Goal: Transaction & Acquisition: Purchase product/service

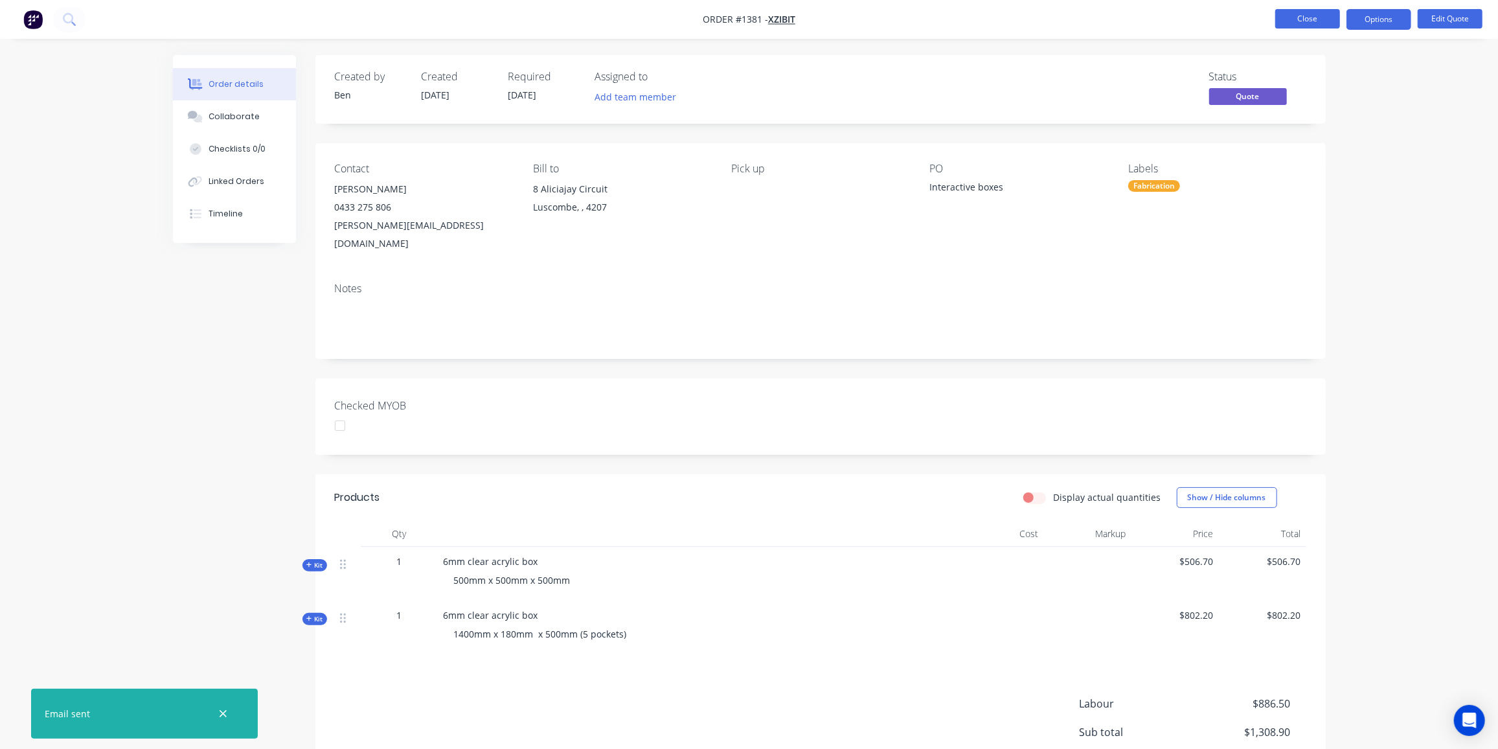
click at [1311, 21] on button "Close" at bounding box center [1307, 18] width 65 height 19
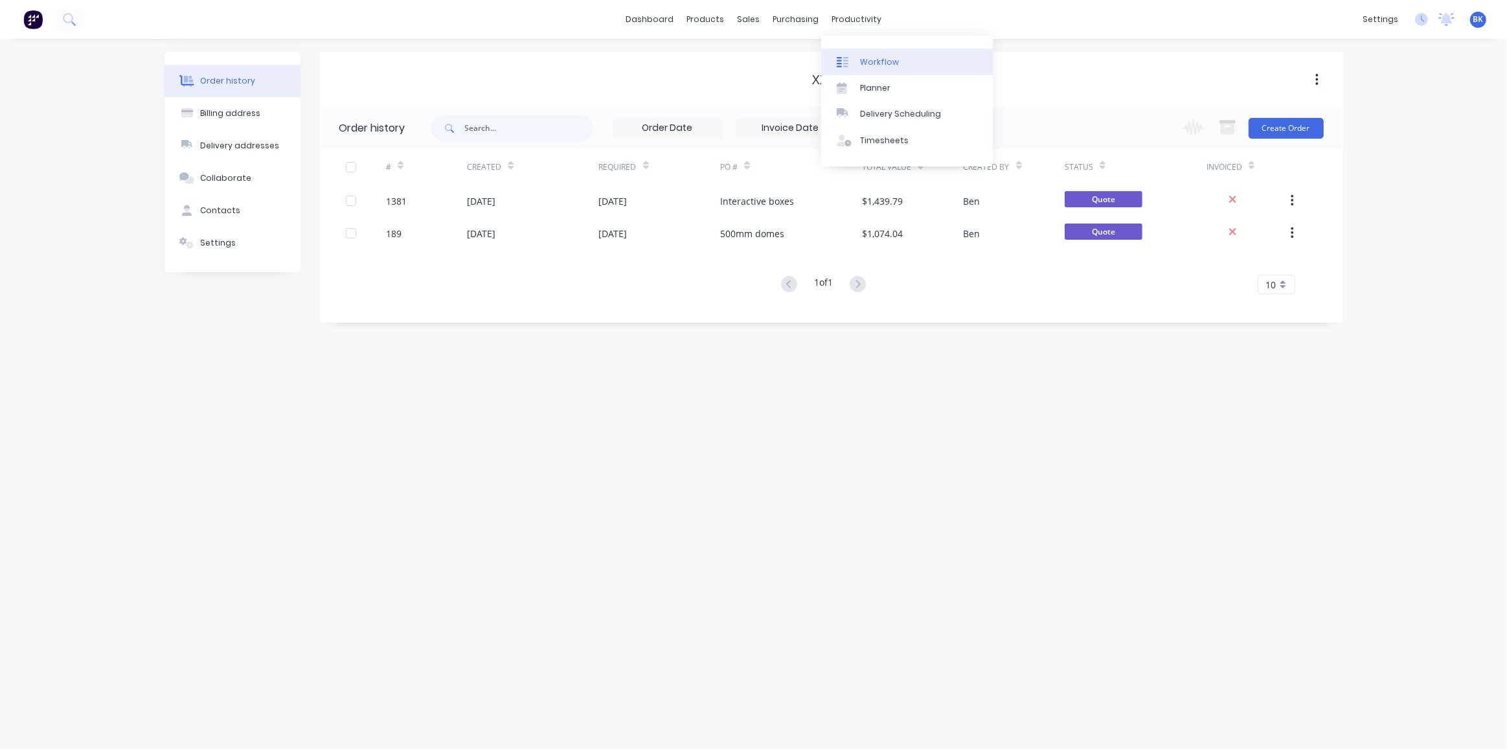
drag, startPoint x: 861, startPoint y: 63, endPoint x: 857, endPoint y: 58, distance: 6.9
click at [861, 63] on div "Workflow" at bounding box center [879, 62] width 39 height 12
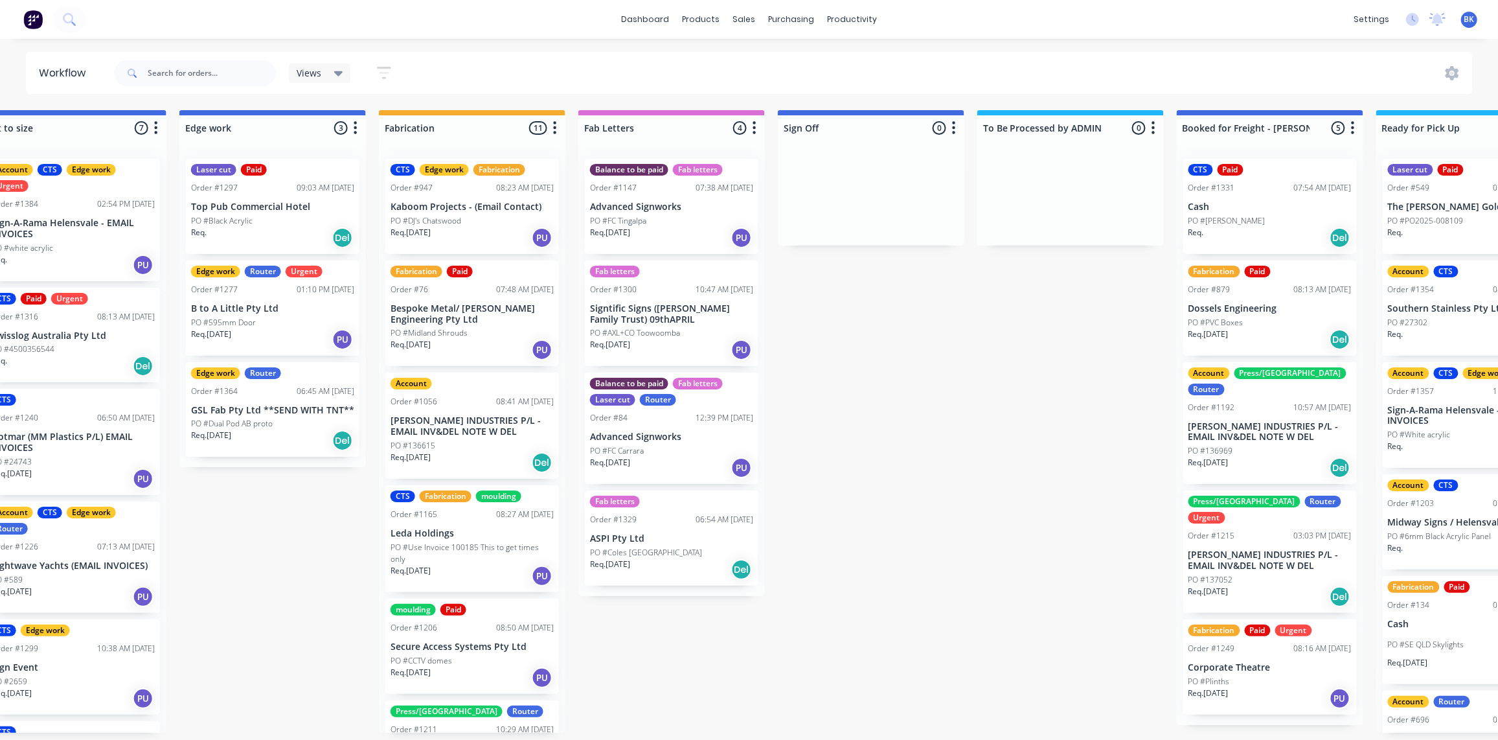
scroll to position [1, 1600]
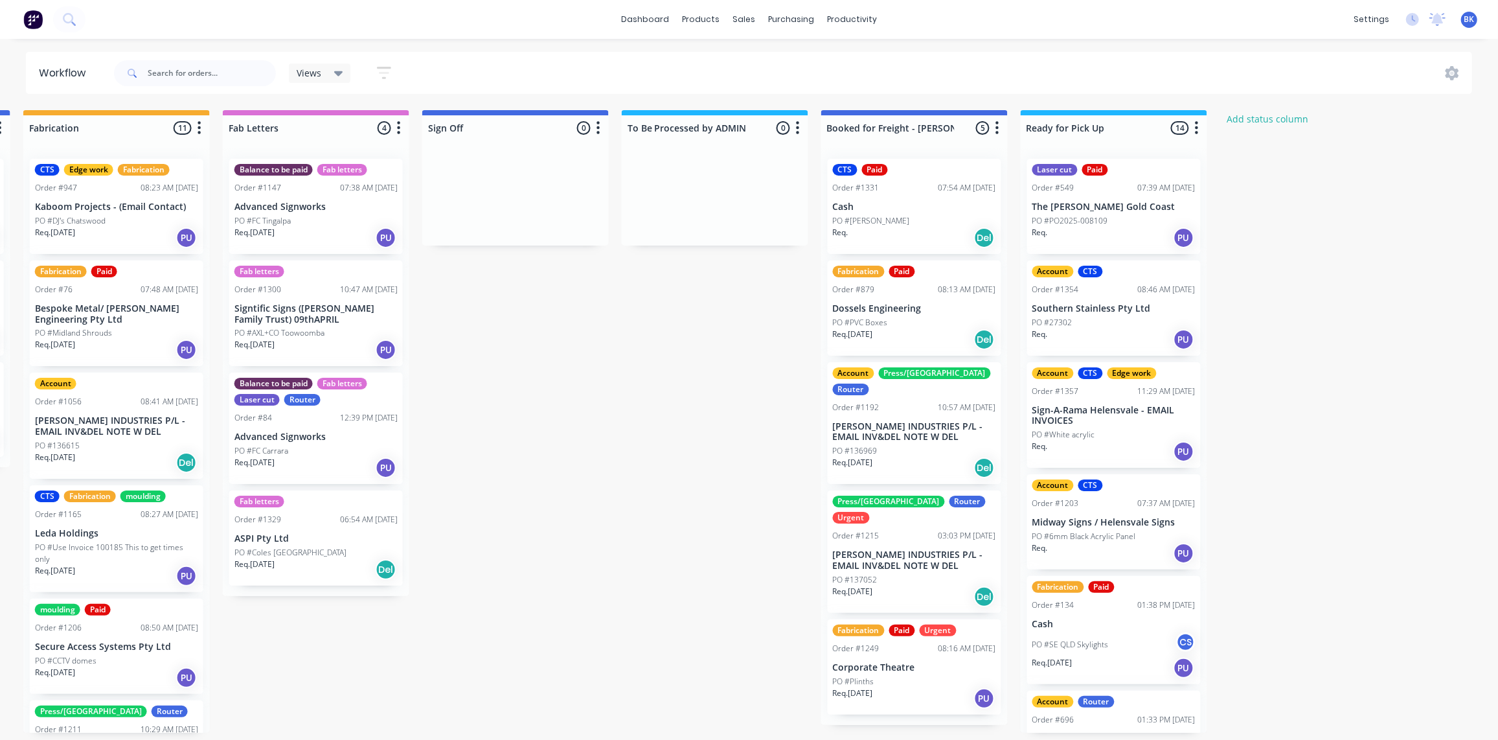
click at [310, 227] on div "Req. 15/08/25 PU" at bounding box center [315, 238] width 163 height 22
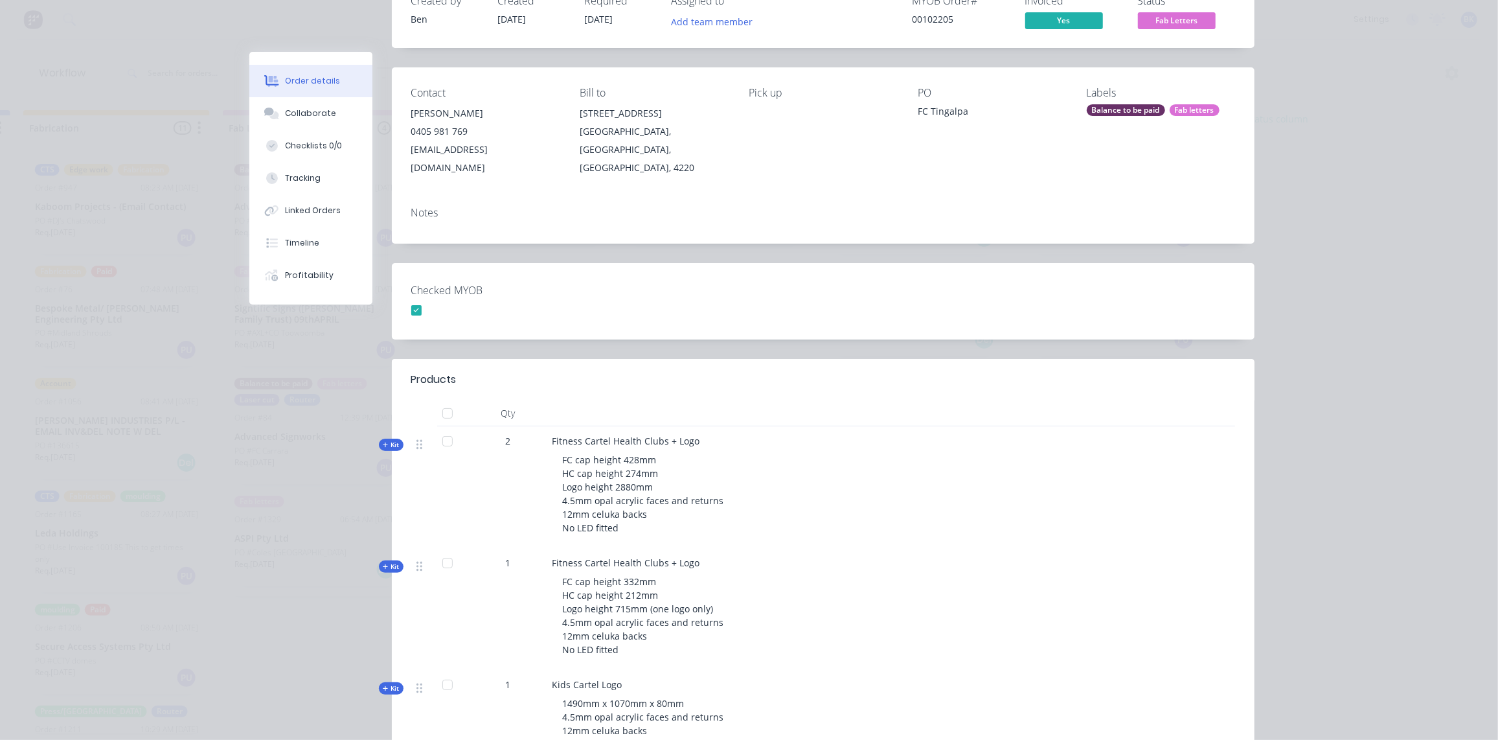
scroll to position [117, 0]
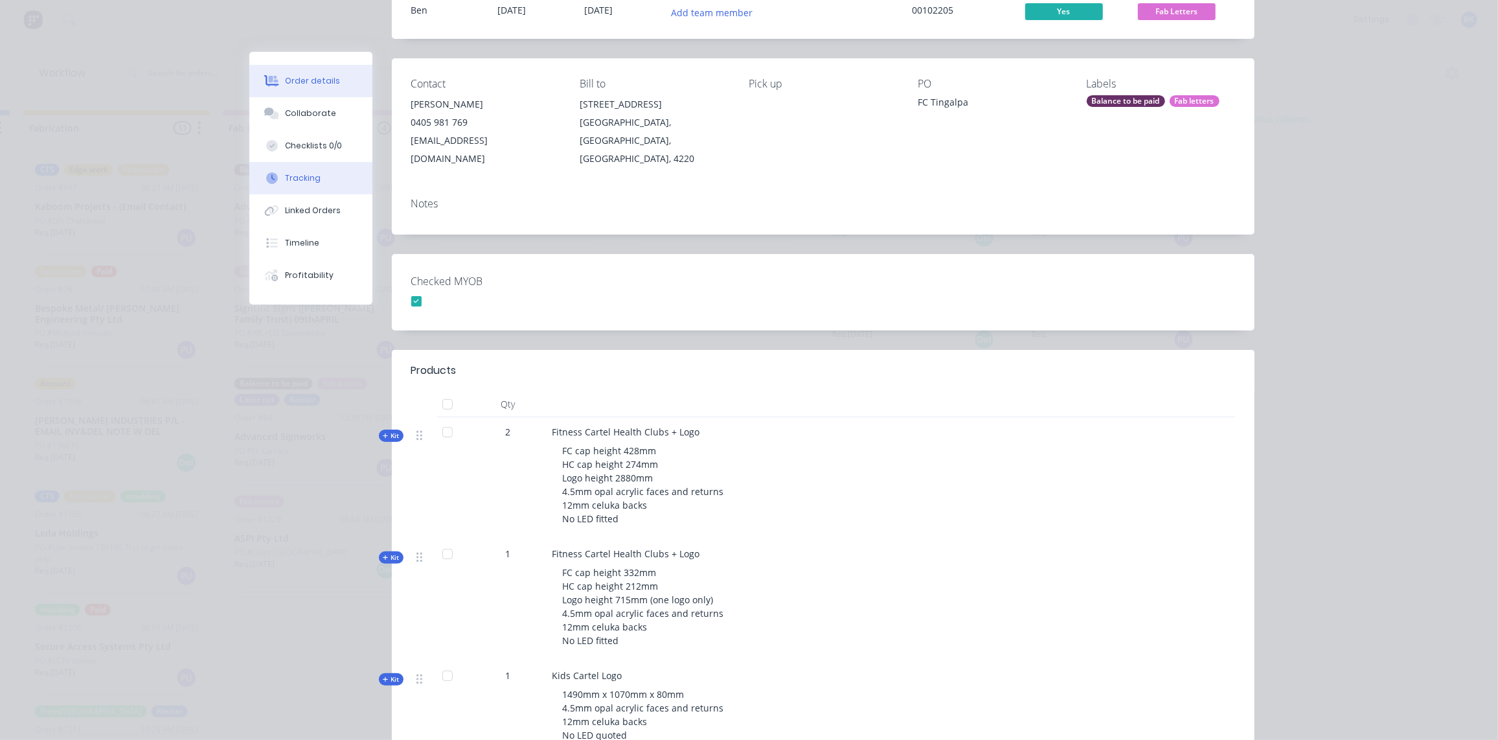
click at [289, 177] on div "Tracking" at bounding box center [303, 178] width 36 height 12
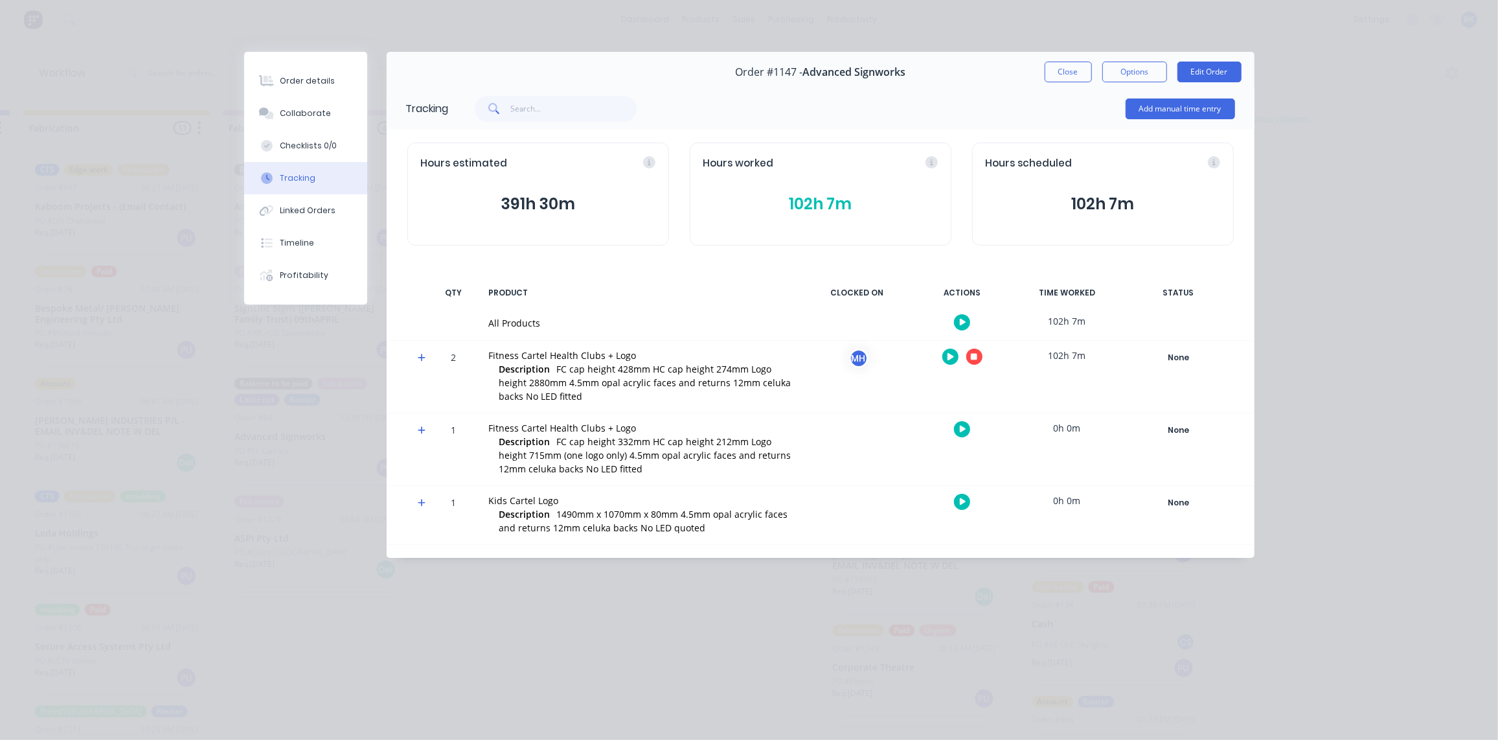
click at [815, 196] on button "102h 7m" at bounding box center [820, 204] width 234 height 25
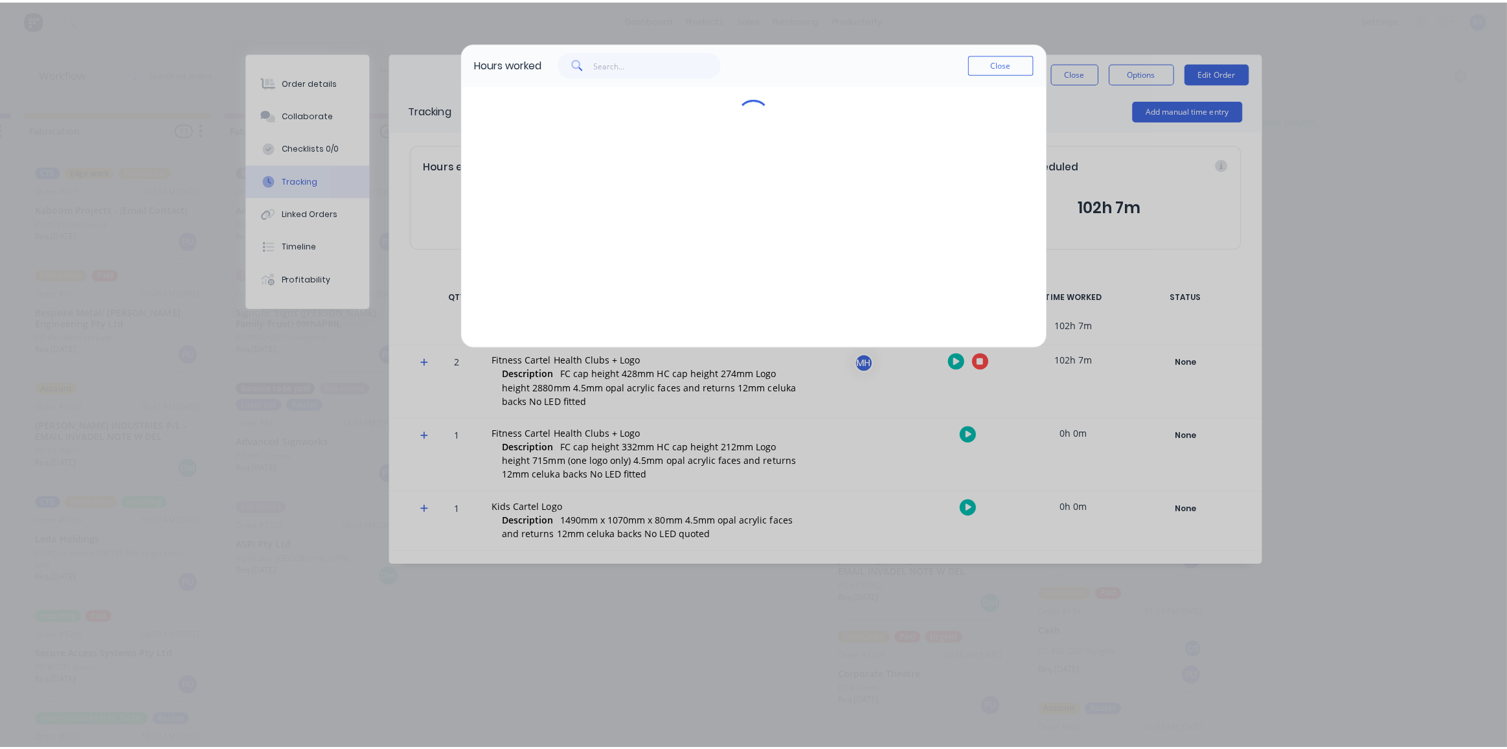
scroll to position [0, 1591]
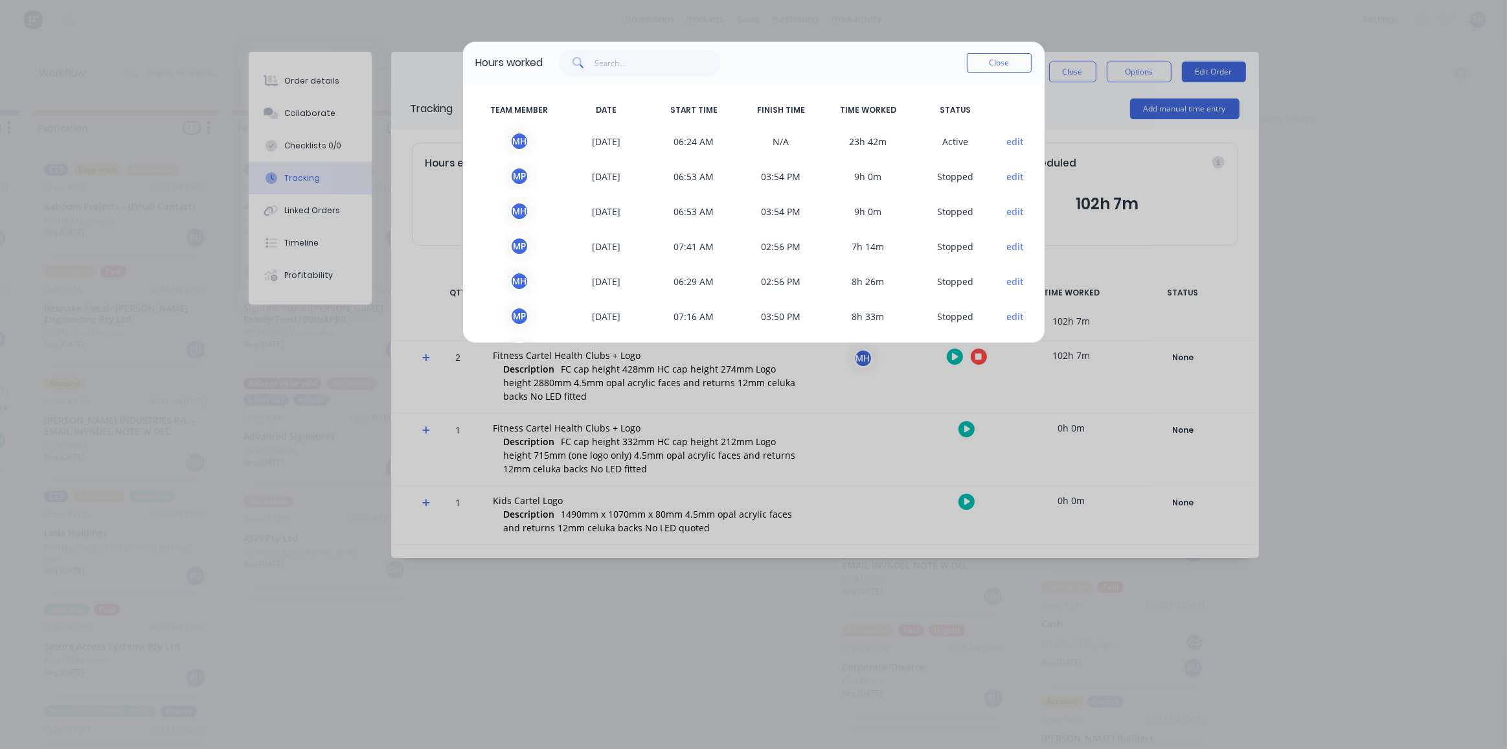
click at [1012, 142] on button "edit" at bounding box center [1014, 142] width 17 height 14
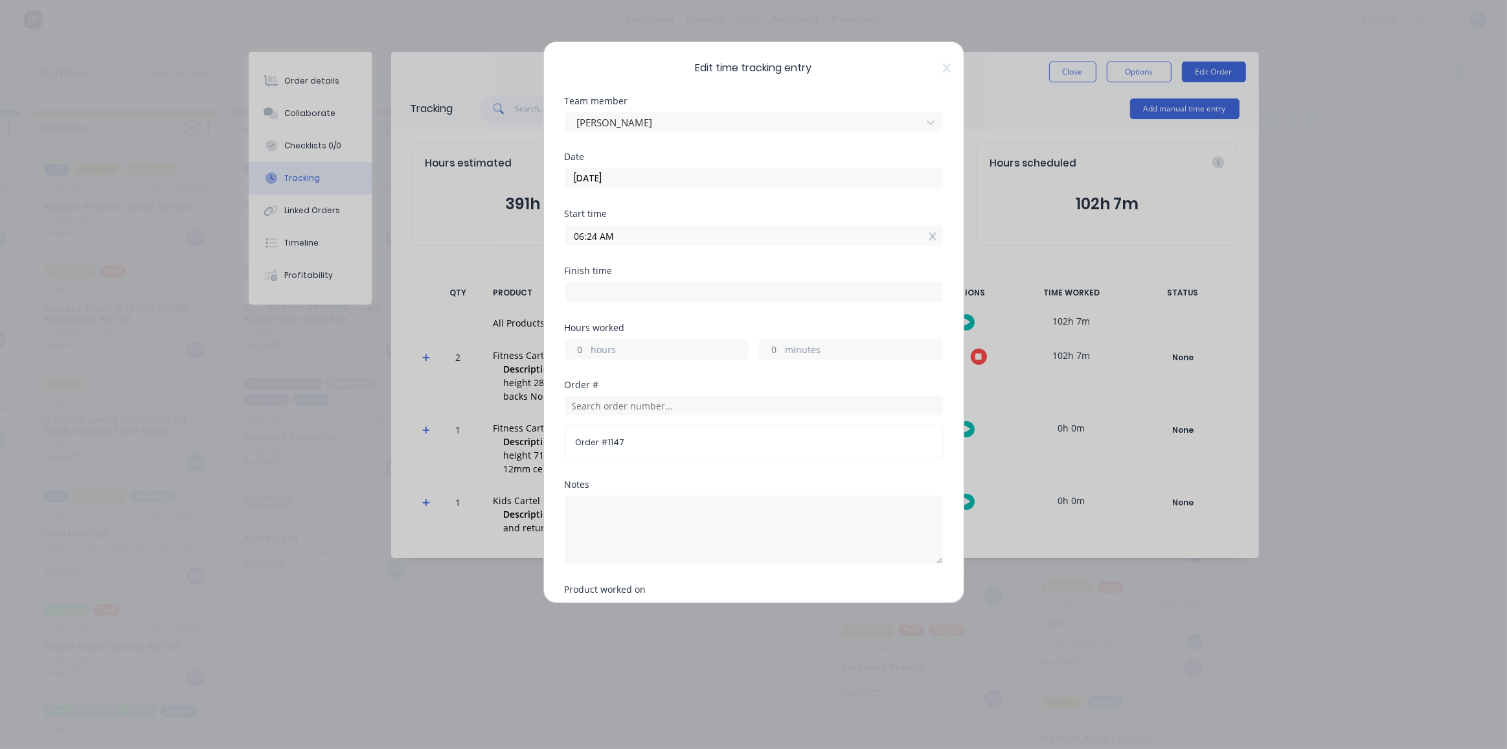
click at [633, 288] on input at bounding box center [753, 291] width 377 height 19
type input "06:07 AM"
type input "23"
type input "43"
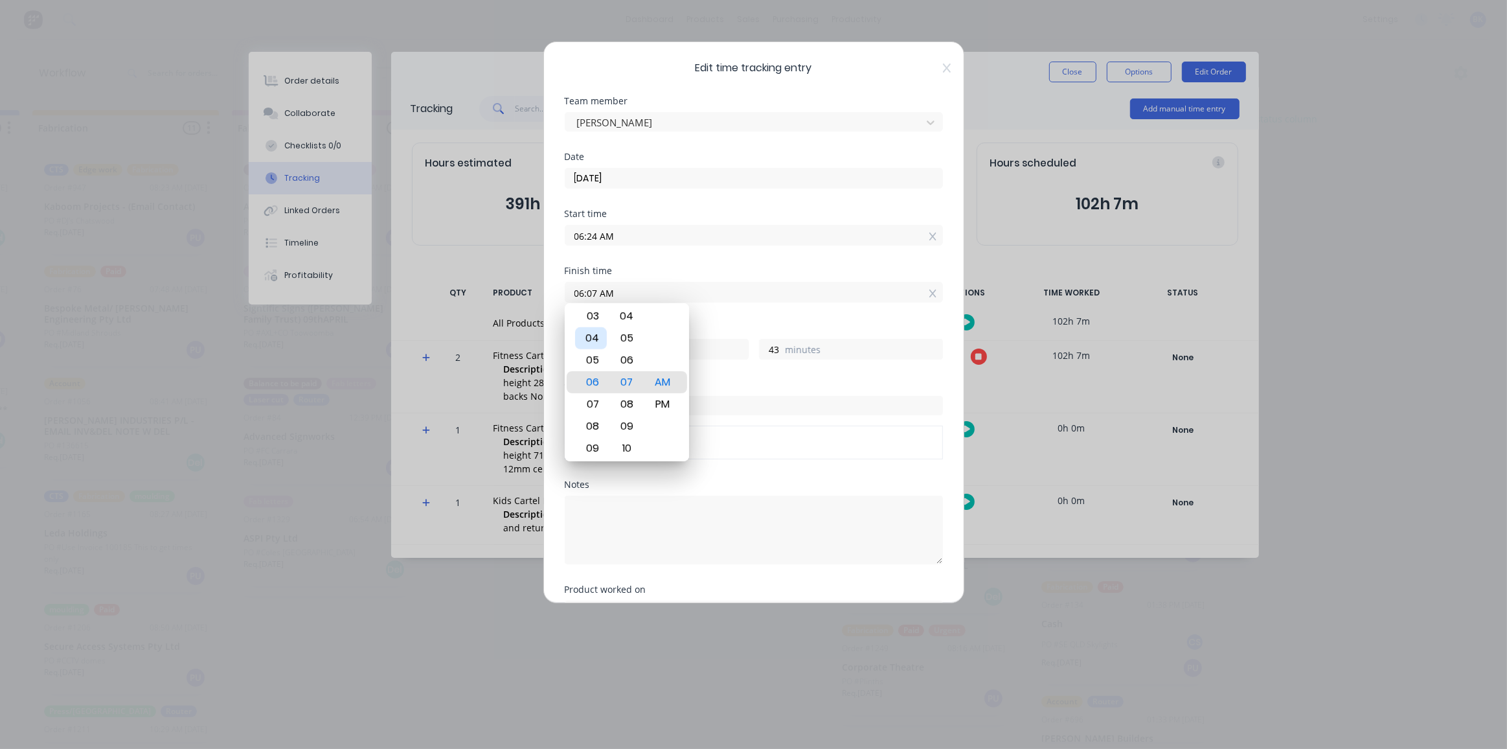
click at [603, 339] on div "04" at bounding box center [591, 338] width 32 height 22
type input "04:07 AM"
type input "21"
click at [657, 403] on div "PM" at bounding box center [662, 404] width 32 height 22
type input "04:07 PM"
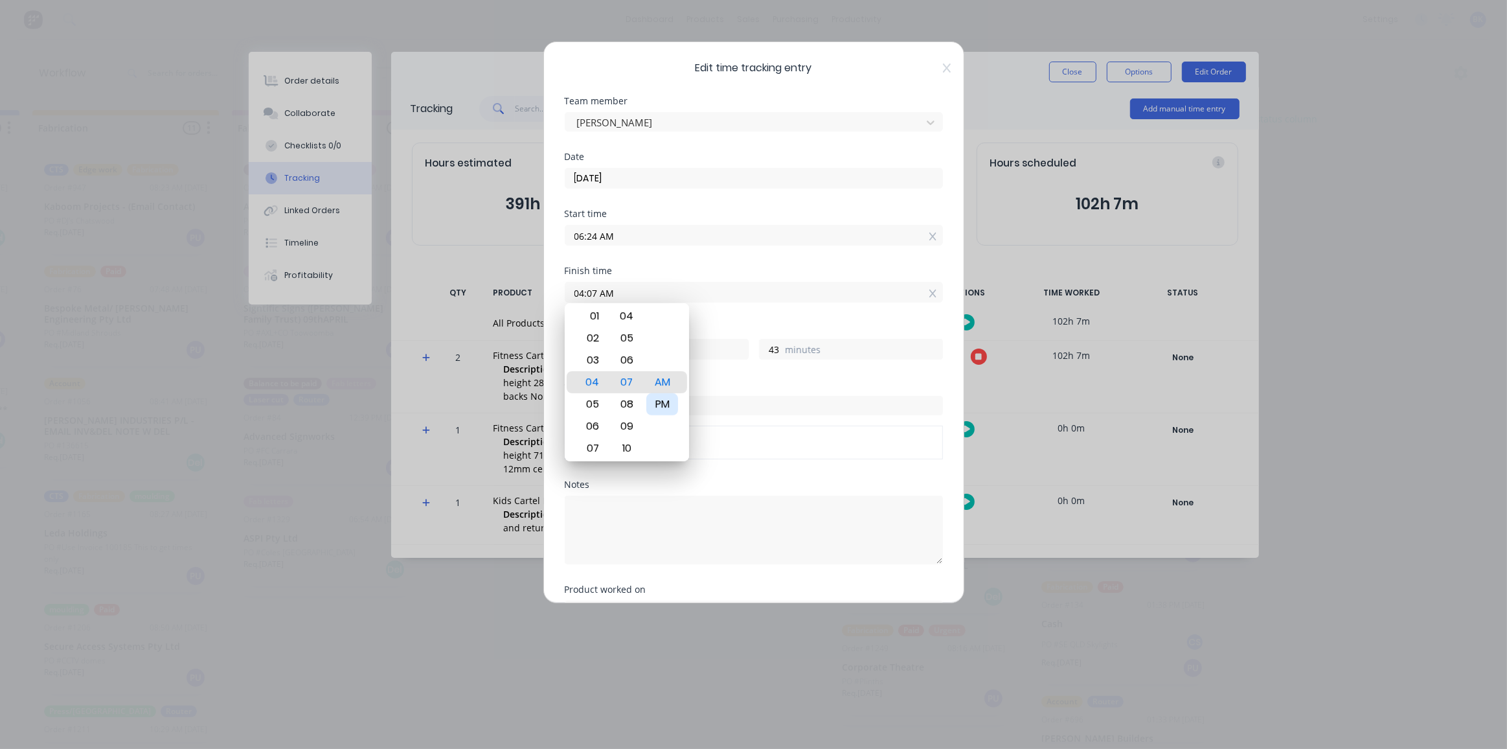
type input "9"
type input "04:09 PM"
type input "45"
type input "04:11 PM"
type input "47"
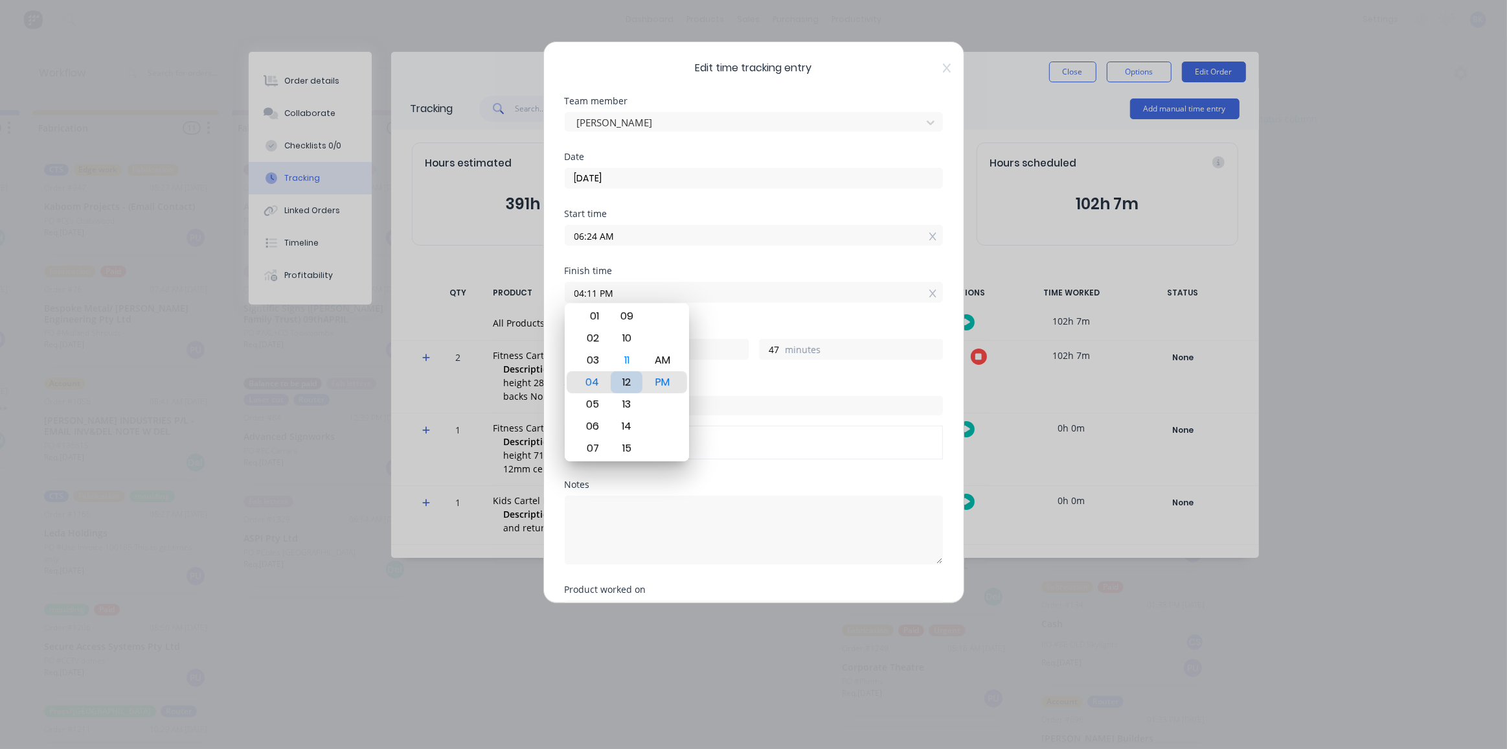
type input "04:12 PM"
type input "48"
type input "04:15 PM"
type input "51"
type input "04:18 PM"
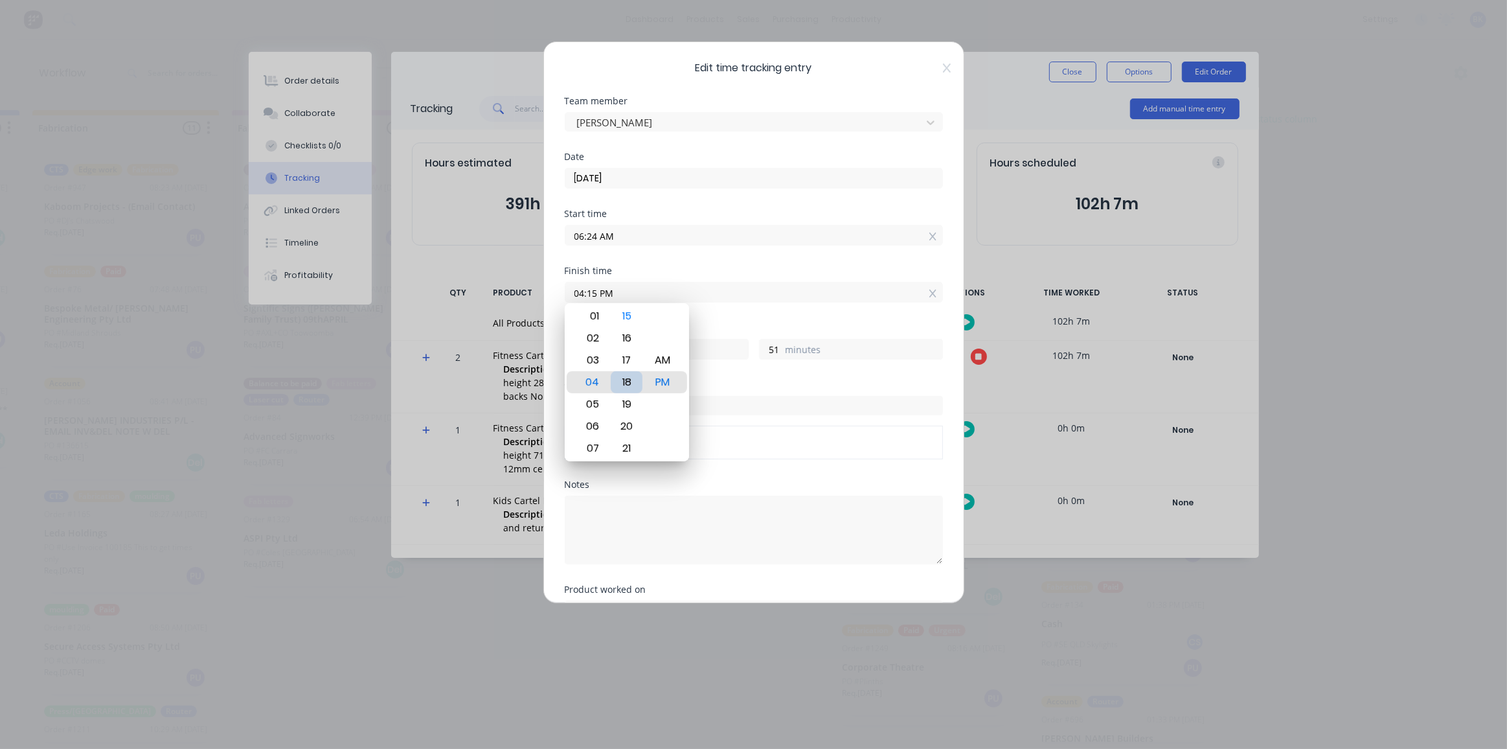
type input "54"
type input "04:19 PM"
type input "55"
type input "04:21 PM"
type input "57"
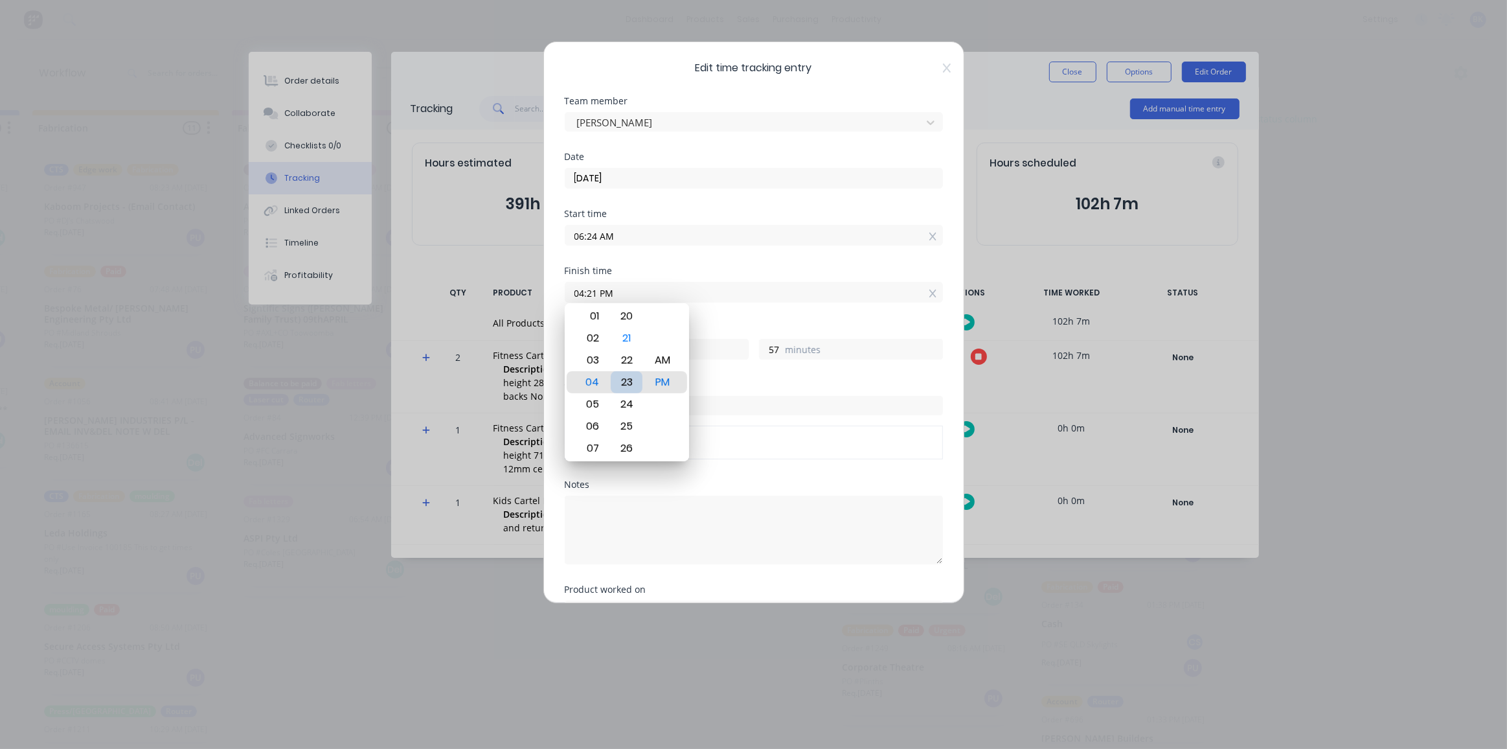
type input "04:23 PM"
type input "59"
type input "04:25 PM"
type input "10"
type input "1"
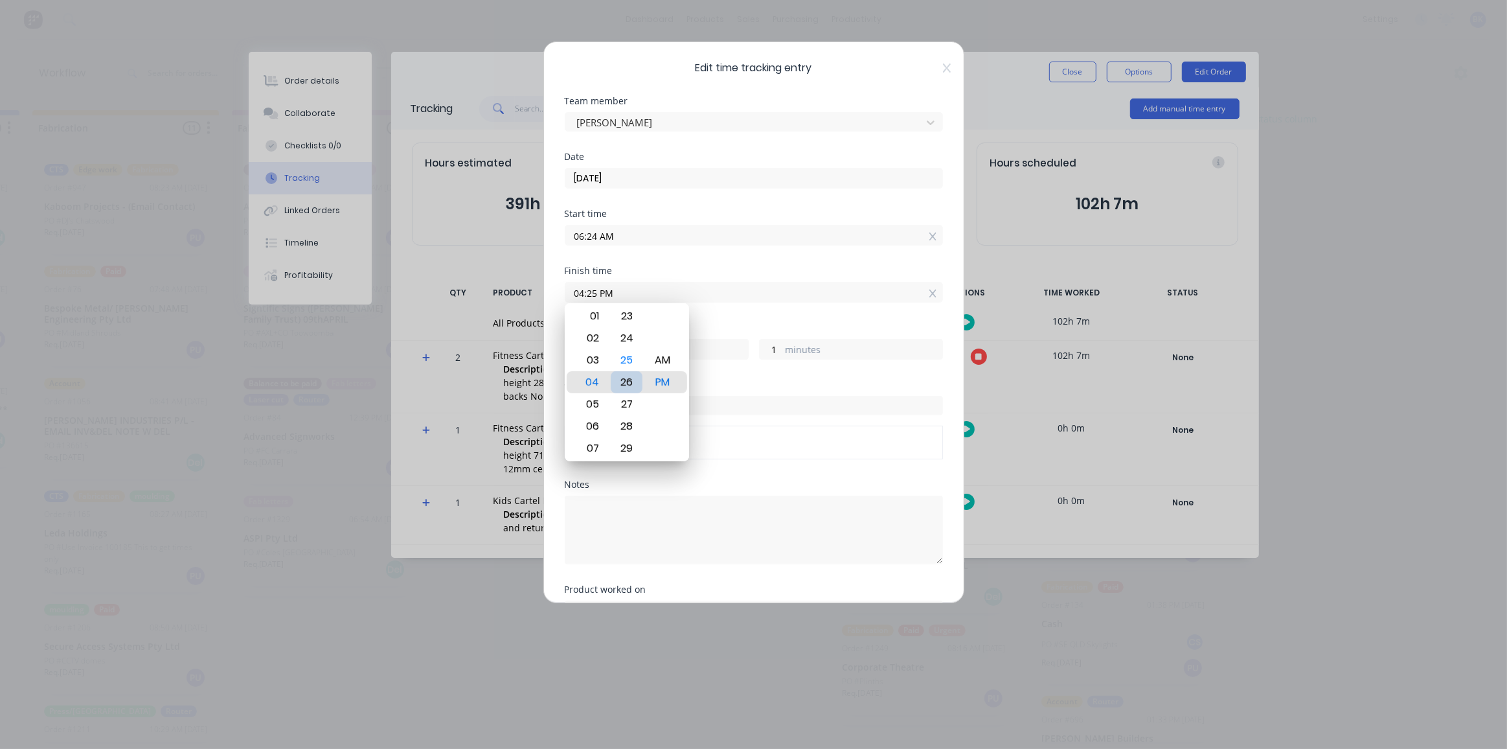
type input "04:27 PM"
type input "3"
type input "04:28 PM"
type input "4"
click at [631, 422] on div "30" at bounding box center [627, 426] width 32 height 22
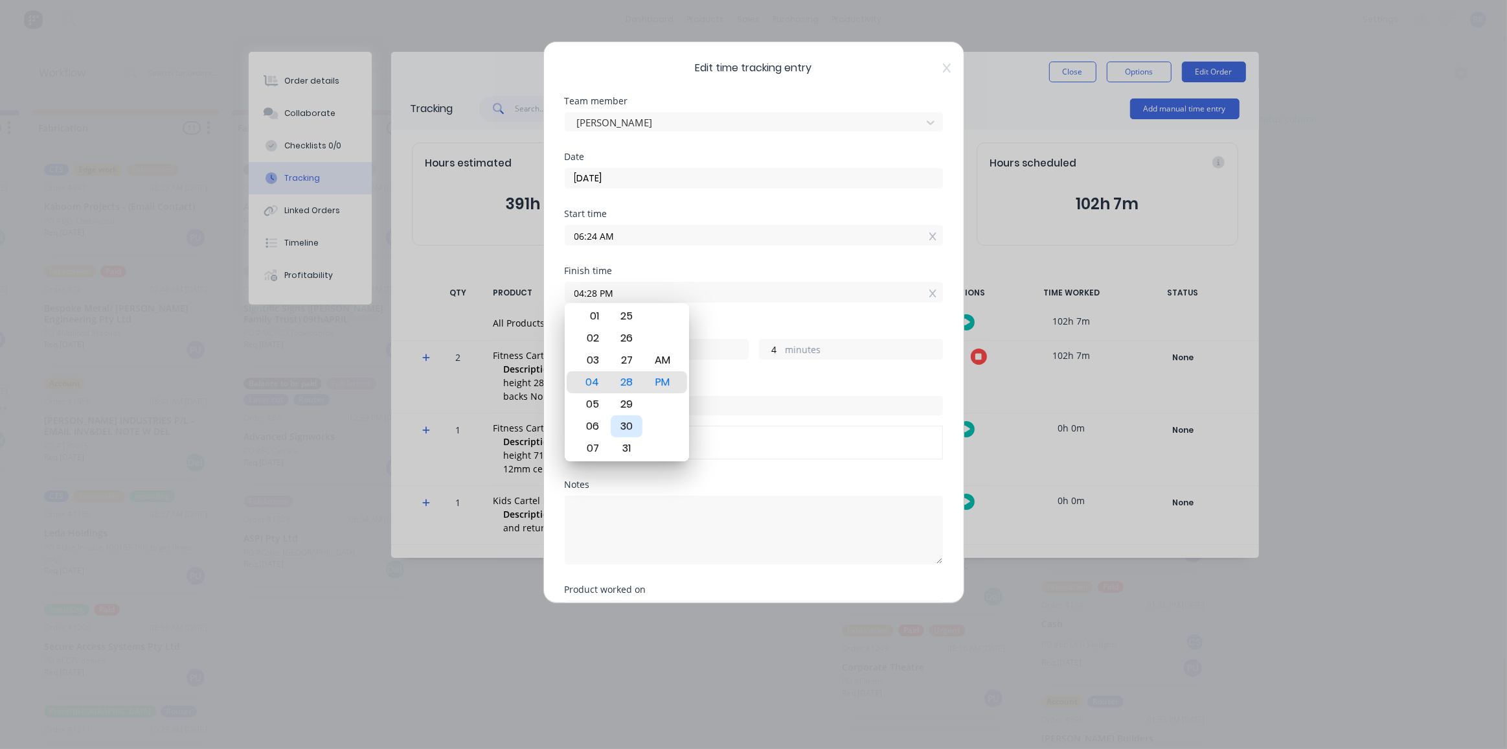
type input "04:30 PM"
type input "6"
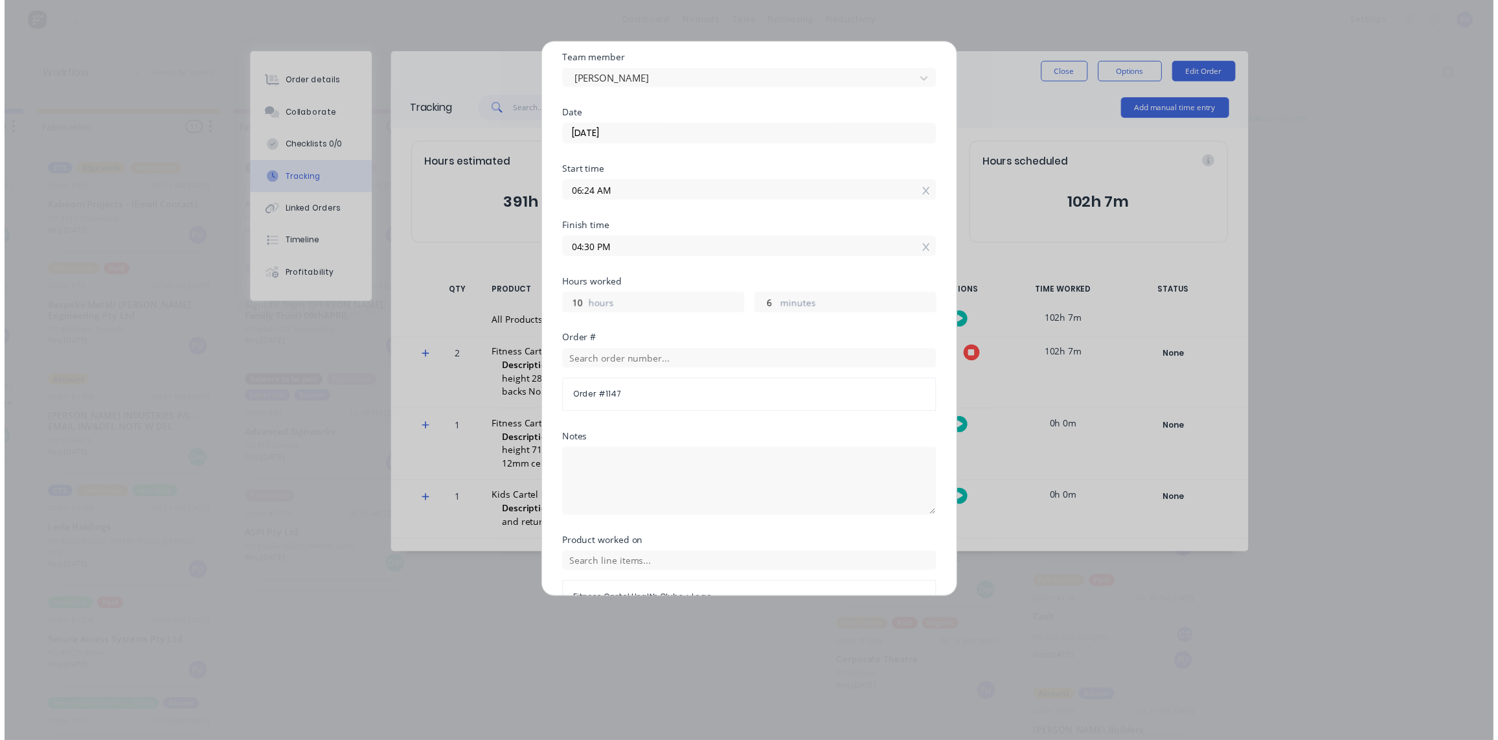
scroll to position [117, 0]
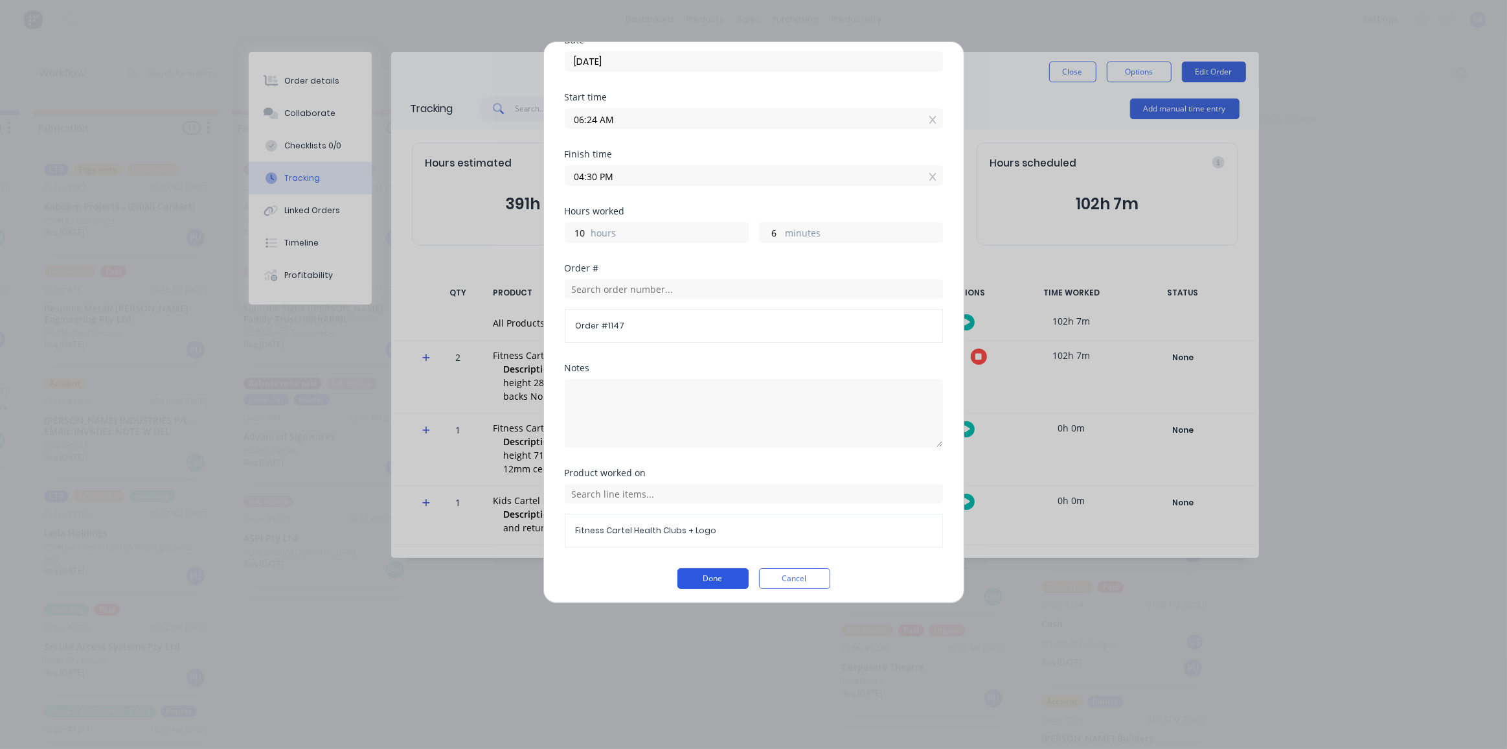
click at [700, 573] on button "Done" at bounding box center [712, 578] width 71 height 21
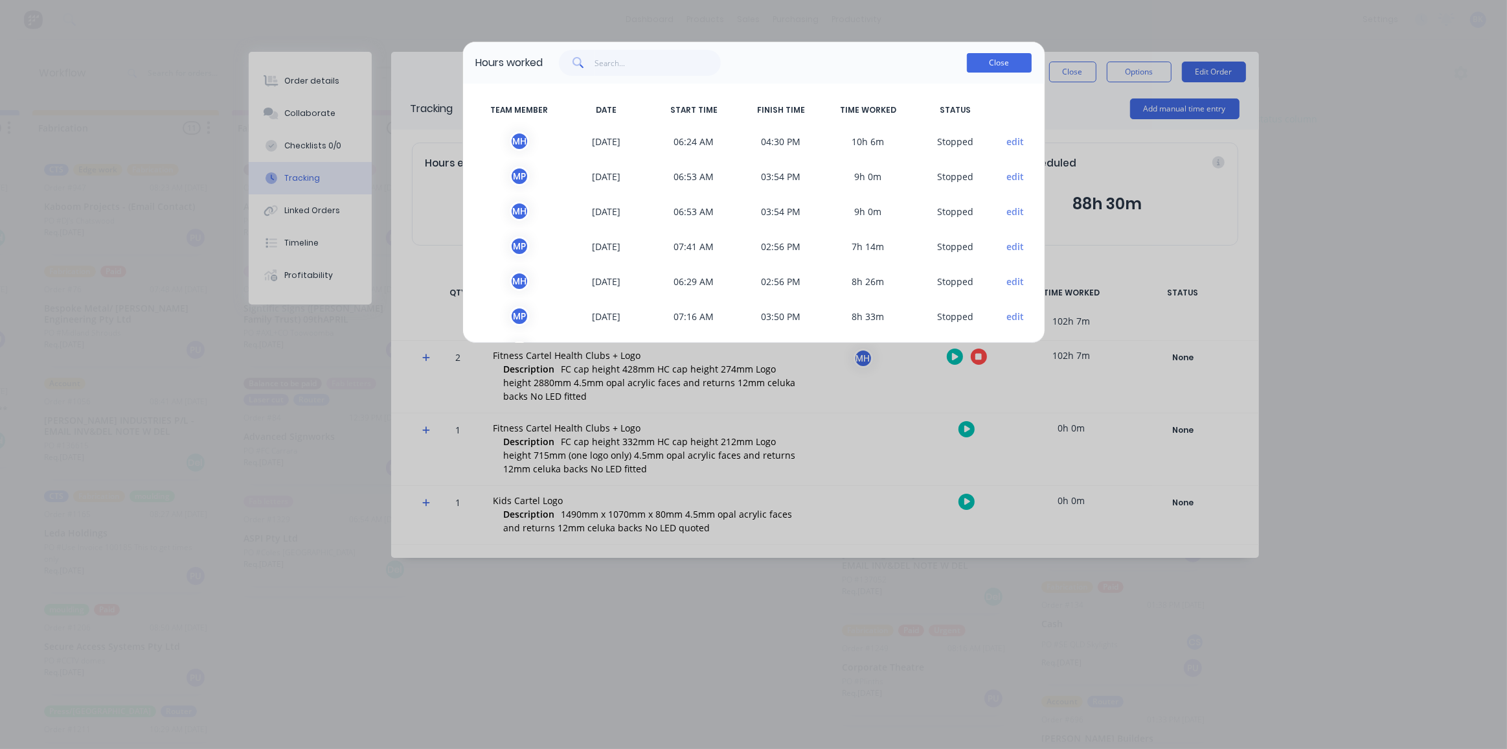
click at [978, 60] on button "Close" at bounding box center [999, 62] width 65 height 19
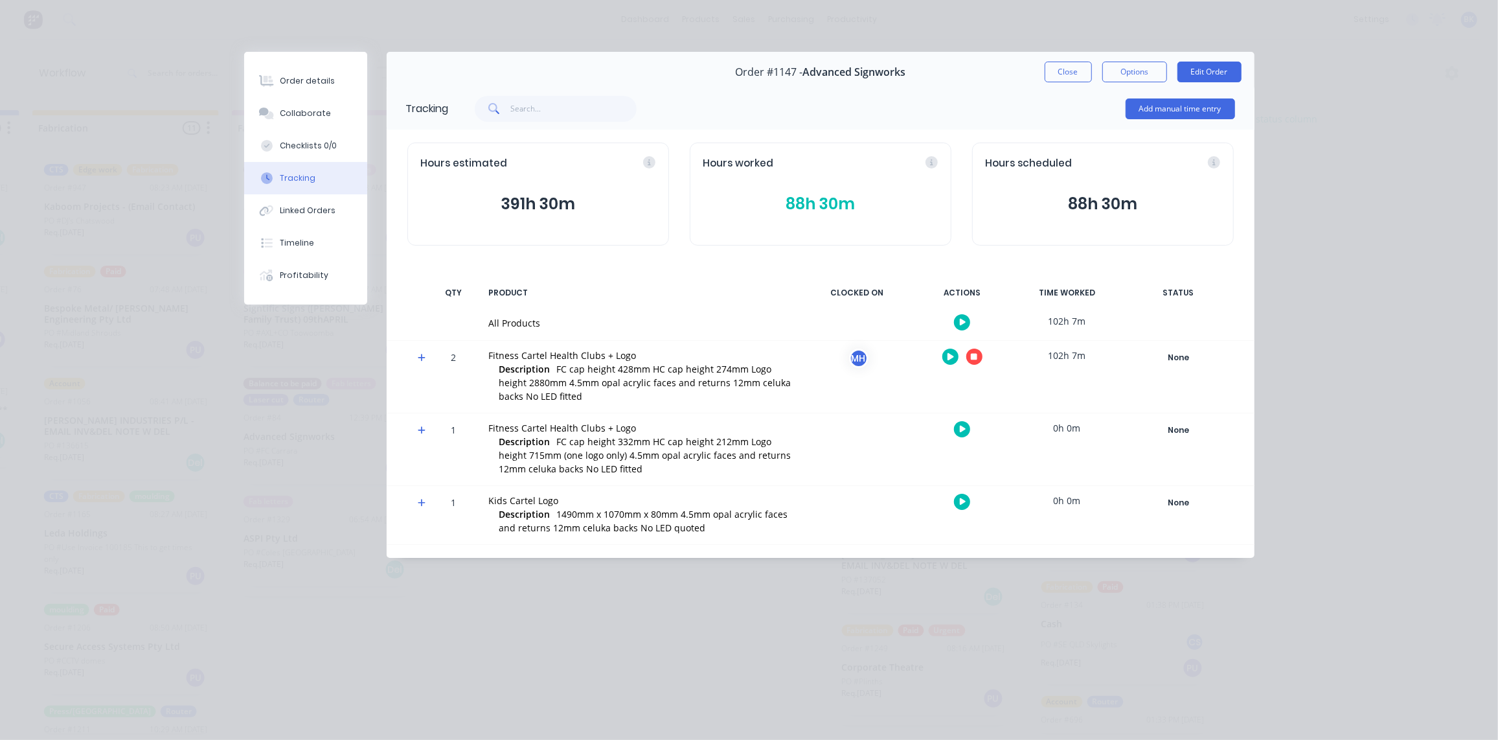
click at [419, 355] on icon at bounding box center [422, 357] width 8 height 9
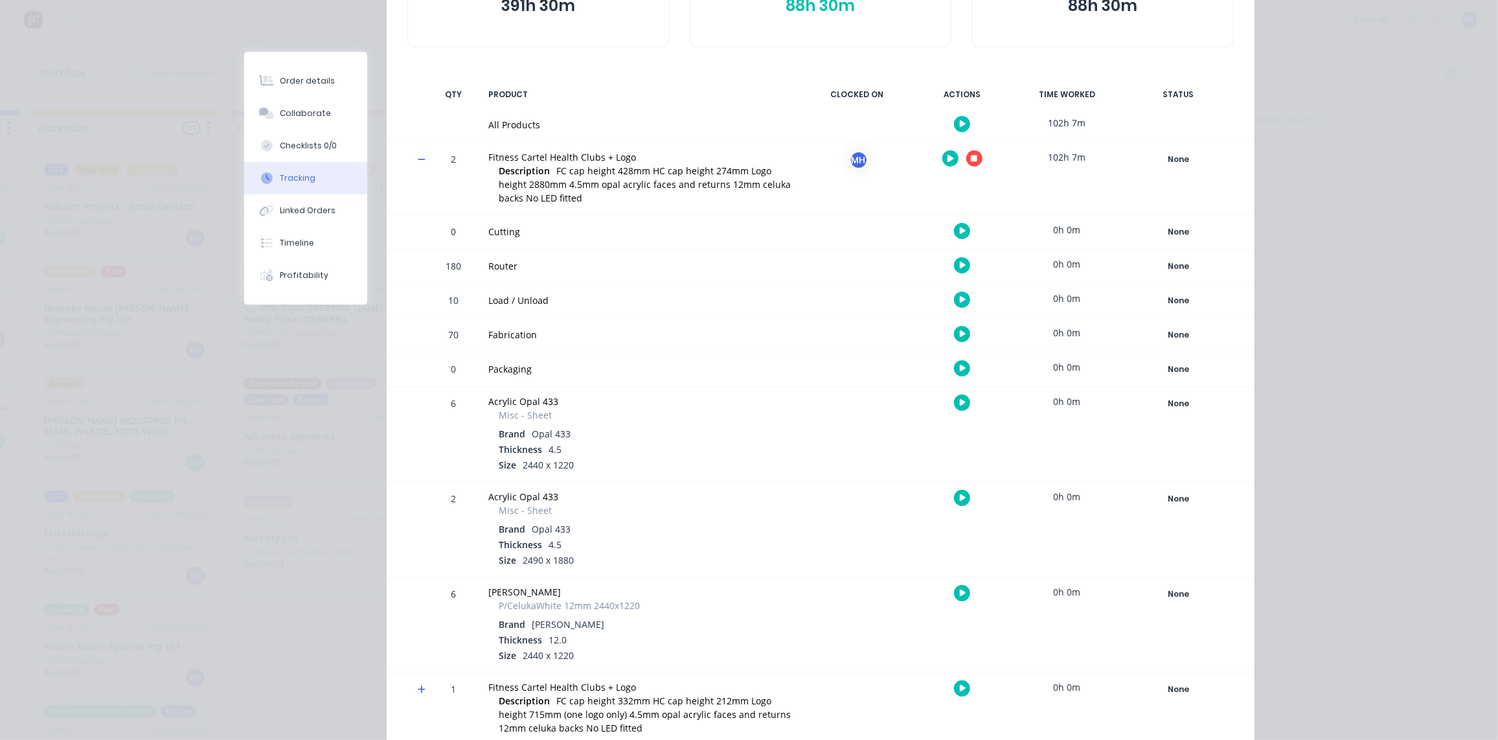
scroll to position [198, 0]
click at [418, 157] on icon at bounding box center [422, 159] width 8 height 9
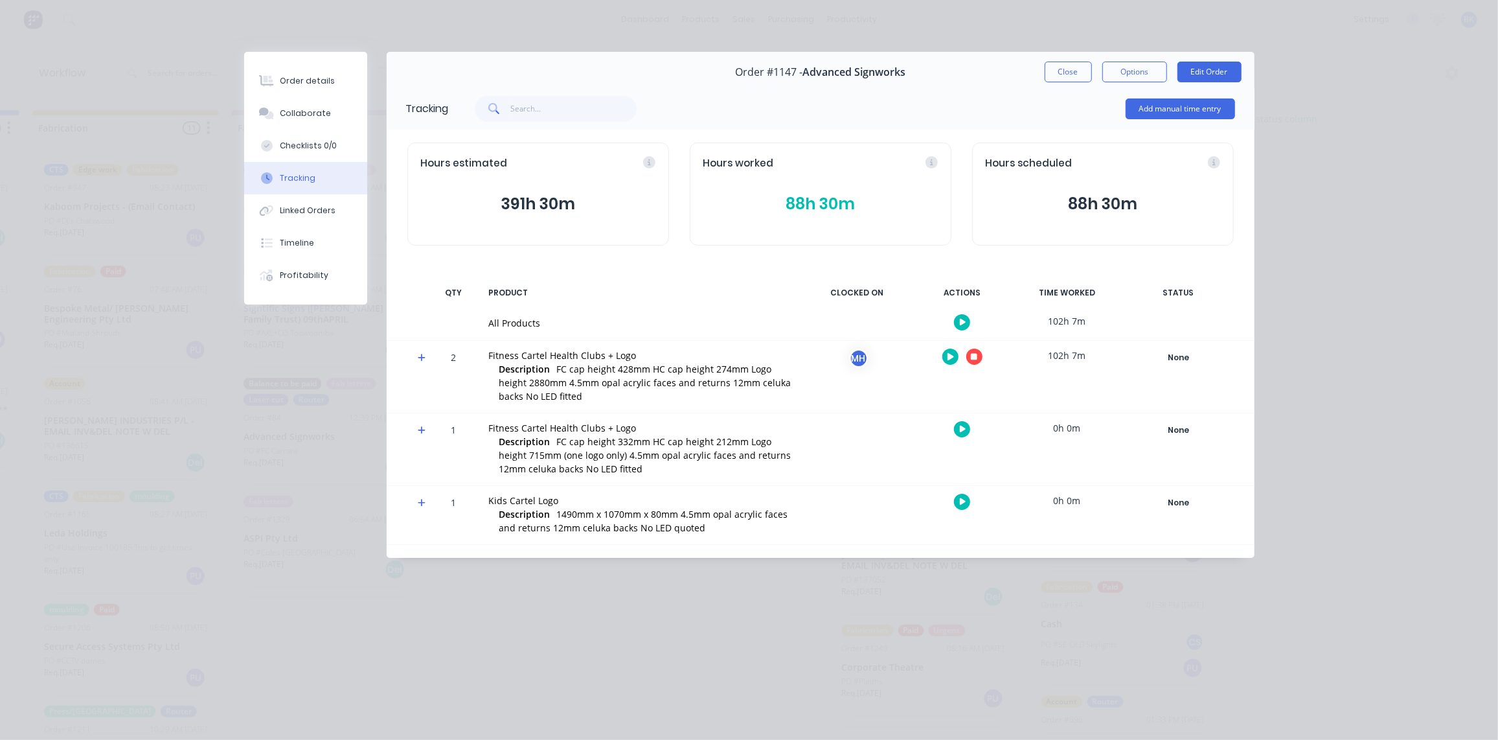
scroll to position [0, 0]
click at [422, 500] on icon at bounding box center [422, 502] width 8 height 9
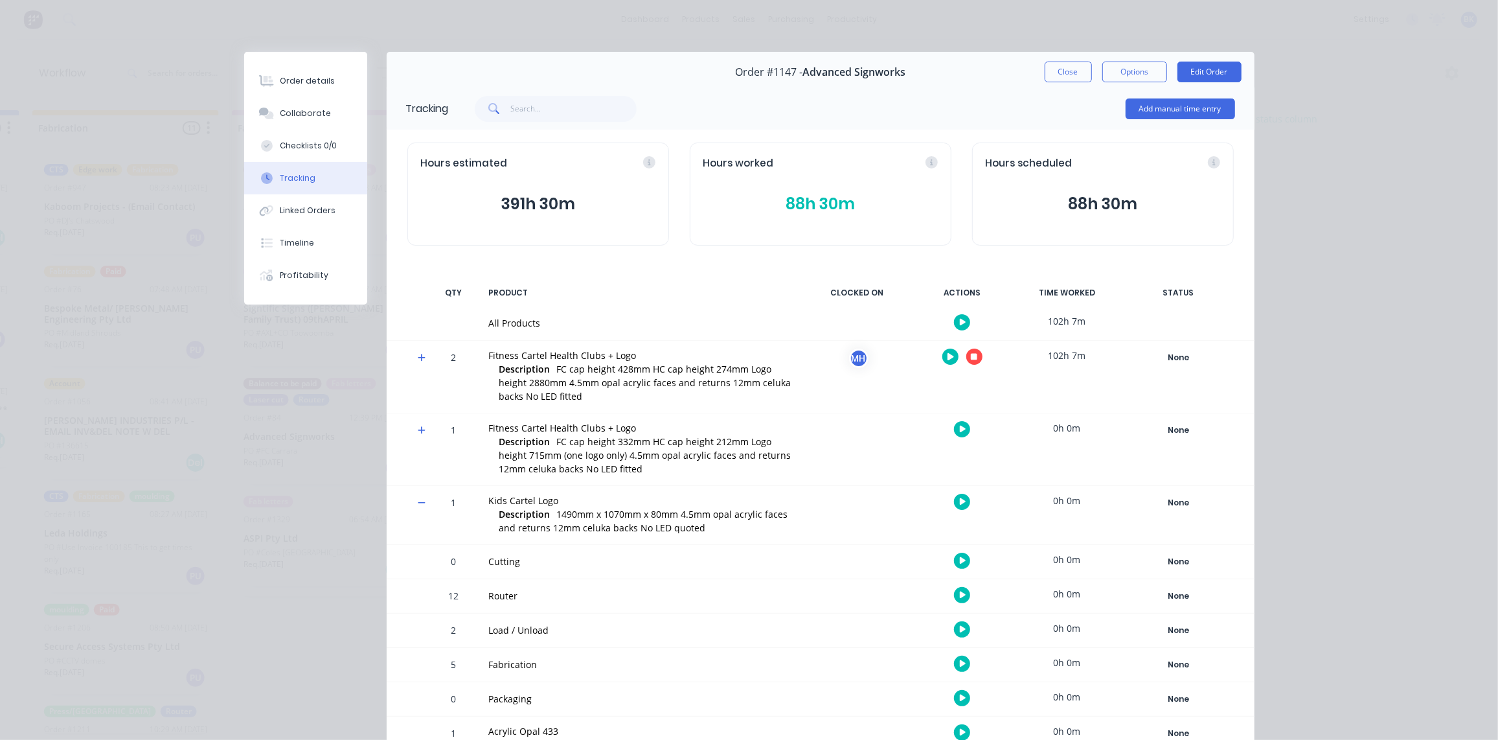
click at [423, 500] on span at bounding box center [424, 504] width 13 height 13
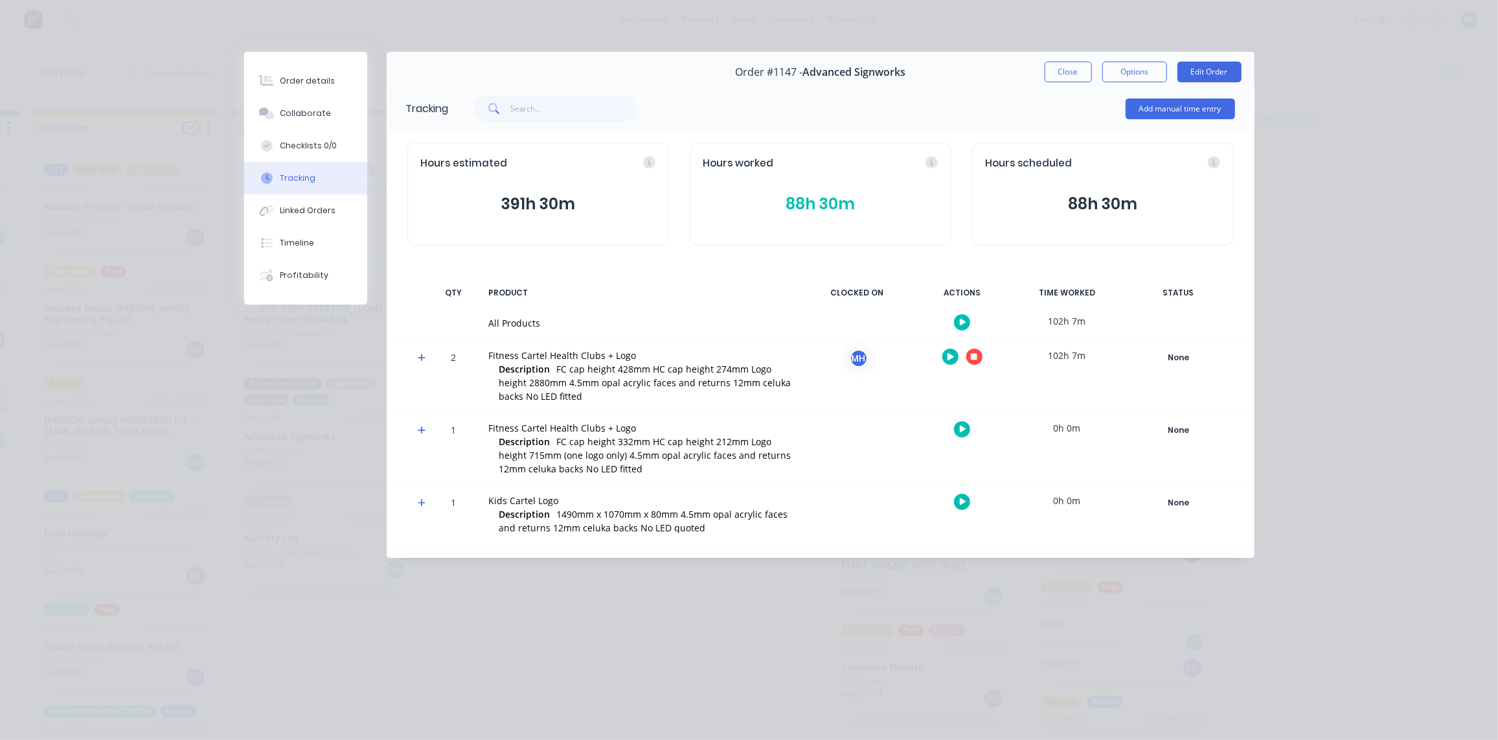
click at [422, 427] on icon at bounding box center [422, 431] width 8 height 8
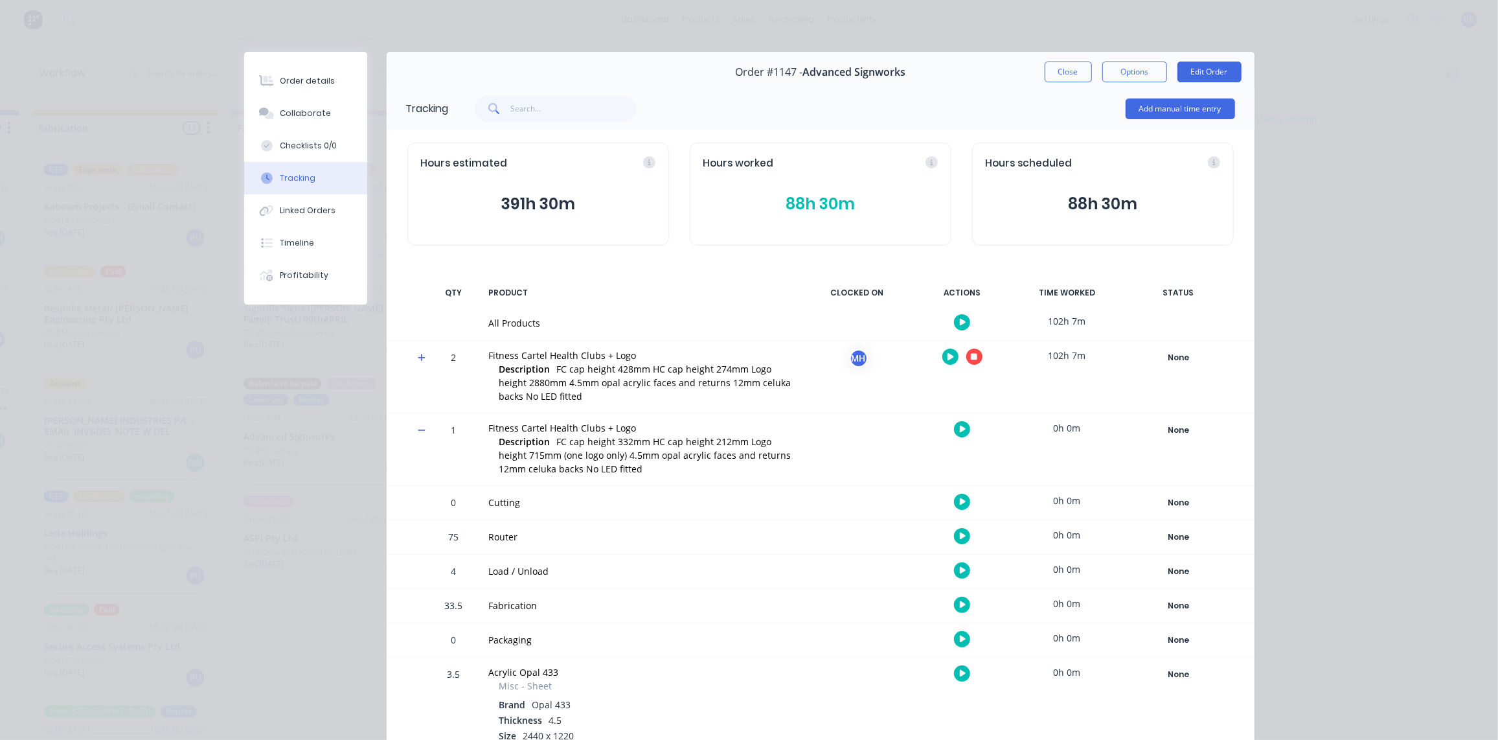
click at [422, 427] on span at bounding box center [424, 432] width 13 height 13
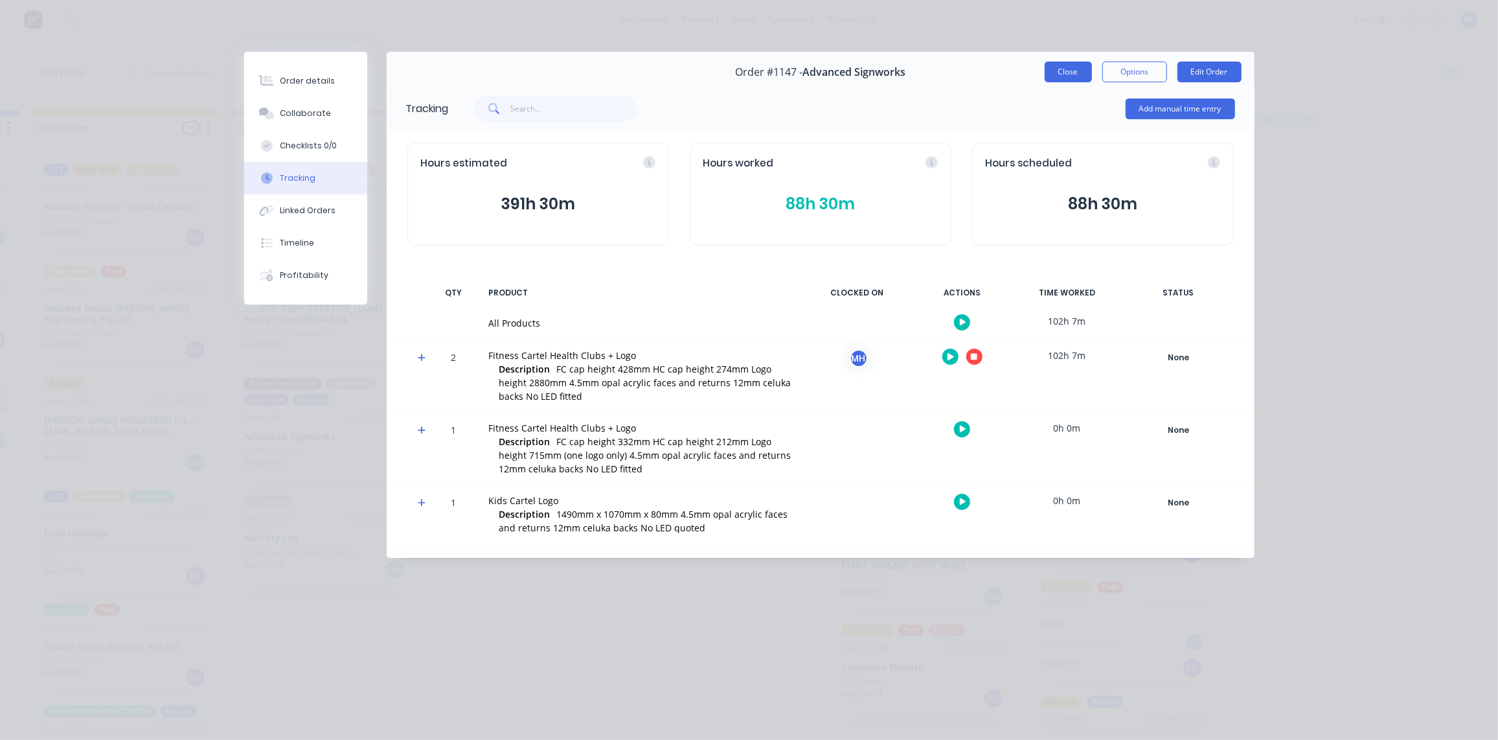
click at [1061, 68] on button "Close" at bounding box center [1068, 72] width 47 height 21
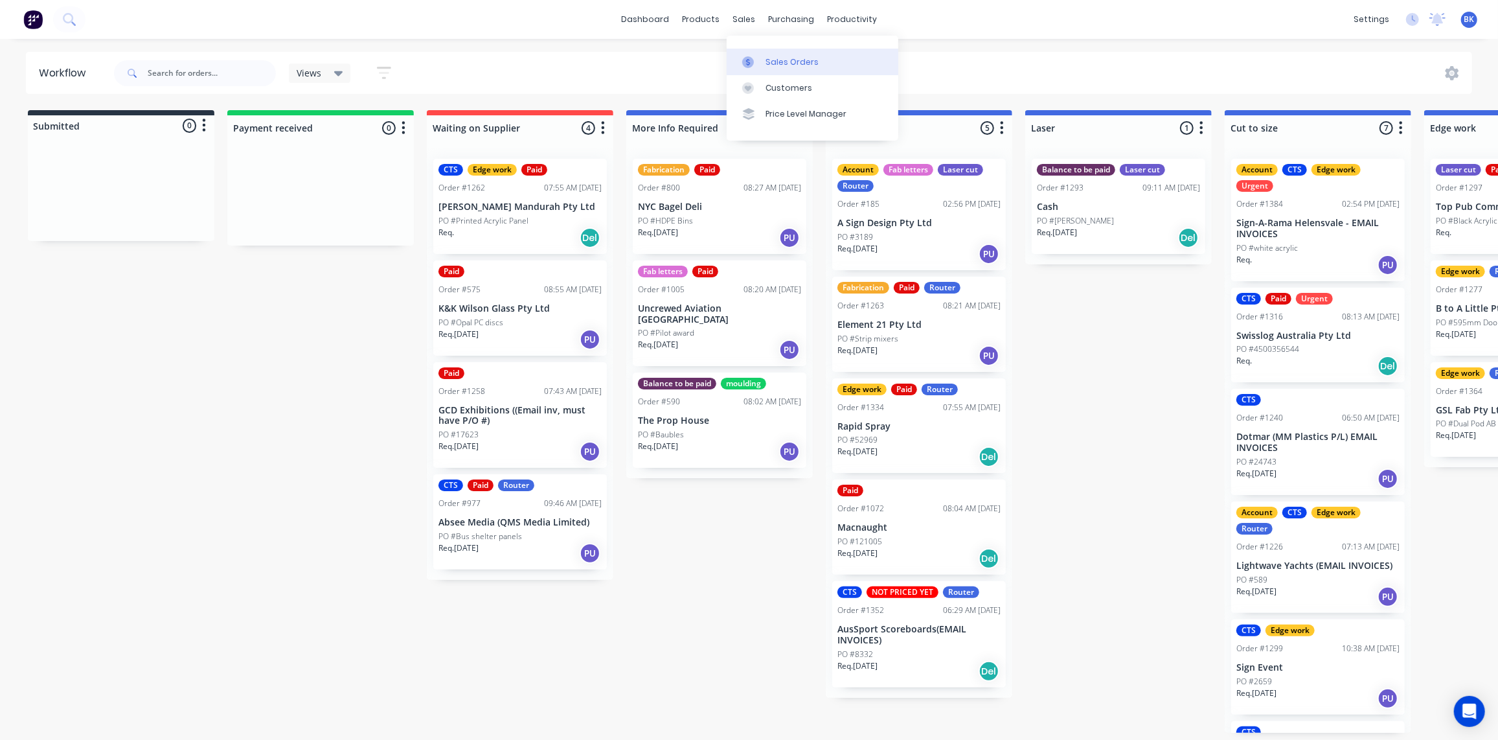
click at [770, 59] on div "Sales Orders" at bounding box center [792, 62] width 53 height 12
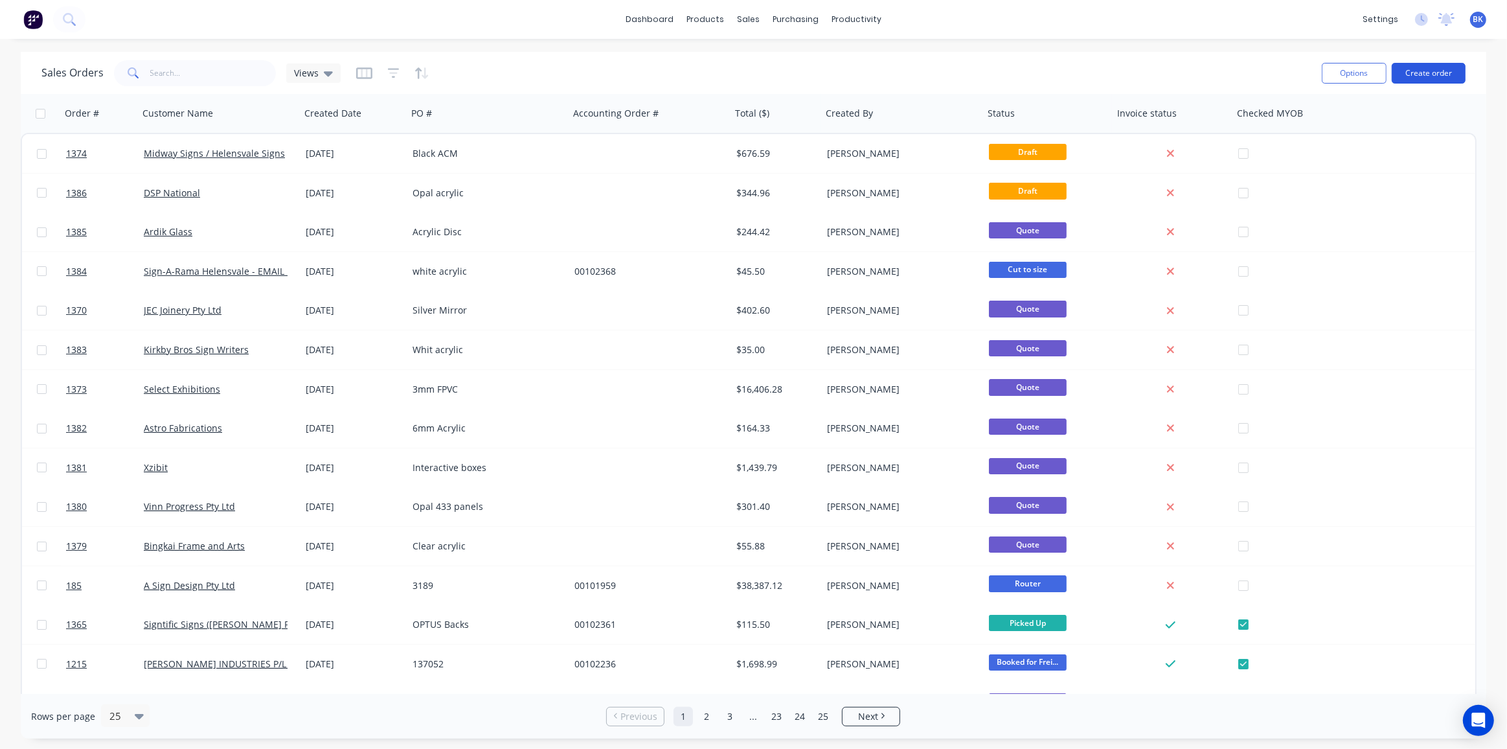
click at [1416, 69] on button "Create order" at bounding box center [1429, 73] width 74 height 21
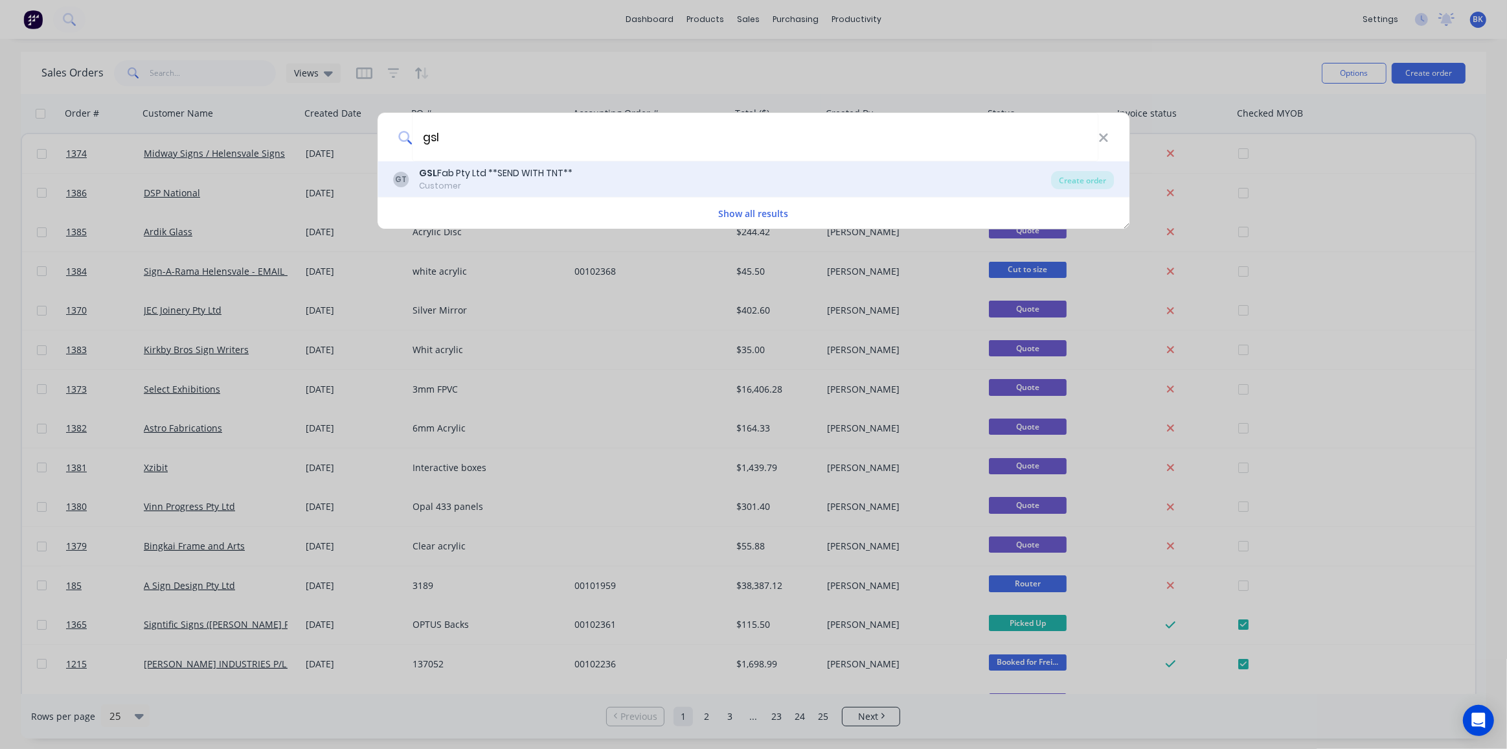
type input "gsl"
click at [516, 179] on div "GSL Fab Pty Ltd **SEND WITH TNT**" at bounding box center [495, 173] width 153 height 14
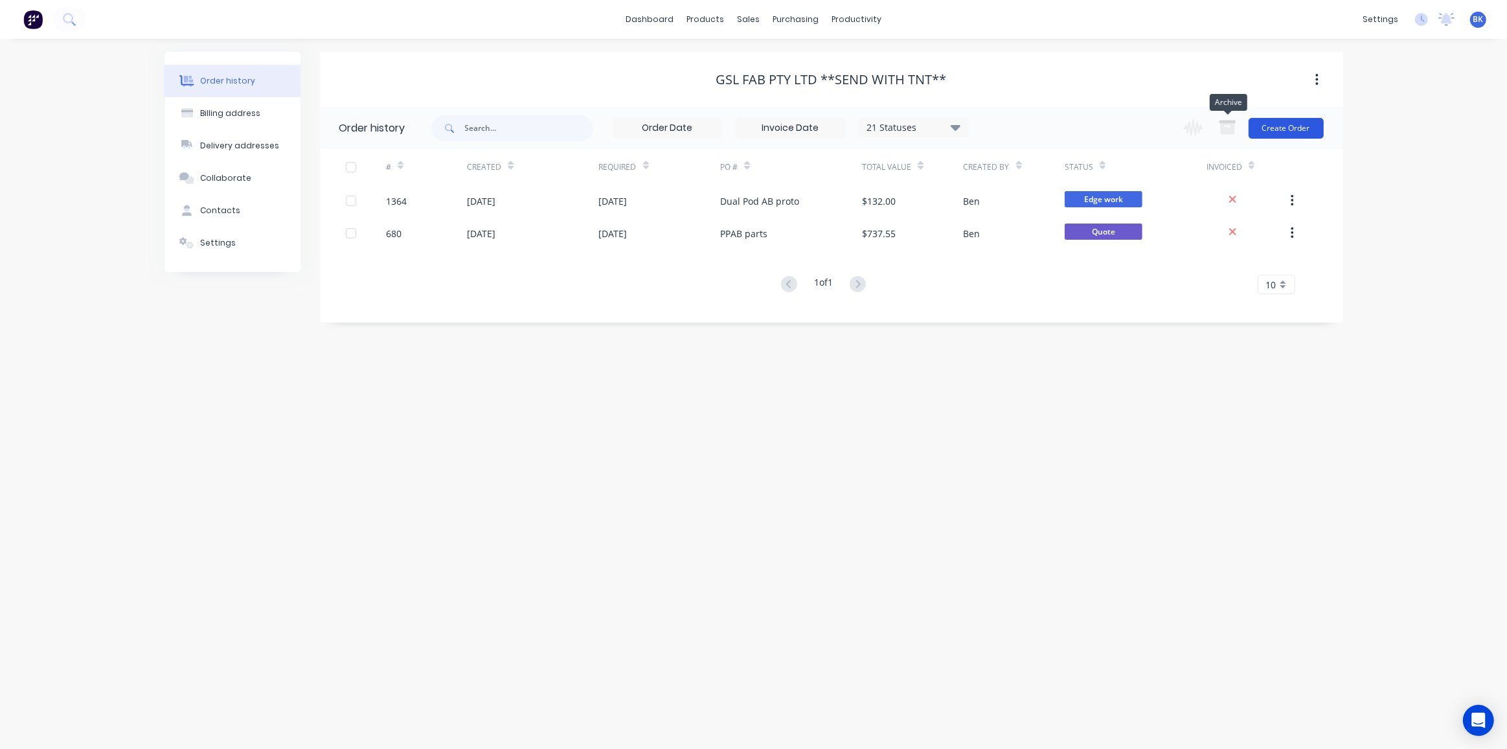
click at [1278, 128] on button "Create Order" at bounding box center [1286, 128] width 75 height 21
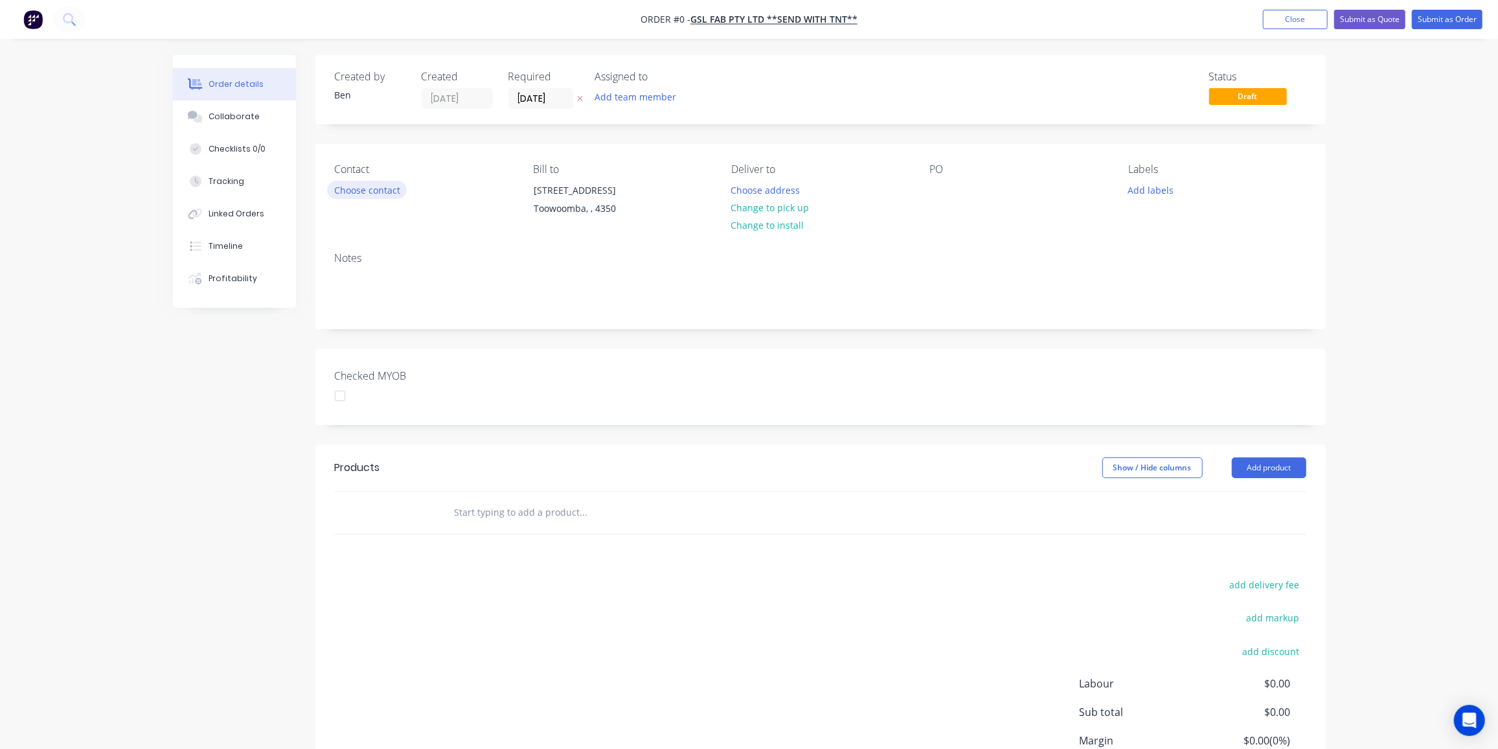
click at [380, 187] on button "Choose contact" at bounding box center [367, 189] width 80 height 17
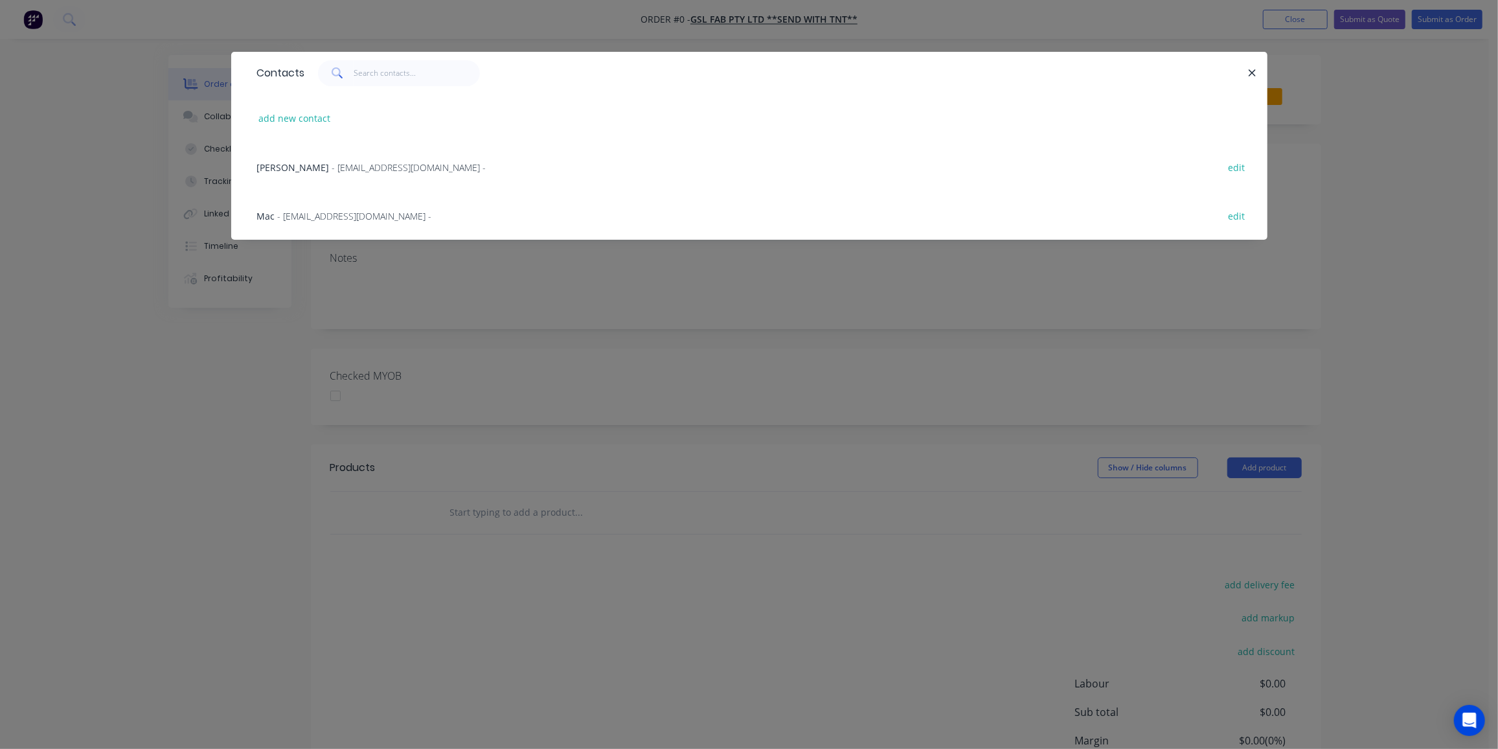
click at [354, 169] on span "- admin@gslfab.com.au -" at bounding box center [409, 167] width 154 height 12
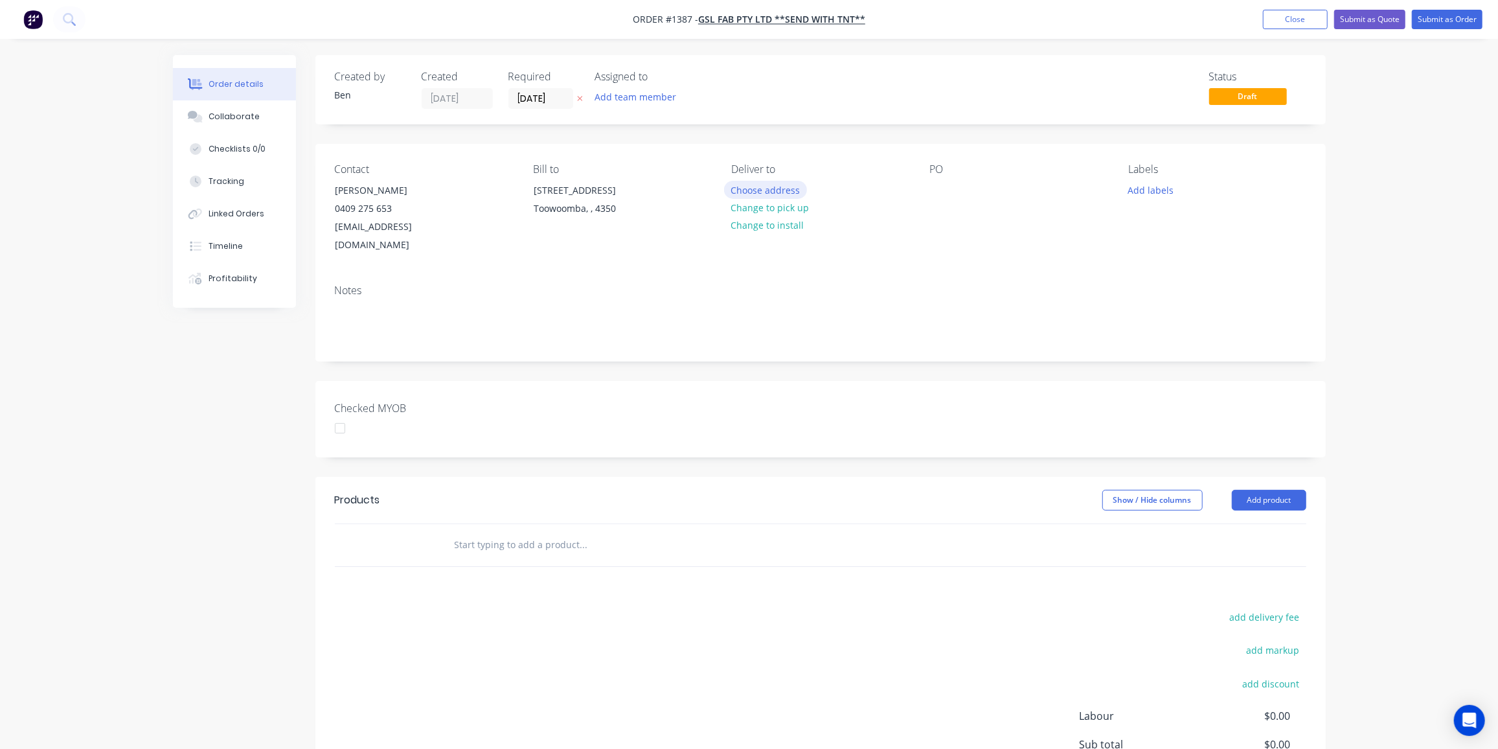
click at [767, 187] on button "Choose address" at bounding box center [765, 189] width 83 height 17
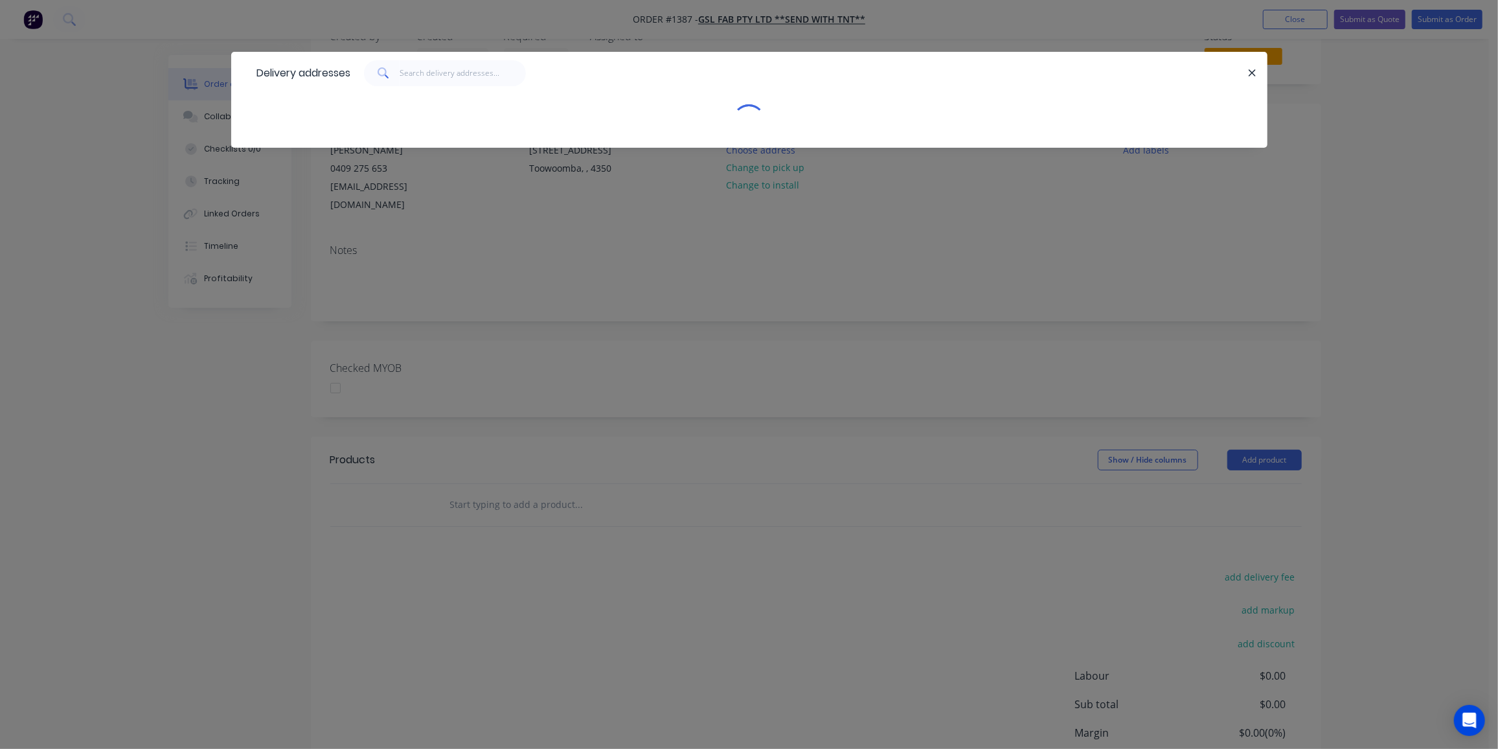
scroll to position [58, 0]
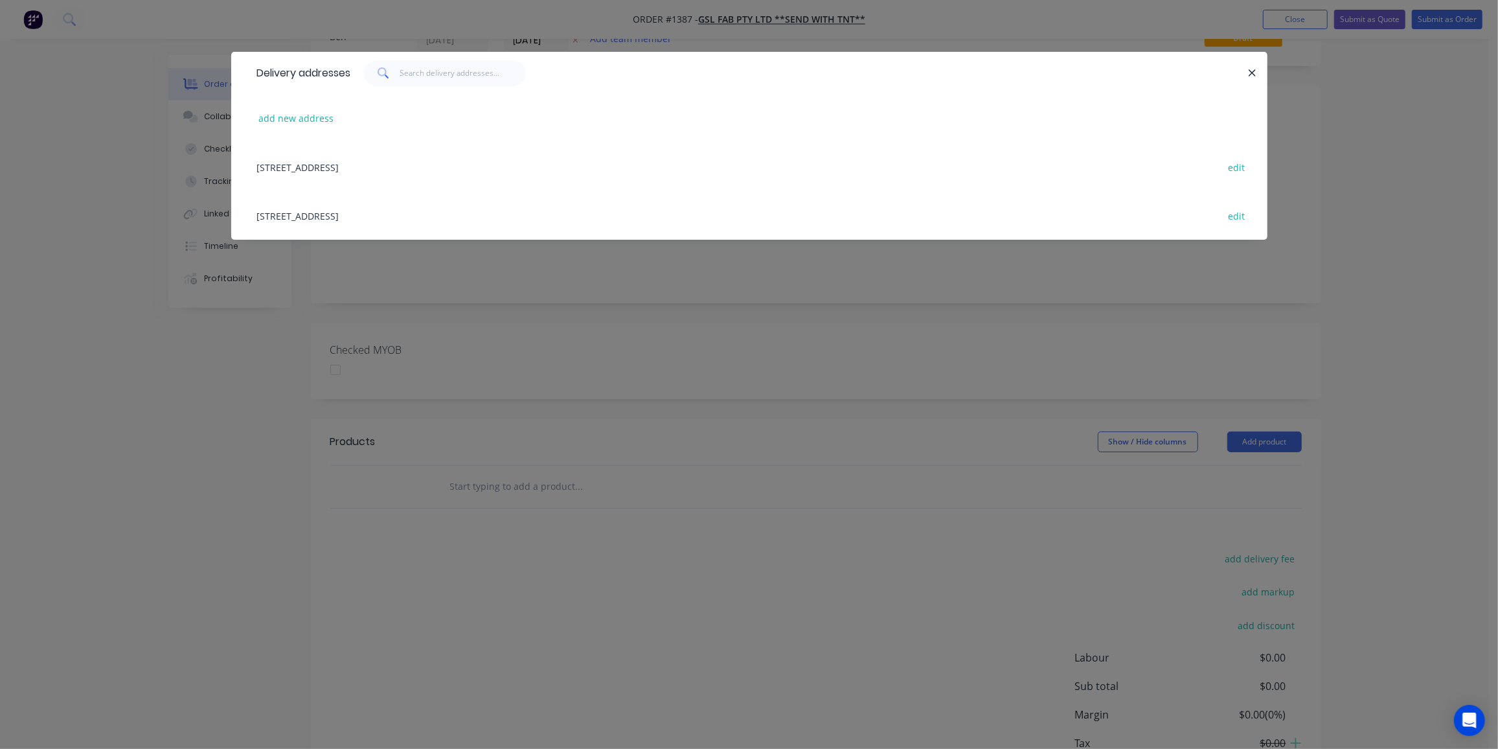
click at [324, 213] on div "5 Freighter Ave, Toowoomba, undefined, 4350 edit" at bounding box center [749, 215] width 997 height 49
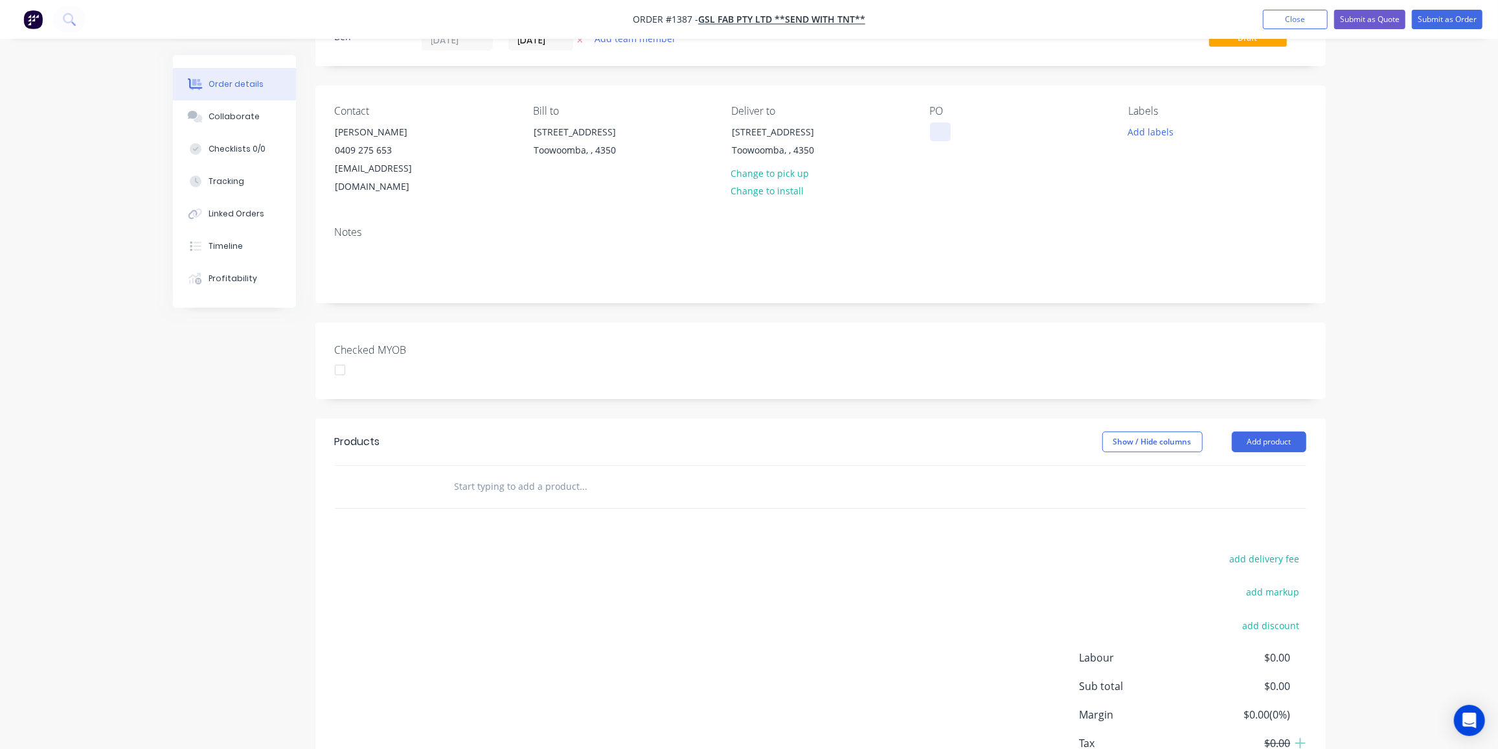
click at [941, 136] on div at bounding box center [940, 131] width 21 height 19
click at [1165, 131] on button "Add labels" at bounding box center [1151, 130] width 60 height 17
click at [1191, 270] on div "Router" at bounding box center [1181, 273] width 36 height 14
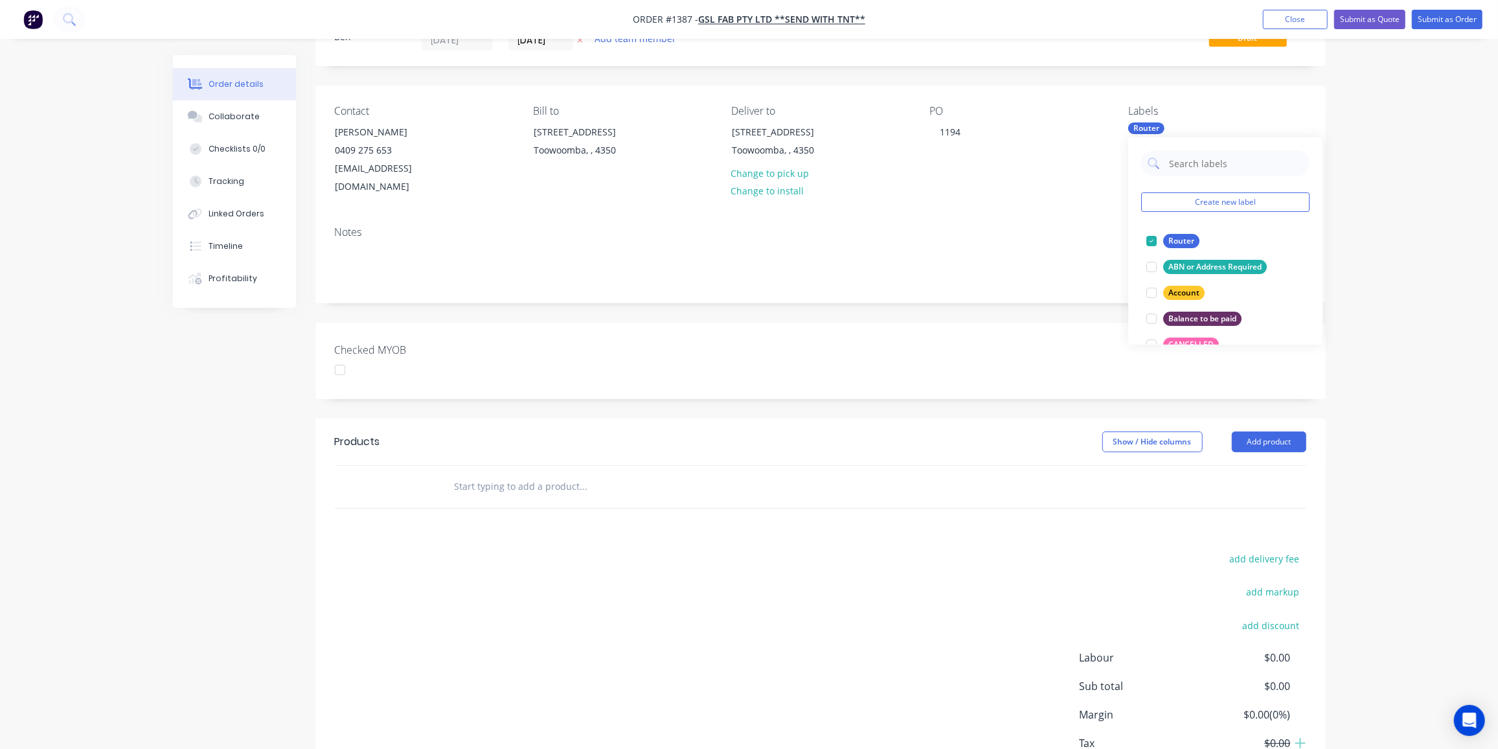
click at [659, 499] on div "Products Show / Hide columns Add product add delivery fee add markup add discou…" at bounding box center [820, 618] width 1010 height 401
click at [1364, 134] on div "Order details Collaborate Checklists 0/0 Tracking Linked Orders Timeline Profit…" at bounding box center [749, 390] width 1498 height 897
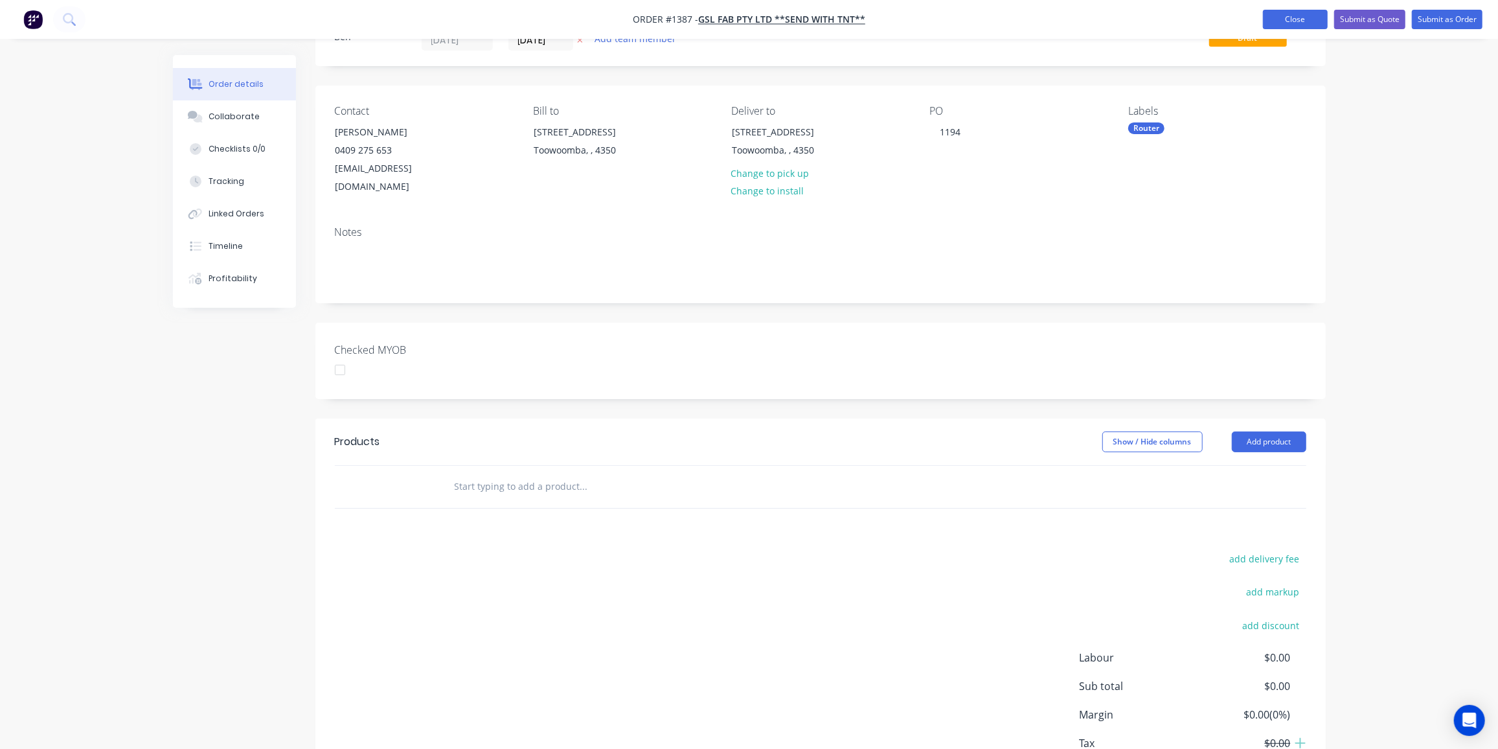
click at [1289, 19] on button "Close" at bounding box center [1295, 19] width 65 height 19
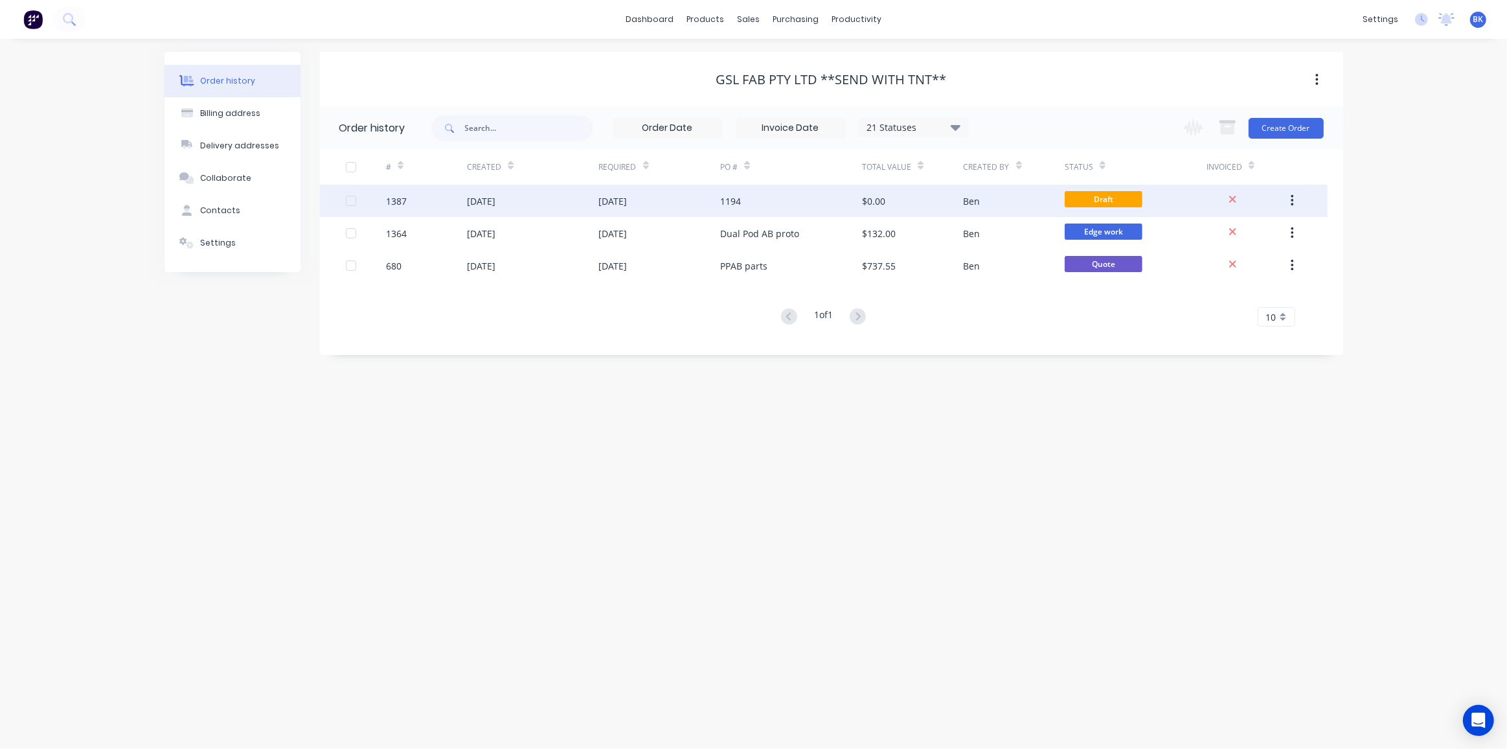
click at [755, 206] on div "1194" at bounding box center [791, 201] width 142 height 32
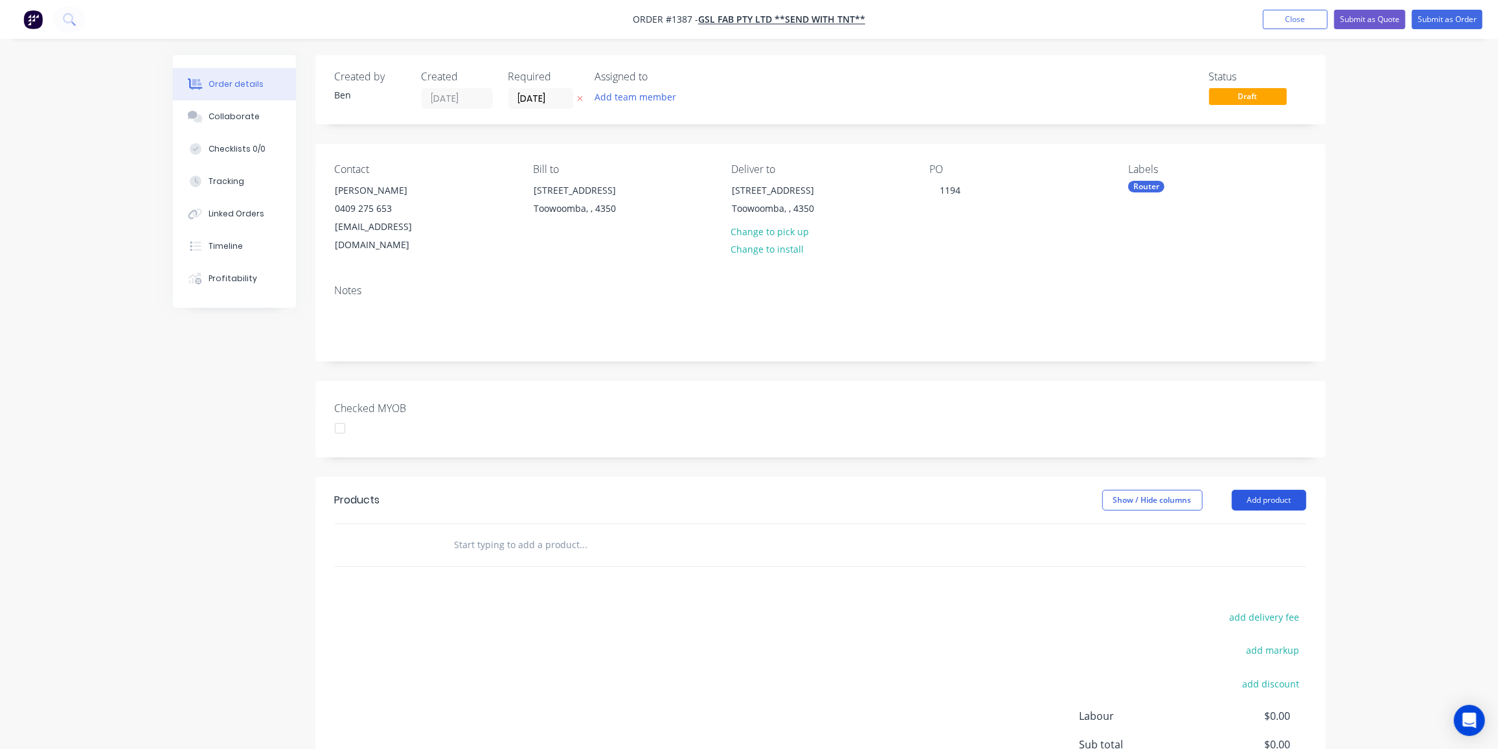
click at [1282, 490] on button "Add product" at bounding box center [1269, 500] width 74 height 21
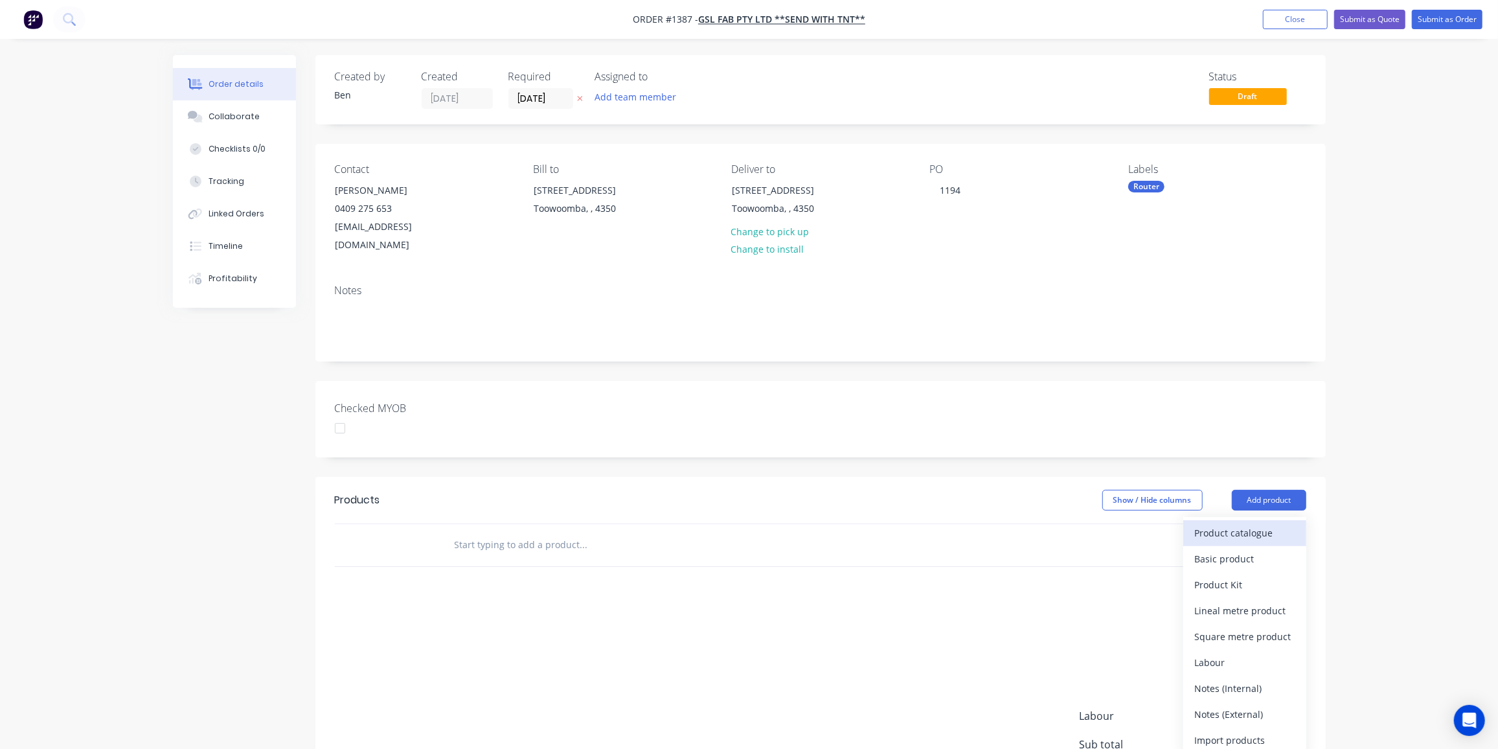
click at [1278, 523] on div "Product catalogue" at bounding box center [1245, 532] width 100 height 19
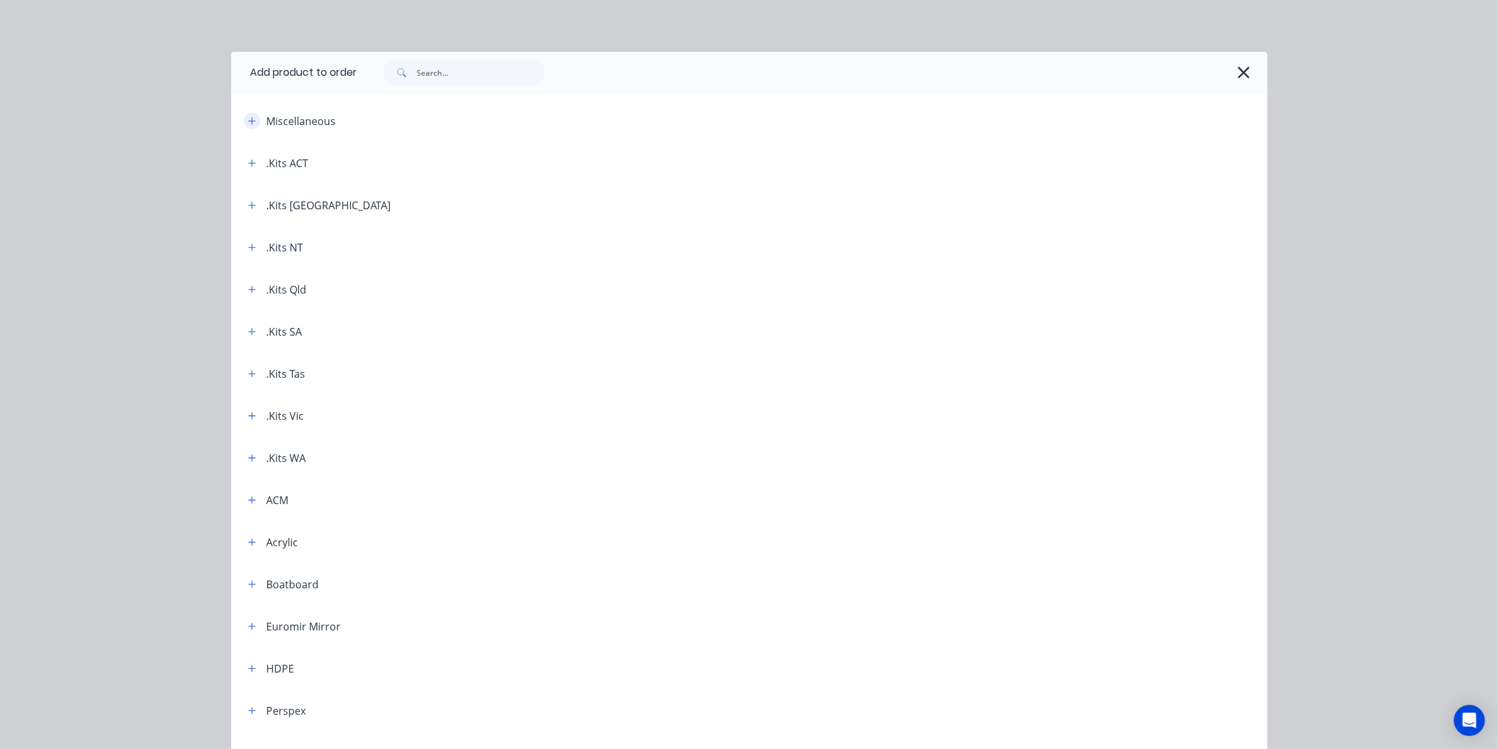
click at [252, 124] on button "button" at bounding box center [252, 121] width 16 height 16
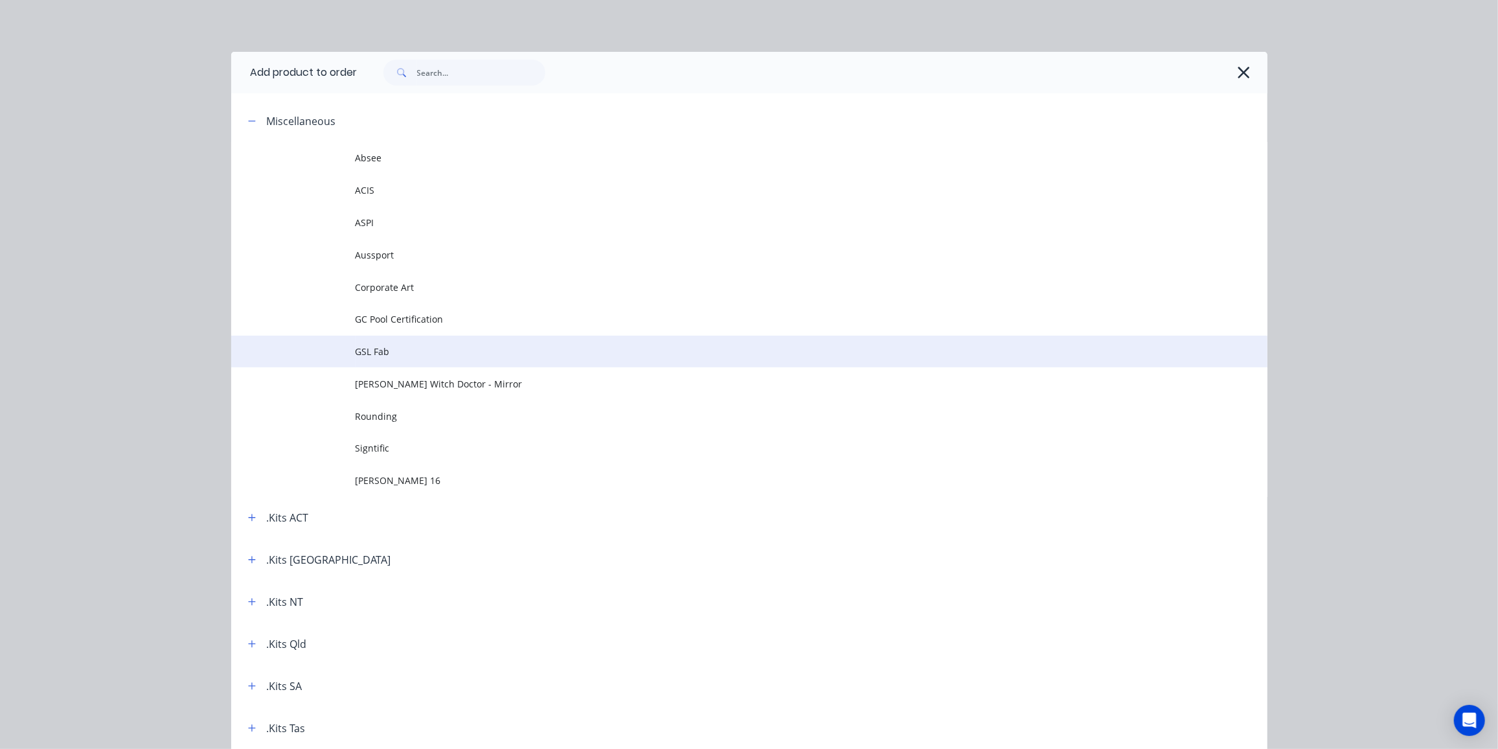
click at [394, 358] on span "GSL Fab" at bounding box center [720, 352] width 729 height 14
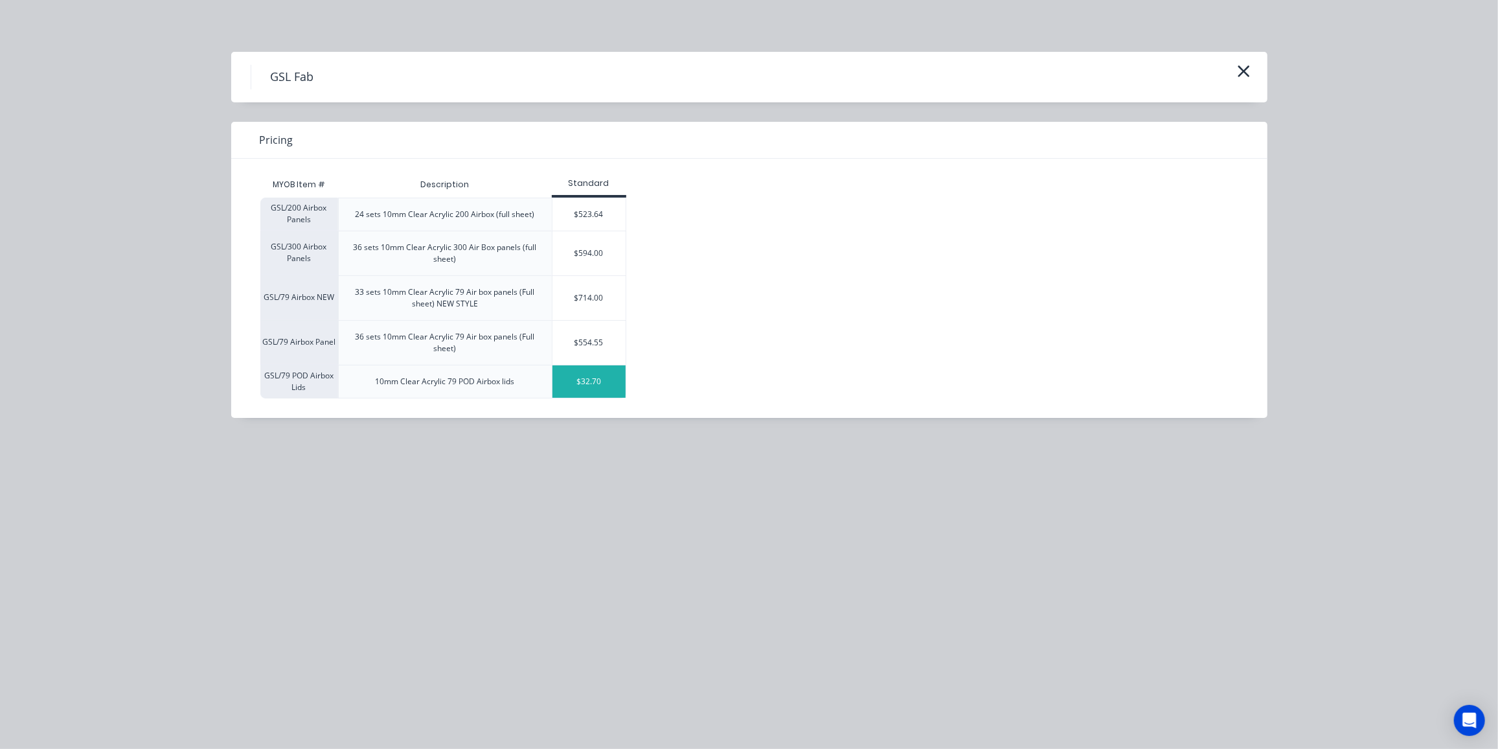
click at [584, 386] on div "$32.70" at bounding box center [588, 381] width 73 height 32
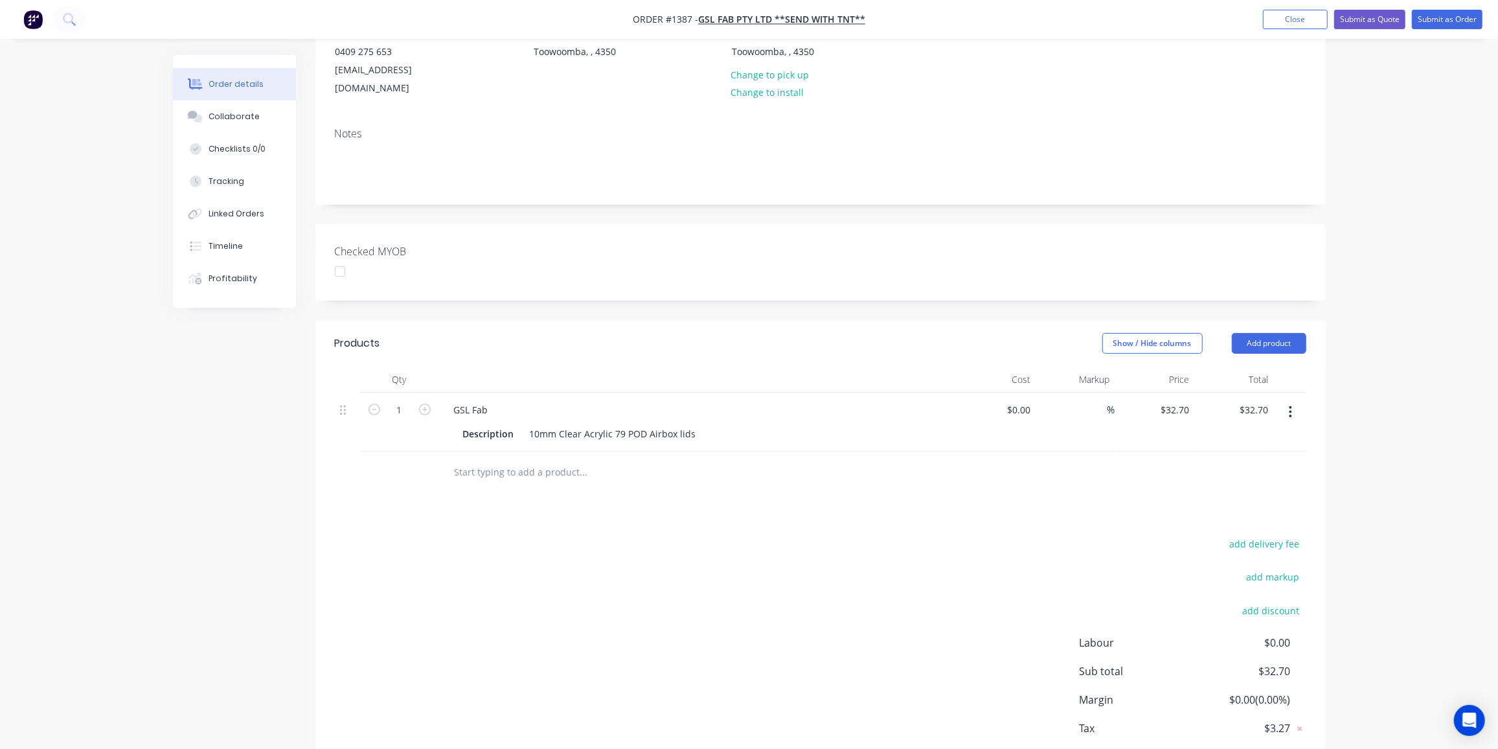
scroll to position [176, 0]
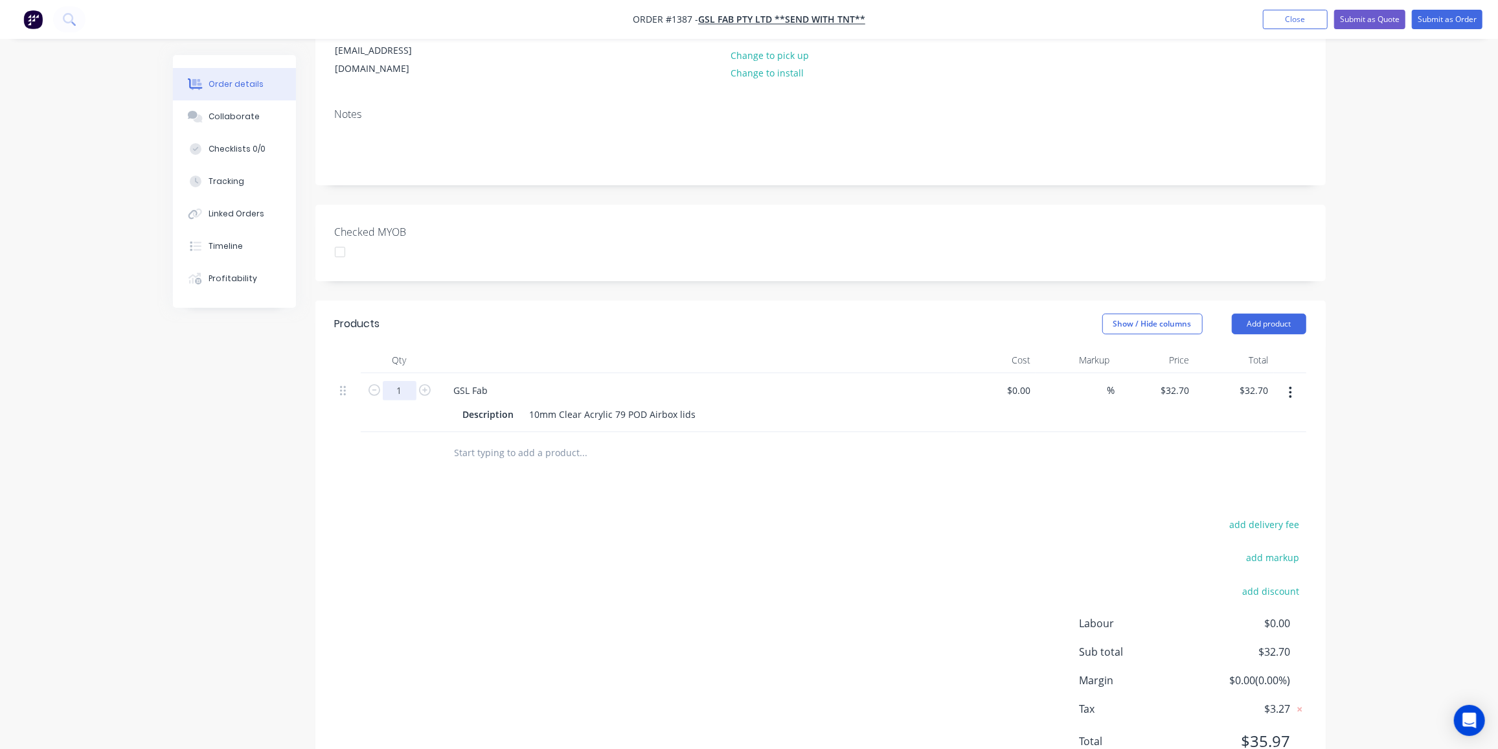
click at [388, 381] on input "1" at bounding box center [400, 390] width 34 height 19
type input "10"
type input "$327.00"
drag, startPoint x: 551, startPoint y: 490, endPoint x: 693, endPoint y: 498, distance: 142.1
click at [552, 490] on div "Products Show / Hide columns Add product Qty Cost Markup Price Total 10 GSL Fab…" at bounding box center [820, 543] width 1010 height 484
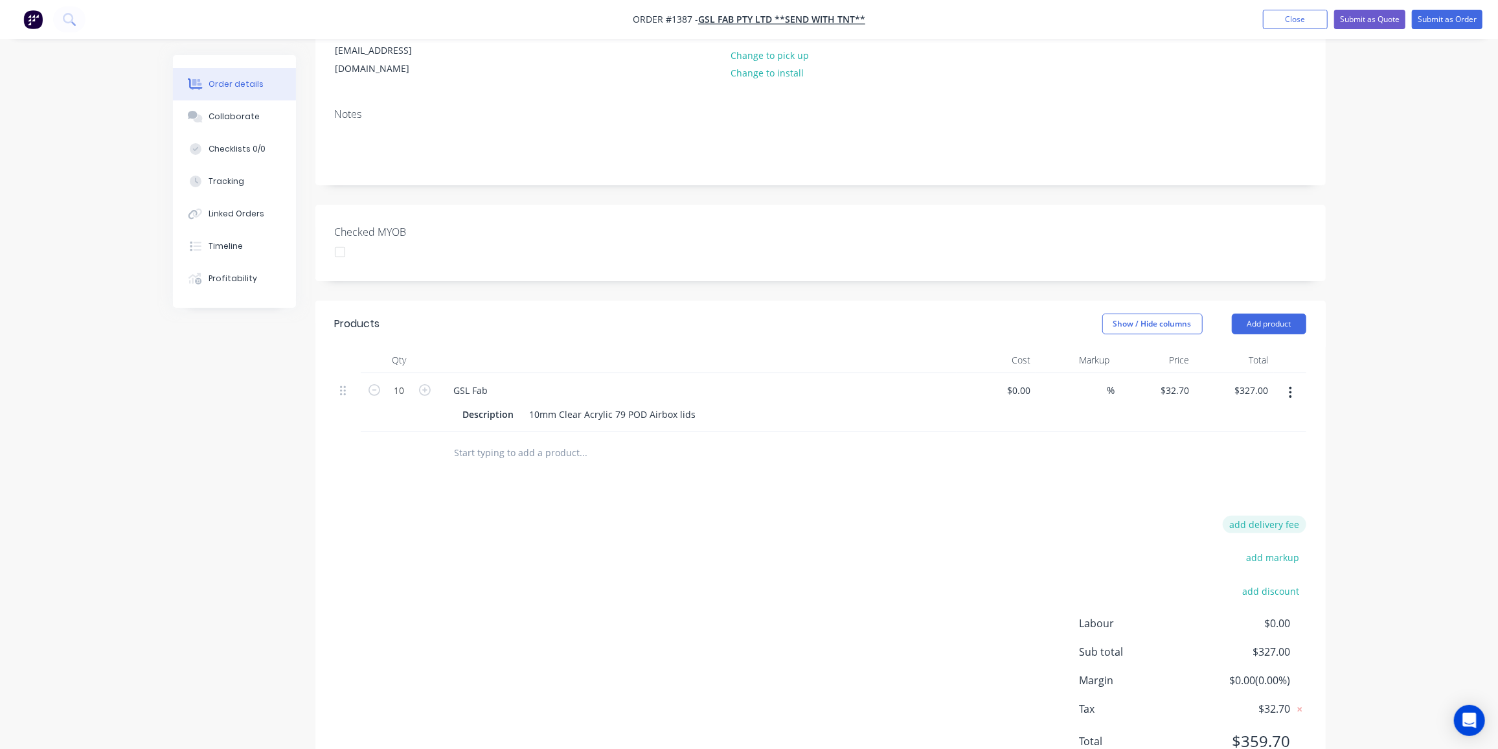
click at [1275, 516] on button "add delivery fee" at bounding box center [1265, 524] width 84 height 17
type input "50"
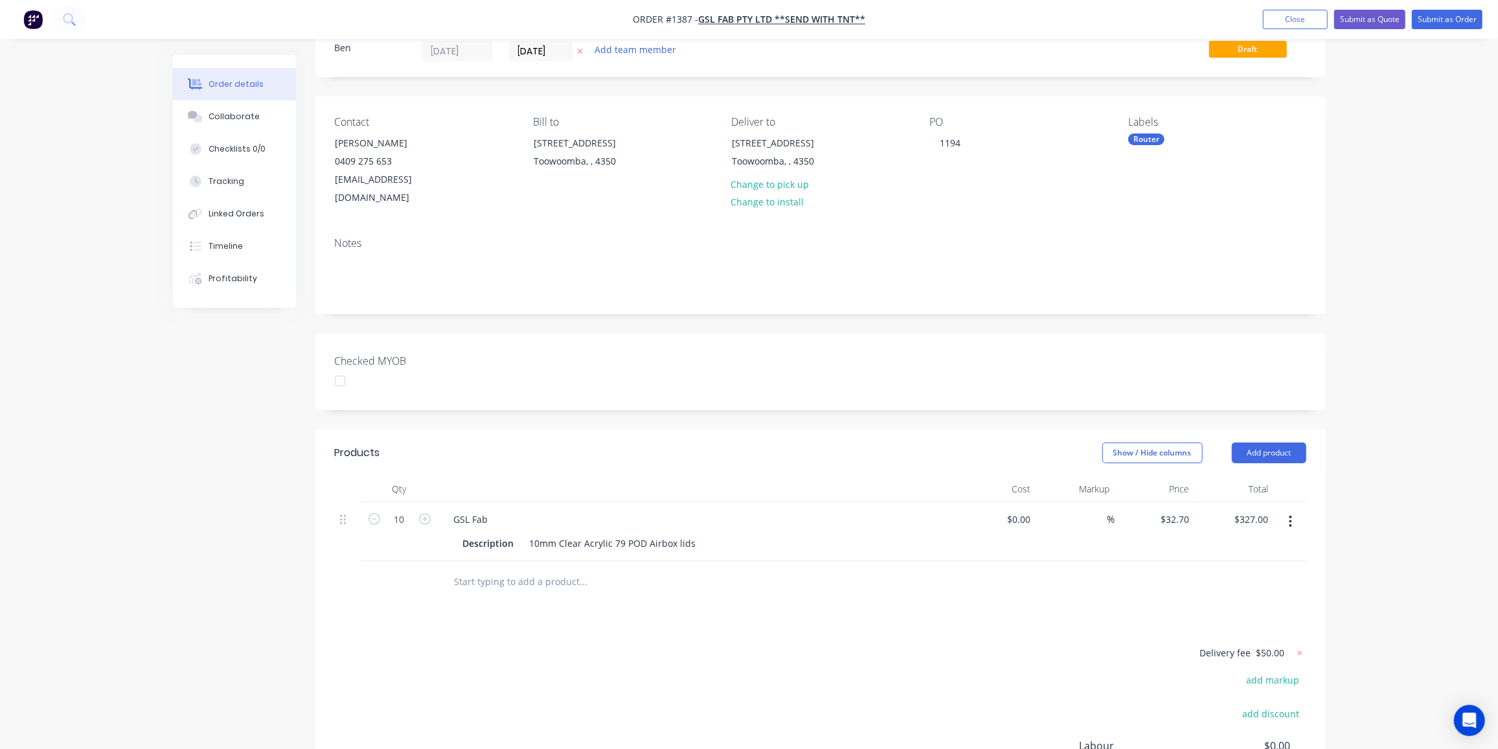
scroll to position [0, 0]
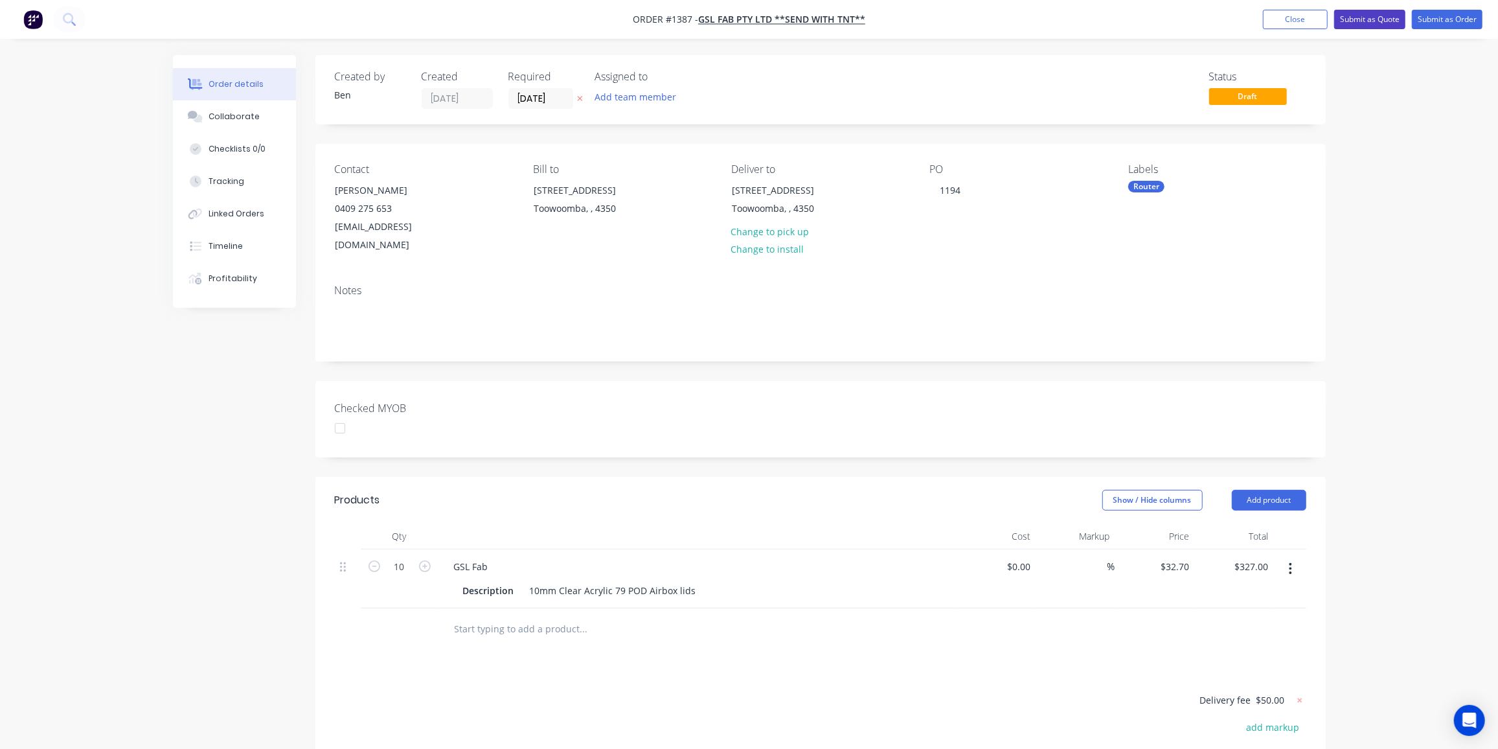
click at [1362, 21] on button "Submit as Quote" at bounding box center [1369, 19] width 71 height 19
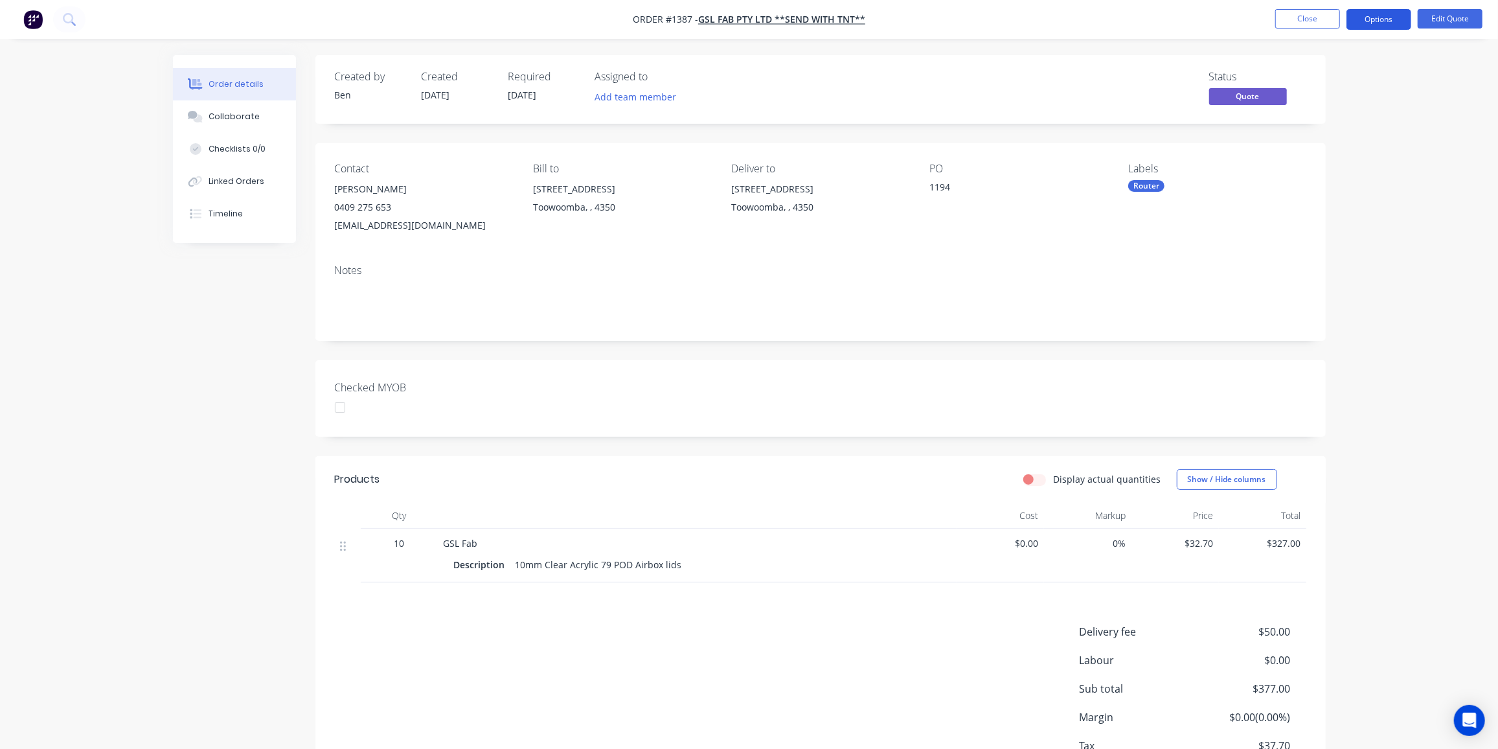
click at [1375, 18] on button "Options" at bounding box center [1378, 19] width 65 height 21
click at [1328, 105] on div "Proforma Invoice" at bounding box center [1339, 104] width 119 height 19
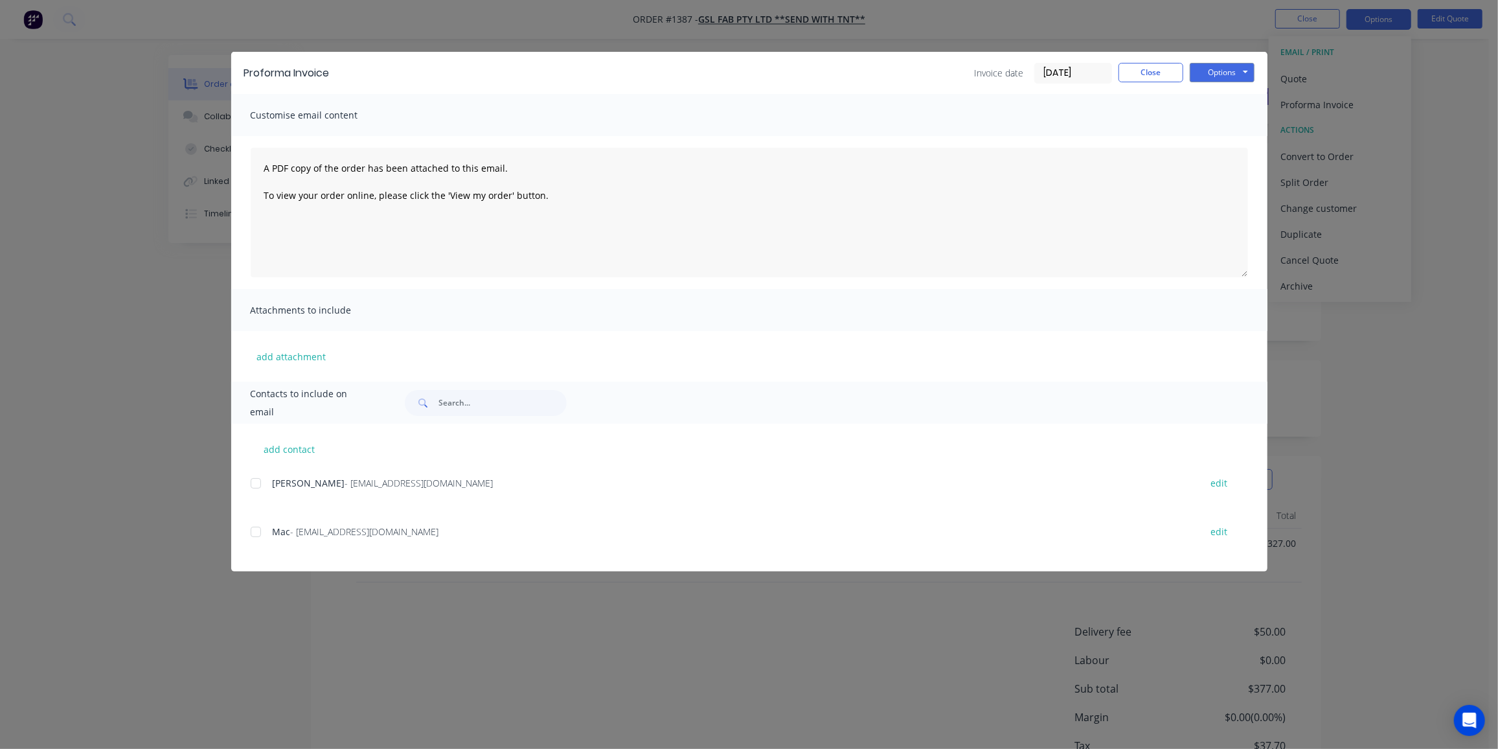
click at [256, 482] on div at bounding box center [256, 483] width 26 height 26
click at [1215, 66] on button "Options" at bounding box center [1222, 72] width 65 height 19
click at [1212, 91] on button "Preview" at bounding box center [1231, 95] width 83 height 21
click at [256, 481] on div at bounding box center [256, 483] width 26 height 26
click at [1239, 67] on button "Options" at bounding box center [1222, 72] width 65 height 19
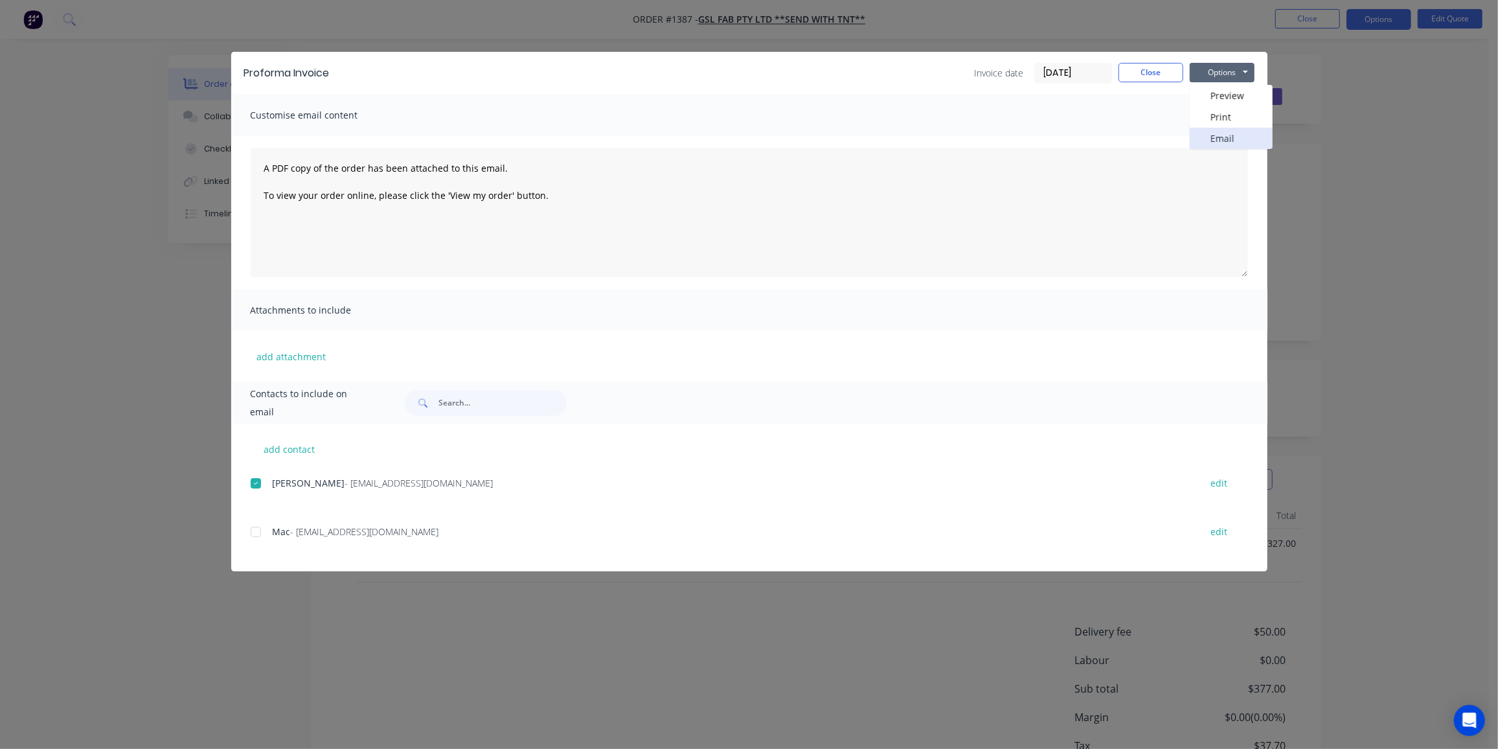
click at [1226, 132] on button "Email" at bounding box center [1231, 138] width 83 height 21
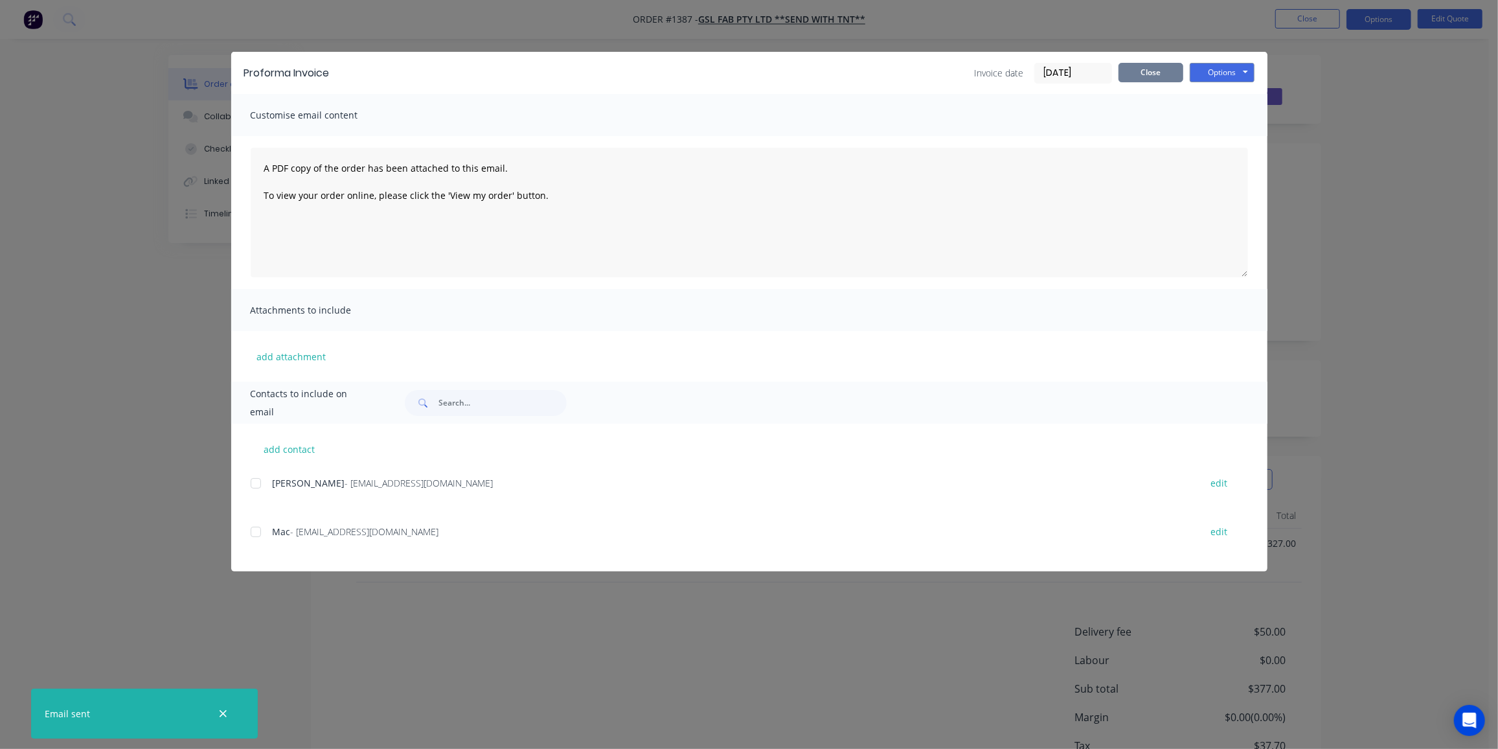
click at [1161, 69] on button "Close" at bounding box center [1150, 72] width 65 height 19
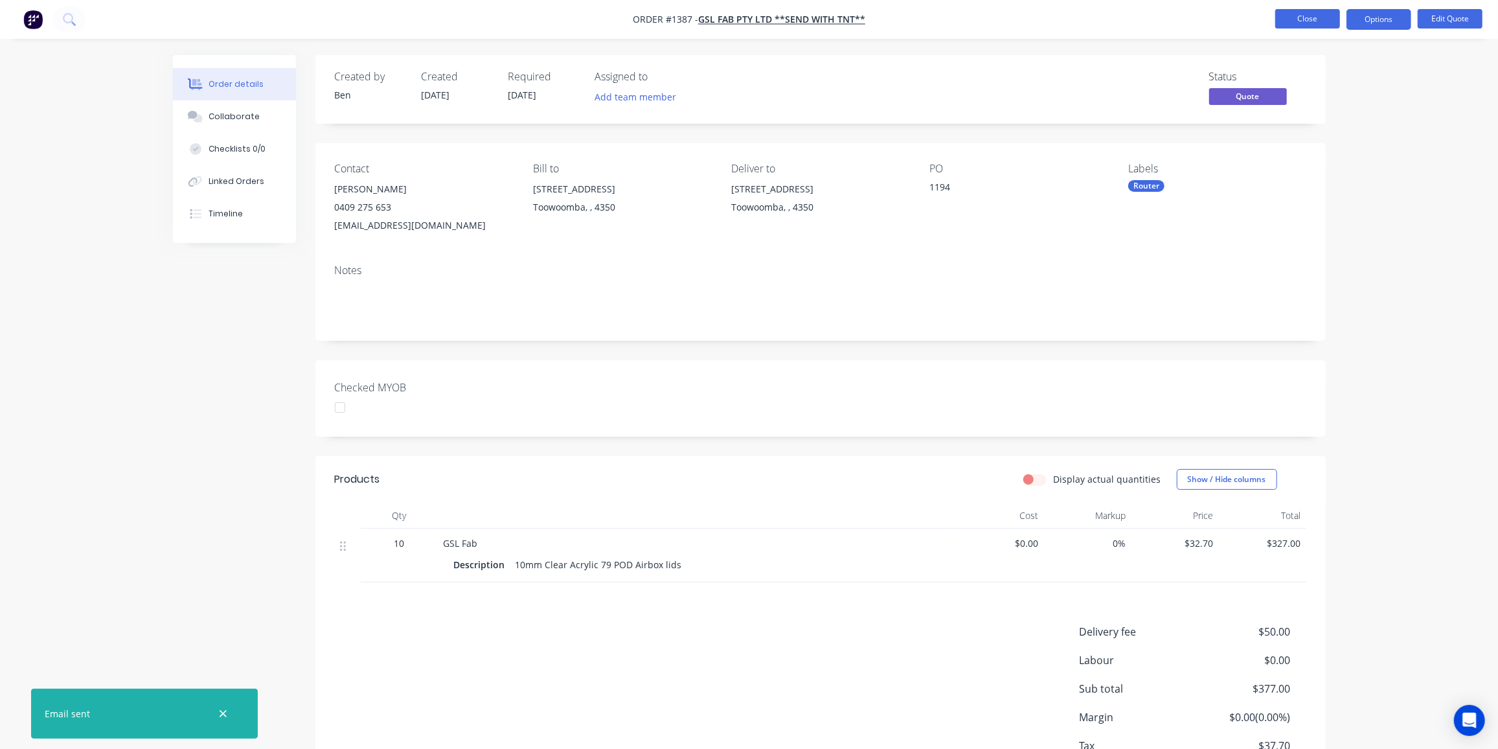
click at [1291, 20] on button "Close" at bounding box center [1307, 18] width 65 height 19
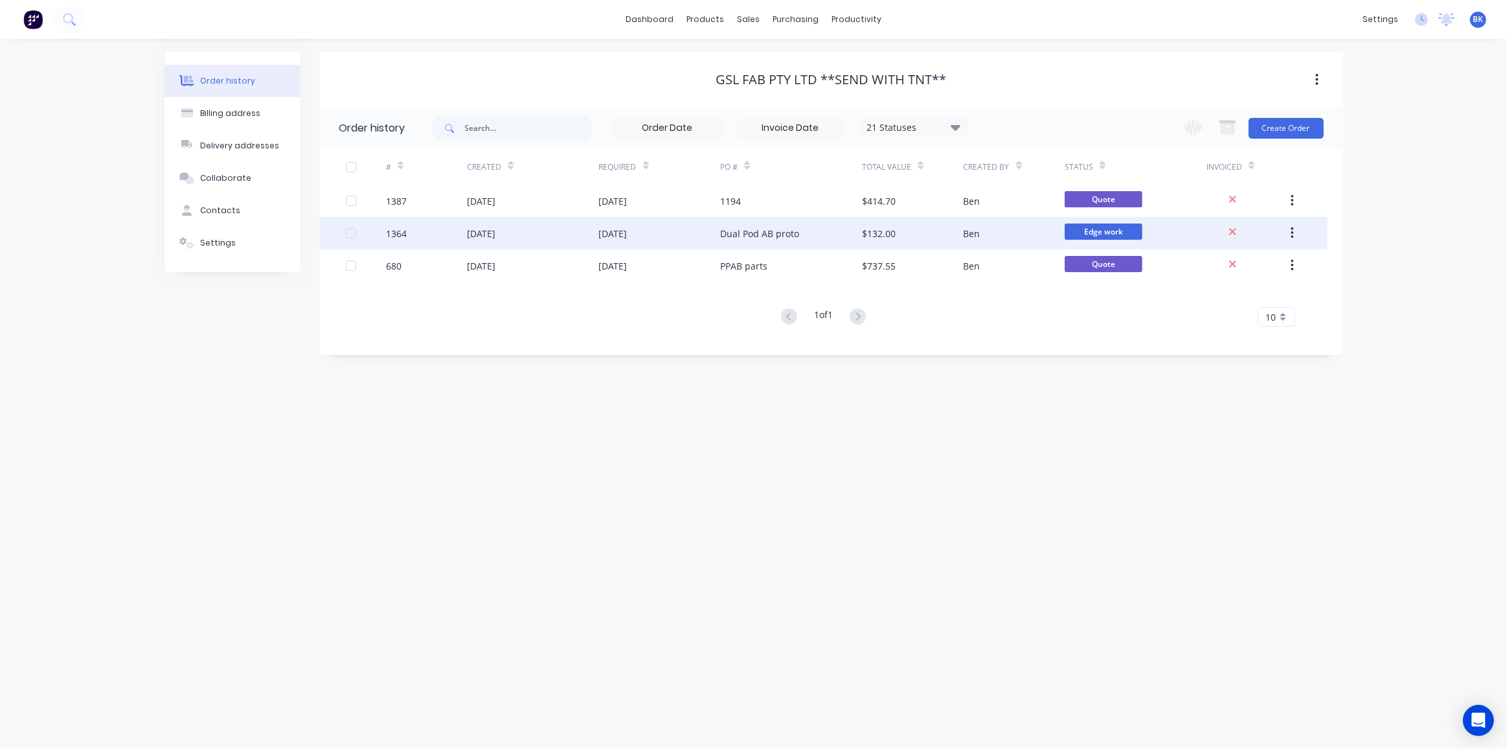
drag, startPoint x: 1081, startPoint y: 354, endPoint x: 1156, endPoint y: 236, distance: 139.8
click at [1081, 354] on div "Order history 21 Statuses Invoice Status Invoiced Not Invoiced Partial Order St…" at bounding box center [831, 231] width 1023 height 248
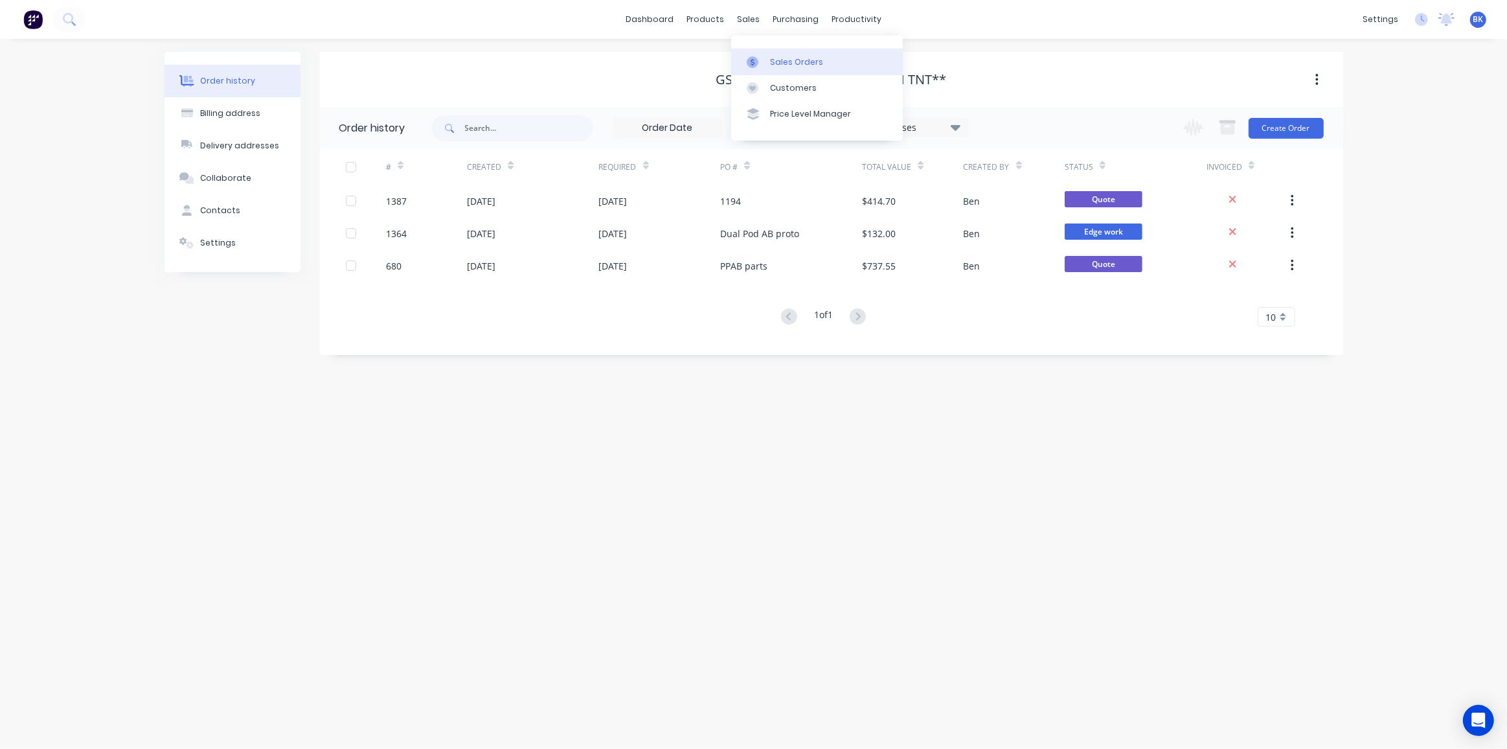
click at [759, 58] on div at bounding box center [756, 62] width 19 height 12
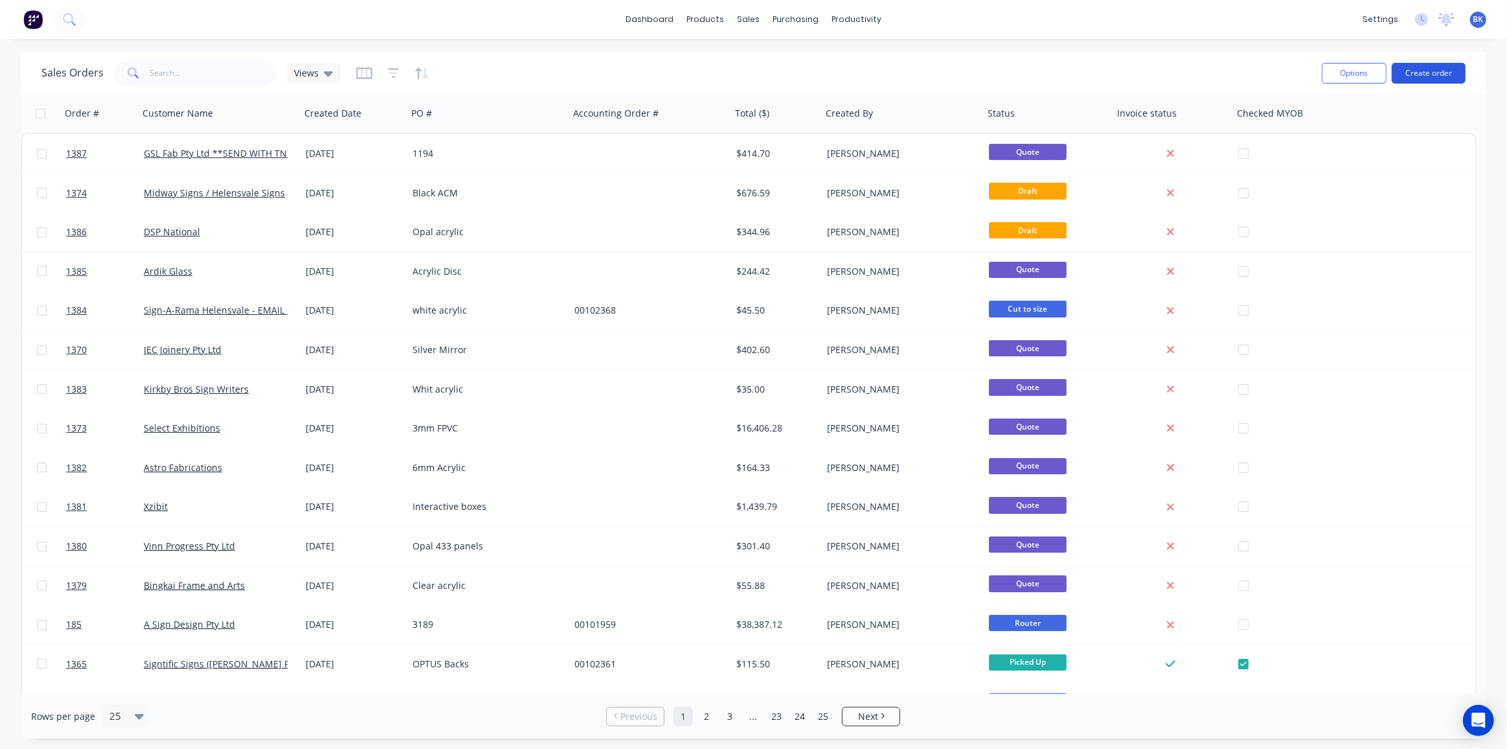
click at [1424, 72] on button "Create order" at bounding box center [1429, 73] width 74 height 21
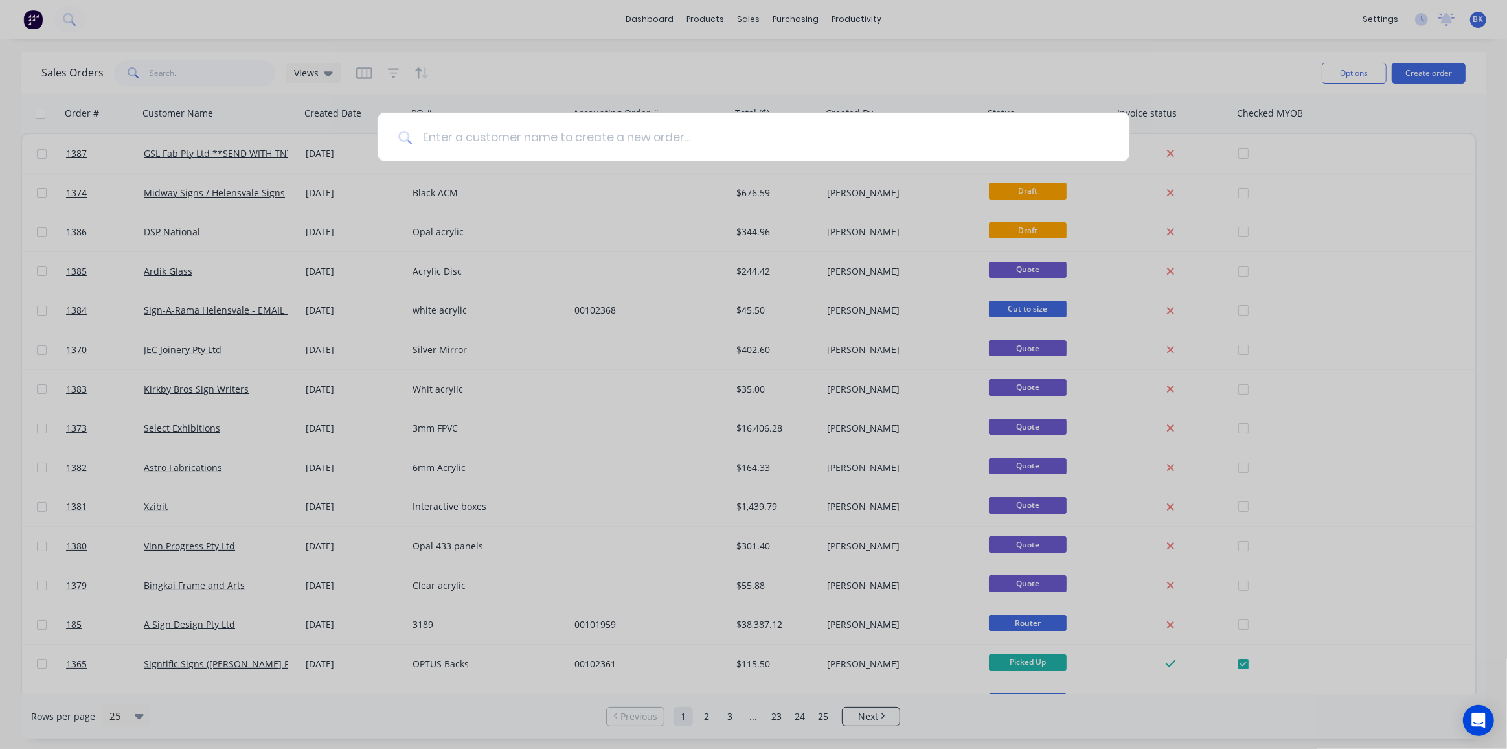
click at [563, 130] on input at bounding box center [760, 137] width 697 height 49
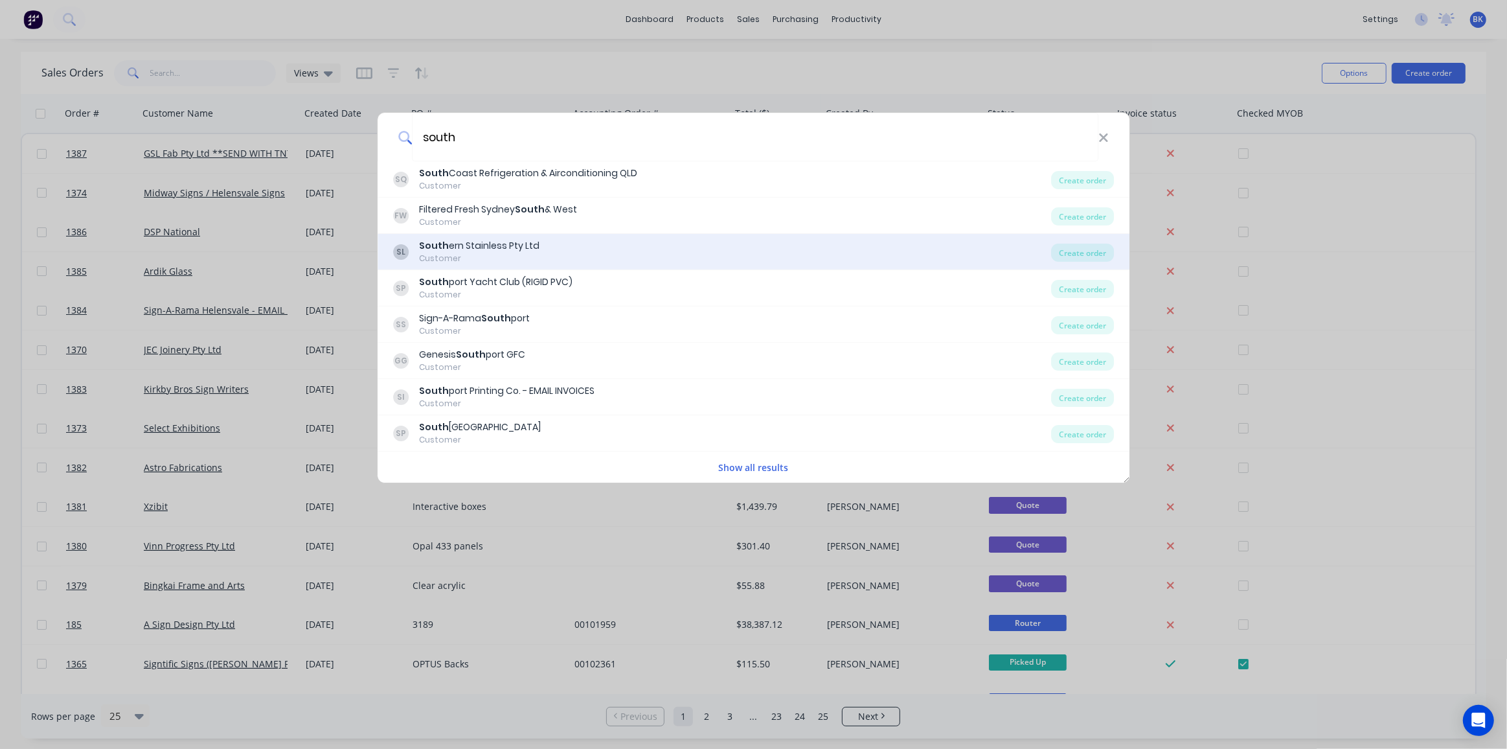
type input "south"
click at [501, 247] on div "South ern Stainless Pty Ltd" at bounding box center [479, 246] width 120 height 14
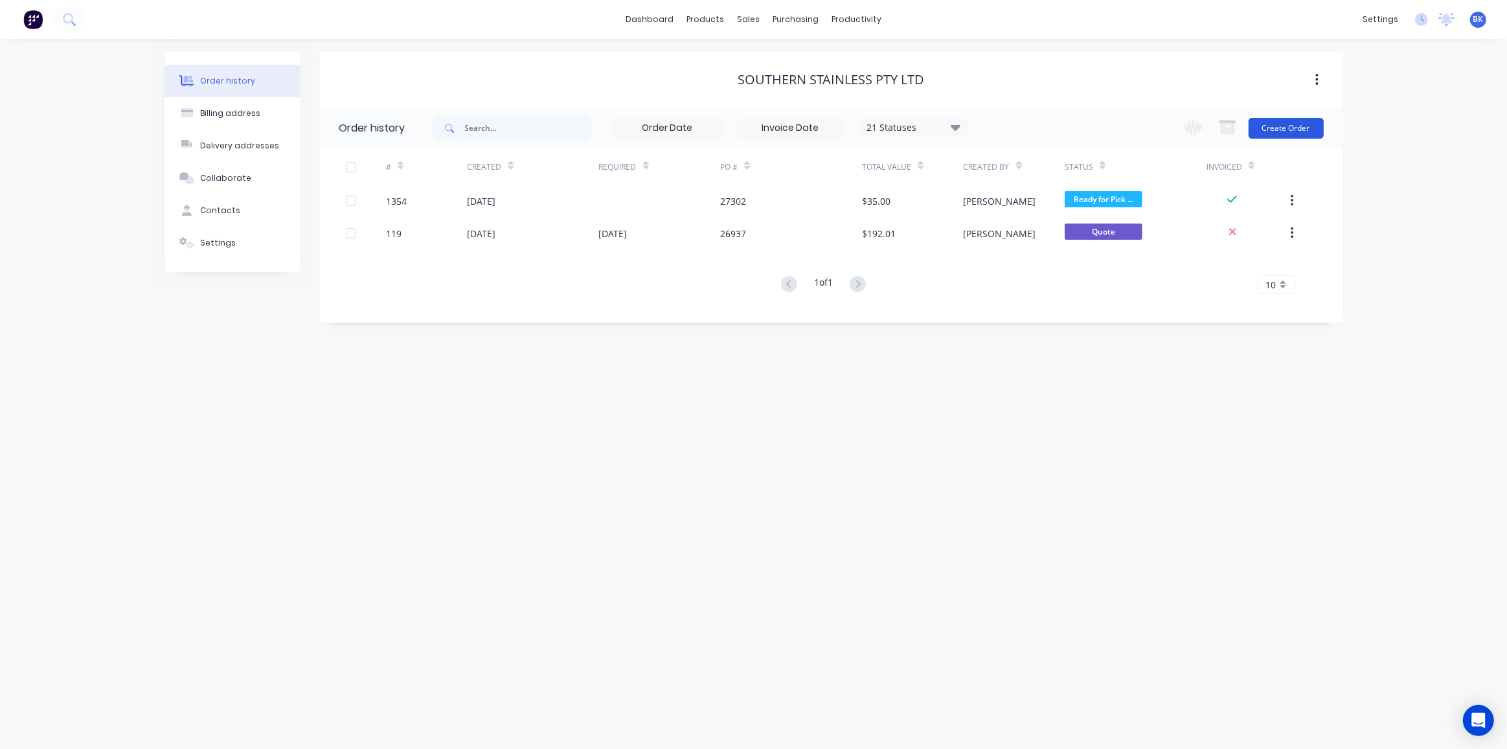
click at [1268, 131] on button "Create Order" at bounding box center [1286, 128] width 75 height 21
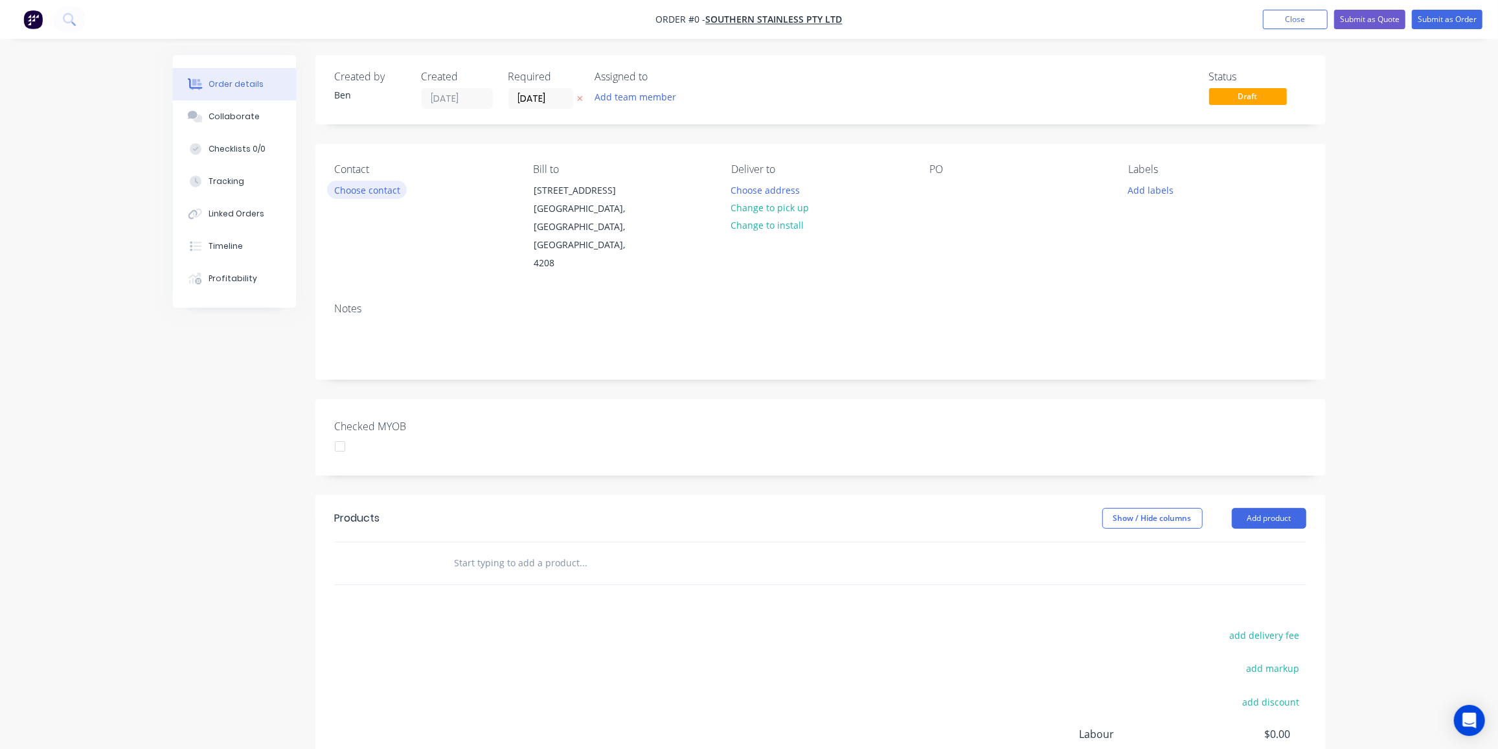
click at [367, 192] on button "Choose contact" at bounding box center [367, 189] width 80 height 17
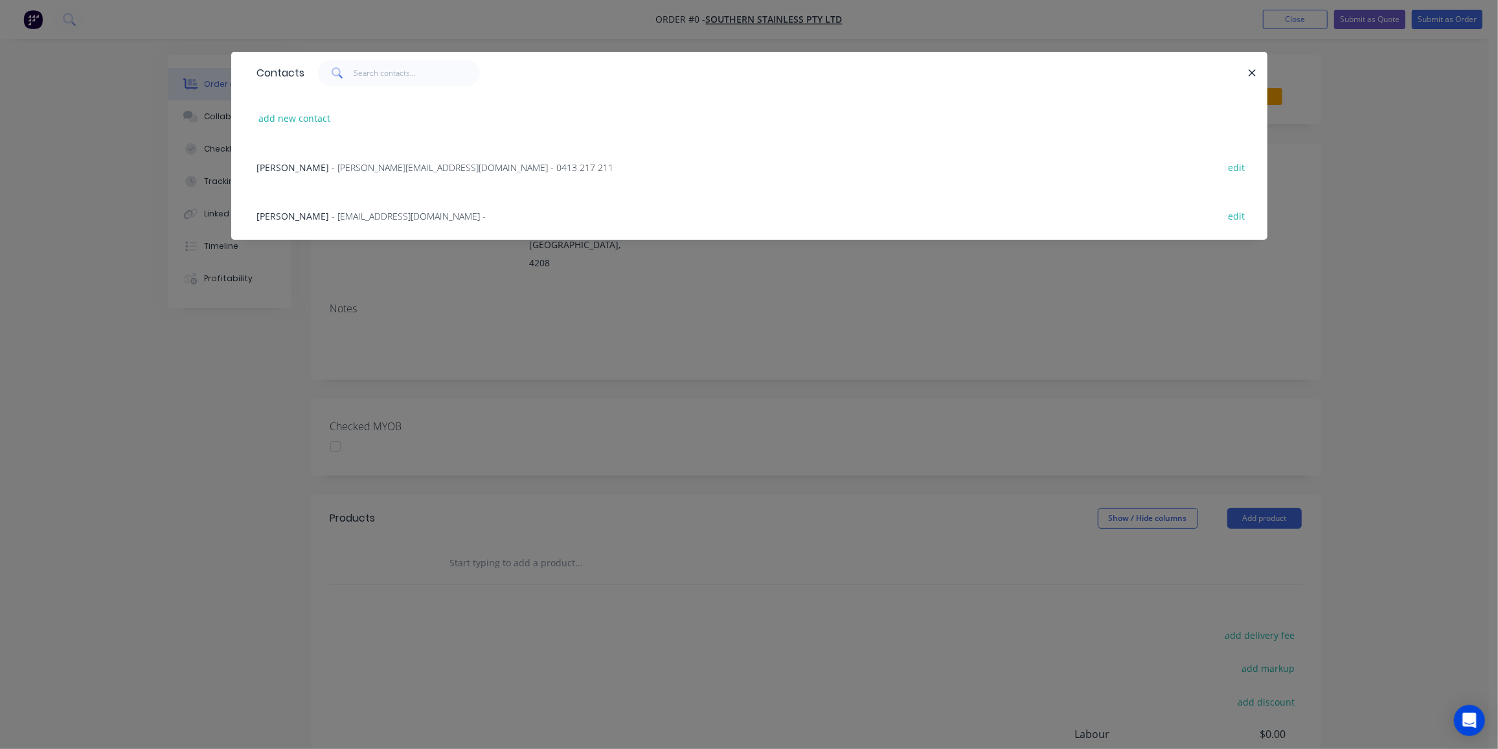
click at [332, 220] on span "- store@southernstainless.com.au -" at bounding box center [409, 216] width 154 height 12
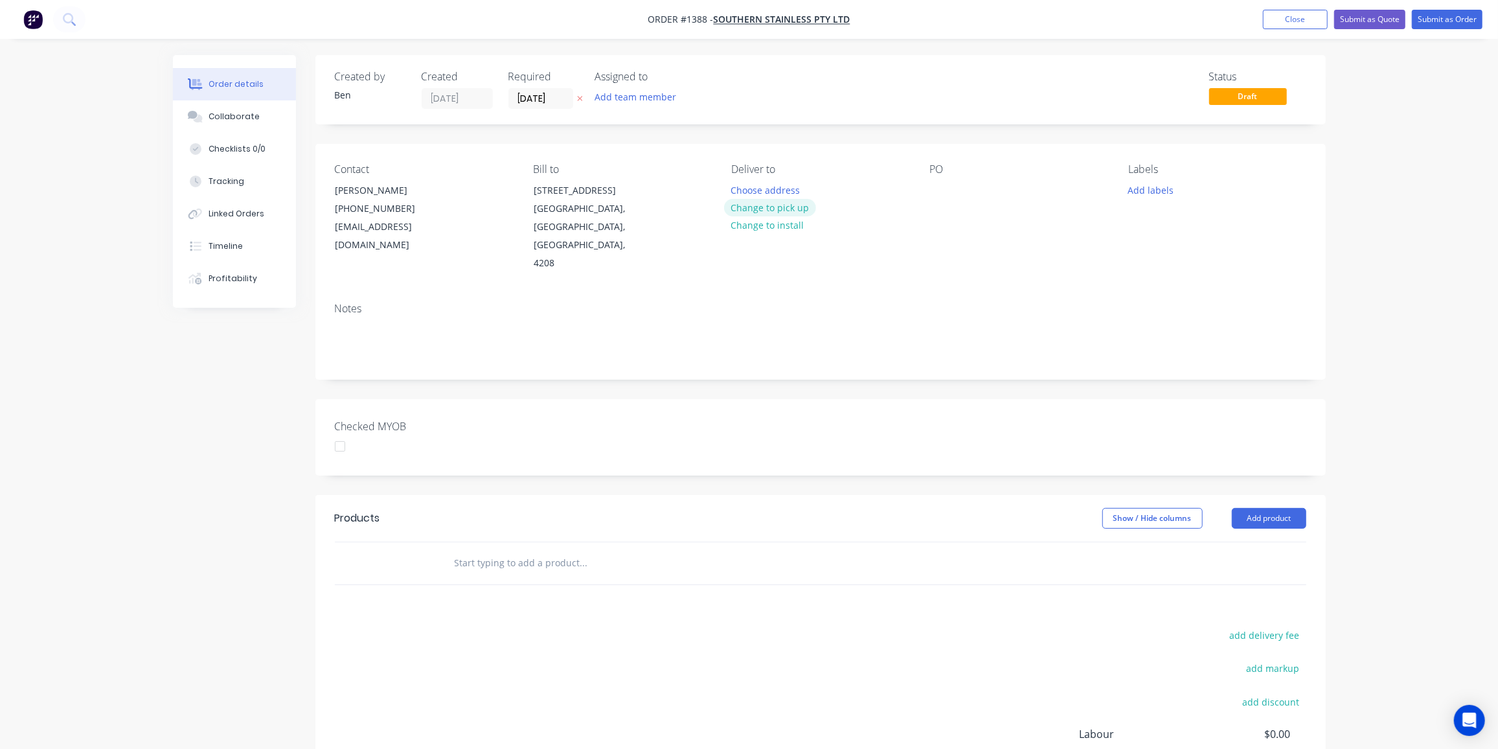
click at [769, 205] on button "Change to pick up" at bounding box center [770, 207] width 92 height 17
click at [945, 198] on div at bounding box center [940, 190] width 21 height 19
click at [1149, 193] on button "Add labels" at bounding box center [1151, 189] width 60 height 17
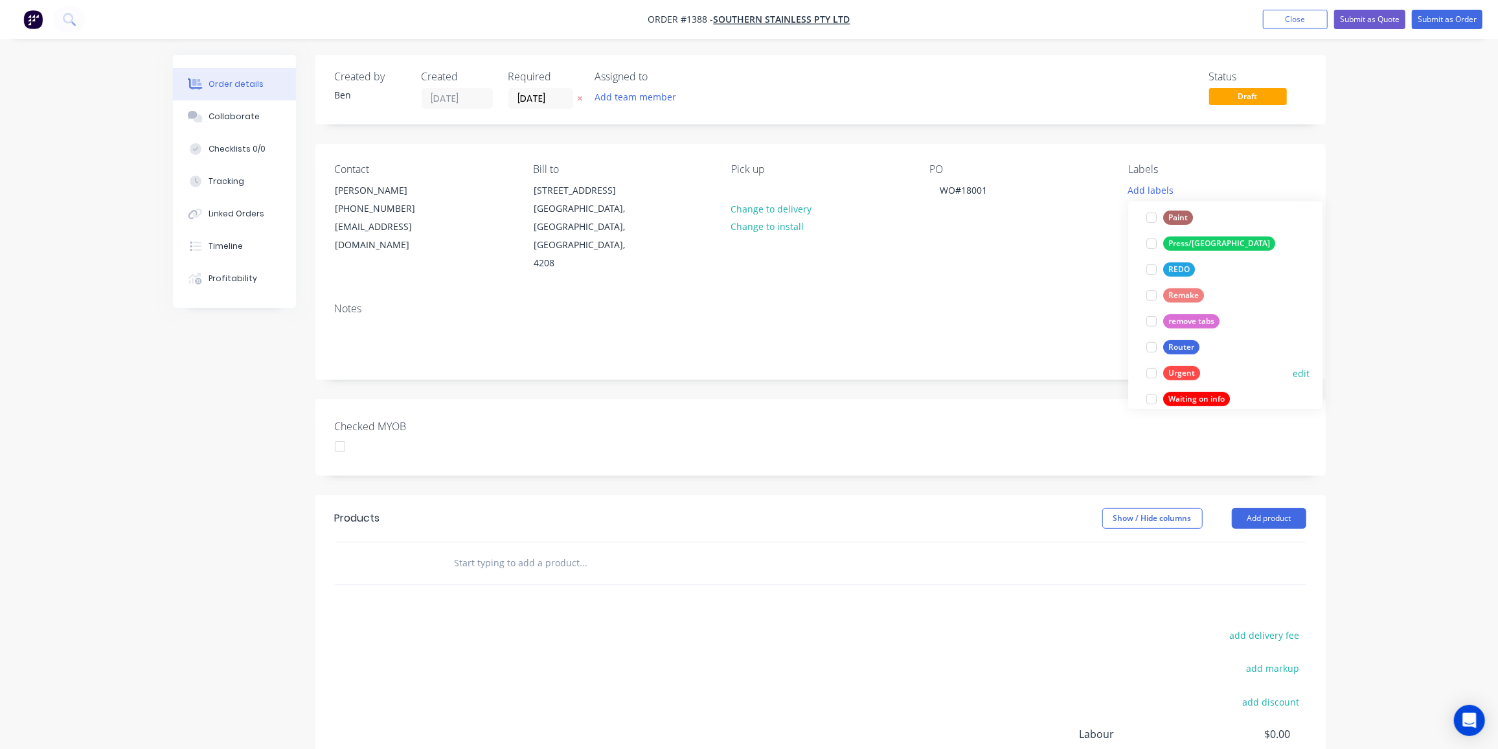
scroll to position [530, 0]
click at [1189, 343] on div "Router" at bounding box center [1181, 345] width 36 height 14
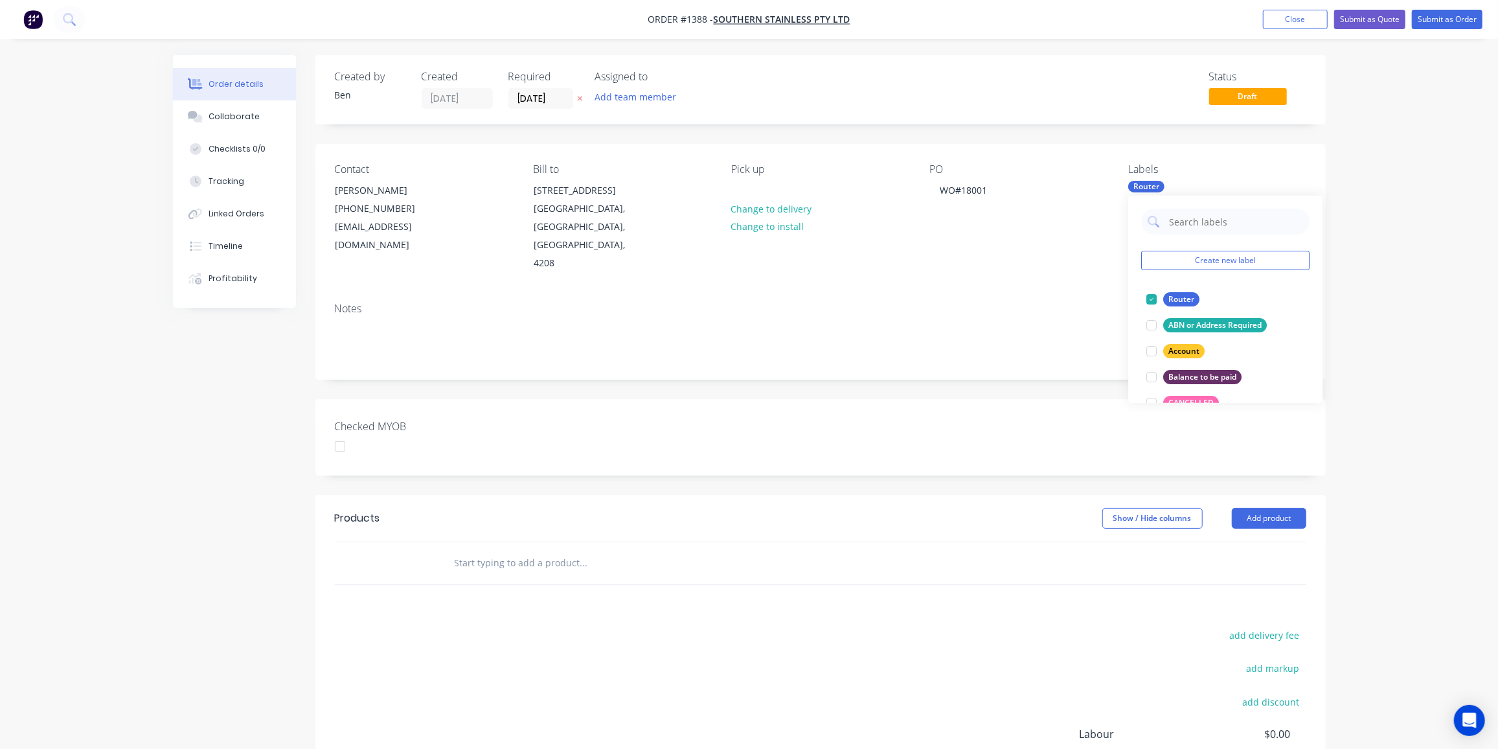
drag, startPoint x: 500, startPoint y: 520, endPoint x: 767, endPoint y: 544, distance: 268.5
click at [501, 550] on input "text" at bounding box center [583, 563] width 259 height 26
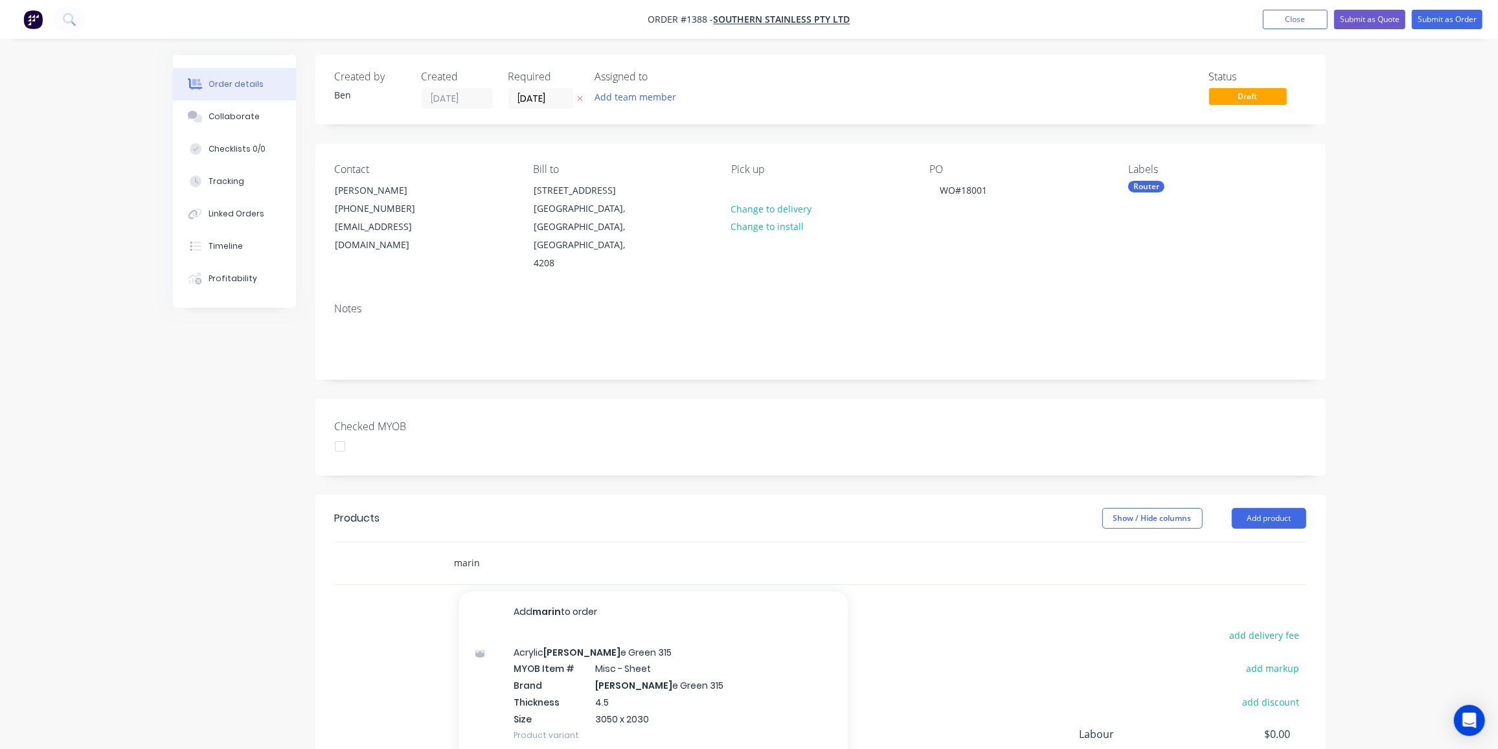
drag, startPoint x: 534, startPoint y: 528, endPoint x: 409, endPoint y: 542, distance: 125.1
click at [409, 542] on div "marin Add marin to order Acrylic Marin e Green 315 MYOB Item # Misc - Sheet Bra…" at bounding box center [820, 563] width 971 height 42
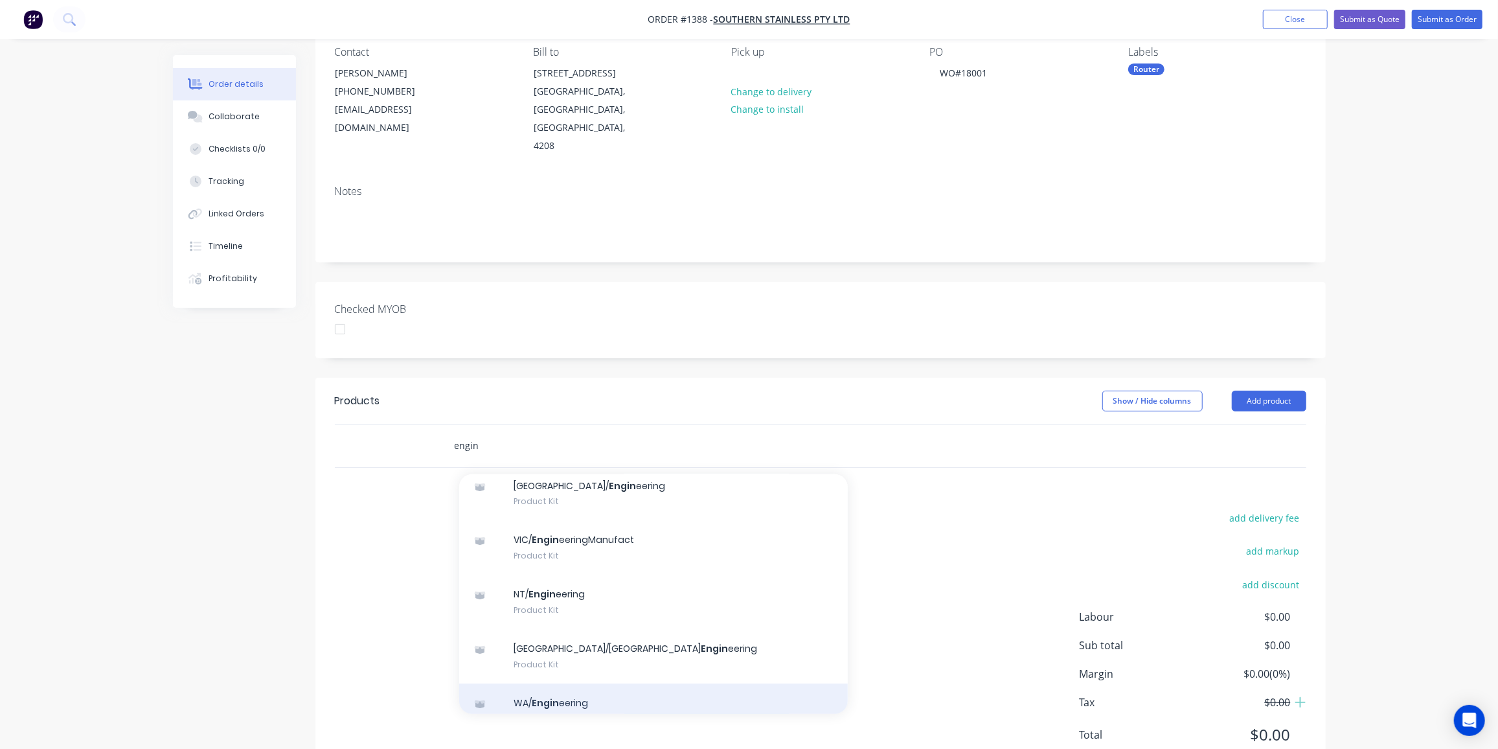
scroll to position [117, 0]
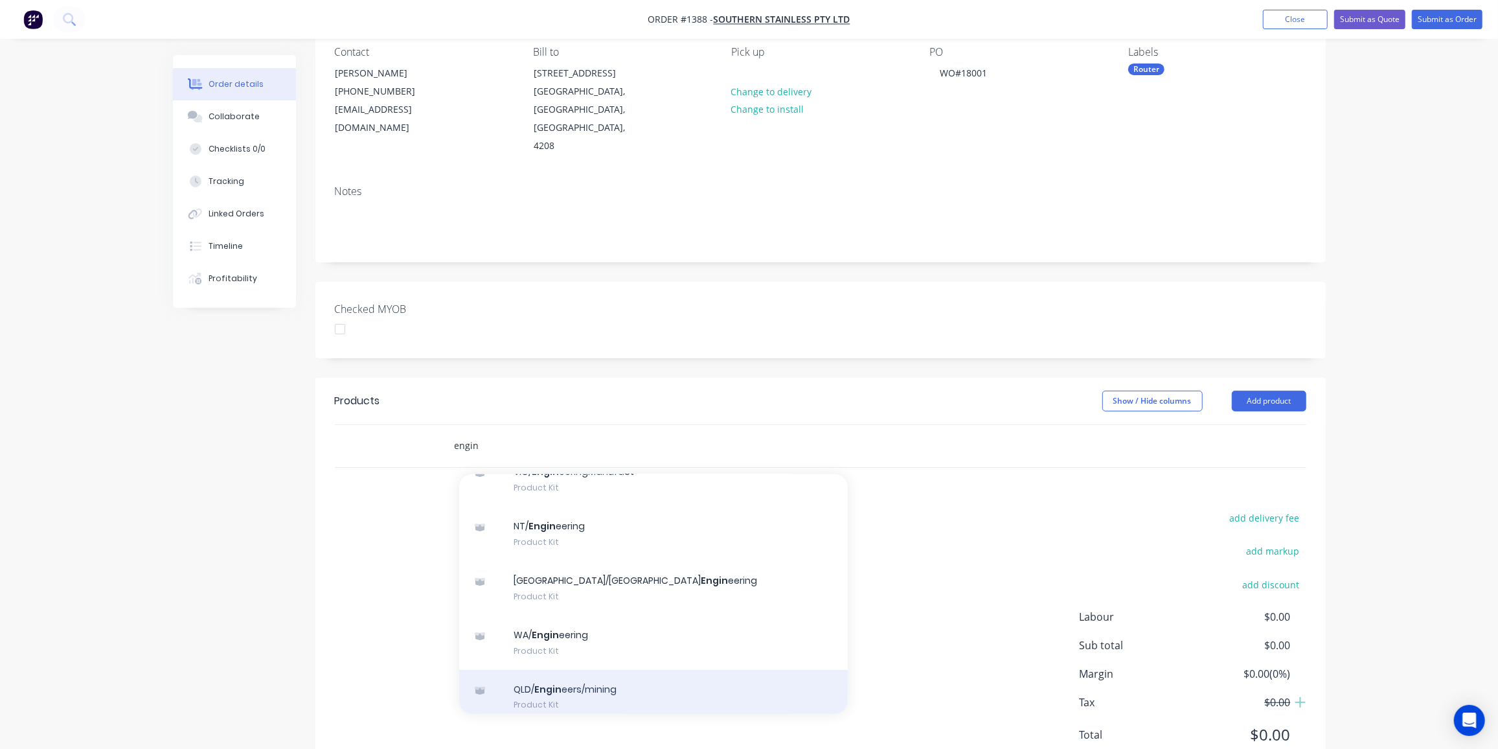
type input "engin"
click at [560, 670] on div "QLD/ Engin eers/mining Product Kit" at bounding box center [653, 697] width 389 height 54
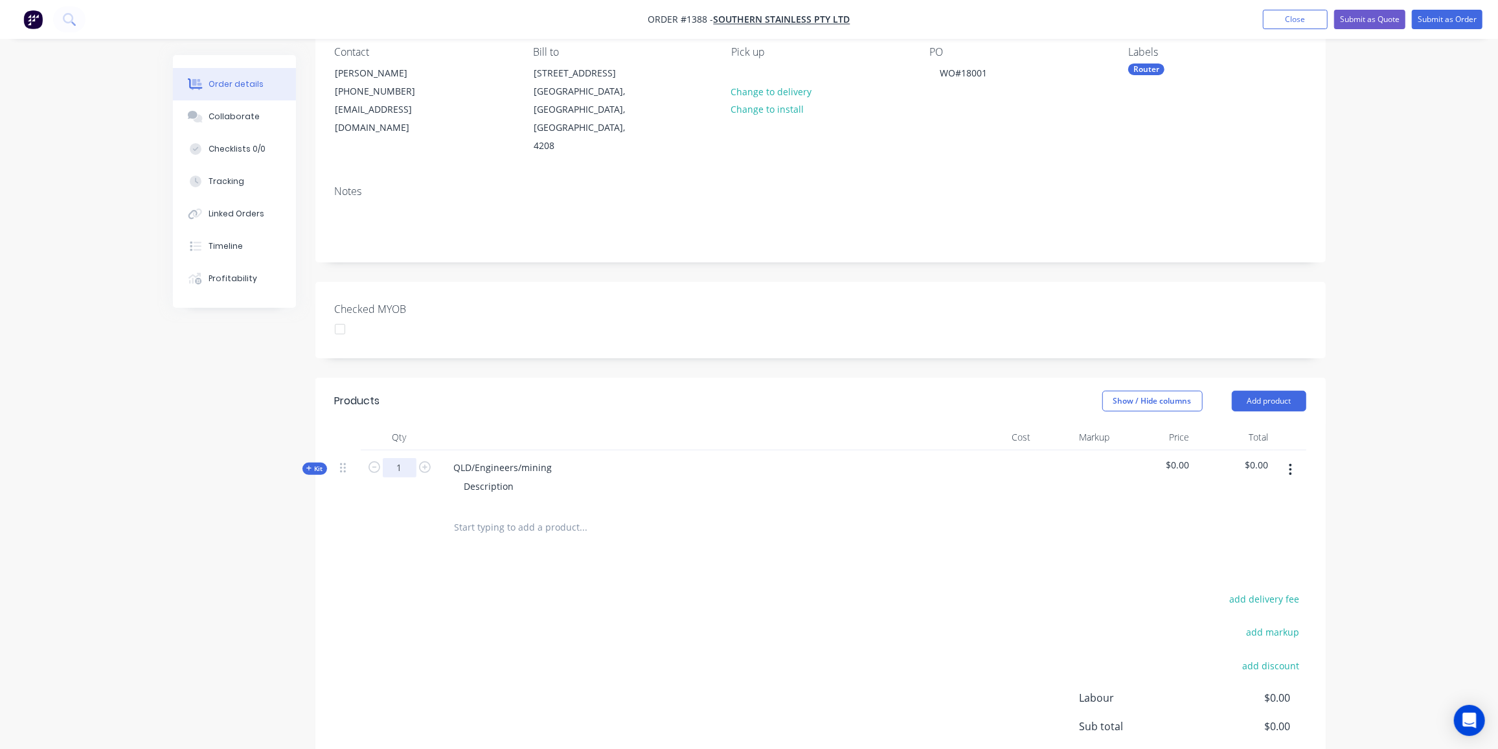
click at [412, 458] on input "1" at bounding box center [400, 467] width 34 height 19
type input "10"
drag, startPoint x: 550, startPoint y: 429, endPoint x: 438, endPoint y: 428, distance: 112.1
click at [438, 450] on div "QLD/Engineers/mining Description" at bounding box center [697, 478] width 518 height 56
click at [515, 477] on div "Description" at bounding box center [698, 486] width 508 height 19
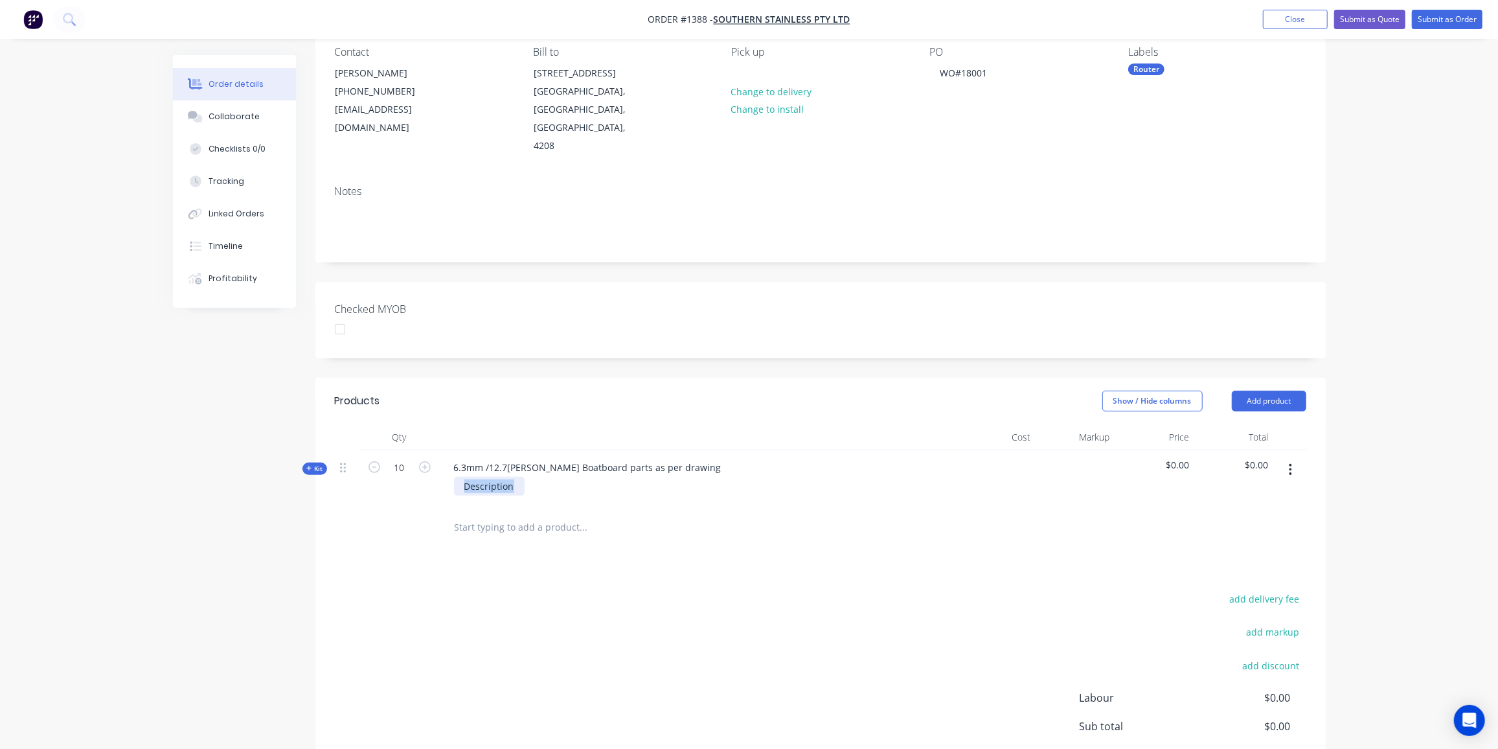
click at [510, 477] on div "Description" at bounding box center [489, 486] width 71 height 19
drag, startPoint x: 514, startPoint y: 449, endPoint x: 451, endPoint y: 453, distance: 62.3
click at [451, 477] on div "Description" at bounding box center [698, 486] width 508 height 19
click at [314, 464] on span "Kit" at bounding box center [314, 469] width 17 height 10
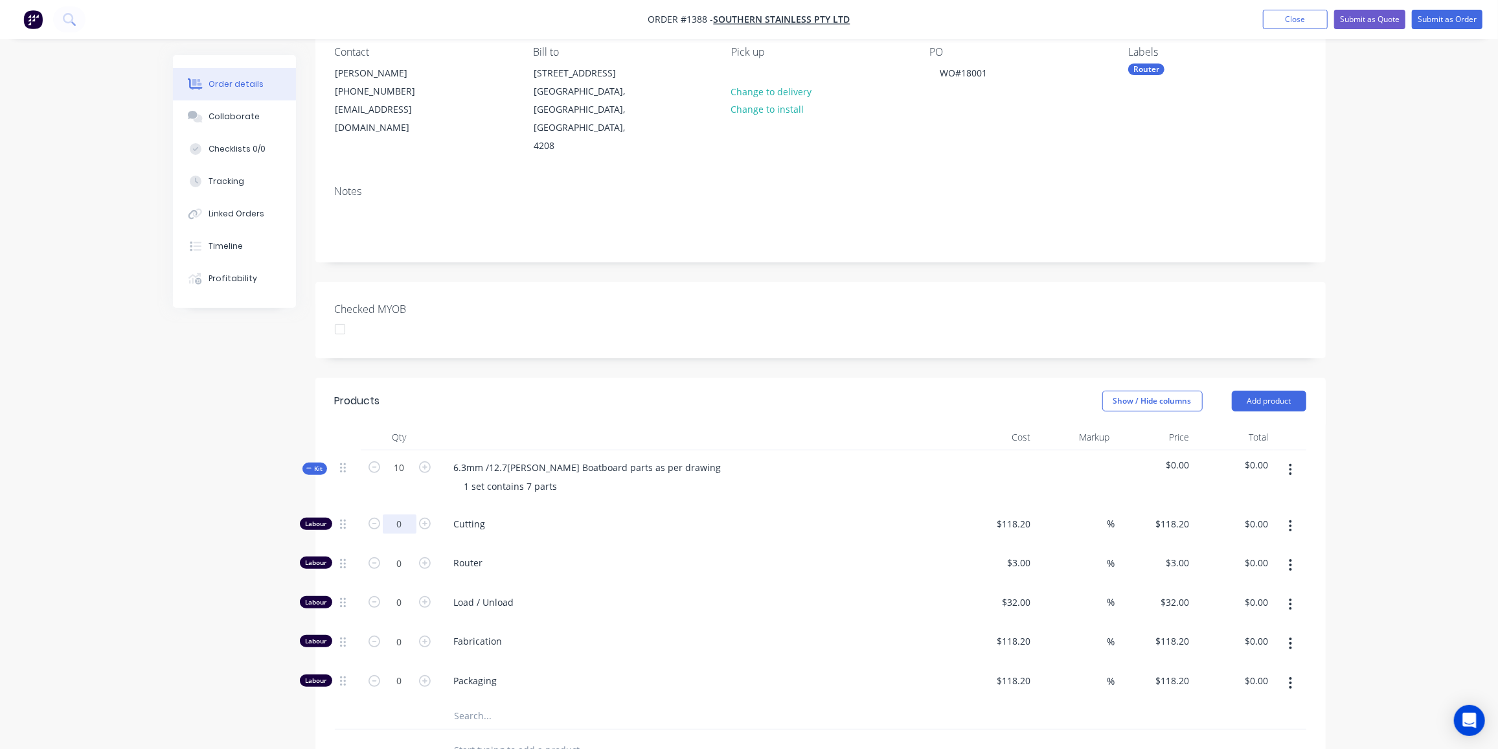
click at [402, 514] on input "0" at bounding box center [400, 523] width 34 height 19
type input "60"
type input "$7,092.00"
click at [401, 524] on input "0" at bounding box center [400, 523] width 34 height 19
type input "3"
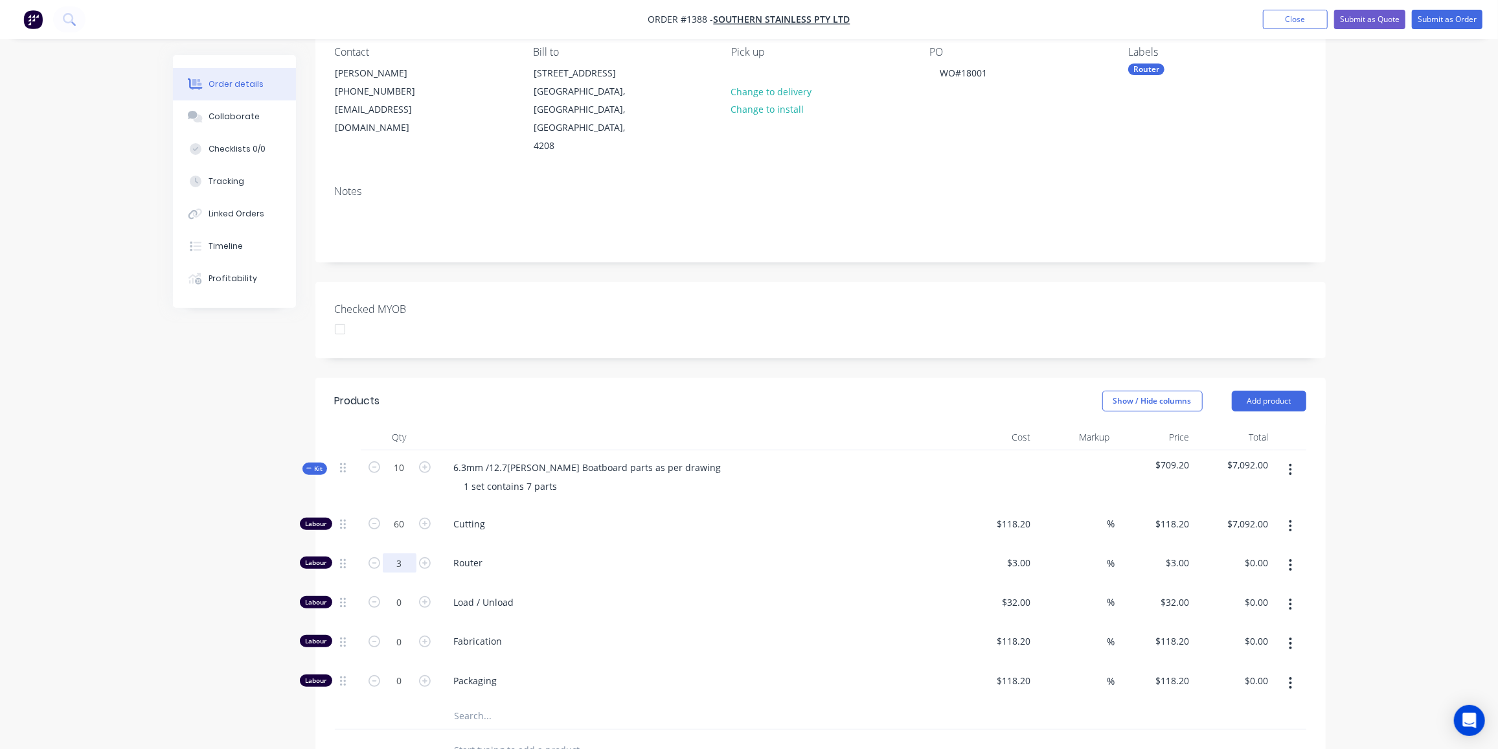
type input "$9.00"
type input "0"
type input "$0.00"
drag, startPoint x: 411, startPoint y: 522, endPoint x: 389, endPoint y: 528, distance: 22.3
click at [389, 528] on input "960" at bounding box center [400, 523] width 34 height 19
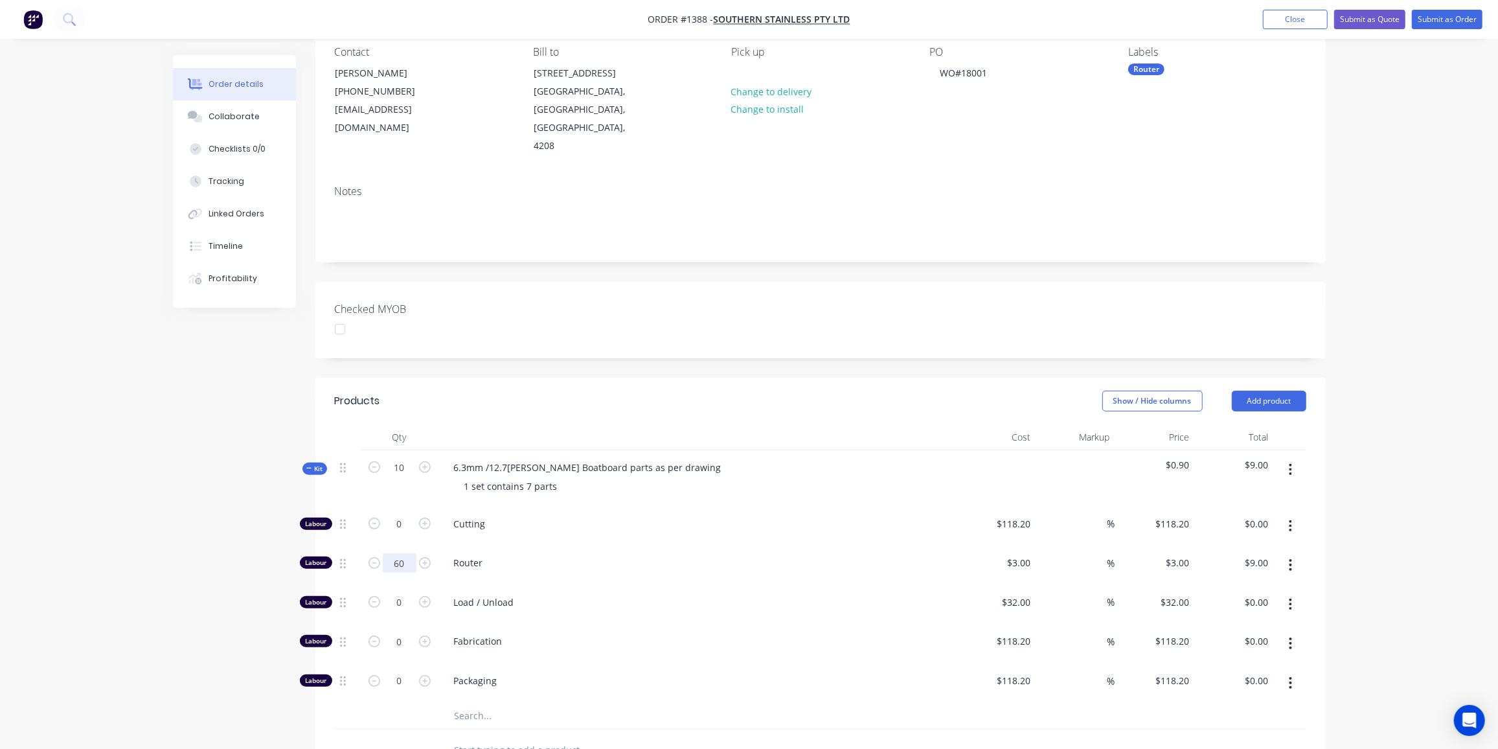
type input "60"
type input "$180.00"
click at [400, 534] on input "0" at bounding box center [400, 523] width 34 height 19
type input "3"
type input "$96.00"
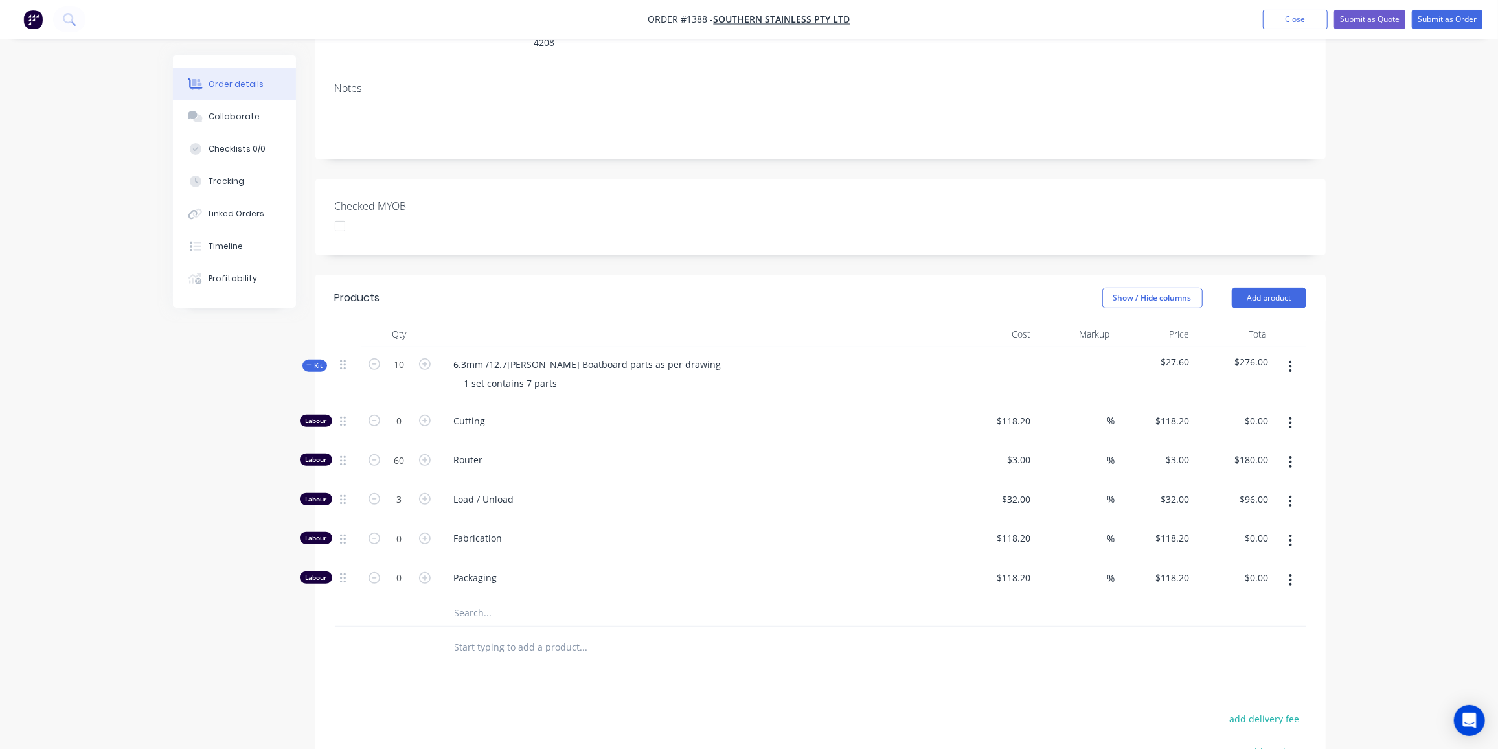
scroll to position [235, 0]
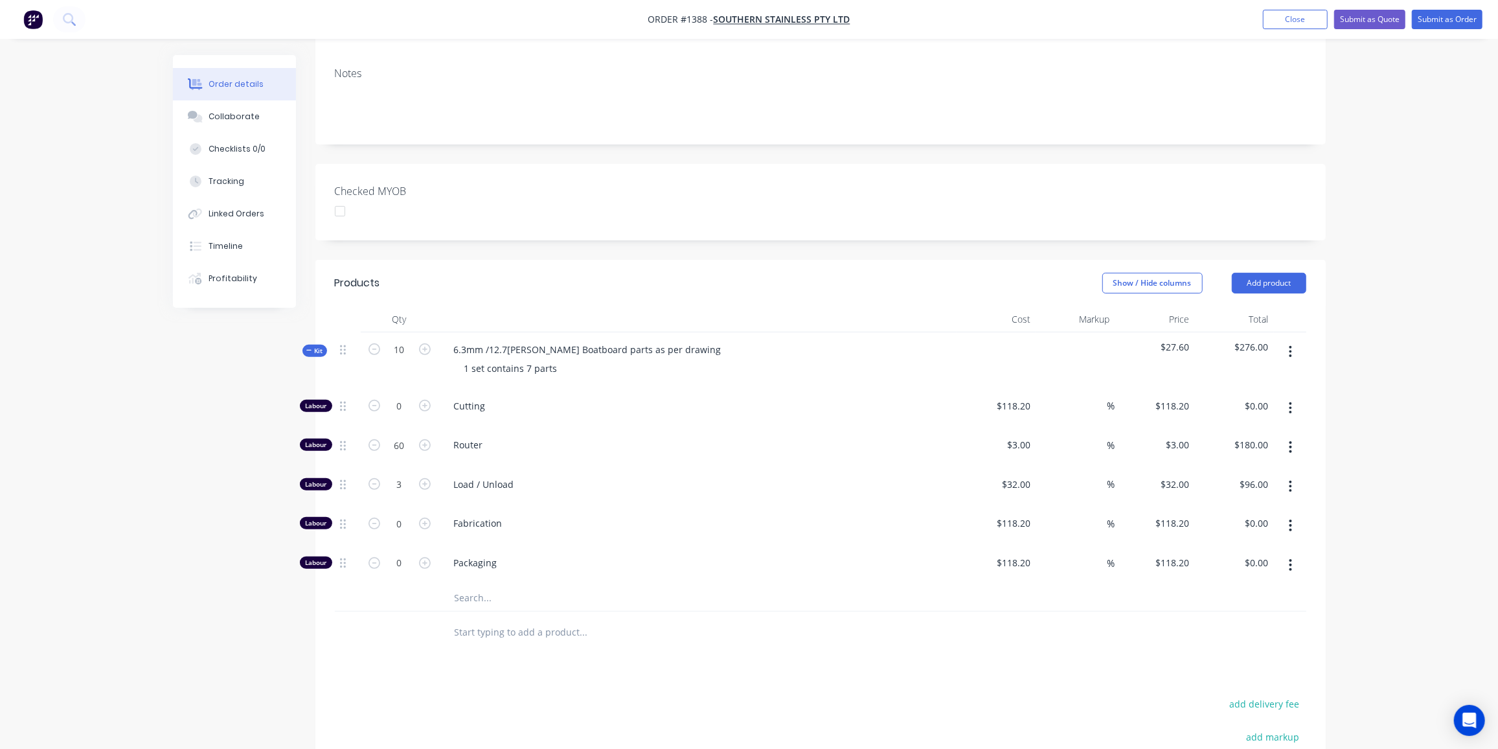
click at [472, 585] on input "text" at bounding box center [583, 598] width 259 height 26
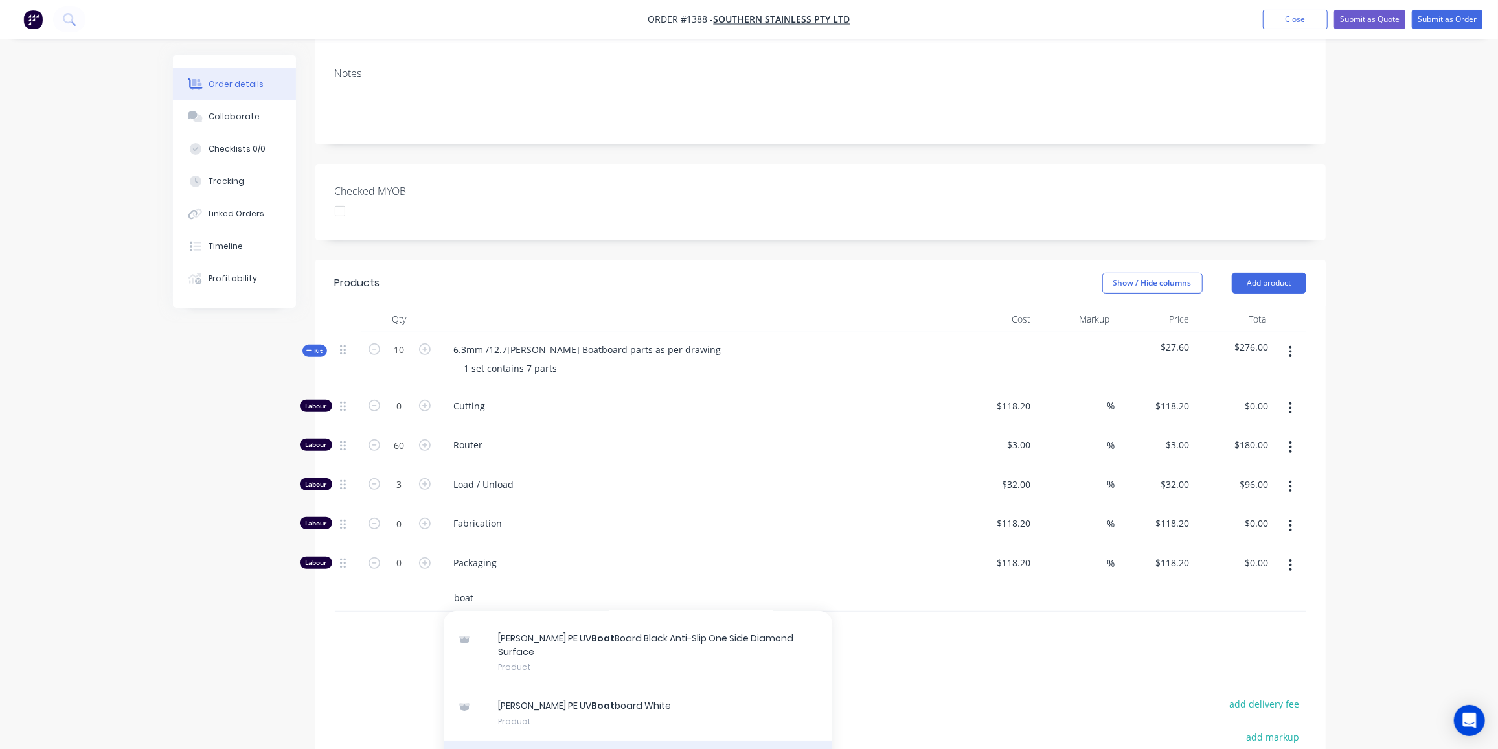
scroll to position [58, 0]
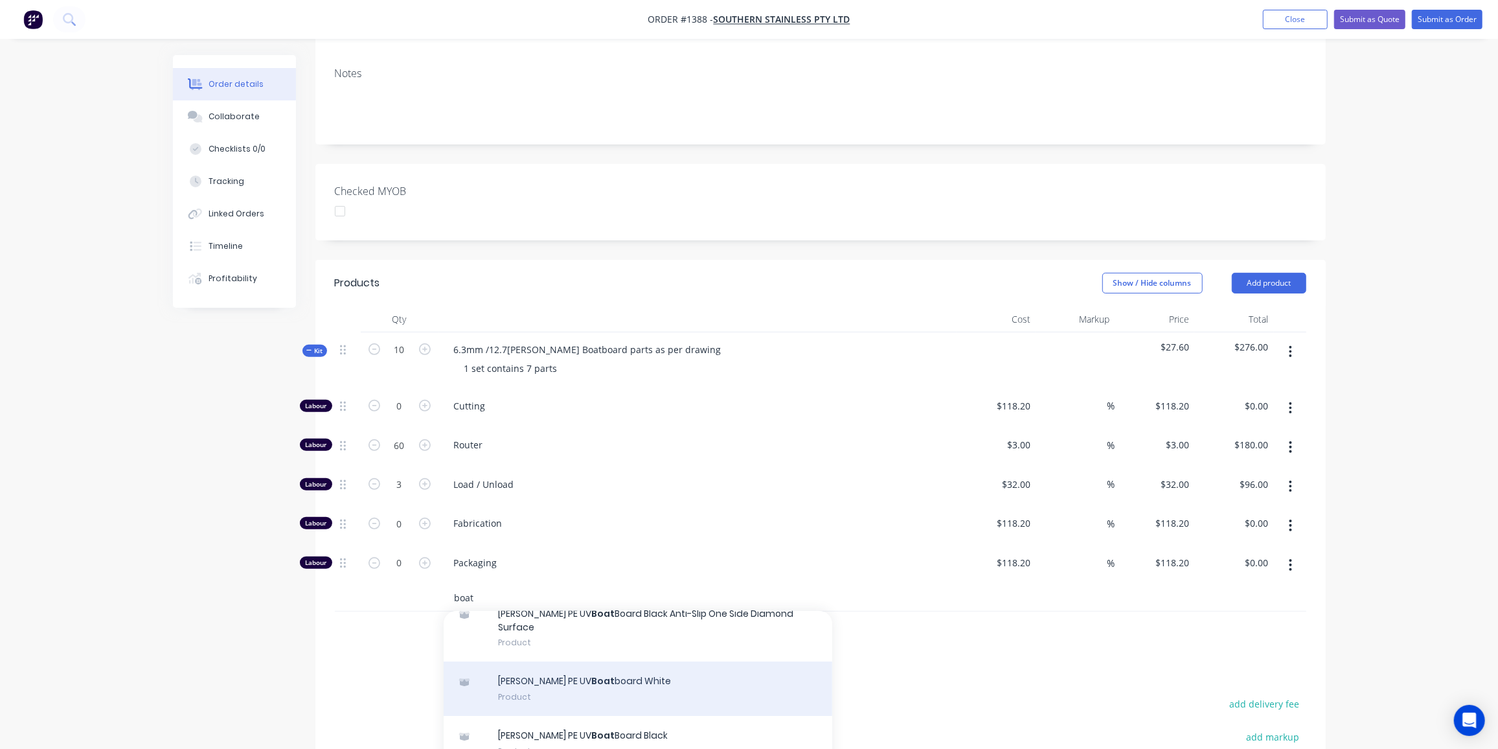
type input "boat"
click at [602, 661] on div "Simona PE UV Boat board White Product" at bounding box center [638, 688] width 389 height 54
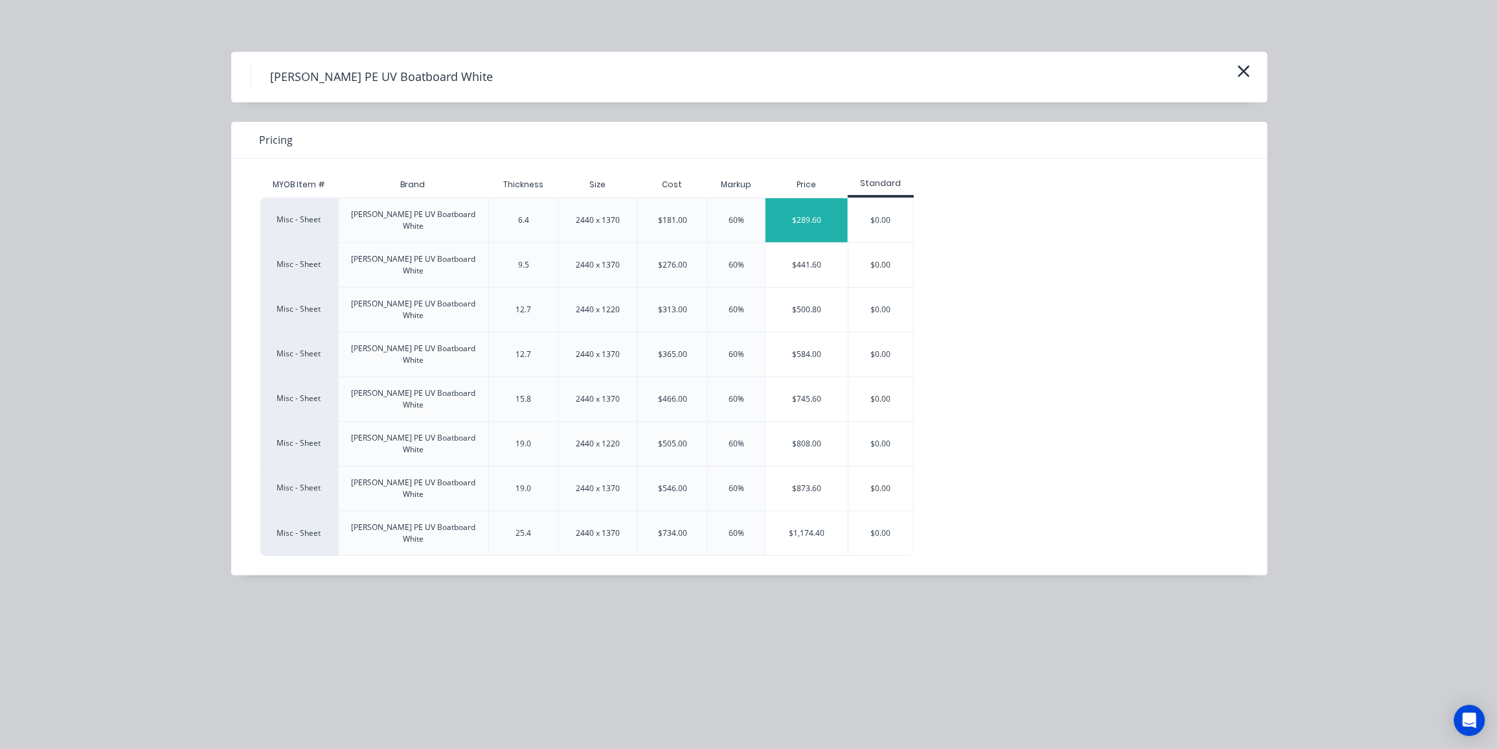
click at [800, 214] on div "$289.60" at bounding box center [807, 220] width 82 height 44
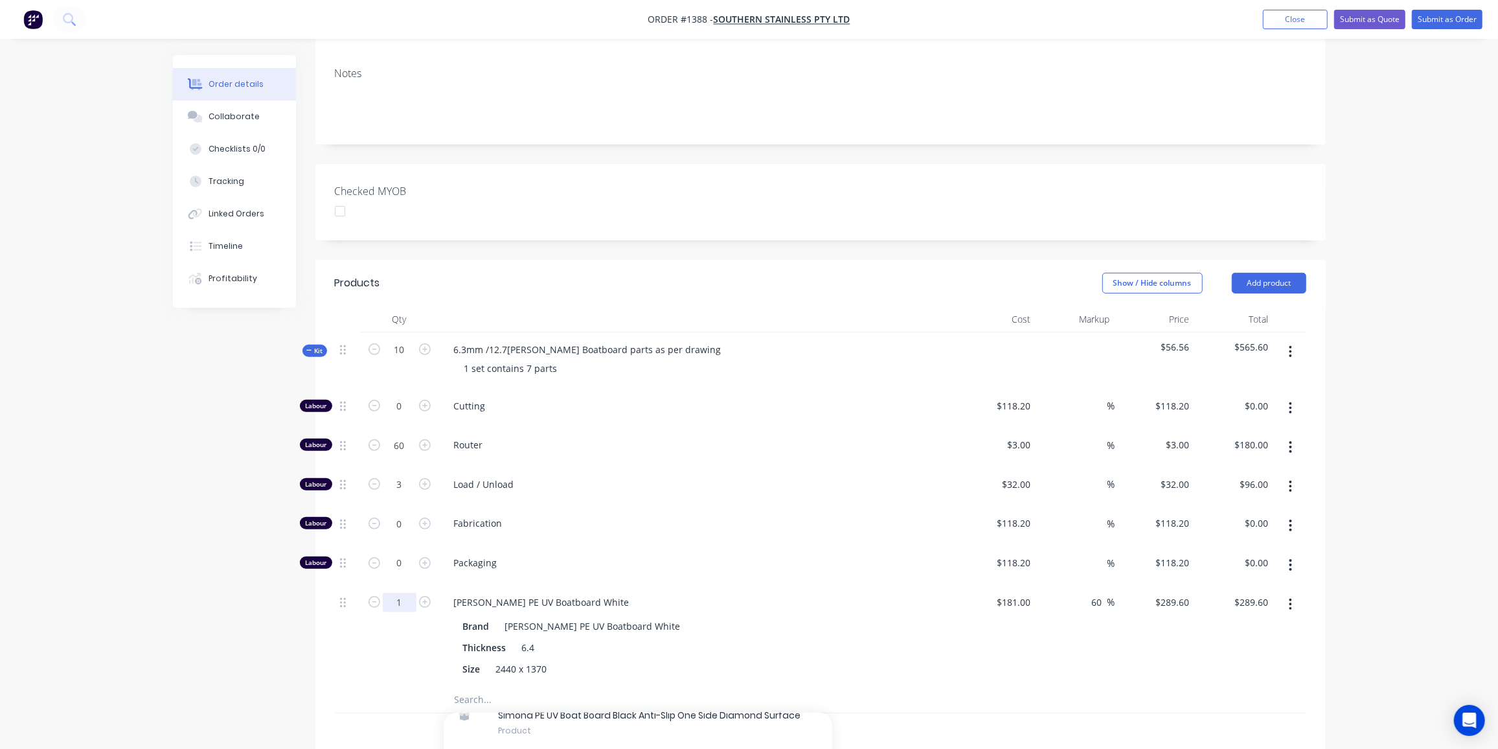
click at [395, 416] on input "1" at bounding box center [400, 405] width 34 height 19
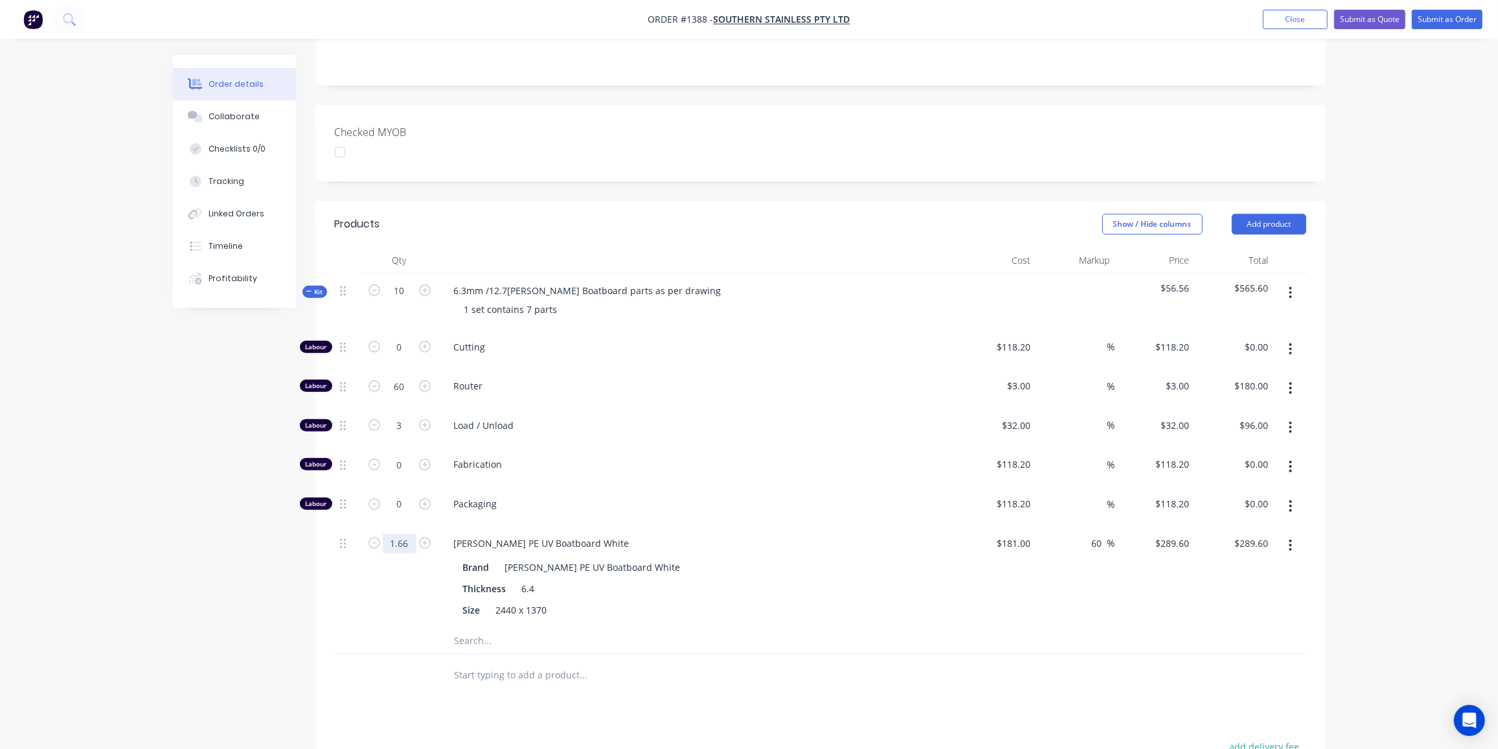
type input "1.66"
type input "$480.74"
click at [455, 628] on input "text" at bounding box center [583, 641] width 259 height 26
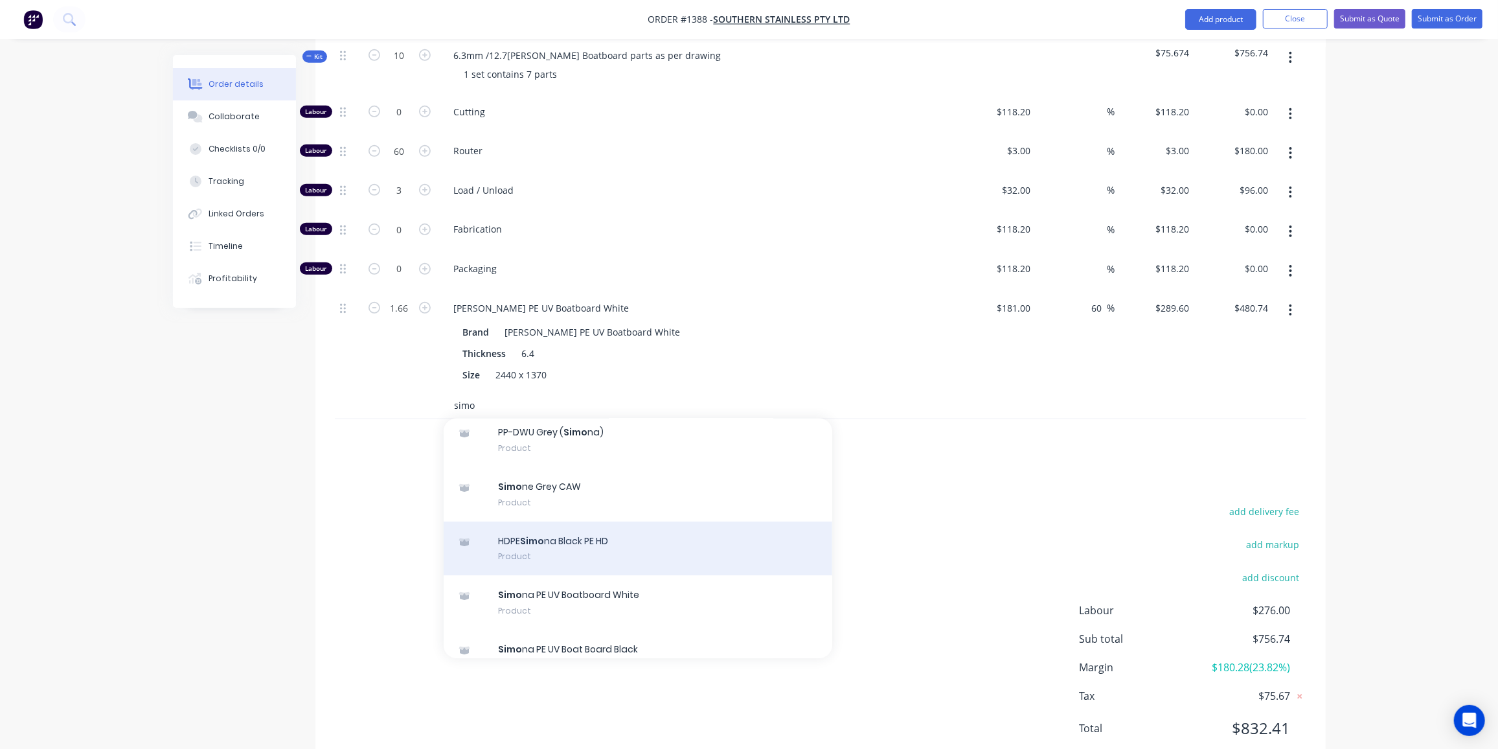
scroll to position [235, 0]
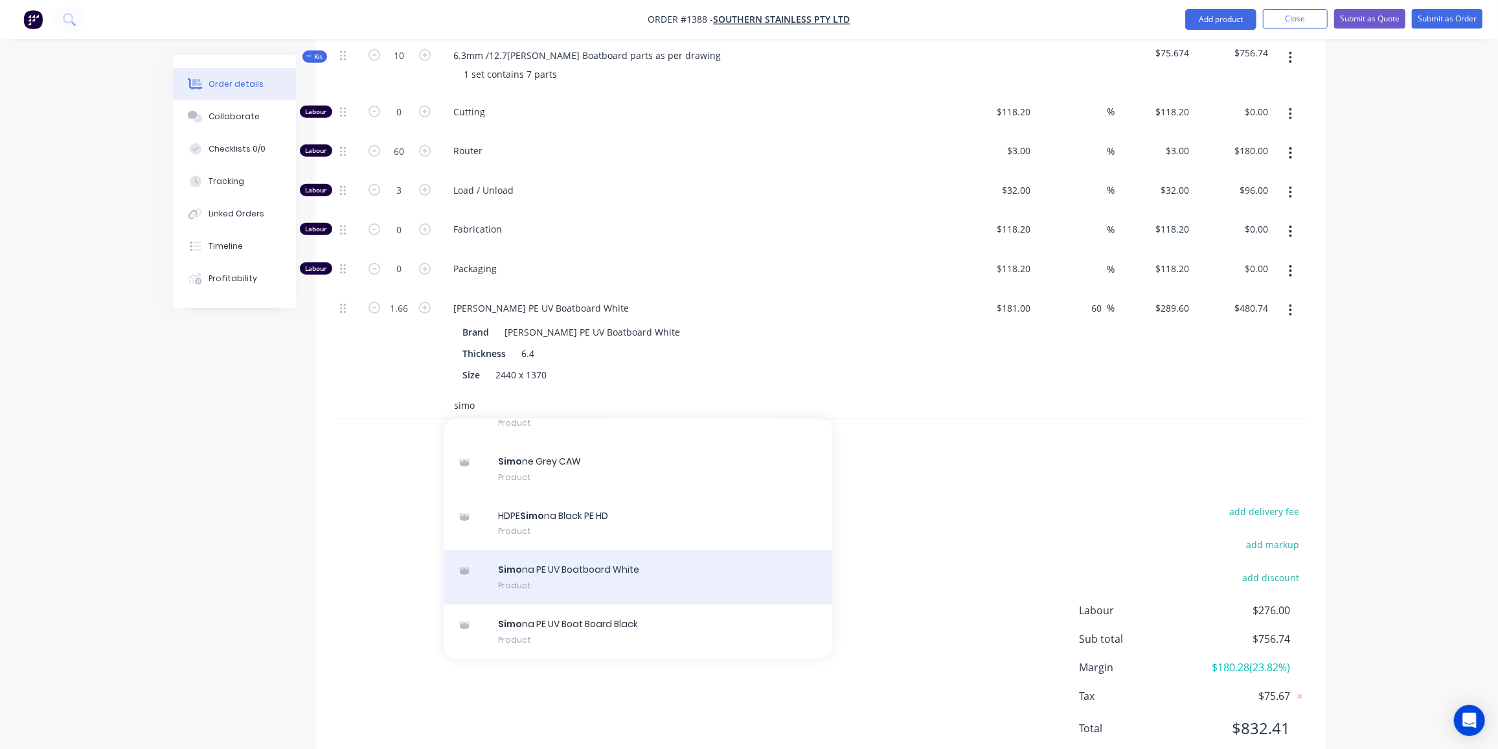
type input "simo"
click at [619, 550] on div "Simo na PE UV Boatboard White Product" at bounding box center [638, 577] width 389 height 54
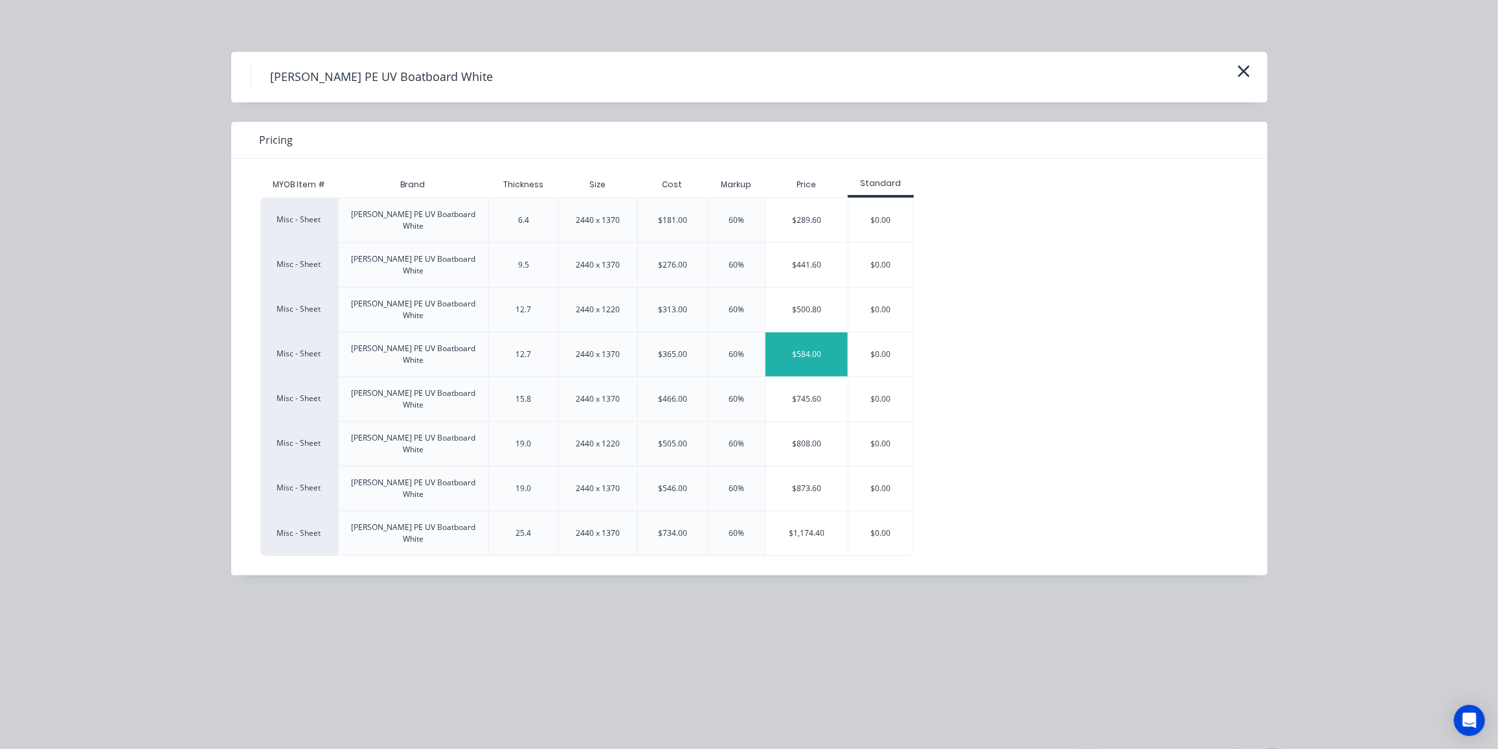
click at [804, 332] on div "$584.00" at bounding box center [807, 354] width 82 height 44
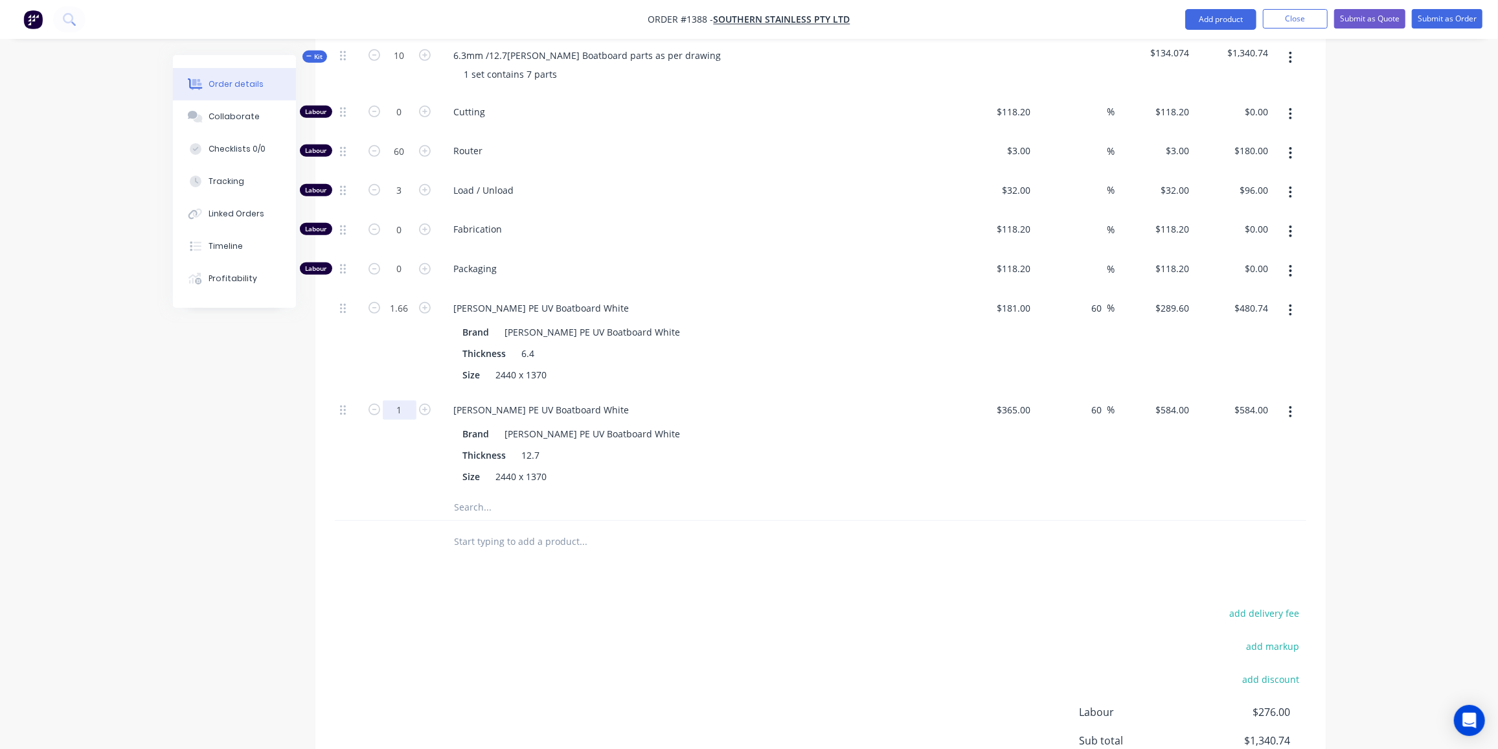
click at [389, 122] on input "1" at bounding box center [400, 111] width 34 height 19
type input "0.4"
type input "$233.60"
click at [293, 496] on div "Created by Ben Created 04/09/25 Required 04/09/25 Assigned to Add team member S…" at bounding box center [749, 209] width 1153 height 1367
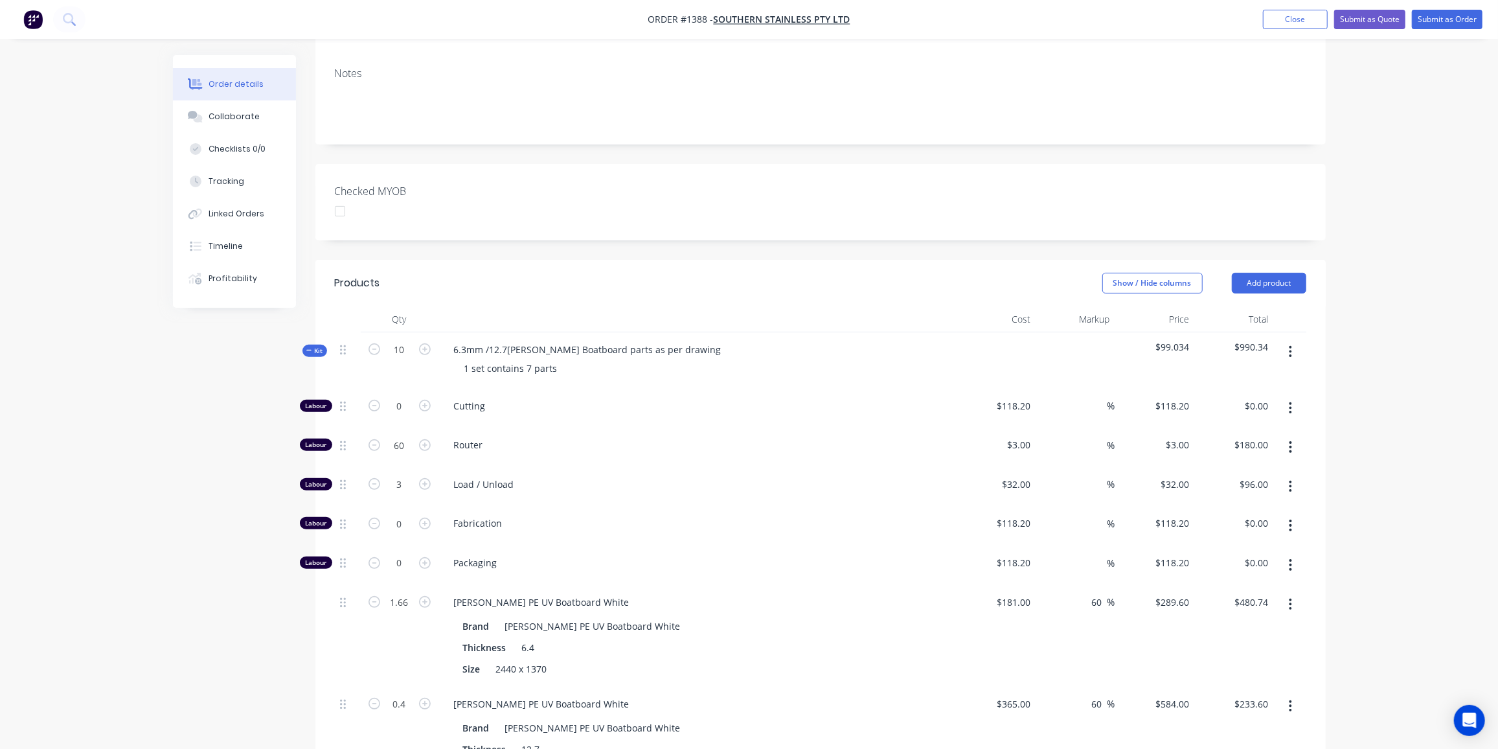
click at [317, 346] on span "Kit" at bounding box center [314, 351] width 17 height 10
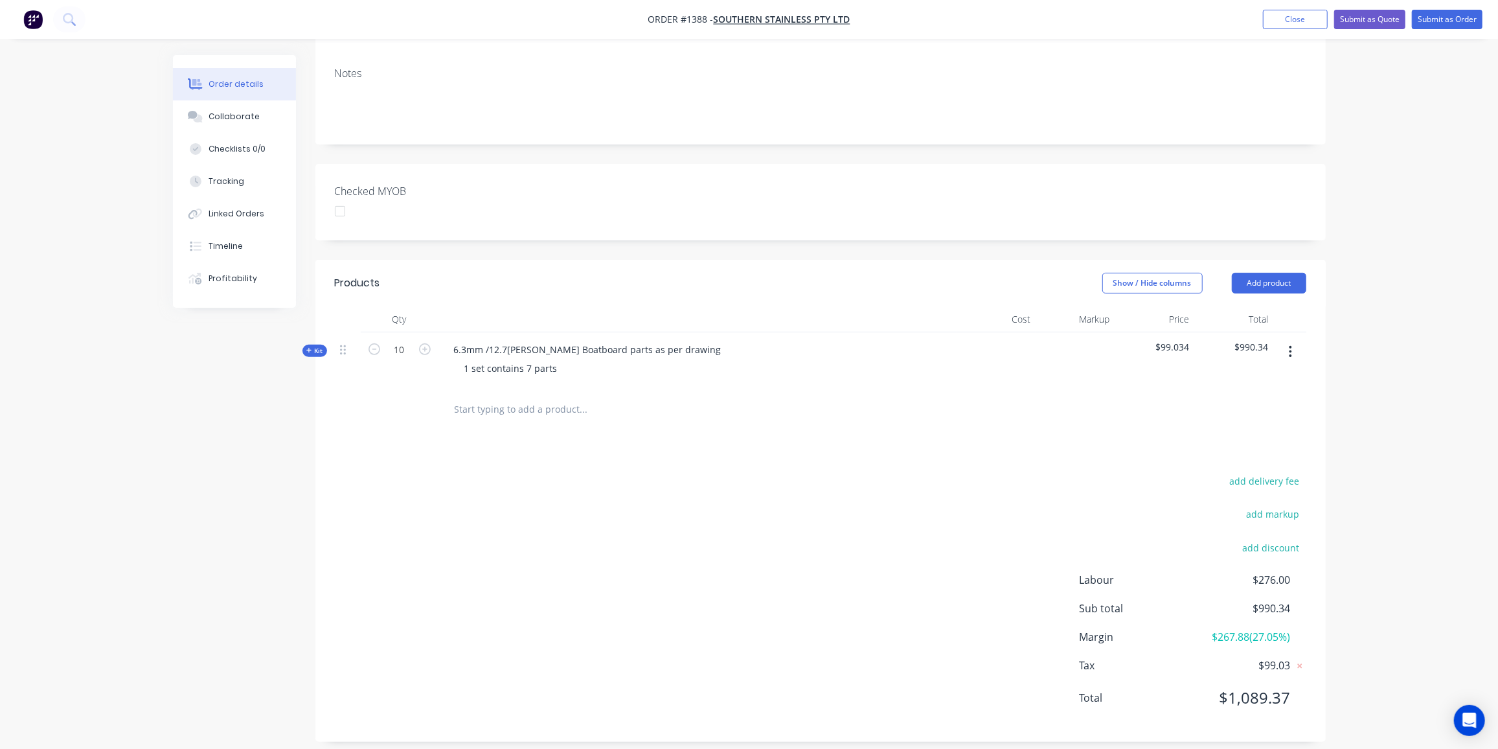
scroll to position [209, 0]
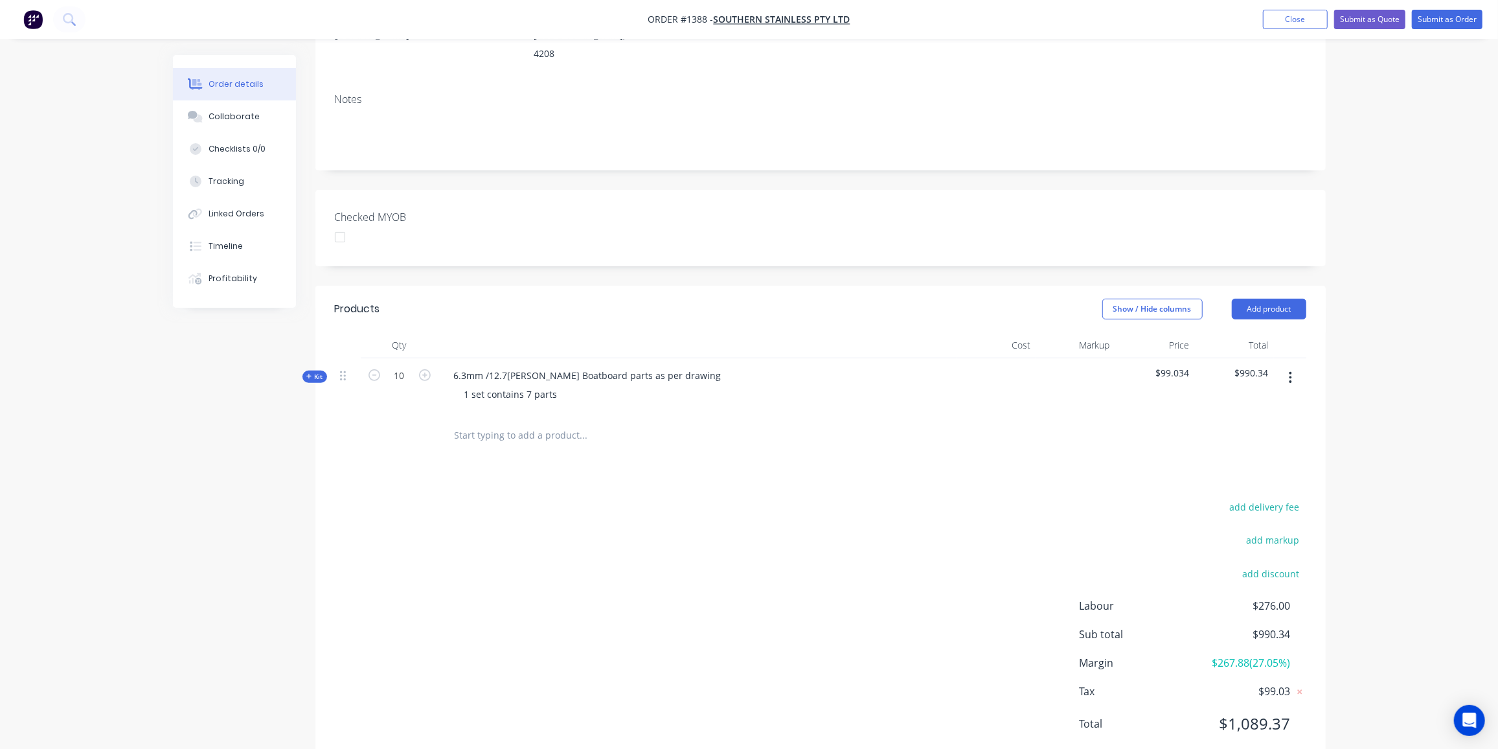
click at [276, 501] on div "Created by Ben Created 04/09/25 Required 04/09/25 Assigned to Add team member S…" at bounding box center [749, 316] width 1153 height 941
click at [401, 498] on div "add delivery fee add markup add discount Labour $276.00 Sub total $990.34 Margi…" at bounding box center [820, 623] width 971 height 250
click at [558, 385] on div "1 set contains 7 parts" at bounding box center [511, 394] width 114 height 19
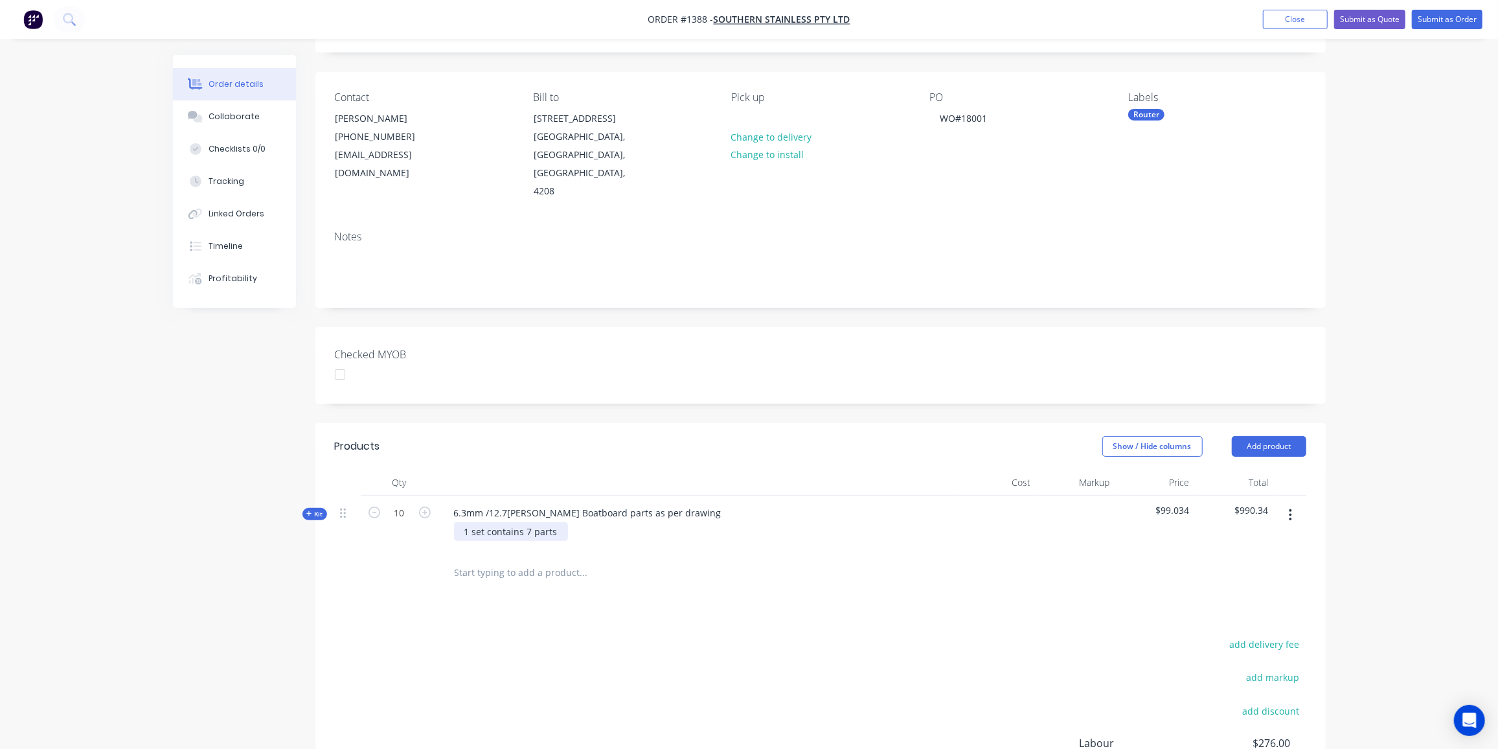
scroll to position [0, 0]
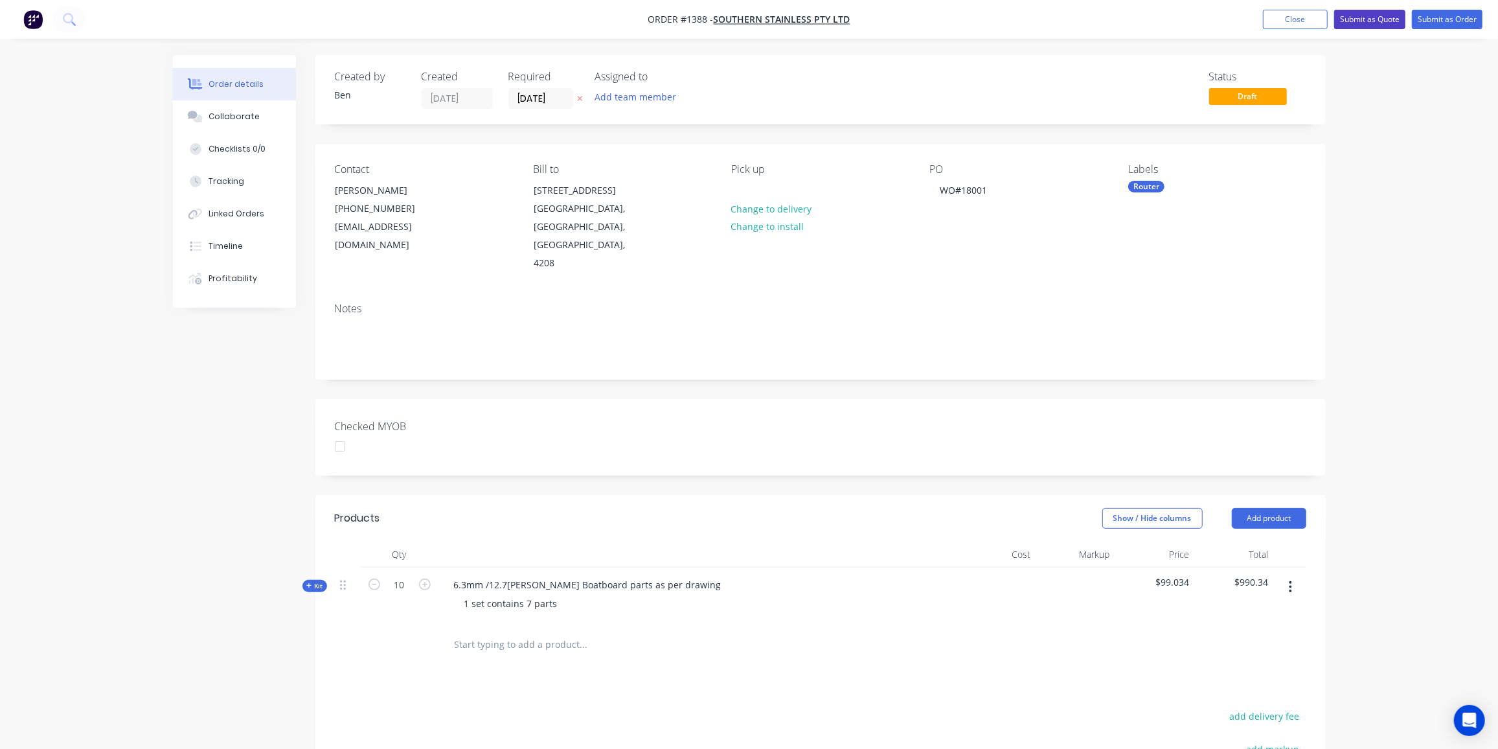
click at [1376, 14] on button "Submit as Quote" at bounding box center [1369, 19] width 71 height 19
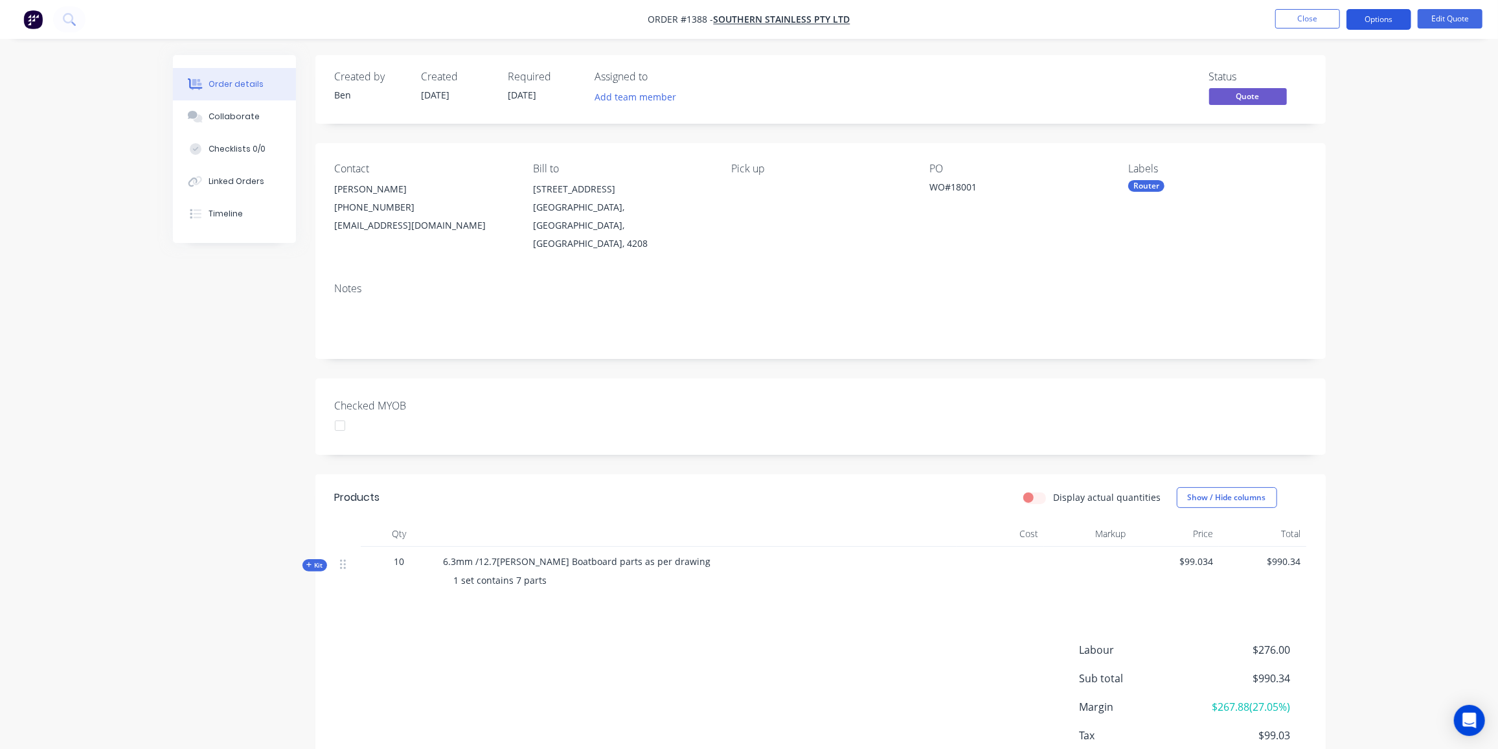
click at [1385, 17] on button "Options" at bounding box center [1378, 19] width 65 height 21
click at [1310, 82] on div "Quote" at bounding box center [1339, 78] width 119 height 19
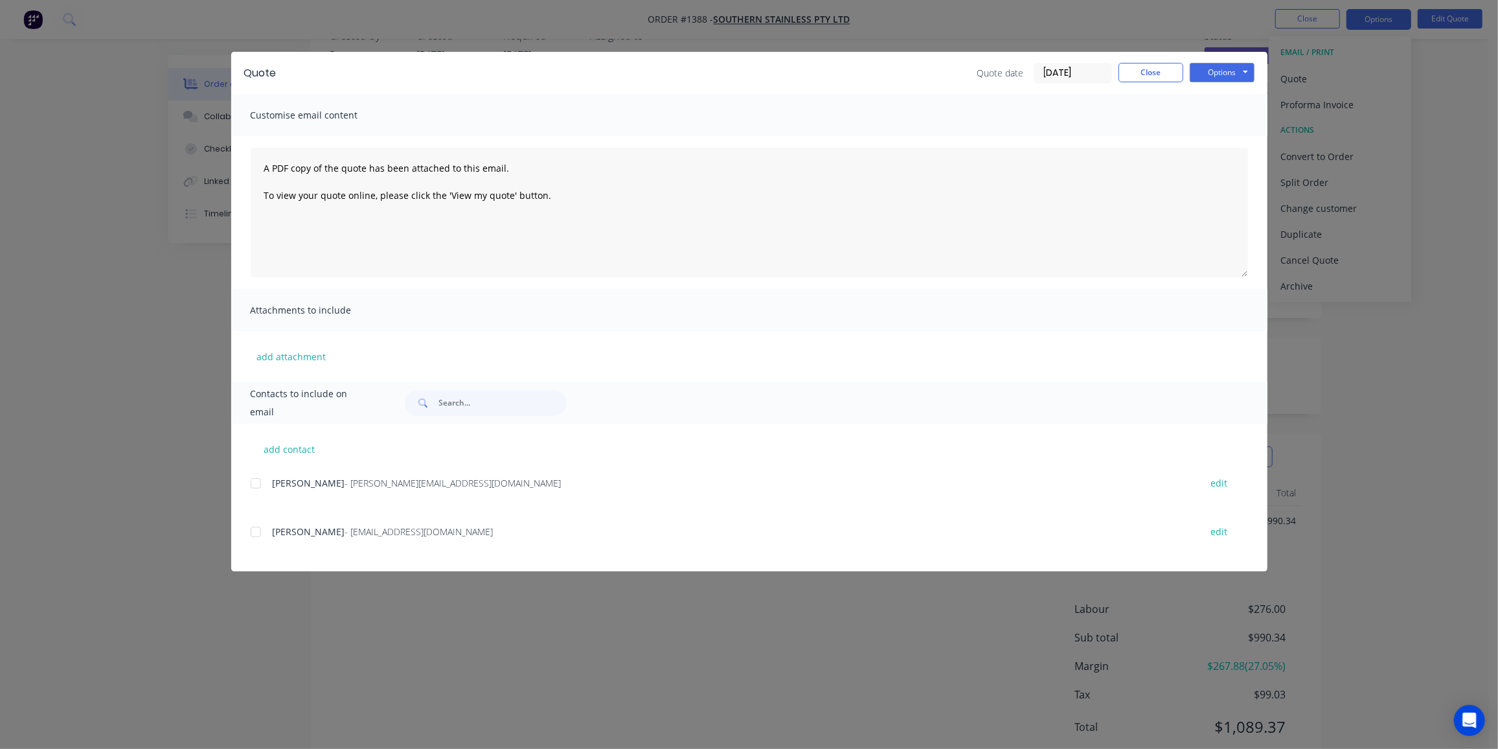
scroll to position [58, 0]
click at [256, 528] on div at bounding box center [256, 532] width 26 height 26
click at [1218, 67] on button "Options" at bounding box center [1222, 72] width 65 height 19
click at [1229, 98] on button "Preview" at bounding box center [1231, 95] width 83 height 21
click at [254, 529] on div at bounding box center [256, 532] width 26 height 26
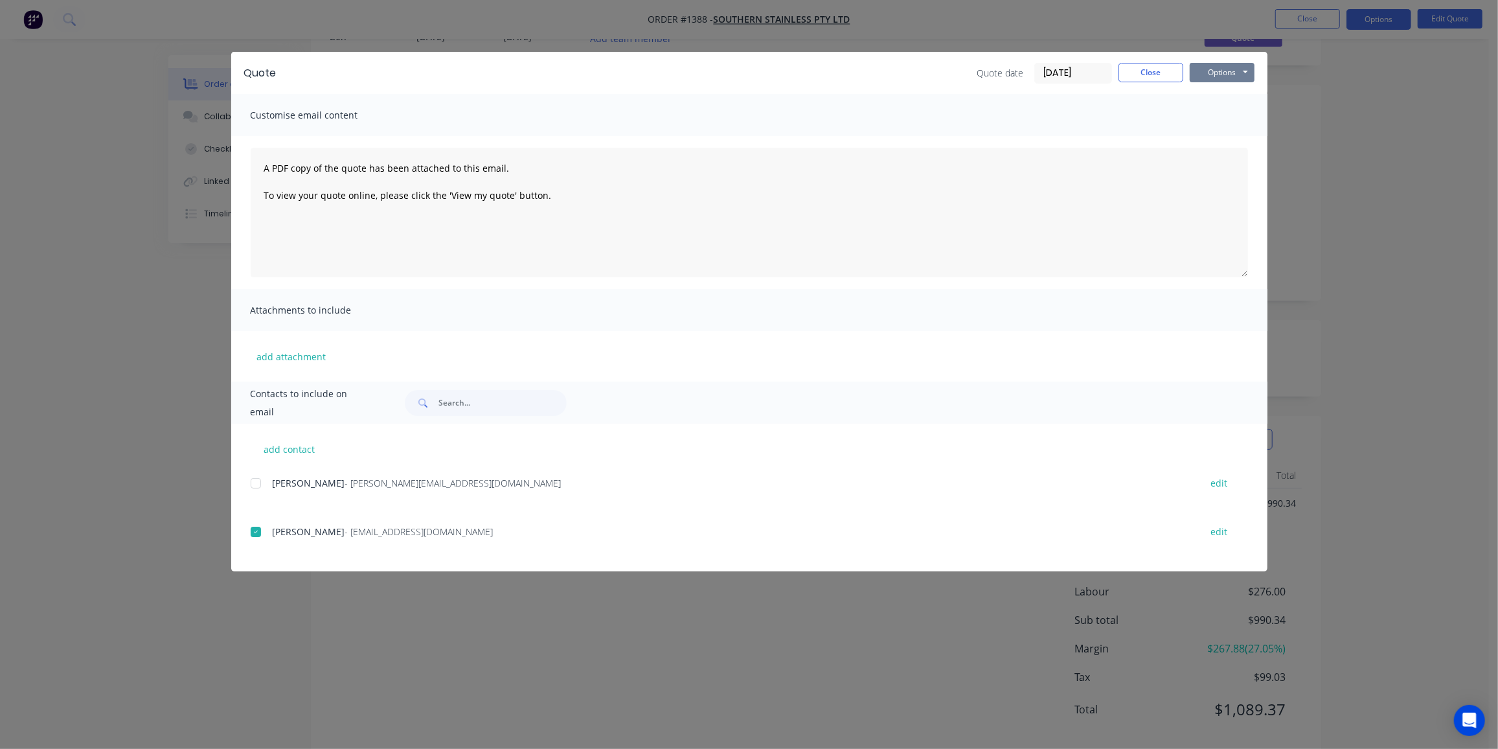
click at [1217, 67] on button "Options" at bounding box center [1222, 72] width 65 height 19
click at [1232, 141] on button "Email" at bounding box center [1231, 138] width 83 height 21
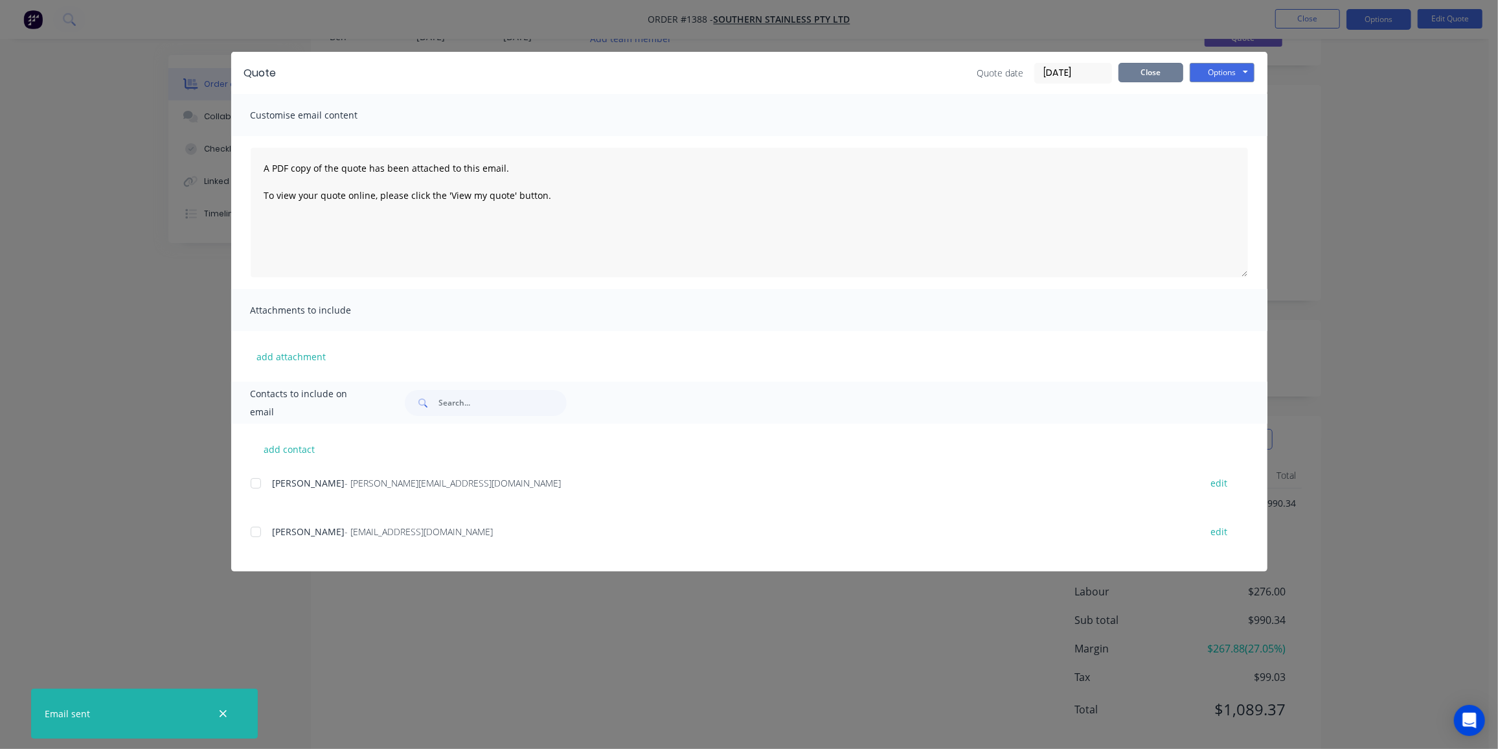
drag, startPoint x: 1150, startPoint y: 78, endPoint x: 1498, endPoint y: 46, distance: 349.3
click at [1150, 78] on button "Close" at bounding box center [1150, 72] width 65 height 19
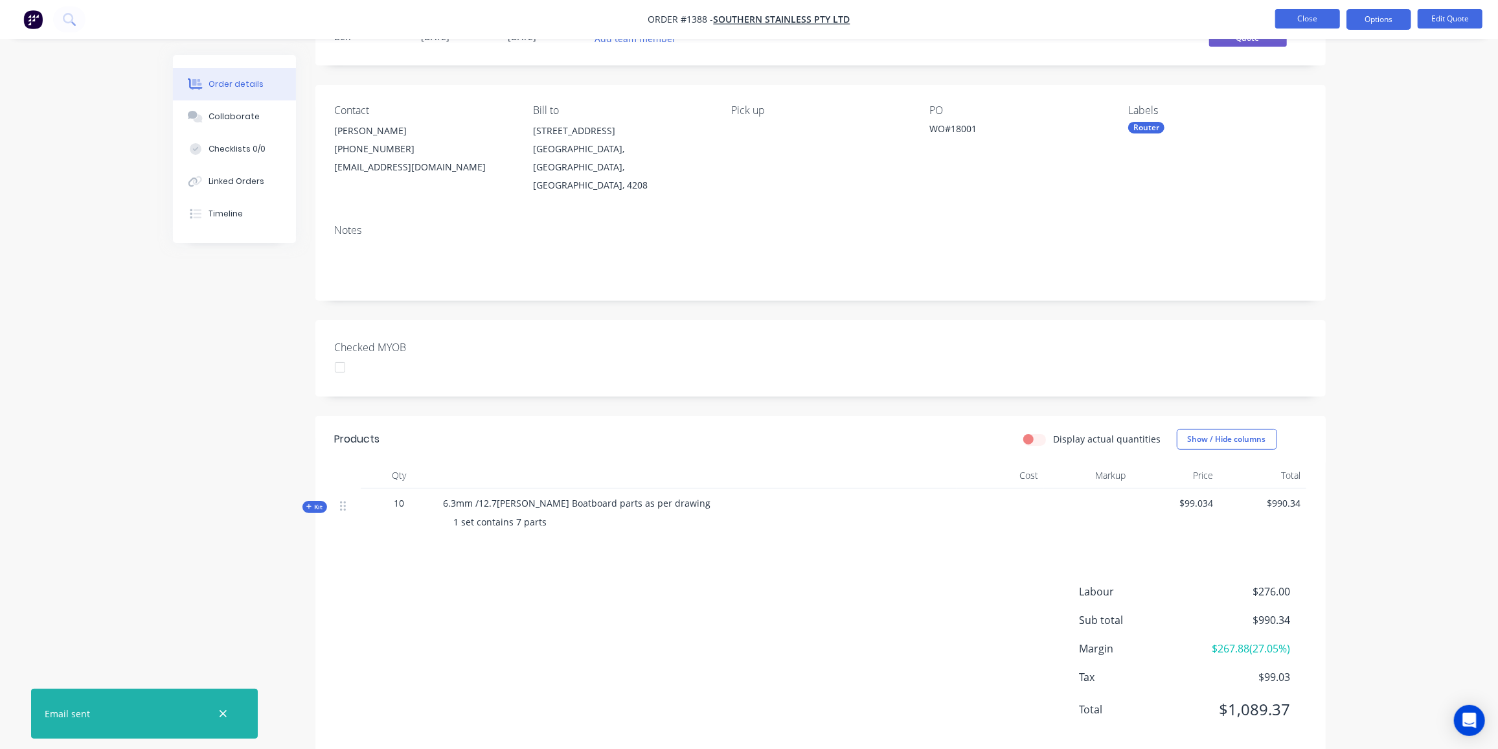
click at [1293, 12] on button "Close" at bounding box center [1307, 18] width 65 height 19
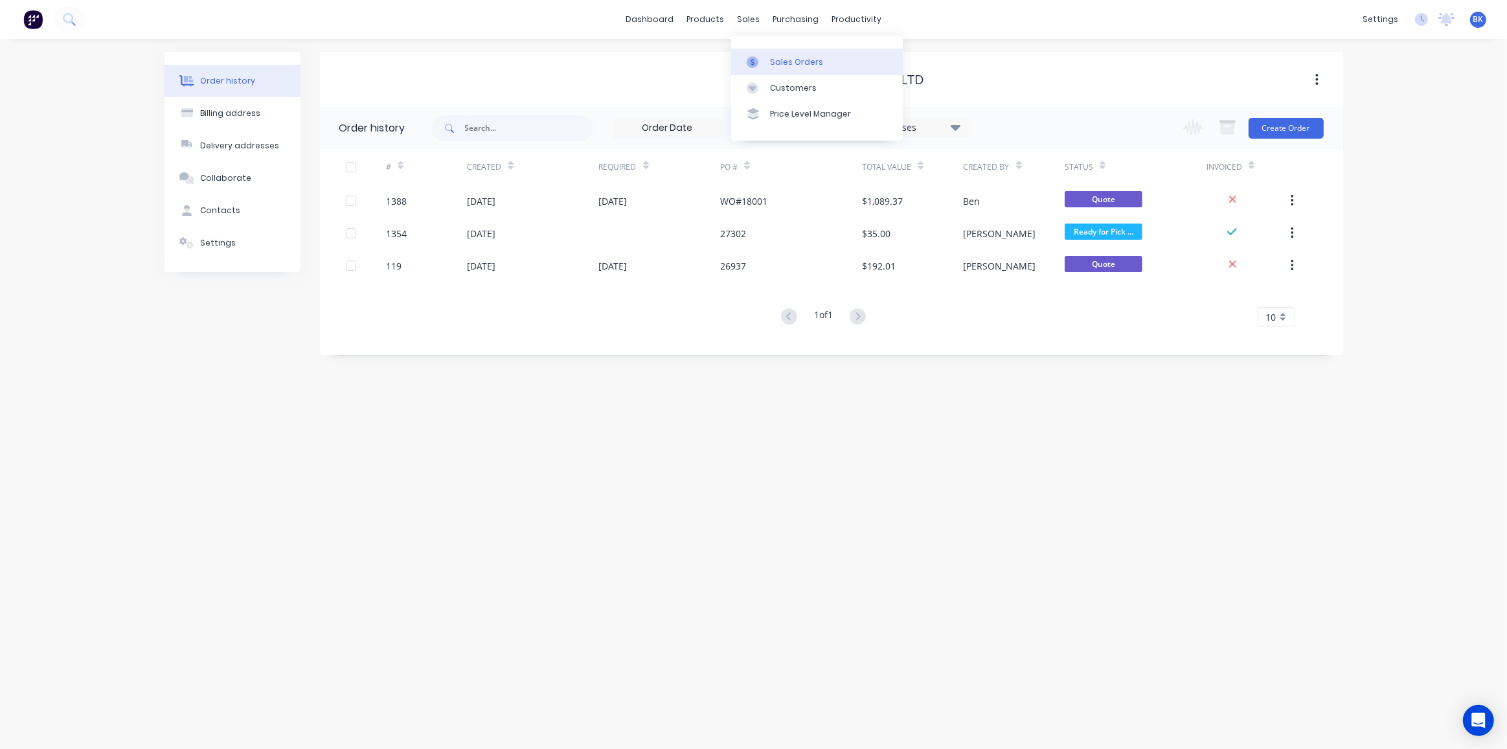
click at [765, 58] on div at bounding box center [756, 62] width 19 height 12
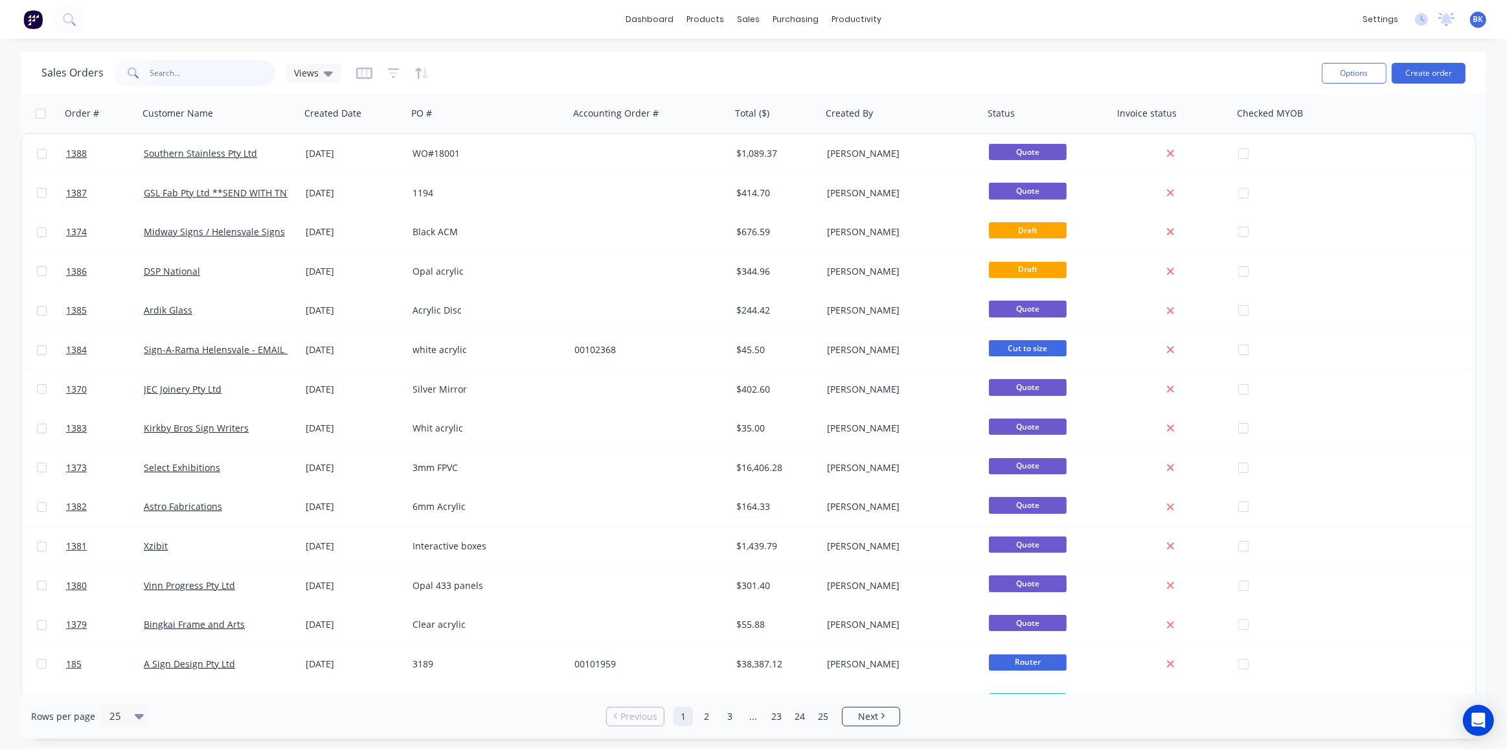
click at [198, 78] on input "text" at bounding box center [213, 73] width 126 height 26
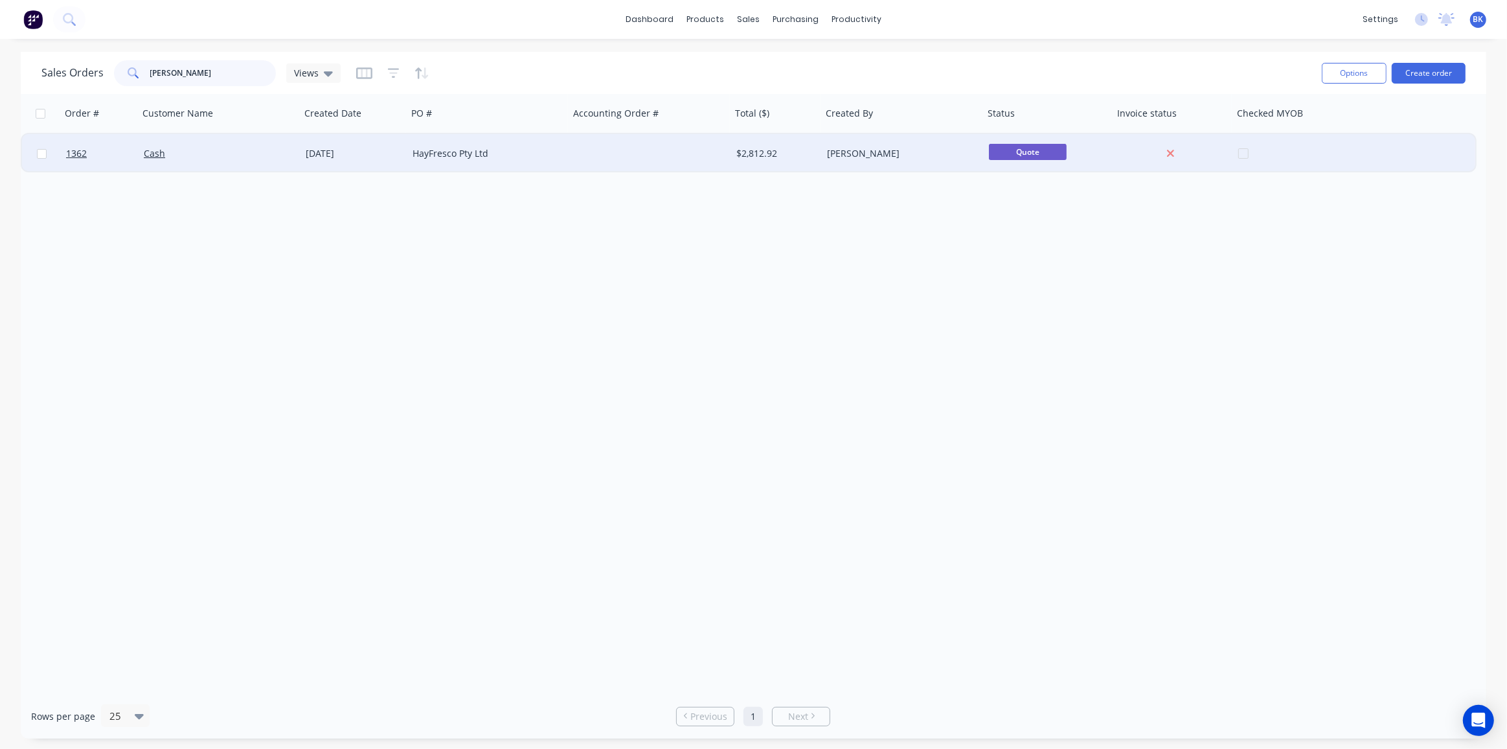
type input "janine"
click at [232, 147] on div "Cash" at bounding box center [216, 153] width 144 height 13
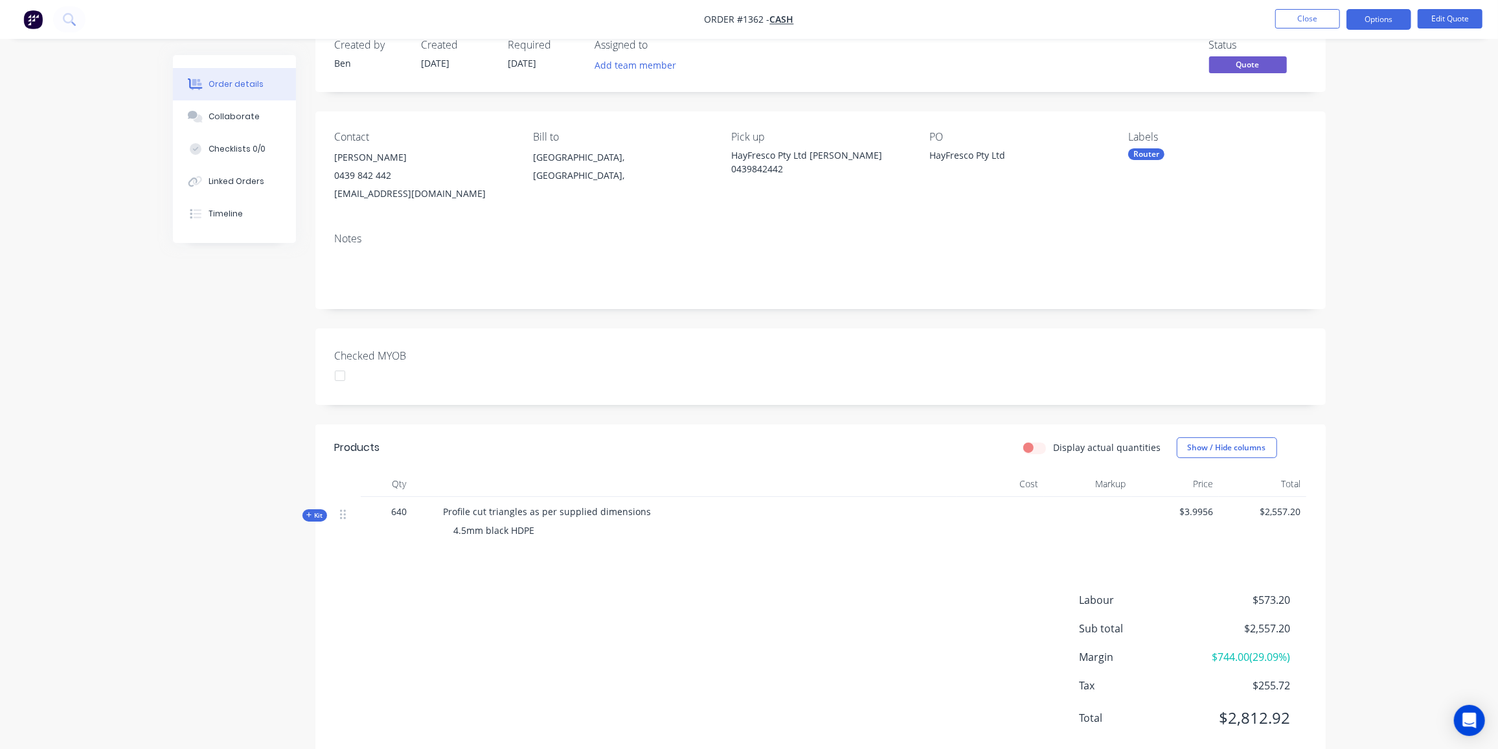
scroll to position [63, 0]
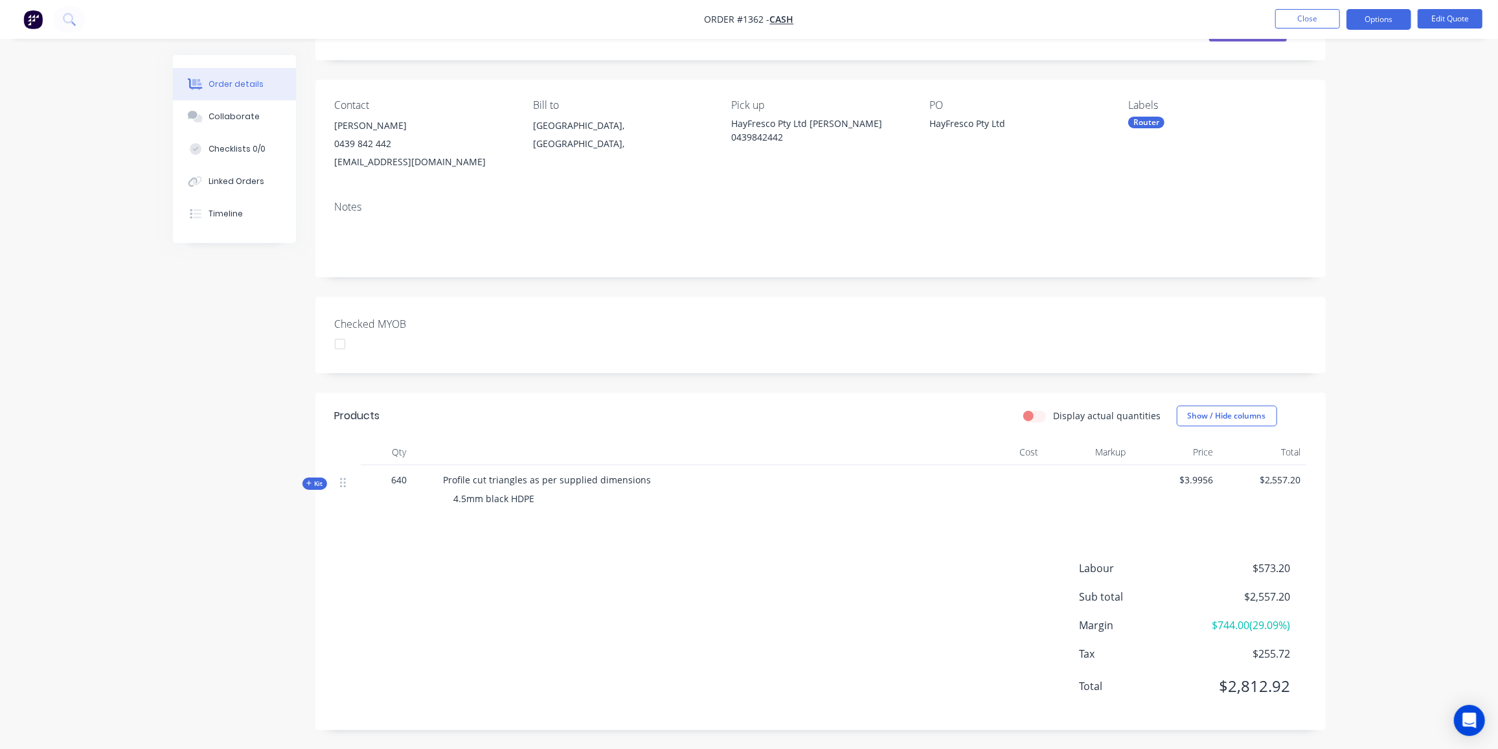
click at [312, 484] on span "Kit" at bounding box center [314, 484] width 17 height 10
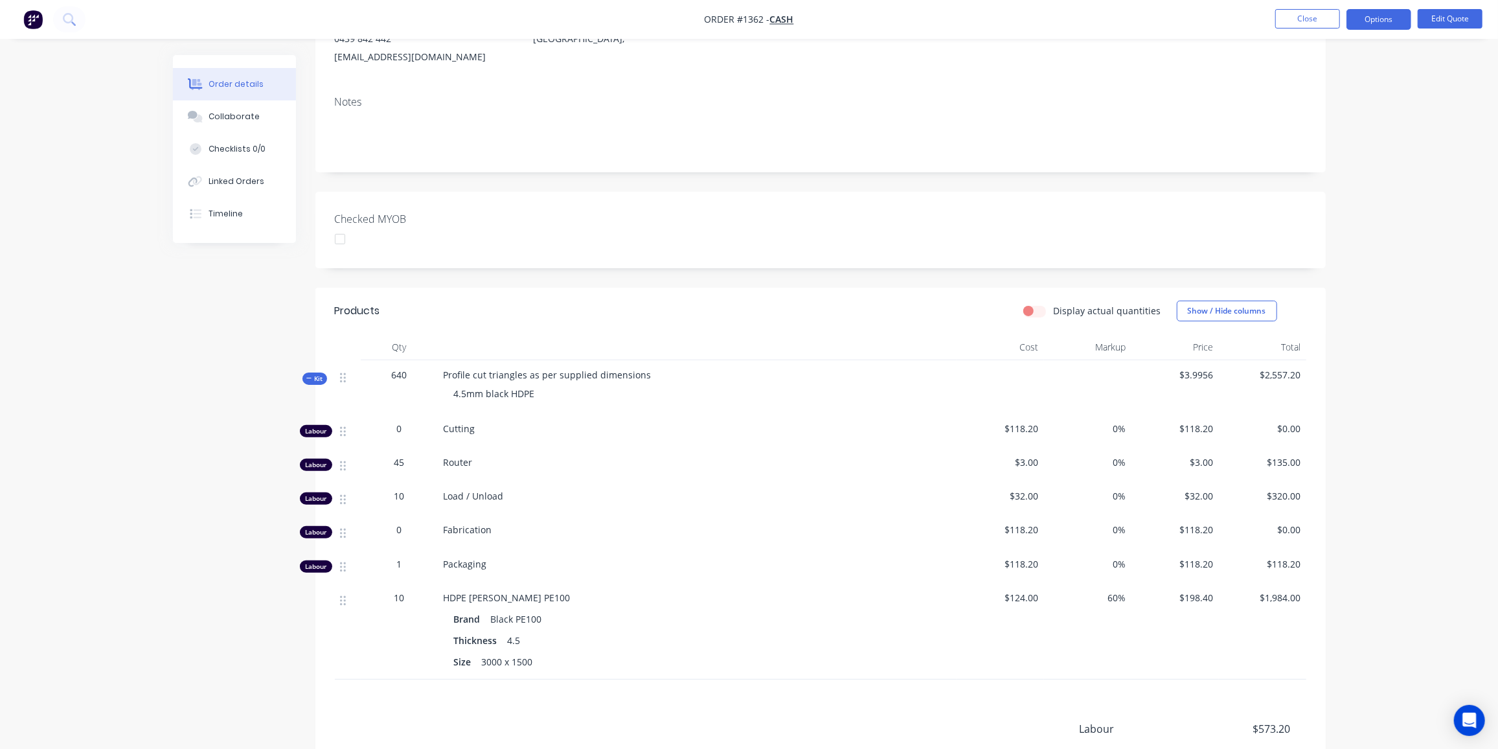
scroll to position [176, 0]
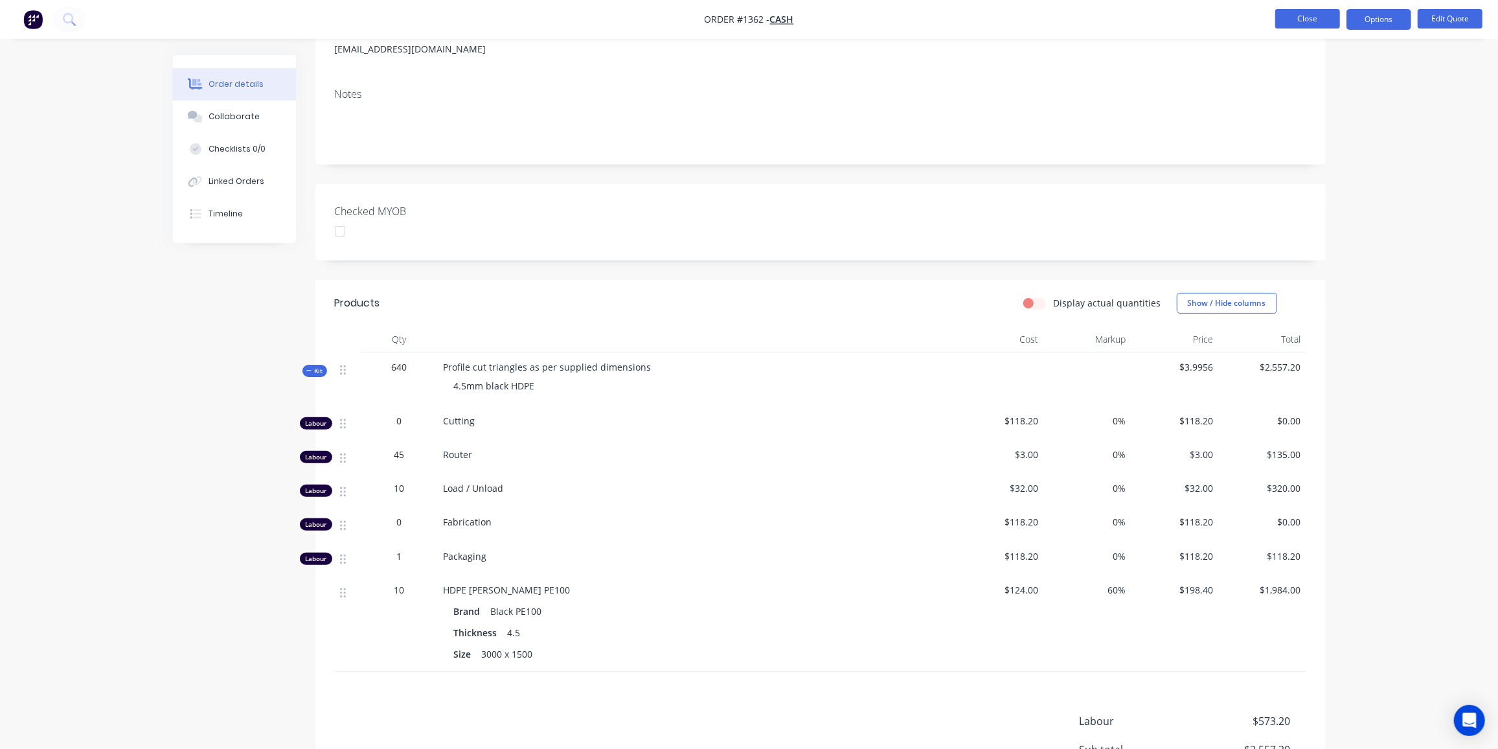
click at [1324, 13] on button "Close" at bounding box center [1307, 18] width 65 height 19
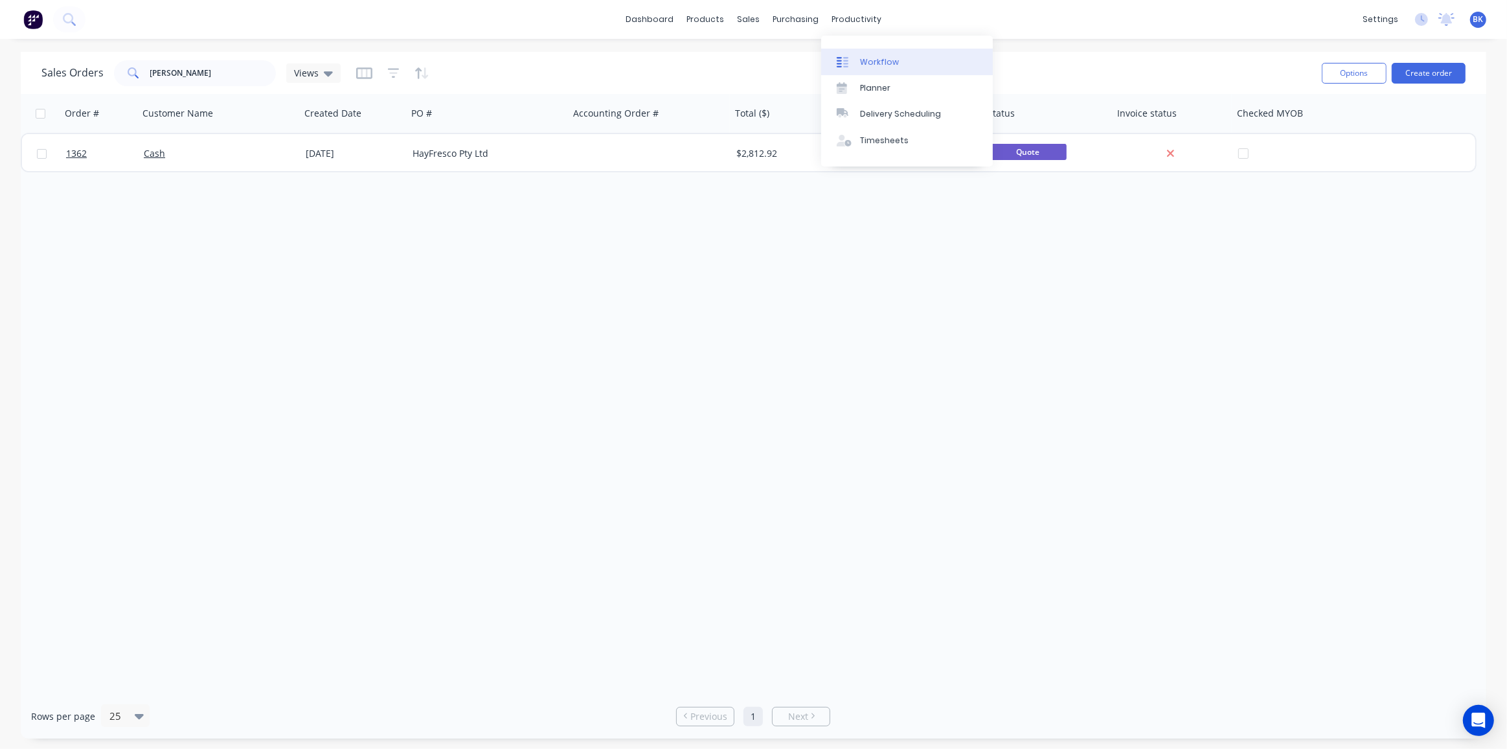
click at [861, 52] on link "Workflow" at bounding box center [907, 62] width 172 height 26
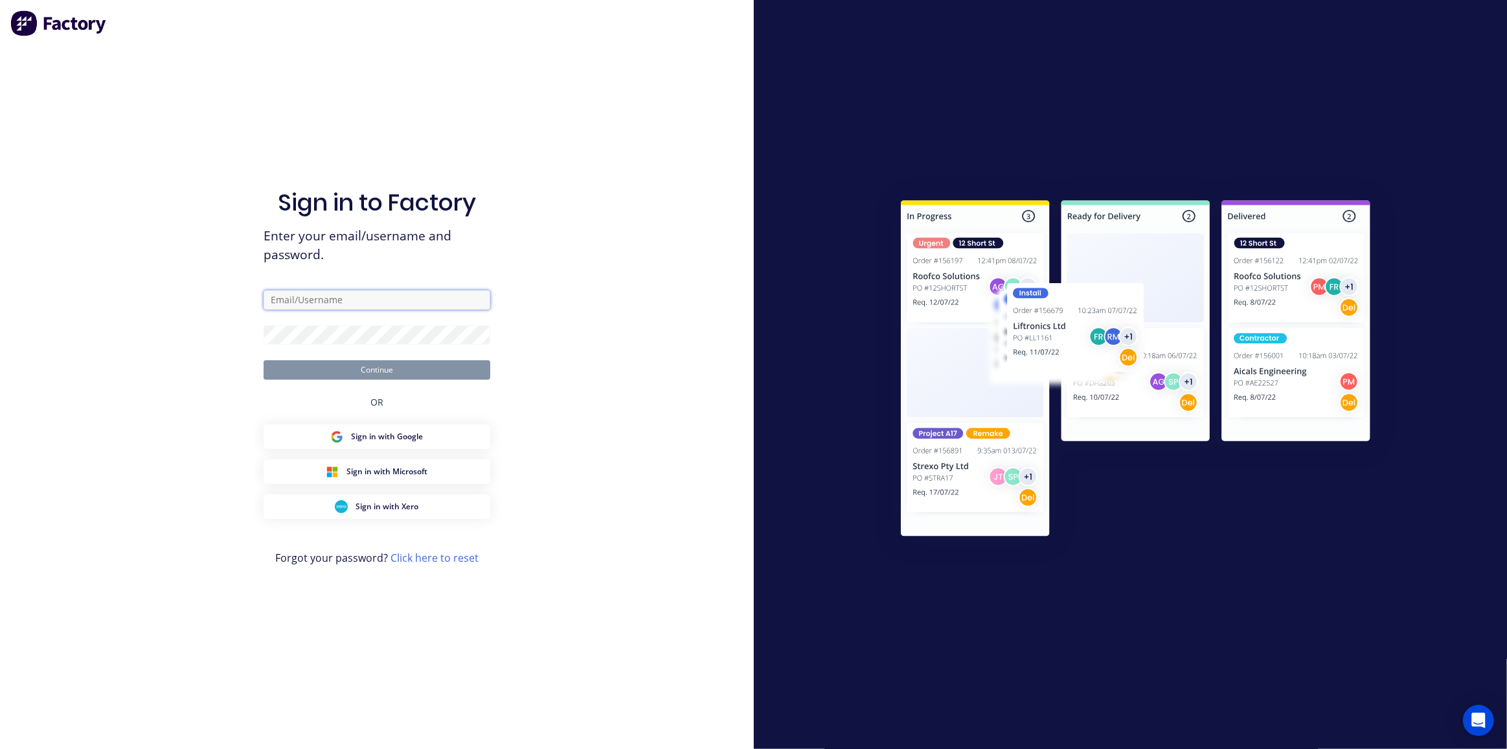
type input "design@allstarplastics.com.au"
click at [372, 370] on button "Continue" at bounding box center [377, 369] width 227 height 19
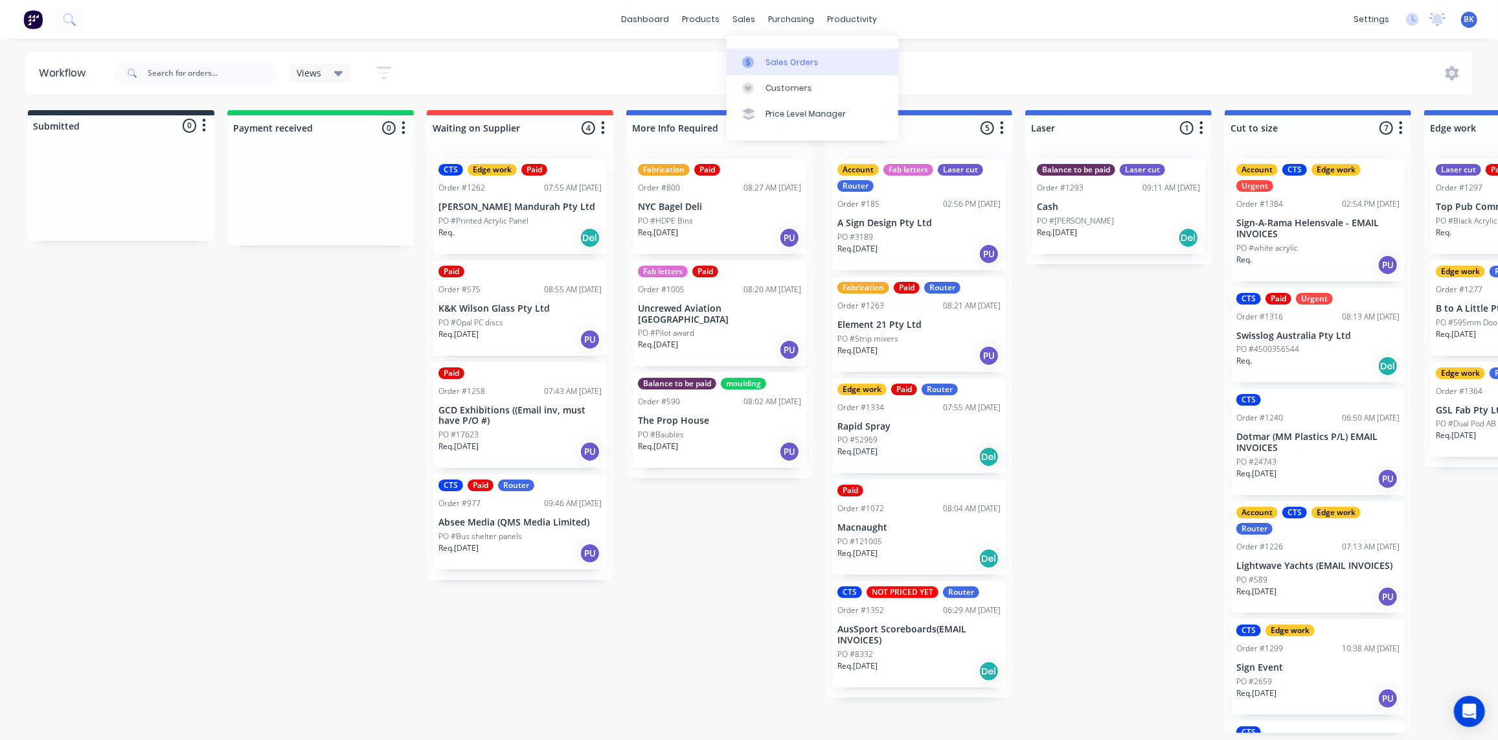
drag, startPoint x: 743, startPoint y: 18, endPoint x: 774, endPoint y: 74, distance: 63.8
click at [743, 18] on div "sales" at bounding box center [744, 19] width 36 height 19
click at [776, 62] on div "Sales Orders" at bounding box center [792, 62] width 53 height 12
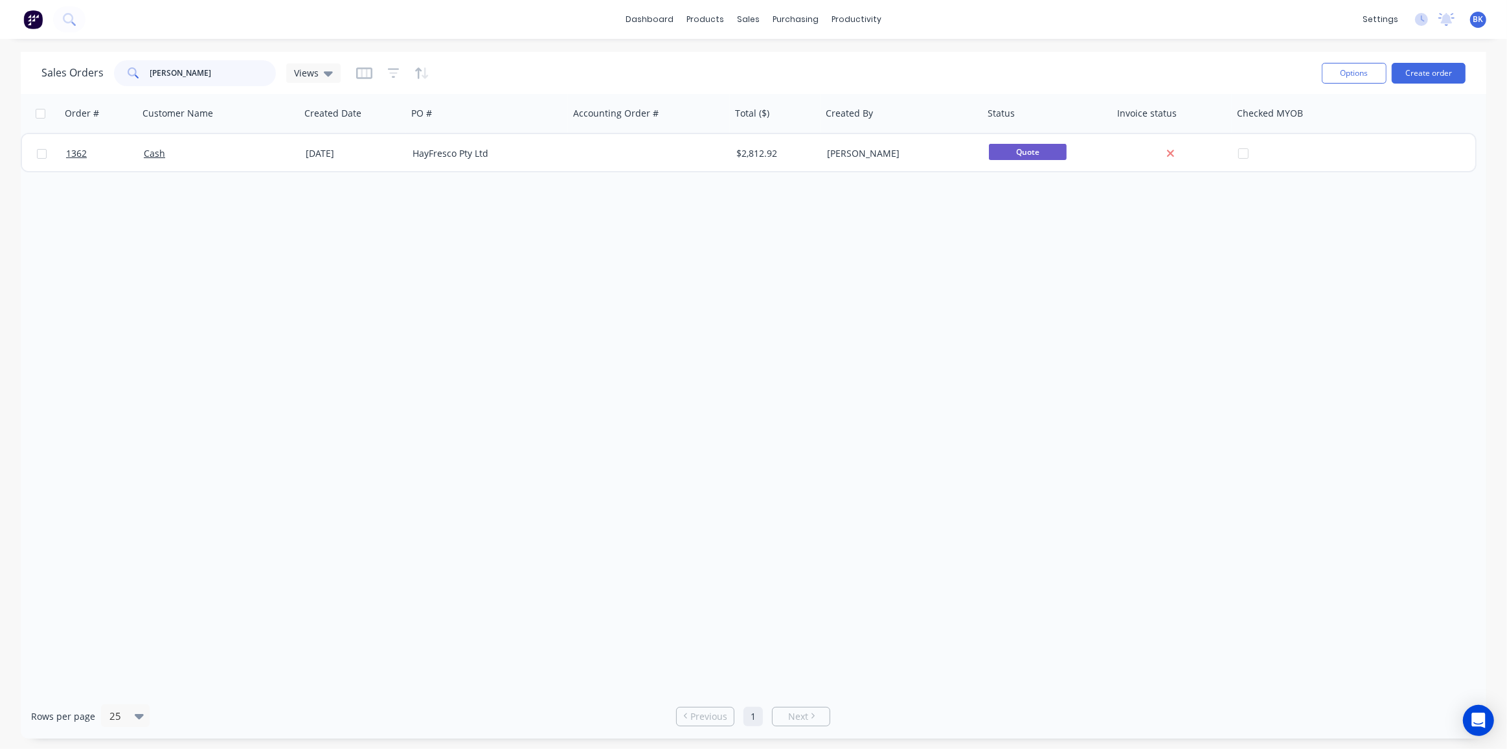
drag, startPoint x: 196, startPoint y: 73, endPoint x: 99, endPoint y: 68, distance: 96.6
click at [99, 68] on div "Sales Orders janine Views" at bounding box center [190, 73] width 299 height 26
type input "1222"
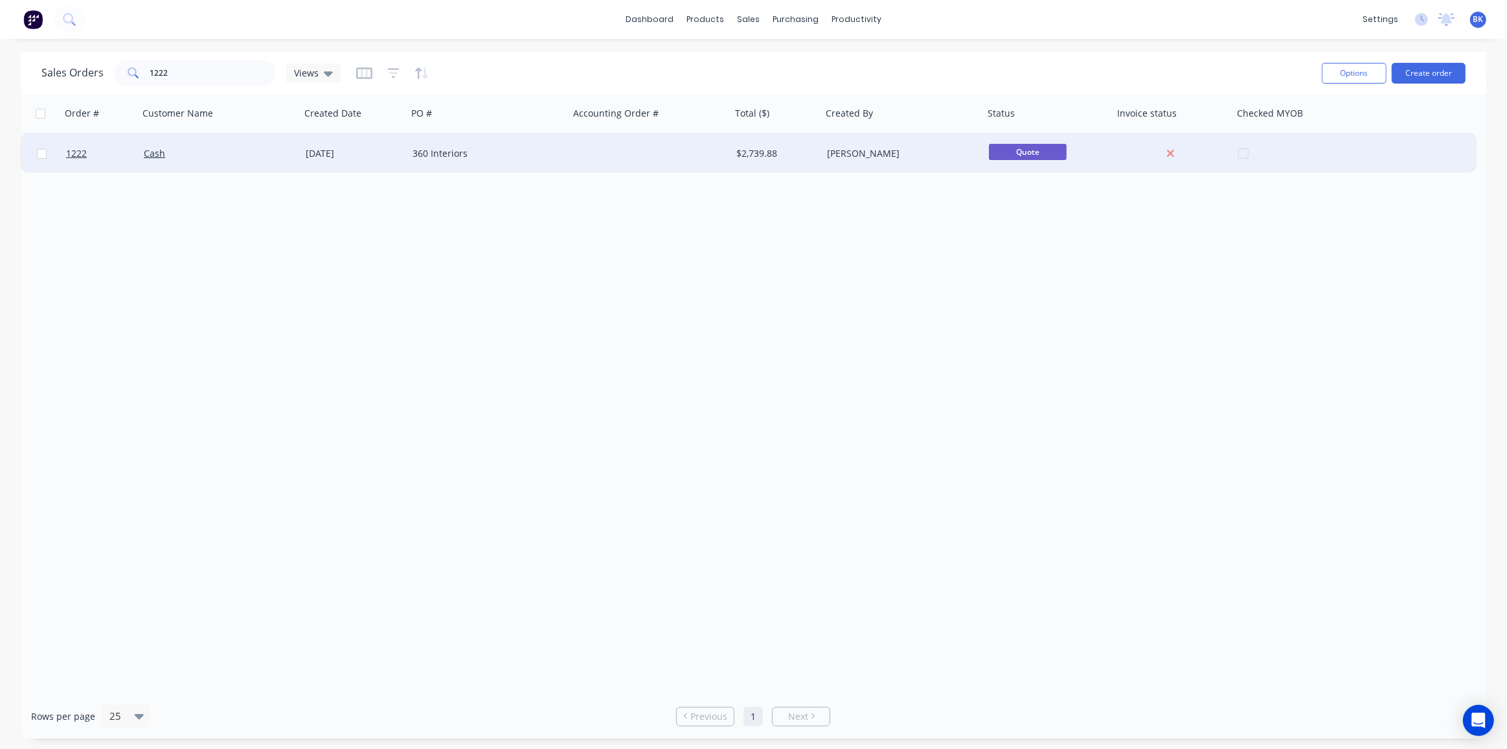
click at [582, 155] on div at bounding box center [650, 153] width 162 height 39
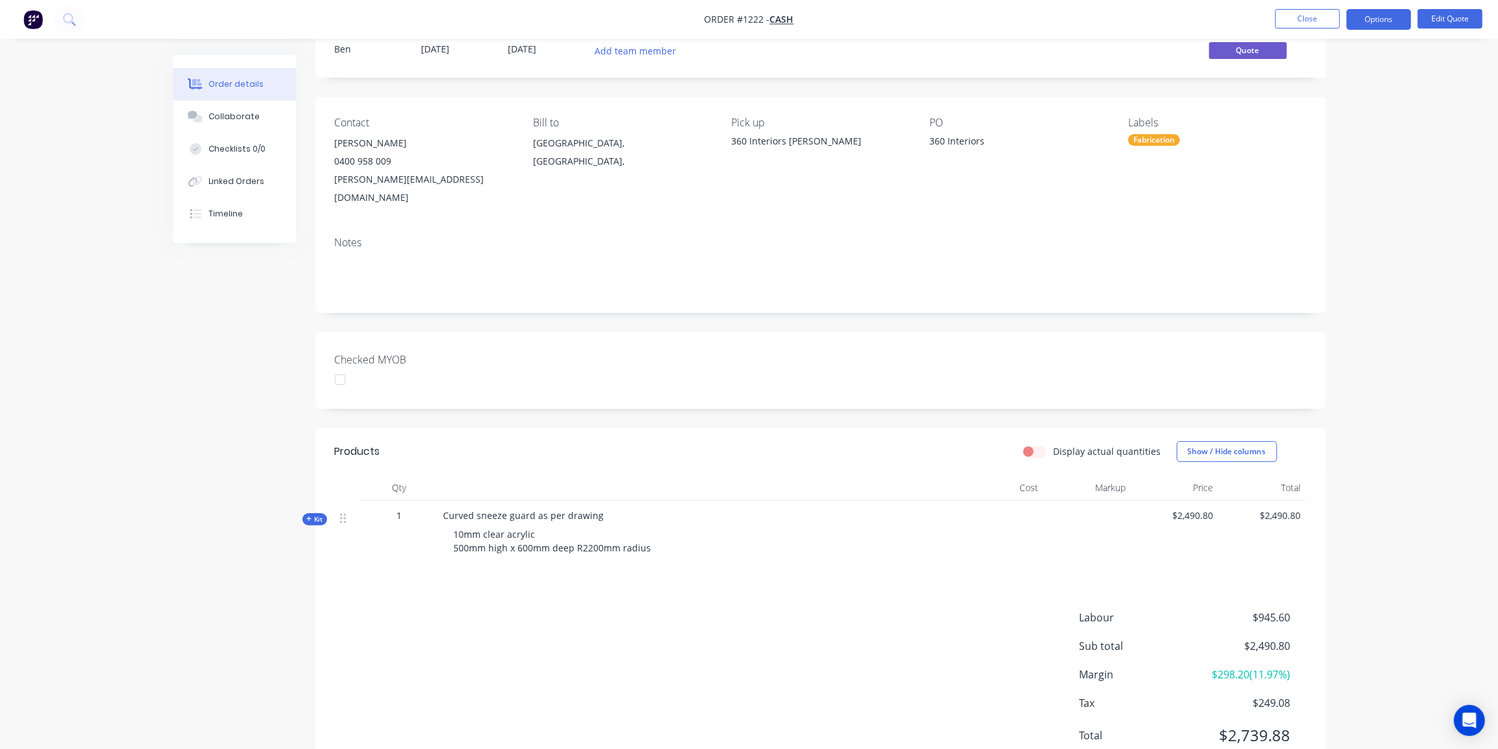
scroll to position [77, 0]
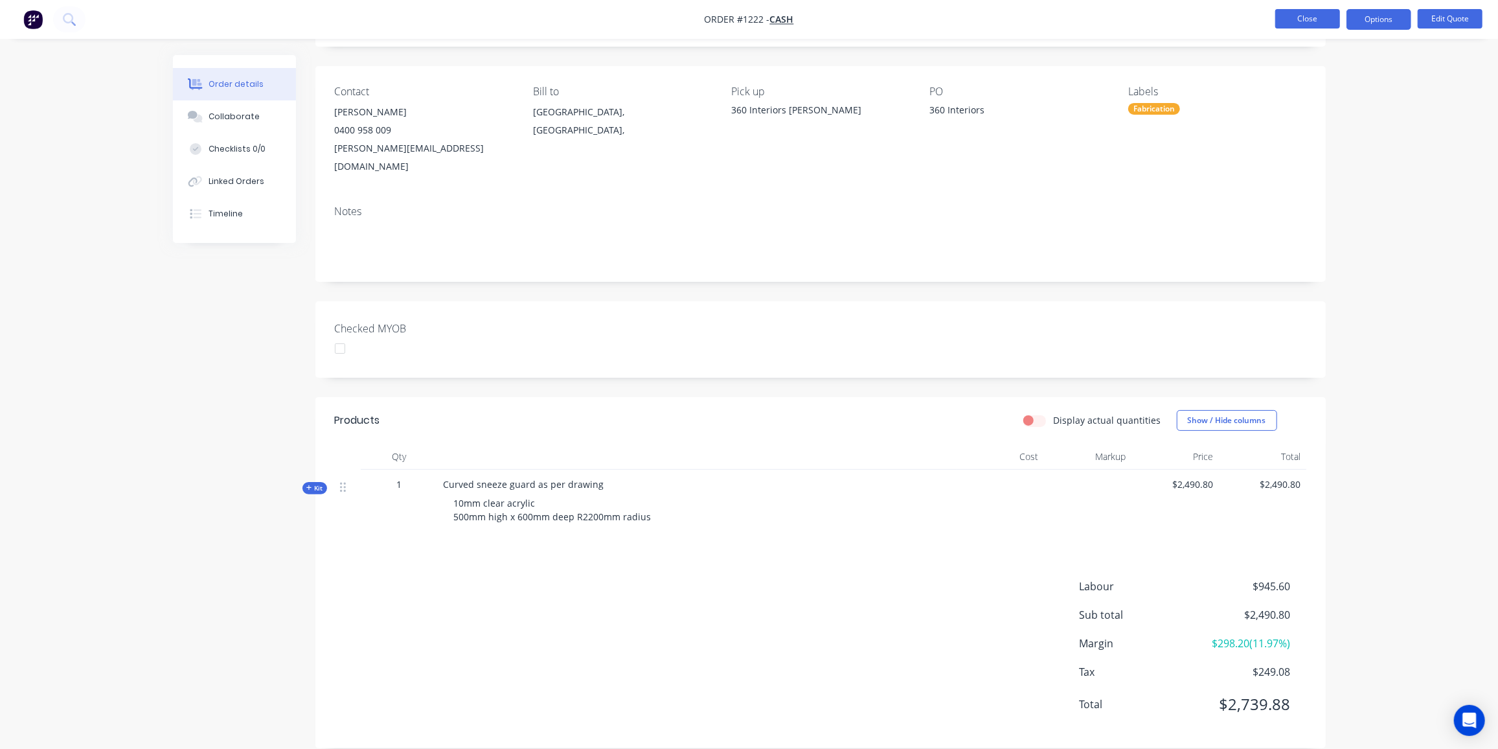
click at [1306, 15] on button "Close" at bounding box center [1307, 18] width 65 height 19
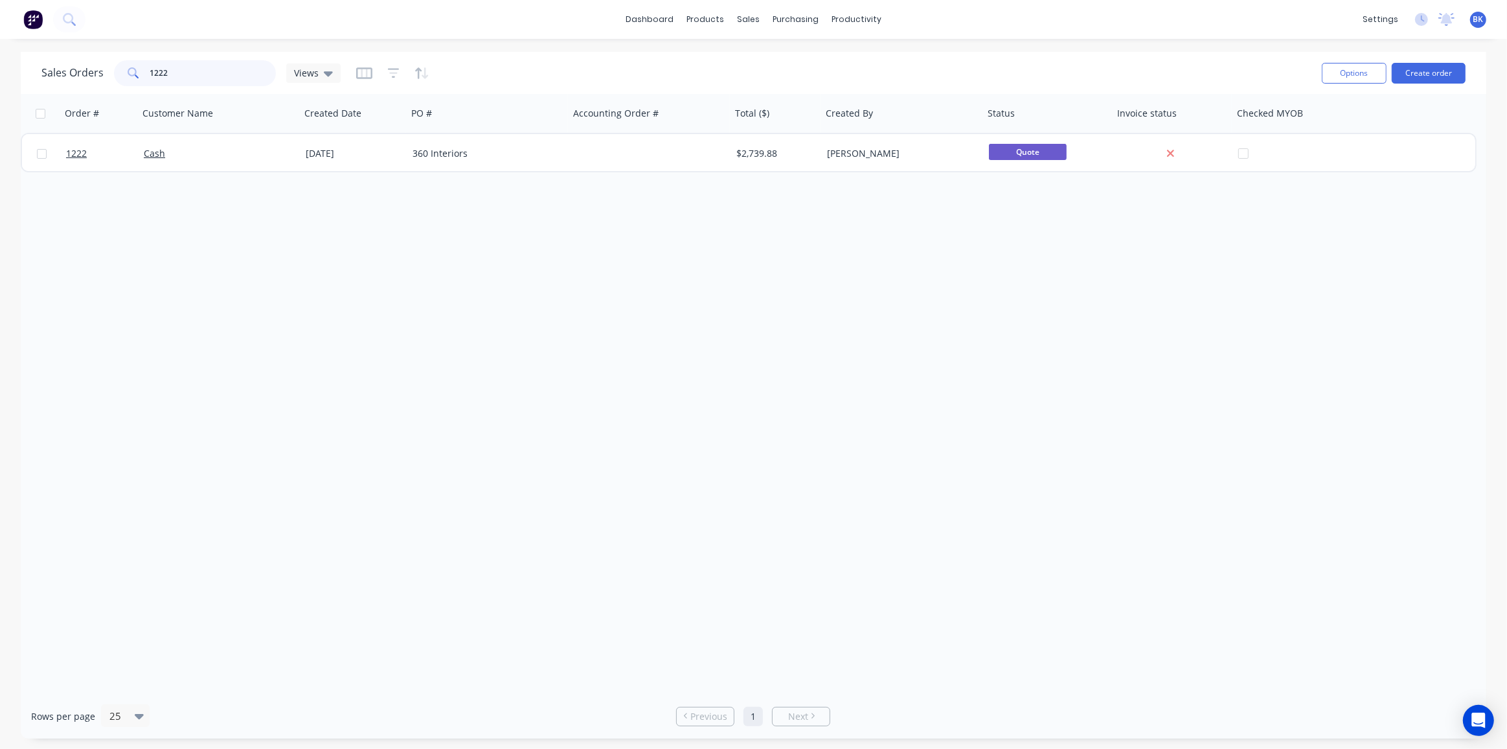
drag, startPoint x: 205, startPoint y: 70, endPoint x: 60, endPoint y: 75, distance: 145.8
click at [60, 75] on div "Sales Orders 1222 Views" at bounding box center [190, 73] width 299 height 26
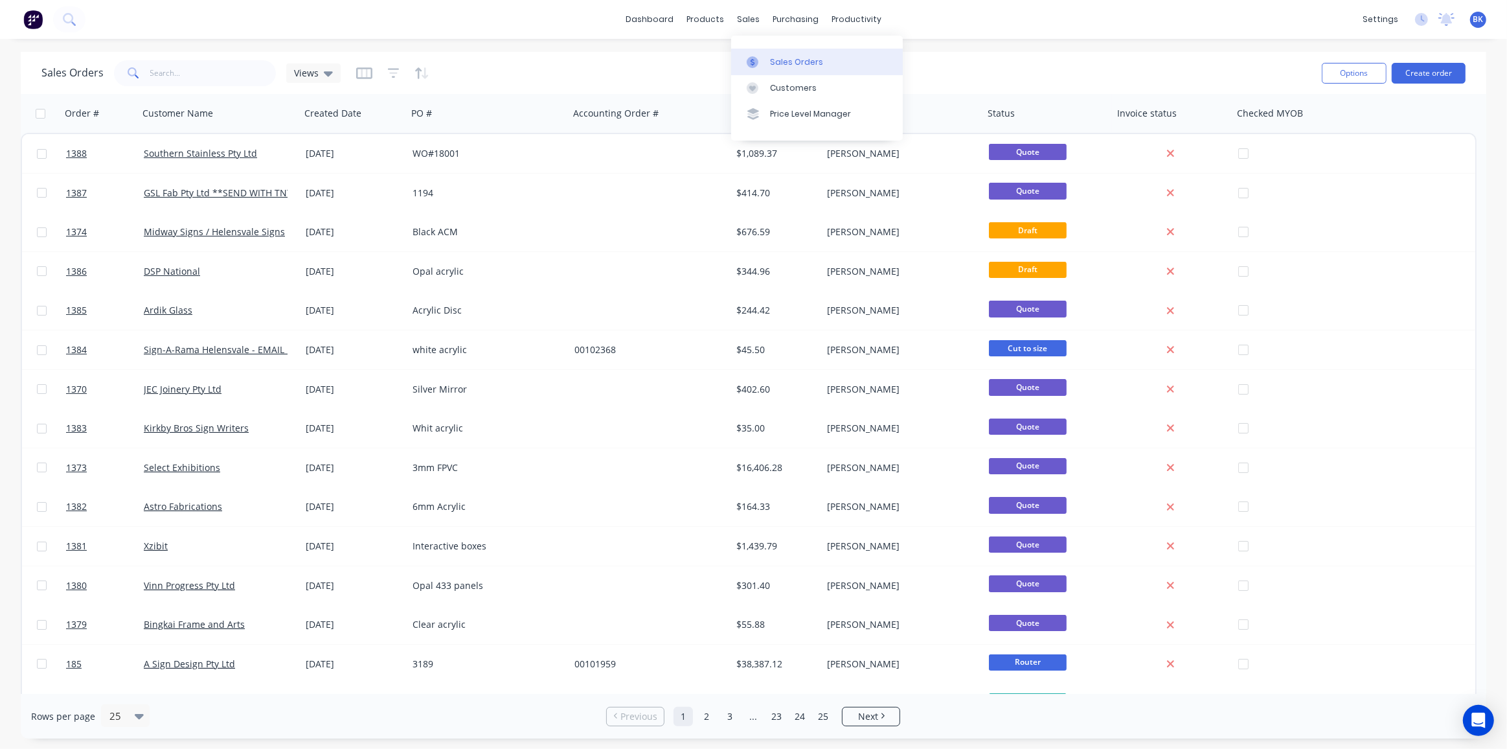
click at [771, 51] on link "Sales Orders" at bounding box center [817, 62] width 172 height 26
click at [854, 65] on div at bounding box center [846, 62] width 19 height 12
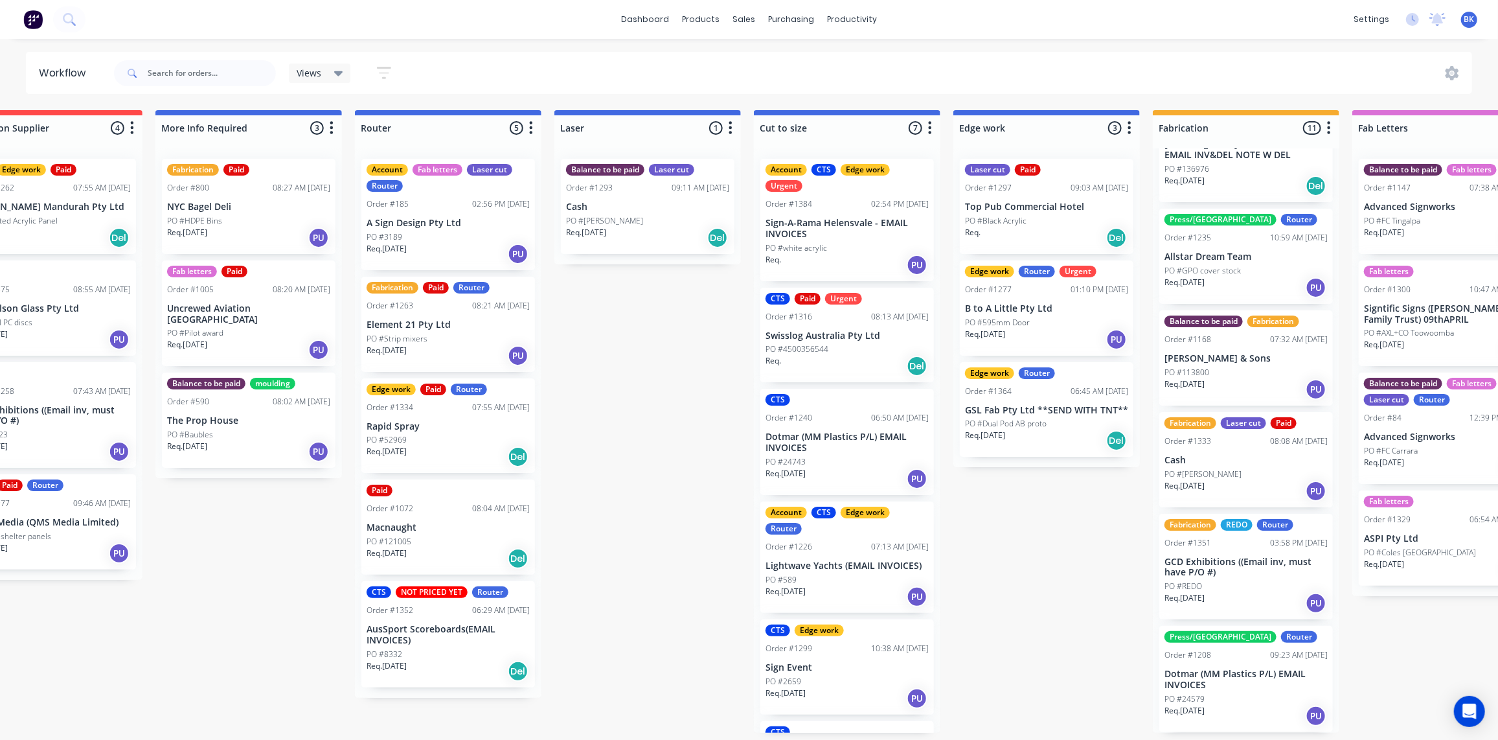
scroll to position [1, 471]
click at [1227, 379] on div "Req. 22/08/25 PU" at bounding box center [1245, 389] width 163 height 22
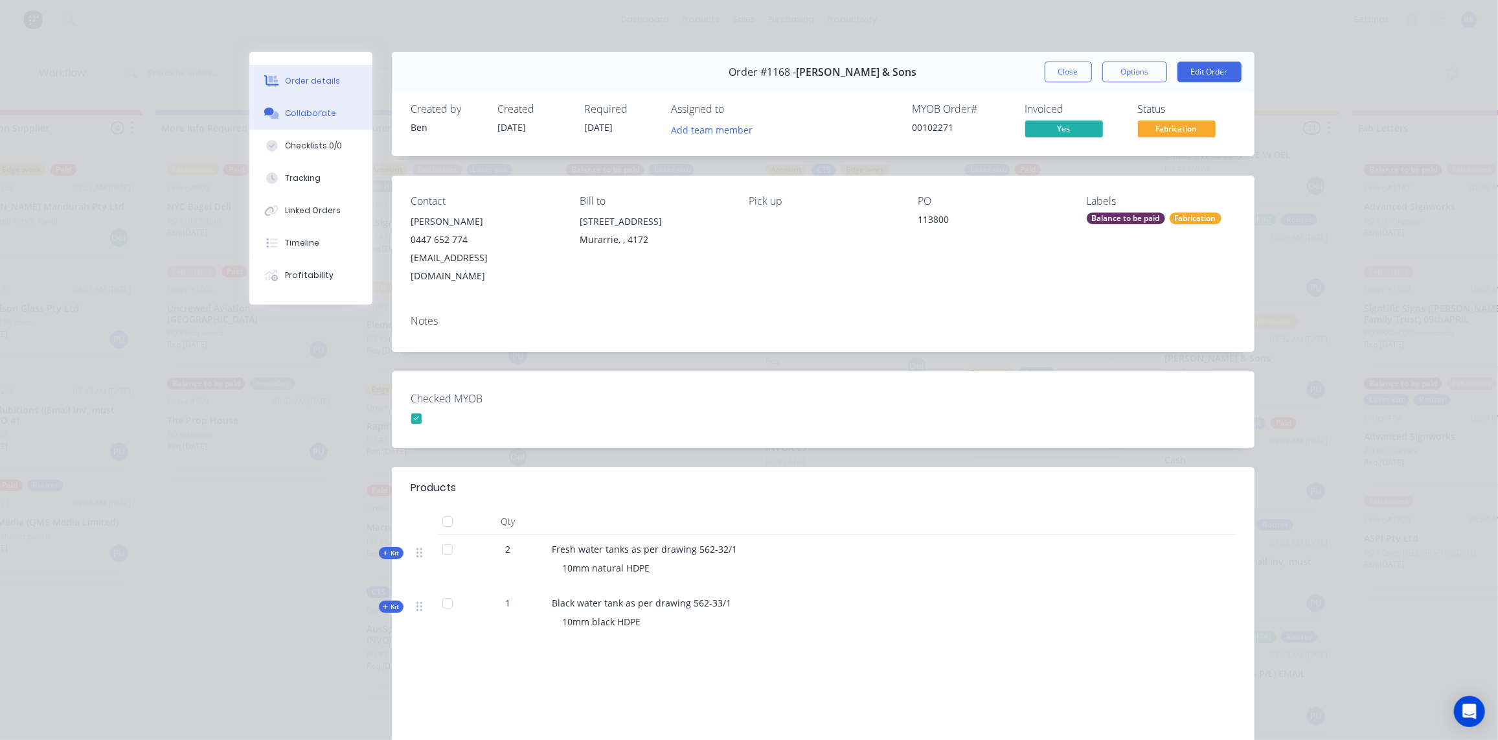
click at [310, 113] on div "Collaborate" at bounding box center [310, 114] width 51 height 12
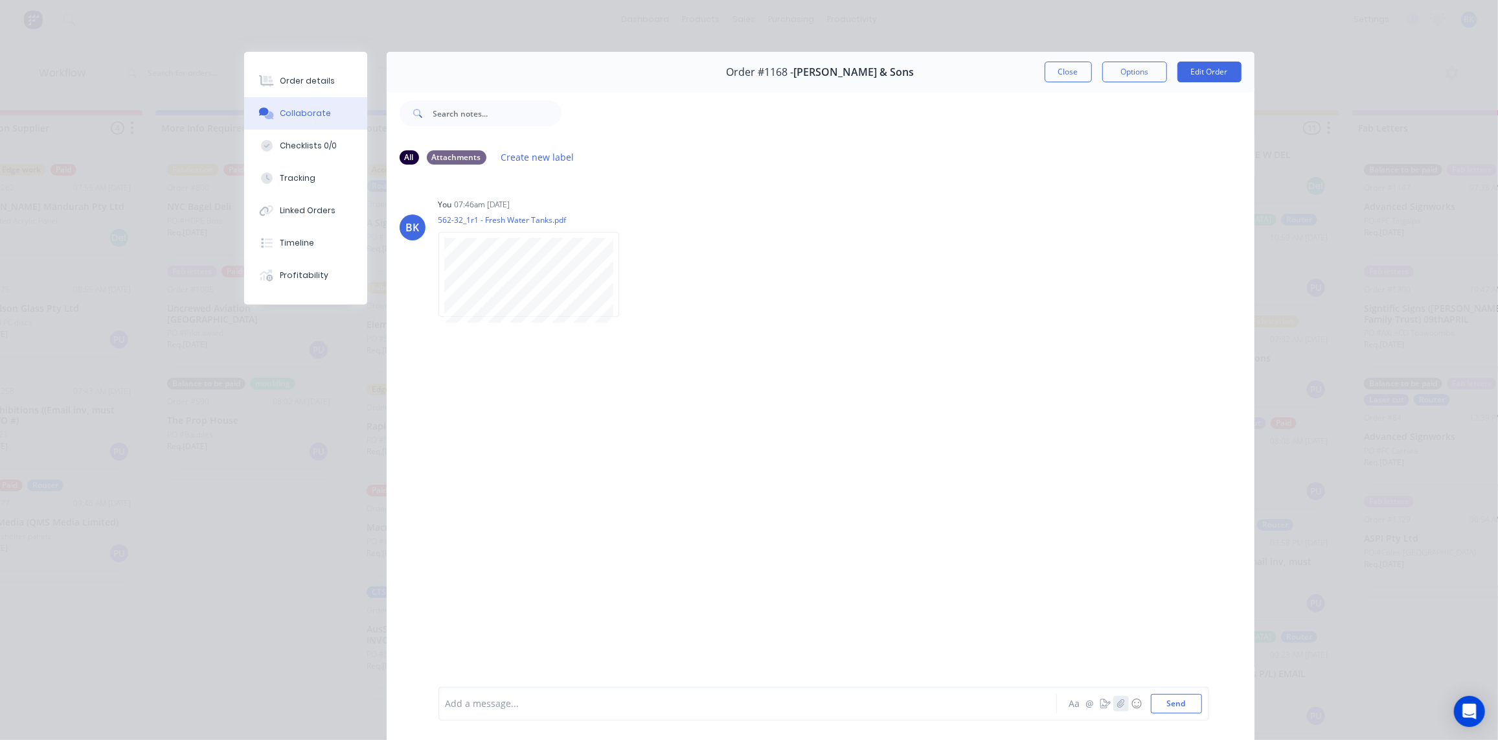
click at [1118, 708] on icon "button" at bounding box center [1121, 703] width 8 height 9
click at [1168, 705] on button "Send" at bounding box center [1176, 703] width 51 height 19
click at [886, 339] on div "BK You 07:24am 04/09/25 562-33_1r1 - Black Water Tank.pdf Labels Download Delete" at bounding box center [821, 389] width 868 height 117
click at [1059, 73] on button "Close" at bounding box center [1068, 72] width 47 height 21
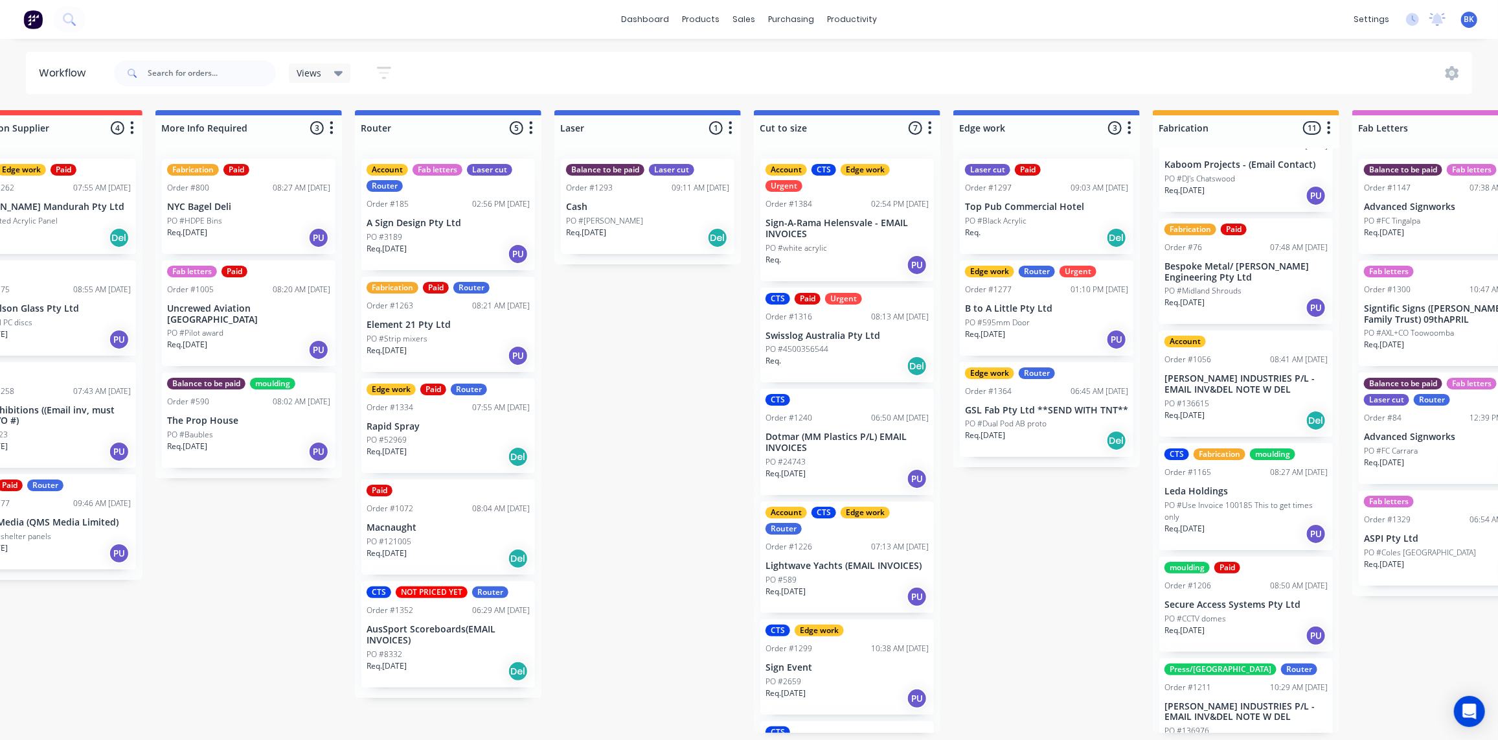
scroll to position [0, 0]
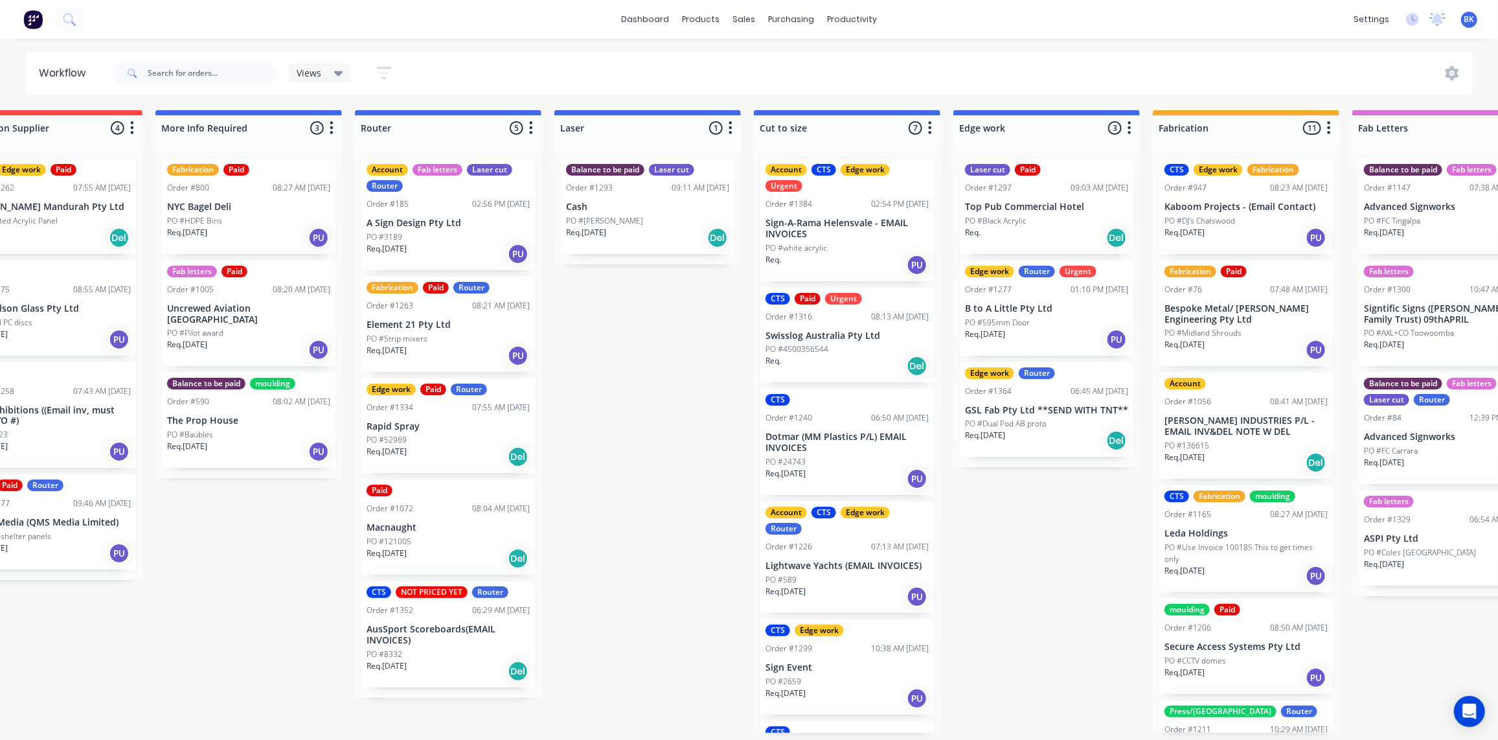
click at [1236, 218] on div "PO #DJ's Chatswood" at bounding box center [1245, 221] width 163 height 12
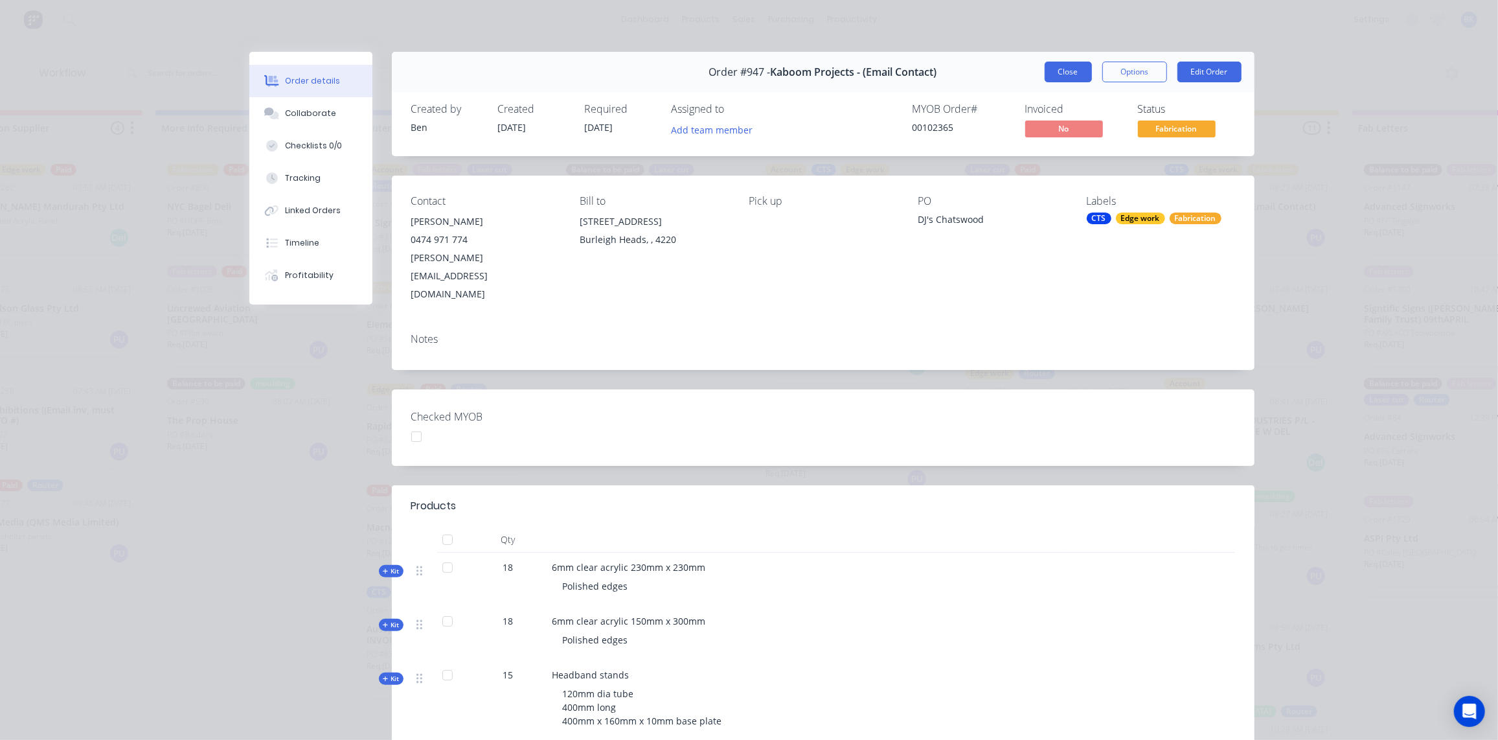
click at [1063, 74] on button "Close" at bounding box center [1068, 72] width 47 height 21
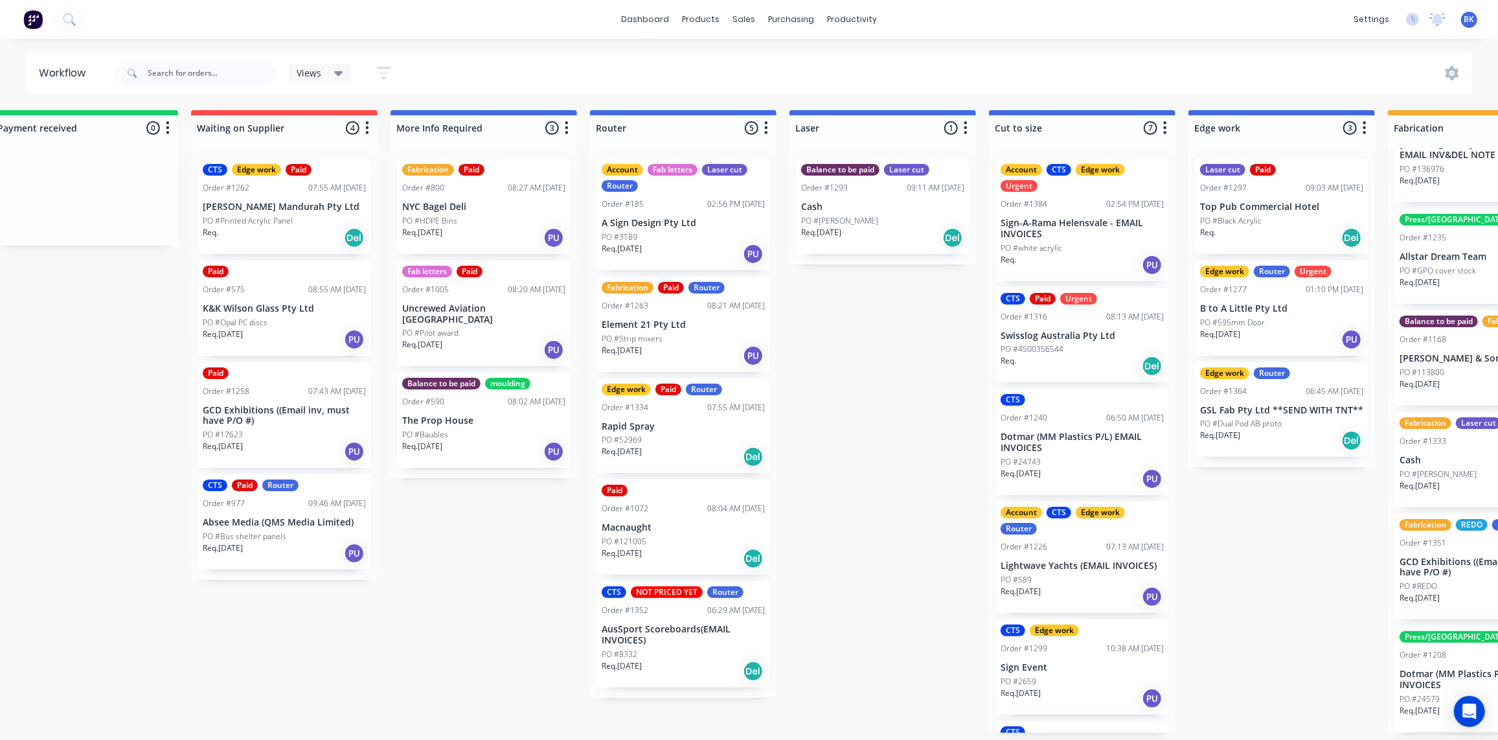
scroll to position [1, 236]
click at [288, 542] on div "Req. 01/09/25 PU" at bounding box center [284, 553] width 163 height 22
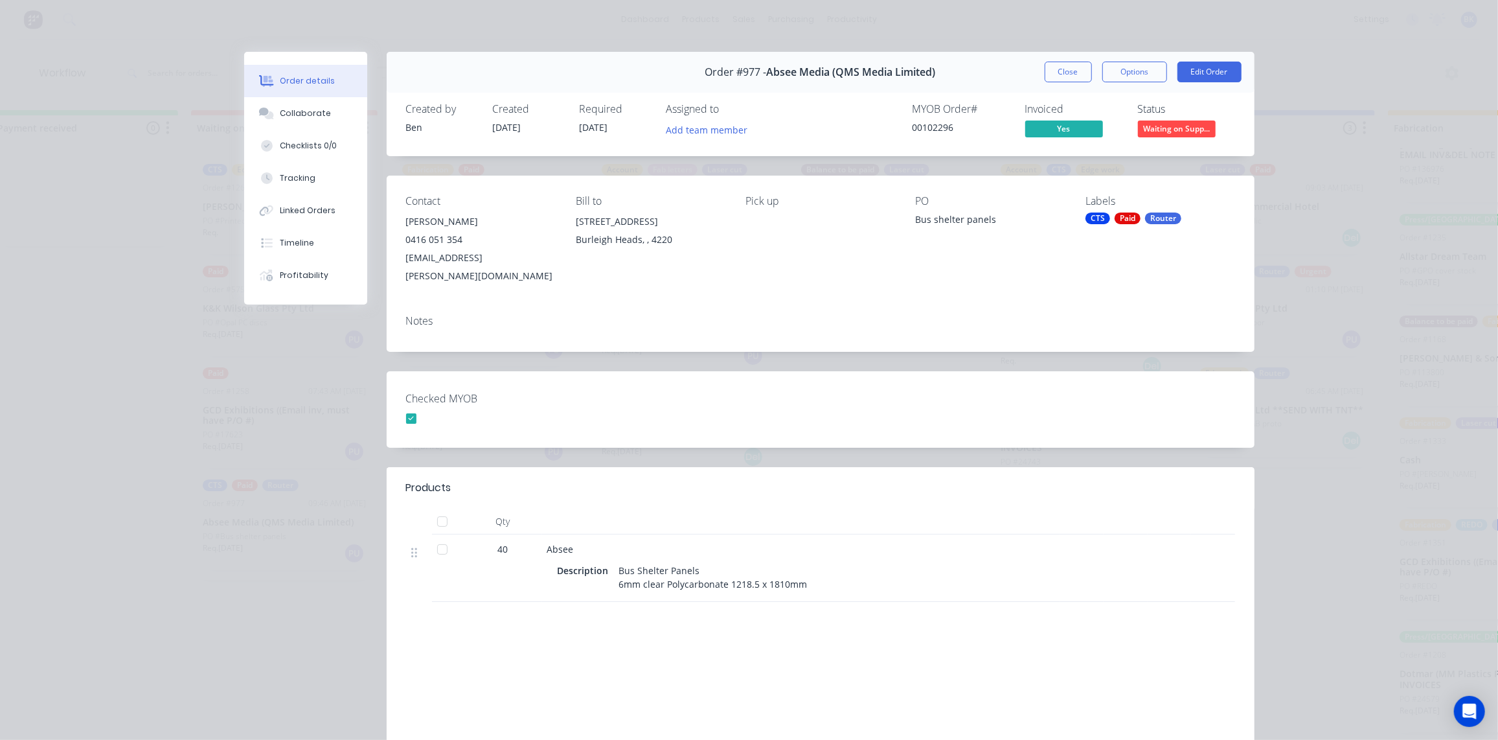
drag, startPoint x: 1052, startPoint y: 72, endPoint x: 913, endPoint y: 251, distance: 226.7
click at [1054, 73] on button "Close" at bounding box center [1068, 72] width 47 height 21
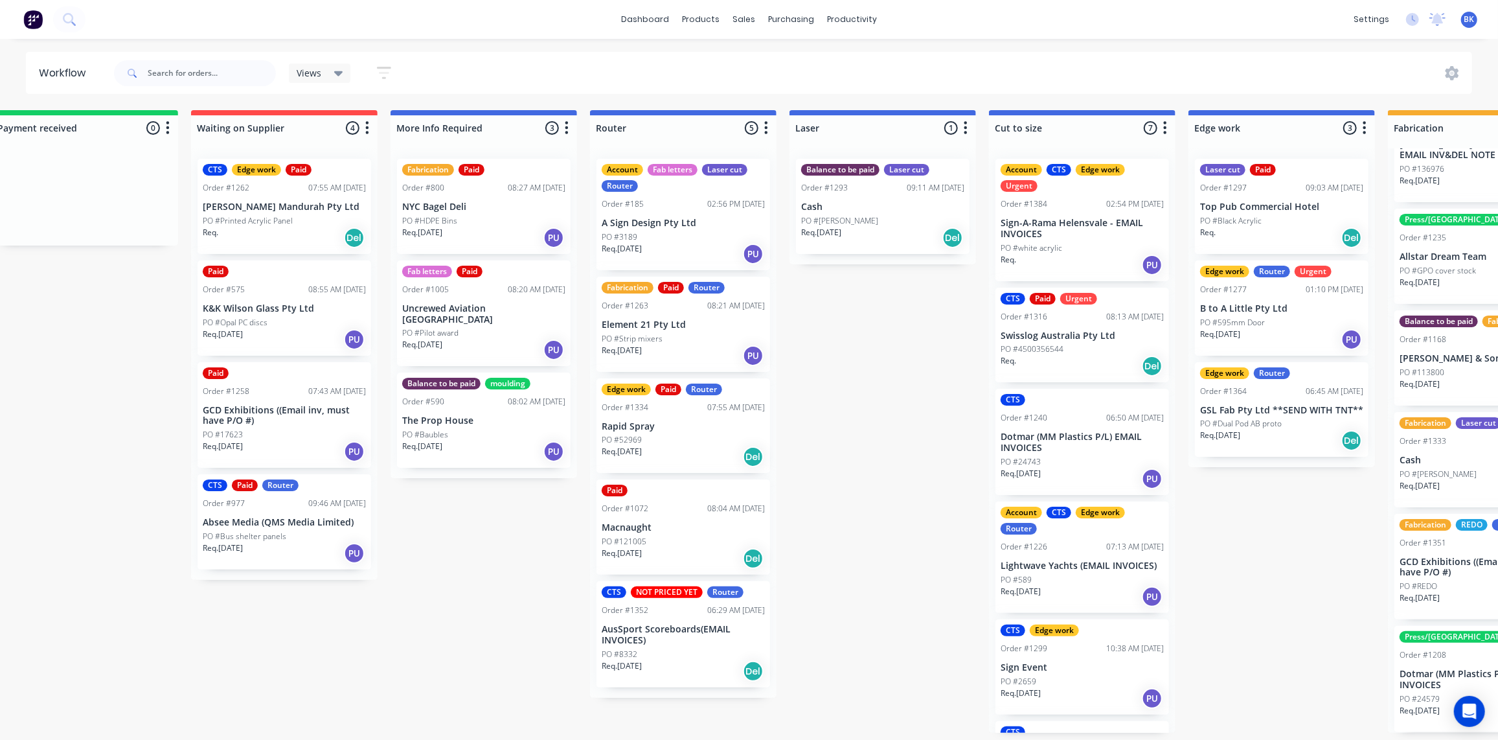
click at [469, 429] on div "PO #Baubles" at bounding box center [483, 435] width 163 height 12
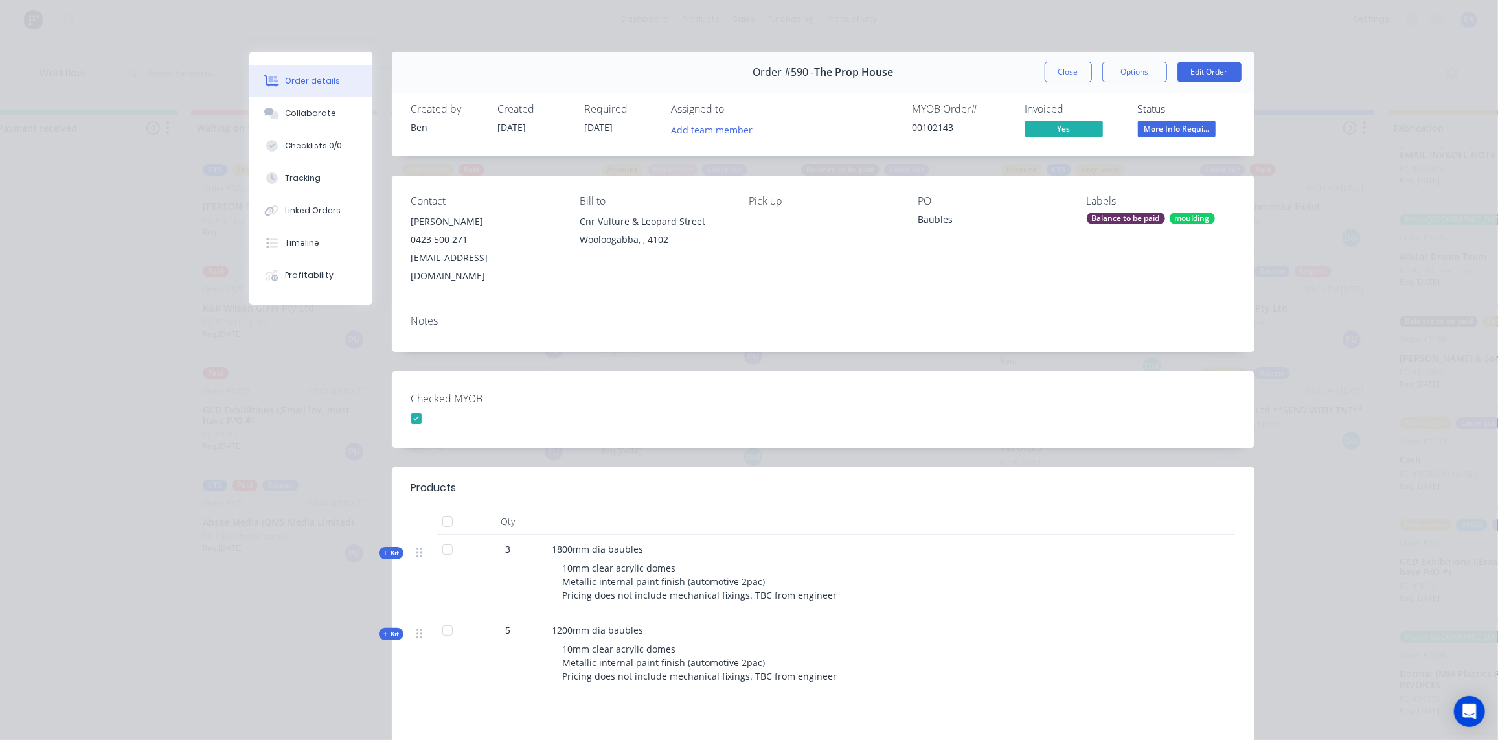
click at [1056, 73] on button "Close" at bounding box center [1068, 72] width 47 height 21
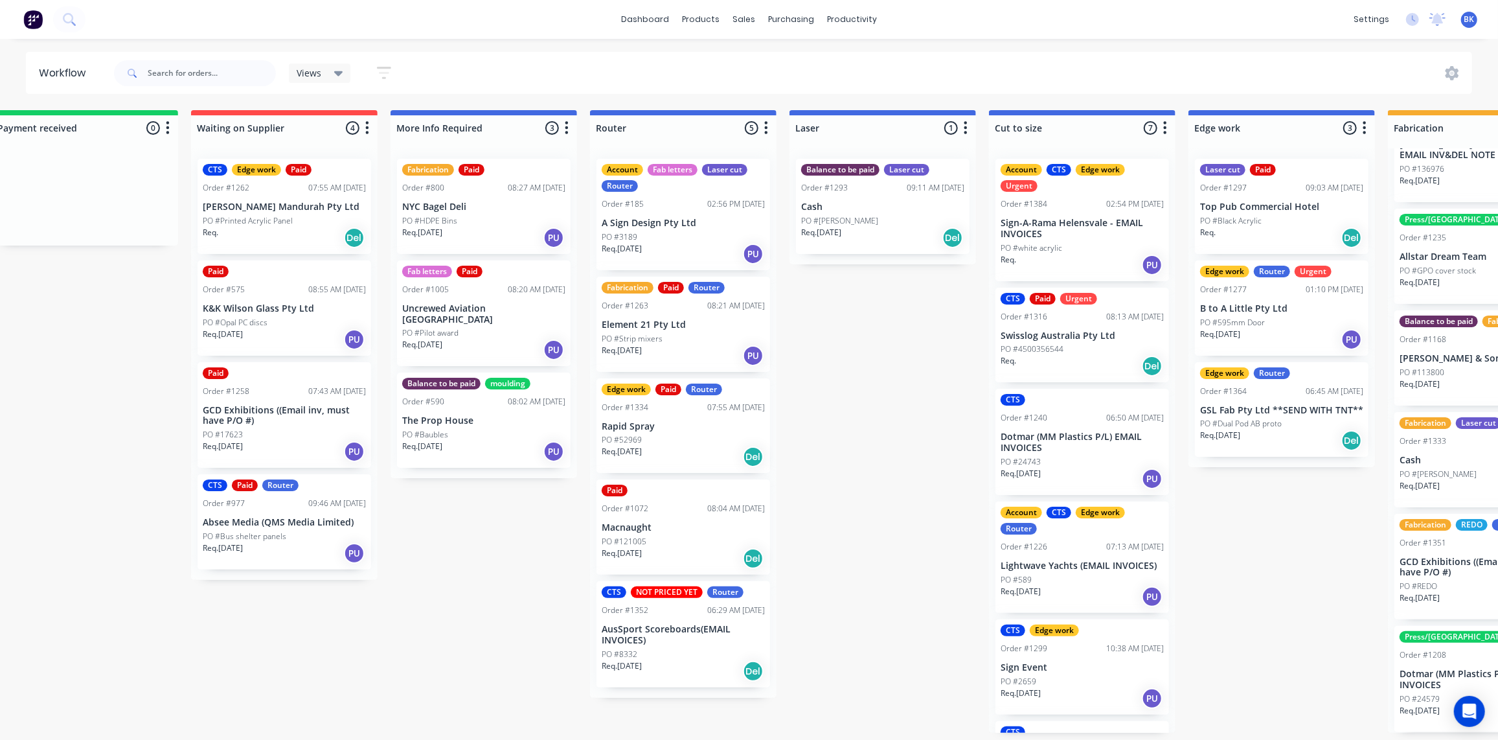
scroll to position [1, 471]
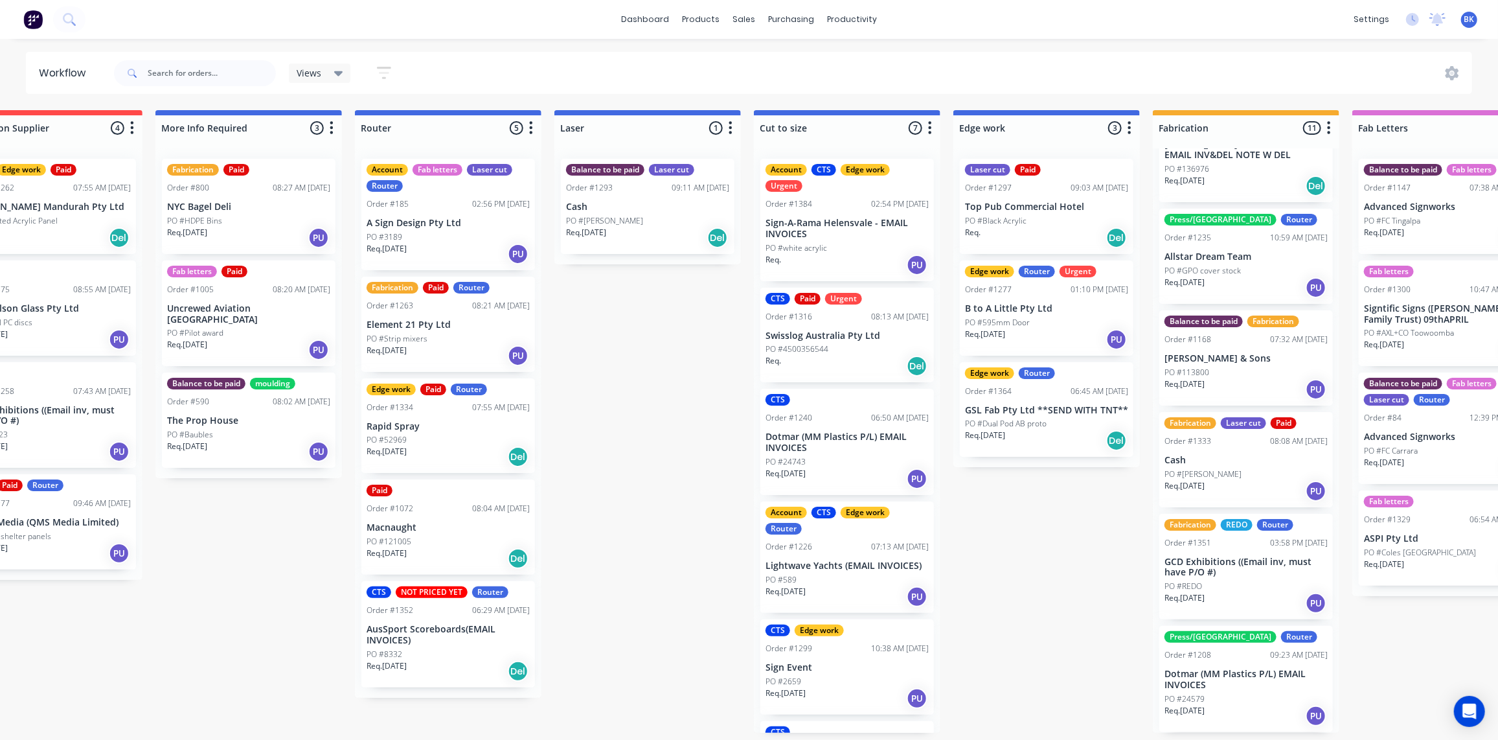
click at [1254, 370] on div "PO #113800" at bounding box center [1245, 373] width 163 height 12
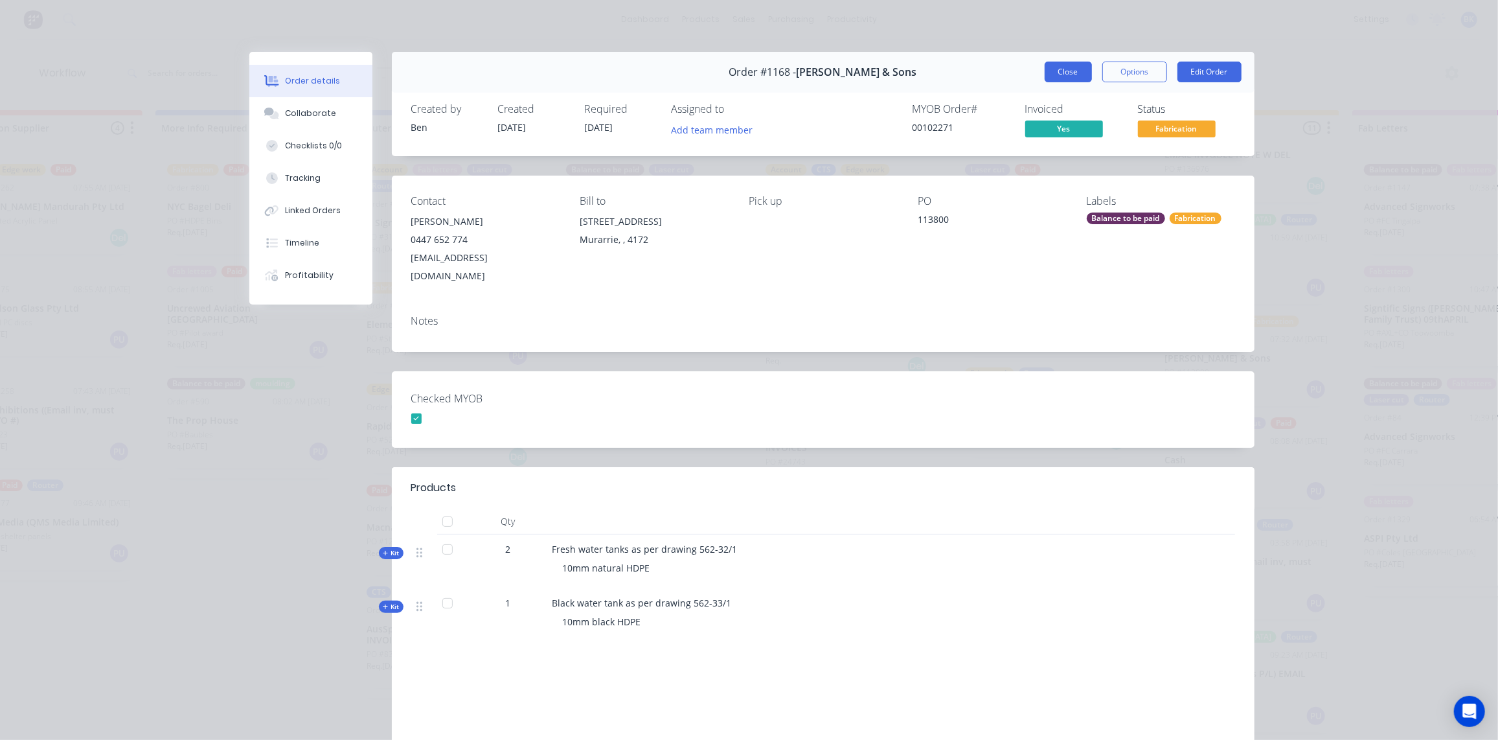
click at [1065, 70] on button "Close" at bounding box center [1068, 72] width 47 height 21
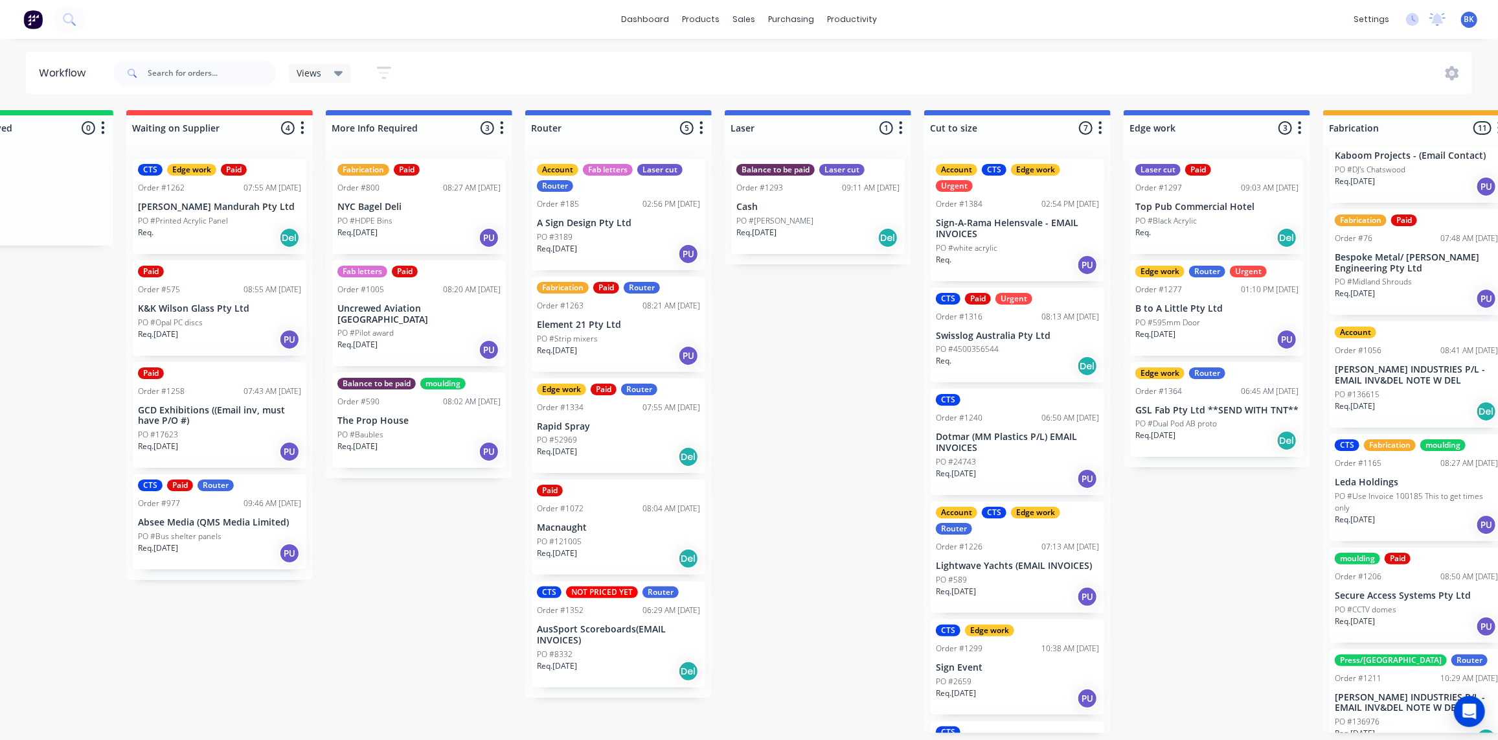
scroll to position [0, 0]
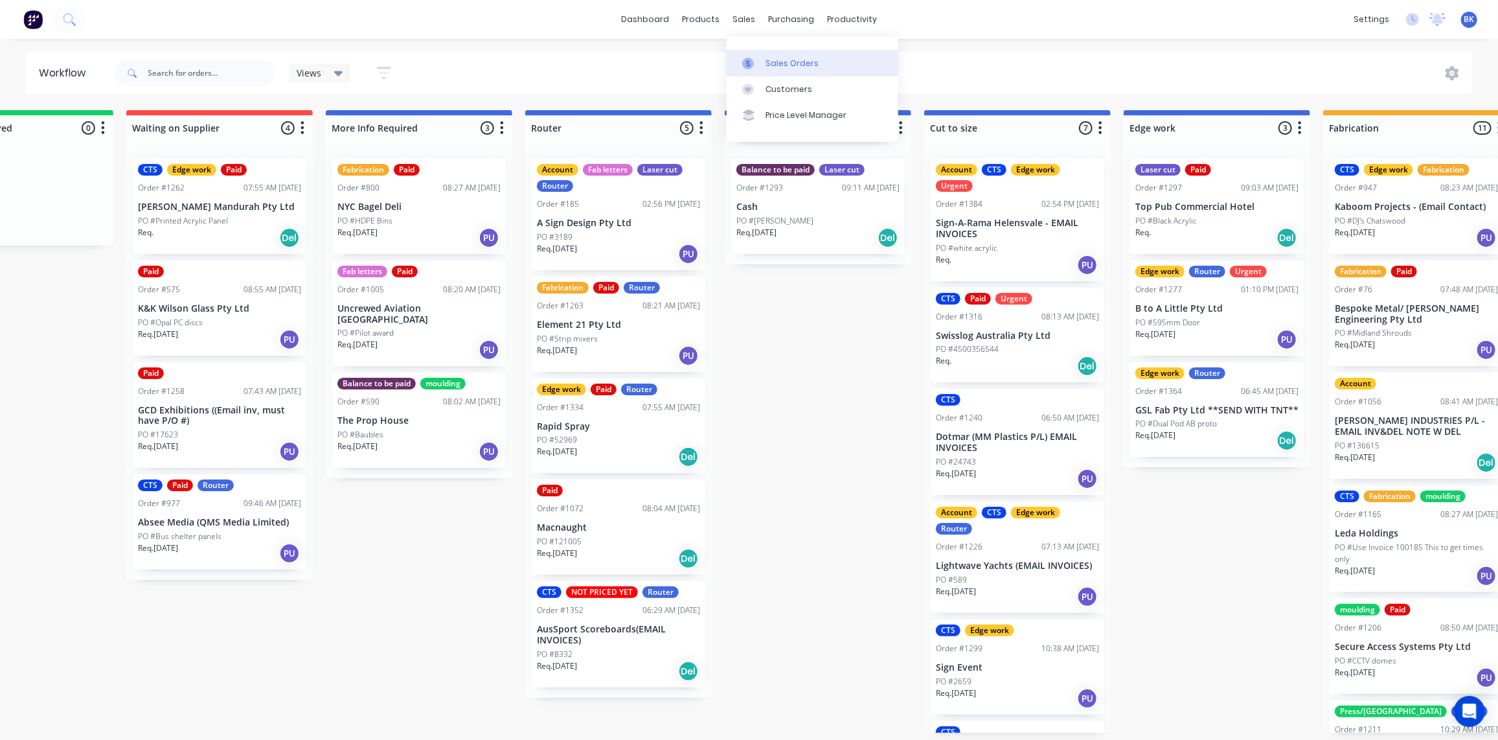
click at [752, 63] on icon at bounding box center [748, 64] width 12 height 12
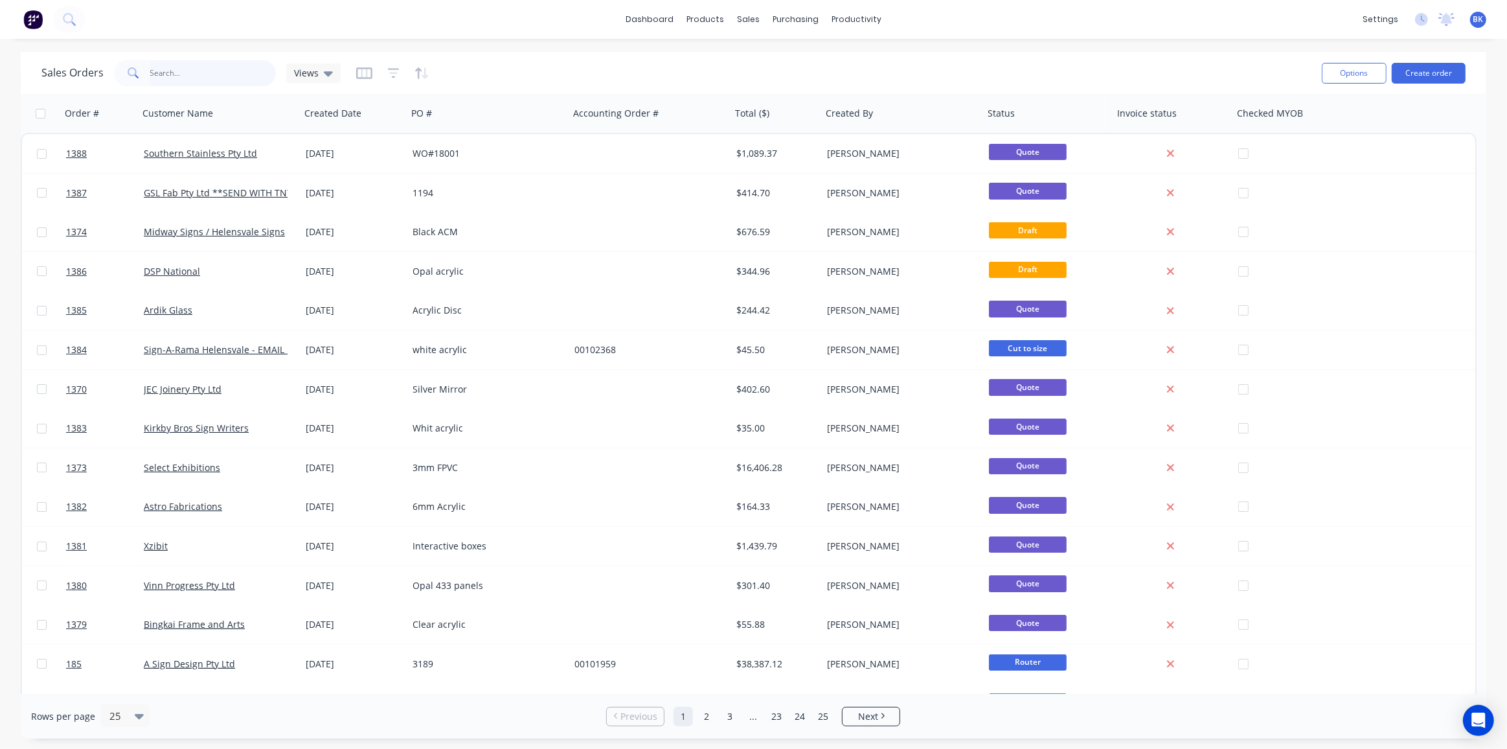
click at [236, 73] on input "text" at bounding box center [213, 73] width 126 height 26
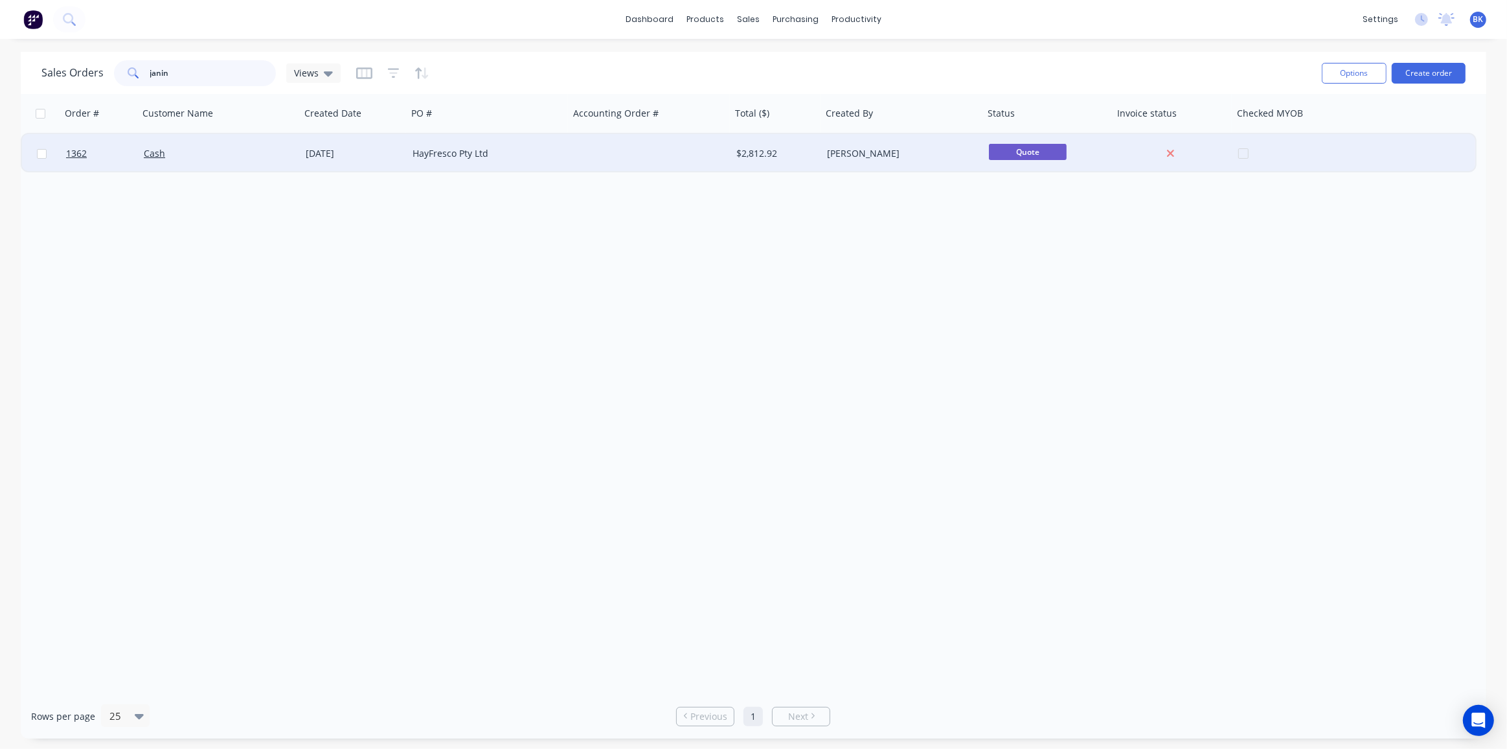
type input "janin"
click at [175, 146] on div "Cash" at bounding box center [220, 153] width 162 height 39
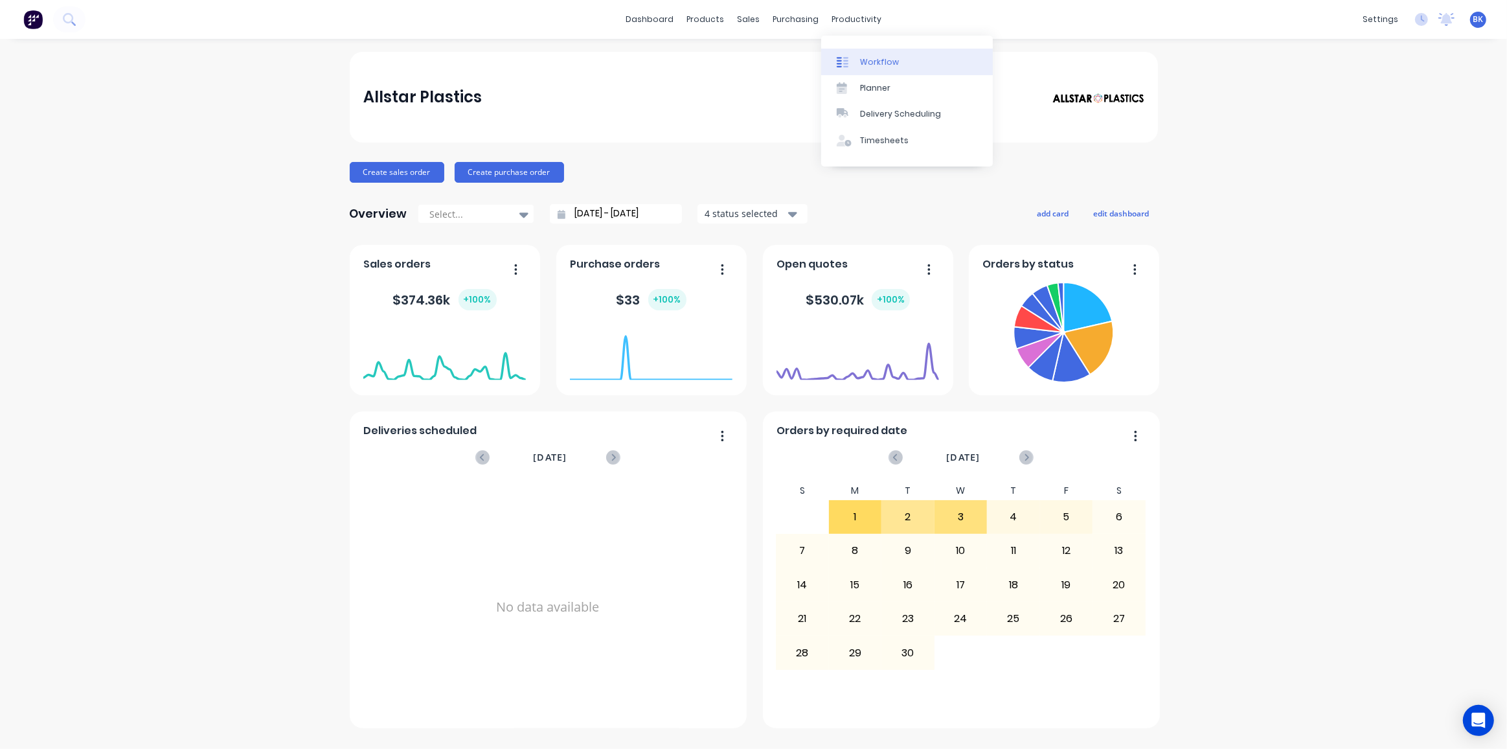
click at [863, 62] on div "Workflow" at bounding box center [879, 62] width 39 height 12
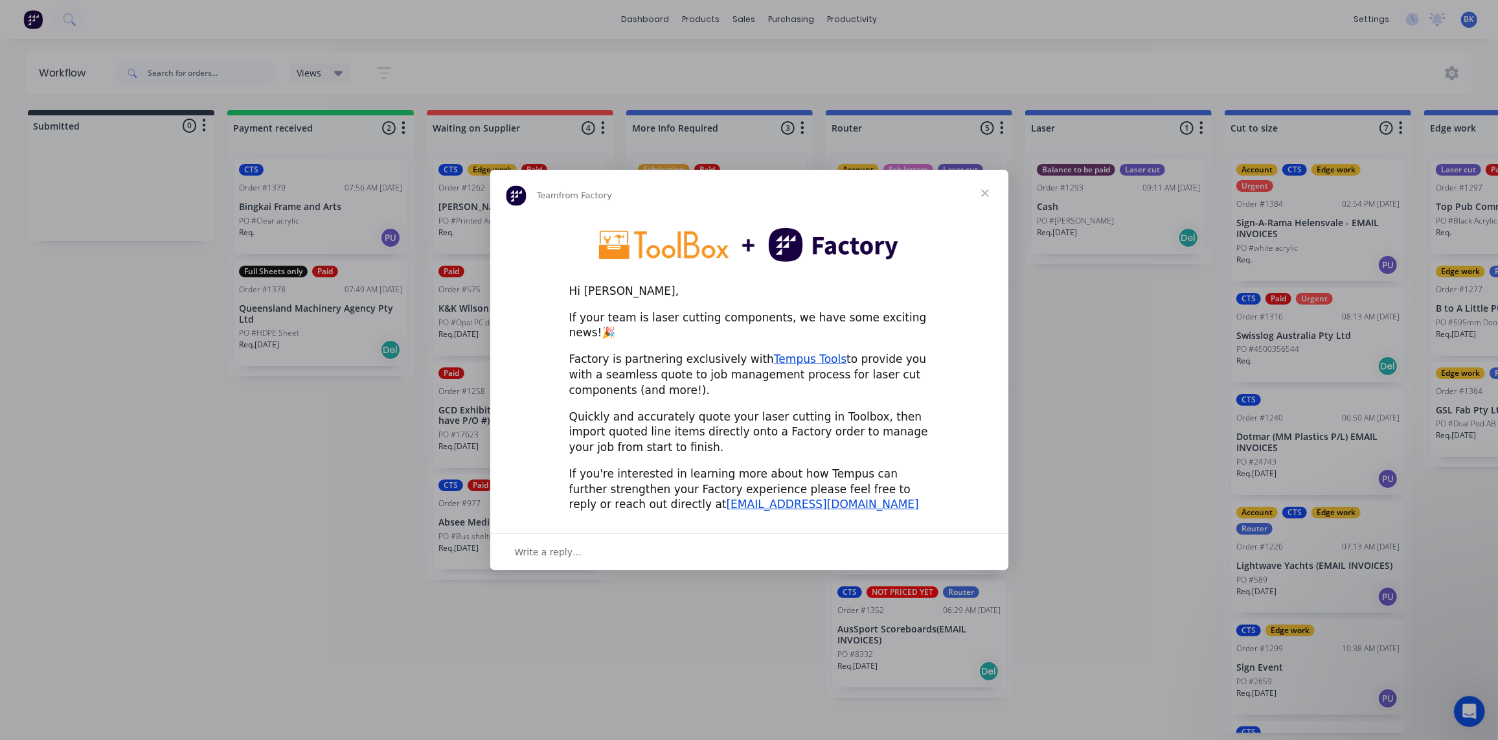
click at [981, 201] on span "Close" at bounding box center [985, 193] width 47 height 47
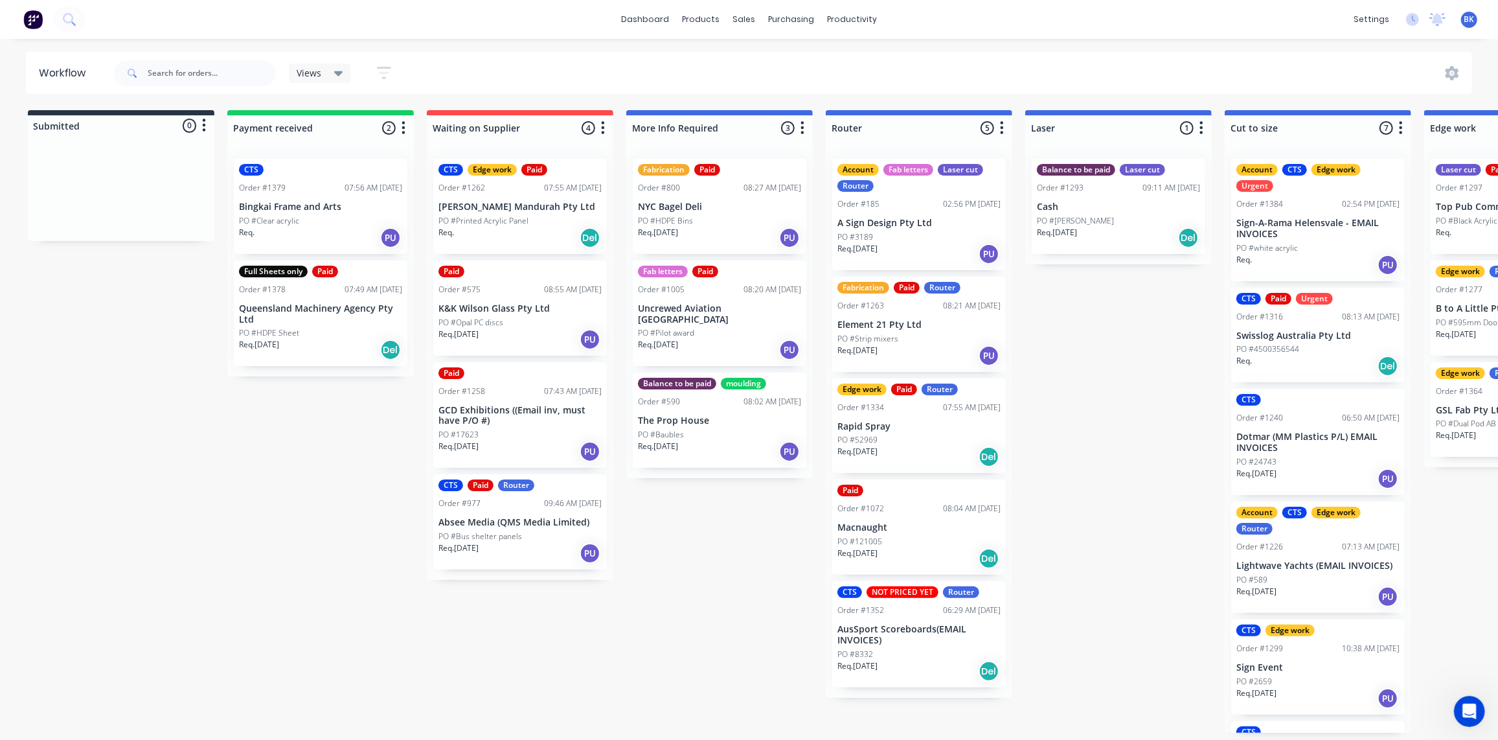
click at [723, 339] on div "Req. 04/08/25 PU" at bounding box center [719, 350] width 163 height 22
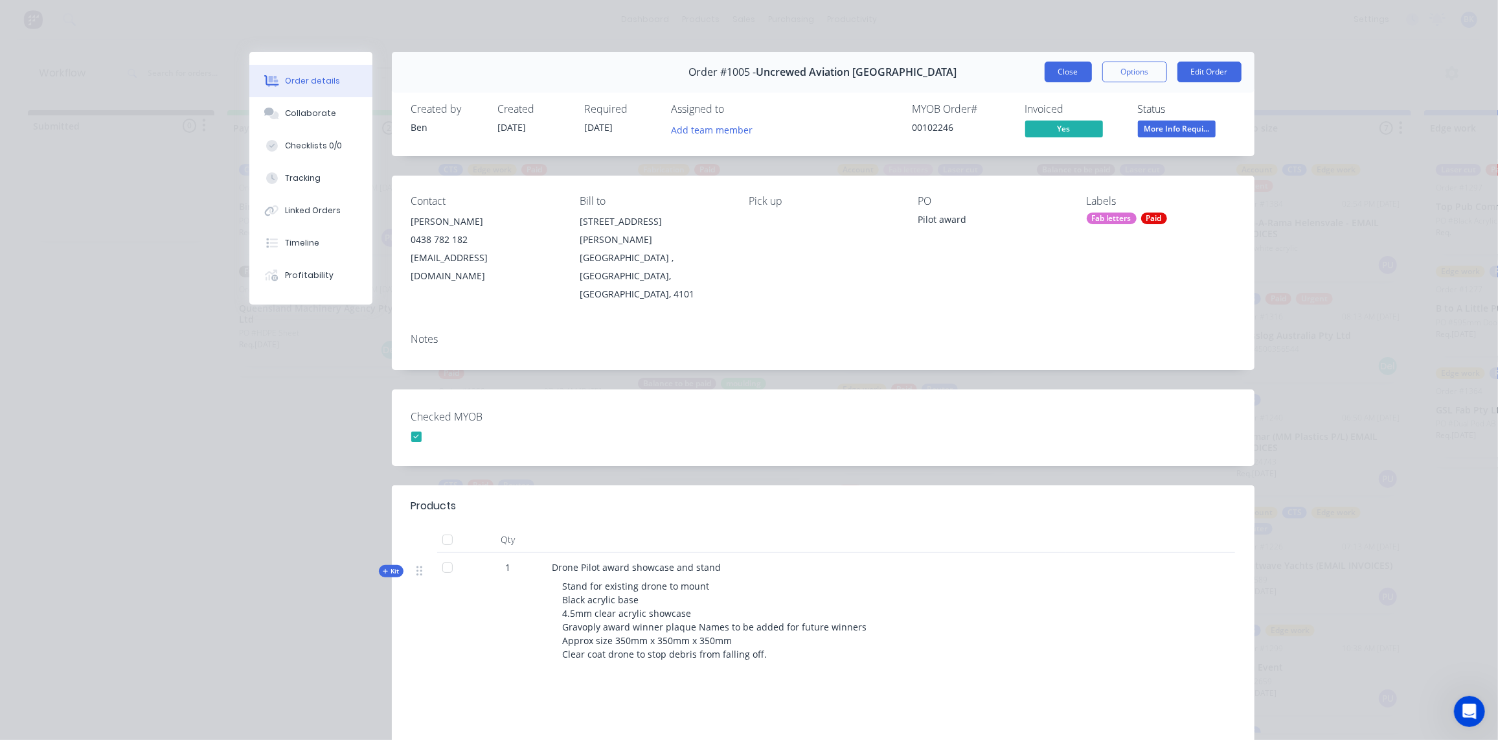
click at [1056, 74] on button "Close" at bounding box center [1068, 72] width 47 height 21
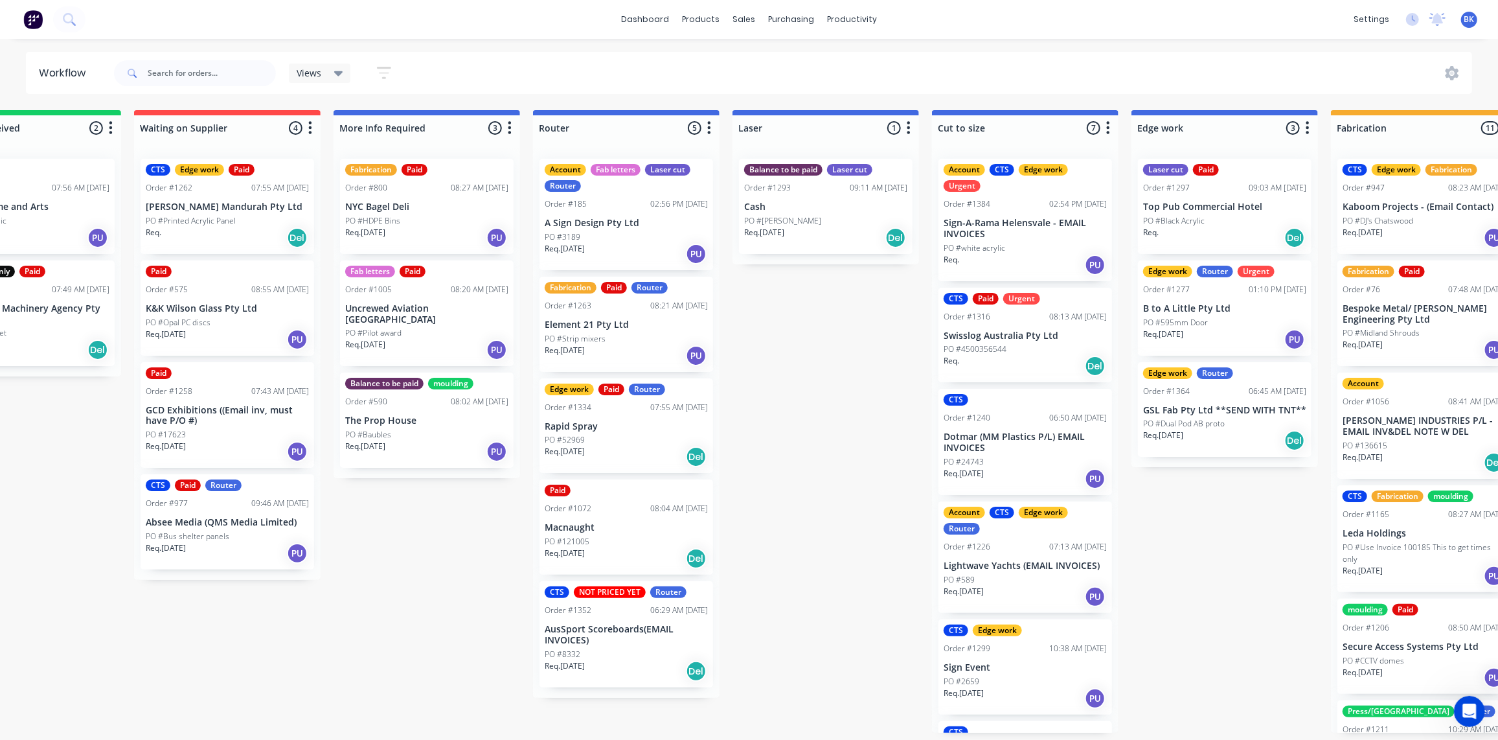
scroll to position [0, 293]
click at [800, 209] on p "Cash" at bounding box center [824, 206] width 163 height 11
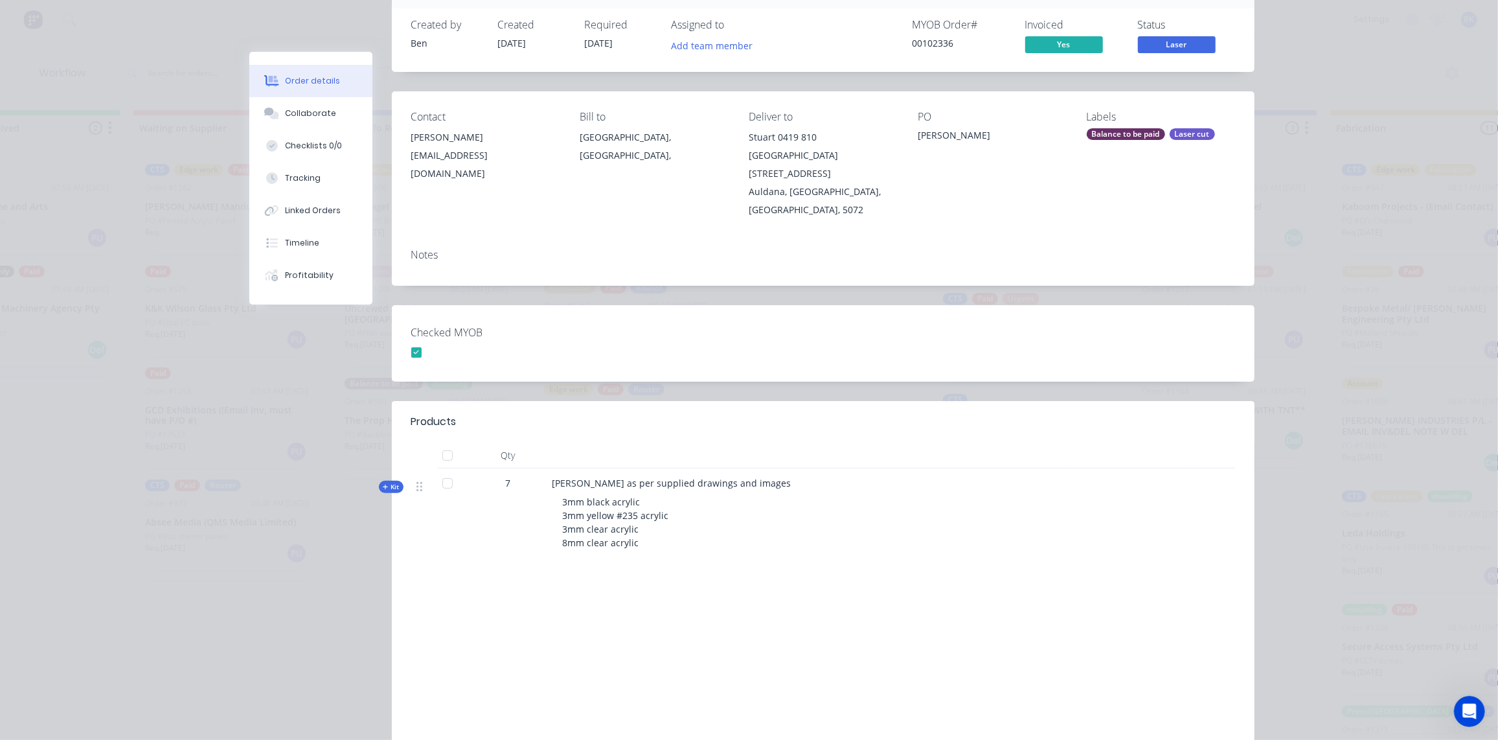
scroll to position [0, 0]
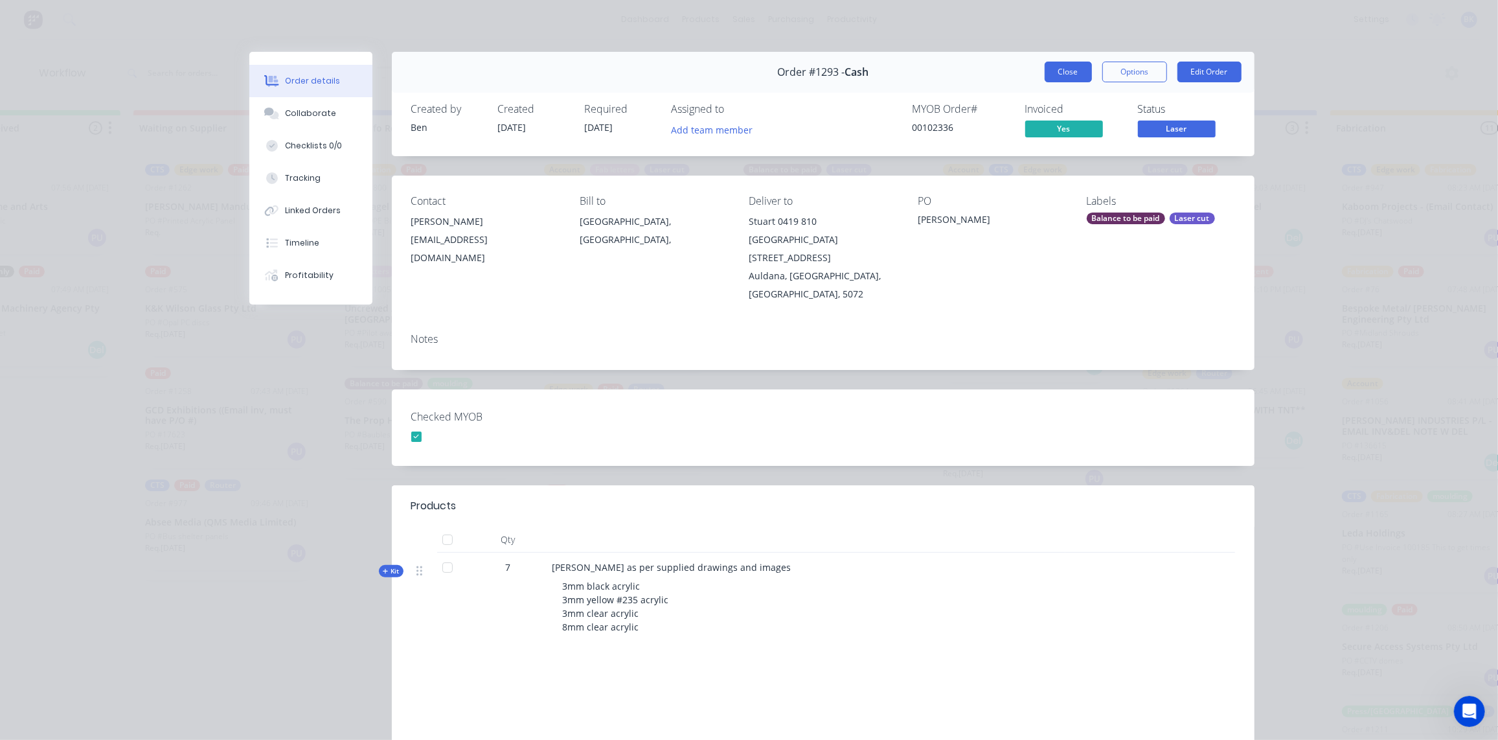
click at [1062, 72] on button "Close" at bounding box center [1068, 72] width 47 height 21
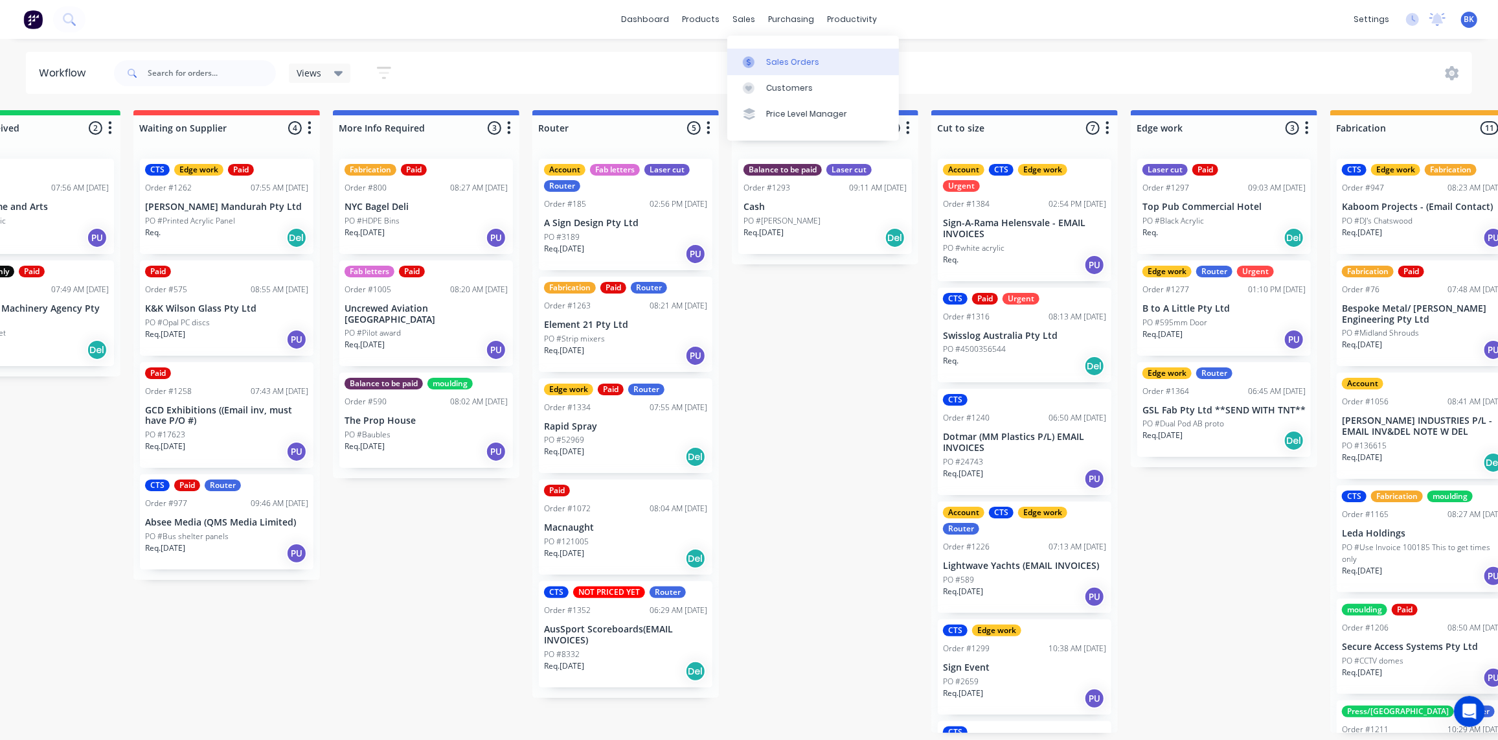
click at [776, 64] on div "Sales Orders" at bounding box center [792, 62] width 53 height 12
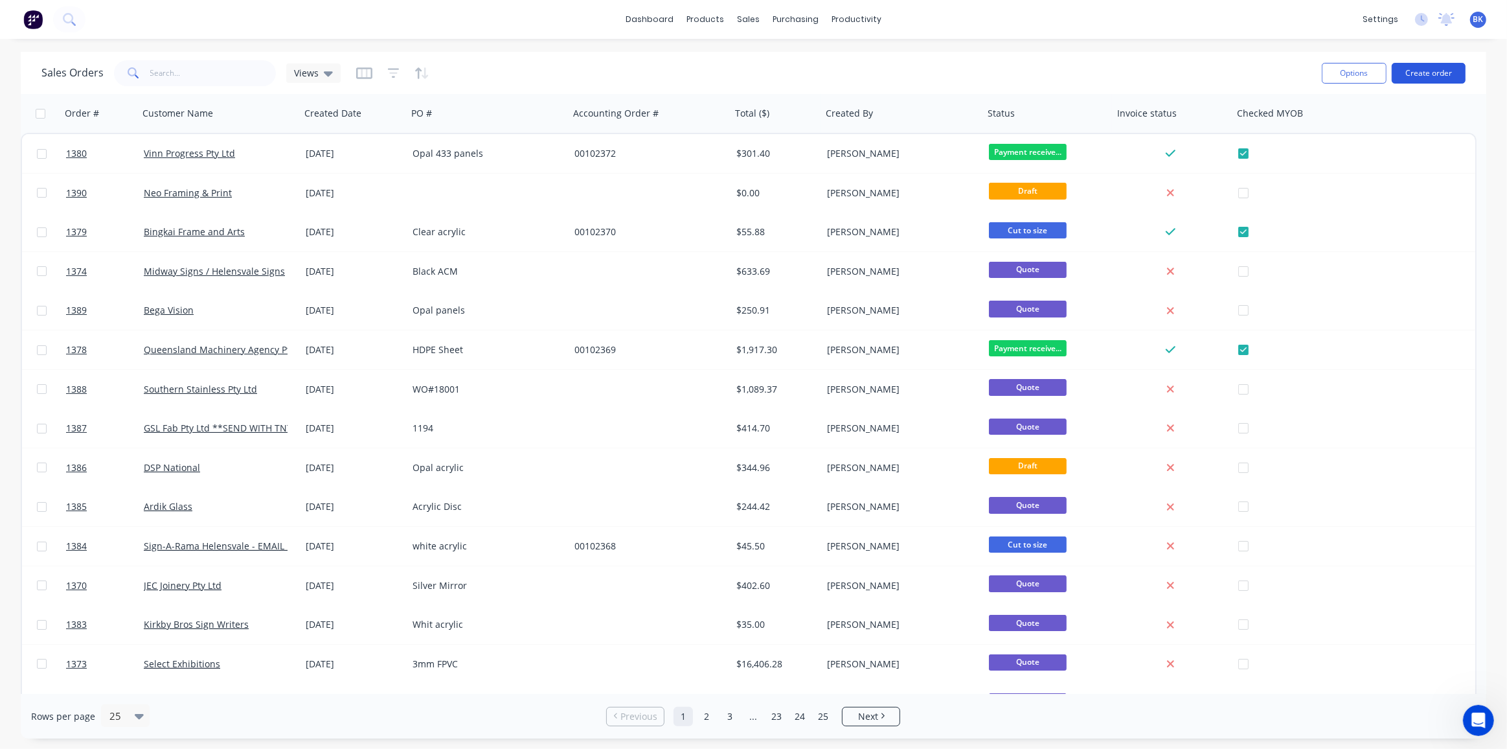
click at [1429, 71] on button "Create order" at bounding box center [1429, 73] width 74 height 21
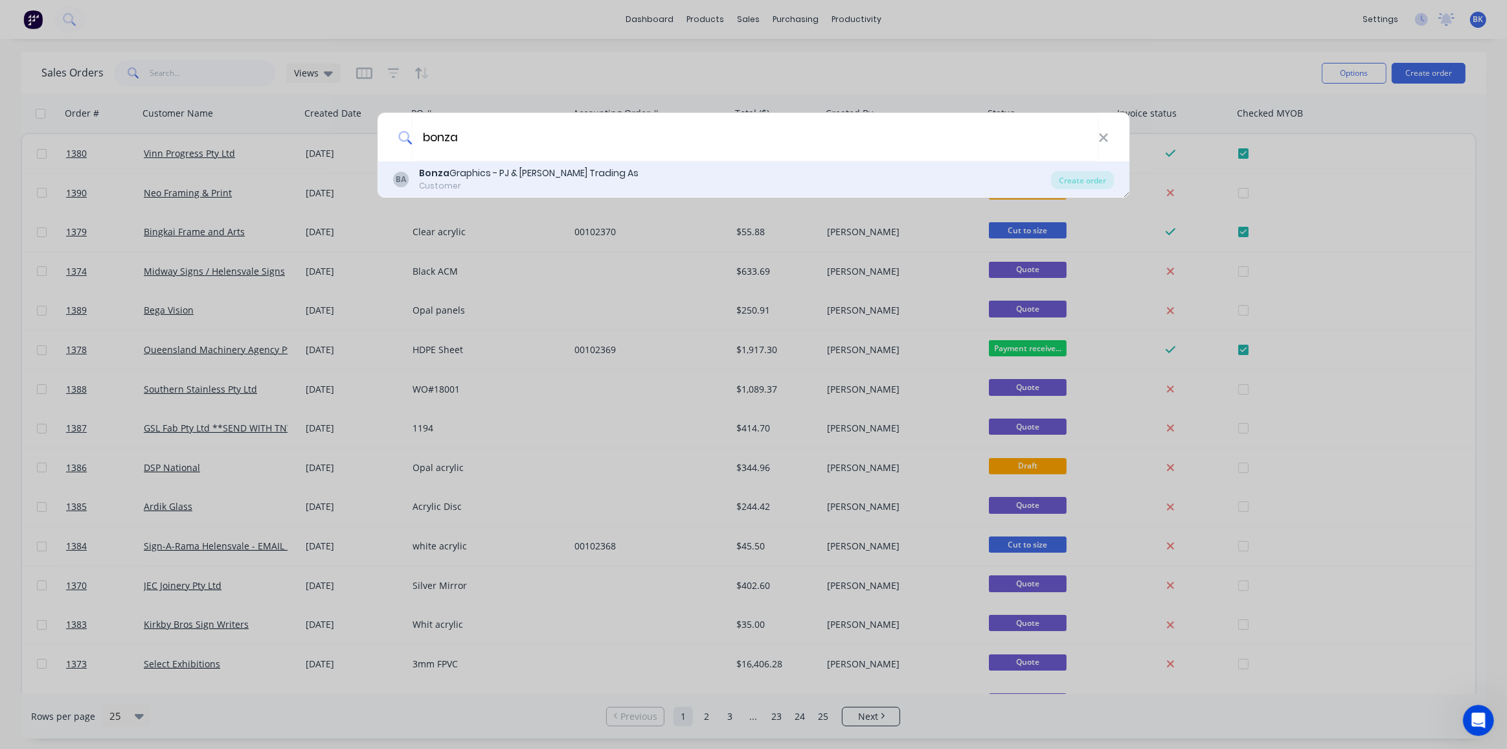
type input "bonza"
click at [526, 168] on div "Bonza Graphics - PJ & SA Macgregor Trading As" at bounding box center [529, 173] width 220 height 14
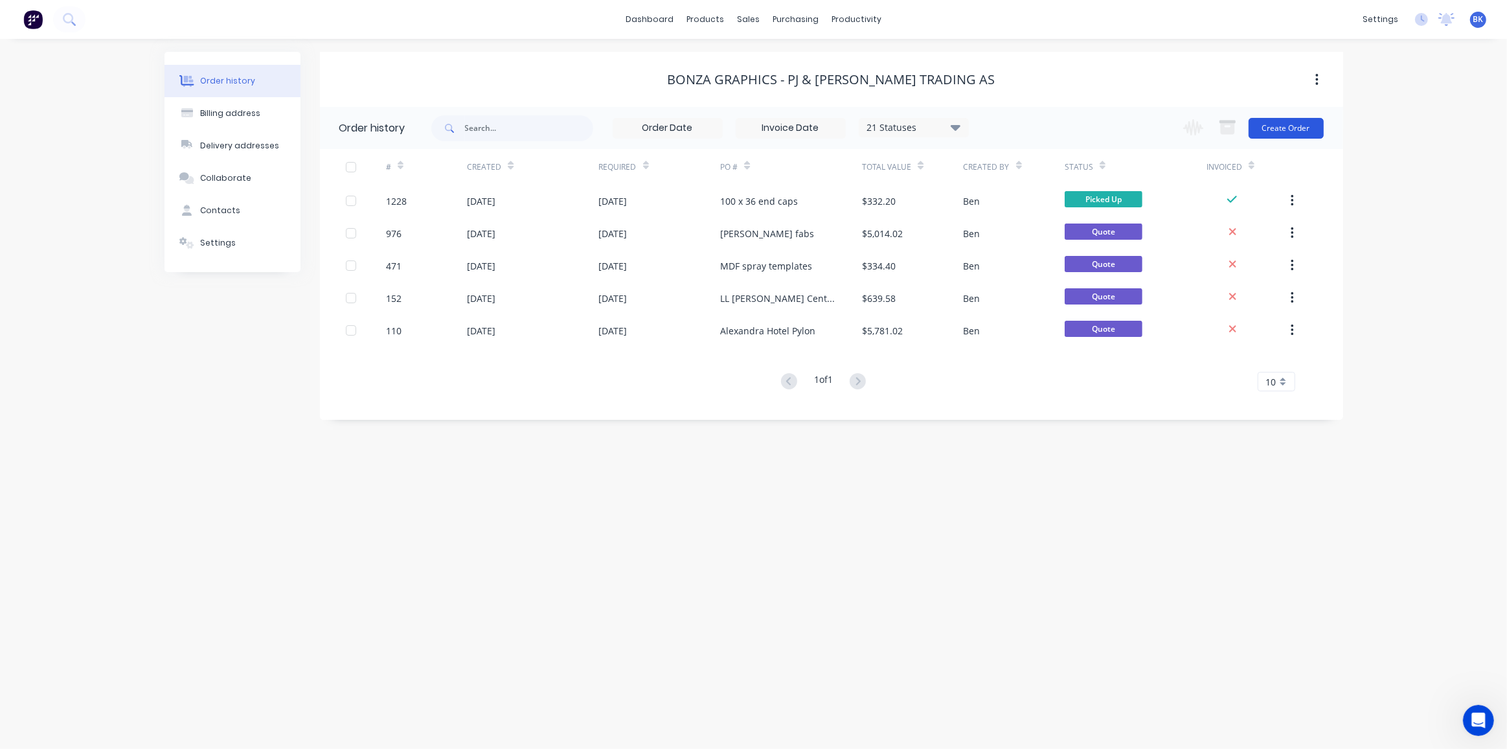
click at [1278, 122] on button "Create Order" at bounding box center [1286, 128] width 75 height 21
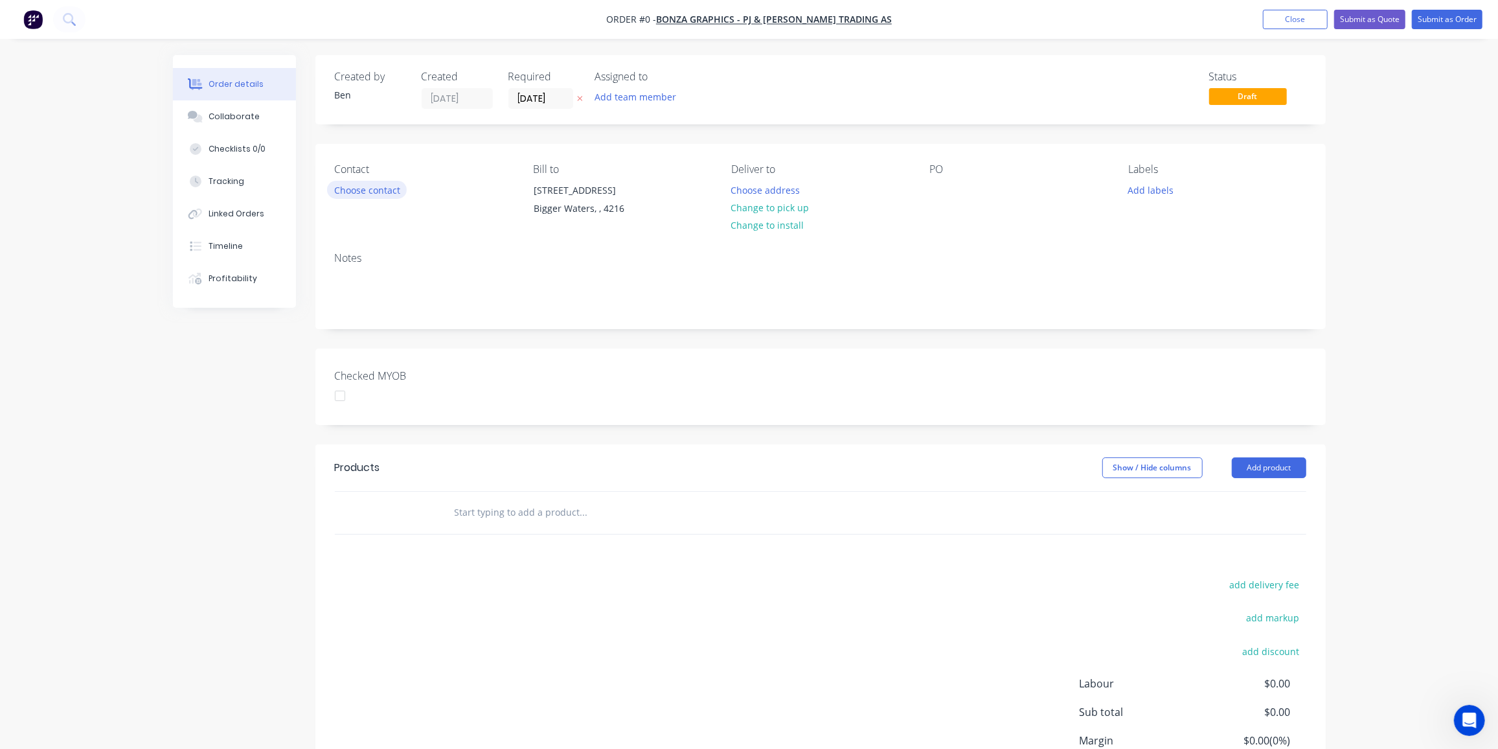
click at [381, 189] on button "Choose contact" at bounding box center [367, 189] width 80 height 17
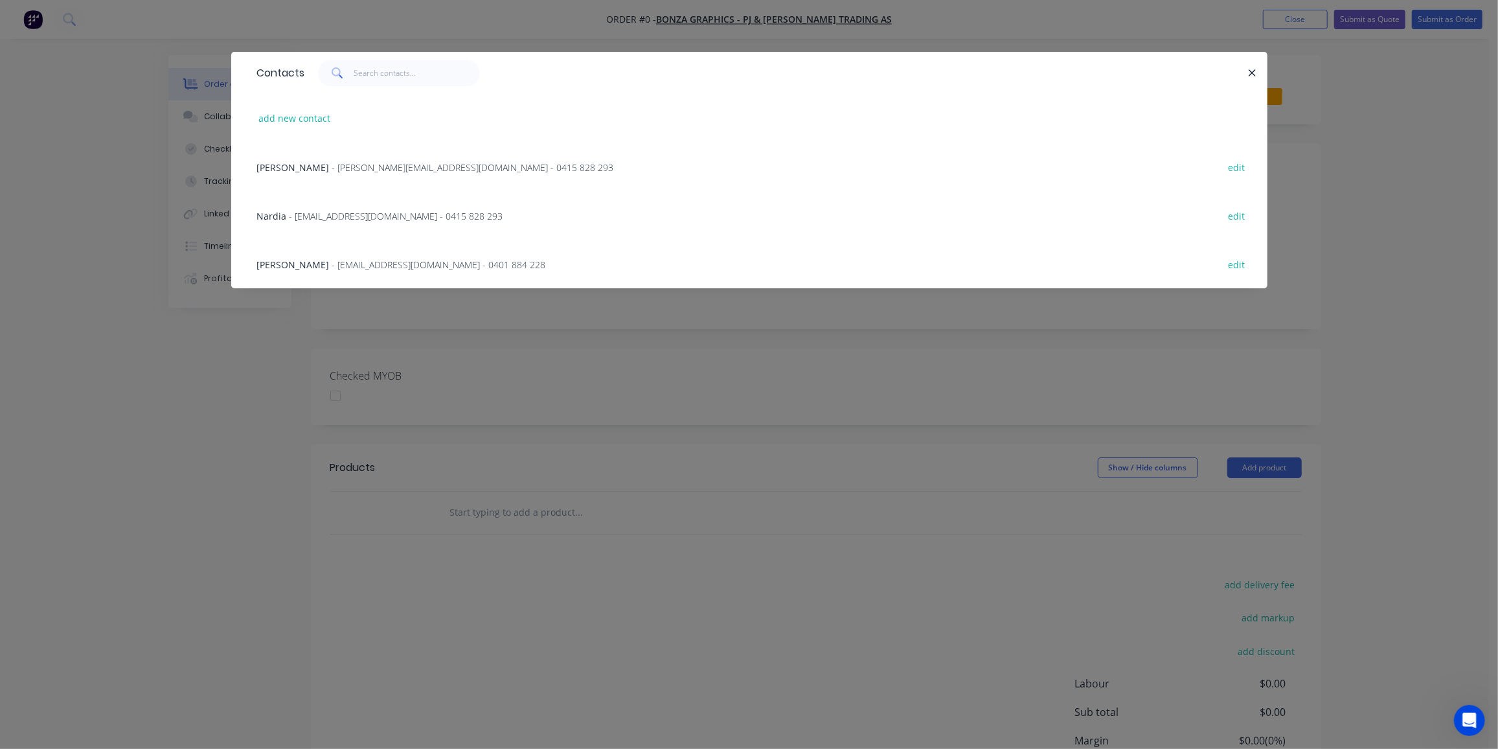
click at [332, 269] on span "- sue@bonzagraphics.com.au - 0401 884 228" at bounding box center [439, 264] width 214 height 12
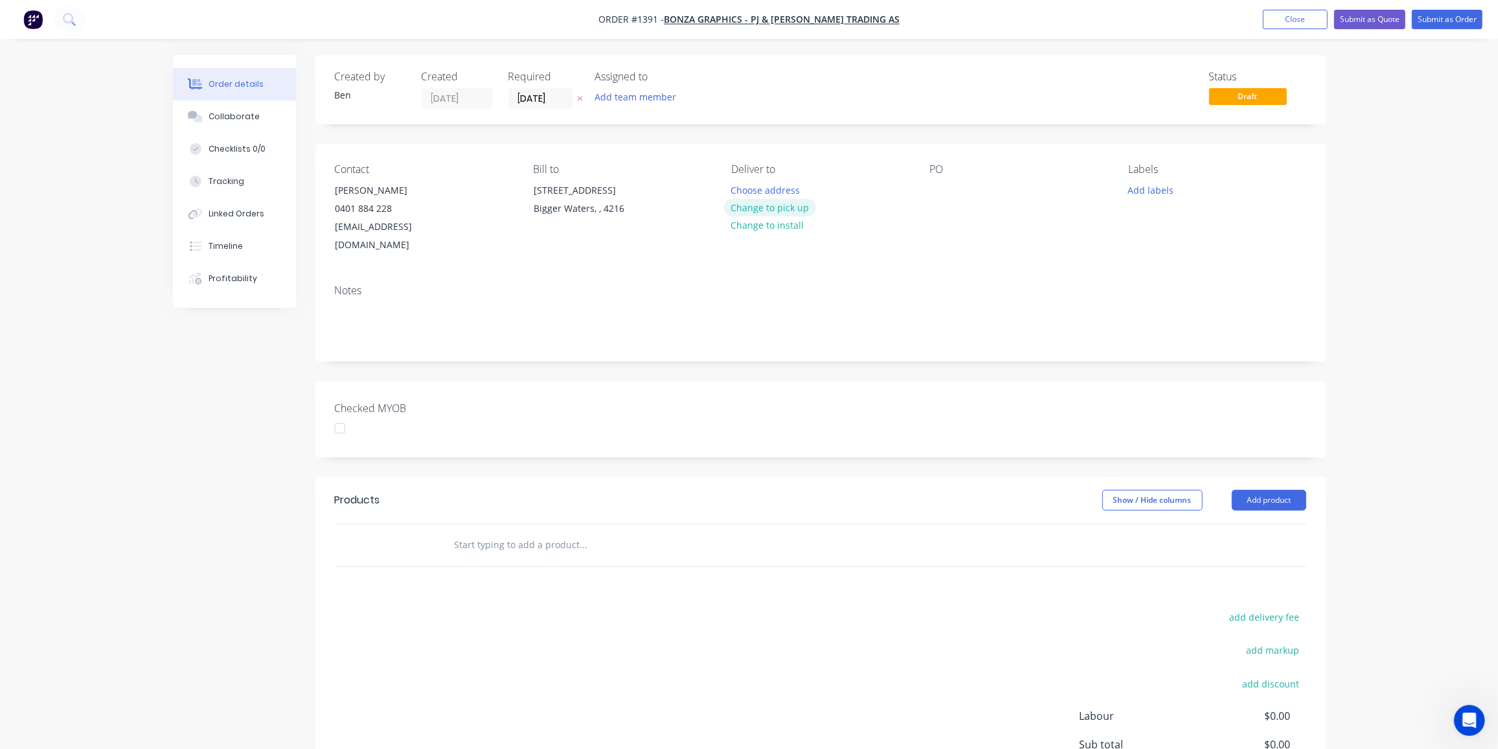
click at [784, 209] on button "Change to pick up" at bounding box center [770, 207] width 92 height 17
drag, startPoint x: 935, startPoint y: 187, endPoint x: 958, endPoint y: 227, distance: 47.0
click at [935, 187] on div at bounding box center [940, 190] width 21 height 19
click at [1163, 183] on button "Add labels" at bounding box center [1151, 189] width 60 height 17
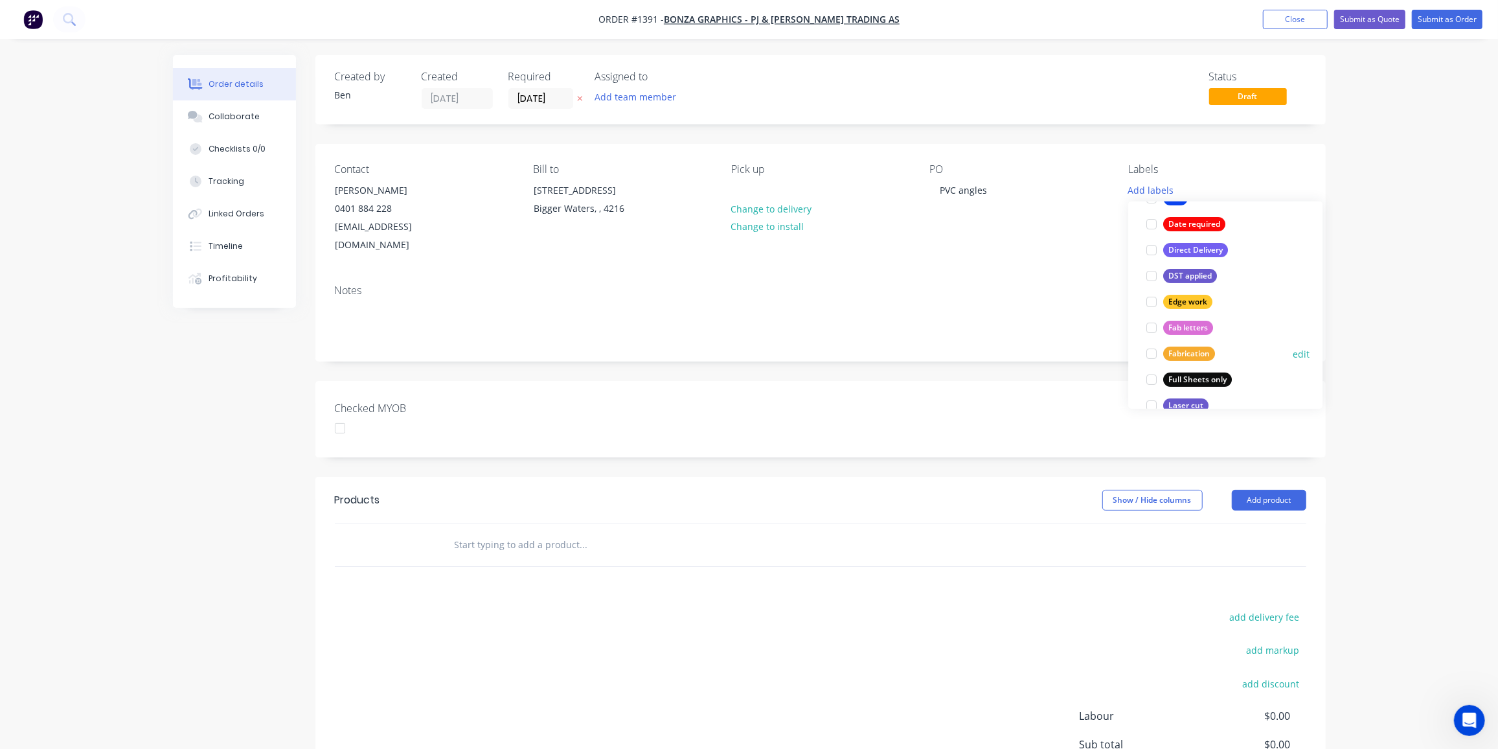
scroll to position [353, 0]
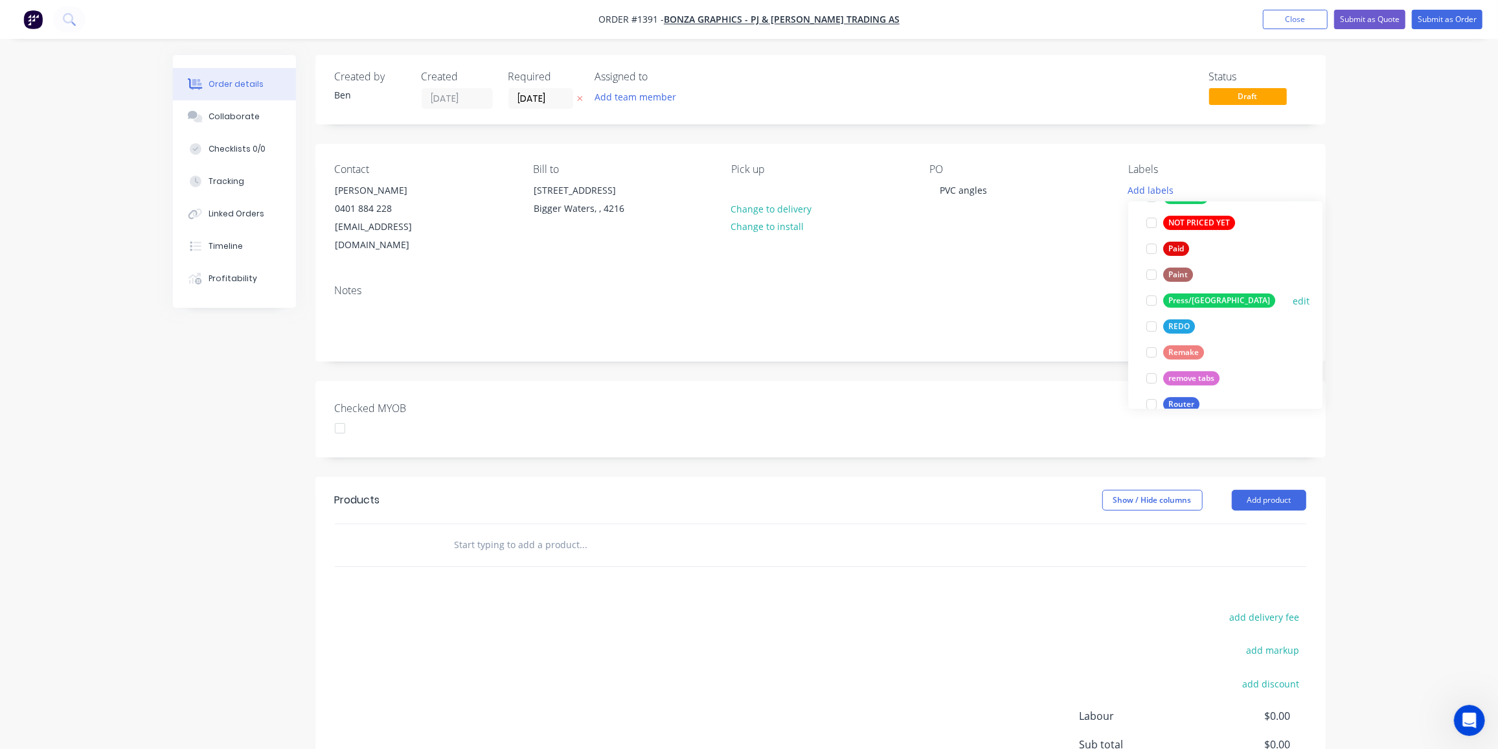
click at [1189, 303] on div "Press/[GEOGRAPHIC_DATA]" at bounding box center [1219, 300] width 112 height 14
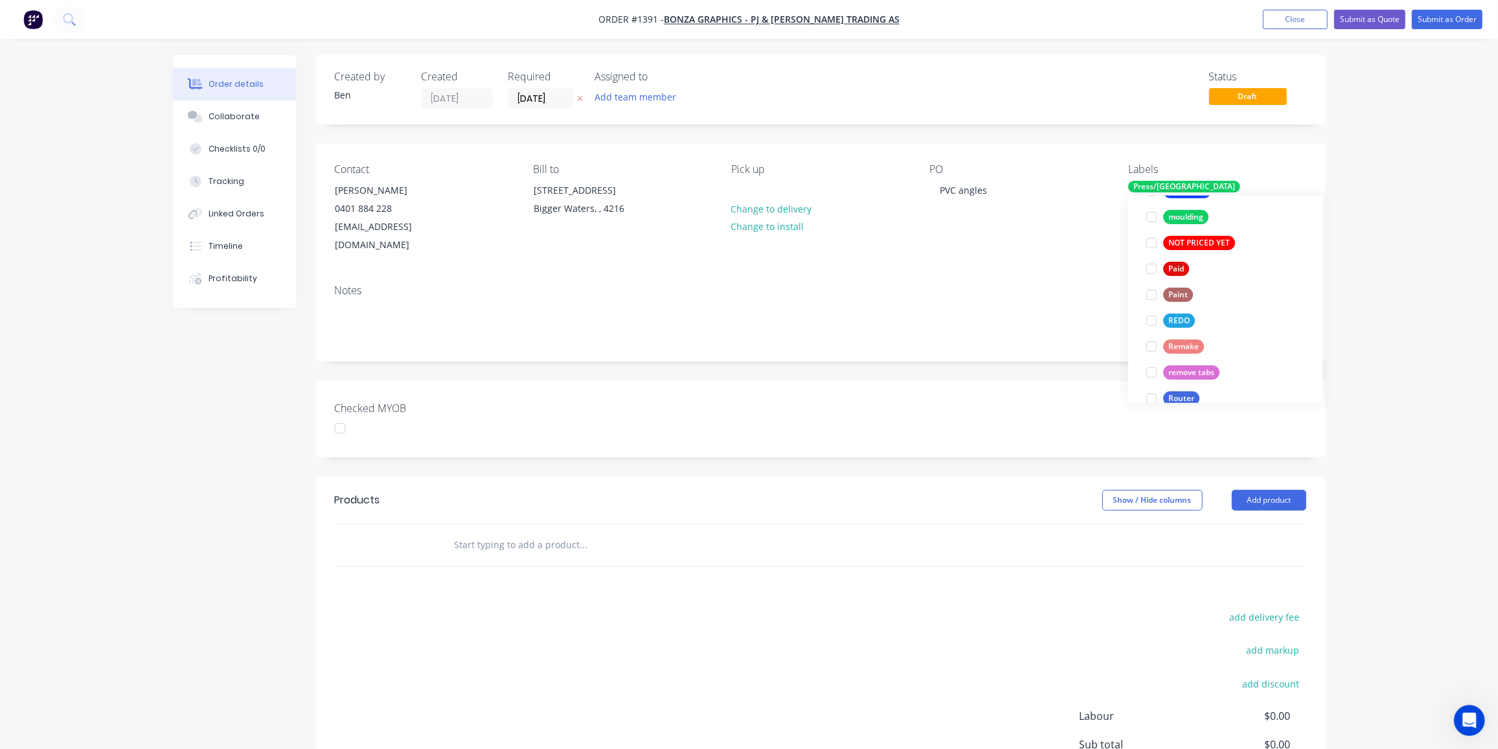
scroll to position [5, 0]
click at [831, 558] on div "Products Show / Hide columns Add product add delivery fee add markup add discou…" at bounding box center [820, 677] width 1010 height 401
click at [517, 532] on input "text" at bounding box center [583, 545] width 259 height 26
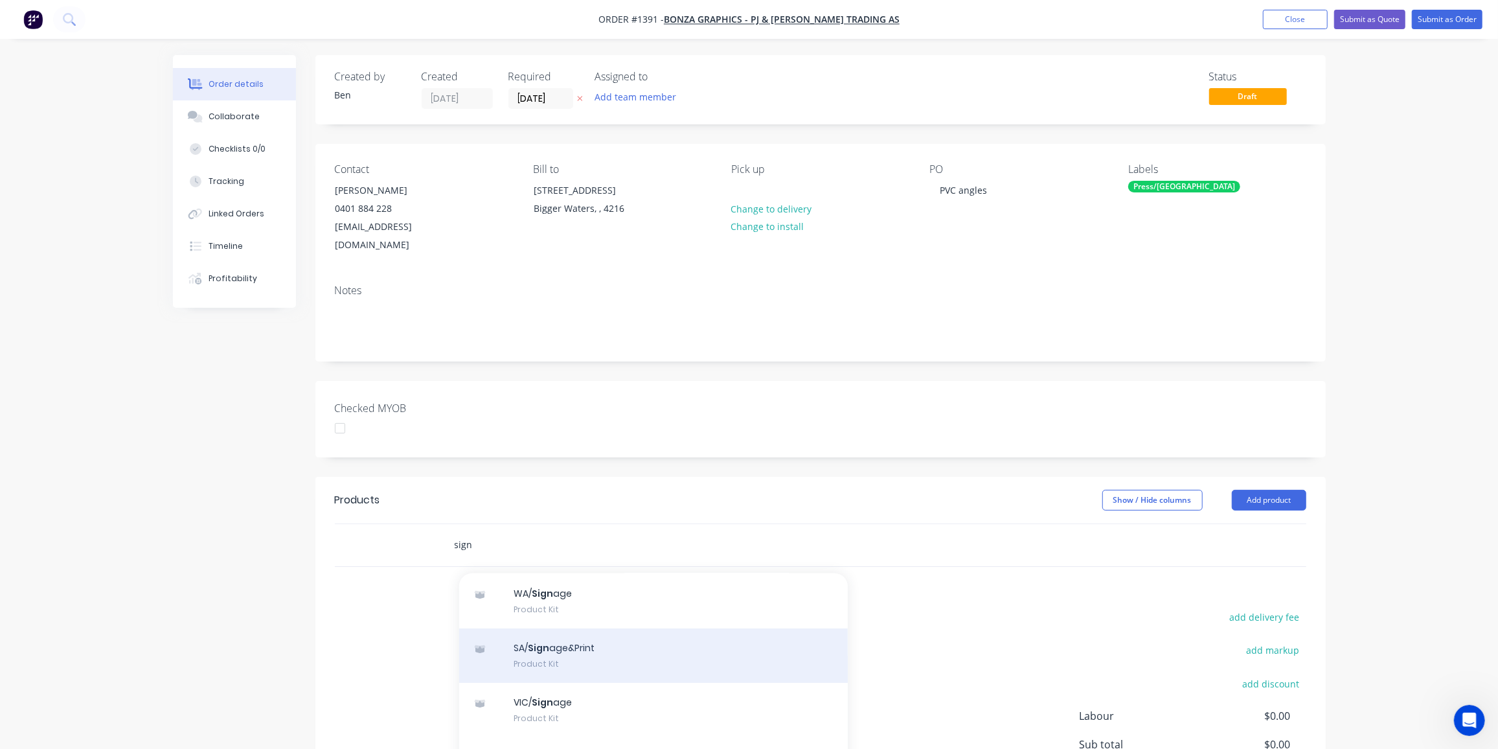
scroll to position [471, 0]
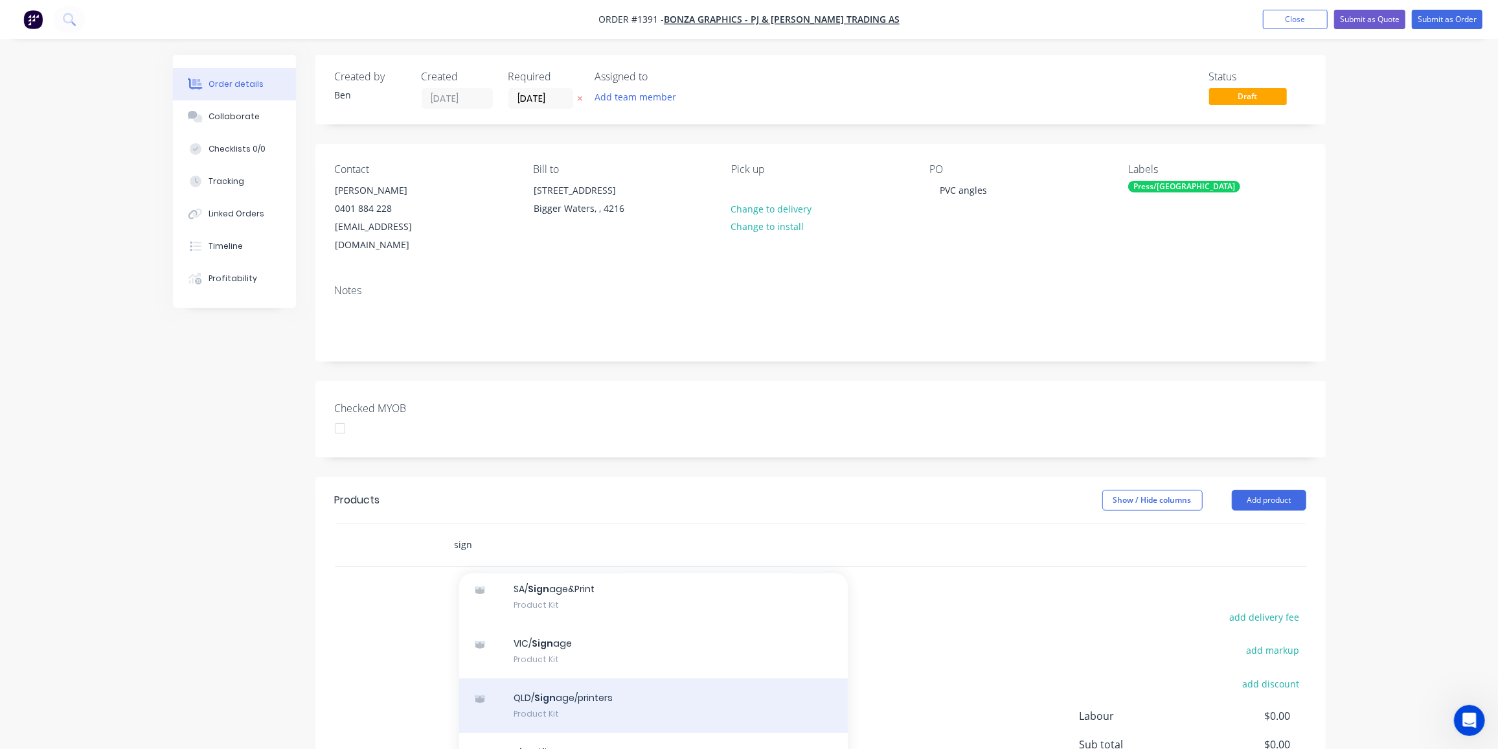
type input "sign"
click at [606, 679] on div "QLD/ Sign age/printers Product Kit" at bounding box center [653, 705] width 389 height 54
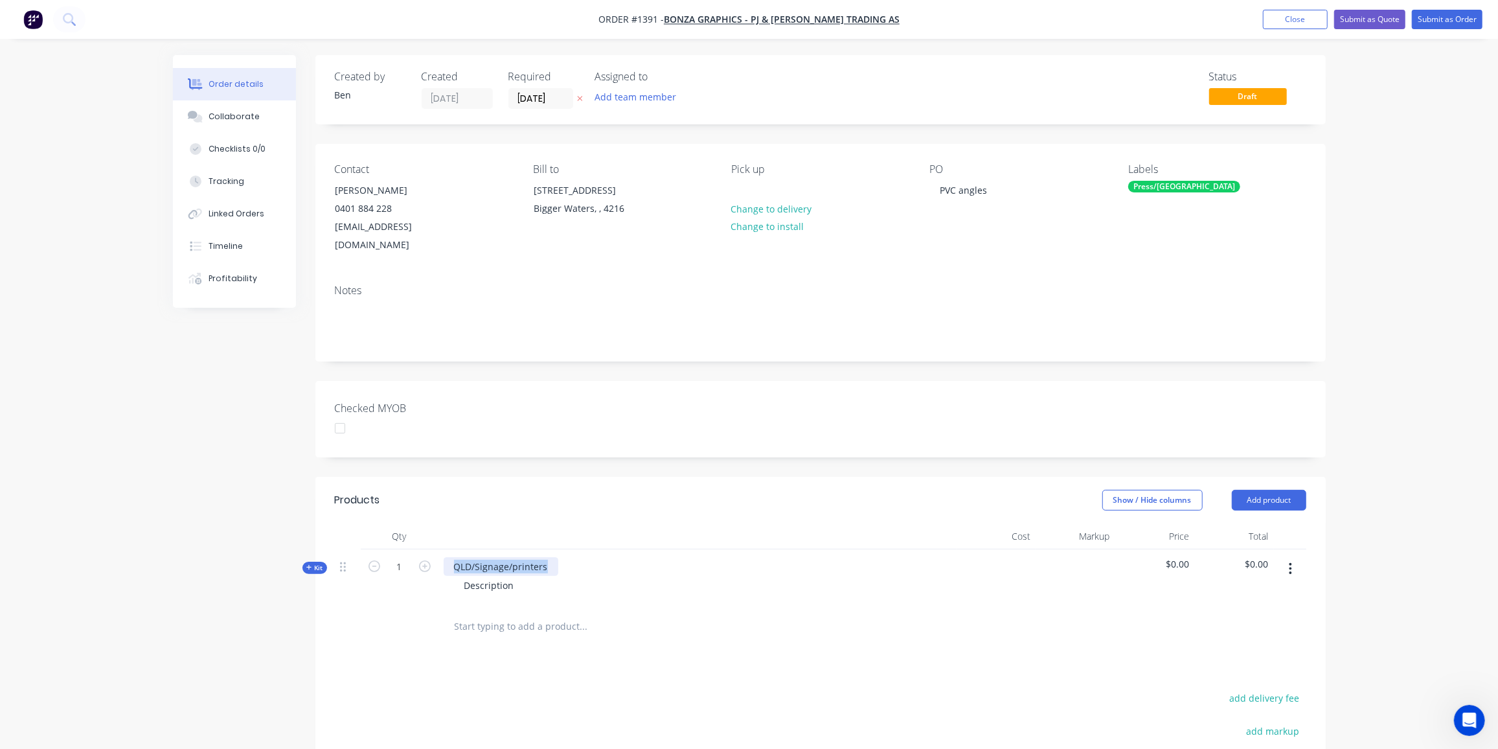
drag, startPoint x: 546, startPoint y: 545, endPoint x: 435, endPoint y: 546, distance: 110.8
click at [435, 549] on div "Kit 1 QLD/Signage/printers Description $0.00 $0.00" at bounding box center [820, 577] width 971 height 56
drag, startPoint x: 622, startPoint y: 547, endPoint x: 555, endPoint y: 548, distance: 66.7
click at [555, 557] on div "3mm black FPVC angles 35mm x 35mm" at bounding box center [538, 566] width 189 height 19
drag, startPoint x: 518, startPoint y: 565, endPoint x: 417, endPoint y: 566, distance: 101.0
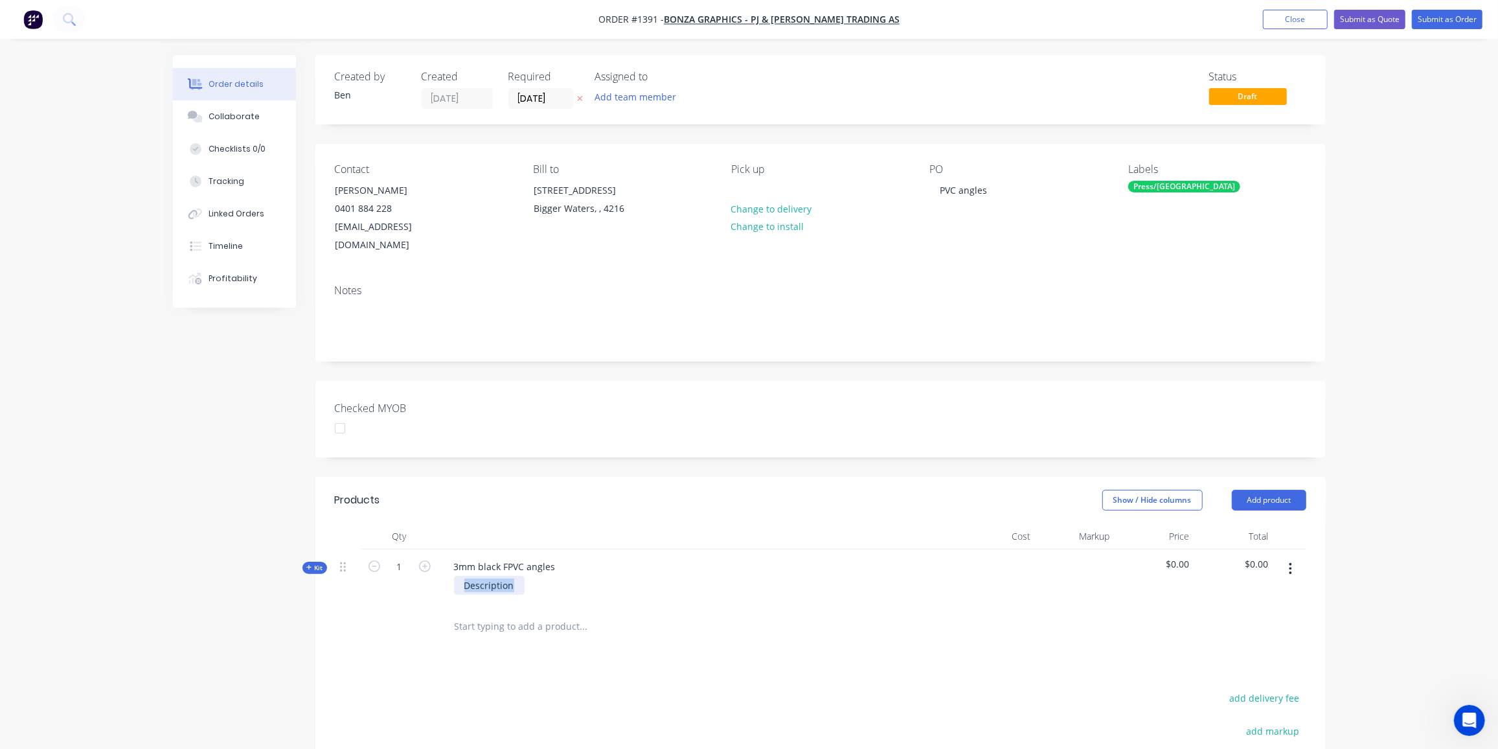
click at [417, 566] on div "Kit 1 3mm black FPVC angles Description $0.00 $0.00" at bounding box center [820, 577] width 971 height 56
paste div
click at [400, 557] on input "1" at bounding box center [400, 566] width 34 height 19
type input "10"
click at [290, 620] on div "Created by Ben Created 04/09/25 Required 04/09/25 Assigned to Add team member S…" at bounding box center [749, 516] width 1153 height 923
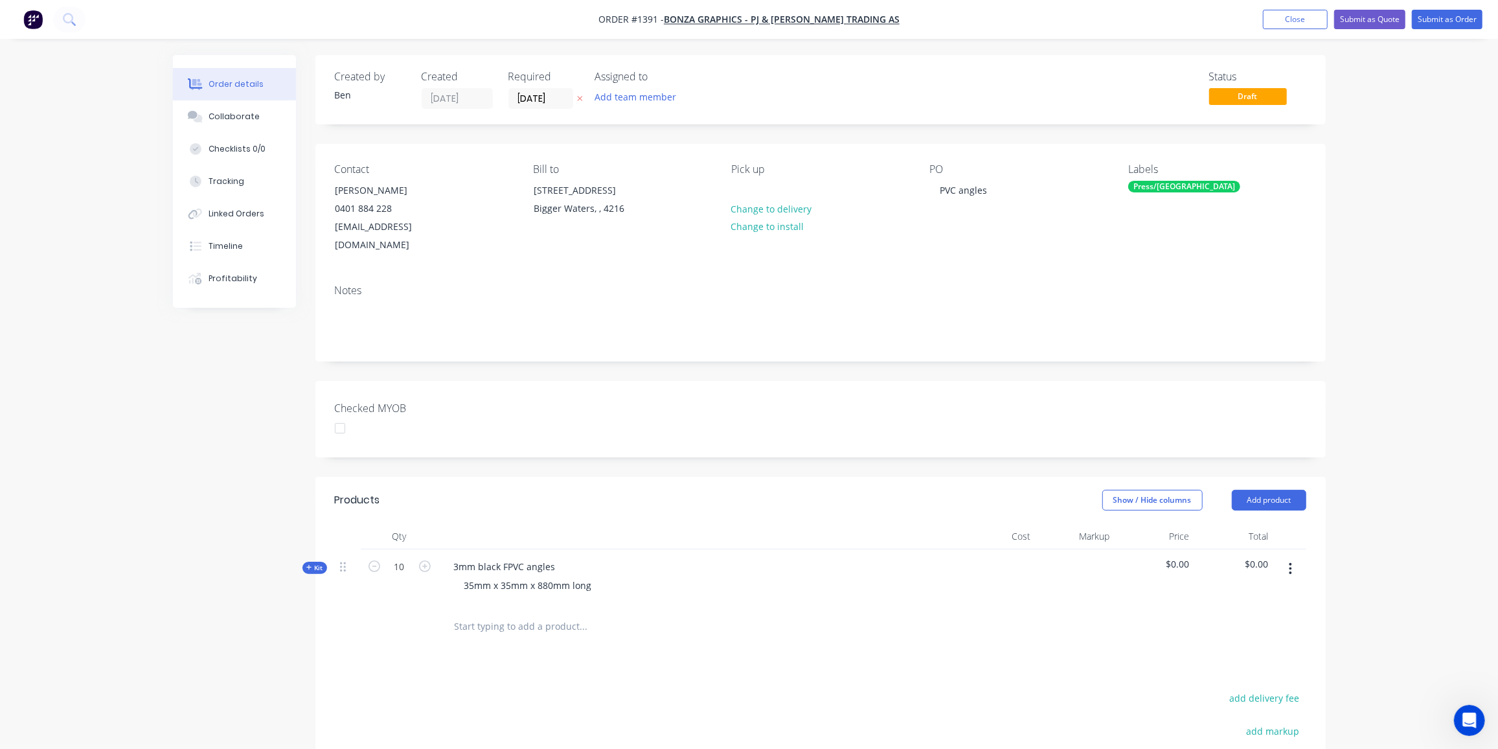
click at [314, 563] on span "Kit" at bounding box center [314, 568] width 17 height 10
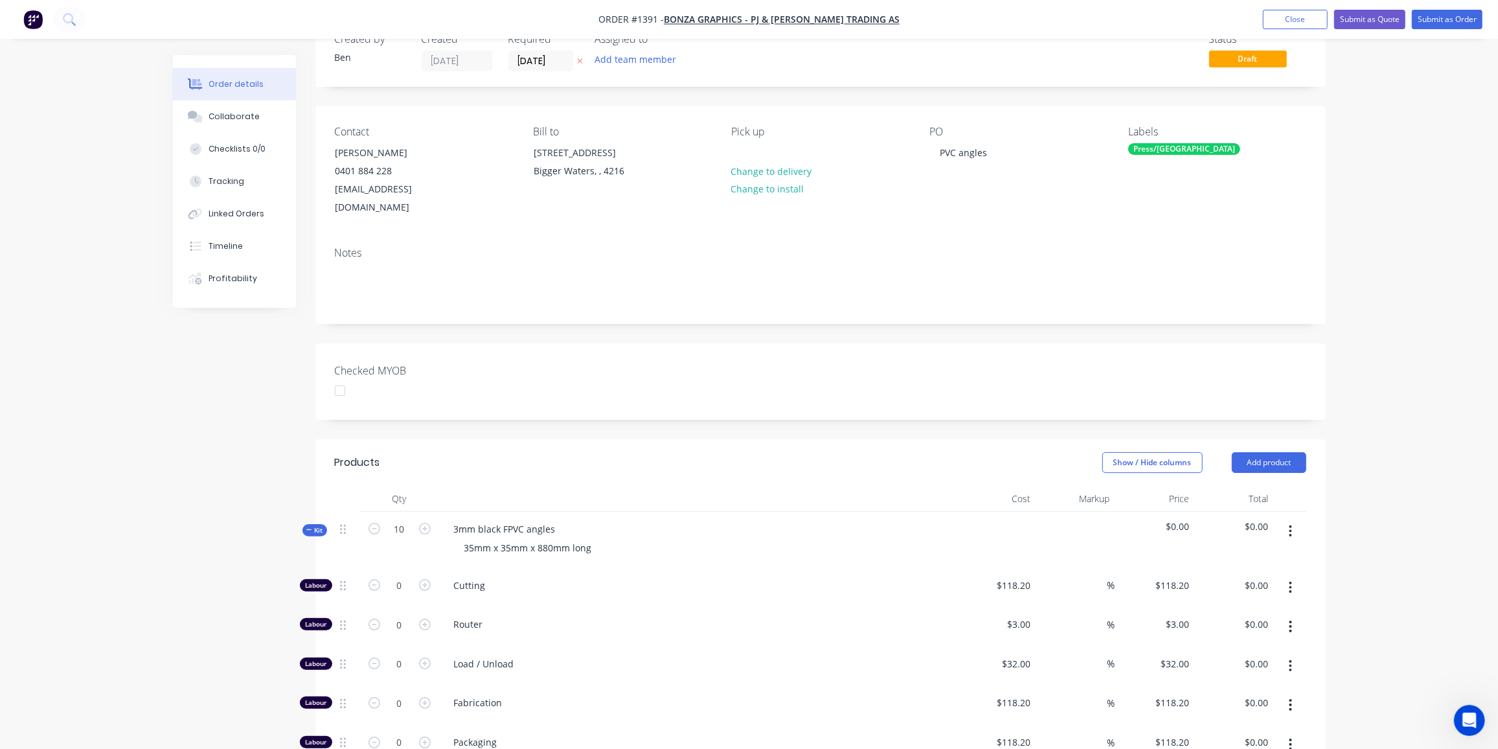
scroll to position [0, 0]
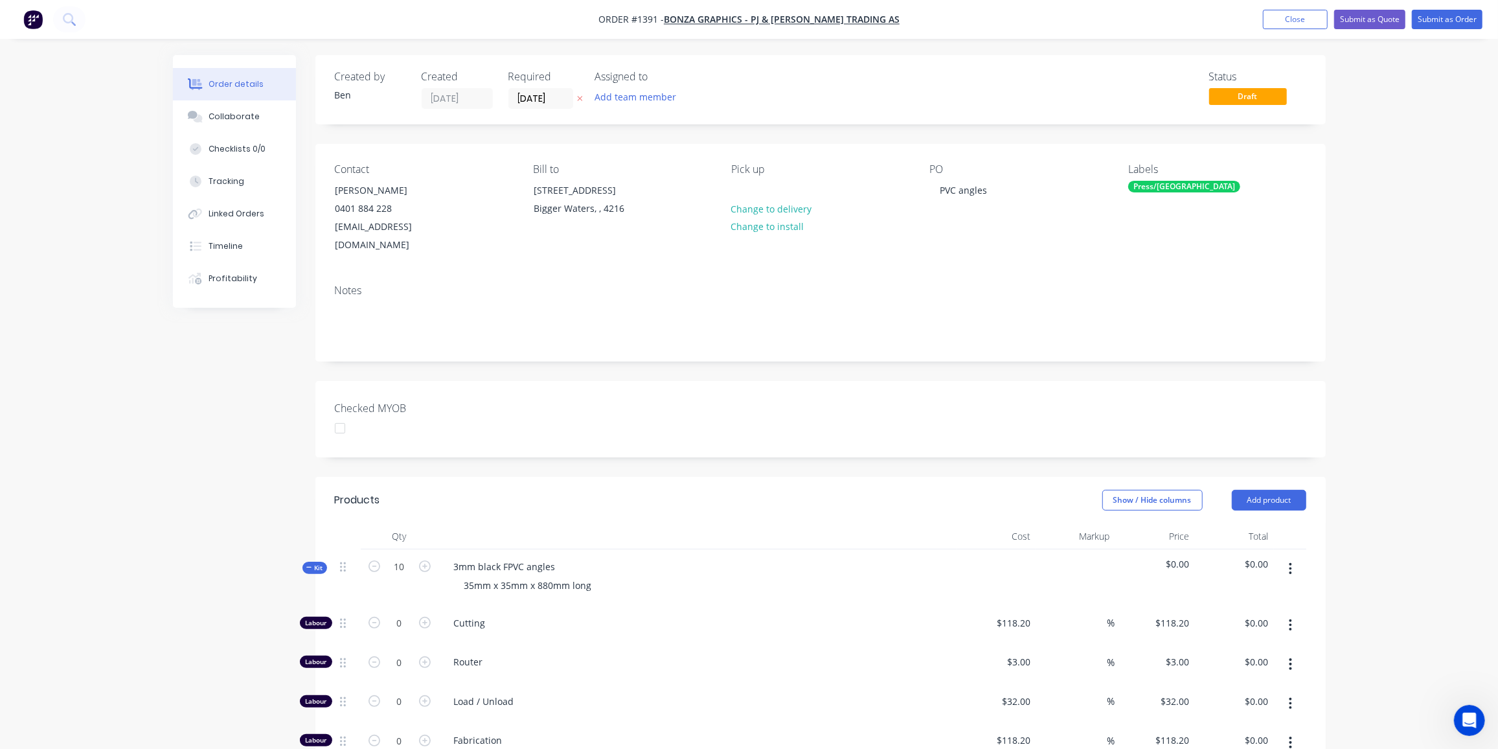
click at [312, 563] on span "Kit" at bounding box center [314, 568] width 17 height 10
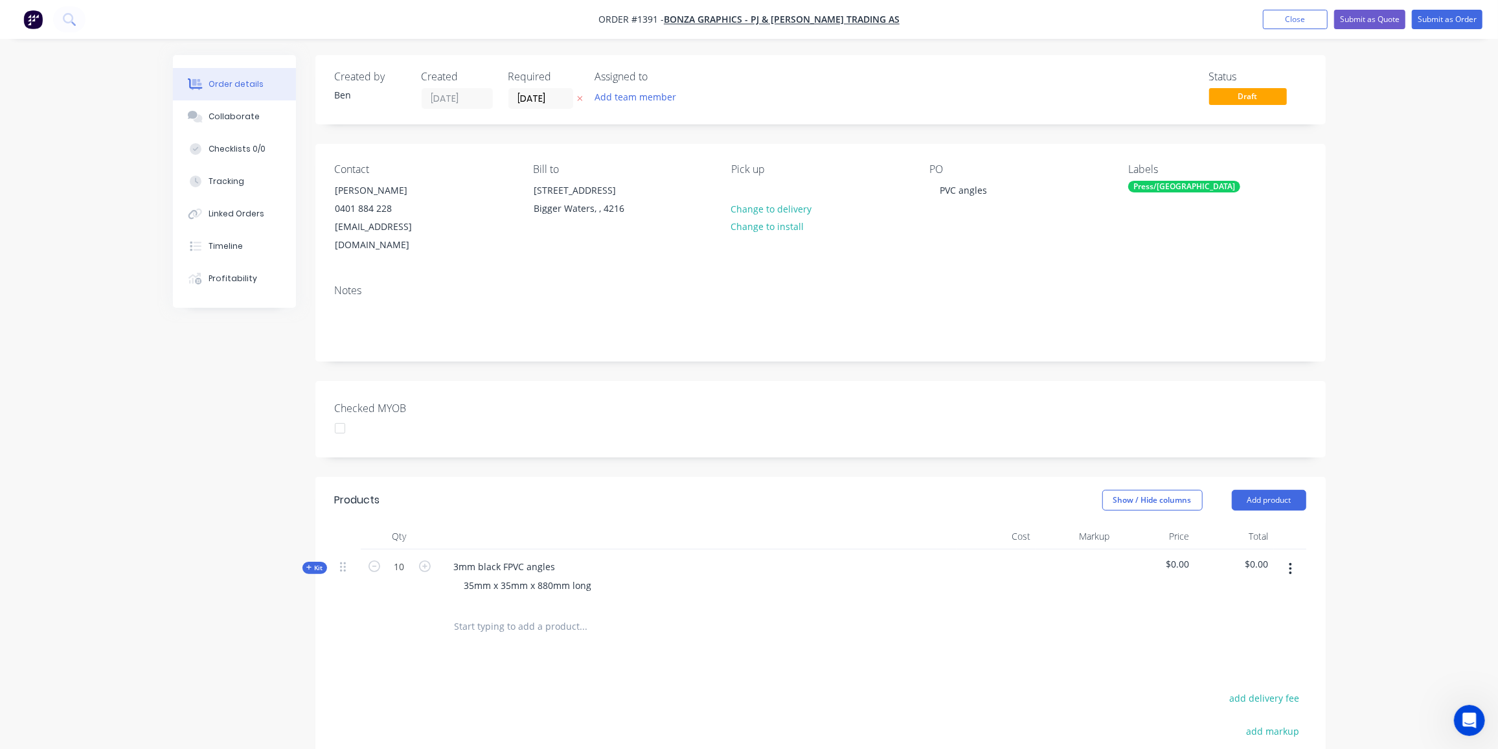
drag, startPoint x: 156, startPoint y: 540, endPoint x: 666, endPoint y: 442, distance: 519.8
click at [160, 539] on div "Order details Collaborate Checklists 0/0 Tracking Linked Orders Timeline Profit…" at bounding box center [749, 489] width 1498 height 978
click at [1144, 185] on div "Press/[GEOGRAPHIC_DATA]" at bounding box center [1184, 187] width 112 height 12
click at [1198, 248] on div "NOT PRICED YET" at bounding box center [1199, 243] width 72 height 14
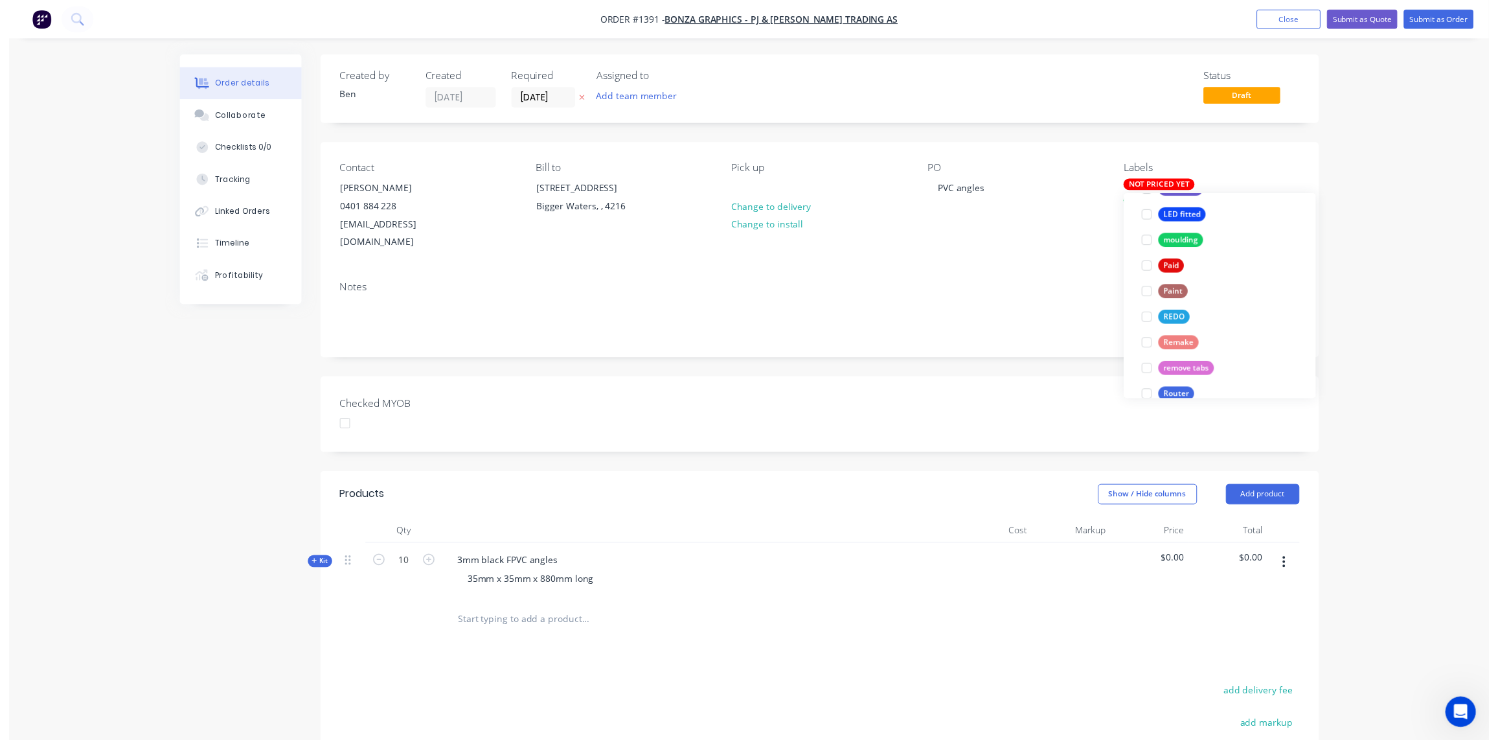
scroll to position [56, 0]
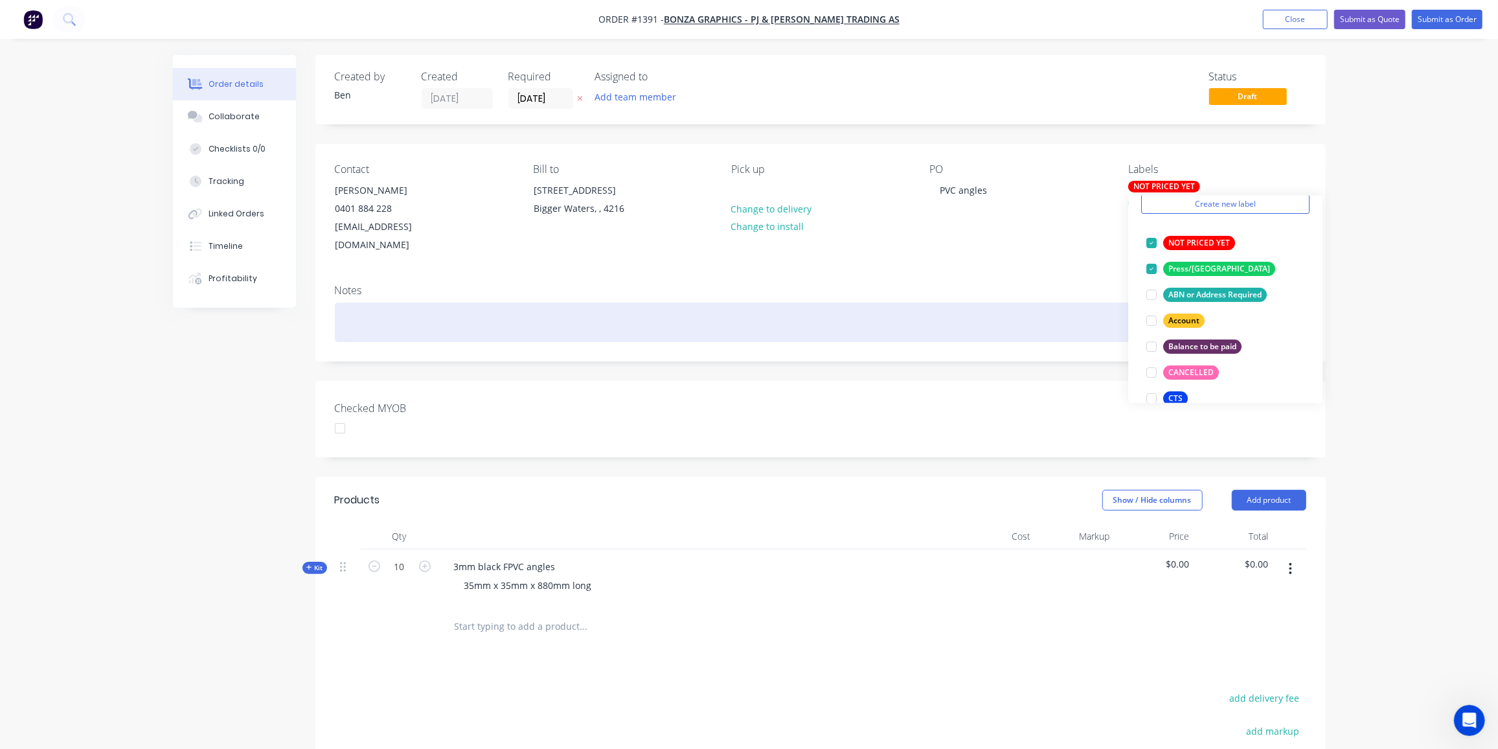
drag, startPoint x: 943, startPoint y: 306, endPoint x: 1251, endPoint y: 108, distance: 366.8
click at [944, 305] on div at bounding box center [820, 322] width 971 height 40
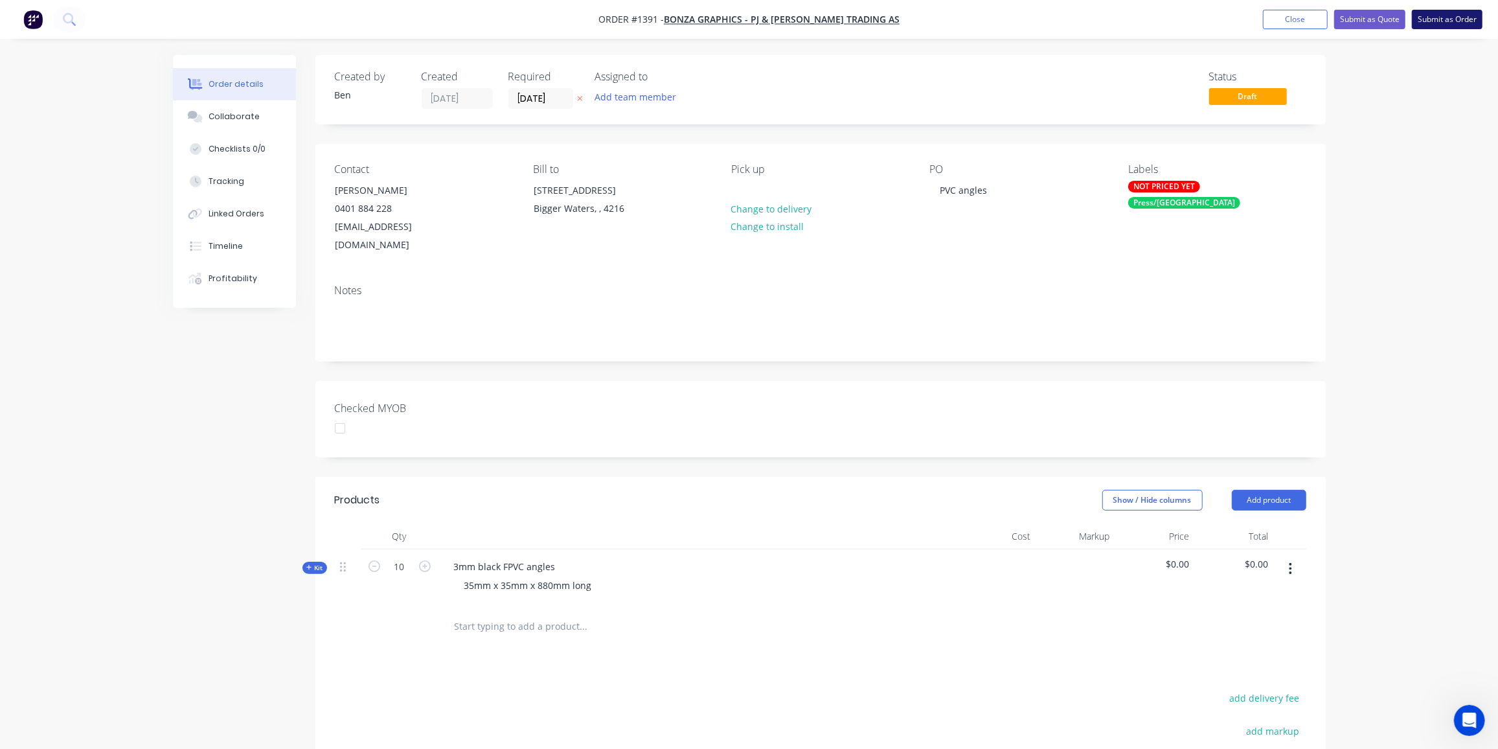
click at [1457, 17] on button "Submit as Order" at bounding box center [1447, 19] width 71 height 19
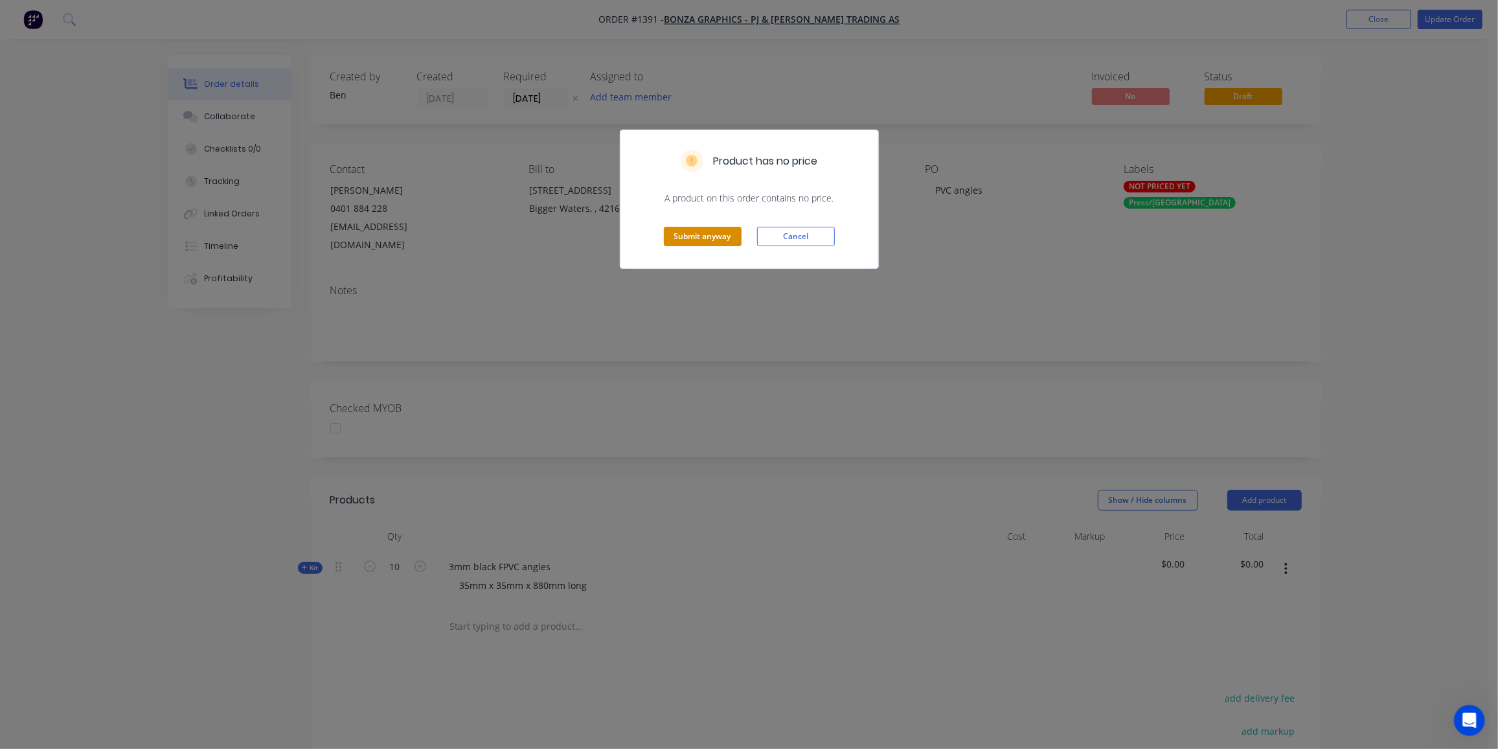
click at [694, 233] on button "Submit anyway" at bounding box center [703, 236] width 78 height 19
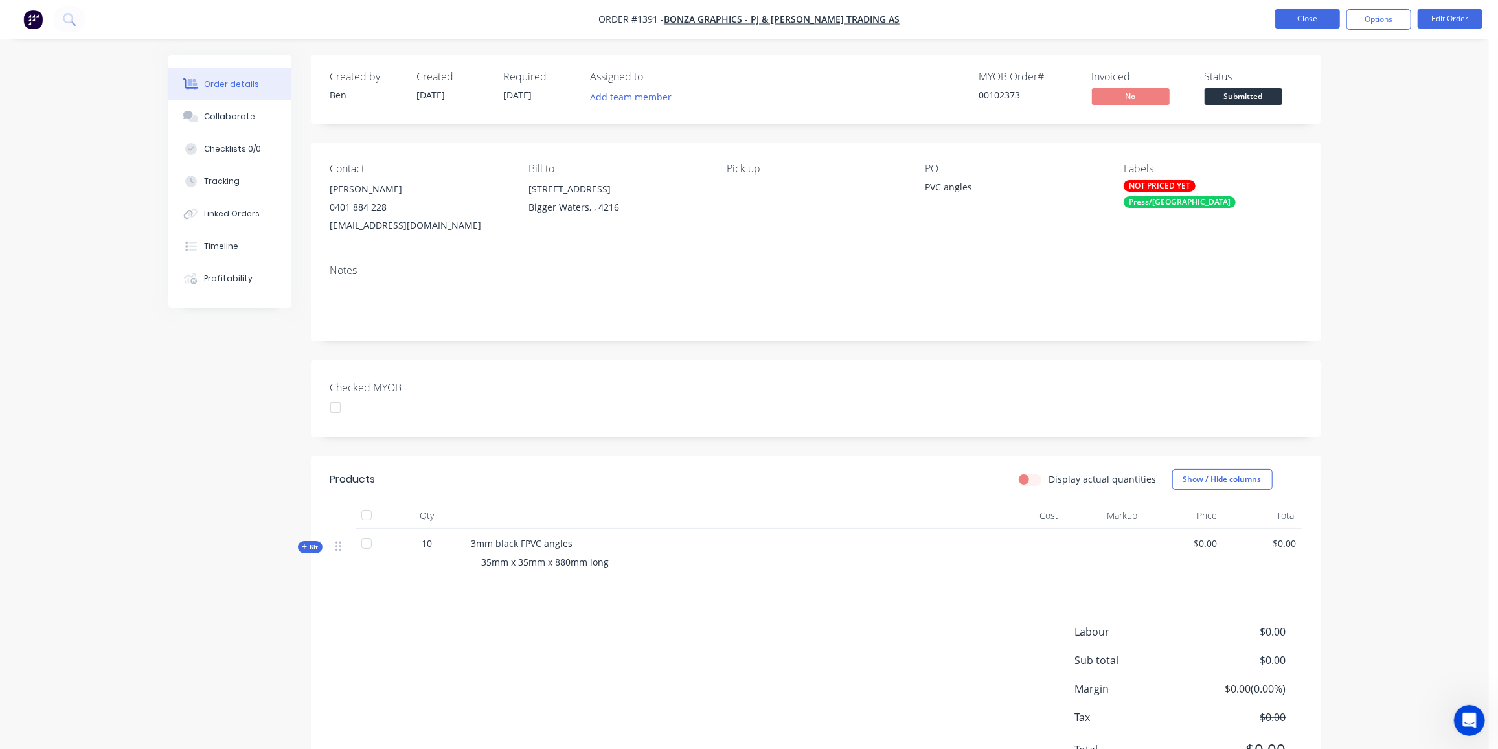
click at [1296, 20] on button "Close" at bounding box center [1307, 18] width 65 height 19
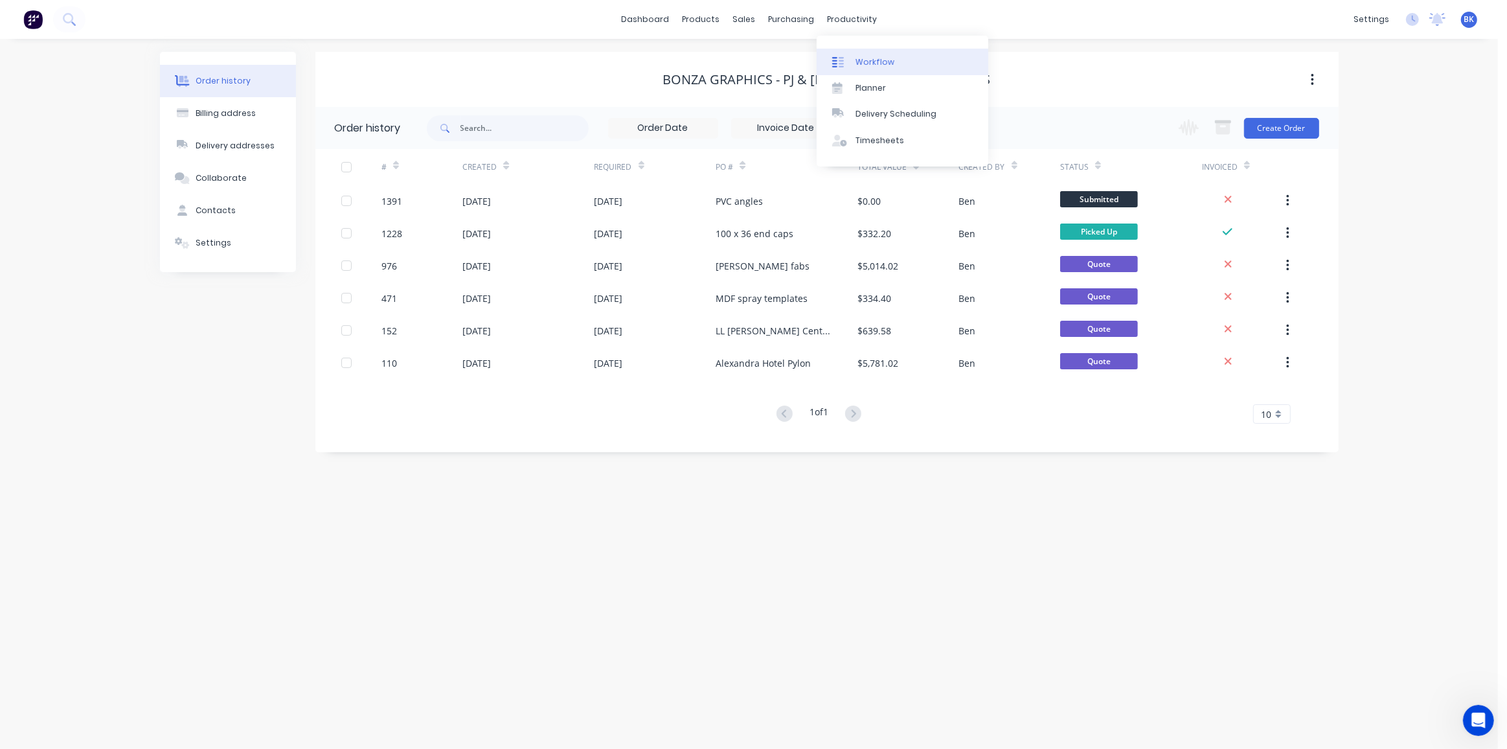
click at [865, 55] on link "Workflow" at bounding box center [903, 62] width 172 height 26
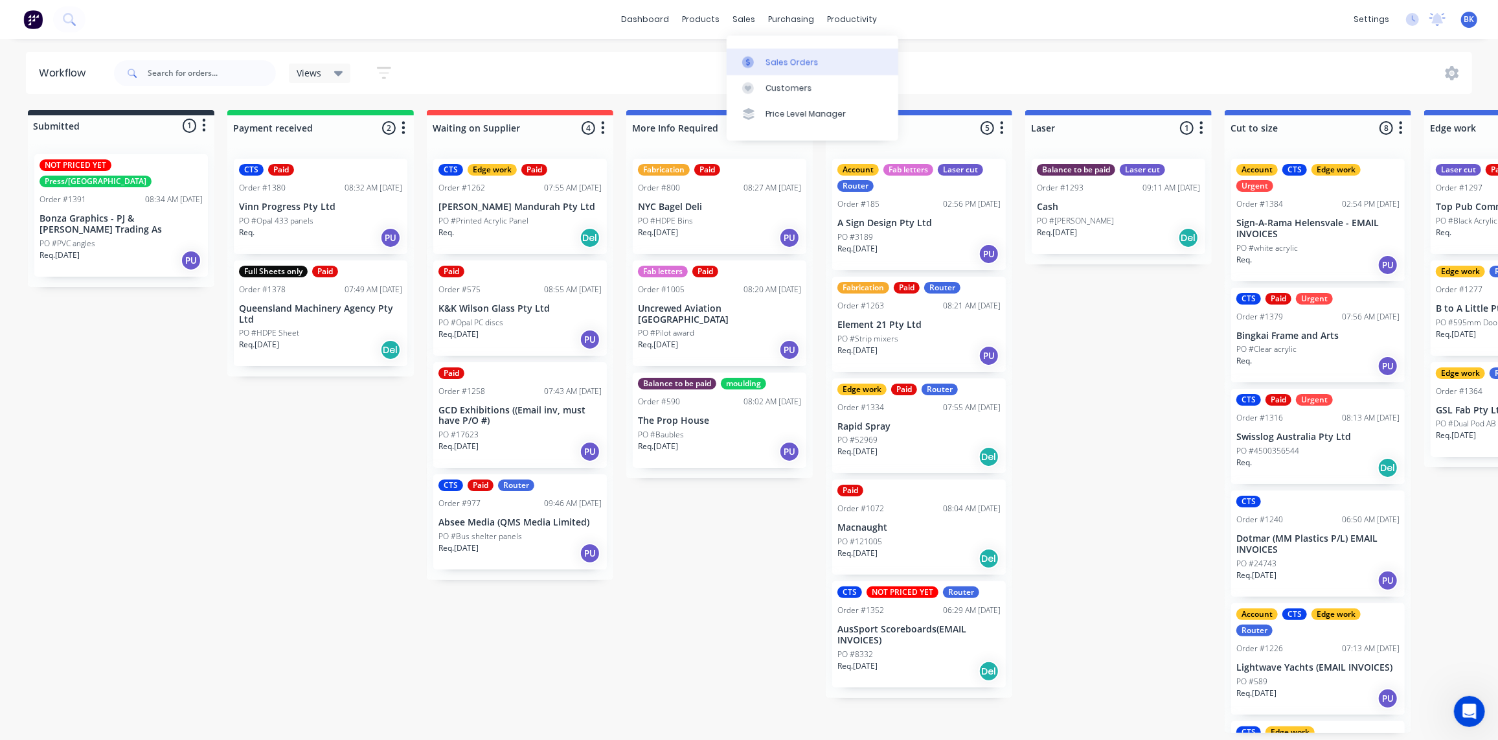
click at [771, 56] on div "Sales Orders" at bounding box center [792, 62] width 53 height 12
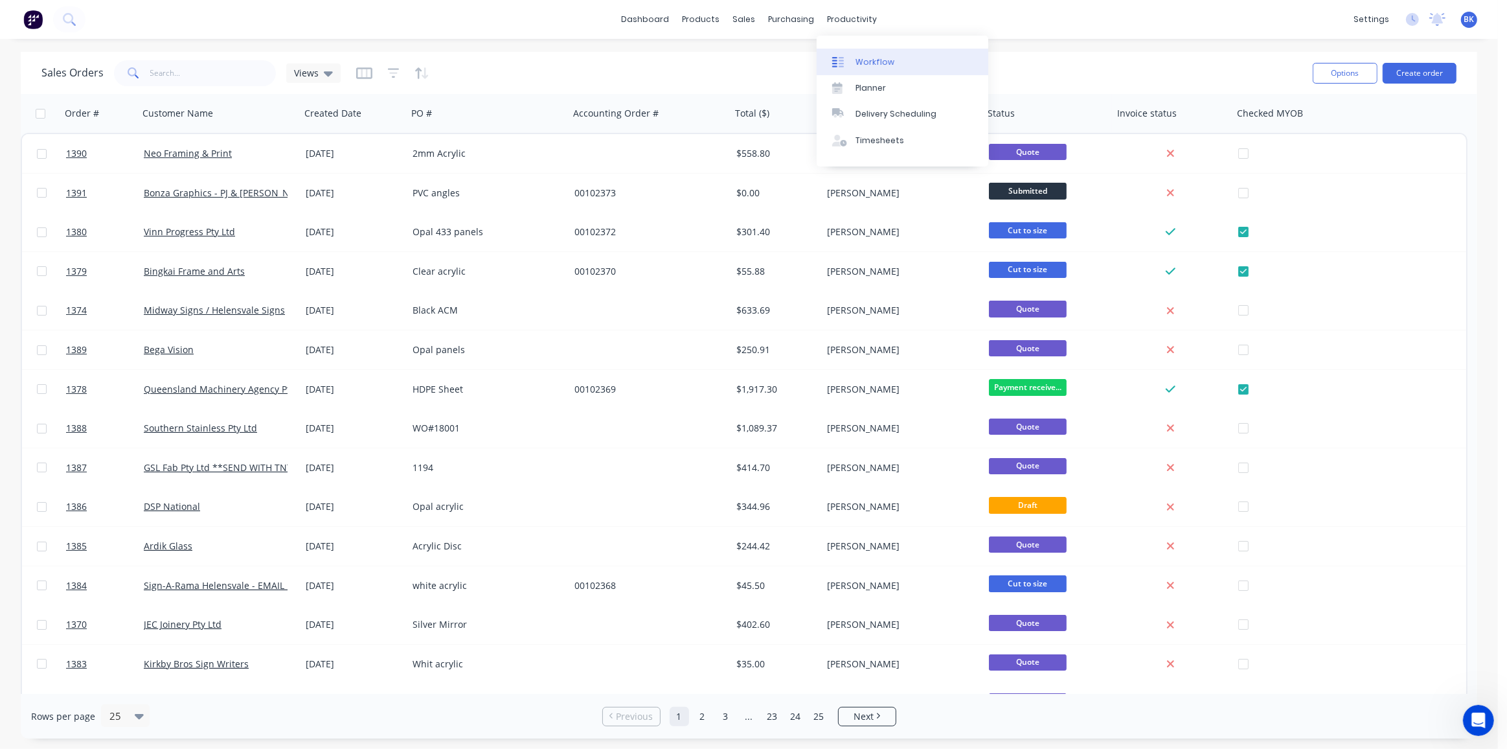
click at [865, 61] on div "Workflow" at bounding box center [875, 62] width 39 height 12
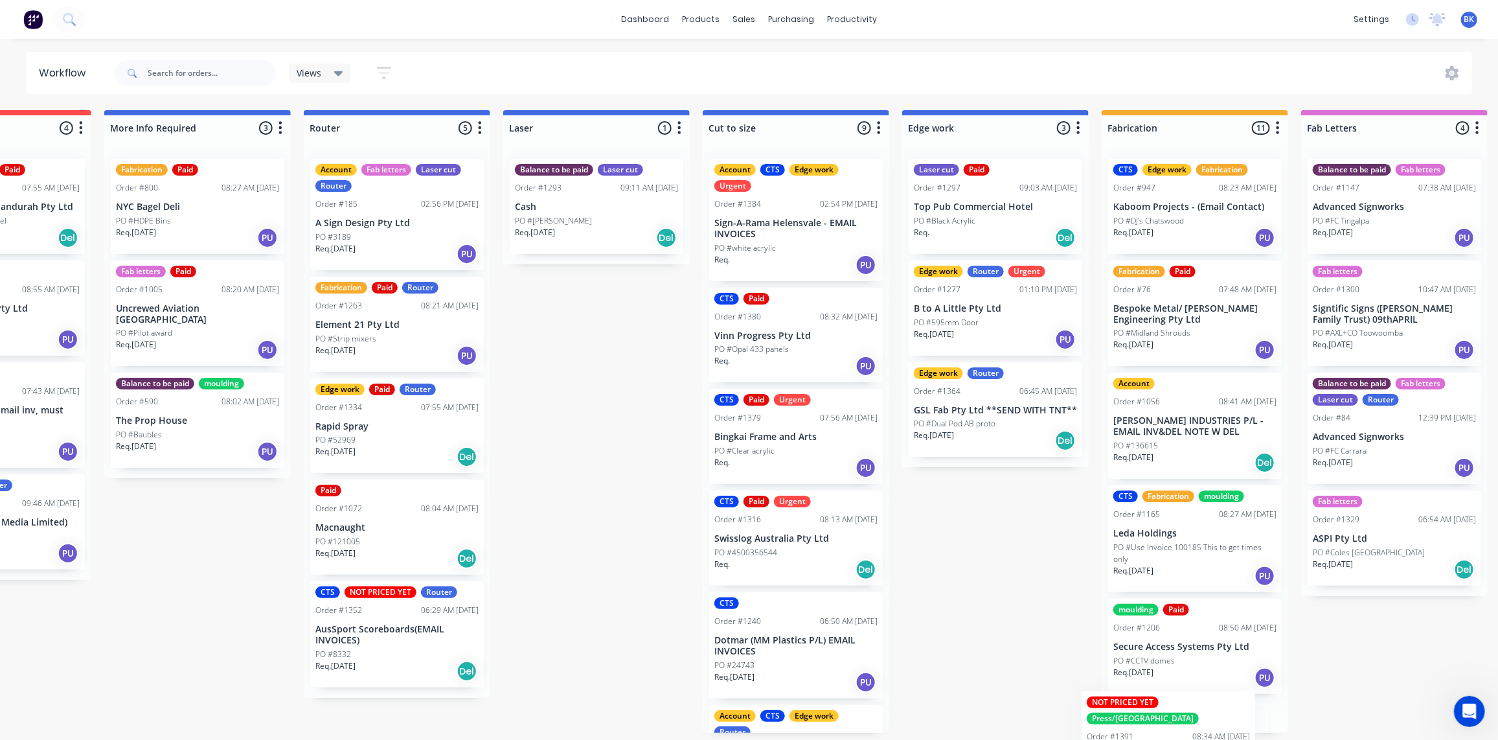
drag, startPoint x: 91, startPoint y: 214, endPoint x: 1140, endPoint y: 755, distance: 1179.8
click at [976, 662] on html "dashboard products sales purchasing productivity dashboard products Product Cat…" at bounding box center [227, 331] width 1498 height 662
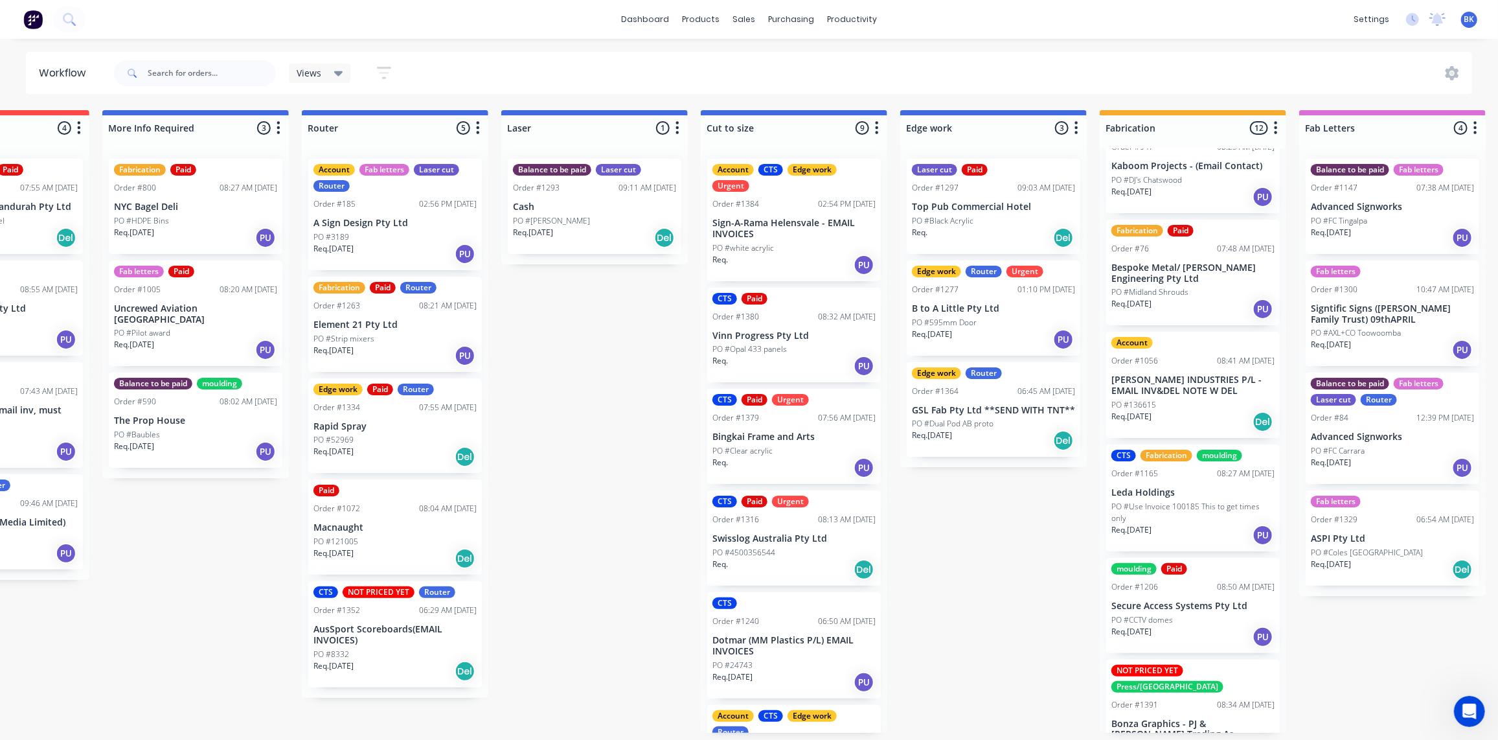
scroll to position [58, 0]
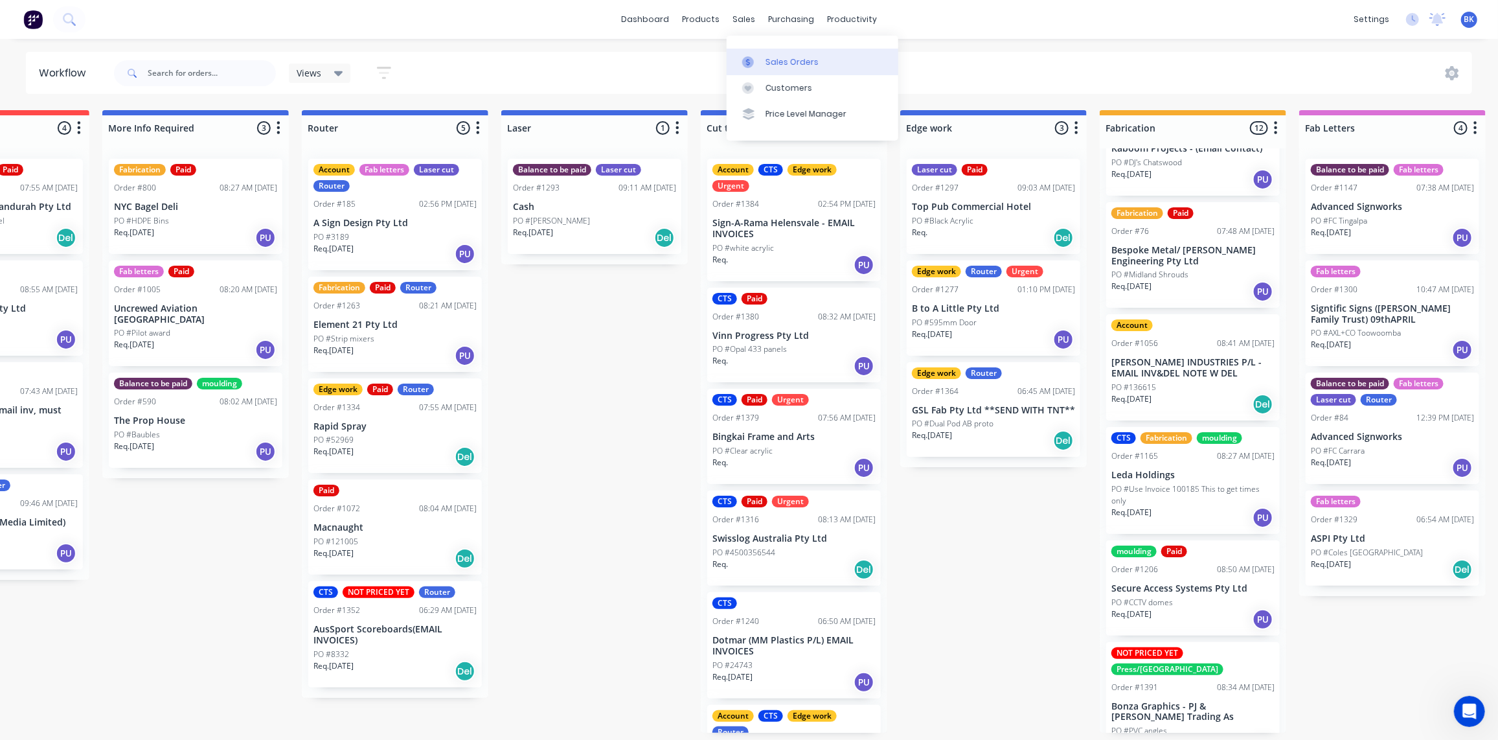
click at [761, 65] on div at bounding box center [751, 62] width 19 height 12
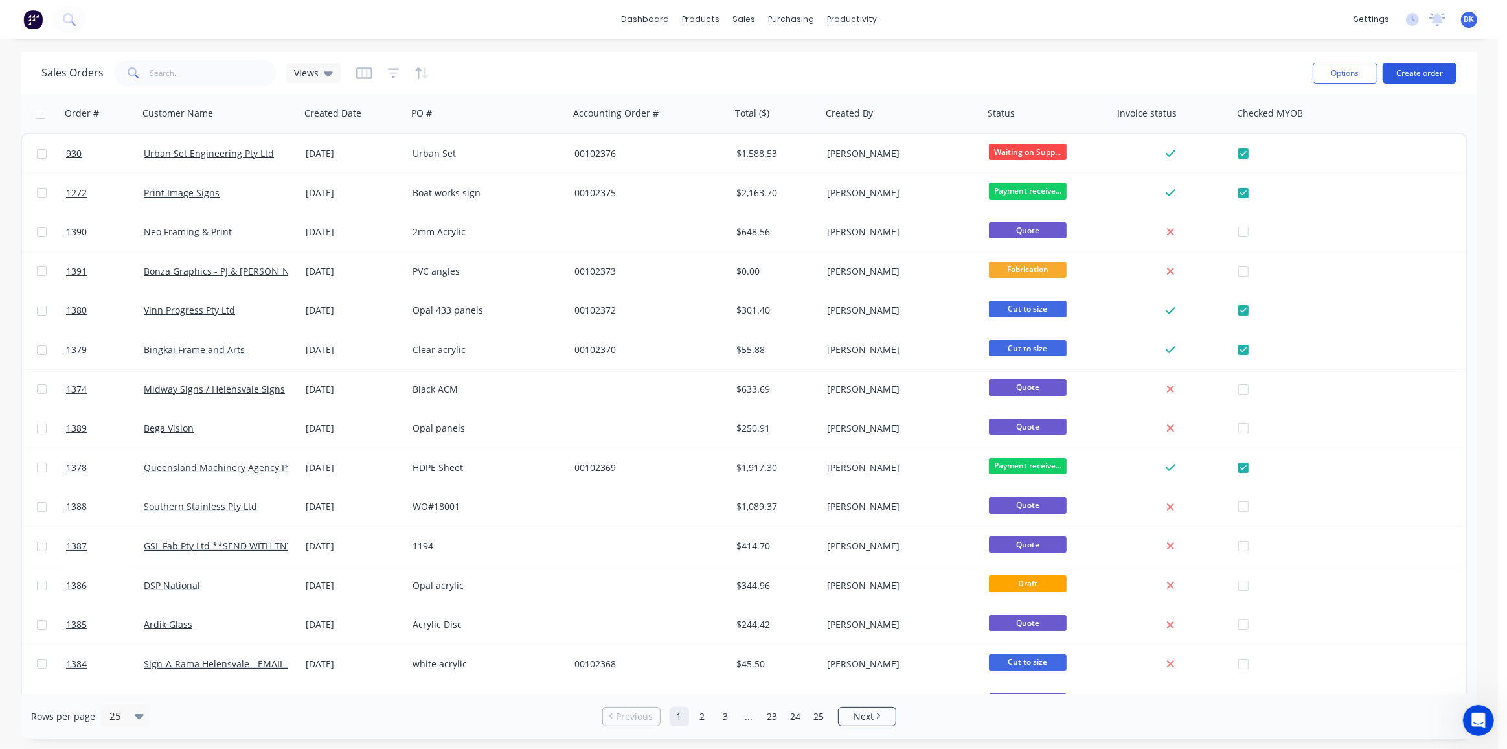
click at [1416, 73] on button "Create order" at bounding box center [1420, 73] width 74 height 21
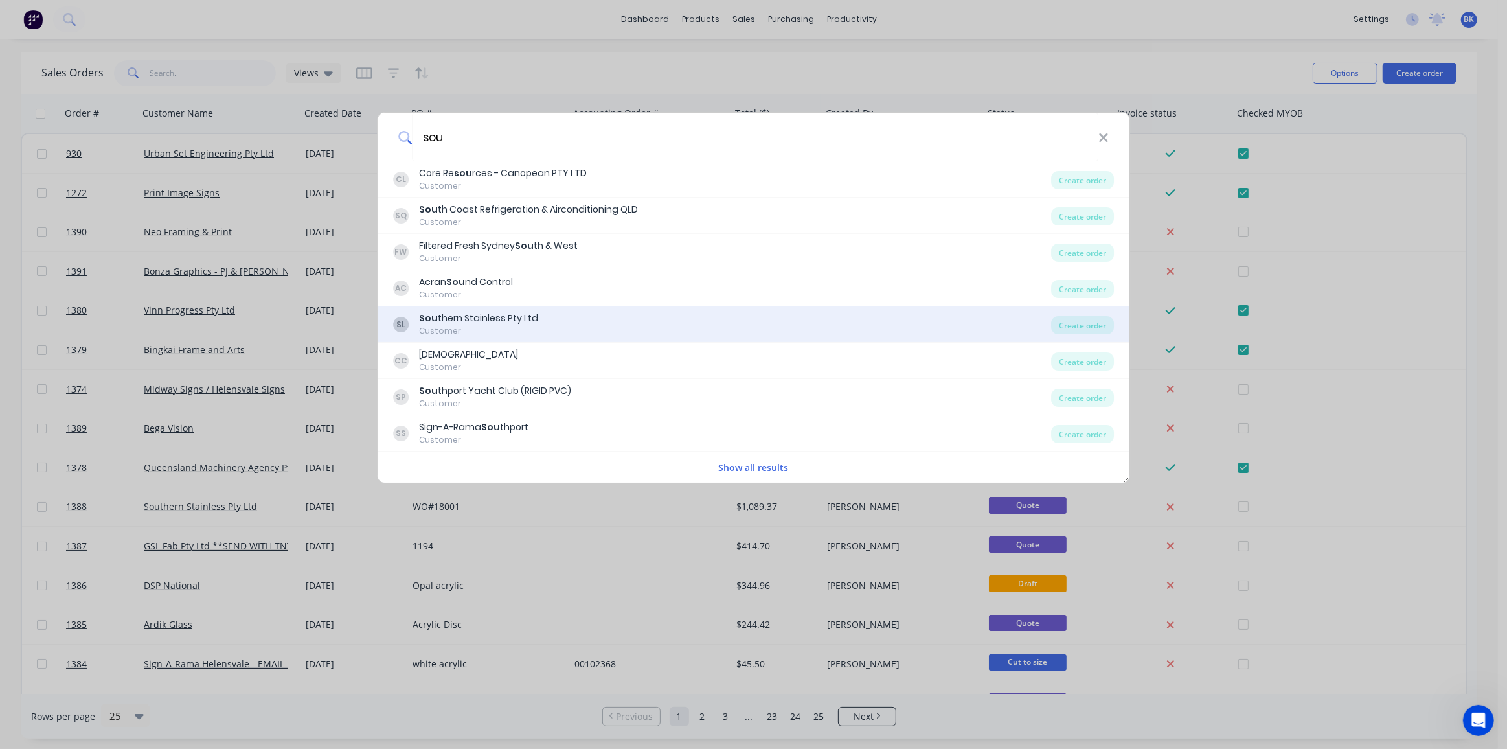
type input "sou"
click at [519, 317] on div "Sou thern Stainless Pty Ltd" at bounding box center [478, 319] width 119 height 14
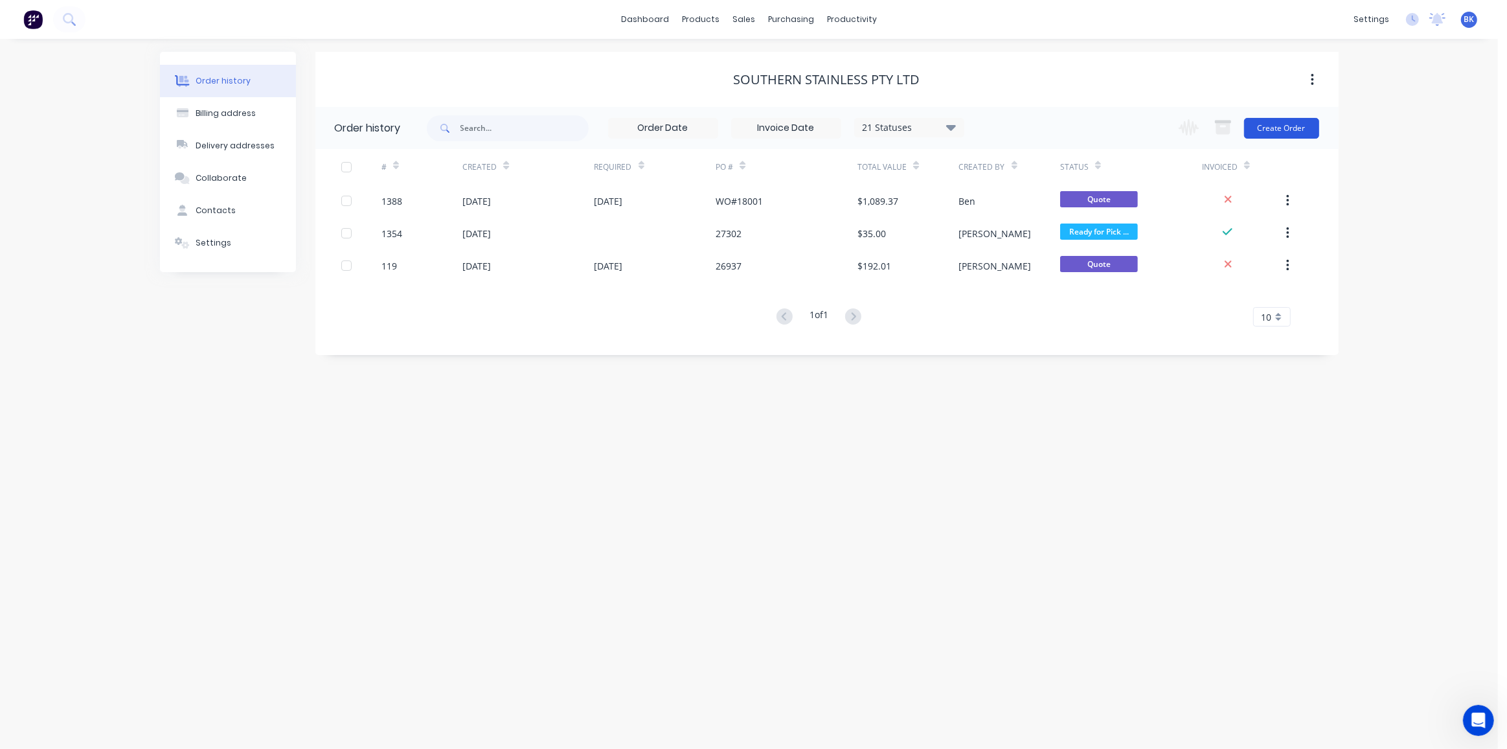
click at [1286, 122] on button "Create Order" at bounding box center [1281, 128] width 75 height 21
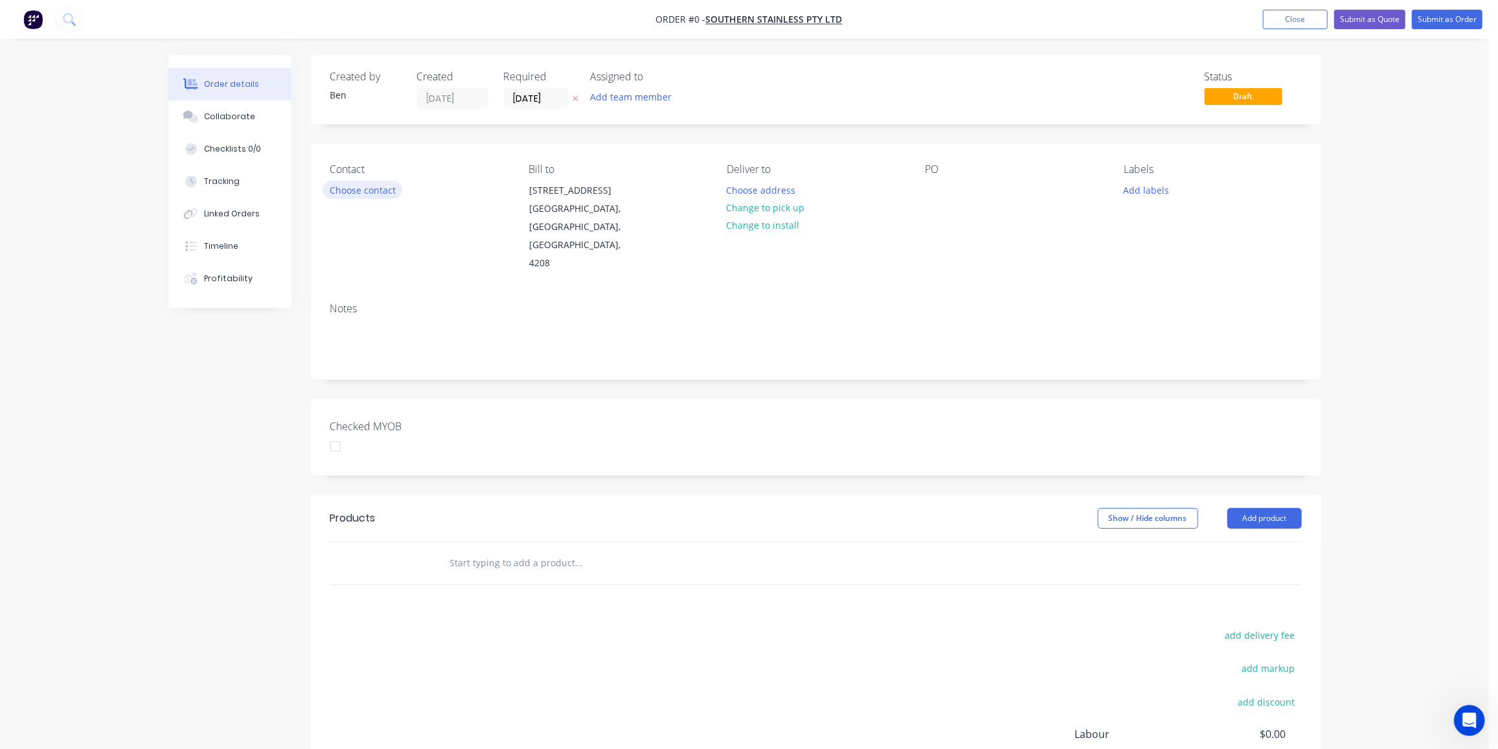
click at [363, 183] on button "Choose contact" at bounding box center [363, 189] width 80 height 17
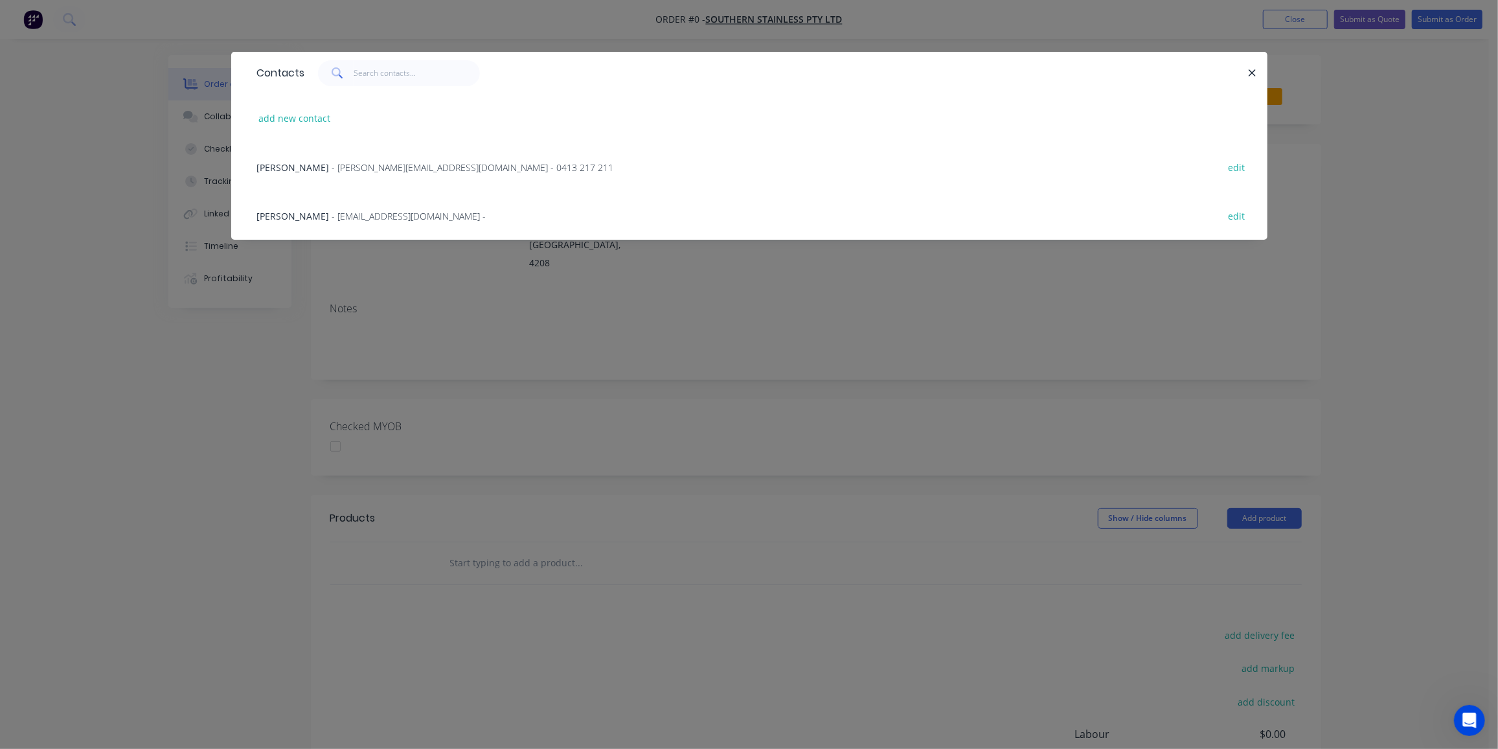
click at [301, 207] on div "Eddie Mulyono - store@southernstainless.com.au - edit" at bounding box center [749, 215] width 997 height 49
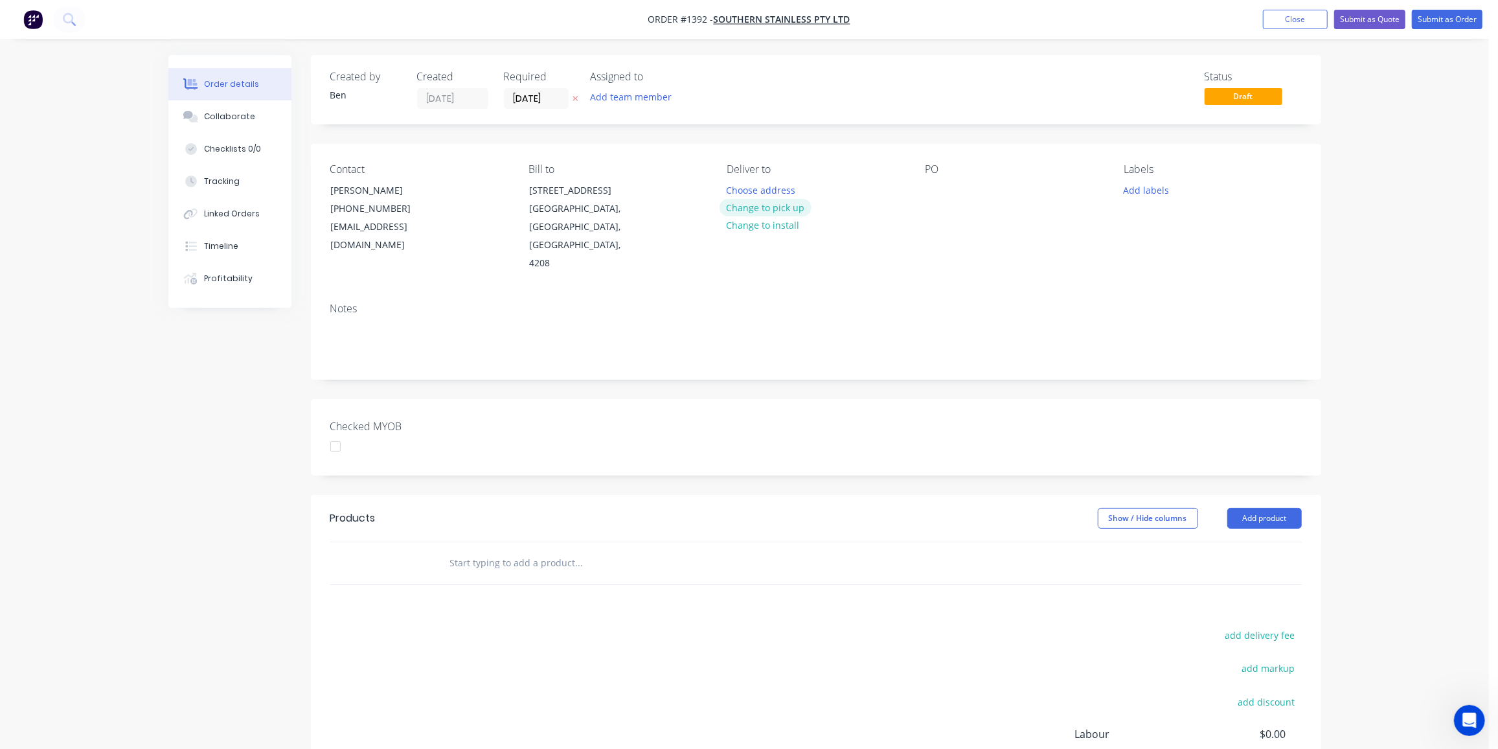
click at [768, 201] on button "Change to pick up" at bounding box center [766, 207] width 92 height 17
click at [939, 188] on div at bounding box center [935, 190] width 21 height 19
click at [1152, 190] on button "Add labels" at bounding box center [1147, 189] width 60 height 17
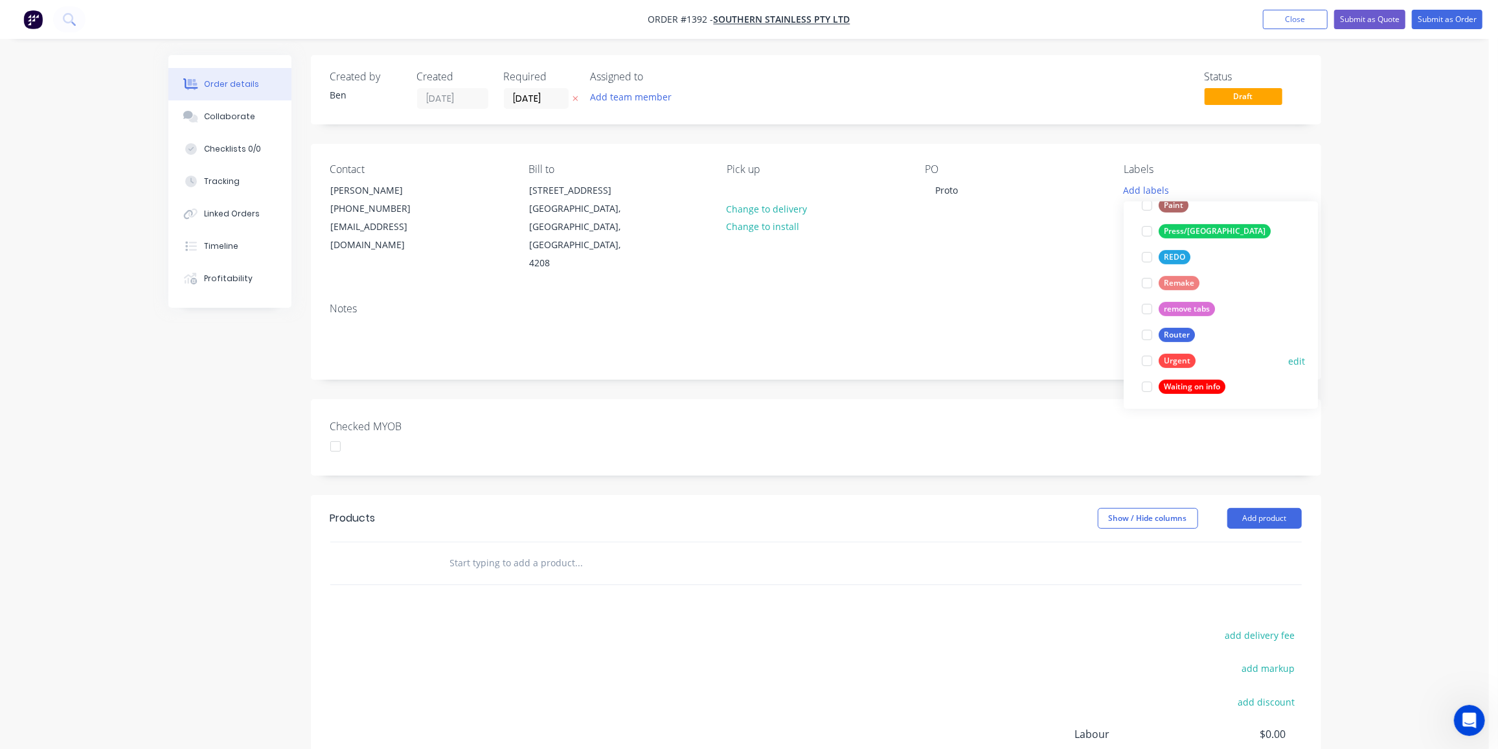
scroll to position [543, 0]
click at [1170, 332] on div "Router" at bounding box center [1177, 331] width 36 height 14
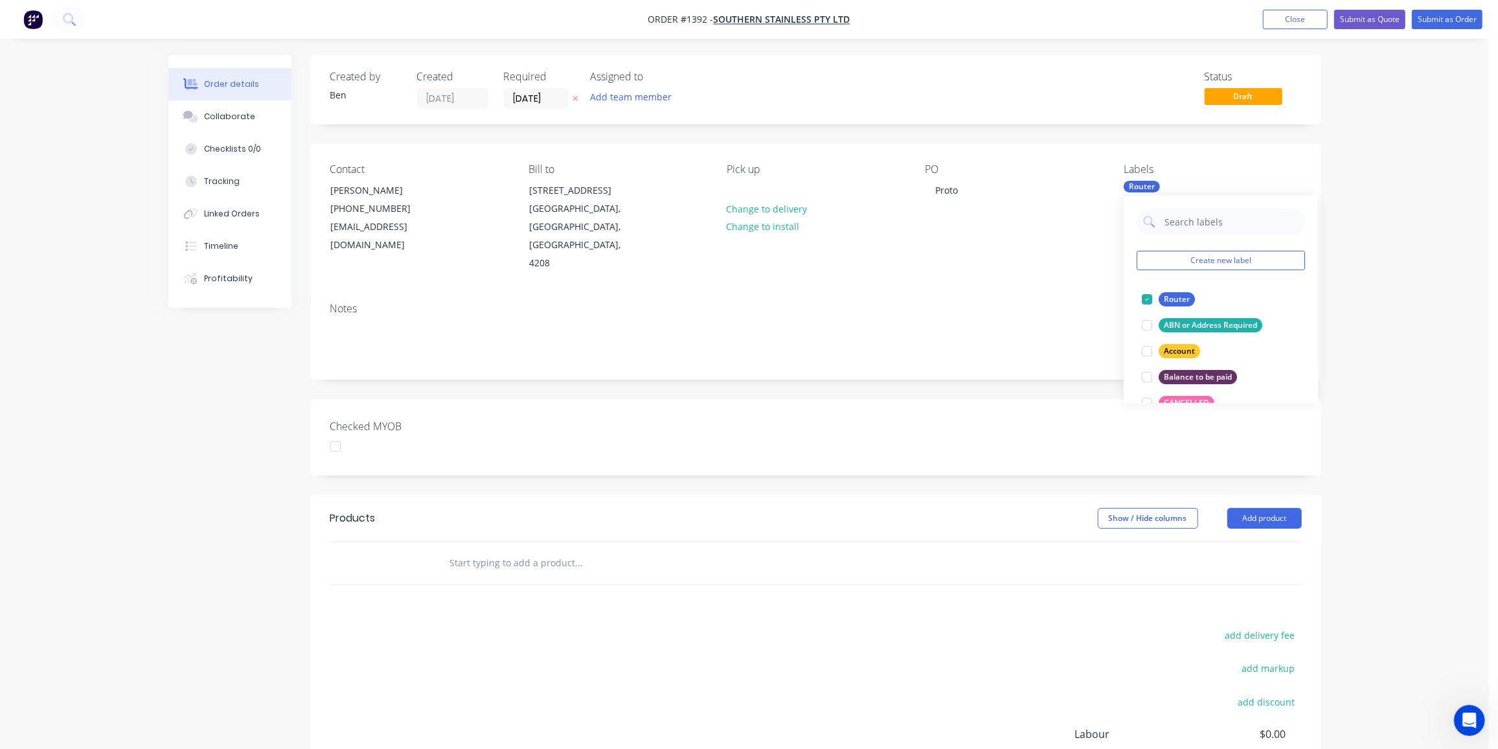
click at [711, 568] on div "Products Show / Hide columns Add product add delivery fee add markup add discou…" at bounding box center [816, 695] width 1010 height 401
click at [476, 550] on input "text" at bounding box center [578, 563] width 259 height 26
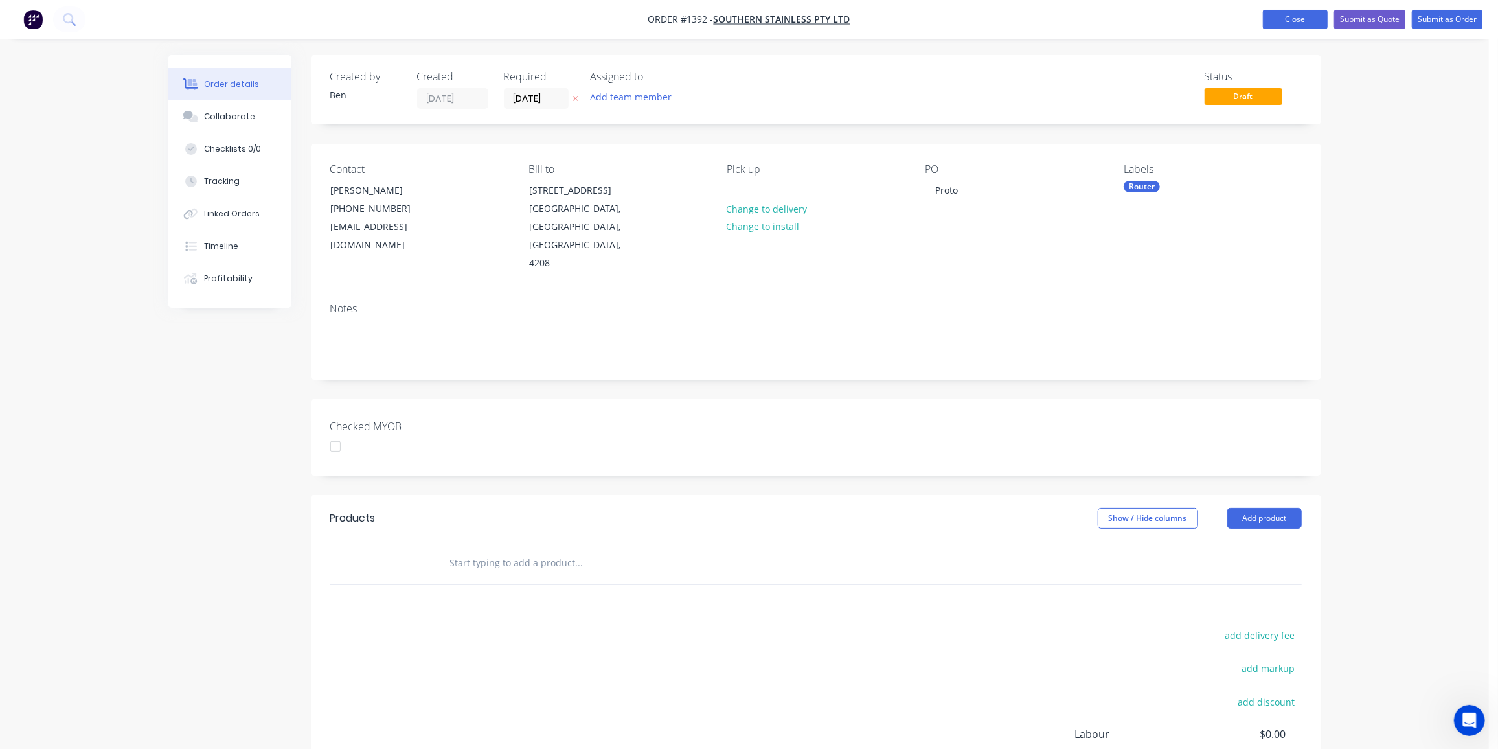
click at [1302, 16] on button "Close" at bounding box center [1295, 19] width 65 height 19
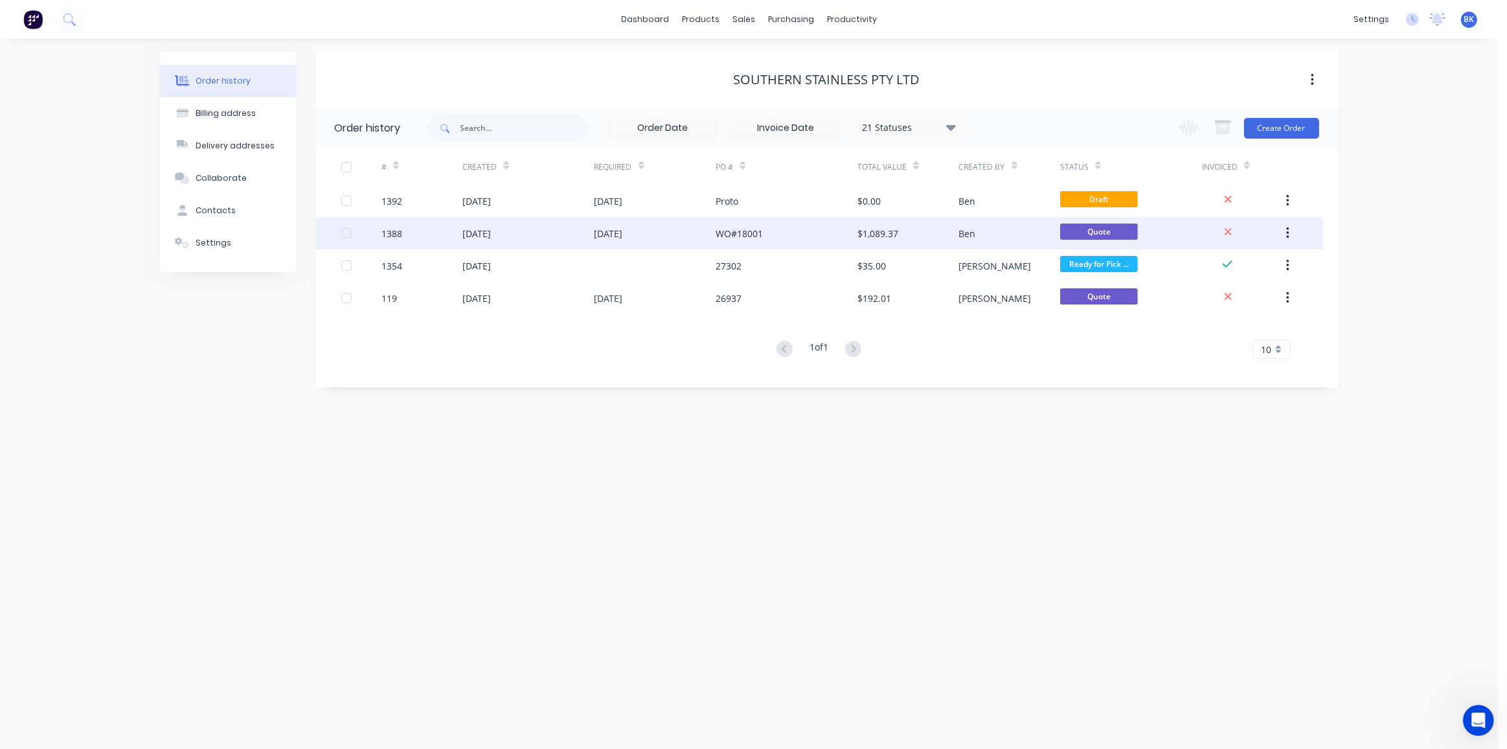
click at [868, 238] on div "$1,089.37" at bounding box center [877, 234] width 41 height 14
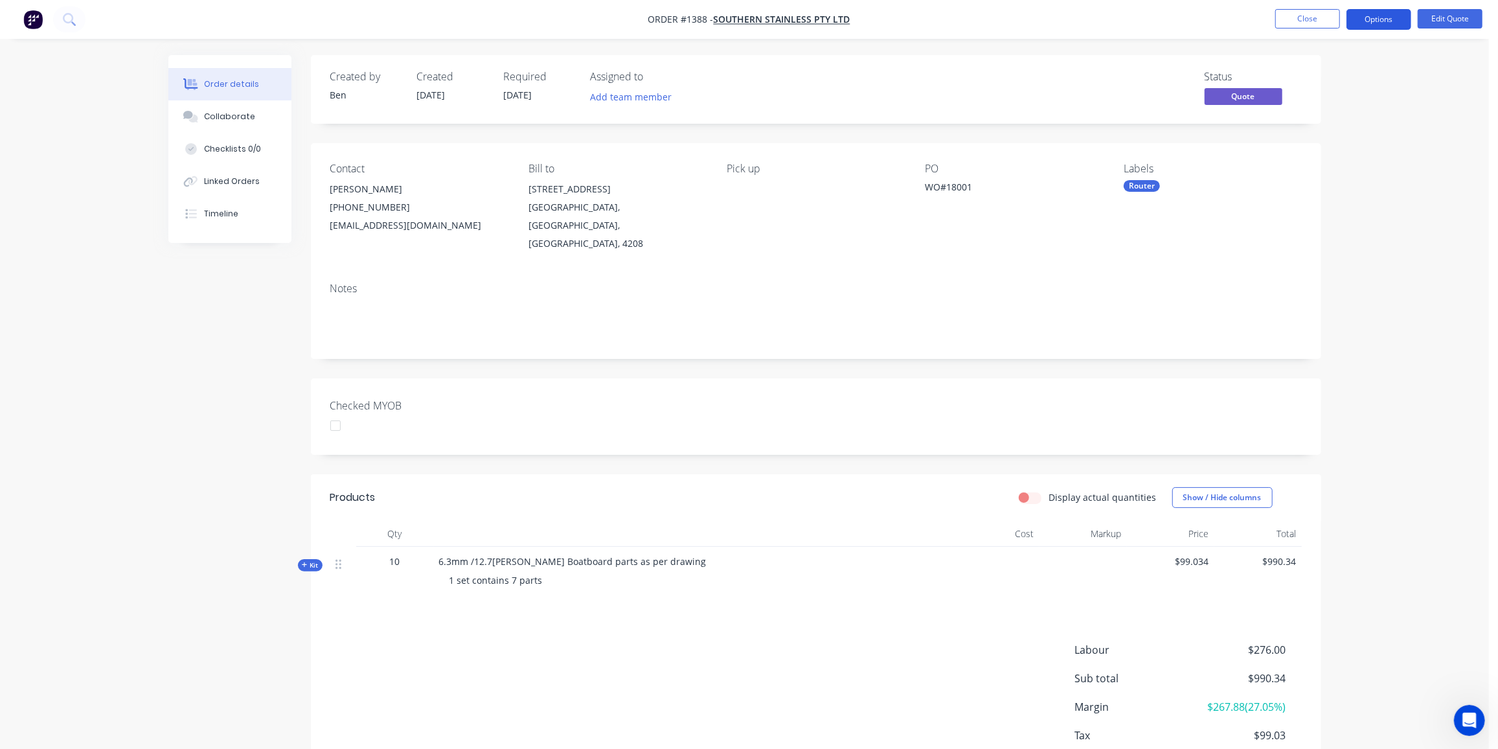
click at [1393, 13] on button "Options" at bounding box center [1378, 19] width 65 height 21
click at [1332, 244] on button "Duplicate" at bounding box center [1340, 234] width 142 height 26
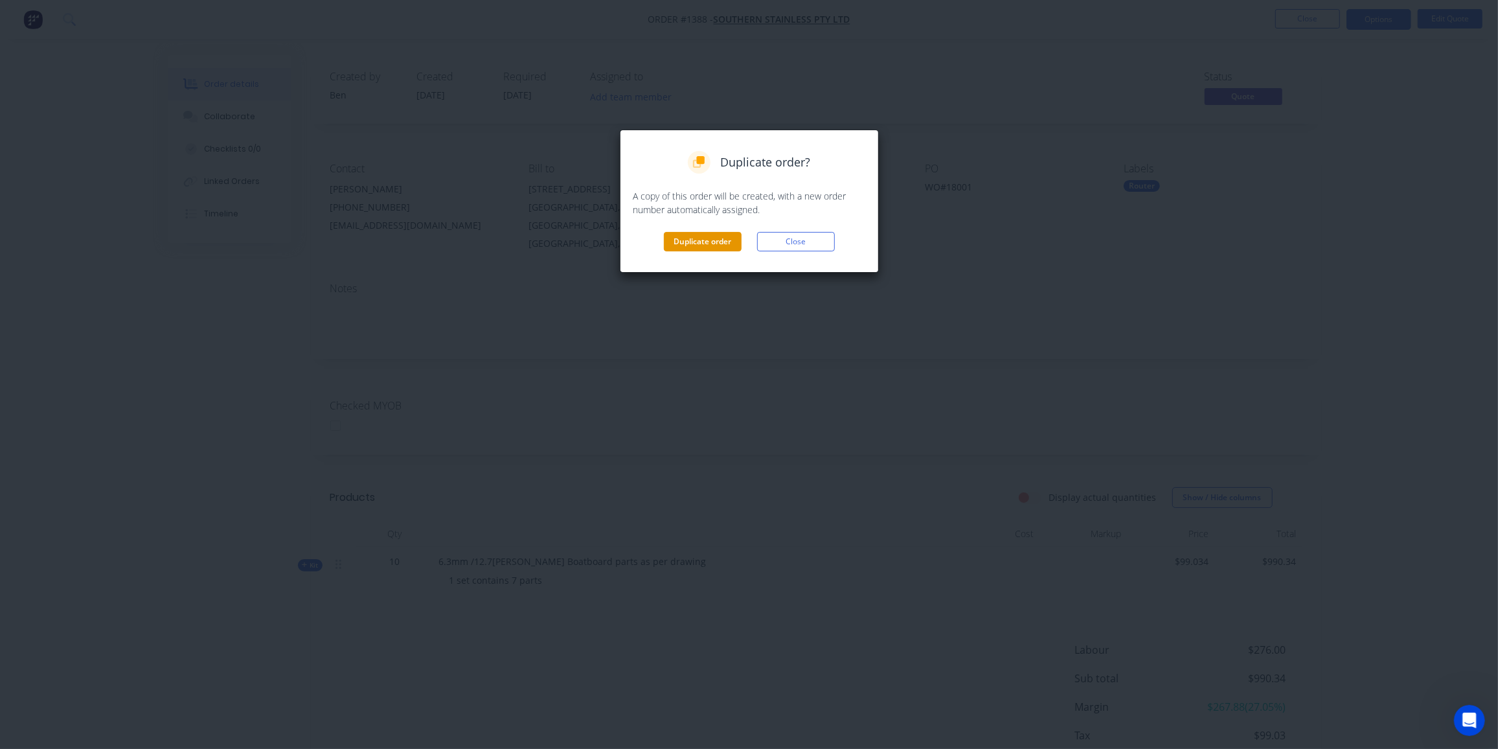
click at [685, 244] on button "Duplicate order" at bounding box center [703, 241] width 78 height 19
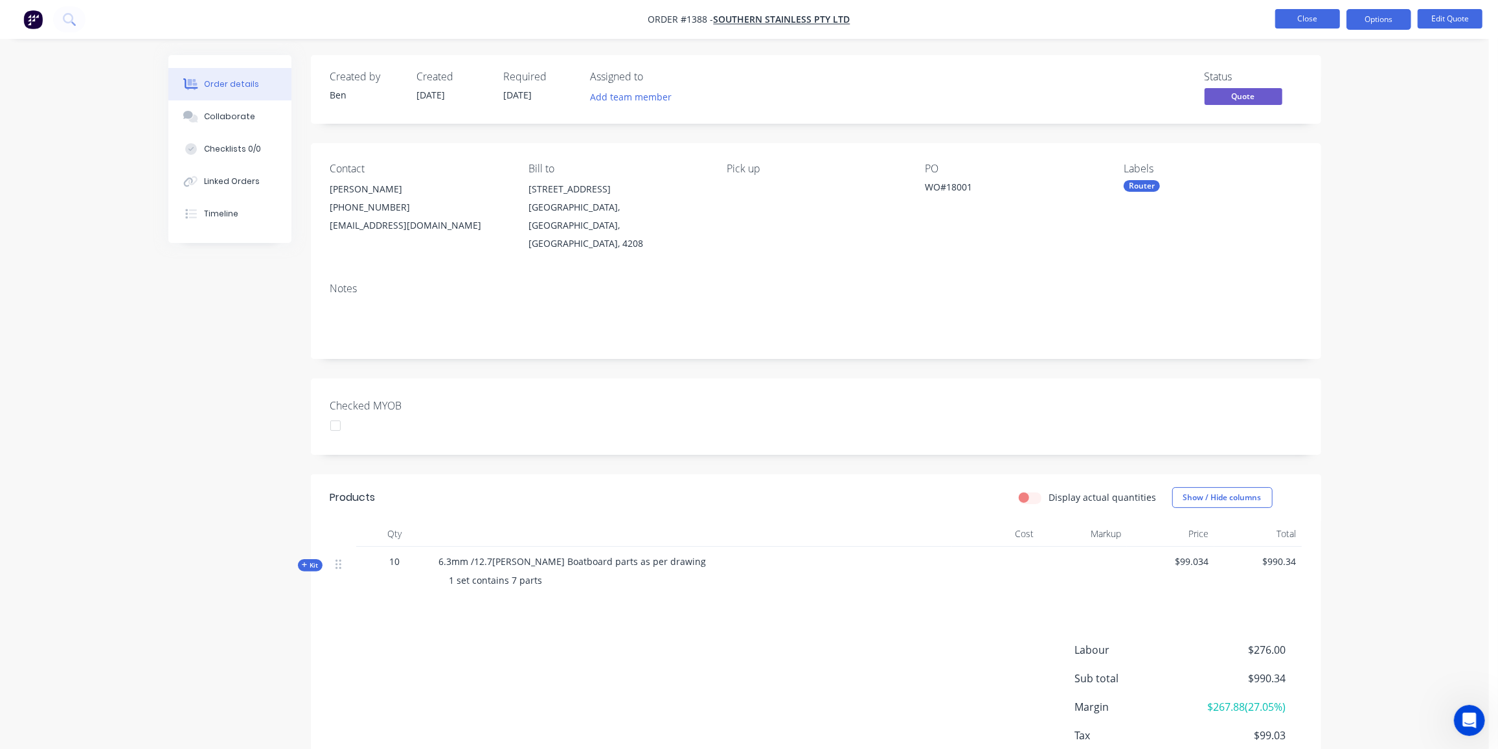
click at [1334, 25] on button "Close" at bounding box center [1307, 18] width 65 height 19
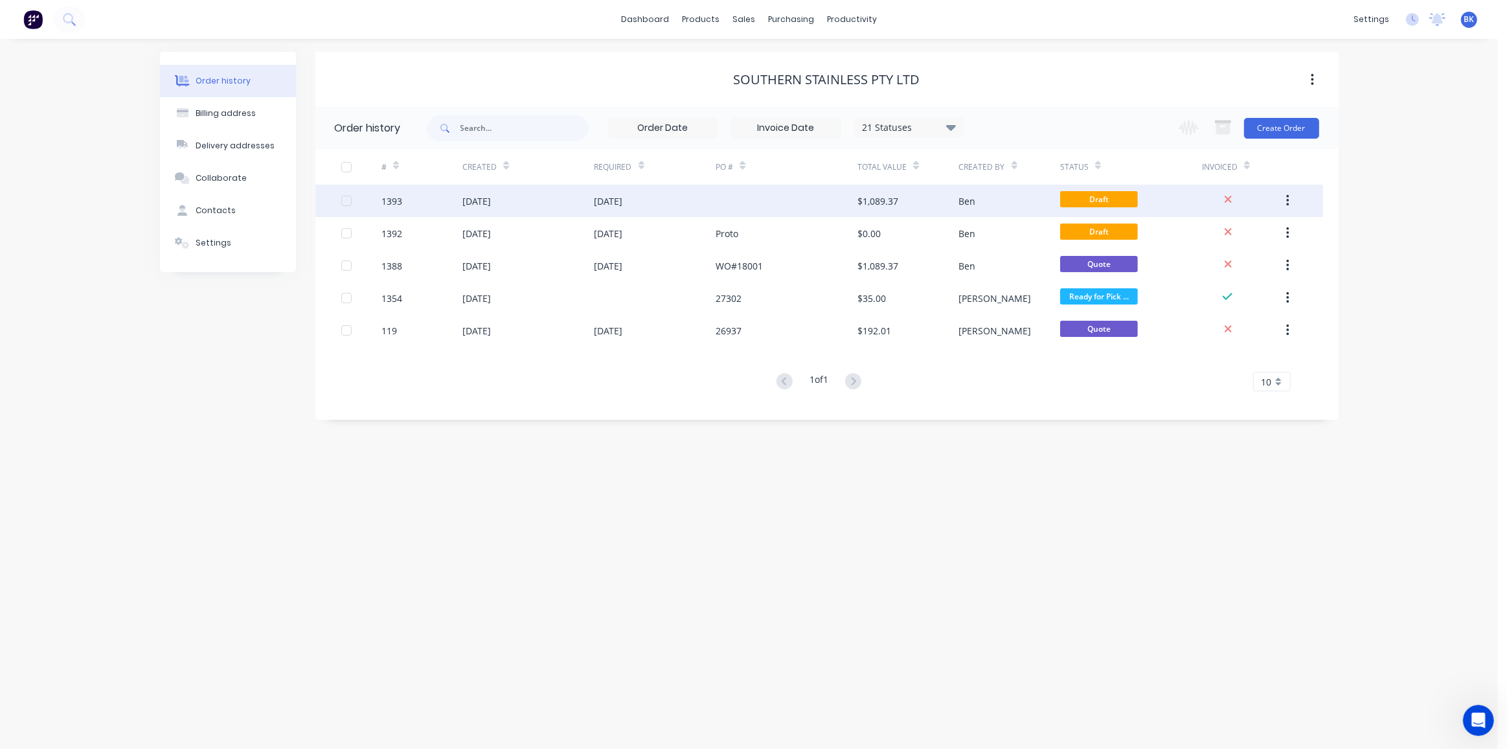
click at [622, 205] on div "[DATE]" at bounding box center [609, 201] width 28 height 14
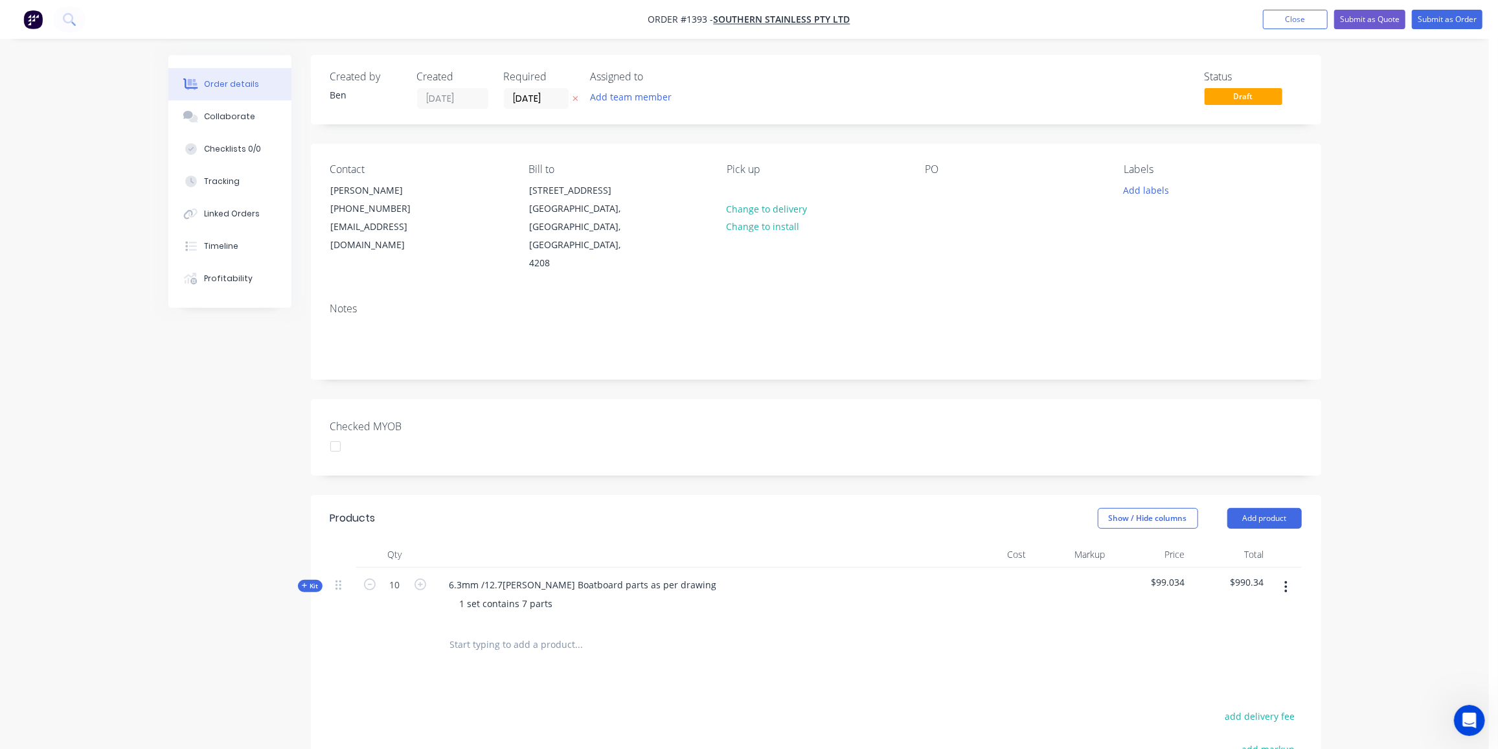
click at [302, 582] on icon at bounding box center [305, 585] width 6 height 6
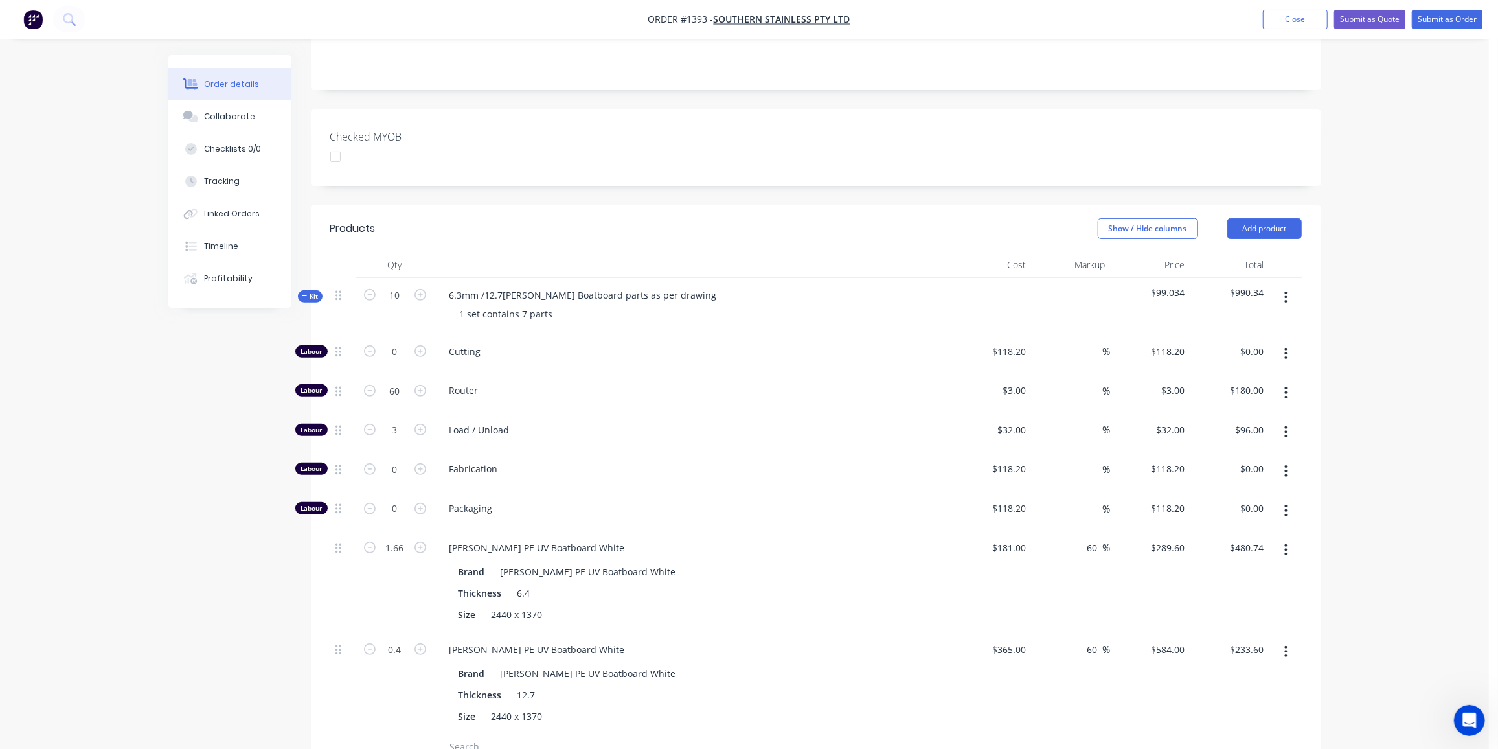
scroll to position [294, 0]
click at [400, 281] on input "10" at bounding box center [395, 290] width 34 height 19
type input "1"
type input "6"
type input "$18.00"
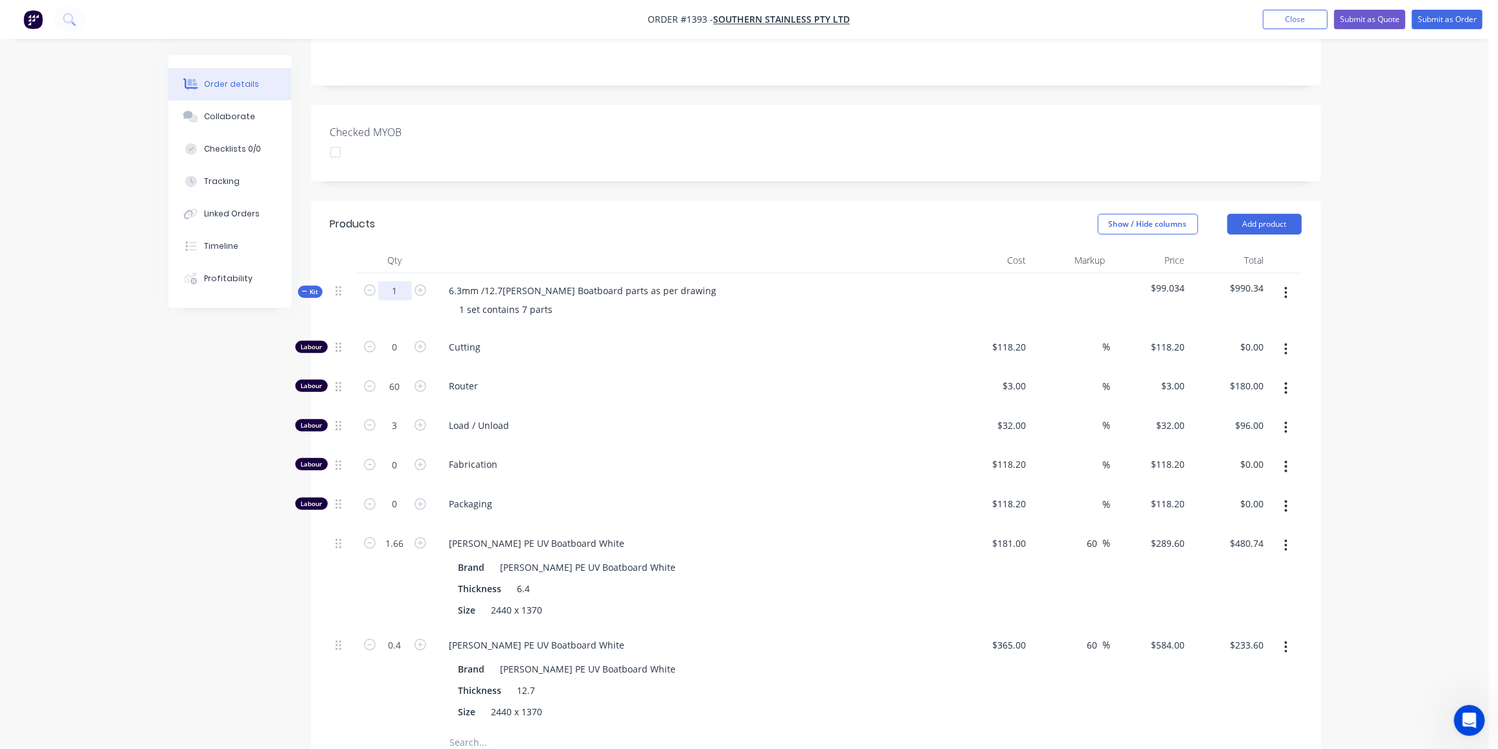
type input "0.3"
type input "$9.60"
type input "0.166"
type input "$48.07"
type input "0.04"
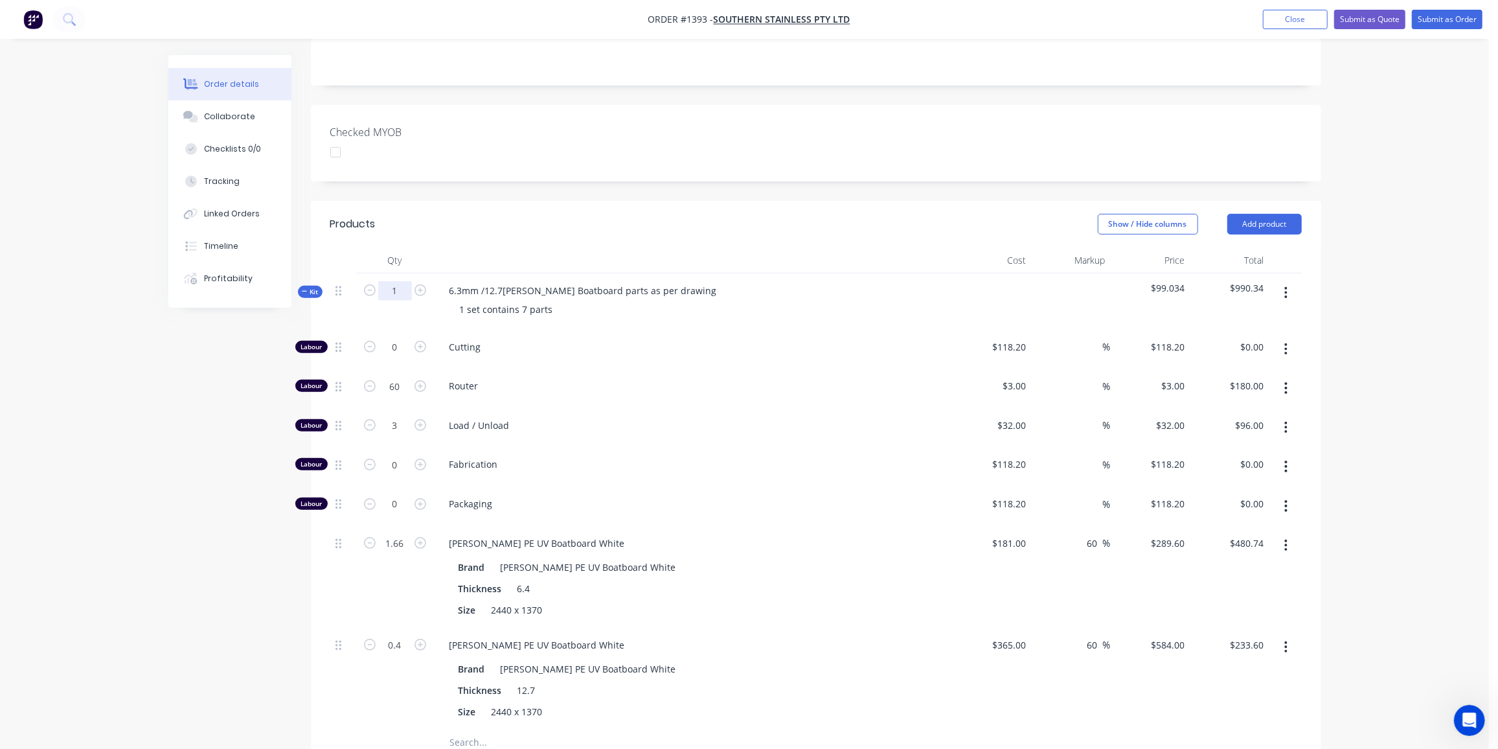
type input "$23.36"
click at [391, 357] on input "0.3" at bounding box center [395, 346] width 34 height 19
type input "2"
type input "$64.00"
click at [396, 343] on input "6" at bounding box center [395, 346] width 34 height 19
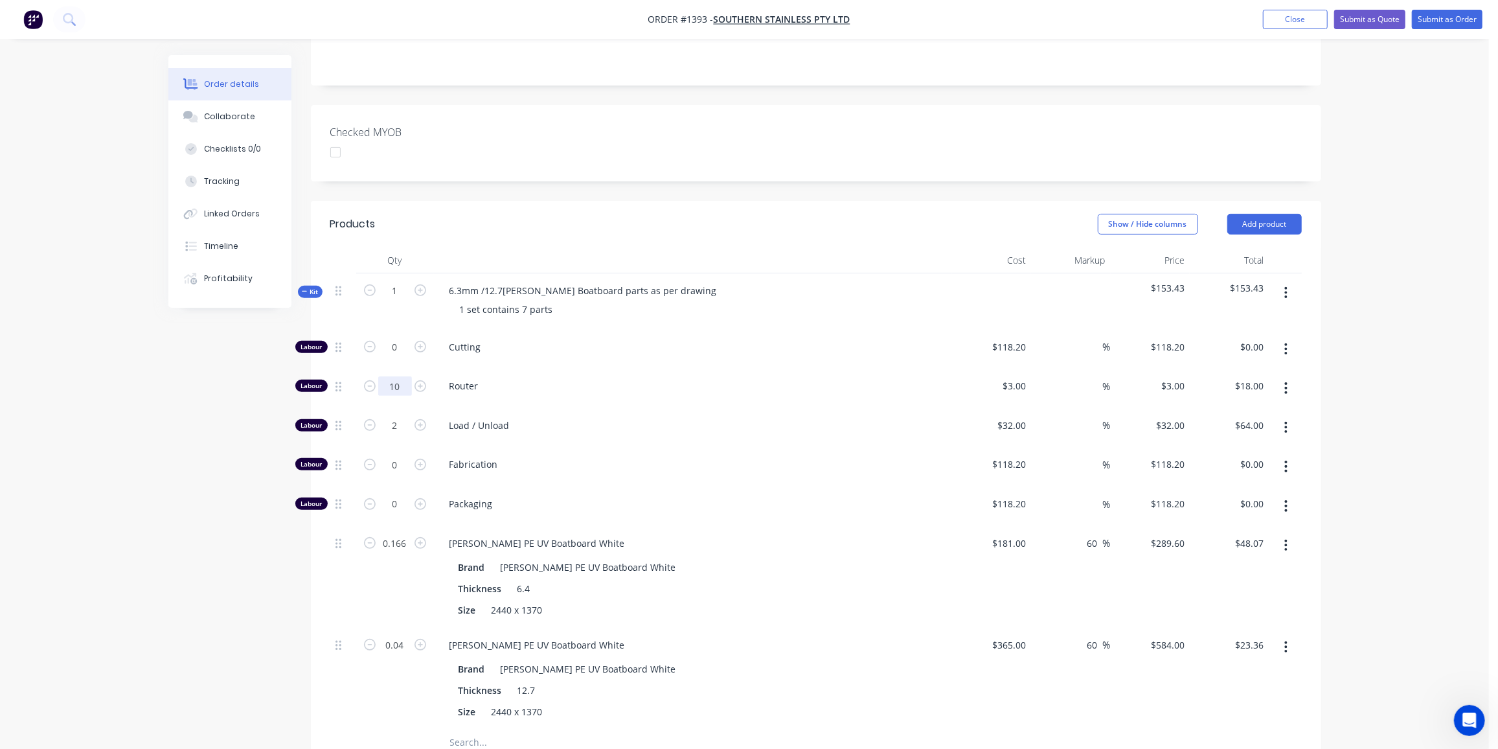
type input "10"
type input "$30.00"
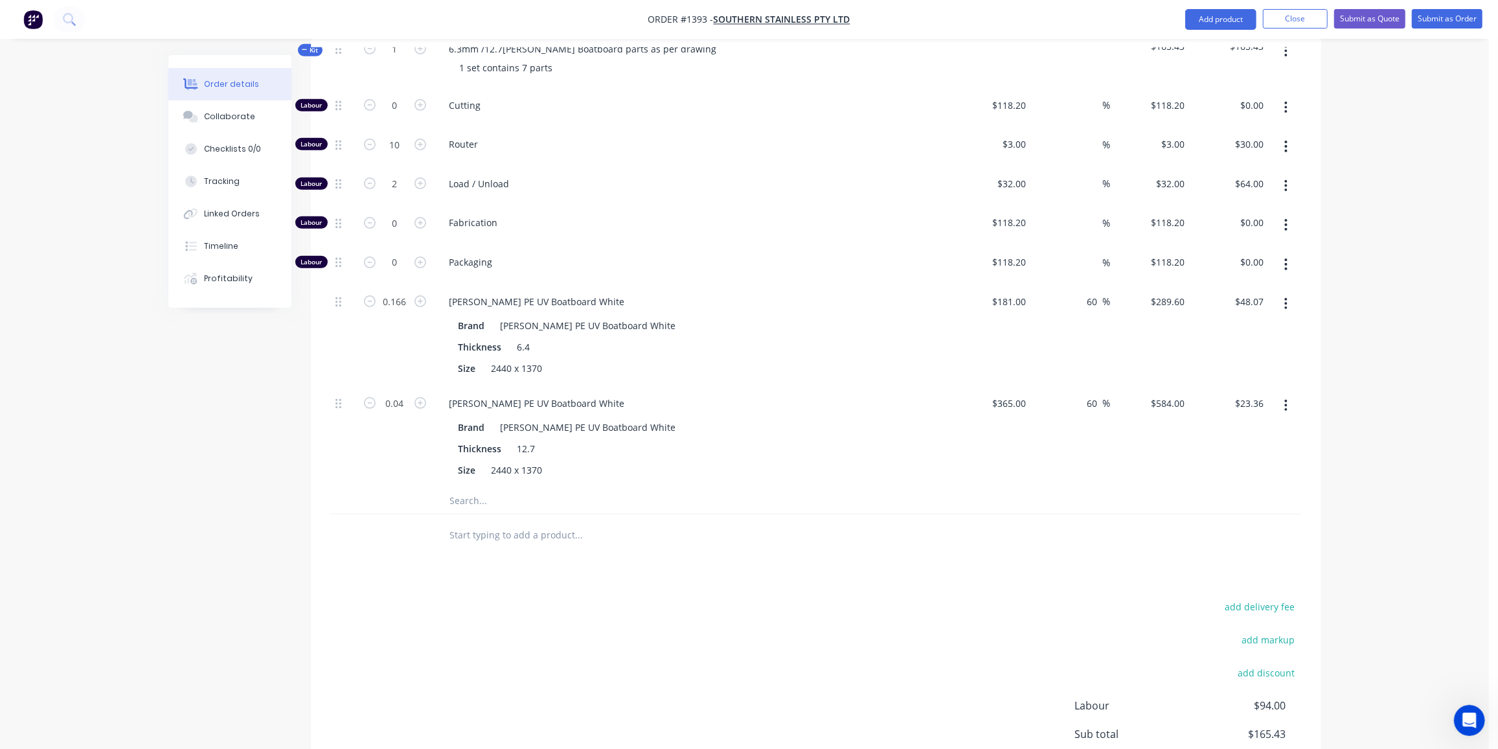
scroll to position [513, 0]
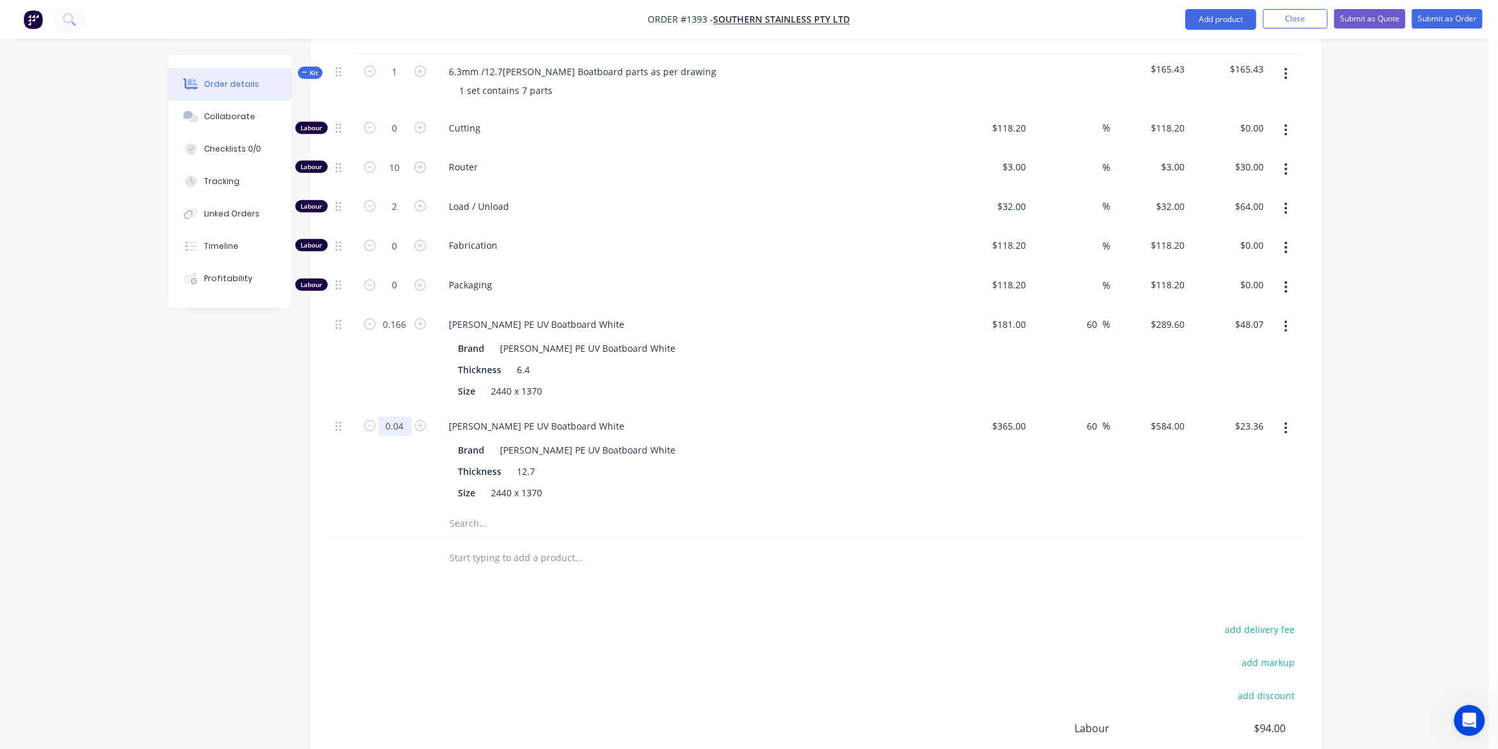
click at [407, 138] on input "0.04" at bounding box center [395, 128] width 34 height 19
type input "0.1"
type input "$58.40"
click at [408, 138] on input "0.166" at bounding box center [395, 128] width 34 height 19
type input "0.2"
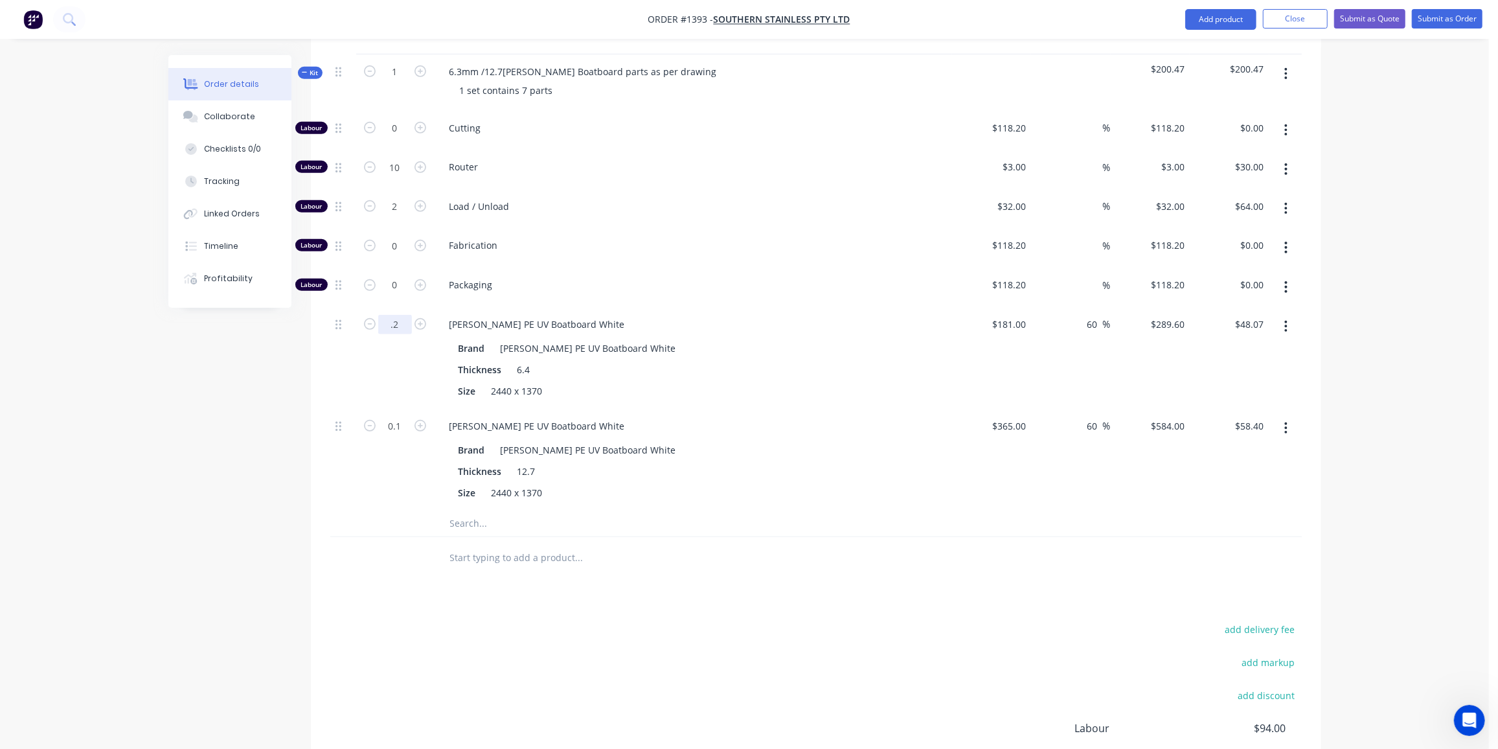
type input "$57.92"
click at [315, 479] on div "Qty Cost Markup Price Total Kit 1 6.3mm /12.7mm white Boatboard parts as per dr…" at bounding box center [816, 303] width 1010 height 550
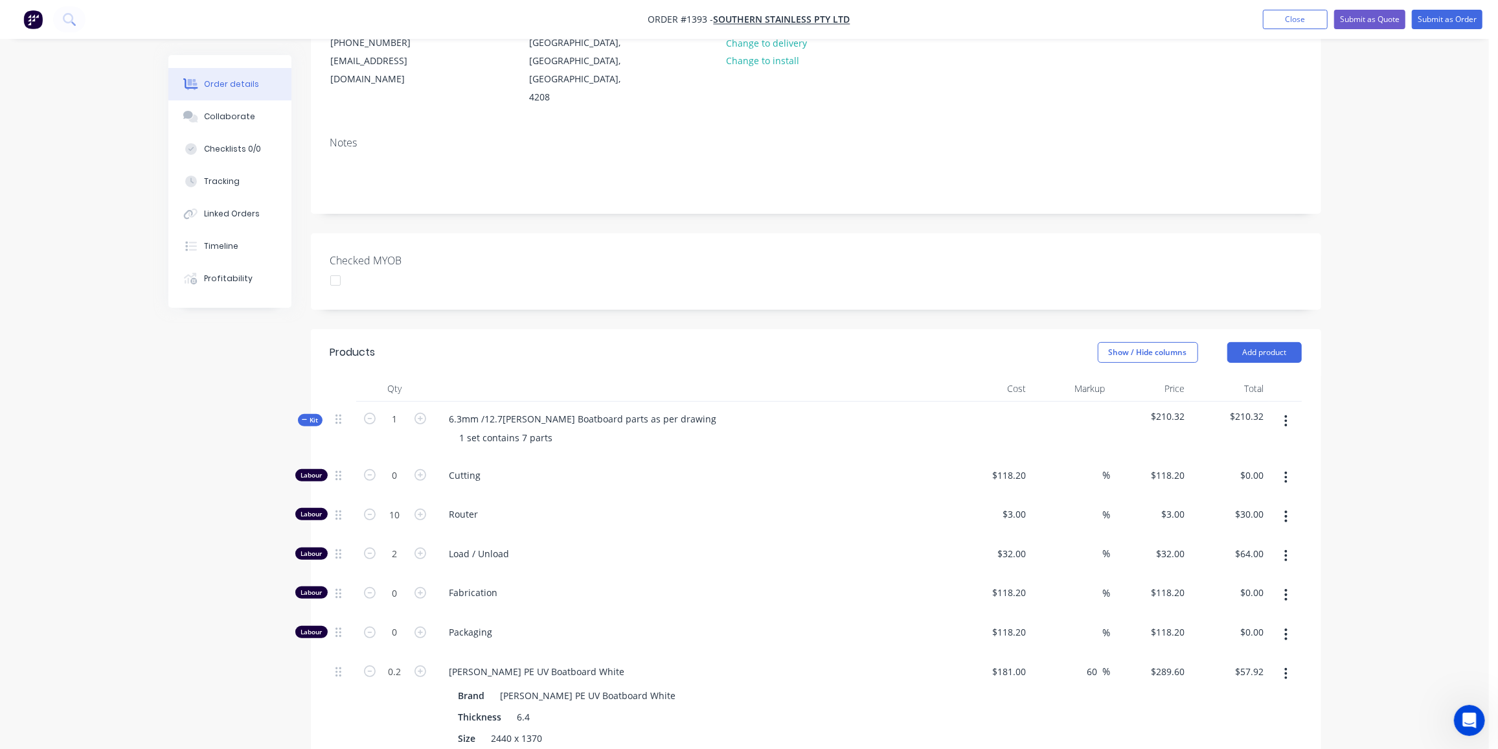
scroll to position [277, 0]
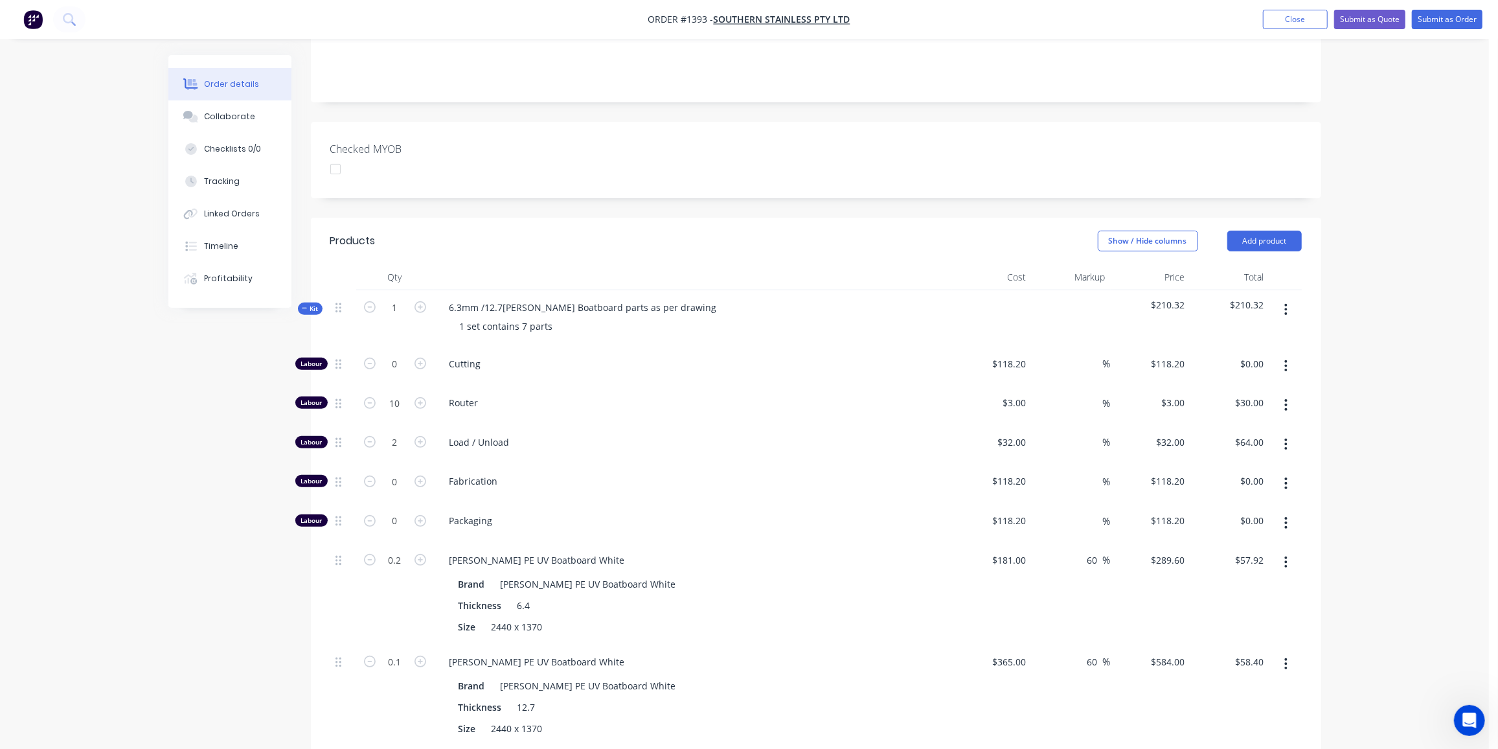
click at [308, 304] on span "Kit" at bounding box center [310, 309] width 17 height 10
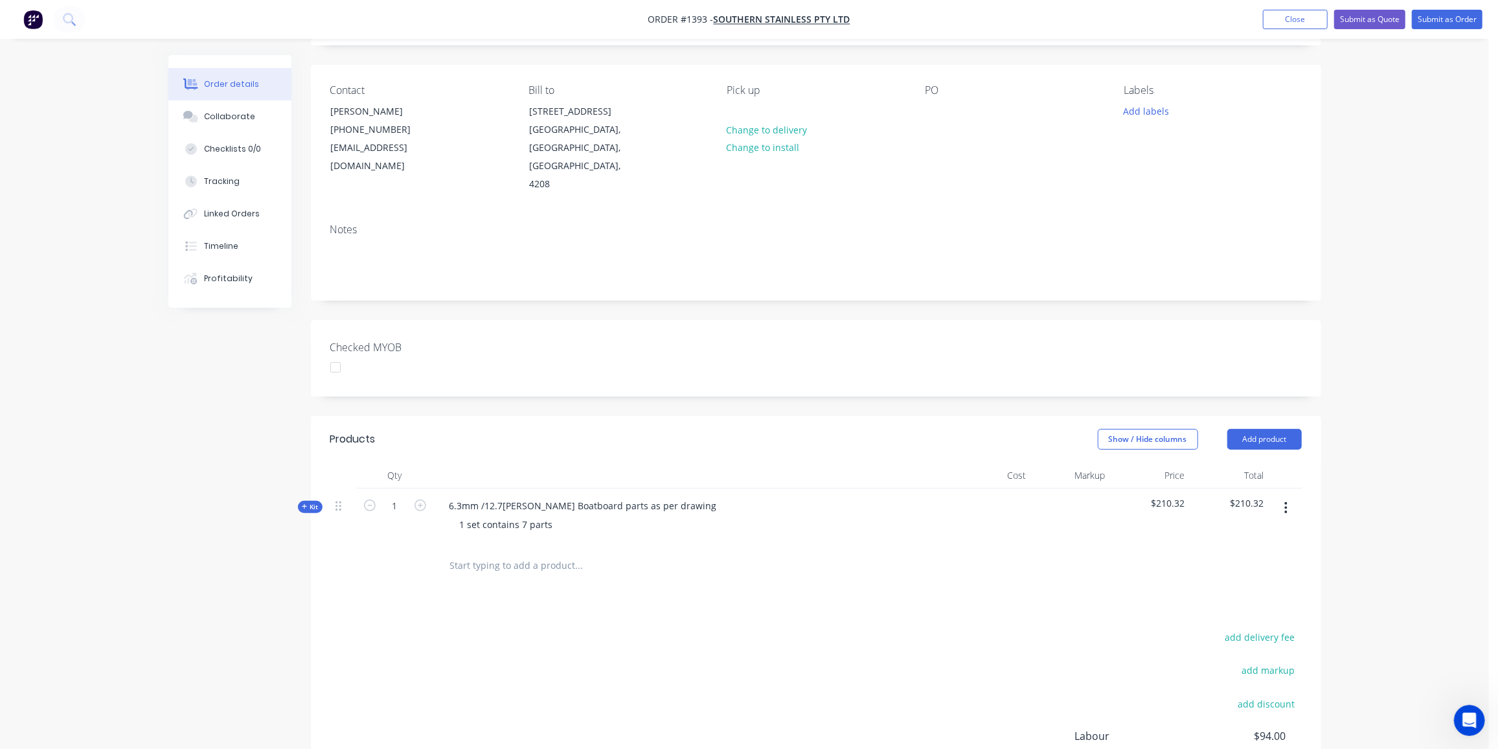
scroll to position [0, 0]
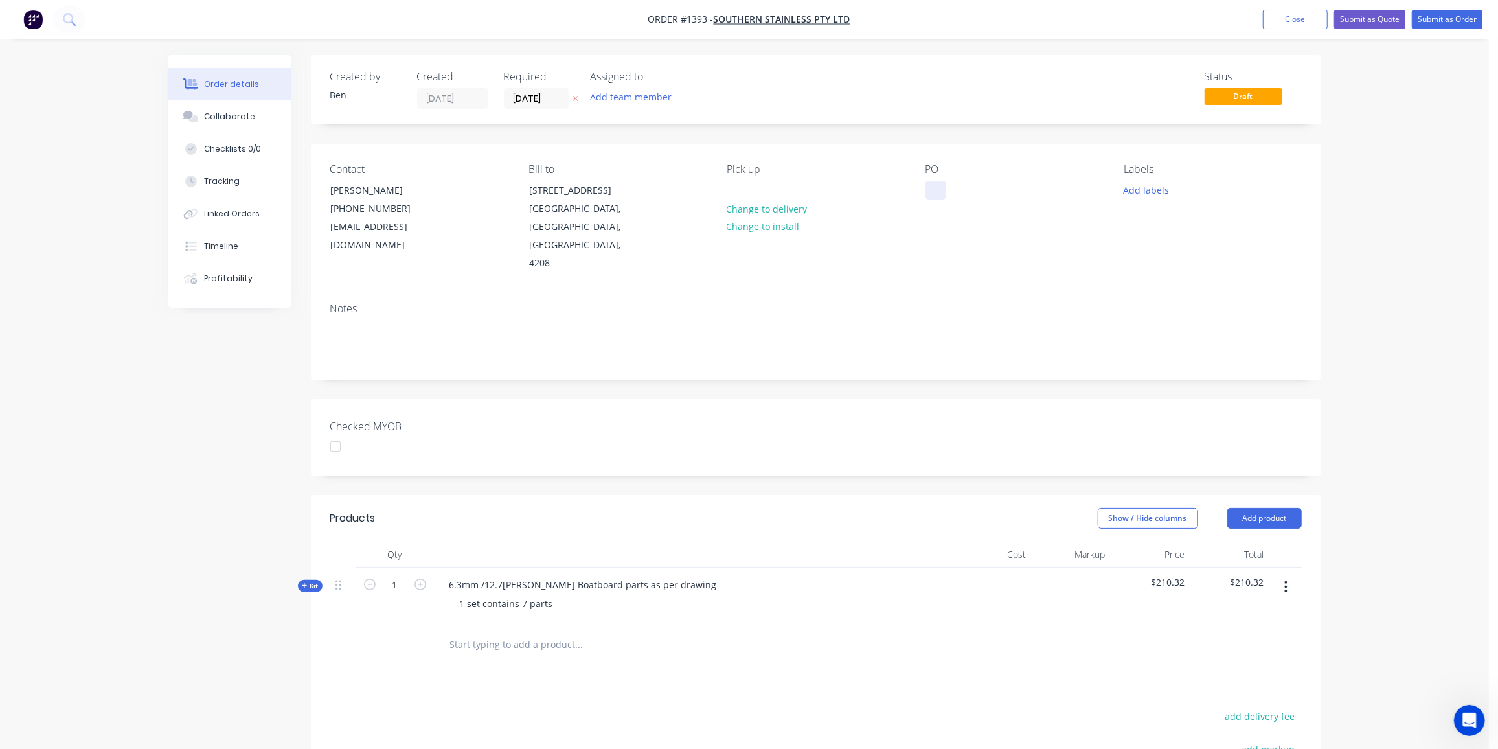
click at [935, 194] on div at bounding box center [935, 190] width 21 height 19
click at [1360, 15] on button "Submit as Quote" at bounding box center [1369, 19] width 71 height 19
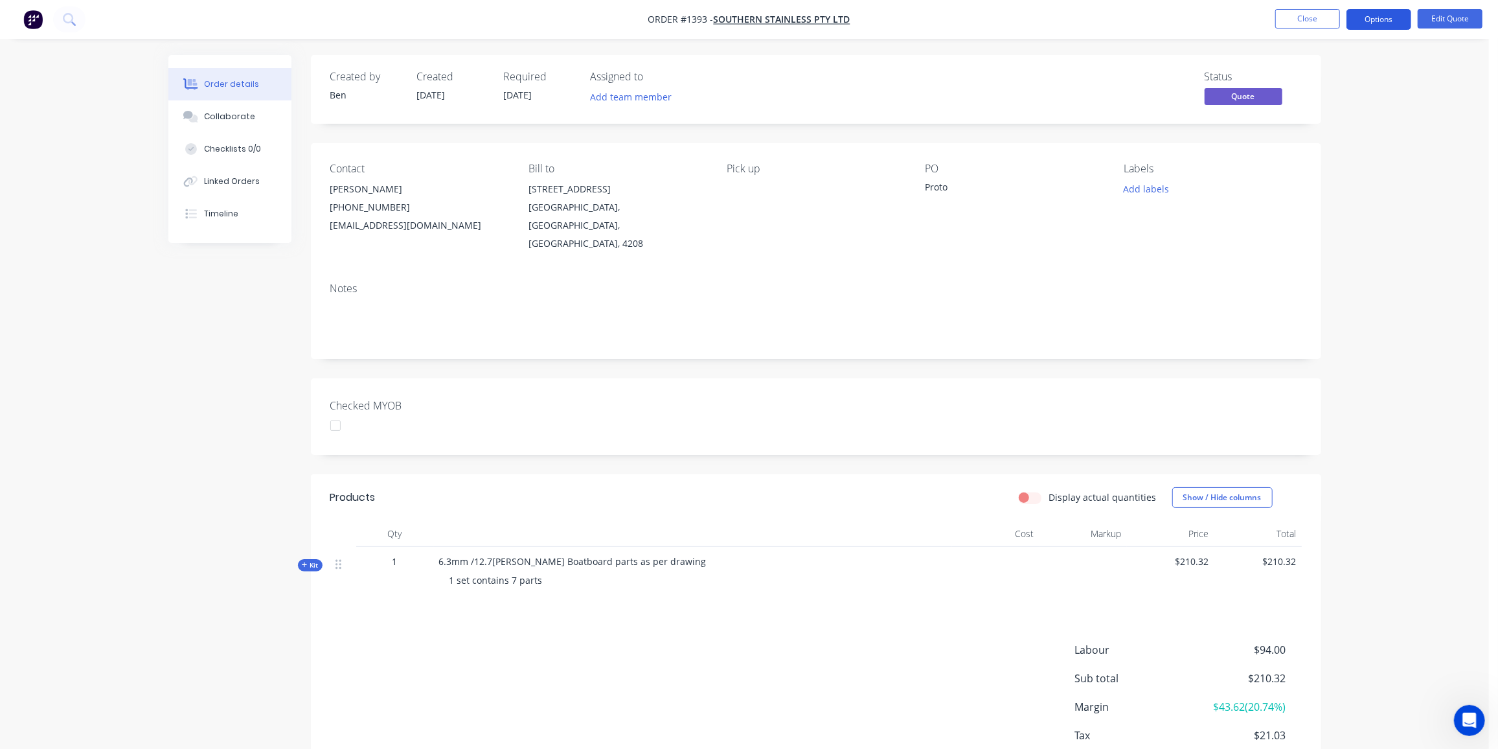
click at [1384, 18] on button "Options" at bounding box center [1378, 19] width 65 height 21
click at [1309, 82] on div "Quote" at bounding box center [1339, 78] width 119 height 19
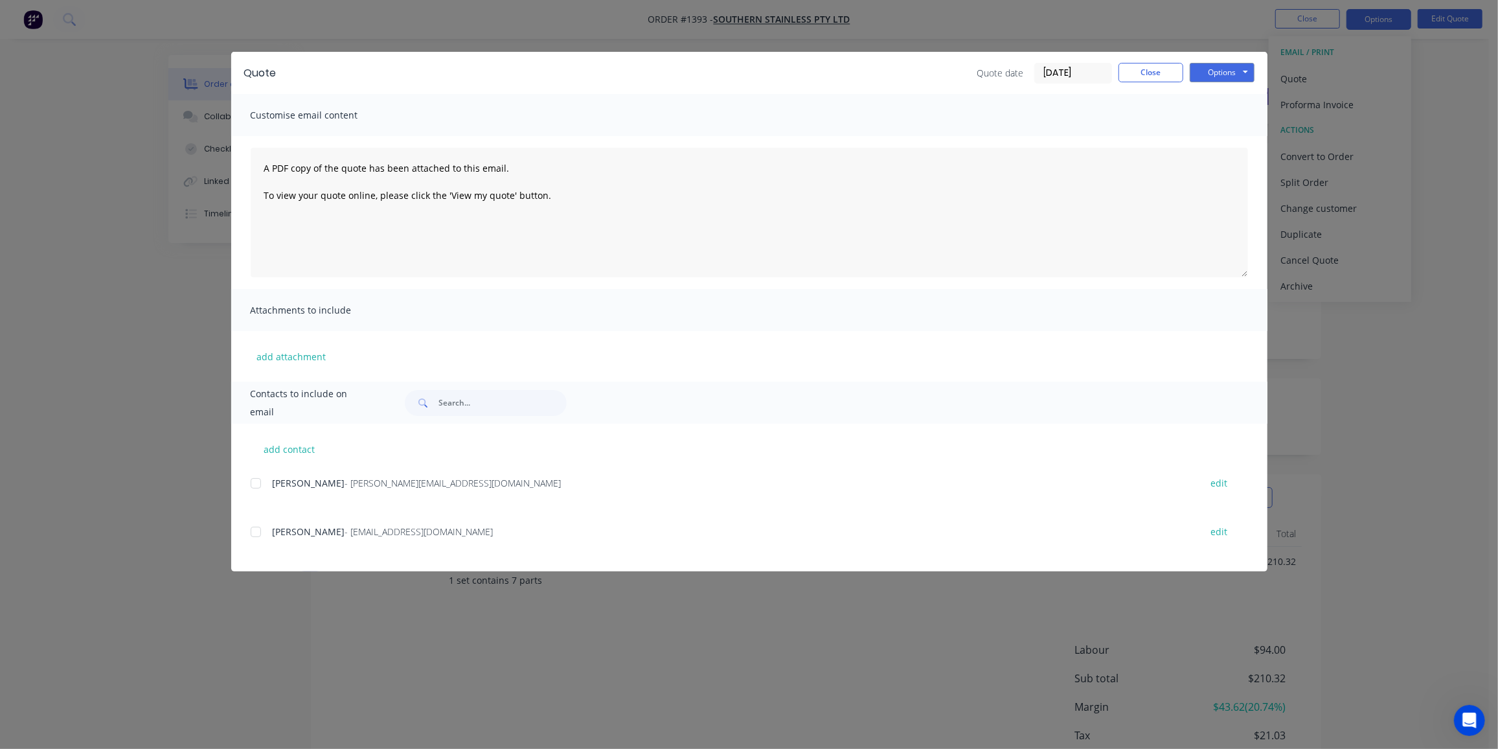
click at [249, 530] on div "add contact Matthew Lewis - m.lewis@southernstainless.com.au edit Eddie Mulyono…" at bounding box center [749, 498] width 1036 height 148
click at [257, 530] on div at bounding box center [256, 532] width 26 height 26
click at [1240, 70] on button "Options" at bounding box center [1222, 72] width 65 height 19
click at [1243, 98] on button "Preview" at bounding box center [1231, 95] width 83 height 21
click at [252, 530] on div "add contact Matthew Lewis - m.lewis@southernstainless.com.au edit Eddie Mulyono…" at bounding box center [749, 498] width 1036 height 148
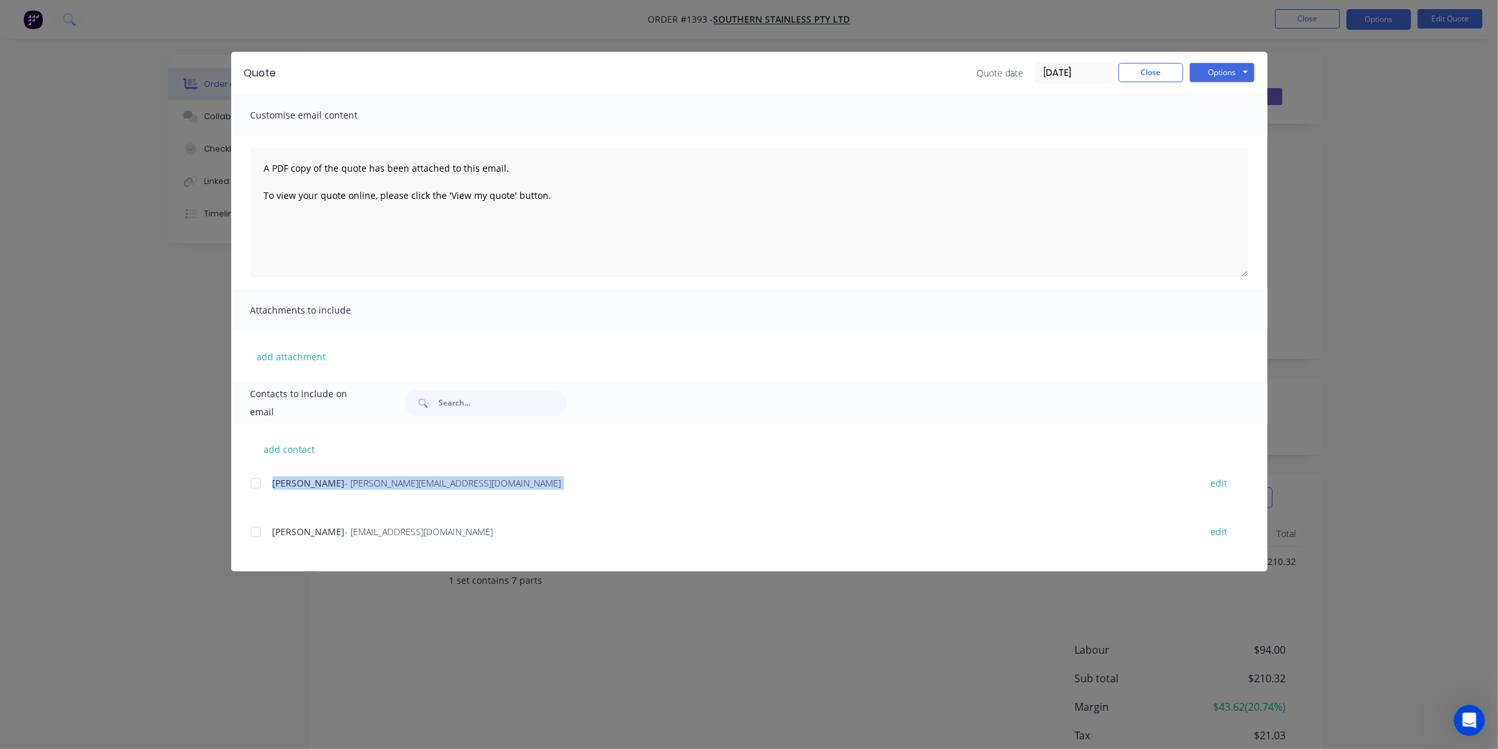
click at [254, 530] on div at bounding box center [256, 532] width 26 height 26
click at [1236, 67] on button "Options" at bounding box center [1222, 72] width 65 height 19
click at [1229, 139] on button "Email" at bounding box center [1231, 138] width 83 height 21
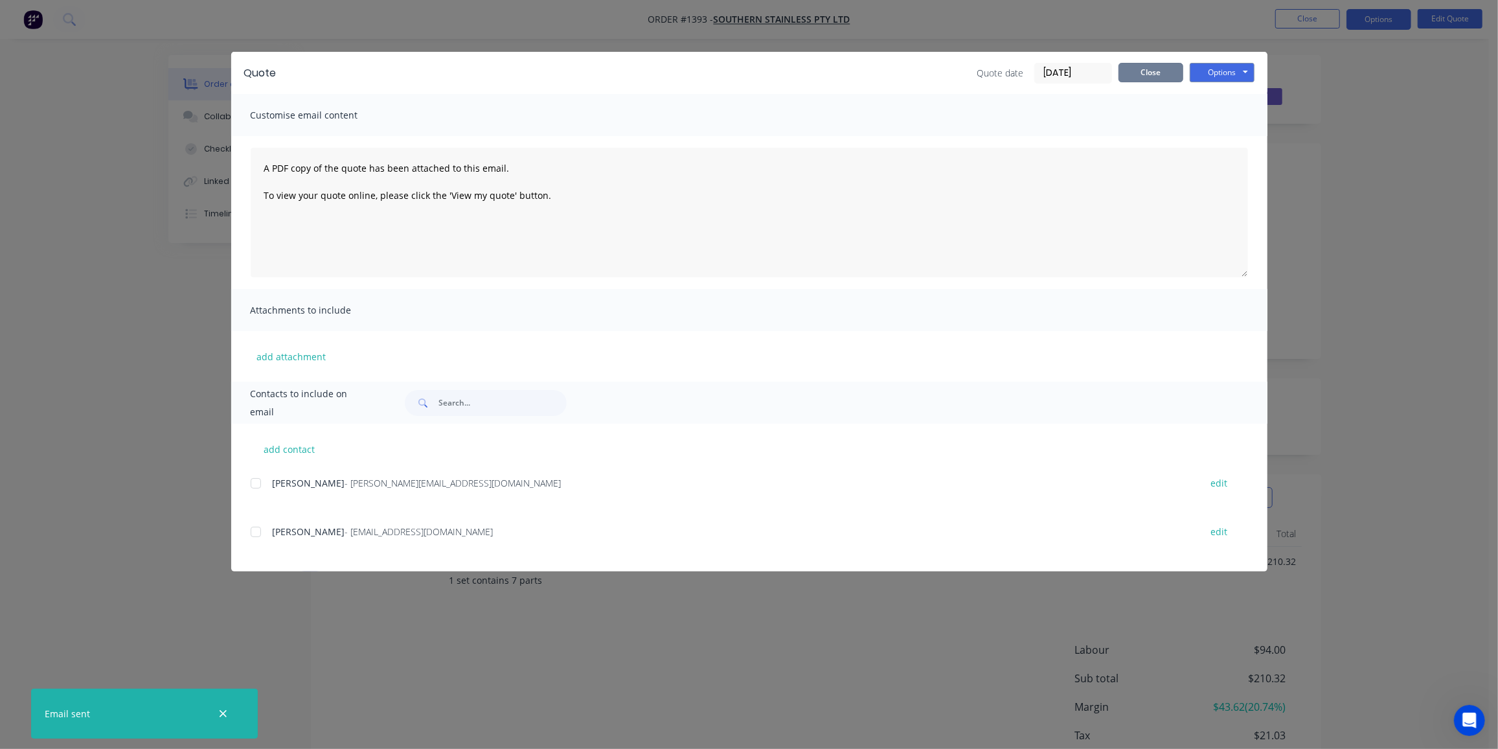
click at [1141, 73] on button "Close" at bounding box center [1150, 72] width 65 height 19
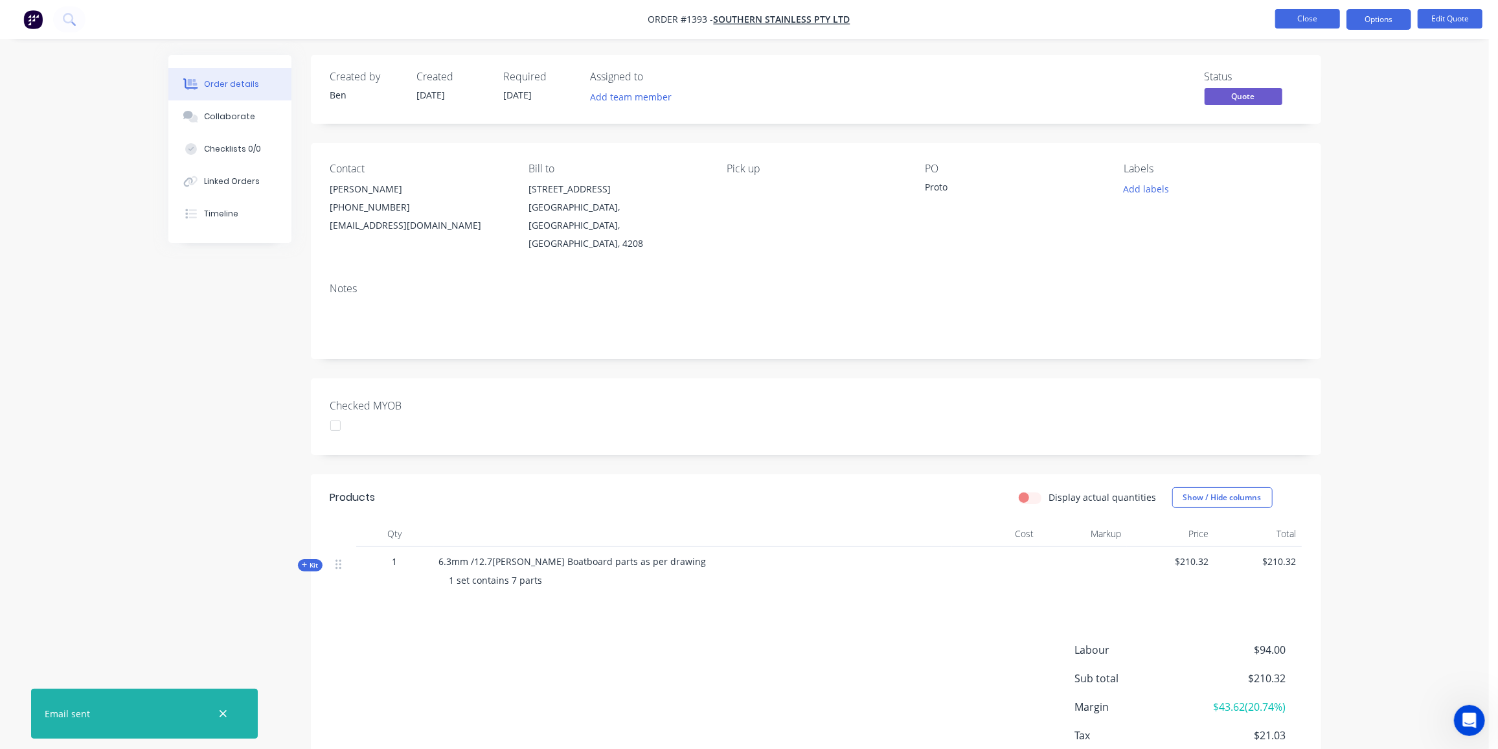
click at [1340, 19] on button "Close" at bounding box center [1307, 18] width 65 height 19
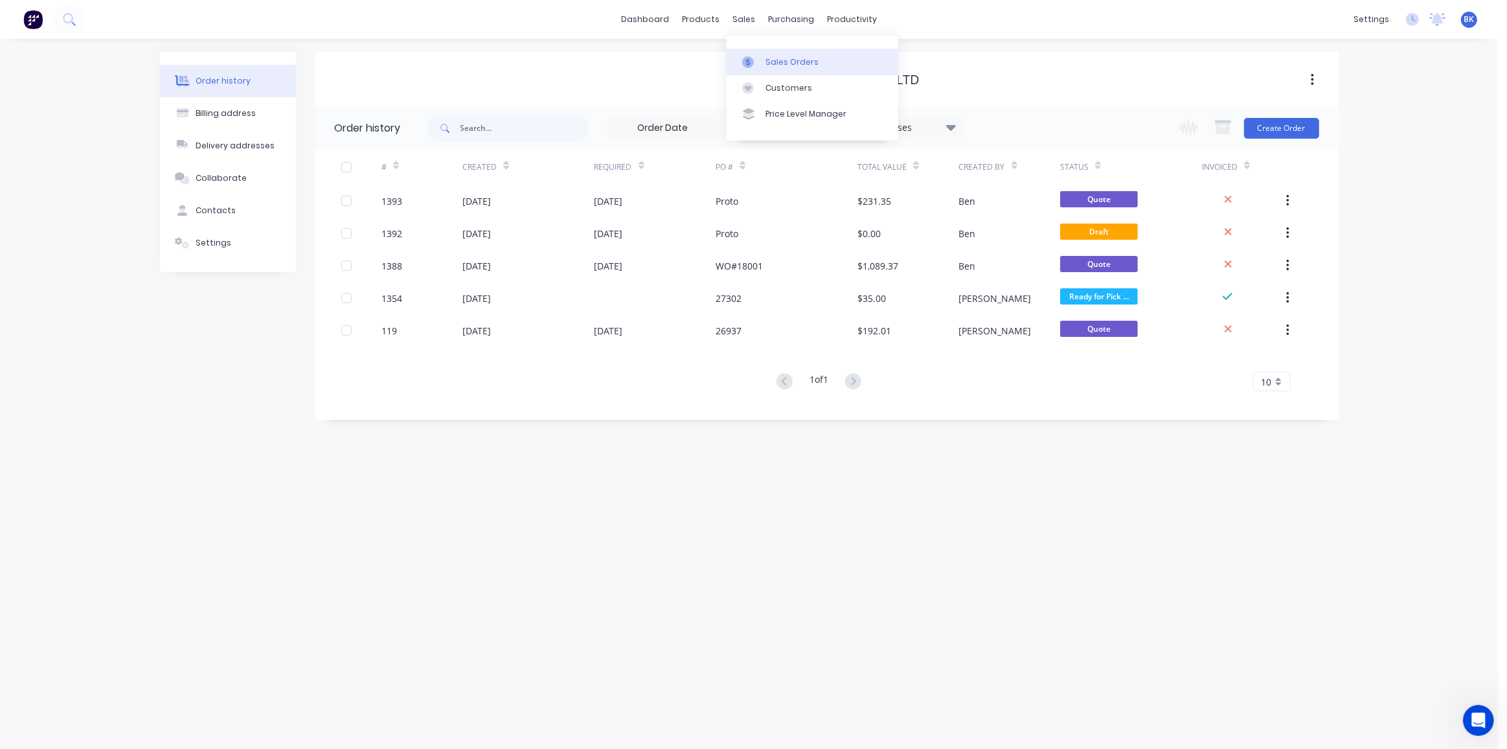
click at [766, 57] on div "Sales Orders" at bounding box center [792, 62] width 53 height 12
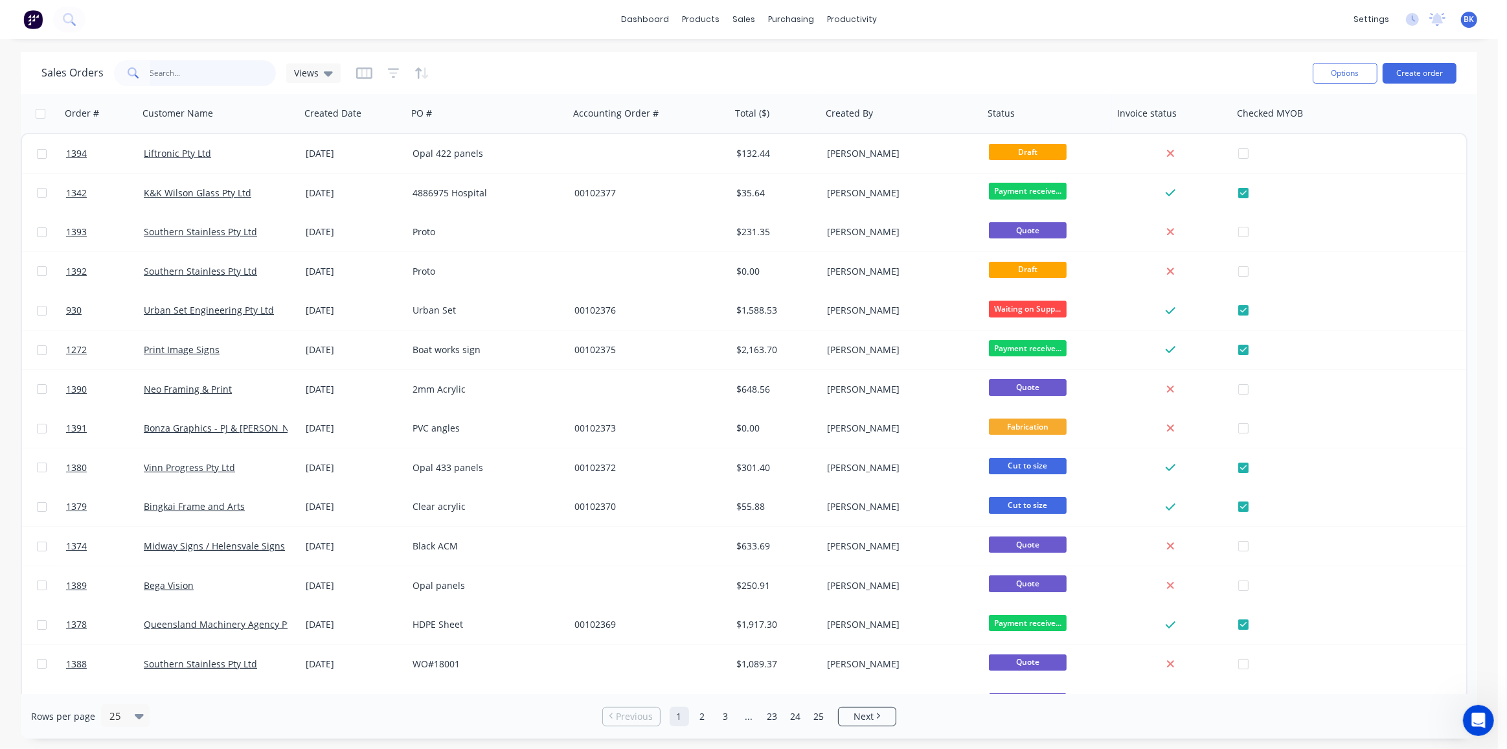
click at [197, 67] on input "text" at bounding box center [213, 73] width 126 height 26
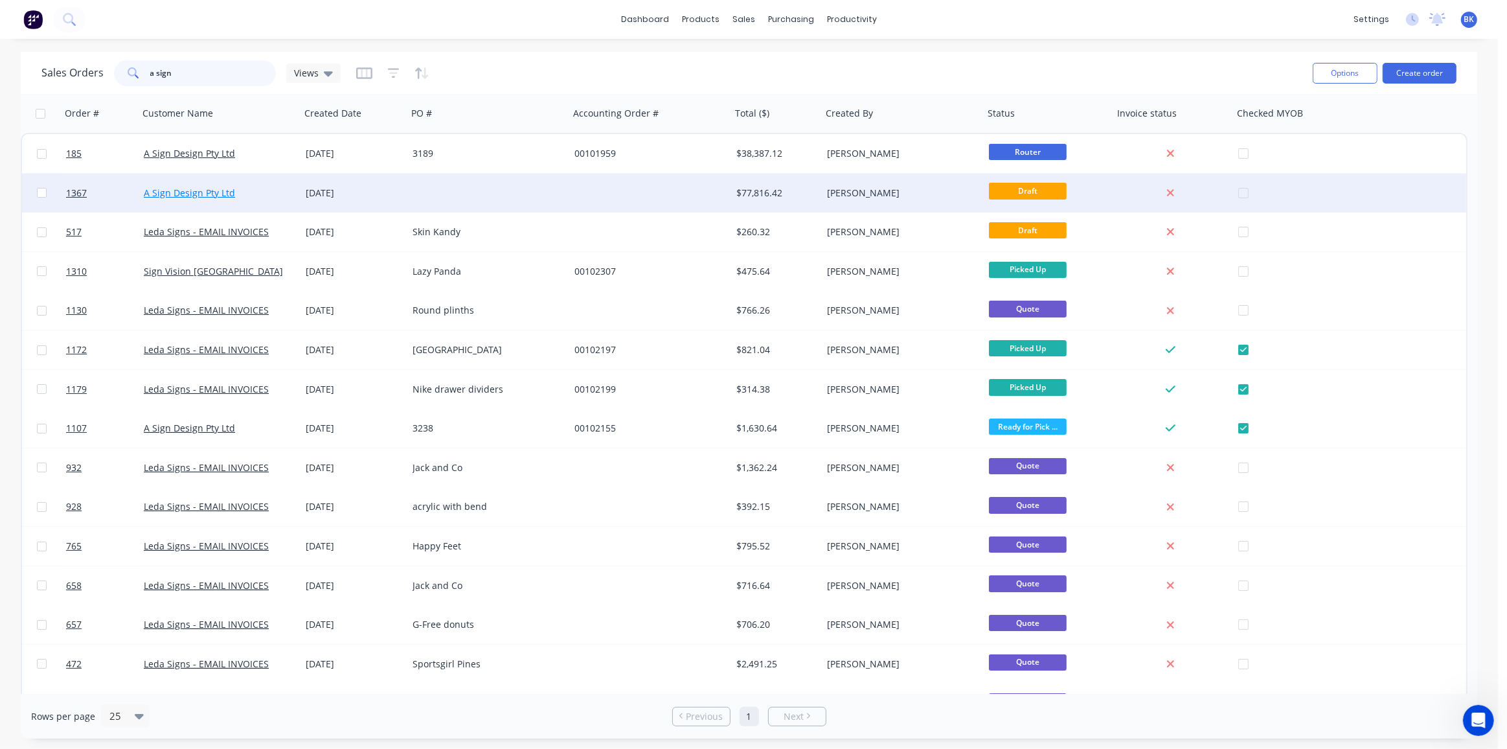
type input "a sign"
click at [222, 192] on link "A Sign Design Pty Ltd" at bounding box center [189, 193] width 91 height 12
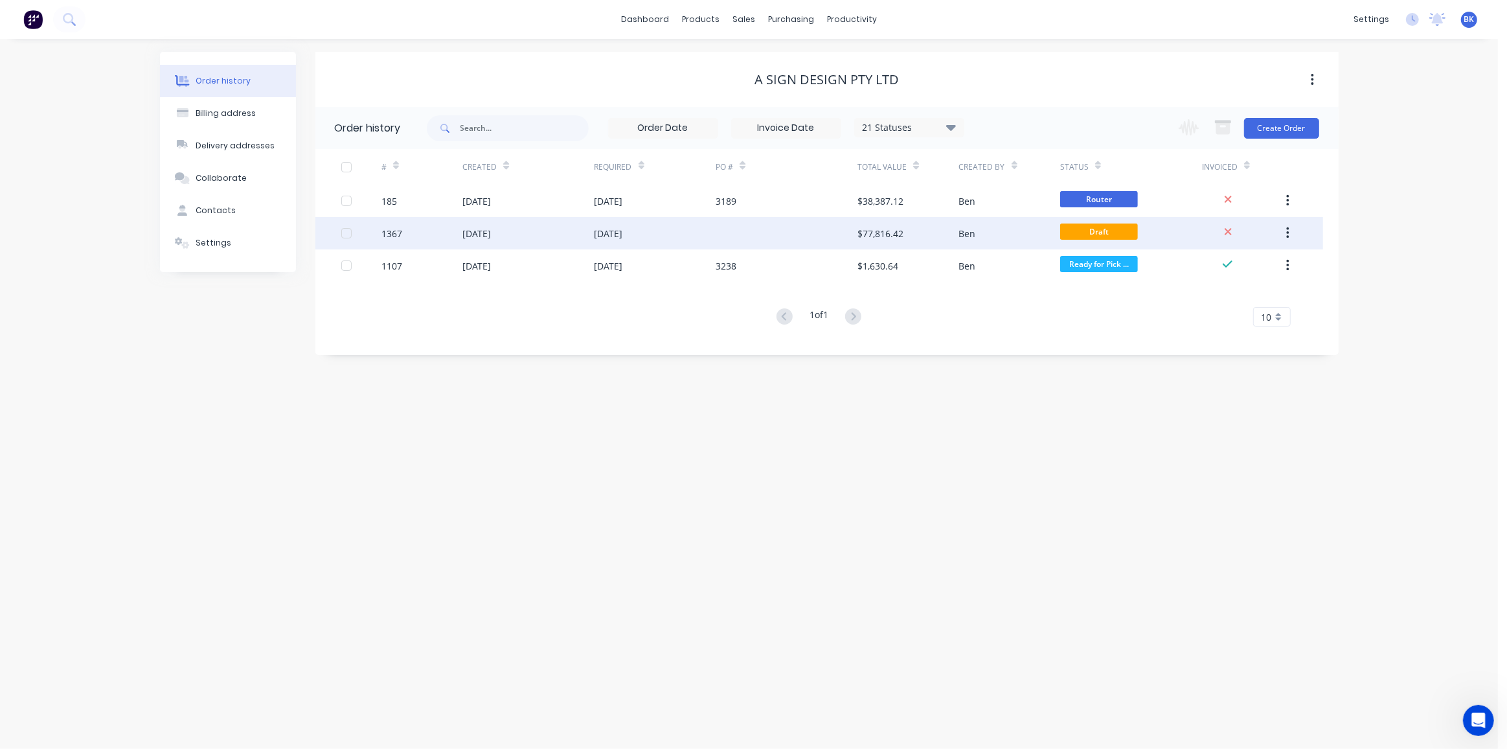
click at [891, 233] on div "$77,816.42" at bounding box center [880, 234] width 46 height 14
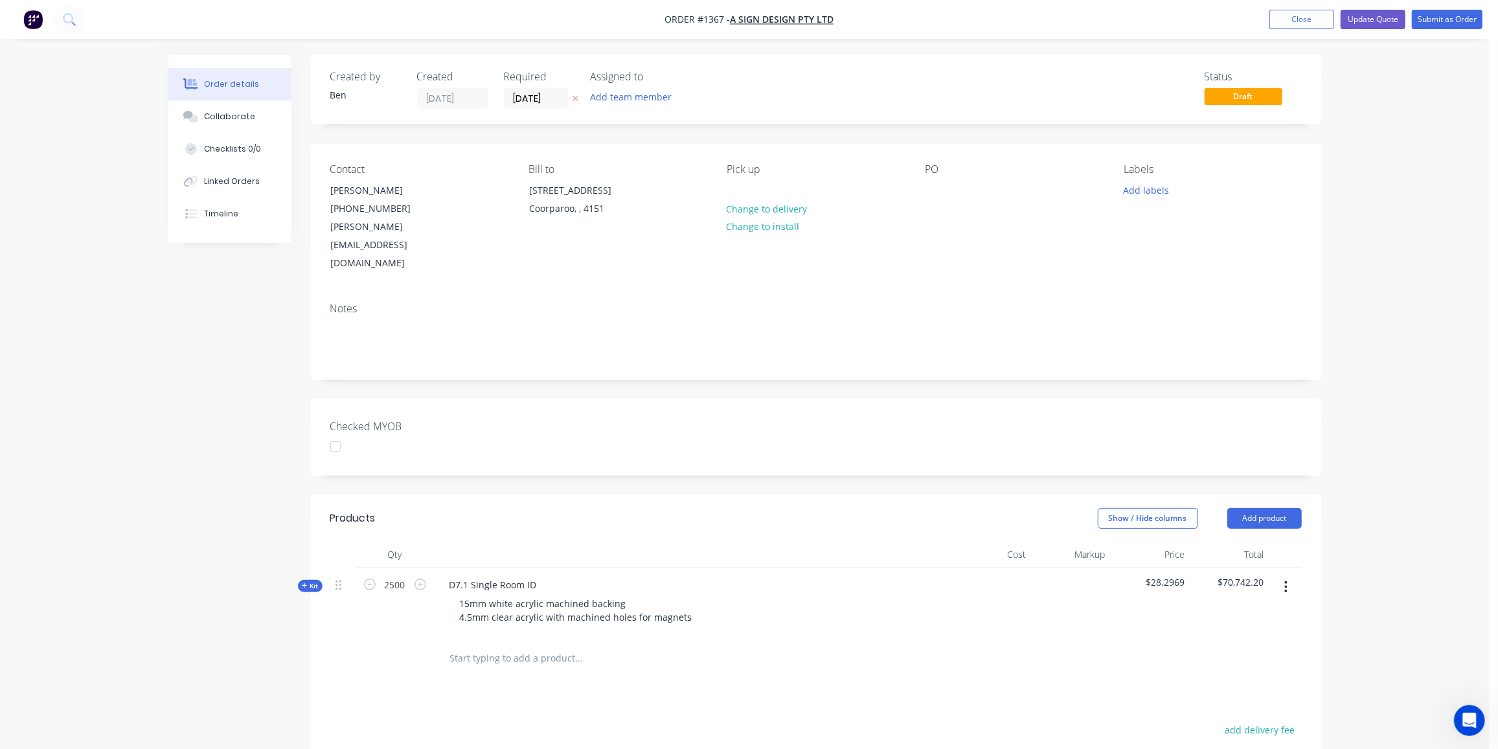
click at [313, 581] on span "Kit" at bounding box center [310, 586] width 17 height 10
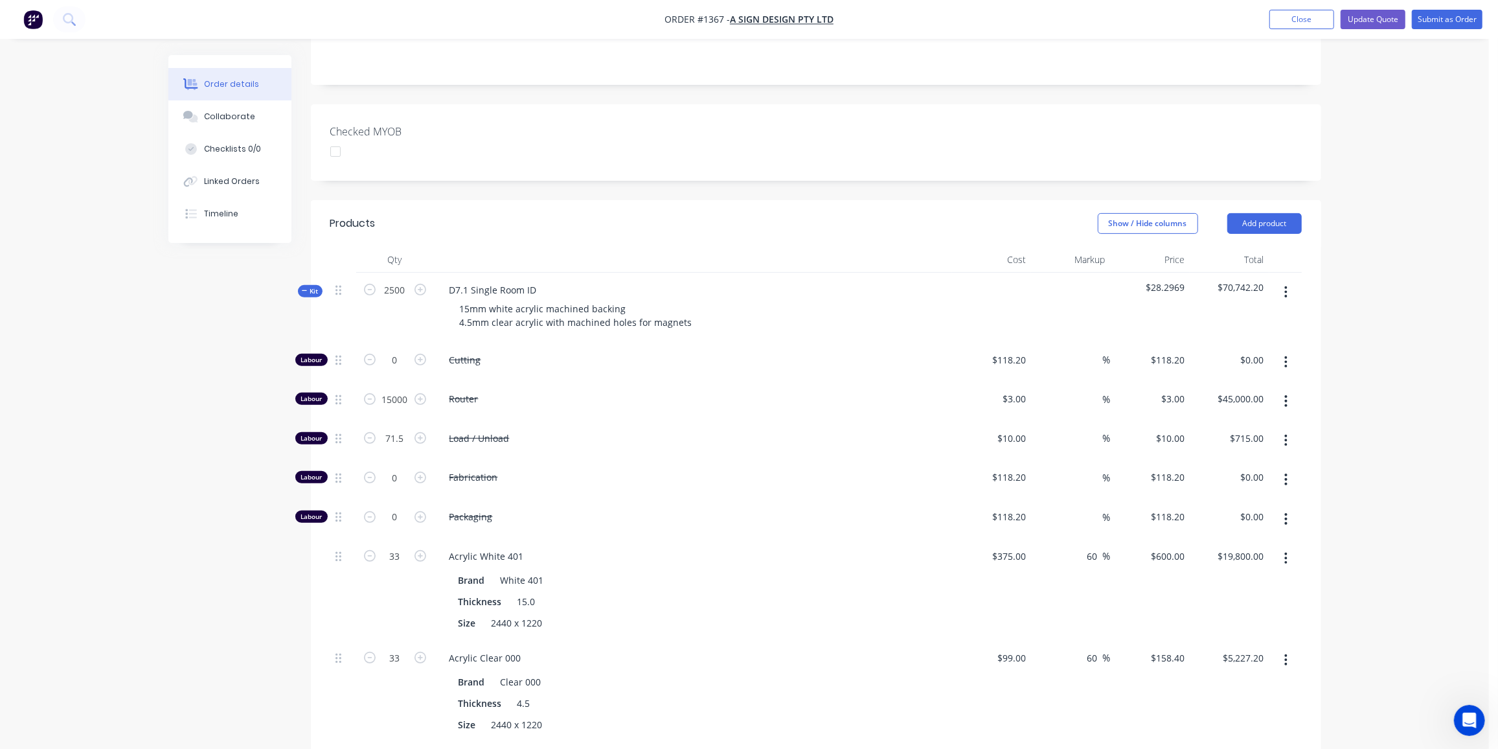
scroll to position [294, 0]
click at [403, 356] on input "15000" at bounding box center [395, 360] width 34 height 19
type input "12000"
type input "$36,000.00"
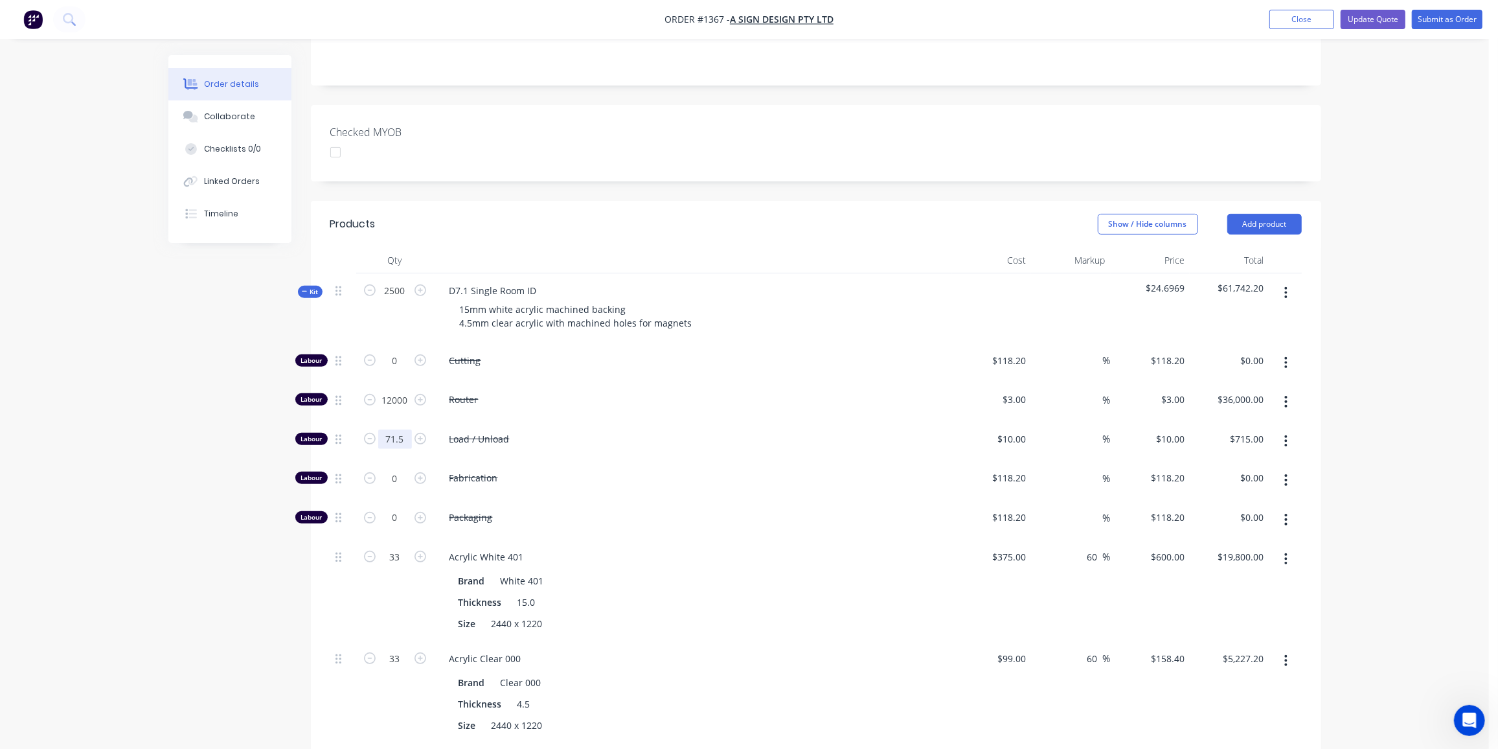
click at [401, 370] on input "71.5" at bounding box center [395, 360] width 34 height 19
type input "33"
type input "$330.00"
click at [261, 602] on div "Created by Ben Created 03/09/25 Required 03/09/25 Assigned to Add team member S…" at bounding box center [744, 451] width 1153 height 1381
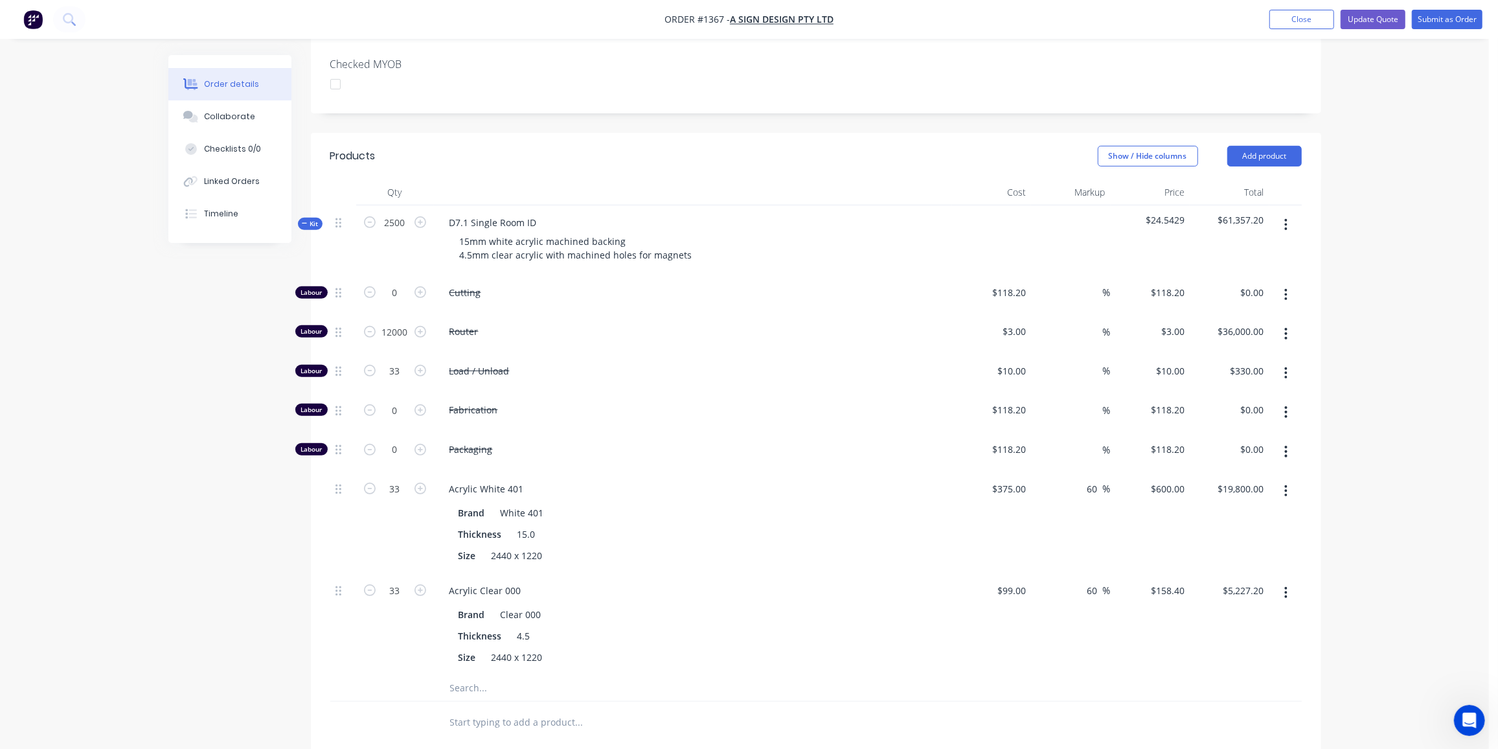
scroll to position [353, 0]
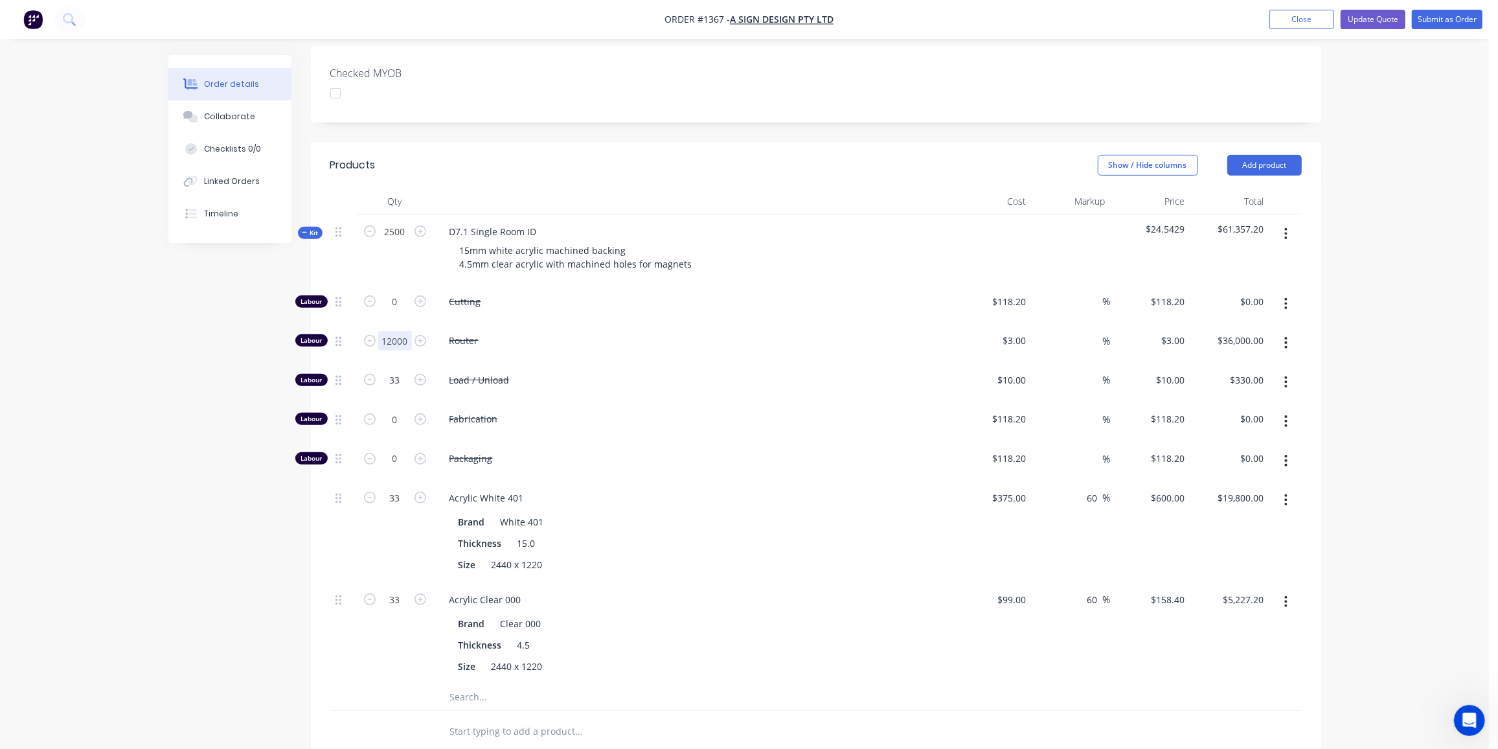
click at [401, 305] on input "12000" at bounding box center [395, 301] width 34 height 19
type input "16250"
type input "$48,750.00"
drag, startPoint x: 399, startPoint y: 343, endPoint x: 406, endPoint y: 343, distance: 7.1
click at [400, 312] on input "33" at bounding box center [395, 301] width 34 height 19
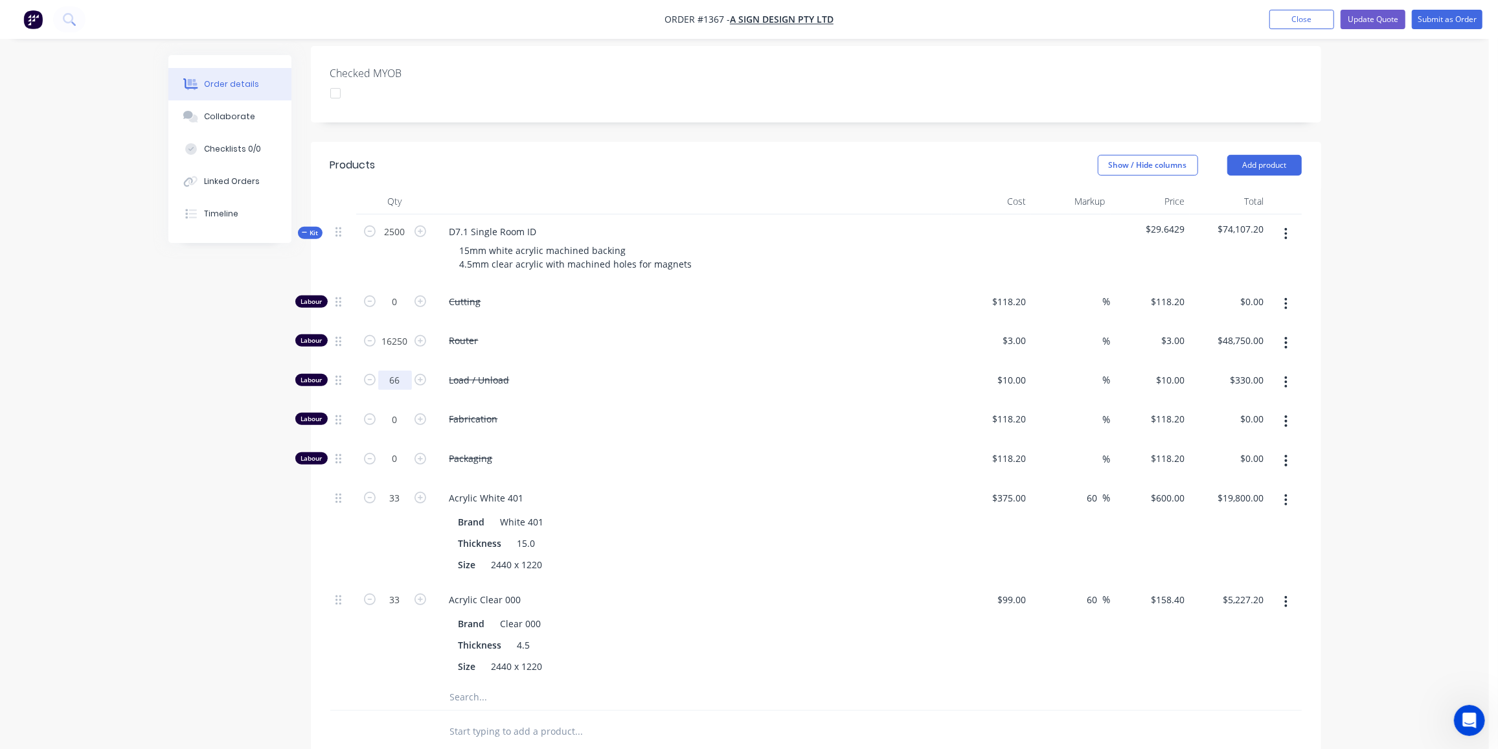
type input "66"
type input "$660.00"
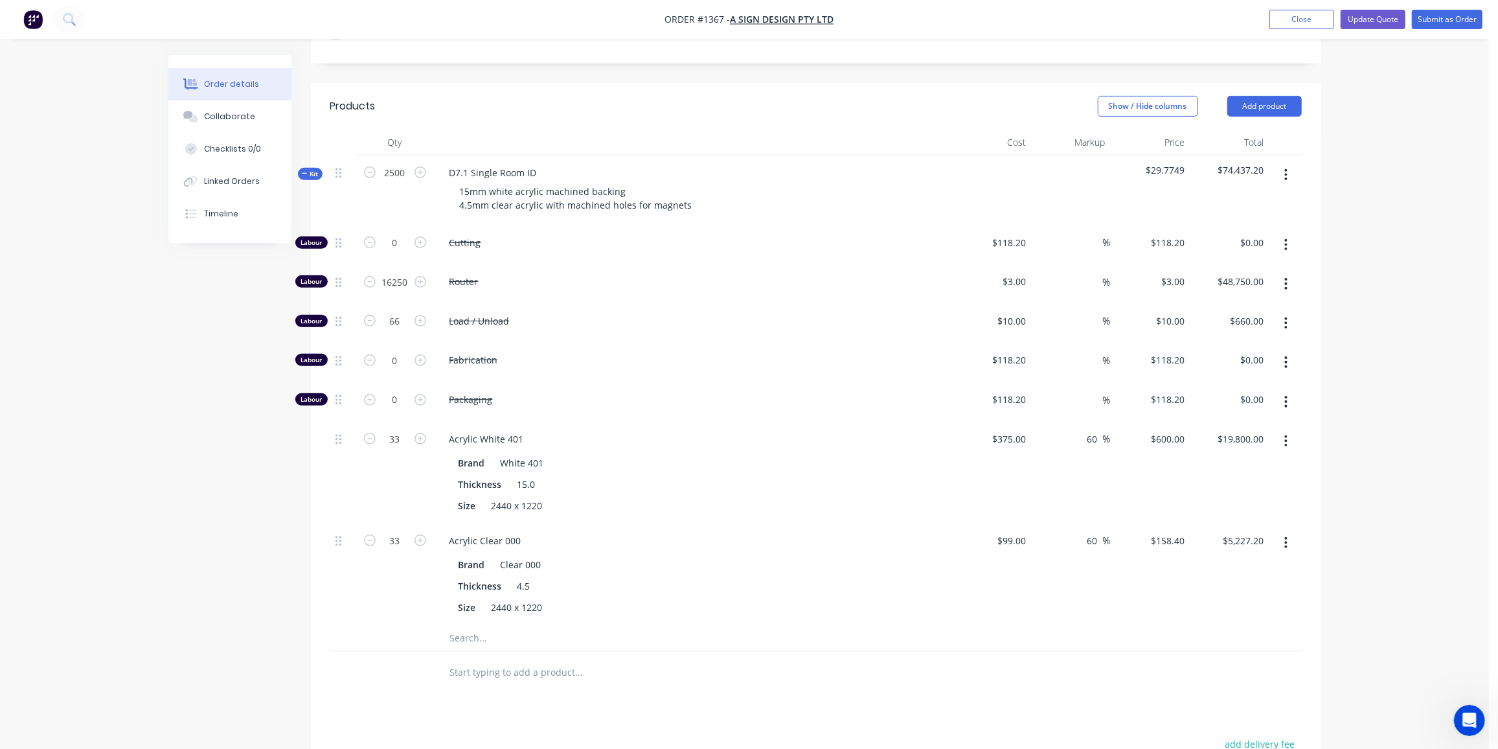
scroll to position [644, 0]
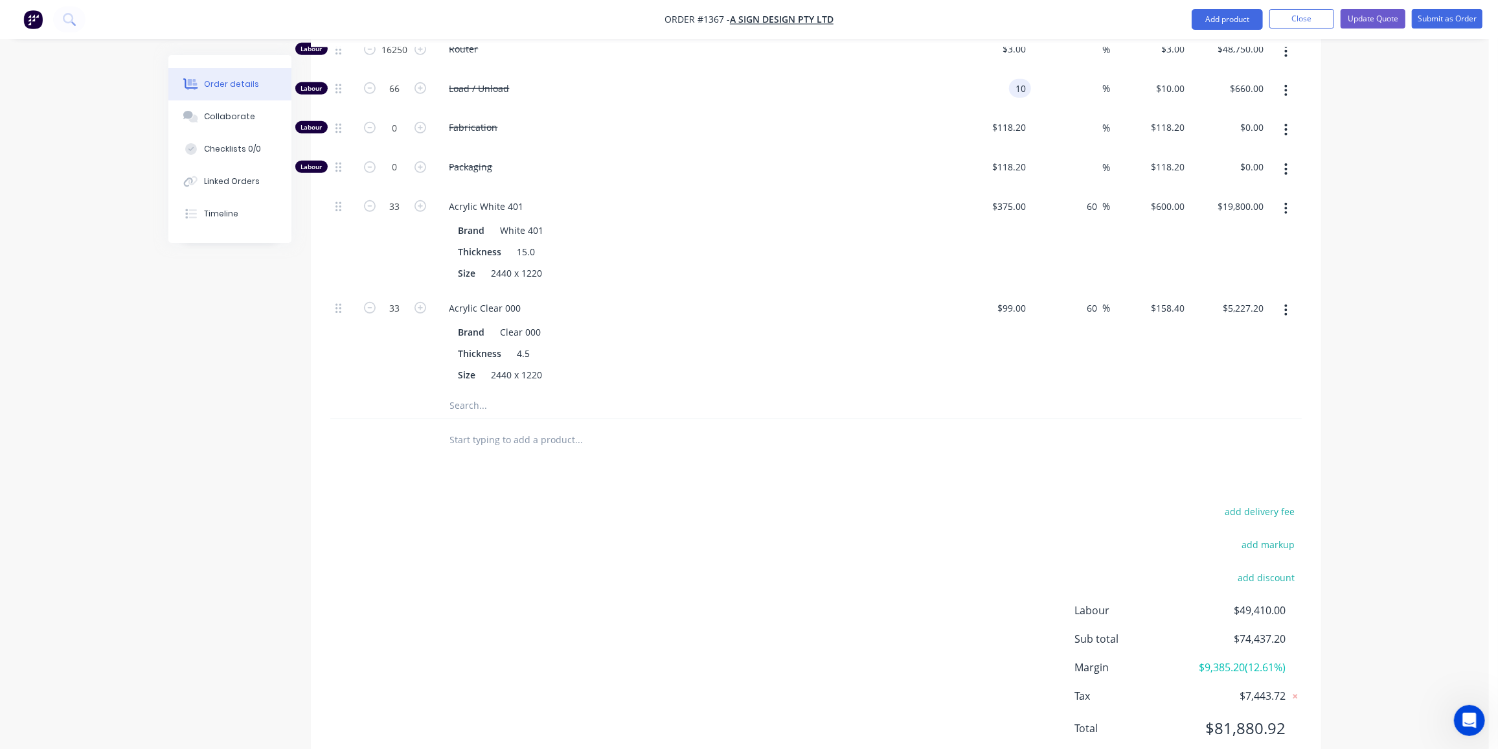
type input "$10.00"
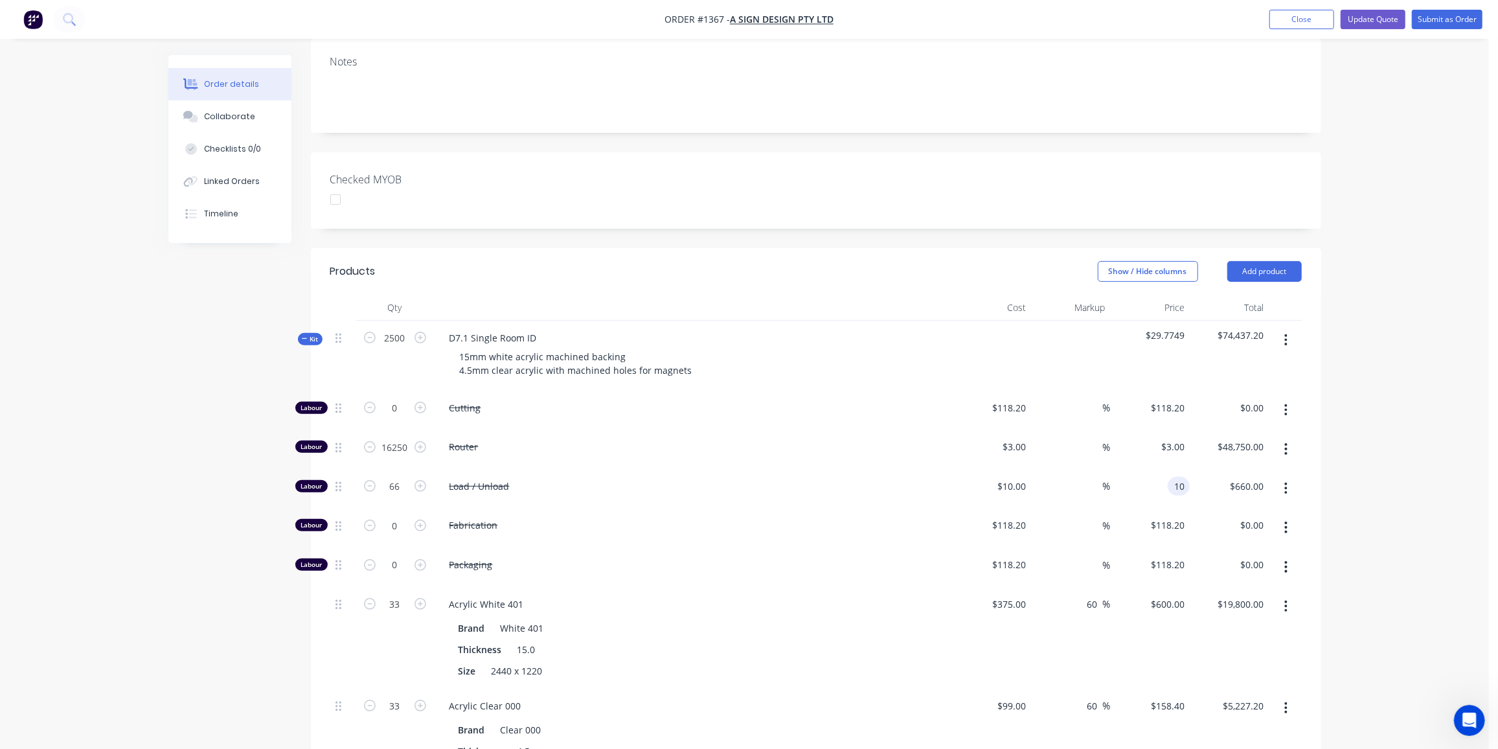
scroll to position [232, 0]
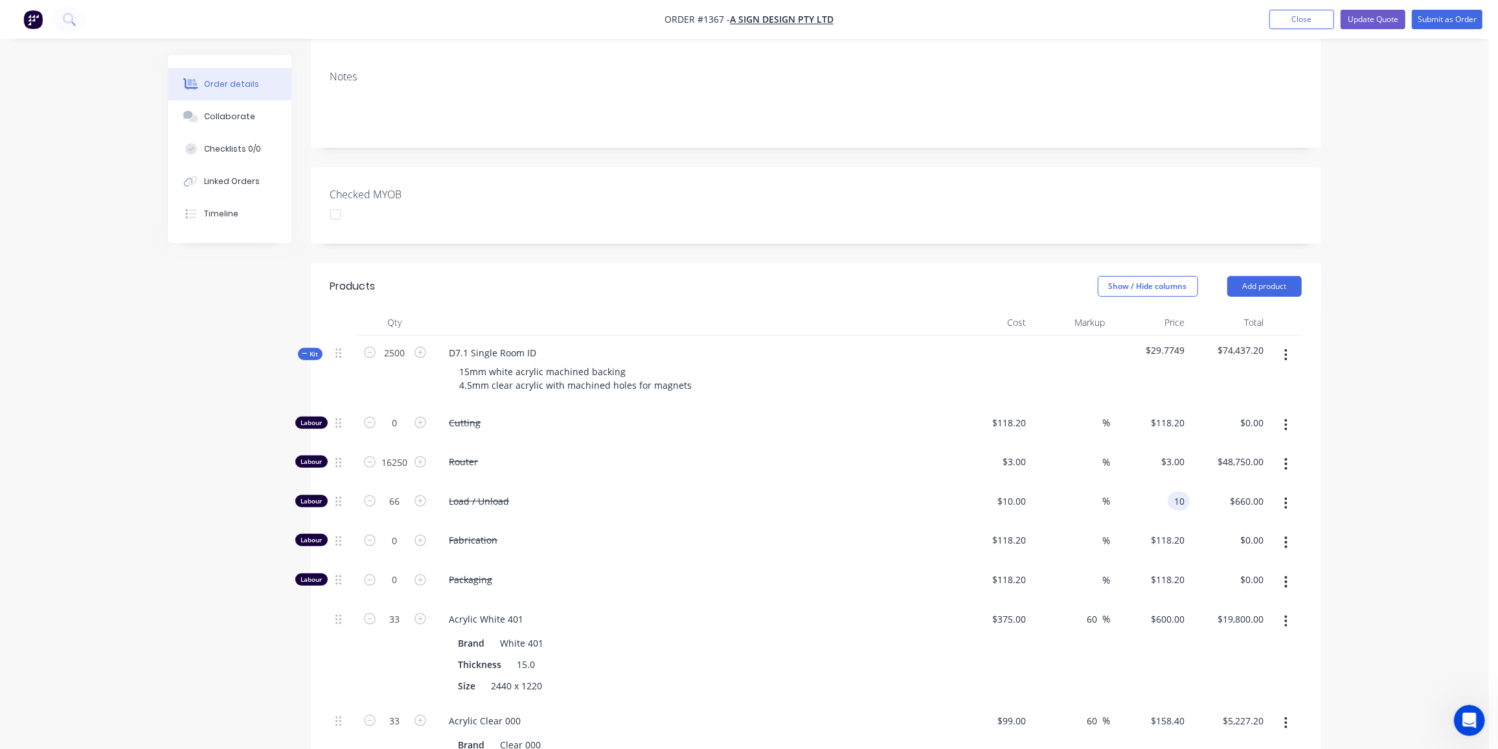
type input "$10.00"
type input "$660.00"
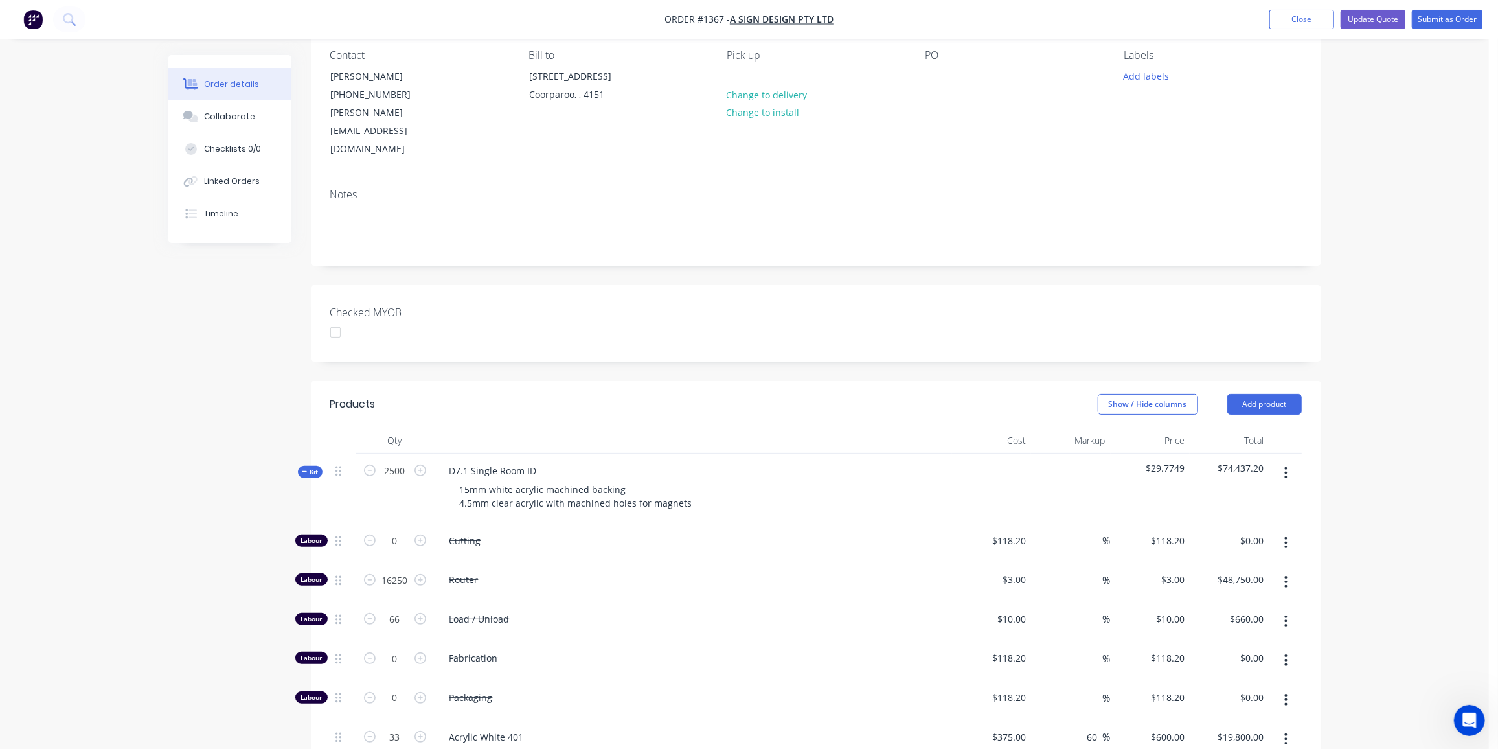
scroll to position [0, 0]
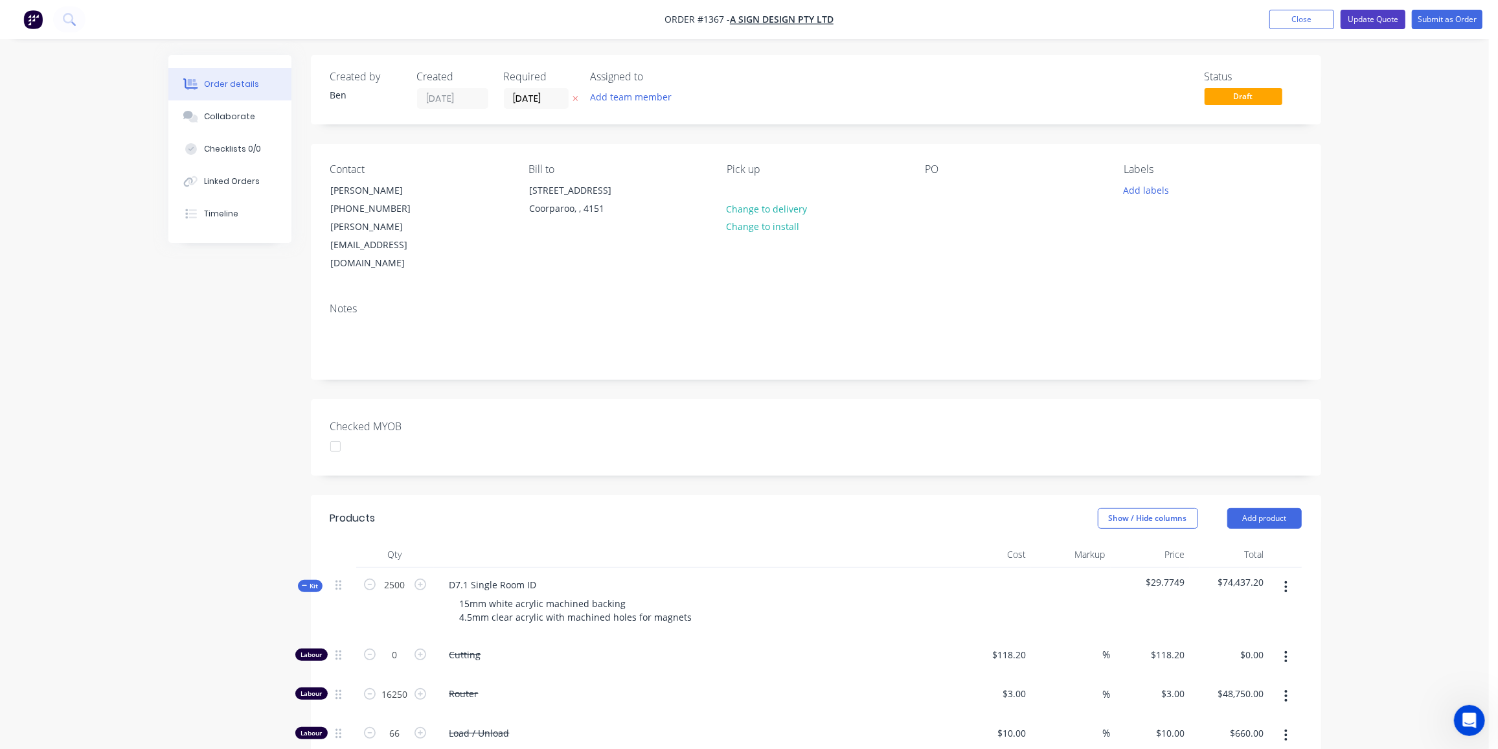
click at [1376, 17] on button "Update Quote" at bounding box center [1373, 19] width 65 height 19
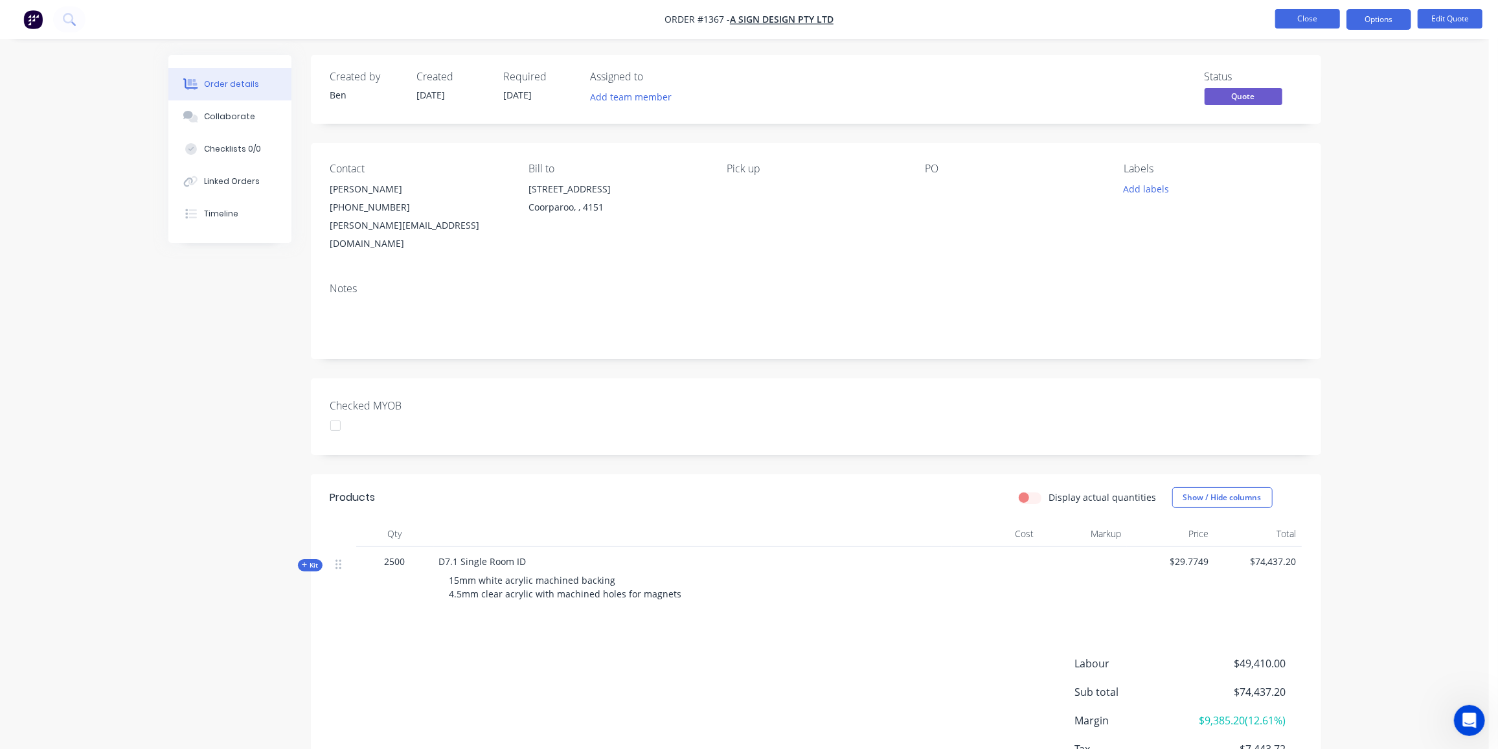
click at [1294, 22] on button "Close" at bounding box center [1307, 18] width 65 height 19
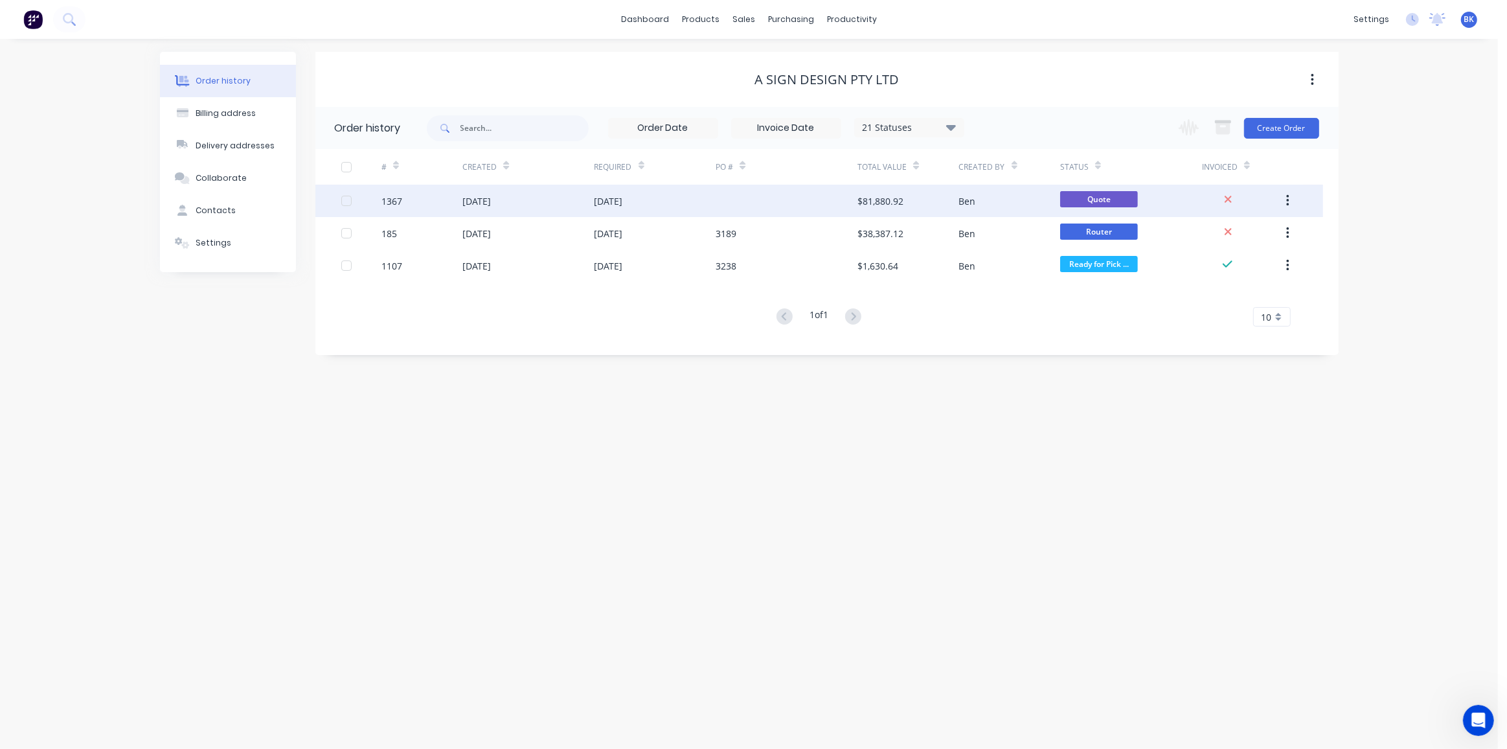
click at [780, 205] on div at bounding box center [787, 201] width 142 height 32
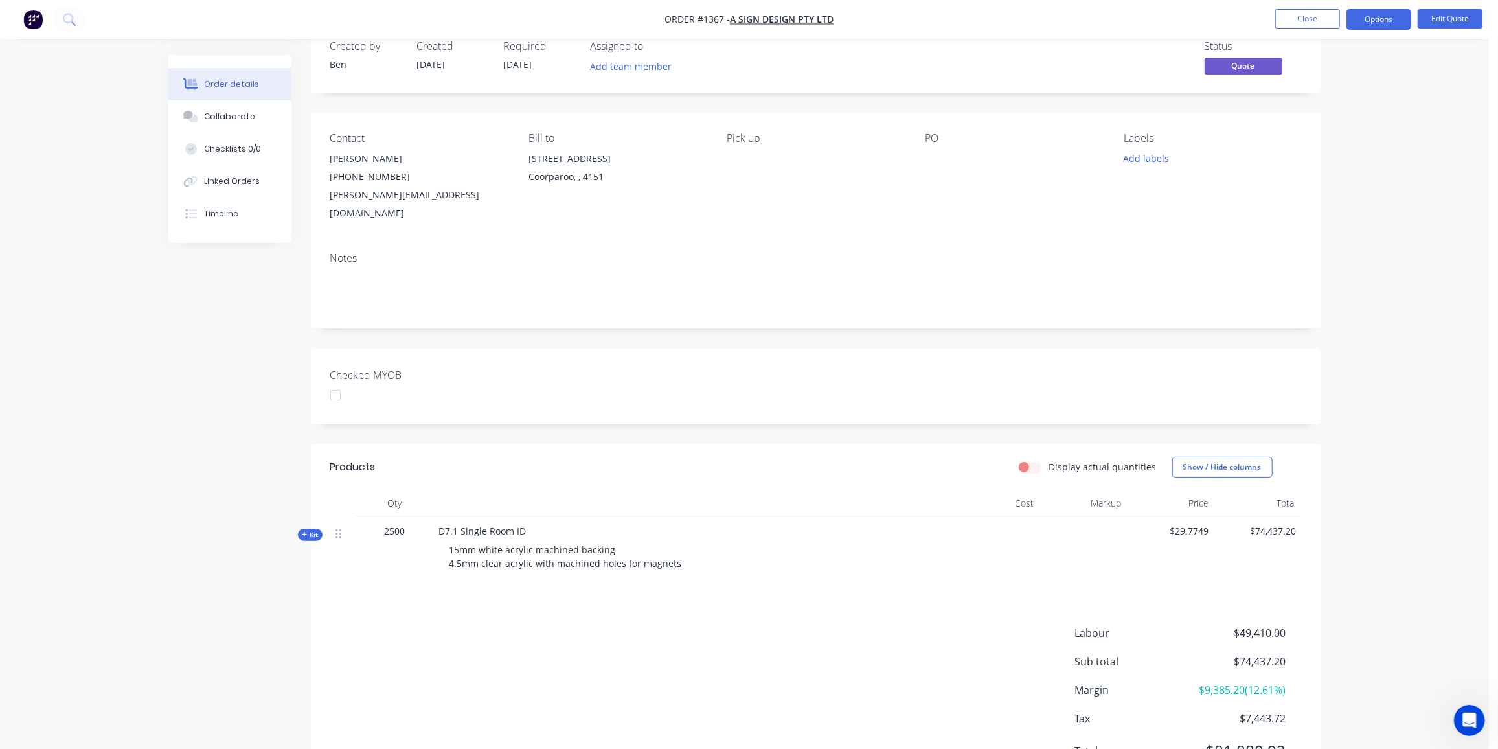
scroll to position [77, 0]
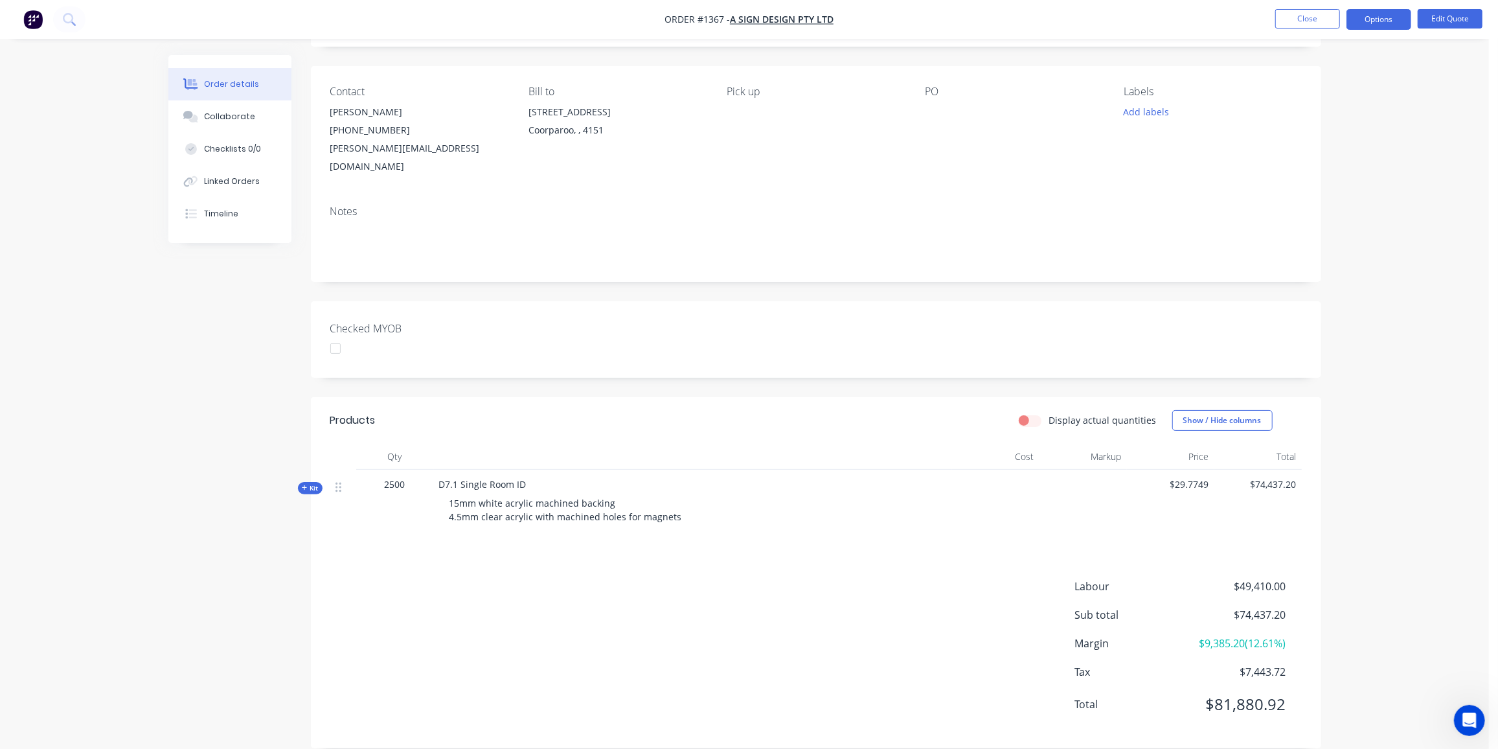
click at [309, 483] on span "Kit" at bounding box center [310, 488] width 17 height 10
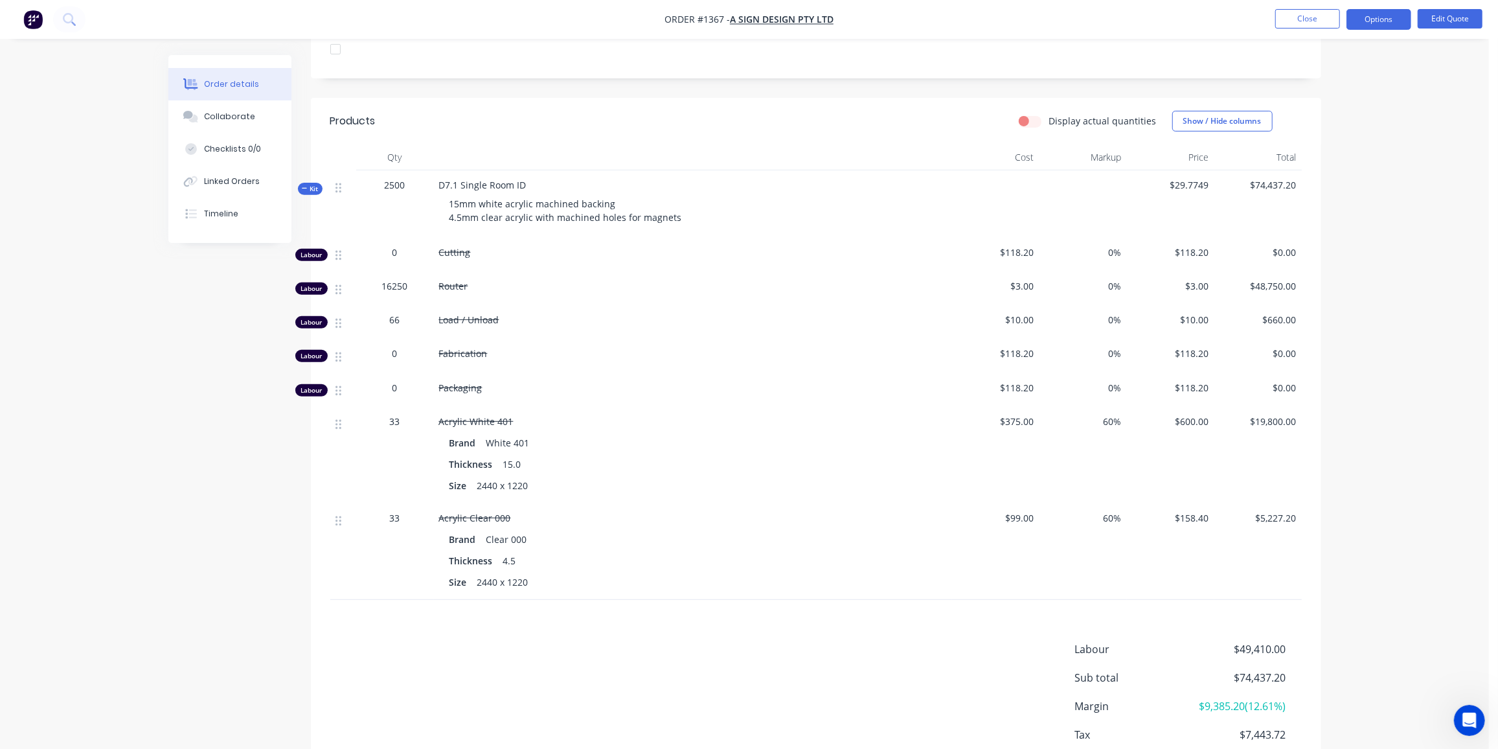
scroll to position [438, 0]
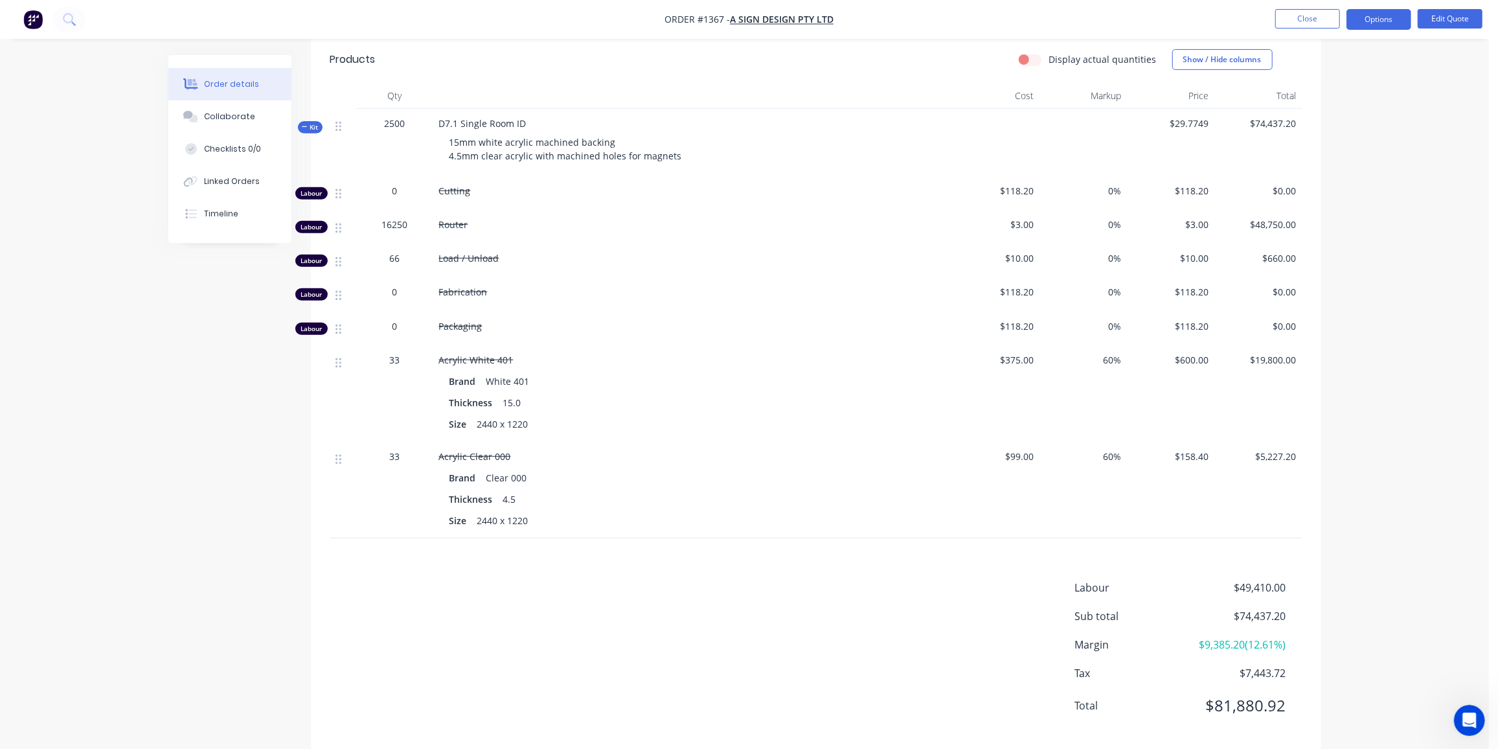
click at [1112, 353] on span "60%" at bounding box center [1083, 360] width 77 height 14
click at [1102, 353] on span "60%" at bounding box center [1083, 360] width 77 height 14
drag, startPoint x: 1103, startPoint y: 337, endPoint x: 1109, endPoint y: 340, distance: 7.0
click at [1109, 353] on span "60%" at bounding box center [1083, 360] width 77 height 14
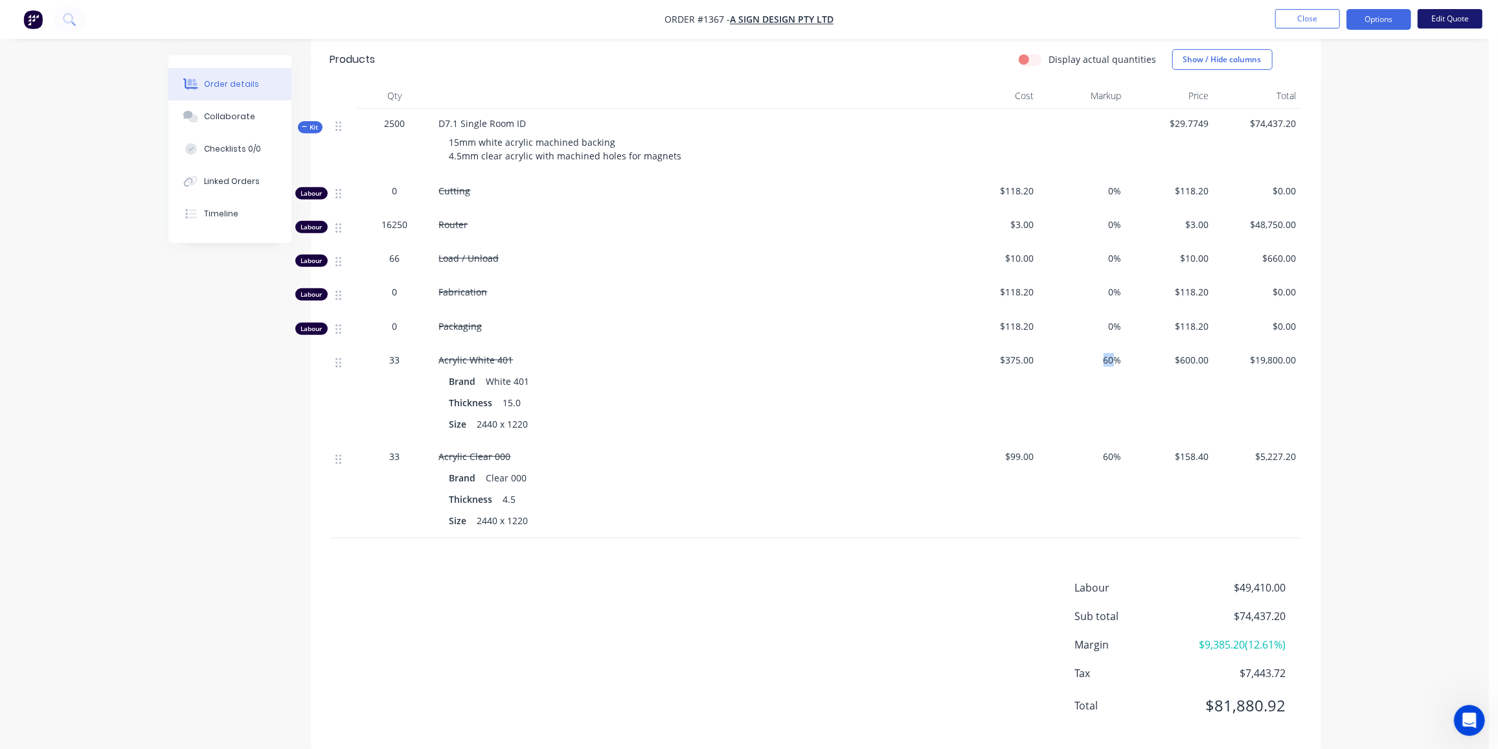
click at [1436, 23] on button "Edit Quote" at bounding box center [1450, 18] width 65 height 19
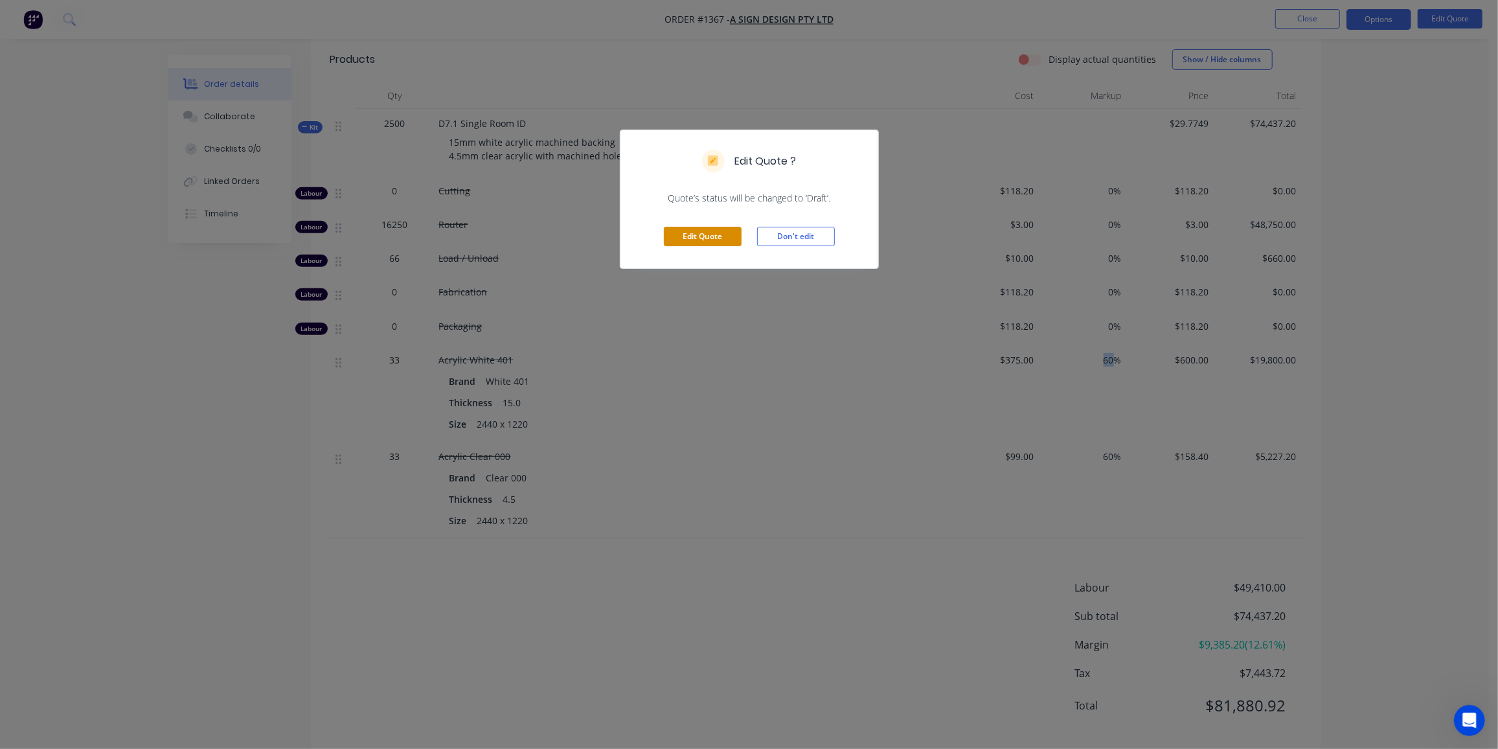
click at [692, 236] on button "Edit Quote" at bounding box center [703, 236] width 78 height 19
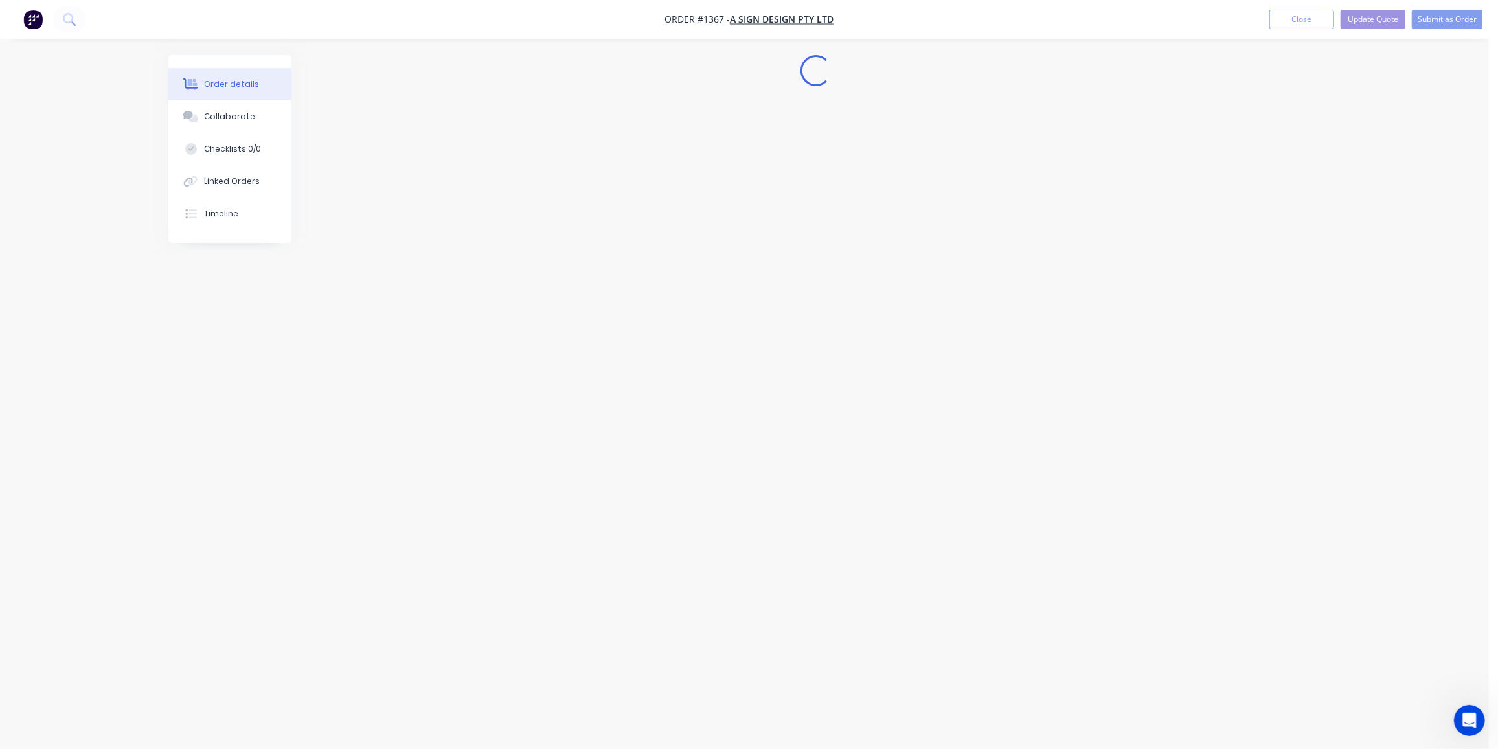
scroll to position [0, 0]
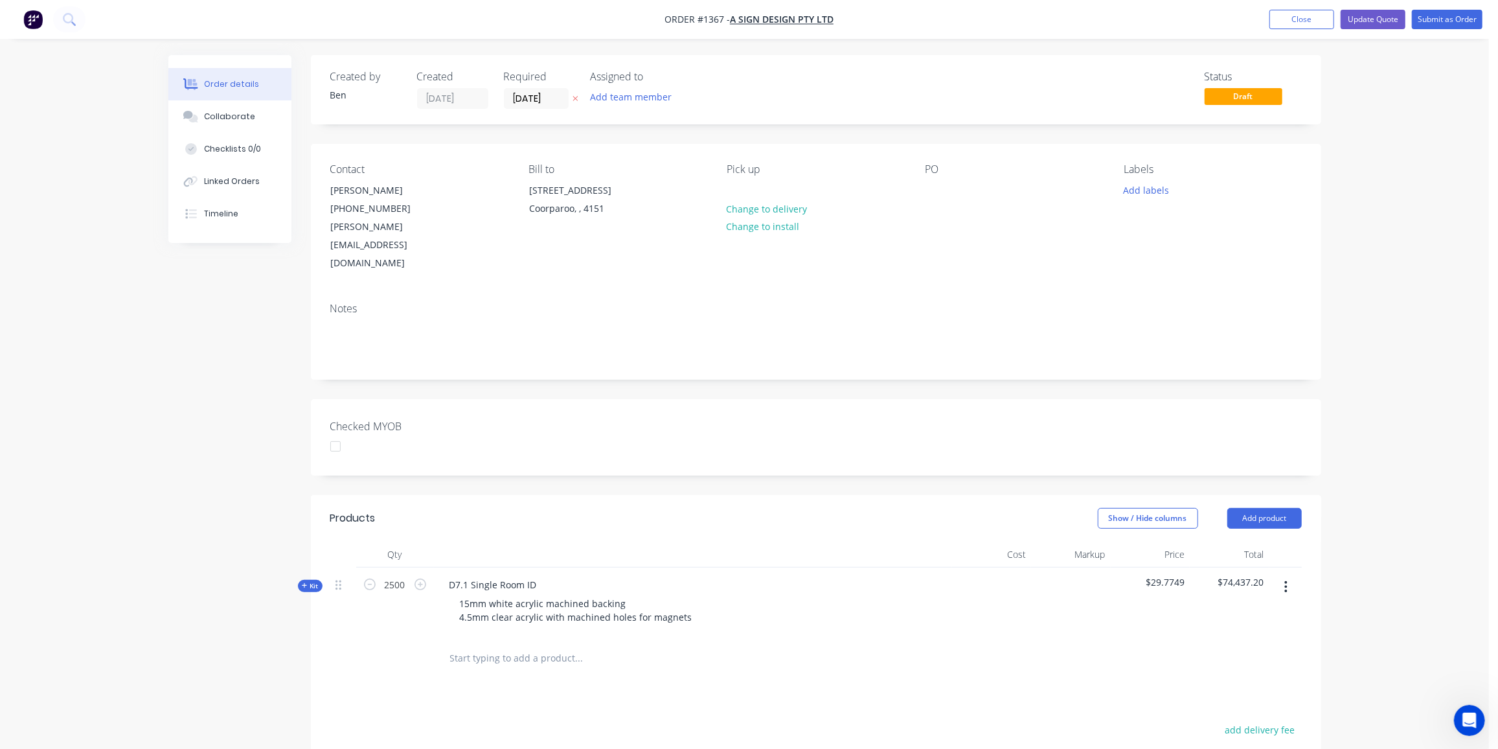
drag, startPoint x: 304, startPoint y: 548, endPoint x: 459, endPoint y: 516, distance: 158.1
click at [304, 583] on icon at bounding box center [304, 585] width 5 height 5
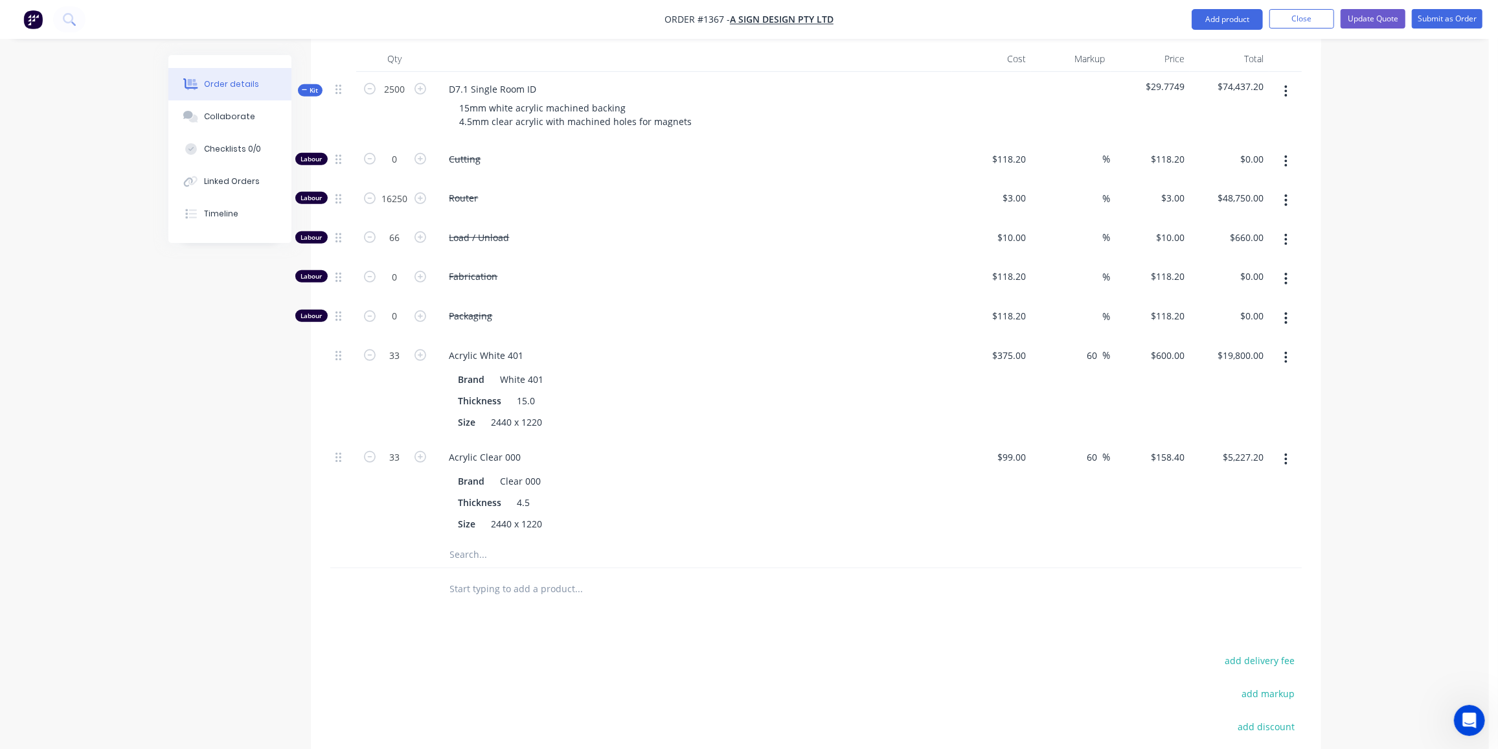
scroll to position [471, 0]
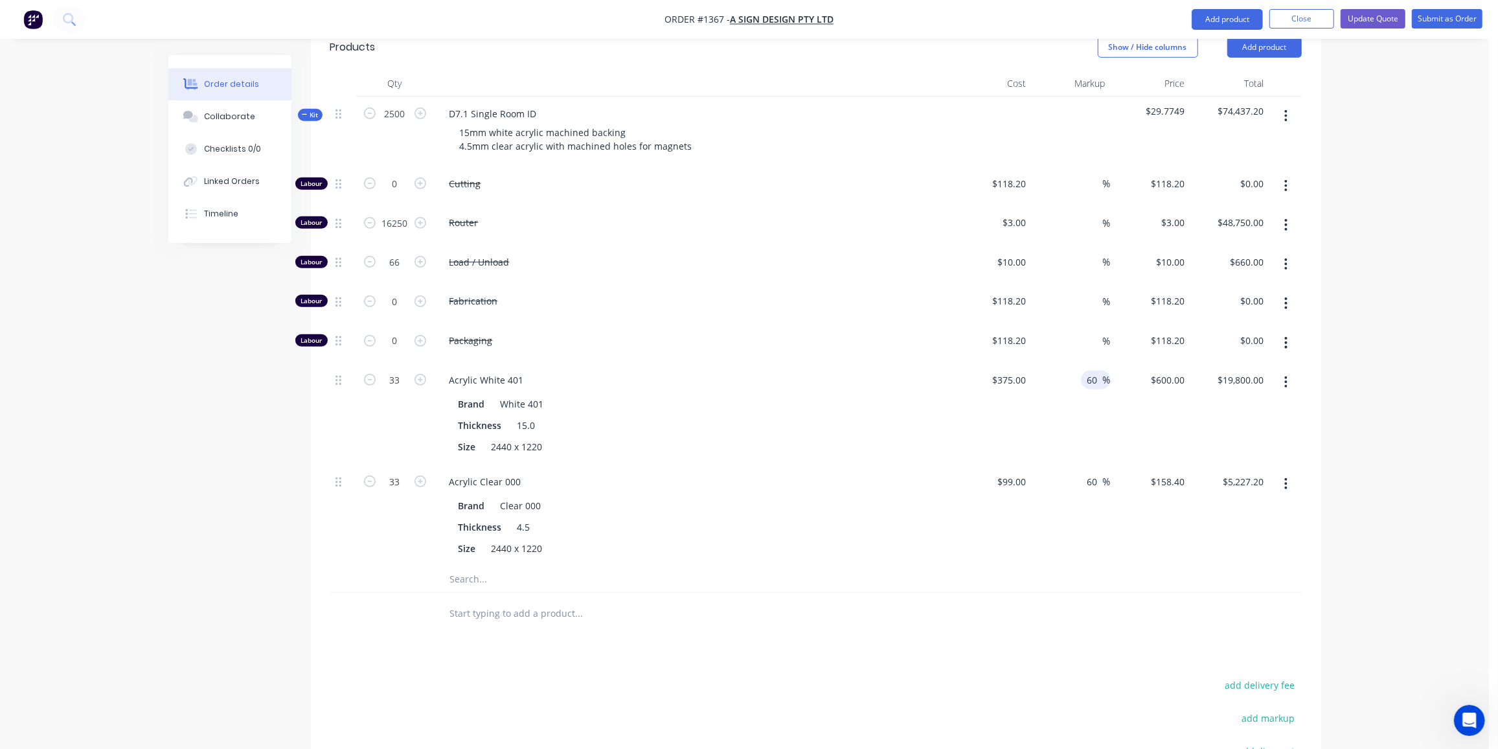
click at [1093, 370] on input "60" at bounding box center [1094, 379] width 17 height 19
type input "45"
type input "543.75"
type input "$17,943.75"
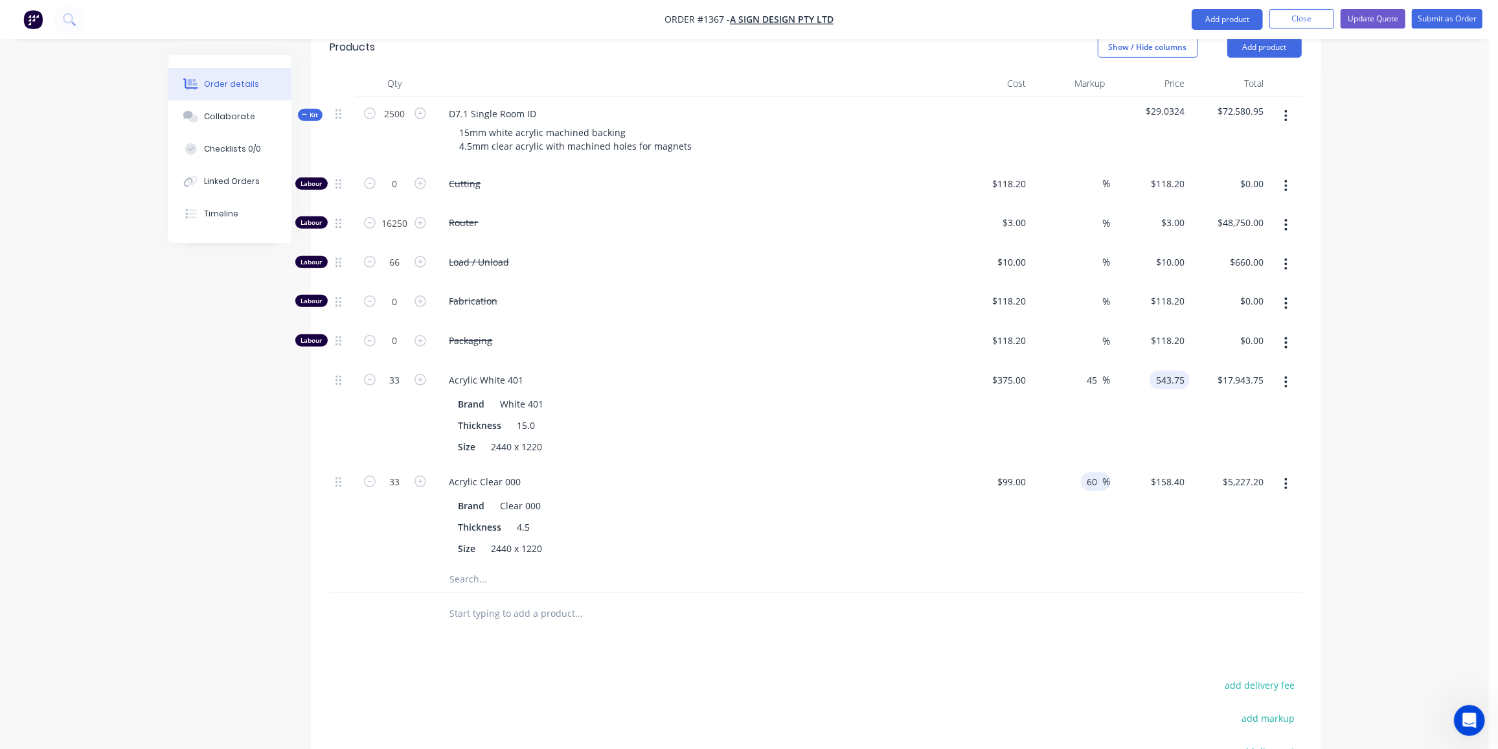
type input "$543.75"
click at [1091, 472] on input "60" at bounding box center [1094, 481] width 17 height 19
type input "45"
type input "143.55"
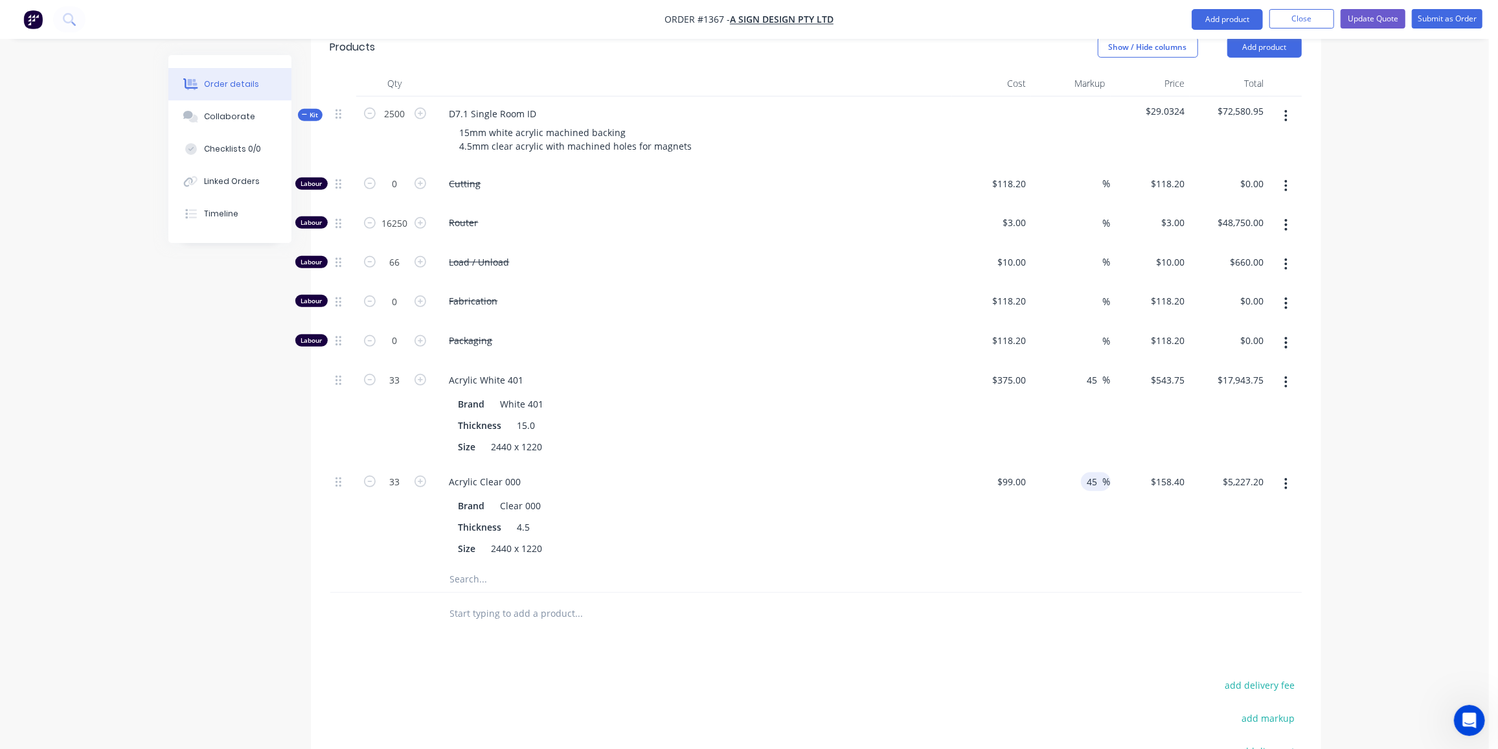
type input "$4,737.15"
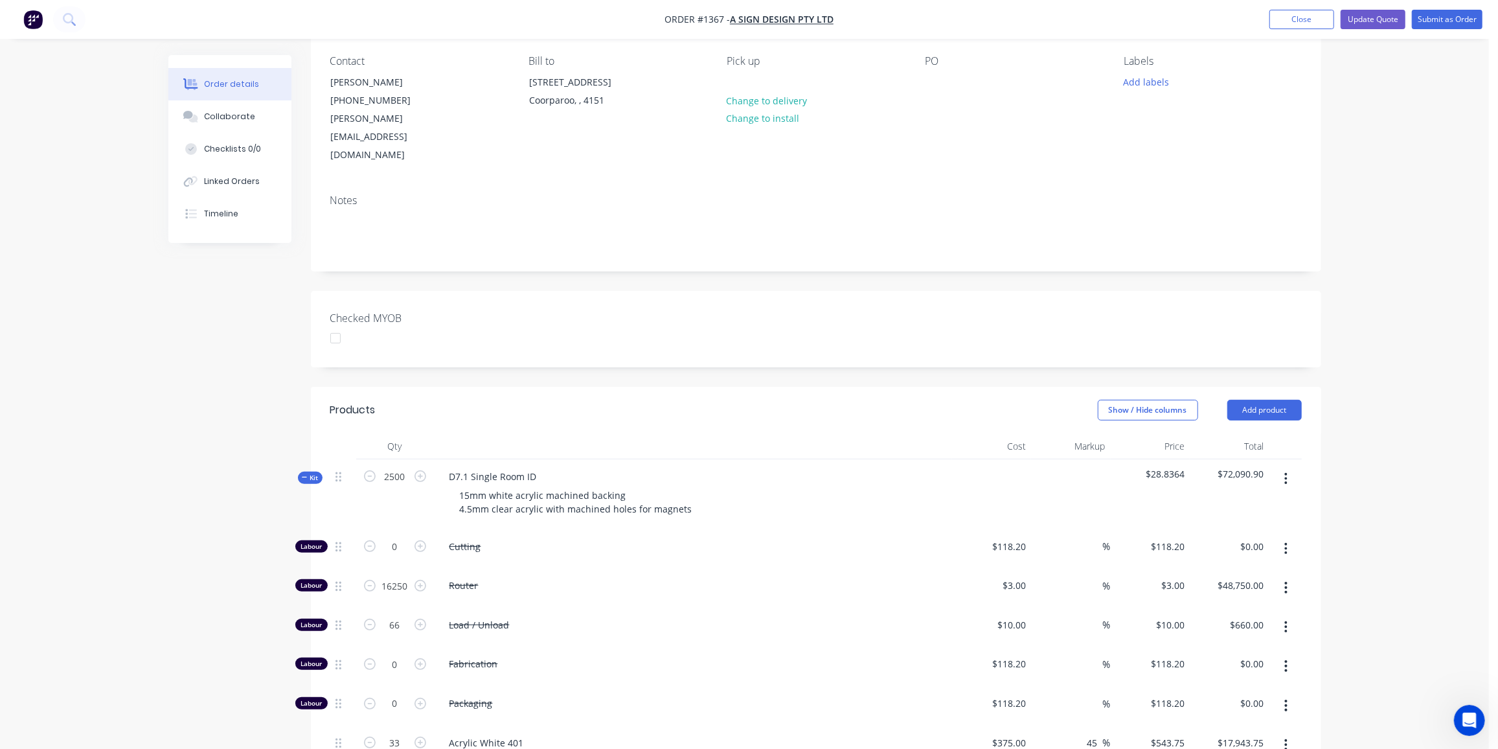
scroll to position [353, 0]
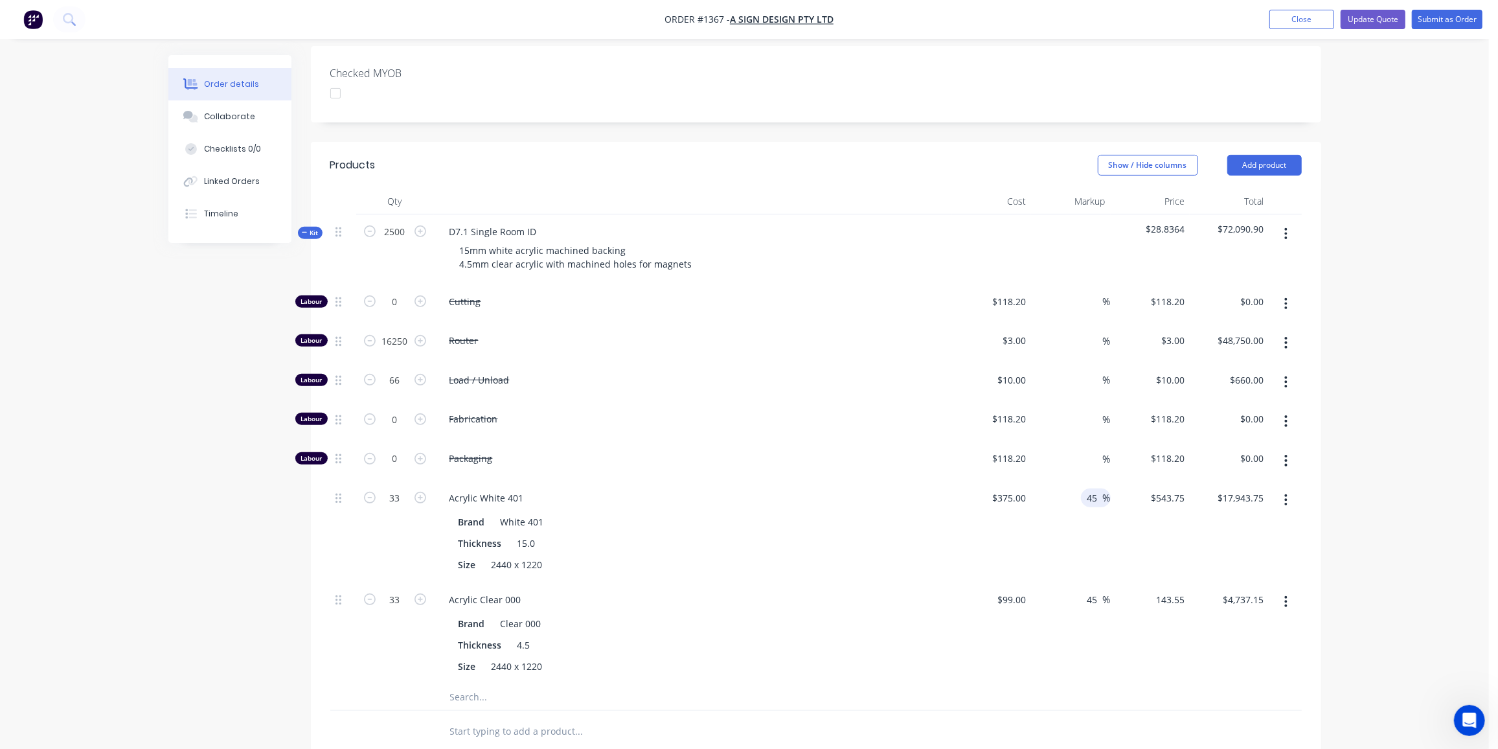
type input "$143.55"
click at [1089, 488] on input "45" at bounding box center [1094, 497] width 17 height 19
click at [1093, 488] on input "45" at bounding box center [1094, 497] width 17 height 19
type input "35"
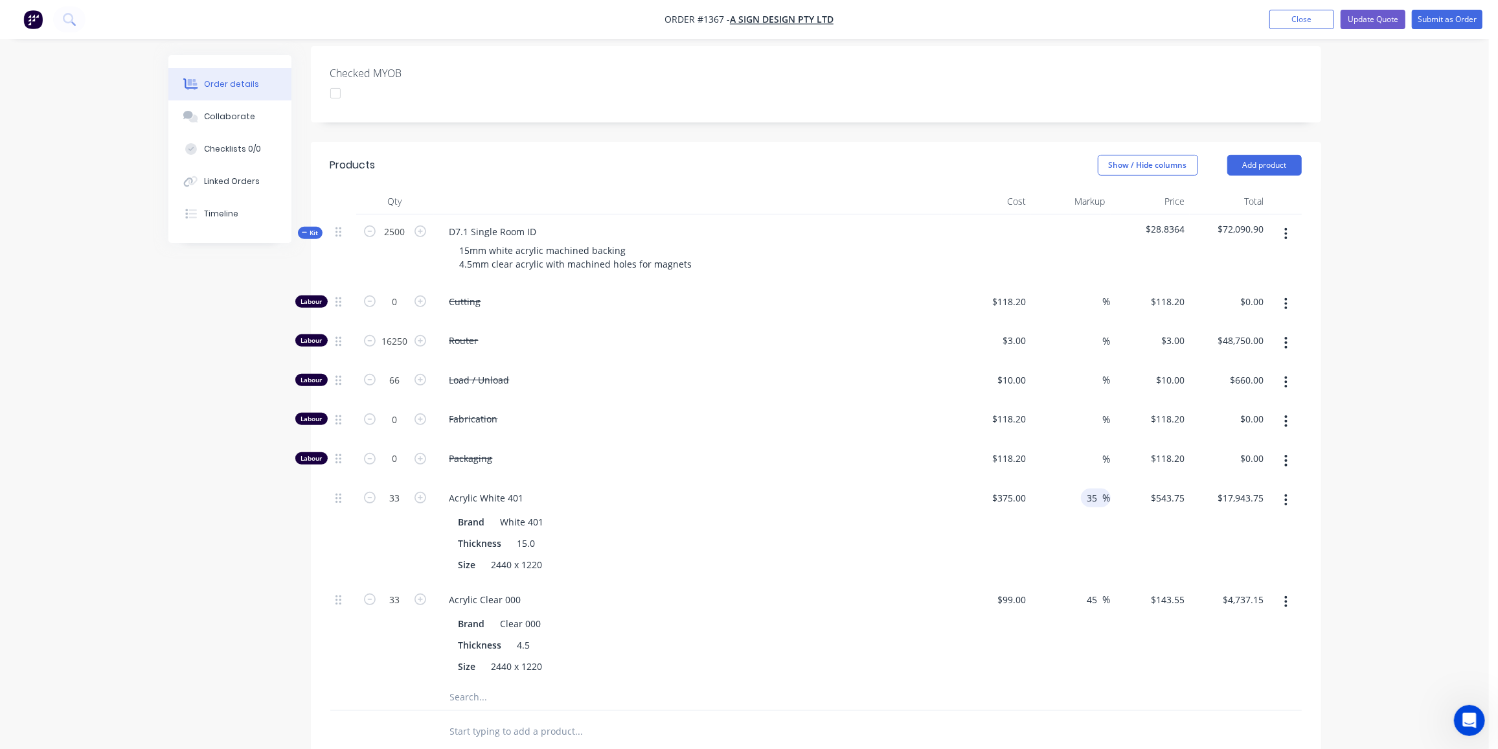
type input "506.25"
type input "$16,706.25"
type input "$506.25"
click at [1090, 590] on input "45" at bounding box center [1094, 599] width 17 height 19
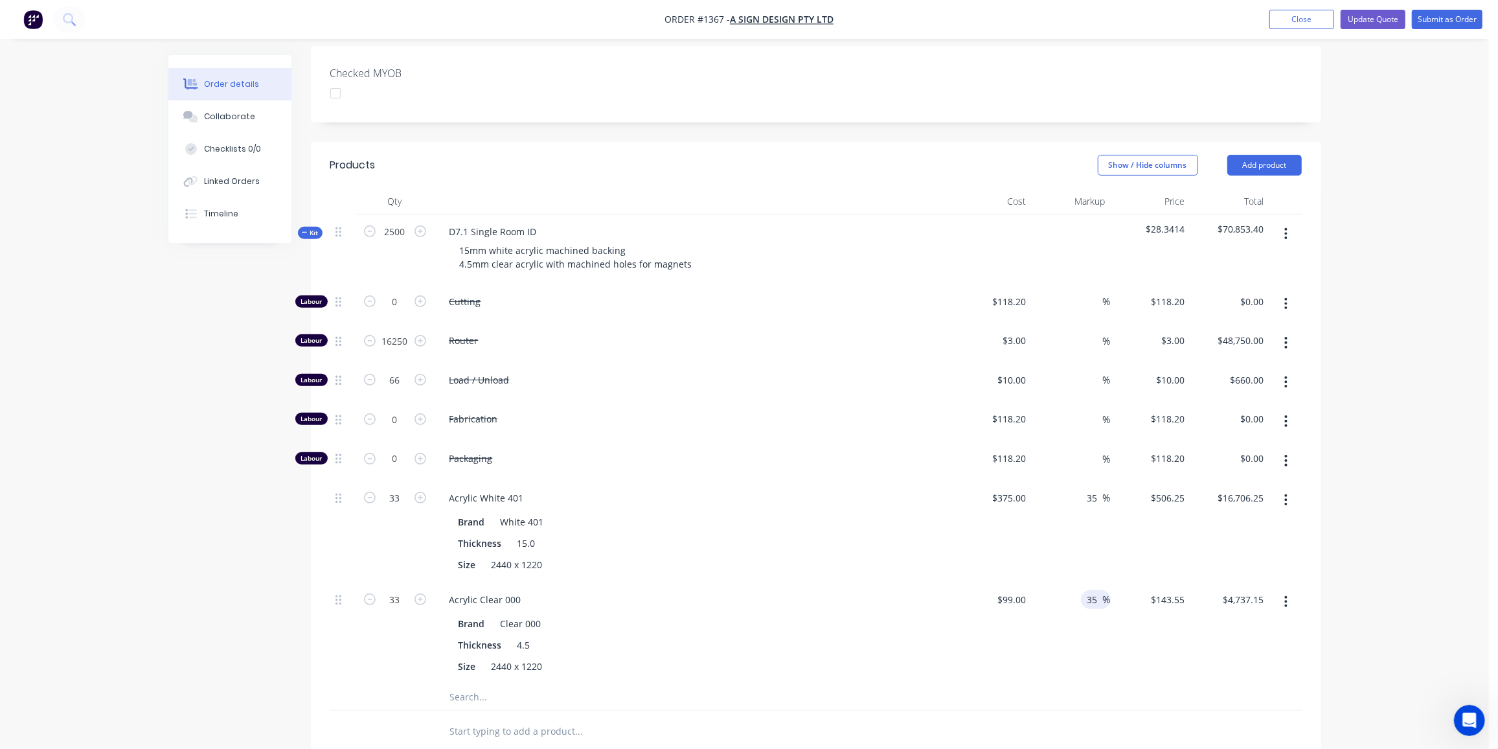
type input "35"
type input "133.65"
type input "$4,410.45"
type input "$133.65"
click at [388, 302] on input "16250" at bounding box center [395, 301] width 34 height 19
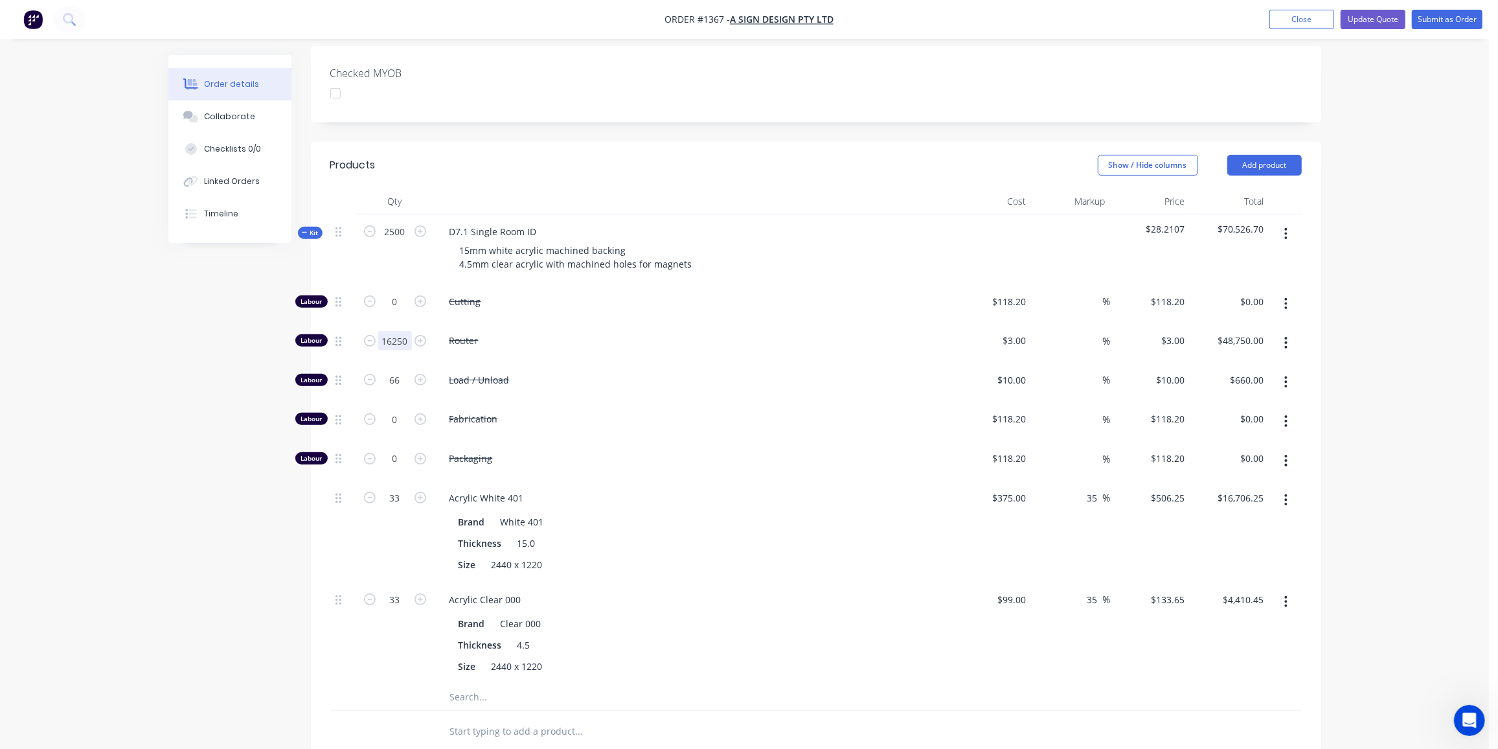
click at [388, 302] on input "16250" at bounding box center [395, 301] width 34 height 19
type input "15000"
type input "$45,000.00"
click at [252, 470] on div "Created by Ben Created 03/09/25 Required 03/09/25 Assigned to Add team member S…" at bounding box center [744, 392] width 1153 height 1381
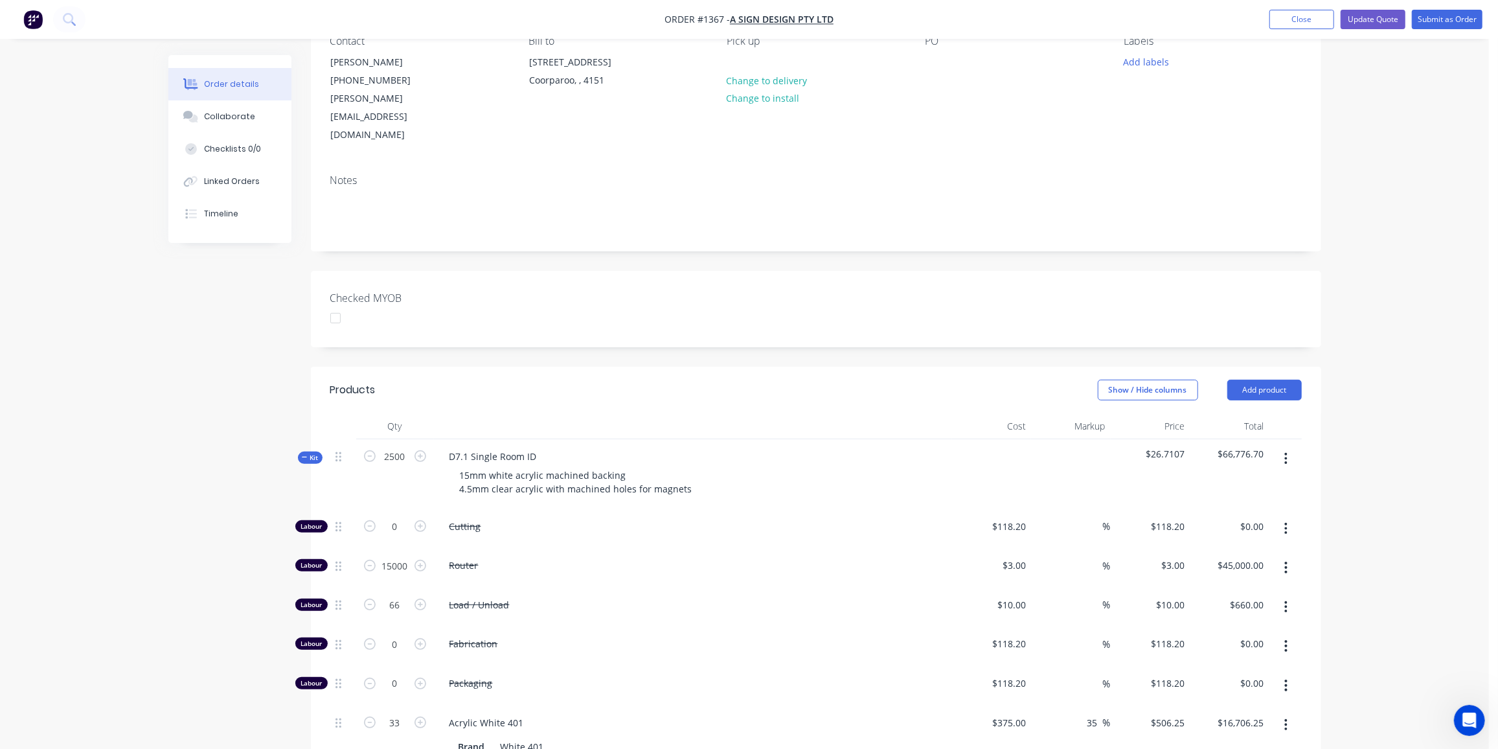
scroll to position [117, 0]
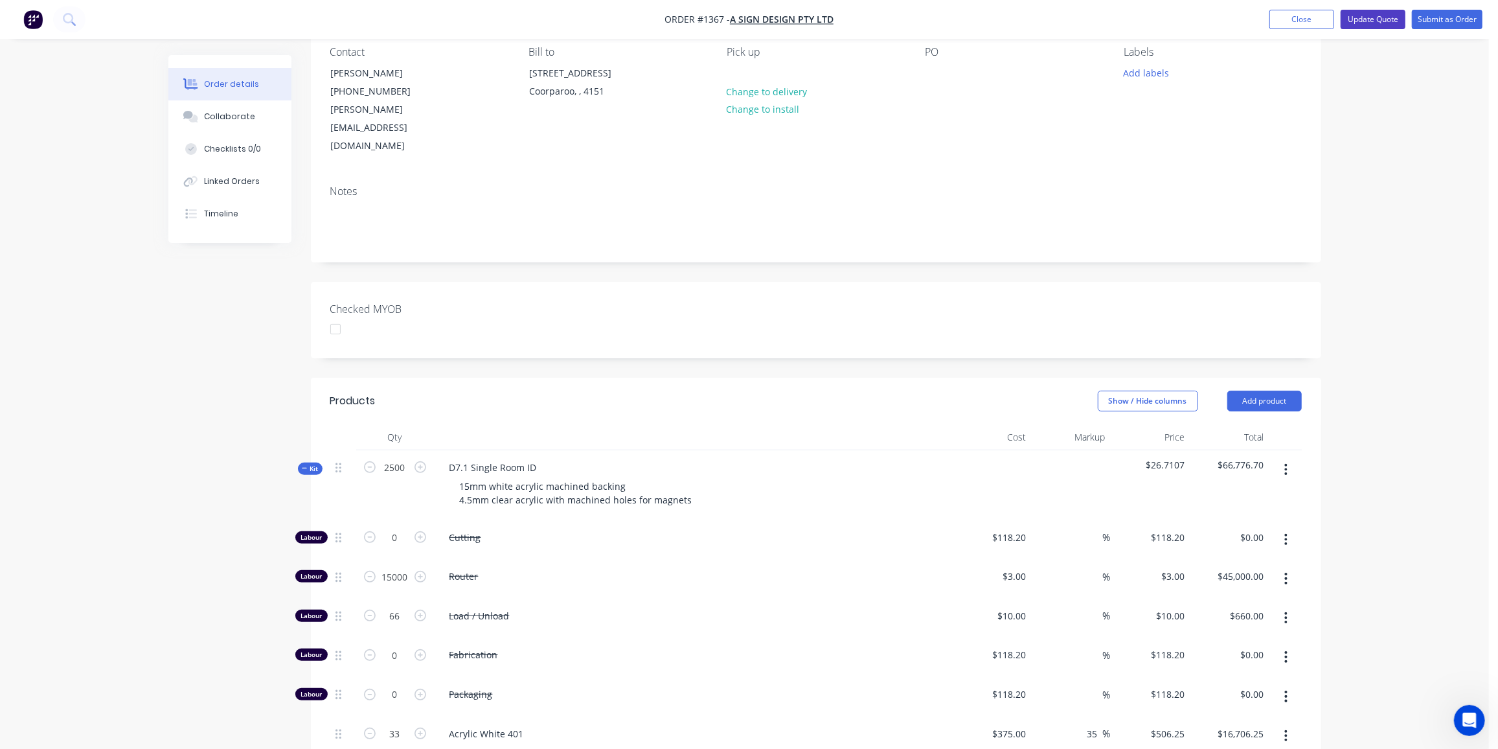
click at [1372, 19] on button "Update Quote" at bounding box center [1373, 19] width 65 height 19
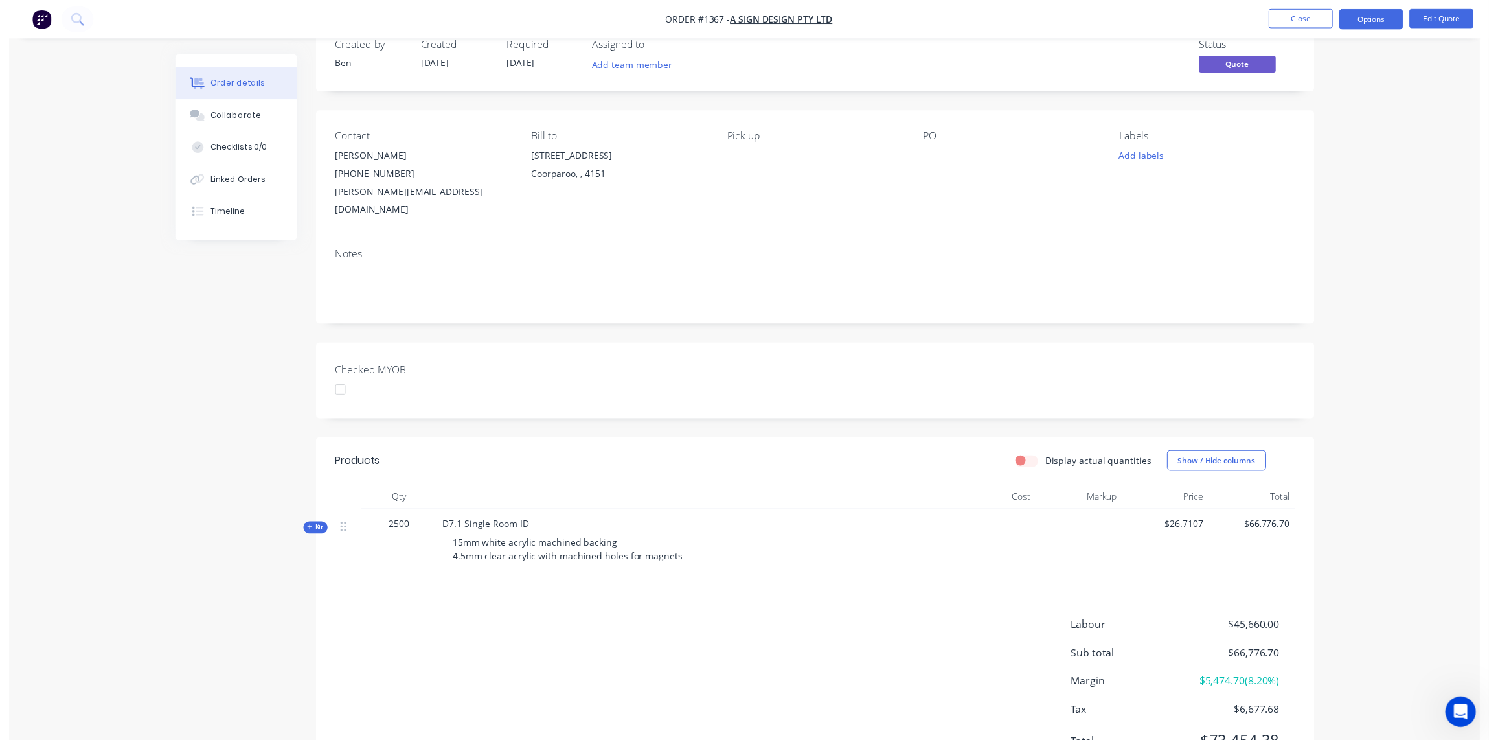
scroll to position [0, 0]
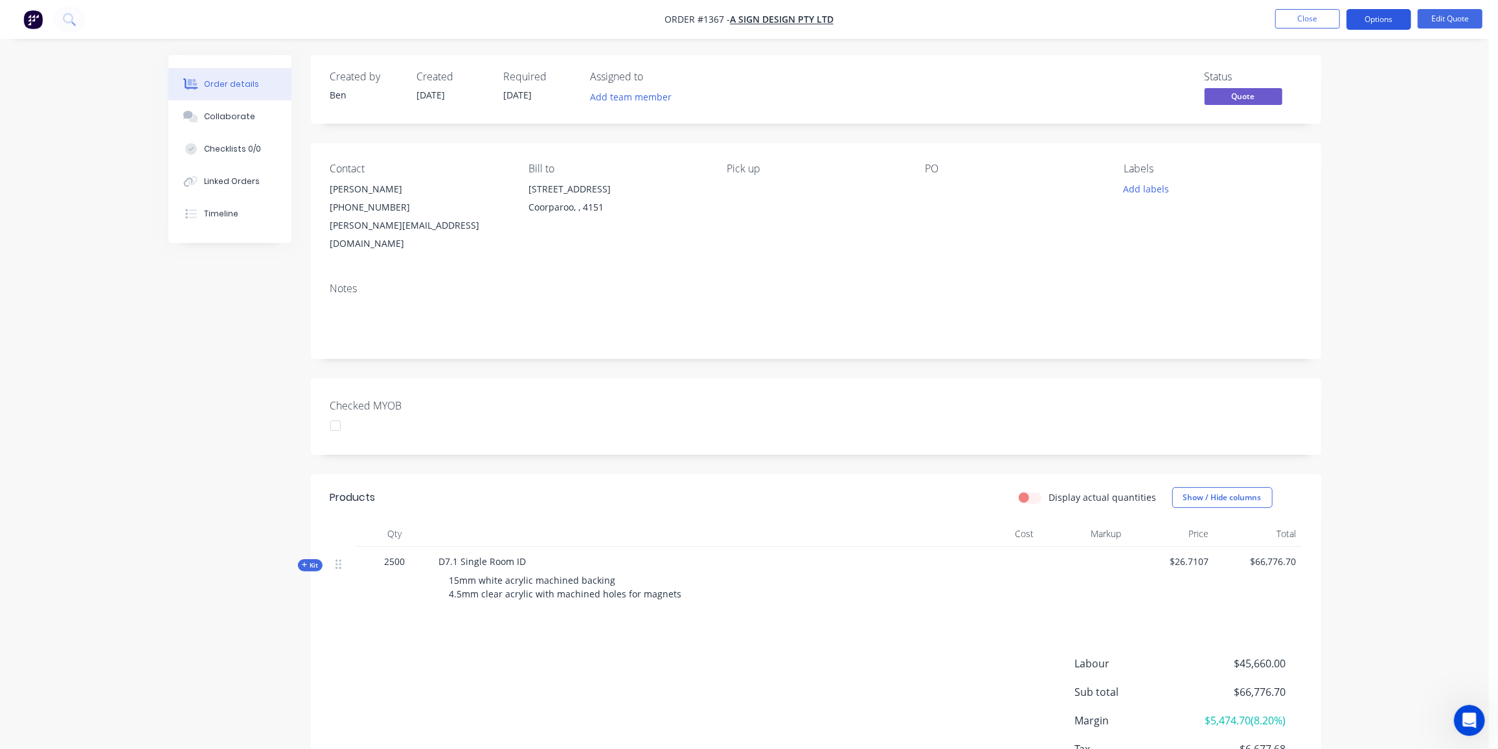
click at [1368, 17] on button "Options" at bounding box center [1378, 19] width 65 height 21
click at [1300, 72] on div "Quote" at bounding box center [1339, 78] width 119 height 19
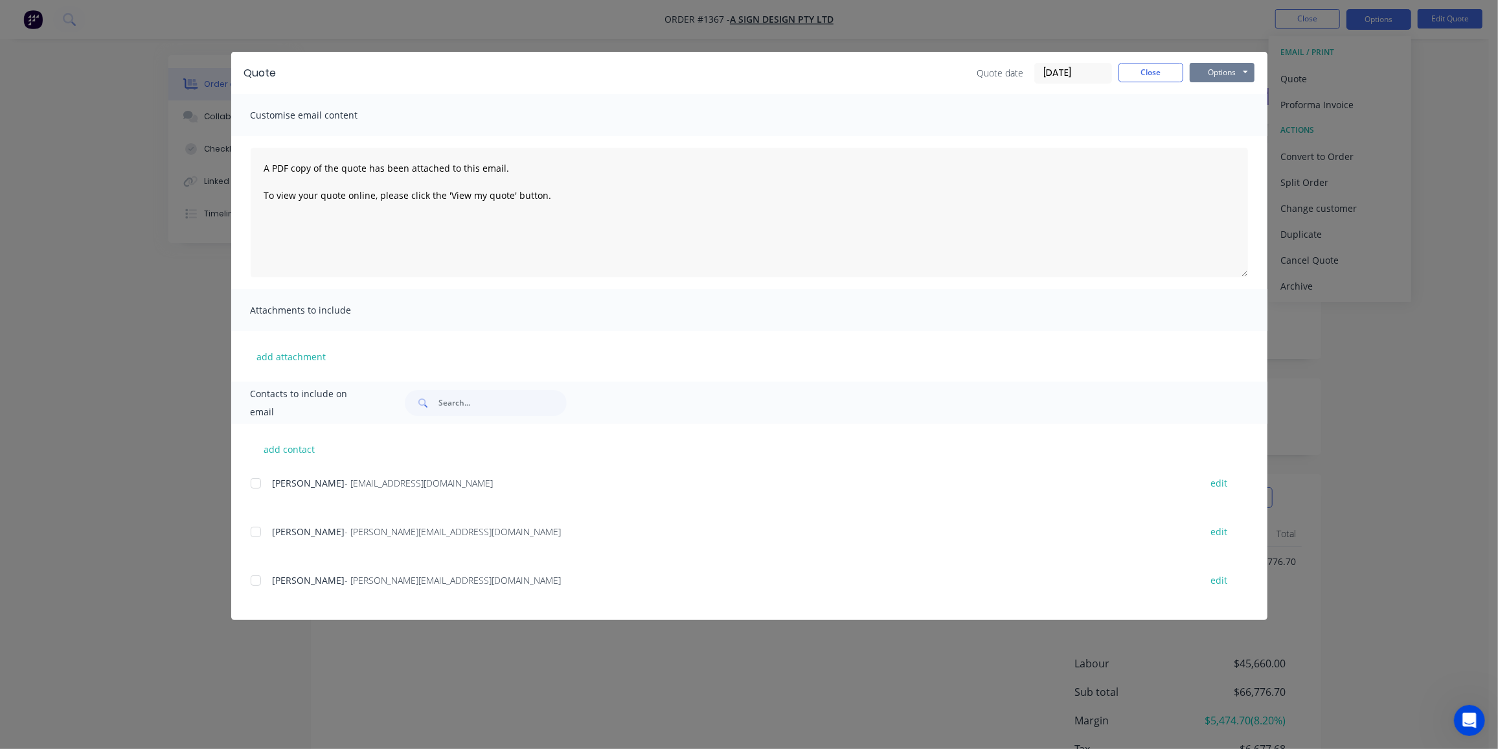
click at [1232, 76] on button "Options" at bounding box center [1222, 72] width 65 height 19
click at [1225, 96] on button "Preview" at bounding box center [1231, 95] width 83 height 21
click at [256, 528] on div at bounding box center [256, 532] width 26 height 26
click at [1240, 72] on button "Options" at bounding box center [1222, 72] width 65 height 19
click at [1222, 98] on button "Preview" at bounding box center [1231, 95] width 83 height 21
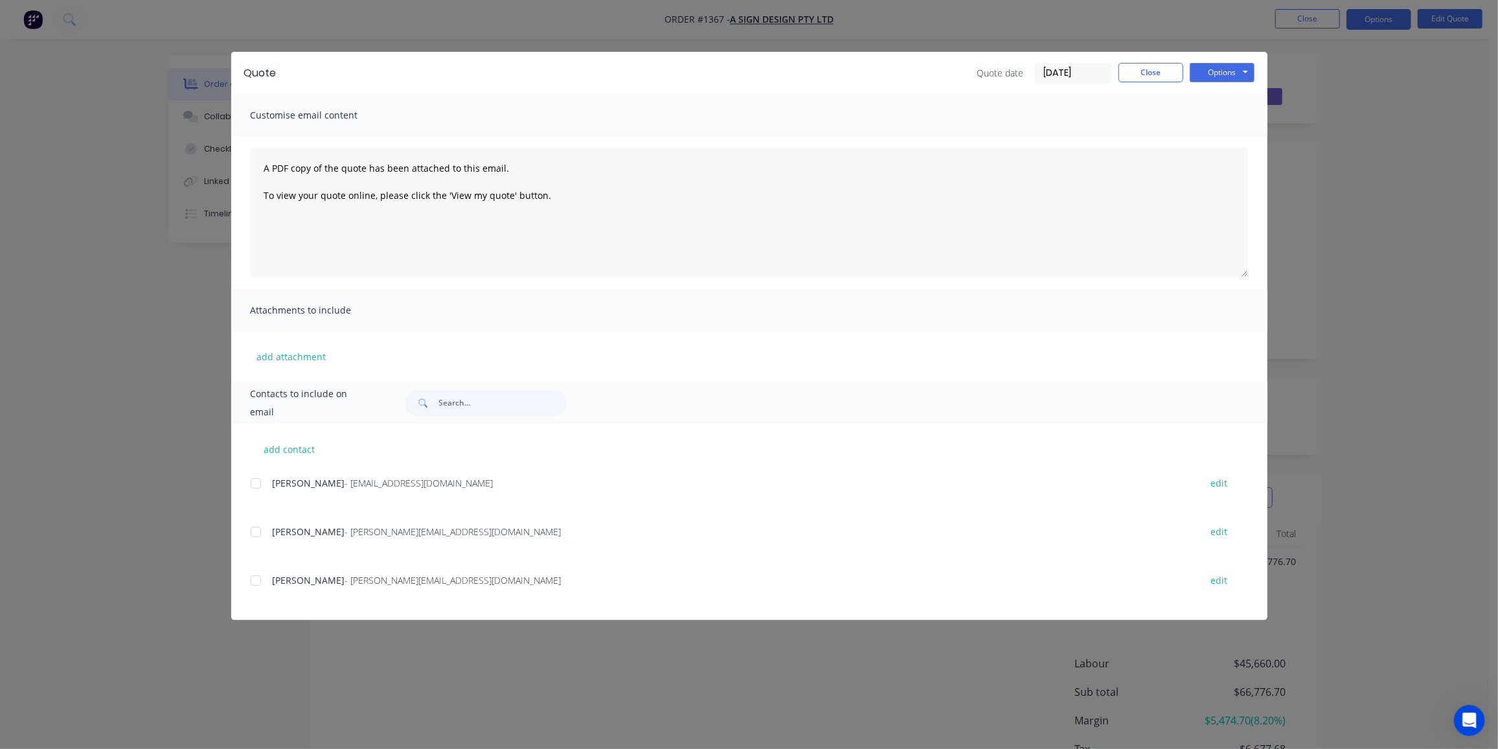
drag, startPoint x: 258, startPoint y: 534, endPoint x: 324, endPoint y: 497, distance: 75.4
click at [260, 534] on div at bounding box center [256, 532] width 26 height 26
click at [1234, 75] on button "Options" at bounding box center [1222, 72] width 65 height 19
click at [1228, 140] on button "Email" at bounding box center [1231, 138] width 83 height 21
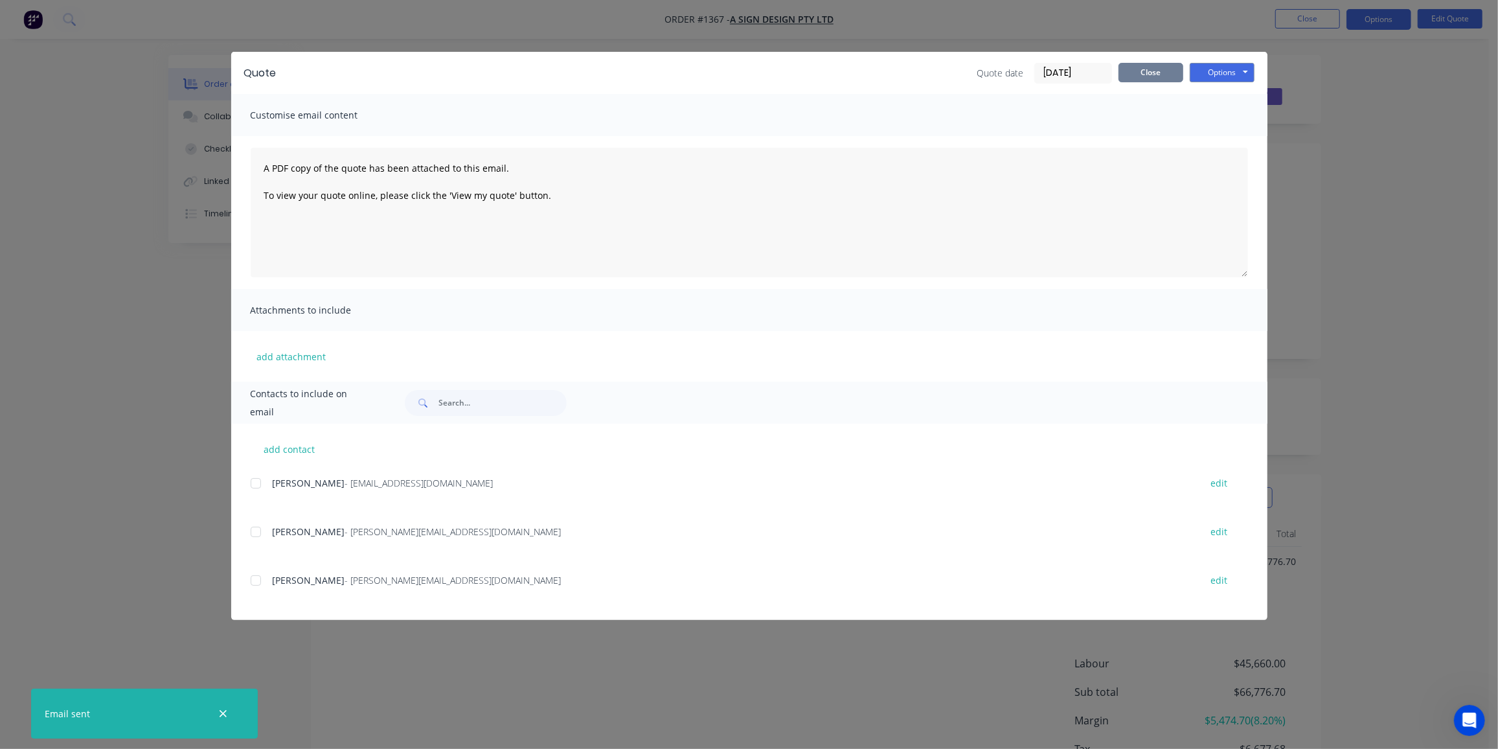
click at [1153, 69] on button "Close" at bounding box center [1150, 72] width 65 height 19
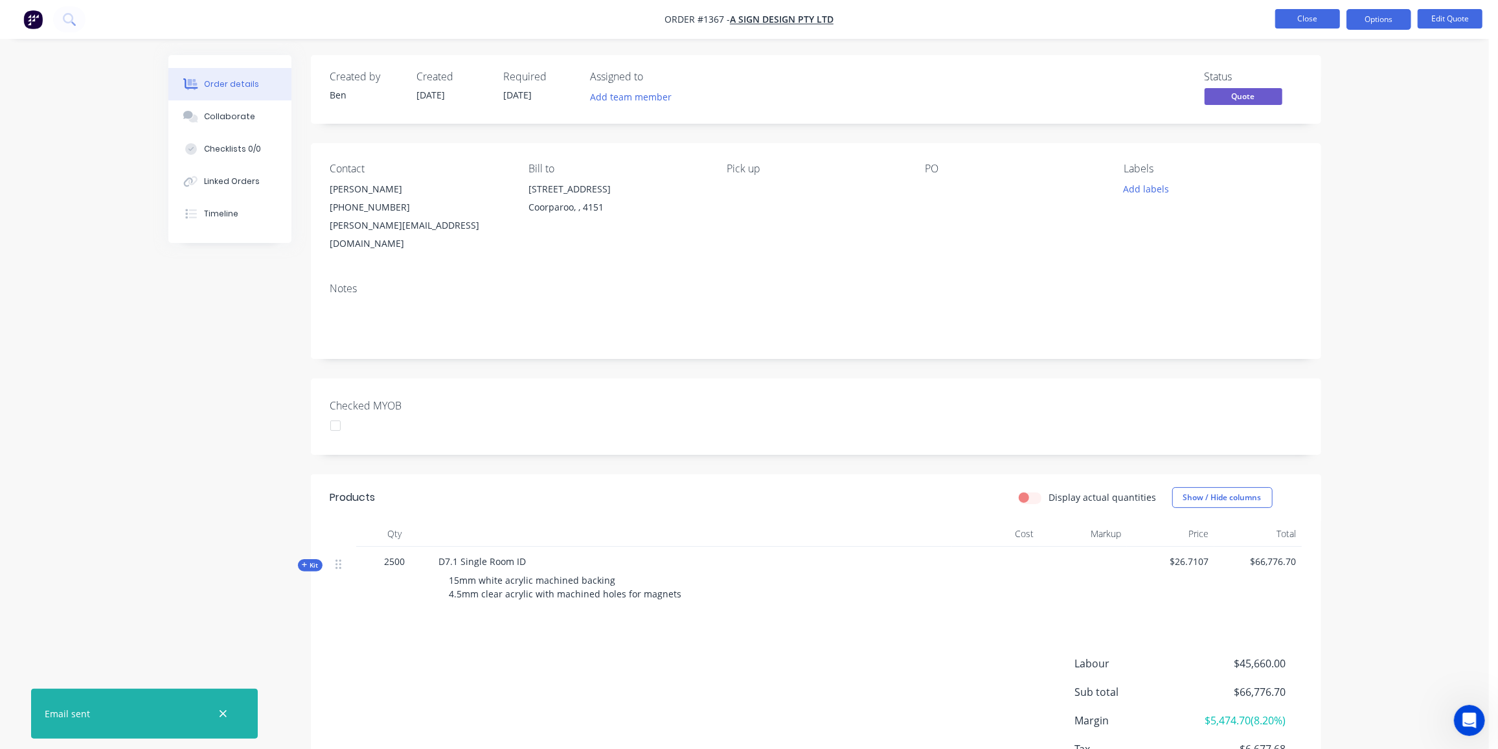
click at [1302, 19] on button "Close" at bounding box center [1307, 18] width 65 height 19
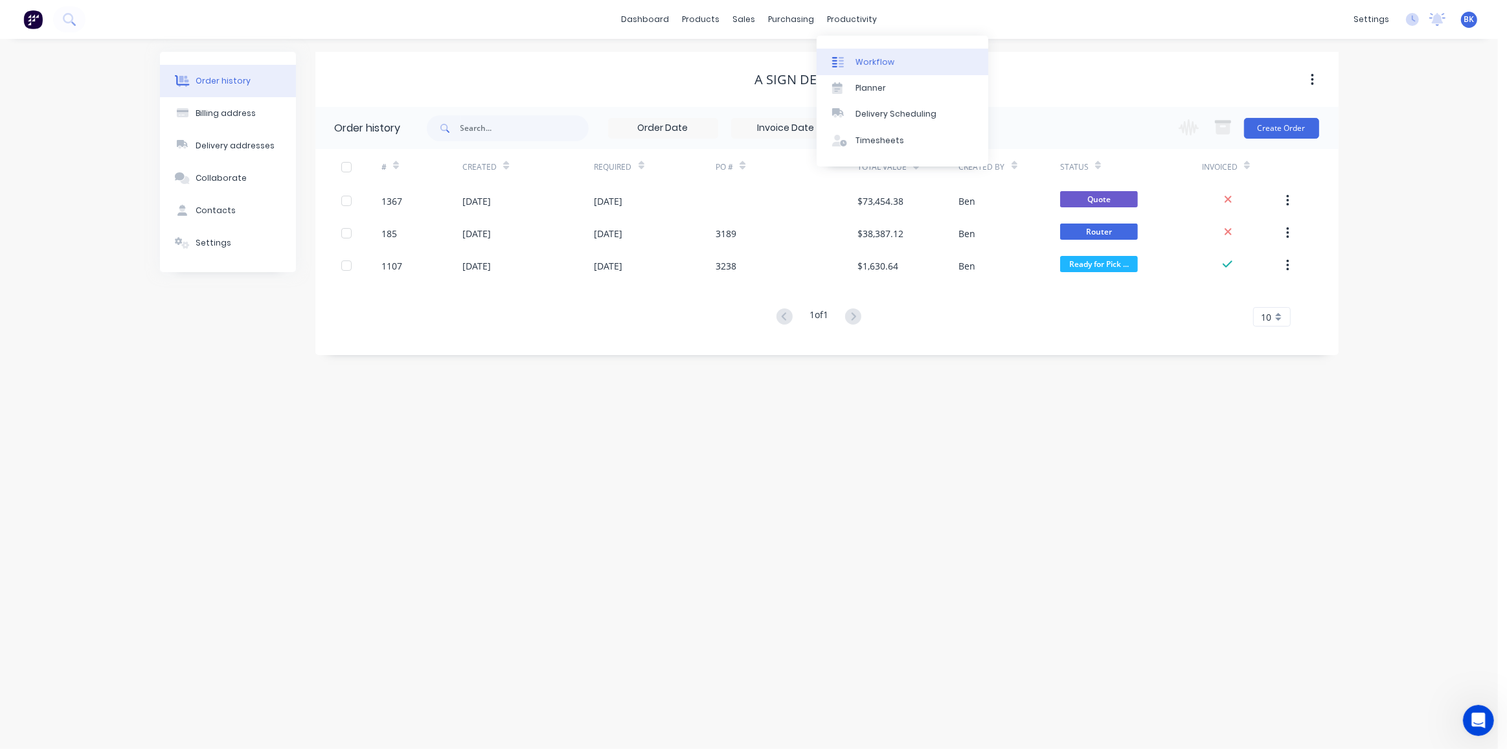
click at [859, 58] on div "Workflow" at bounding box center [875, 62] width 39 height 12
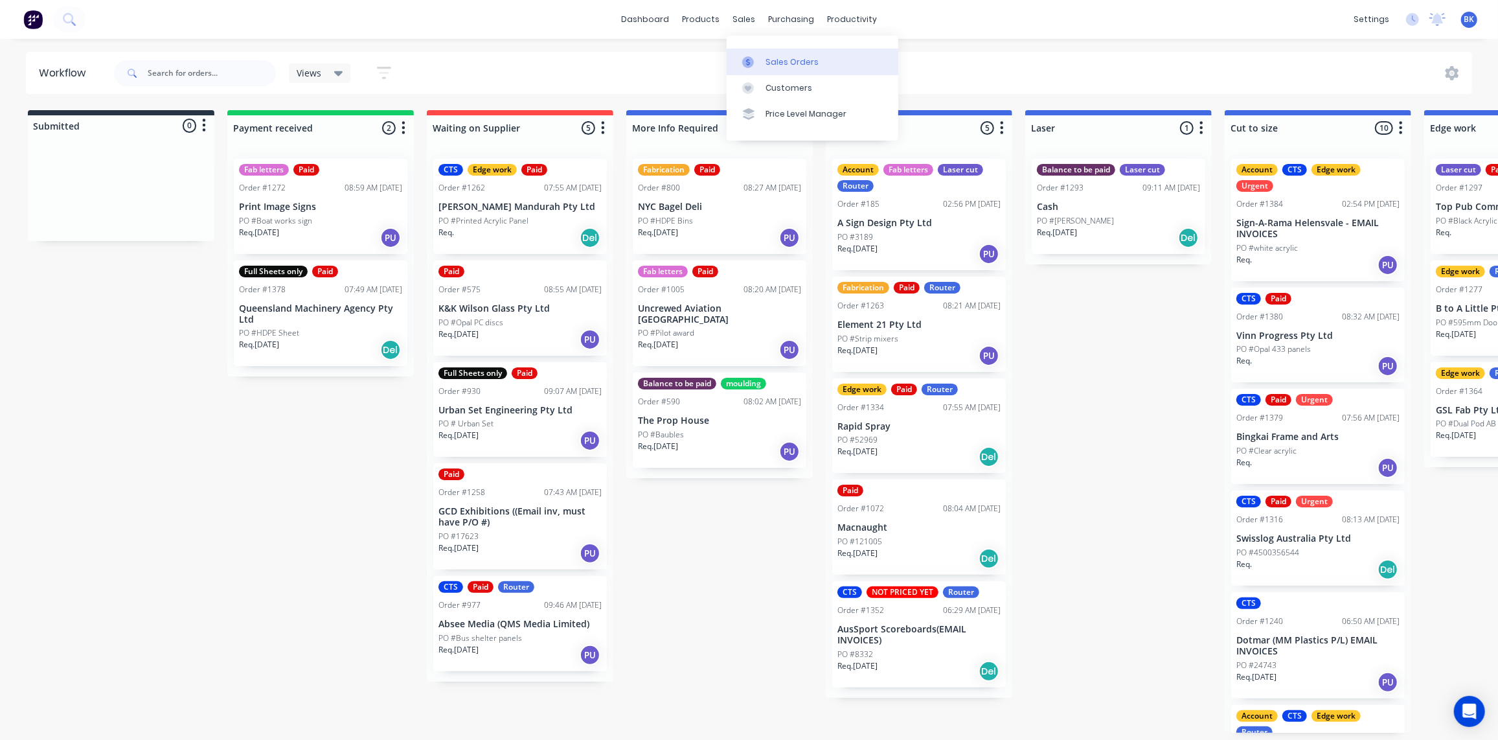
click at [752, 56] on icon at bounding box center [748, 62] width 12 height 12
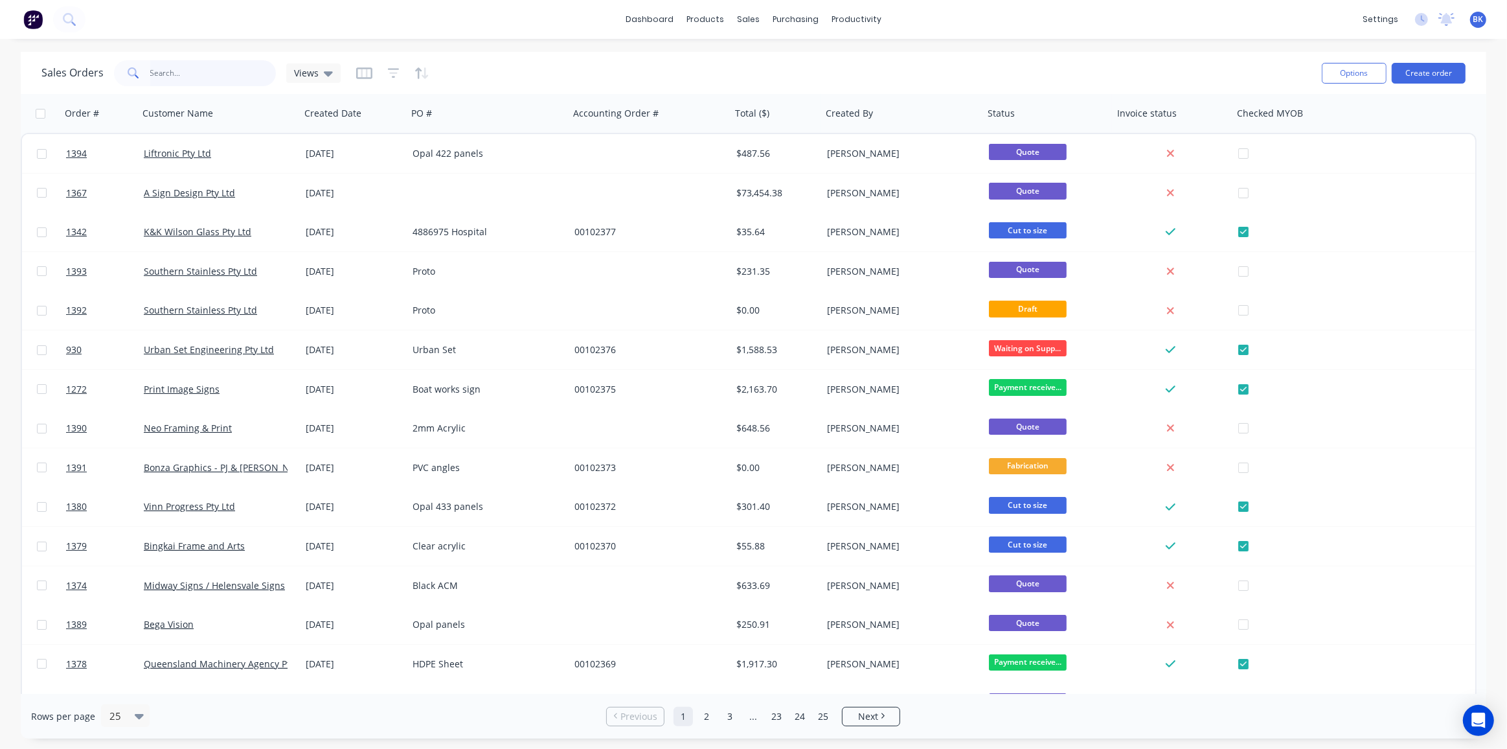
click at [203, 66] on input "text" at bounding box center [213, 73] width 126 height 26
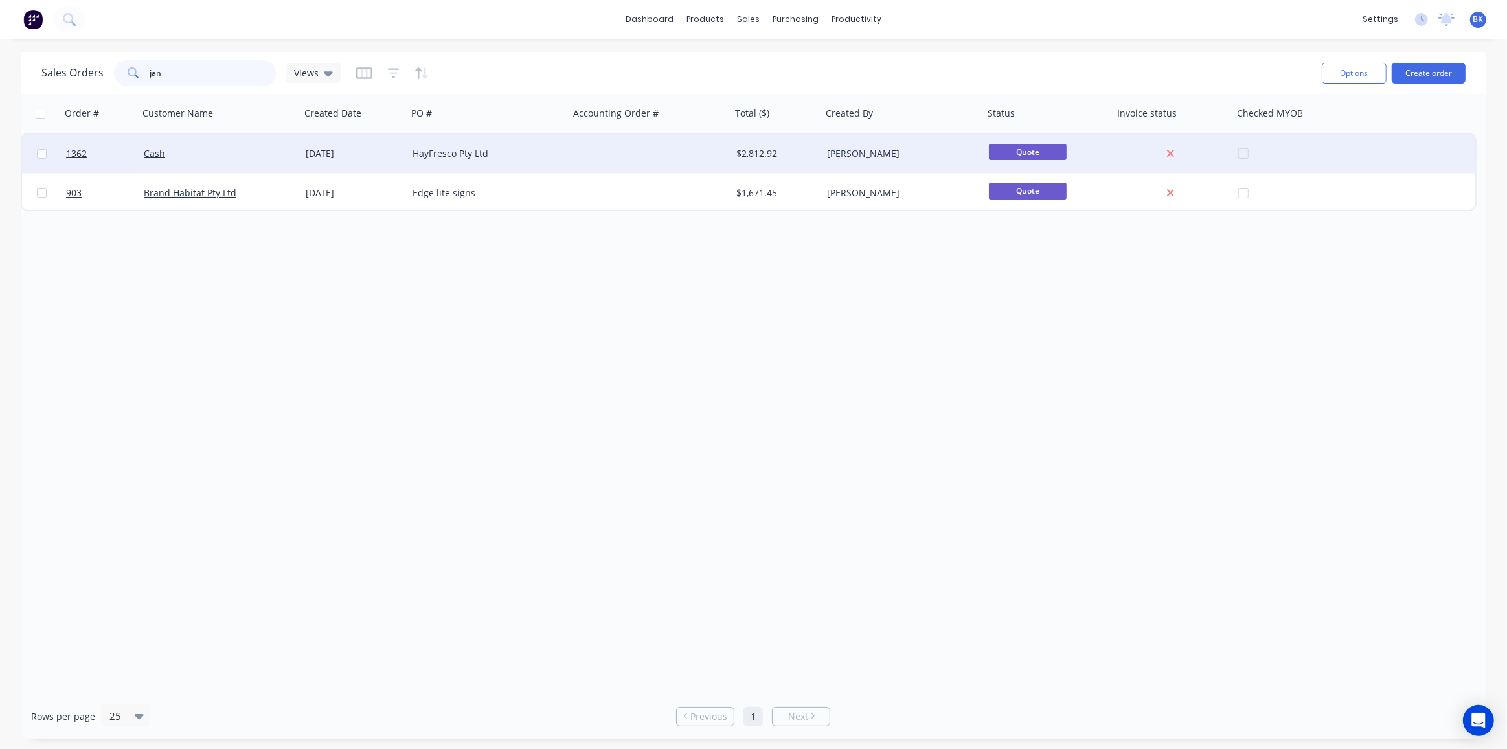
type input "jan"
click at [206, 161] on div "Cash" at bounding box center [220, 153] width 162 height 39
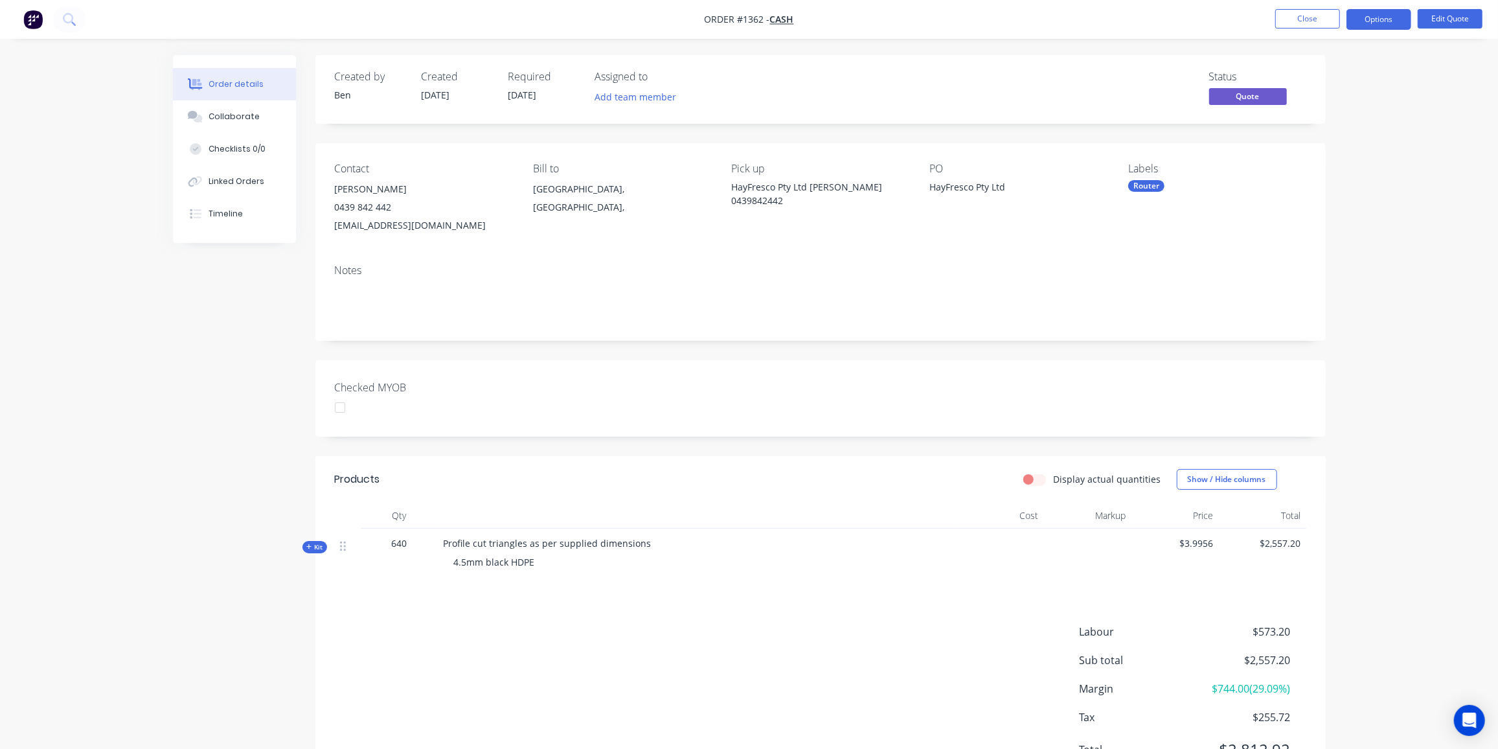
drag, startPoint x: 310, startPoint y: 547, endPoint x: 373, endPoint y: 531, distance: 65.3
click at [312, 547] on icon at bounding box center [309, 546] width 6 height 6
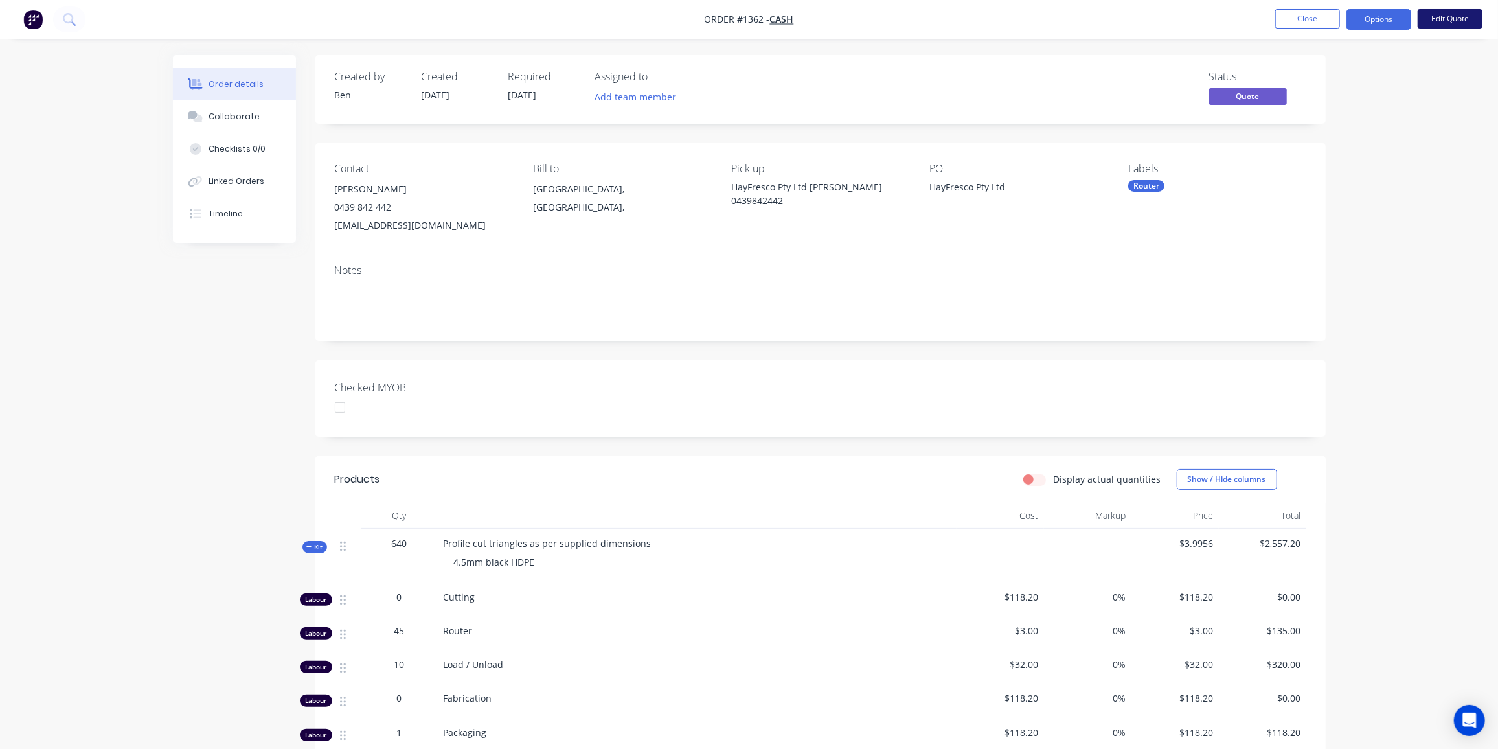
click at [1468, 15] on button "Edit Quote" at bounding box center [1450, 18] width 65 height 19
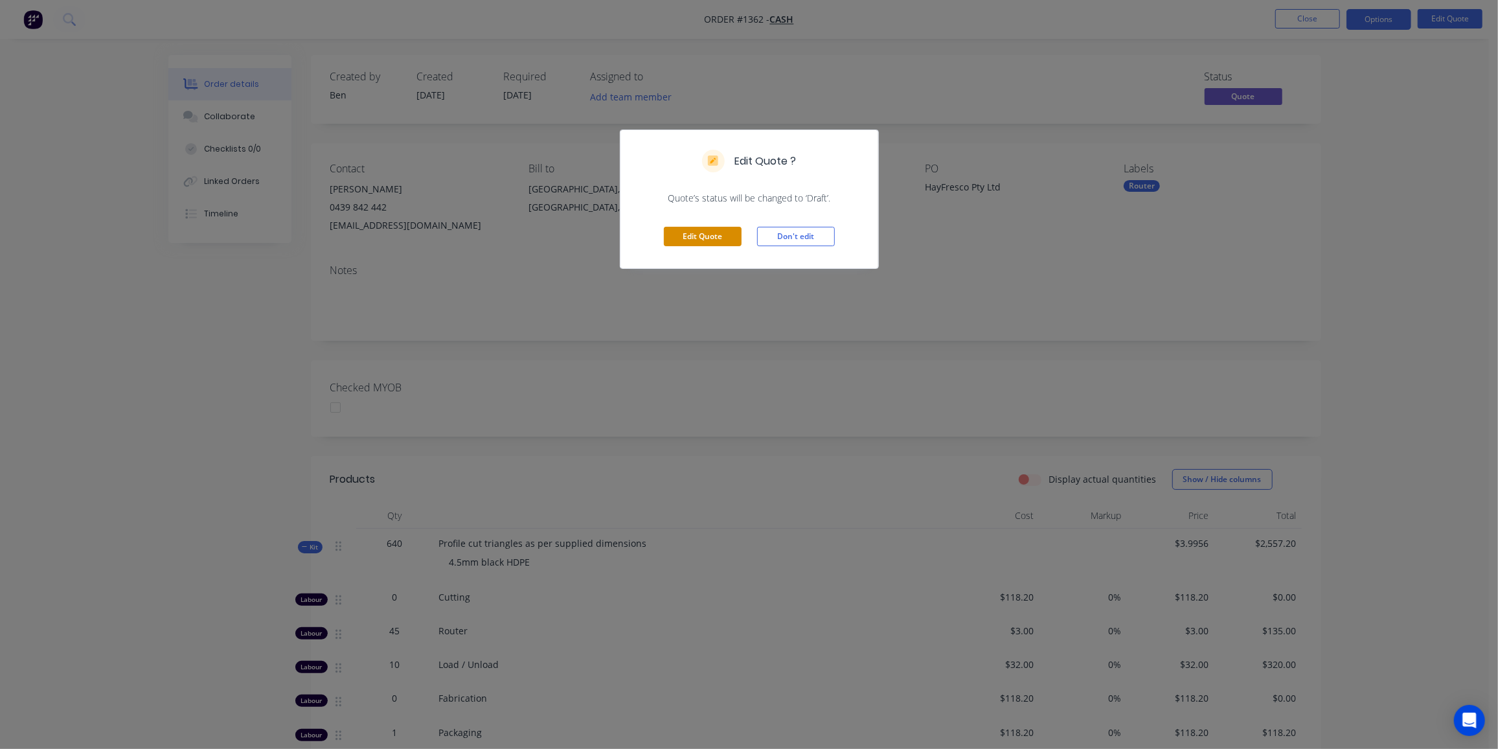
click at [686, 233] on button "Edit Quote" at bounding box center [703, 236] width 78 height 19
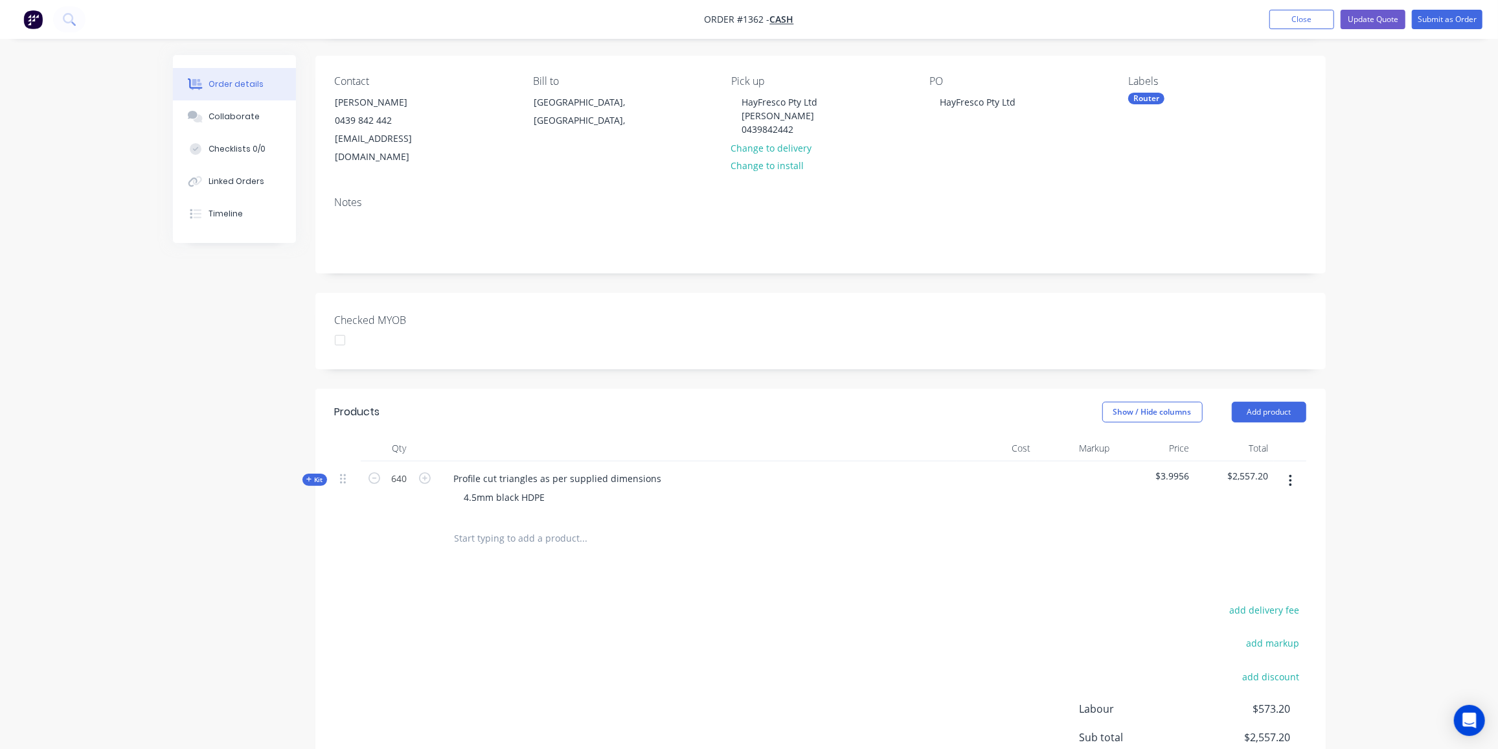
scroll to position [209, 0]
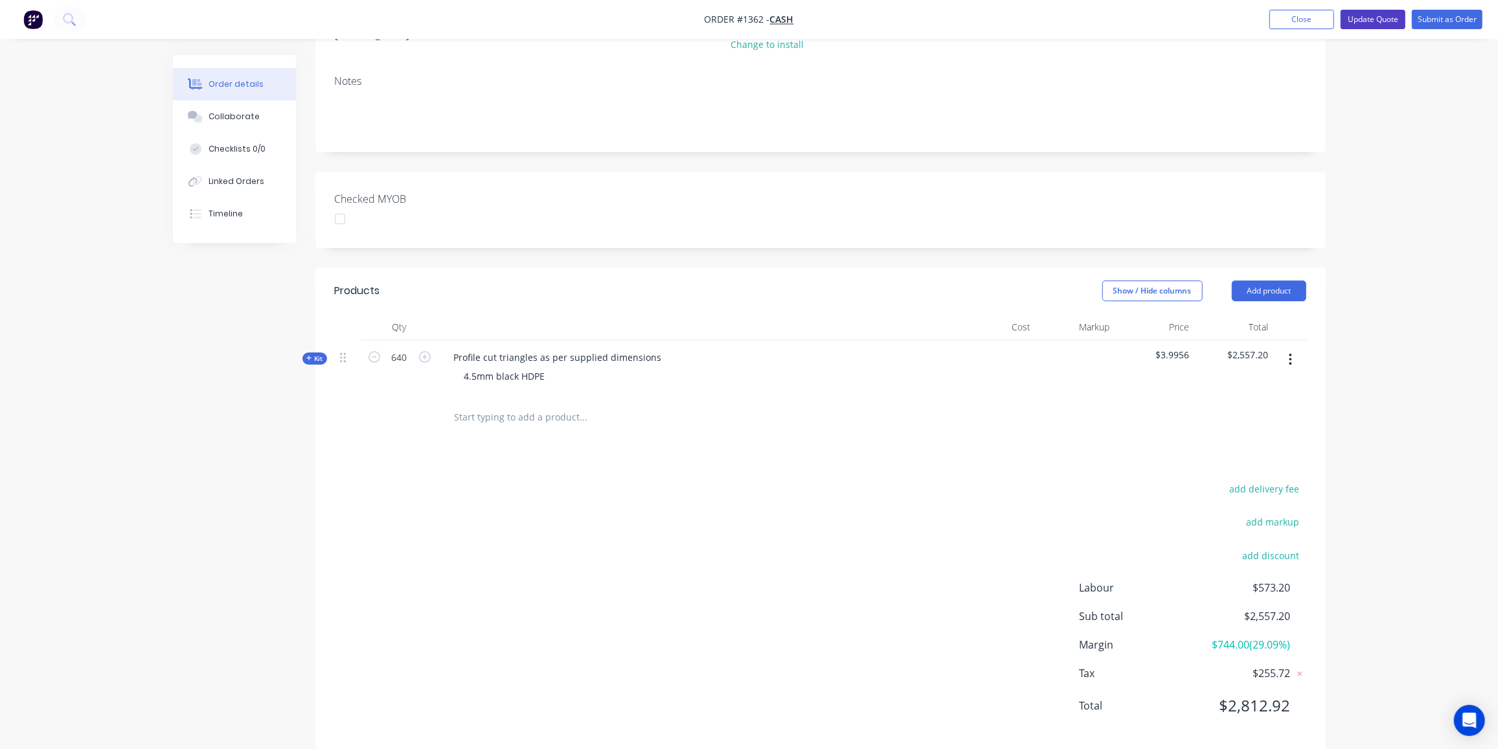
click at [1378, 15] on button "Update Quote" at bounding box center [1373, 19] width 65 height 19
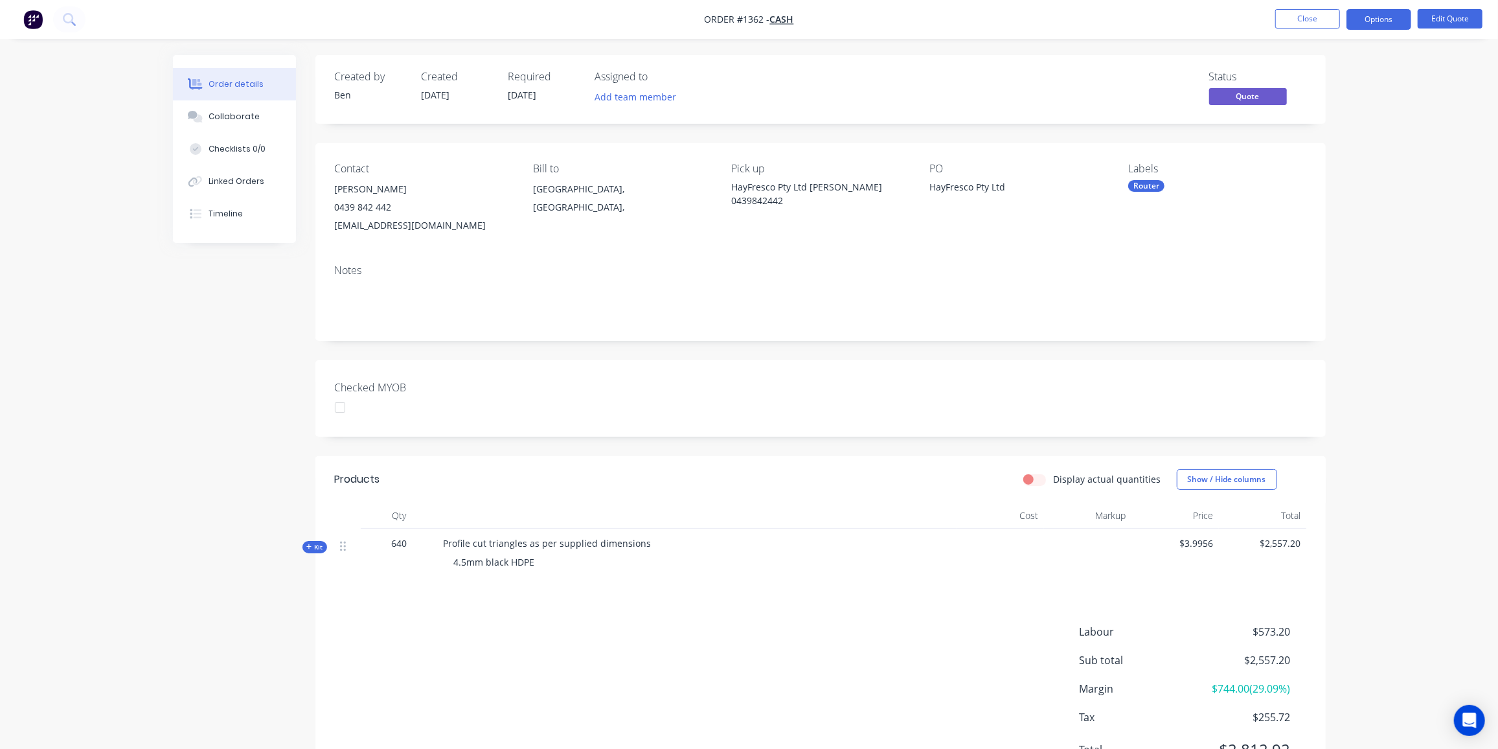
click at [310, 542] on span "Kit" at bounding box center [314, 547] width 17 height 10
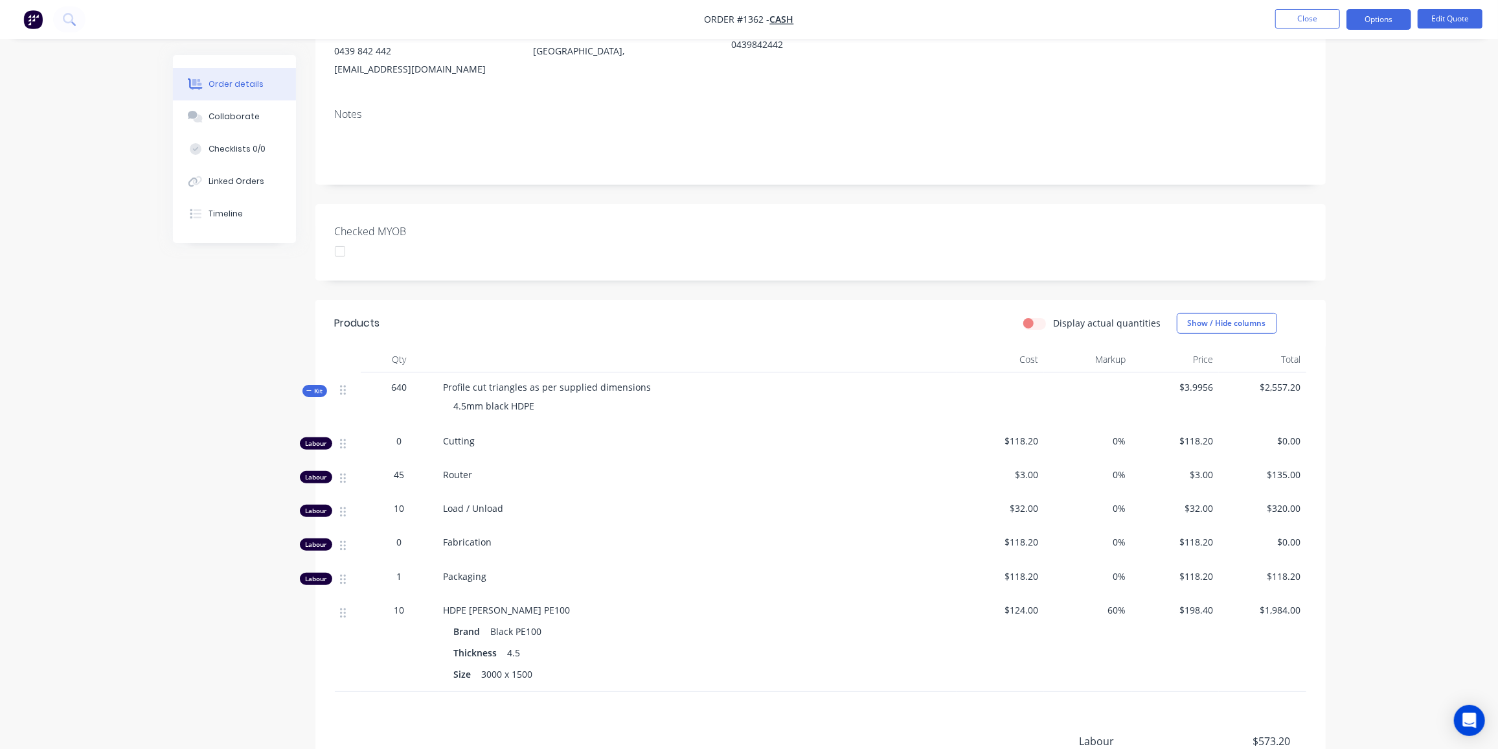
scroll to position [235, 0]
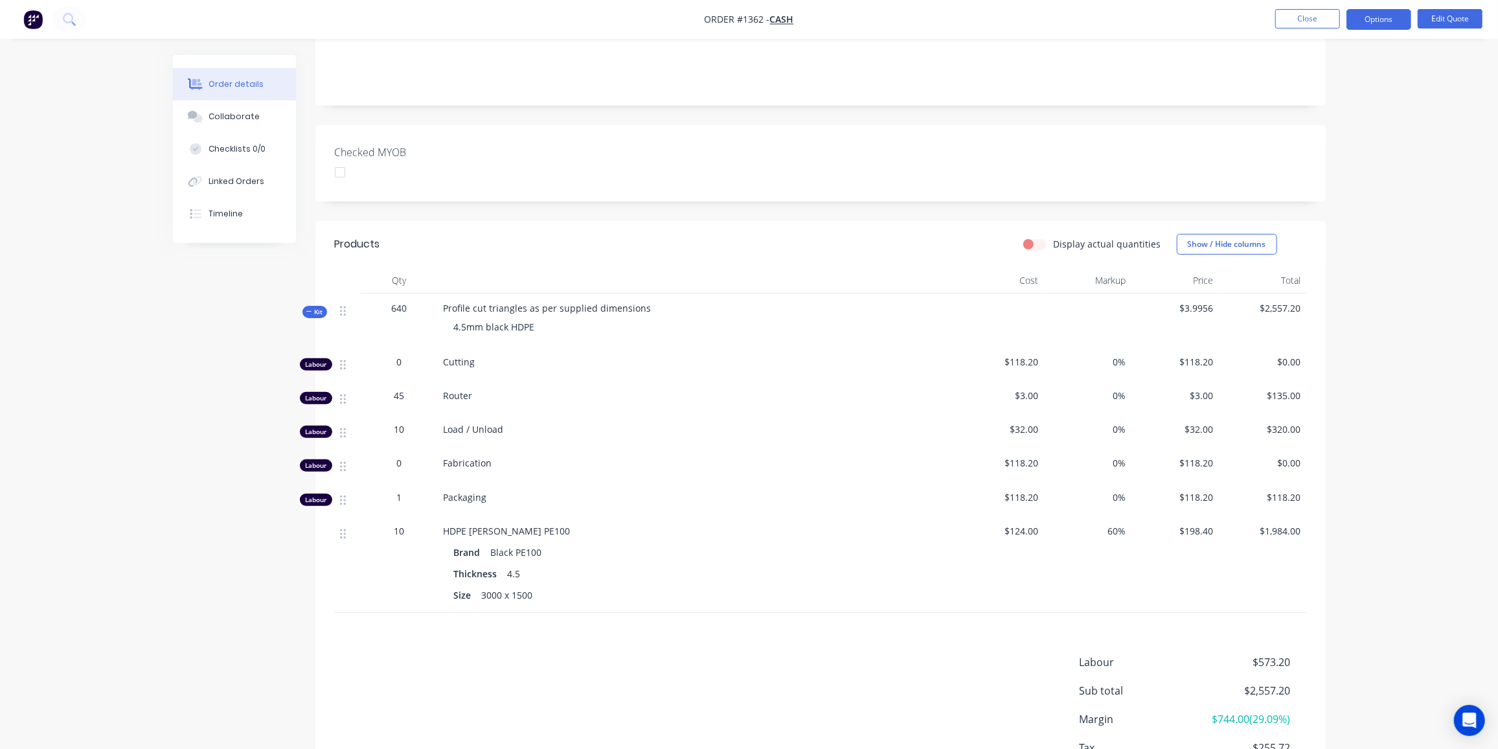
click at [411, 306] on div "640" at bounding box center [399, 308] width 67 height 14
click at [405, 307] on div "640" at bounding box center [399, 308] width 67 height 14
click at [400, 308] on span "640" at bounding box center [400, 308] width 16 height 14
drag, startPoint x: 404, startPoint y: 309, endPoint x: 369, endPoint y: 309, distance: 35.6
click at [369, 309] on div "640" at bounding box center [399, 308] width 67 height 14
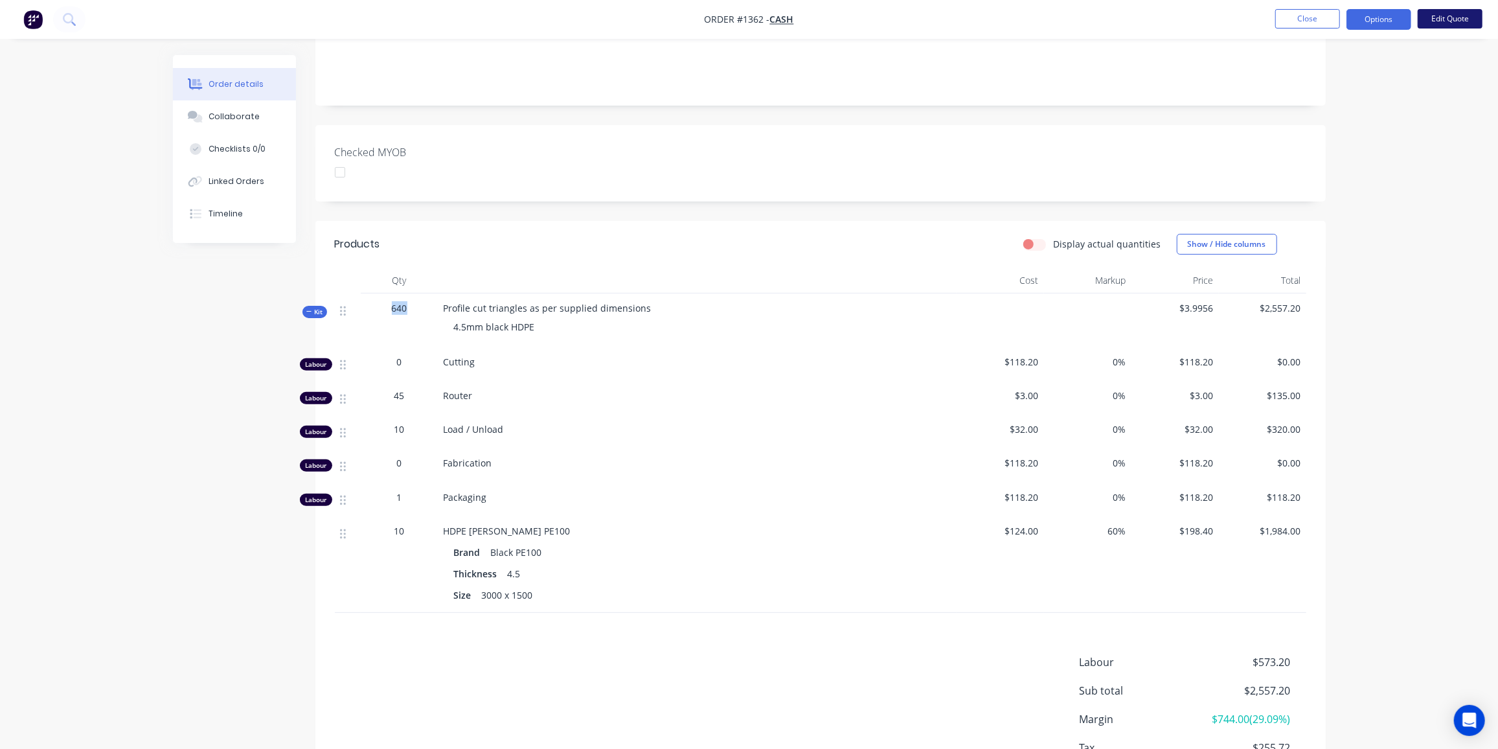
click at [1448, 19] on button "Edit Quote" at bounding box center [1450, 18] width 65 height 19
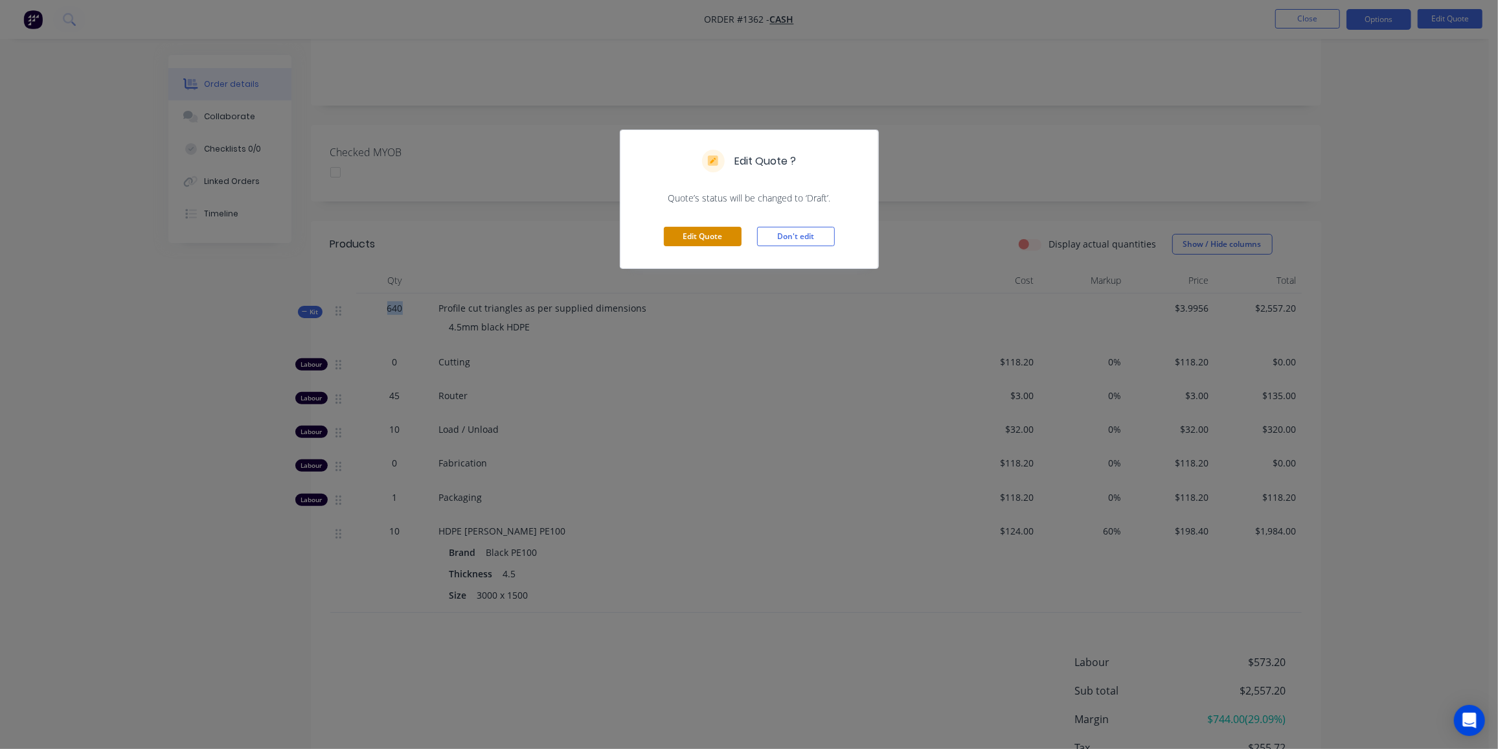
click at [695, 239] on button "Edit Quote" at bounding box center [703, 236] width 78 height 19
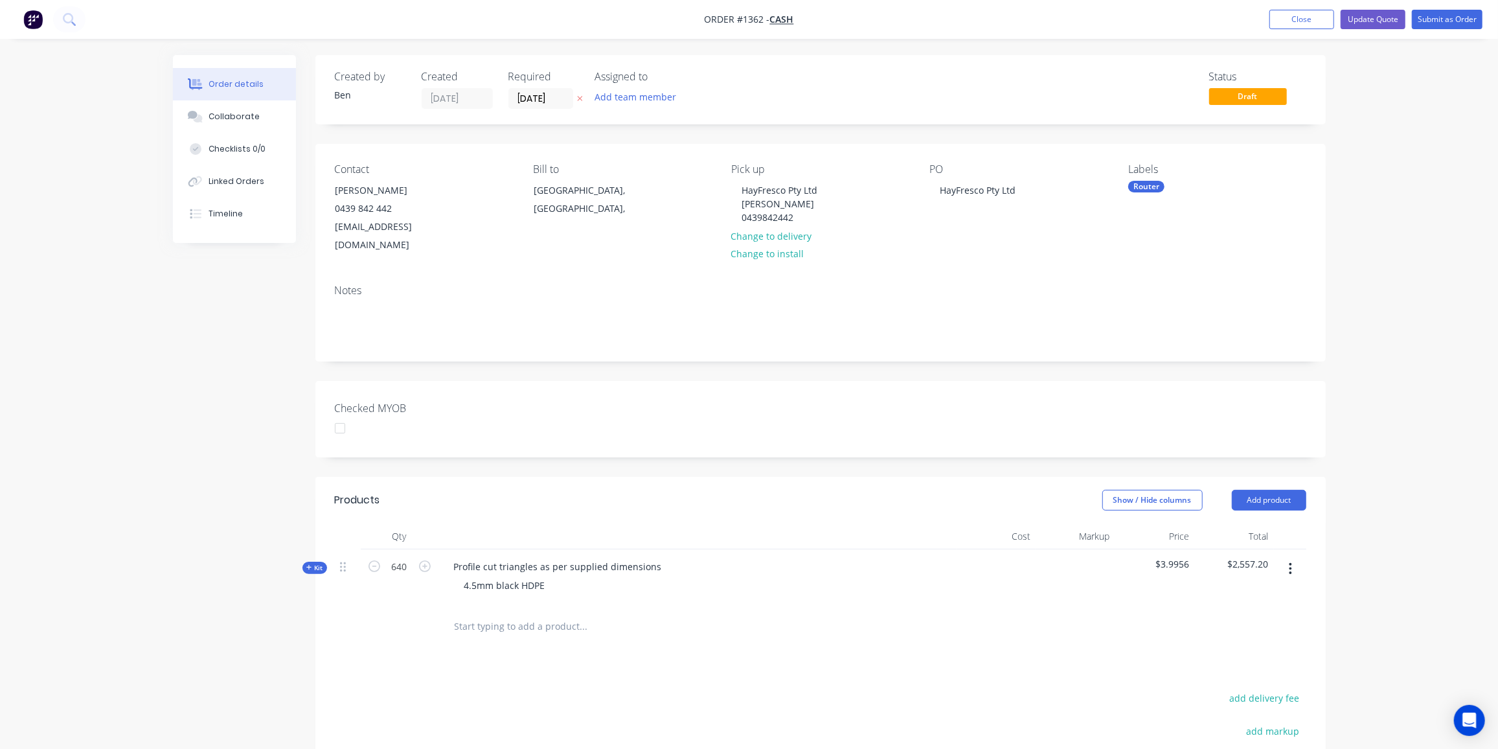
click at [323, 562] on div "Kit" at bounding box center [314, 568] width 25 height 12
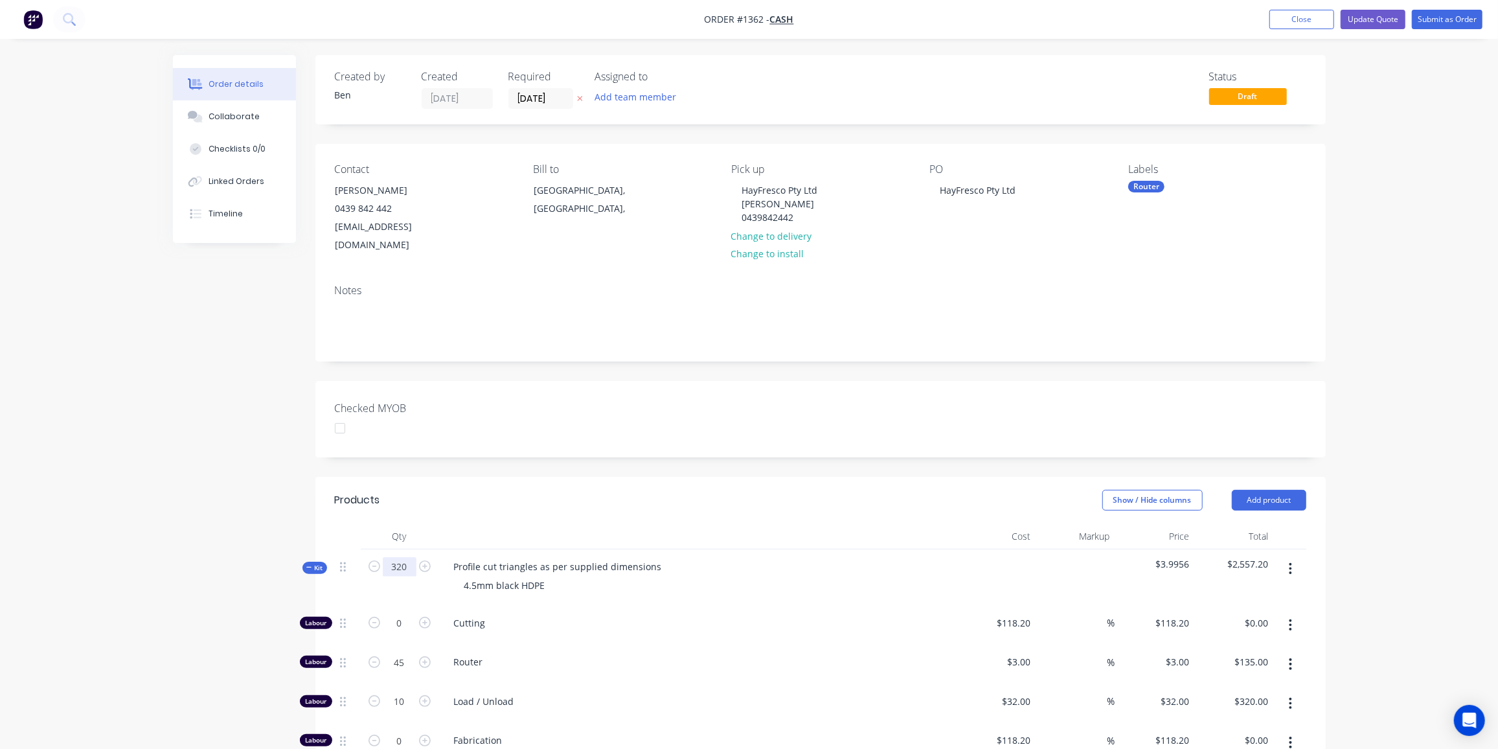
type input "320"
type input "22.496"
type input "$67.49"
type input "4.992"
type input "$159.74"
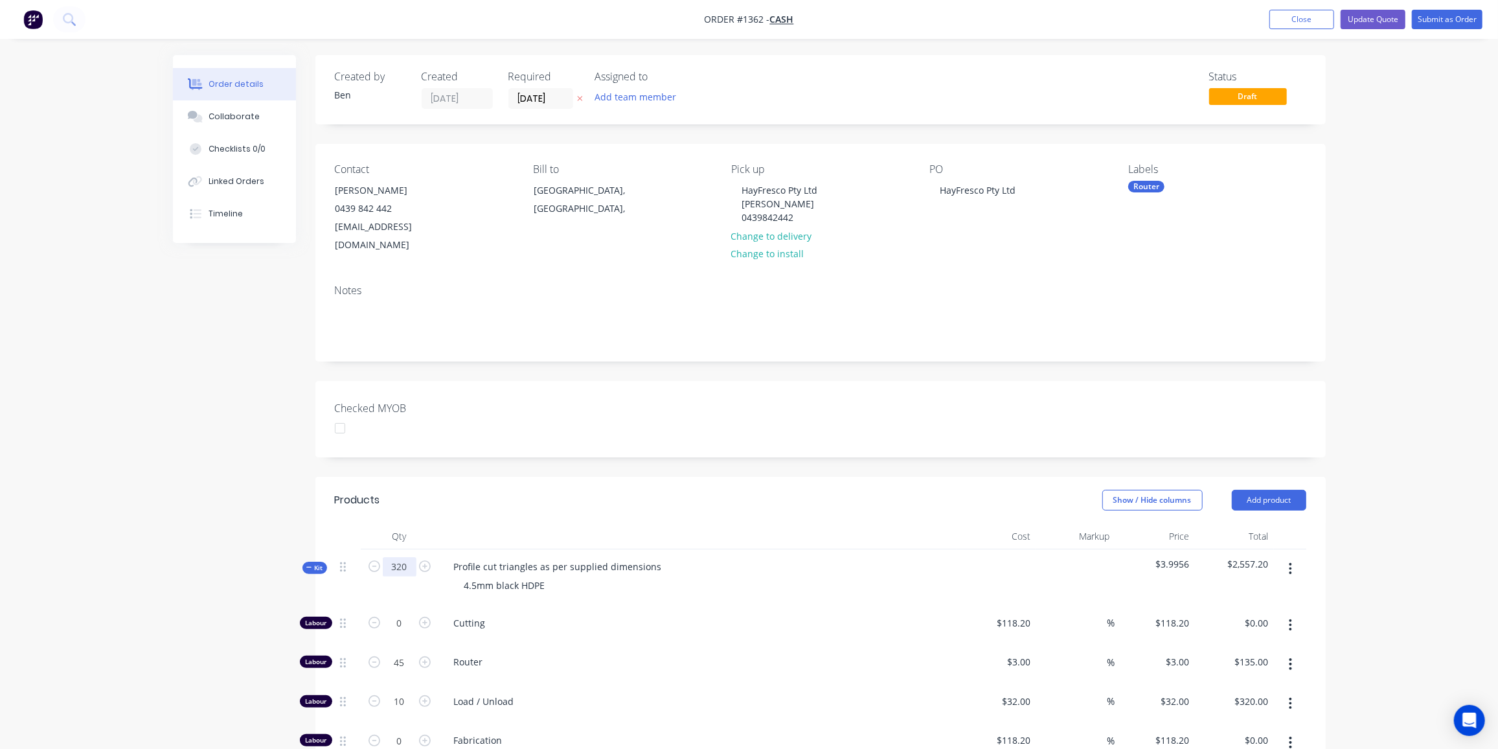
type input "0.512"
type input "$60.52"
type input "4.992"
type input "$990.41"
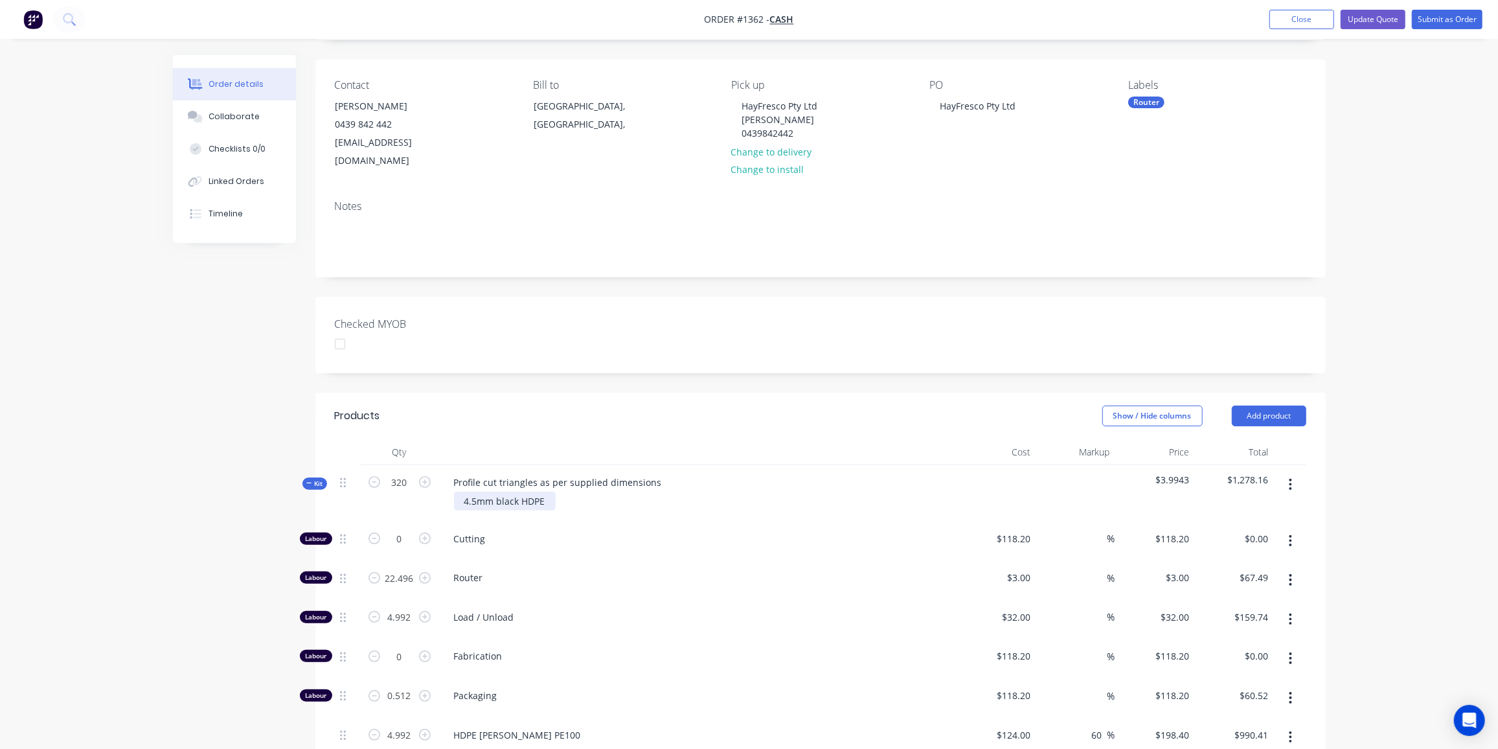
scroll to position [176, 0]
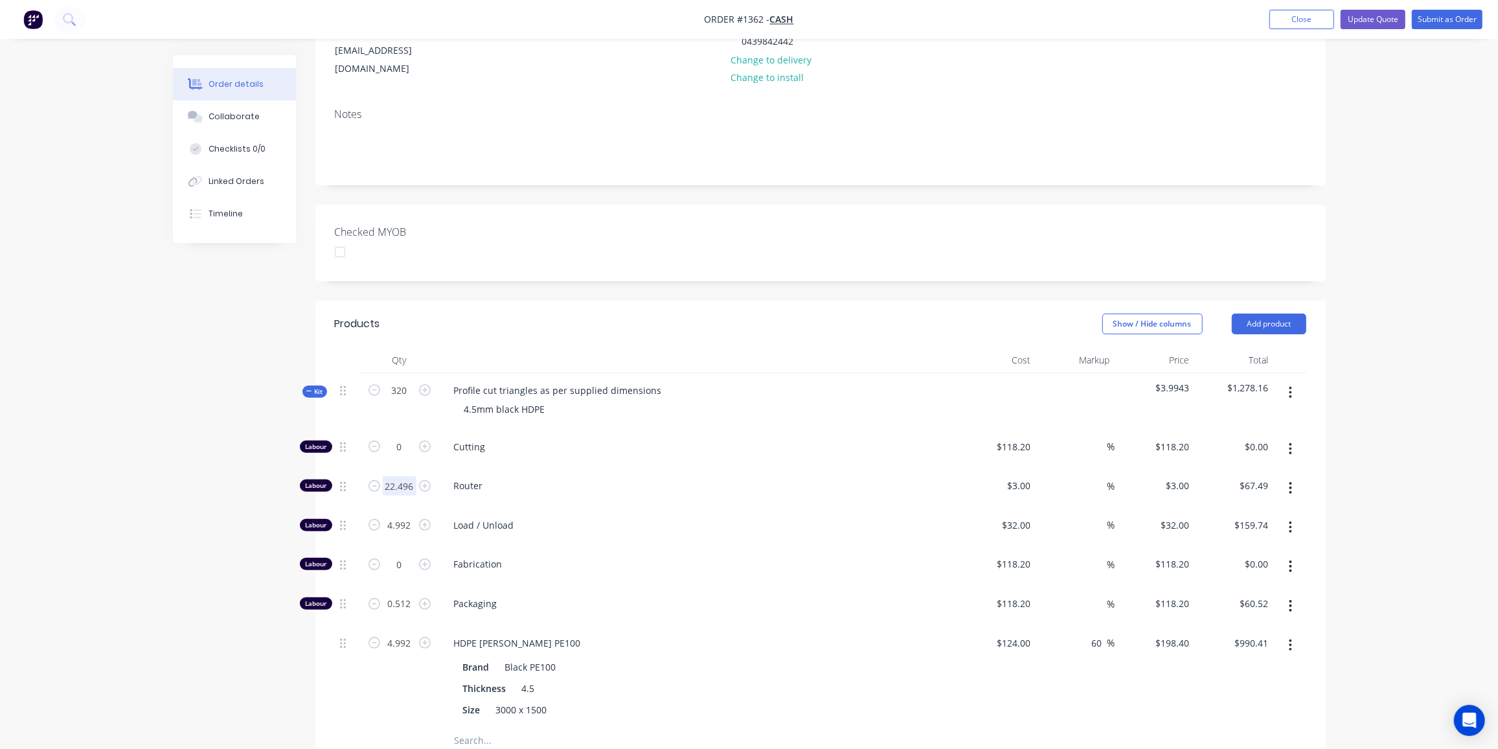
click at [404, 457] on input "22.496" at bounding box center [400, 446] width 34 height 19
type input "23"
type input "$69.00"
click at [388, 457] on input "4.992" at bounding box center [400, 446] width 34 height 19
type input "5"
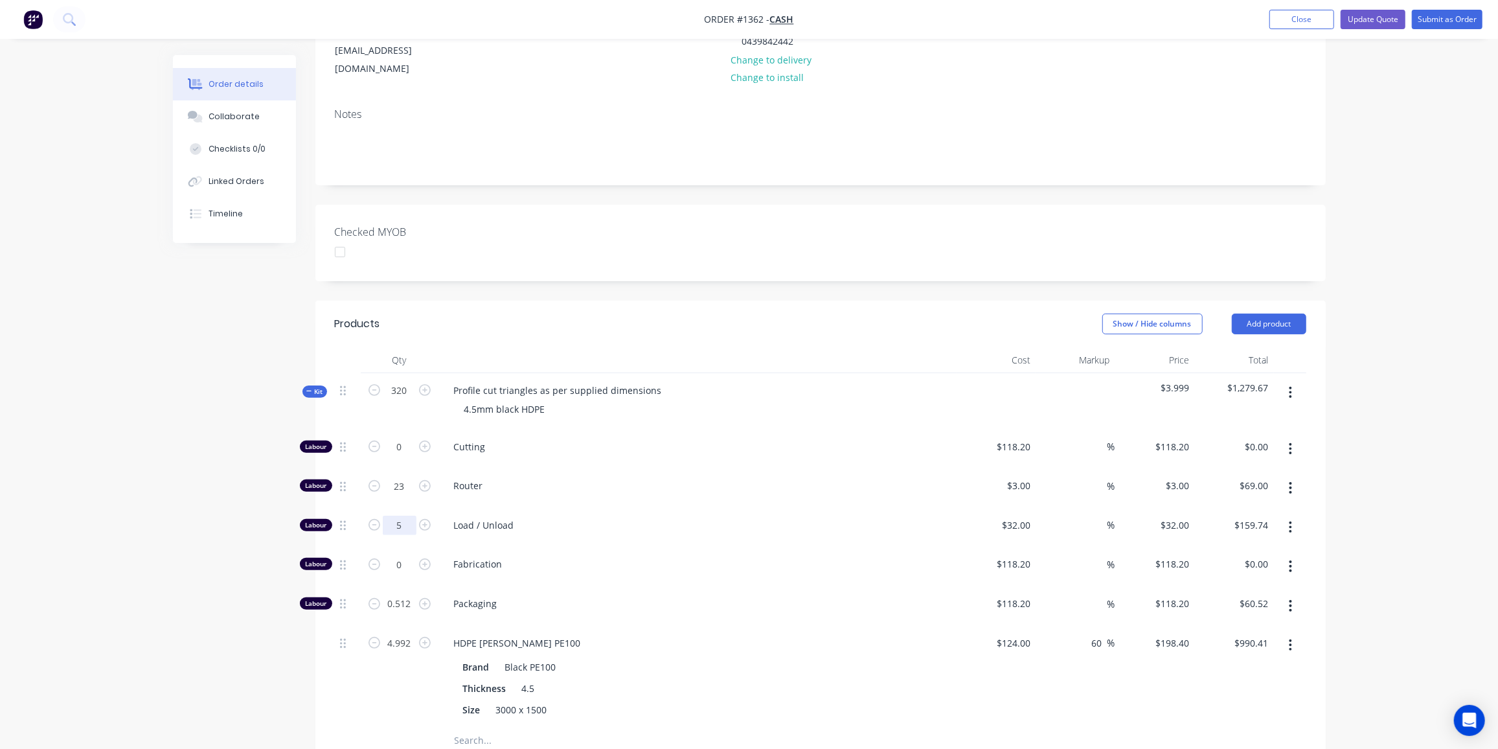
type input "$160.00"
click at [403, 457] on input "0.512" at bounding box center [400, 446] width 34 height 19
type input "0.75"
type input "$88.65"
click at [407, 457] on input "4.992" at bounding box center [400, 446] width 34 height 19
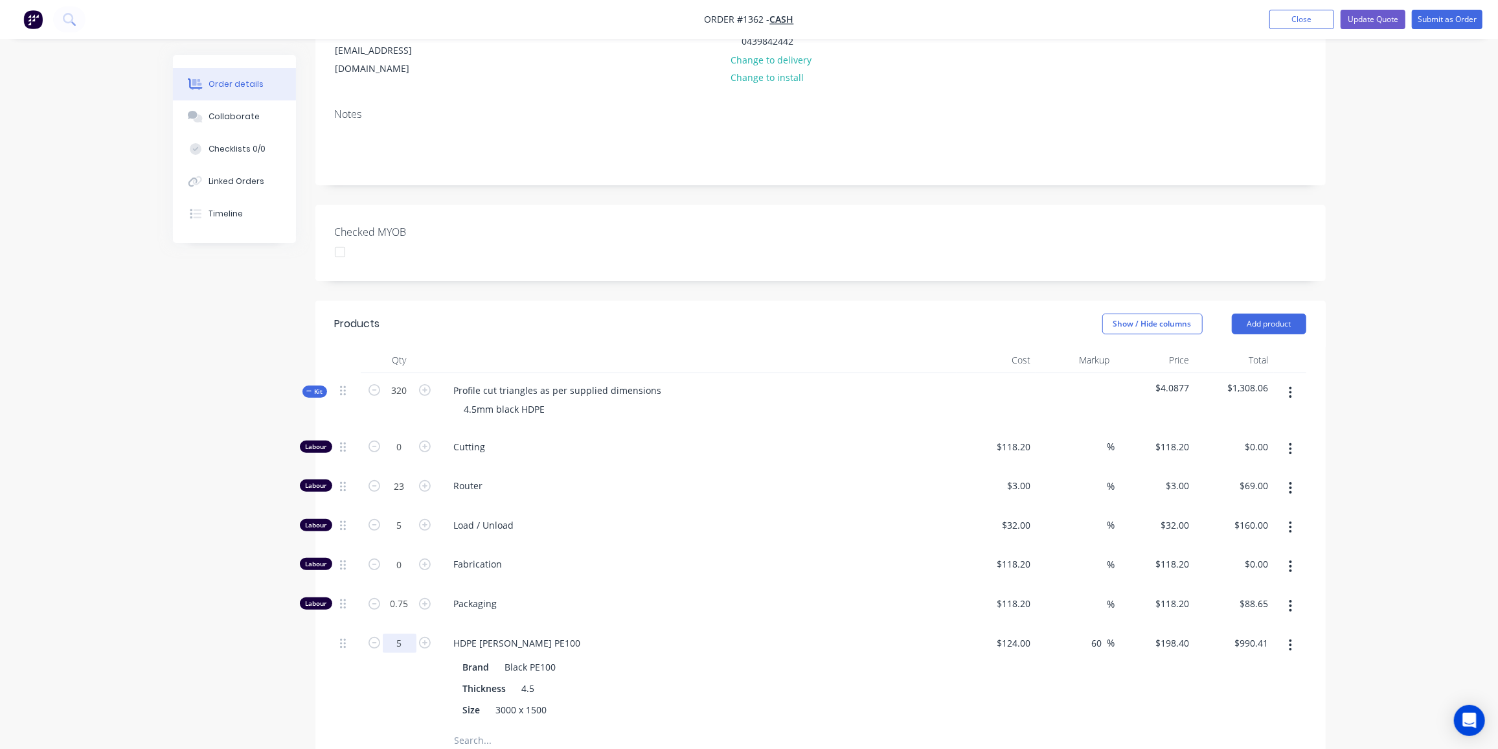
type input "5"
type input "$992.00"
click at [58, 552] on div "Order details Collaborate Checklists 0/0 Linked Orders Timeline Order details C…" at bounding box center [749, 475] width 1498 height 1302
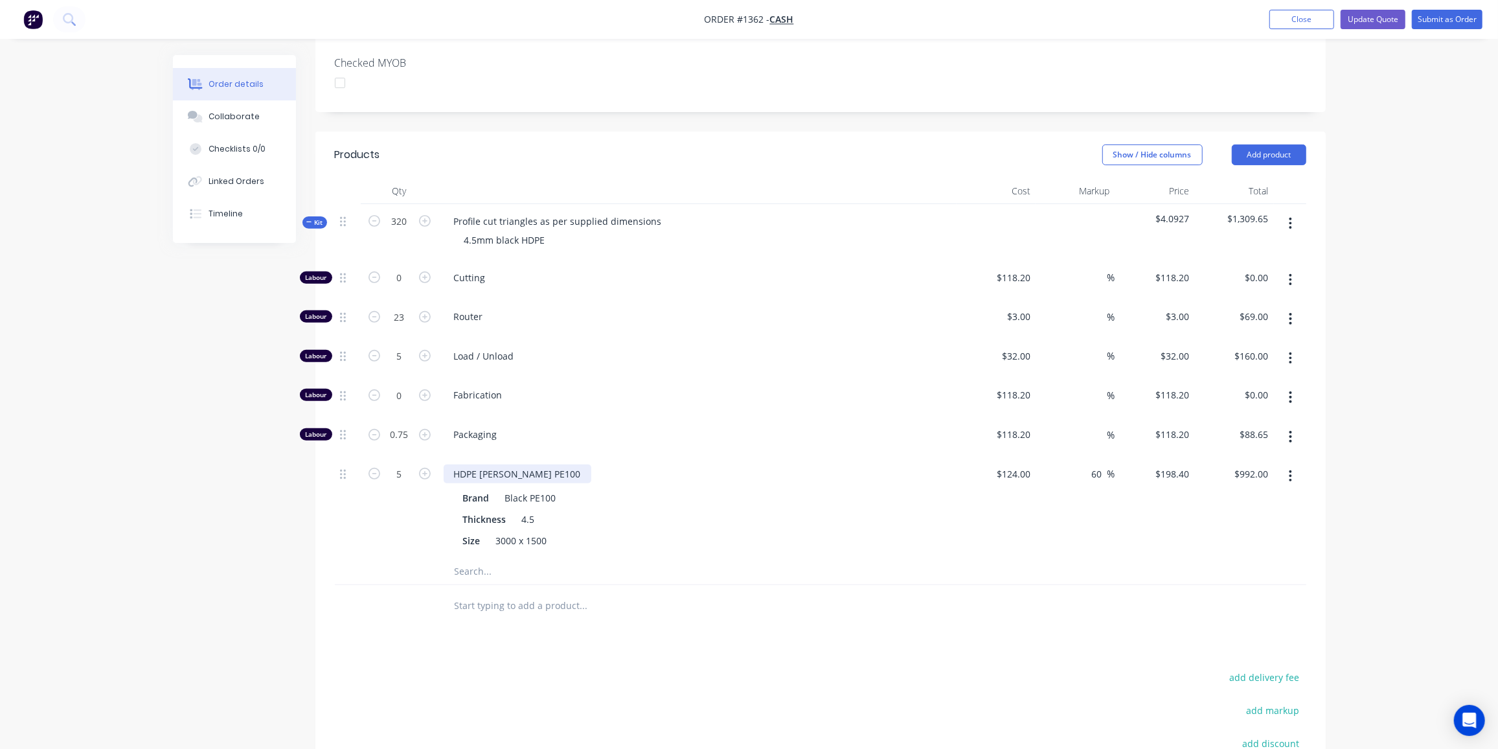
scroll to position [293, 0]
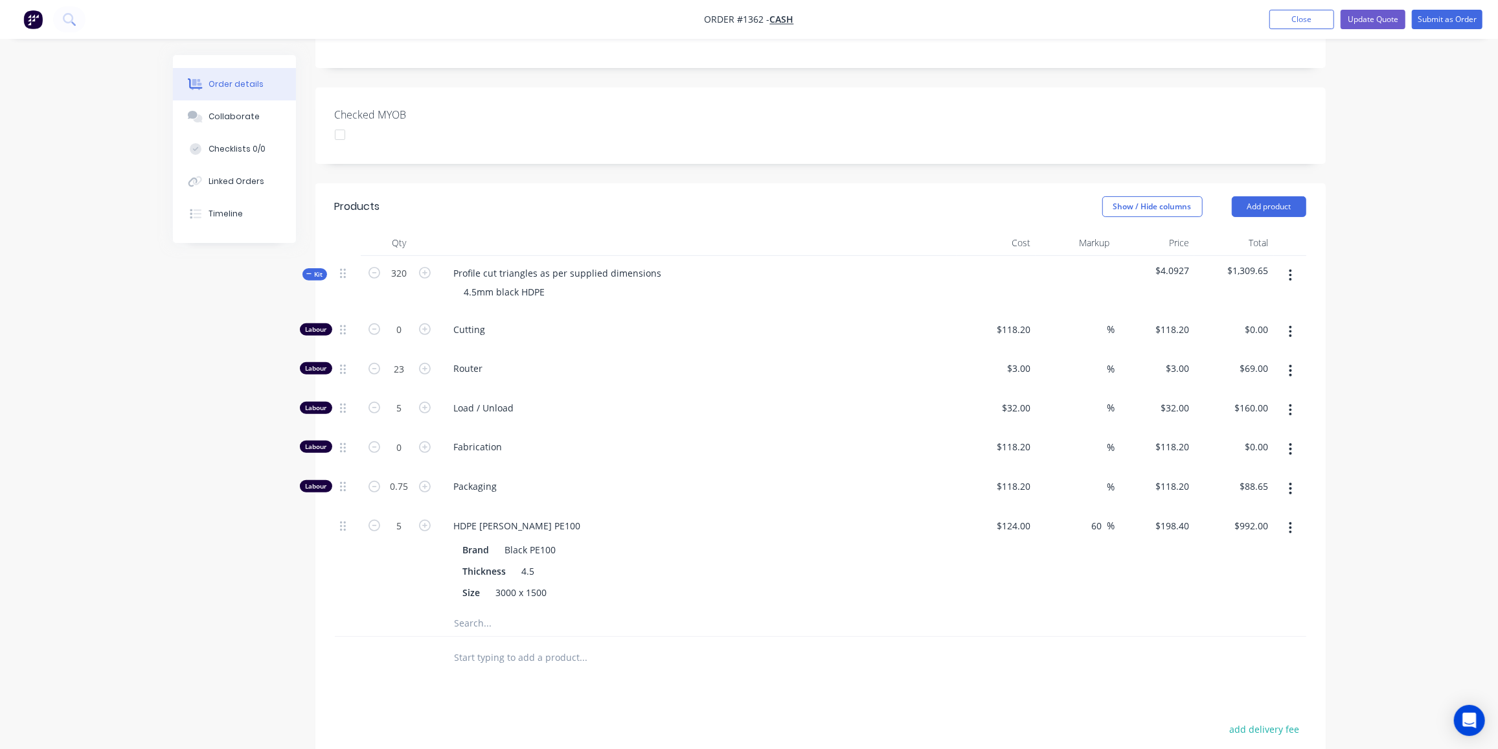
click at [319, 269] on span "Kit" at bounding box center [314, 274] width 17 height 10
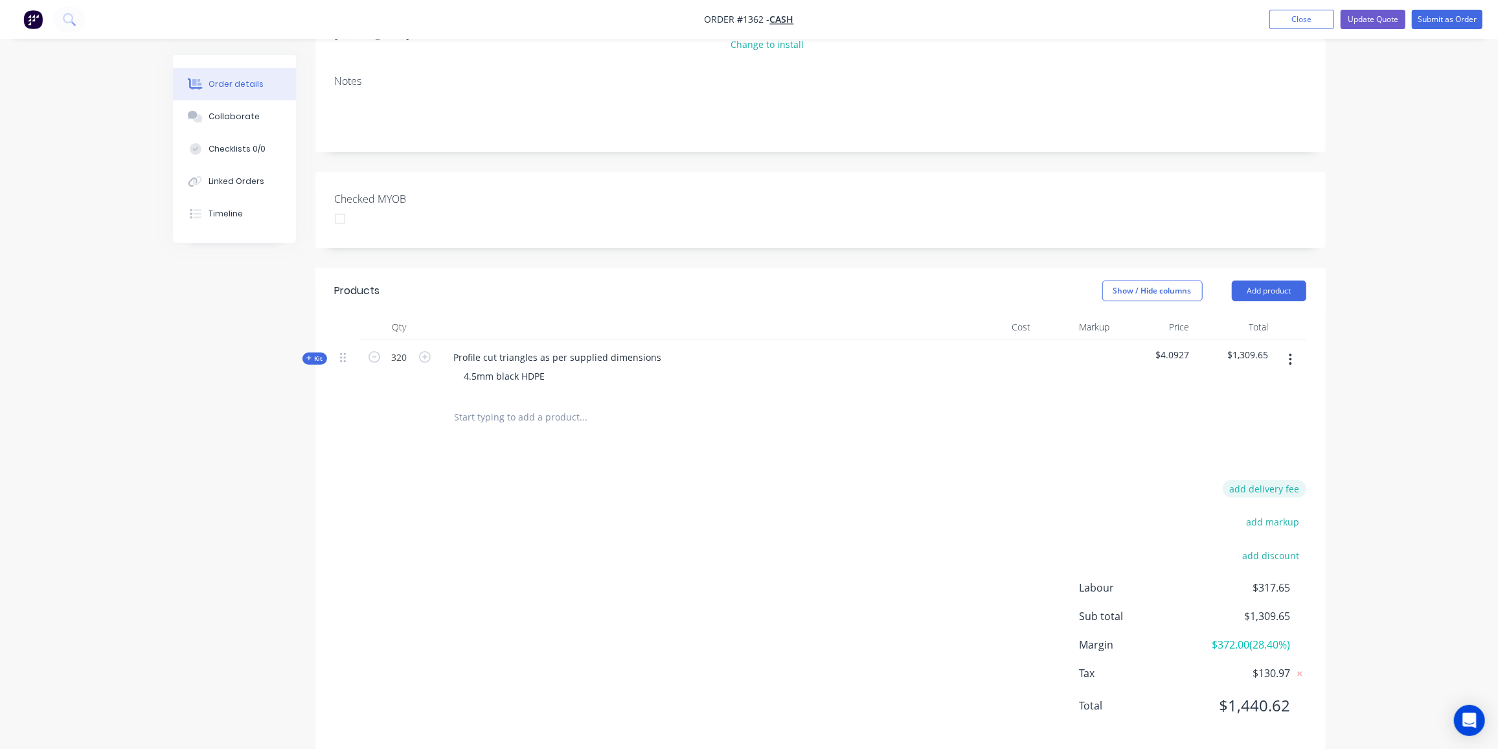
click at [1251, 480] on button "add delivery fee" at bounding box center [1265, 488] width 84 height 17
type input "280"
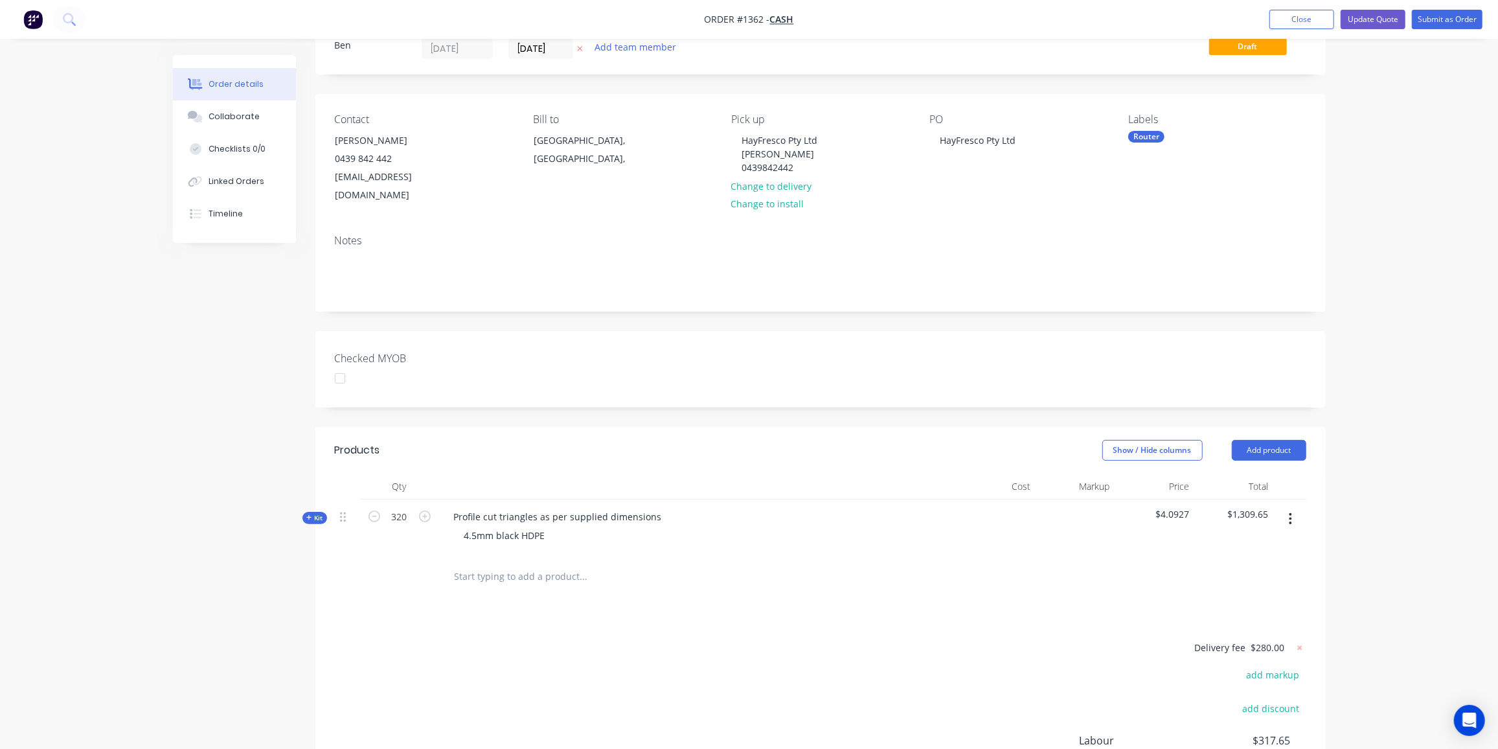
scroll to position [0, 0]
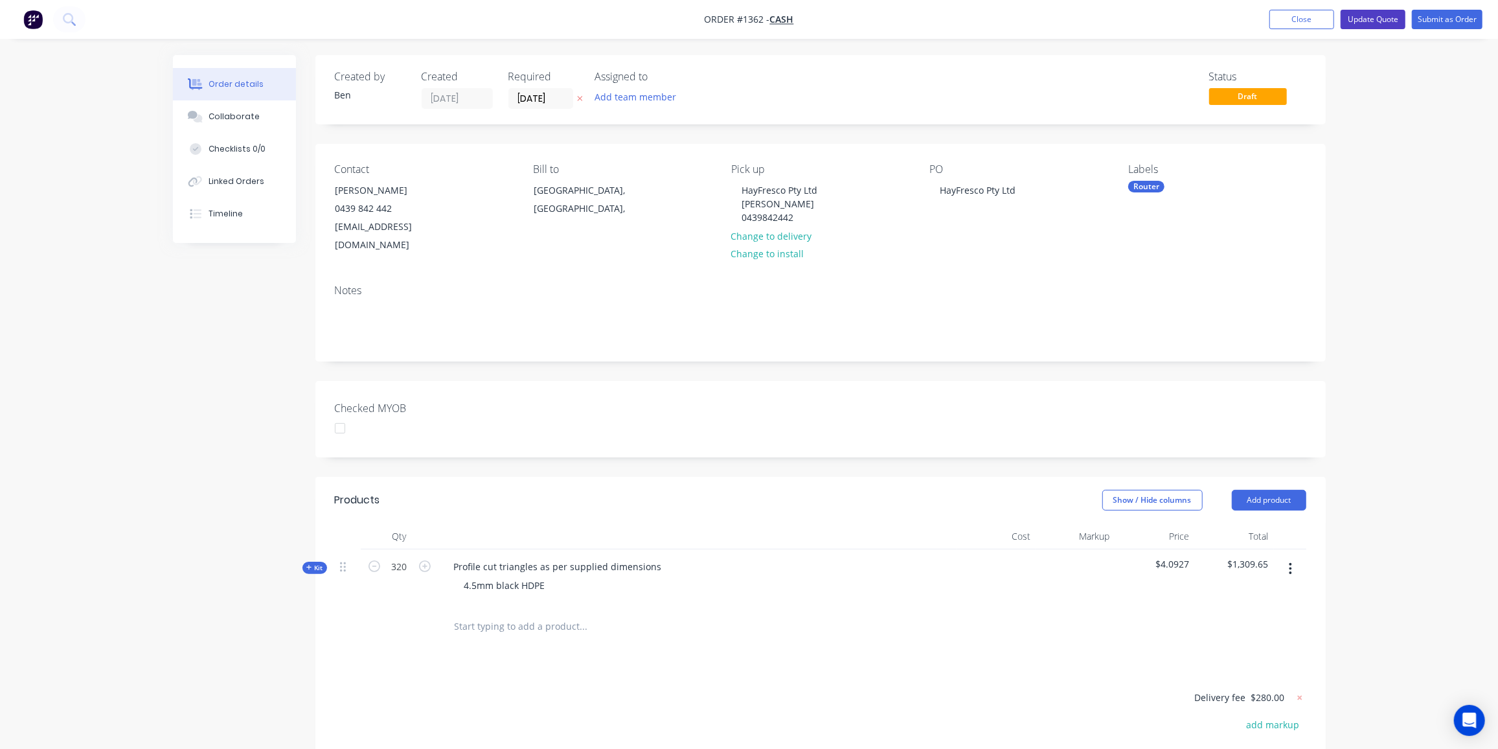
click at [1390, 13] on button "Update Quote" at bounding box center [1373, 19] width 65 height 19
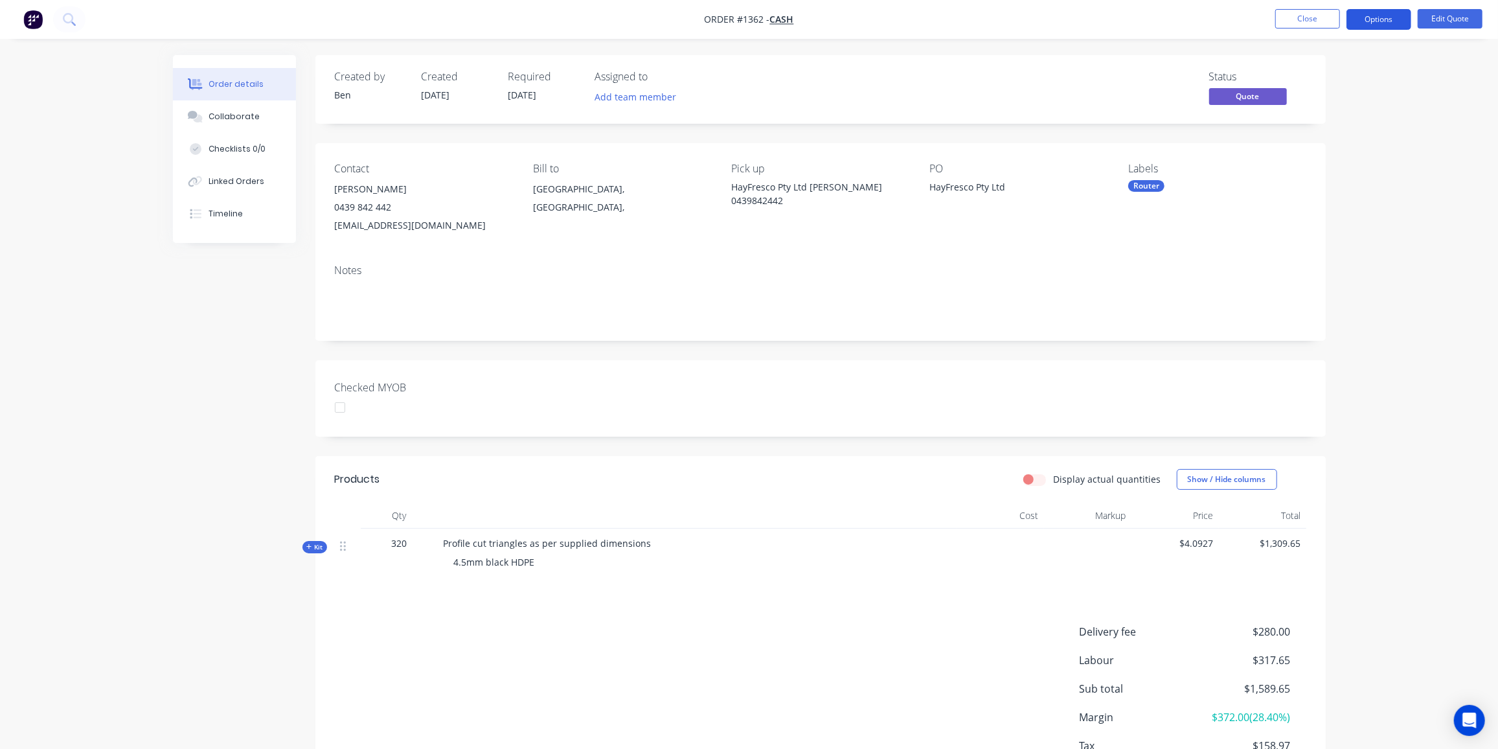
click at [1391, 18] on button "Options" at bounding box center [1378, 19] width 65 height 21
click at [1295, 73] on div "Quote" at bounding box center [1339, 78] width 119 height 19
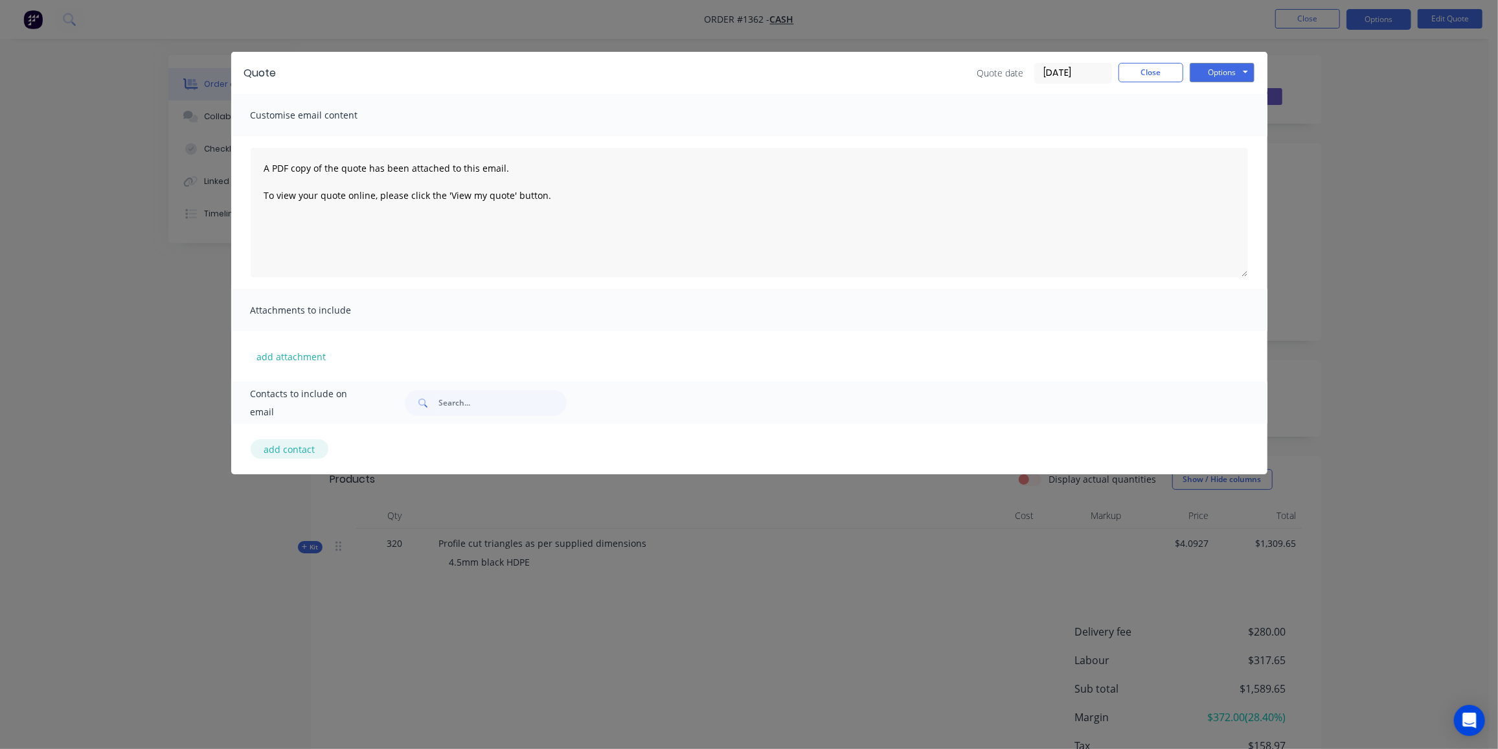
click at [282, 451] on button "add contact" at bounding box center [290, 448] width 78 height 19
select select "AU"
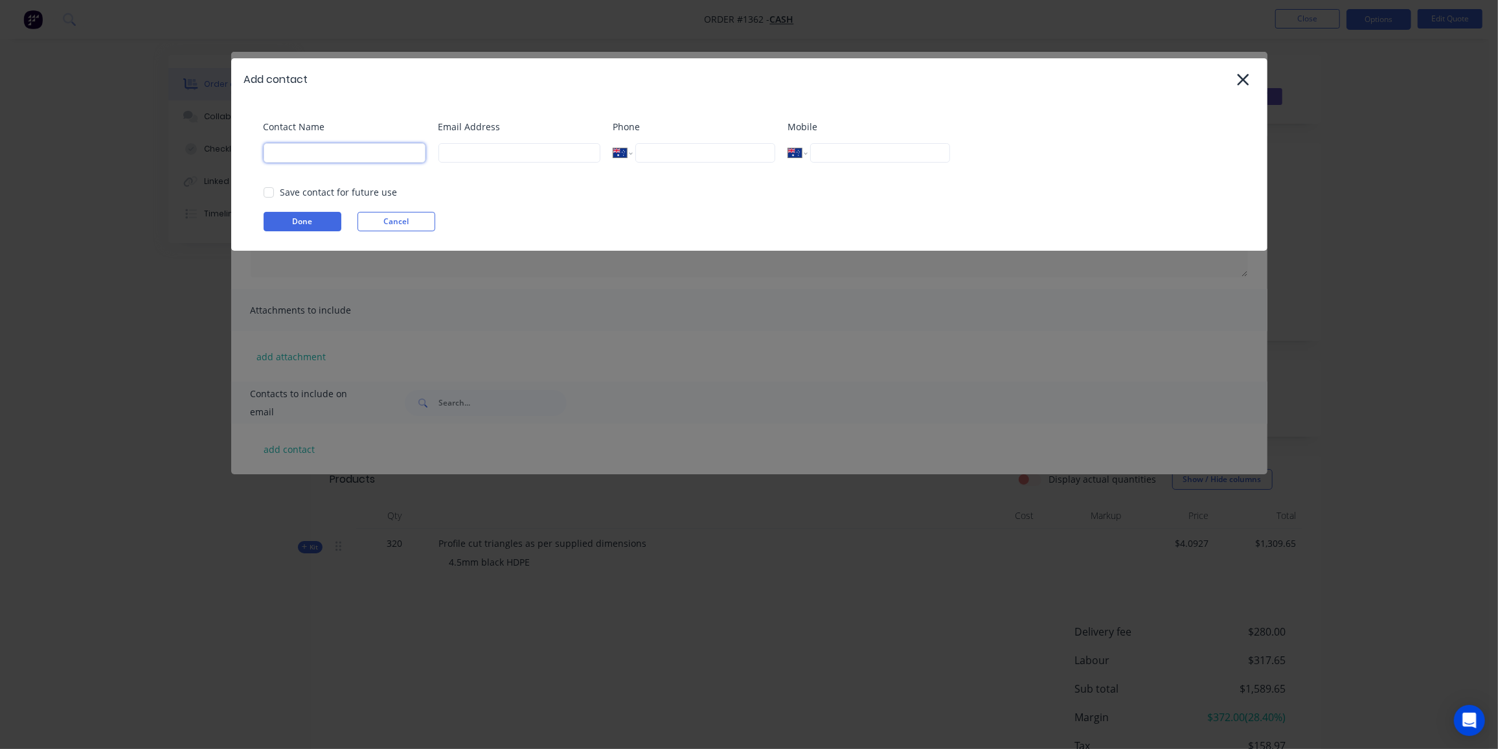
click at [328, 152] on input at bounding box center [345, 152] width 162 height 19
paste input "[PERSON_NAME] <[EMAIL_ADDRESS][DOMAIN_NAME]>"
drag, startPoint x: 296, startPoint y: 153, endPoint x: 505, endPoint y: 170, distance: 209.2
click at [505, 170] on div "Contact Name [PERSON_NAME] <[EMAIL_ADDRESS][DOMAIN_NAME]> Email Address Phone I…" at bounding box center [756, 146] width 984 height 52
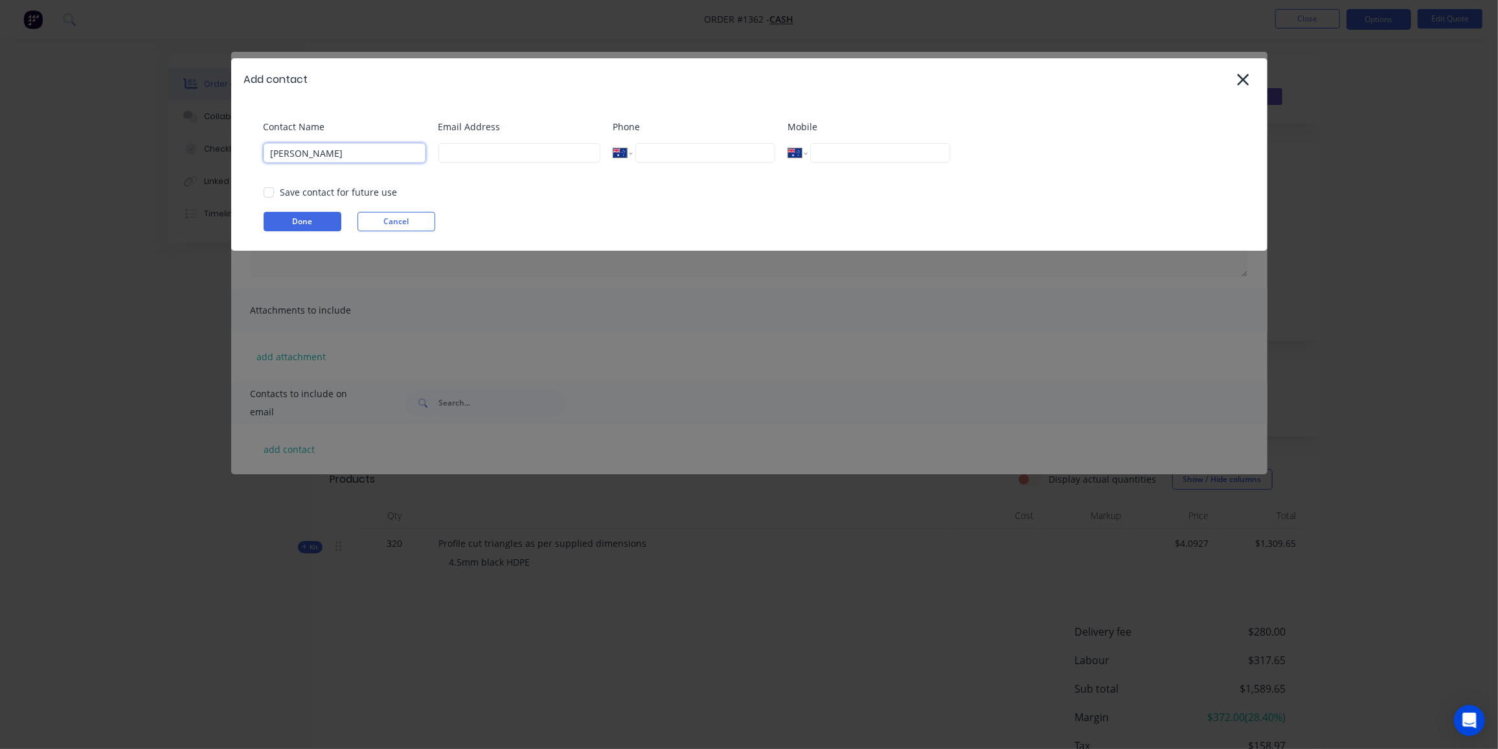
scroll to position [0, 0]
type input "[PERSON_NAME]"
click at [455, 148] on input at bounding box center [519, 152] width 162 height 19
paste input "<[EMAIL_ADDRESS][DOMAIN_NAME]>"
drag, startPoint x: 452, startPoint y: 152, endPoint x: 382, endPoint y: 157, distance: 70.1
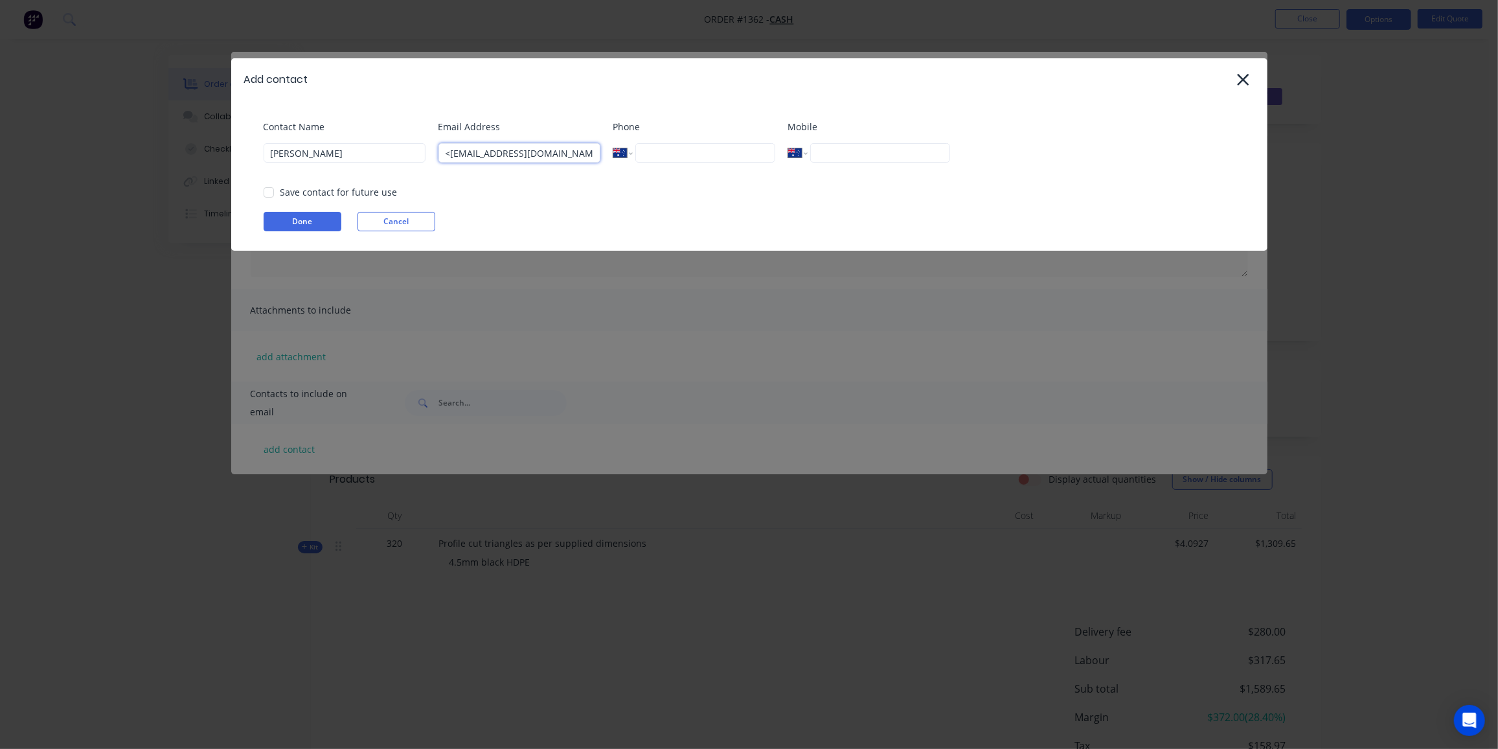
click at [382, 157] on div "Contact Name [PERSON_NAME] Email Address <[EMAIL_ADDRESS][DOMAIN_NAME]> Phone I…" at bounding box center [756, 146] width 984 height 52
click at [584, 157] on input "[EMAIL_ADDRESS][DOMAIN_NAME]>" at bounding box center [519, 152] width 162 height 19
type input "[EMAIL_ADDRESS][DOMAIN_NAME]"
click at [300, 216] on button "Done" at bounding box center [303, 221] width 78 height 19
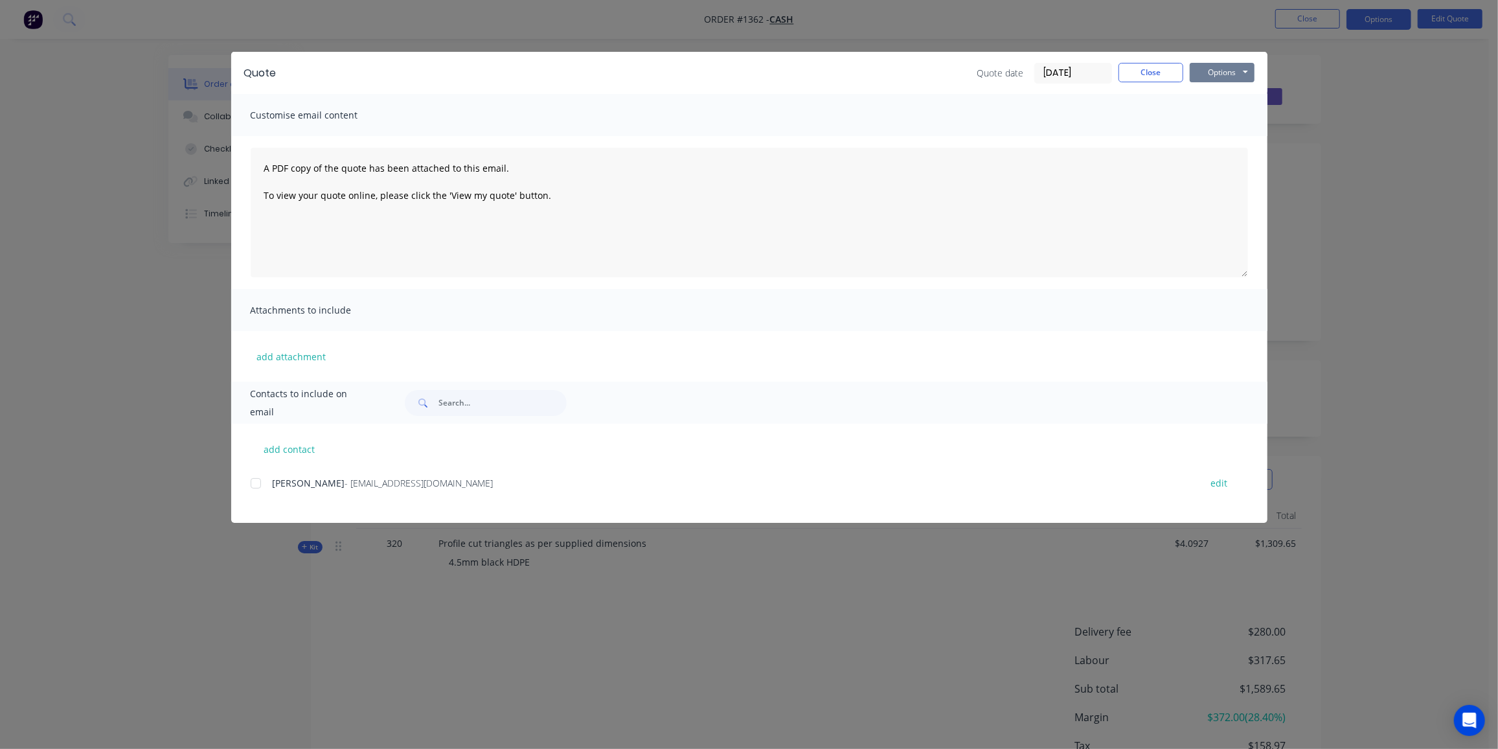
click at [1231, 71] on button "Options" at bounding box center [1222, 72] width 65 height 19
click at [256, 487] on div at bounding box center [256, 483] width 26 height 26
click at [1245, 67] on button "Options" at bounding box center [1222, 72] width 65 height 19
click at [1227, 135] on button "Email" at bounding box center [1231, 138] width 83 height 21
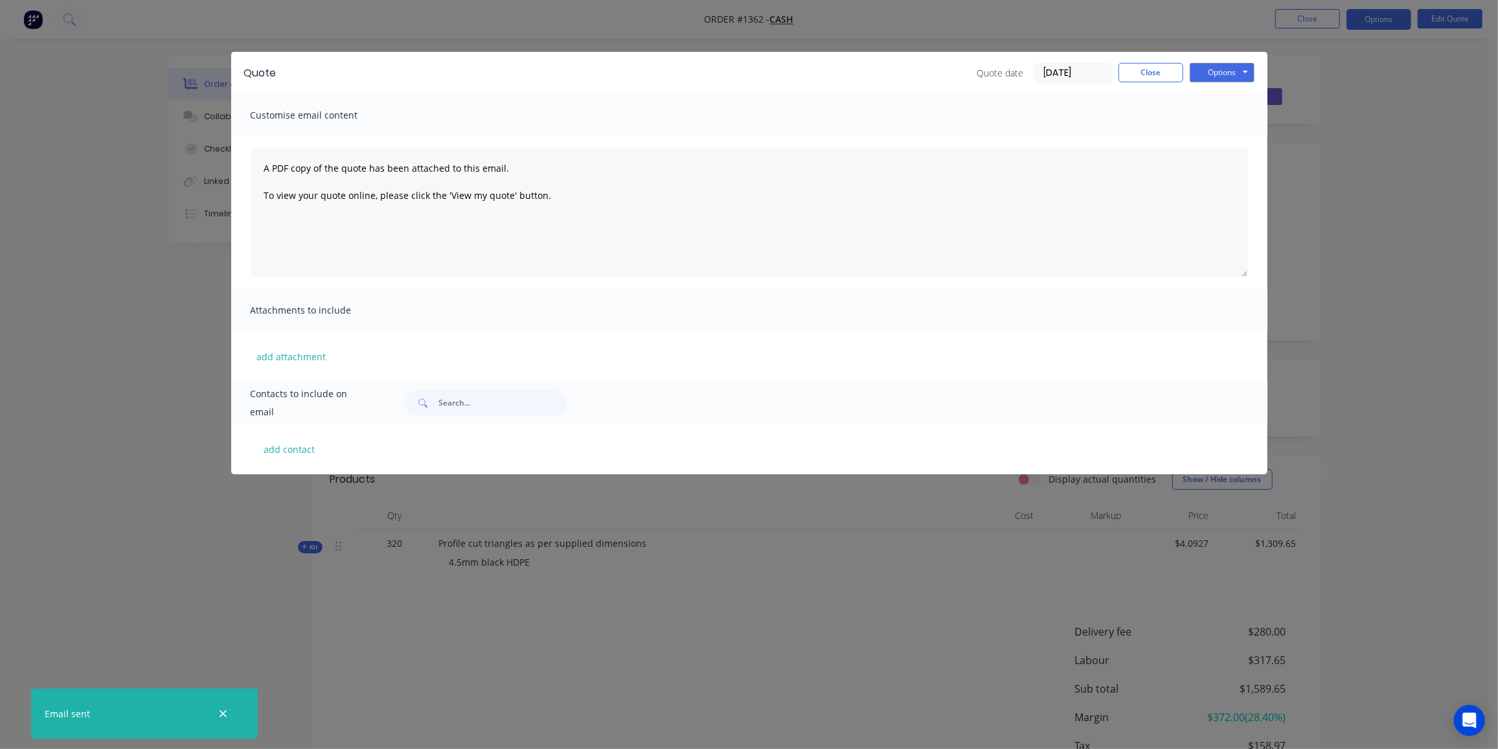
click at [1159, 59] on div "Quote Quote date [DATE] Close Options Preview Print Email" at bounding box center [749, 73] width 1036 height 42
click at [1157, 79] on button "Close" at bounding box center [1150, 72] width 65 height 19
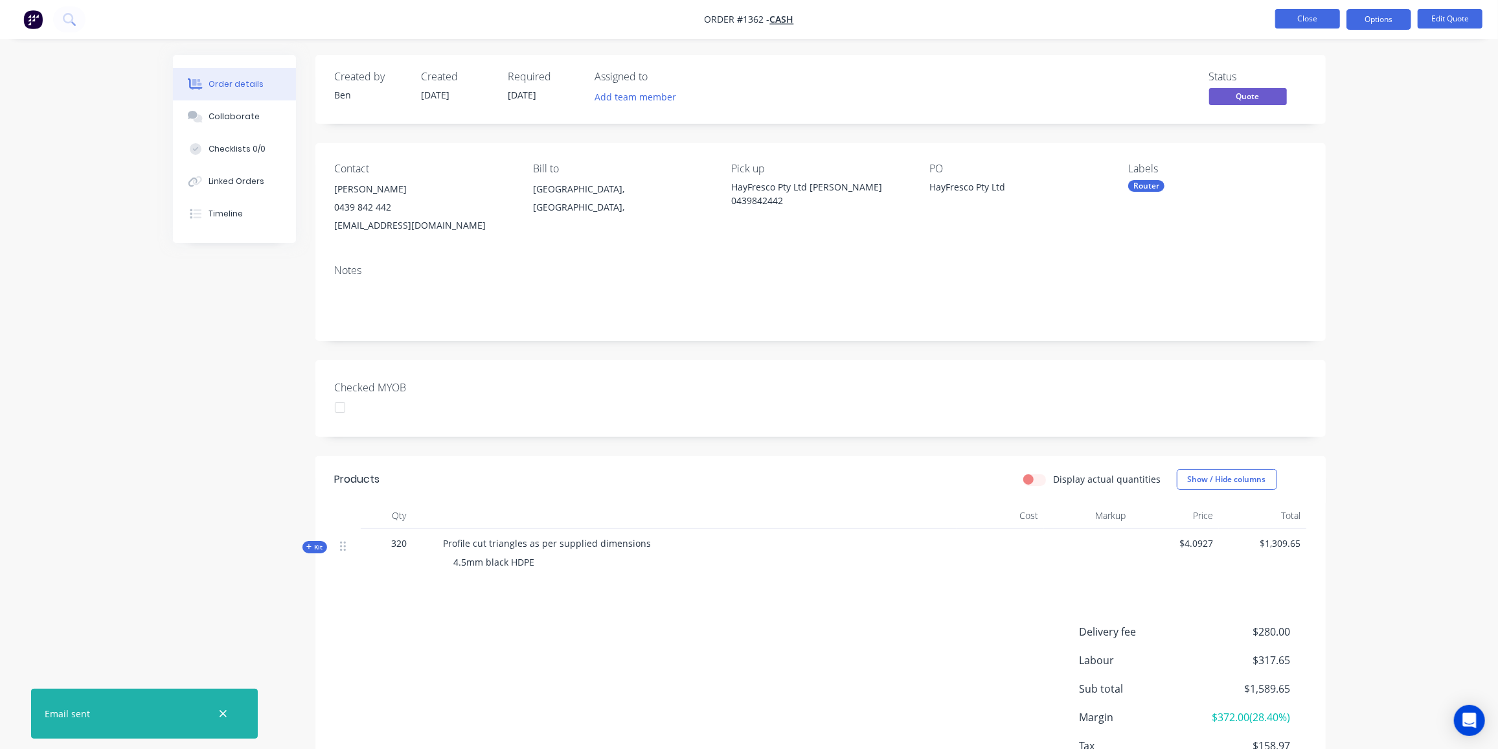
click at [1313, 12] on button "Close" at bounding box center [1307, 18] width 65 height 19
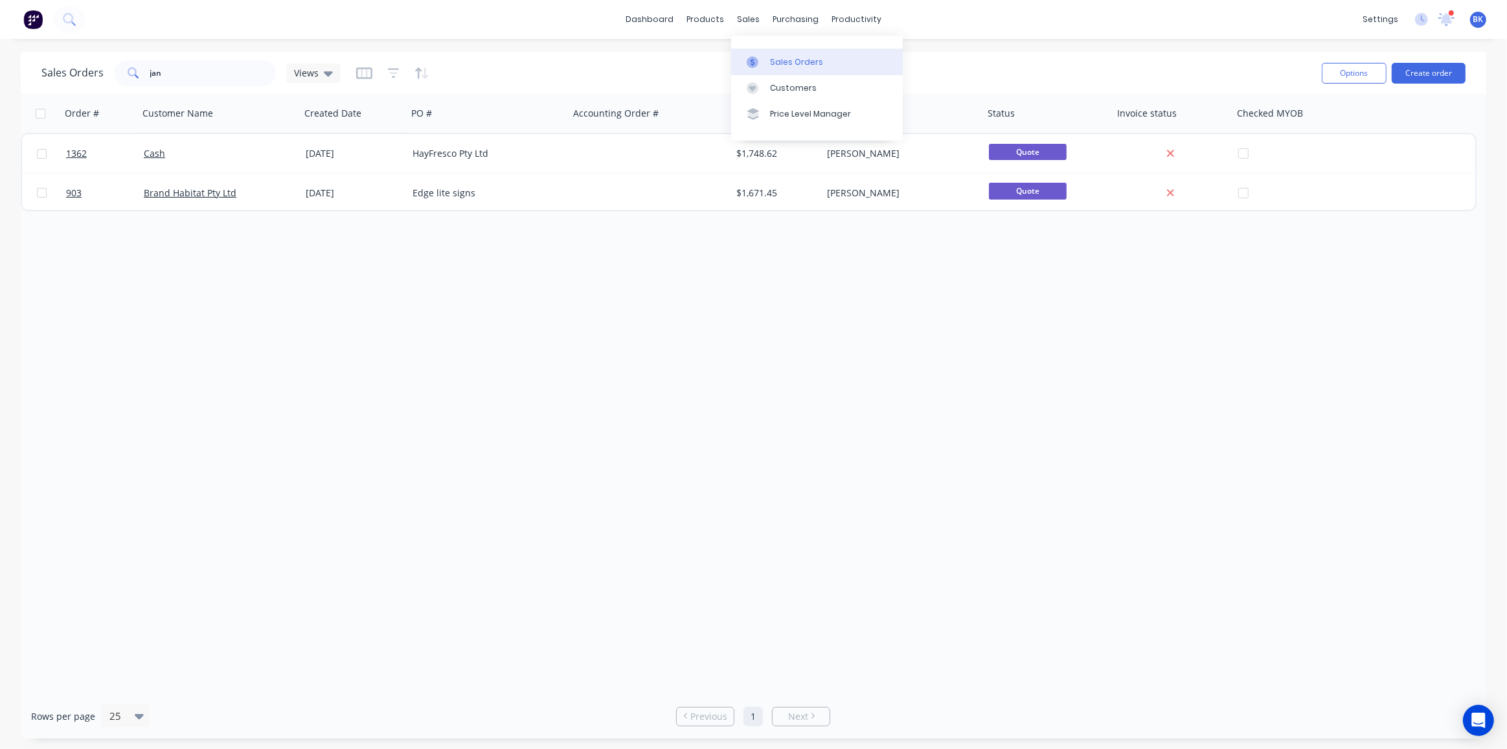
click at [766, 58] on div at bounding box center [756, 62] width 19 height 12
drag, startPoint x: 162, startPoint y: 74, endPoint x: 96, endPoint y: 75, distance: 65.4
click at [96, 75] on div "Sales Orders jan Views" at bounding box center [190, 73] width 299 height 26
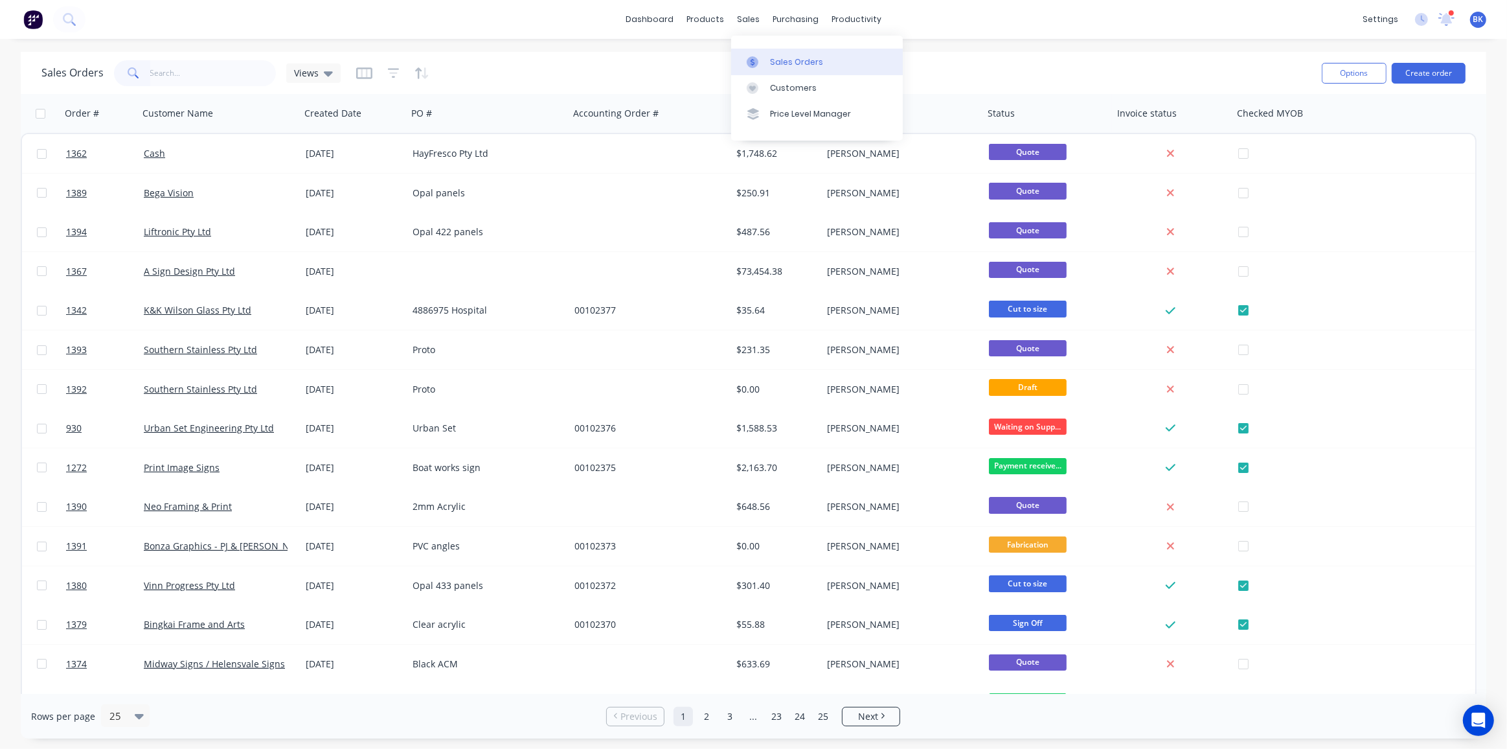
click at [764, 56] on div at bounding box center [756, 62] width 19 height 12
click at [1433, 78] on button "Create order" at bounding box center [1429, 73] width 74 height 21
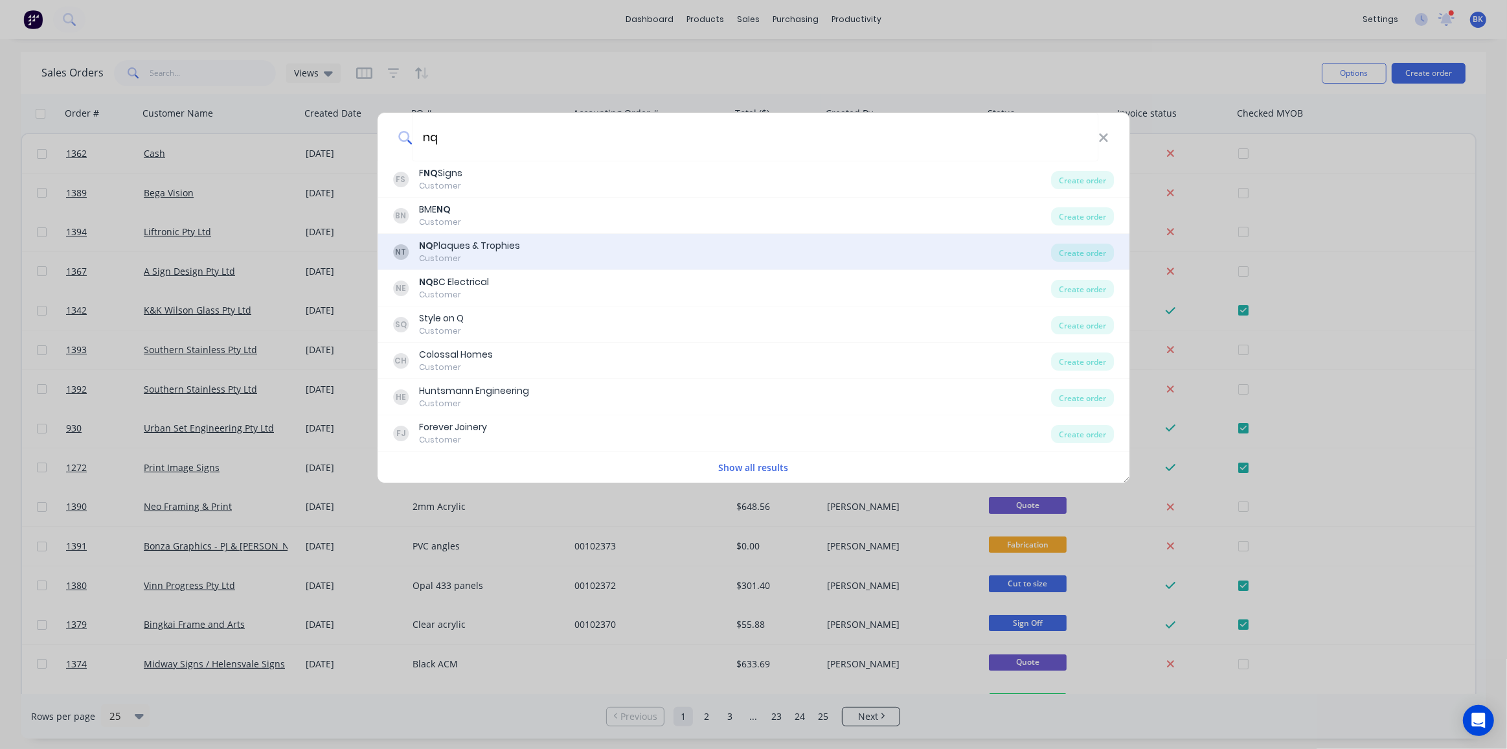
type input "nq"
click at [499, 238] on div "NT NQ Plaques & Trophies Customer Create order" at bounding box center [754, 252] width 753 height 36
click at [492, 252] on div "NQ Plaques & Trophies" at bounding box center [469, 246] width 101 height 14
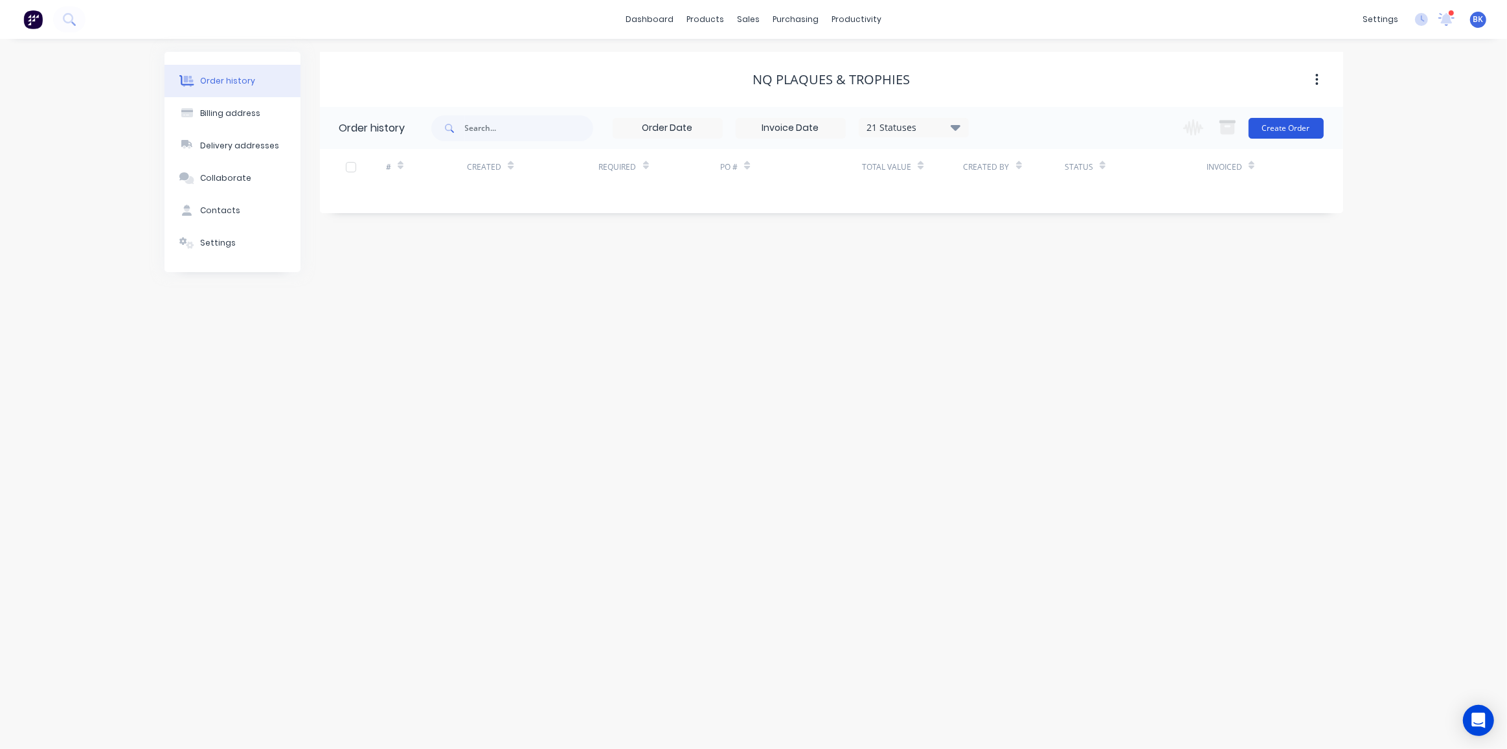
click at [1273, 124] on button "Create Order" at bounding box center [1286, 128] width 75 height 21
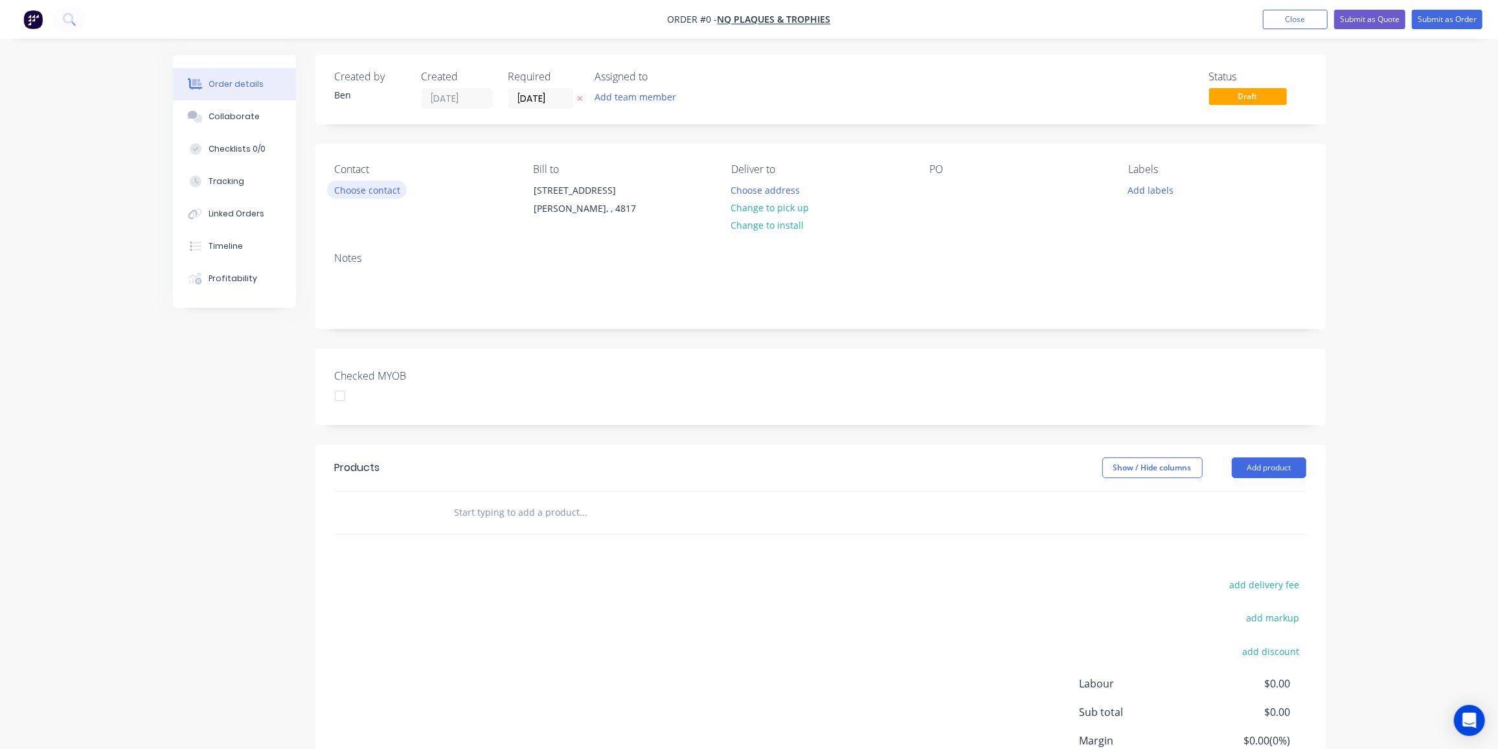
click at [380, 192] on button "Choose contact" at bounding box center [367, 189] width 80 height 17
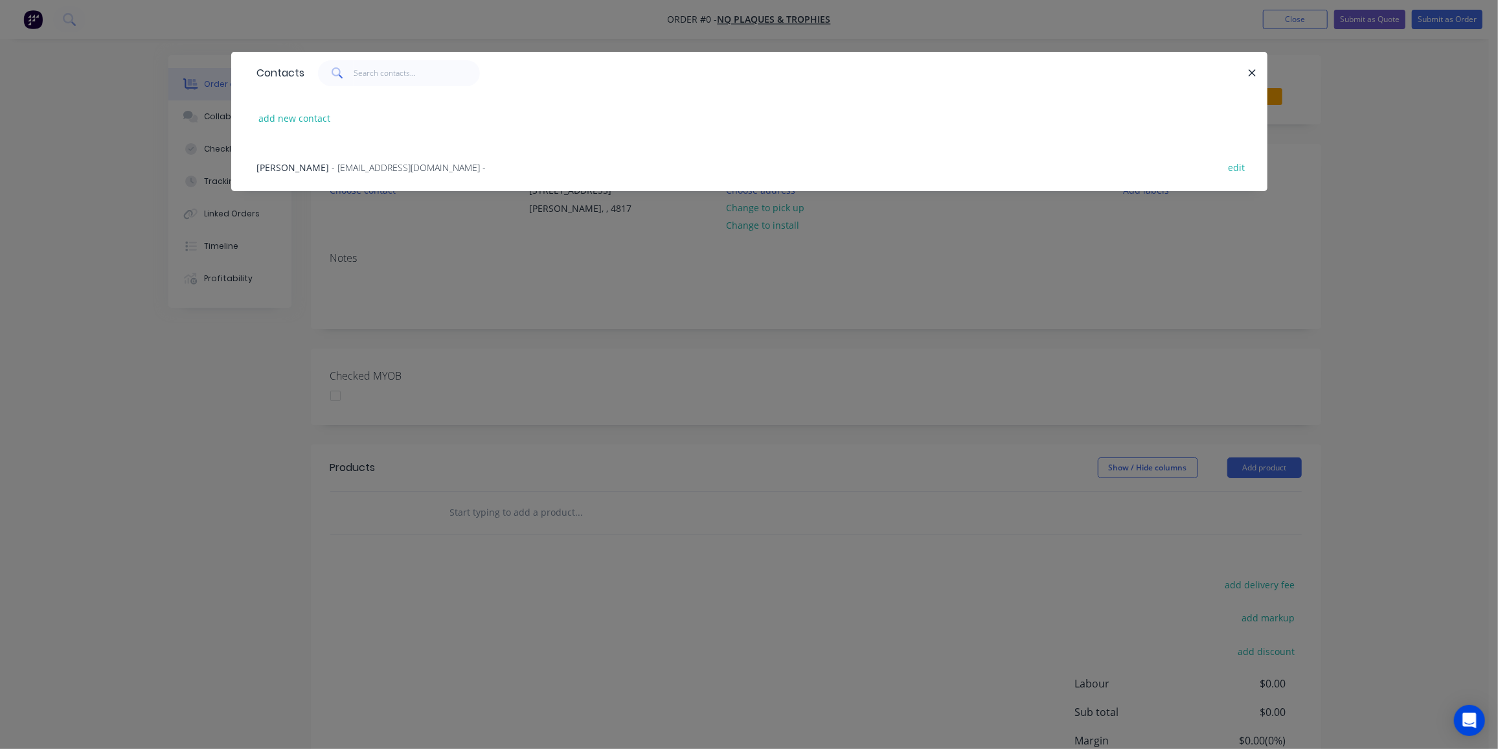
click at [358, 166] on span "- sales@nqplaques.com.au -" at bounding box center [409, 167] width 154 height 12
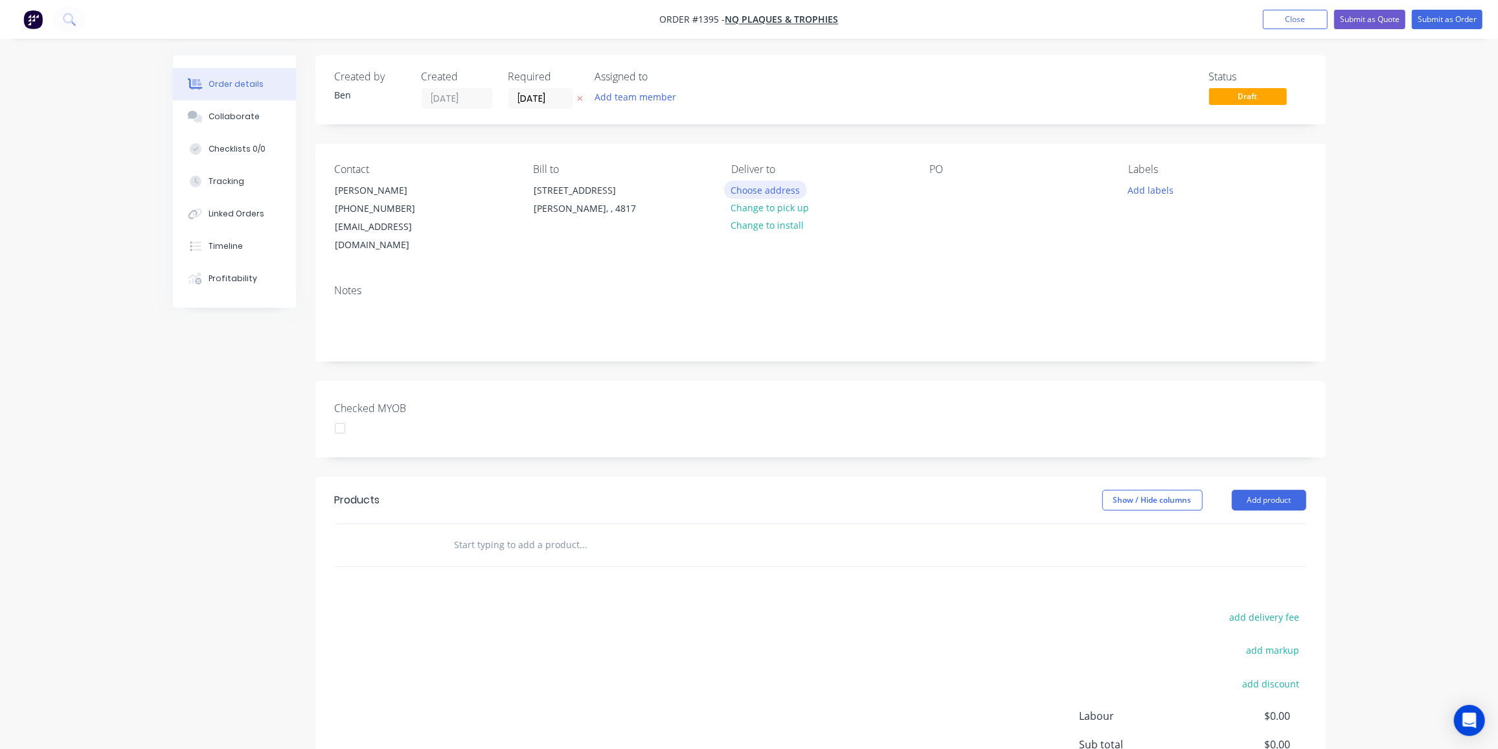
click at [784, 192] on button "Choose address" at bounding box center [765, 189] width 83 height 17
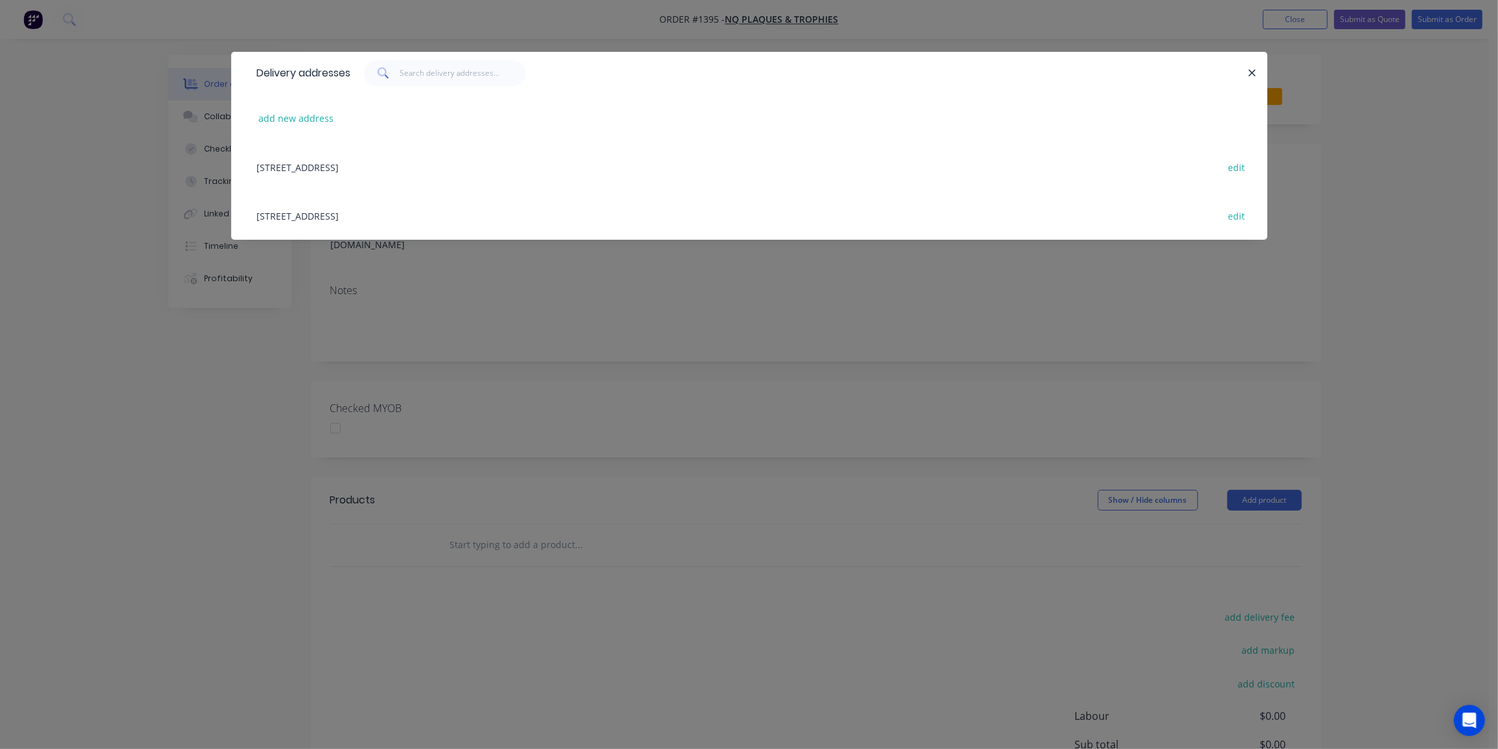
click at [392, 165] on div "113 Bamford Lane, Kirwan, undefined, 4817 edit" at bounding box center [749, 166] width 997 height 49
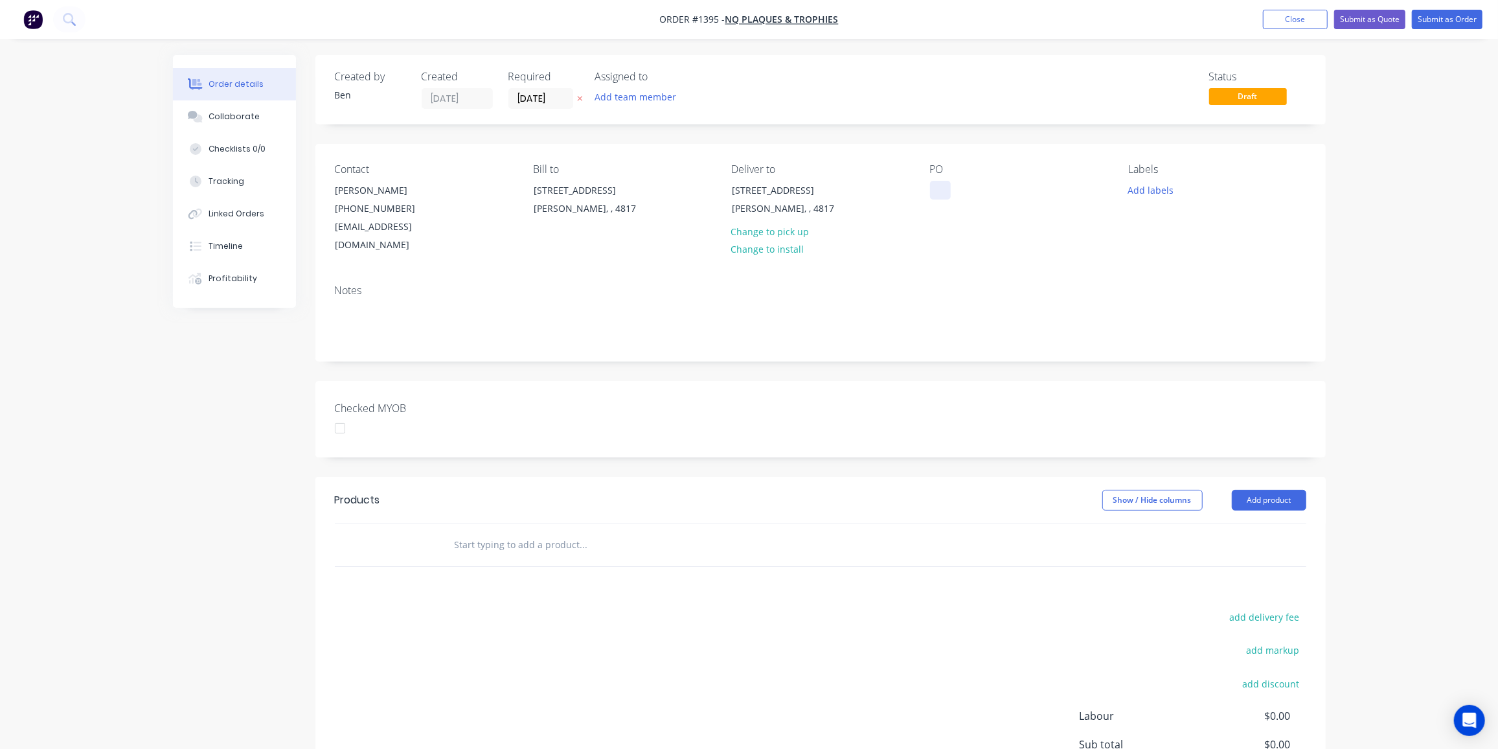
click at [938, 192] on div at bounding box center [940, 190] width 21 height 19
click at [1164, 191] on button "Add labels" at bounding box center [1151, 189] width 60 height 17
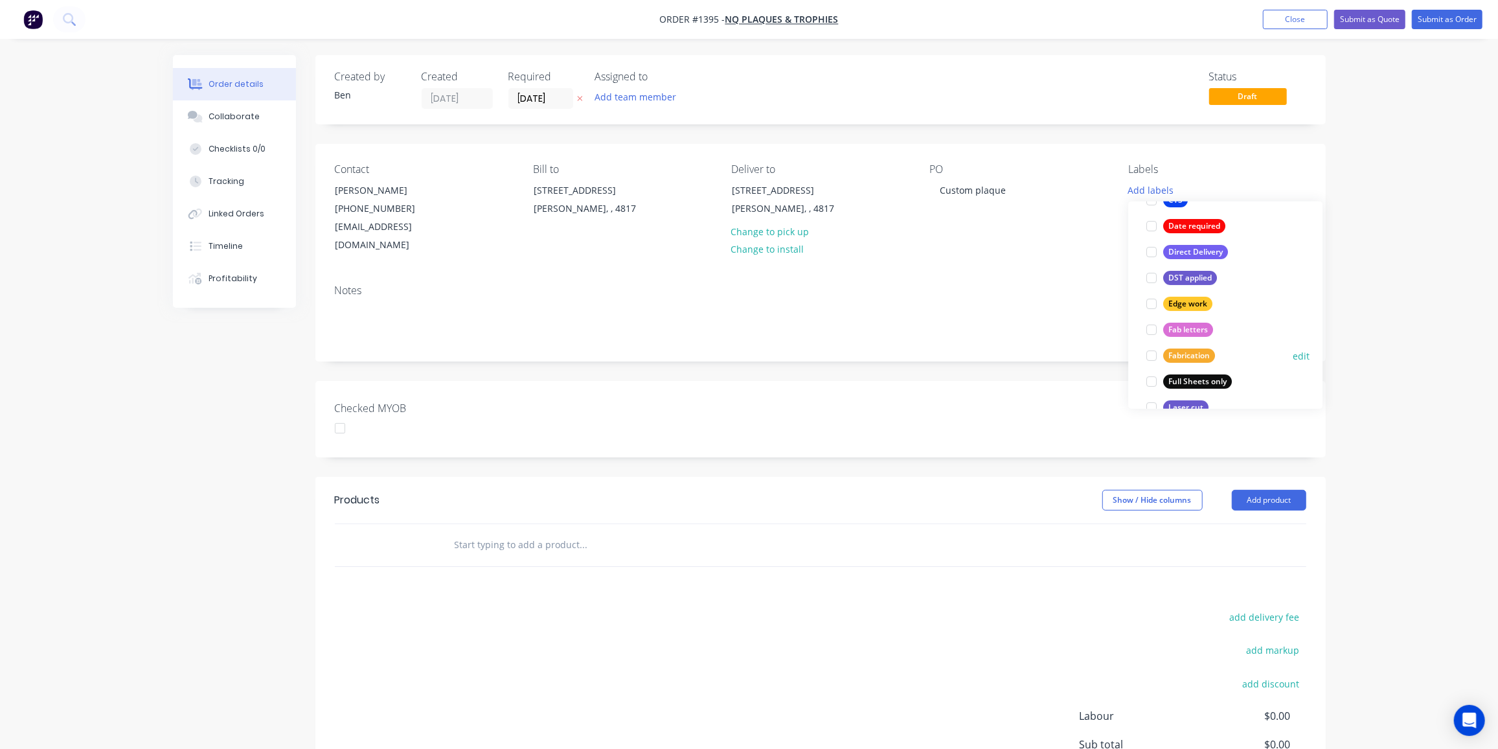
scroll to position [235, 0]
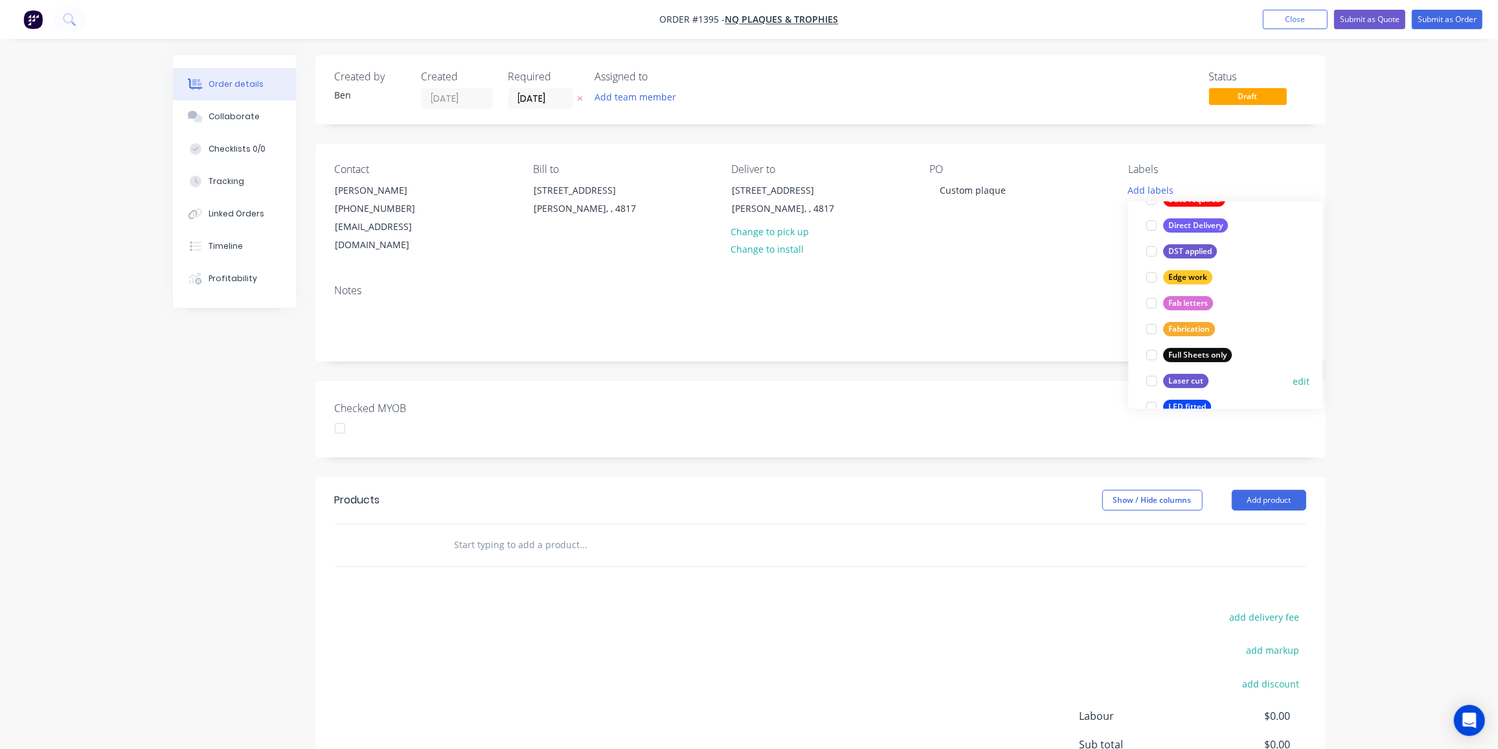
click at [1185, 375] on div "Laser cut" at bounding box center [1185, 381] width 45 height 14
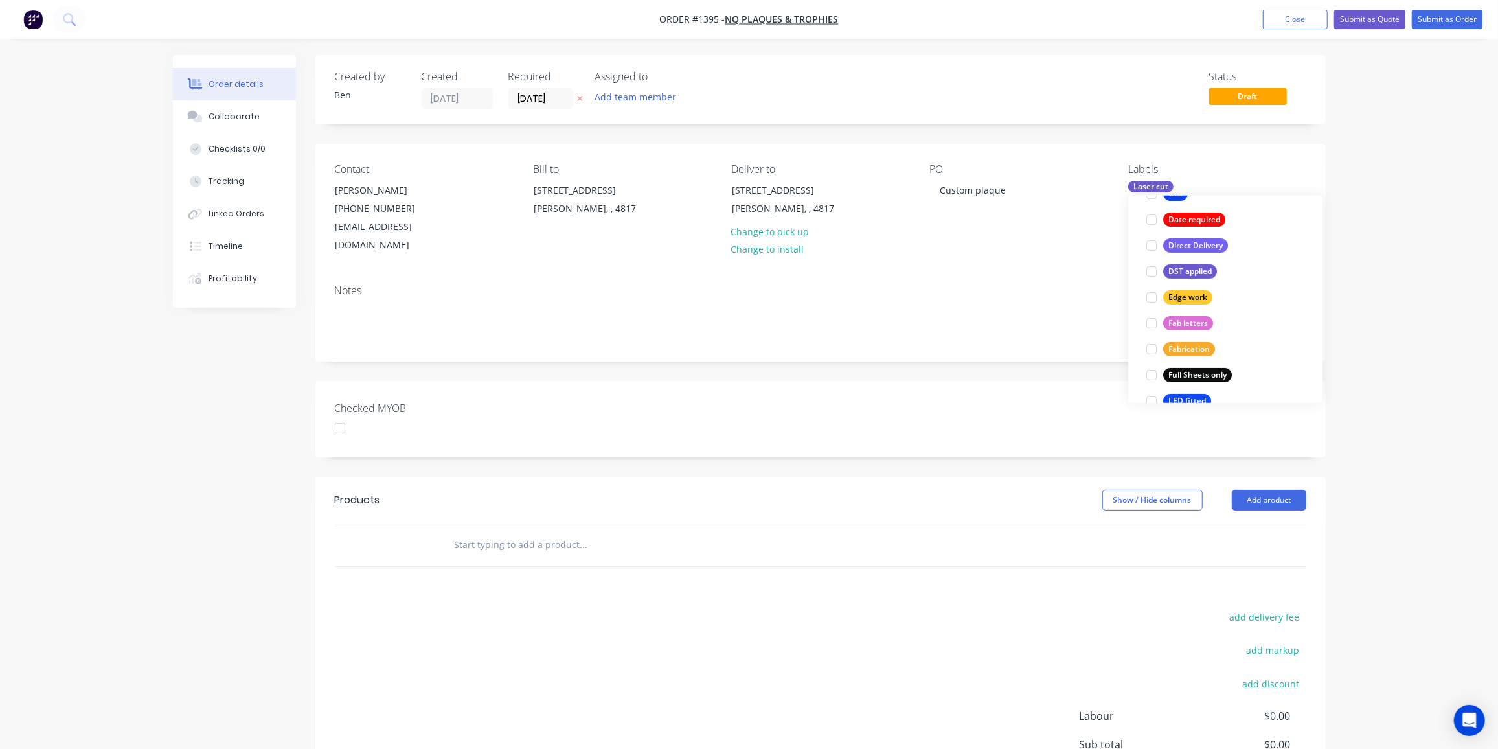
scroll to position [0, 0]
click at [876, 553] on div "Products Show / Hide columns Add product add delivery fee add markup add discou…" at bounding box center [820, 677] width 1010 height 401
click at [1194, 236] on div "Contact Toni (07) 4773 7296 sales@nqplaques.com.au Bill to 113 Bamford Lane Kir…" at bounding box center [820, 209] width 1010 height 130
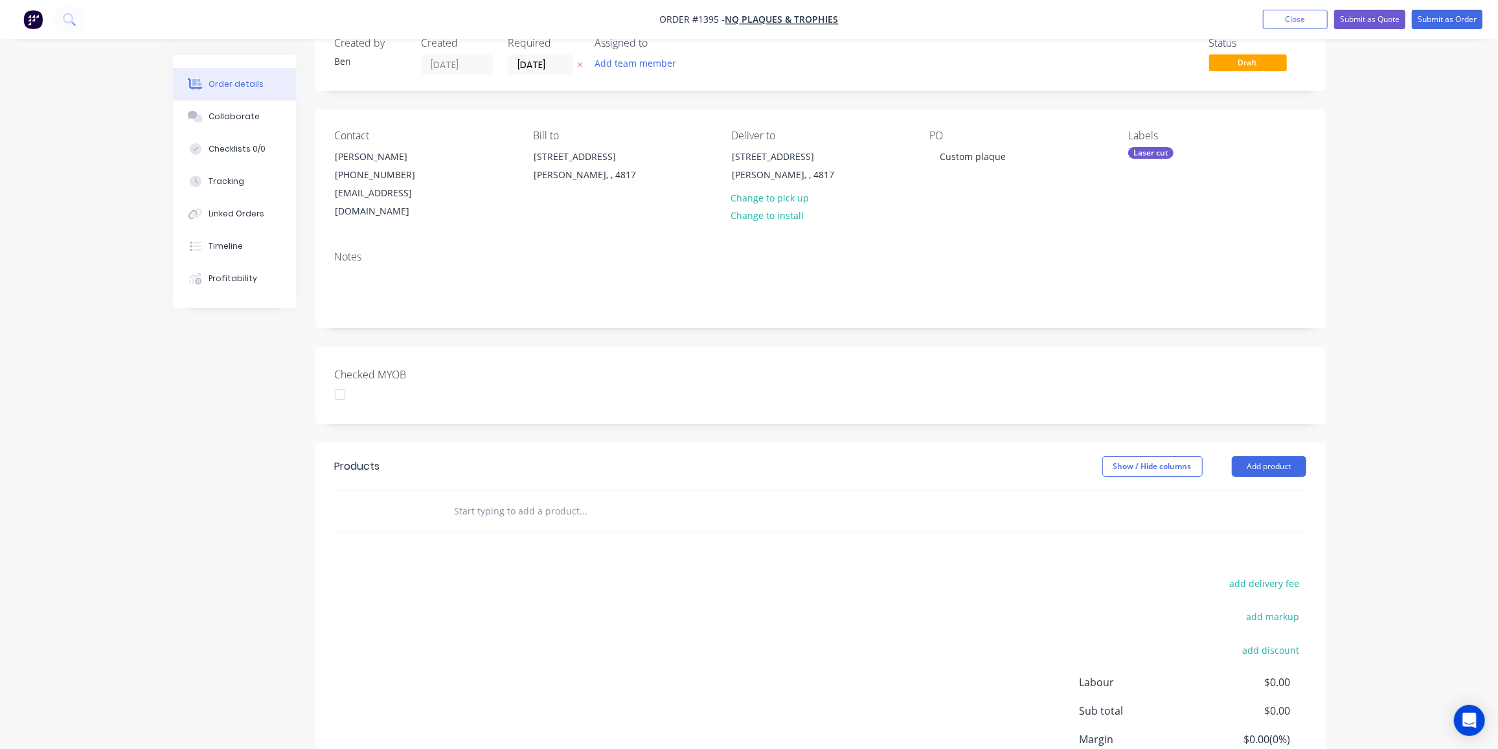
scroll to position [58, 0]
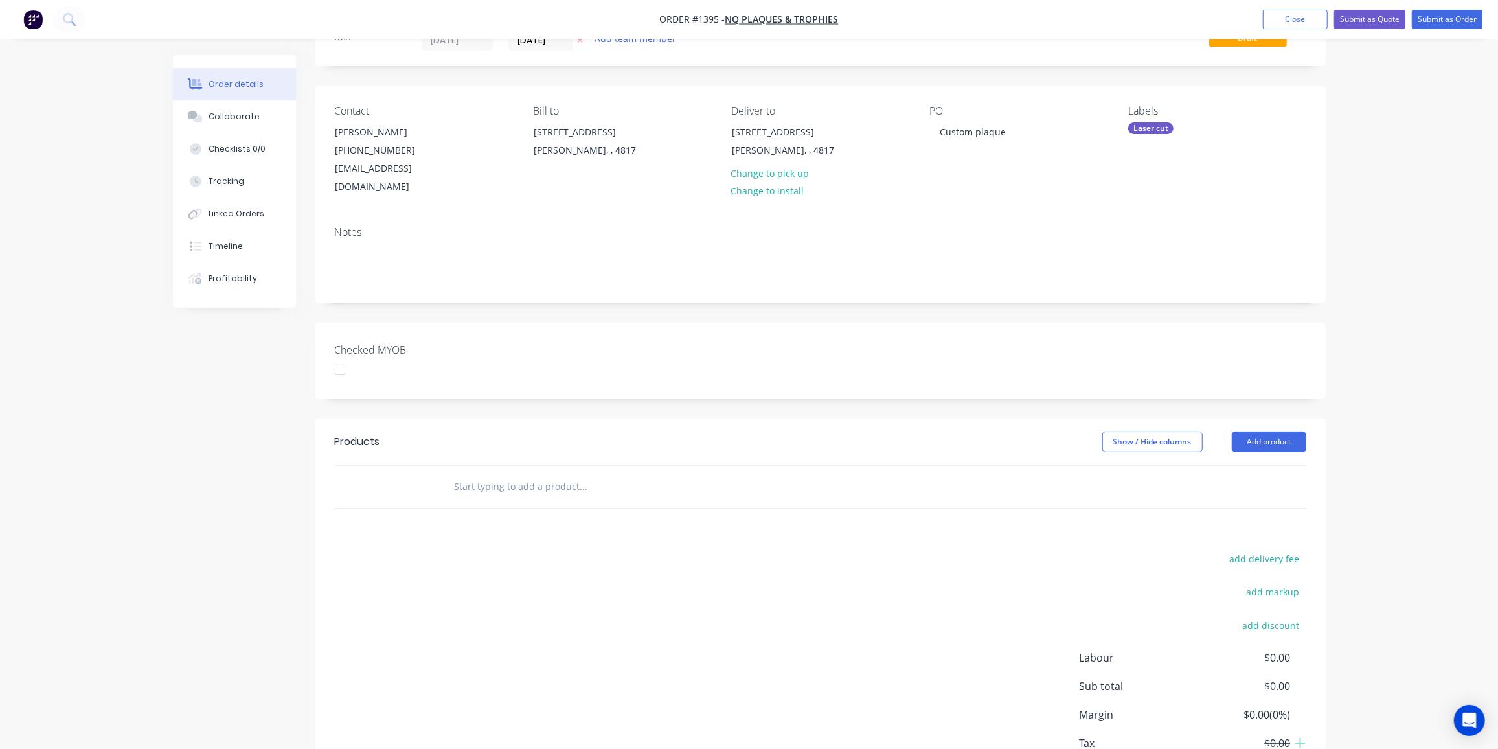
click at [547, 473] on input "text" at bounding box center [583, 486] width 259 height 26
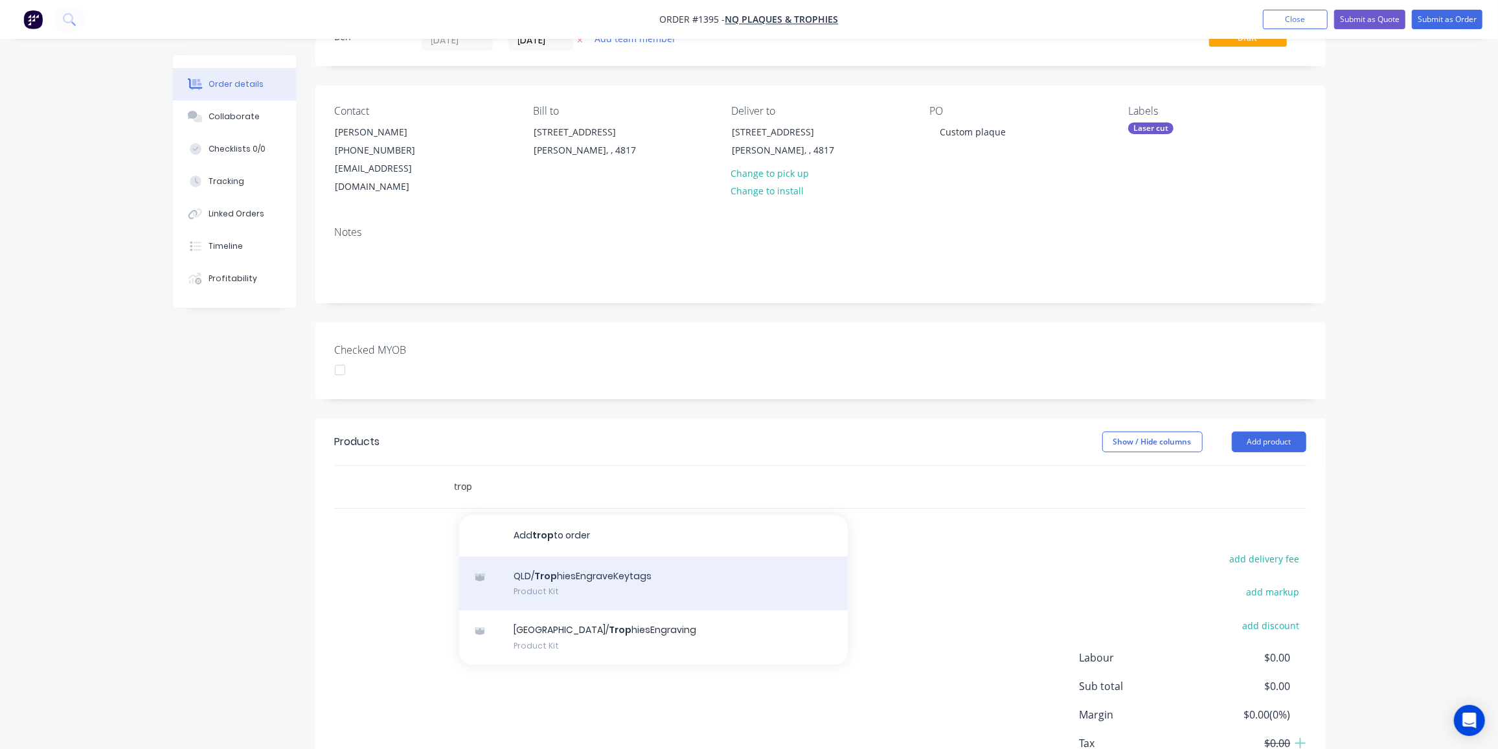
type input "trop"
click at [633, 563] on div "QLD/ Trop hiesEngraveKeytags Product Kit" at bounding box center [653, 583] width 389 height 54
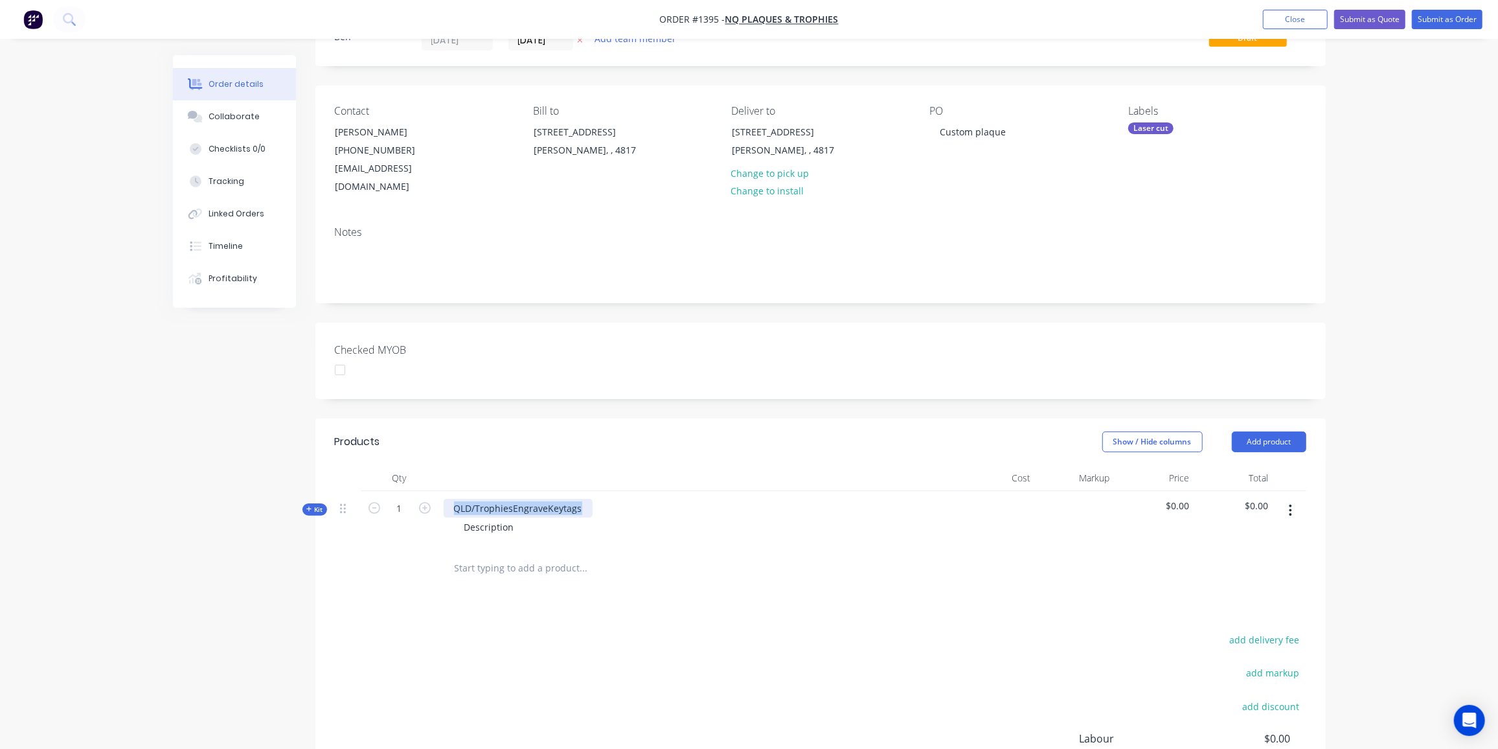
drag, startPoint x: 578, startPoint y: 486, endPoint x: 447, endPoint y: 481, distance: 131.0
click at [447, 499] on div "QLD/TrophiesEngraveKeytags" at bounding box center [518, 508] width 149 height 19
drag, startPoint x: 515, startPoint y: 506, endPoint x: 419, endPoint y: 505, distance: 95.9
click at [419, 505] on div "Kit 1 Custom Award block Description $0.00 $0.00" at bounding box center [820, 519] width 971 height 56
click at [305, 503] on div "Kit" at bounding box center [314, 509] width 25 height 12
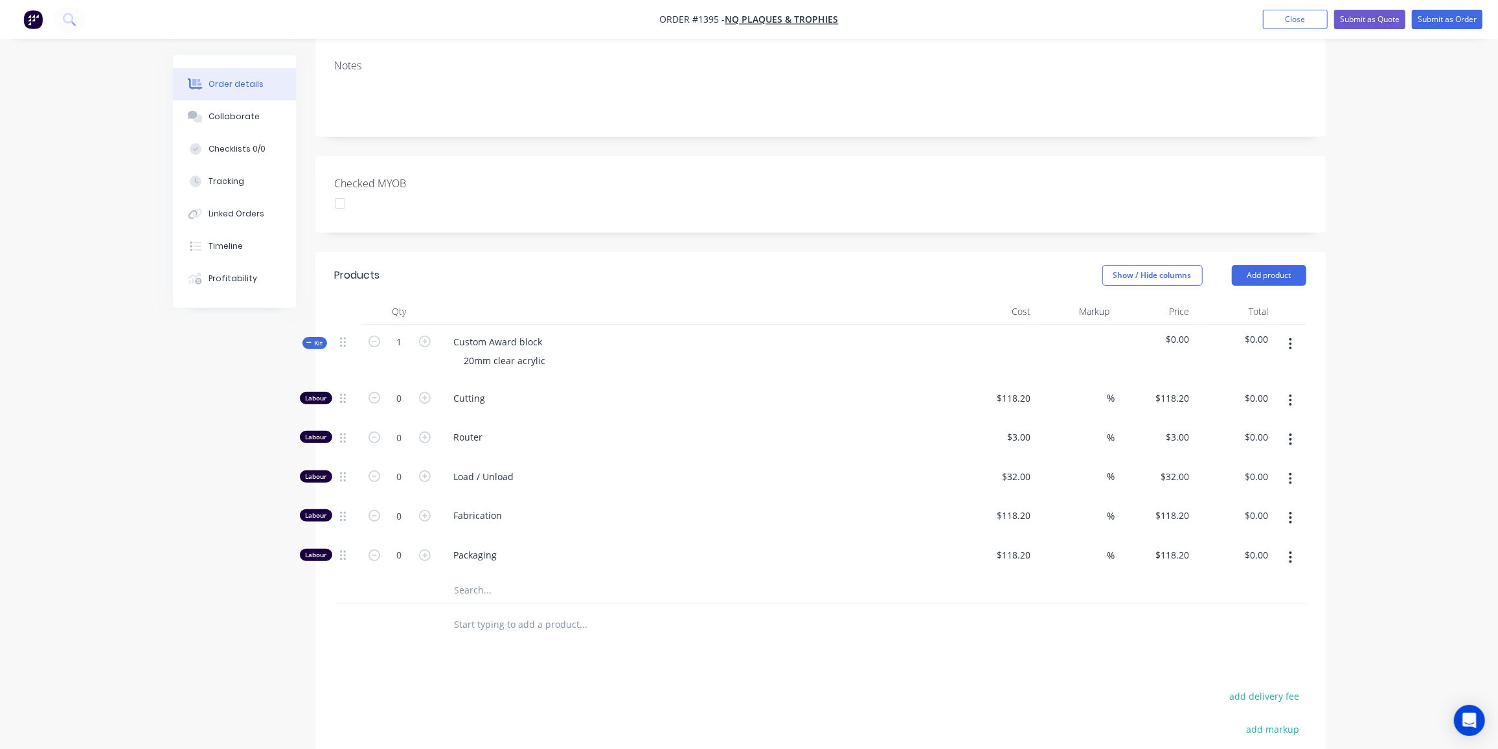
scroll to position [235, 0]
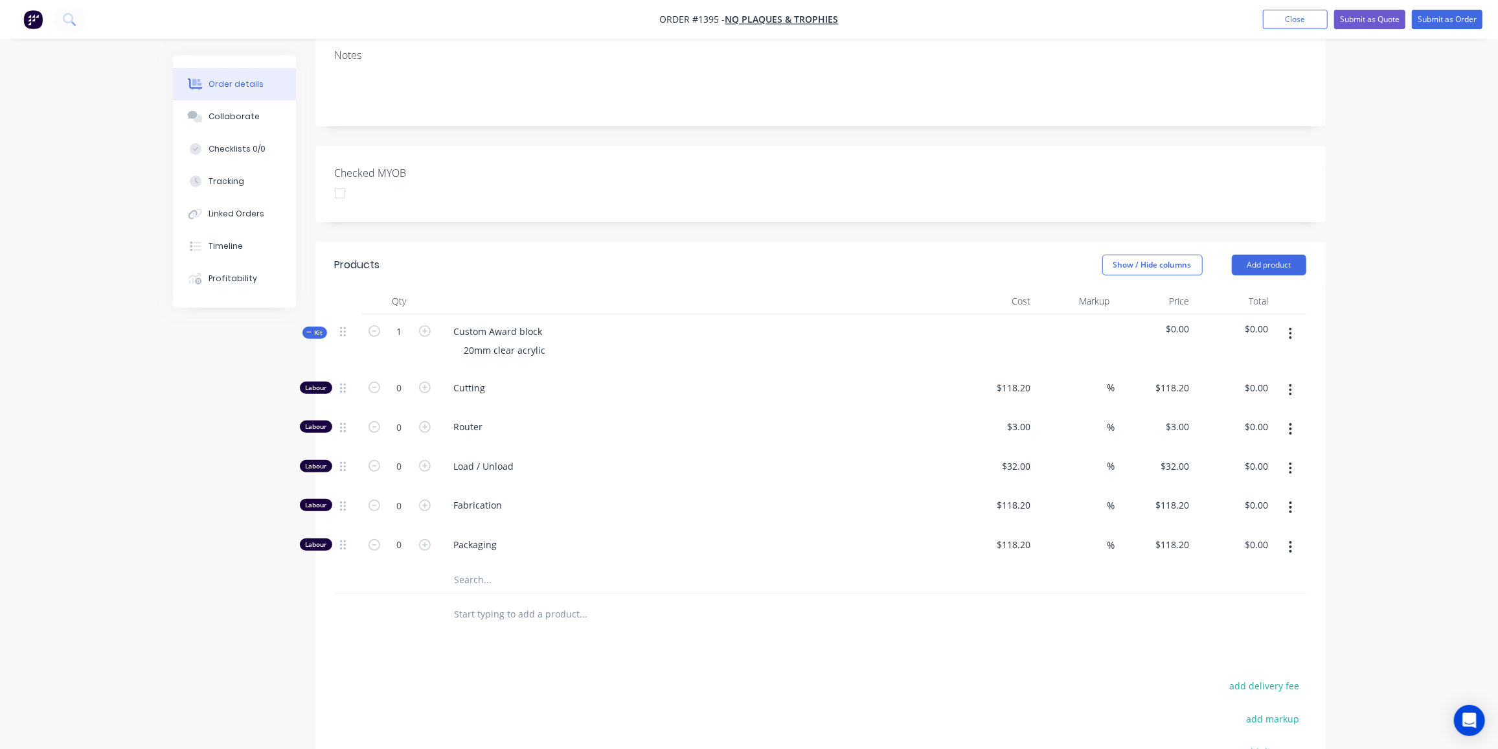
click at [475, 567] on input "text" at bounding box center [583, 580] width 259 height 26
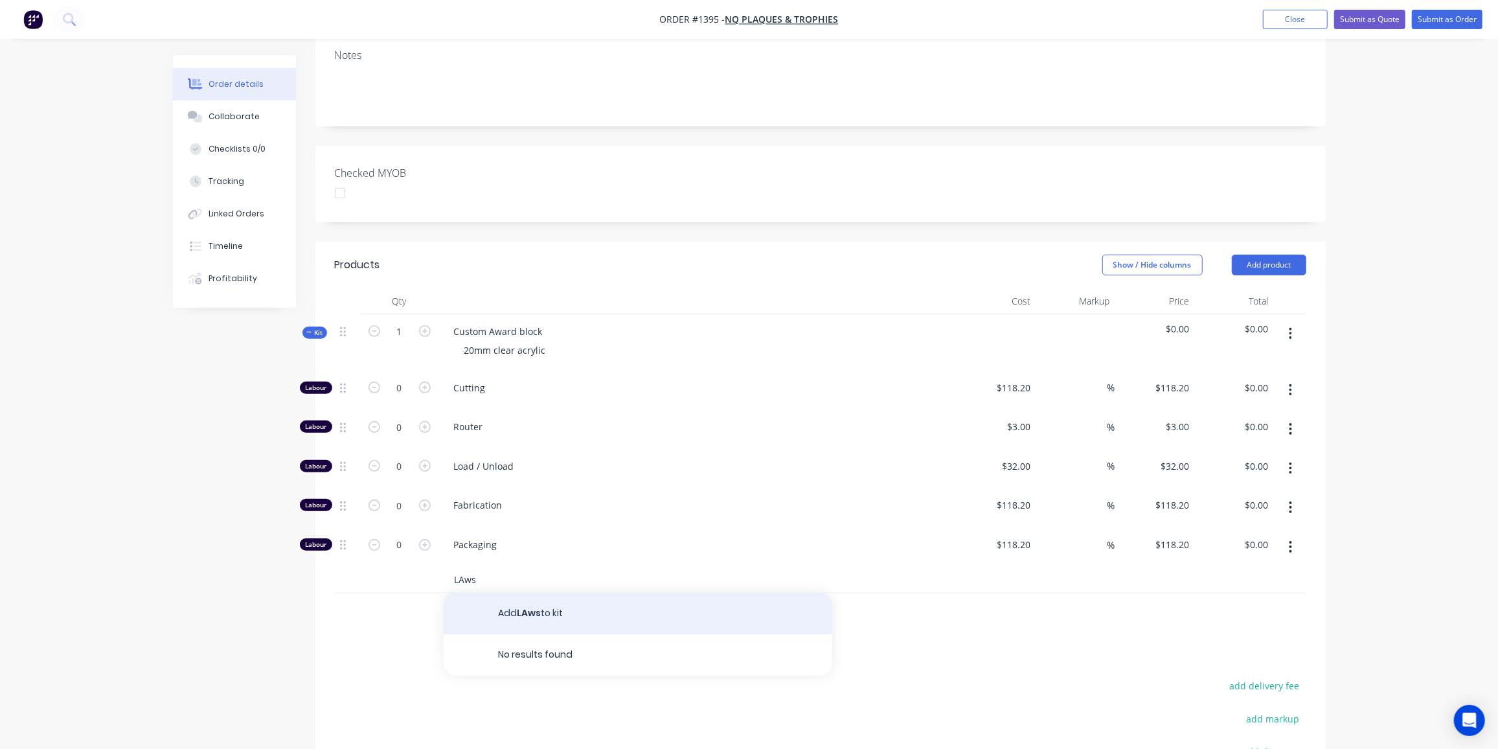
type input "LAws"
click at [574, 593] on button "Add LAws to kit" at bounding box center [638, 613] width 389 height 41
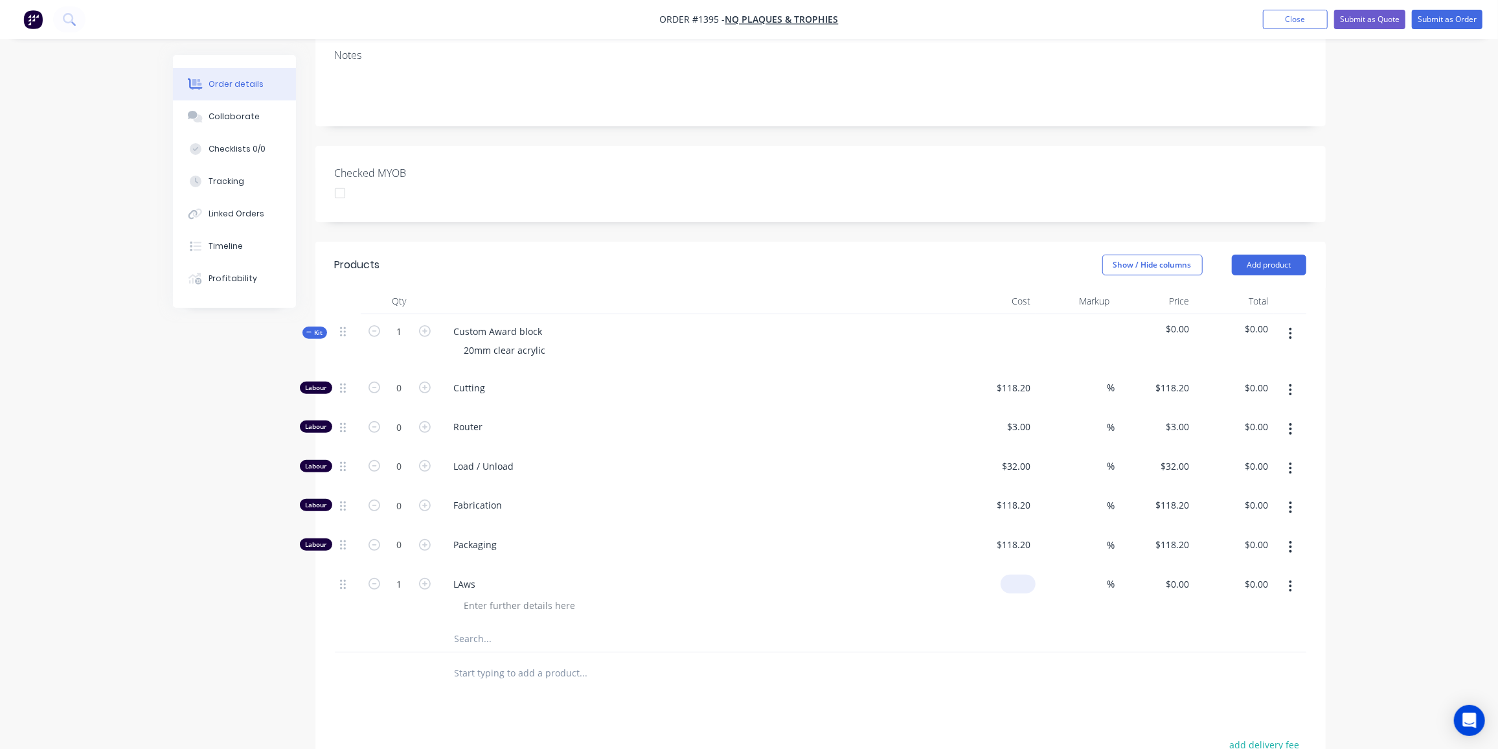
click at [1028, 574] on input at bounding box center [1021, 583] width 30 height 19
type input "$258.00"
type input "50"
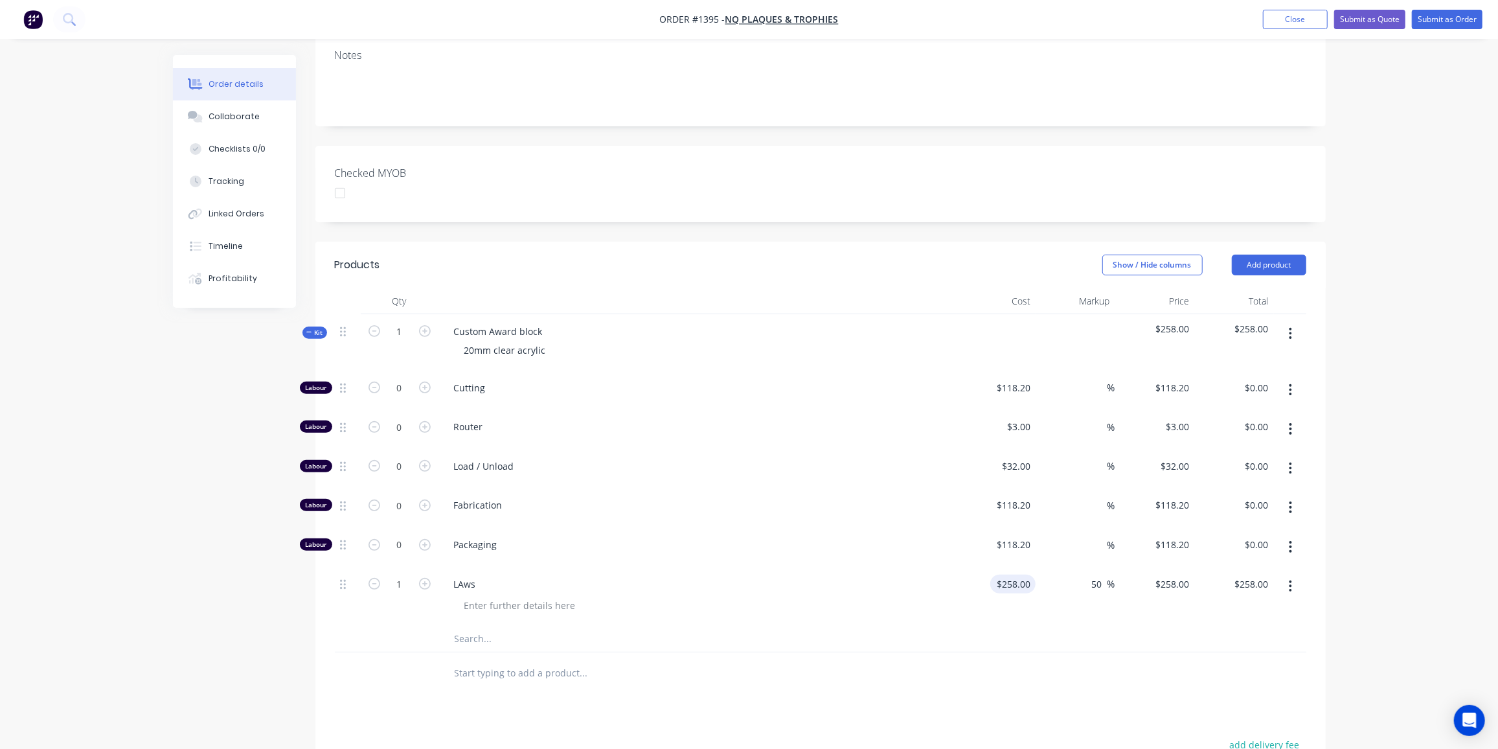
type input "387"
type input "$387.00"
click at [310, 329] on icon at bounding box center [309, 332] width 6 height 6
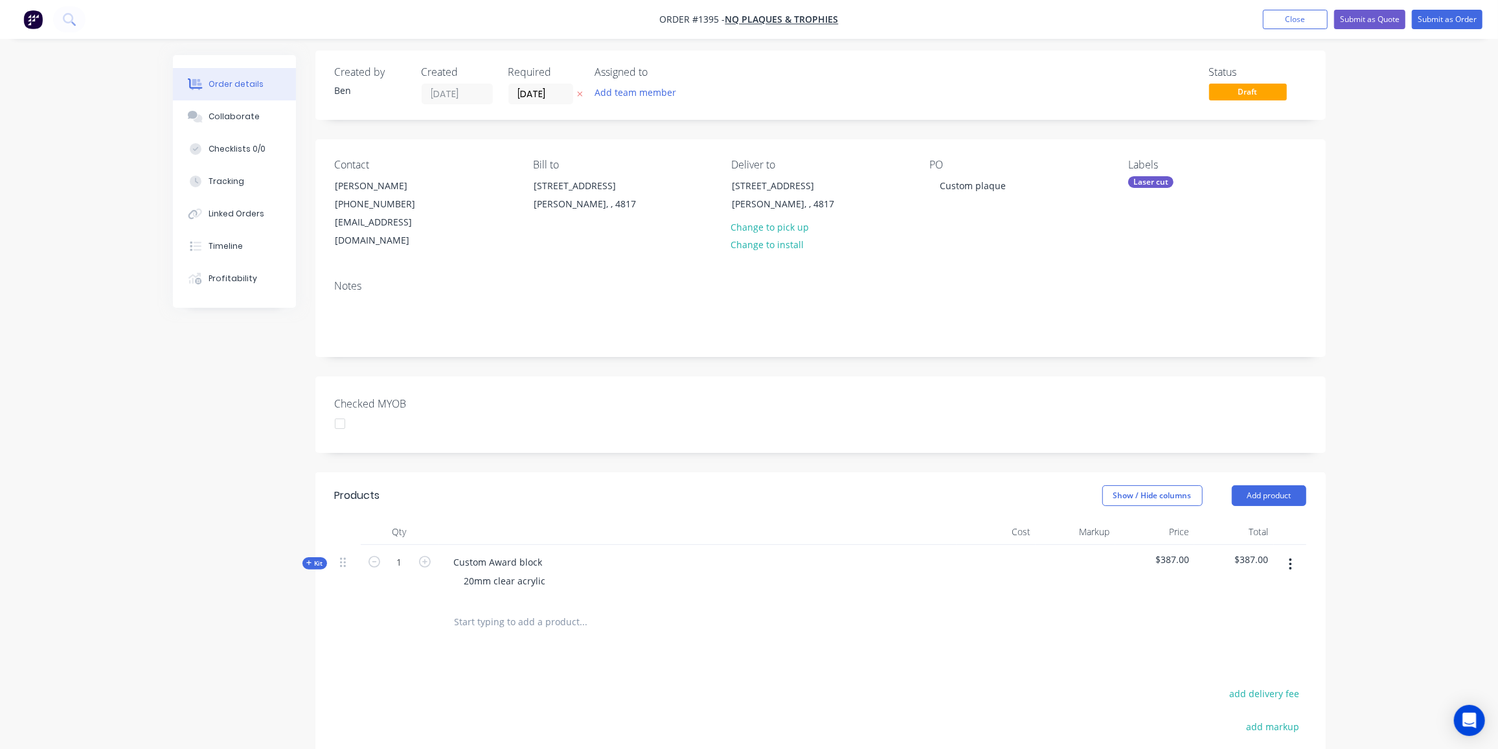
scroll to position [0, 0]
click at [1379, 20] on button "Submit as Quote" at bounding box center [1369, 19] width 71 height 19
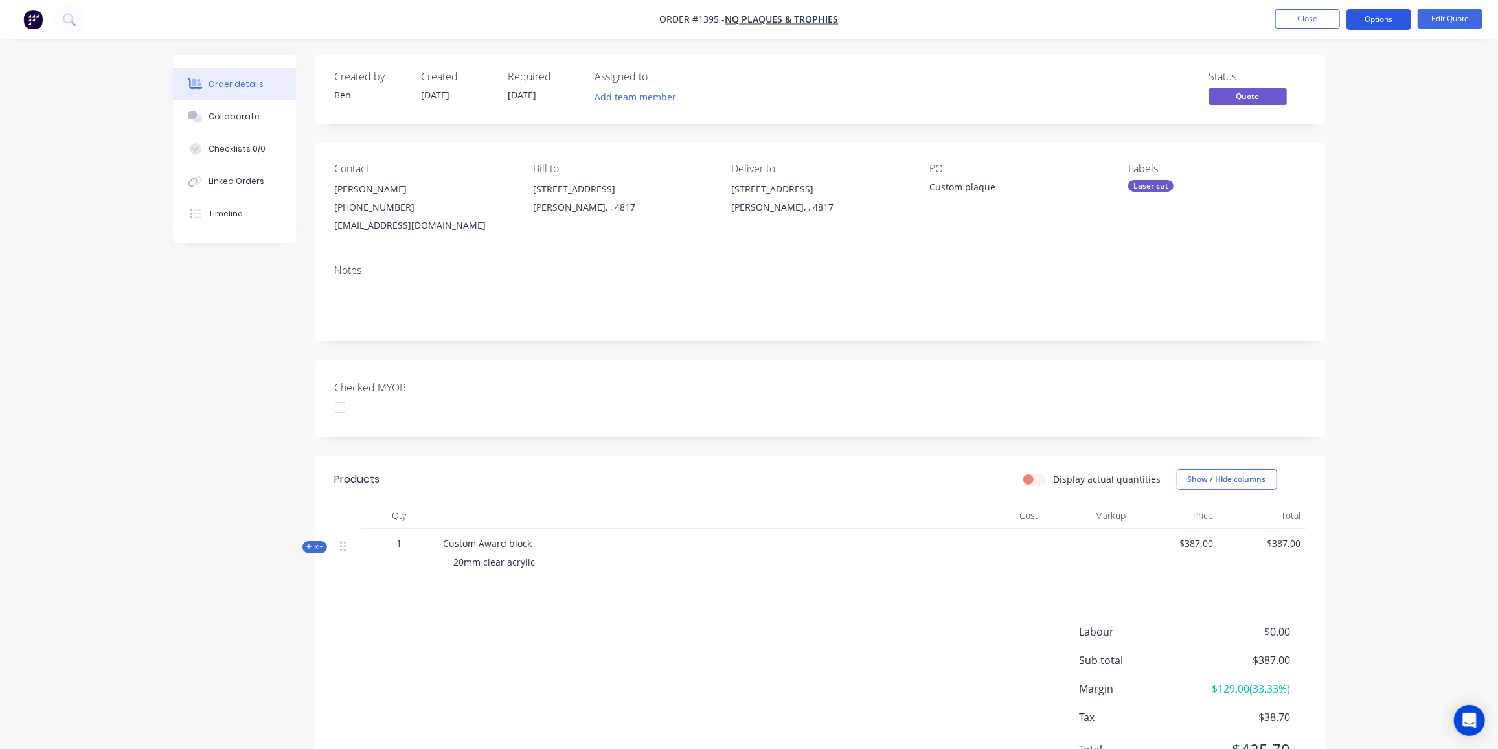
click at [1381, 18] on button "Options" at bounding box center [1378, 19] width 65 height 21
click at [1301, 75] on div "Quote" at bounding box center [1339, 78] width 119 height 19
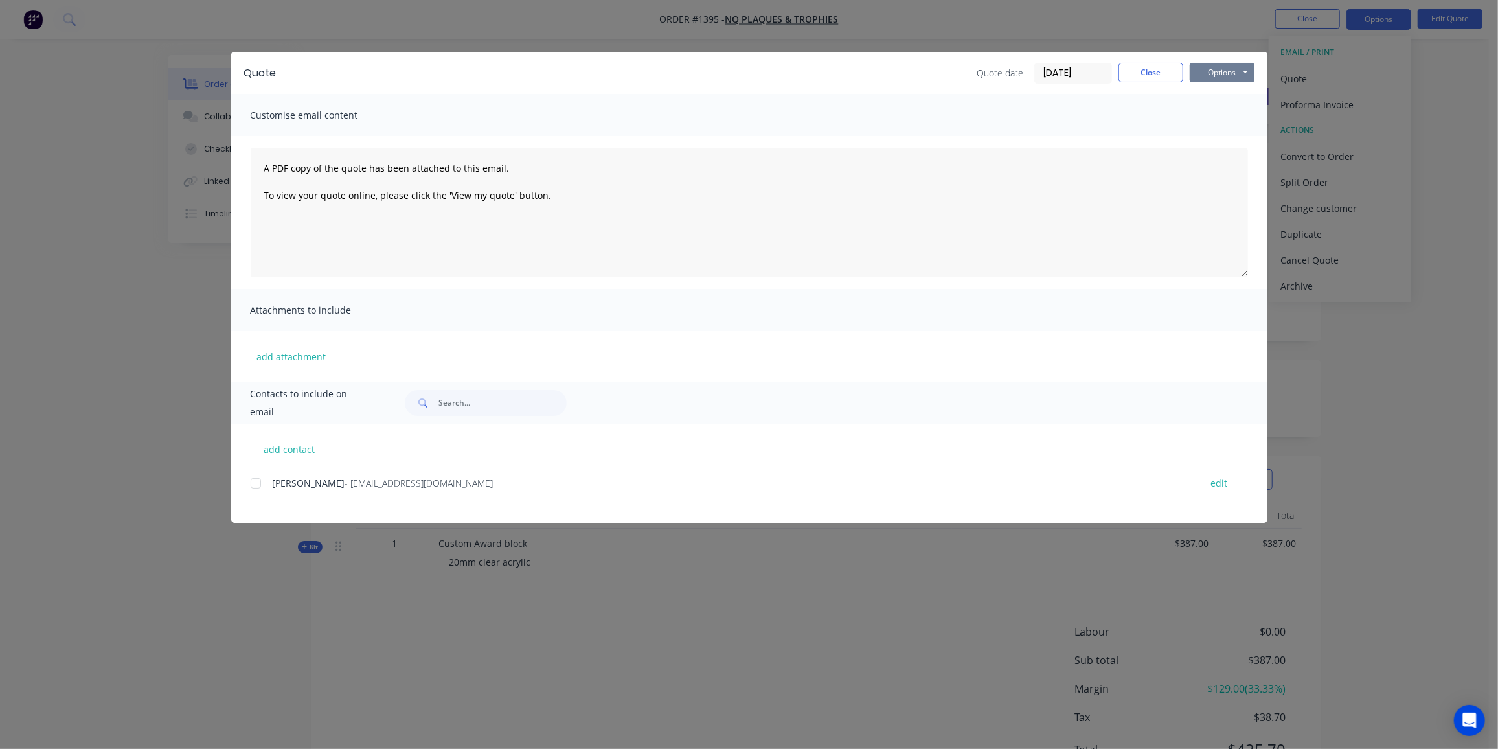
click at [1212, 76] on button "Options" at bounding box center [1222, 72] width 65 height 19
click at [1220, 91] on button "Preview" at bounding box center [1231, 95] width 83 height 21
click at [1146, 69] on button "Close" at bounding box center [1150, 72] width 65 height 19
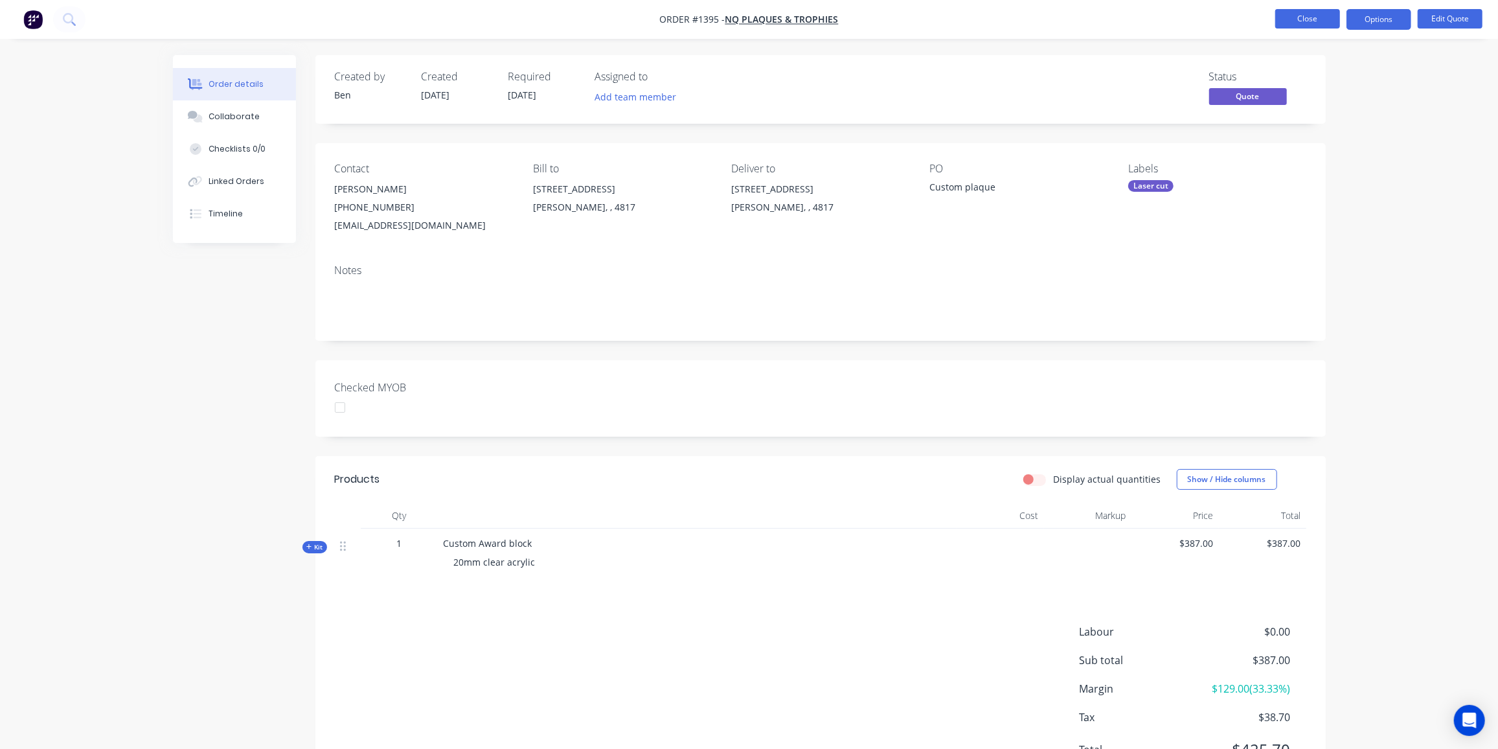
click at [1328, 9] on button "Close" at bounding box center [1307, 18] width 65 height 19
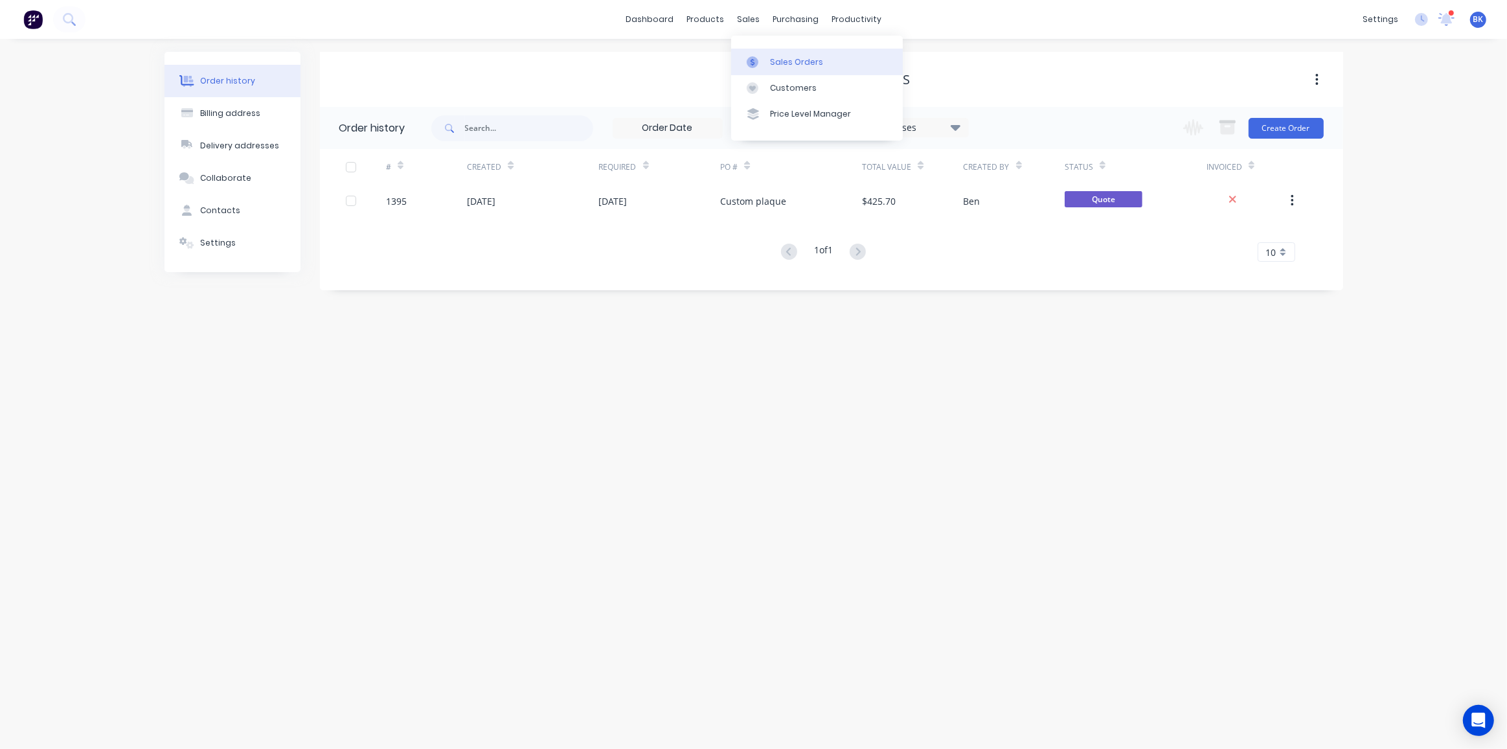
click at [769, 53] on link "Sales Orders" at bounding box center [817, 62] width 172 height 26
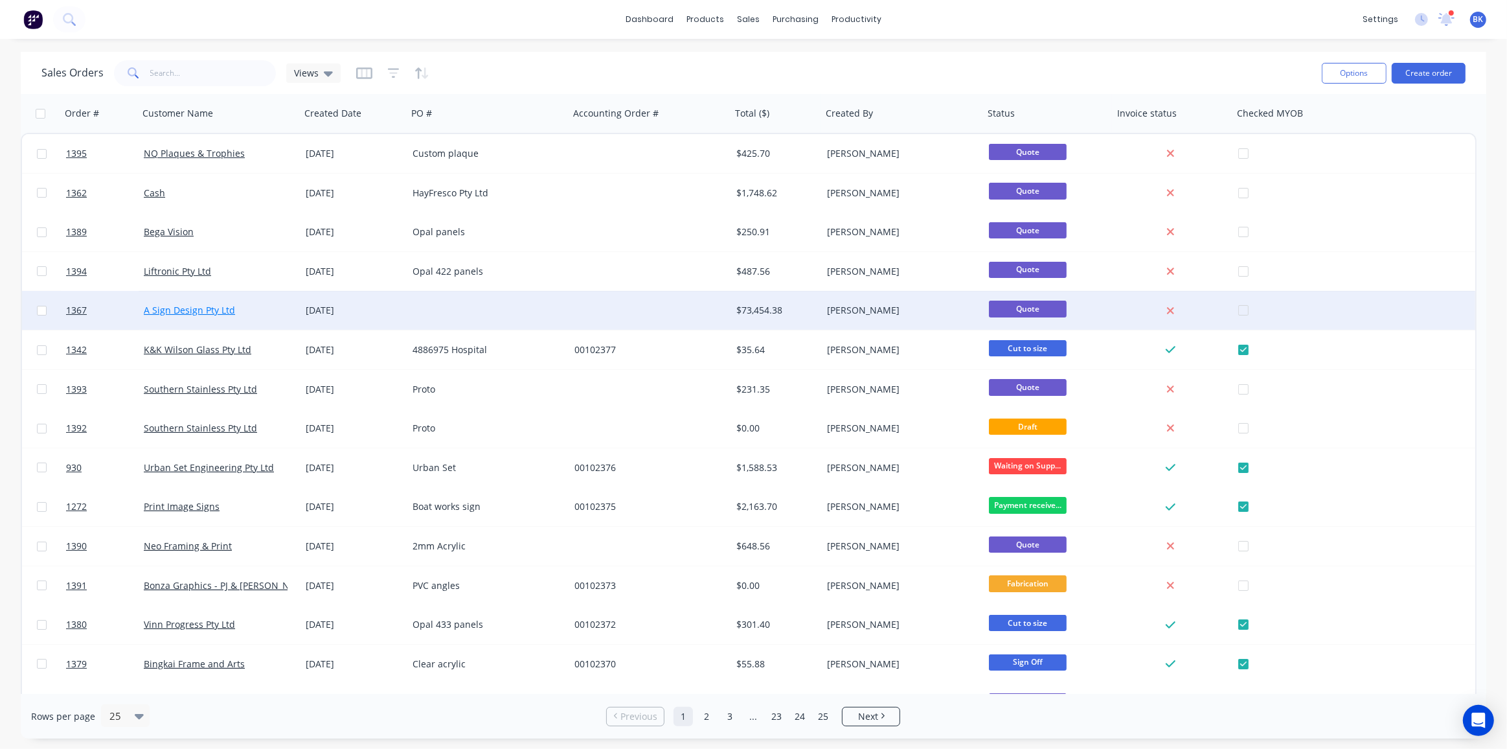
click at [190, 314] on link "A Sign Design Pty Ltd" at bounding box center [189, 310] width 91 height 12
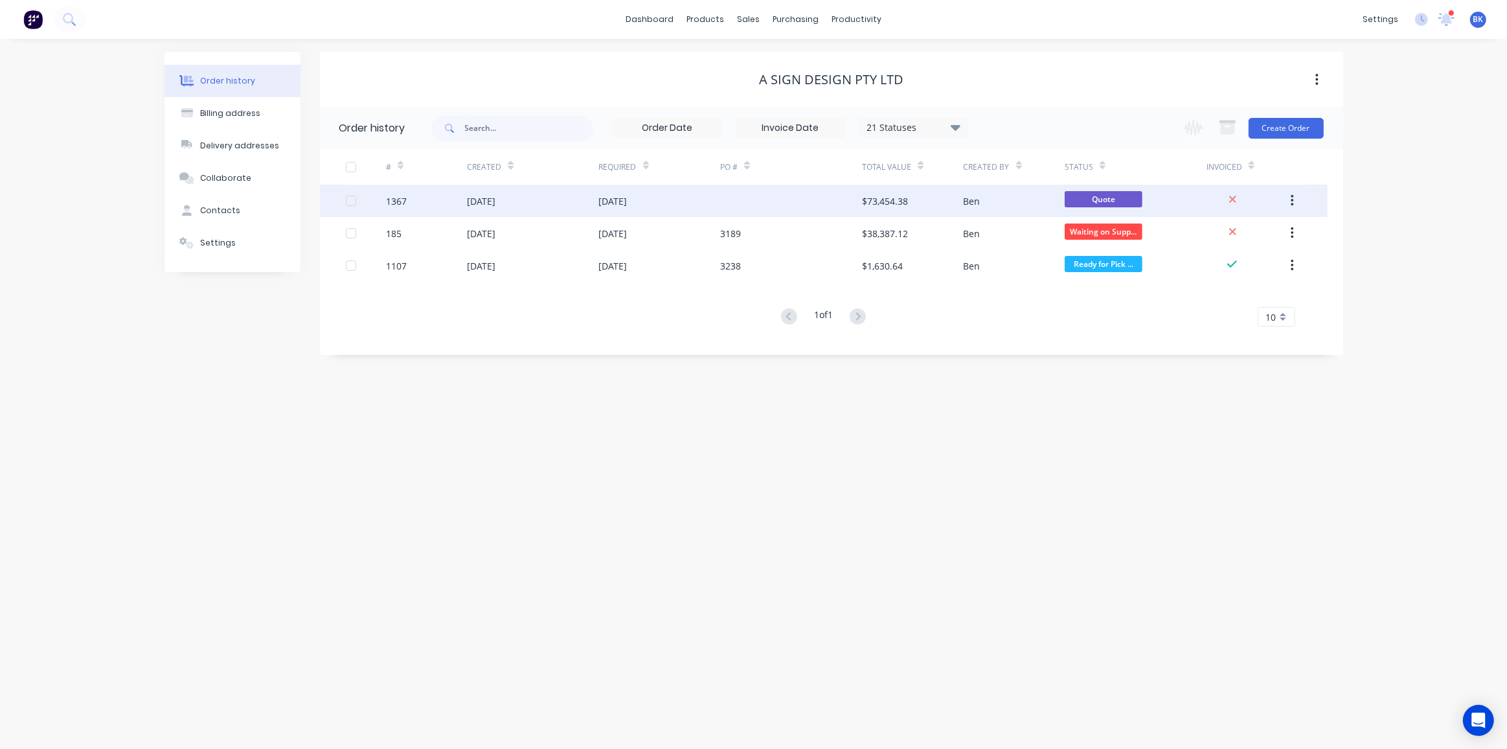
click at [900, 203] on div "$73,454.38" at bounding box center [885, 201] width 46 height 14
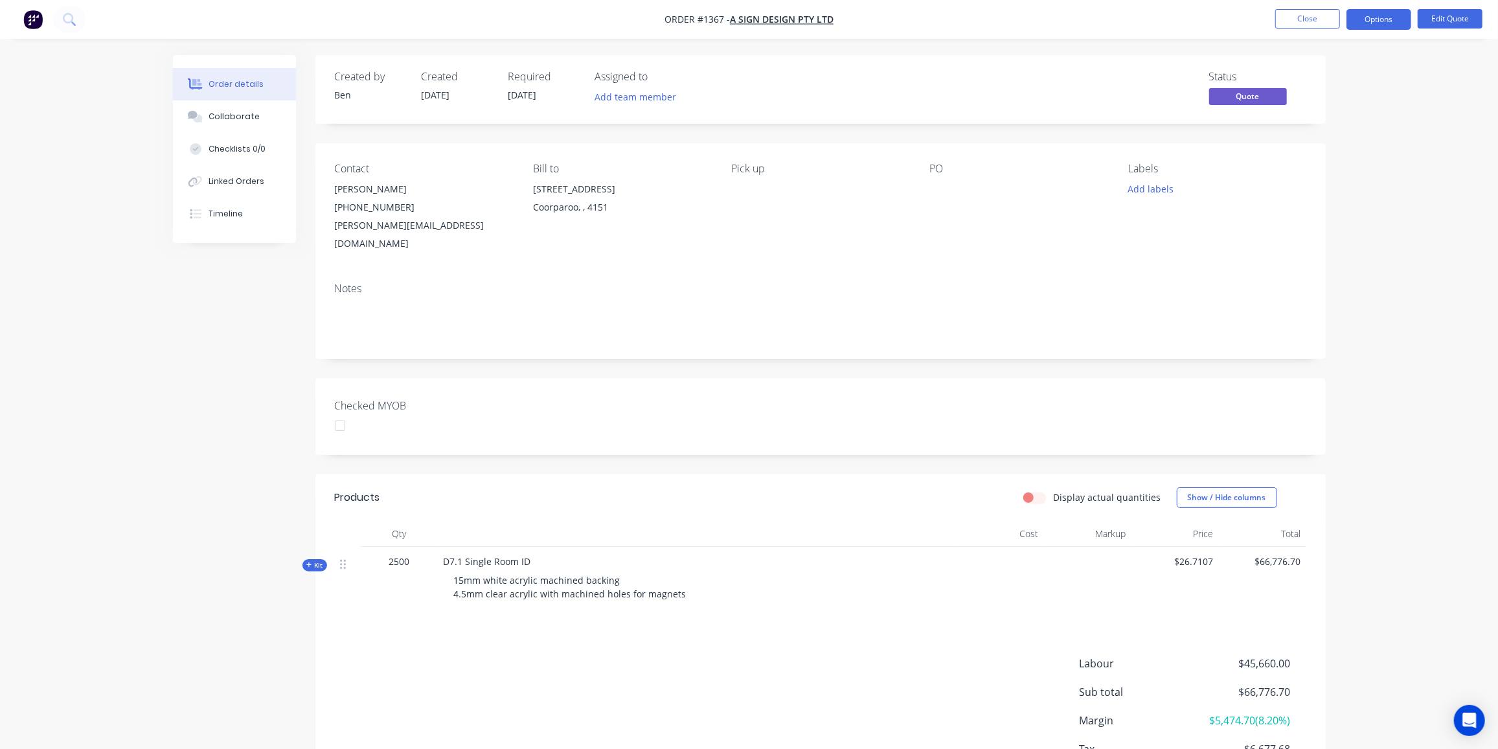
click at [317, 560] on span "Kit" at bounding box center [314, 565] width 17 height 10
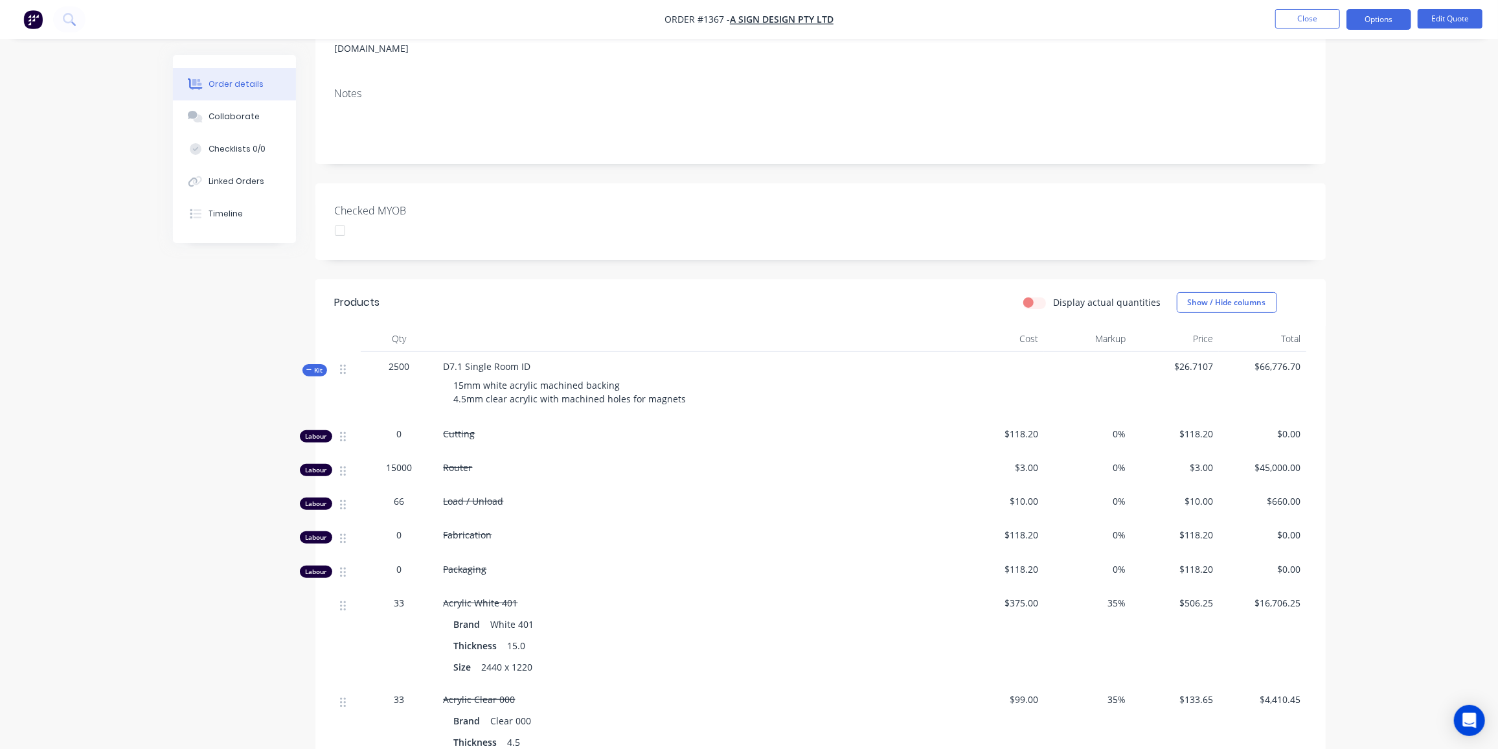
scroll to position [294, 0]
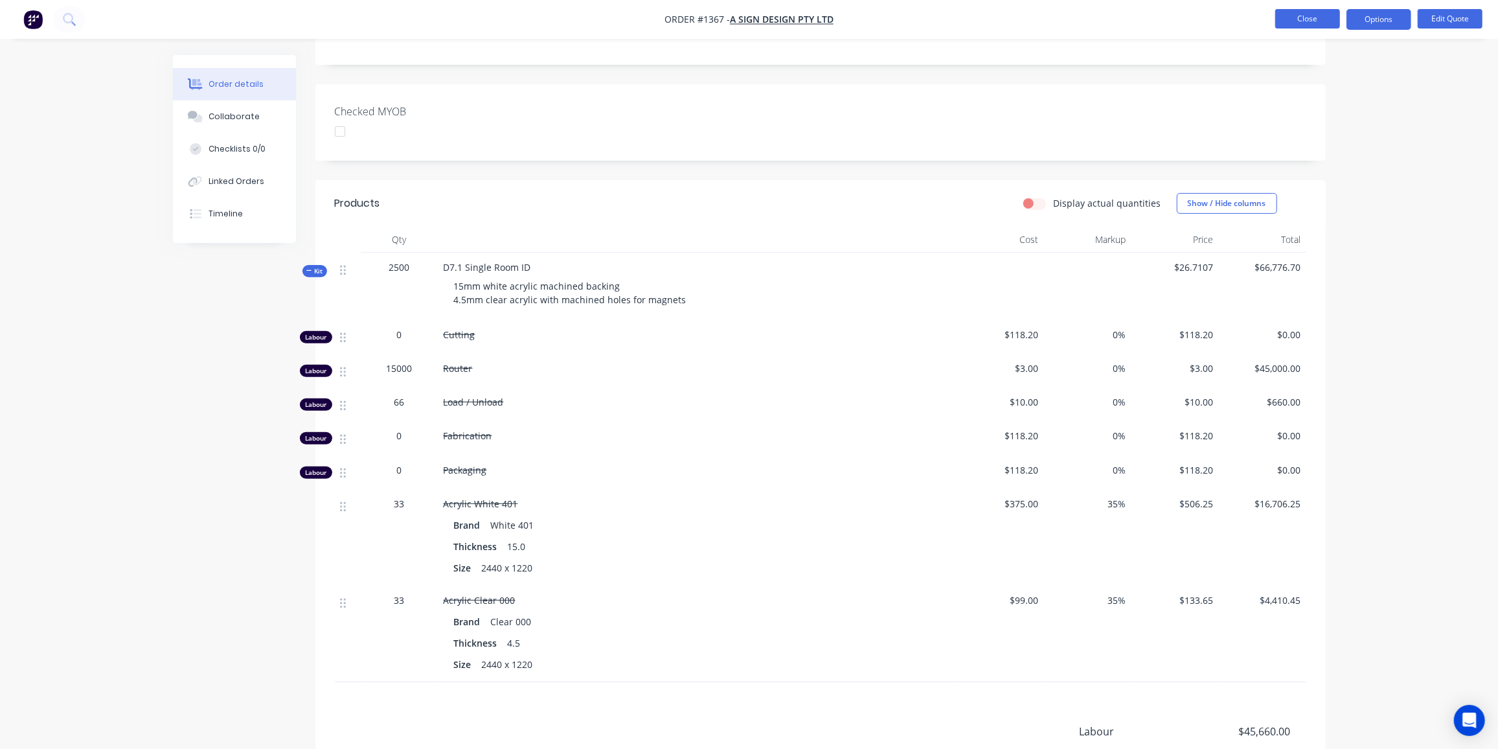
click at [1297, 14] on button "Close" at bounding box center [1307, 18] width 65 height 19
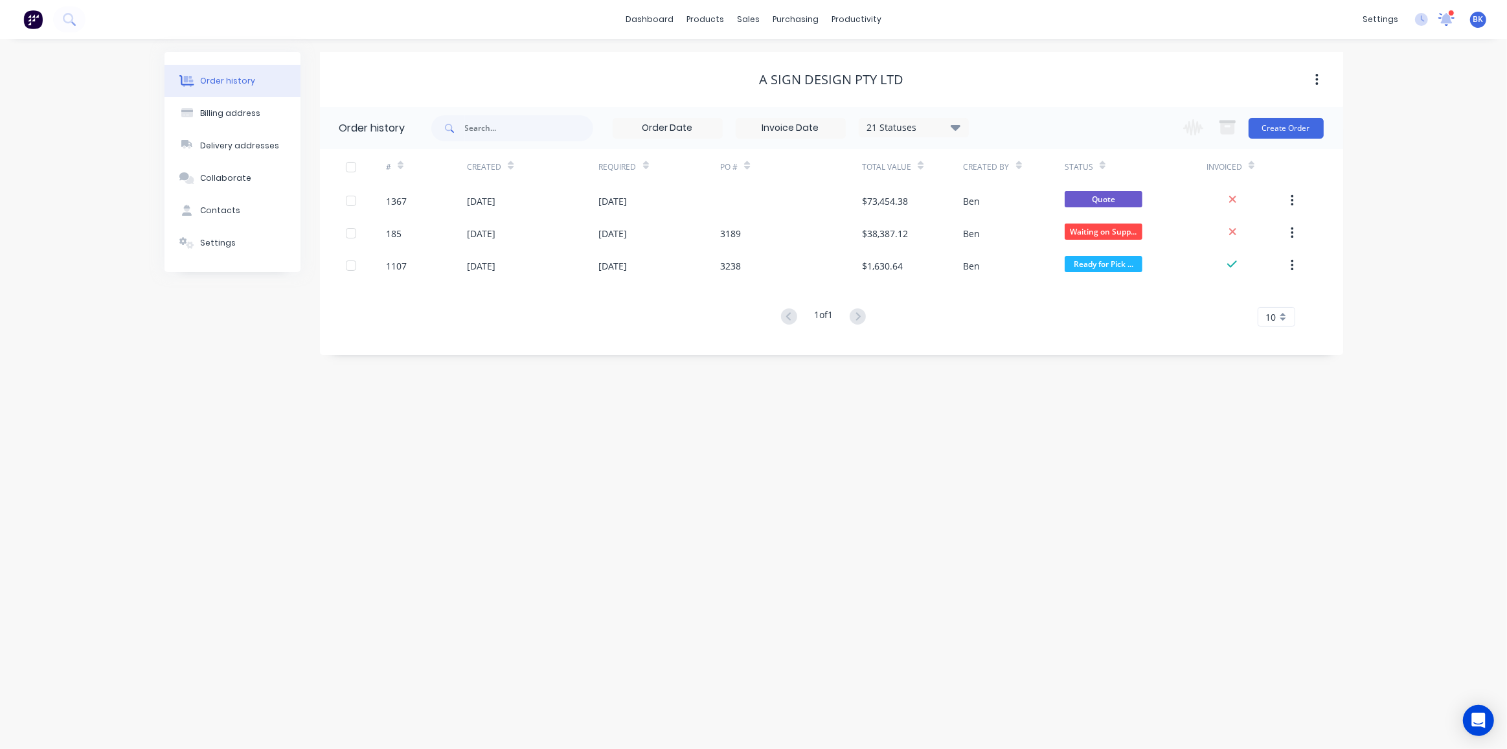
click at [1448, 20] on icon at bounding box center [1447, 17] width 12 height 10
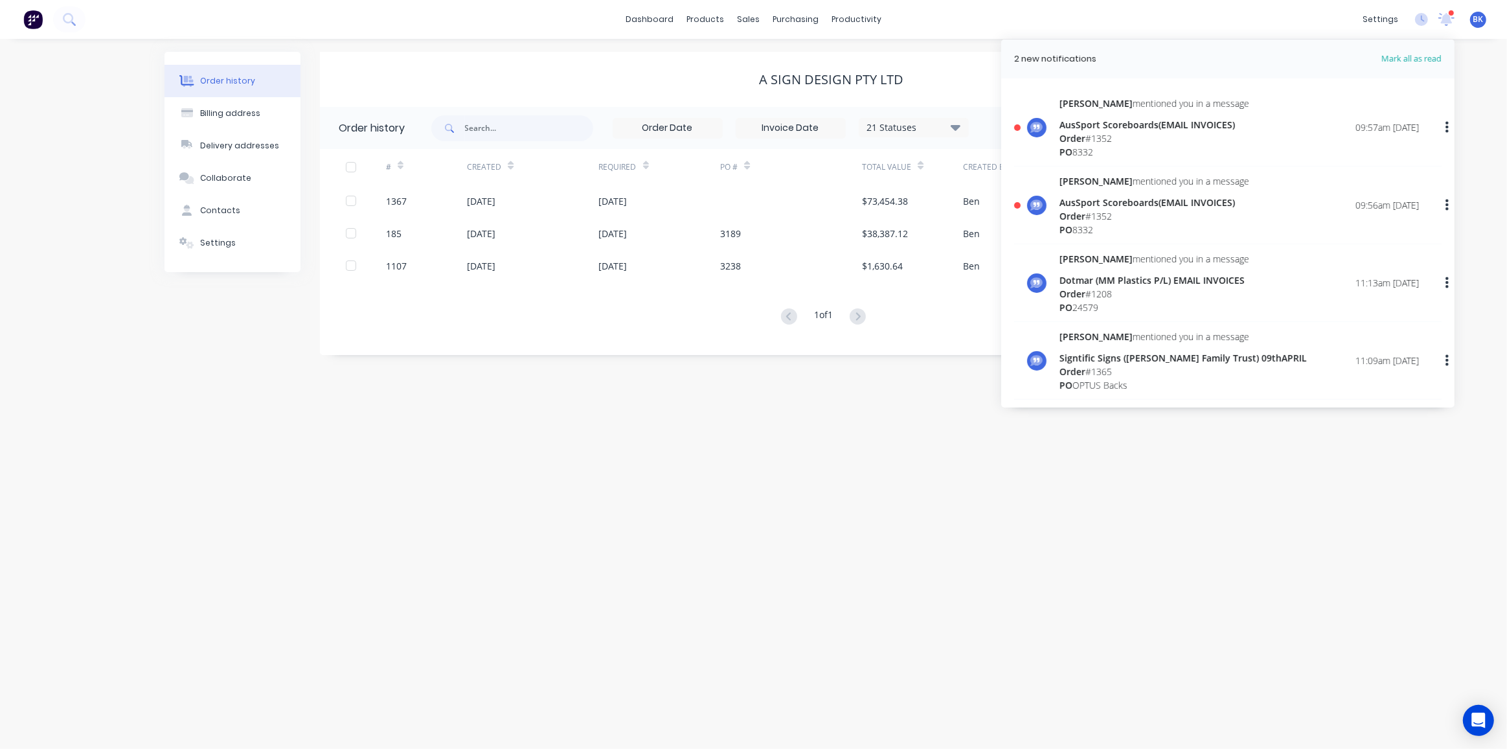
click at [1070, 216] on span "Order" at bounding box center [1073, 216] width 26 height 12
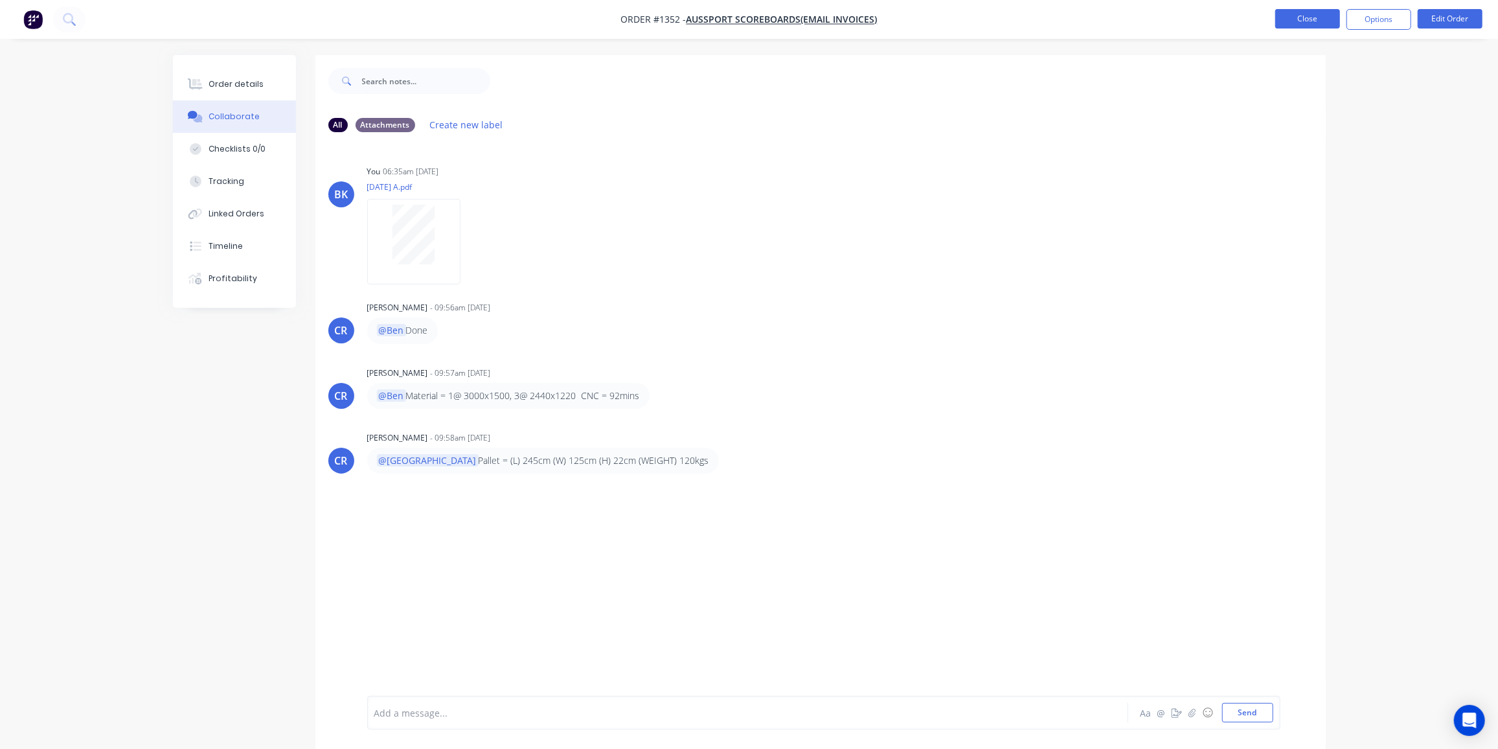
click at [1318, 25] on button "Close" at bounding box center [1307, 18] width 65 height 19
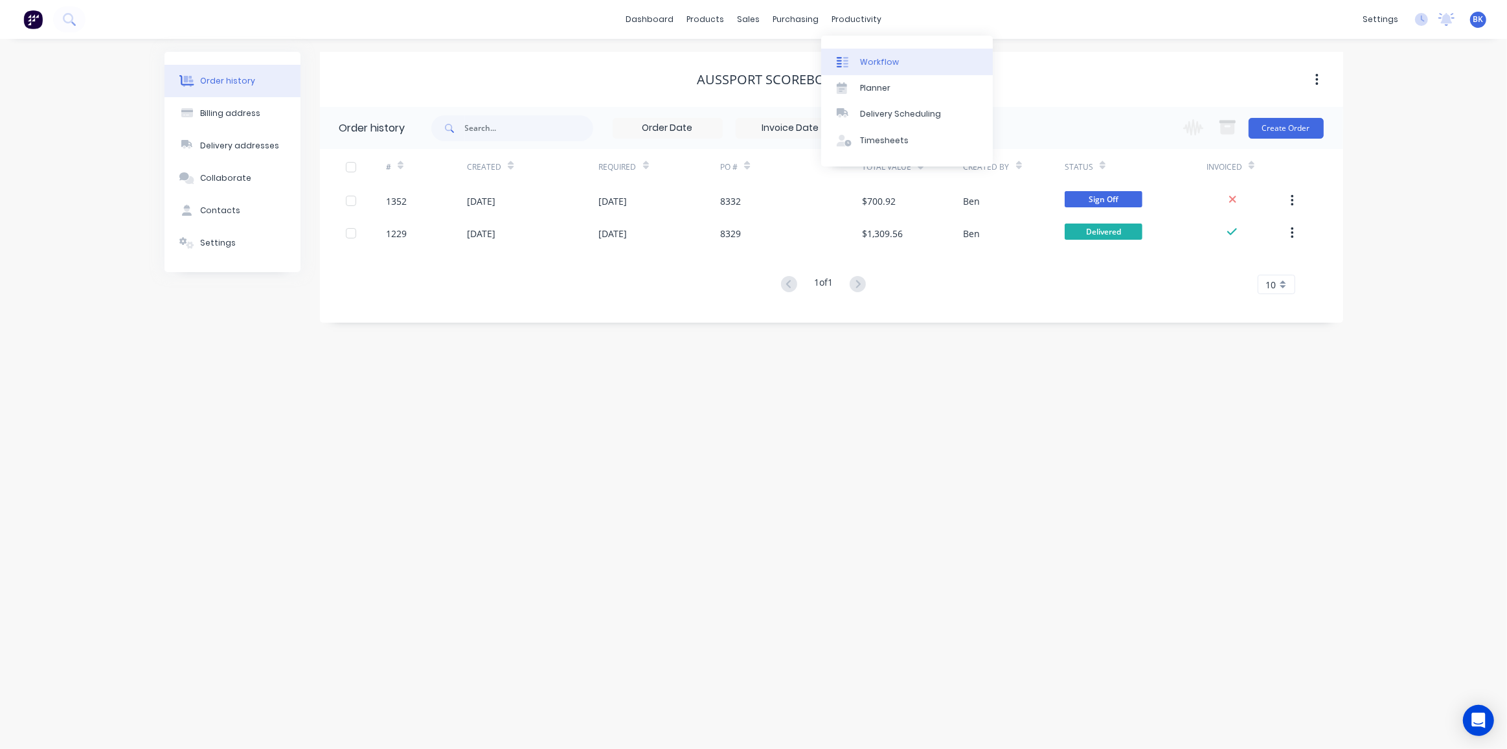
click at [853, 52] on link "Workflow" at bounding box center [907, 62] width 172 height 26
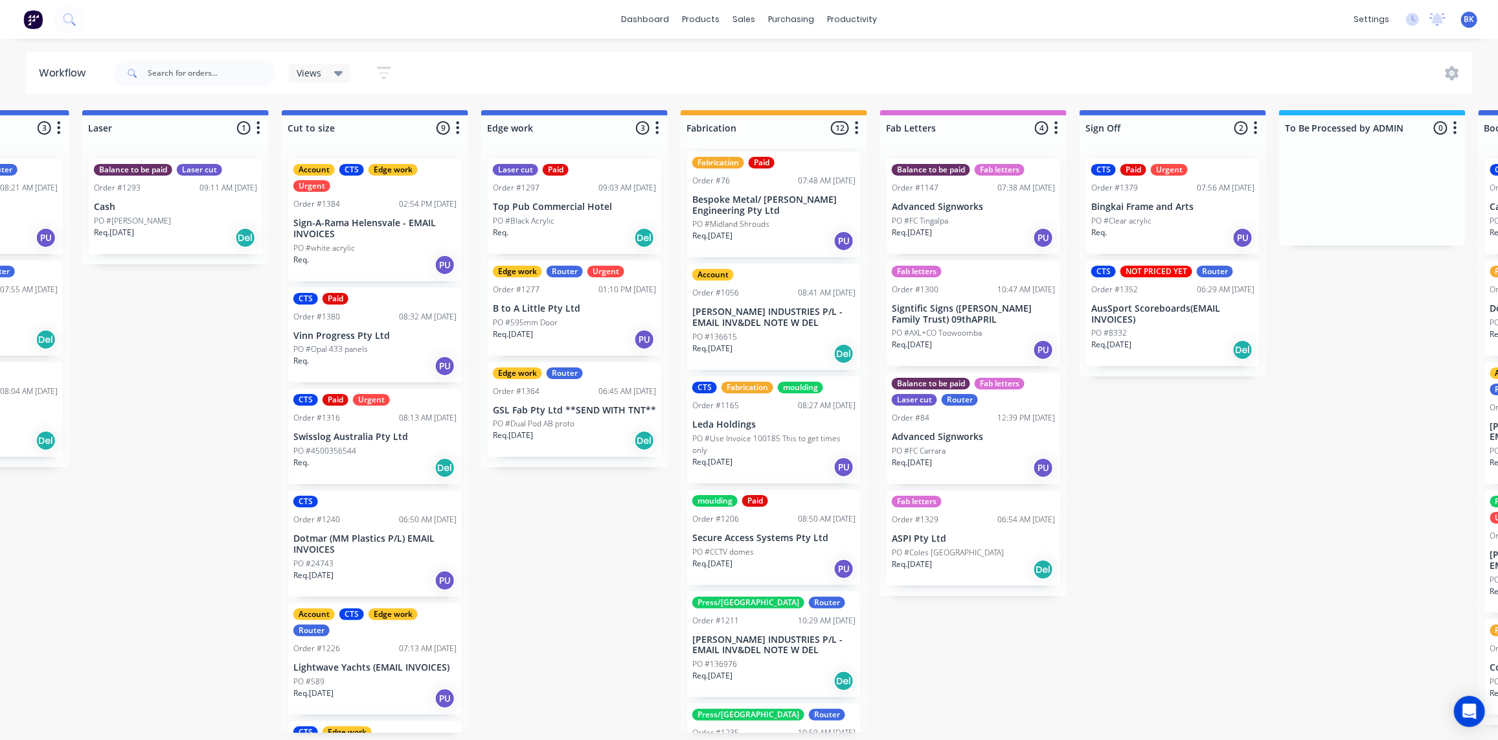
scroll to position [117, 0]
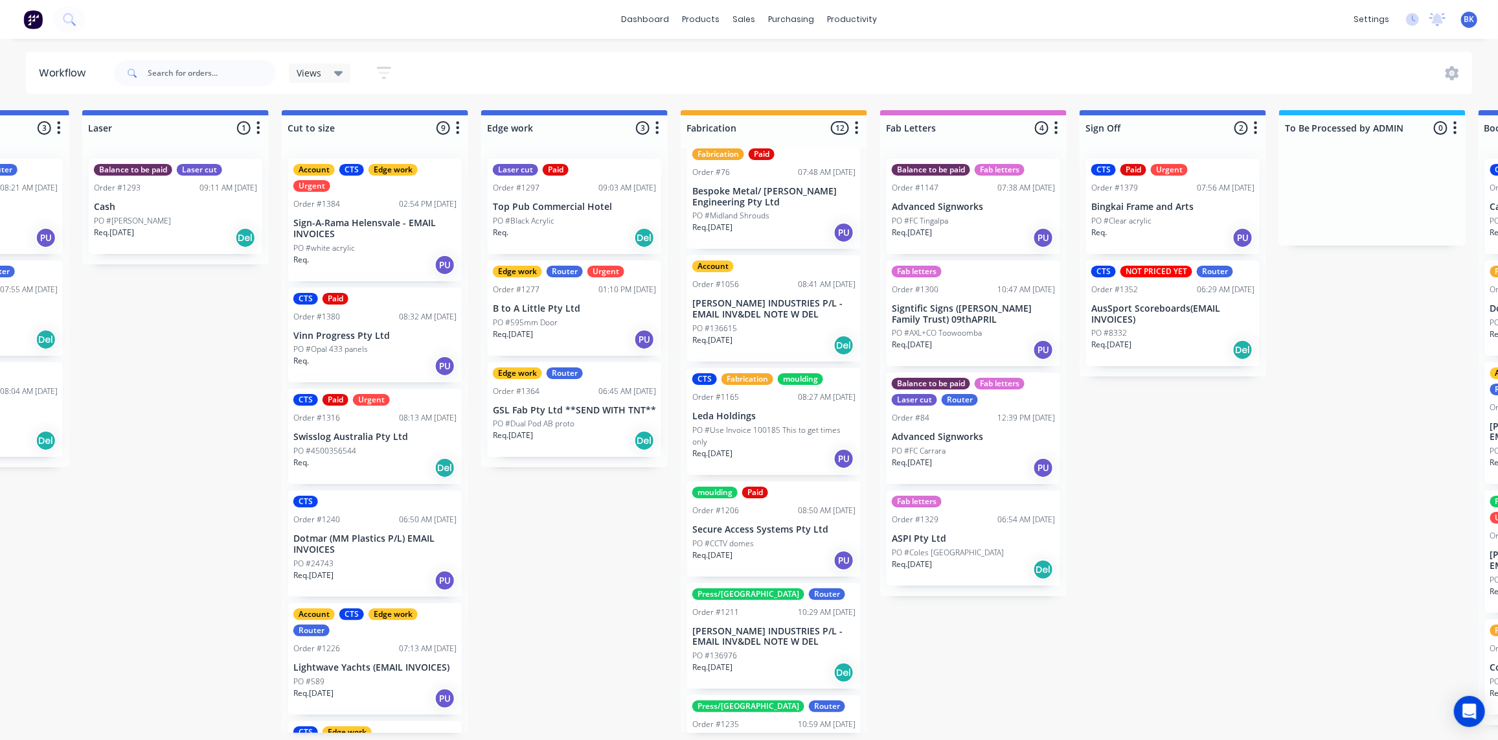
click at [776, 323] on div "PO #136615" at bounding box center [773, 329] width 163 height 12
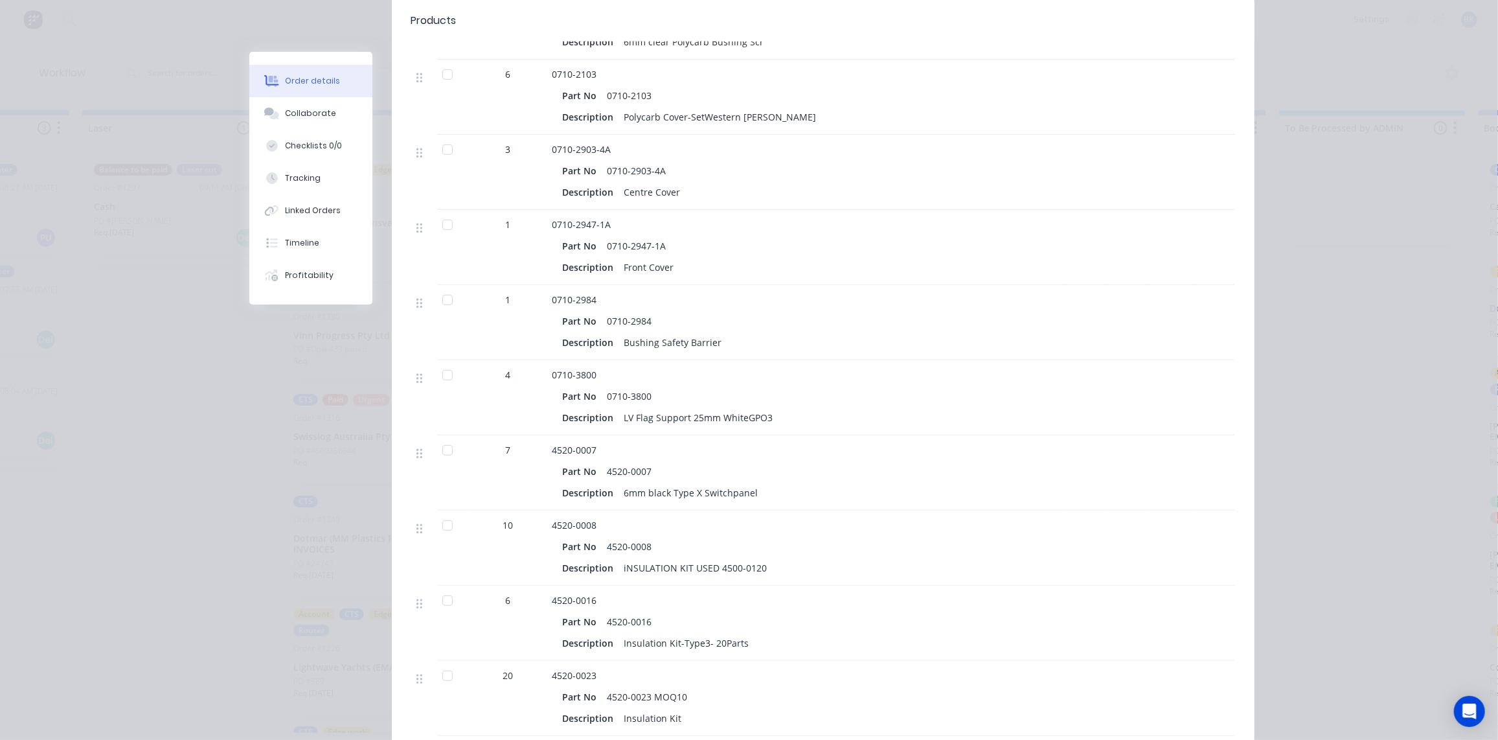
scroll to position [450, 0]
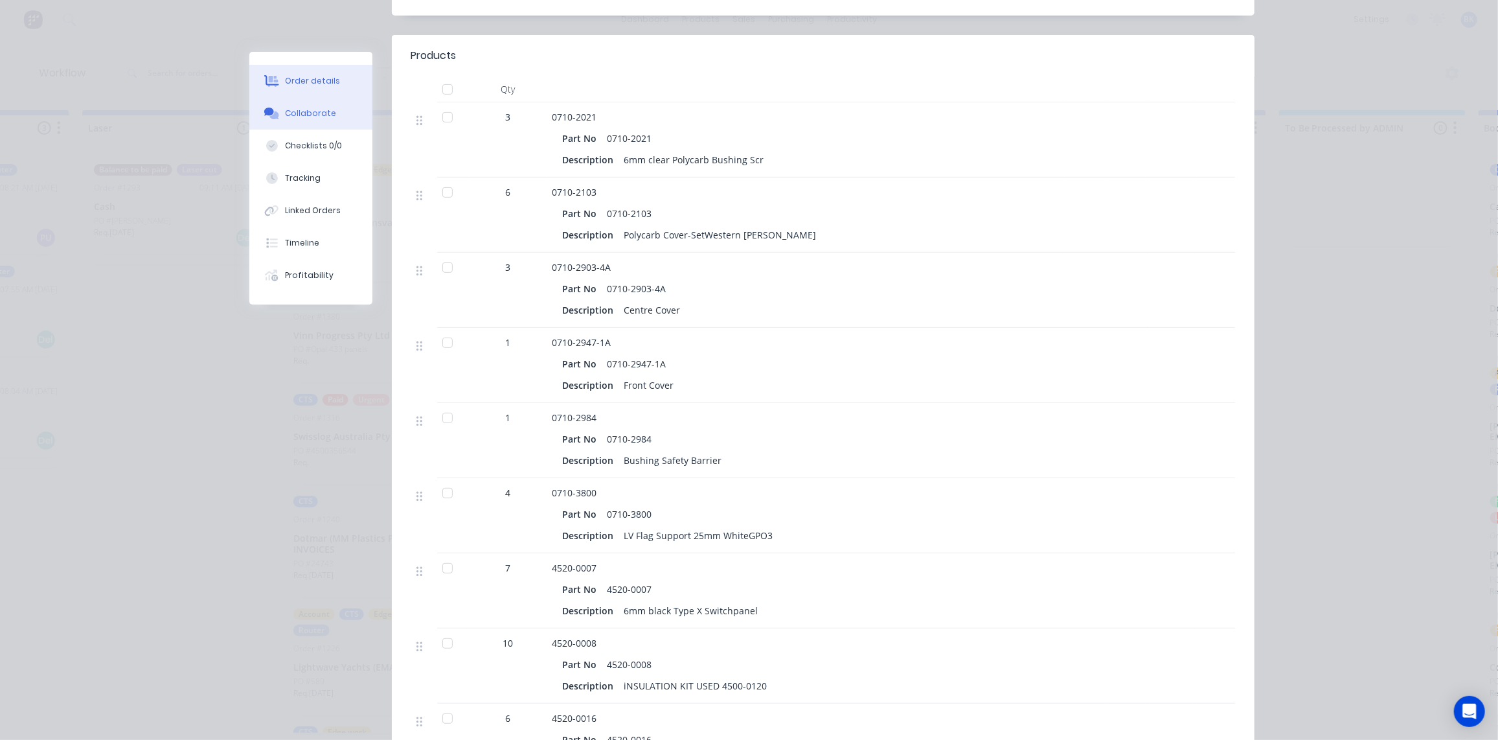
click at [304, 109] on div "Collaborate" at bounding box center [310, 114] width 51 height 12
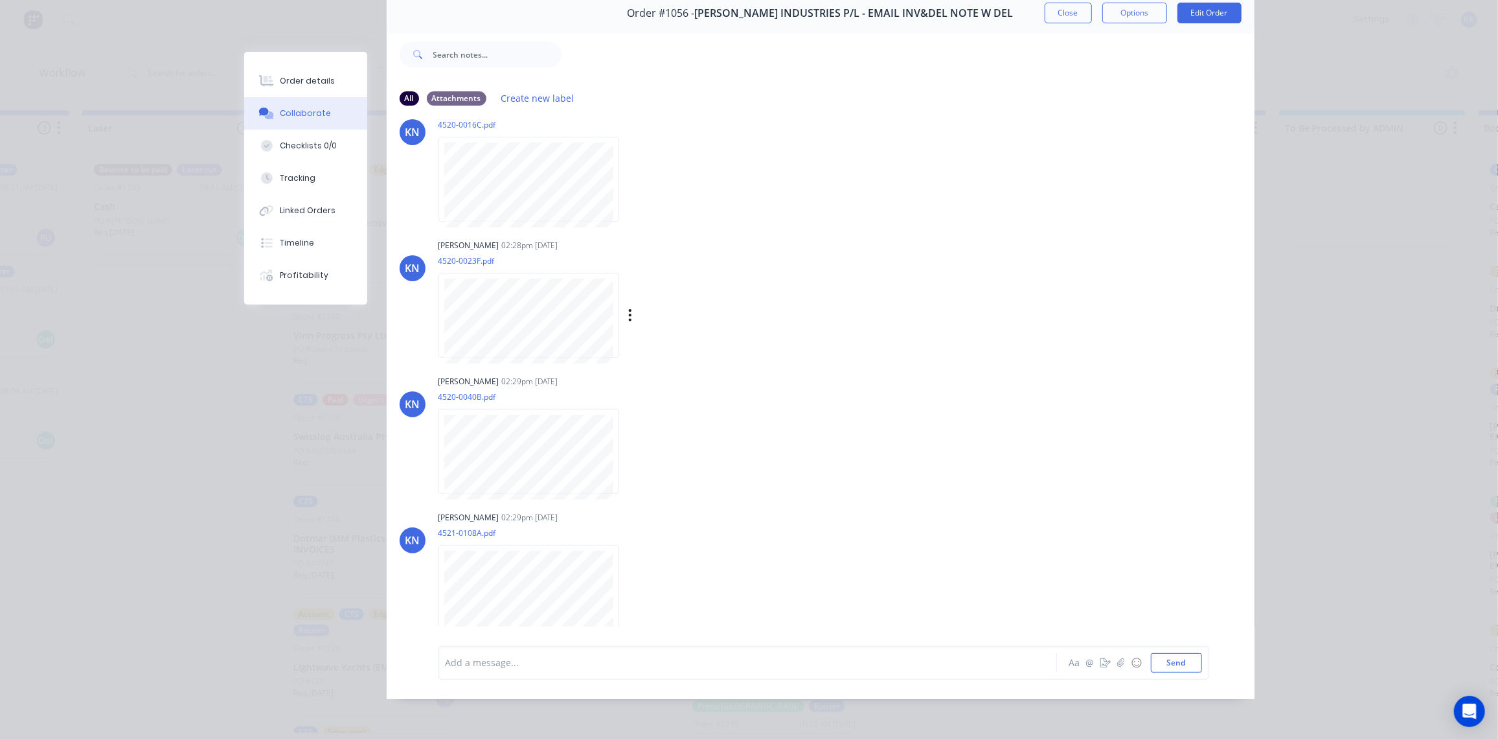
scroll to position [67, 0]
click at [1116, 669] on button "button" at bounding box center [1121, 663] width 16 height 16
click at [787, 358] on div "KN Kimberley Neal 02:05pm 03/09/25 0710-2021A.PDF Labels Download Delete KN Kim…" at bounding box center [821, 372] width 868 height 510
click at [1051, 3] on button "Close" at bounding box center [1068, 13] width 47 height 21
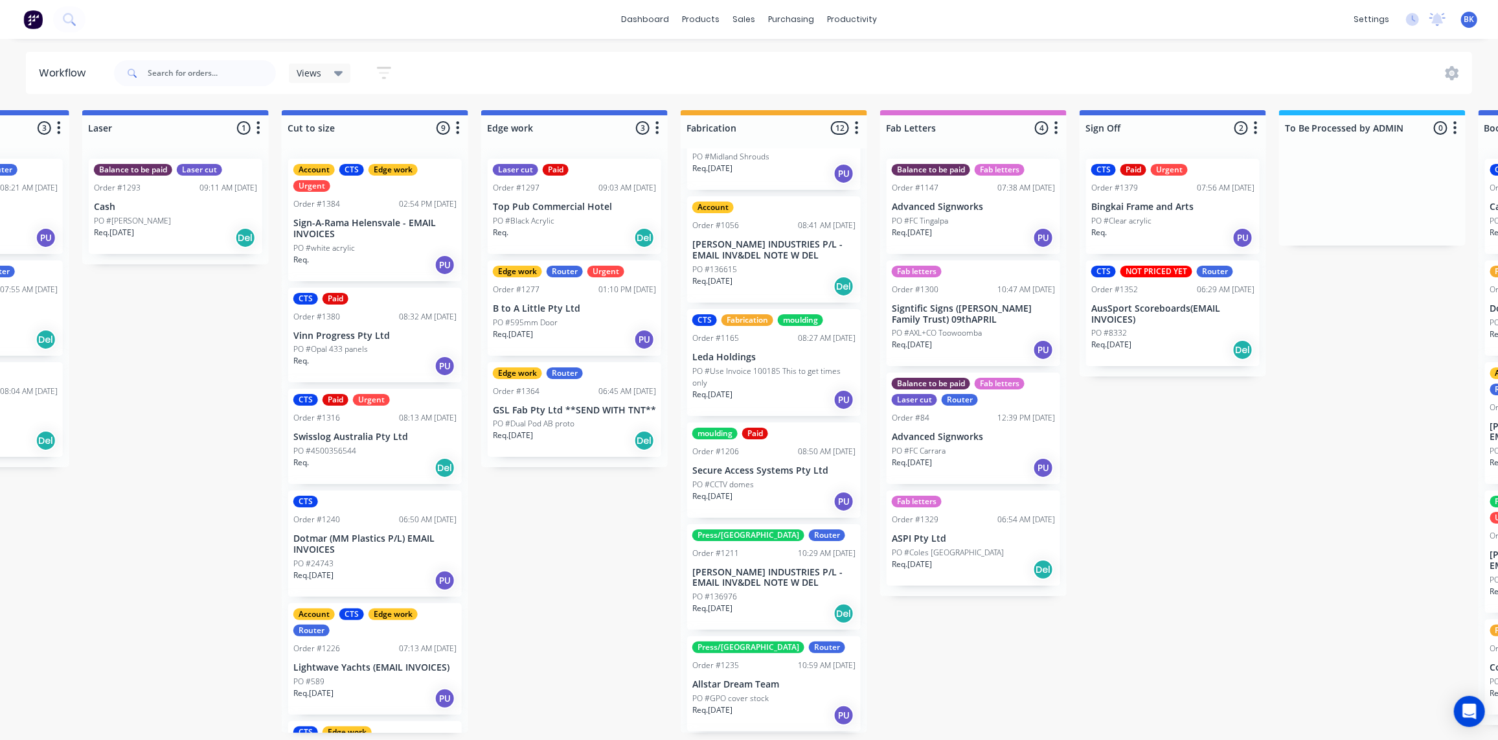
scroll to position [186, 0]
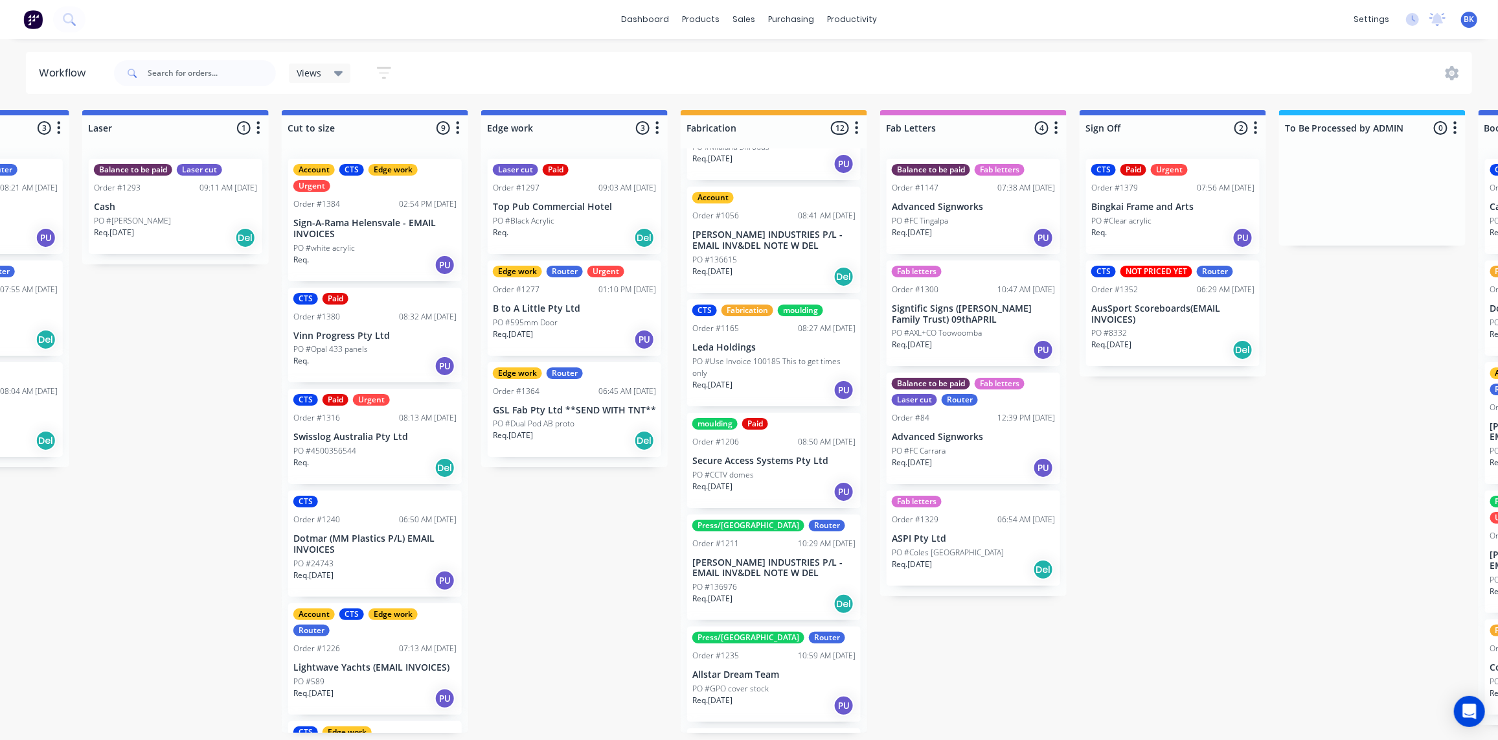
click at [798, 583] on div "PO #136976" at bounding box center [773, 587] width 163 height 12
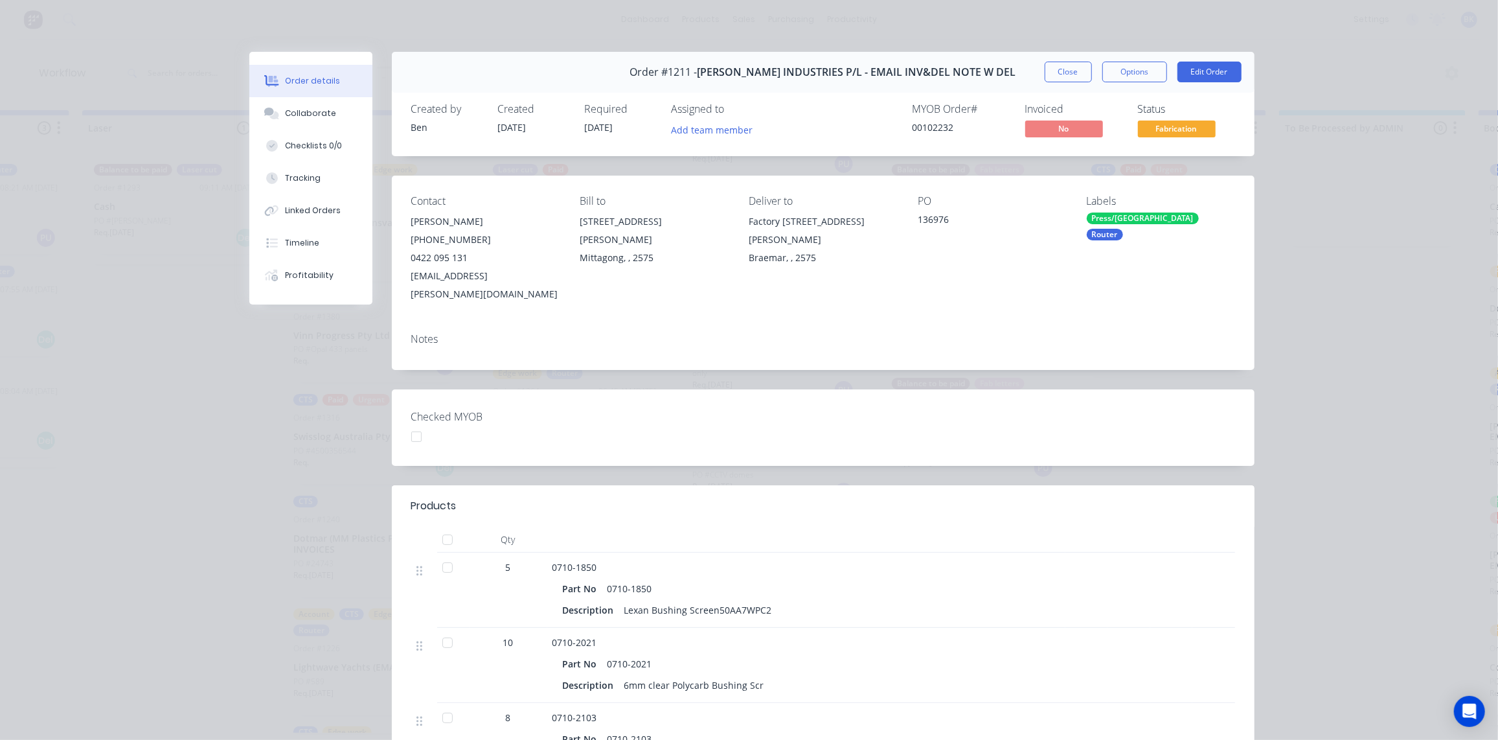
scroll to position [0, 943]
click at [1065, 74] on button "Close" at bounding box center [1068, 72] width 47 height 21
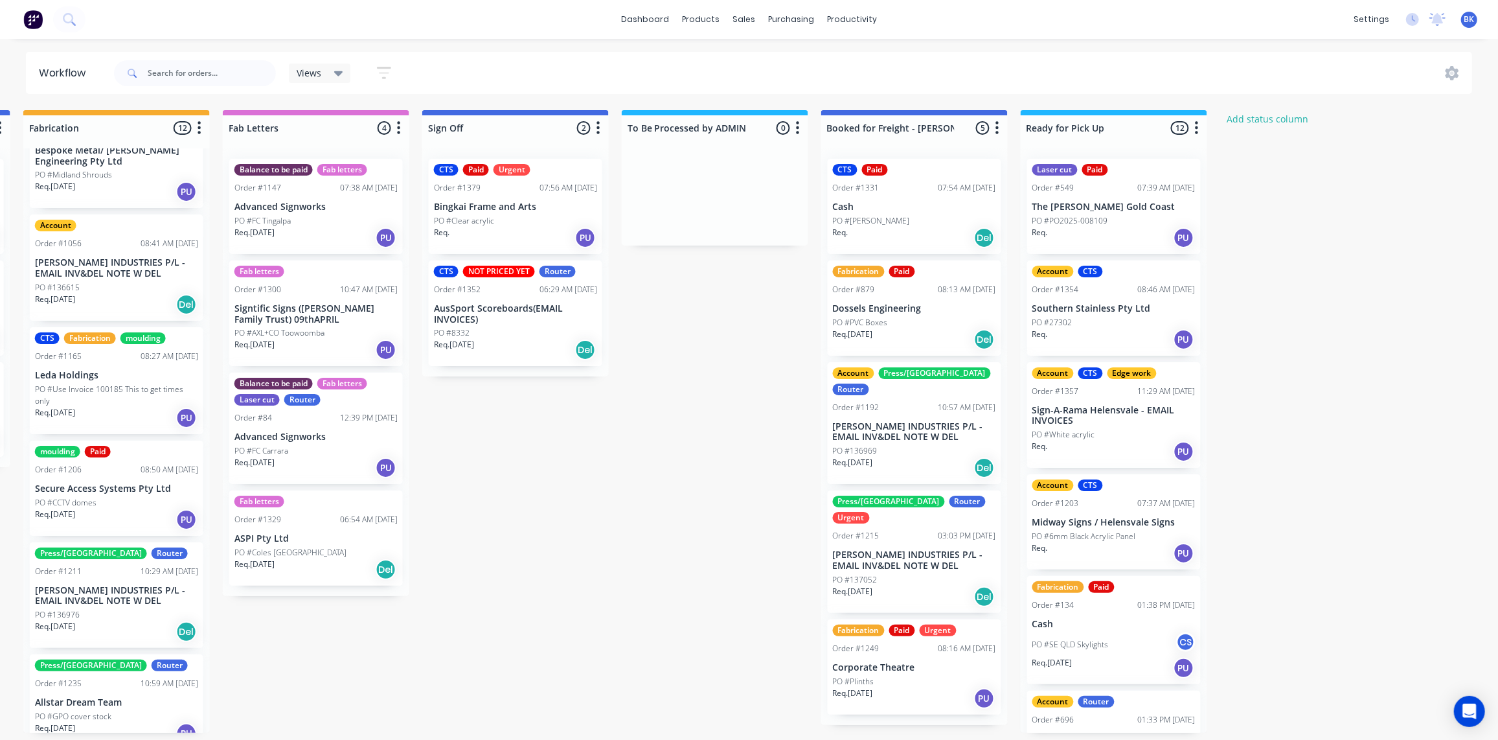
scroll to position [176, 0]
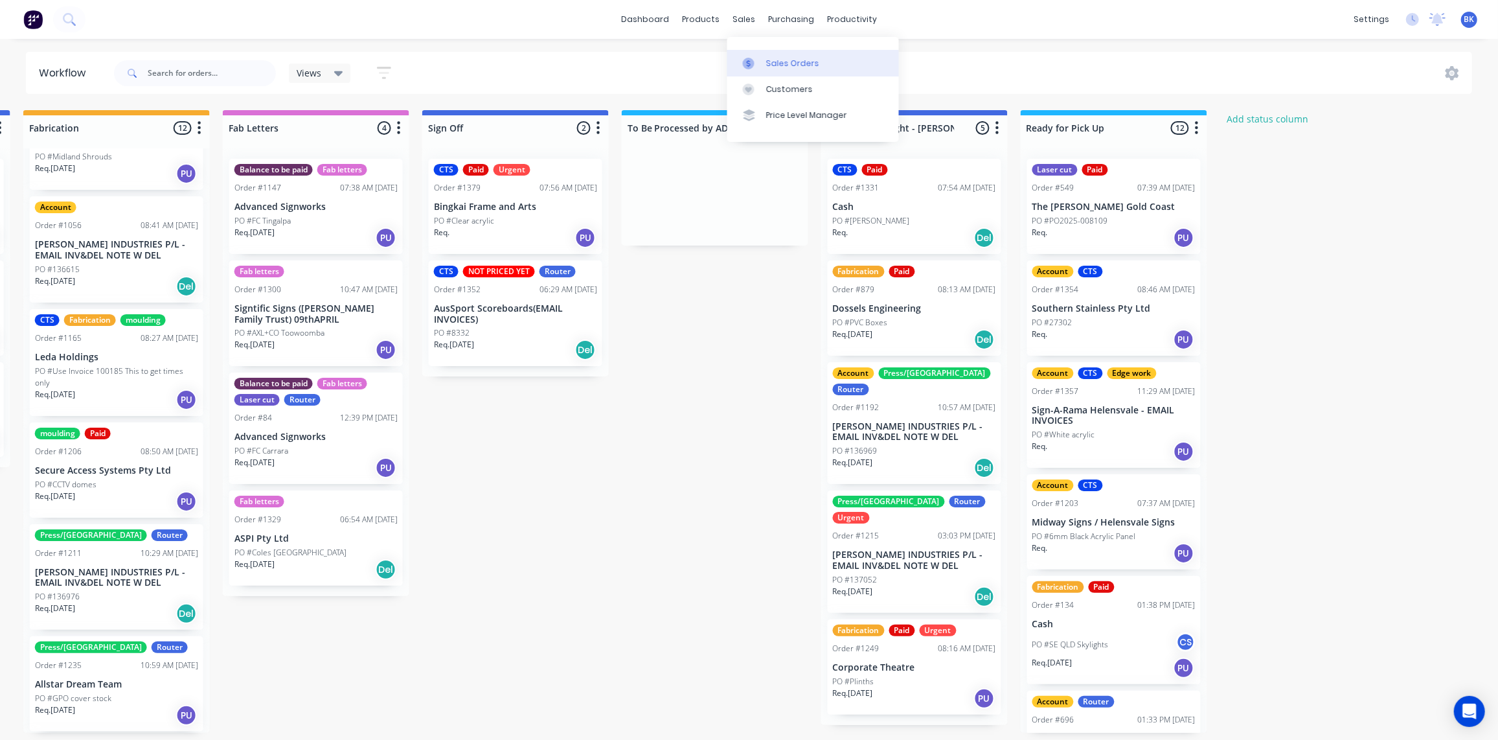
click at [762, 56] on link "Sales Orders" at bounding box center [813, 63] width 172 height 26
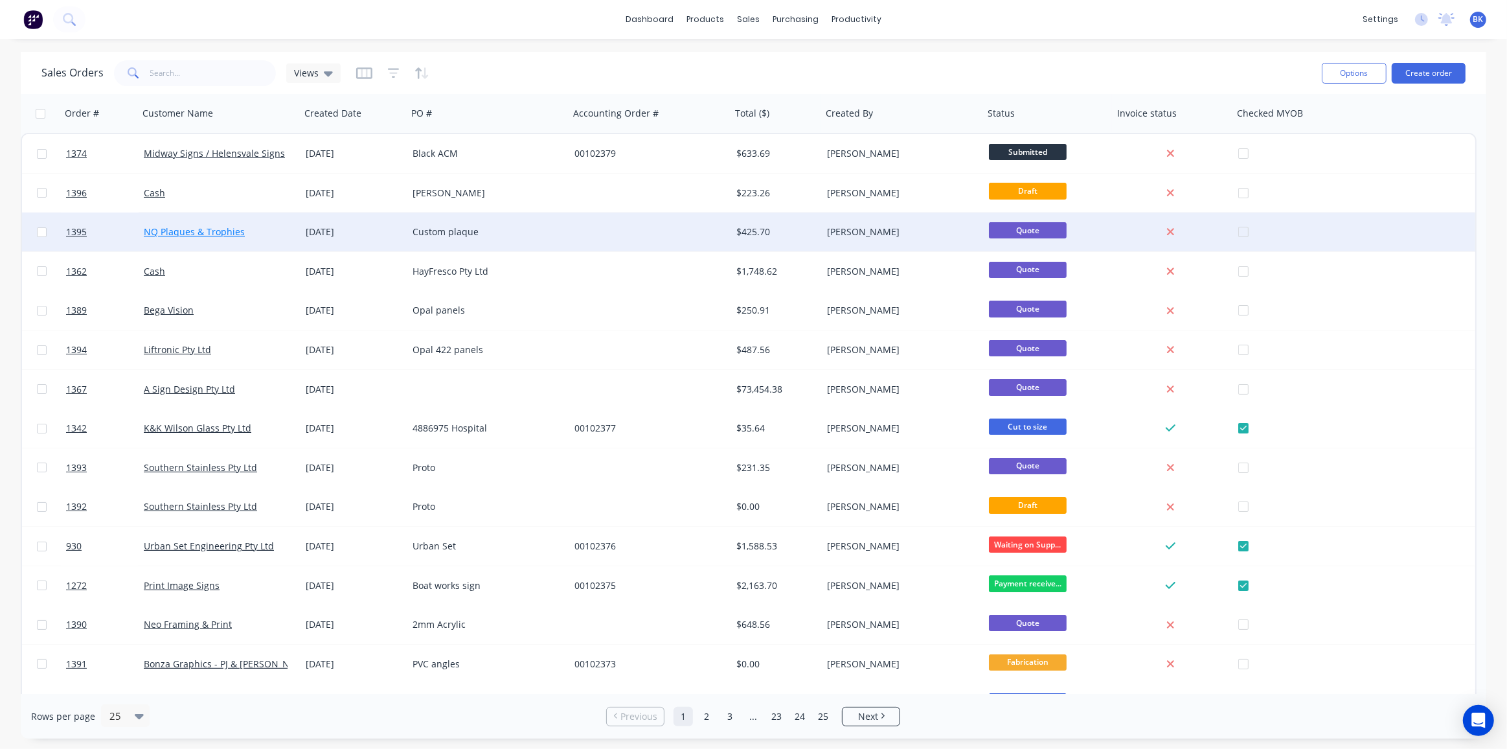
click at [221, 231] on link "NQ Plaques & Trophies" at bounding box center [194, 231] width 101 height 12
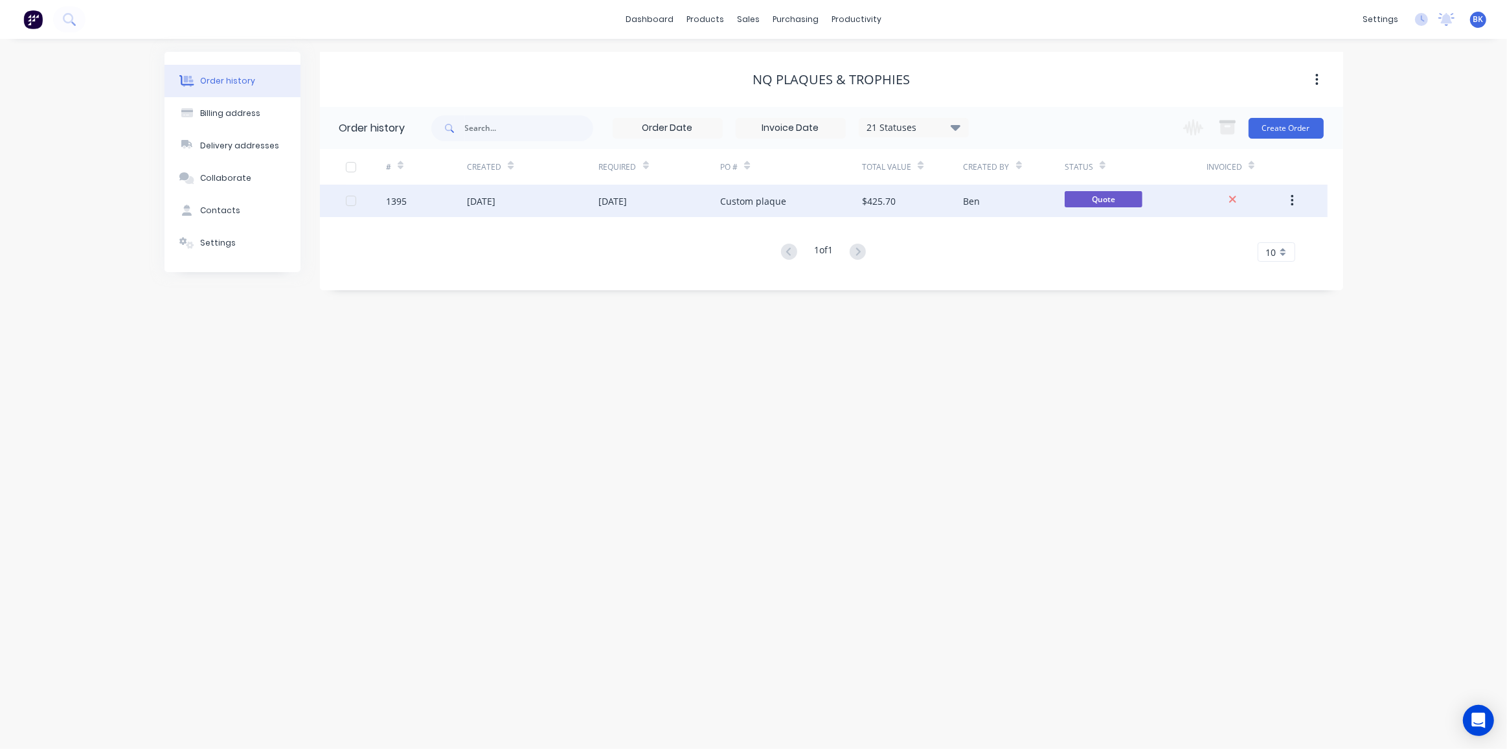
click at [628, 201] on div "[DATE]" at bounding box center [613, 201] width 28 height 14
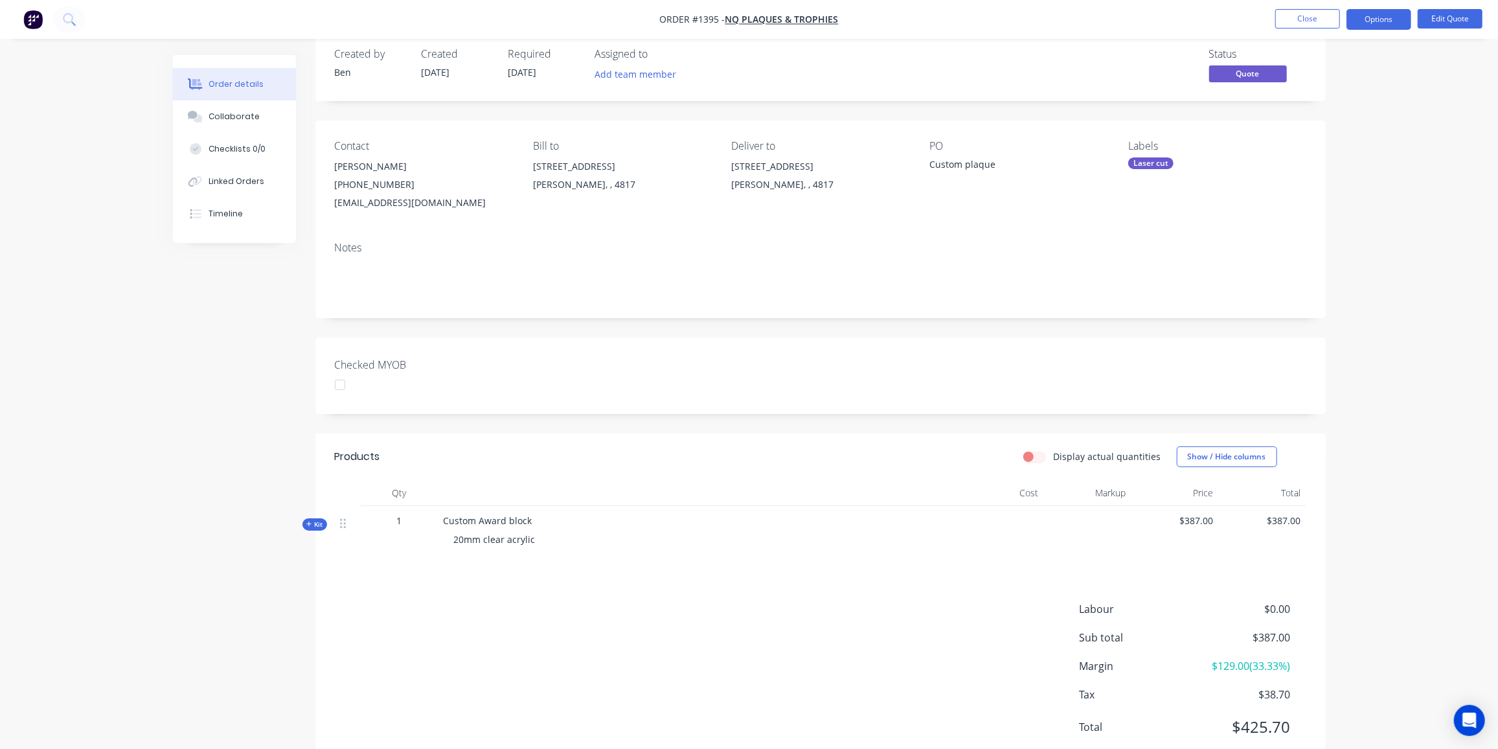
scroll to position [5, 0]
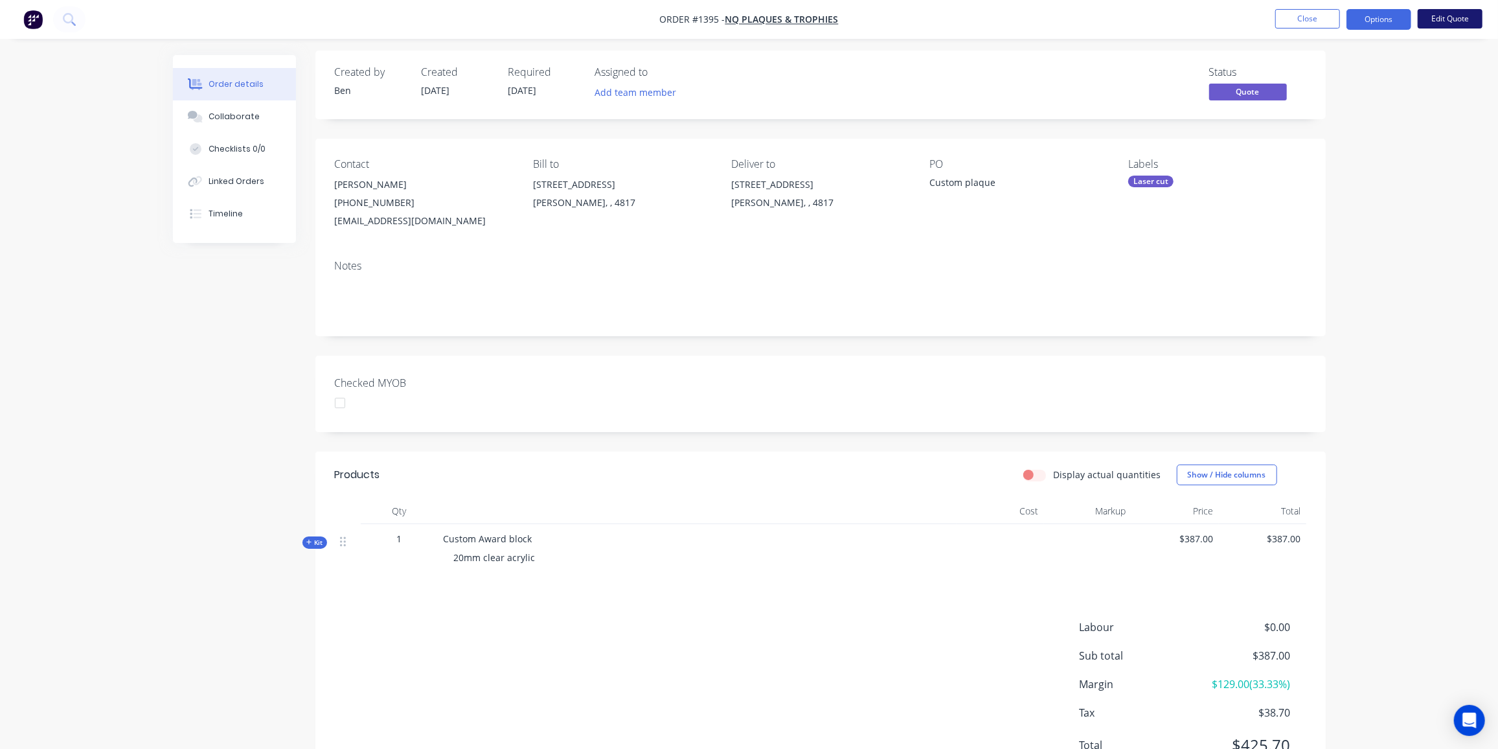
click at [1444, 21] on button "Edit Quote" at bounding box center [1450, 18] width 65 height 19
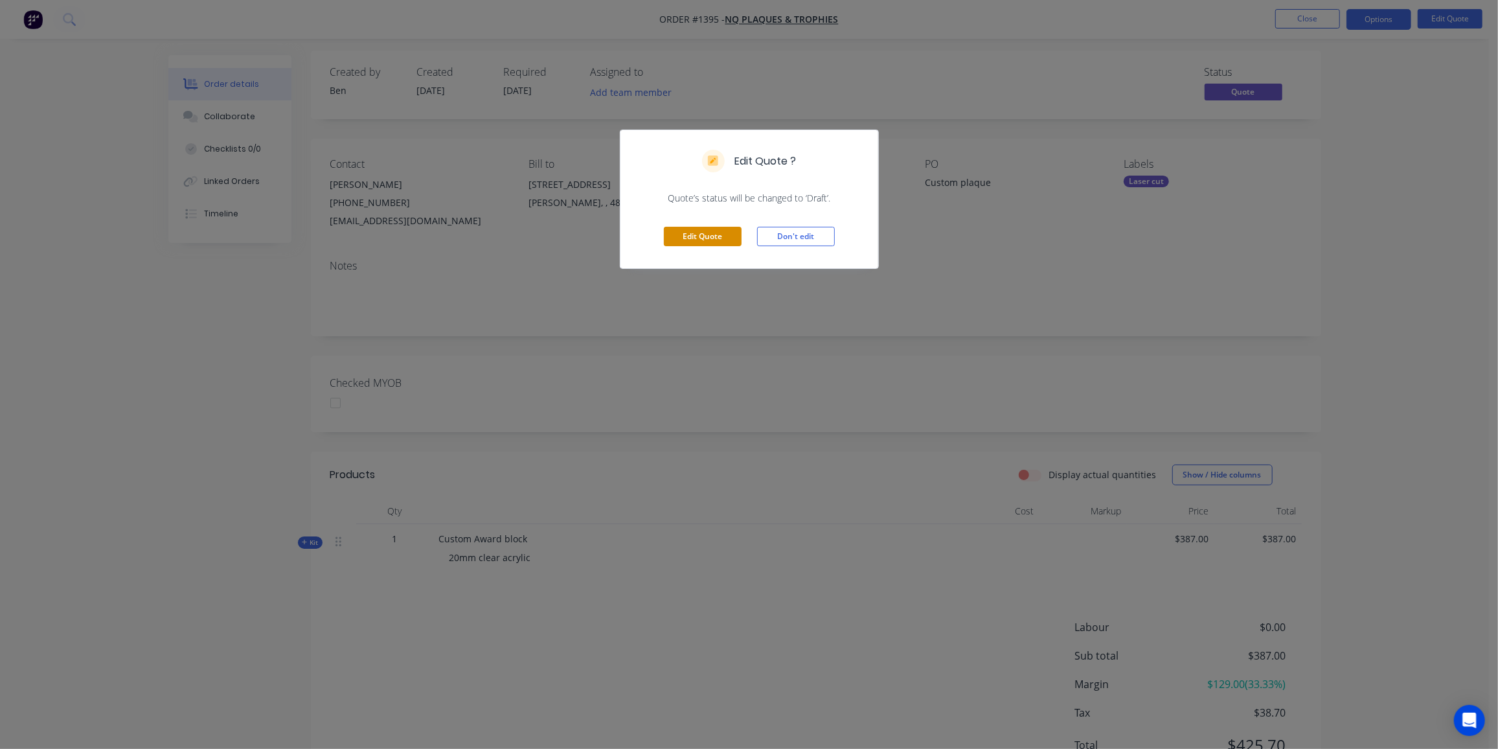
click at [693, 235] on button "Edit Quote" at bounding box center [703, 236] width 78 height 19
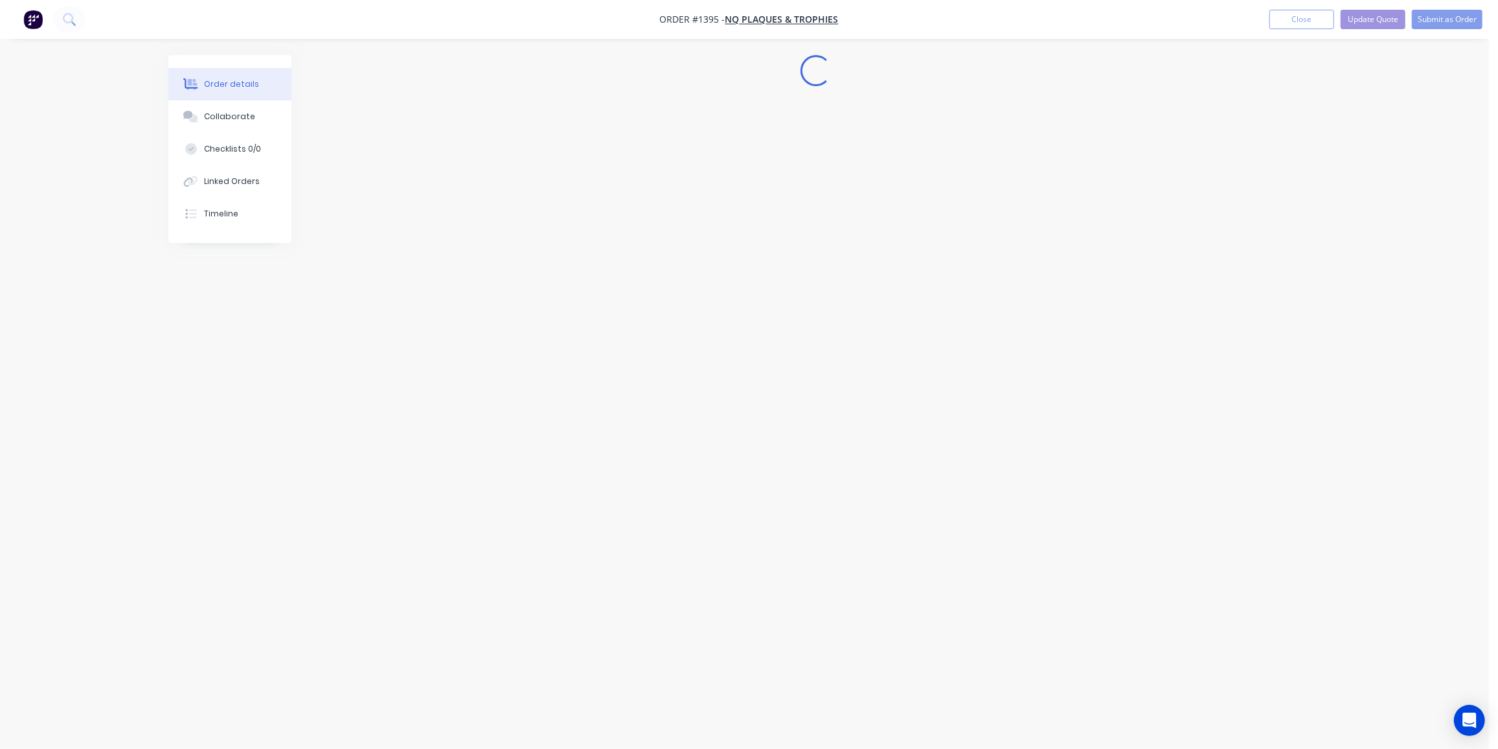
scroll to position [0, 0]
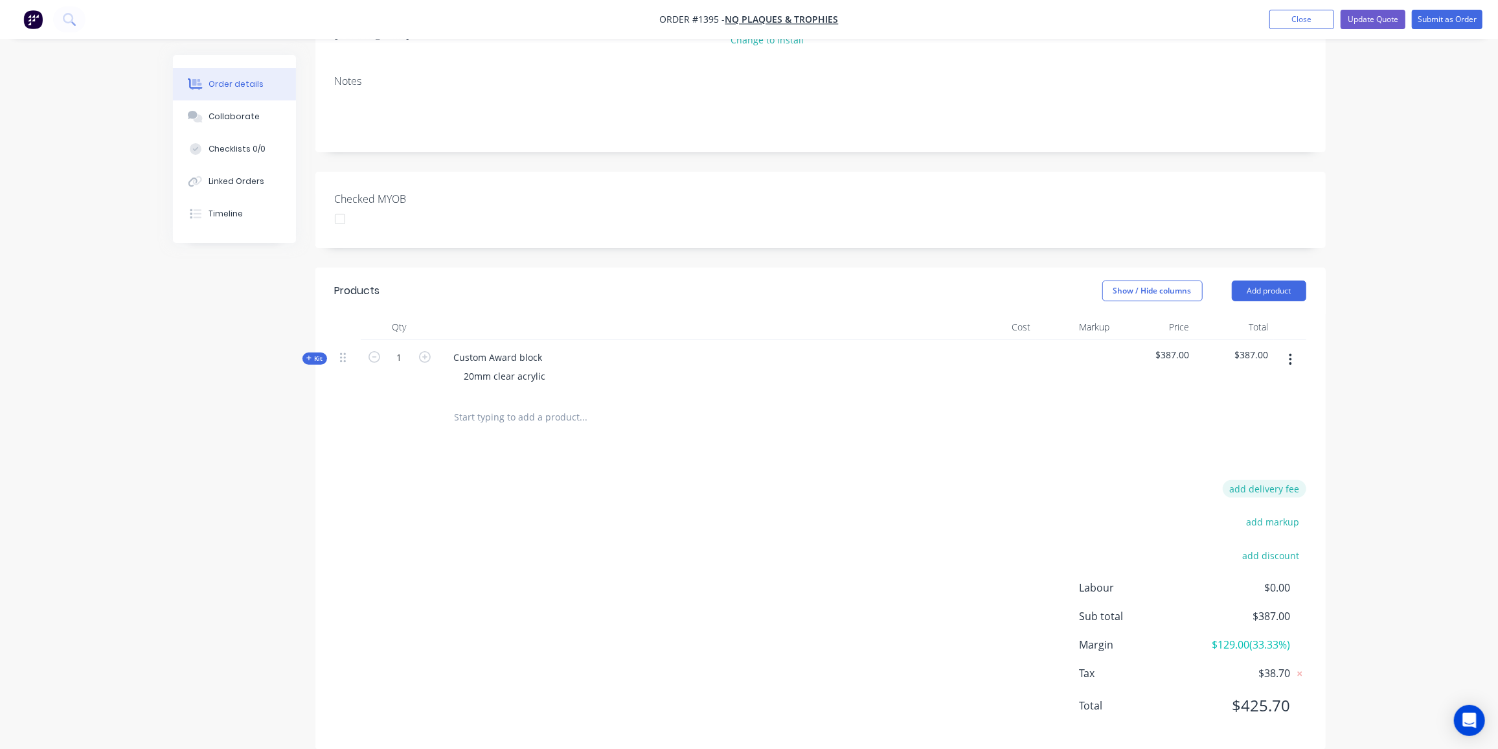
click at [1251, 480] on button "add delivery fee" at bounding box center [1265, 488] width 84 height 17
type input "60"
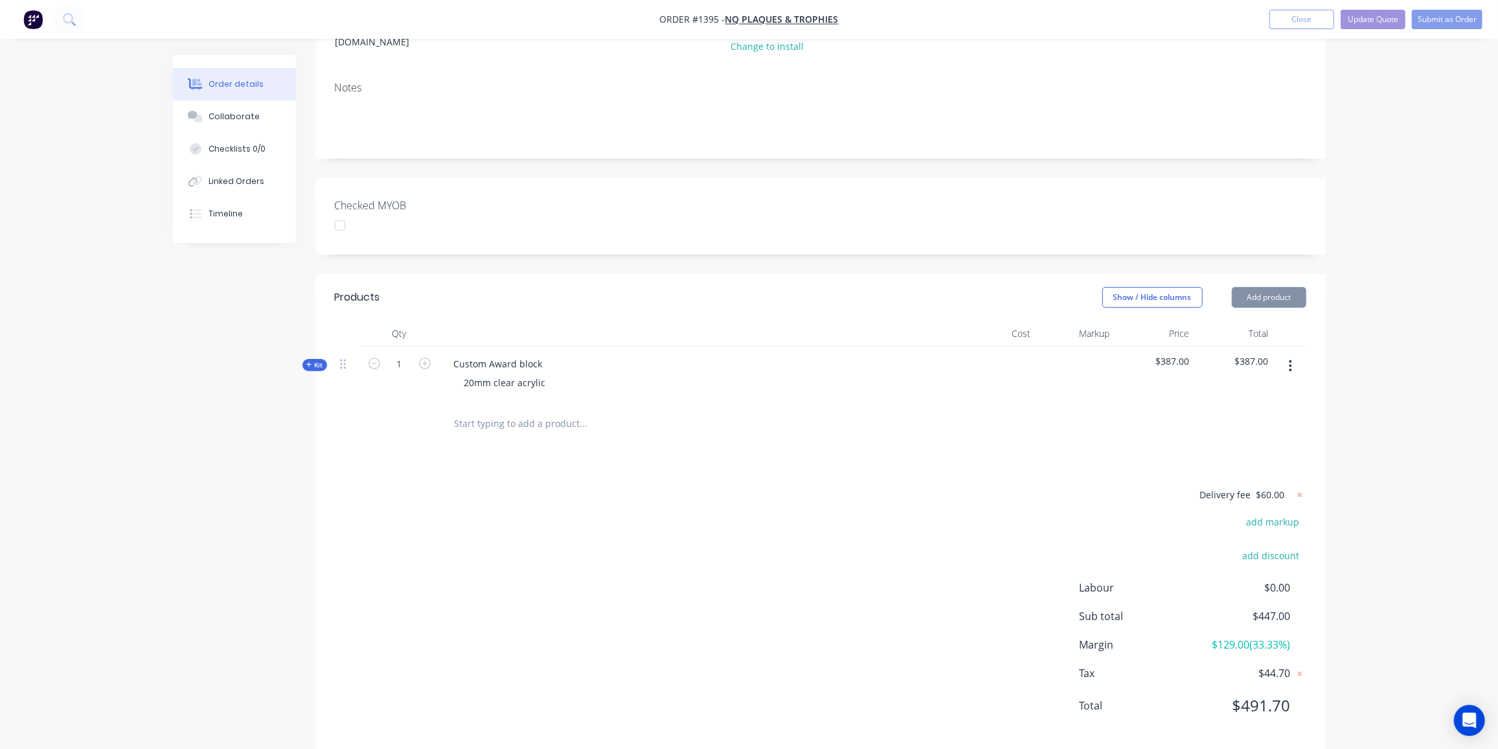
click at [545, 618] on div "Delivery fee $60.00 add markup add discount Labour $0.00 Sub total $447.00 Marg…" at bounding box center [820, 608] width 971 height 244
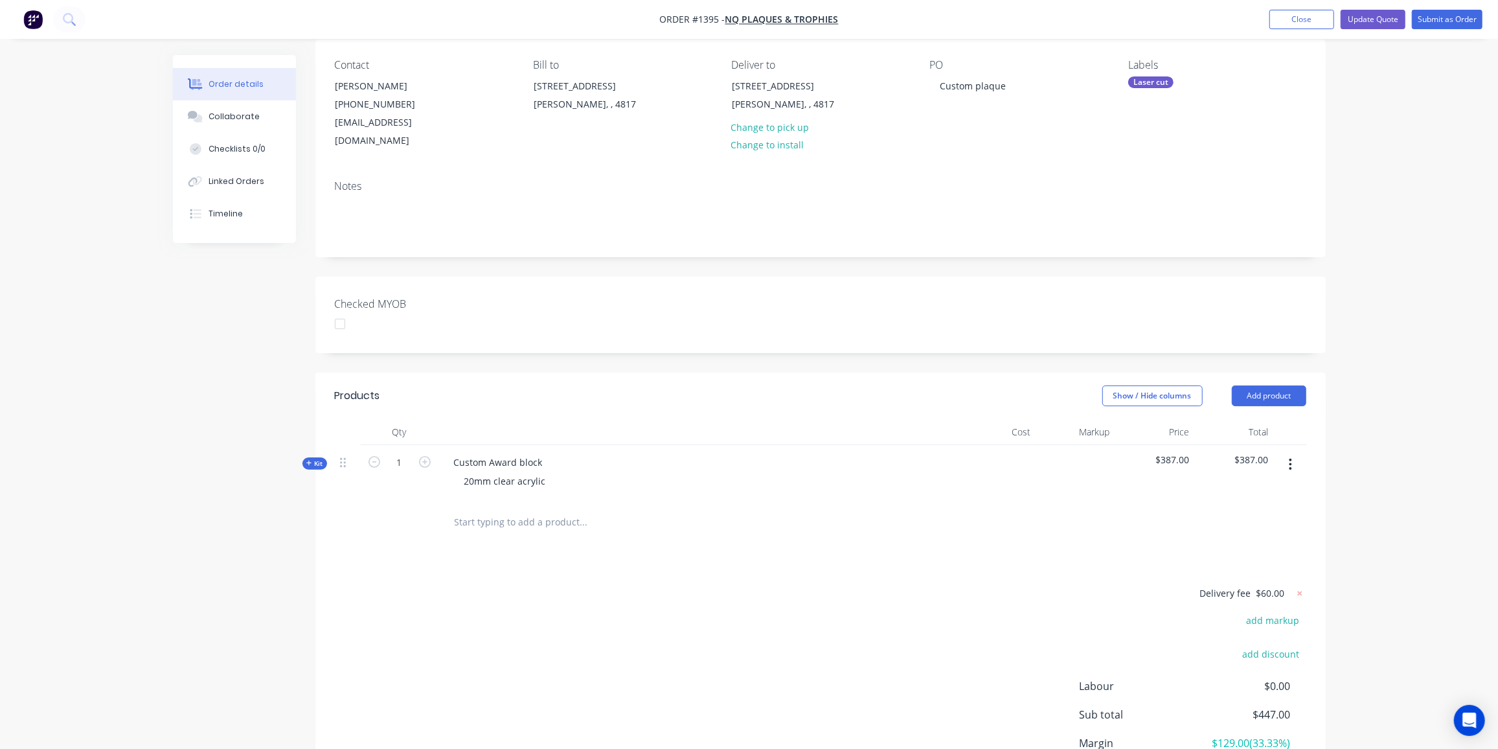
scroll to position [0, 0]
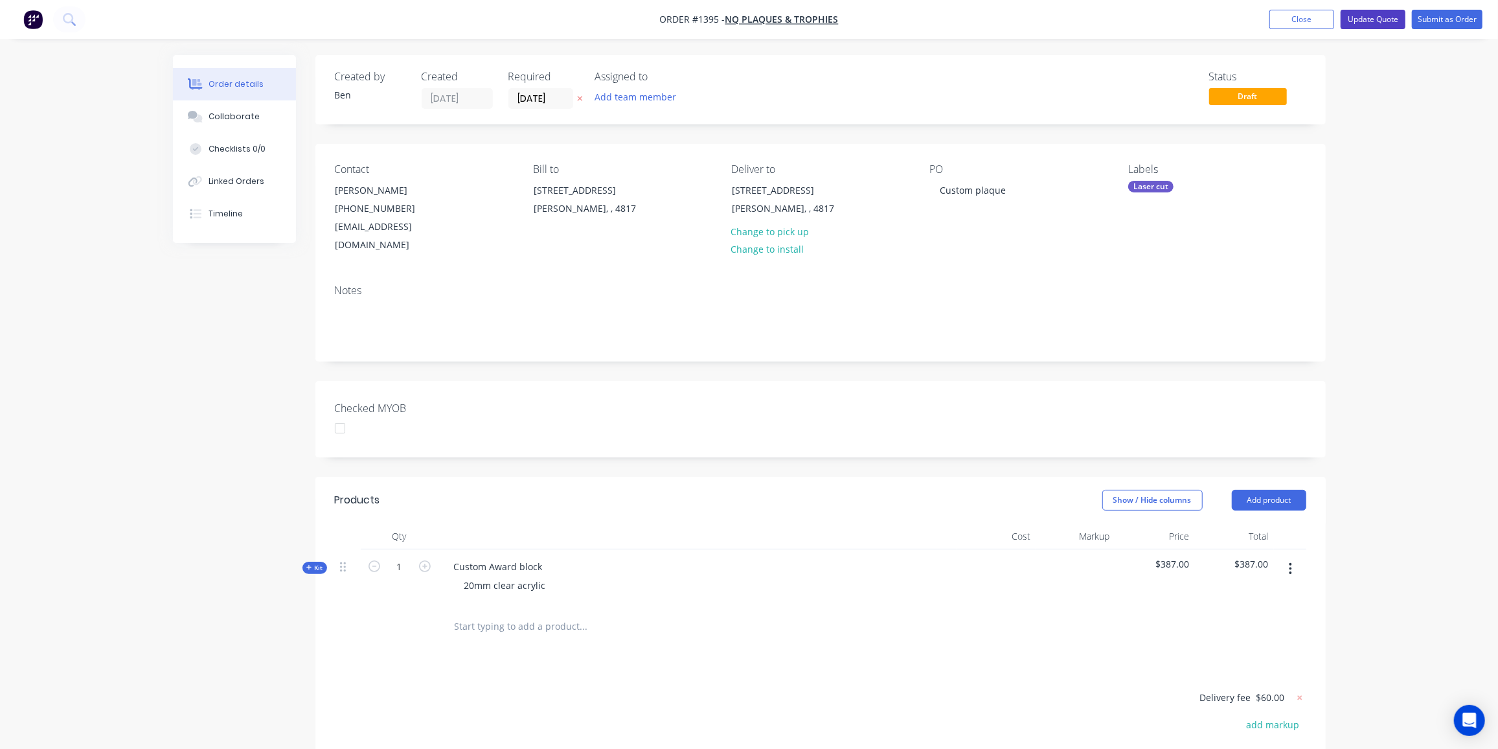
click at [1366, 18] on button "Update Quote" at bounding box center [1373, 19] width 65 height 19
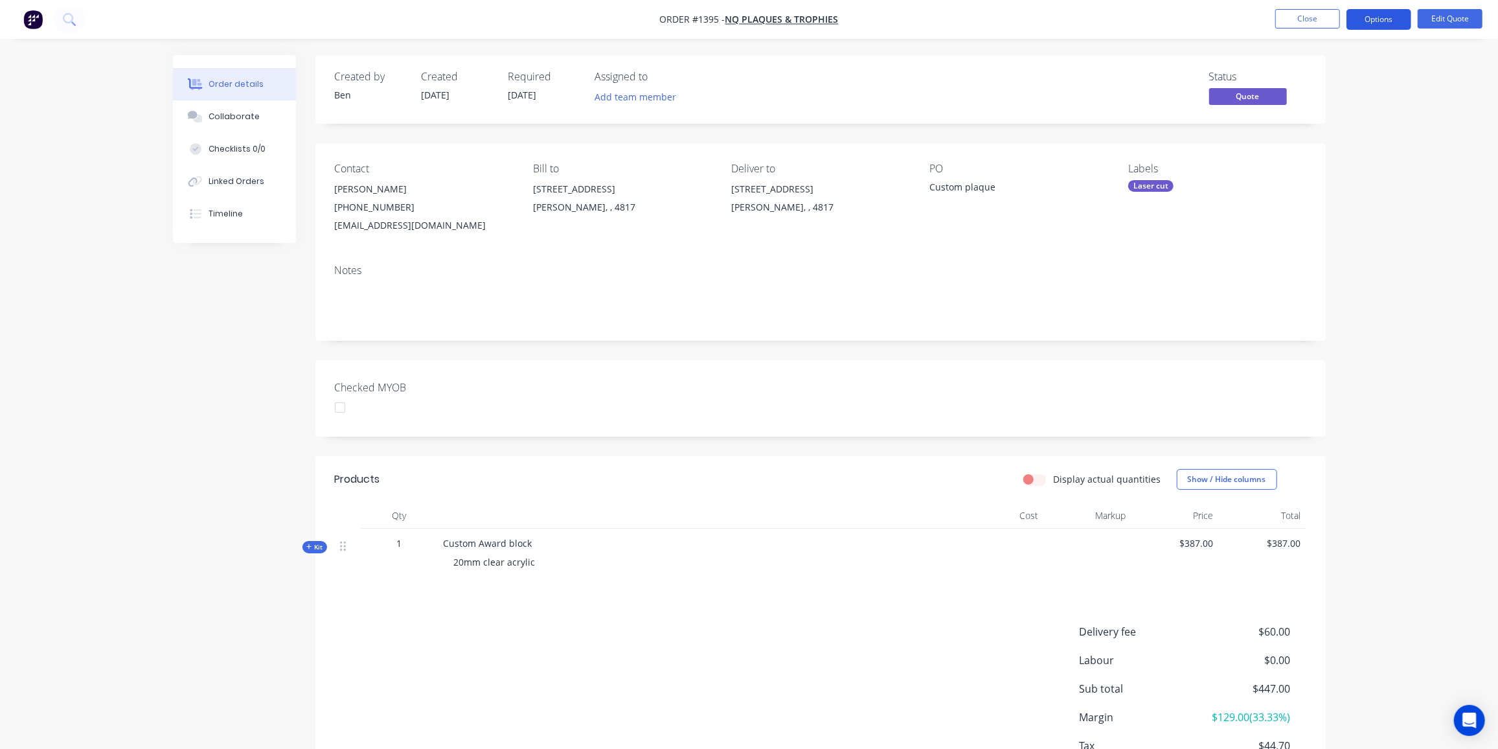
click at [1396, 17] on button "Options" at bounding box center [1378, 19] width 65 height 21
click at [1317, 74] on div "Quote" at bounding box center [1339, 78] width 119 height 19
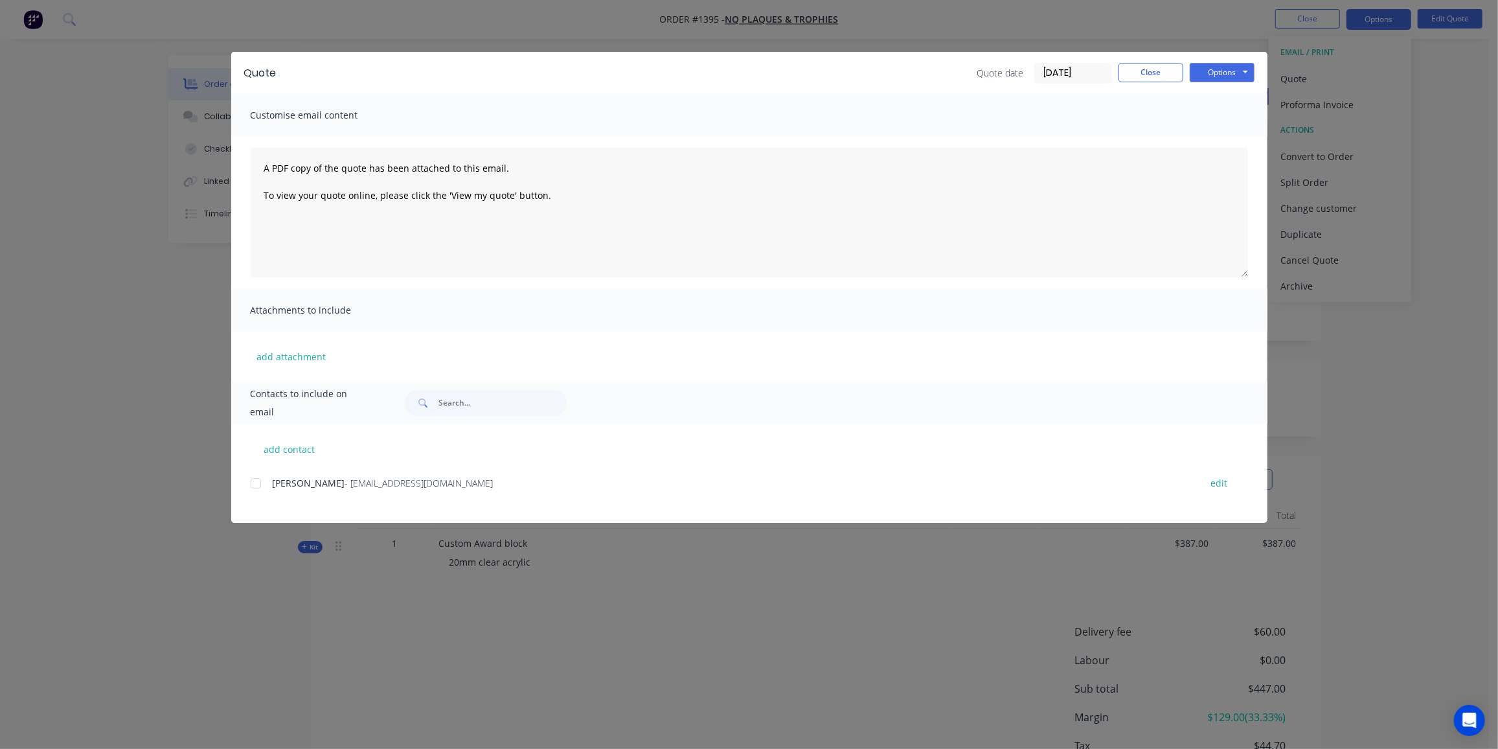
click at [259, 483] on div at bounding box center [256, 483] width 26 height 26
click at [1220, 74] on button "Options" at bounding box center [1222, 72] width 65 height 19
click at [1233, 138] on button "Email" at bounding box center [1231, 138] width 83 height 21
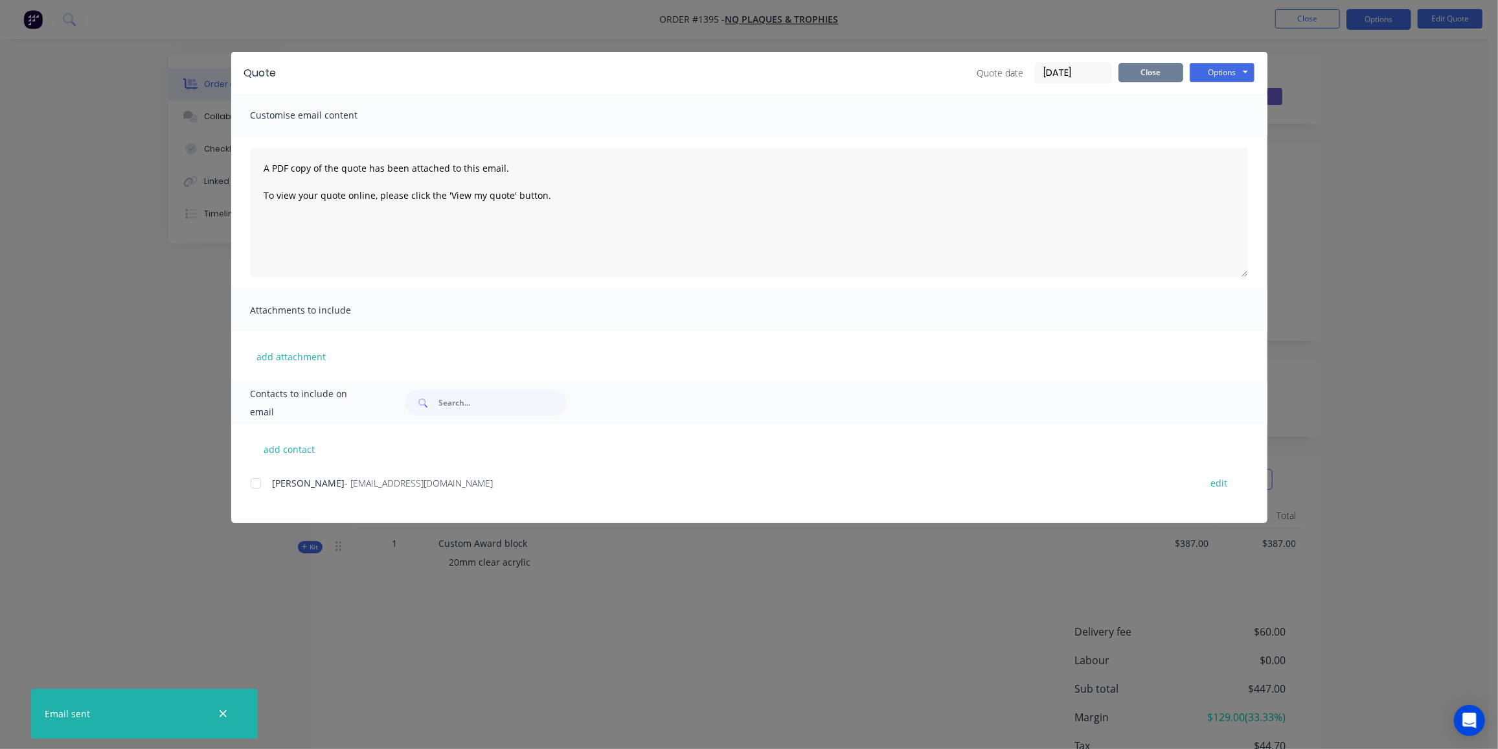
click at [1148, 77] on button "Close" at bounding box center [1150, 72] width 65 height 19
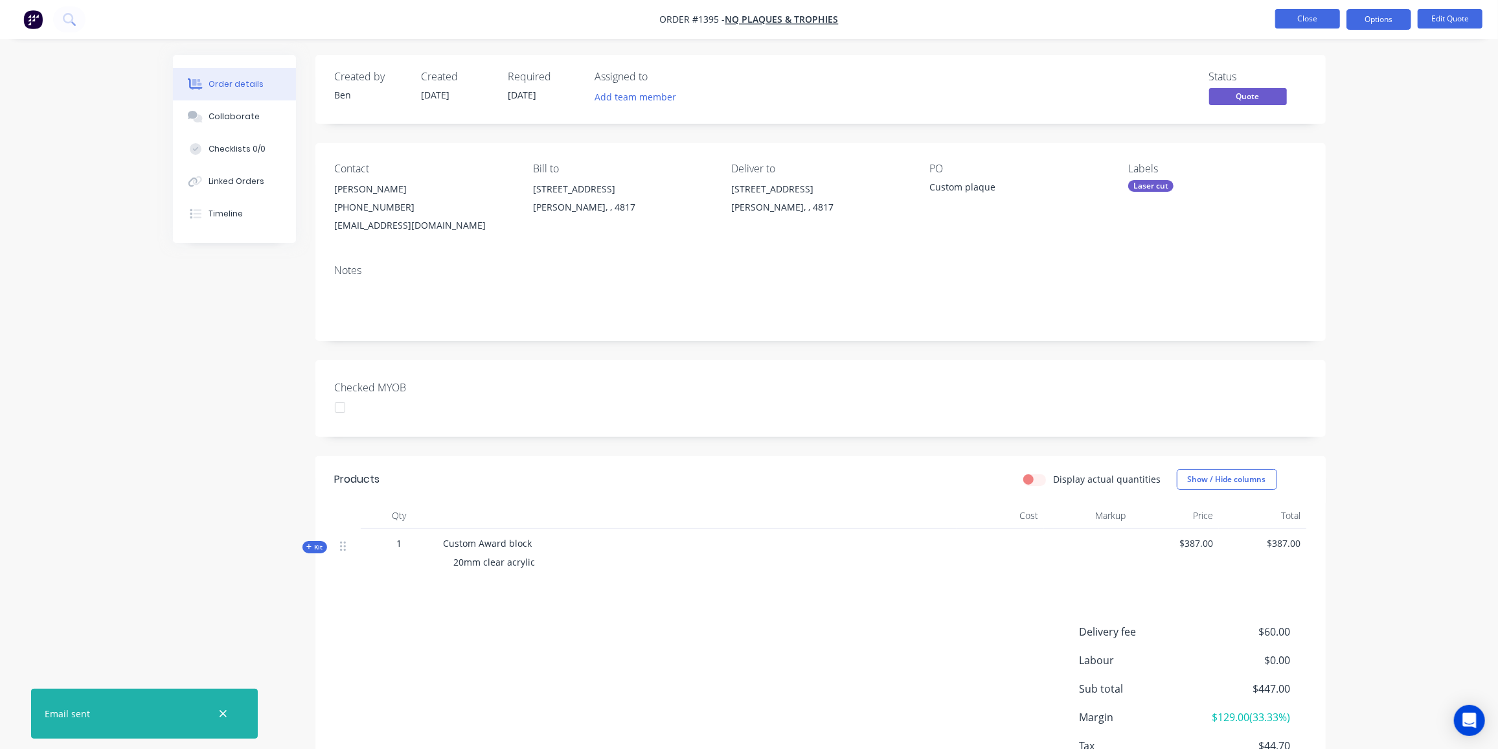
click at [1304, 14] on button "Close" at bounding box center [1307, 18] width 65 height 19
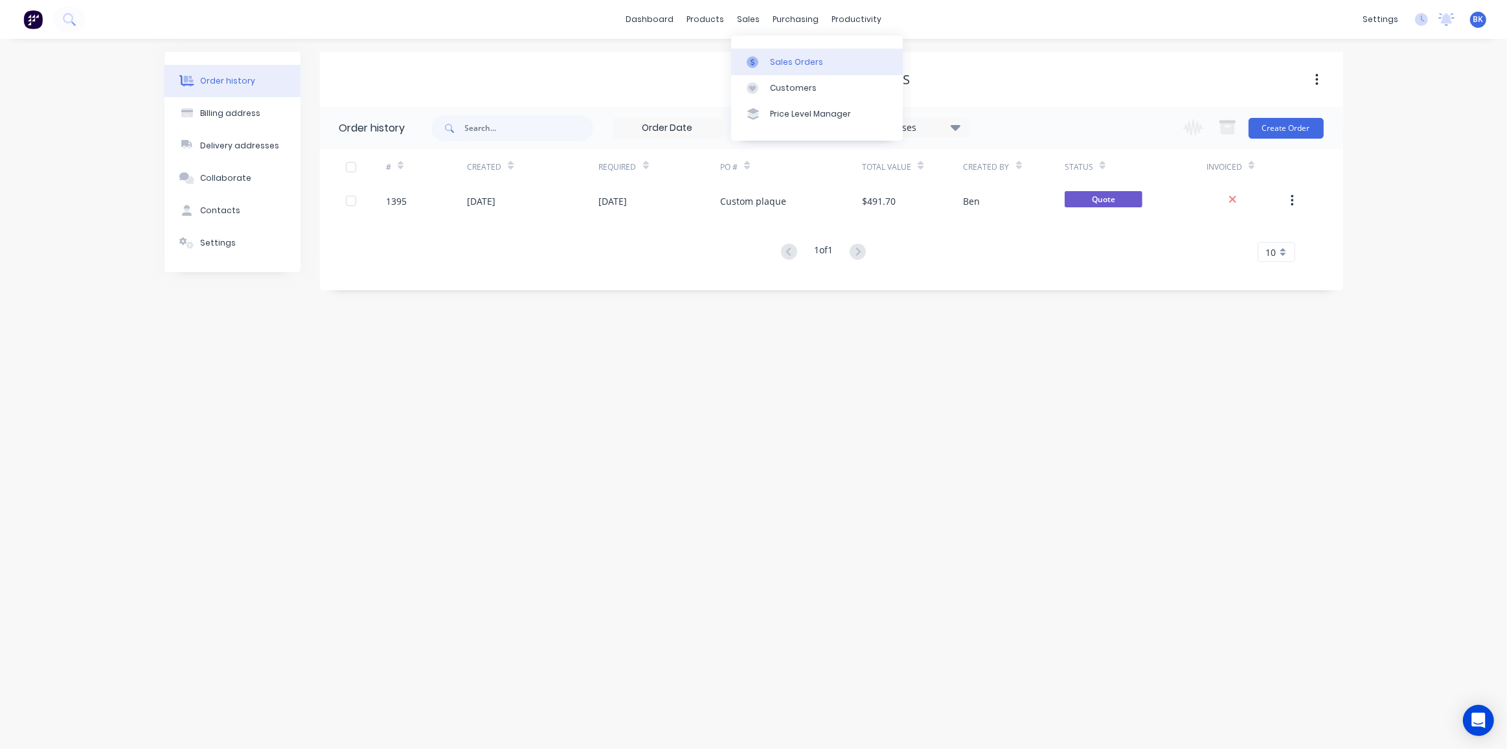
click at [757, 56] on icon at bounding box center [753, 62] width 12 height 12
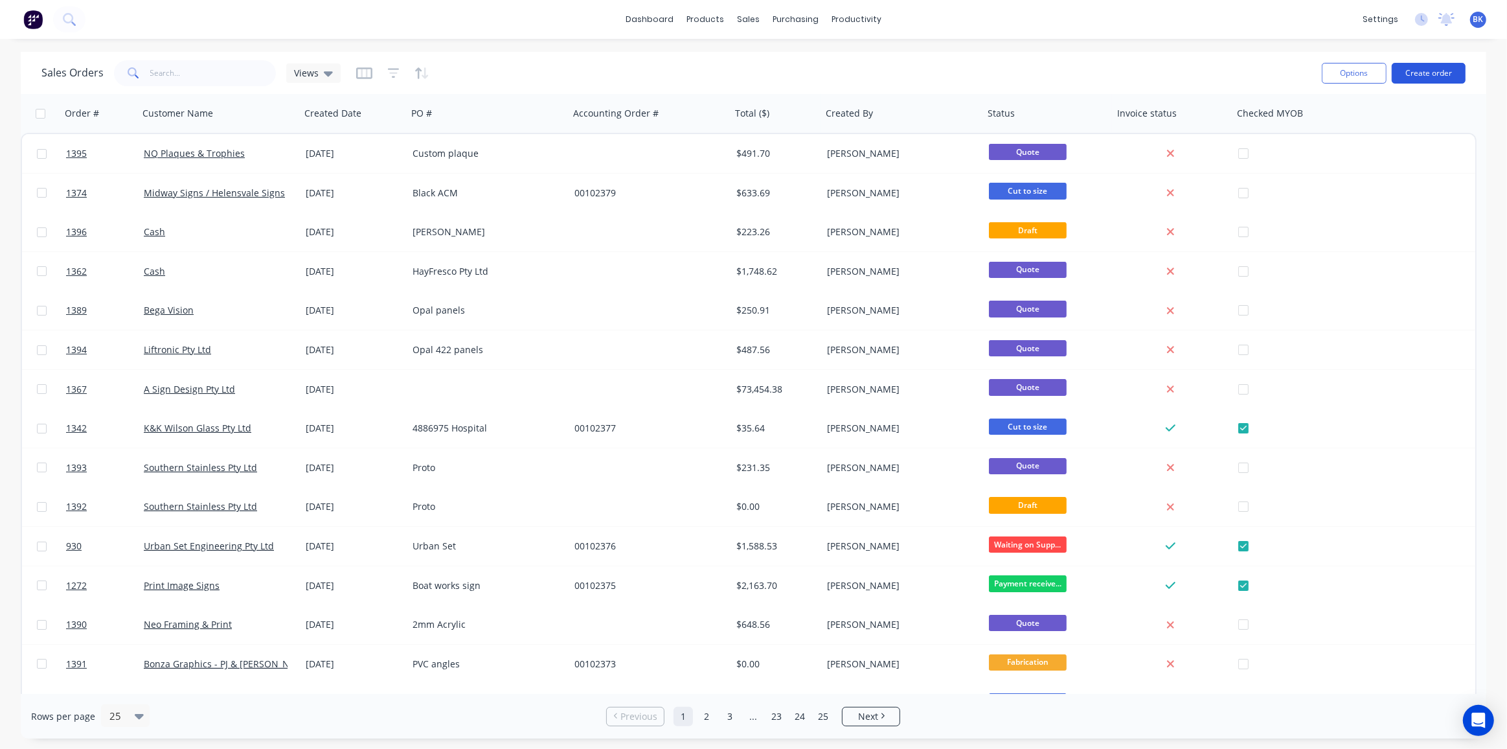
click at [1440, 72] on button "Create order" at bounding box center [1429, 73] width 74 height 21
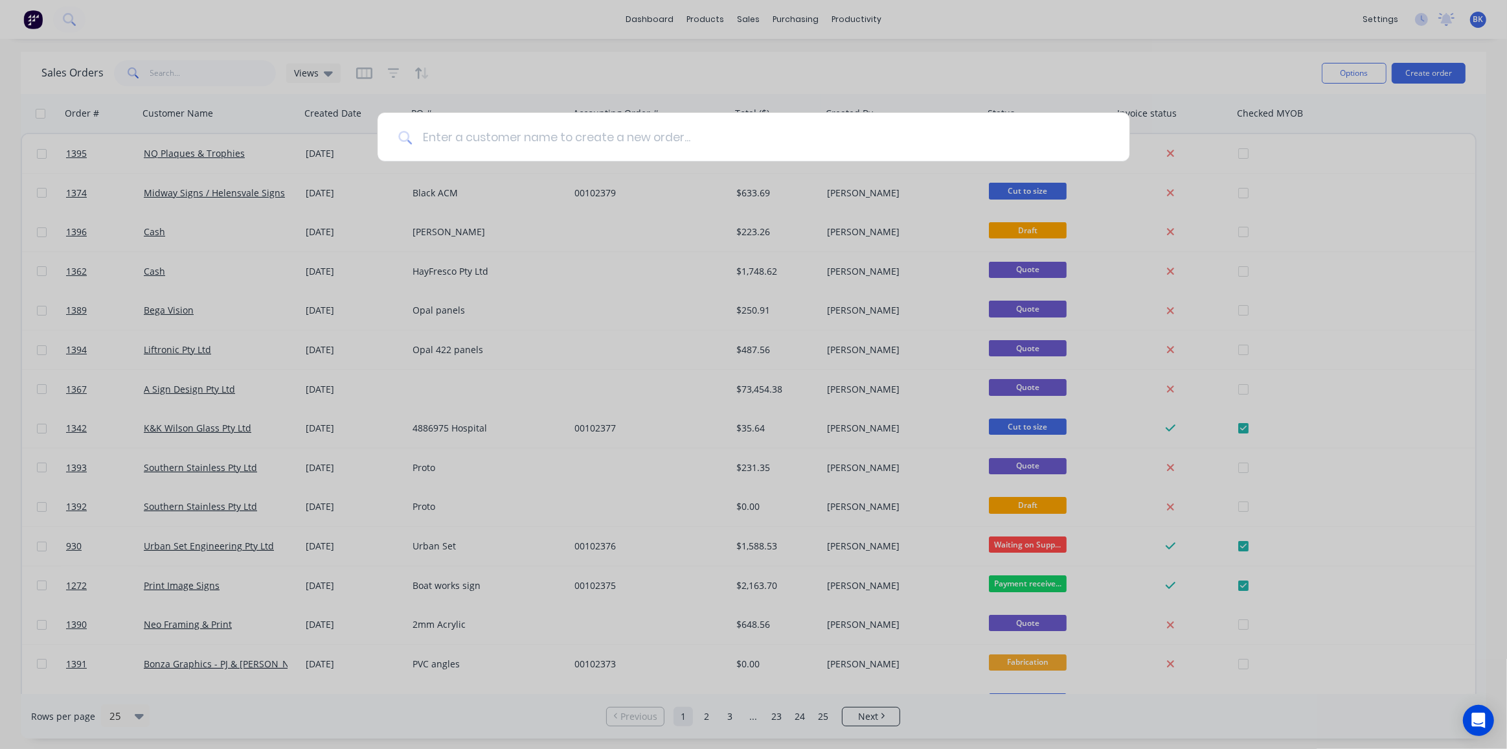
click at [639, 145] on input at bounding box center [760, 137] width 697 height 49
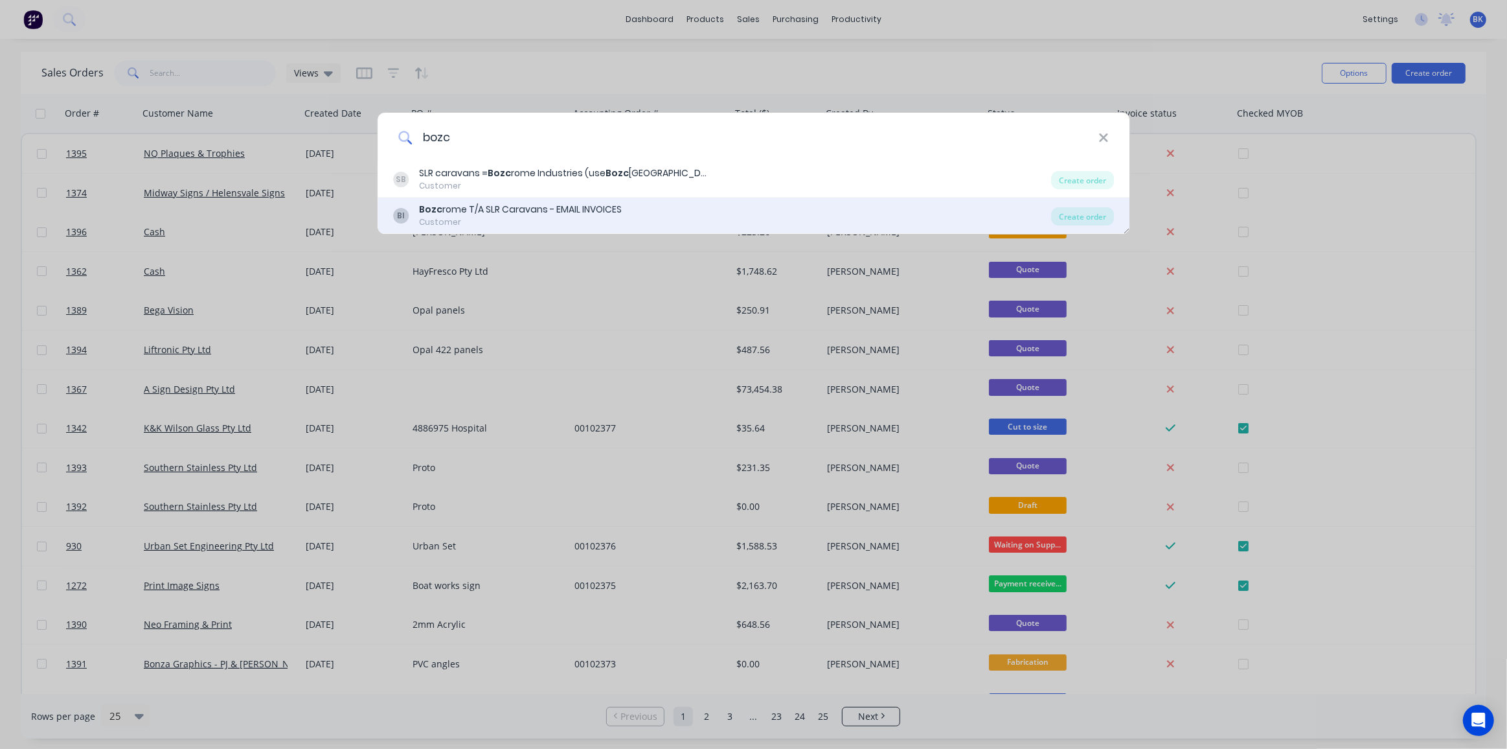
type input "bozc"
click at [530, 206] on div "Bozc rome T/A SLR Caravans - EMAIL INVOICES" at bounding box center [520, 210] width 203 height 14
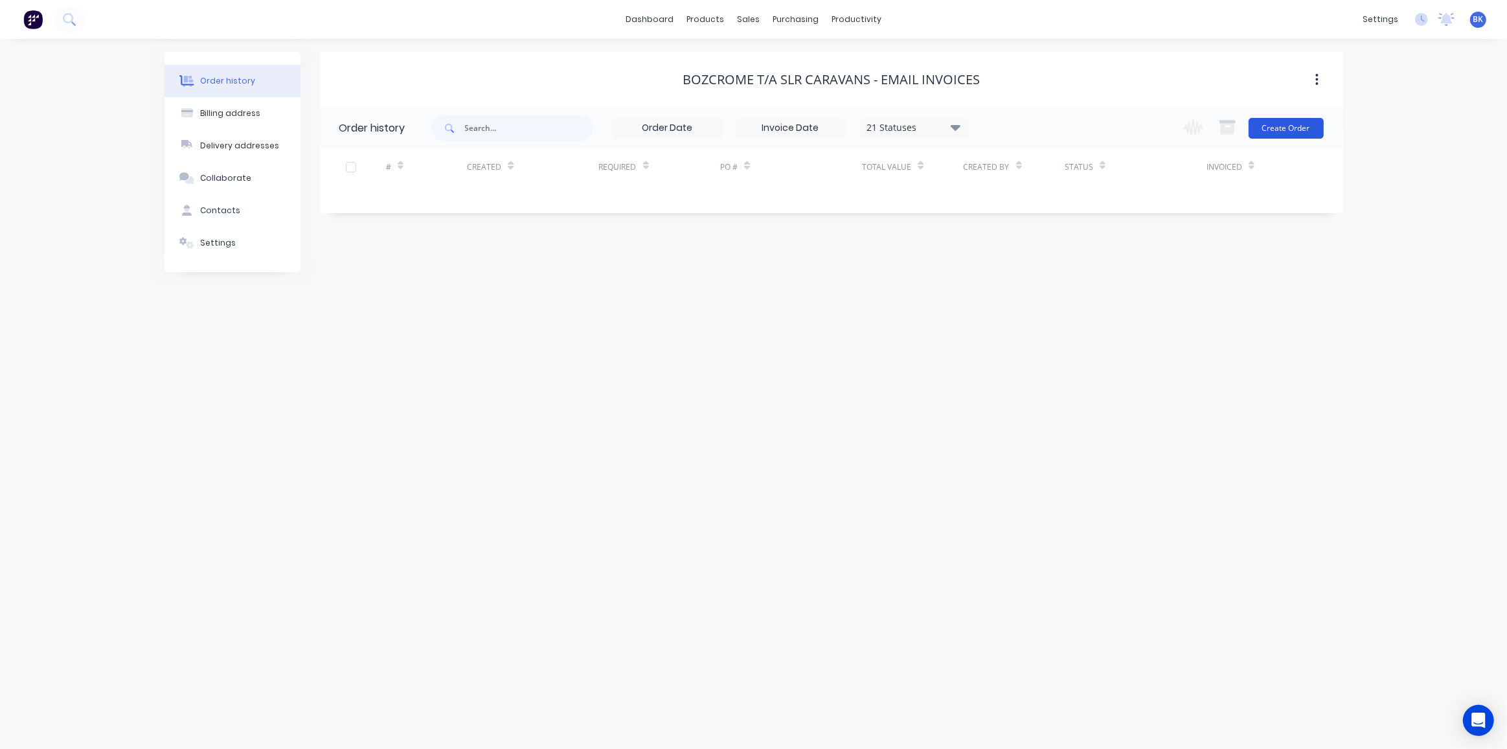
click at [1265, 131] on button "Create Order" at bounding box center [1286, 128] width 75 height 21
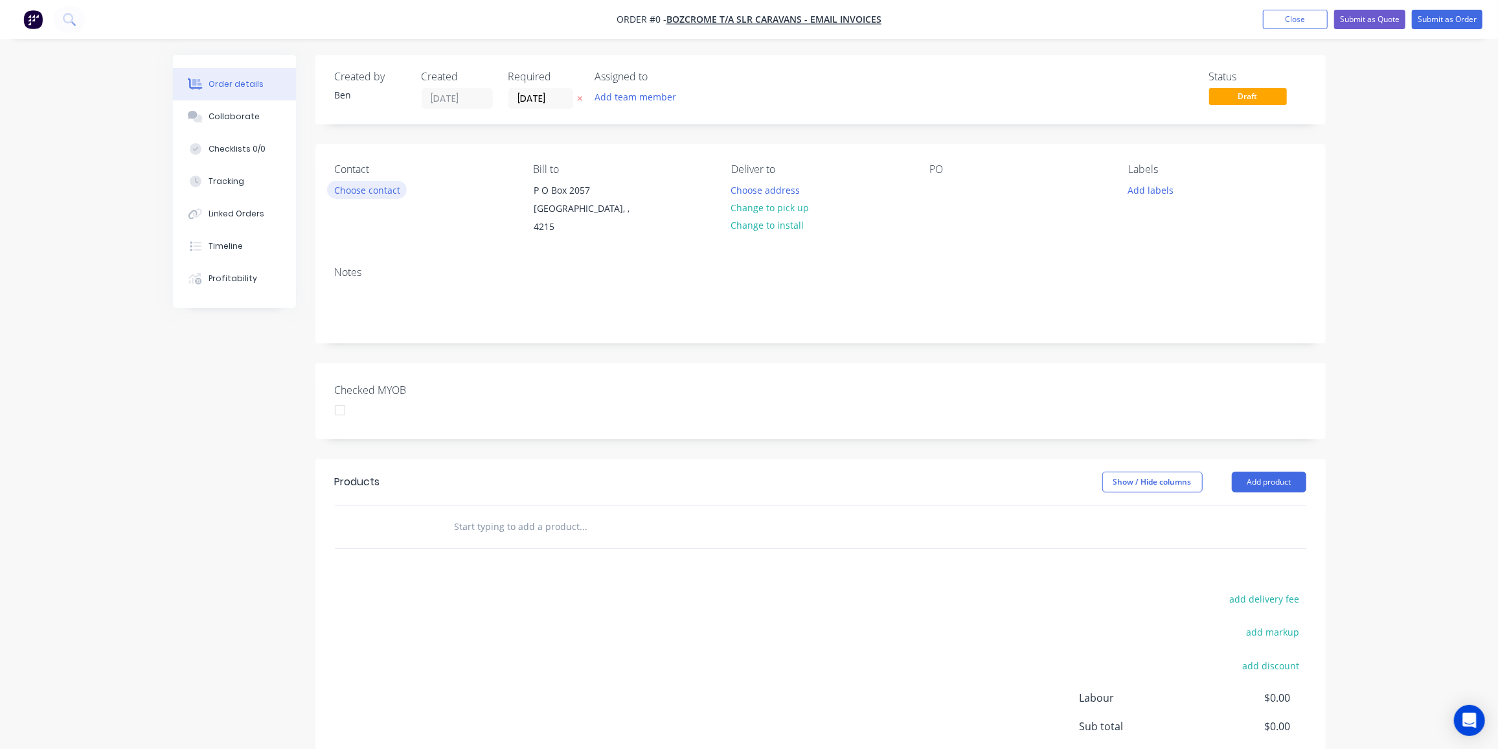
click at [387, 187] on button "Choose contact" at bounding box center [367, 189] width 80 height 17
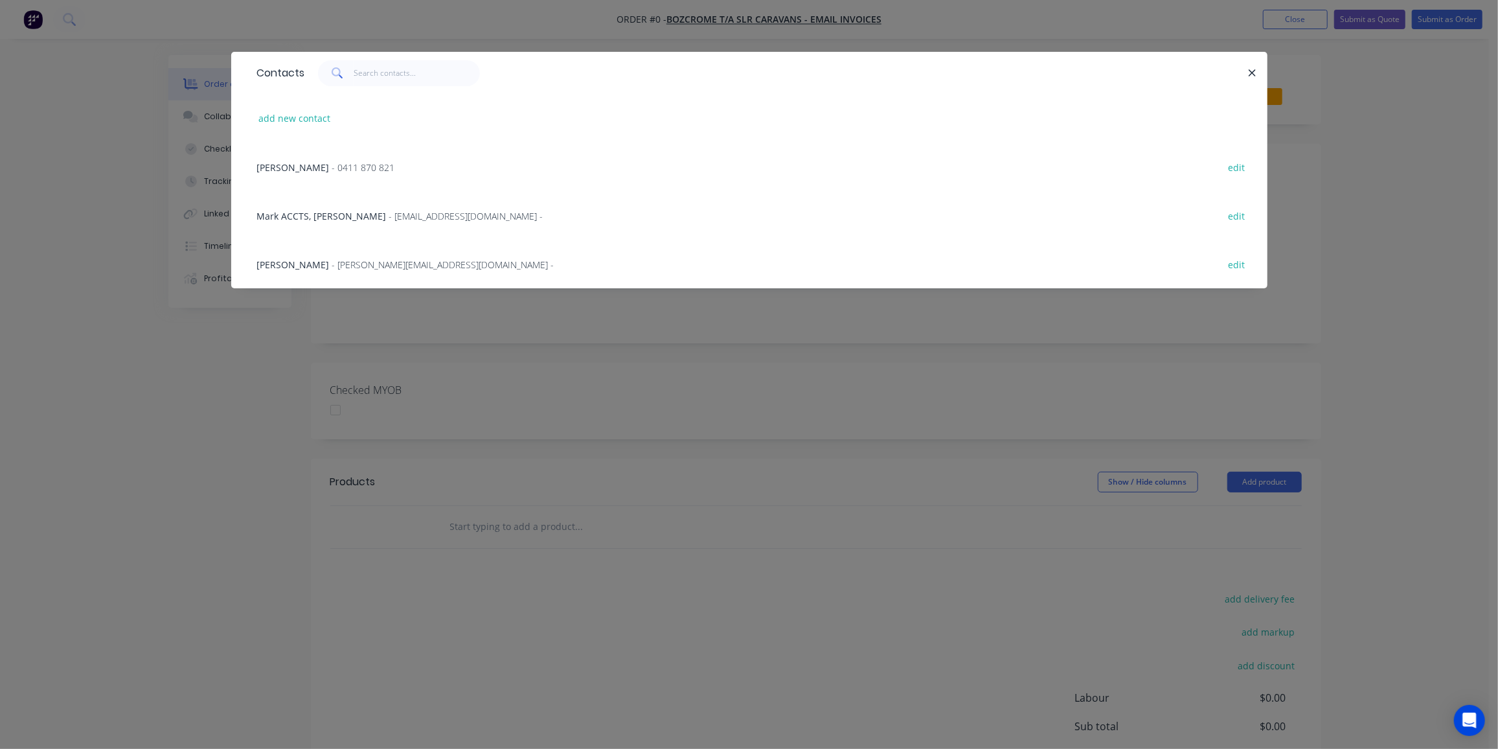
click at [409, 262] on span "- clinton@slrvexpedition.com.au -" at bounding box center [443, 264] width 222 height 12
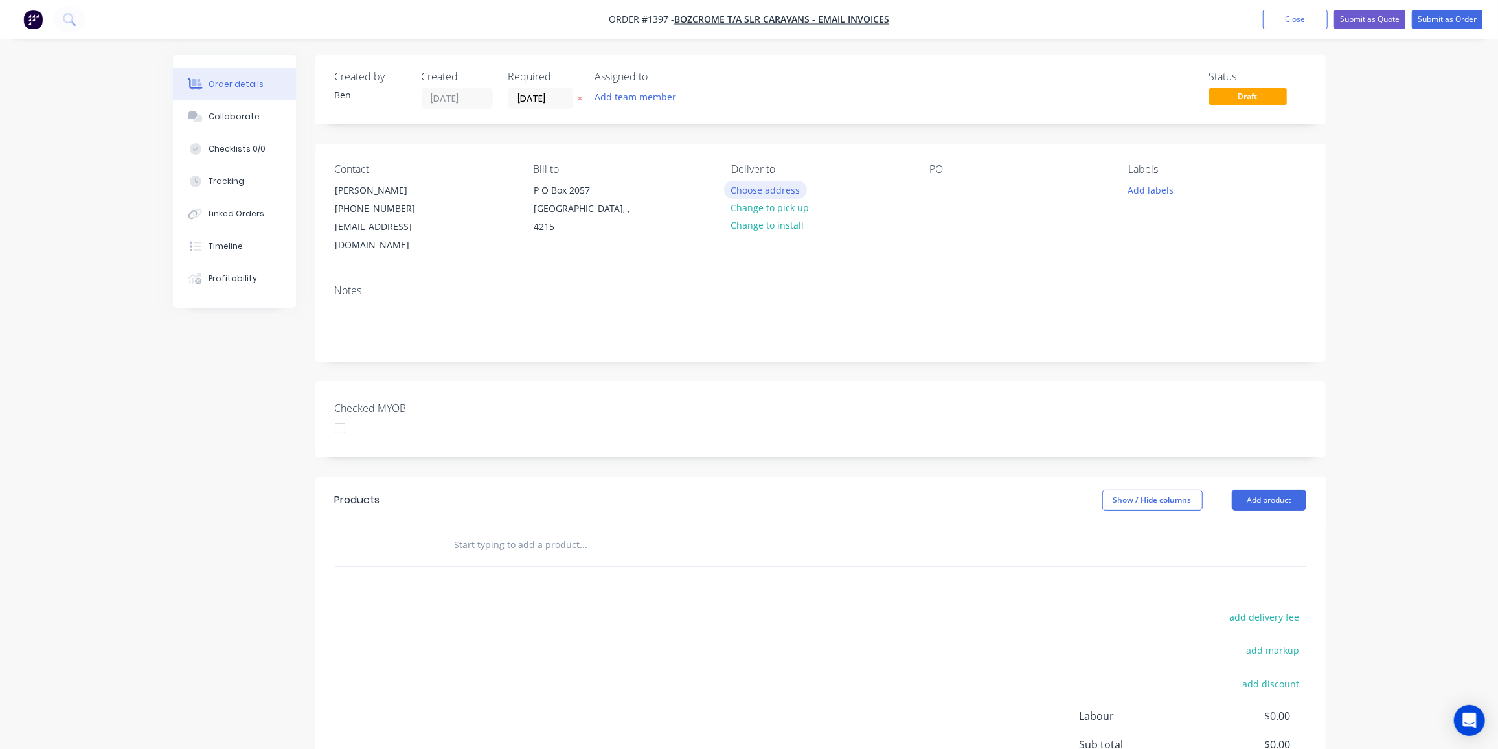
click at [786, 190] on button "Choose address" at bounding box center [765, 189] width 83 height 17
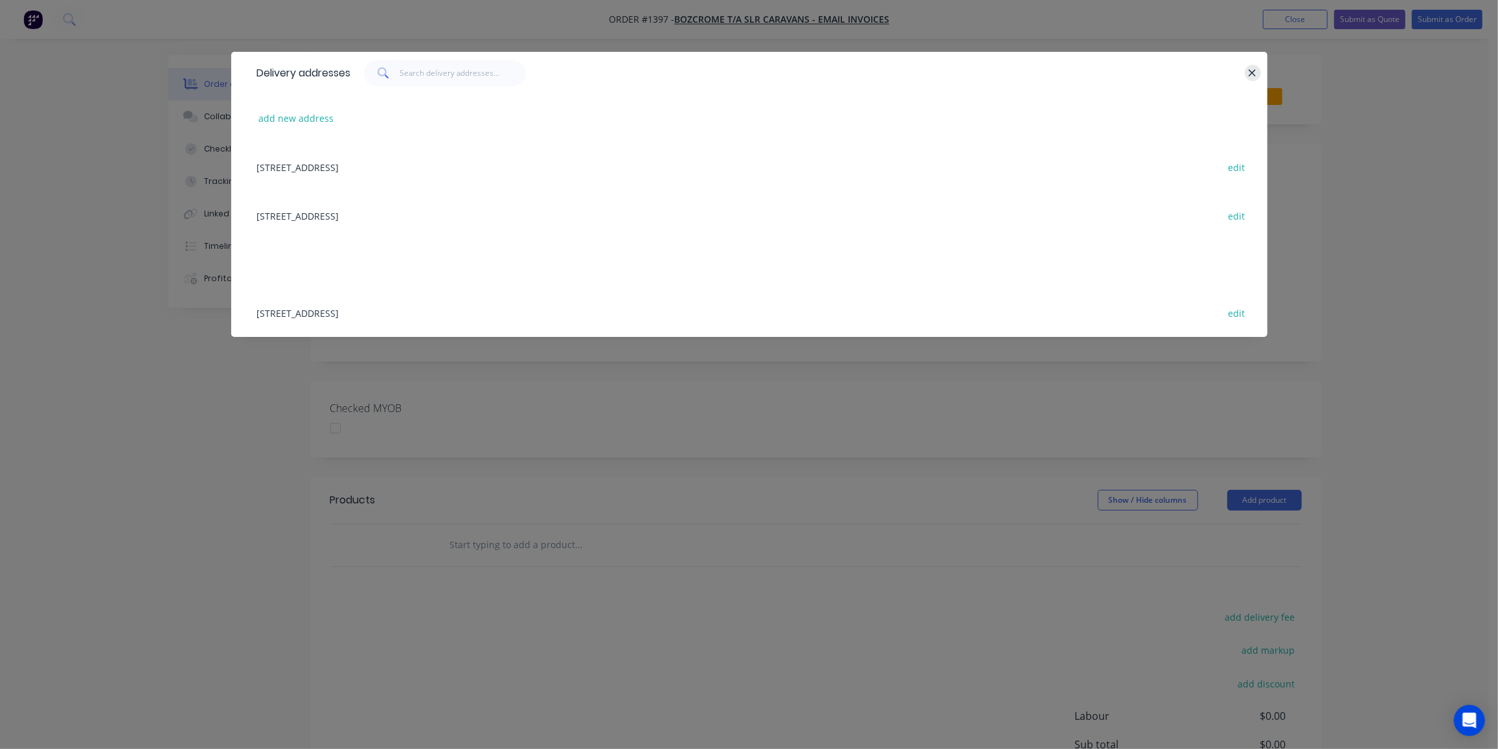
click at [1245, 70] on button "button" at bounding box center [1253, 73] width 16 height 16
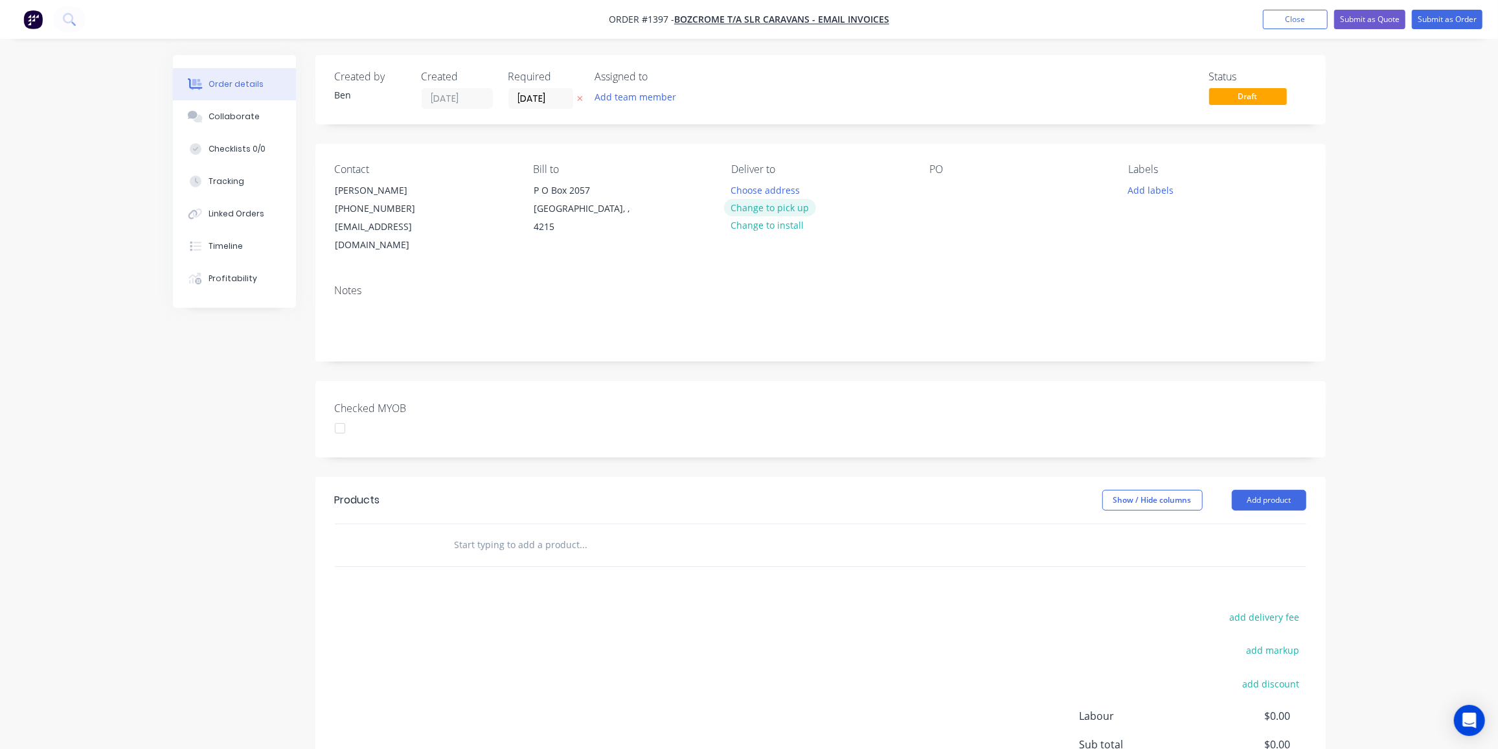
click at [790, 204] on button "Change to pick up" at bounding box center [770, 207] width 92 height 17
click at [943, 192] on div at bounding box center [940, 190] width 21 height 19
click at [1152, 187] on button "Add labels" at bounding box center [1151, 189] width 60 height 17
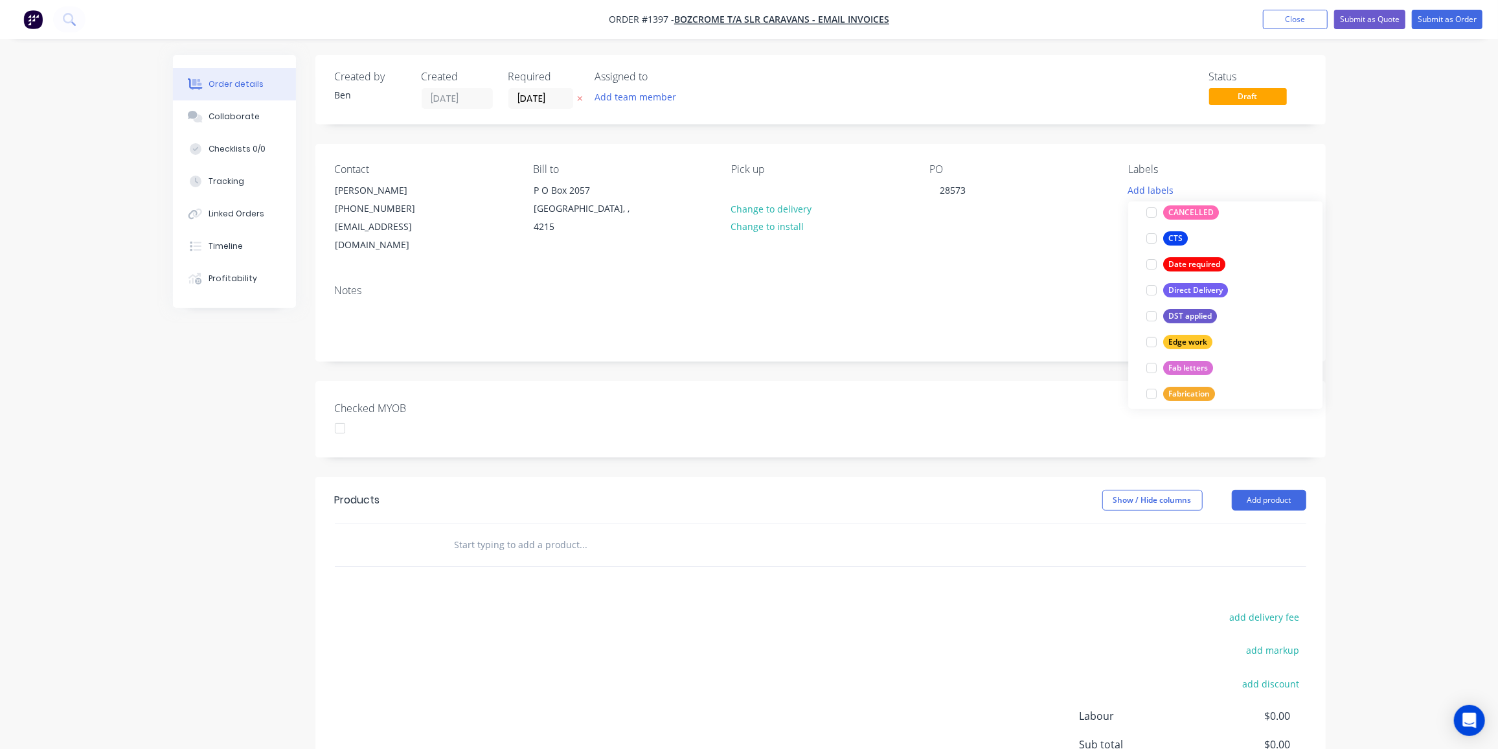
scroll to position [235, 0]
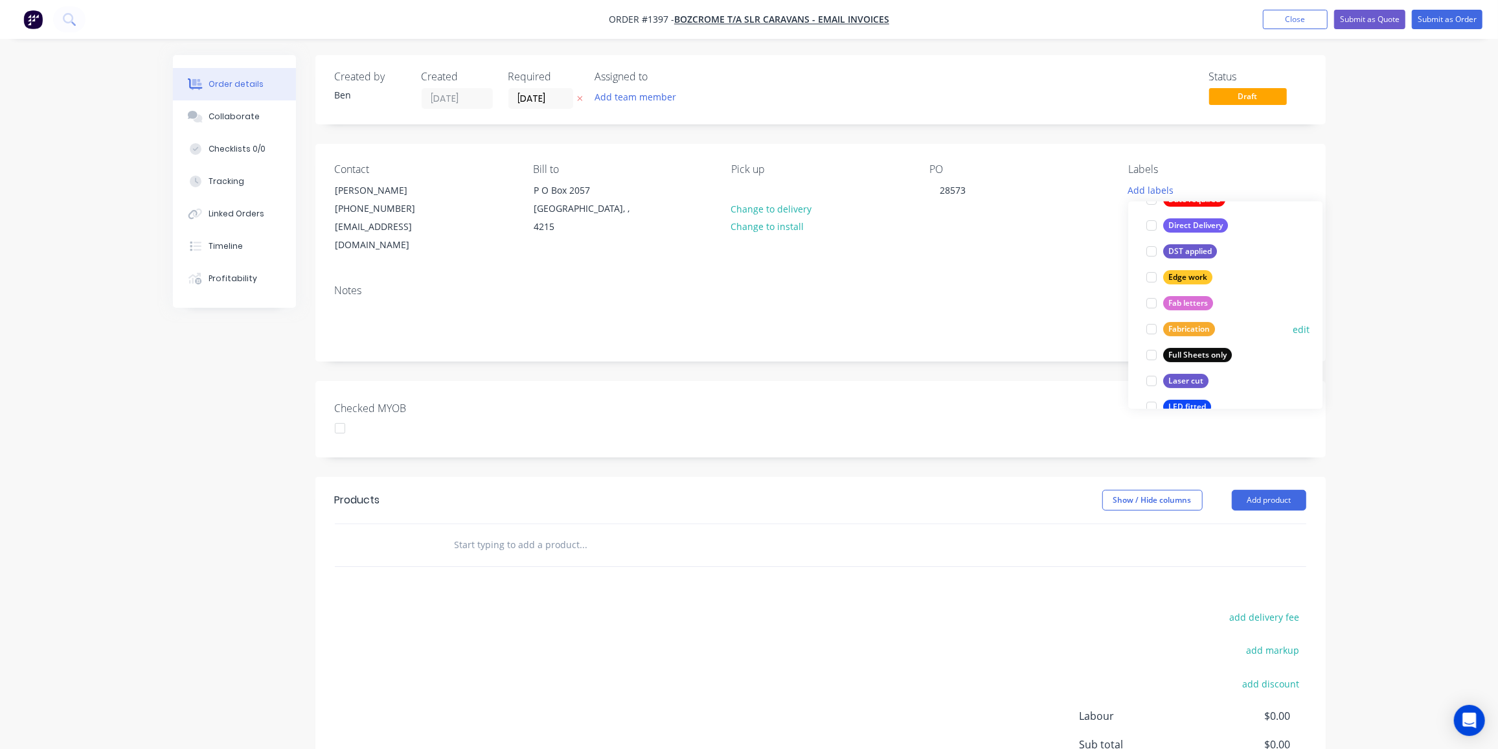
click at [1201, 322] on div "Fabrication" at bounding box center [1189, 329] width 52 height 14
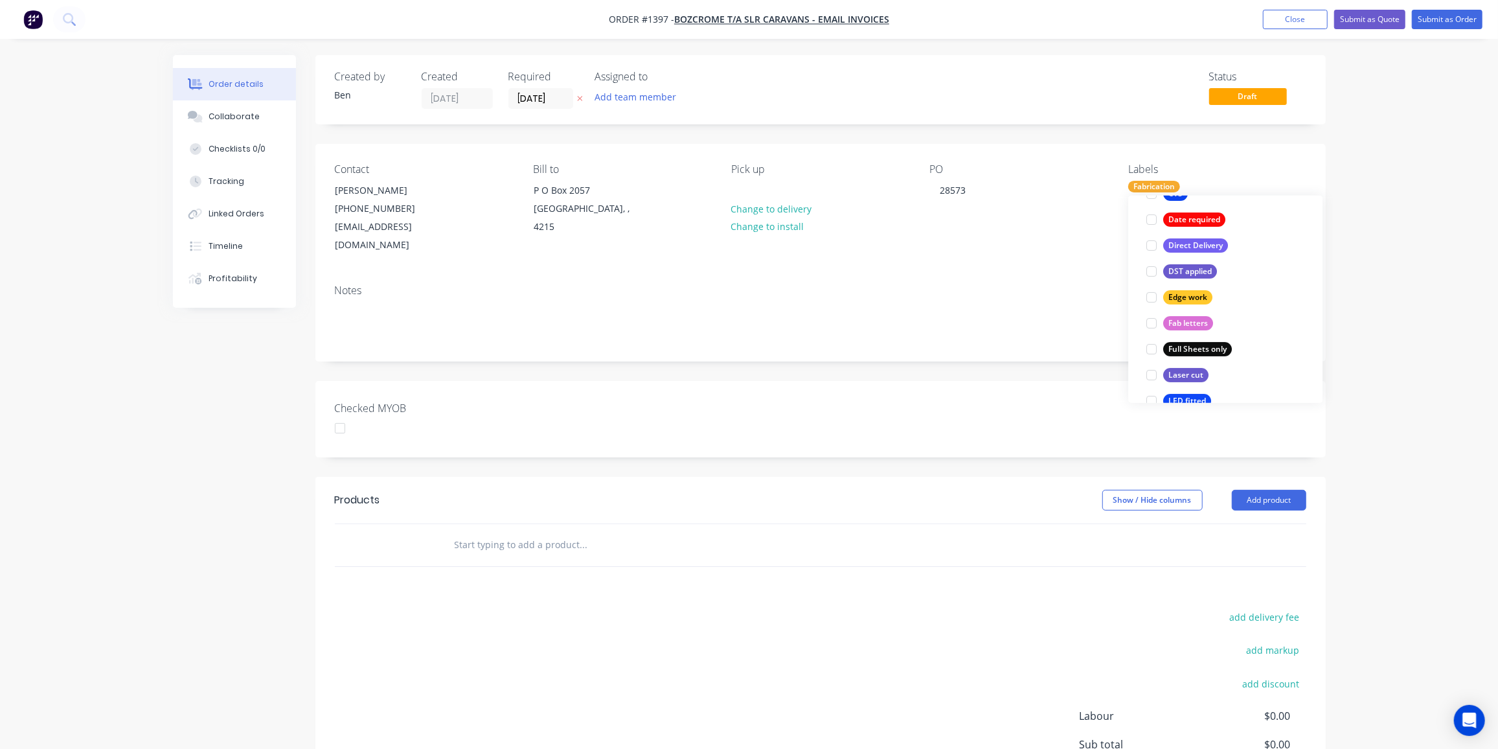
scroll to position [0, 0]
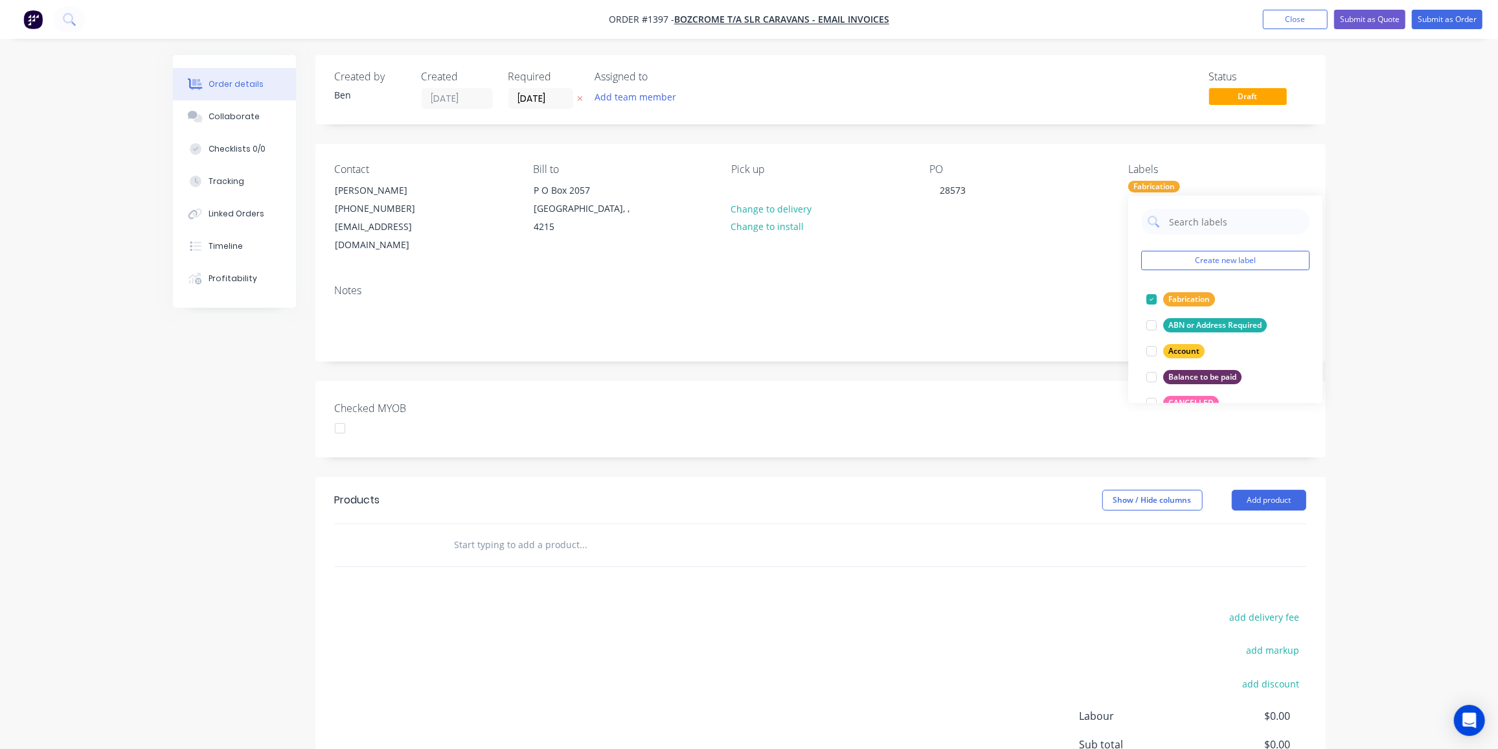
click at [479, 532] on input "text" at bounding box center [583, 545] width 259 height 26
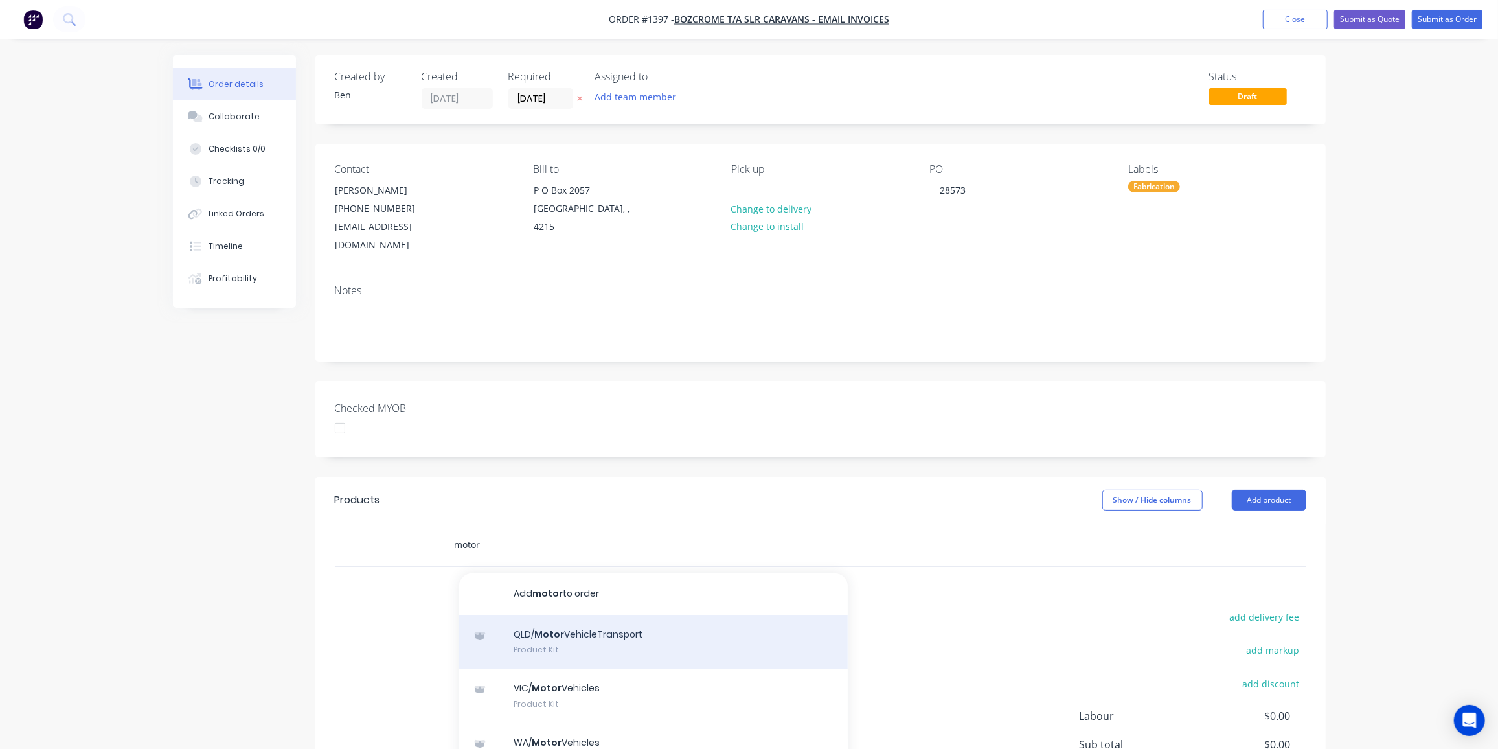
type input "motor"
click at [644, 619] on div "QLD/ Motor VehicleTransport Product Kit" at bounding box center [653, 642] width 389 height 54
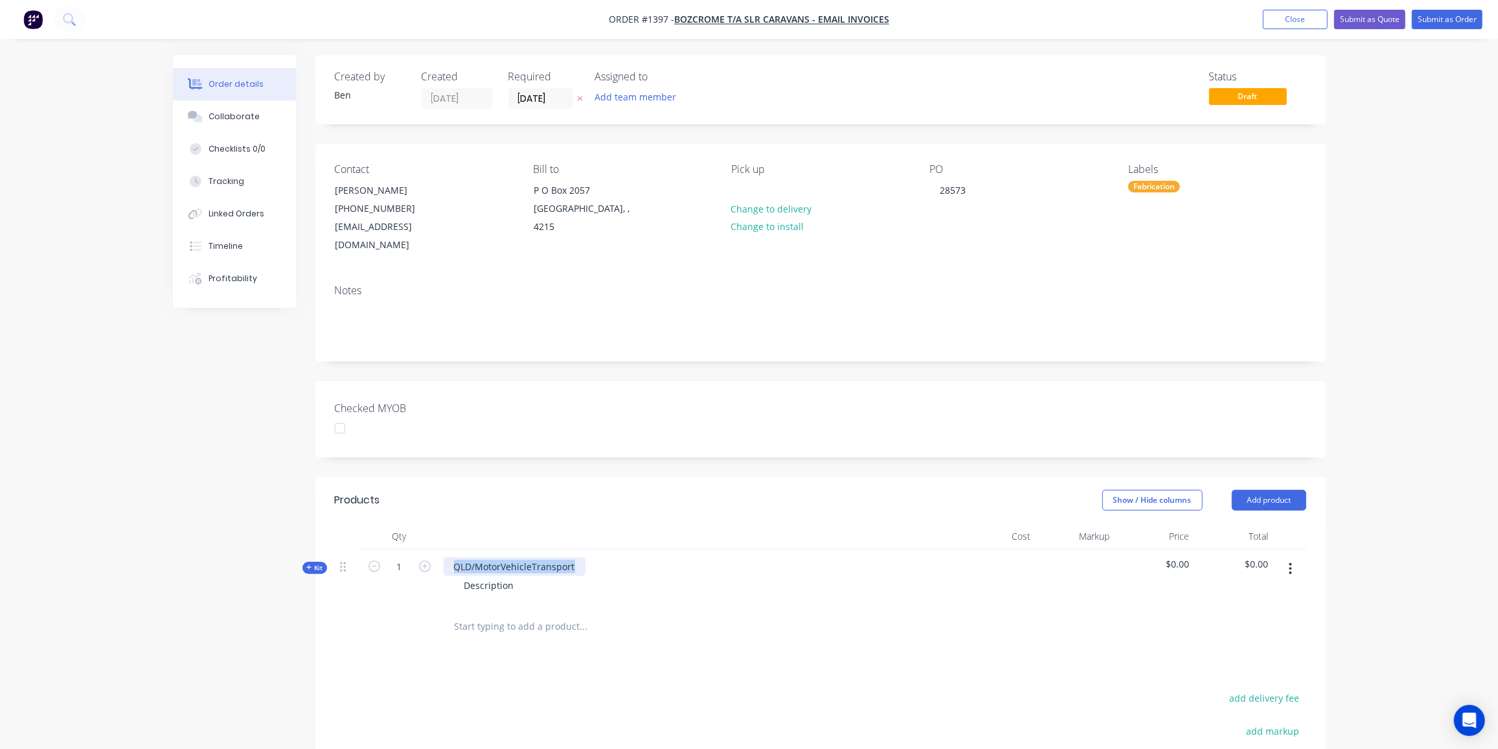
drag, startPoint x: 580, startPoint y: 550, endPoint x: 434, endPoint y: 549, distance: 145.7
click at [434, 549] on div "Kit 1 QLD/MotorVehicleTransport Description $0.00 $0.00" at bounding box center [820, 577] width 971 height 56
paste div
drag, startPoint x: 519, startPoint y: 569, endPoint x: 422, endPoint y: 569, distance: 97.1
click at [423, 569] on div "Kit 1 600x500x450H Water tank Description $0.00 $0.00" at bounding box center [820, 577] width 971 height 56
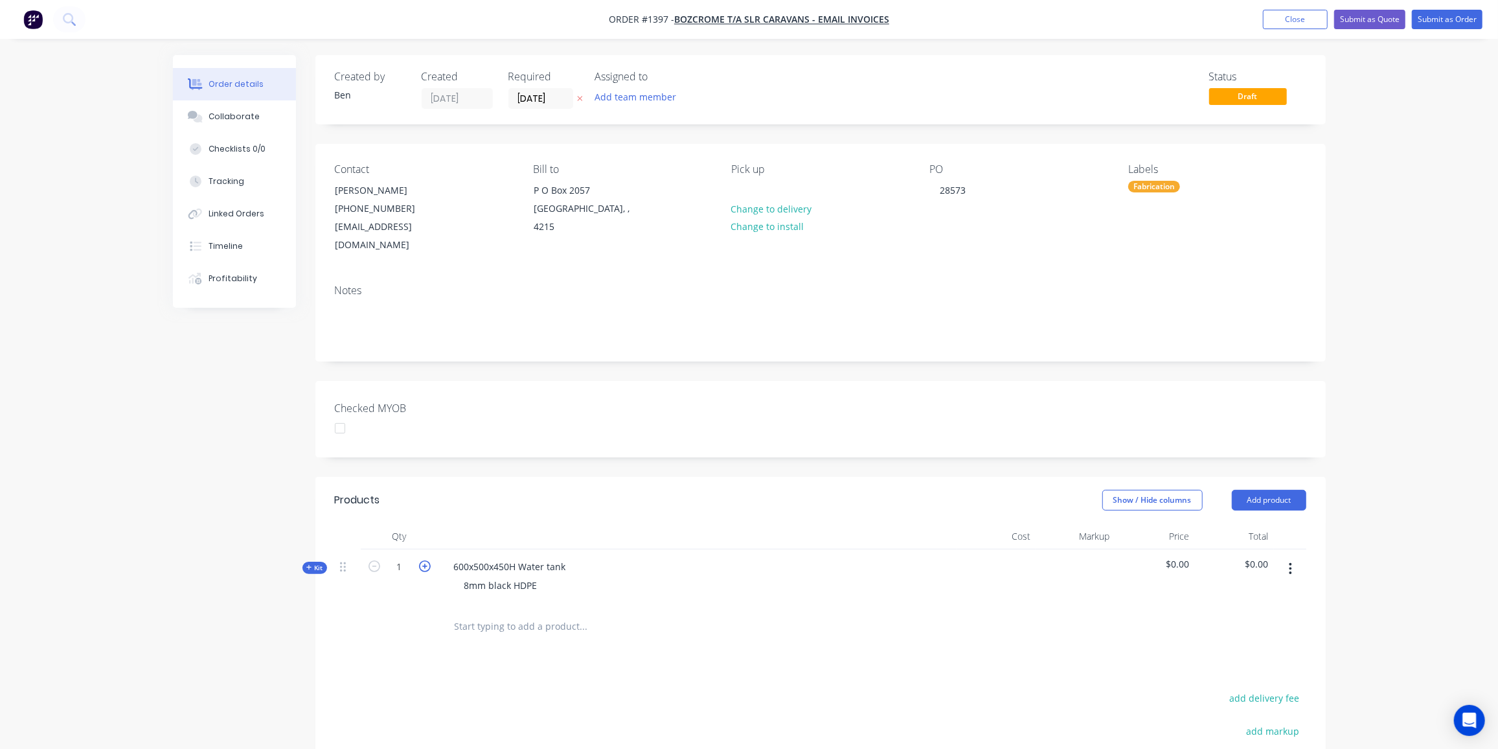
click at [428, 560] on icon "button" at bounding box center [425, 566] width 12 height 12
type input "2"
click at [782, 550] on div "600x500x450H Water tank 8mm black HDPE" at bounding box center [697, 577] width 518 height 56
click at [1299, 19] on button "Close" at bounding box center [1295, 19] width 65 height 19
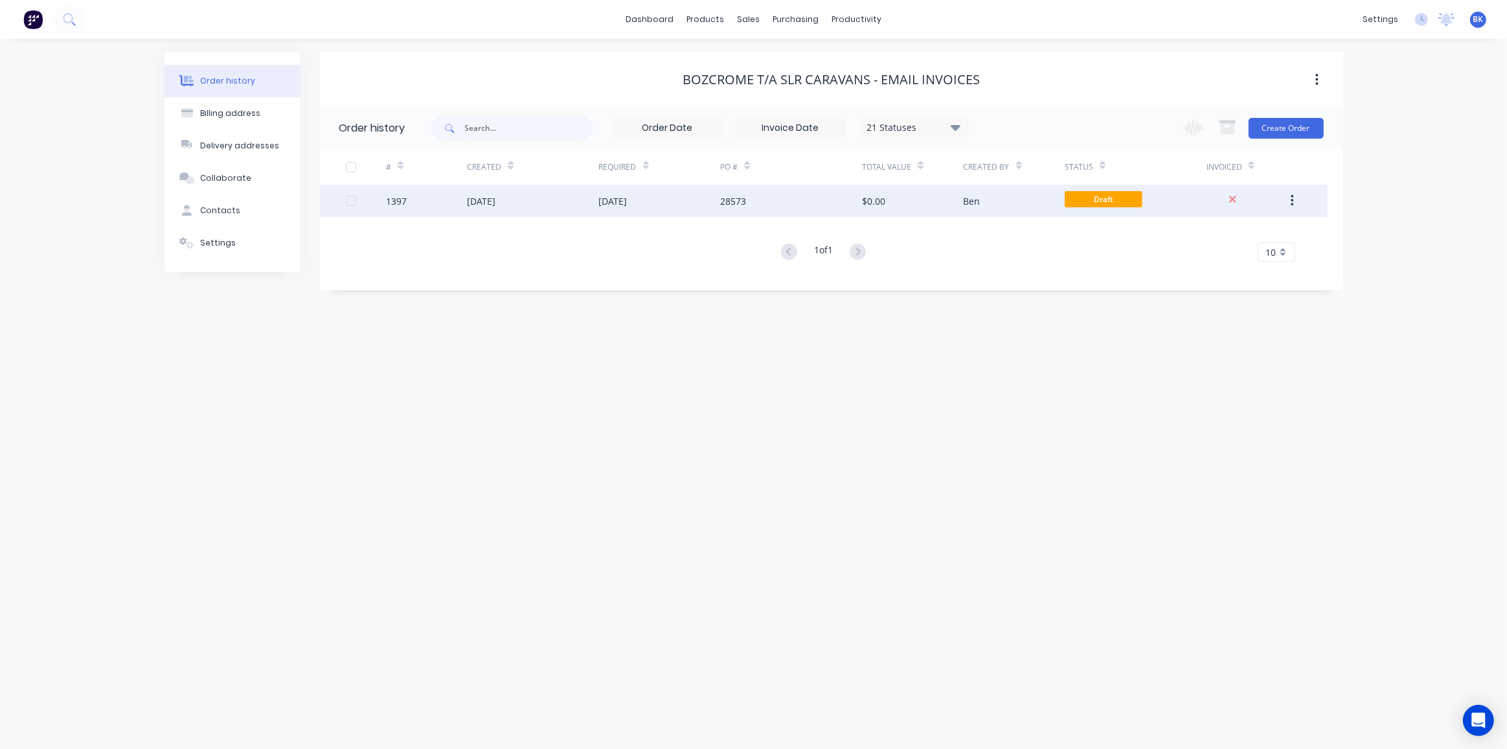
click at [939, 196] on div "$0.00" at bounding box center [912, 201] width 101 height 32
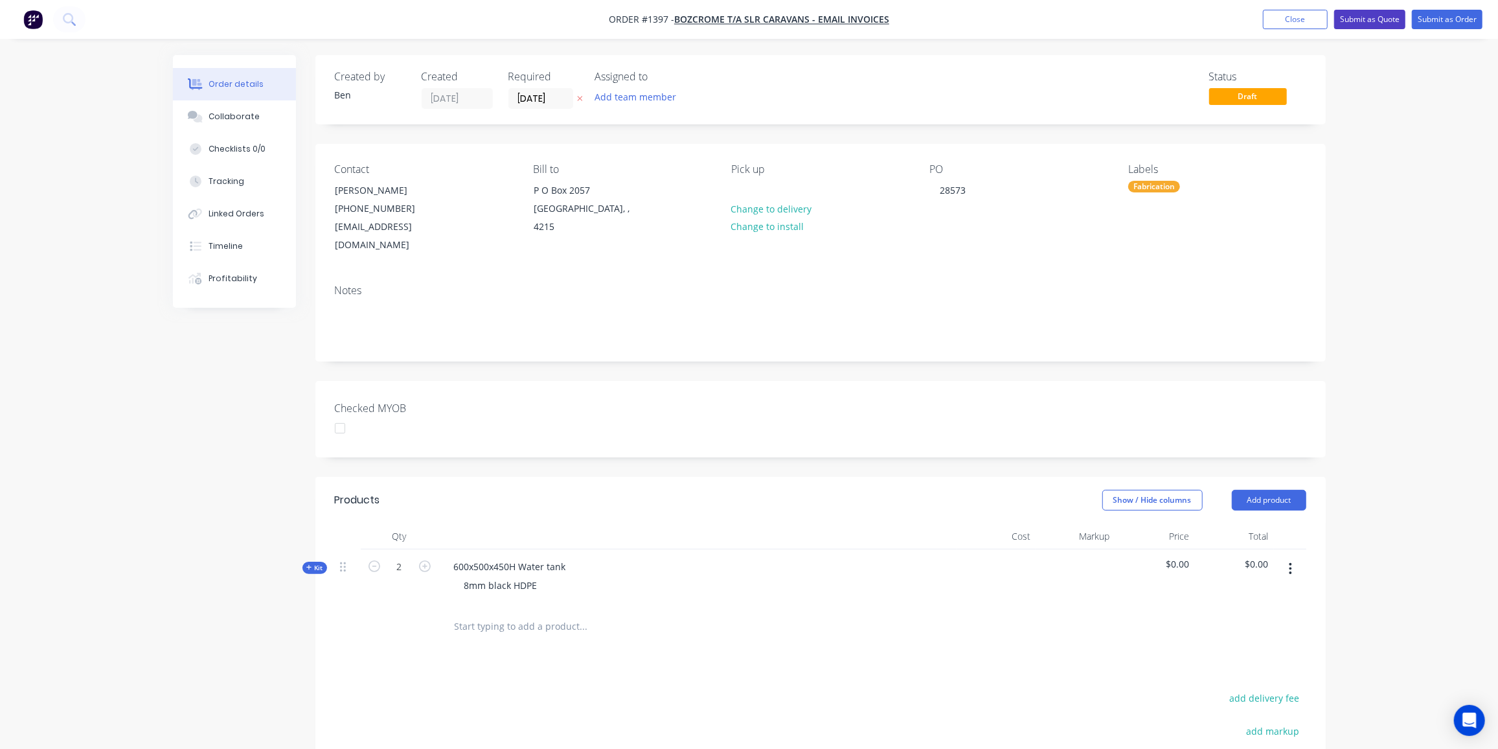
click at [1357, 16] on button "Submit as Quote" at bounding box center [1369, 19] width 71 height 19
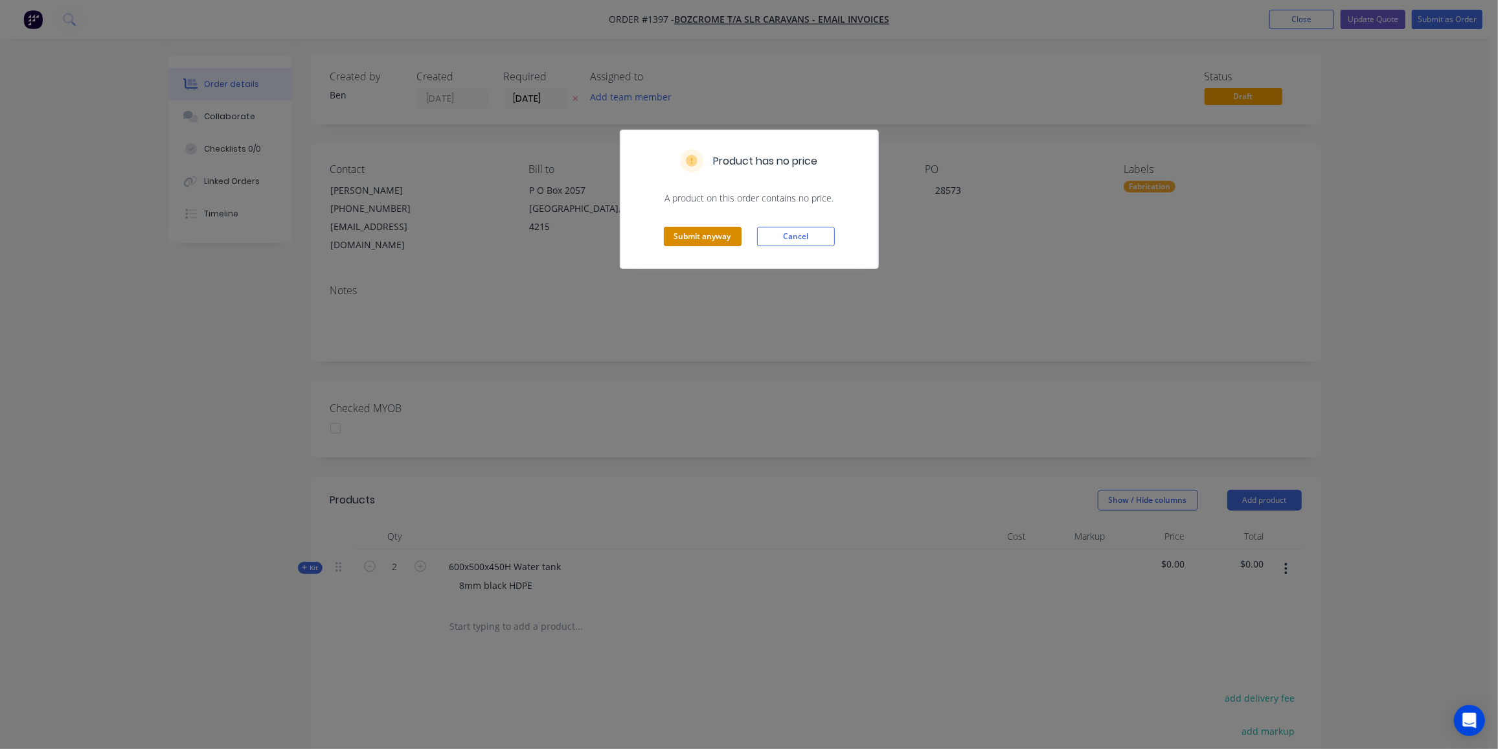
drag, startPoint x: 683, startPoint y: 235, endPoint x: 731, endPoint y: 177, distance: 75.9
click at [683, 235] on button "Submit anyway" at bounding box center [703, 236] width 78 height 19
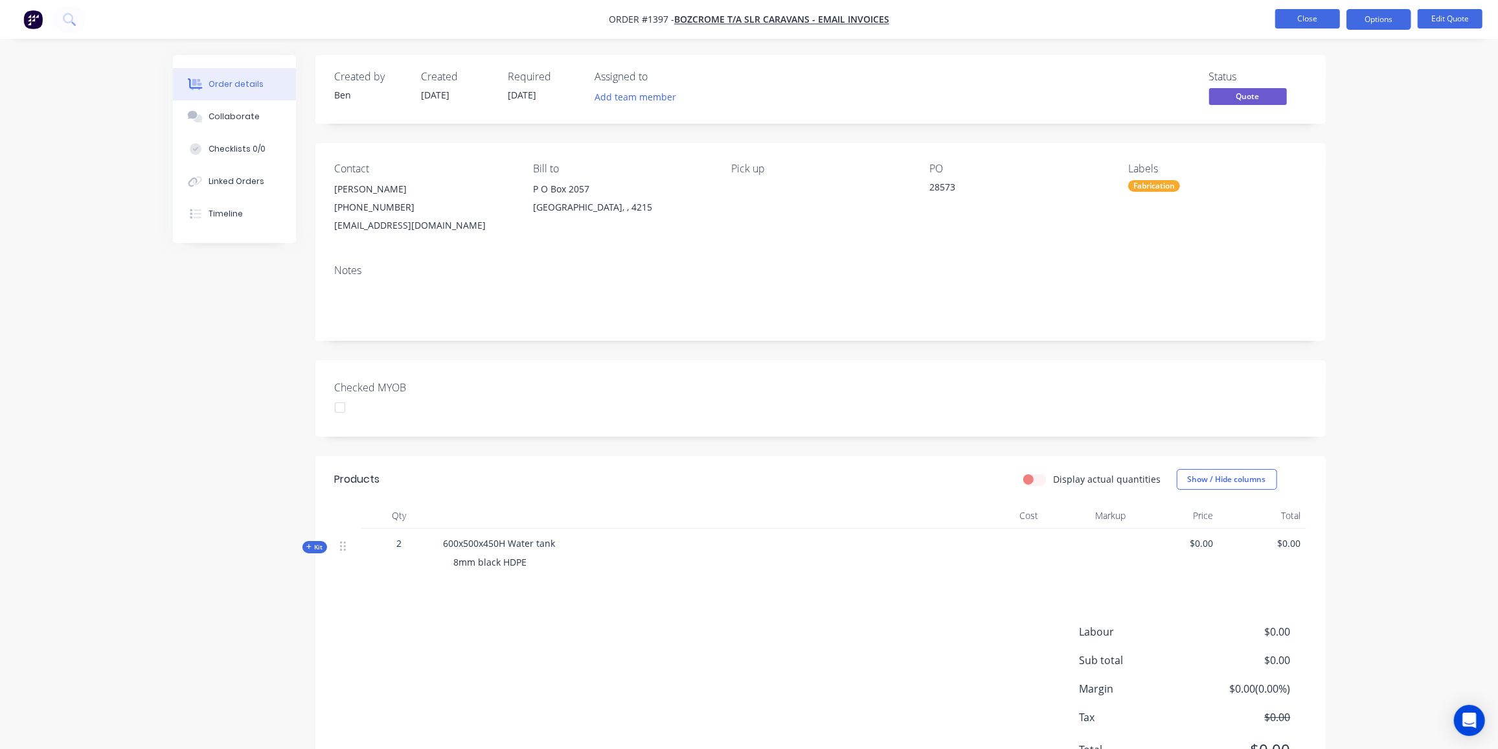
click at [1323, 19] on button "Close" at bounding box center [1307, 18] width 65 height 19
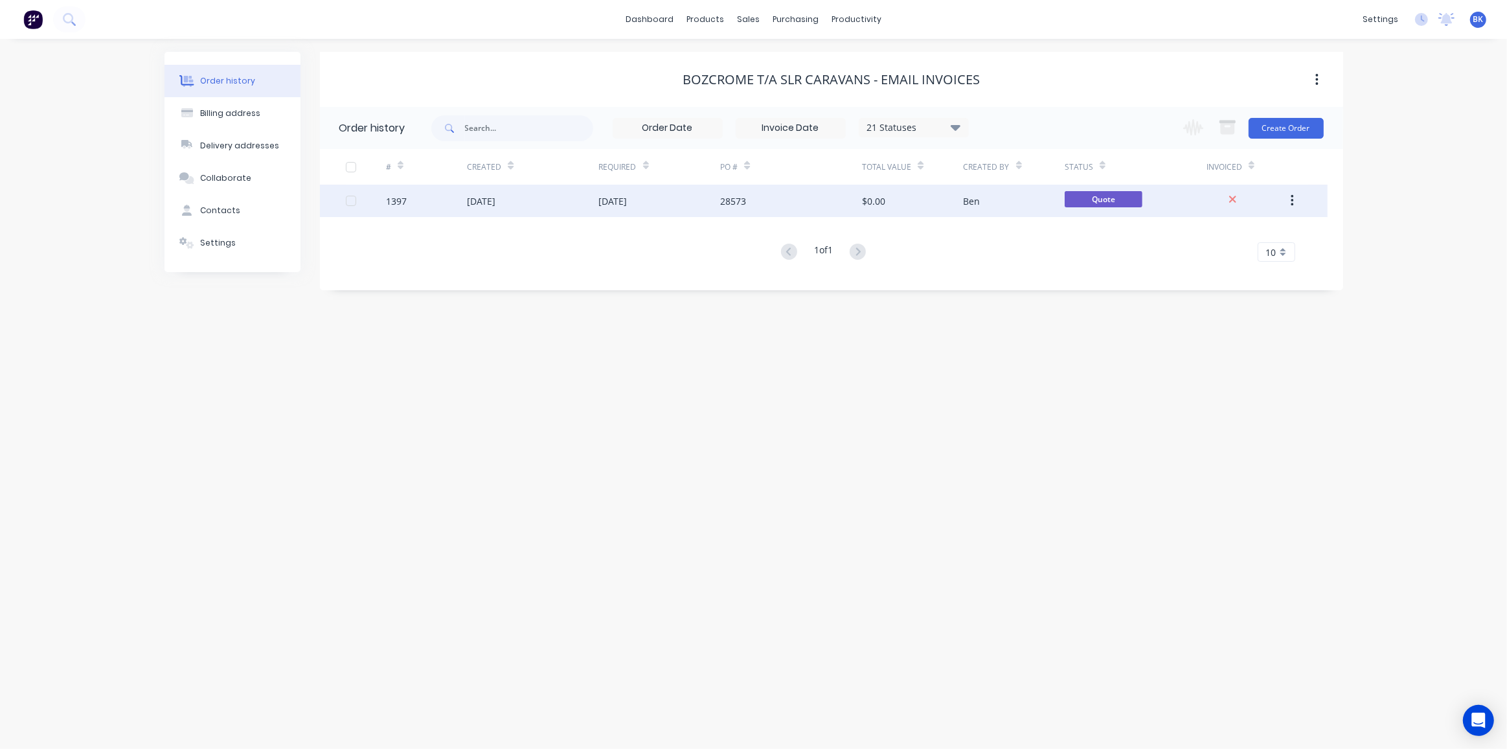
click at [745, 200] on div "28573" at bounding box center [733, 201] width 26 height 14
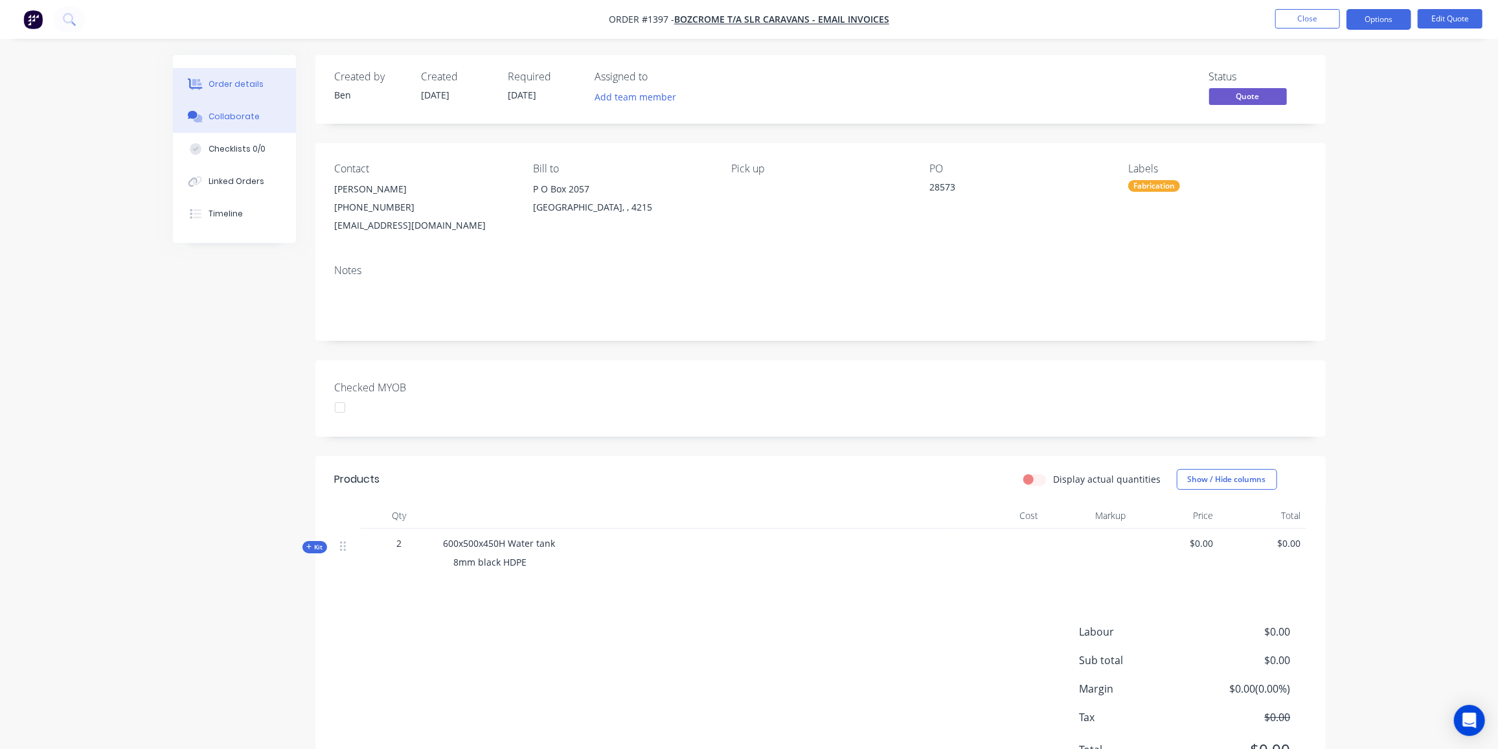
click at [223, 113] on div "Collaborate" at bounding box center [234, 117] width 51 height 12
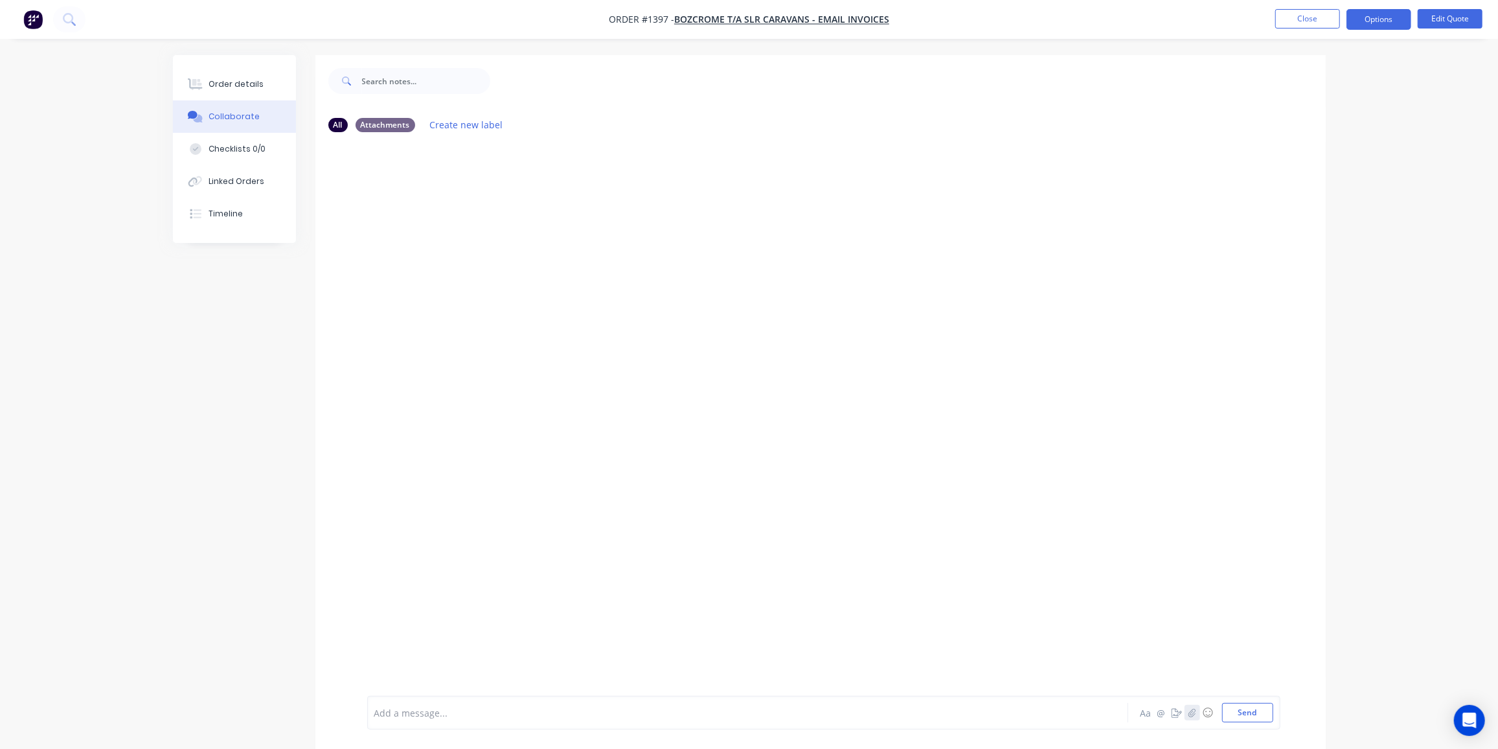
click at [1194, 714] on icon "button" at bounding box center [1192, 712] width 8 height 9
click at [773, 369] on div at bounding box center [820, 418] width 1010 height 553
click at [1249, 716] on button "Send" at bounding box center [1247, 712] width 51 height 19
click at [1311, 14] on button "Close" at bounding box center [1307, 18] width 65 height 19
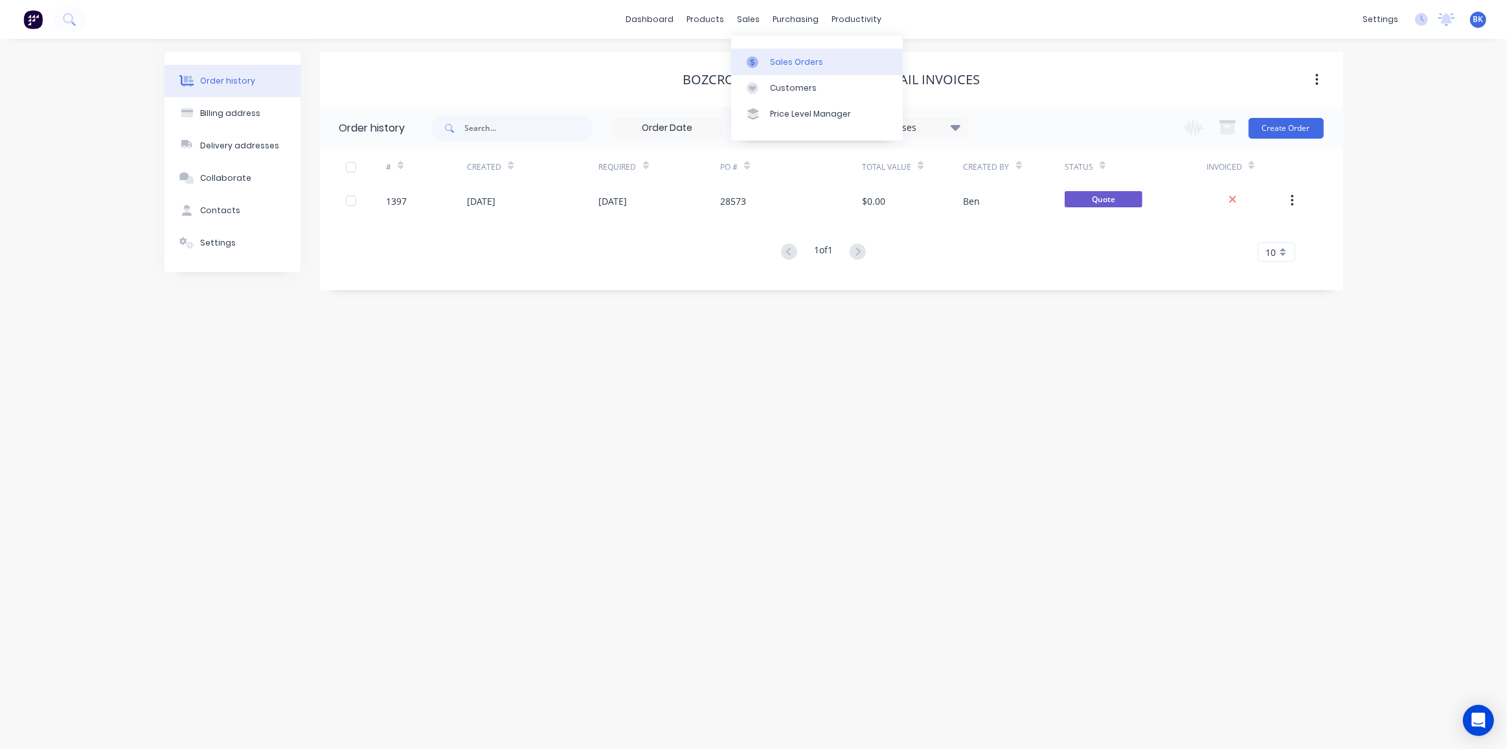
click at [766, 60] on div at bounding box center [756, 62] width 19 height 12
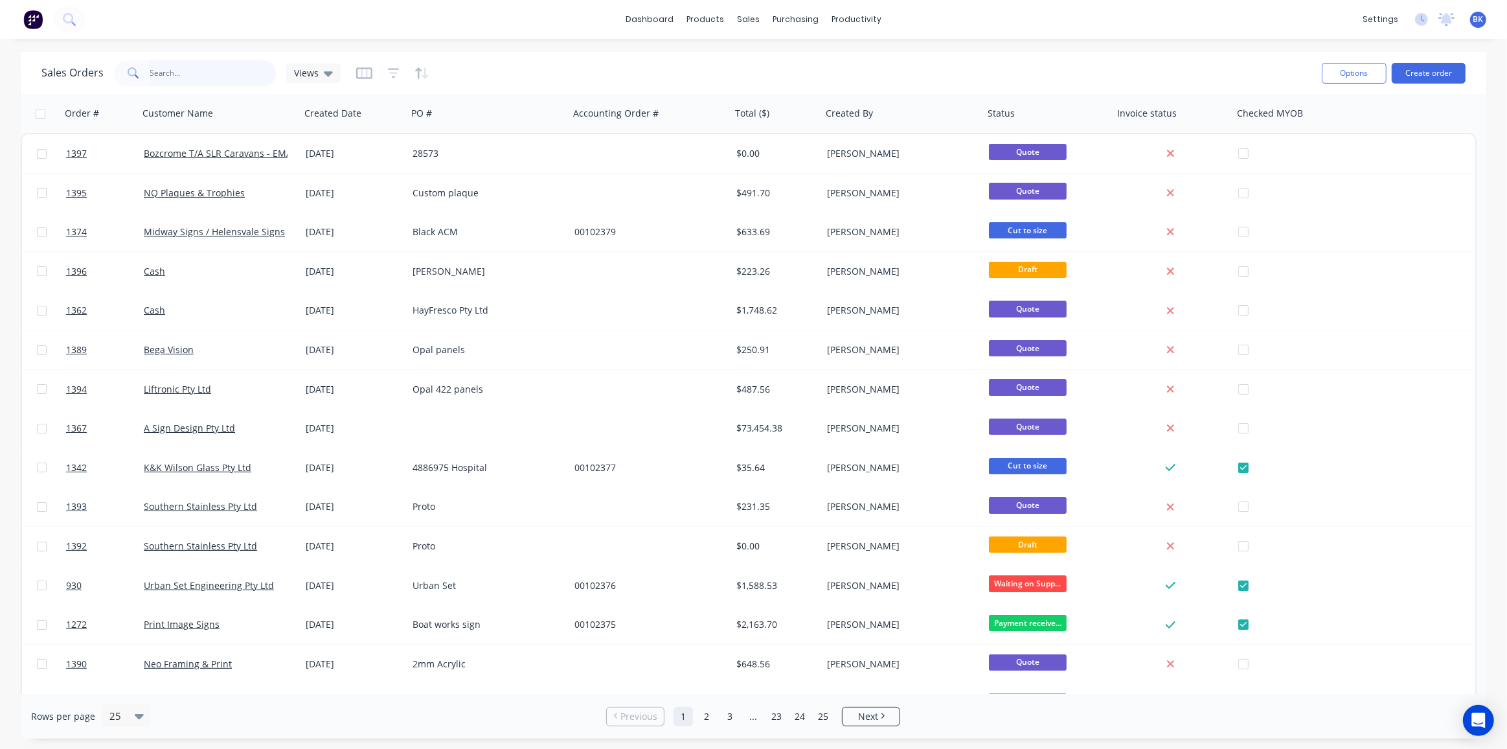
click at [219, 78] on input "text" at bounding box center [213, 73] width 126 height 26
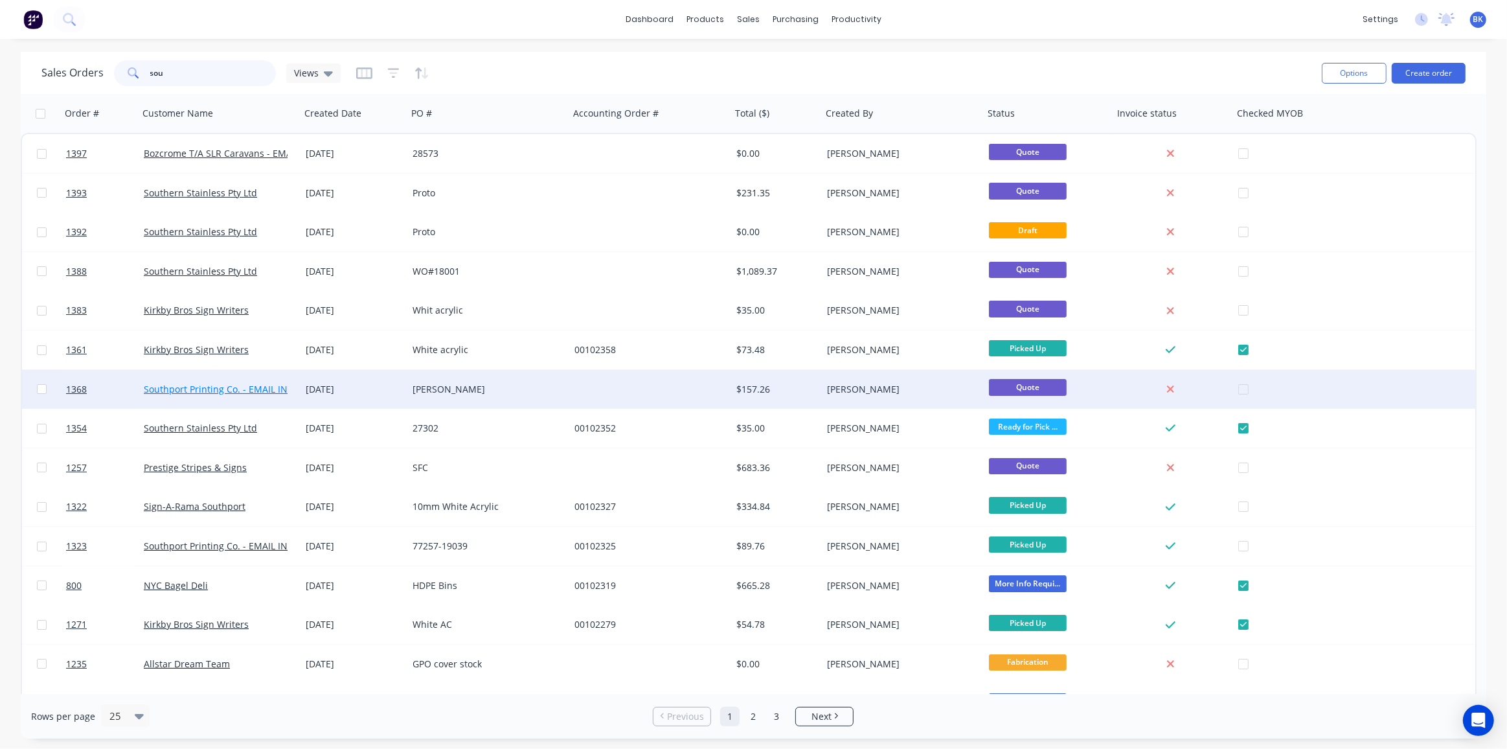
type input "sou"
click at [269, 386] on link "Southport Printing Co. - EMAIL INVOICES" at bounding box center [231, 389] width 175 height 12
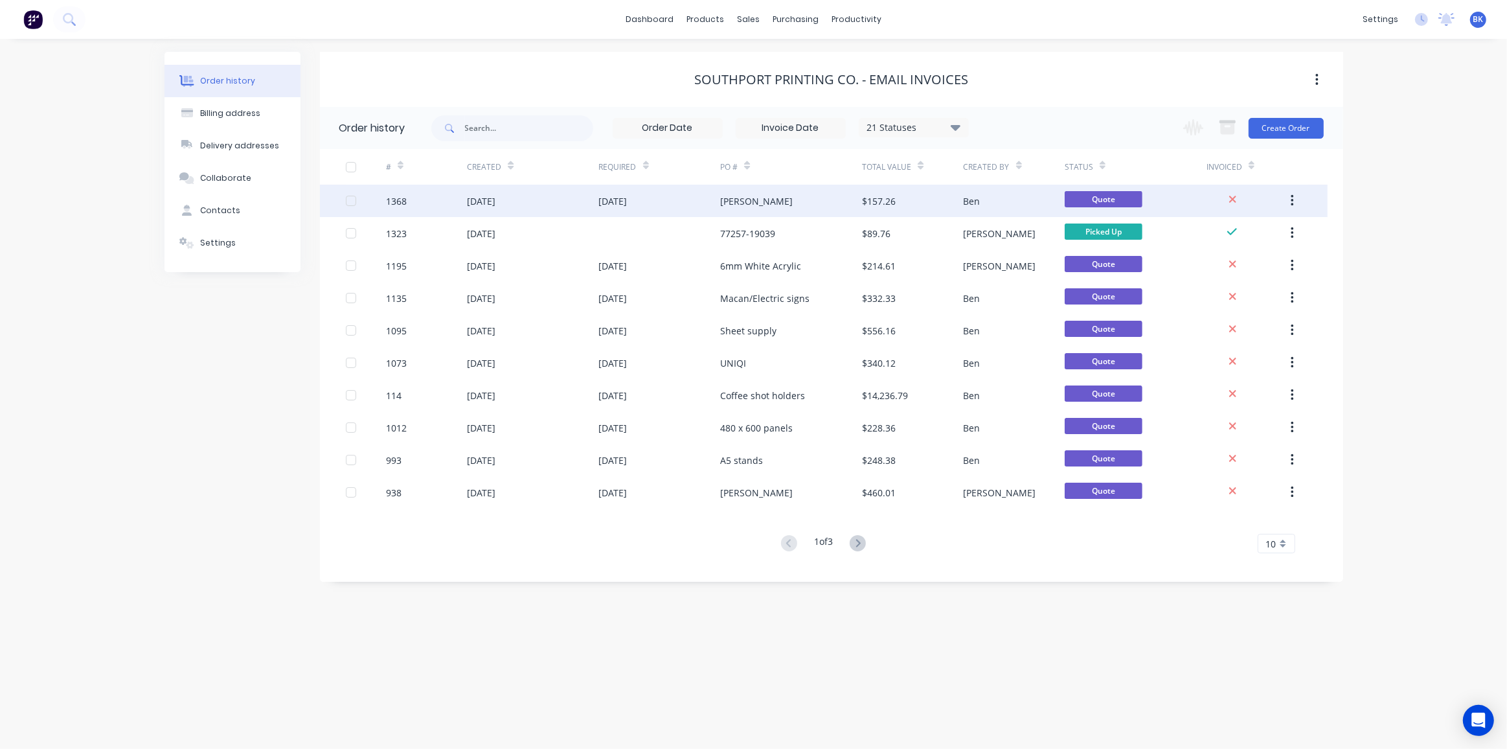
click at [620, 211] on div "[DATE]" at bounding box center [660, 201] width 122 height 32
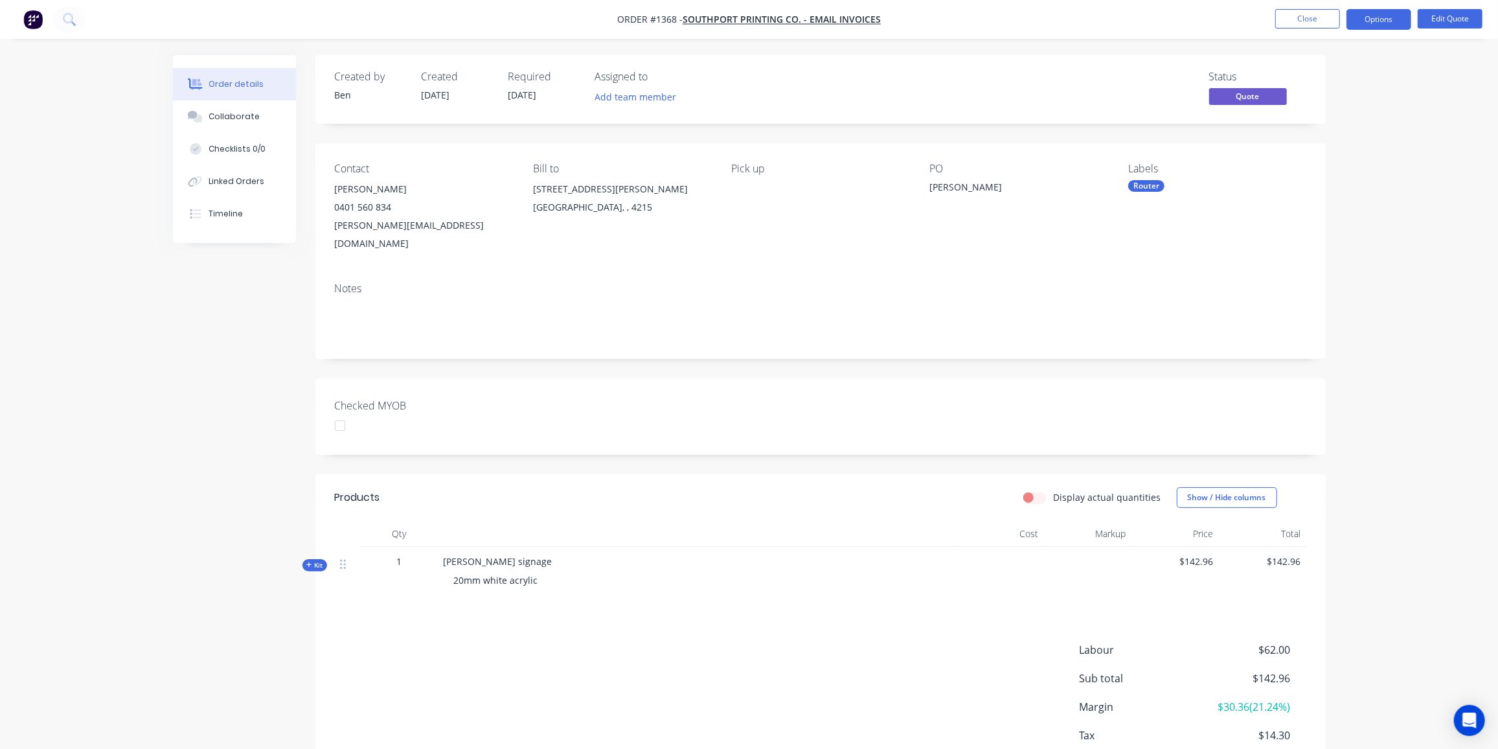
click at [979, 187] on div "Violet Fields" at bounding box center [1011, 189] width 162 height 18
drag, startPoint x: 979, startPoint y: 187, endPoint x: 920, endPoint y: 187, distance: 59.6
click at [920, 187] on div "Contact Reed Kelly 0401 560 834 reed@southportprintingco.com.au Bill to 65 John…" at bounding box center [820, 207] width 1010 height 129
click at [1442, 18] on button "Edit Quote" at bounding box center [1450, 18] width 65 height 19
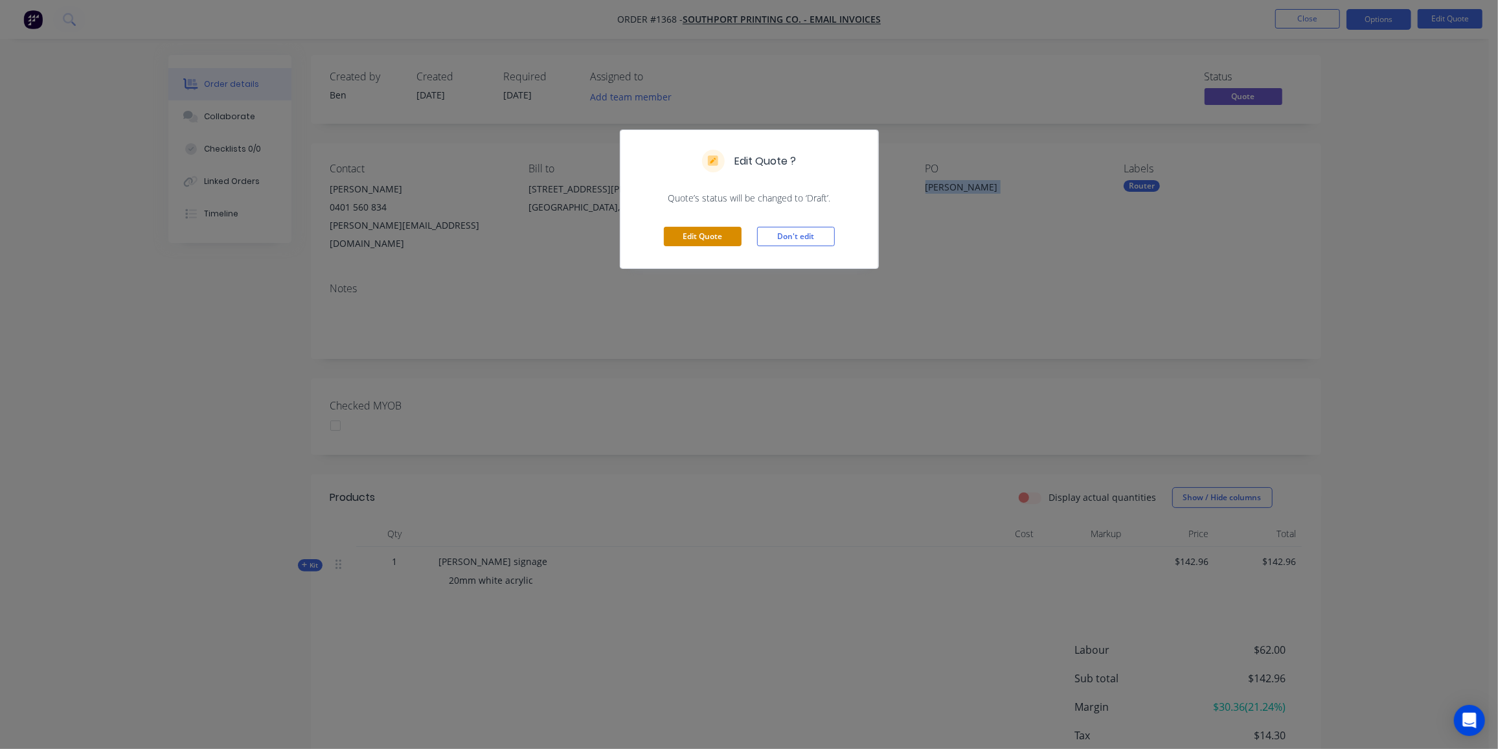
click at [721, 233] on button "Edit Quote" at bounding box center [703, 236] width 78 height 19
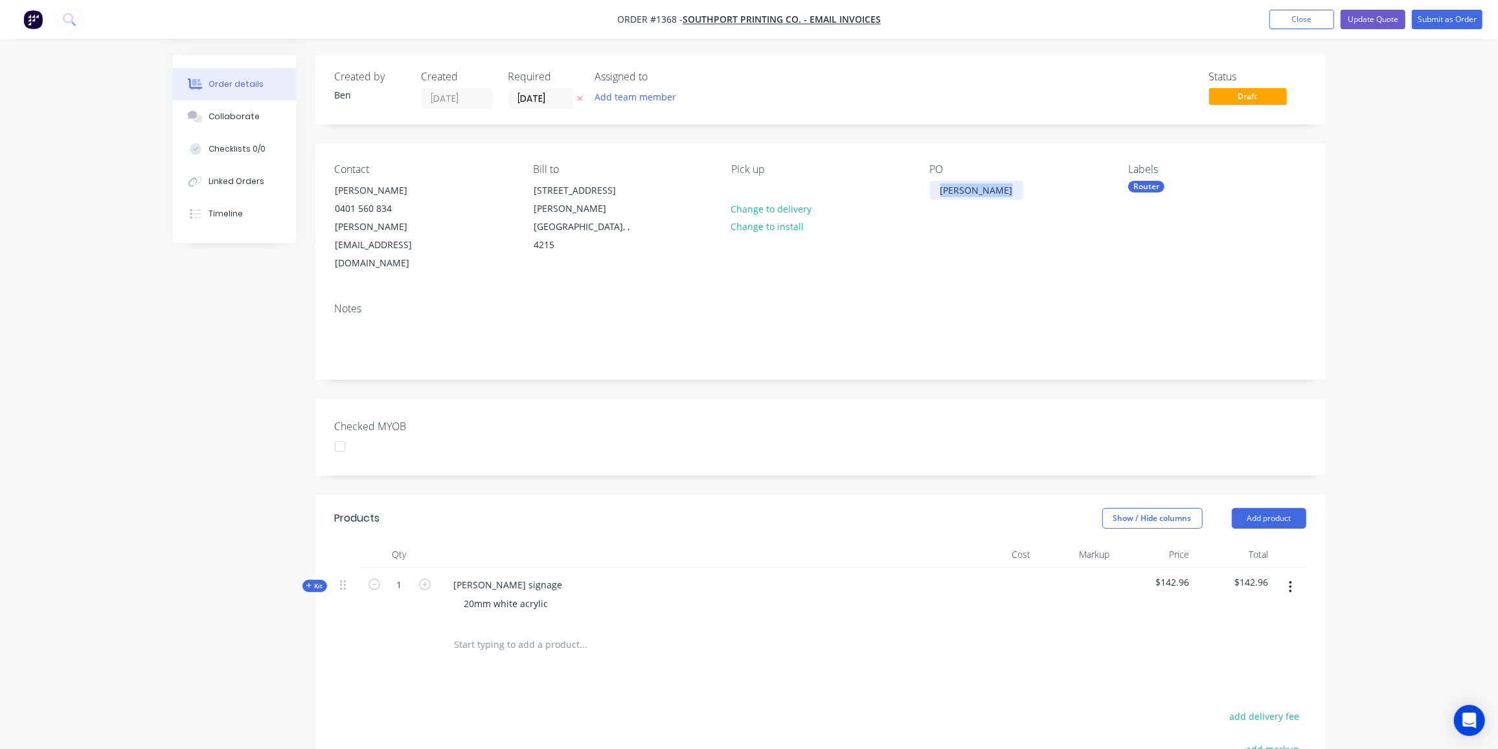
drag, startPoint x: 990, startPoint y: 187, endPoint x: 927, endPoint y: 199, distance: 64.1
click at [927, 199] on div "Contact Reed Kelly 0401 560 834 reed@southportprintingco.com.au Bill to 65 John…" at bounding box center [820, 218] width 1010 height 148
paste div
click at [1436, 16] on button "Submit as Order" at bounding box center [1447, 19] width 71 height 19
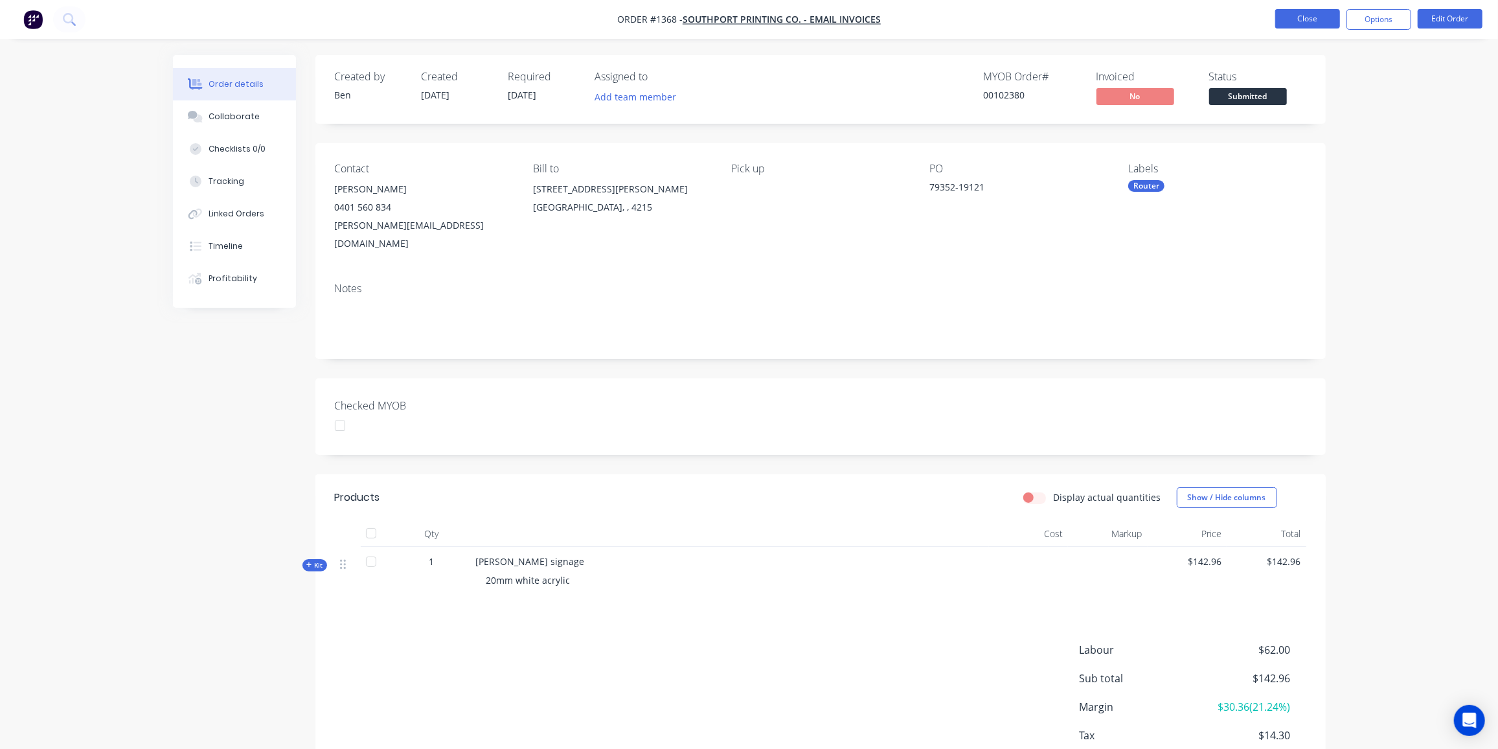
click at [1312, 18] on button "Close" at bounding box center [1307, 18] width 65 height 19
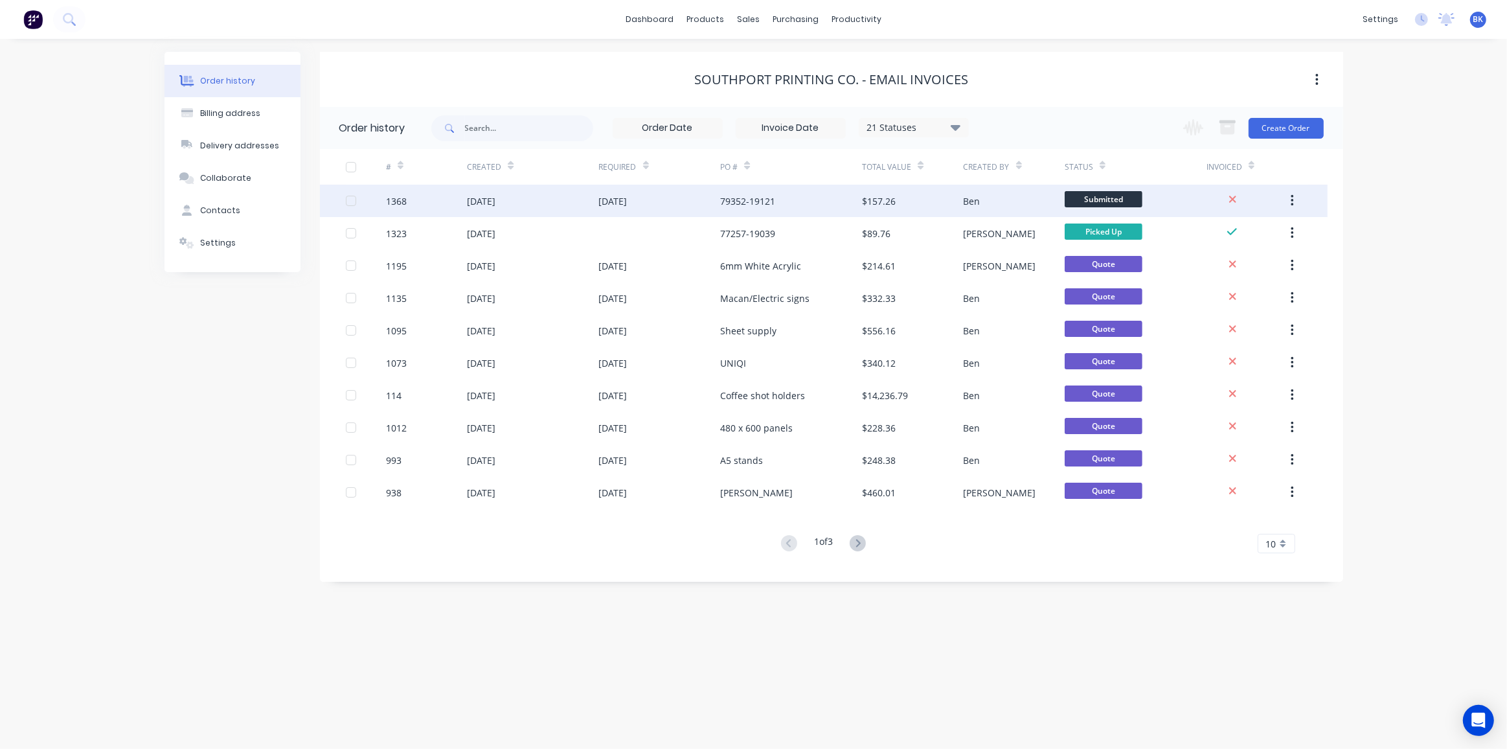
click at [529, 198] on div "[DATE]" at bounding box center [532, 201] width 131 height 32
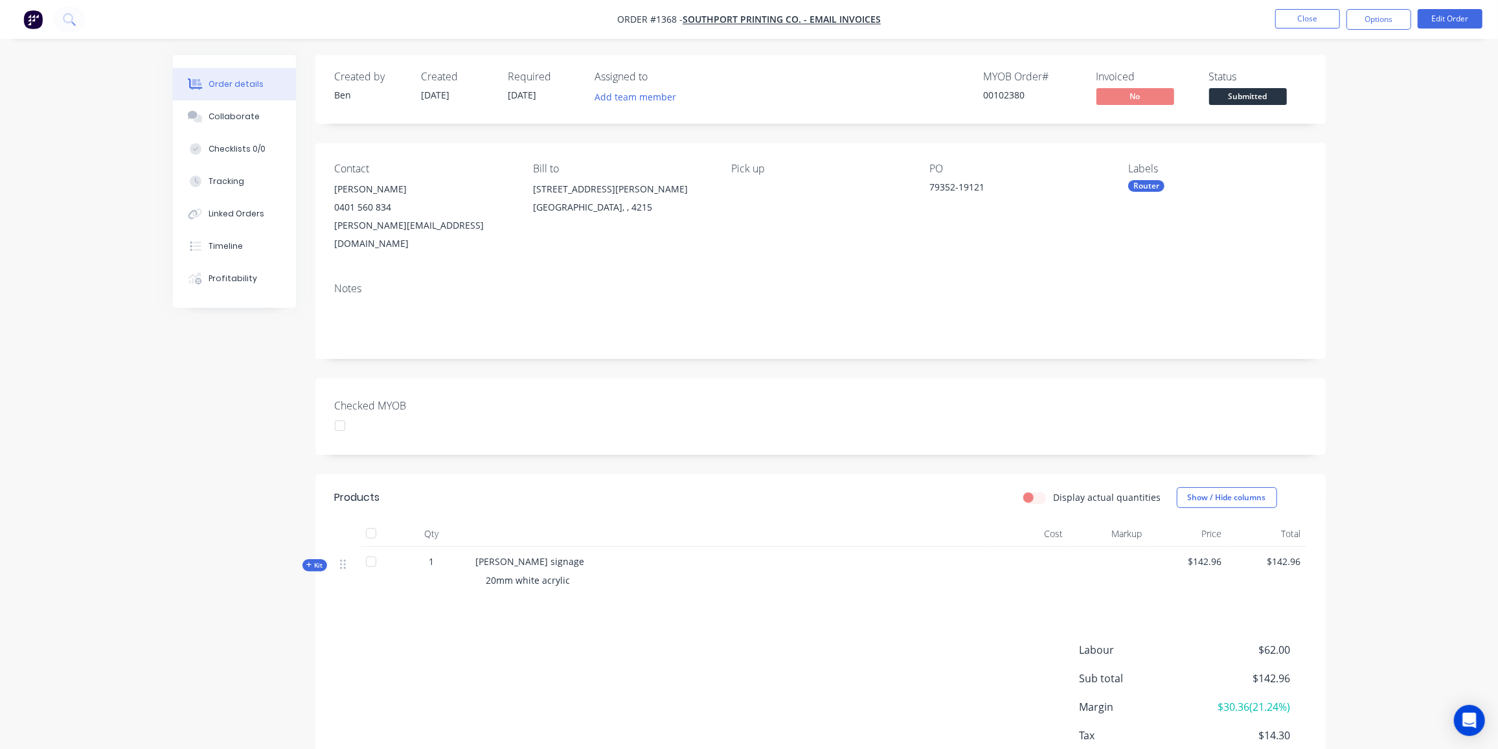
click at [1153, 185] on div "Router" at bounding box center [1146, 186] width 36 height 12
click at [1177, 354] on div "Urgent" at bounding box center [1181, 351] width 37 height 14
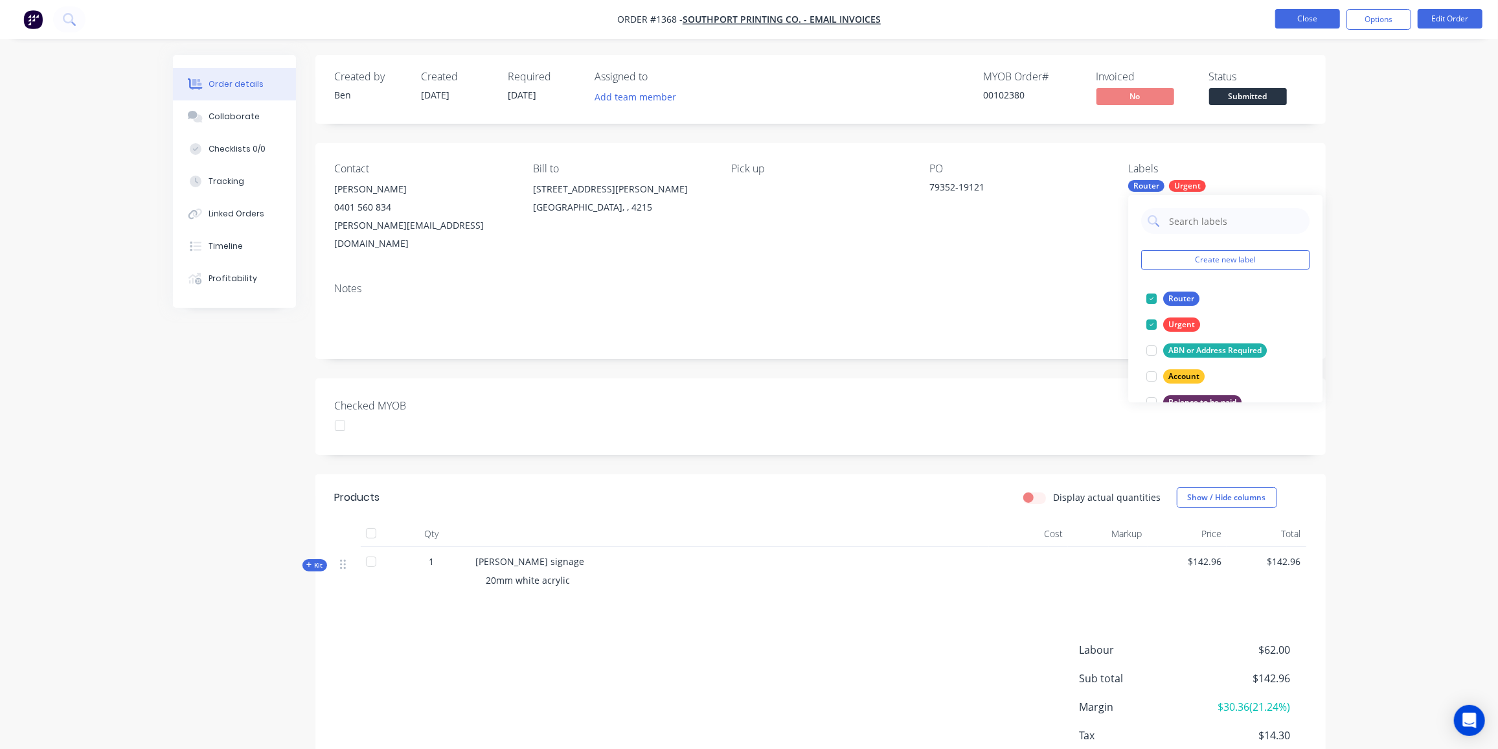
click at [1317, 19] on button "Close" at bounding box center [1307, 18] width 65 height 19
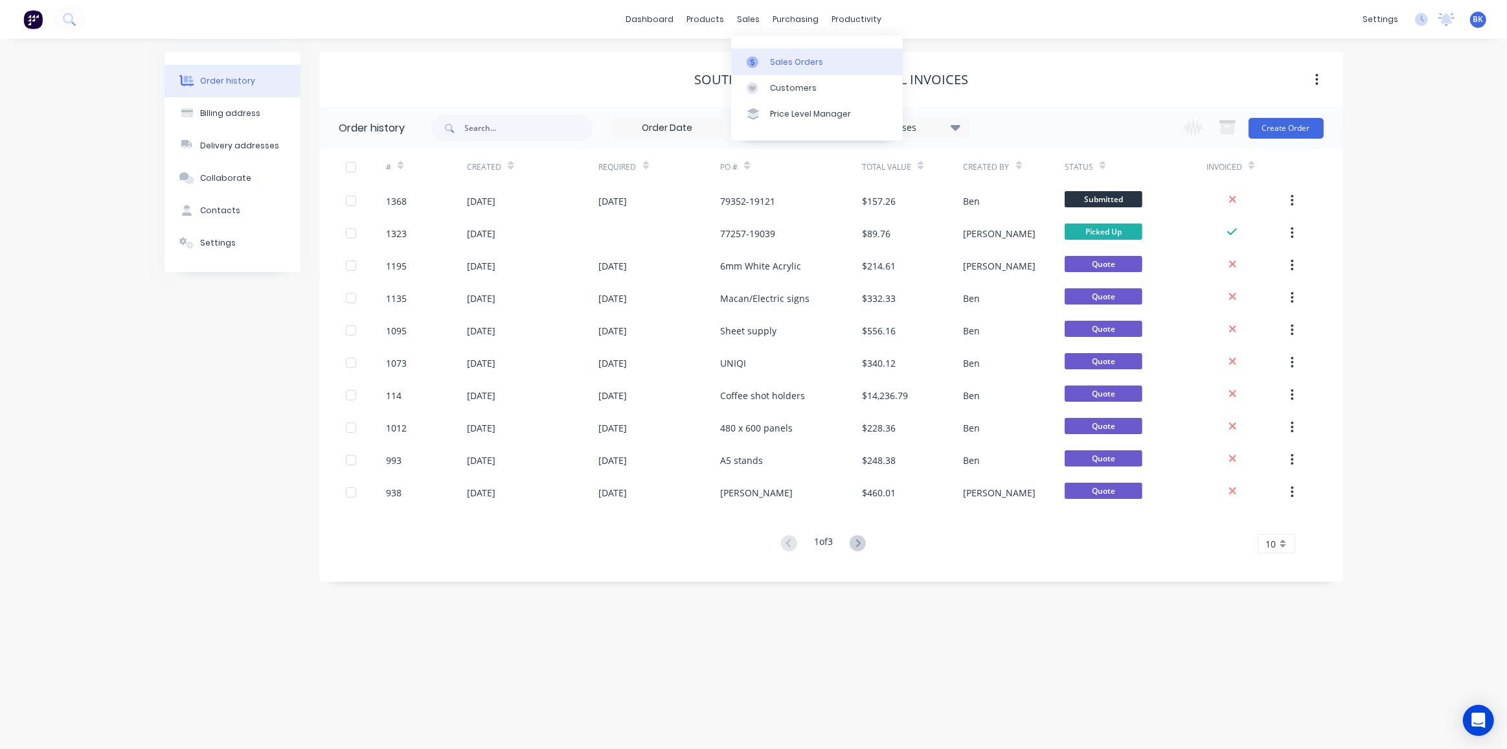
click at [766, 60] on link "Sales Orders" at bounding box center [817, 62] width 172 height 26
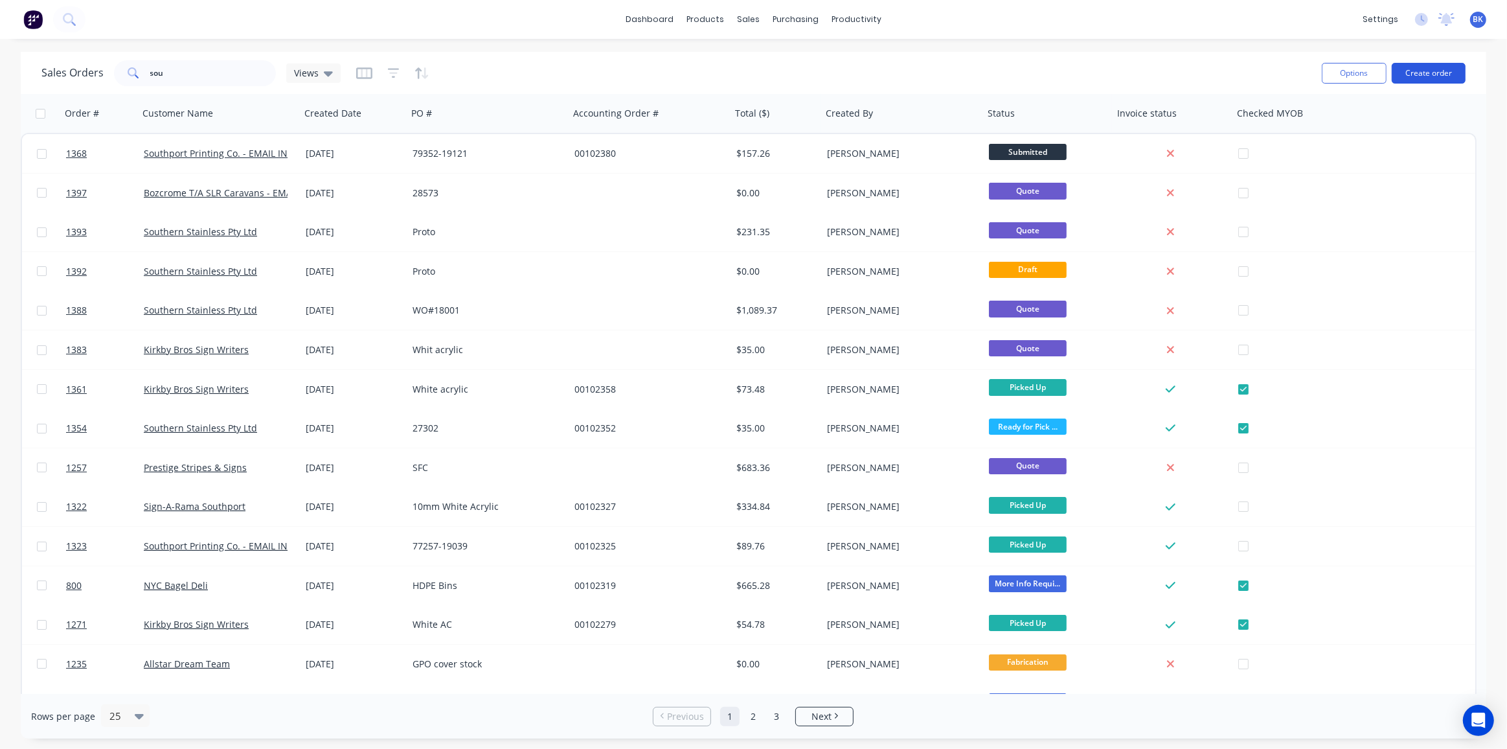
click at [1445, 71] on button "Create order" at bounding box center [1429, 73] width 74 height 21
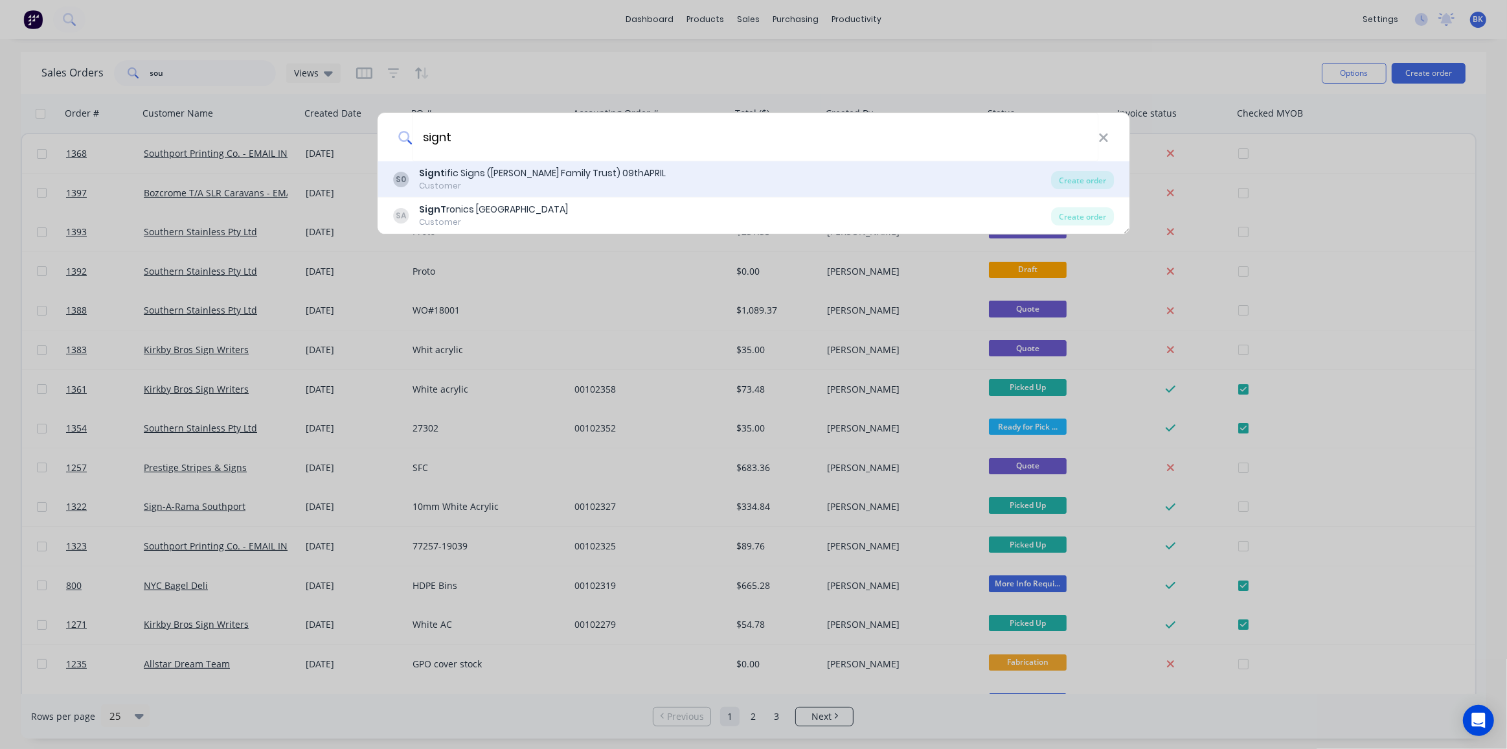
type input "signt"
click at [492, 179] on div "Signt ific Signs (Campbell Family Trust) 09thAPRIL" at bounding box center [542, 173] width 247 height 14
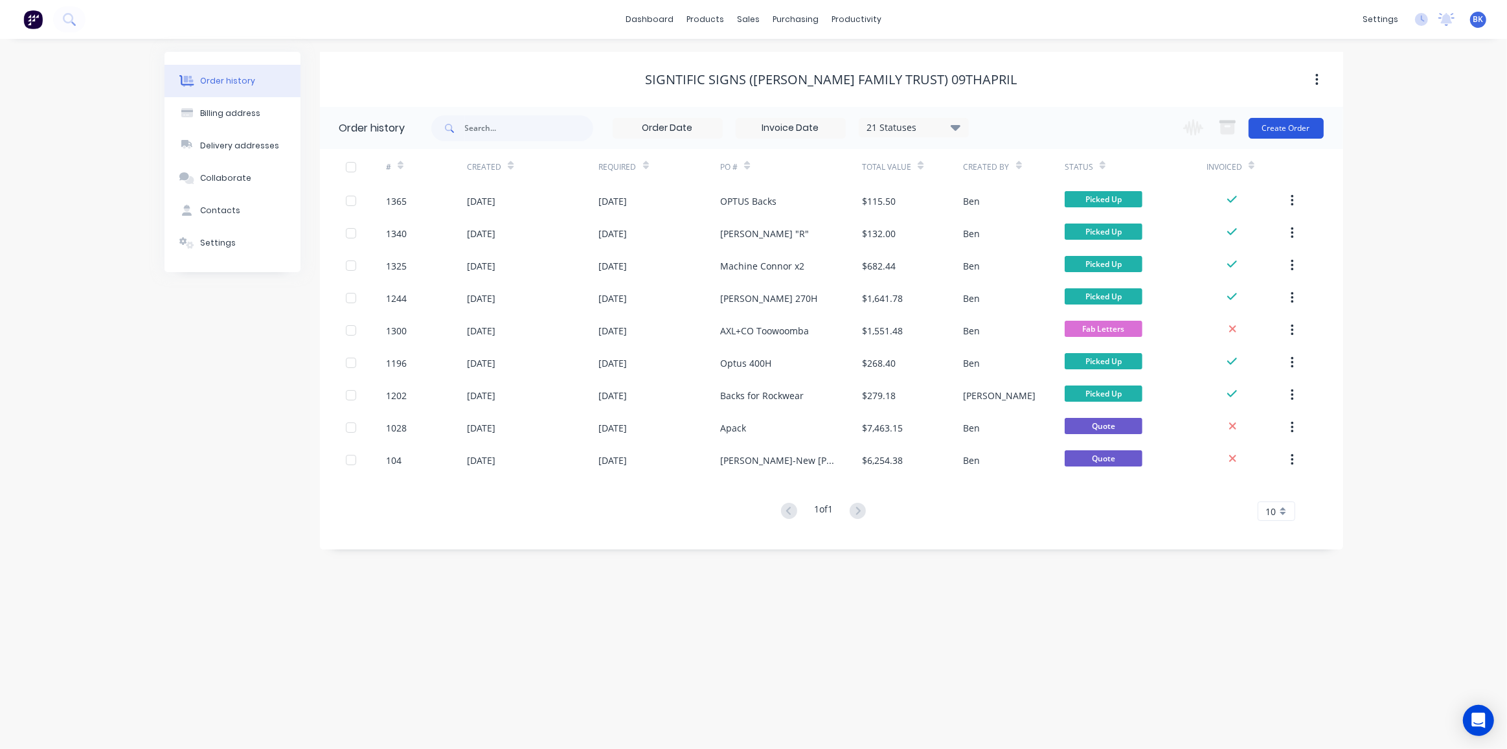
click at [1291, 129] on button "Create Order" at bounding box center [1286, 128] width 75 height 21
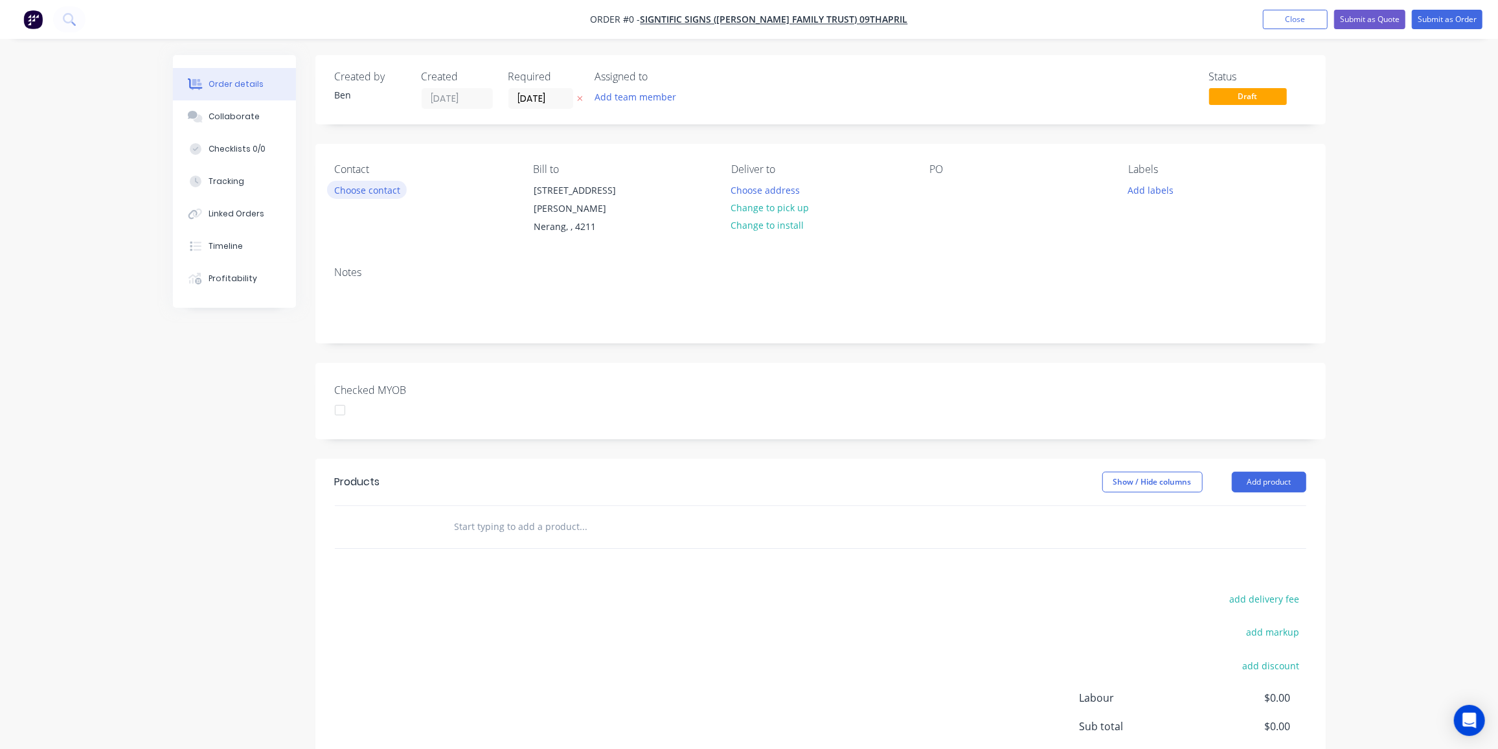
click at [392, 185] on button "Choose contact" at bounding box center [367, 189] width 80 height 17
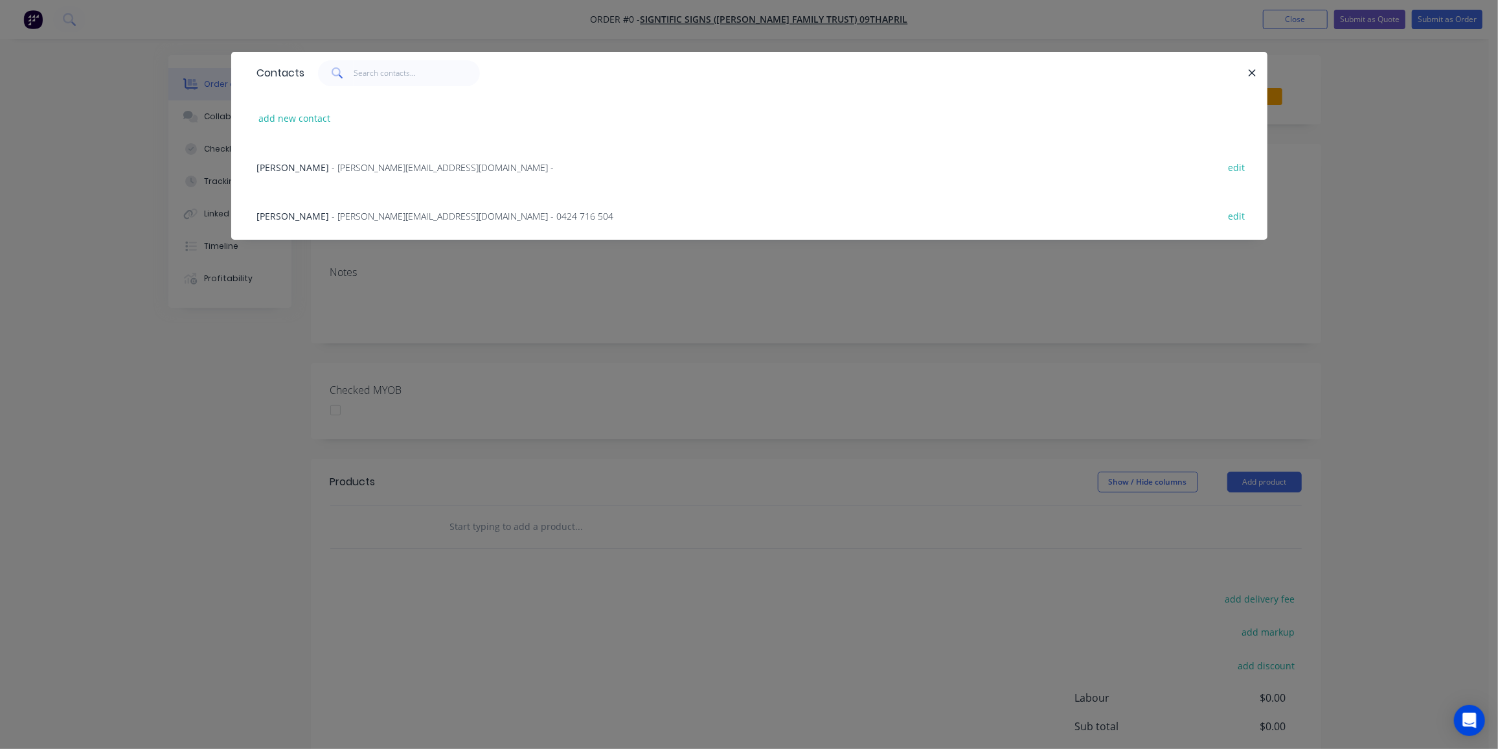
click at [324, 209] on div "Jackson Hay - j.hay@signtific.com.au - 0424 716 504" at bounding box center [435, 216] width 357 height 14
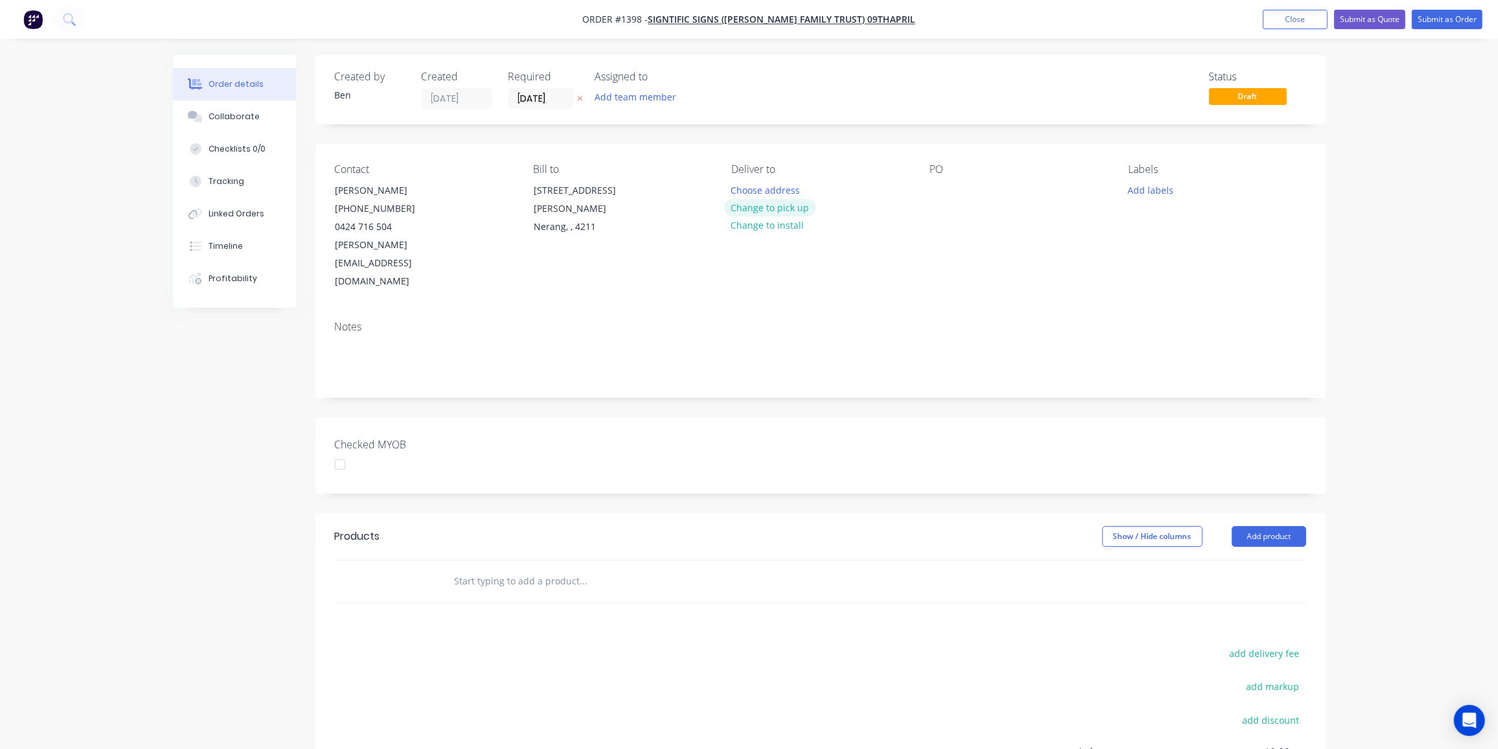
click at [799, 207] on button "Change to pick up" at bounding box center [770, 207] width 92 height 17
click at [942, 183] on div at bounding box center [940, 190] width 21 height 19
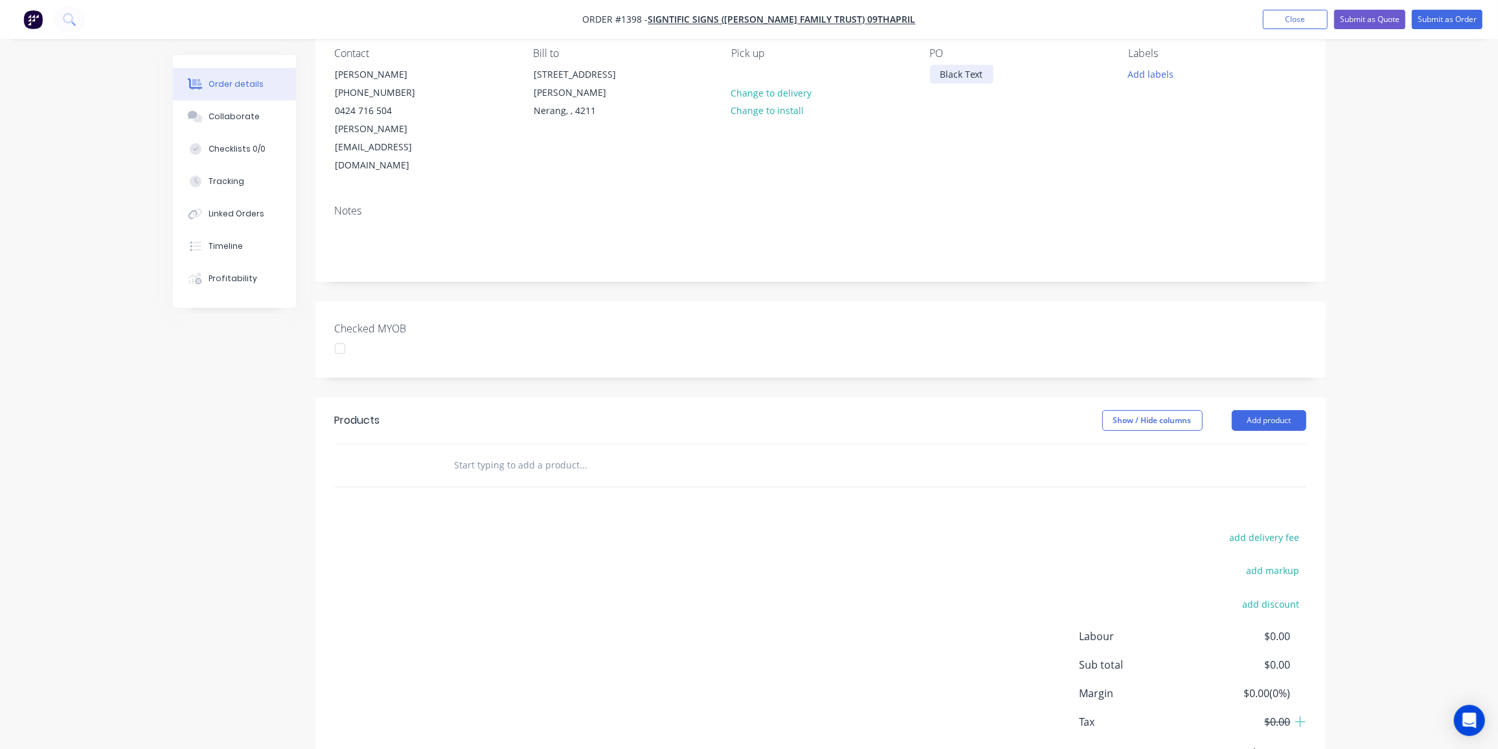
scroll to position [117, 0]
click at [1164, 68] on button "Add labels" at bounding box center [1151, 71] width 60 height 17
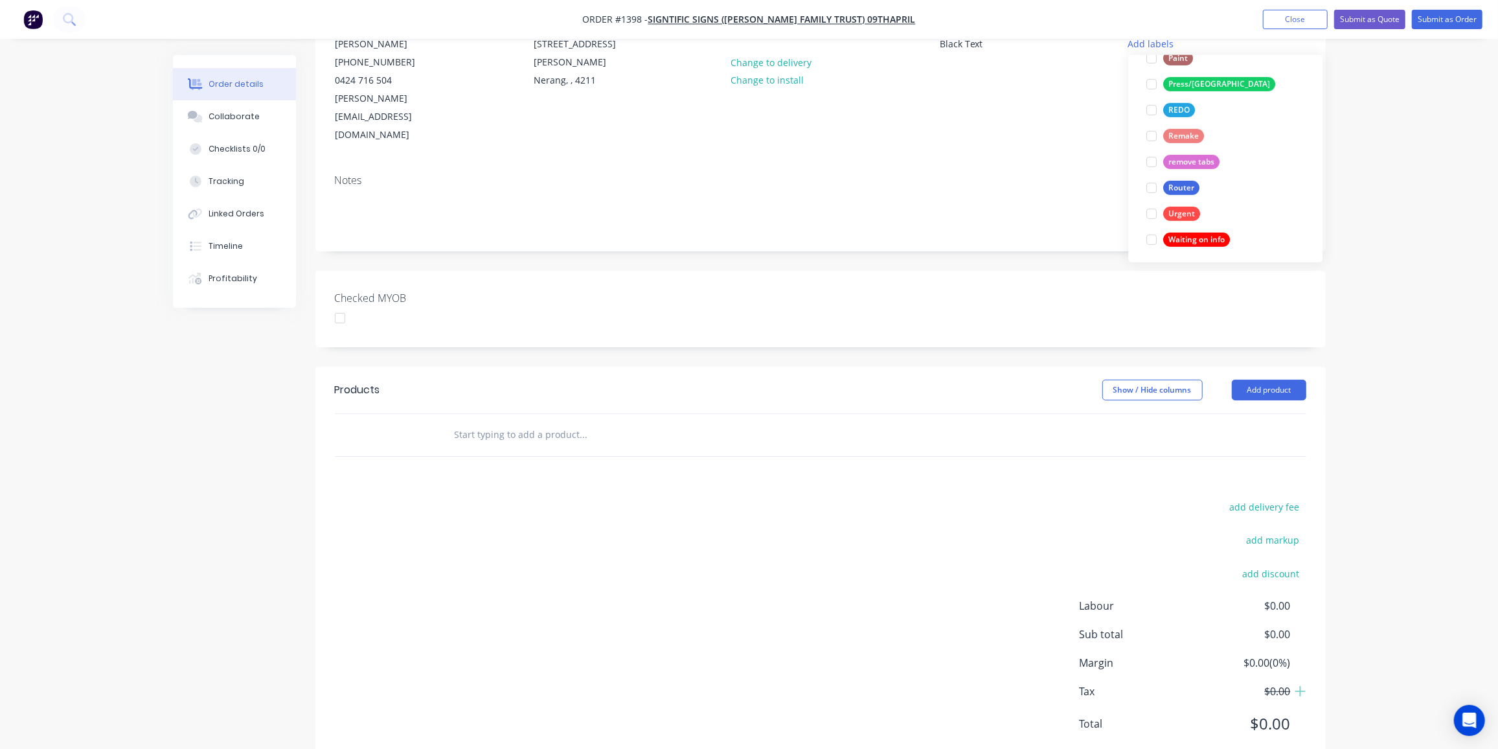
scroll to position [543, 0]
click at [1203, 181] on button "Router" at bounding box center [1172, 185] width 63 height 18
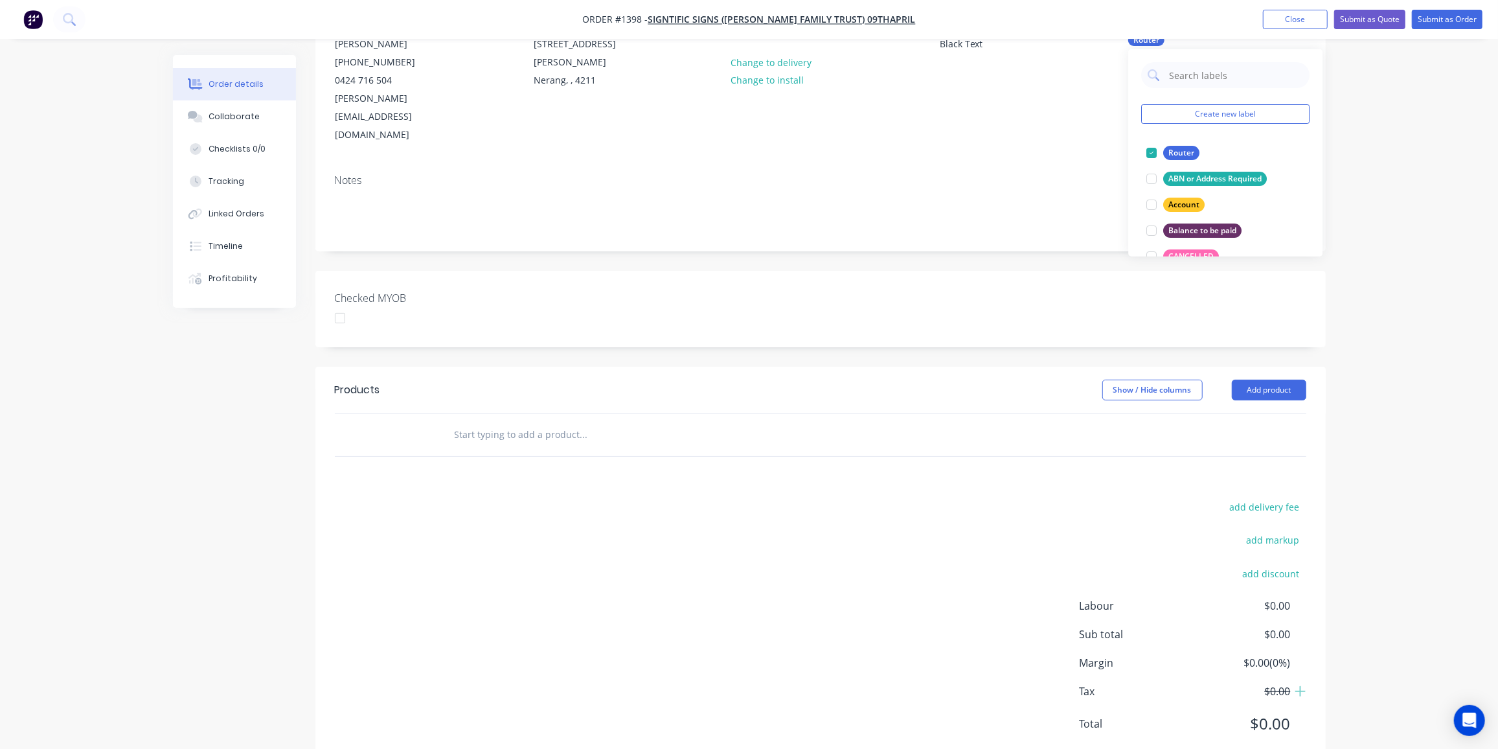
click at [927, 420] on div "Products Show / Hide columns Add product add delivery fee add markup add discou…" at bounding box center [820, 567] width 1010 height 401
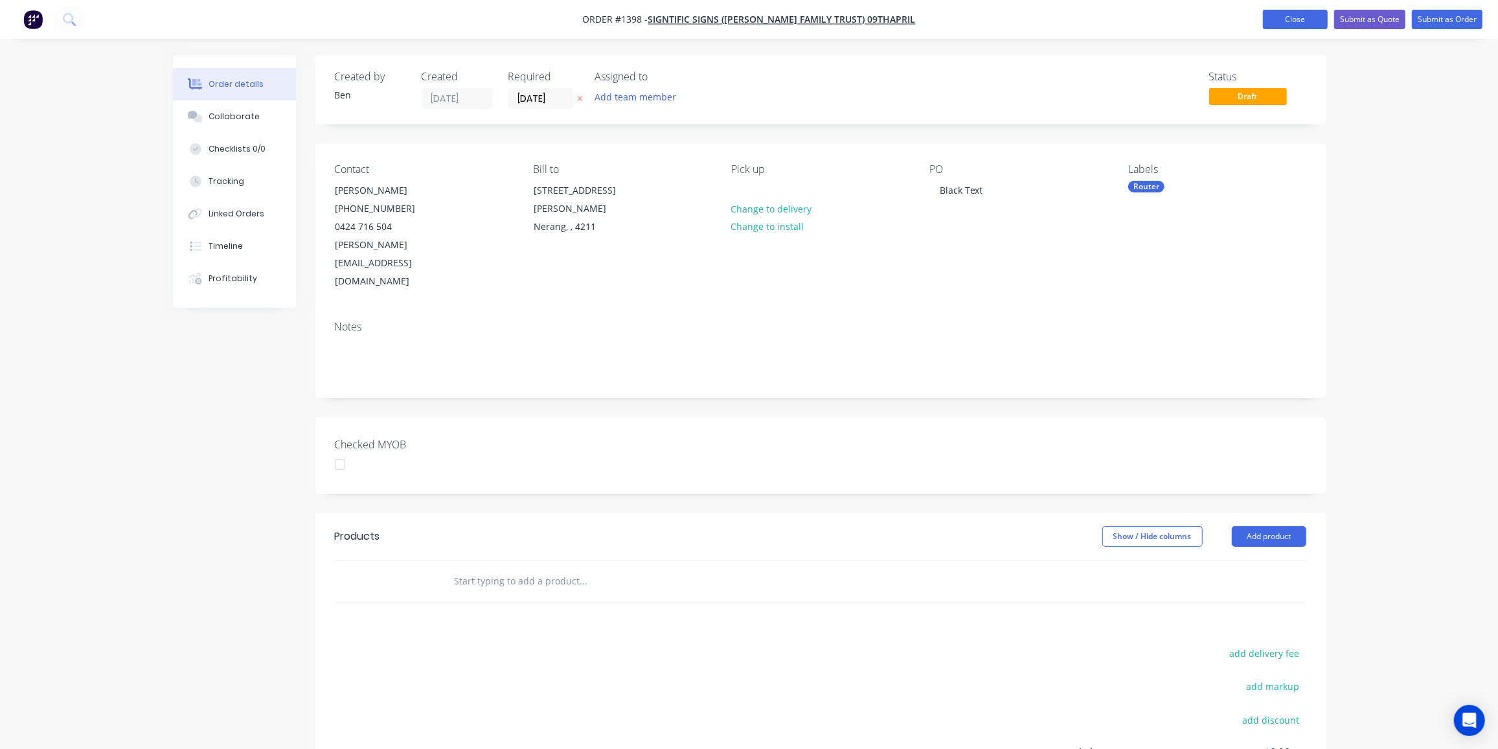
click at [1271, 15] on button "Close" at bounding box center [1295, 19] width 65 height 19
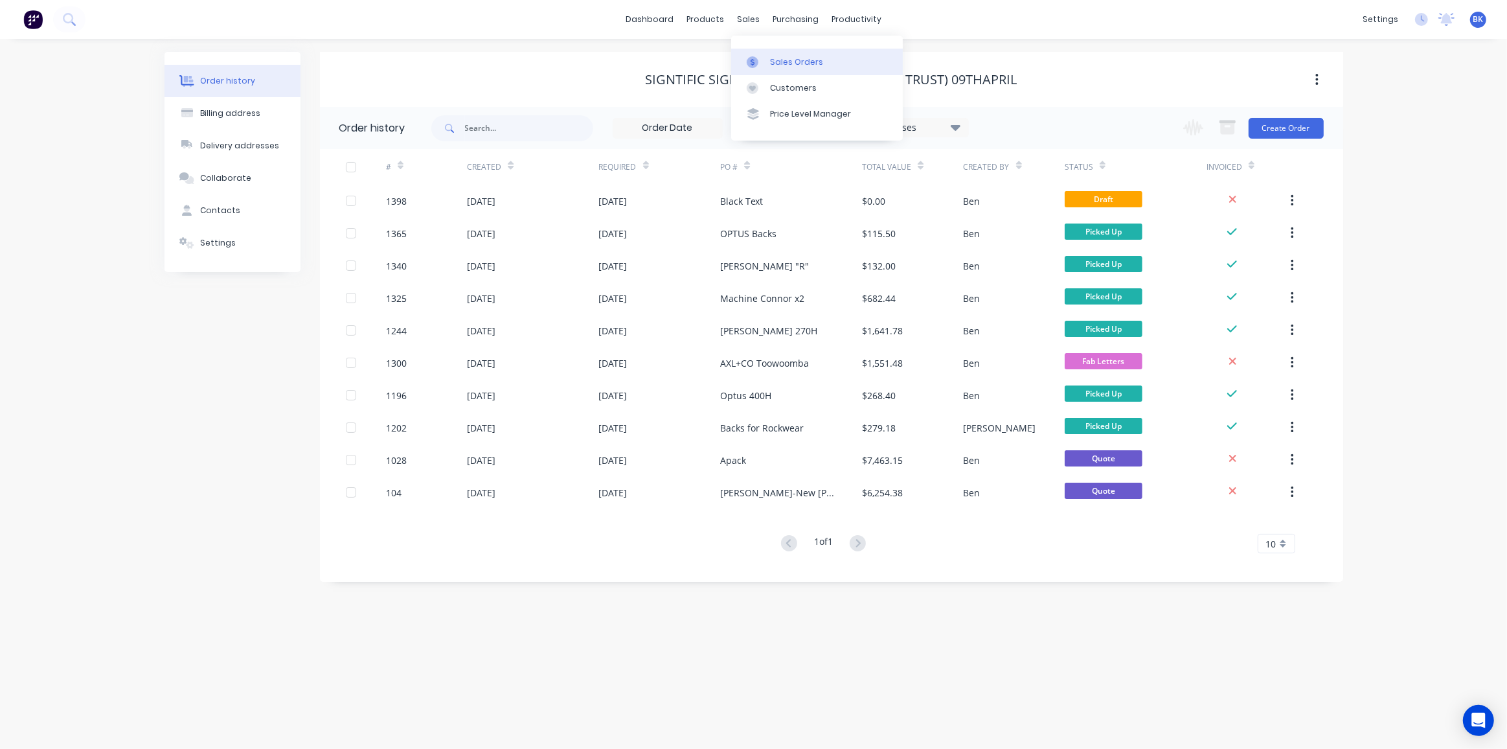
click at [759, 55] on link "Sales Orders" at bounding box center [817, 62] width 172 height 26
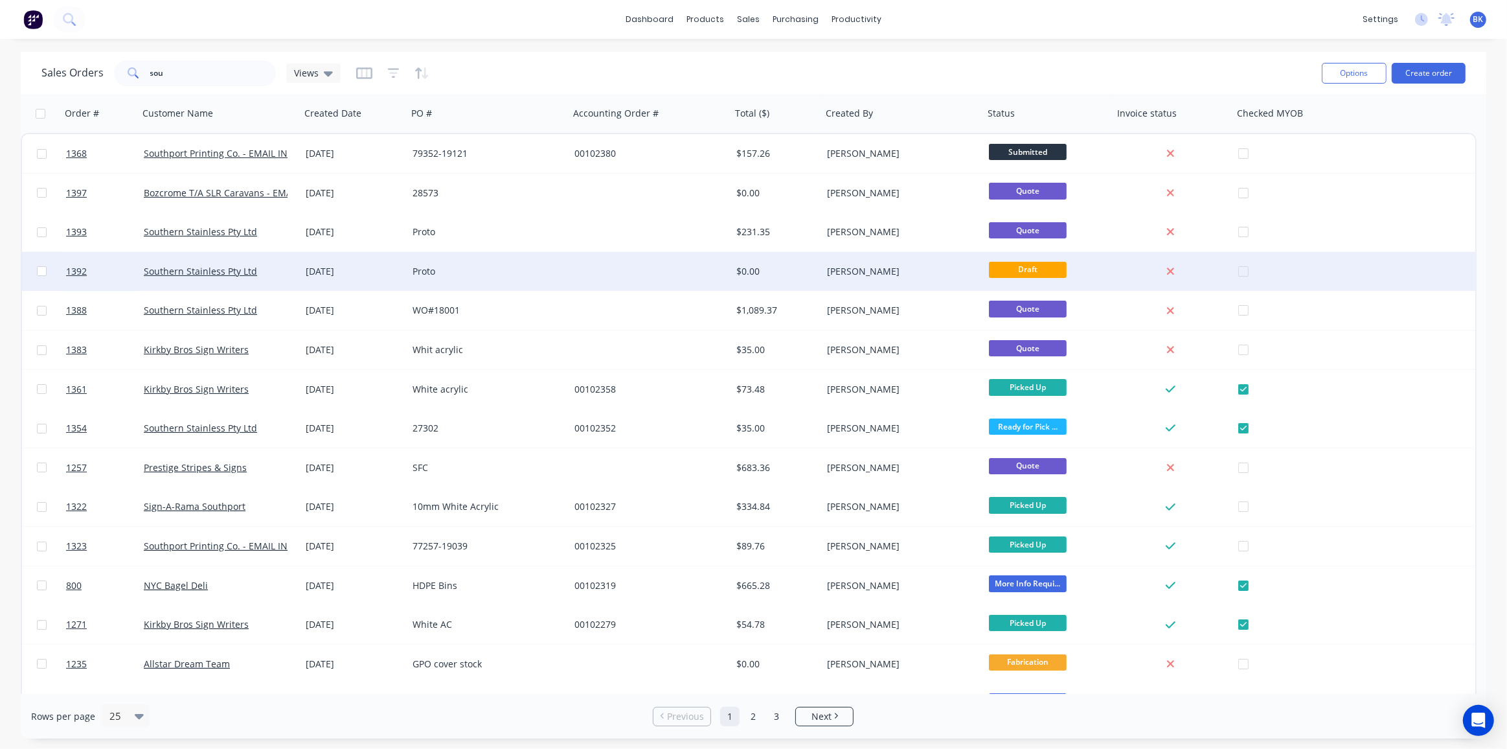
click at [400, 261] on div "[DATE]" at bounding box center [354, 271] width 107 height 39
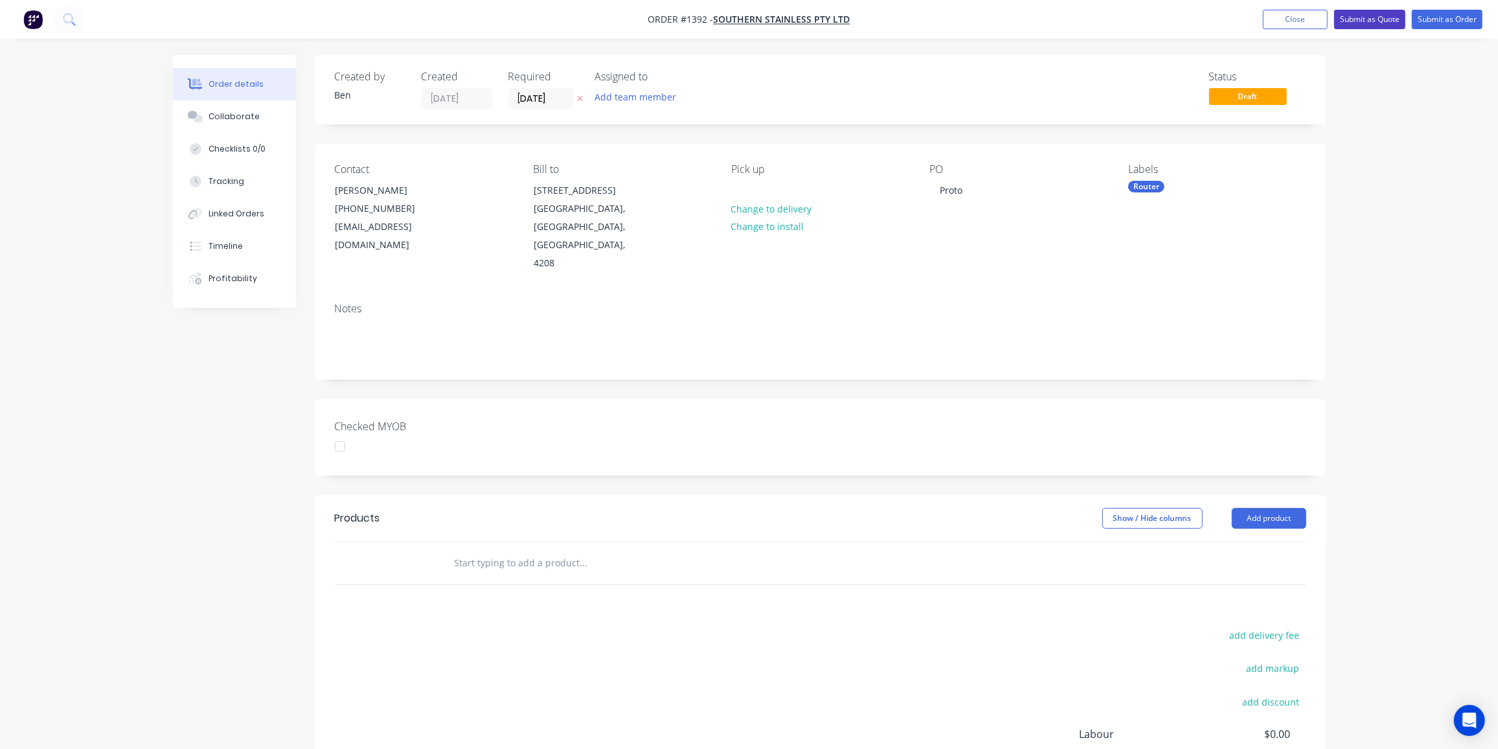
click at [1354, 16] on button "Submit as Quote" at bounding box center [1369, 19] width 71 height 19
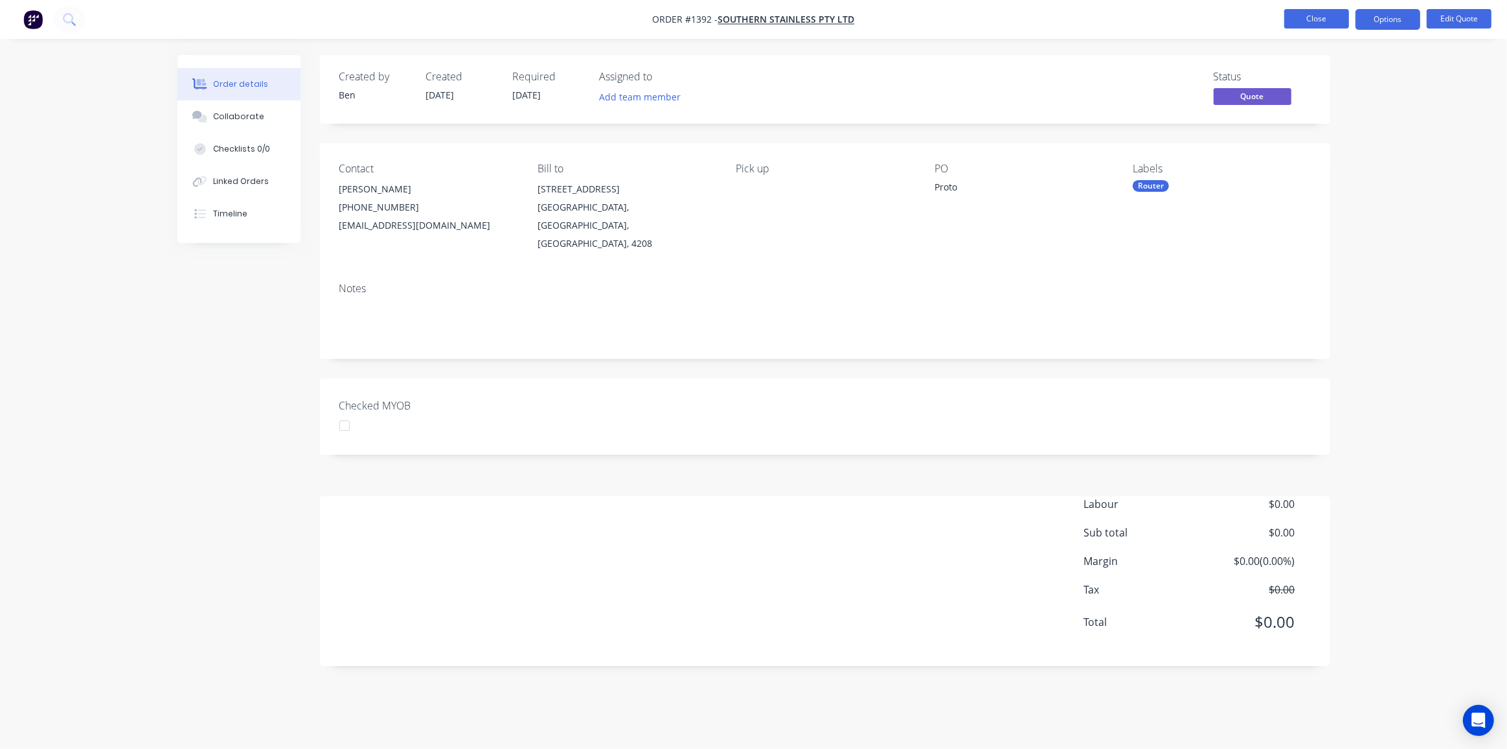
click at [1324, 20] on button "Close" at bounding box center [1316, 18] width 65 height 19
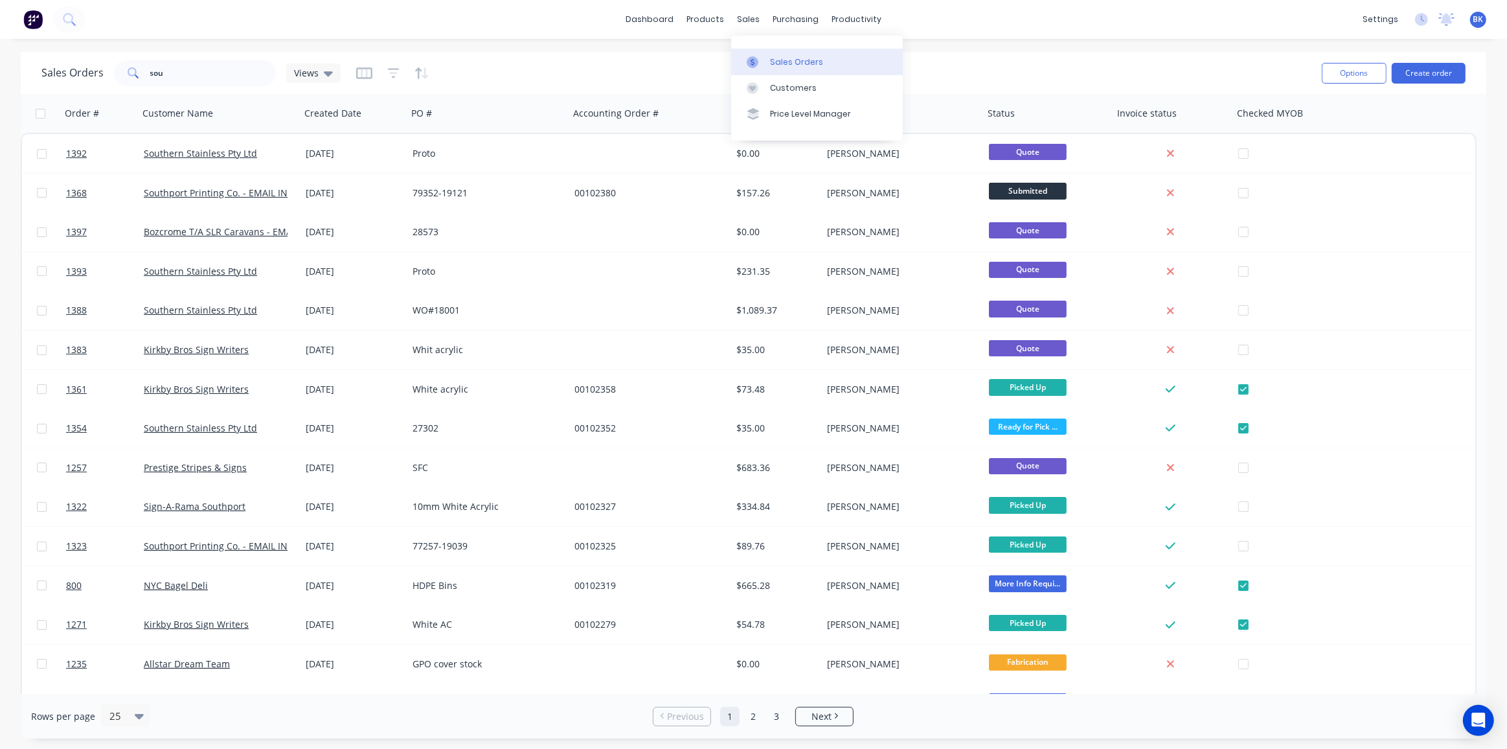
click at [764, 62] on div at bounding box center [756, 62] width 19 height 12
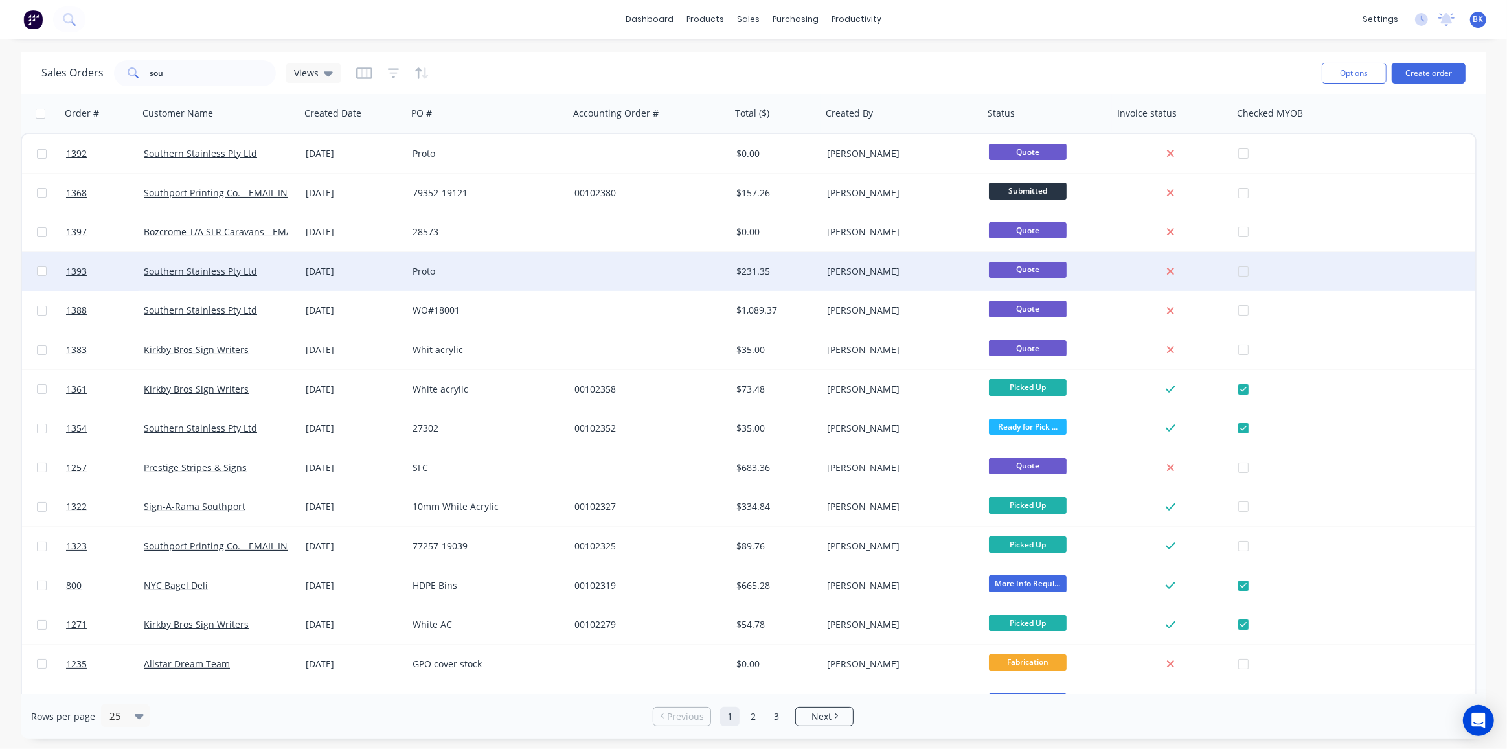
click at [652, 262] on div at bounding box center [650, 271] width 162 height 39
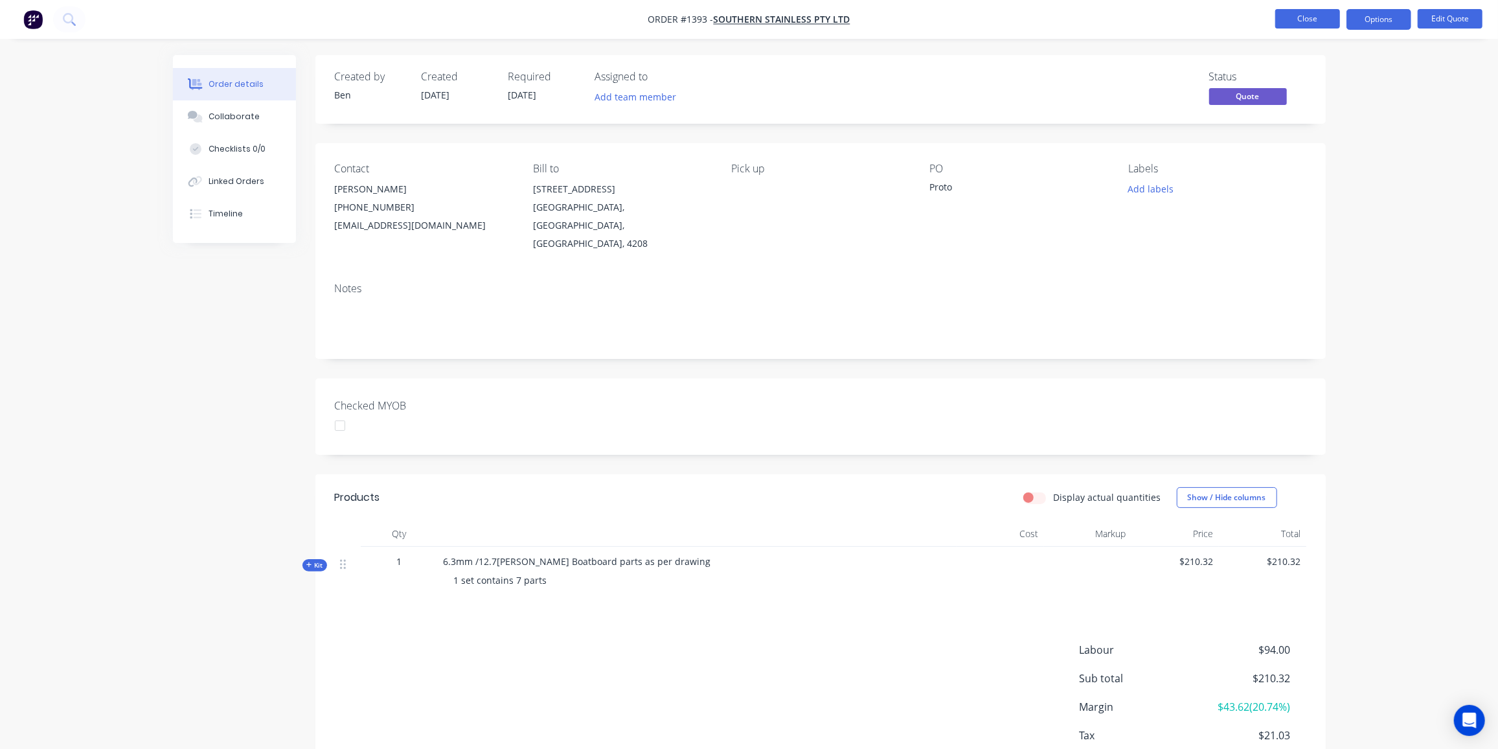
click at [1317, 21] on button "Close" at bounding box center [1307, 18] width 65 height 19
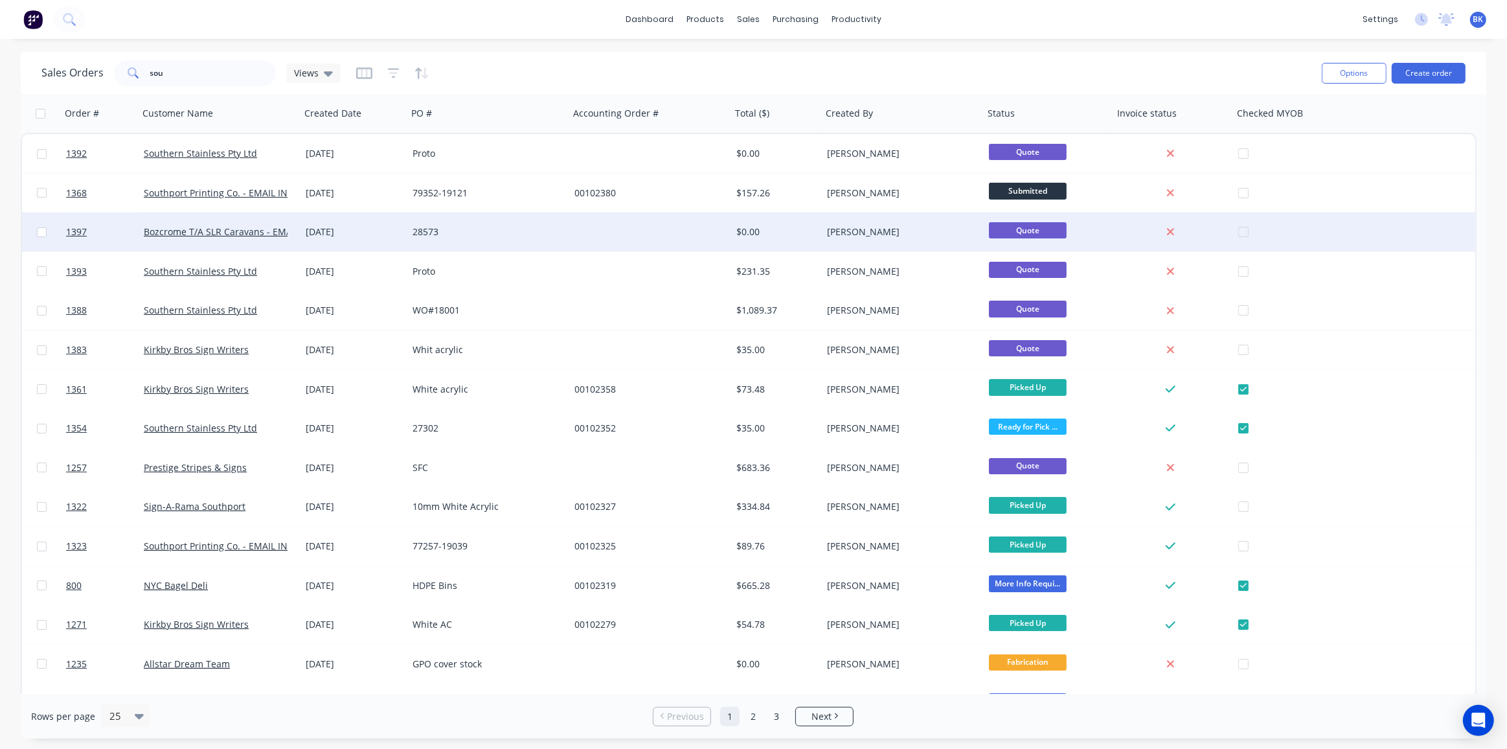
click at [648, 231] on div at bounding box center [650, 231] width 162 height 39
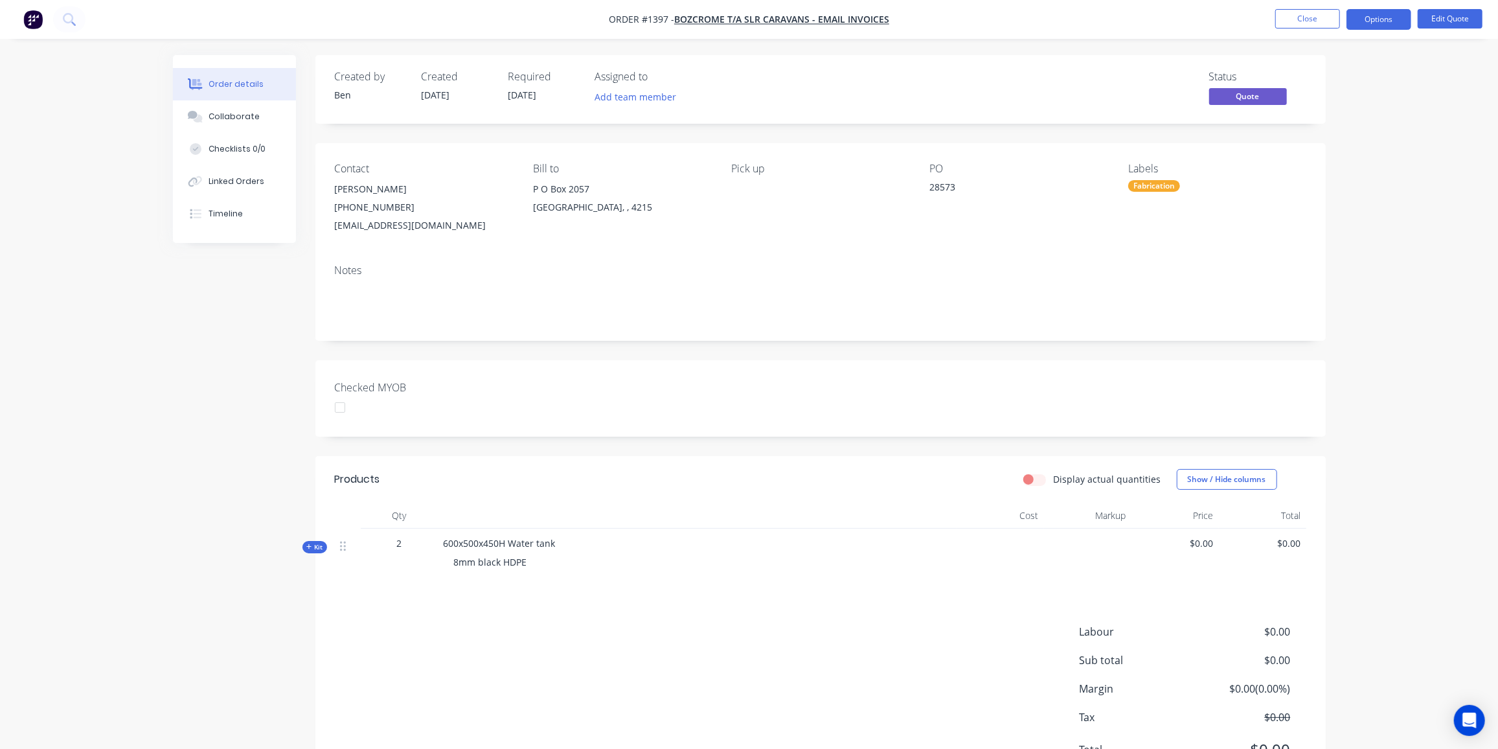
click at [1149, 185] on div "Fabrication" at bounding box center [1154, 186] width 52 height 12
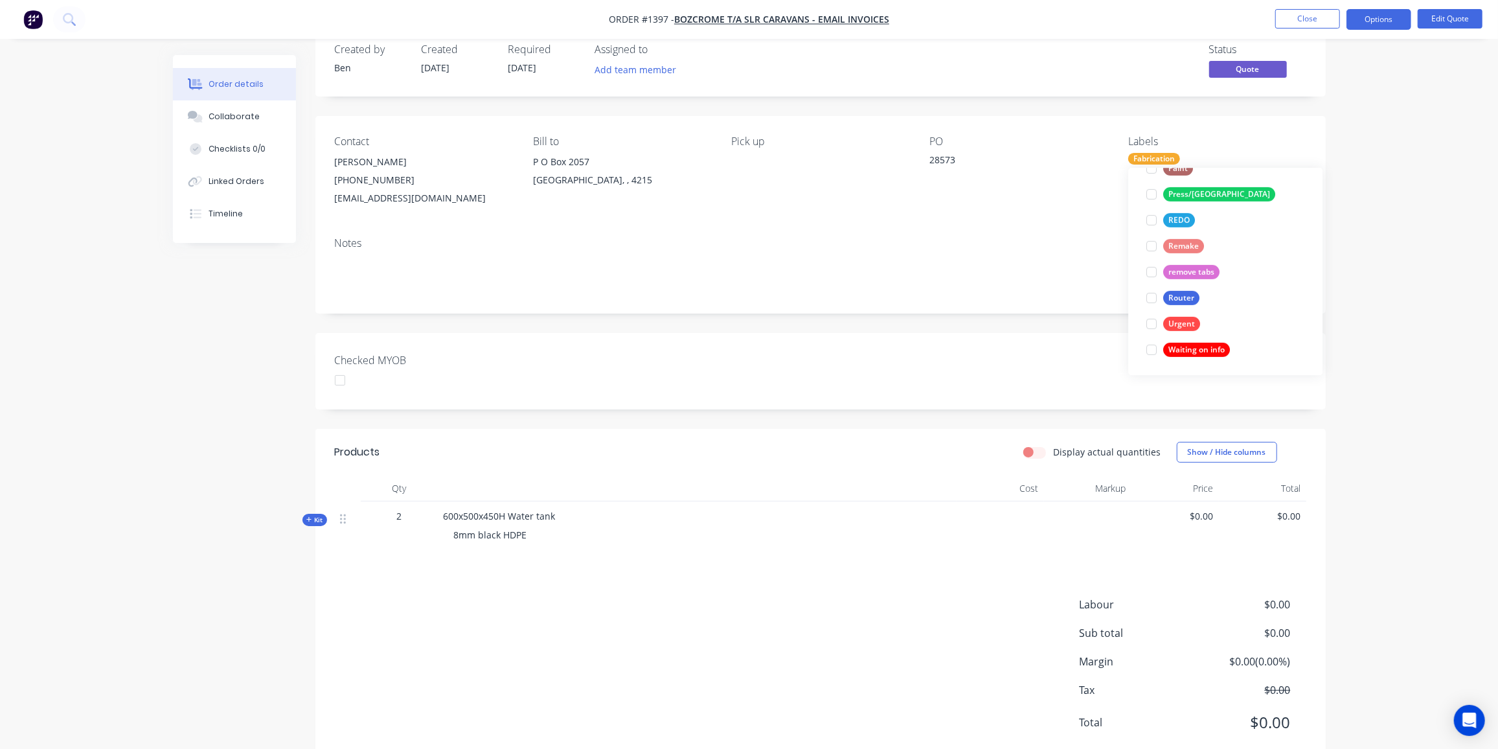
scroll to position [63, 0]
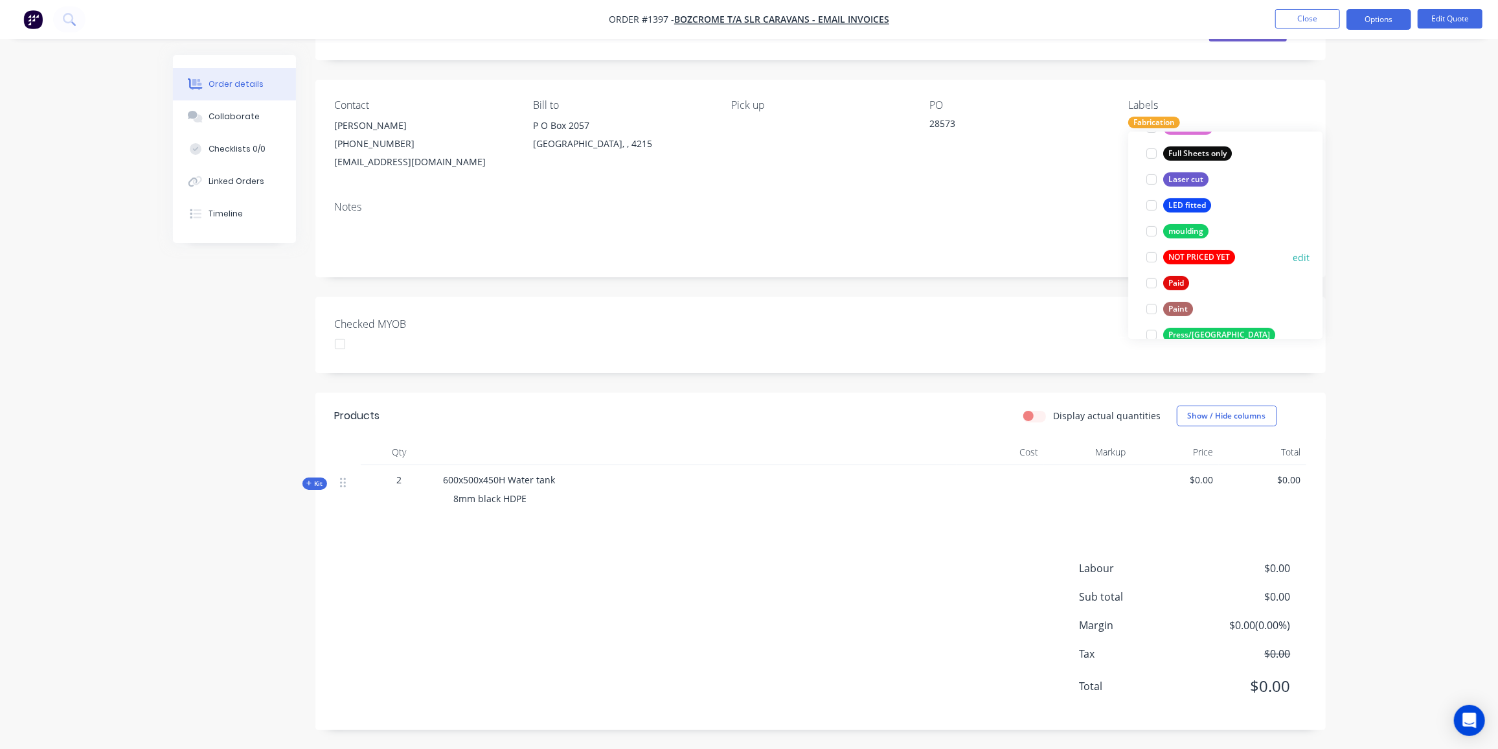
click at [1197, 250] on div "NOT PRICED YET" at bounding box center [1199, 257] width 72 height 14
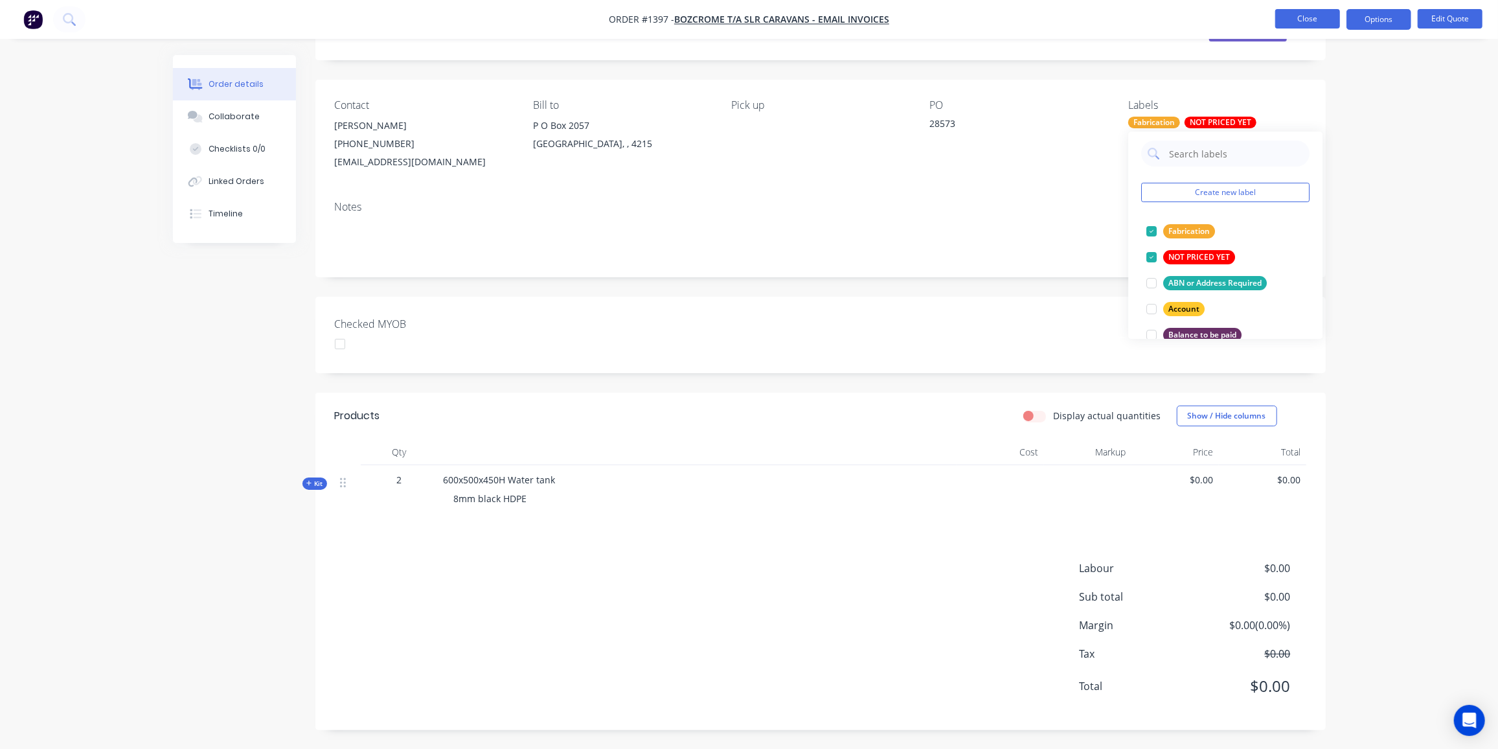
click at [1321, 17] on button "Close" at bounding box center [1307, 18] width 65 height 19
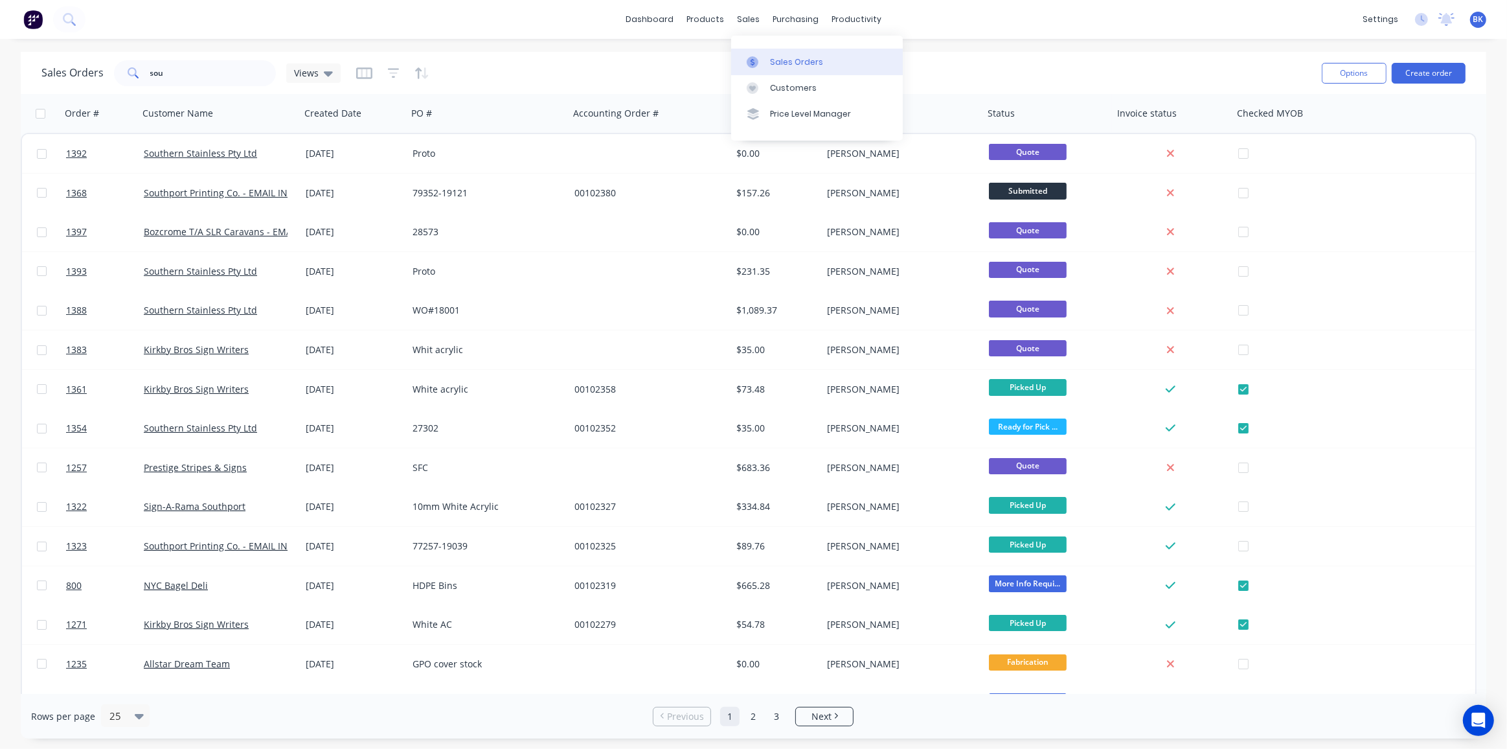
click at [753, 58] on icon at bounding box center [753, 62] width 12 height 12
drag, startPoint x: 166, startPoint y: 76, endPoint x: 146, endPoint y: 76, distance: 20.7
click at [146, 76] on div "sou" at bounding box center [195, 73] width 162 height 26
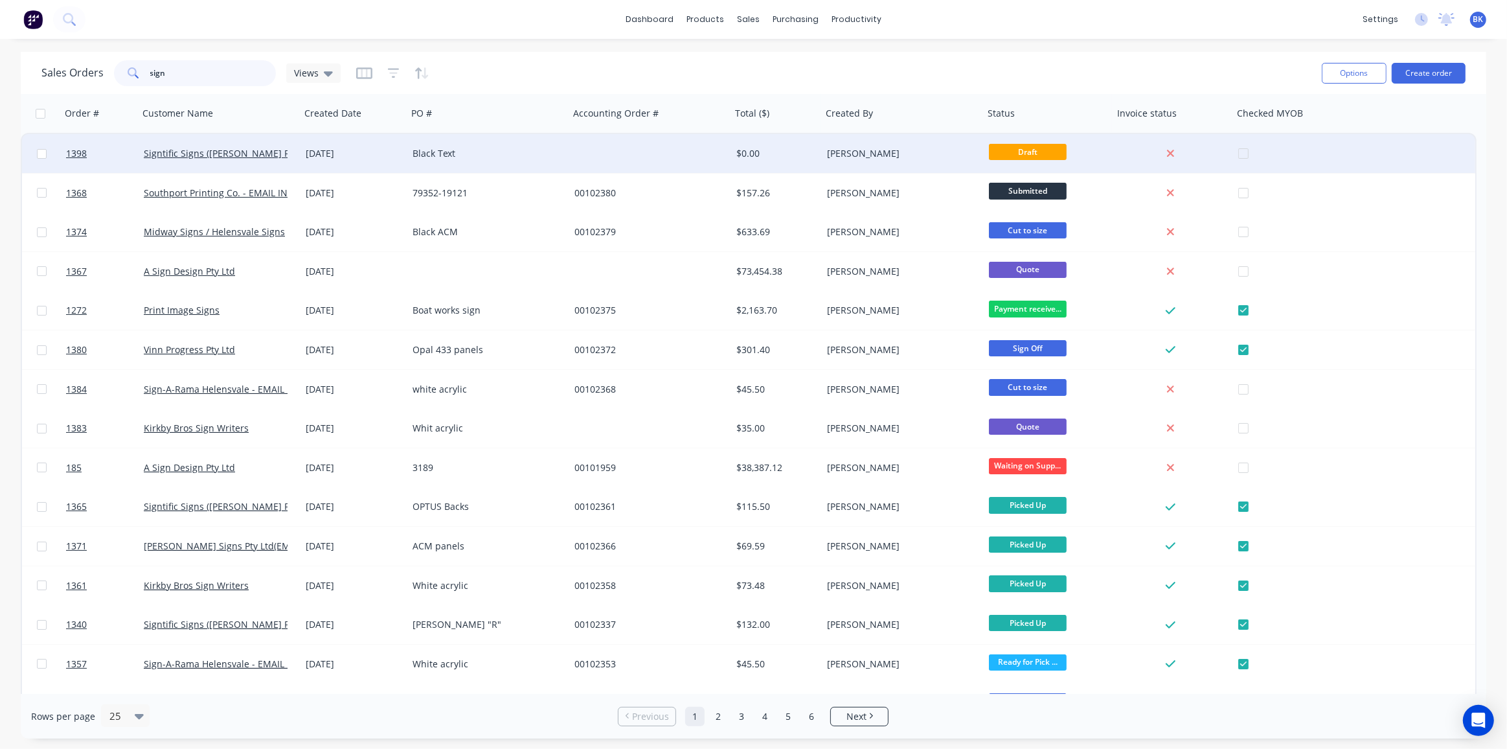
type input "sign"
click at [415, 158] on div "Black Text" at bounding box center [485, 153] width 144 height 13
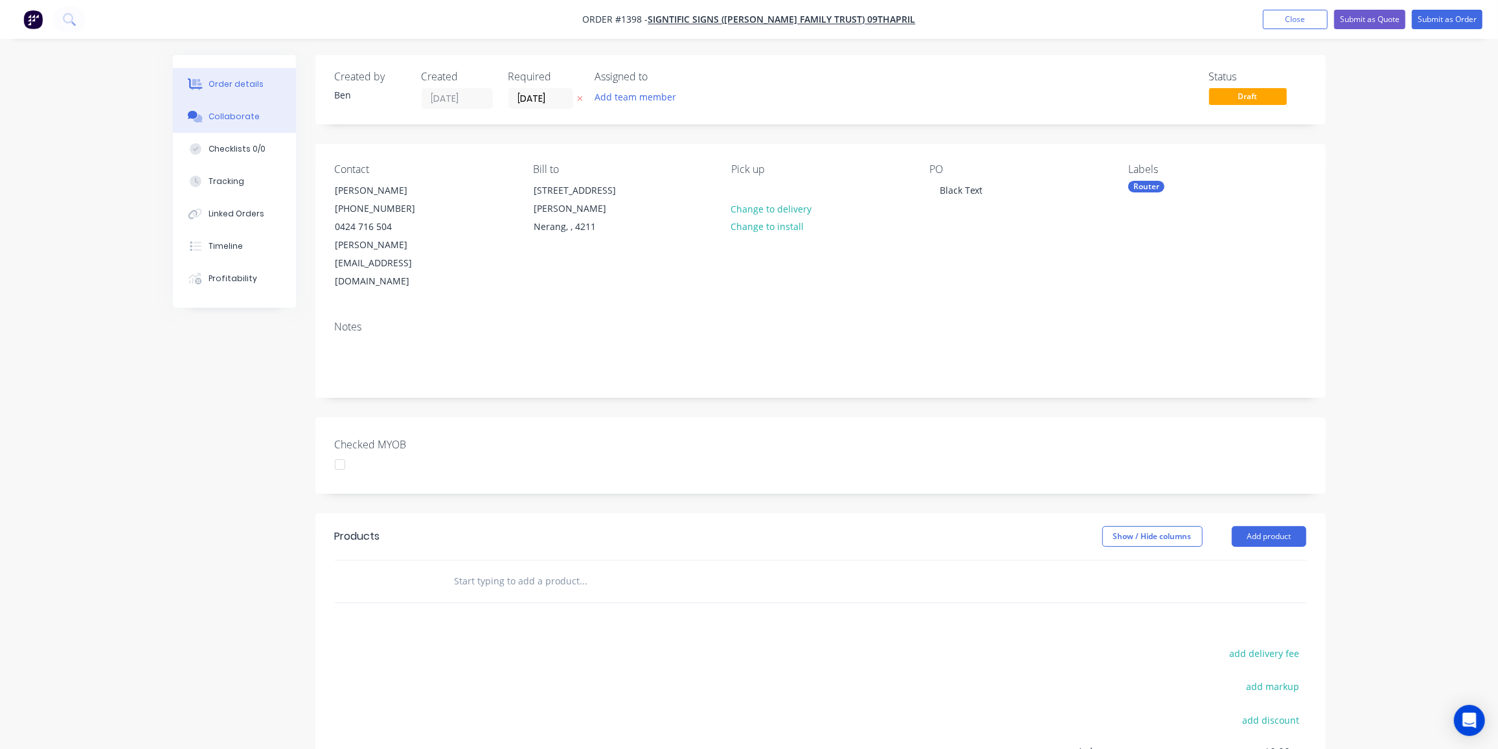
click at [237, 118] on div "Collaborate" at bounding box center [234, 117] width 51 height 12
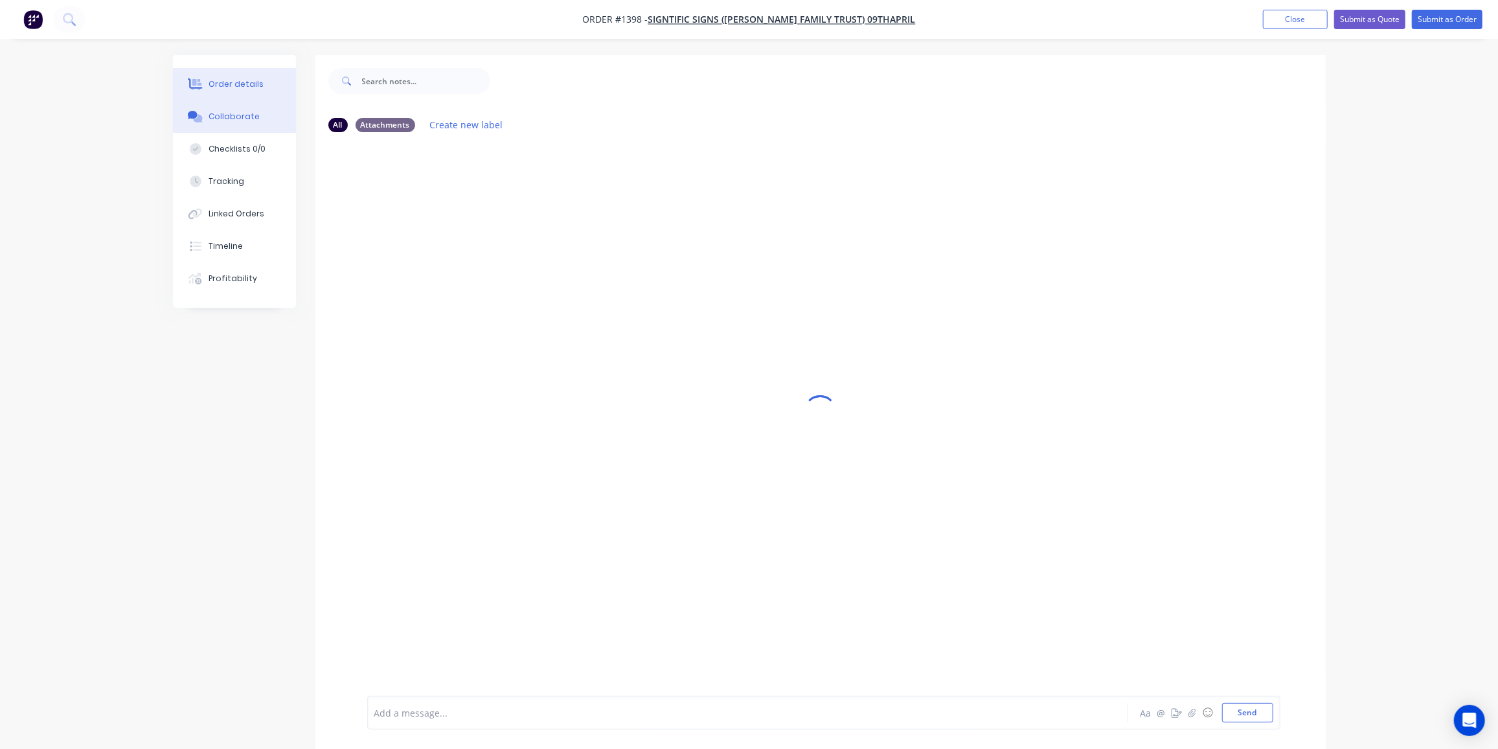
click at [237, 84] on div "Order details" at bounding box center [236, 84] width 55 height 12
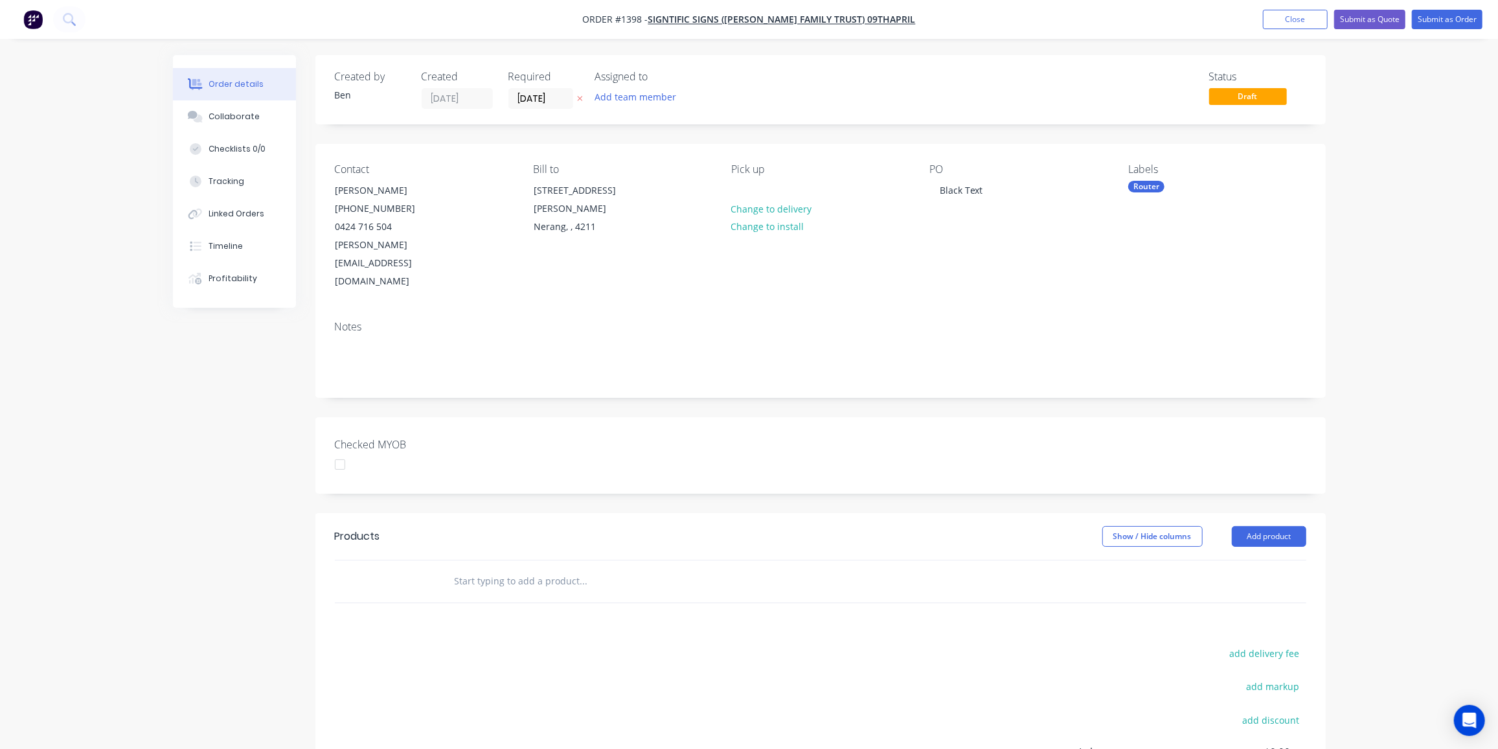
click at [547, 560] on div at bounding box center [671, 581] width 466 height 42
click at [548, 568] on input "text" at bounding box center [583, 581] width 259 height 26
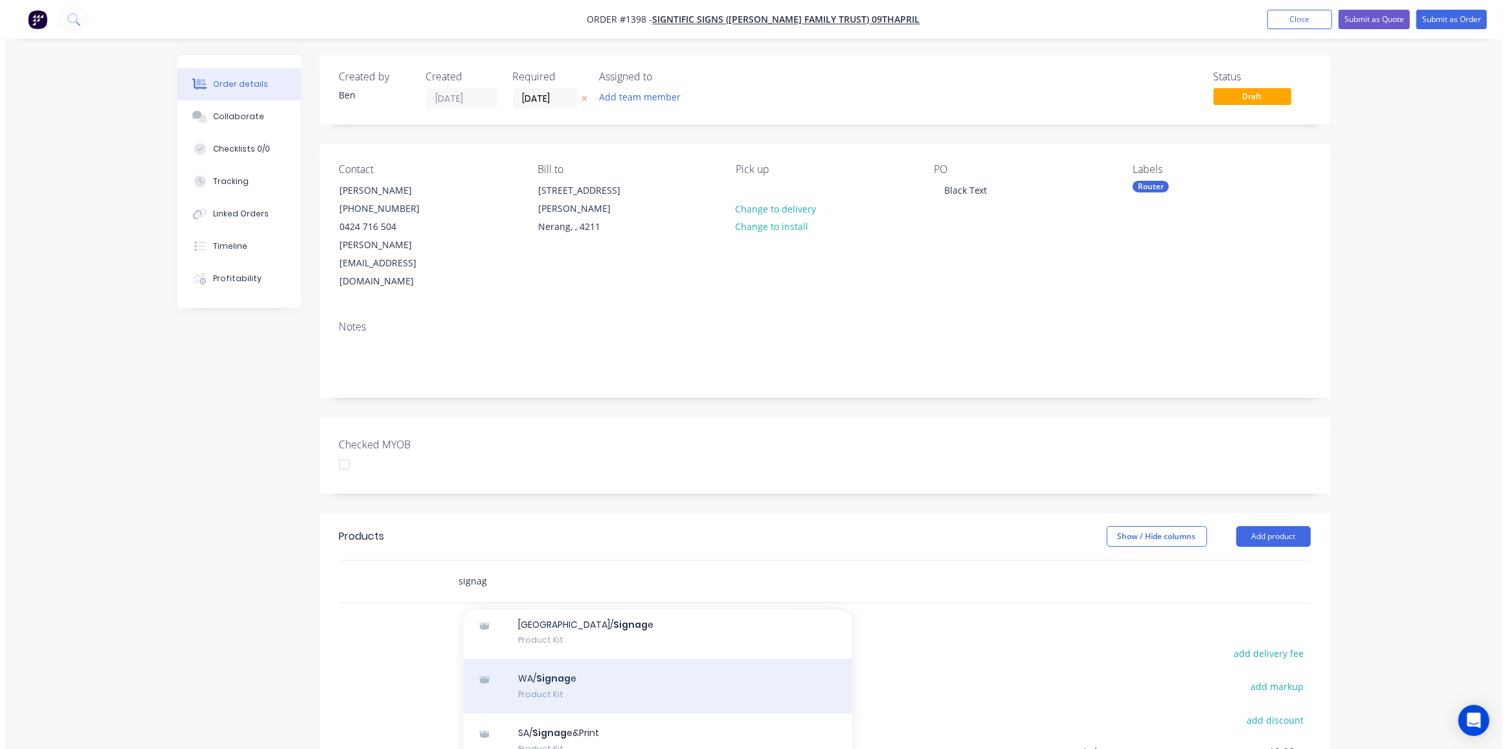
scroll to position [176, 0]
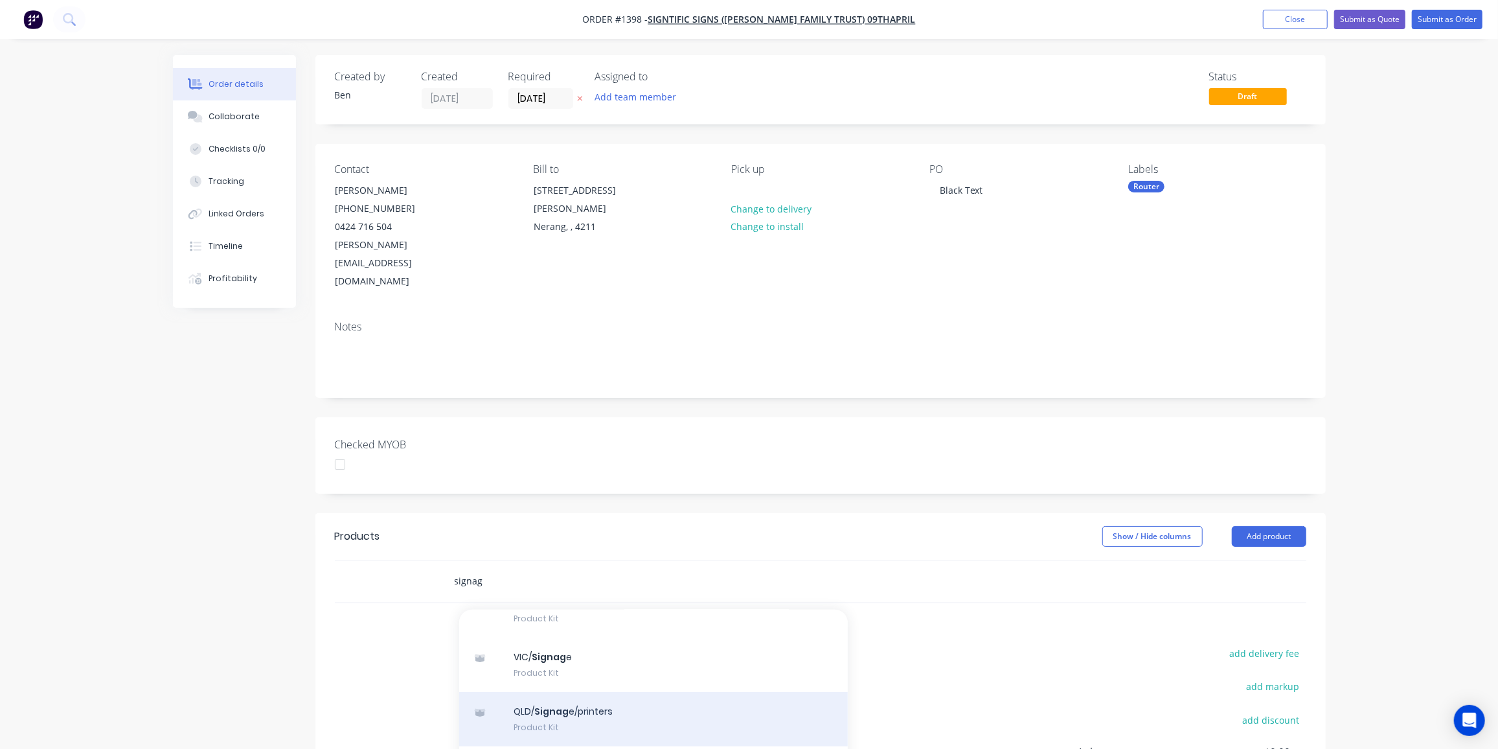
type input "signag"
click at [585, 692] on div "QLD/ Signag e/printers Product Kit" at bounding box center [653, 719] width 389 height 54
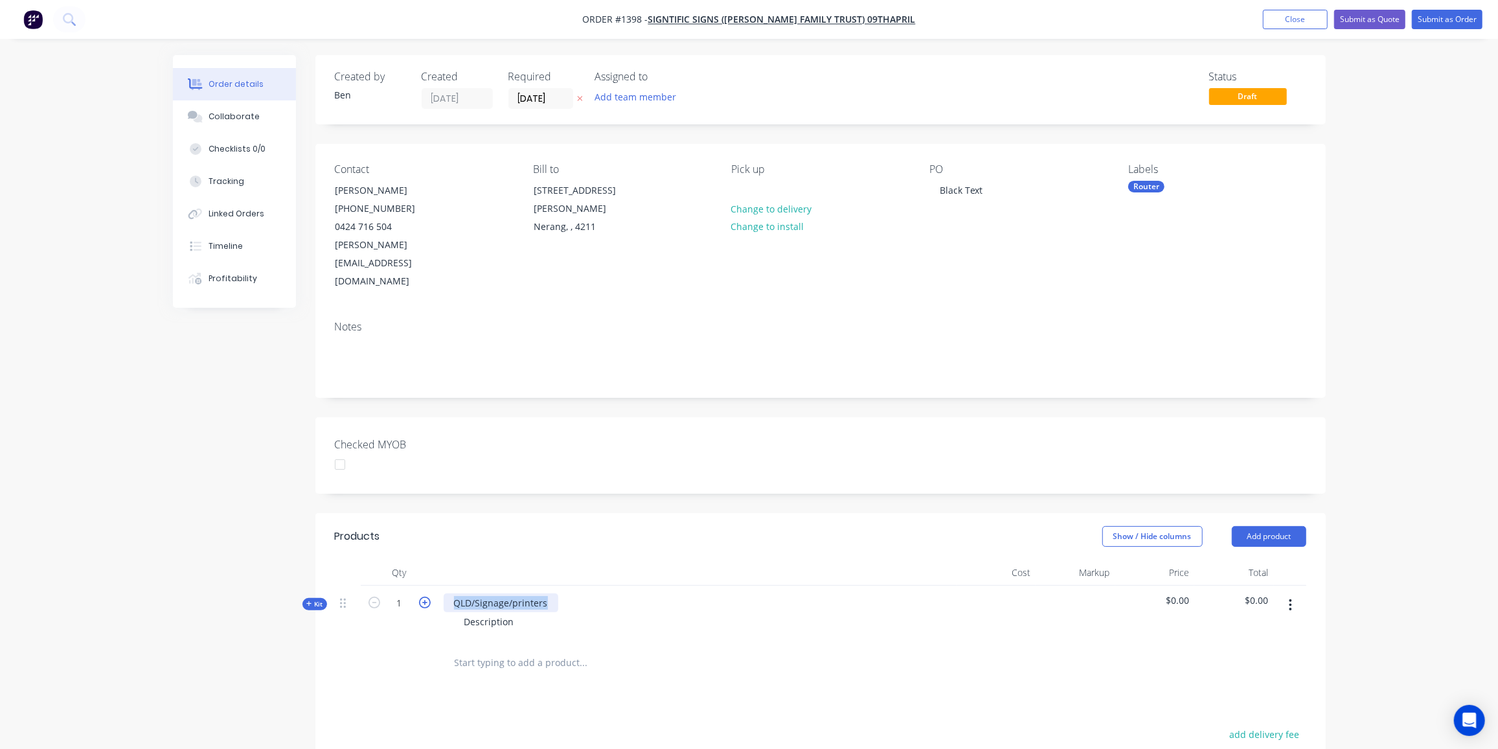
drag, startPoint x: 550, startPoint y: 565, endPoint x: 425, endPoint y: 564, distance: 125.0
click at [425, 585] on div "Kit 1 QLD/Signage/printers Description $0.00 $0.00" at bounding box center [820, 613] width 971 height 56
drag, startPoint x: 519, startPoint y: 583, endPoint x: 431, endPoint y: 586, distance: 87.5
click at [431, 586] on div "Kit 1 10mm black acrylic text Description $0.00 $0.00" at bounding box center [820, 613] width 971 height 56
click at [503, 612] on div "Machine oin holes" at bounding box center [504, 621] width 100 height 19
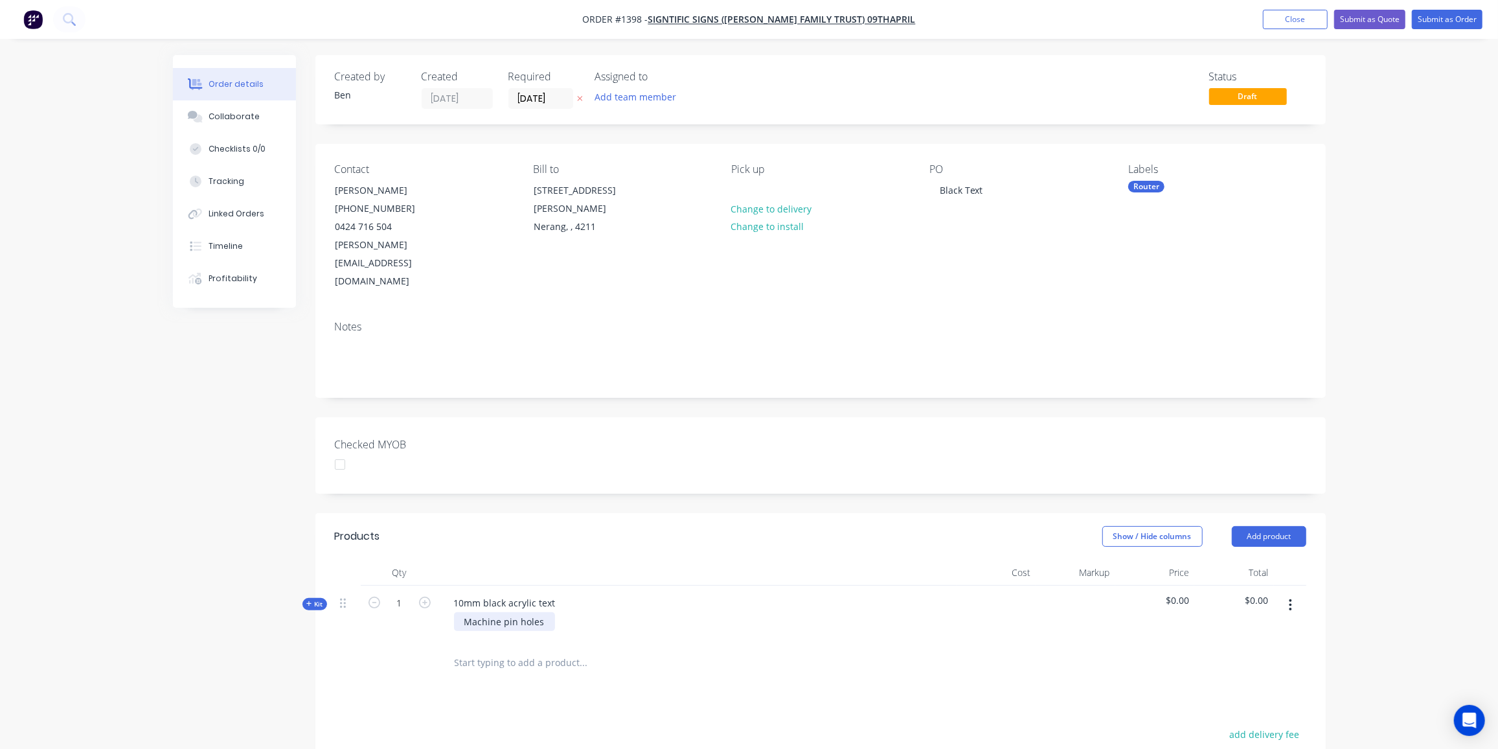
click at [541, 612] on div "Machine pin holes" at bounding box center [504, 621] width 101 height 19
click at [298, 654] on div "Created by Ben Created 04/09/25 Required 04/09/25 Assigned to Add team member S…" at bounding box center [749, 534] width 1153 height 959
click at [1315, 19] on button "Close" at bounding box center [1295, 19] width 65 height 19
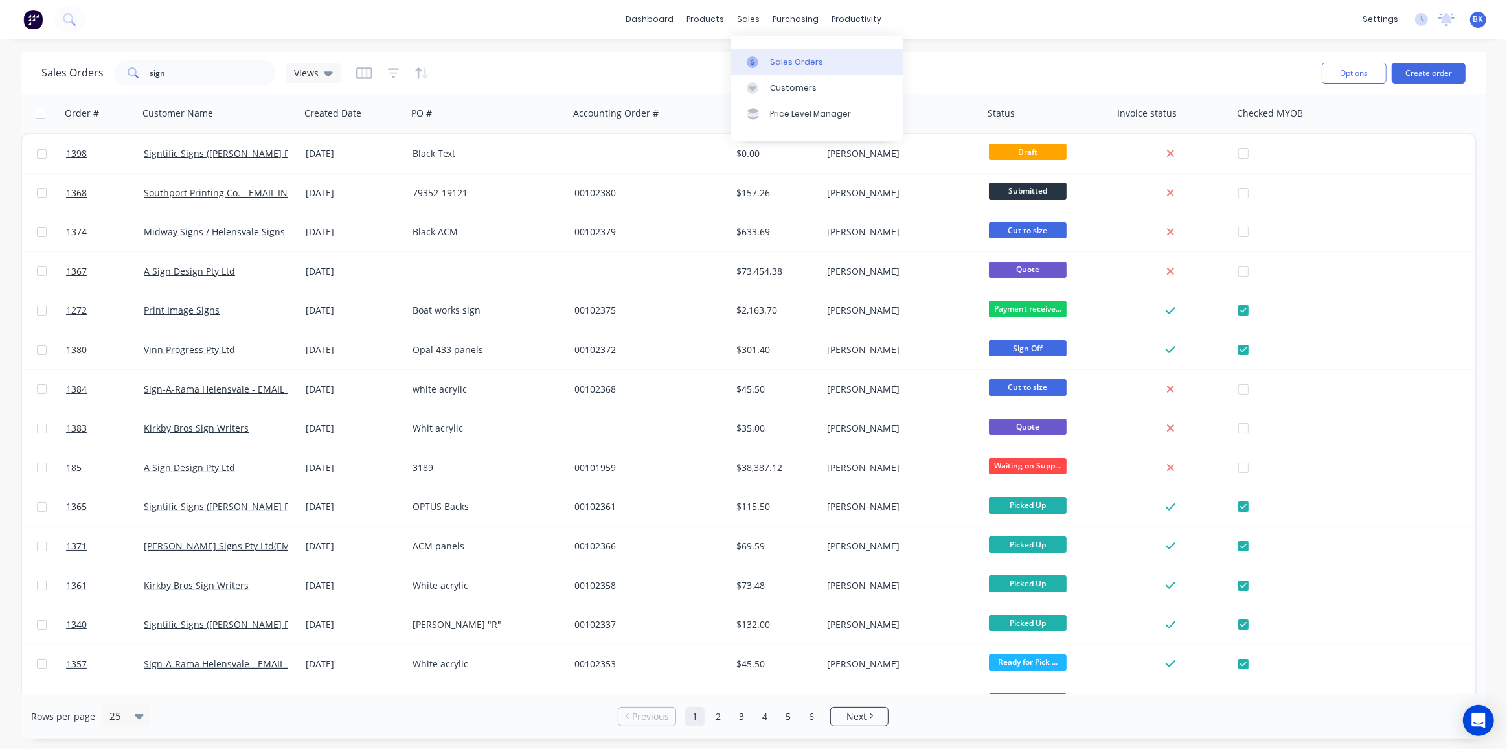
click at [759, 57] on div at bounding box center [756, 62] width 19 height 12
drag, startPoint x: 181, startPoint y: 79, endPoint x: 47, endPoint y: 83, distance: 134.1
click at [47, 83] on div "Sales Orders sign Views" at bounding box center [190, 73] width 299 height 26
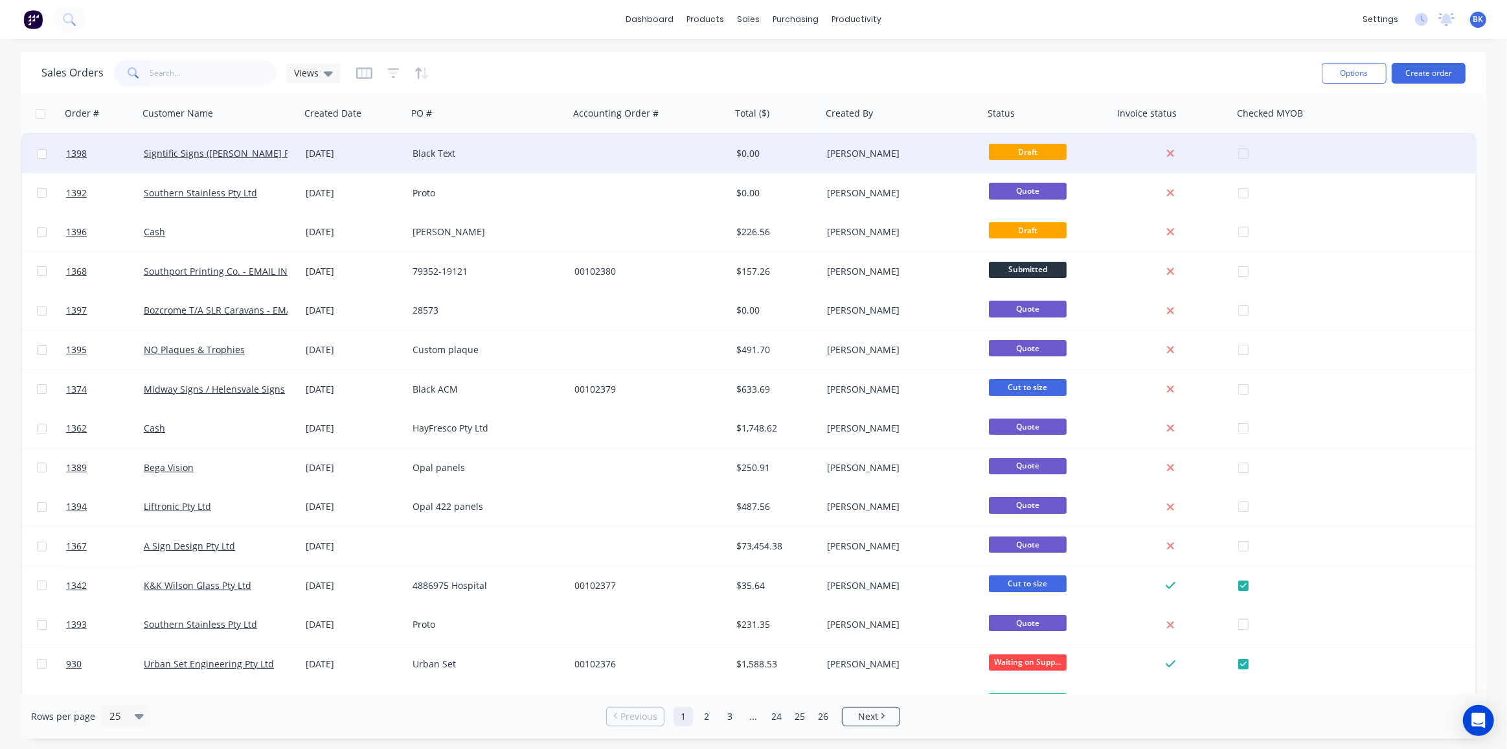
click at [783, 159] on div "$0.00" at bounding box center [774, 153] width 76 height 13
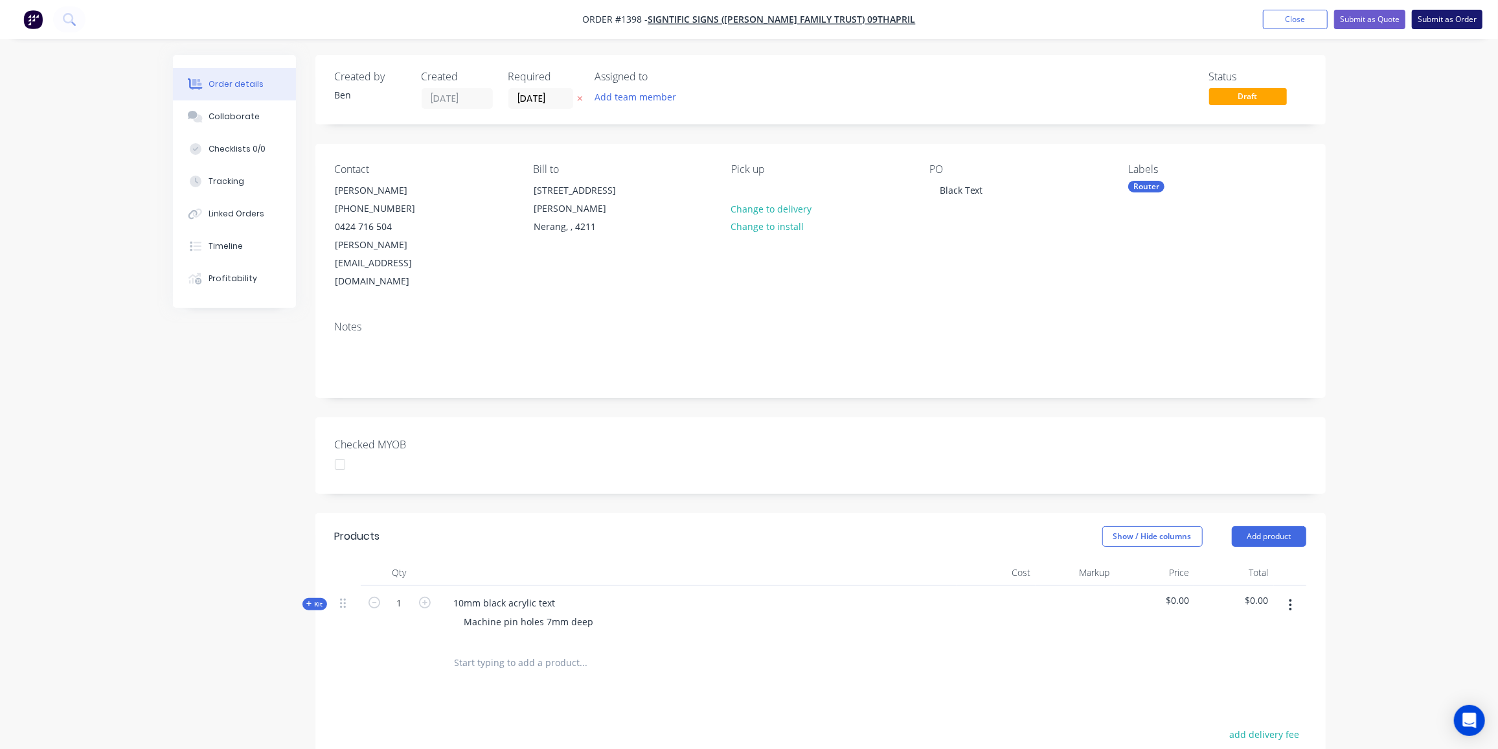
click at [1437, 17] on button "Submit as Order" at bounding box center [1447, 19] width 71 height 19
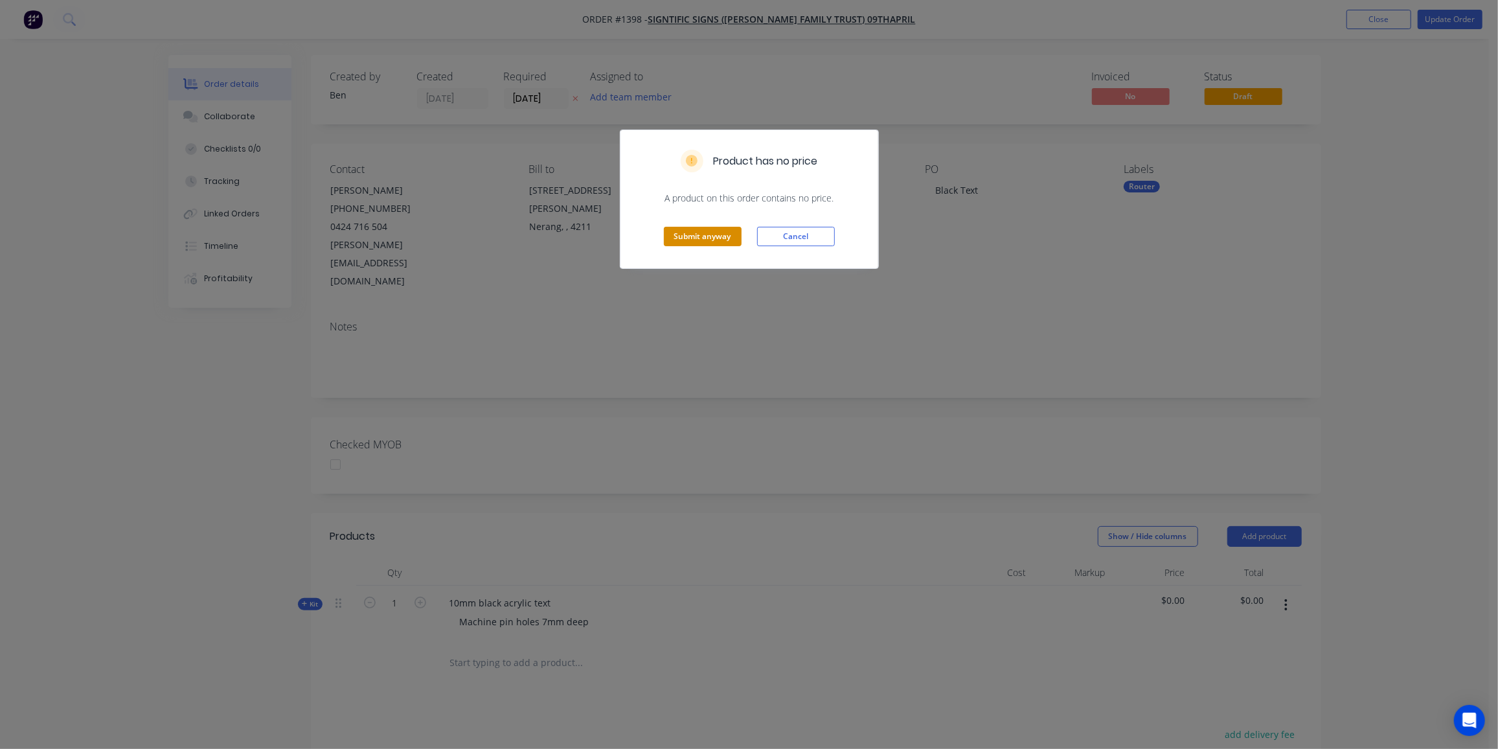
click at [716, 237] on button "Submit anyway" at bounding box center [703, 236] width 78 height 19
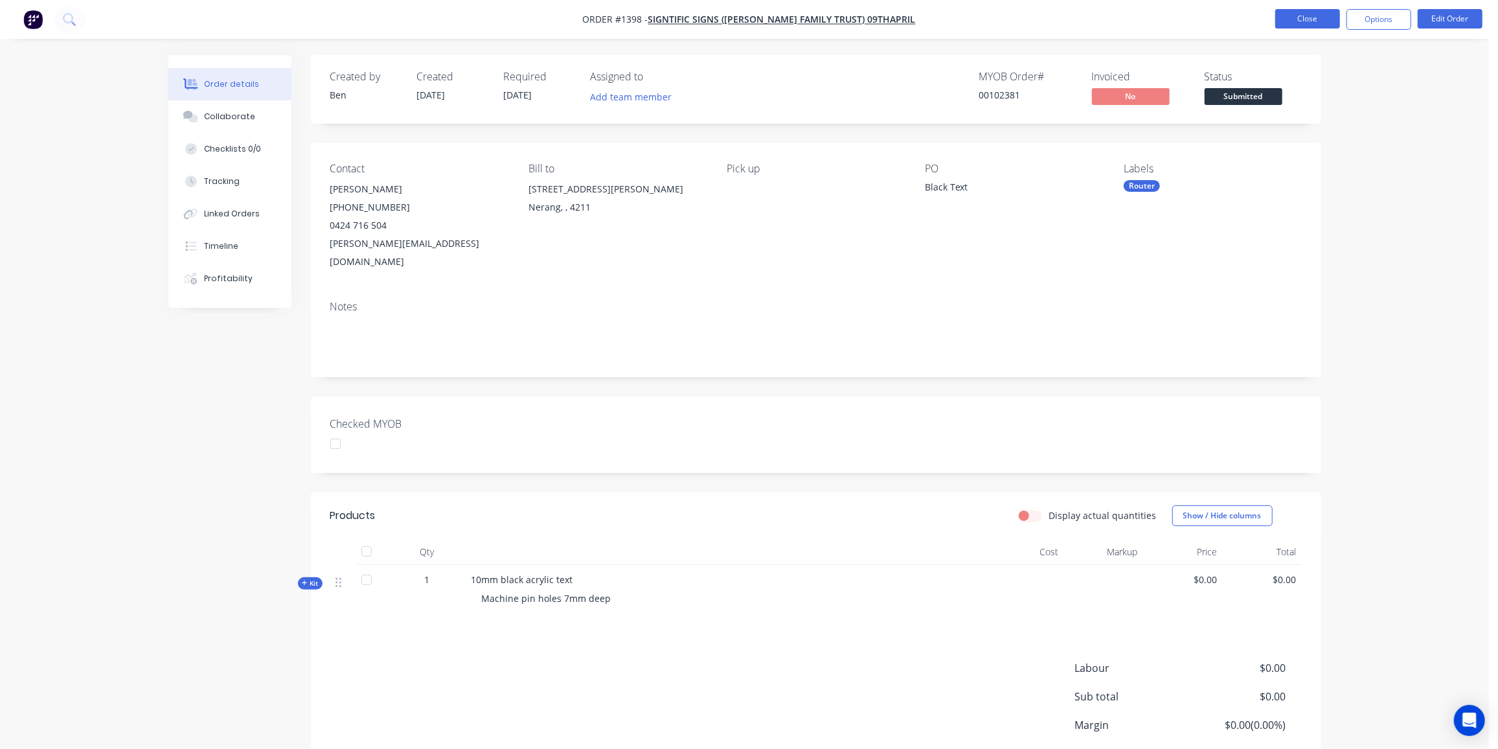
click at [1296, 18] on button "Close" at bounding box center [1307, 18] width 65 height 19
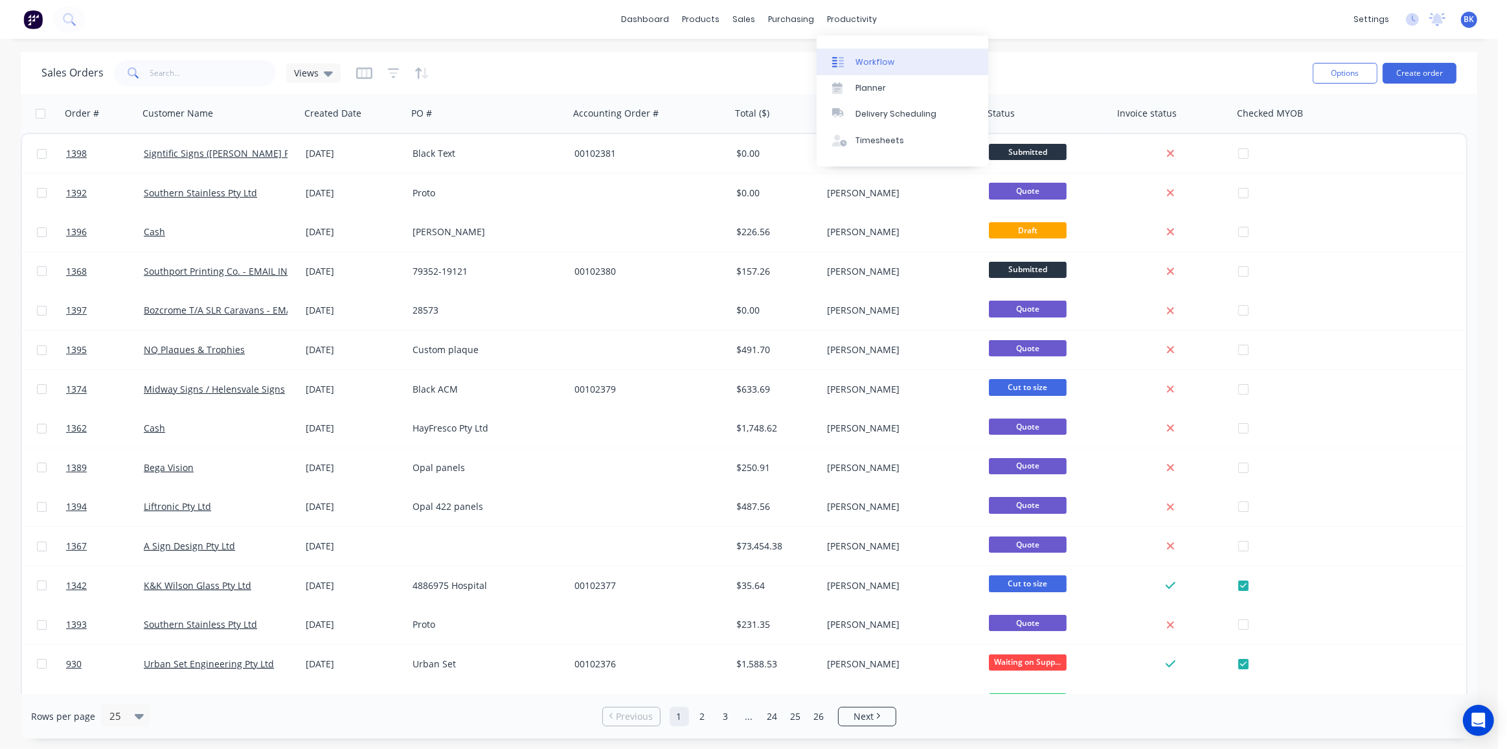
click at [870, 63] on div "Workflow" at bounding box center [875, 62] width 39 height 12
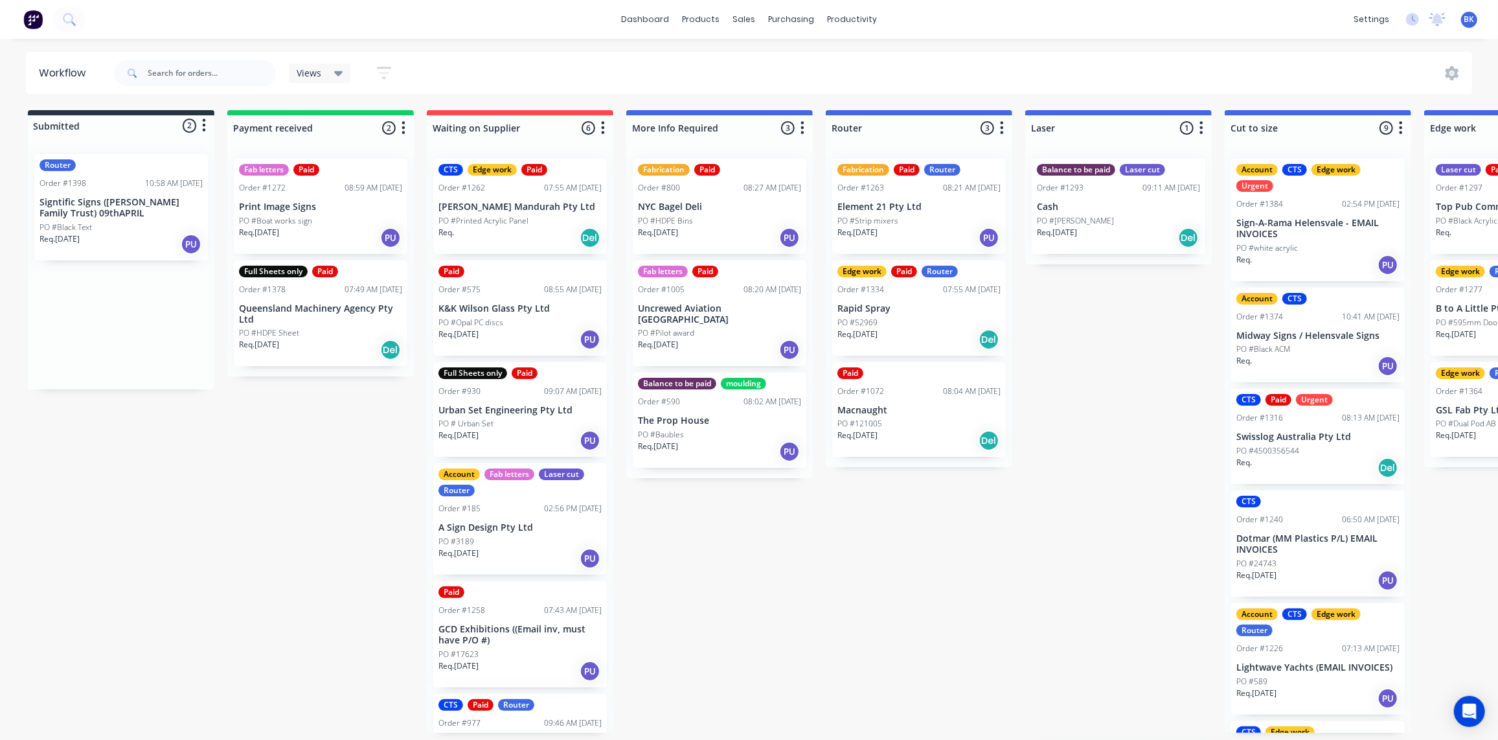
scroll to position [1, 6]
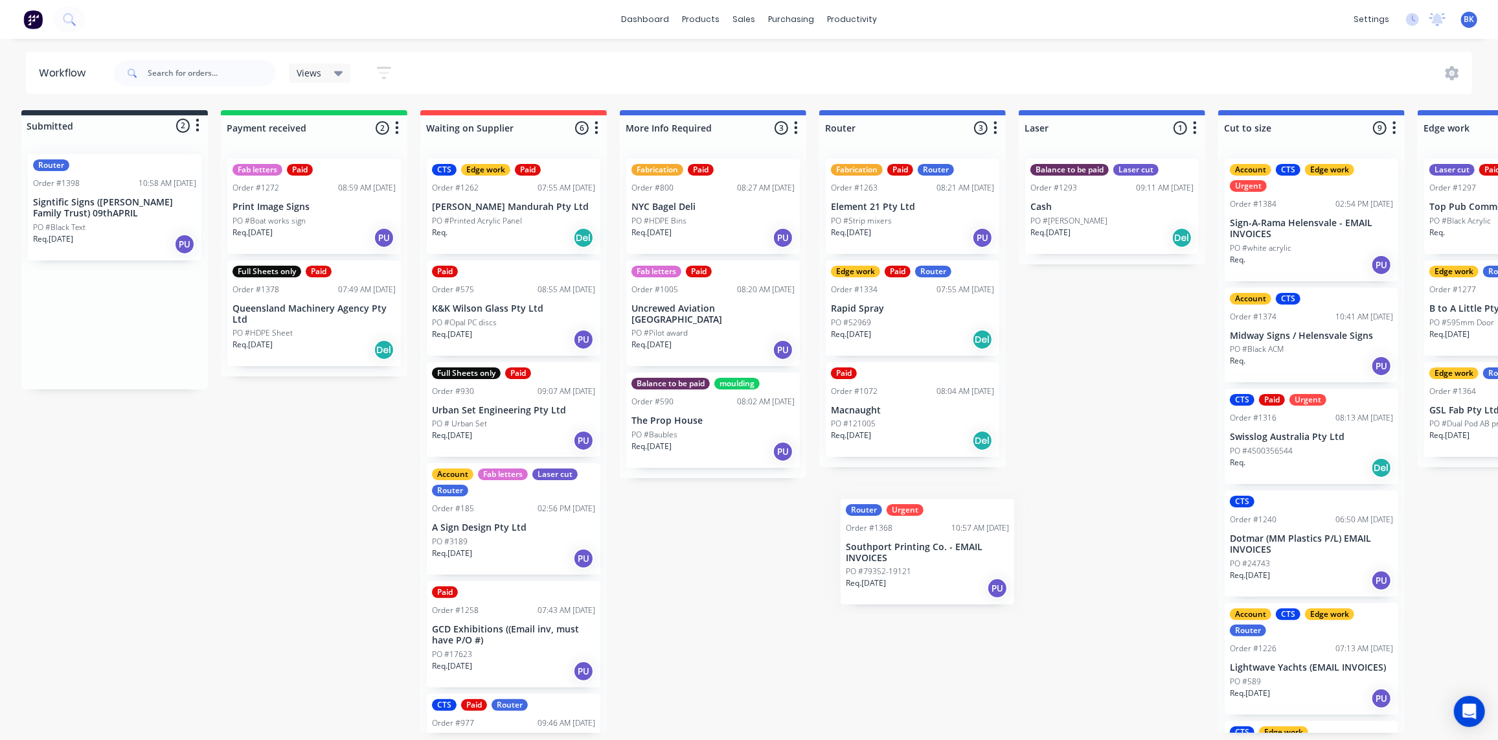
drag, startPoint x: 60, startPoint y: 179, endPoint x: 859, endPoint y: 519, distance: 869.1
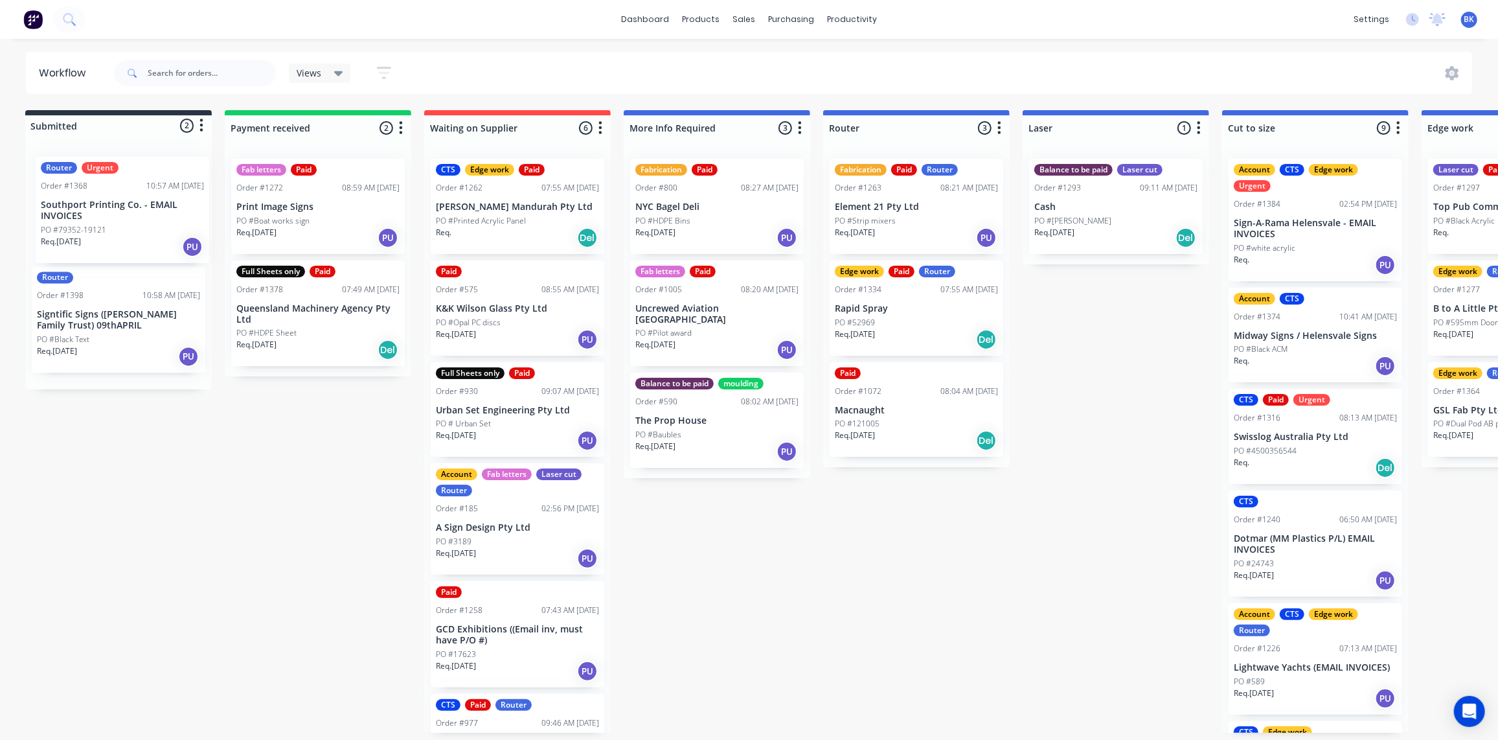
scroll to position [0, 1]
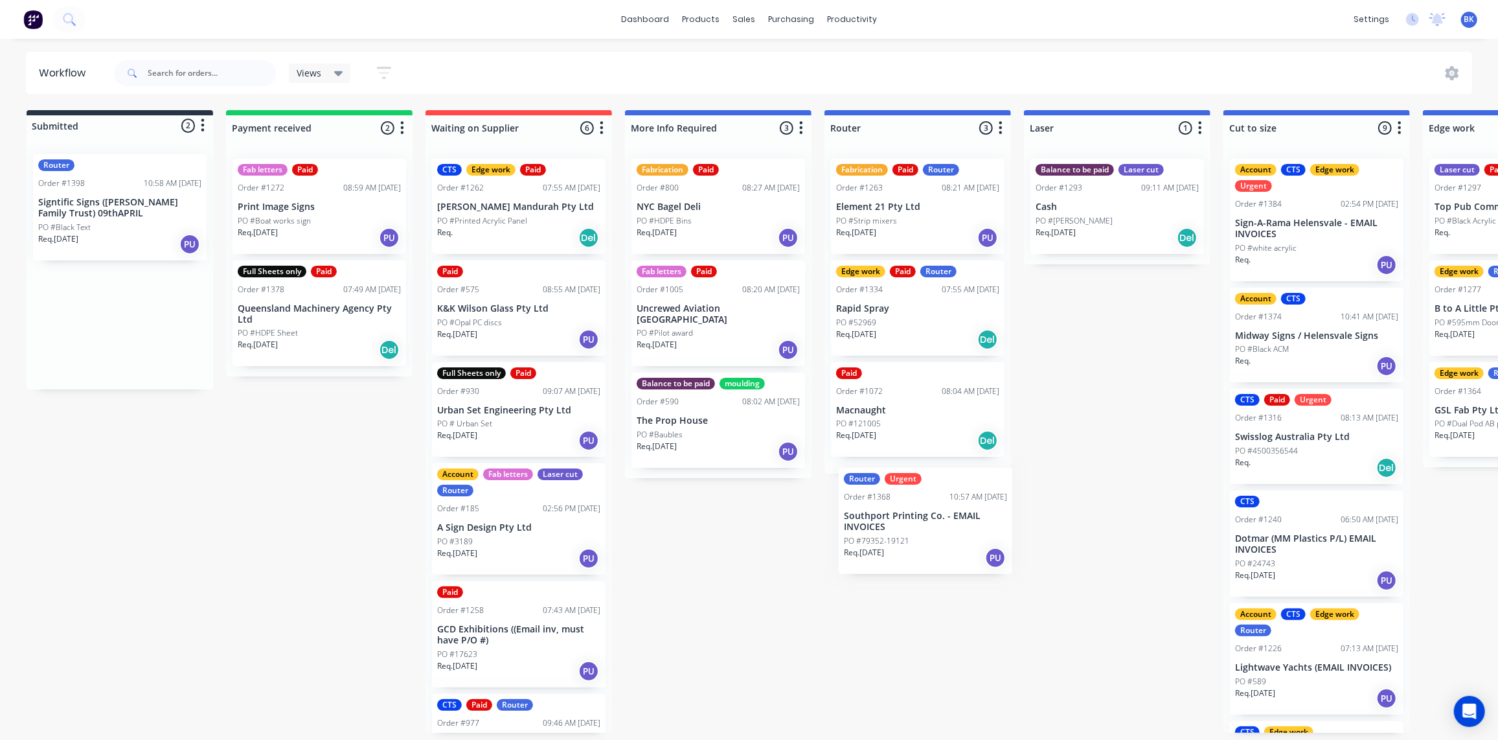
drag, startPoint x: 58, startPoint y: 187, endPoint x: 845, endPoint y: 473, distance: 836.7
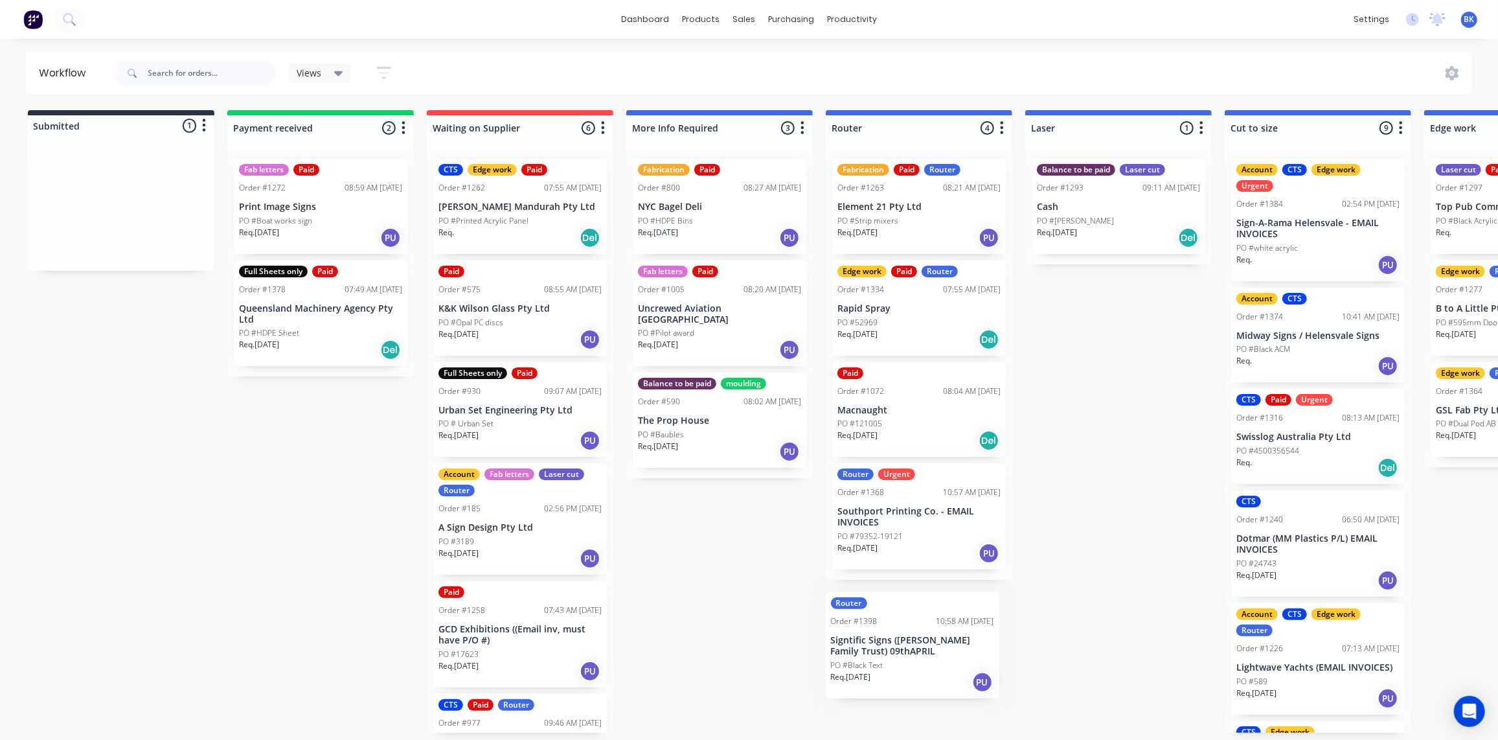
drag, startPoint x: 98, startPoint y: 199, endPoint x: 910, endPoint y: 625, distance: 916.9
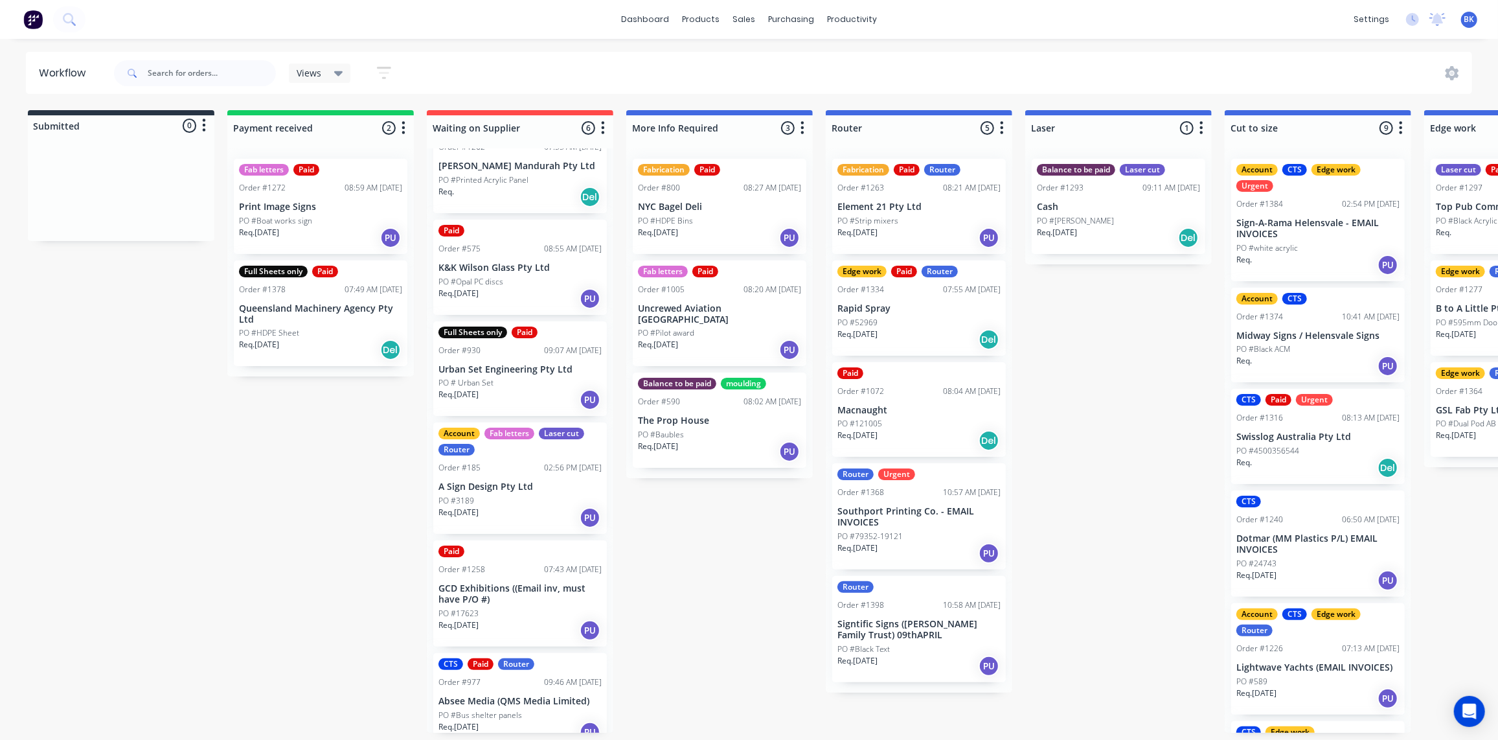
scroll to position [57, 0]
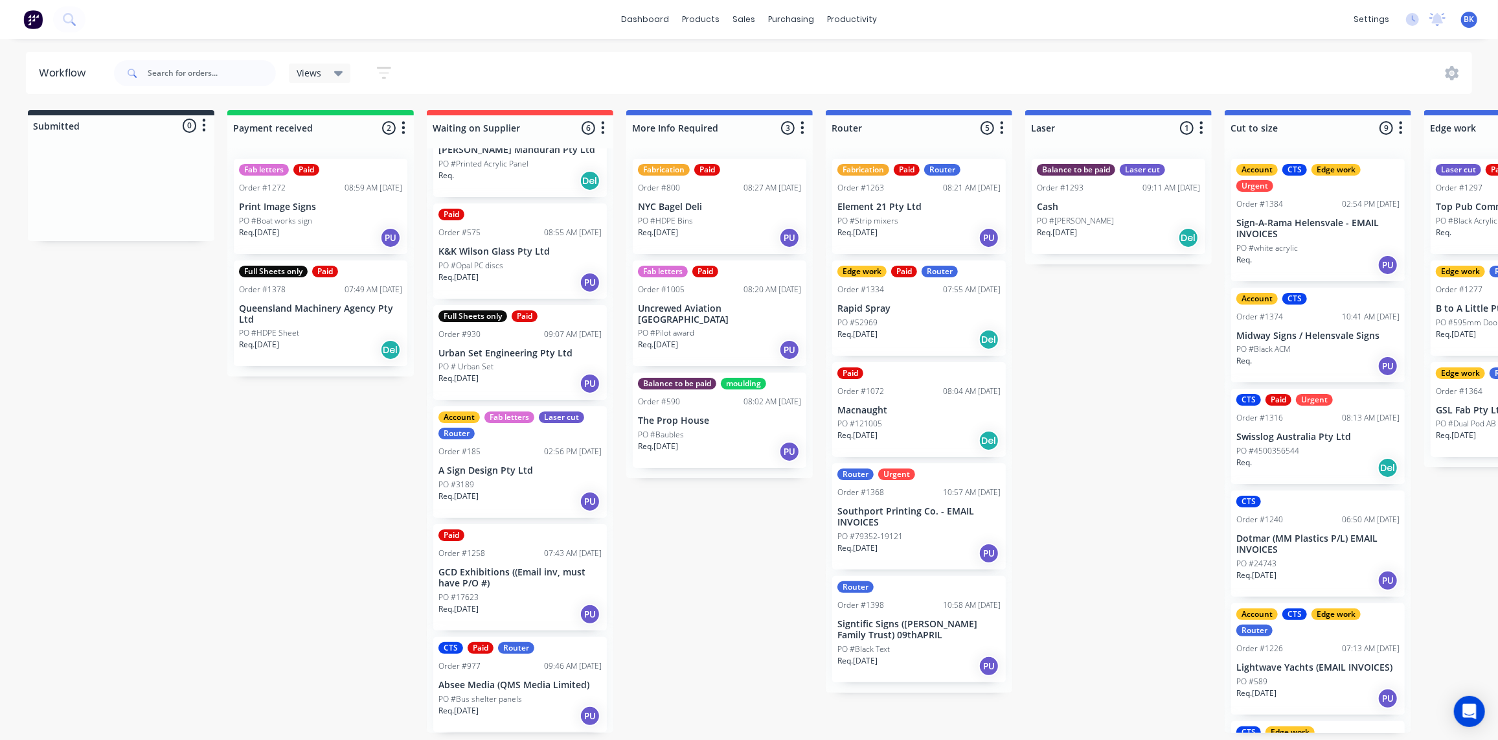
click at [528, 475] on p "A Sign Design Pty Ltd" at bounding box center [519, 470] width 163 height 11
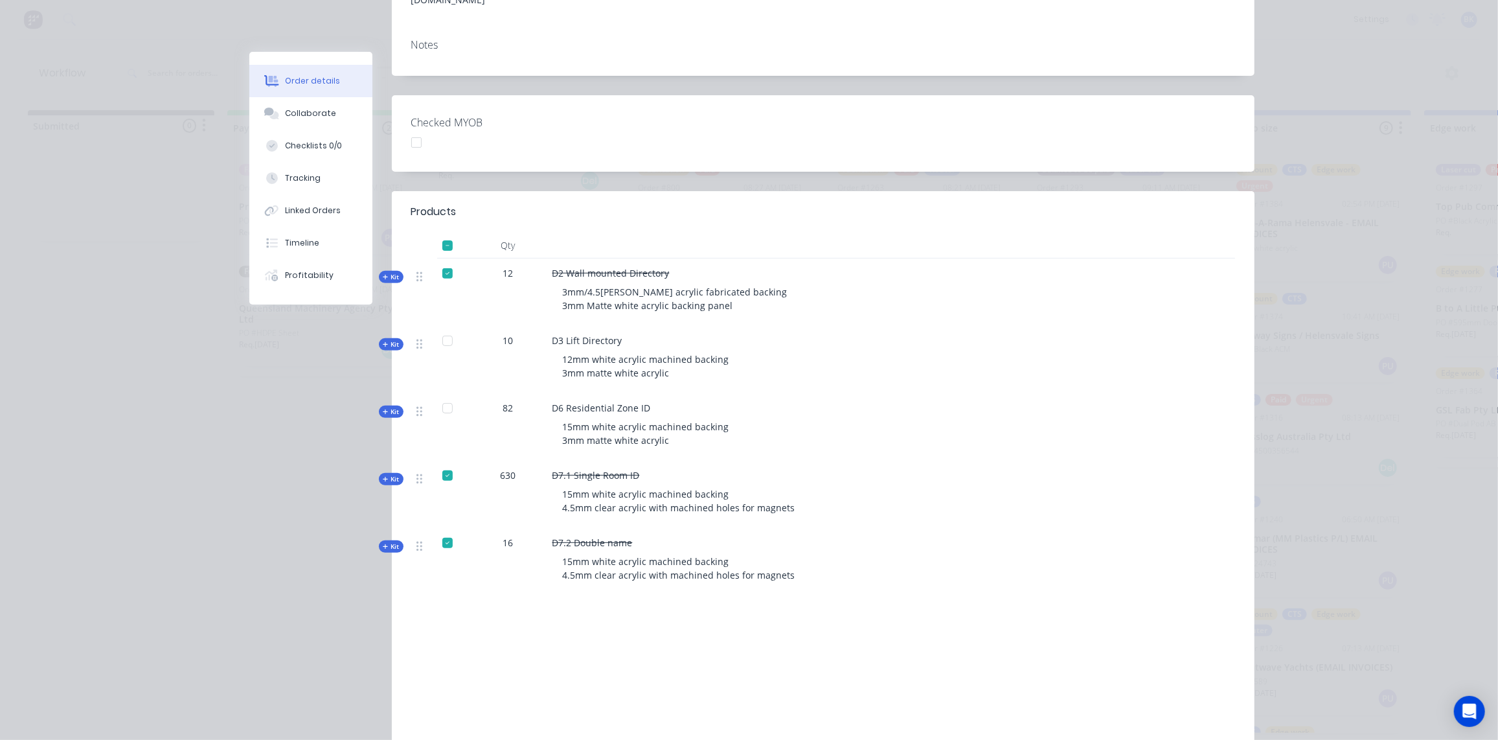
scroll to position [0, 0]
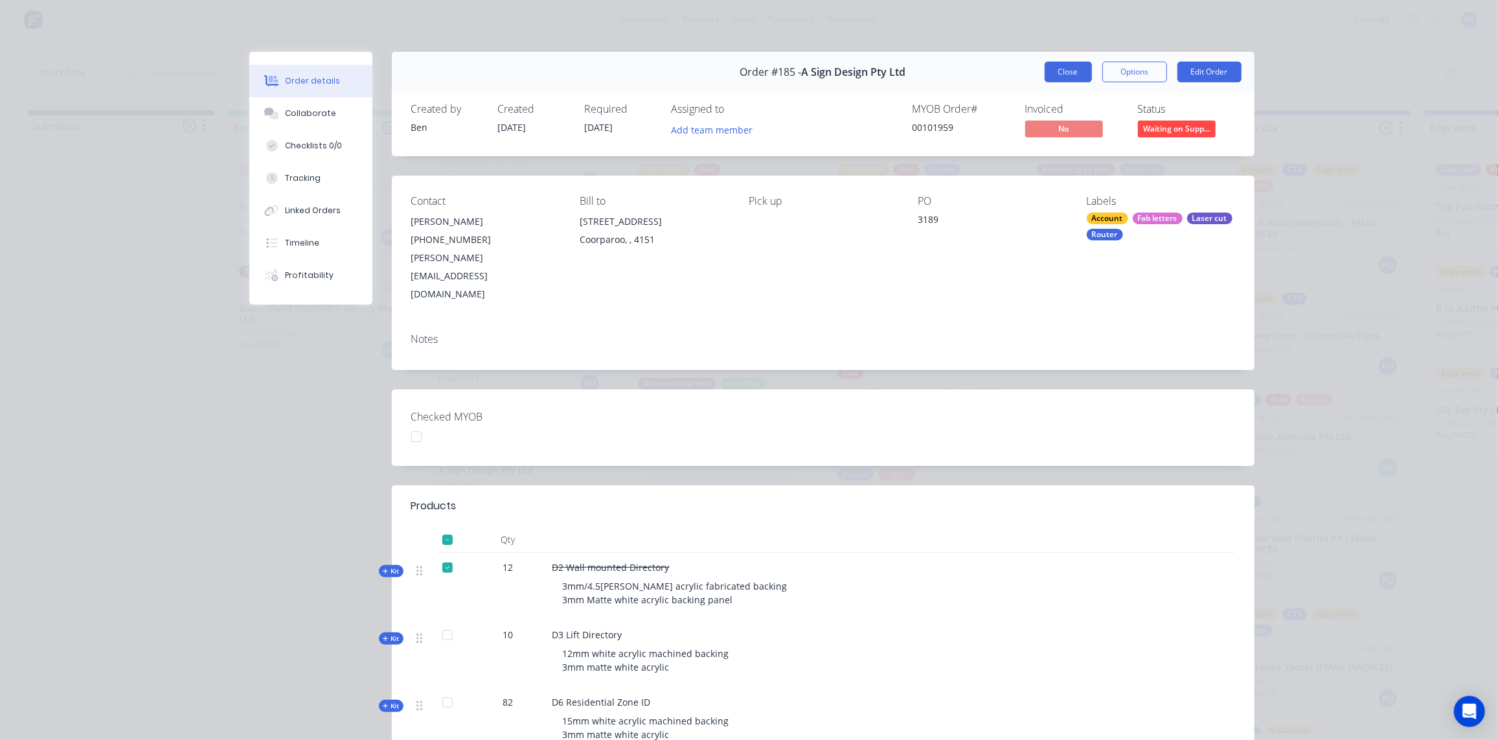
click at [1067, 74] on button "Close" at bounding box center [1068, 72] width 47 height 21
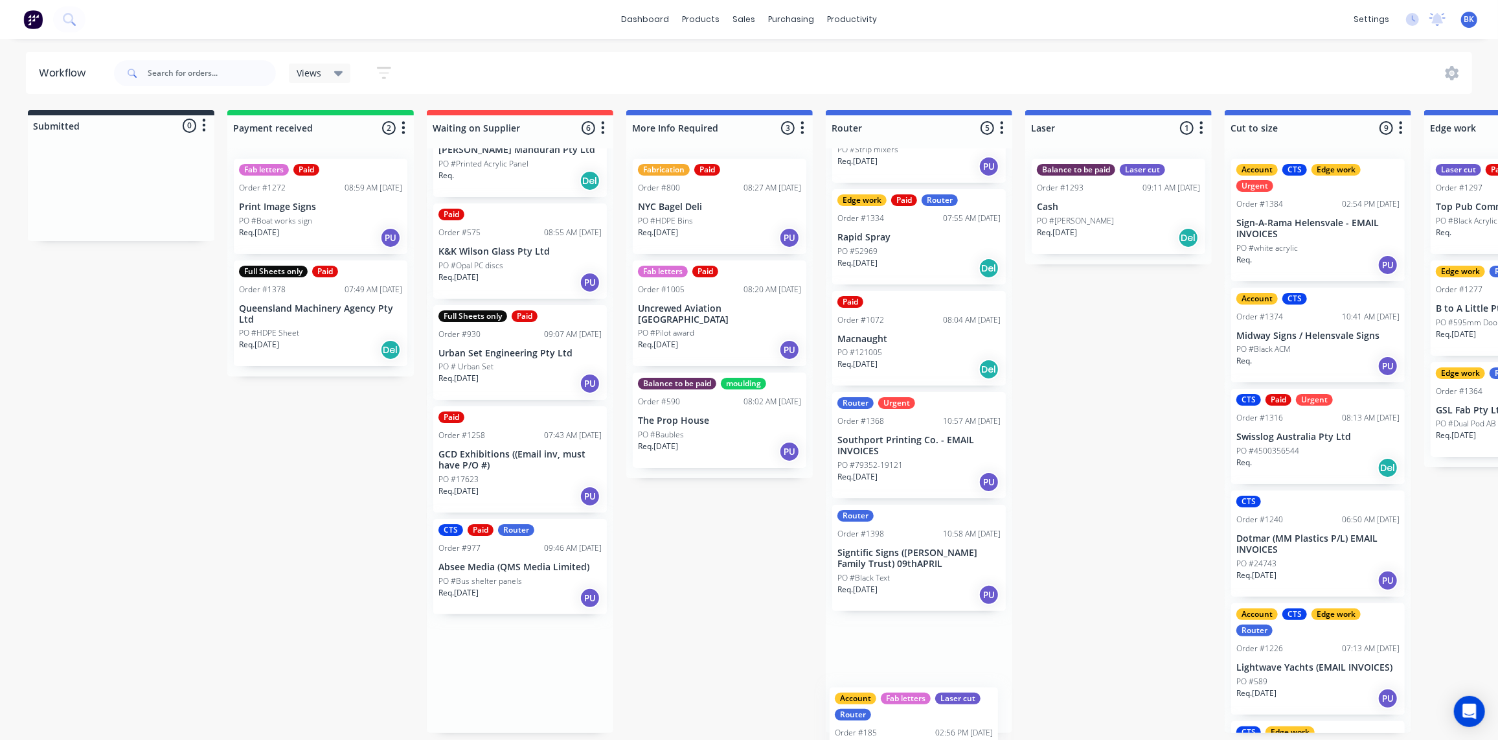
scroll to position [74, 0]
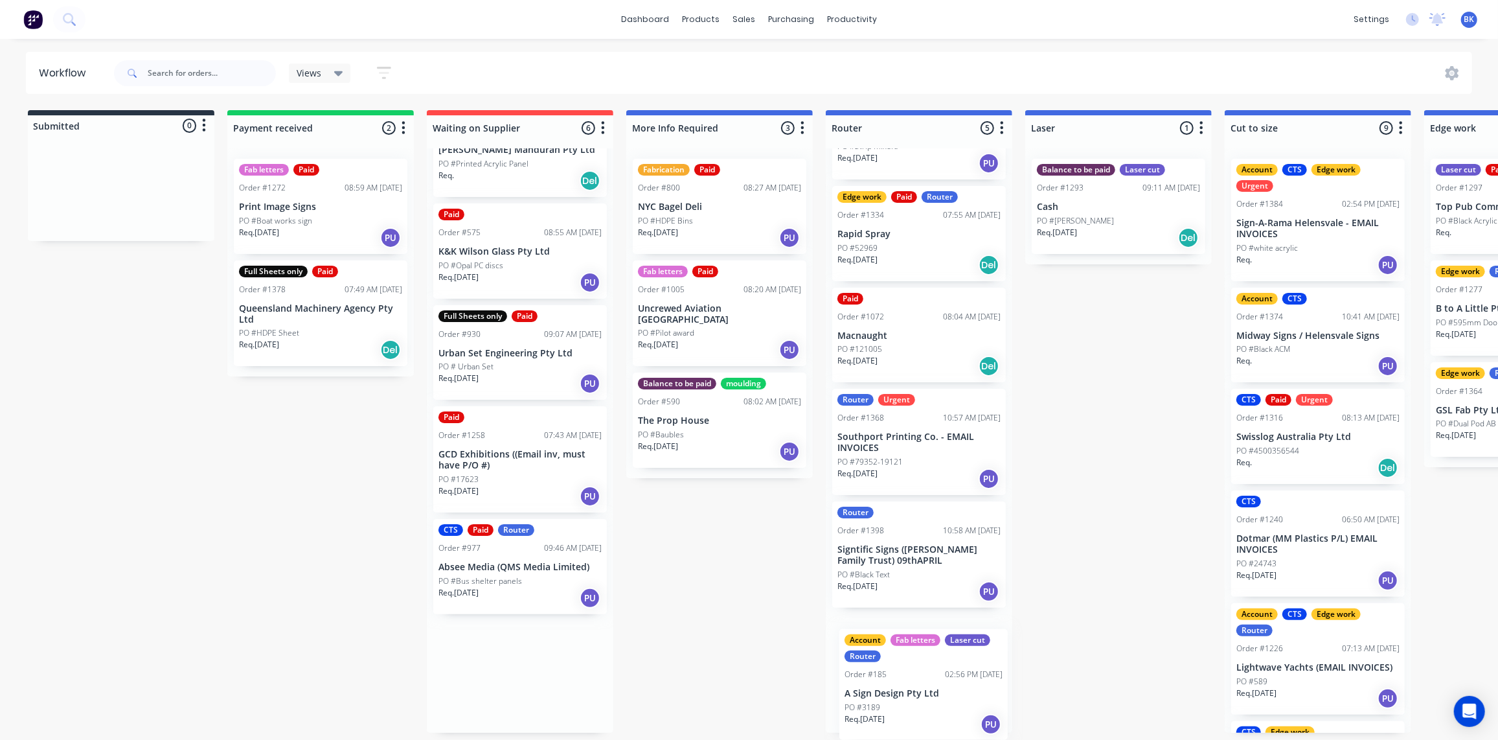
drag, startPoint x: 491, startPoint y: 458, endPoint x: 893, endPoint y: 672, distance: 455.4
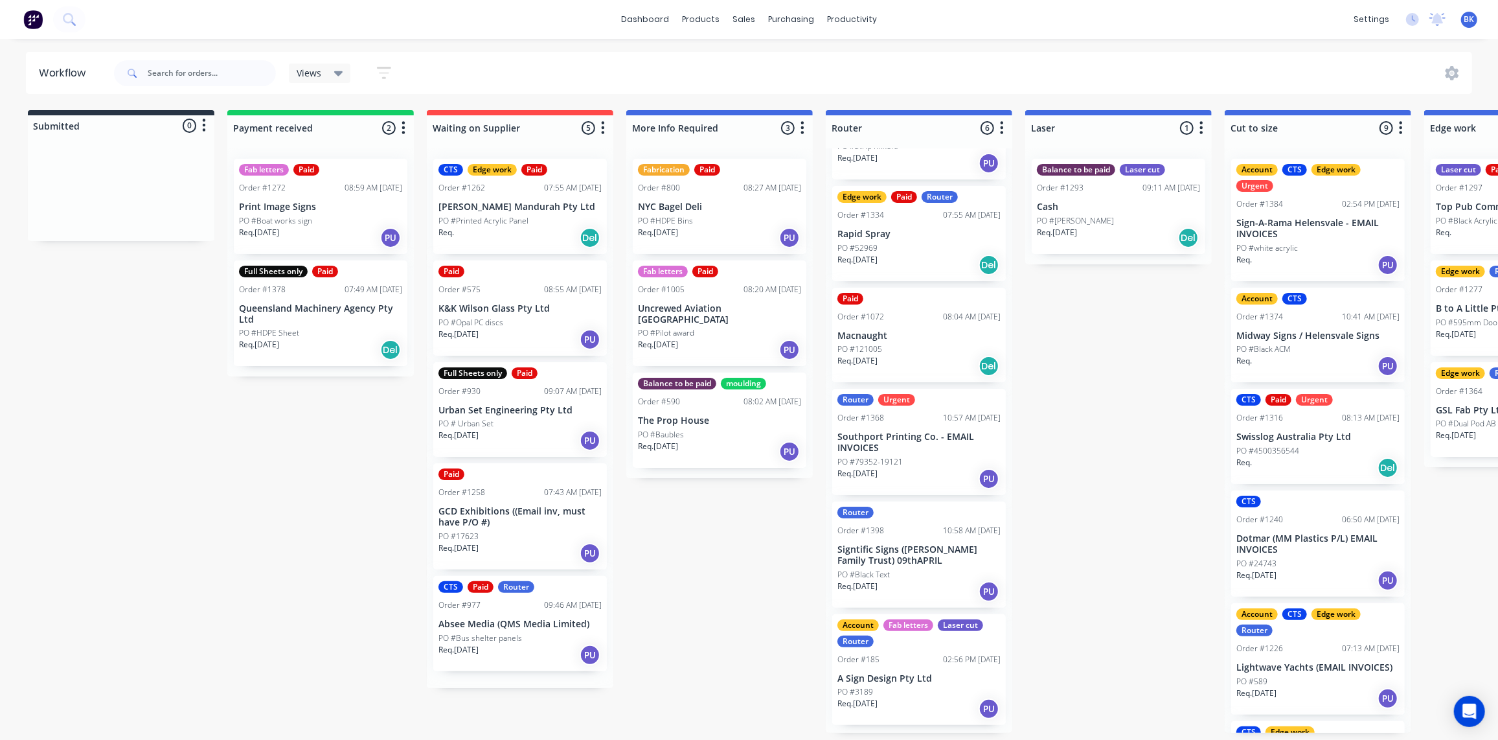
scroll to position [0, 0]
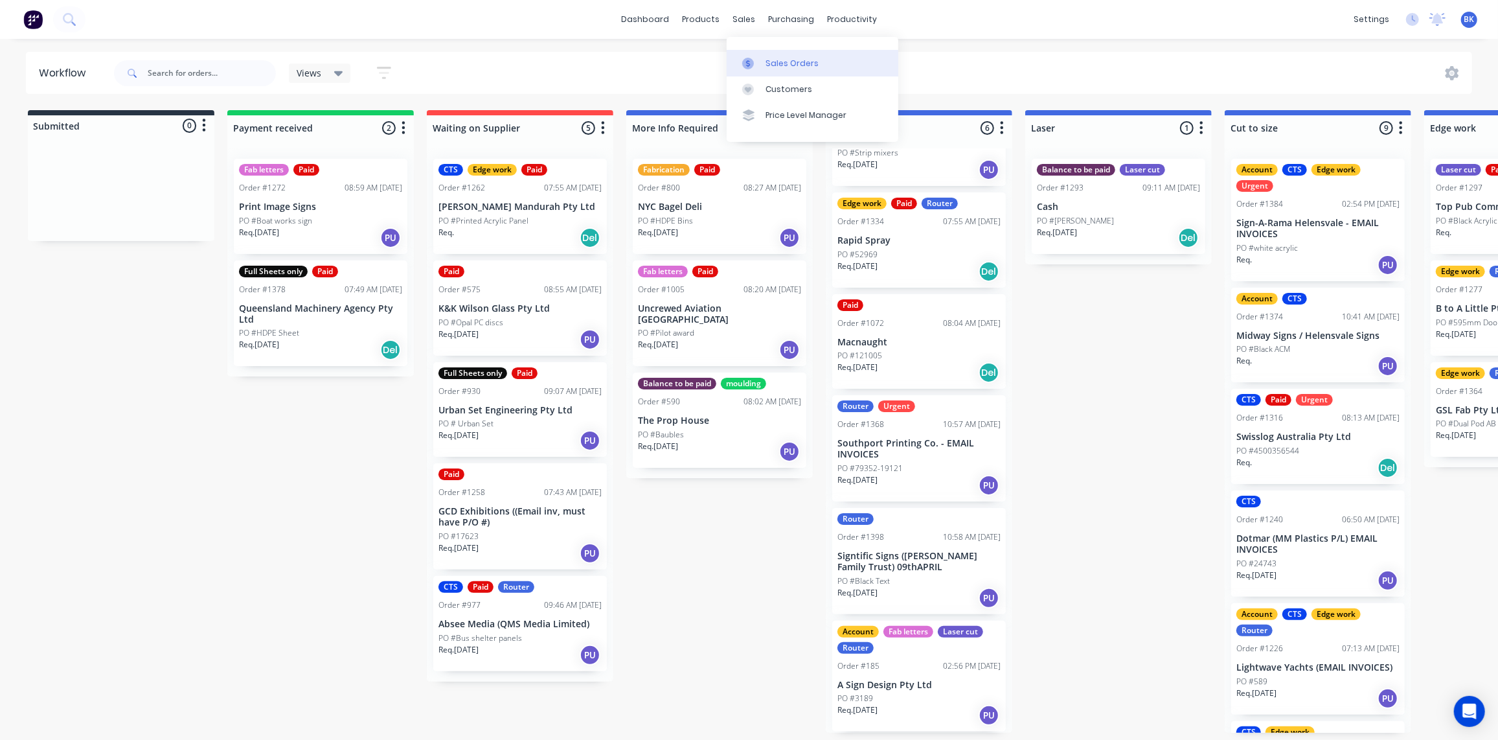
click at [760, 58] on div at bounding box center [751, 64] width 19 height 12
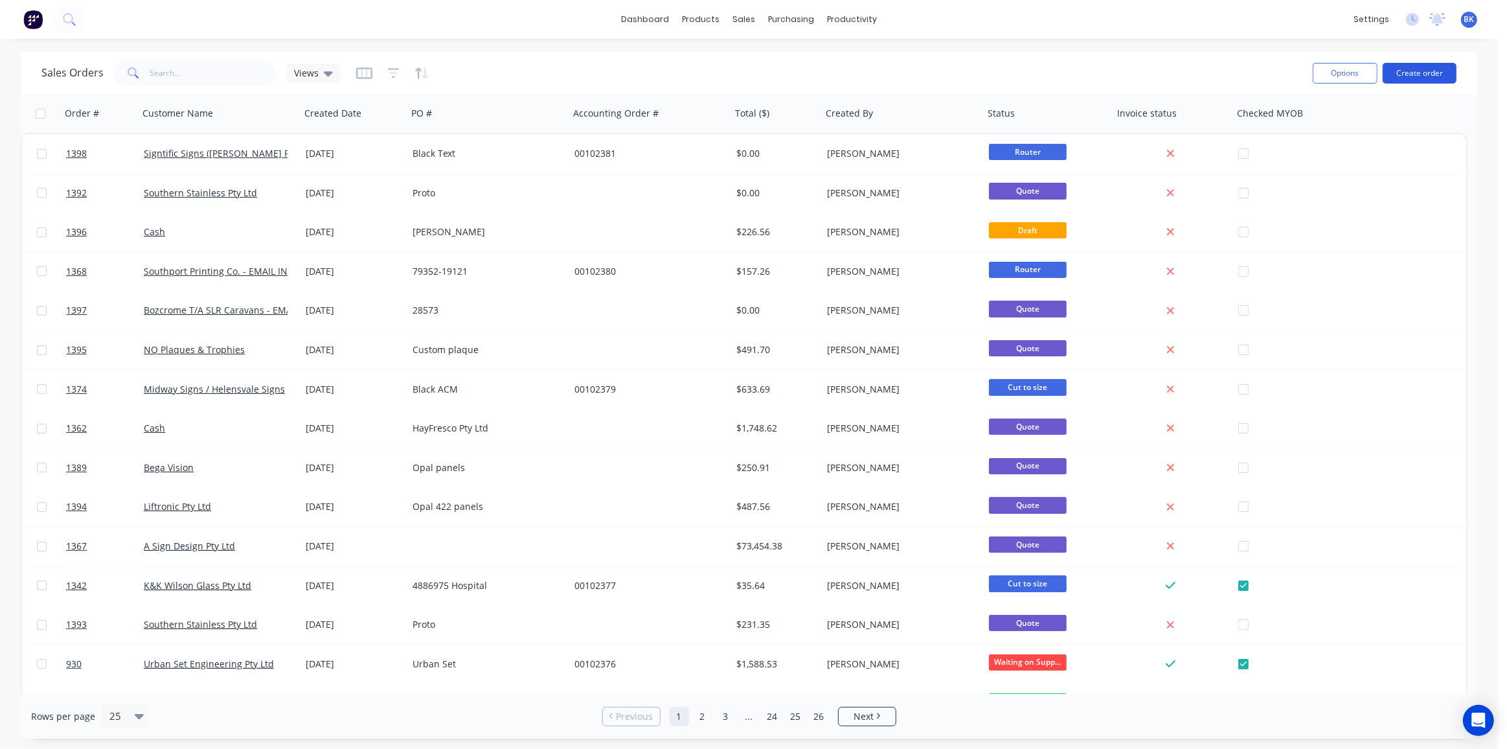
click at [1431, 67] on button "Create order" at bounding box center [1420, 73] width 74 height 21
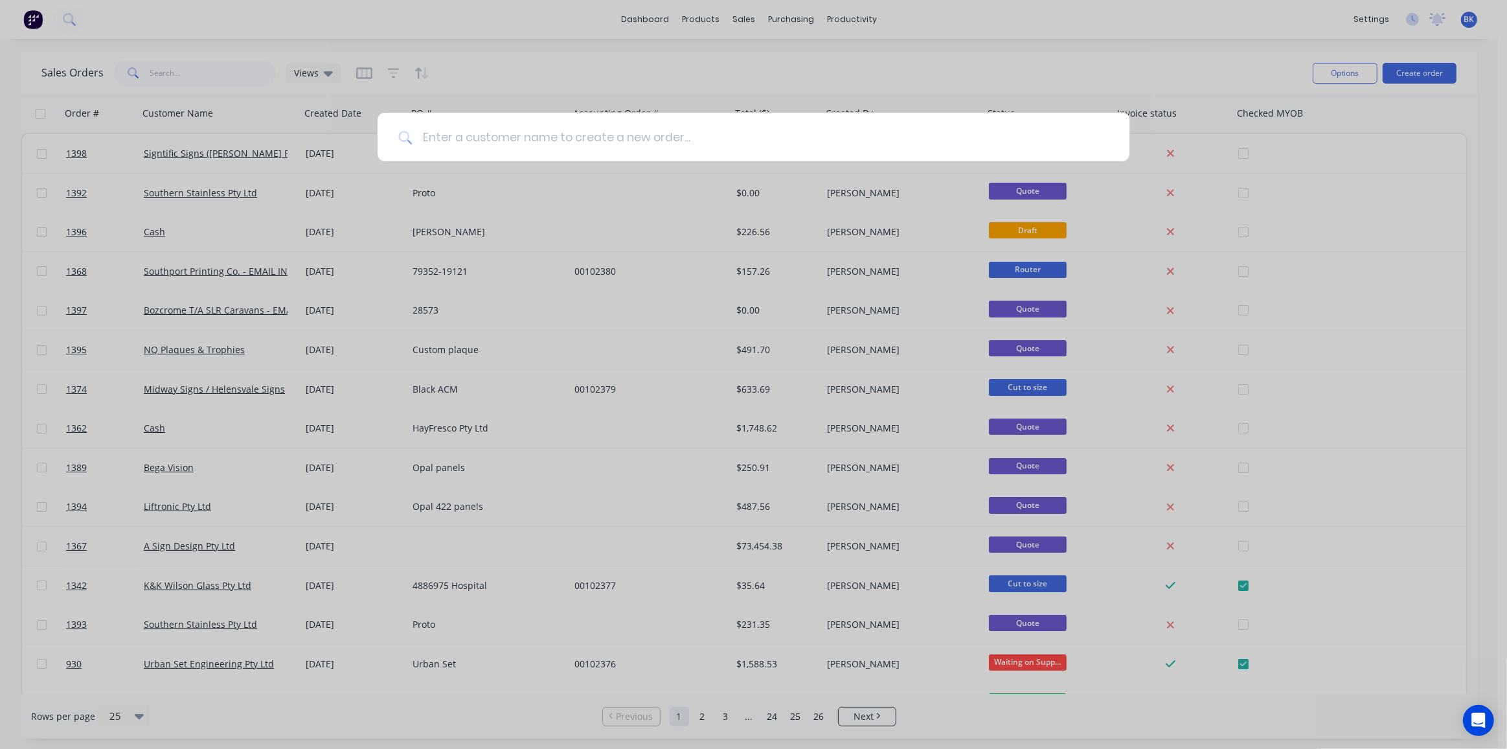
click at [604, 139] on input at bounding box center [760, 137] width 697 height 49
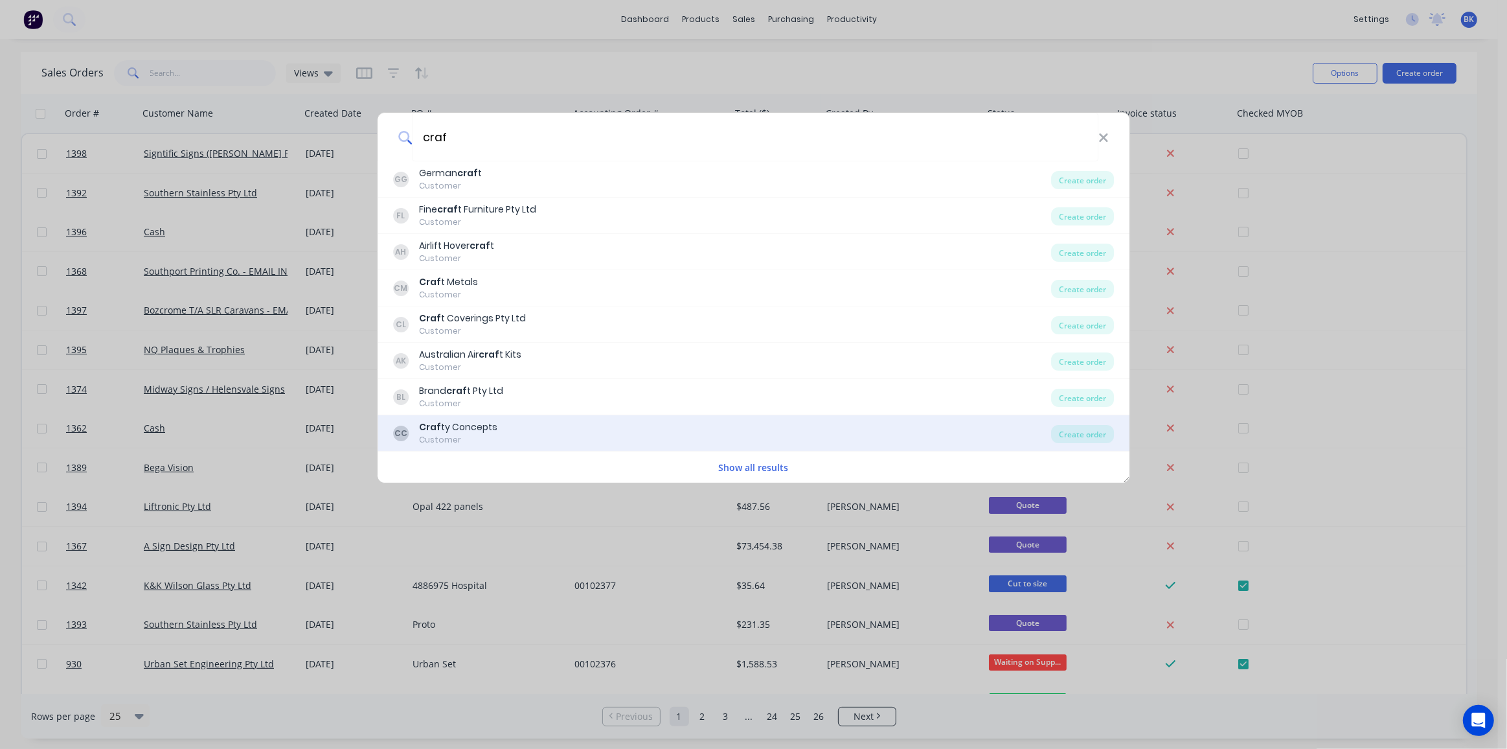
type input "craf"
click at [505, 431] on div "CC Craf ty Concepts Customer" at bounding box center [722, 432] width 659 height 25
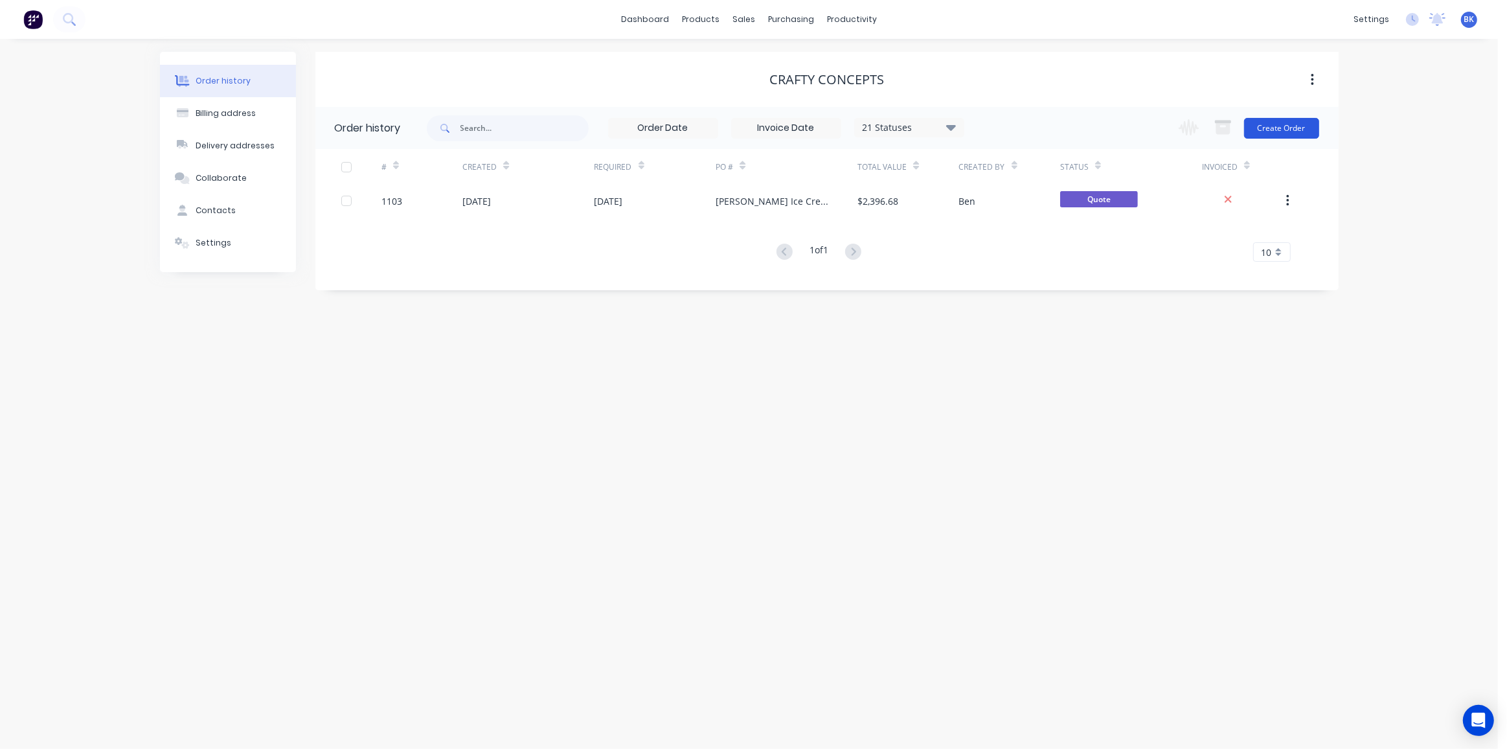
click at [1302, 126] on button "Create Order" at bounding box center [1281, 128] width 75 height 21
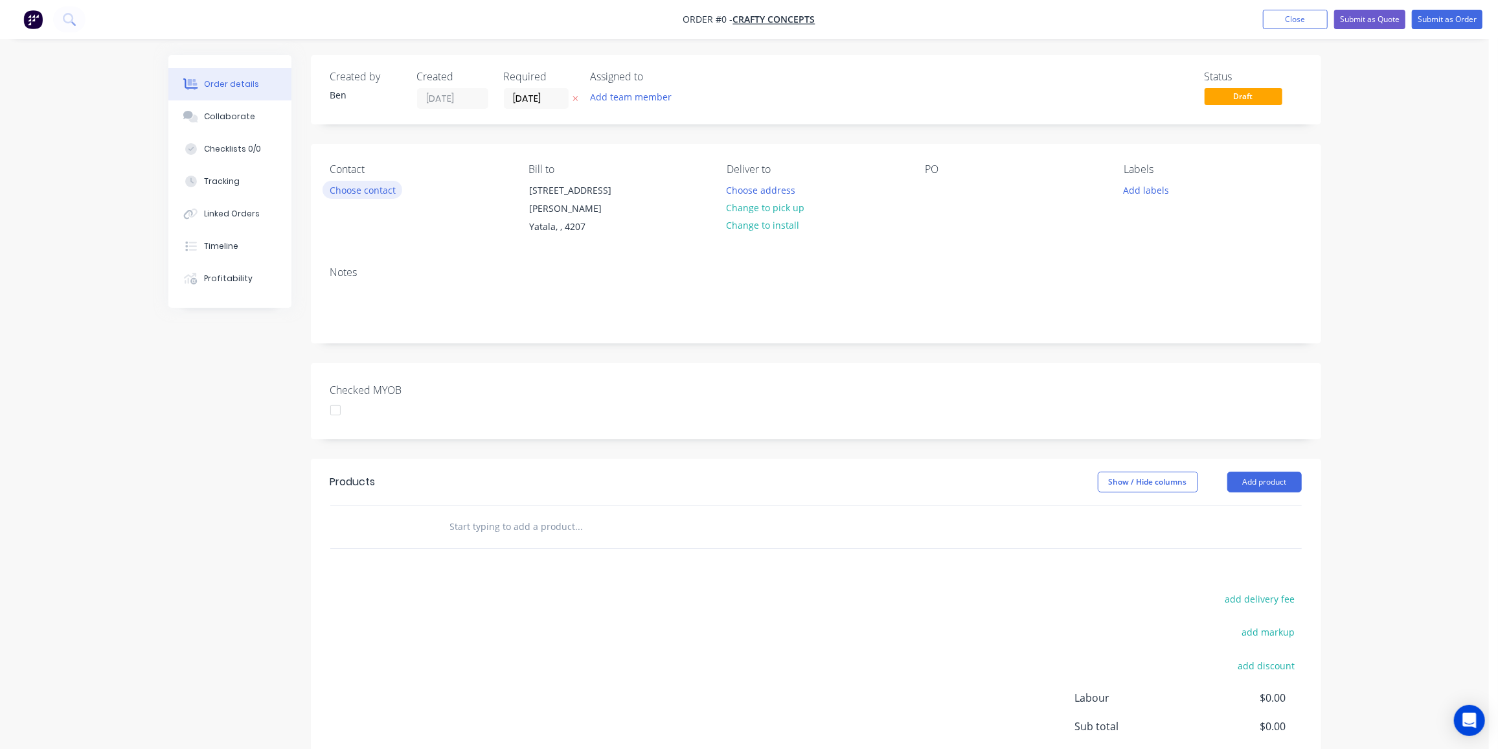
click at [352, 196] on button "Choose contact" at bounding box center [363, 189] width 80 height 17
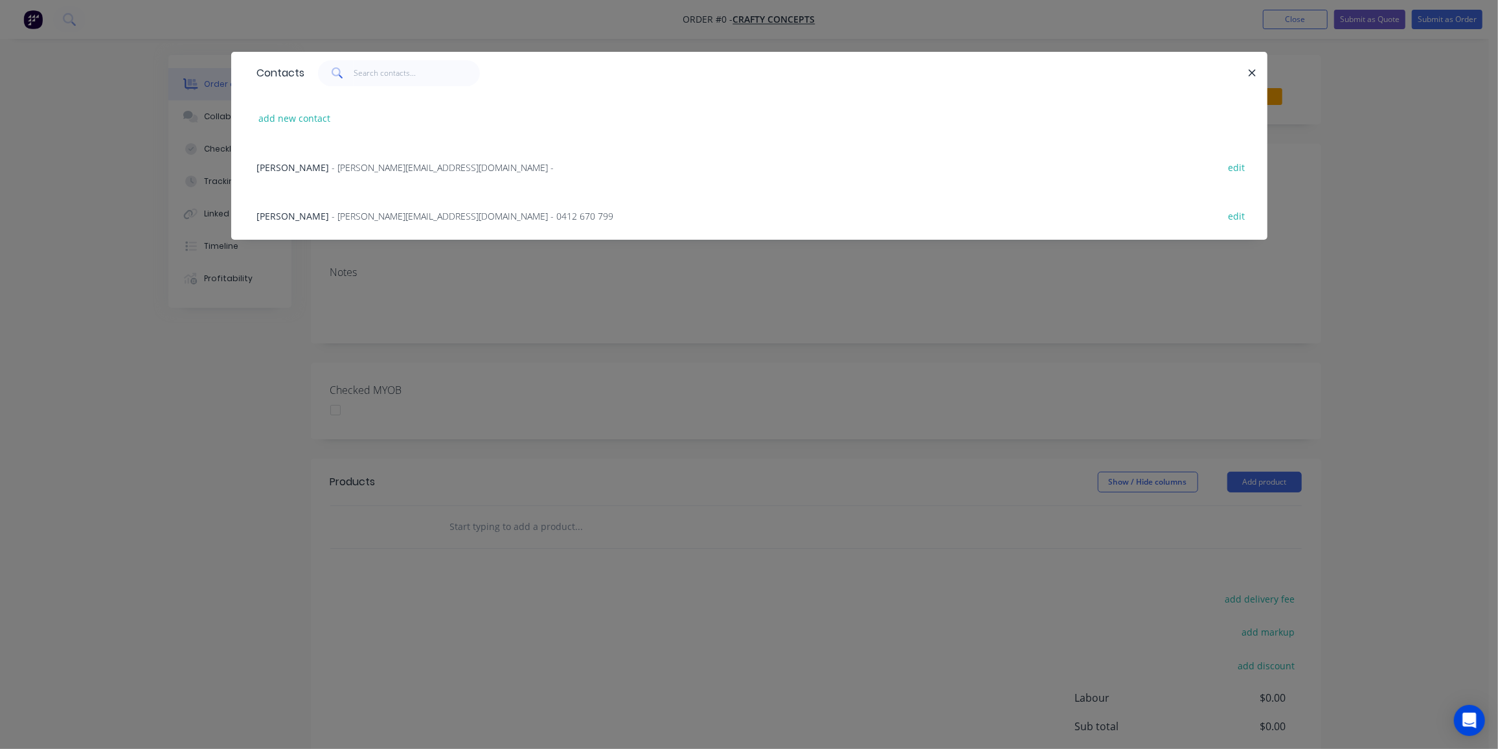
click at [332, 167] on span "- mike@craftyconcepts.au -" at bounding box center [443, 167] width 222 height 12
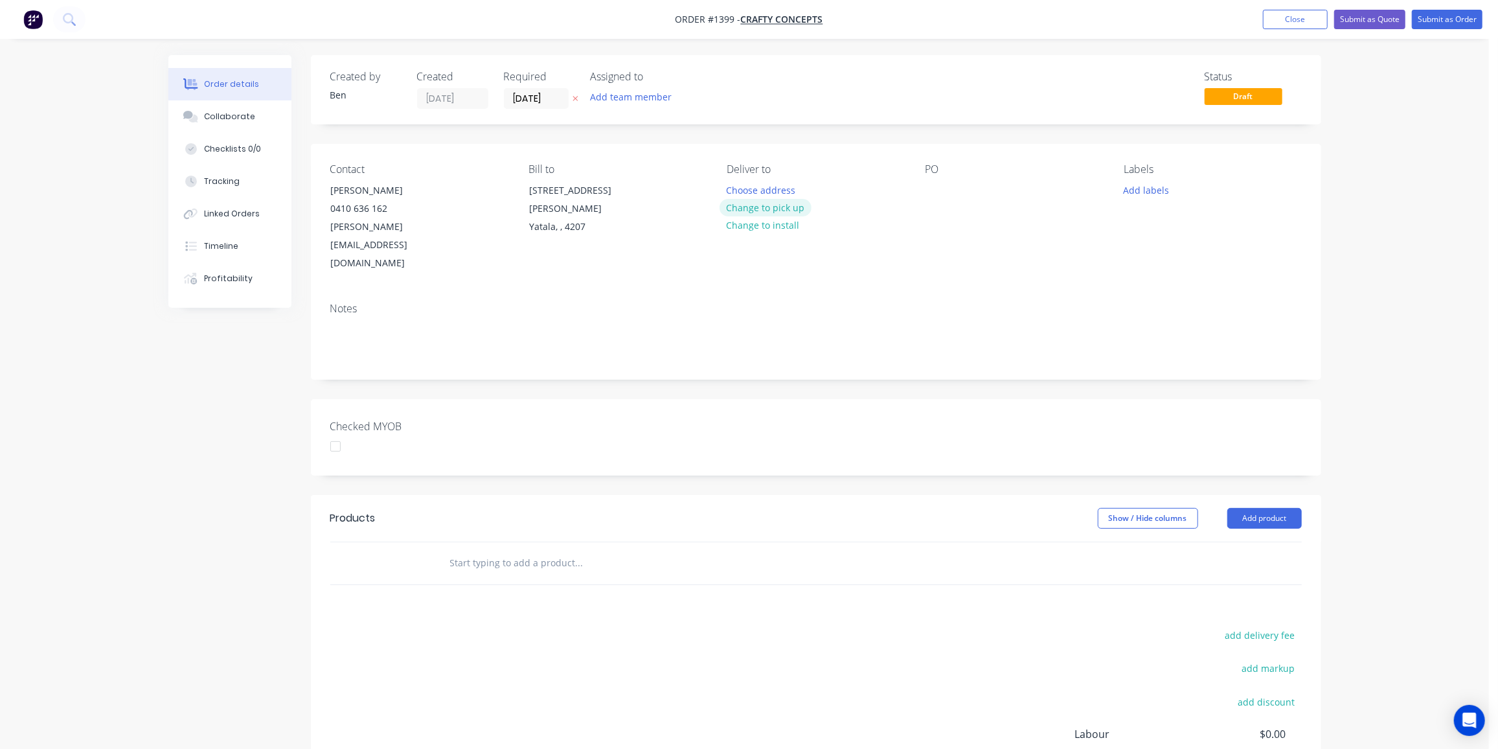
click at [773, 207] on button "Change to pick up" at bounding box center [766, 207] width 92 height 17
drag, startPoint x: 936, startPoint y: 184, endPoint x: 1003, endPoint y: 451, distance: 275.8
click at [936, 185] on div at bounding box center [935, 190] width 21 height 19
click at [1140, 179] on div "Labels Add labels" at bounding box center [1212, 217] width 177 height 109
click at [1143, 194] on button "Add labels" at bounding box center [1147, 189] width 60 height 17
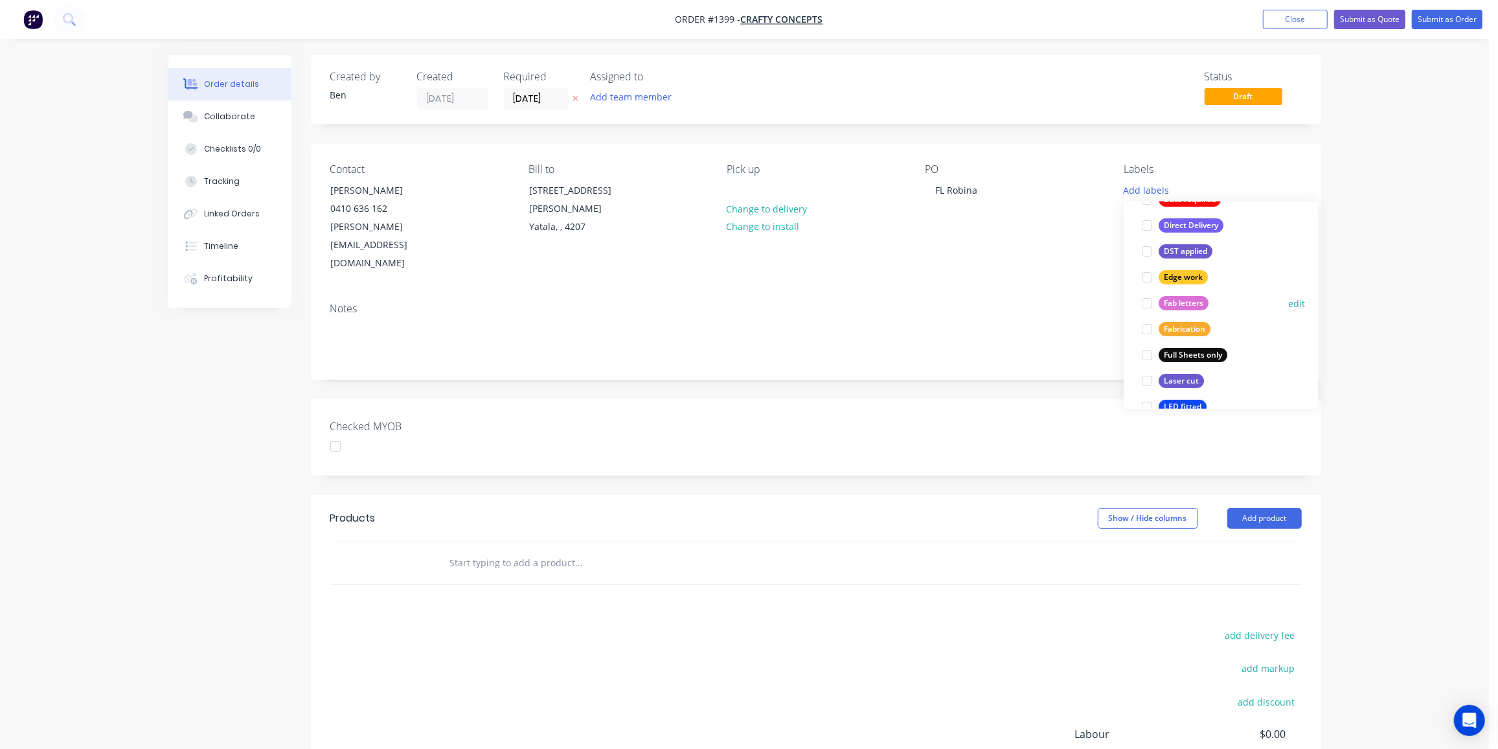
click at [1185, 299] on div "Fab letters" at bounding box center [1184, 303] width 50 height 14
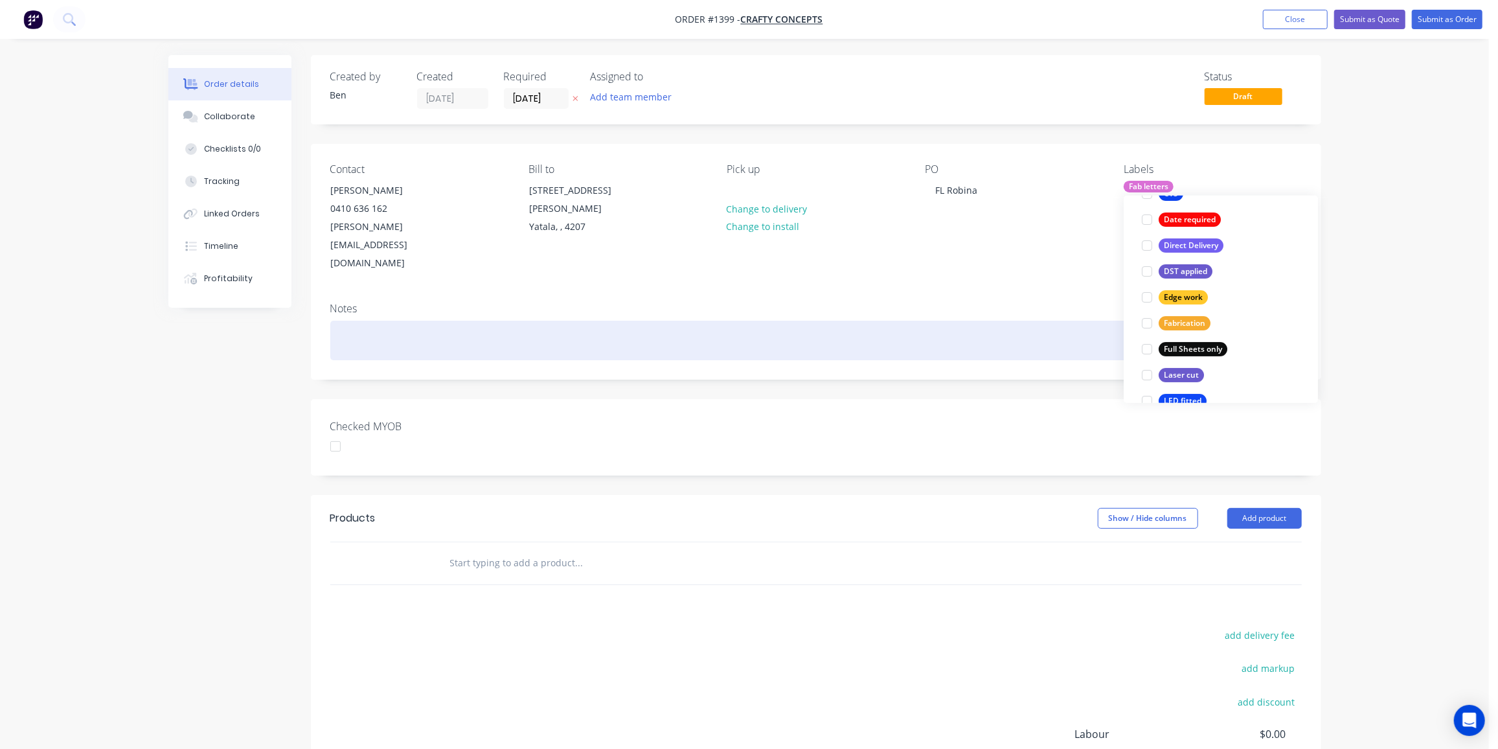
scroll to position [2, 0]
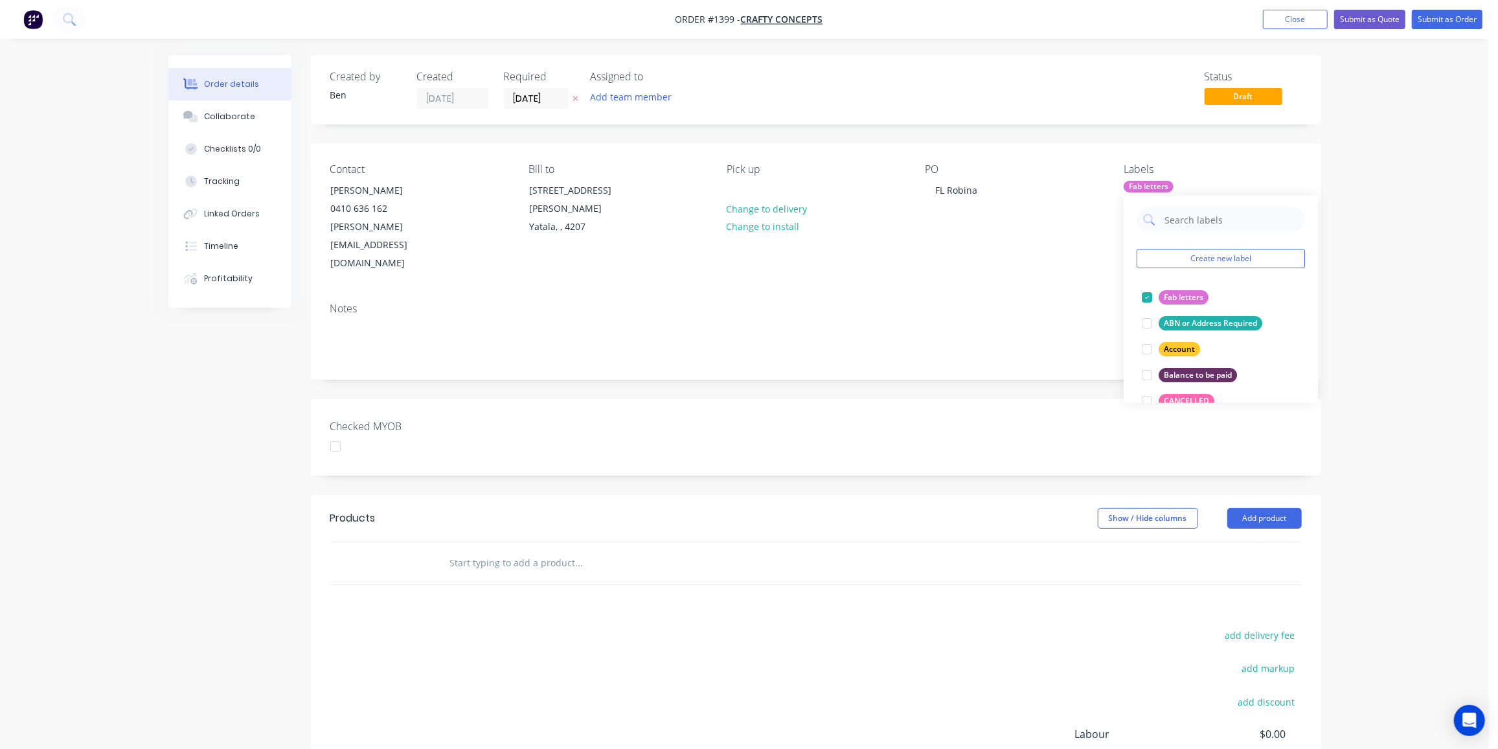
click at [481, 550] on input "text" at bounding box center [578, 563] width 259 height 26
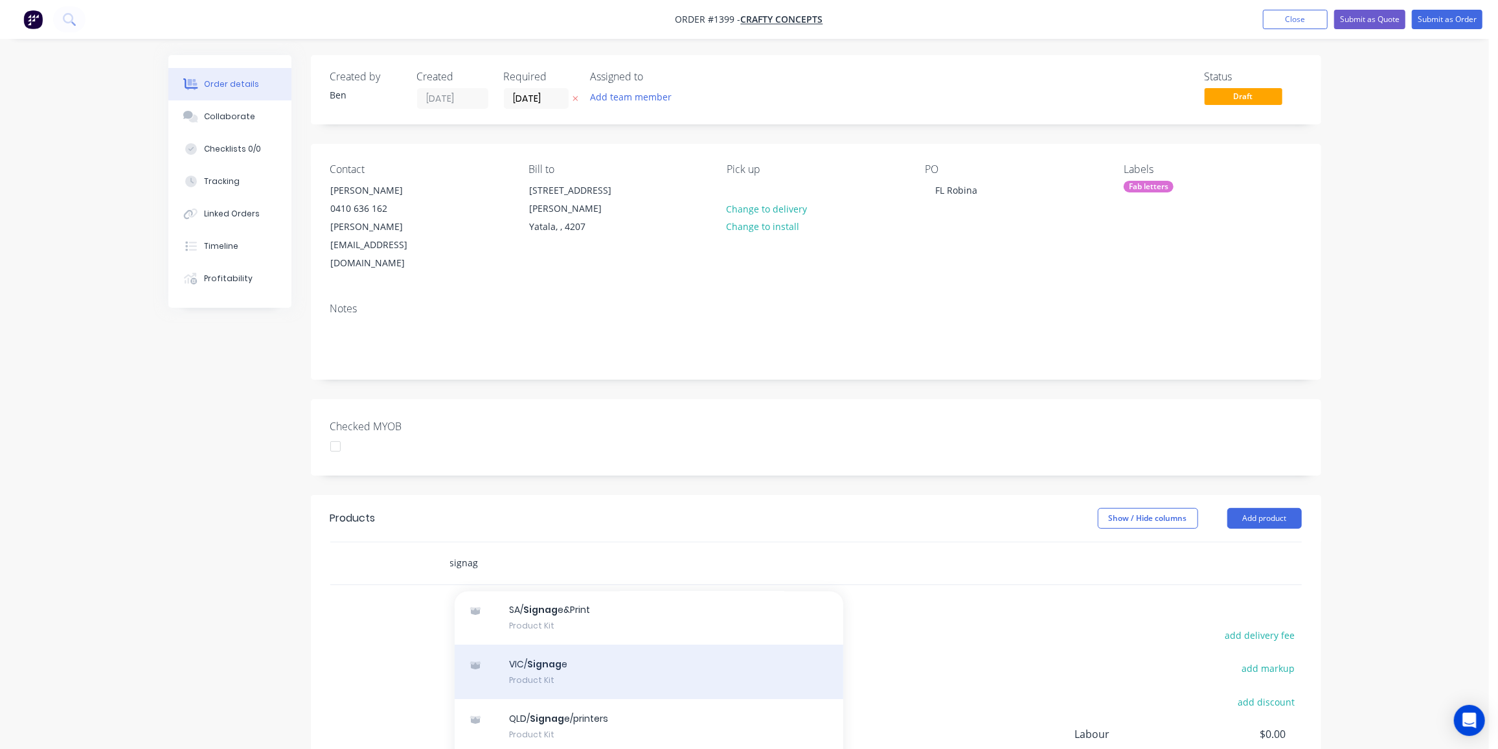
scroll to position [176, 0]
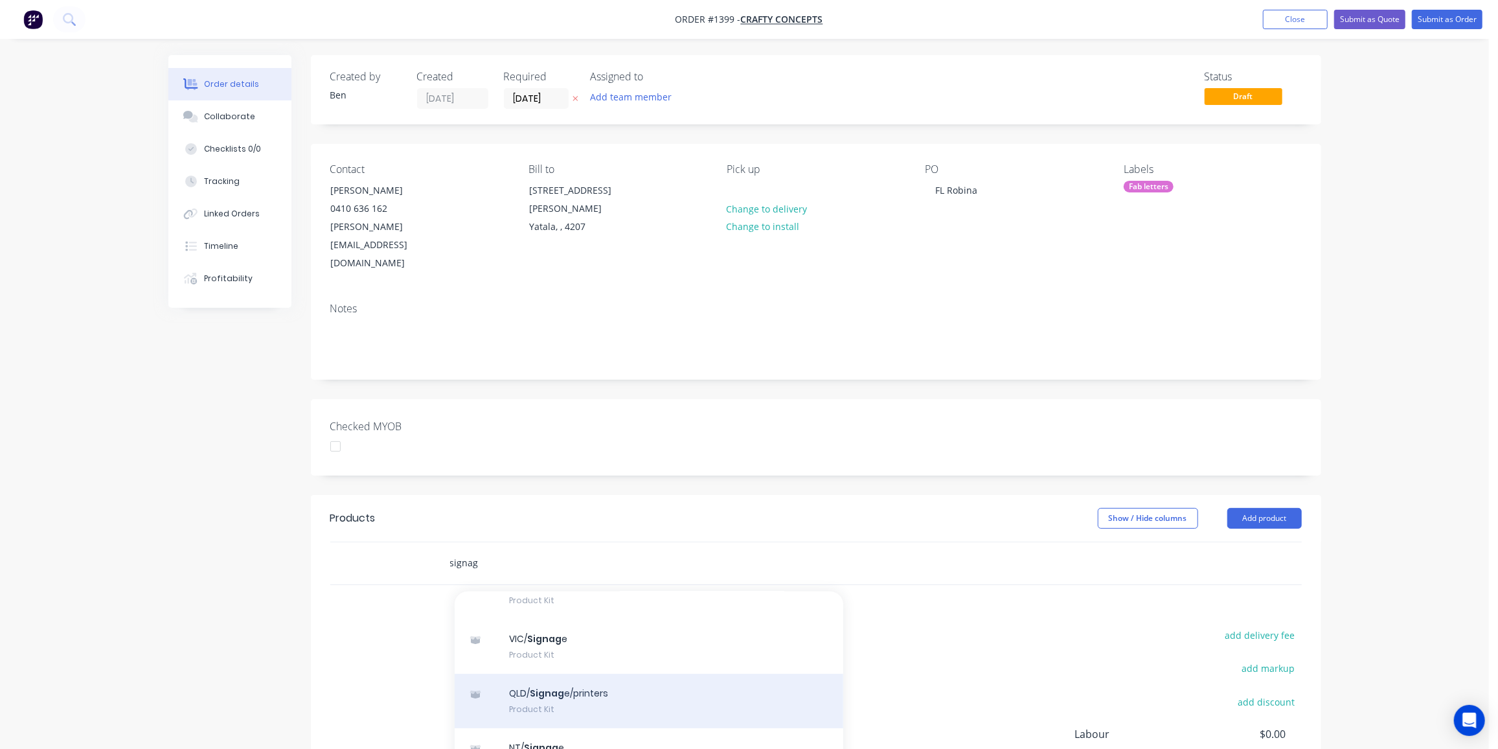
type input "signag"
click at [565, 674] on div "QLD/ Signag e/printers Product Kit" at bounding box center [649, 701] width 389 height 54
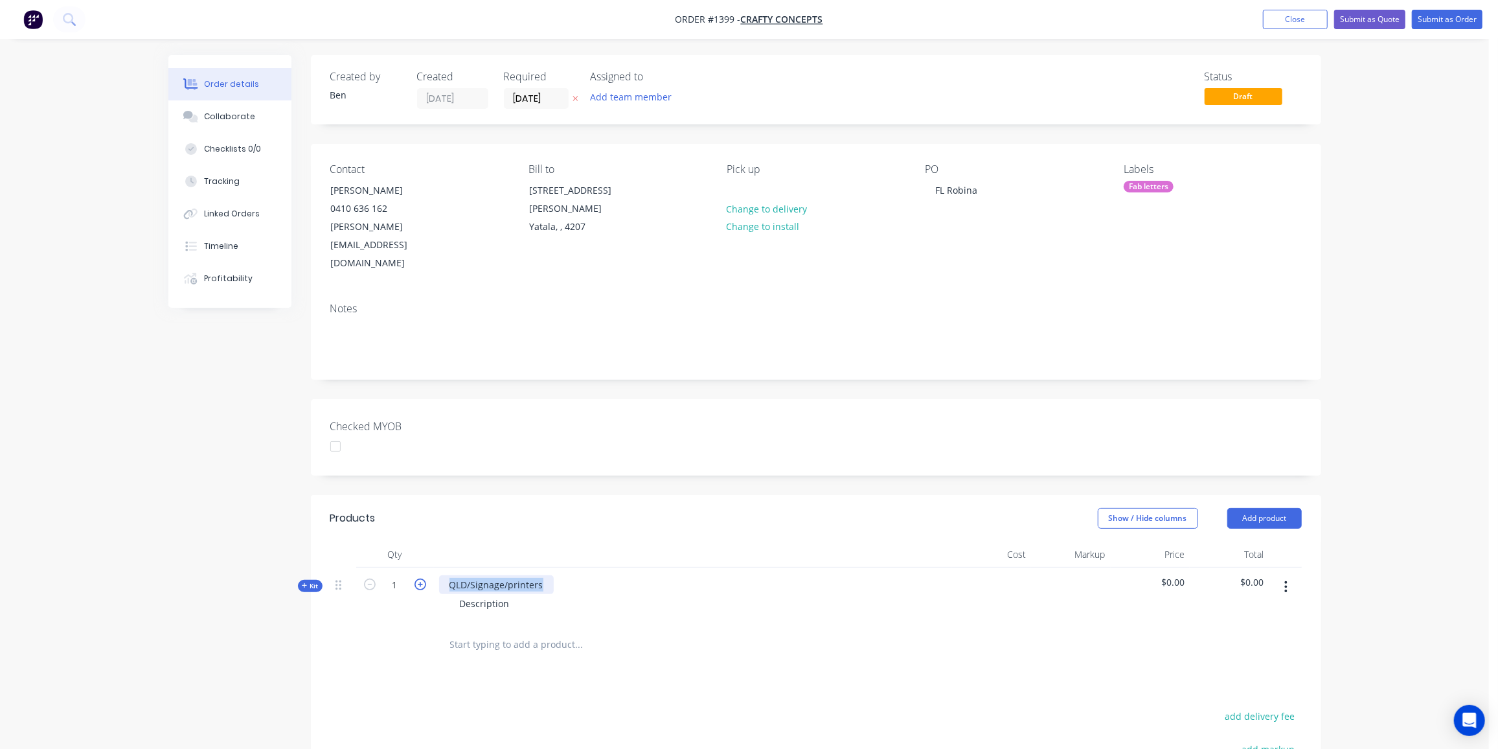
drag, startPoint x: 545, startPoint y: 547, endPoint x: 419, endPoint y: 542, distance: 126.4
click at [419, 567] on div "Kit 1 QLD/Signage/printers Description $0.00 $0.00" at bounding box center [815, 595] width 971 height 56
drag, startPoint x: 517, startPoint y: 565, endPoint x: 385, endPoint y: 558, distance: 132.3
click at [386, 567] on div "Kit 1 Curved Foot locker logo Description $0.00 $0.00" at bounding box center [815, 595] width 971 height 56
drag, startPoint x: 481, startPoint y: 568, endPoint x: 470, endPoint y: 570, distance: 11.2
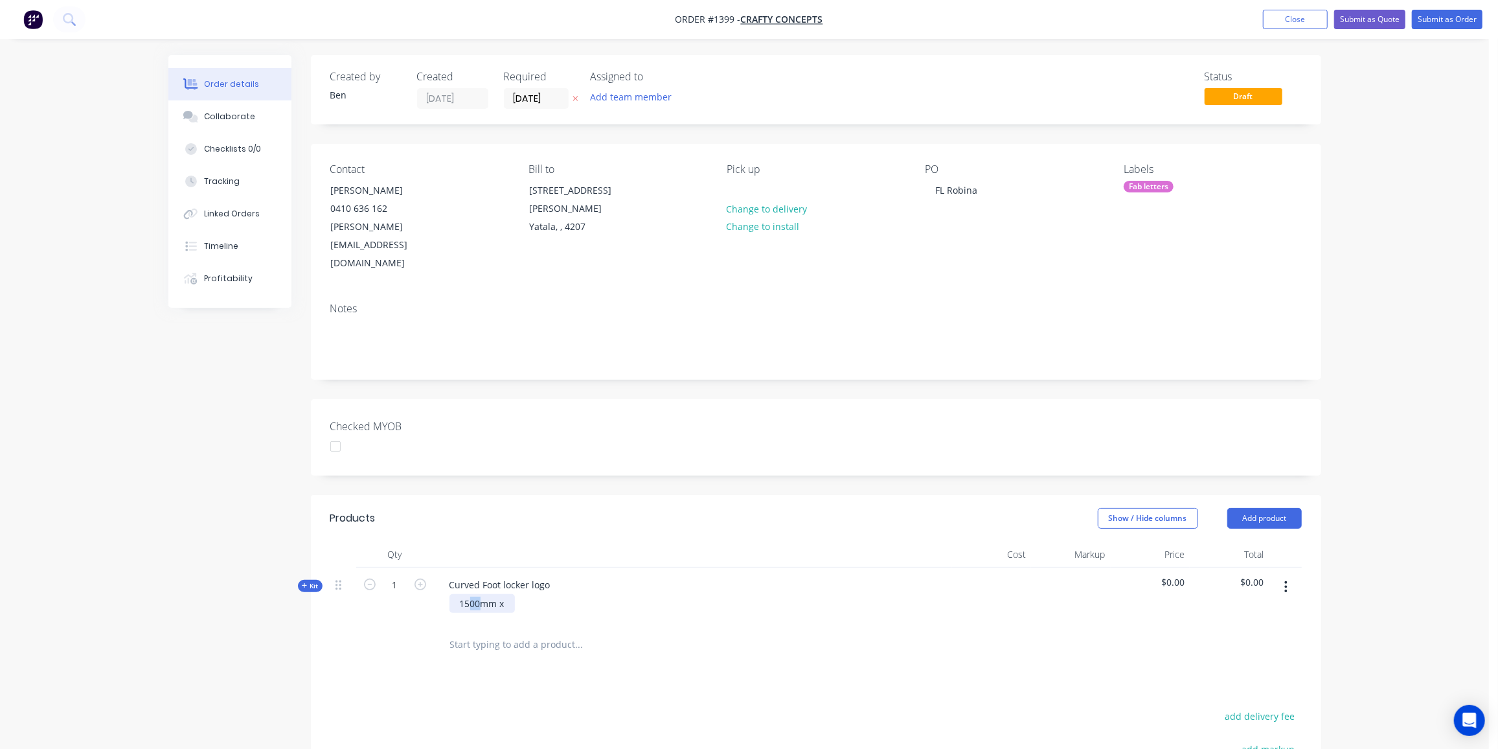
click at [470, 594] on div "1500mm x" at bounding box center [481, 603] width 65 height 19
click at [508, 594] on div "1565mm x" at bounding box center [481, 603] width 65 height 19
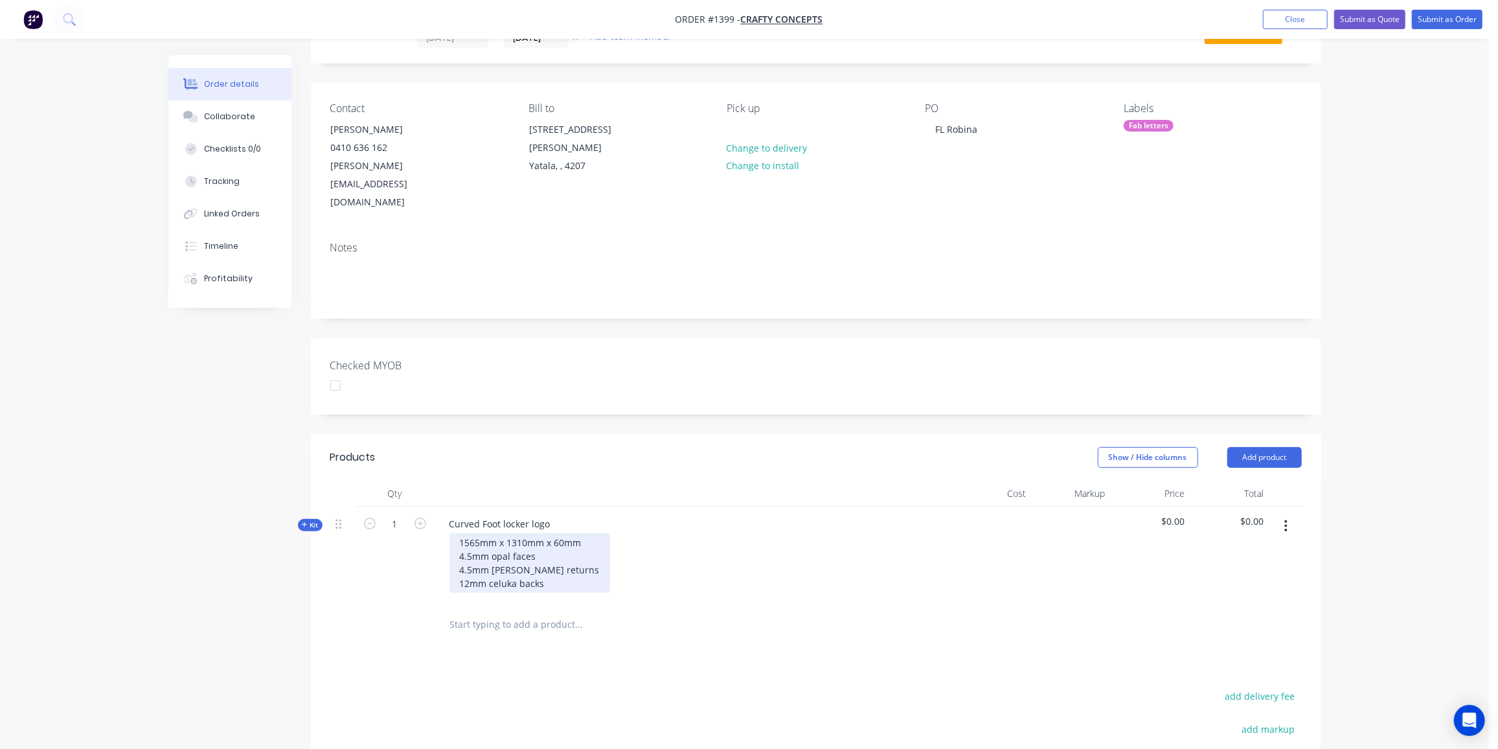
scroll to position [117, 0]
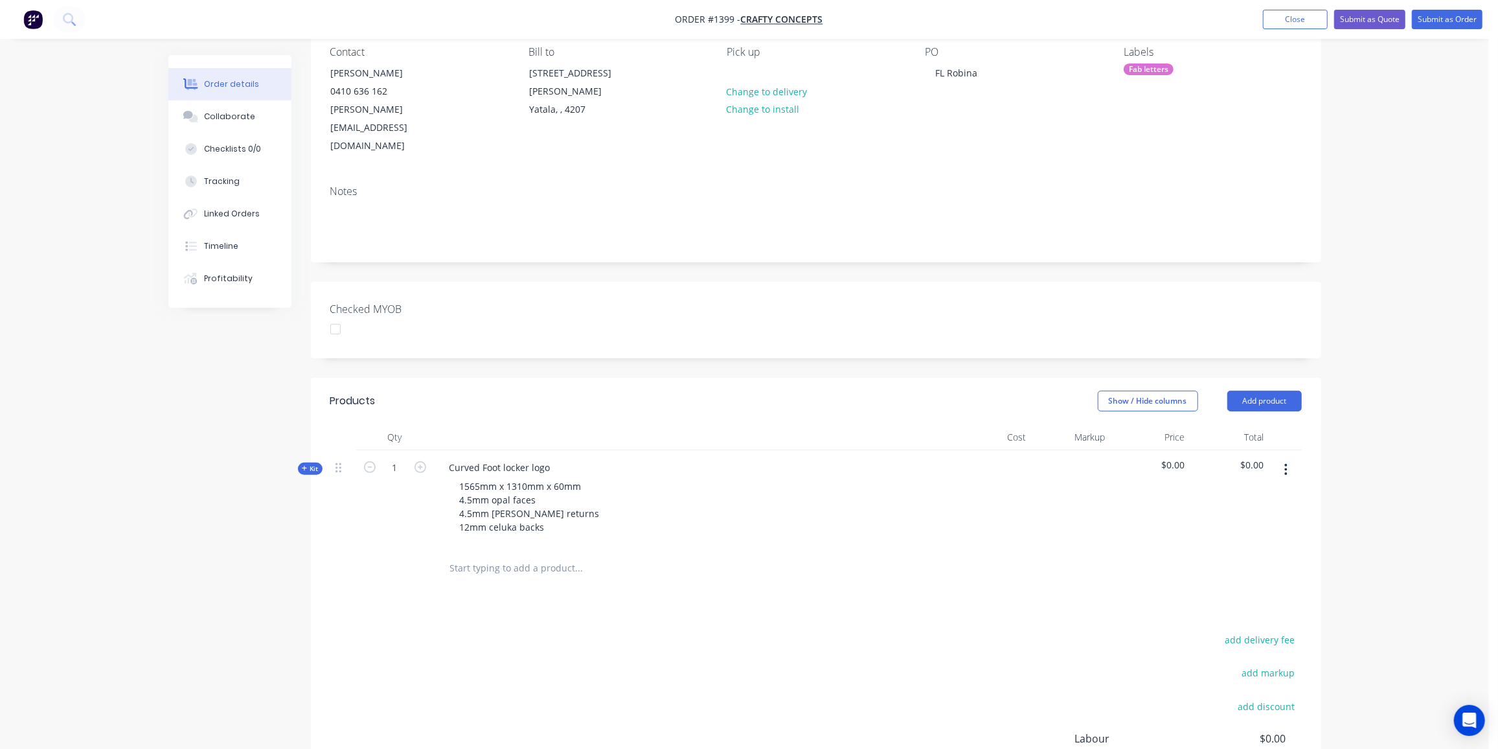
click at [307, 464] on span "Kit" at bounding box center [310, 469] width 17 height 10
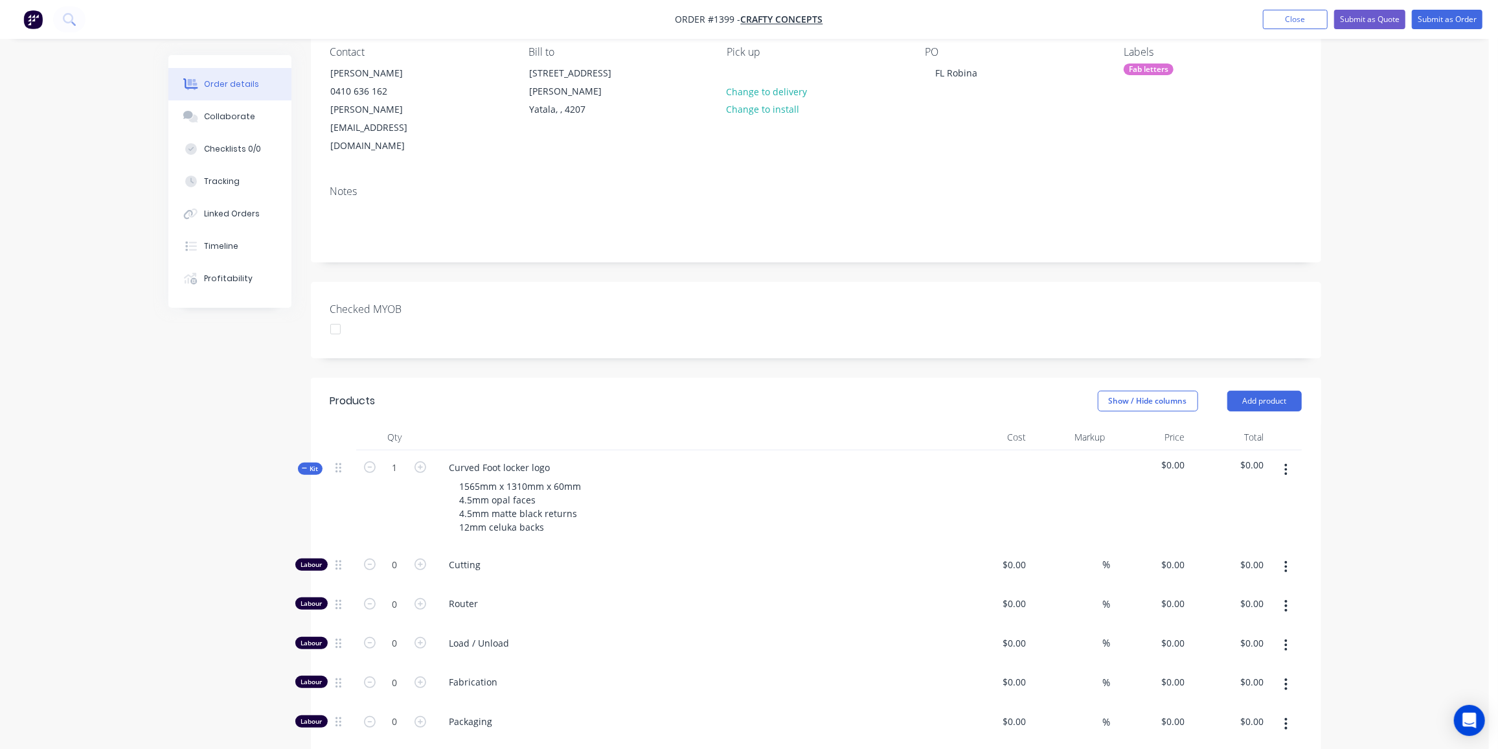
type input "$118.20"
type input "$3.00"
type input "$32.00"
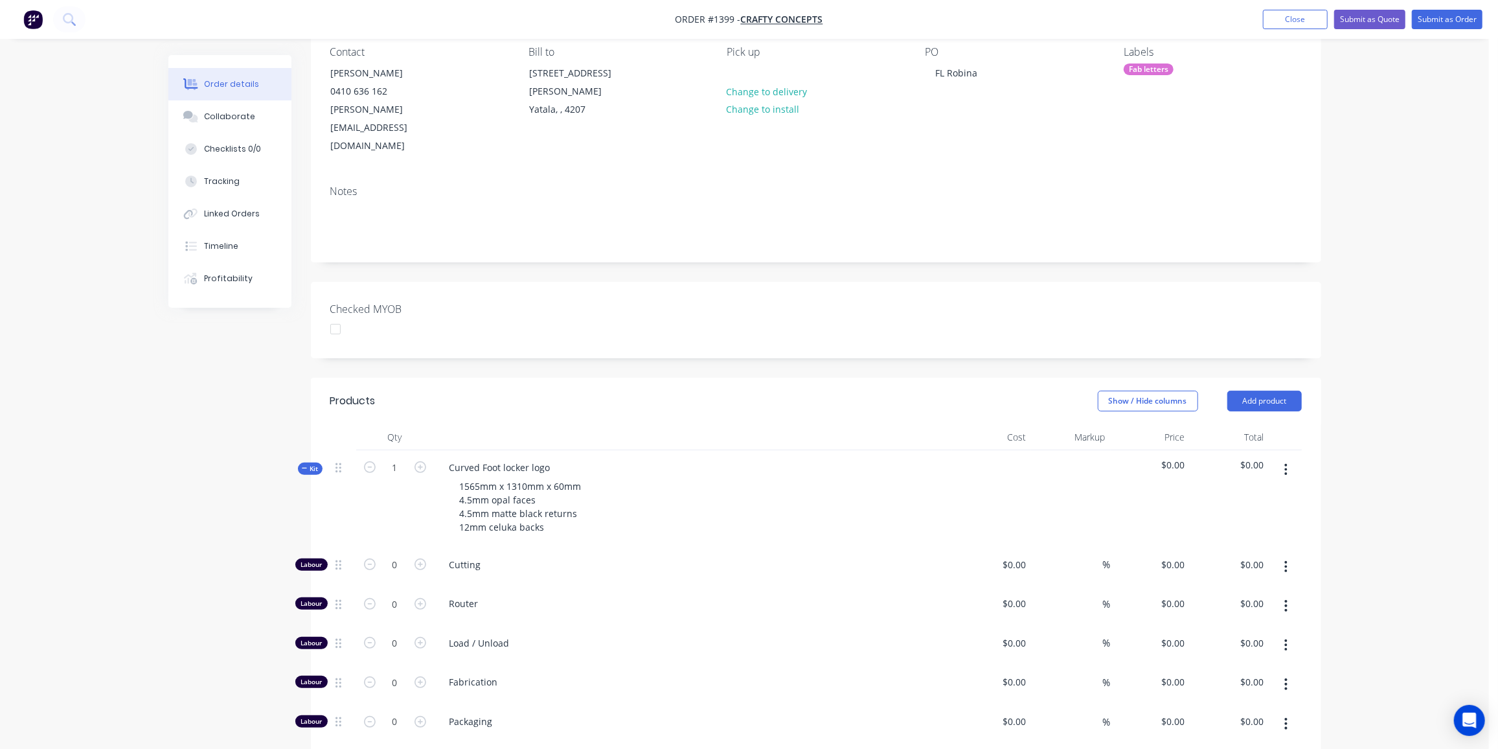
type input "$32.00"
type input "$118.20"
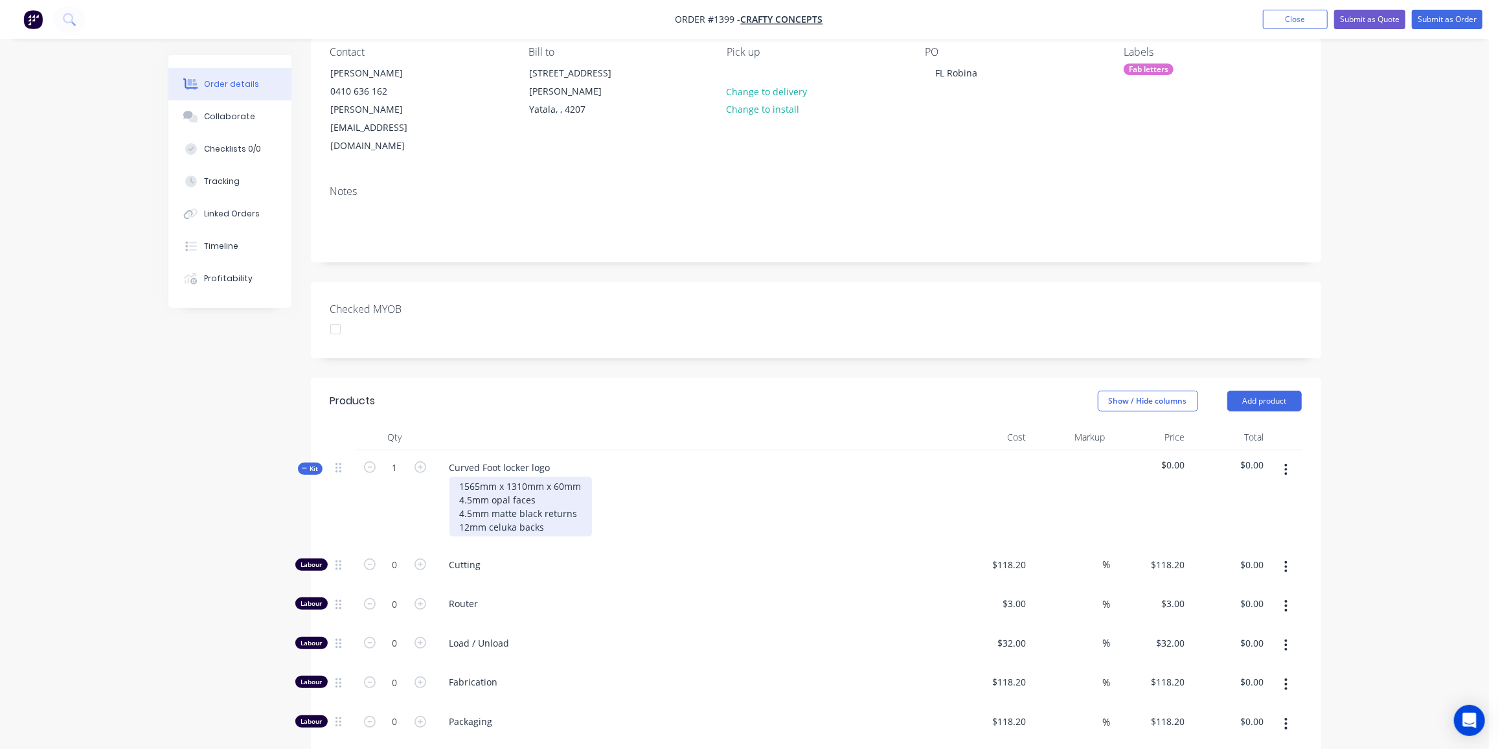
click at [549, 487] on div "1565mm x 1310mm x 60mm 4.5mm opal faces 4.5mm matte black returns 12mm celuka b…" at bounding box center [520, 507] width 142 height 60
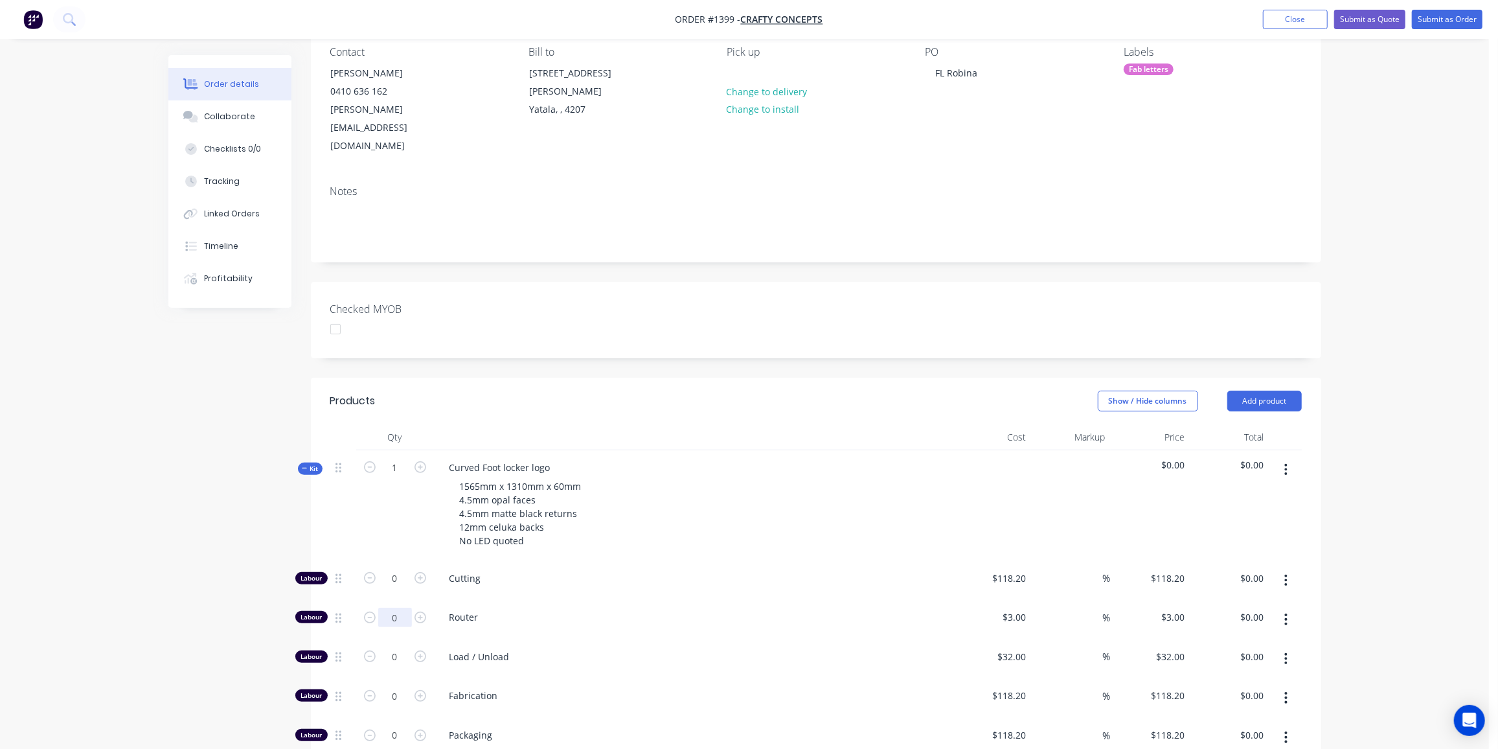
drag, startPoint x: 396, startPoint y: 581, endPoint x: 405, endPoint y: 578, distance: 9.6
click at [396, 581] on input "0" at bounding box center [395, 578] width 34 height 19
type input "35"
type input "$105.00"
click at [387, 588] on input "0" at bounding box center [395, 578] width 34 height 19
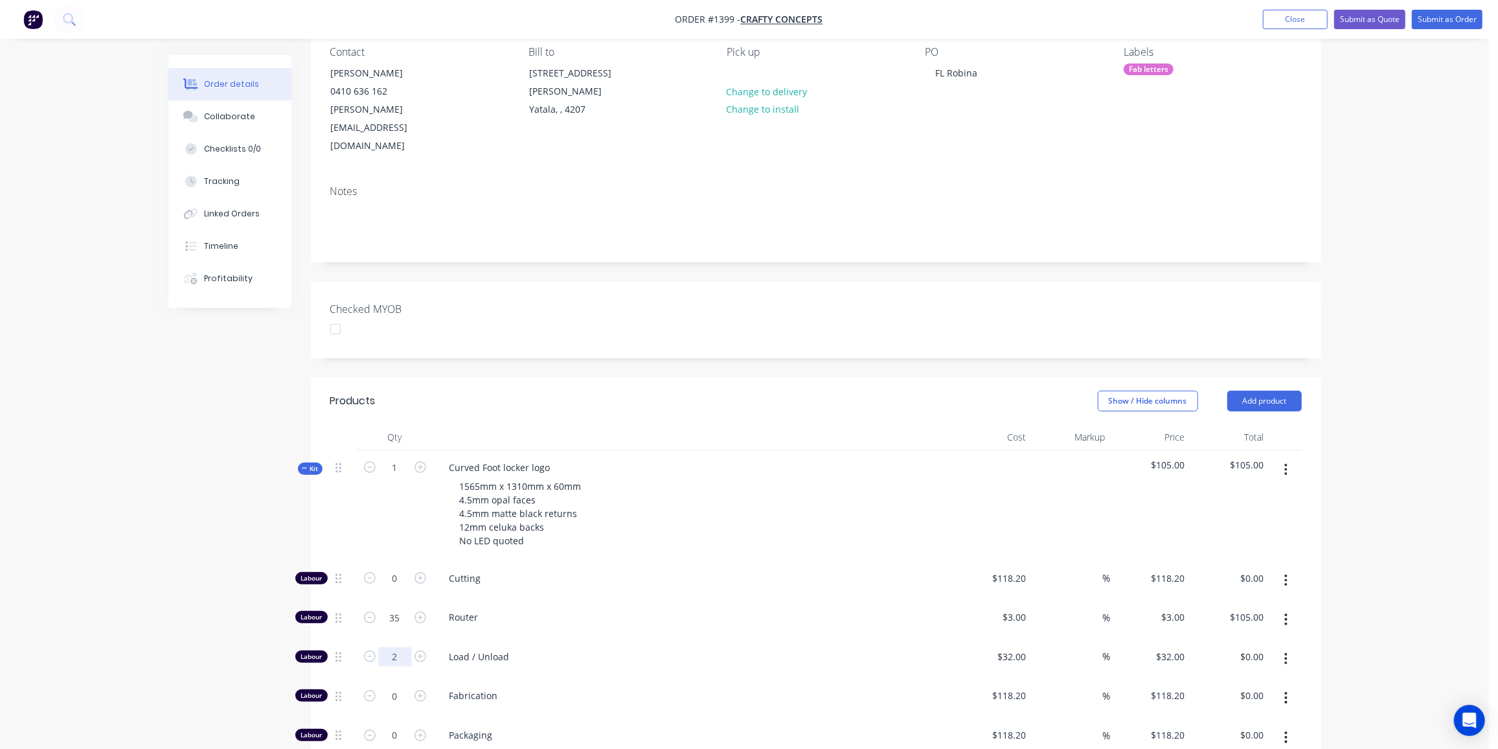
type input "2"
type input "$64.00"
click at [396, 588] on input "0" at bounding box center [395, 578] width 34 height 19
type input "32"
type input "$3,782.40"
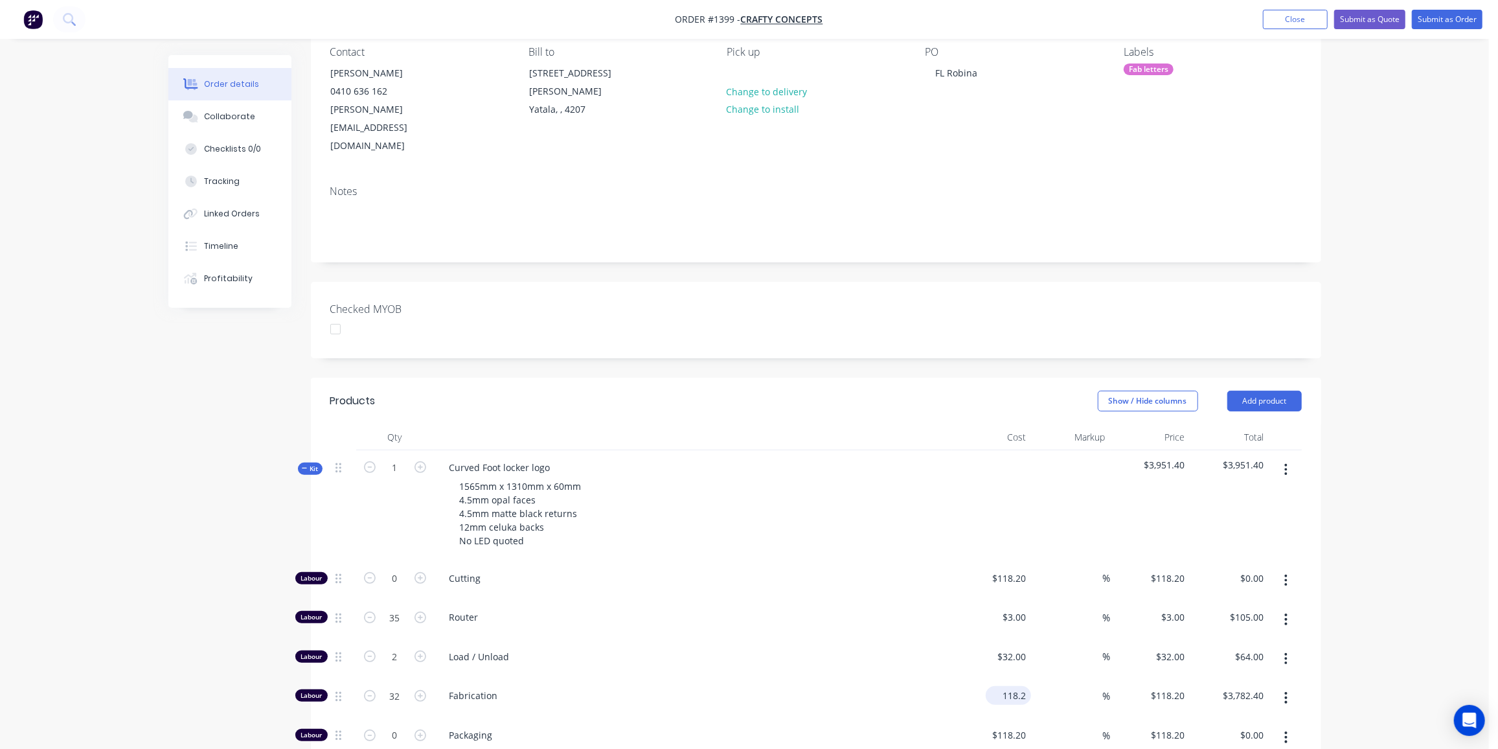
click at [1008, 686] on input "118.2" at bounding box center [1011, 695] width 40 height 19
click at [1008, 686] on input "118.2" at bounding box center [1016, 695] width 30 height 19
type input "$100.00"
type input "$3,200.00"
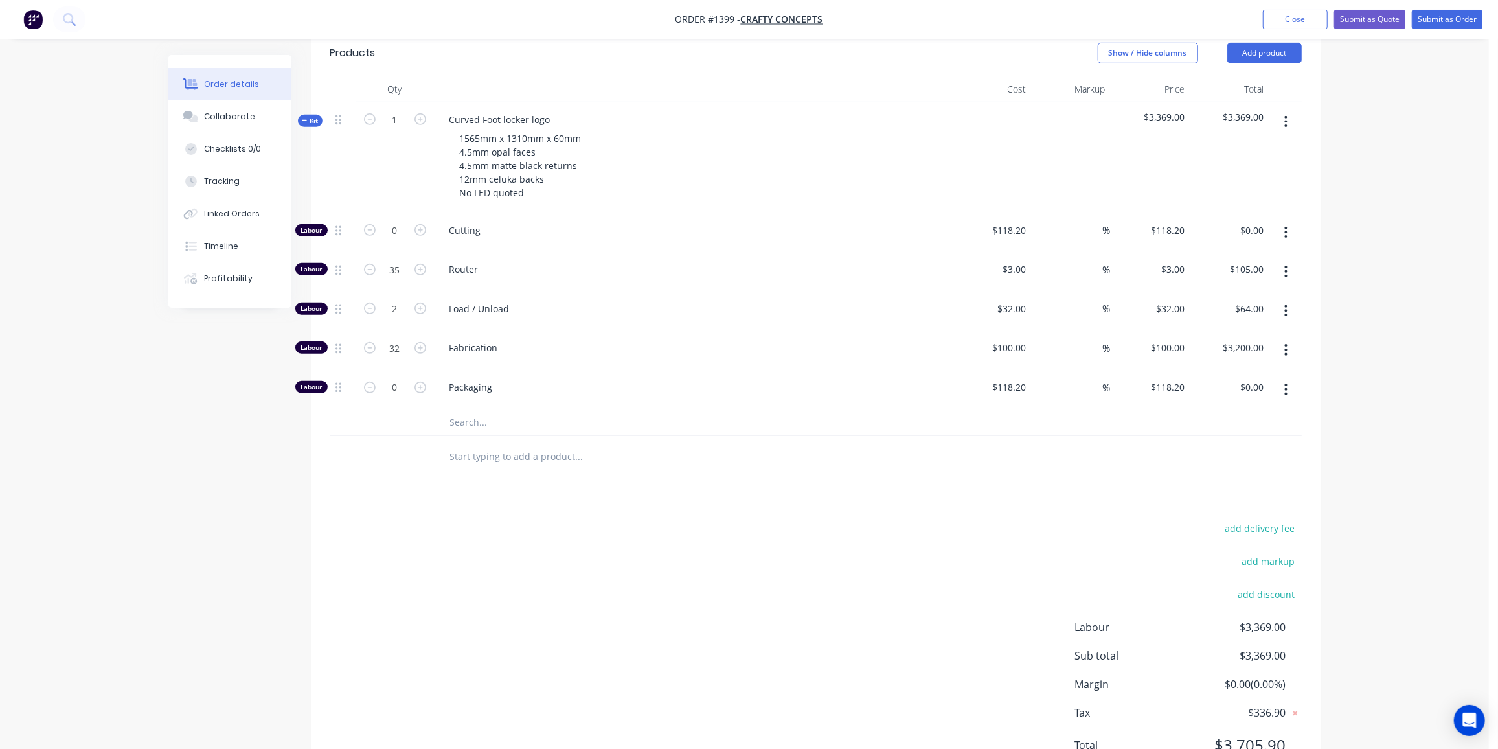
scroll to position [471, 0]
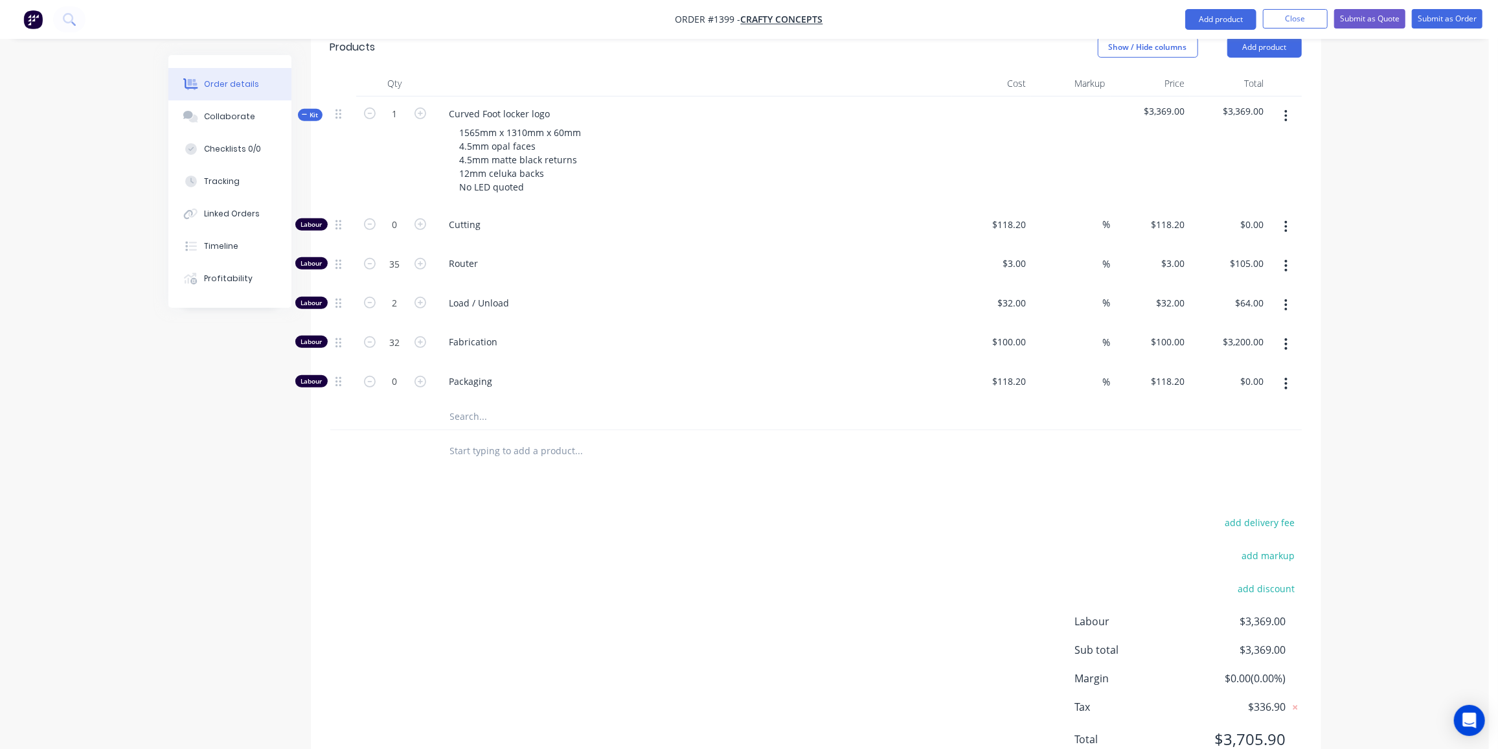
click at [475, 403] on input "text" at bounding box center [578, 416] width 259 height 26
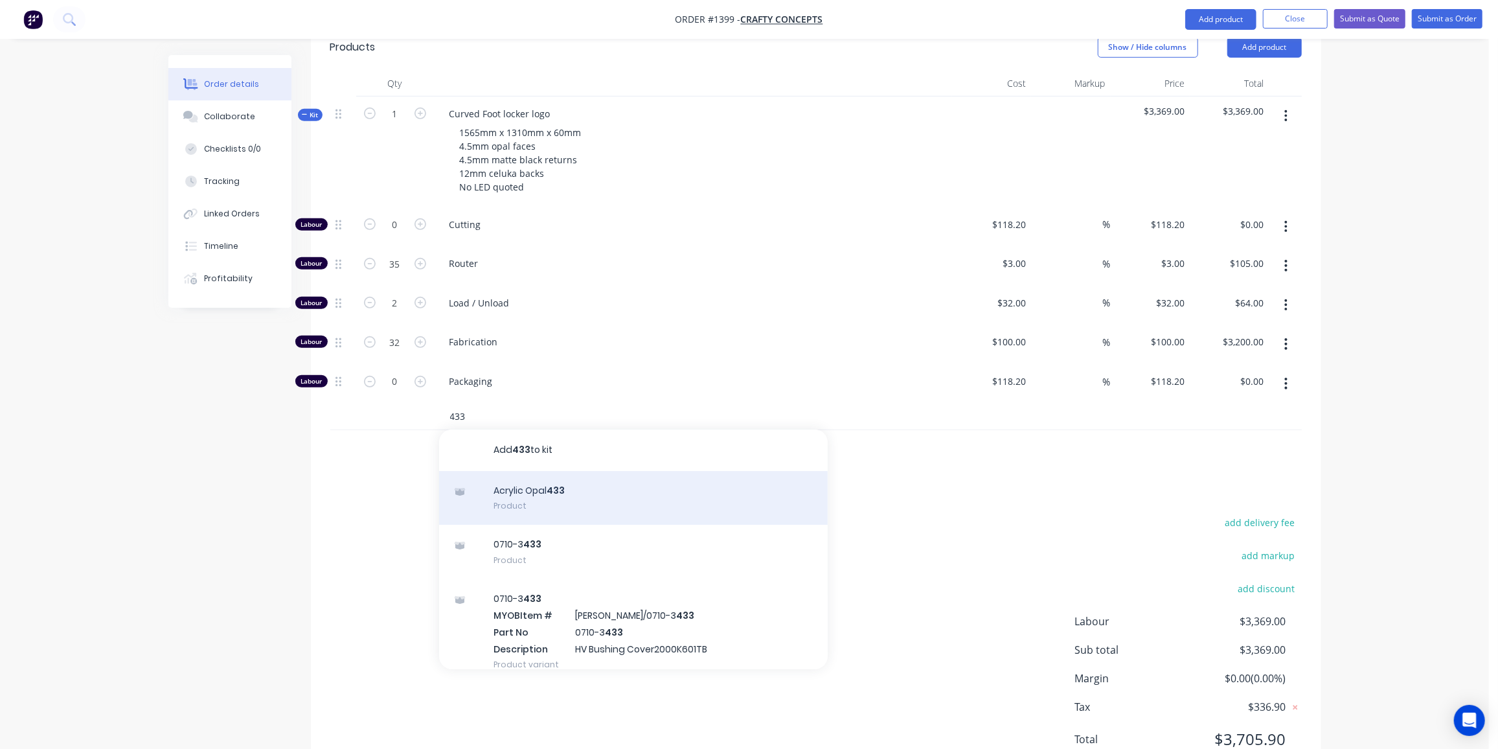
type input "433"
click at [589, 471] on div "Acrylic Opal 433 Product" at bounding box center [633, 498] width 389 height 54
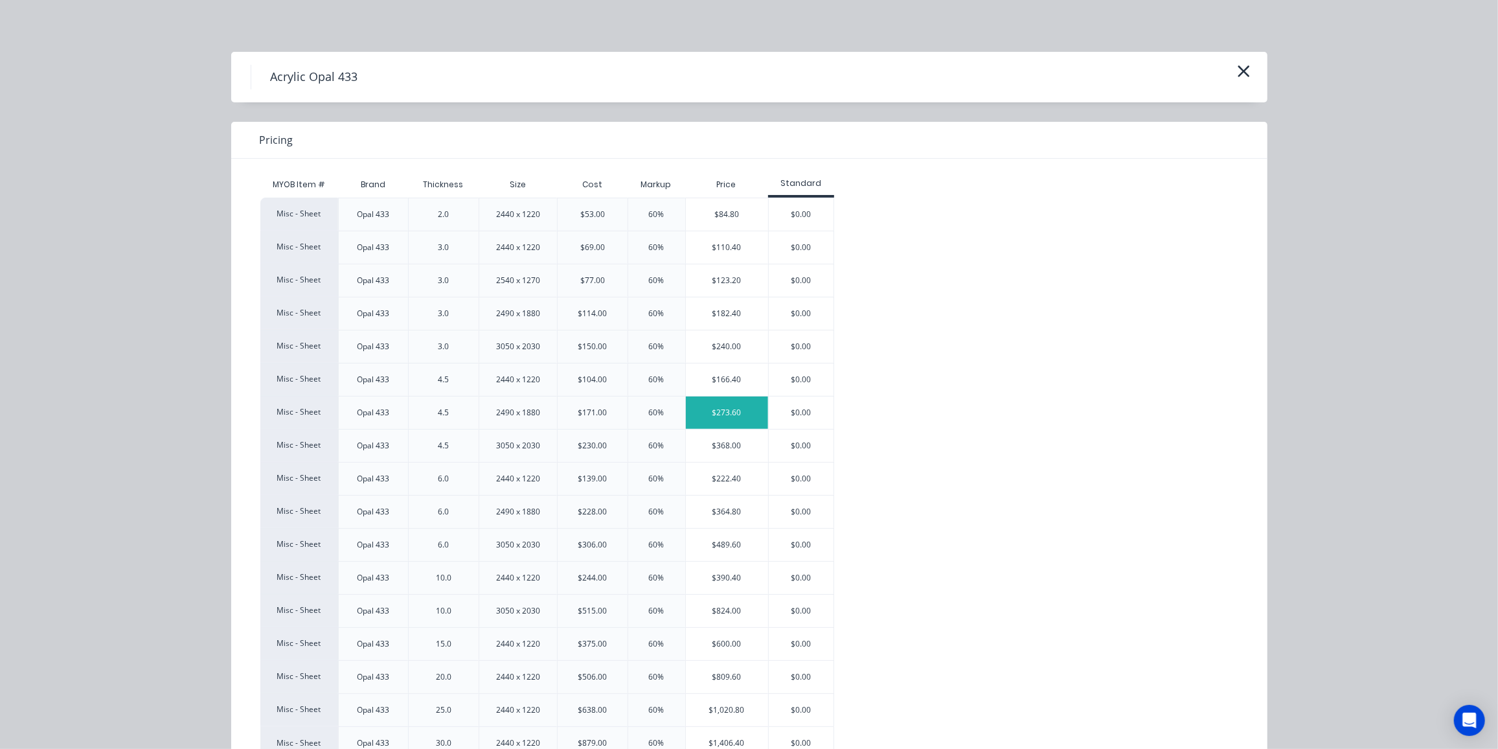
click at [701, 411] on div "$273.60" at bounding box center [727, 412] width 82 height 32
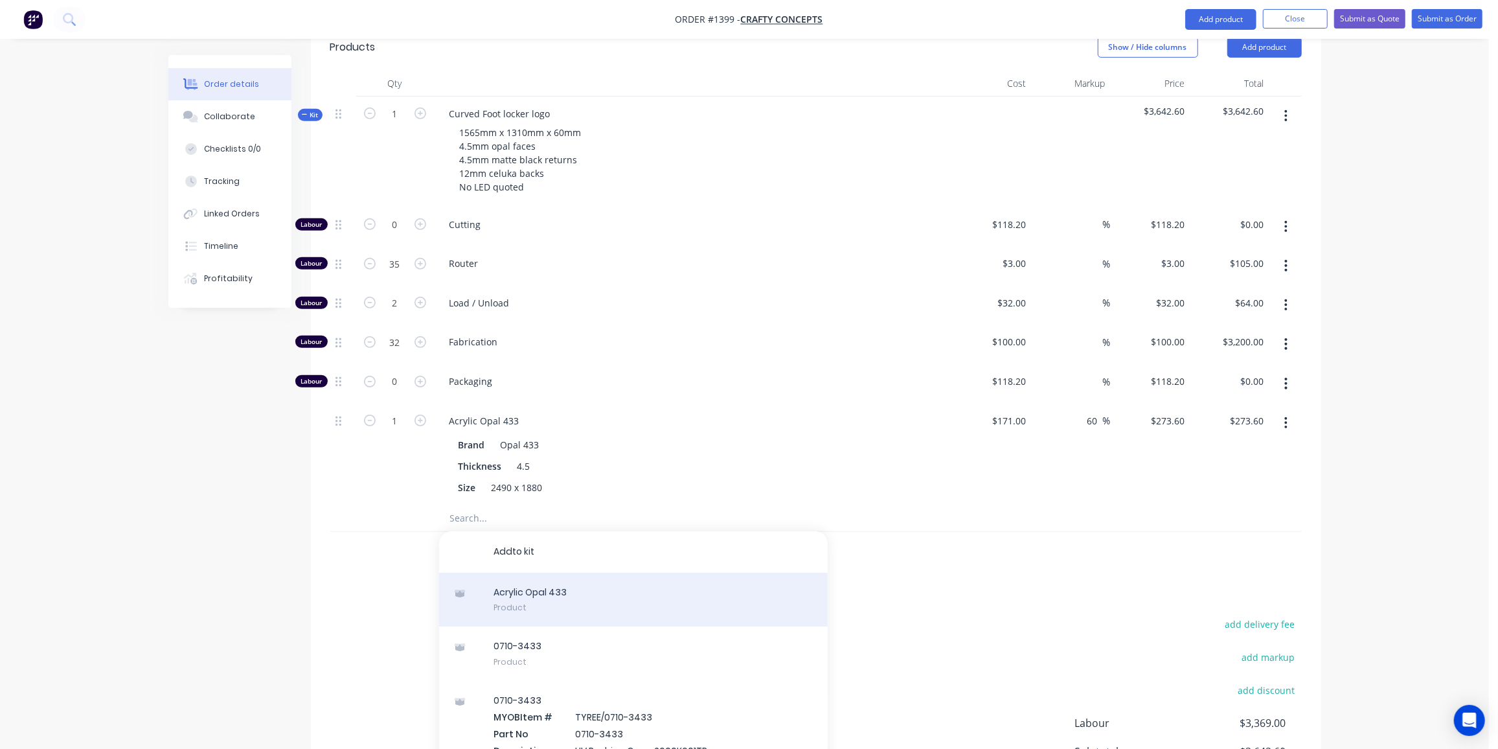
click at [442, 573] on div "A c r y l i c O p a l 4 3 3 Product" at bounding box center [633, 600] width 389 height 54
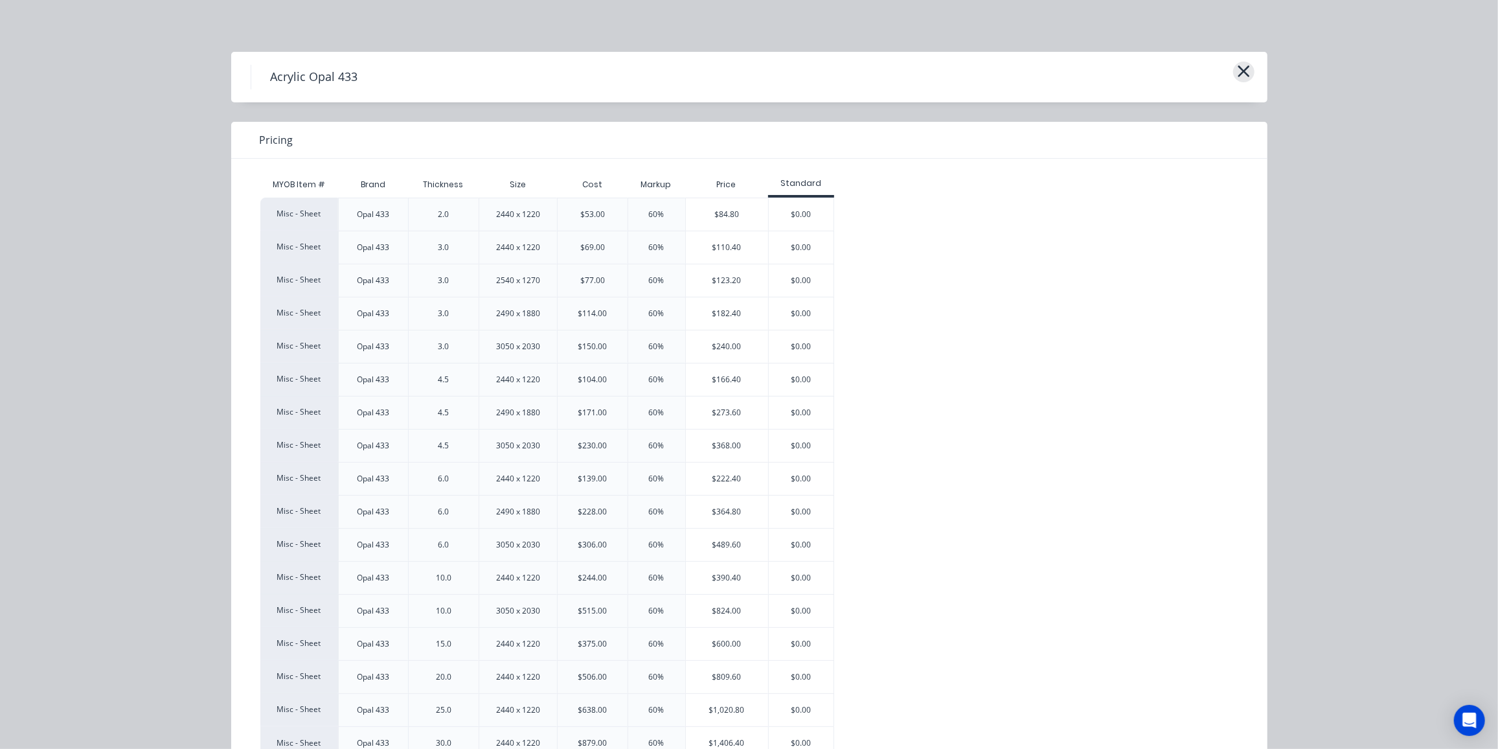
click at [1238, 69] on icon "button" at bounding box center [1244, 71] width 12 height 12
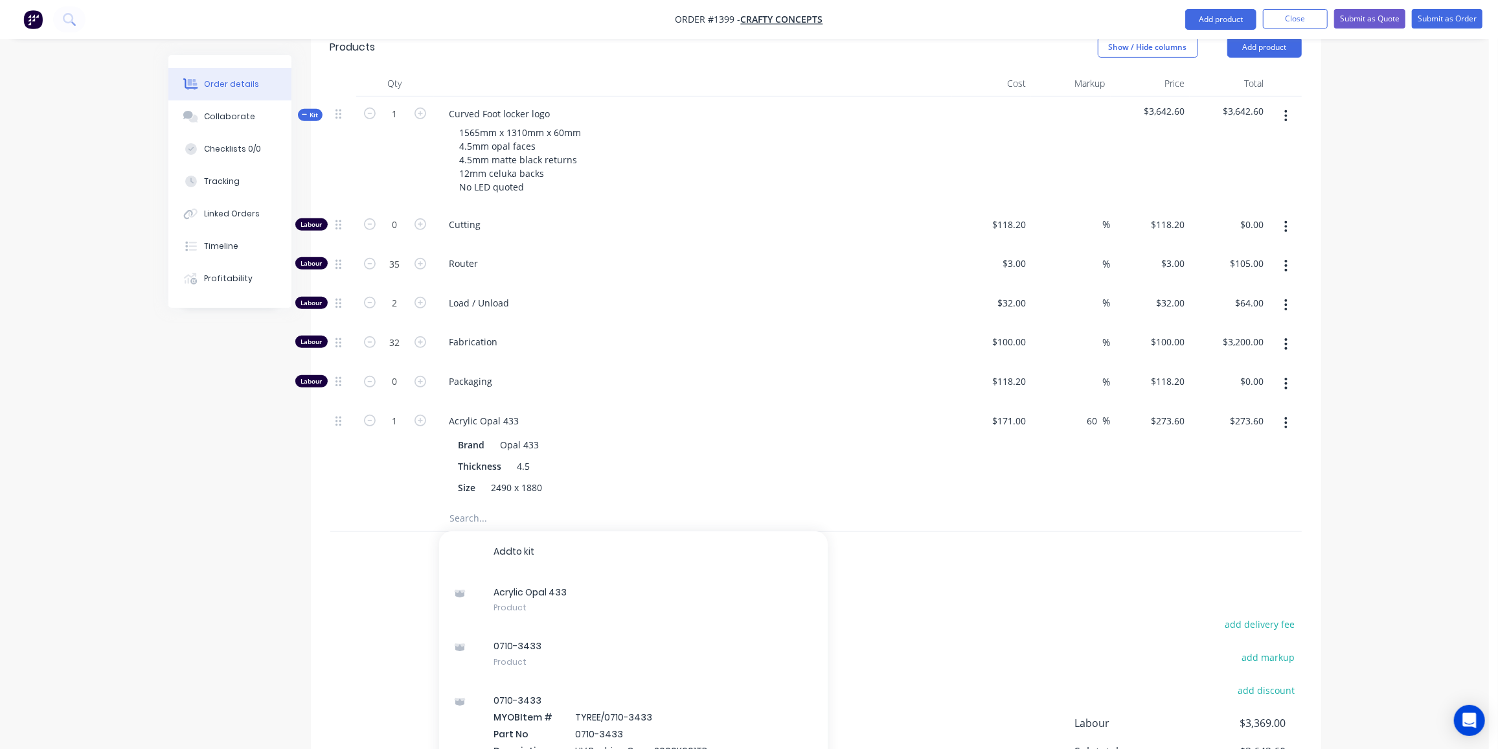
click at [286, 492] on div "Created by Ben Created 04/09/25 Required 04/09/25 Assigned to Add team member S…" at bounding box center [744, 244] width 1153 height 1320
click at [476, 505] on input "text" at bounding box center [578, 518] width 259 height 26
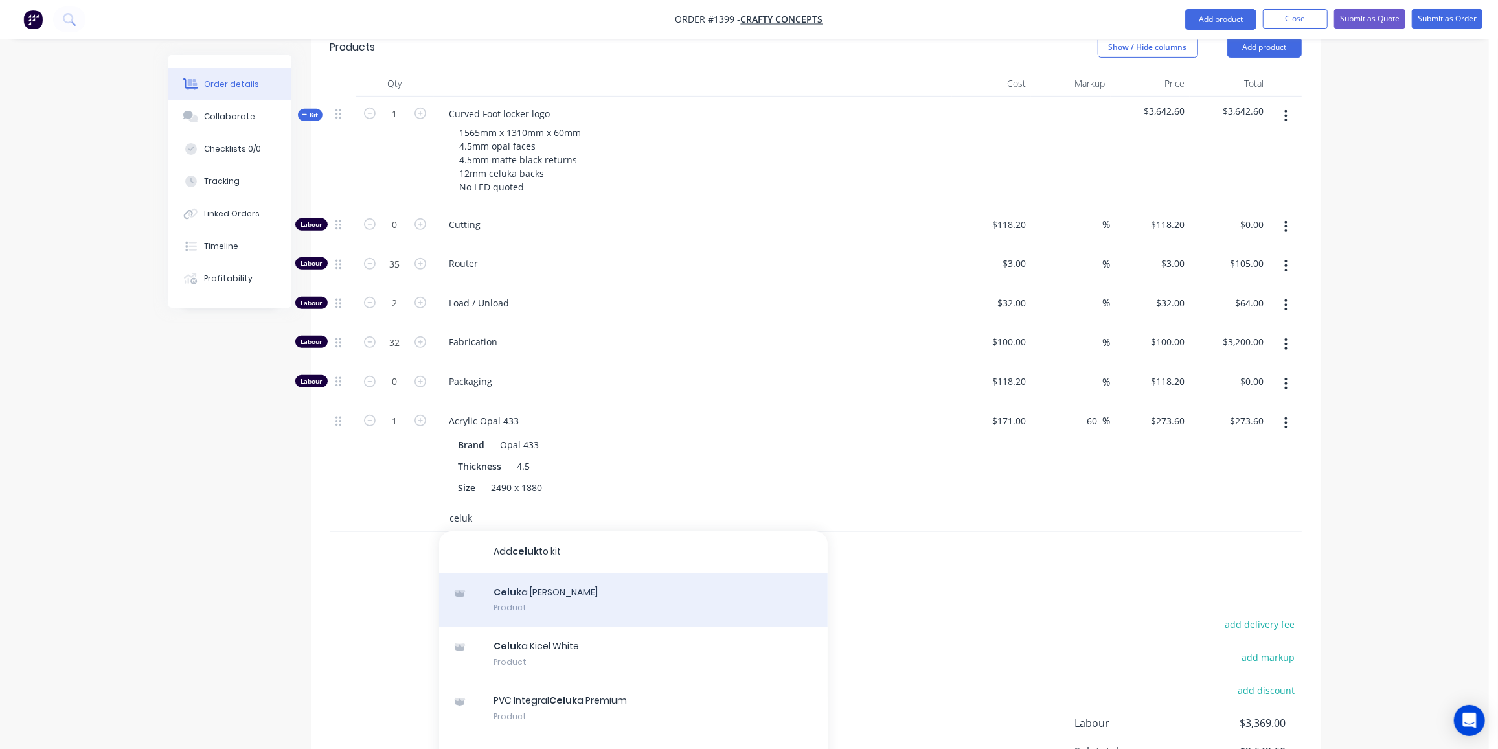
type input "celuk"
click at [563, 573] on div "Celuk a Nycel White Product" at bounding box center [633, 600] width 389 height 54
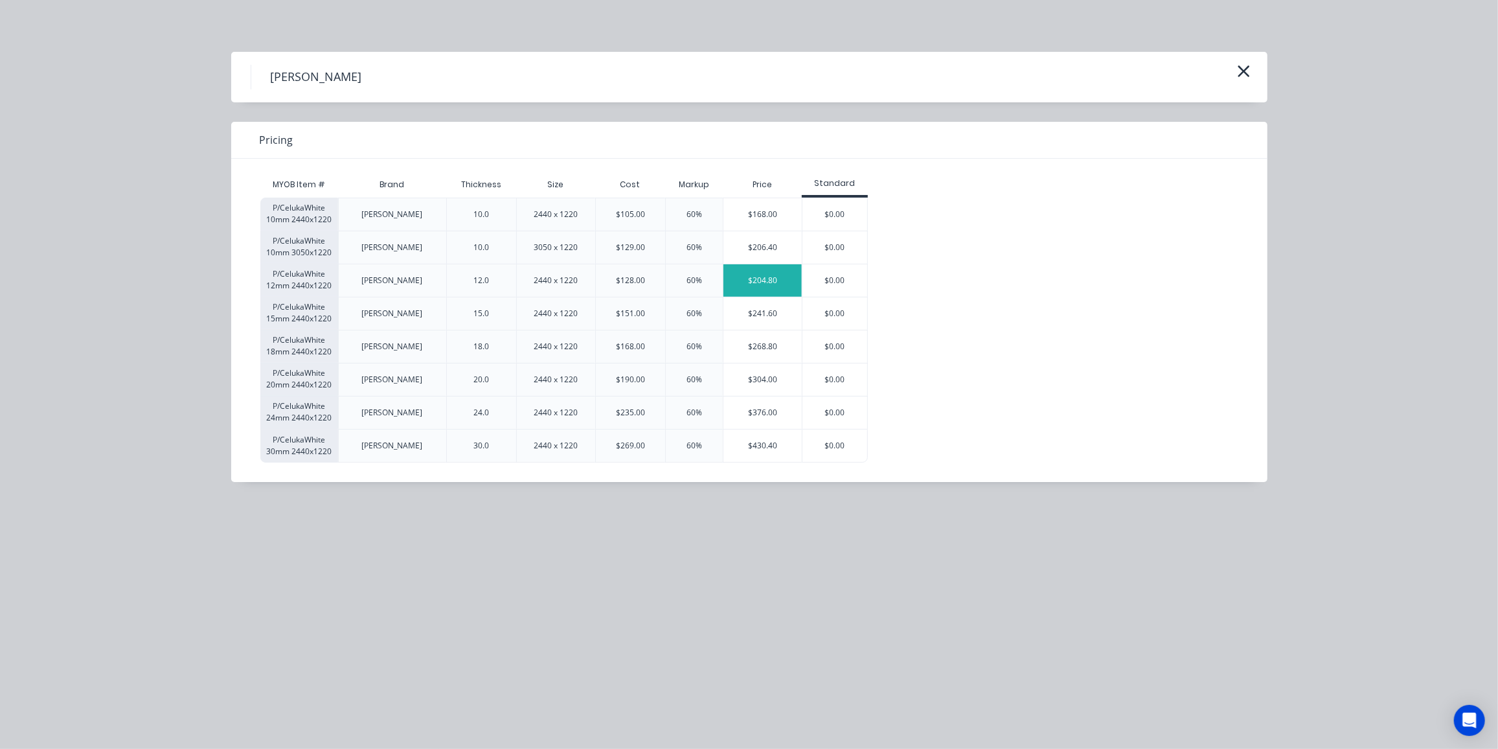
click at [766, 280] on div "$204.80" at bounding box center [762, 280] width 78 height 32
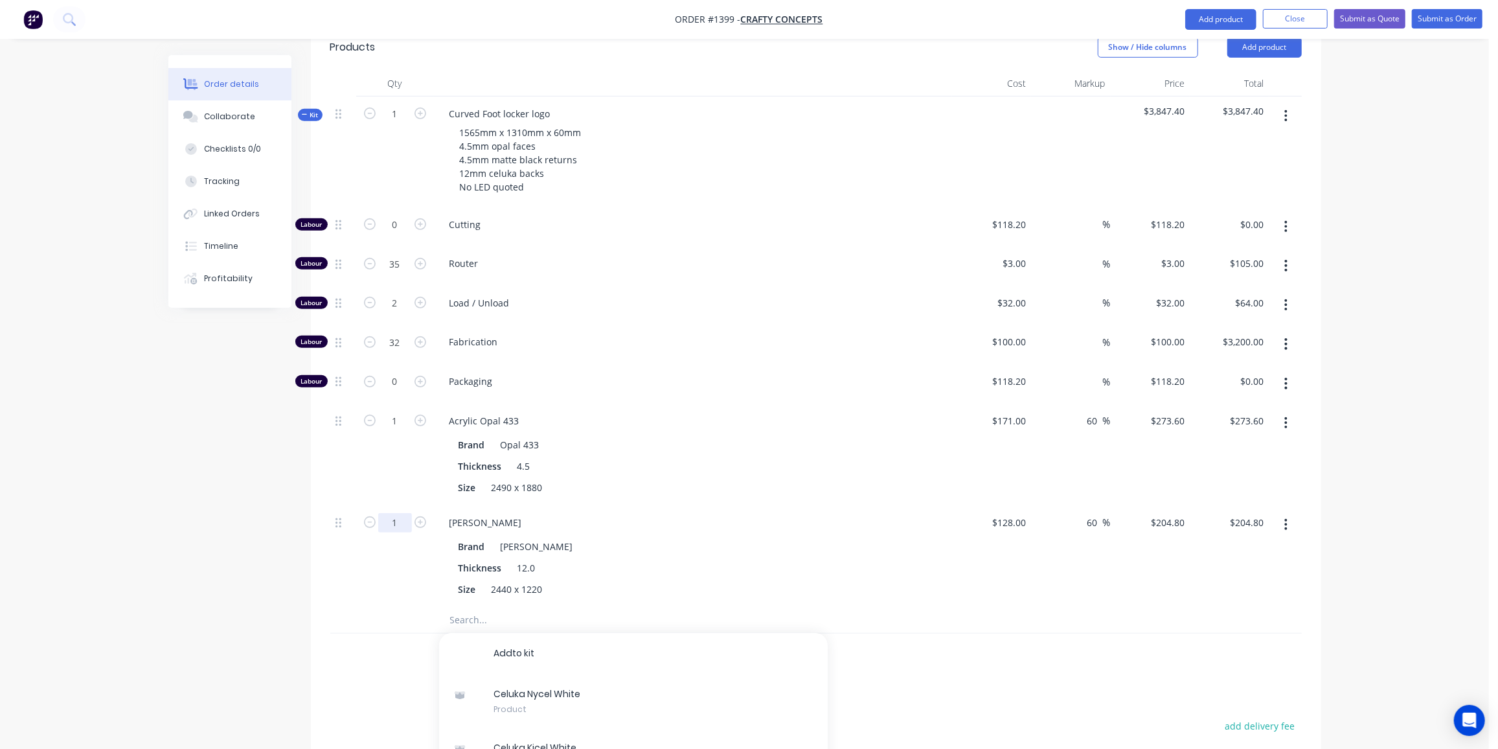
click at [401, 234] on input "1" at bounding box center [395, 224] width 34 height 19
type input "1.5"
type input "$307.20"
click at [185, 426] on div "Created by Ben Created 04/09/25 Required 04/09/25 Assigned to Add team member S…" at bounding box center [744, 295] width 1153 height 1422
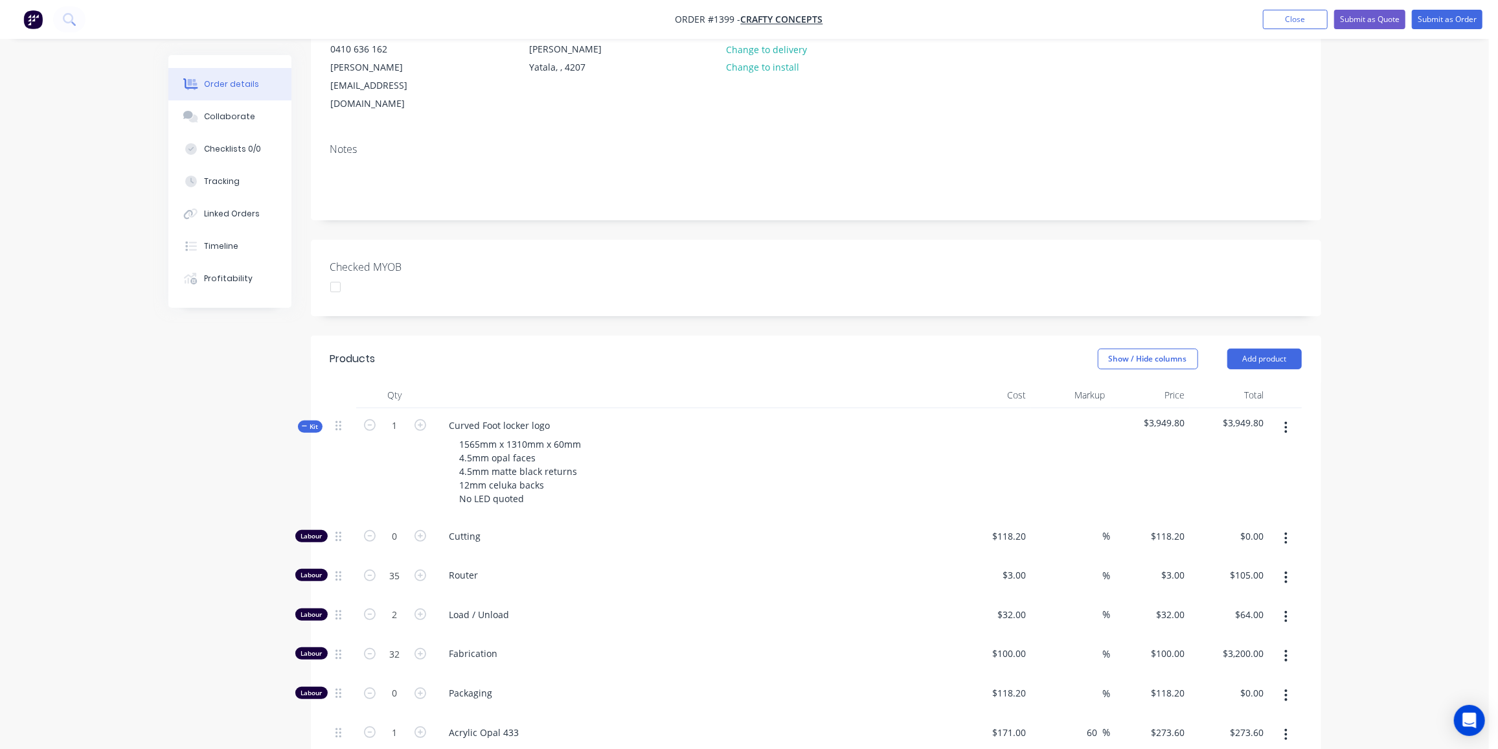
scroll to position [155, 0]
click at [1378, 17] on button "Submit as Quote" at bounding box center [1369, 19] width 71 height 19
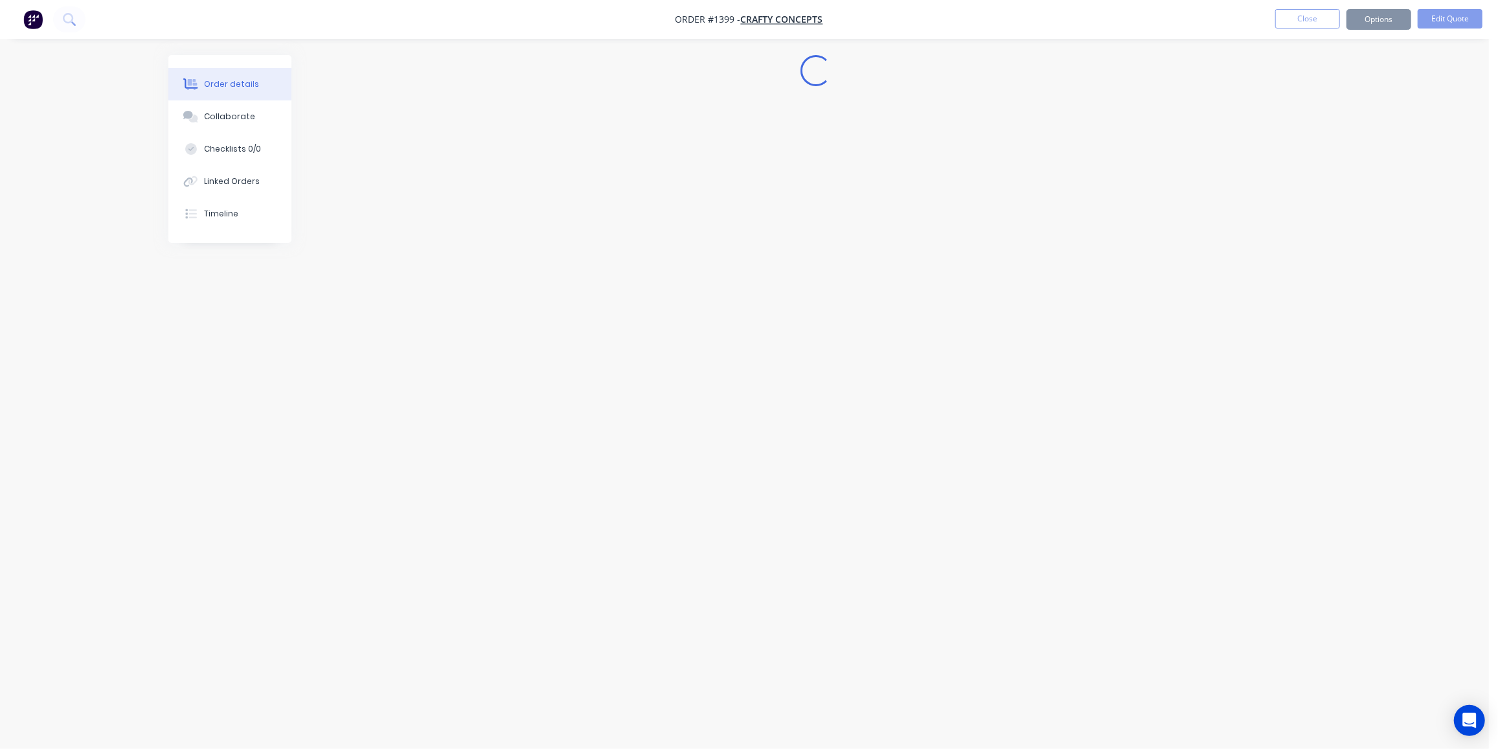
scroll to position [0, 0]
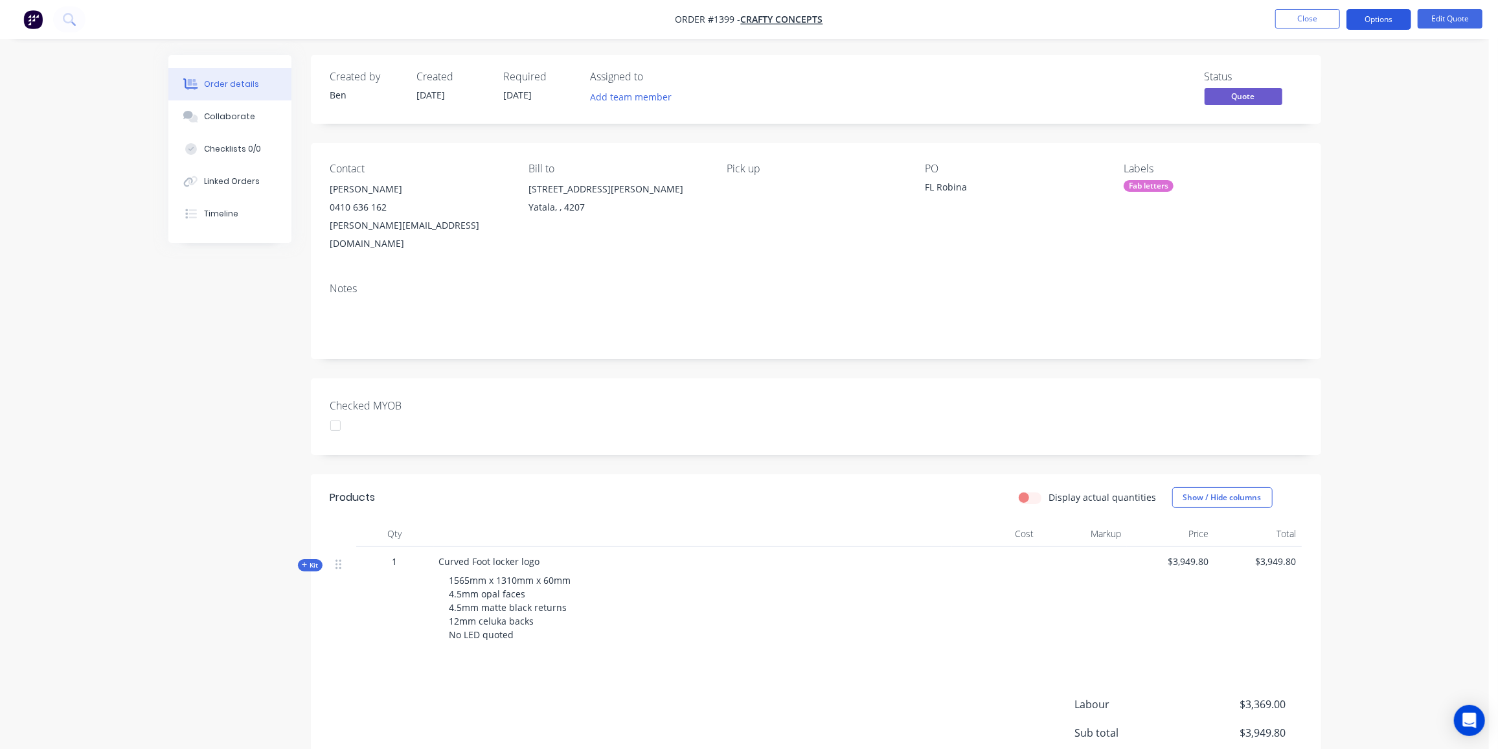
click at [1378, 14] on button "Options" at bounding box center [1378, 19] width 65 height 21
click at [1311, 74] on div "Quote" at bounding box center [1339, 78] width 119 height 19
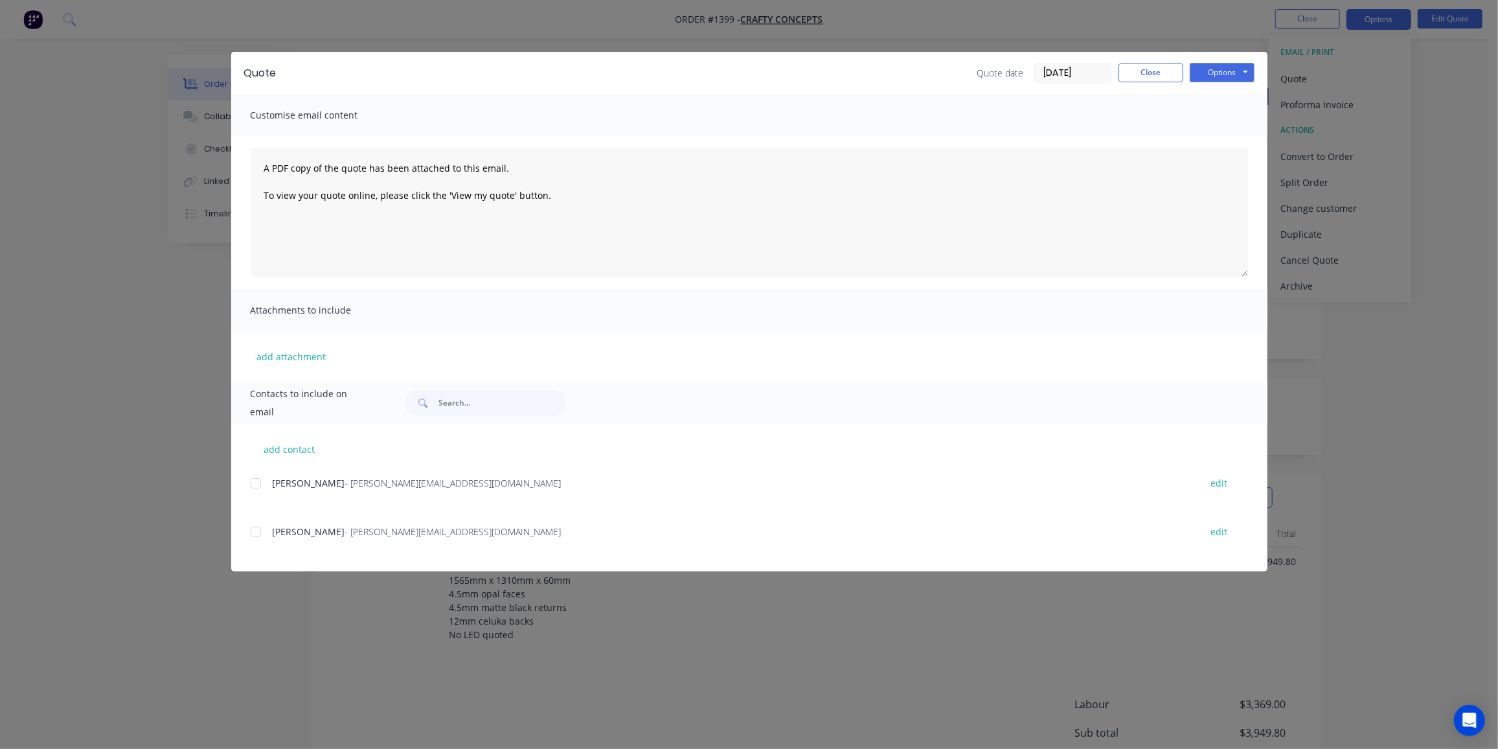
click at [256, 484] on div at bounding box center [256, 483] width 26 height 26
click at [1213, 75] on button "Options" at bounding box center [1222, 72] width 65 height 19
click at [1217, 91] on button "Preview" at bounding box center [1231, 95] width 83 height 21
drag, startPoint x: 255, startPoint y: 483, endPoint x: 606, endPoint y: 339, distance: 379.6
click at [258, 482] on div at bounding box center [256, 483] width 26 height 26
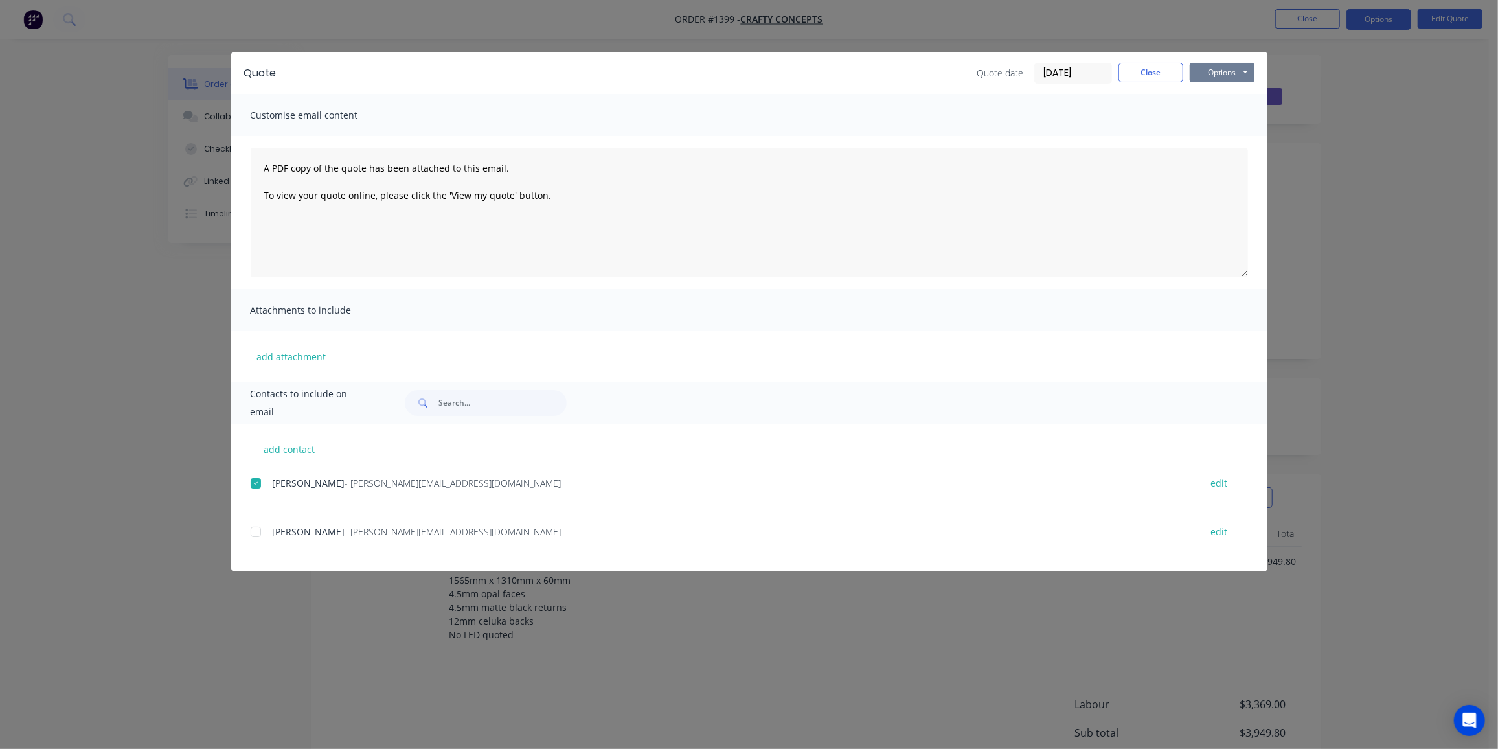
click at [1237, 68] on button "Options" at bounding box center [1222, 72] width 65 height 19
click at [1241, 140] on button "Email" at bounding box center [1231, 138] width 83 height 21
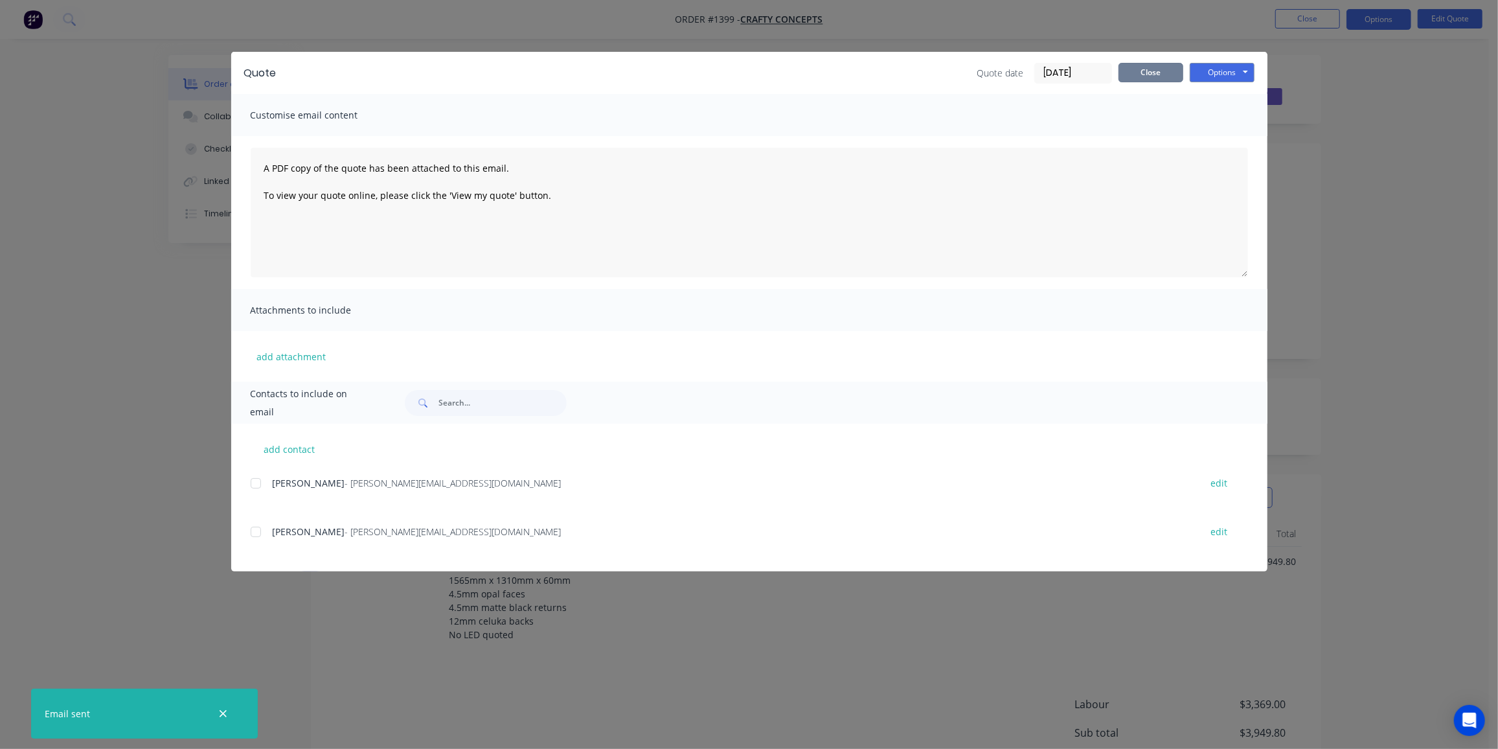
click at [1142, 74] on button "Close" at bounding box center [1150, 72] width 65 height 19
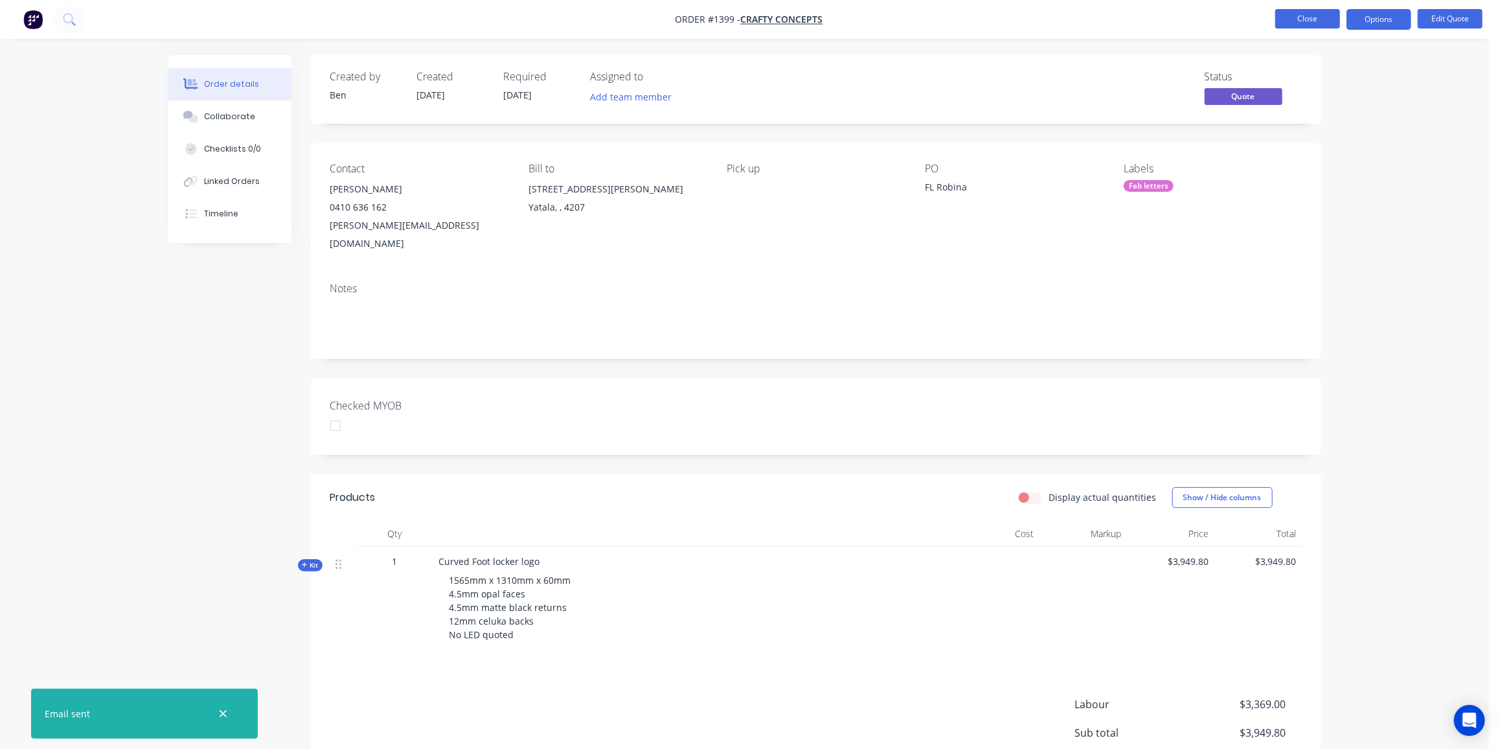
click at [1300, 16] on button "Close" at bounding box center [1307, 18] width 65 height 19
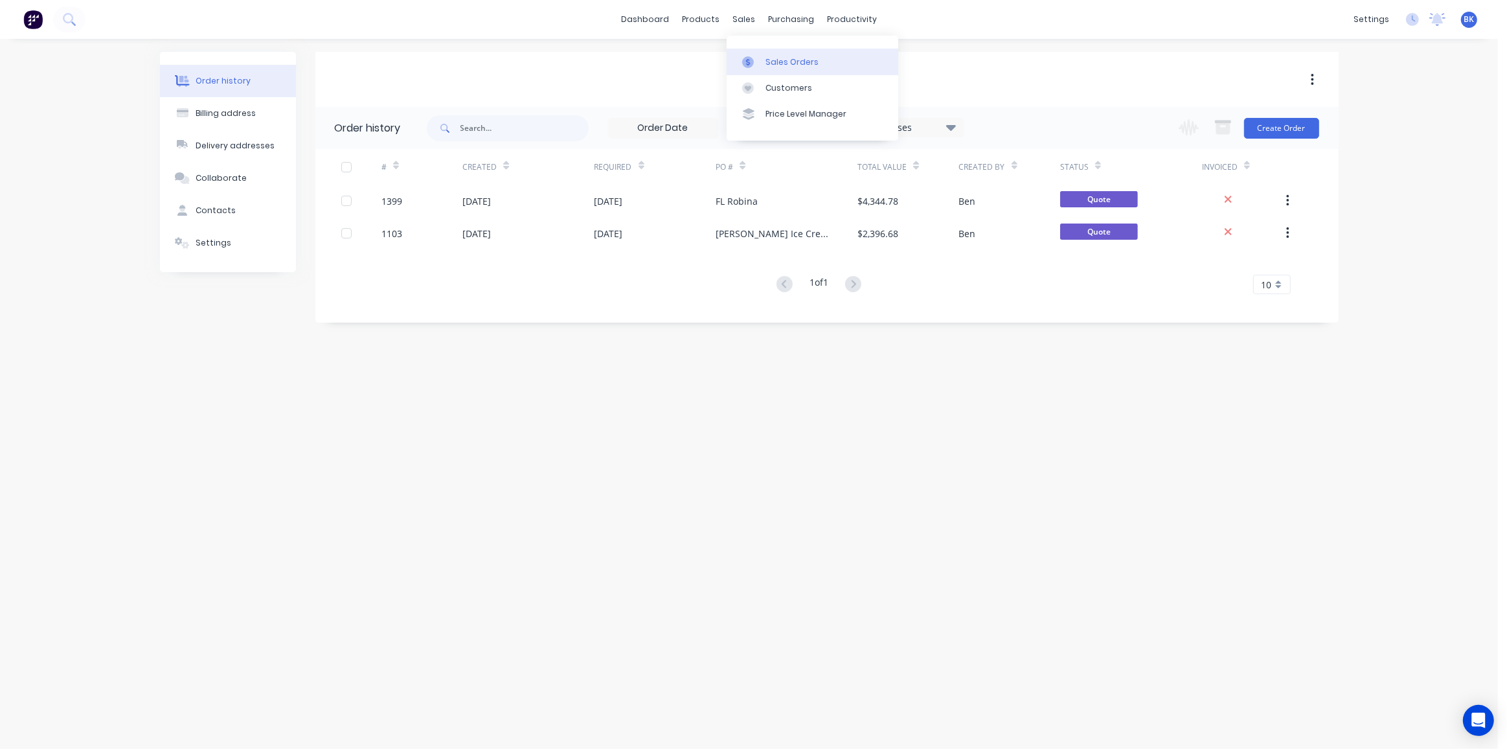
click at [761, 60] on div at bounding box center [751, 62] width 19 height 12
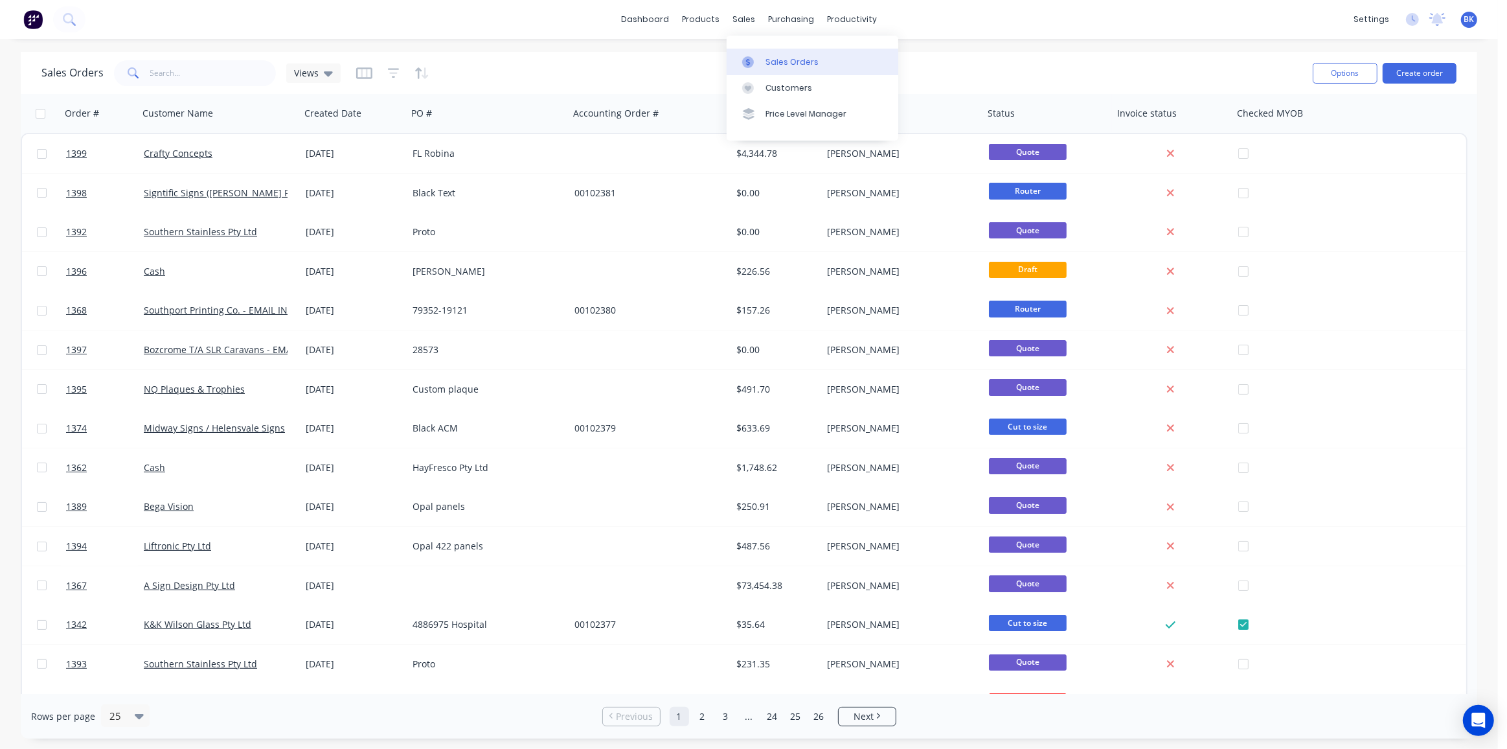
click at [765, 52] on link "Sales Orders" at bounding box center [813, 62] width 172 height 26
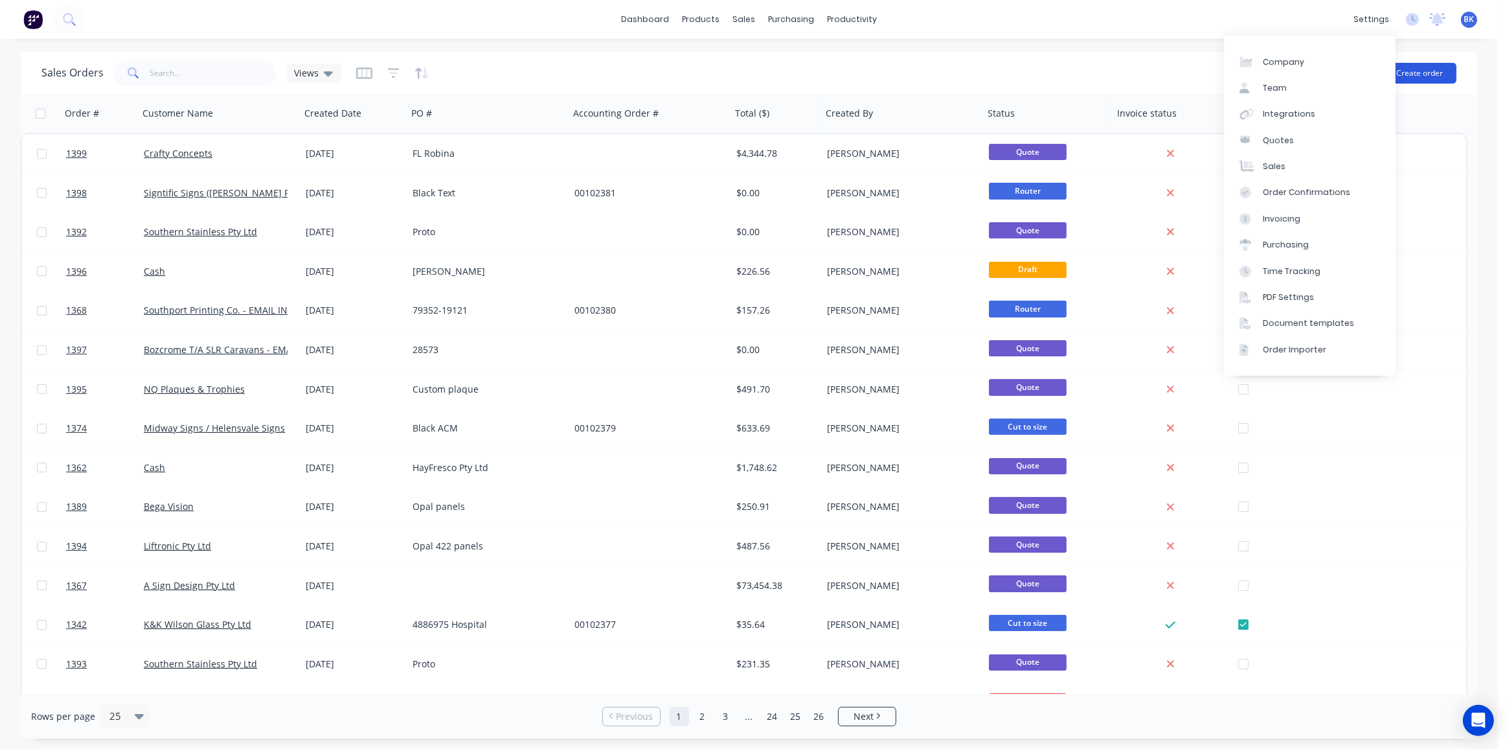
click at [1426, 70] on button "Create order" at bounding box center [1420, 73] width 74 height 21
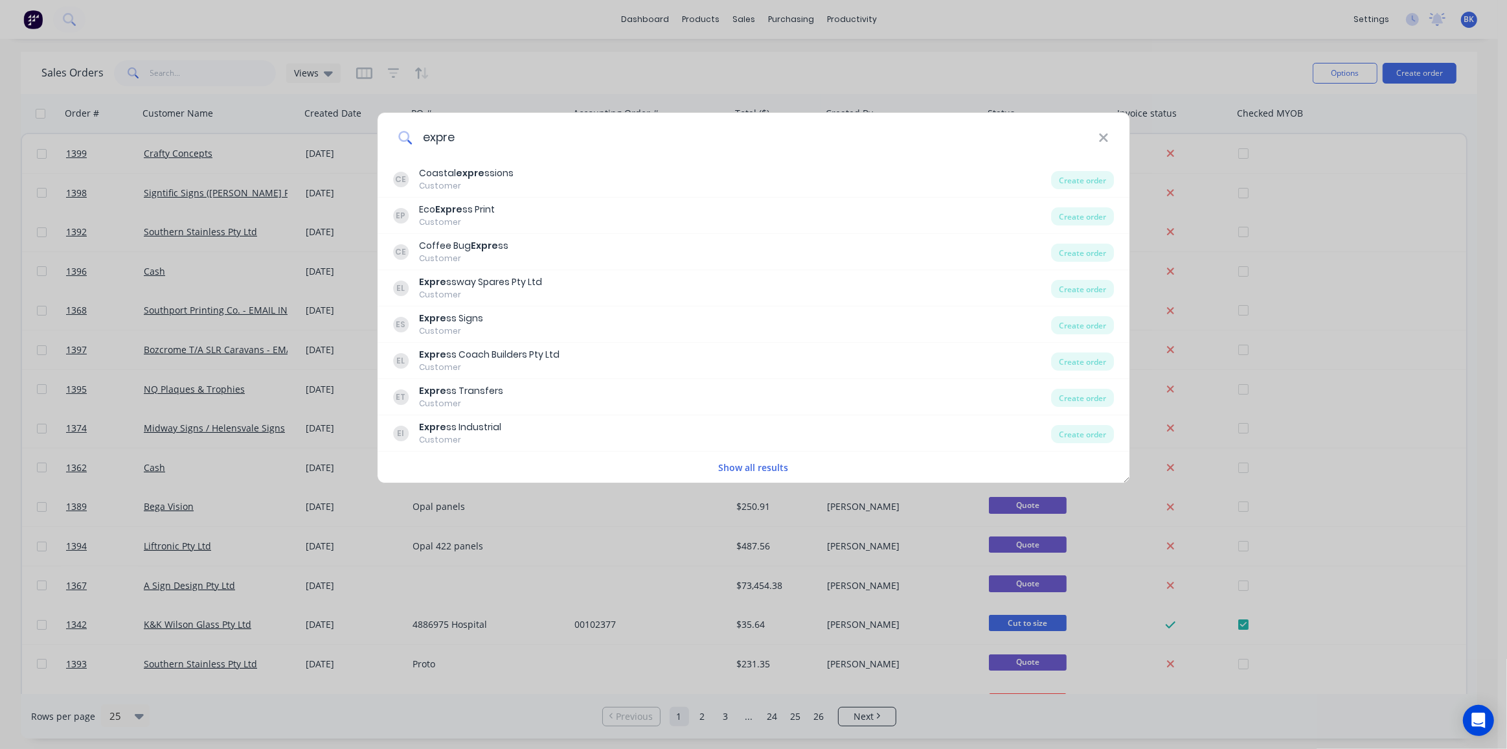
type input "expres"
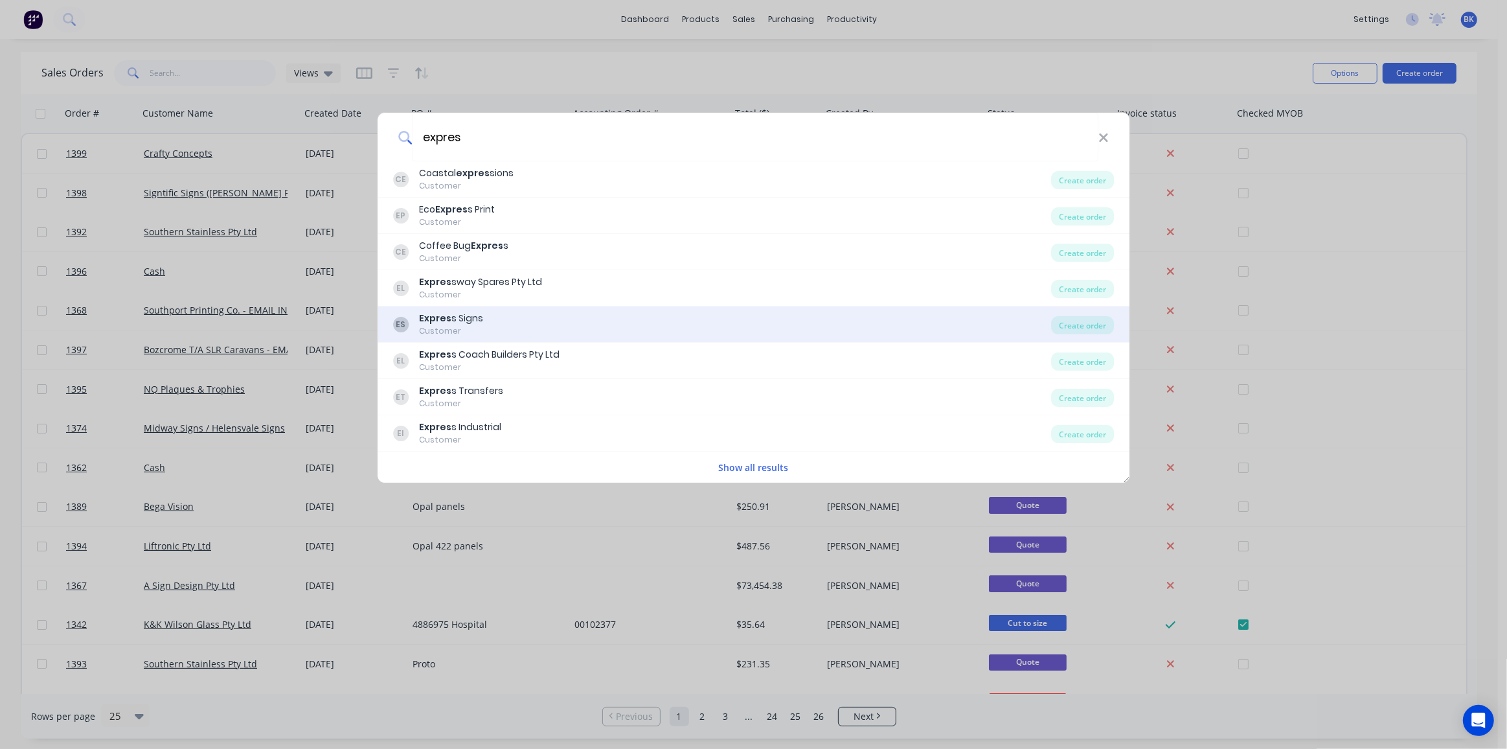
click at [459, 328] on div "Customer" at bounding box center [451, 331] width 64 height 12
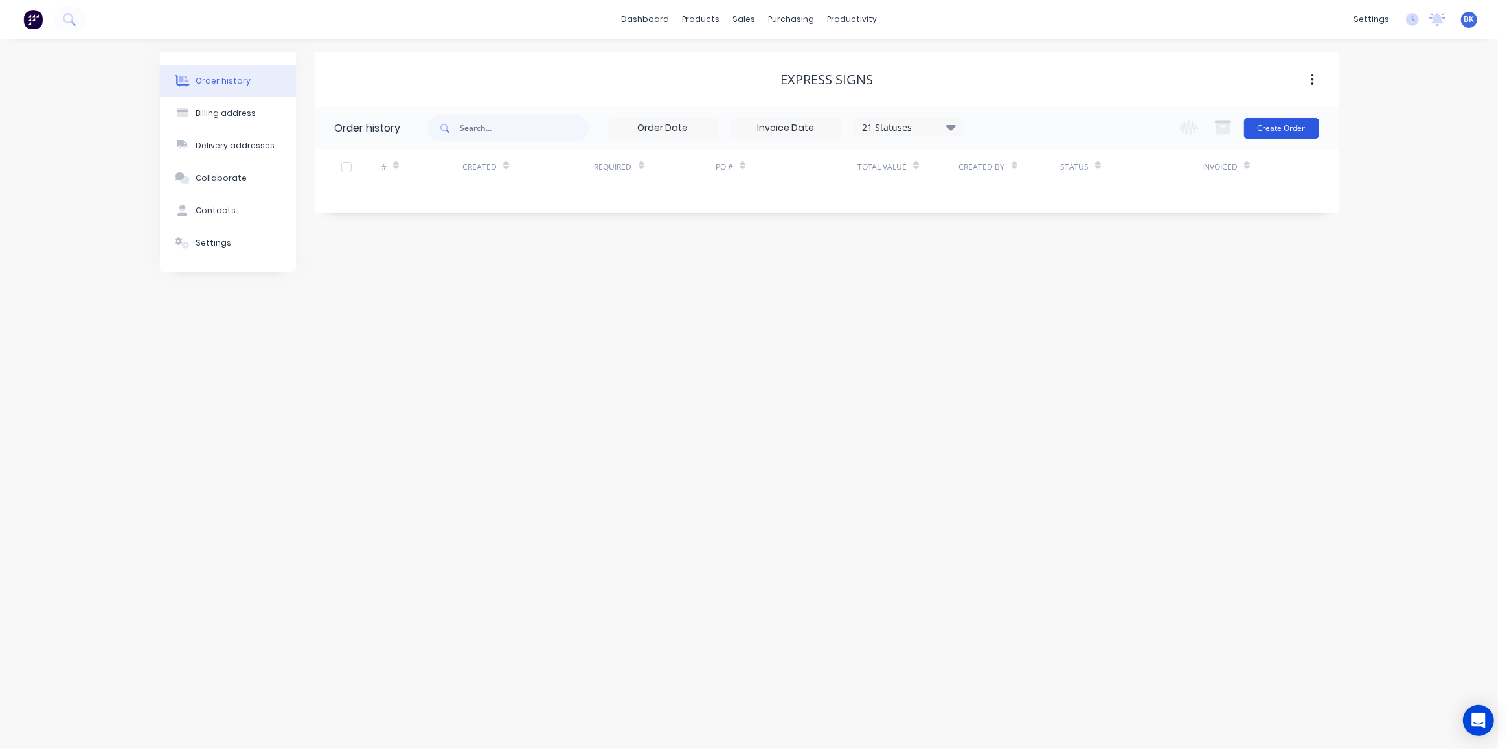
click at [1273, 127] on button "Create Order" at bounding box center [1281, 128] width 75 height 21
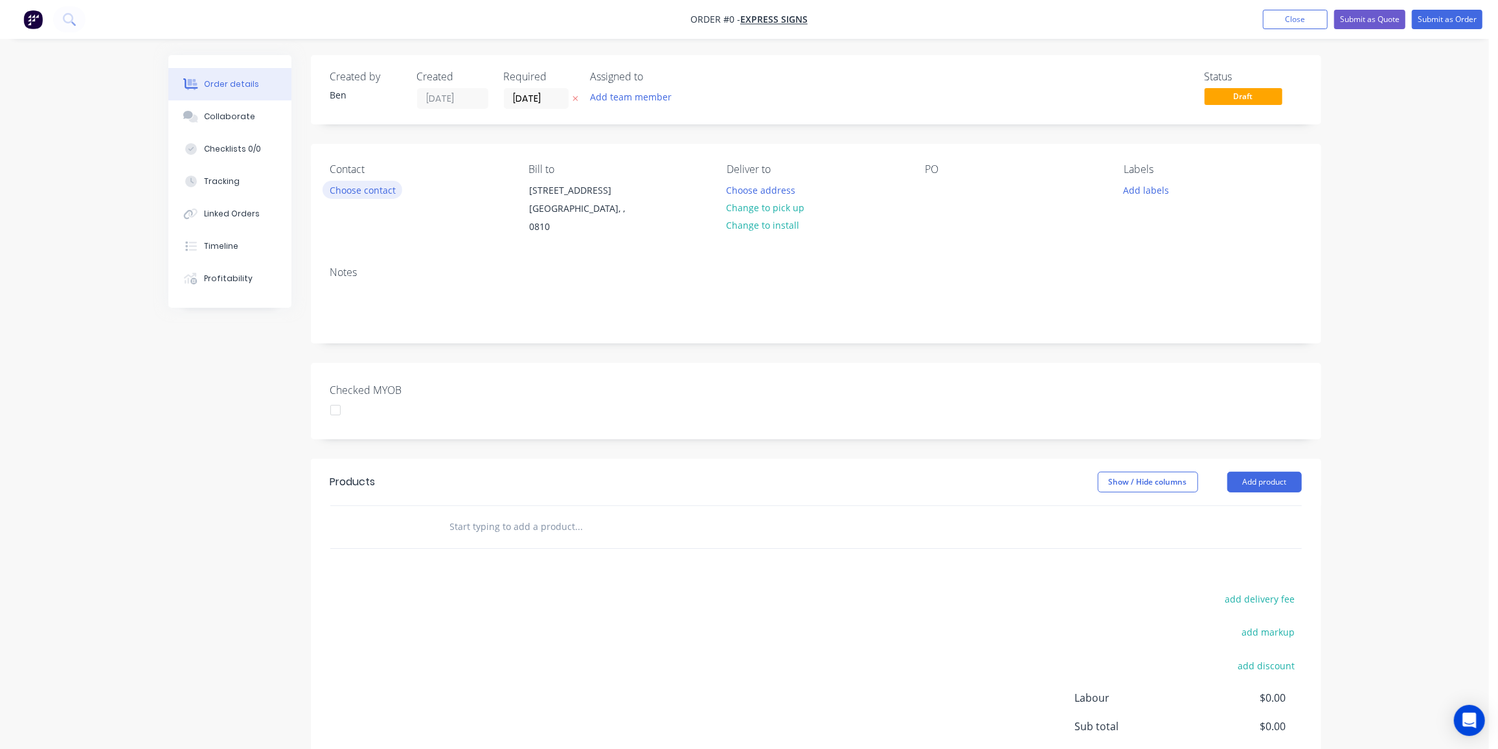
click at [365, 192] on button "Choose contact" at bounding box center [363, 189] width 80 height 17
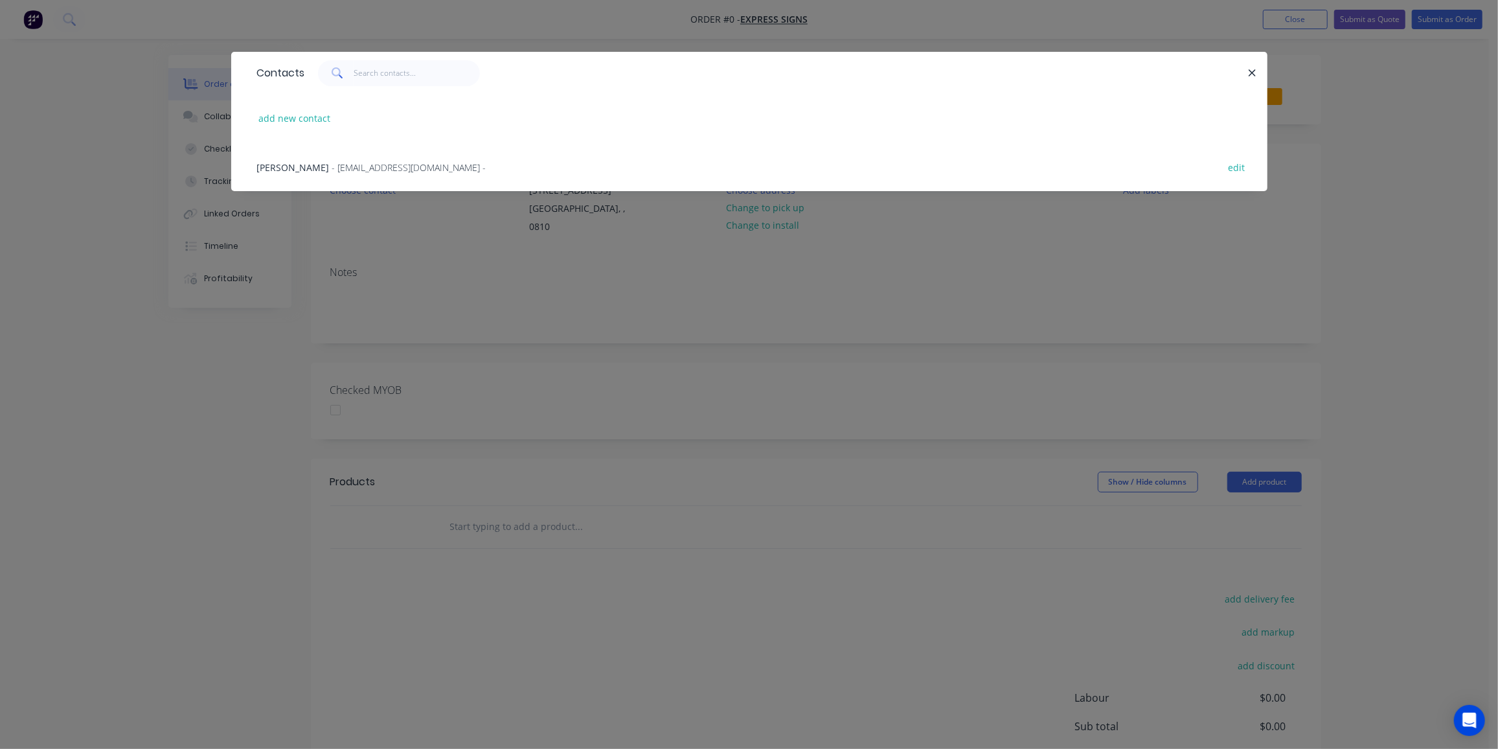
click at [332, 171] on span "- info@expresssign.com.au -" at bounding box center [409, 167] width 154 height 12
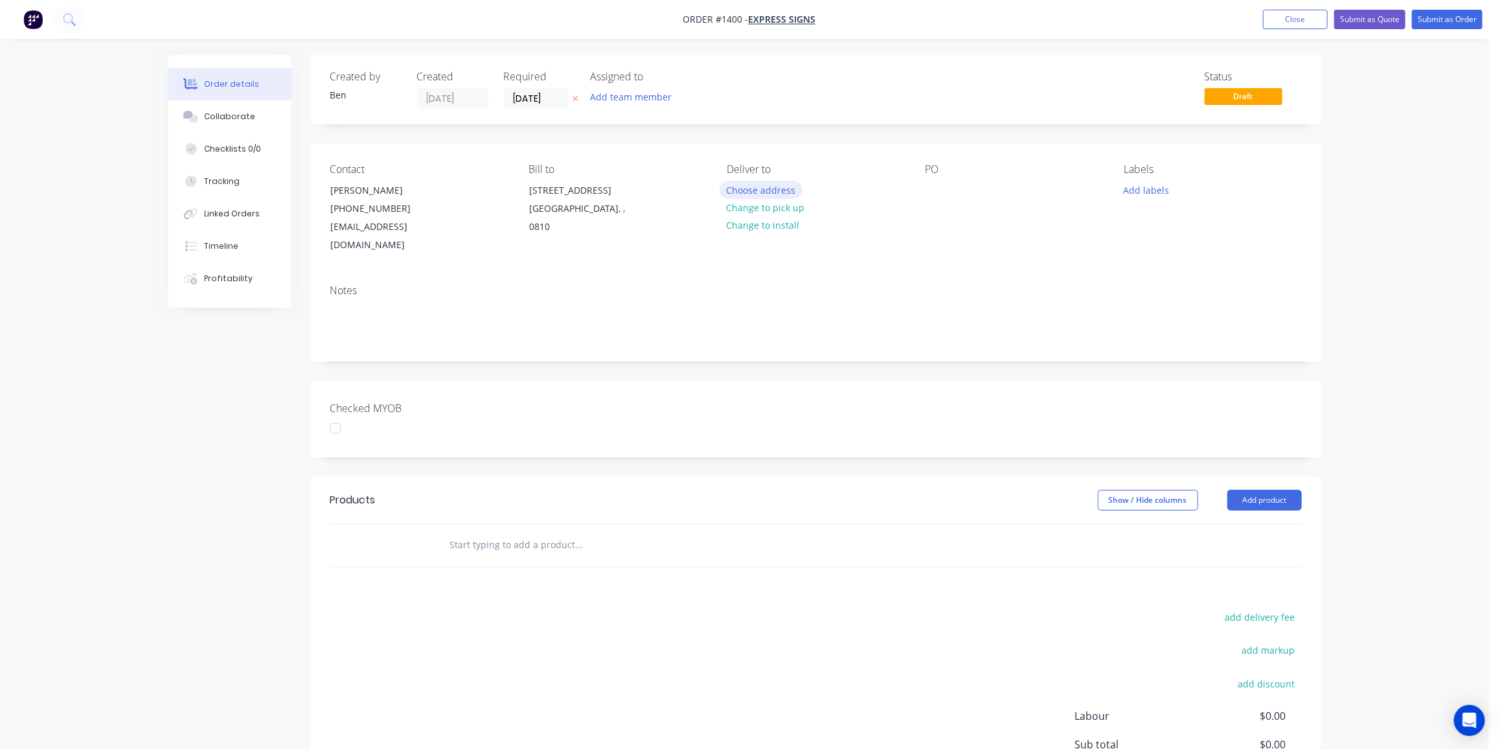
click at [774, 188] on button "Choose address" at bounding box center [761, 189] width 83 height 17
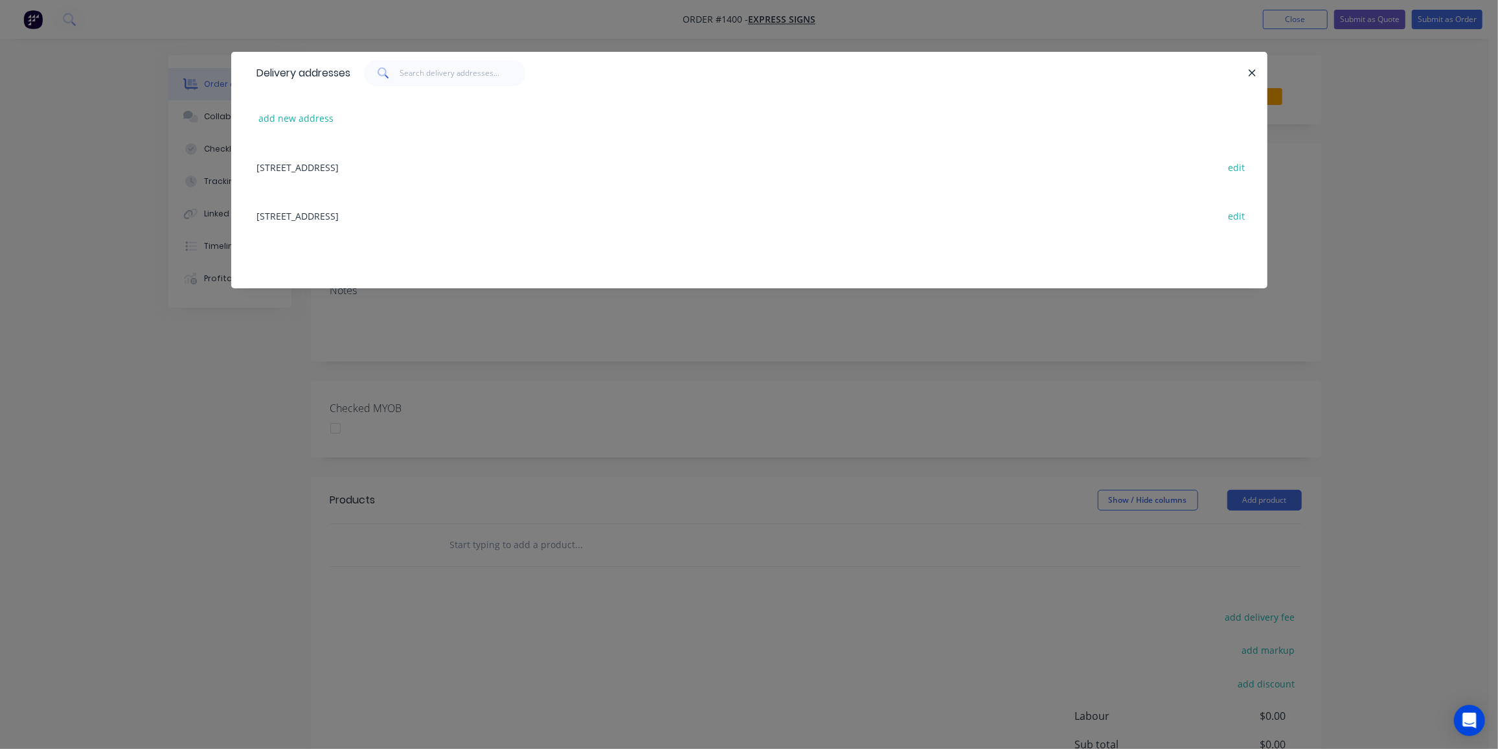
click at [407, 164] on div "3/5 Caryota Court, Coconut Grove, undefined, 0810 edit" at bounding box center [749, 166] width 997 height 49
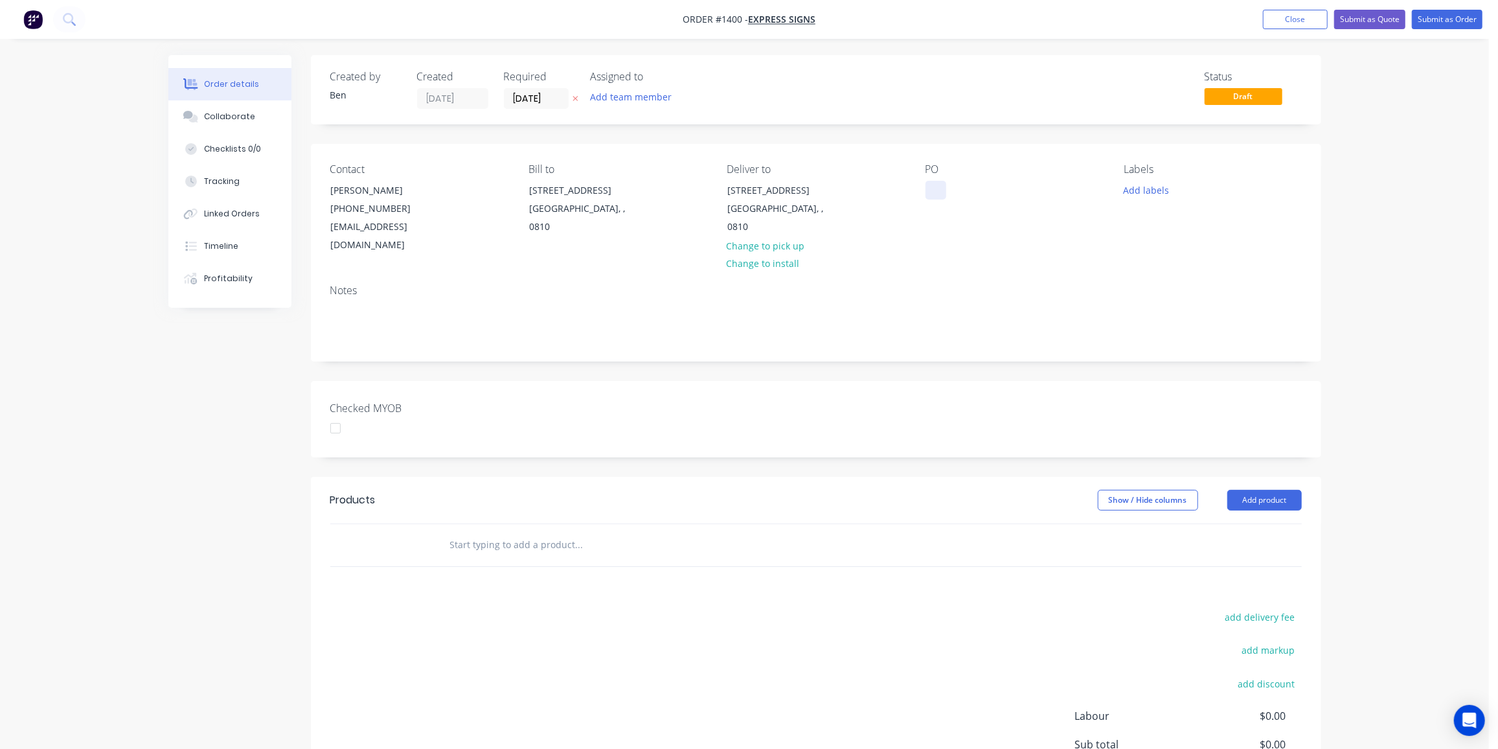
drag, startPoint x: 929, startPoint y: 196, endPoint x: 991, endPoint y: 212, distance: 64.4
click at [929, 195] on div at bounding box center [935, 190] width 21 height 19
click at [1150, 188] on button "Add labels" at bounding box center [1147, 189] width 60 height 17
click at [1179, 306] on button "Fabrication" at bounding box center [1176, 315] width 79 height 18
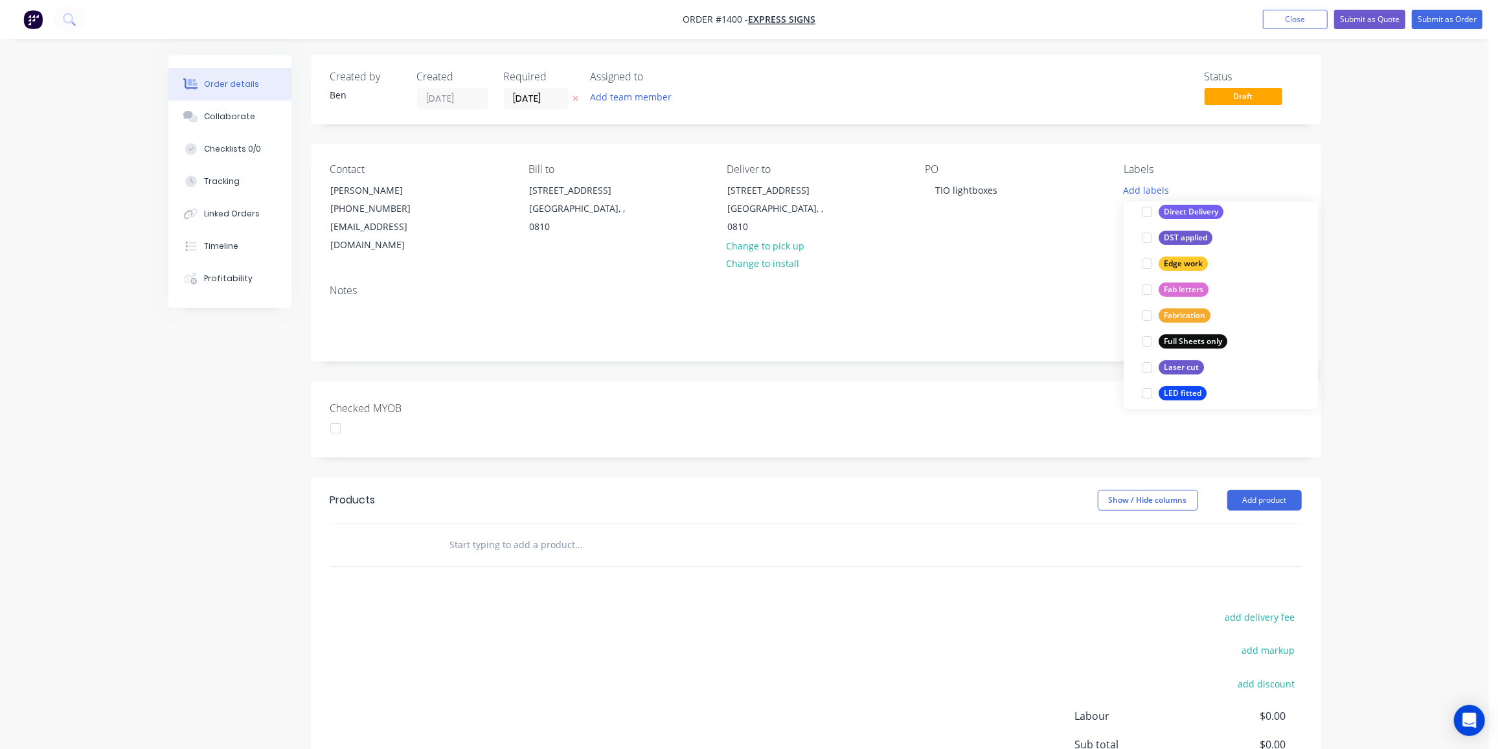
scroll to position [0, 0]
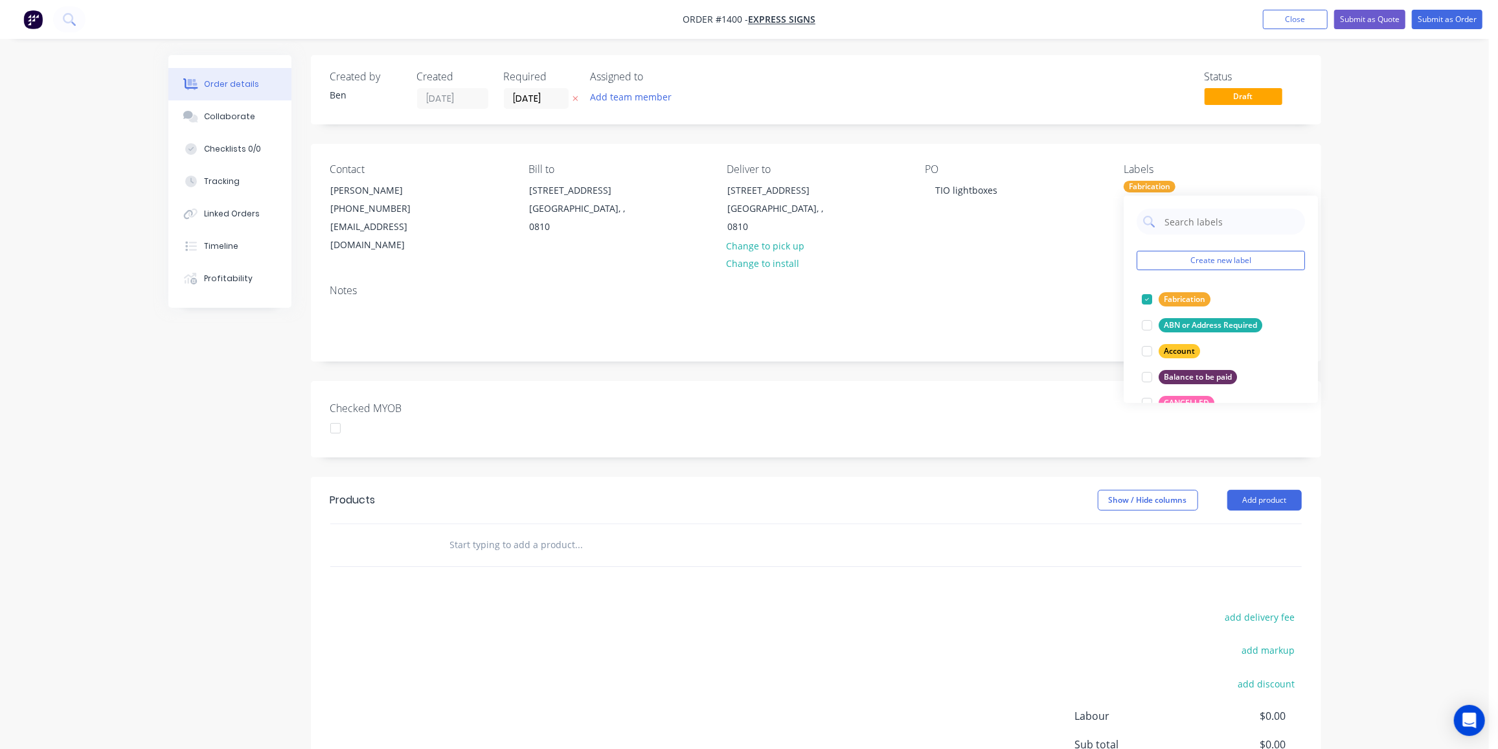
click at [875, 524] on div at bounding box center [667, 545] width 466 height 42
click at [735, 609] on div "add delivery fee add markup add discount Labour $0.00 Sub total $0.00 Margin $0…" at bounding box center [815, 733] width 971 height 250
click at [520, 532] on input "text" at bounding box center [578, 545] width 259 height 26
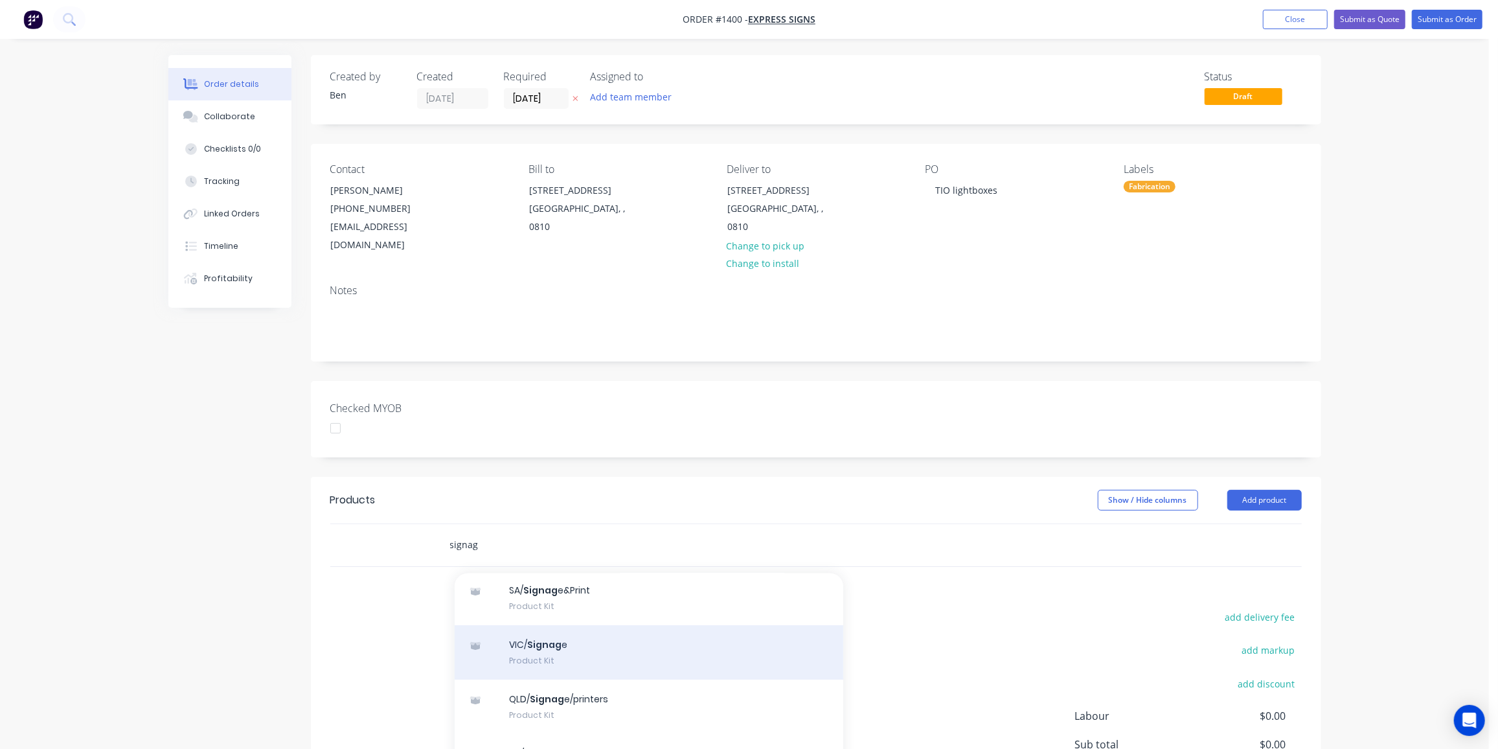
scroll to position [176, 0]
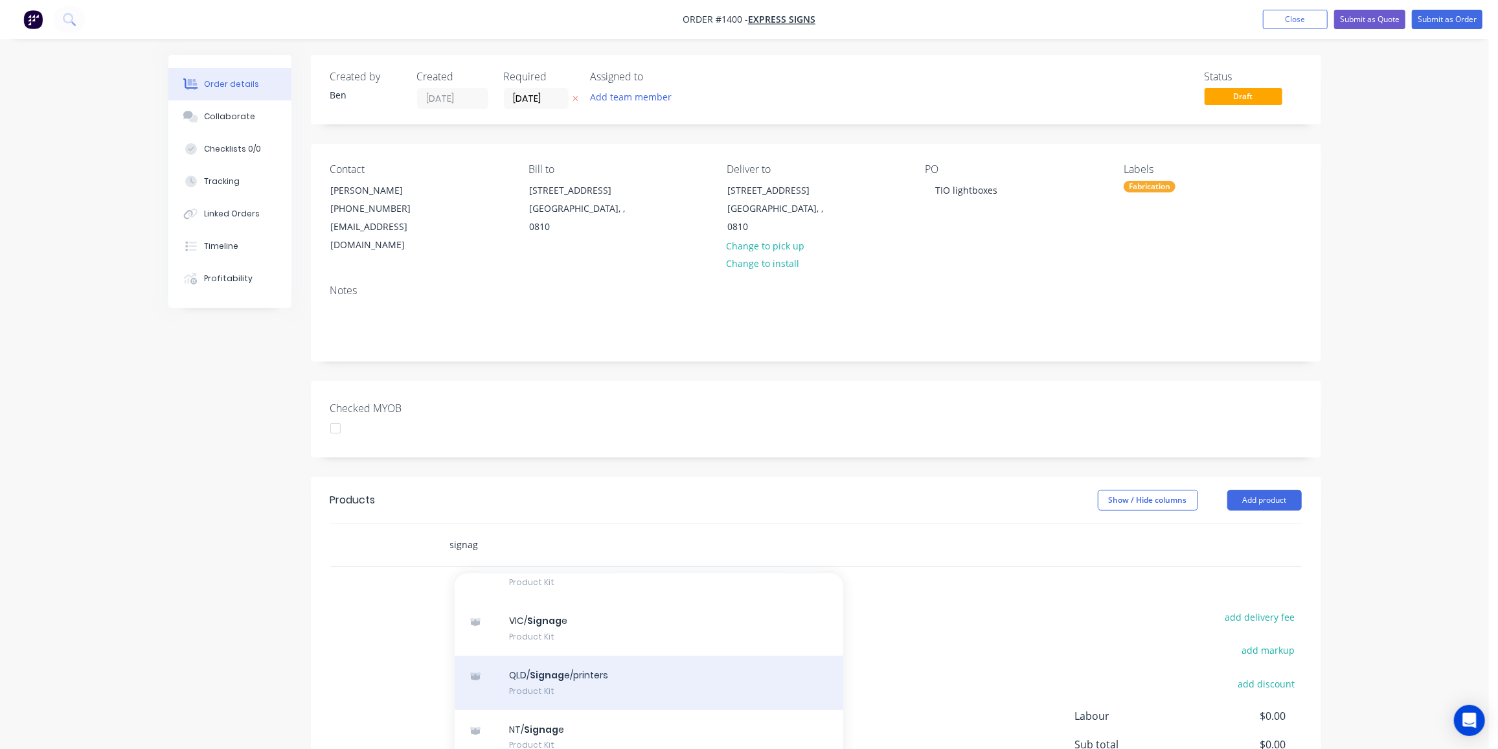
type input "signag"
click at [568, 658] on div "QLD/ Signag e/printers Product Kit" at bounding box center [649, 682] width 389 height 54
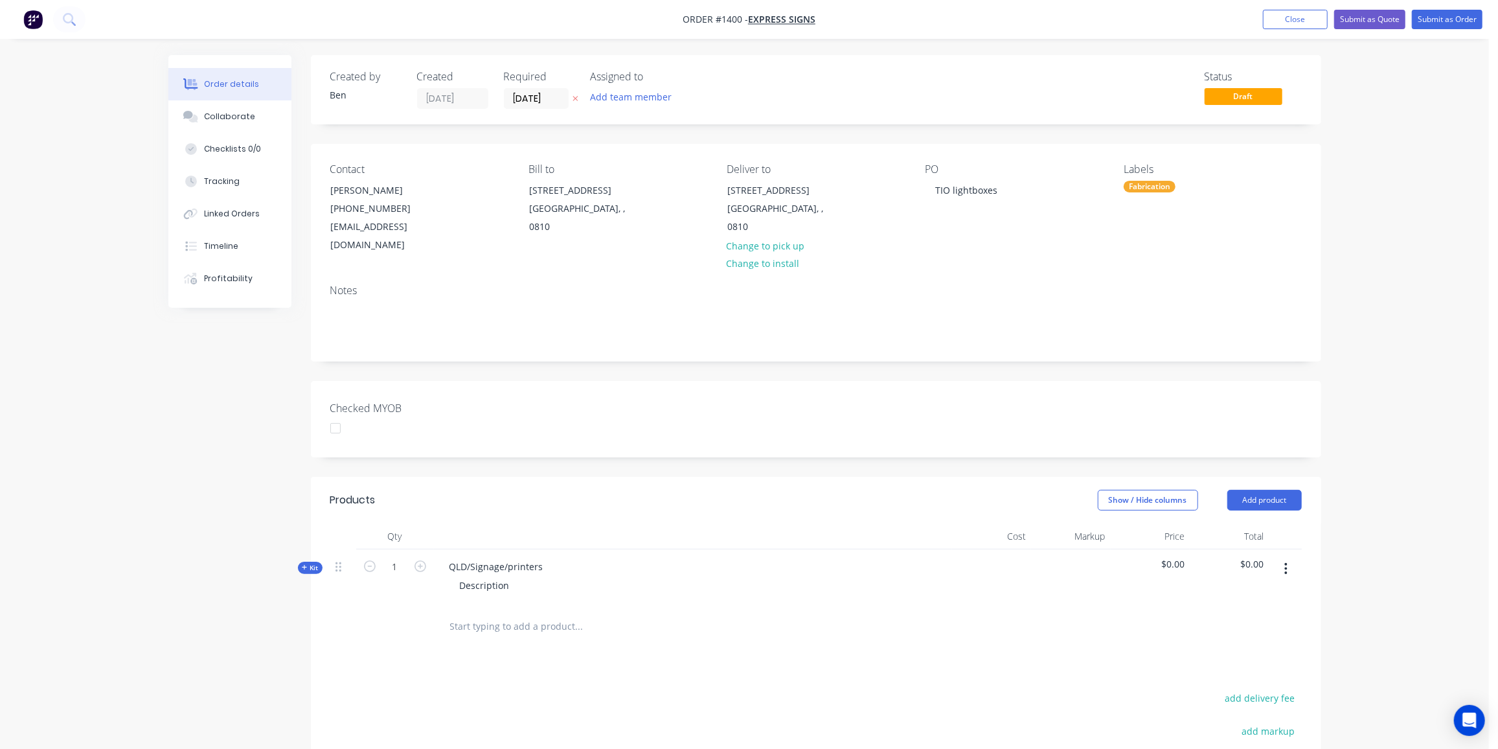
click at [1282, 557] on button "button" at bounding box center [1286, 568] width 30 height 23
click at [1203, 671] on div "Delete" at bounding box center [1240, 680] width 100 height 19
click at [482, 532] on input "text" at bounding box center [578, 545] width 259 height 26
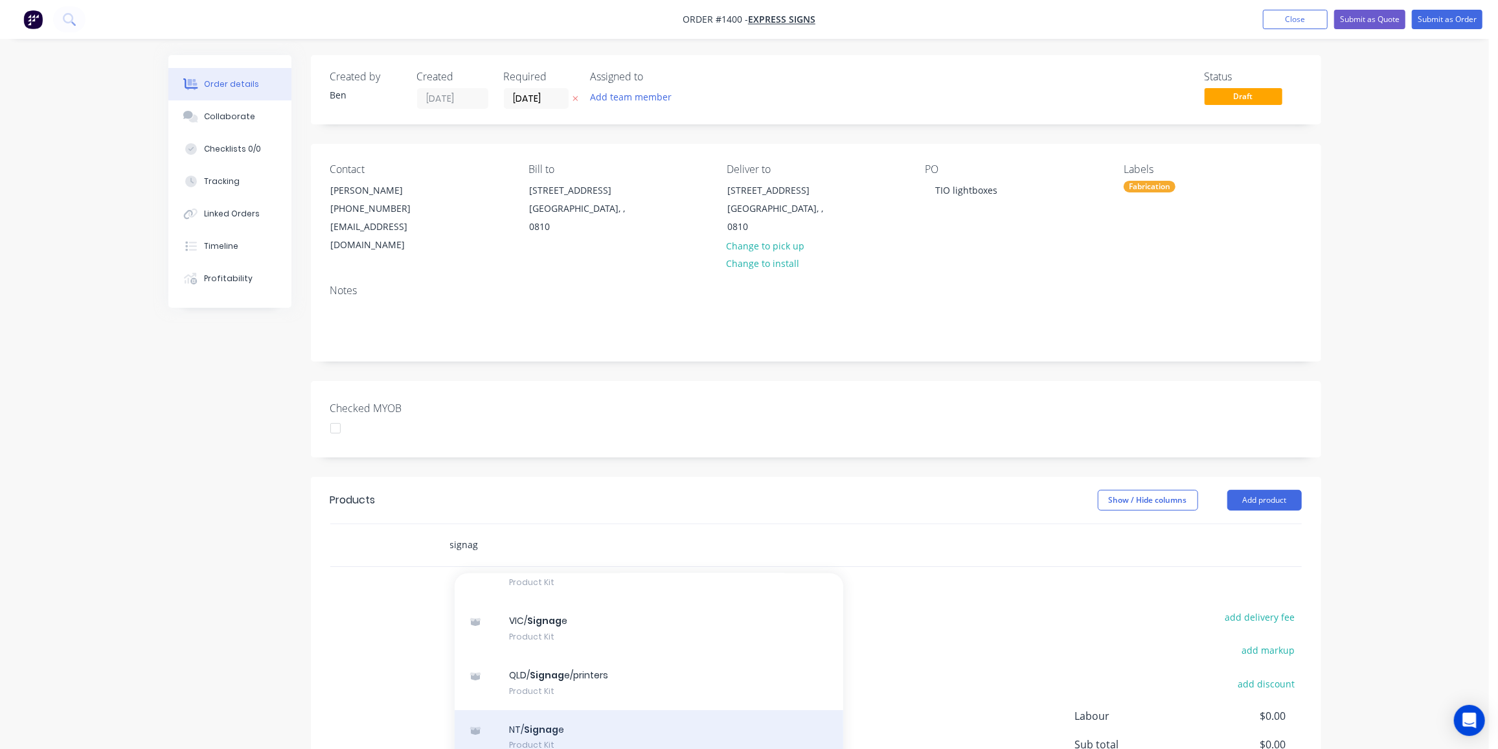
type input "signag"
click at [578, 716] on div "NT/ Signag e Product Kit" at bounding box center [649, 737] width 389 height 54
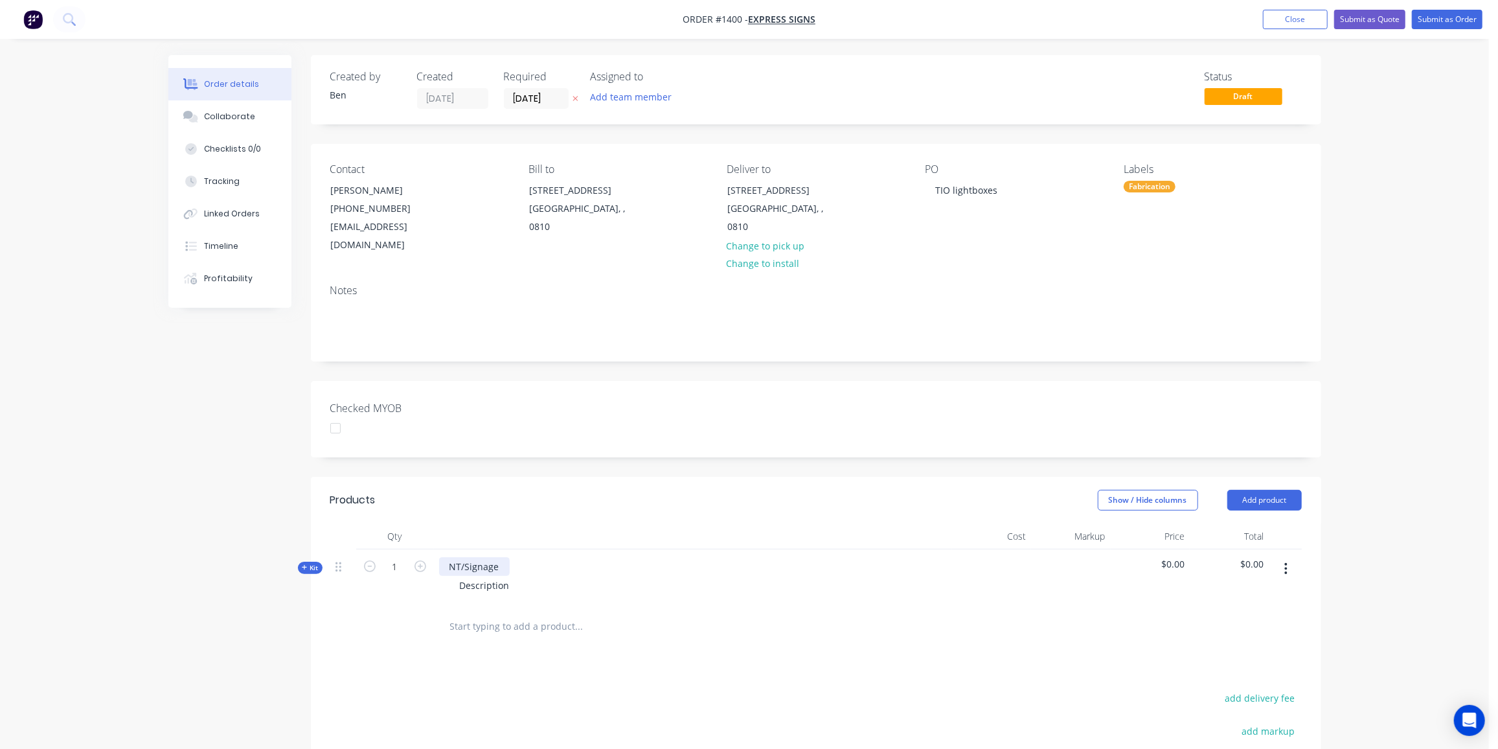
drag, startPoint x: 415, startPoint y: 545, endPoint x: 493, endPoint y: 547, distance: 77.7
click at [416, 560] on icon "button" at bounding box center [420, 566] width 12 height 12
type input "2"
drag, startPoint x: 504, startPoint y: 547, endPoint x: 424, endPoint y: 547, distance: 79.7
click at [424, 549] on div "Kit 2 NT/Signage Description $0.00 $0.00" at bounding box center [815, 577] width 971 height 56
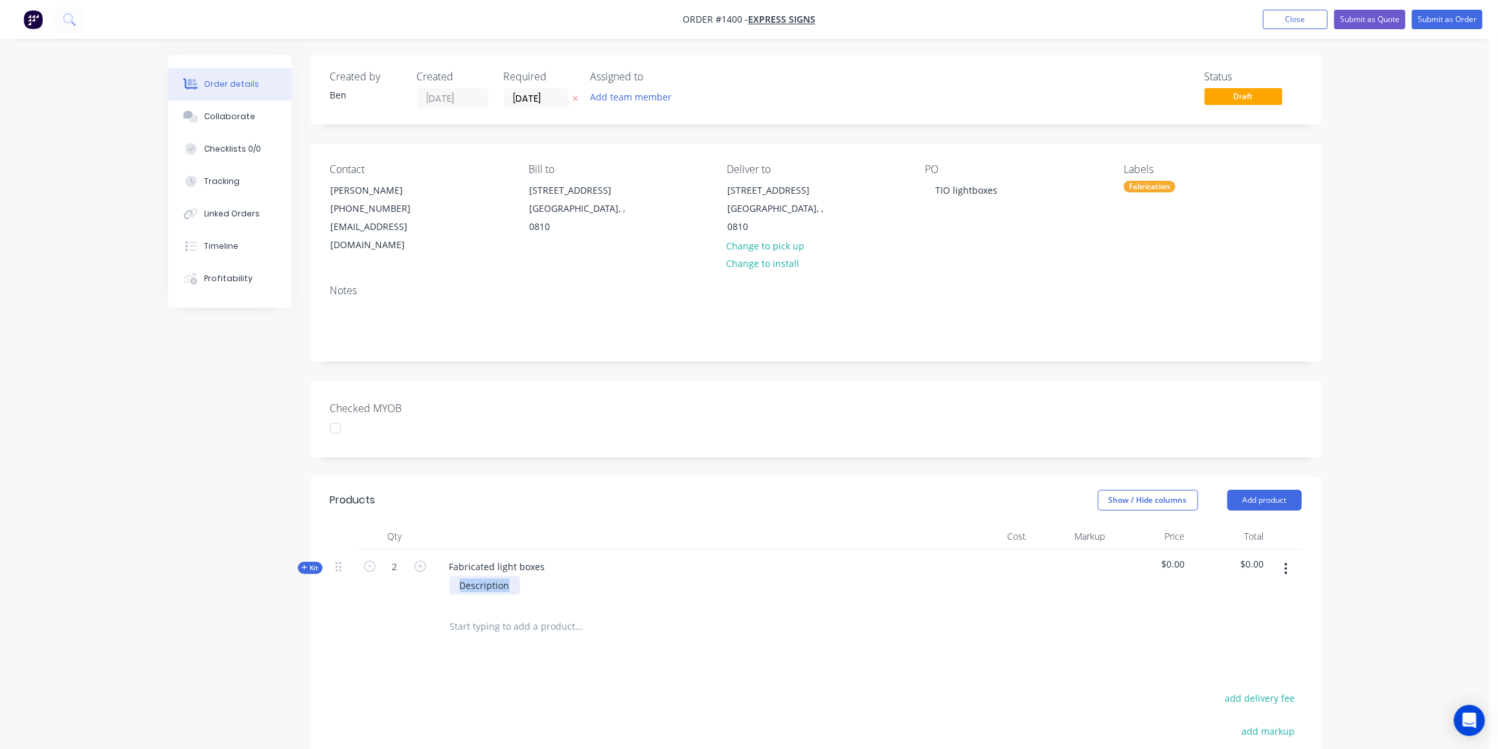
drag, startPoint x: 509, startPoint y: 569, endPoint x: 440, endPoint y: 573, distance: 69.4
click at [440, 576] on div "Description" at bounding box center [693, 585] width 508 height 19
click at [310, 563] on span "Kit" at bounding box center [310, 568] width 17 height 10
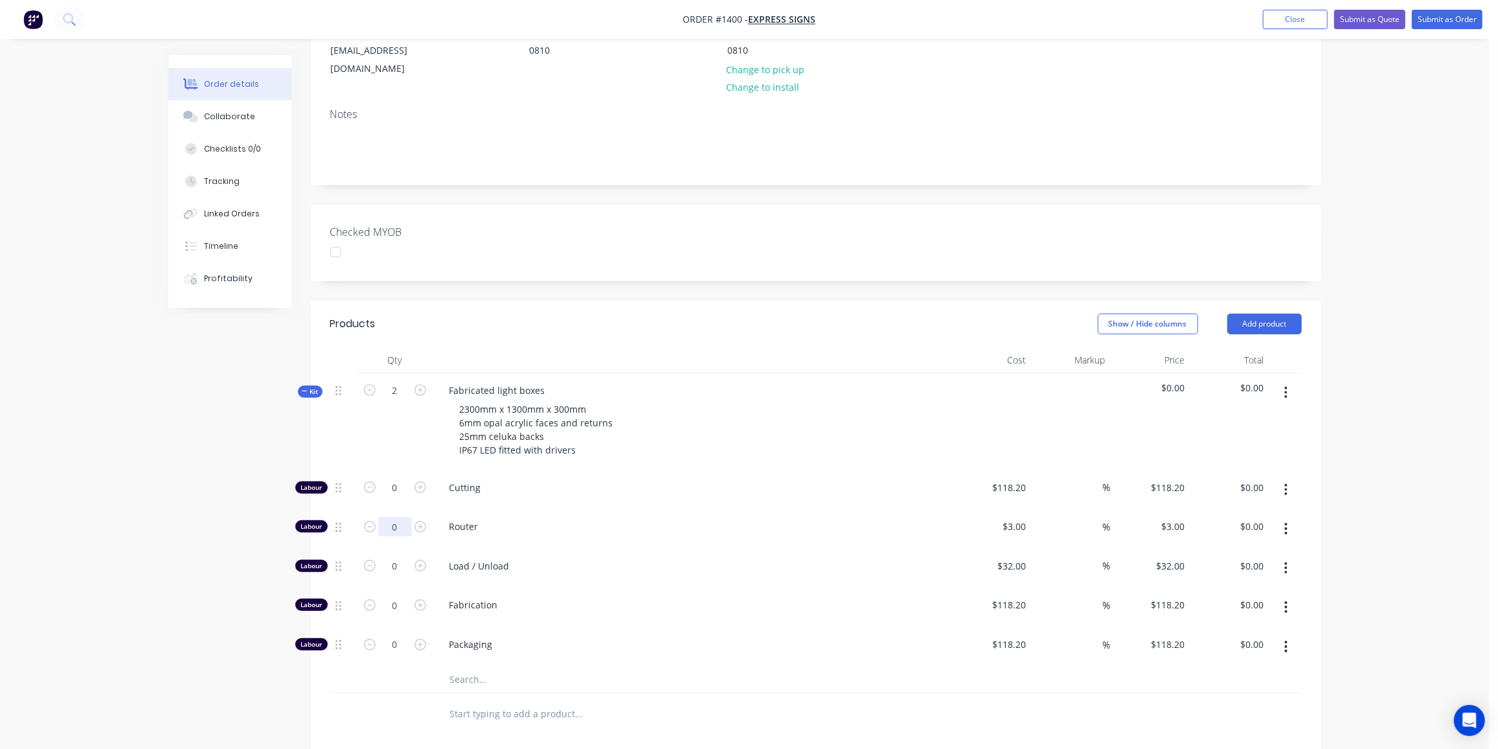
click at [399, 497] on input "0" at bounding box center [395, 487] width 34 height 19
type input "25"
type input "$75.00"
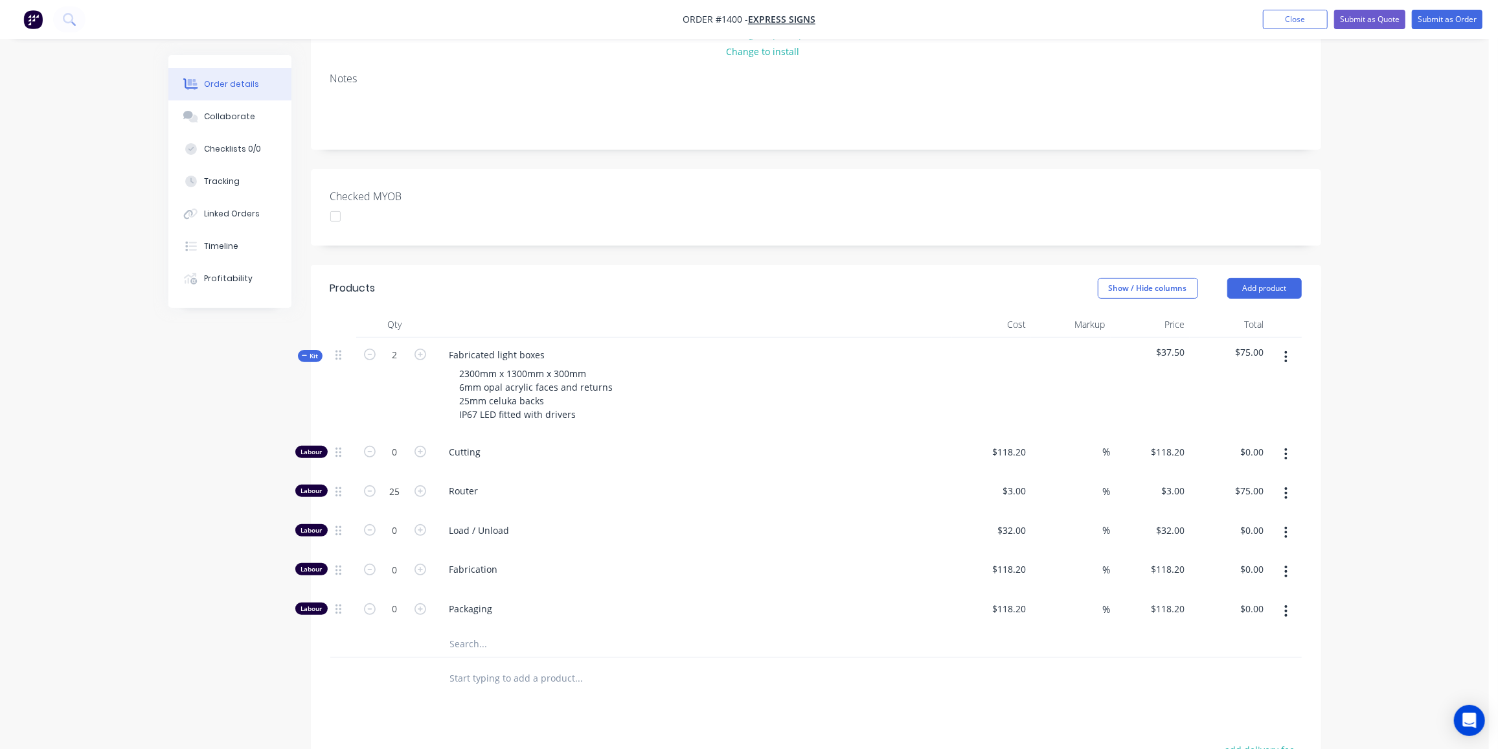
scroll to position [235, 0]
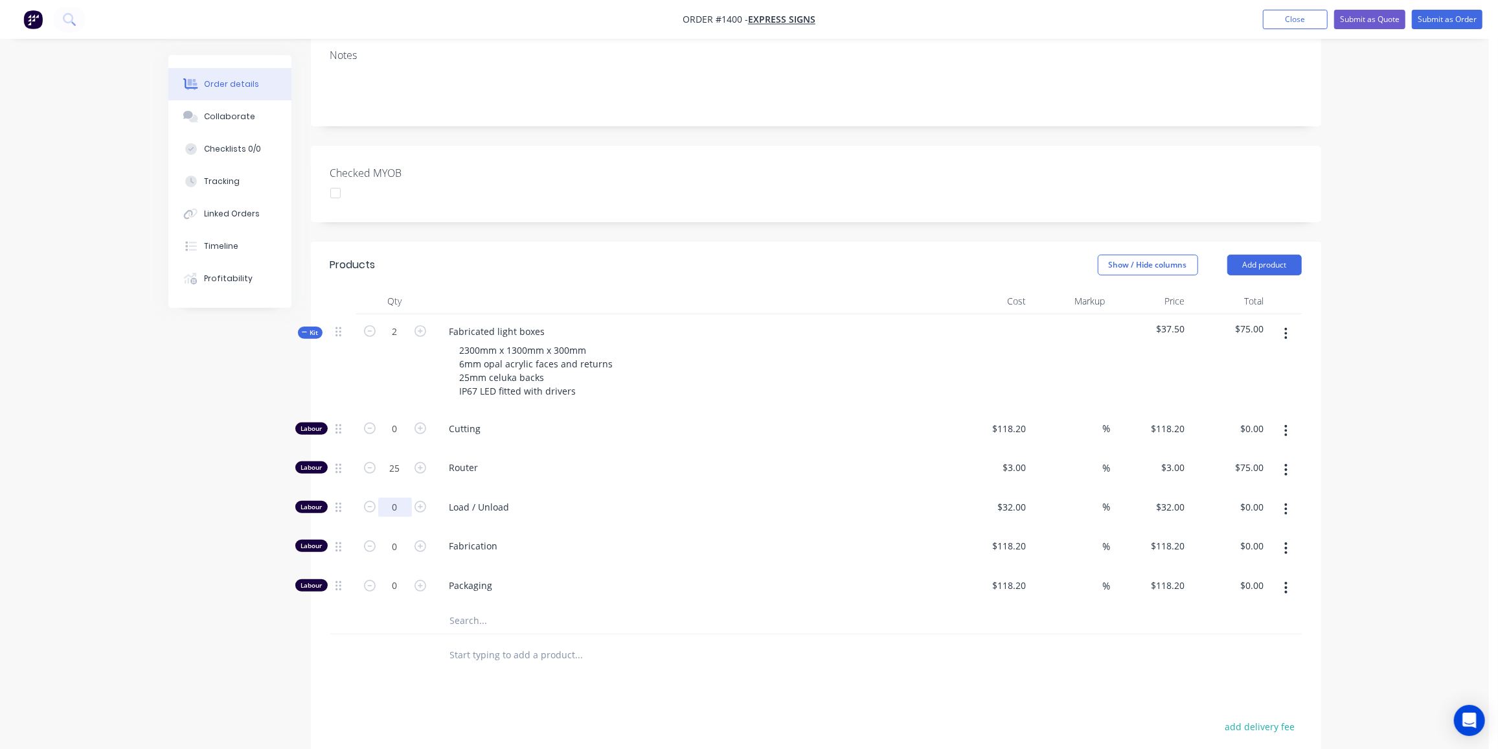
click at [392, 438] on input "0" at bounding box center [395, 428] width 34 height 19
type input "4"
type input "$128.00"
click at [398, 438] on input "0" at bounding box center [395, 428] width 34 height 19
click at [405, 438] on input "0" at bounding box center [395, 428] width 34 height 19
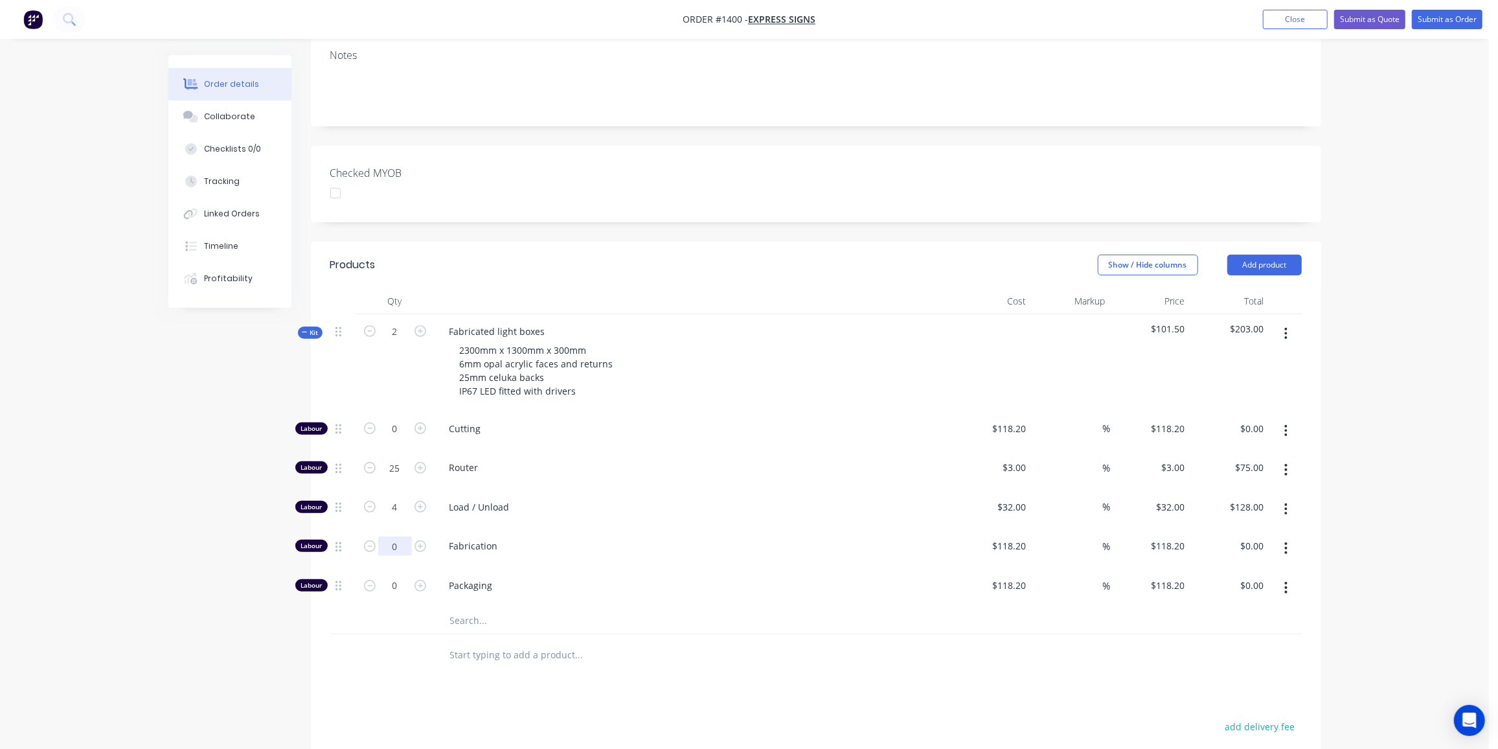
click at [401, 438] on input "0" at bounding box center [395, 428] width 34 height 19
type input "12"
type input "$1,418.40"
click at [1003, 536] on input "118.2" at bounding box center [1016, 545] width 30 height 19
type input "$100.00"
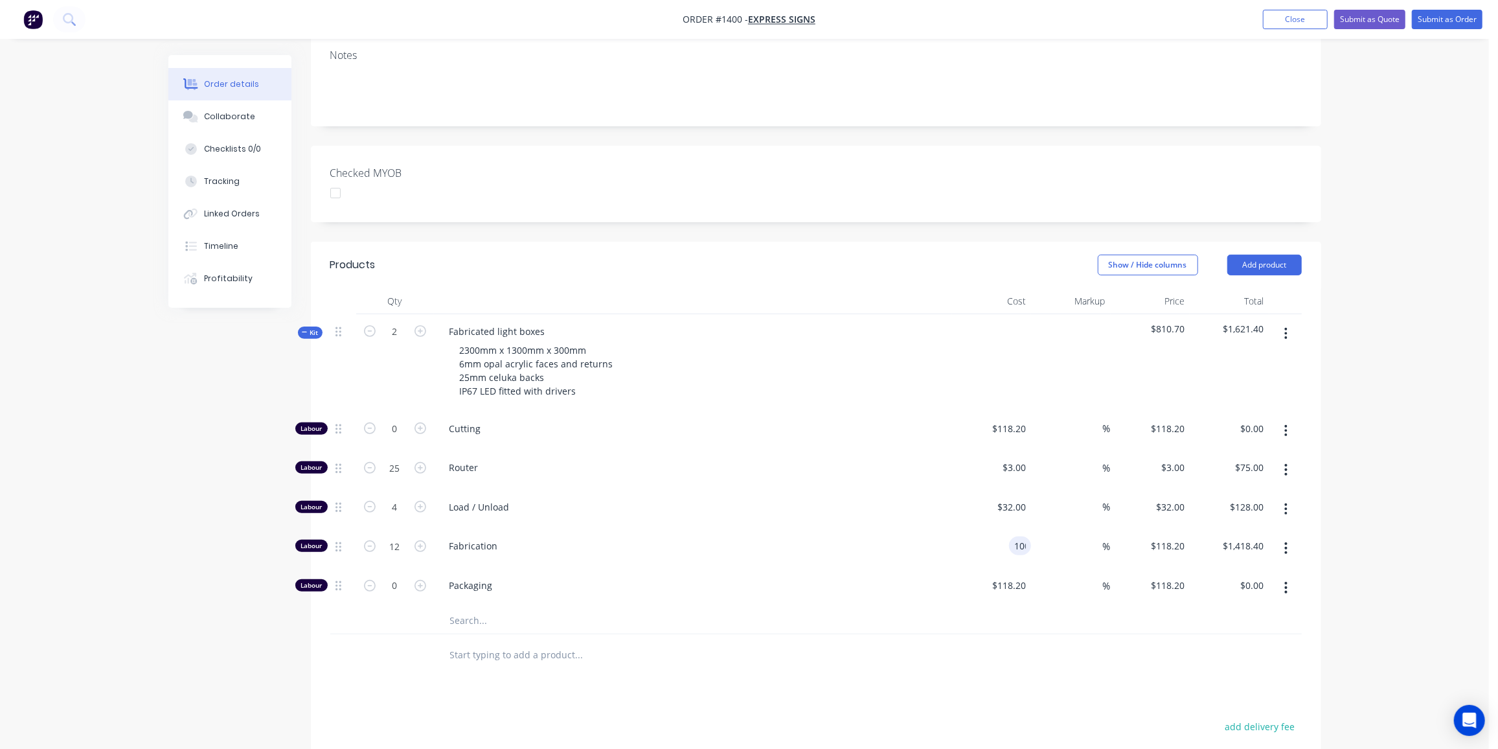
type input "$100.00"
type input "$1,200.00"
click at [464, 607] on input "text" at bounding box center [578, 620] width 259 height 26
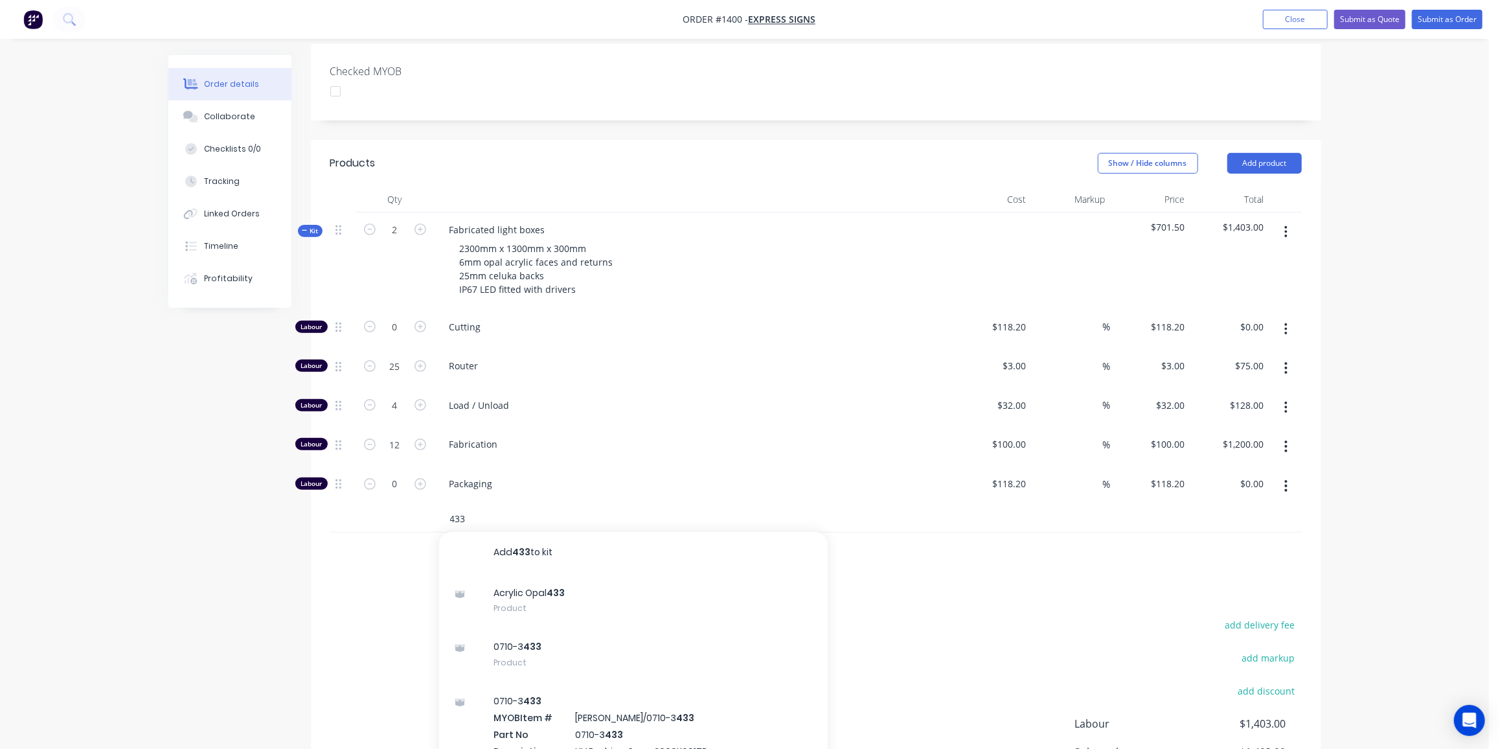
scroll to position [353, 0]
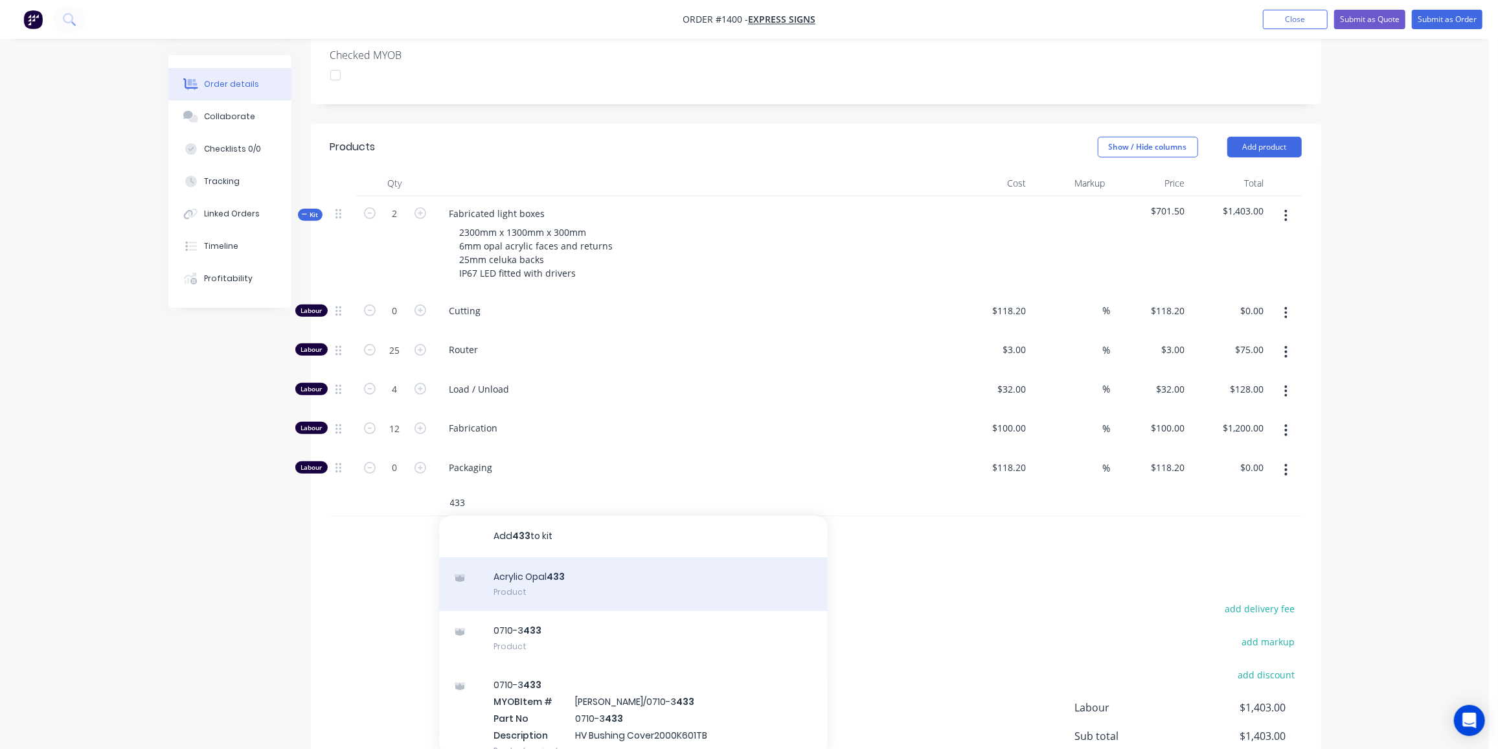
type input "433"
click at [550, 557] on div "Acrylic Opal 433 Product" at bounding box center [633, 584] width 389 height 54
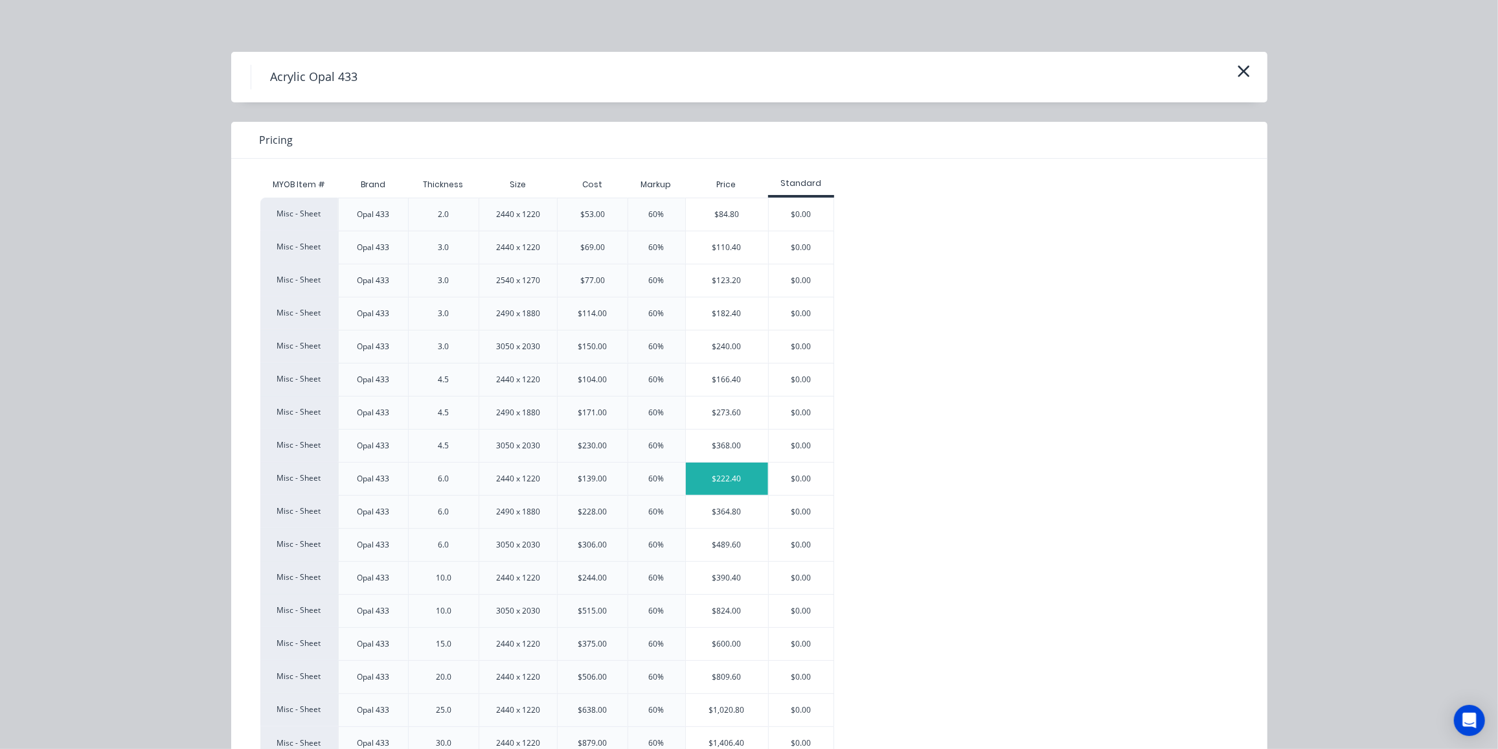
click at [745, 482] on div "$222.40" at bounding box center [727, 478] width 82 height 32
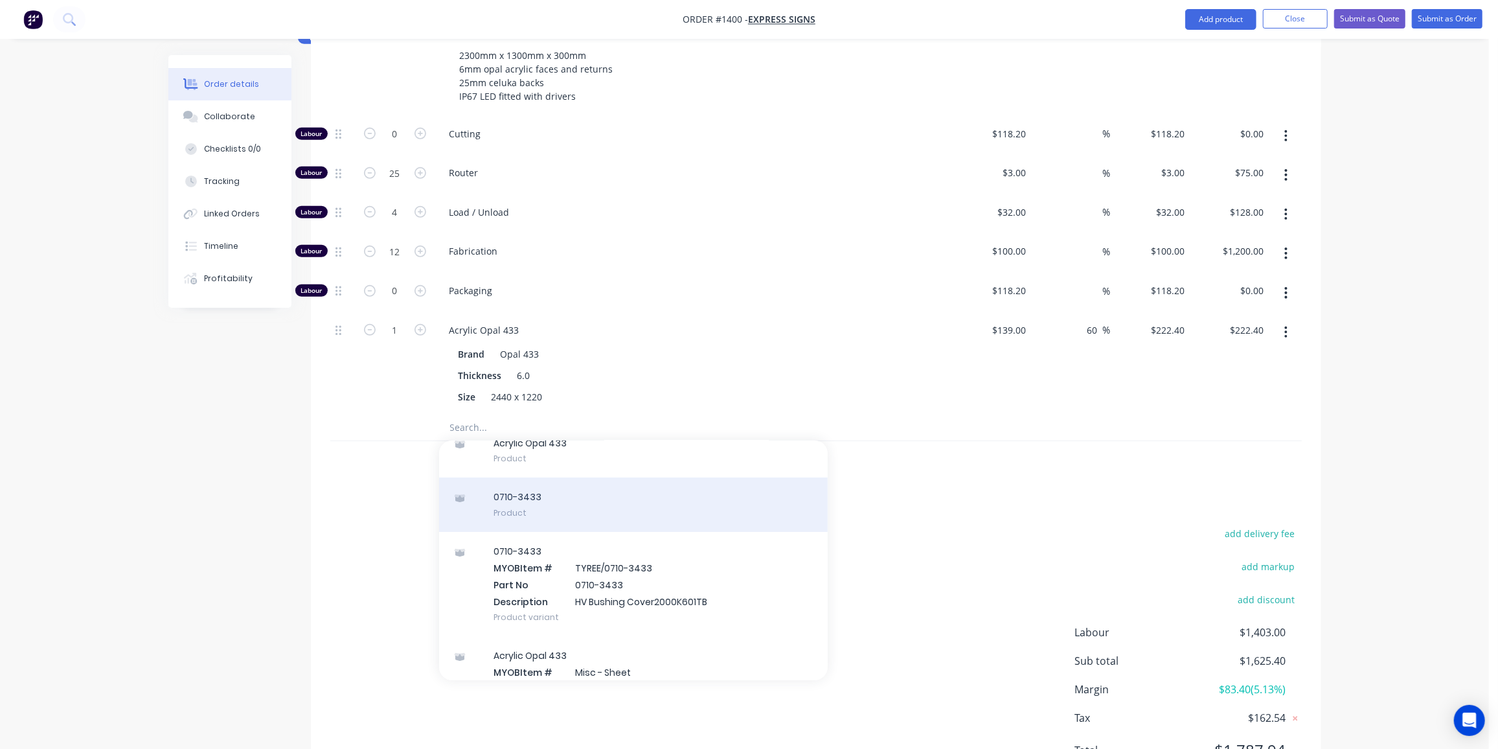
scroll to position [0, 0]
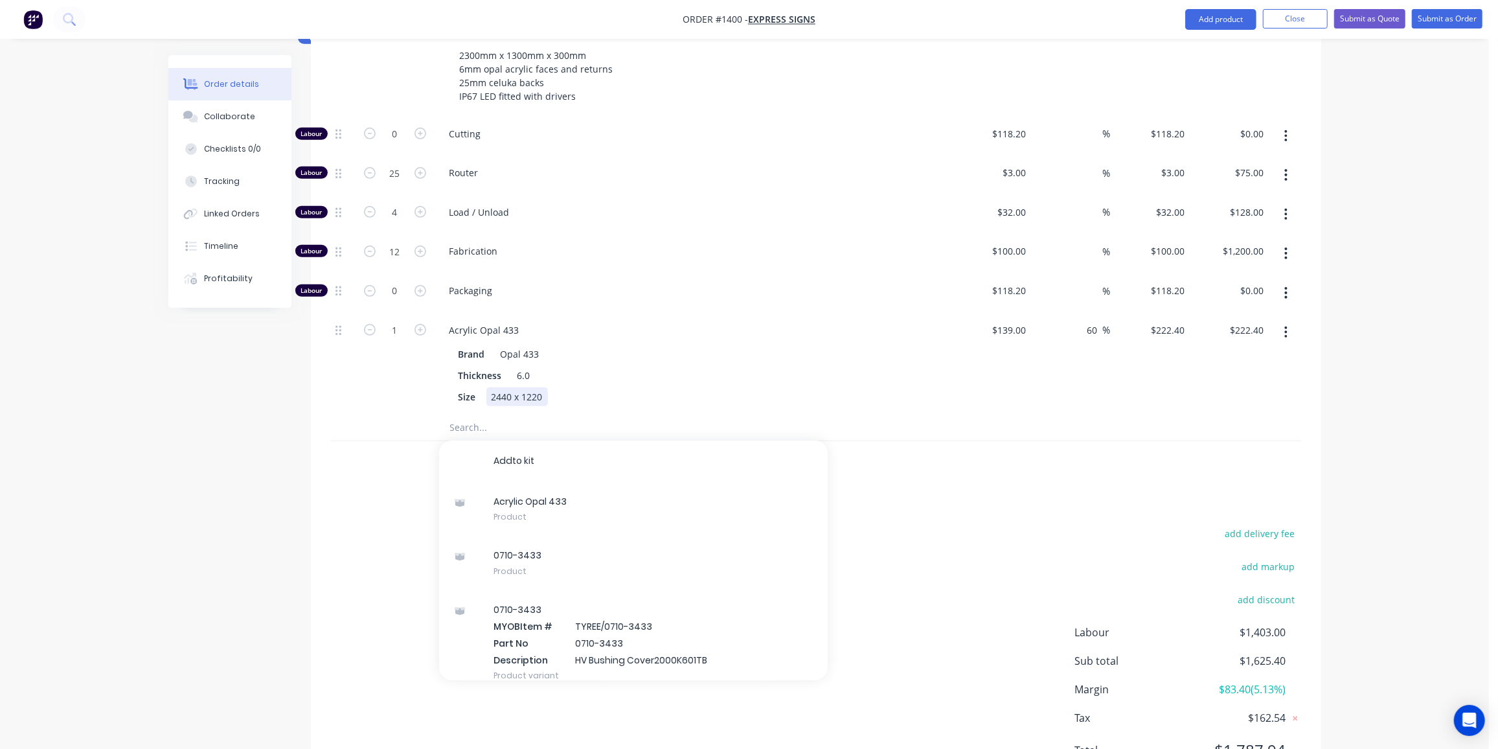
click at [732, 387] on div "Size 2440 x 1220" at bounding box center [690, 396] width 474 height 19
click at [1288, 321] on button "button" at bounding box center [1286, 332] width 30 height 23
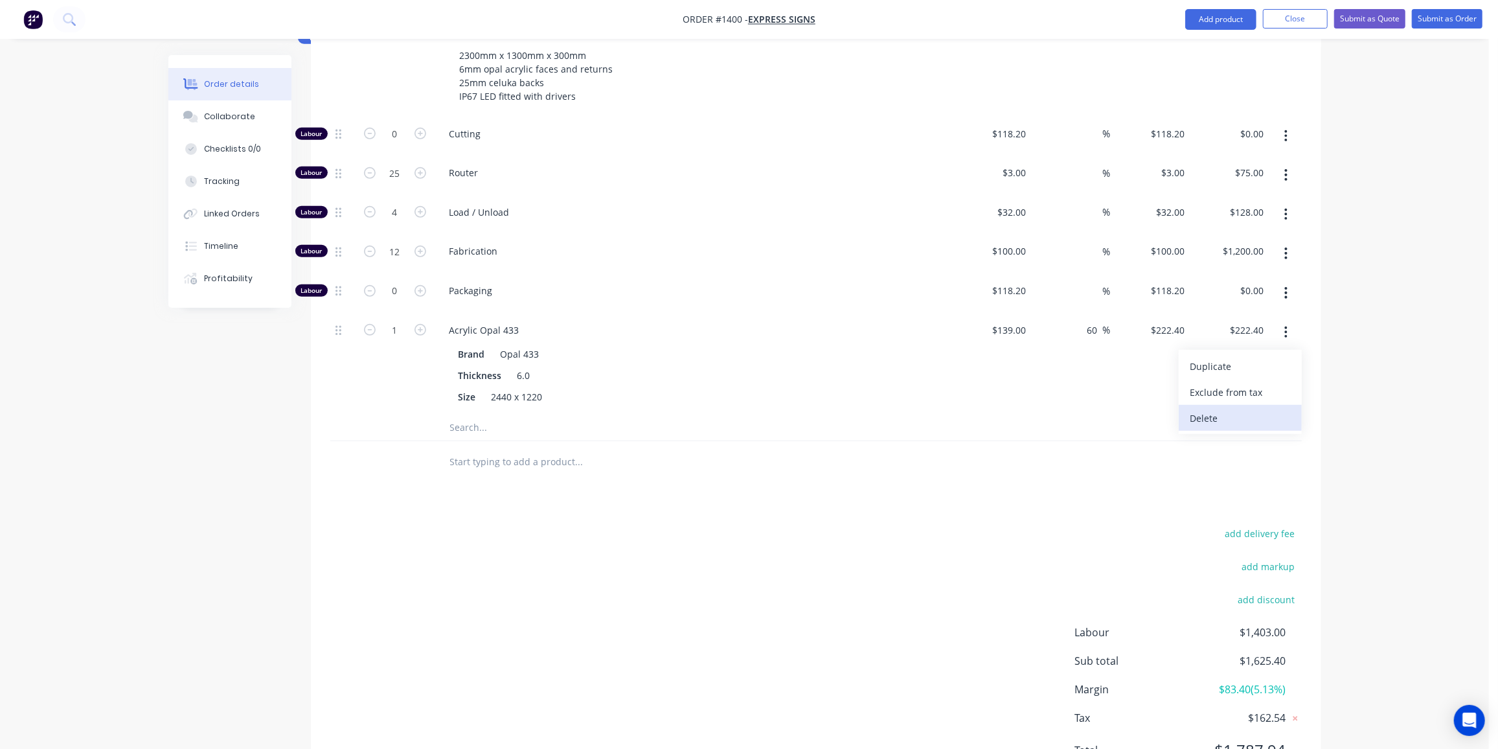
click at [1221, 409] on div "Delete" at bounding box center [1240, 418] width 100 height 19
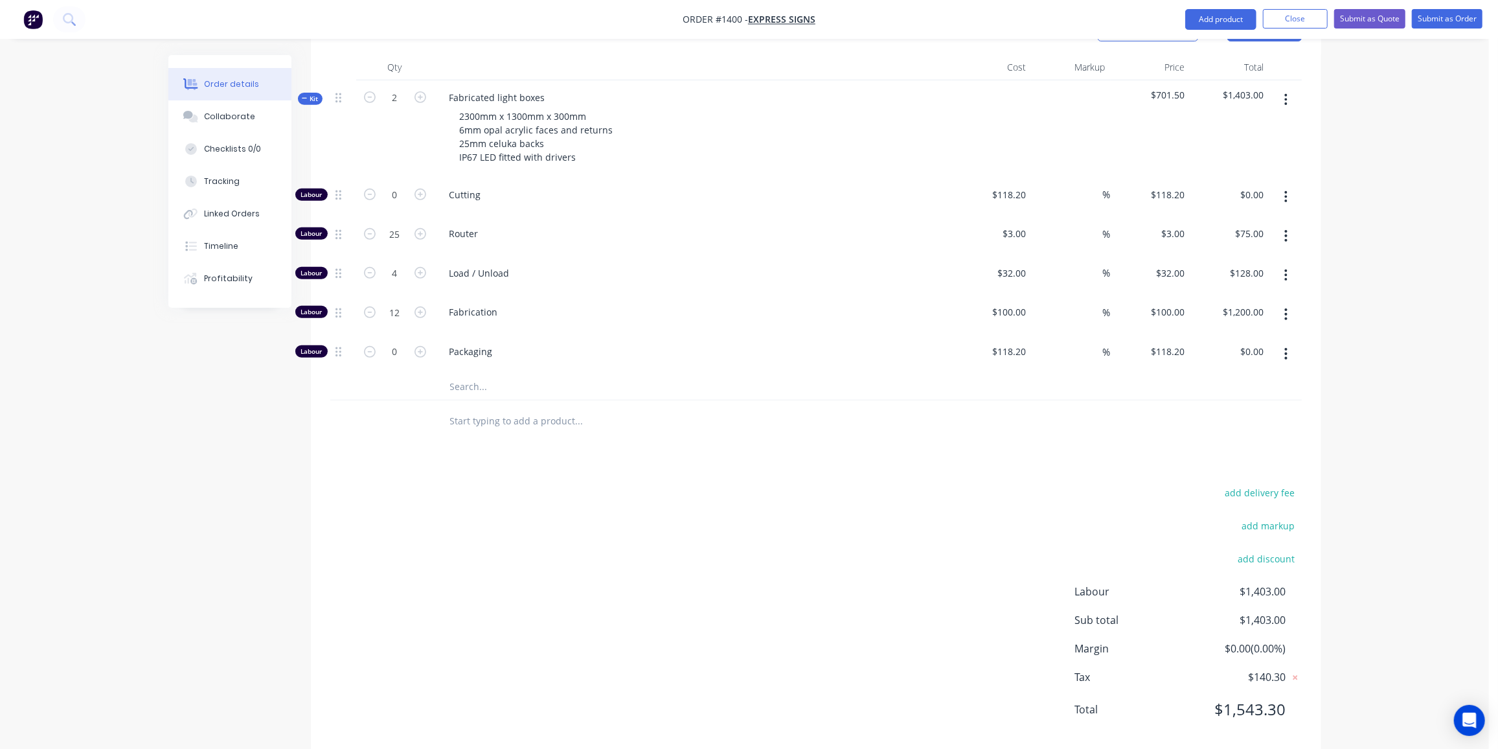
click at [470, 374] on input "text" at bounding box center [578, 387] width 259 height 26
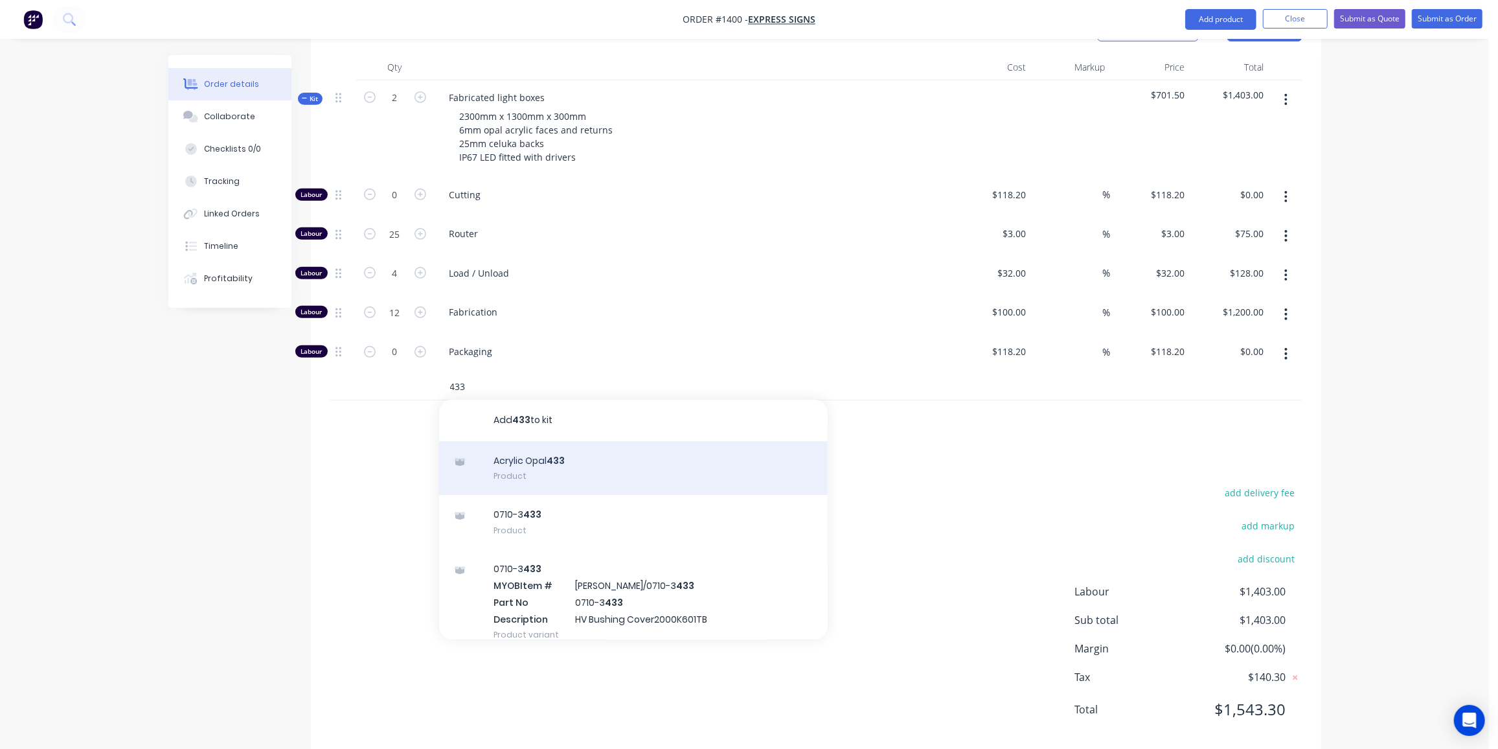
type input "433"
click at [556, 446] on div "Acrylic Opal 433 Product" at bounding box center [633, 468] width 389 height 54
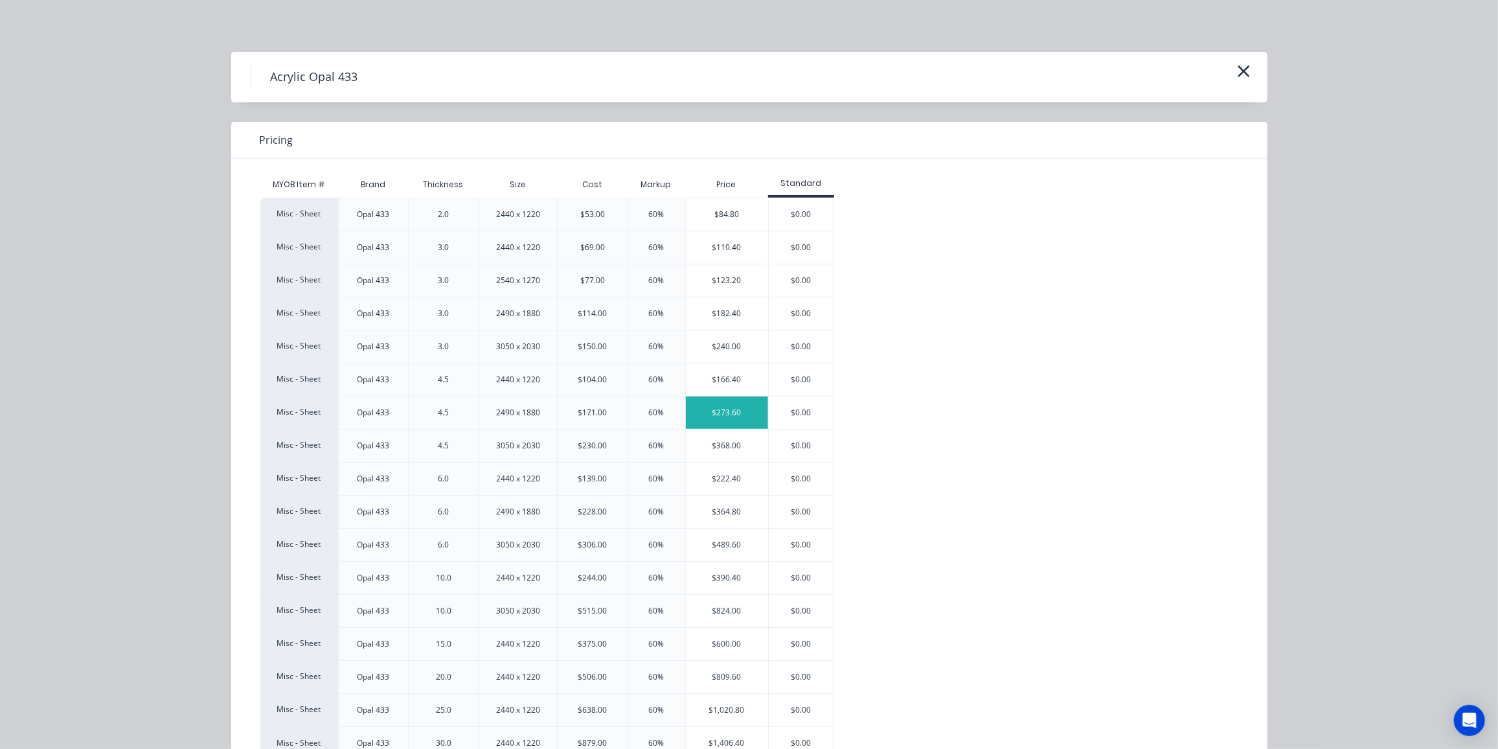
click at [723, 412] on div "$273.60" at bounding box center [727, 412] width 82 height 32
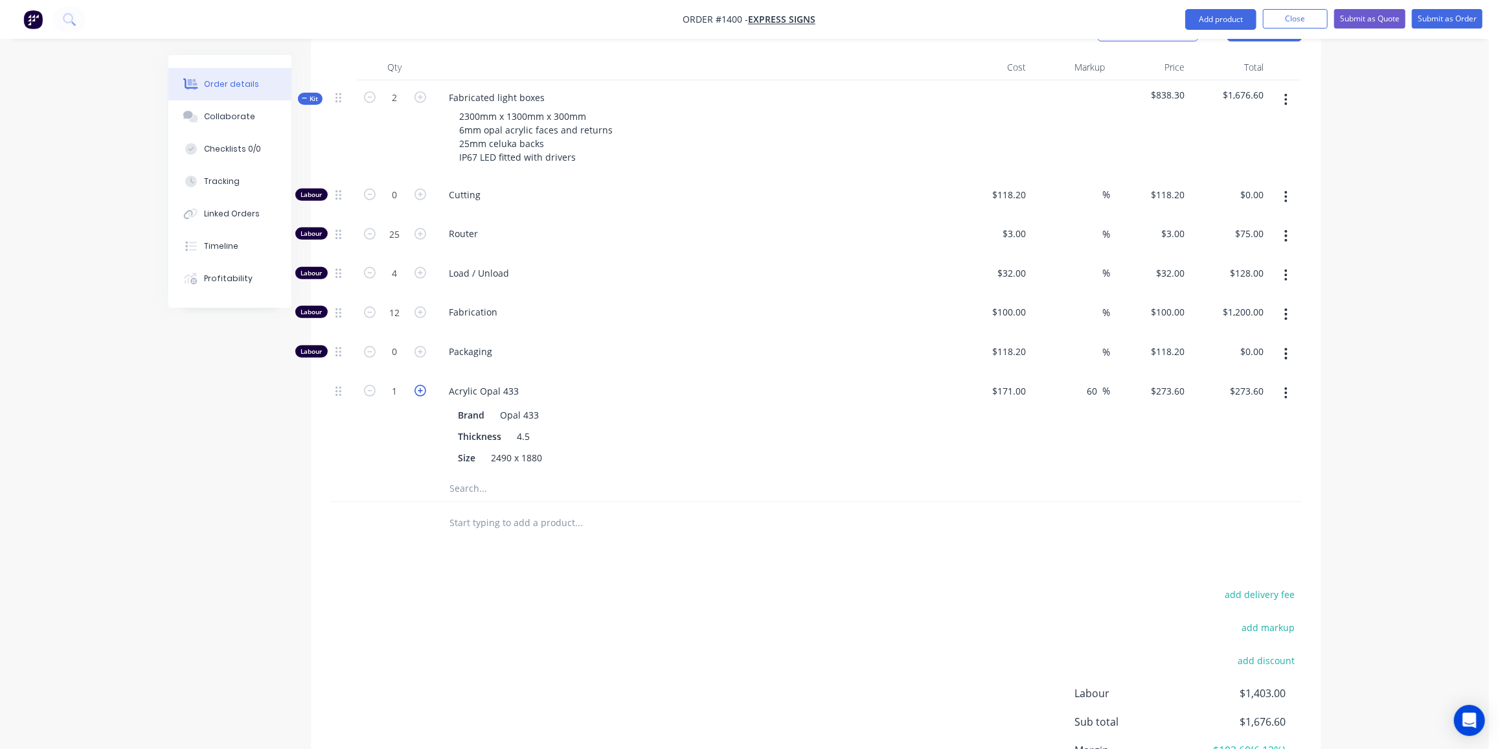
click at [422, 385] on icon "button" at bounding box center [420, 391] width 12 height 12
type input "2"
type input "$547.20"
click at [422, 385] on icon "button" at bounding box center [420, 391] width 12 height 12
type input "3"
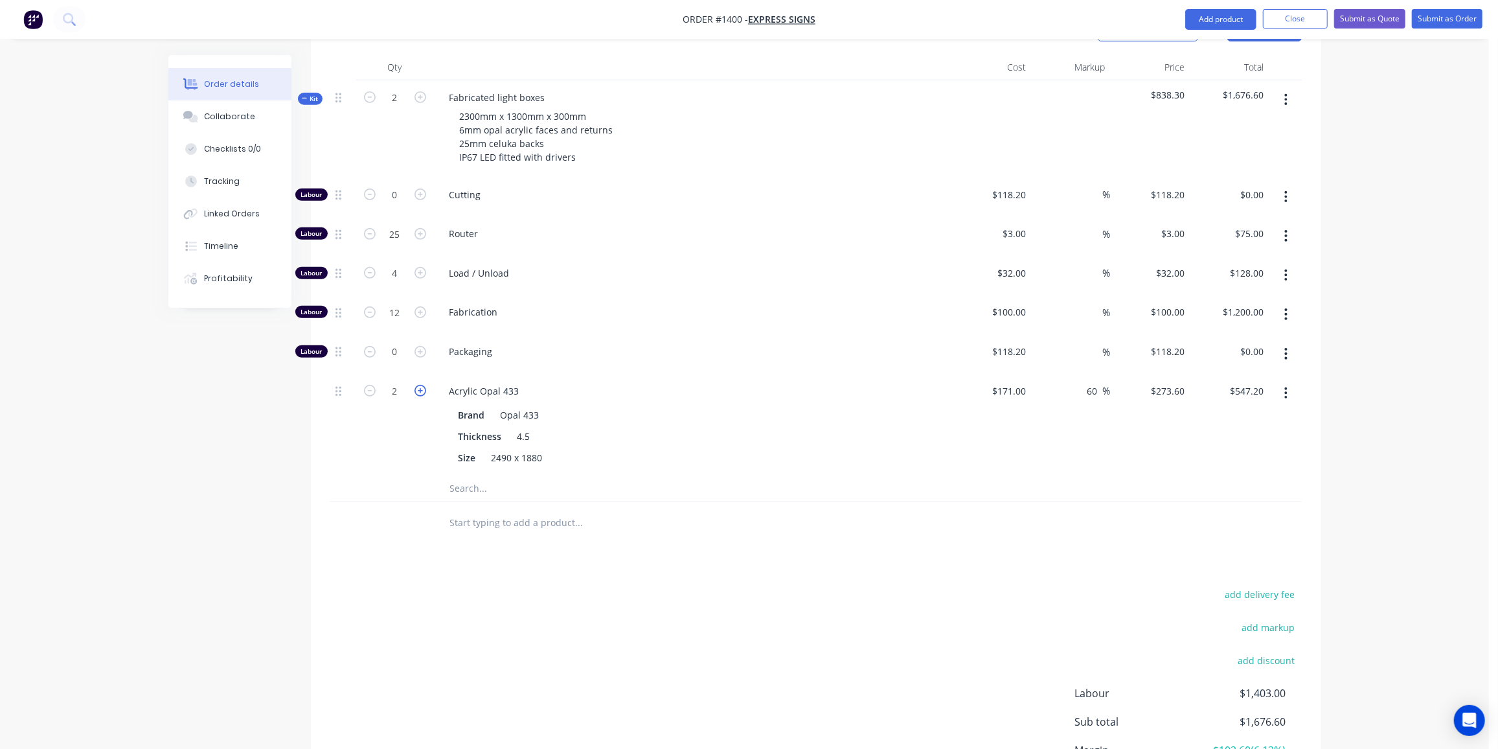
type input "$820.80"
click at [422, 385] on icon "button" at bounding box center [420, 391] width 12 height 12
type input "4"
type input "$1,094.40"
click at [500, 475] on input "text" at bounding box center [578, 488] width 259 height 26
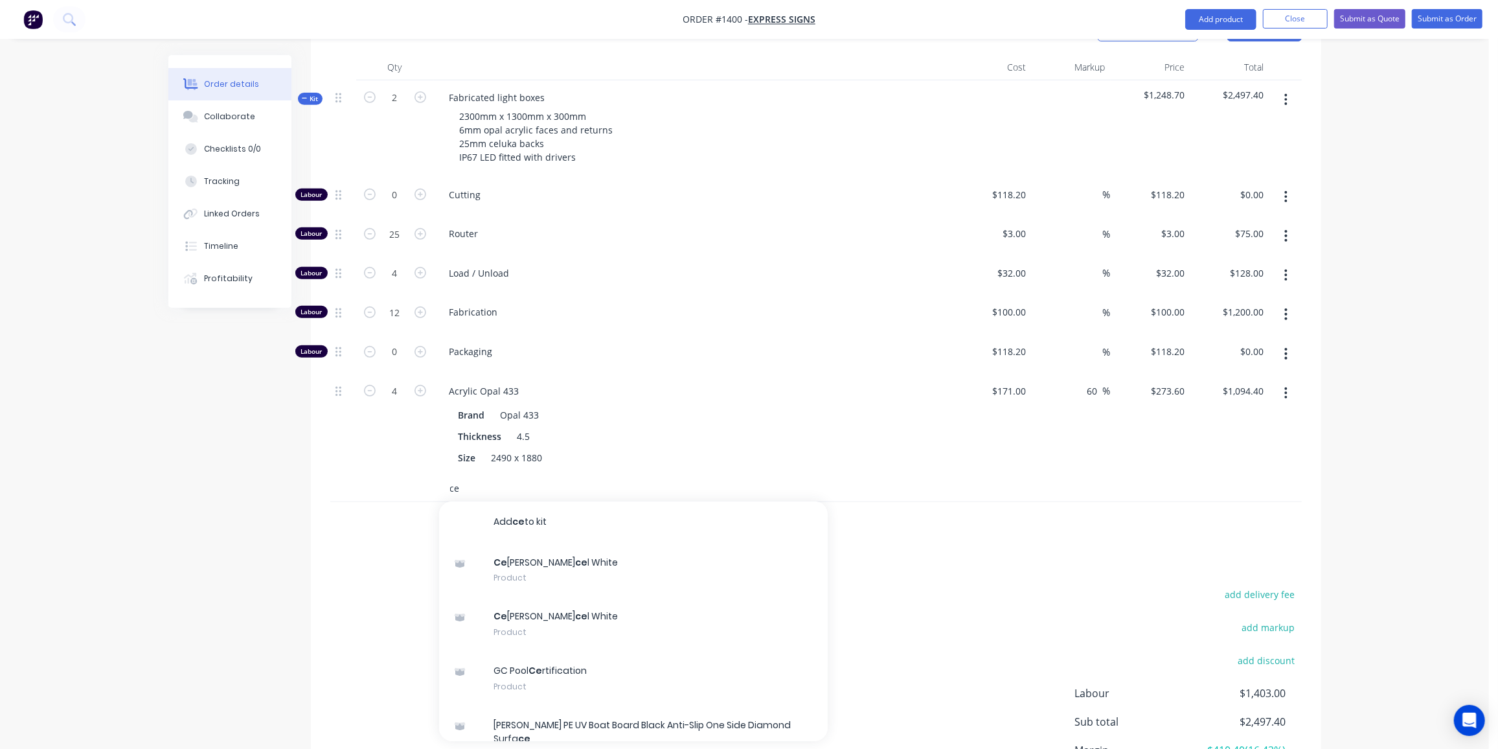
type input "cel"
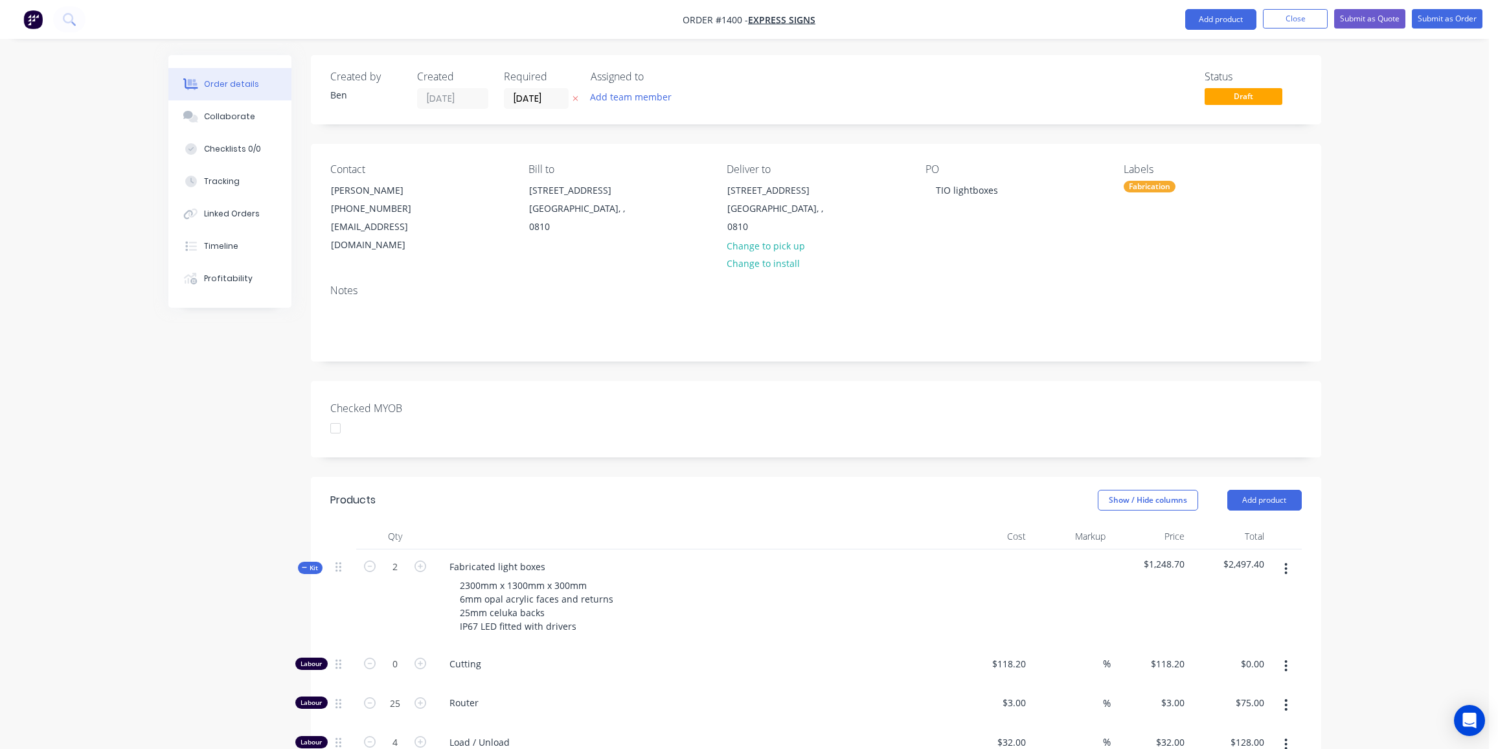
scroll to position [469, 0]
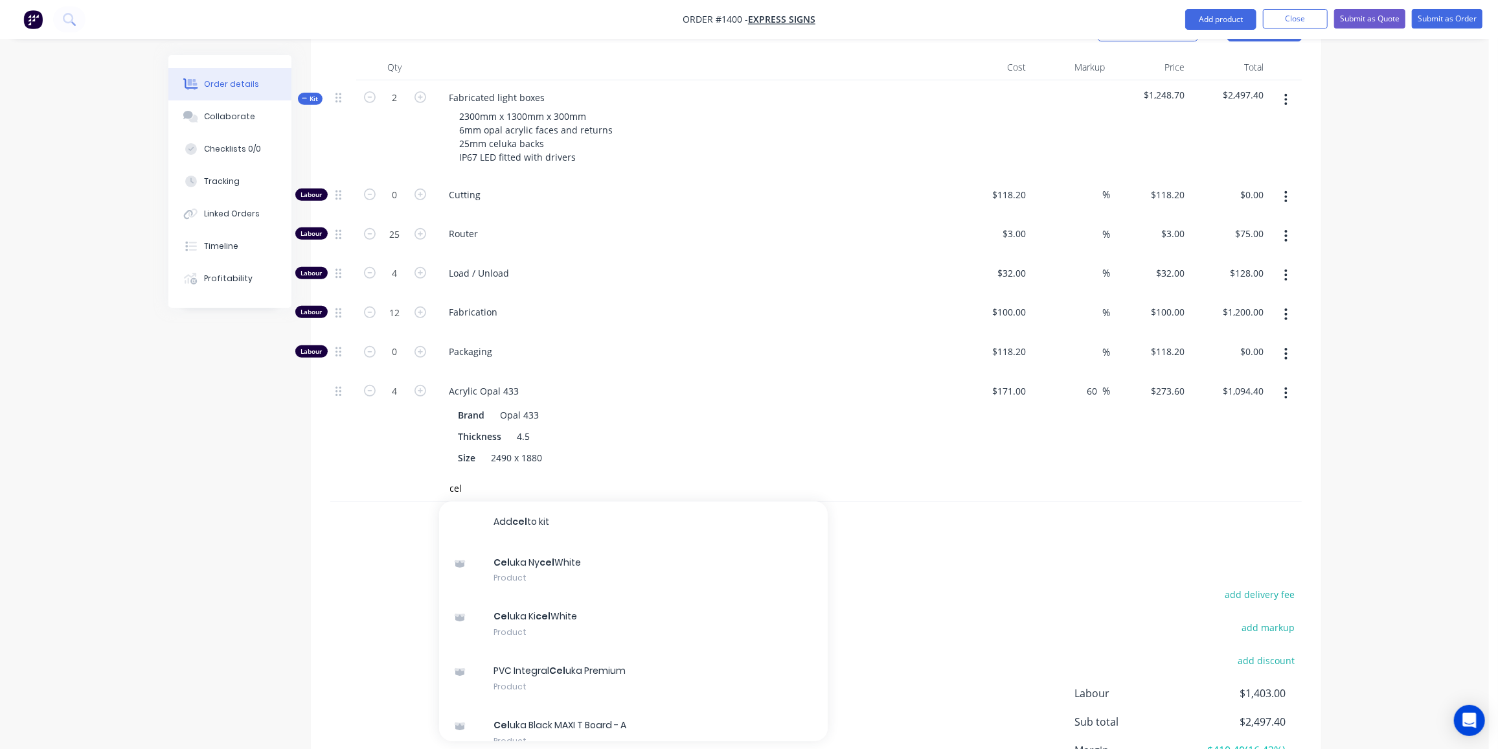
type input "cel"
click at [557, 550] on div "Cel uka Ny cel White Product" at bounding box center [633, 570] width 389 height 54
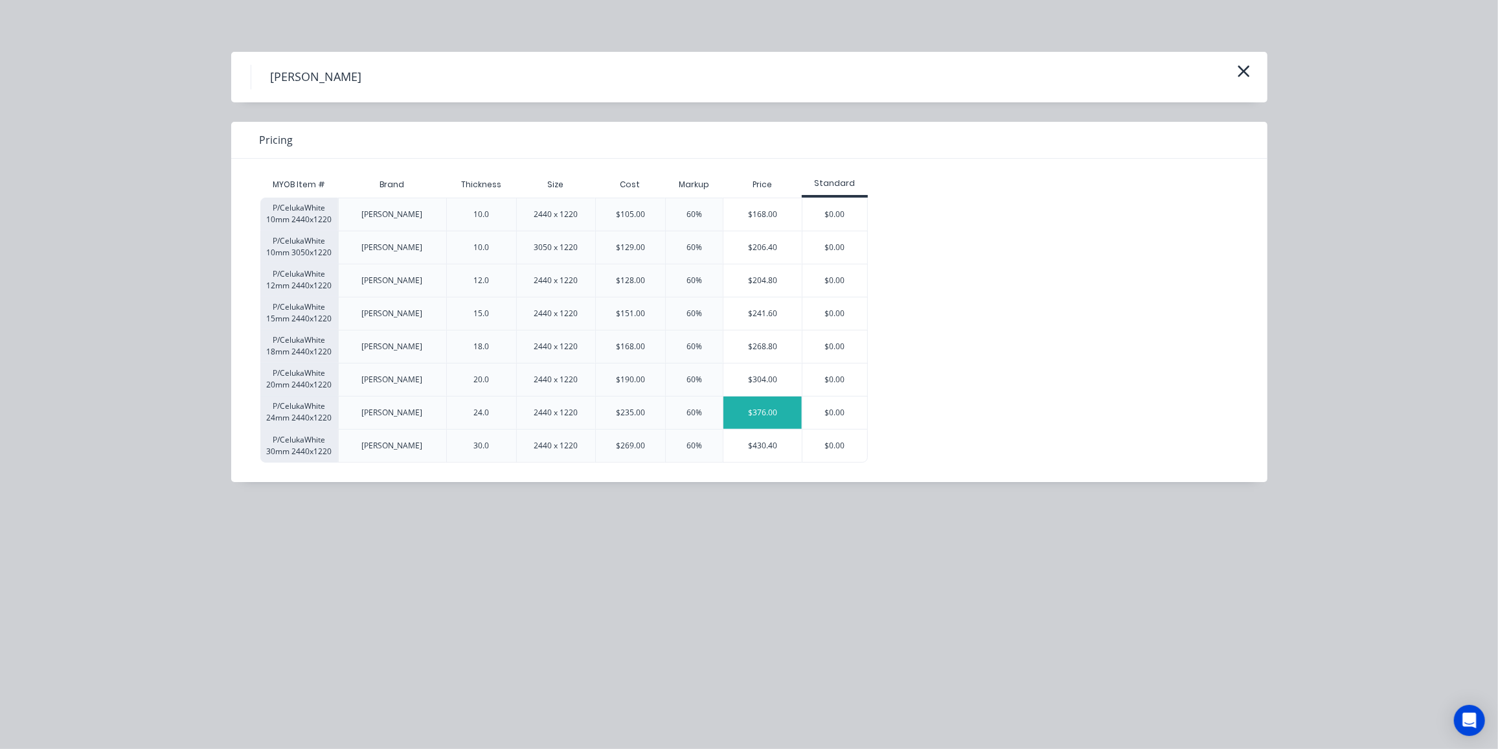
click at [768, 414] on div "$376.00" at bounding box center [762, 412] width 78 height 32
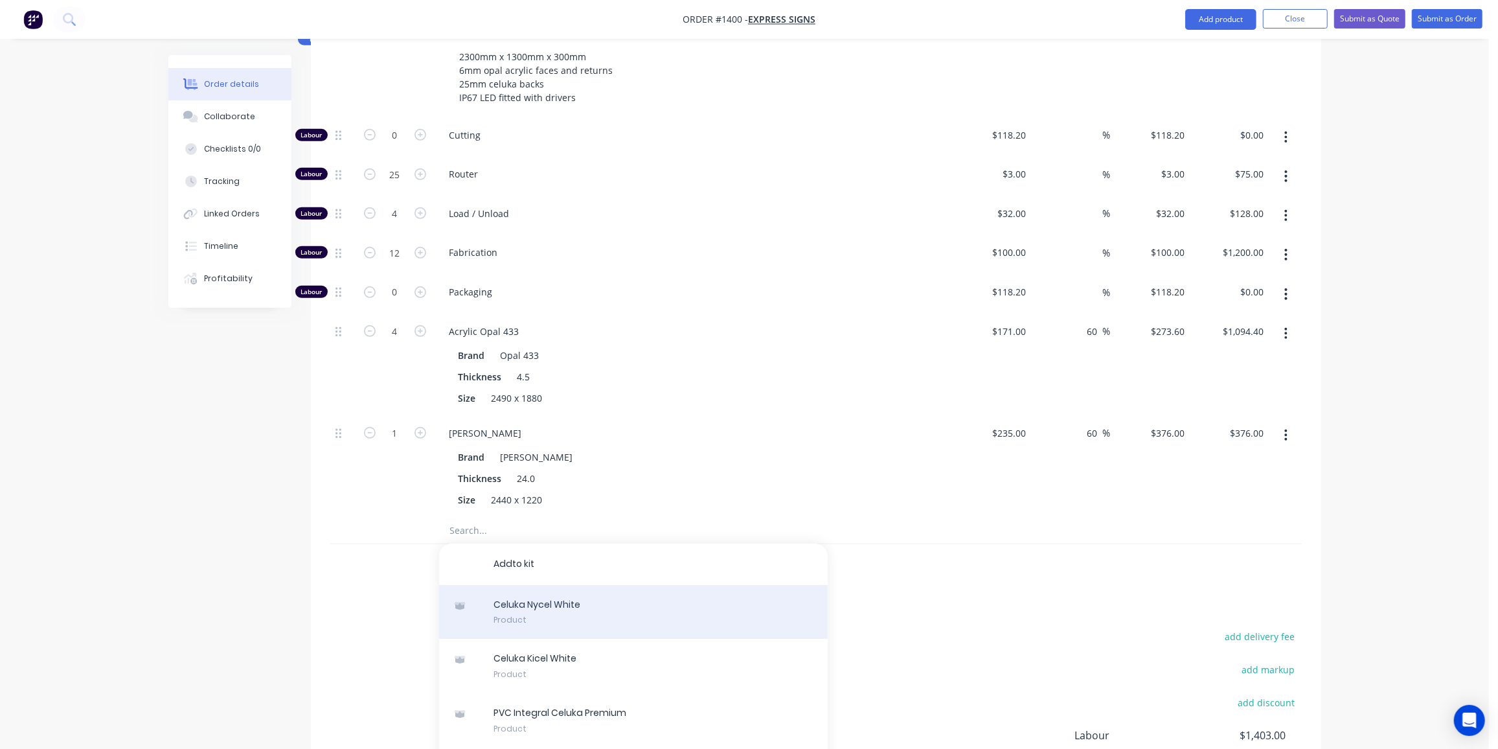
scroll to position [645, 0]
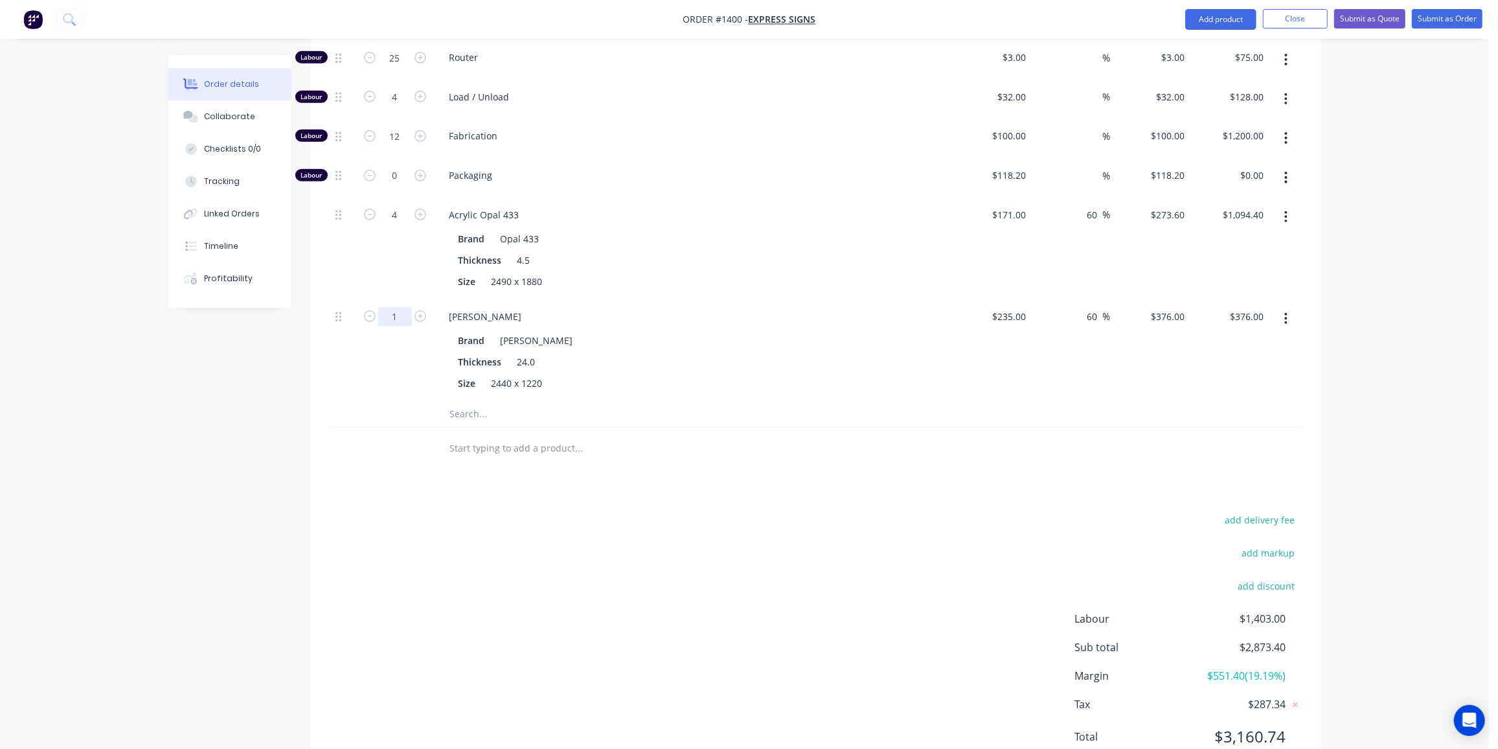
click at [392, 28] on input "1" at bounding box center [395, 18] width 34 height 19
type input "2.5"
type input "$940.00"
click at [478, 401] on input "text" at bounding box center [578, 414] width 259 height 26
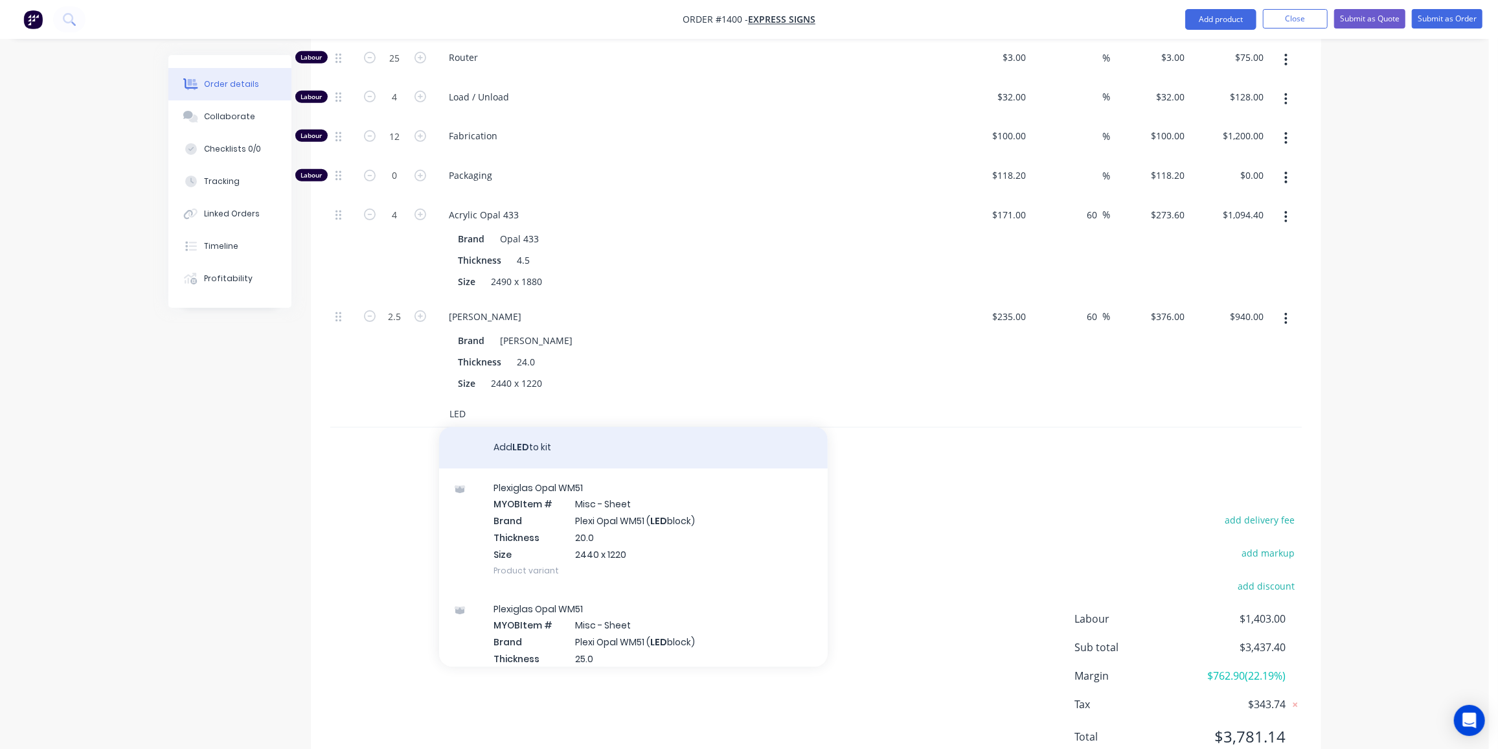
type input "LED"
click at [520, 431] on button "Add LED to kit" at bounding box center [633, 447] width 389 height 41
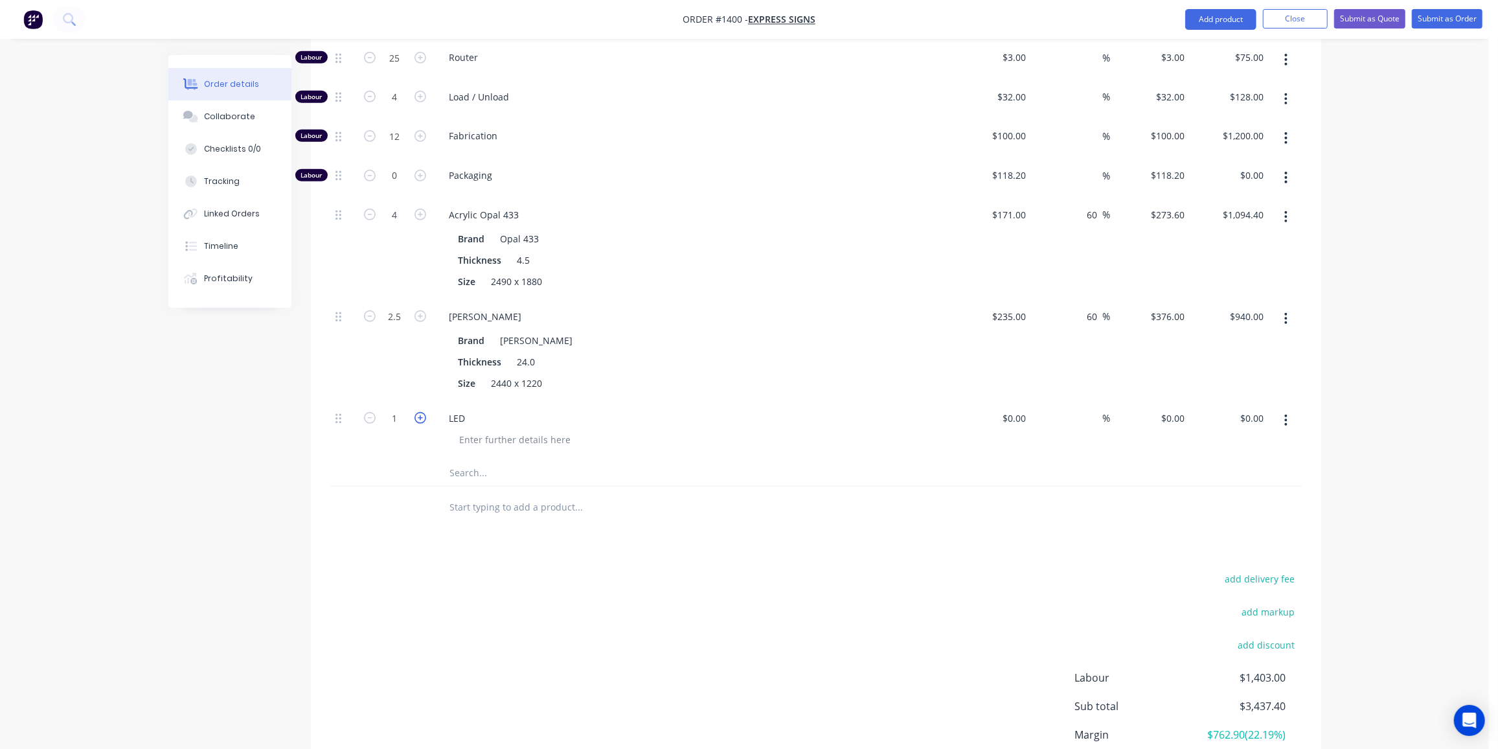
click at [421, 412] on icon "button" at bounding box center [420, 418] width 12 height 12
type input "2"
click at [1017, 409] on input at bounding box center [1016, 418] width 30 height 19
type input "$480.00"
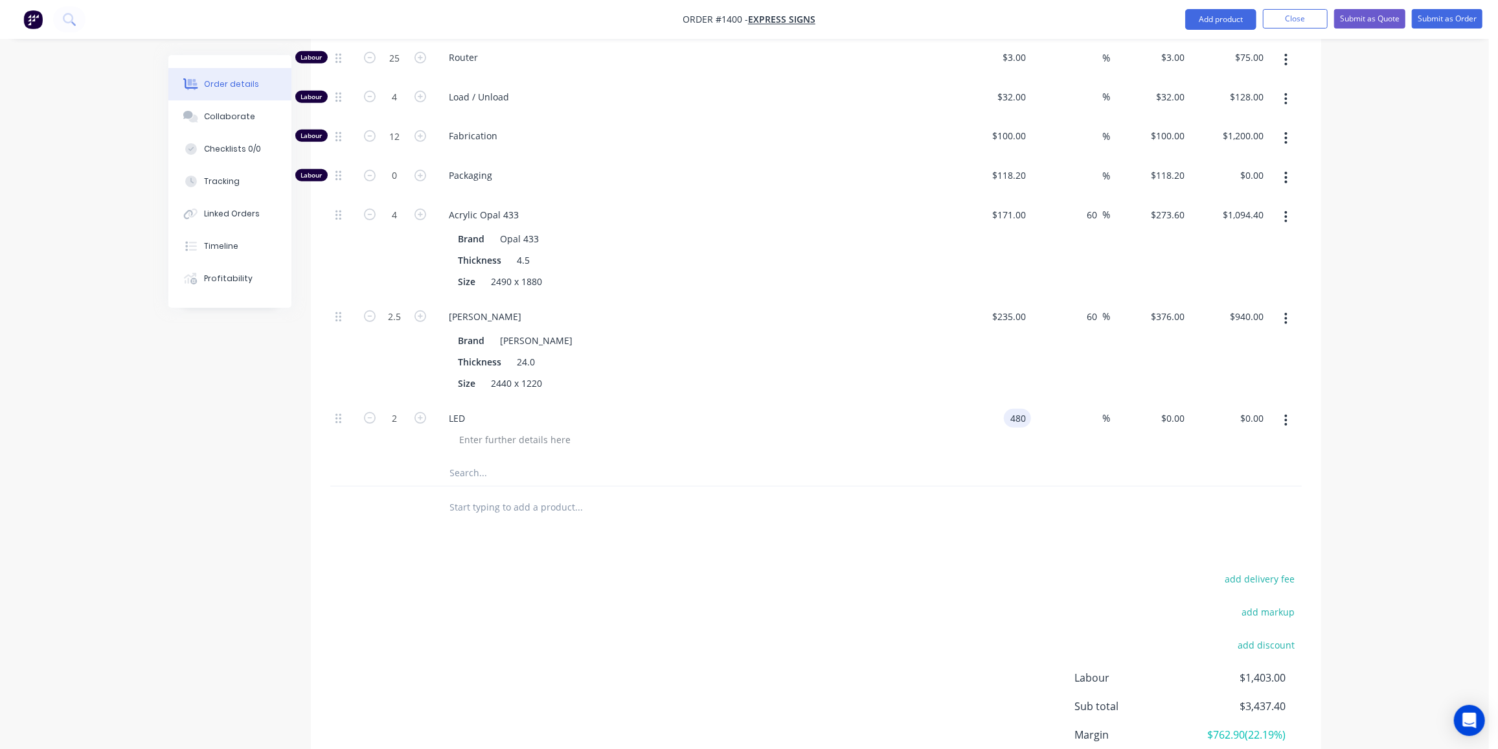
type input "$960.00"
type input "35"
type input "648"
type input "$1,296.00"
type input "$648.00"
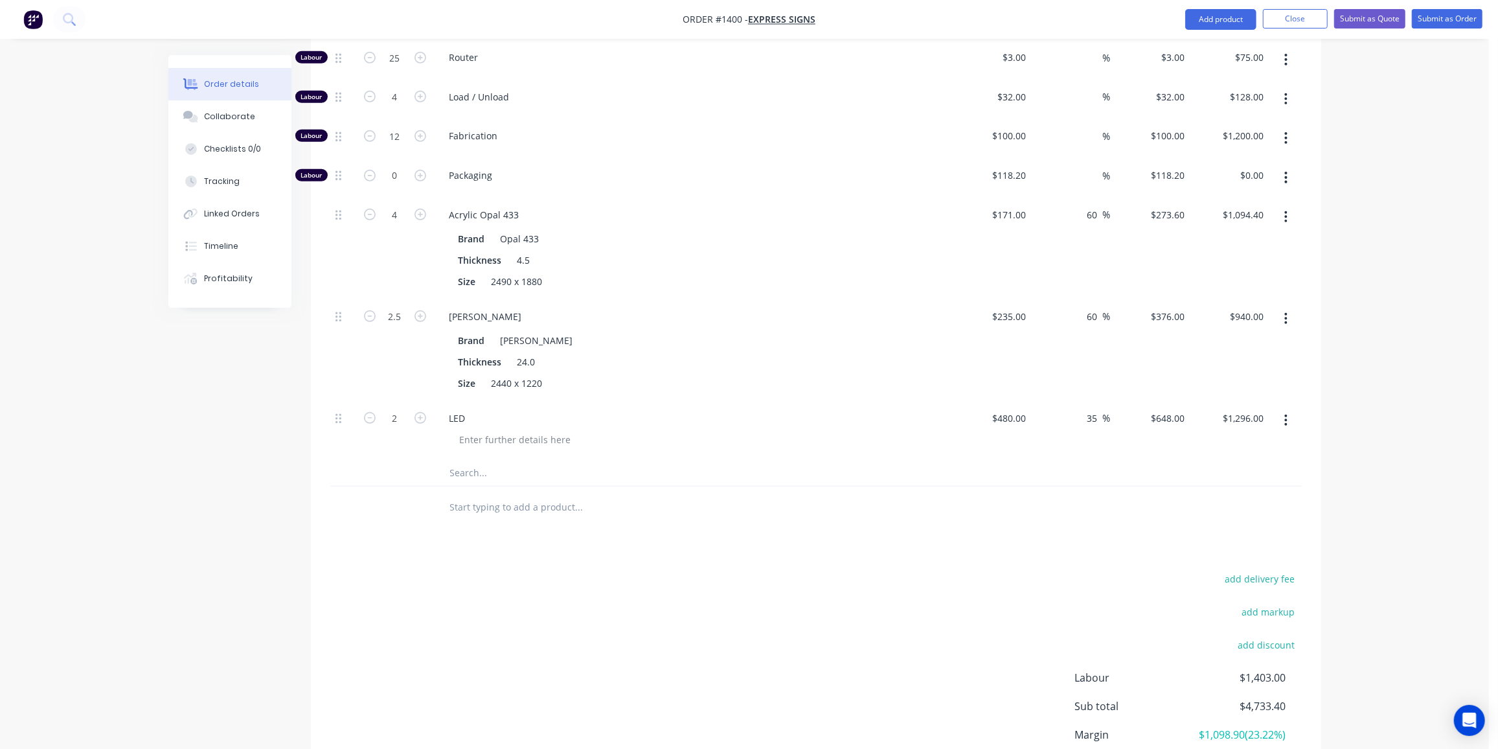
click at [0, 510] on div "Order details Collaborate Checklists 0/0 Tracking Linked Orders Timeline Profit…" at bounding box center [744, 107] width 1489 height 1504
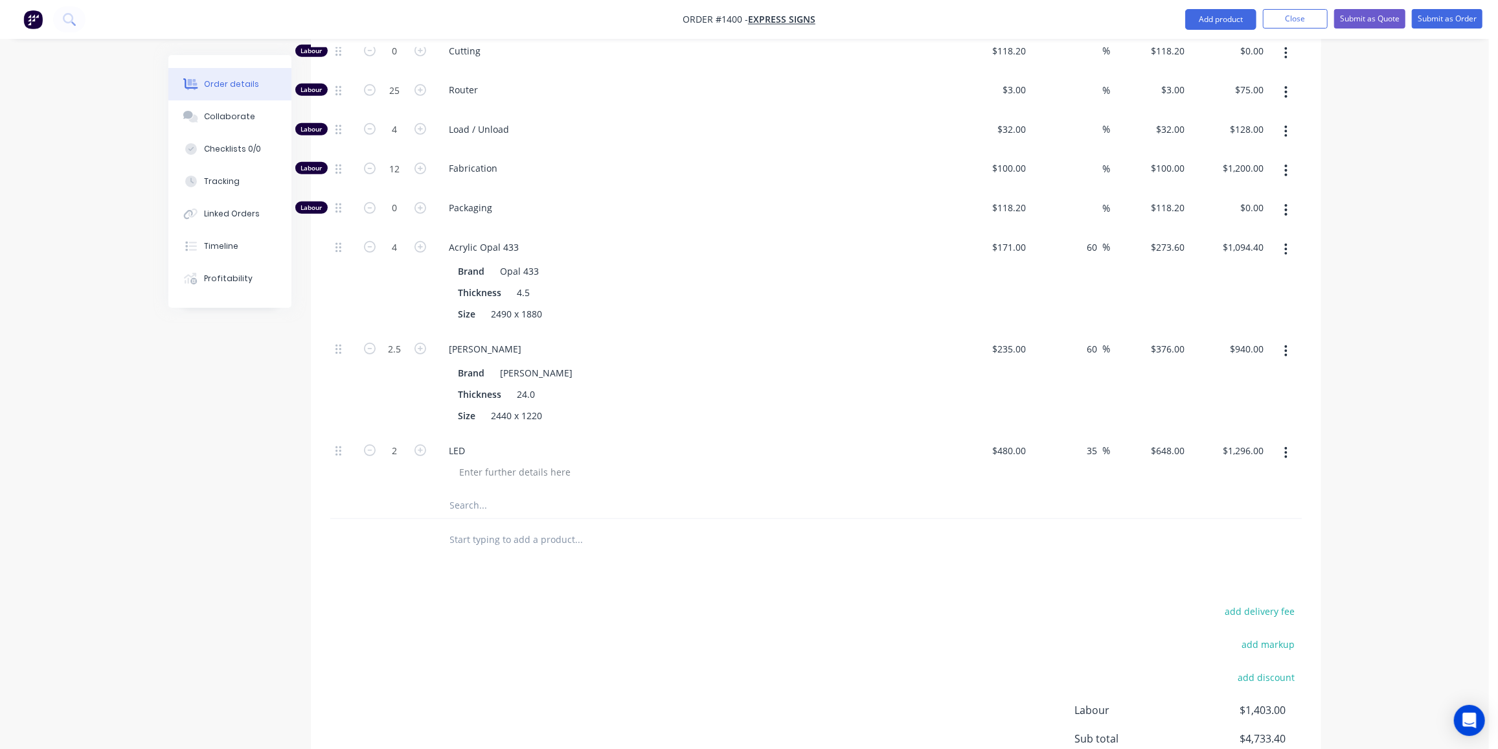
scroll to position [554, 0]
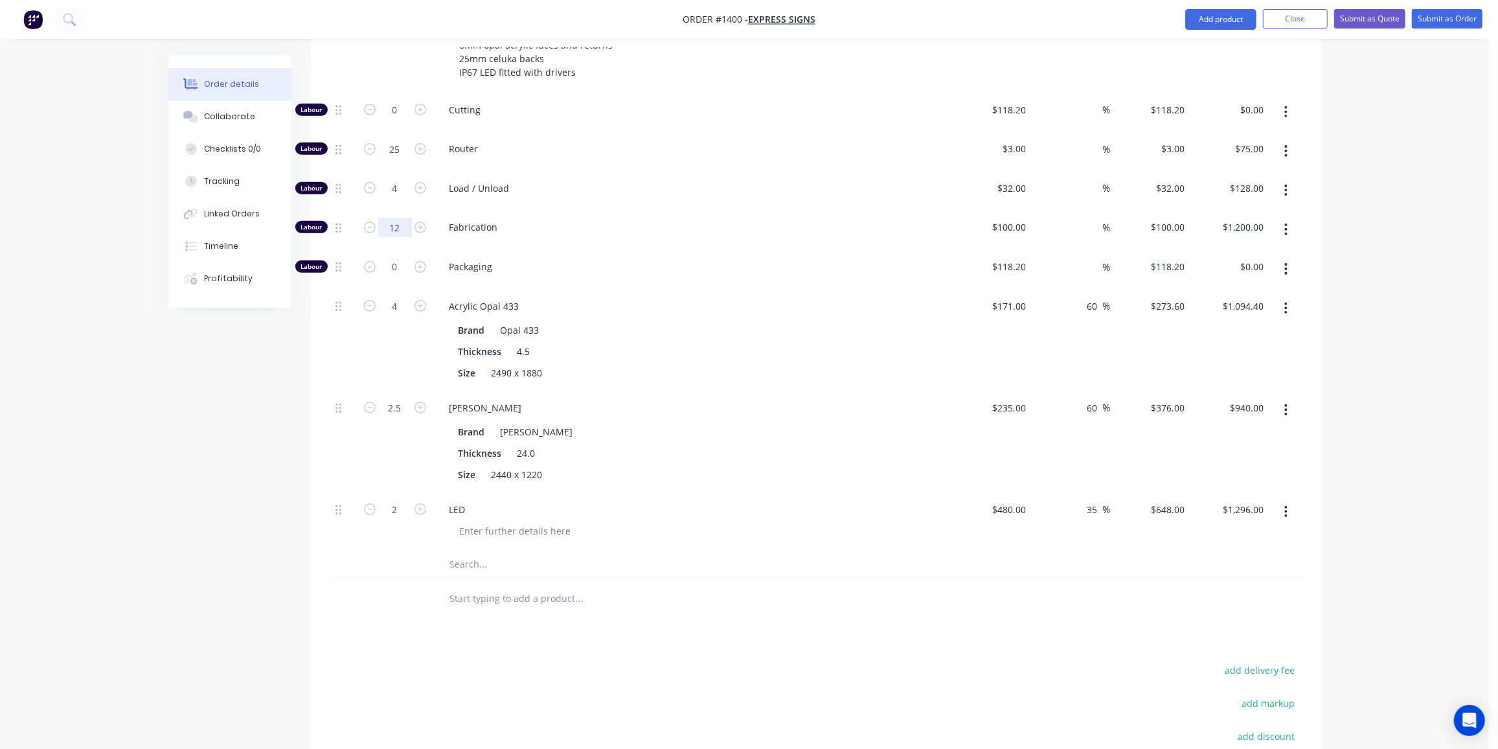
click at [395, 120] on input "12" at bounding box center [395, 109] width 34 height 19
type input "10"
type input "$1,000.00"
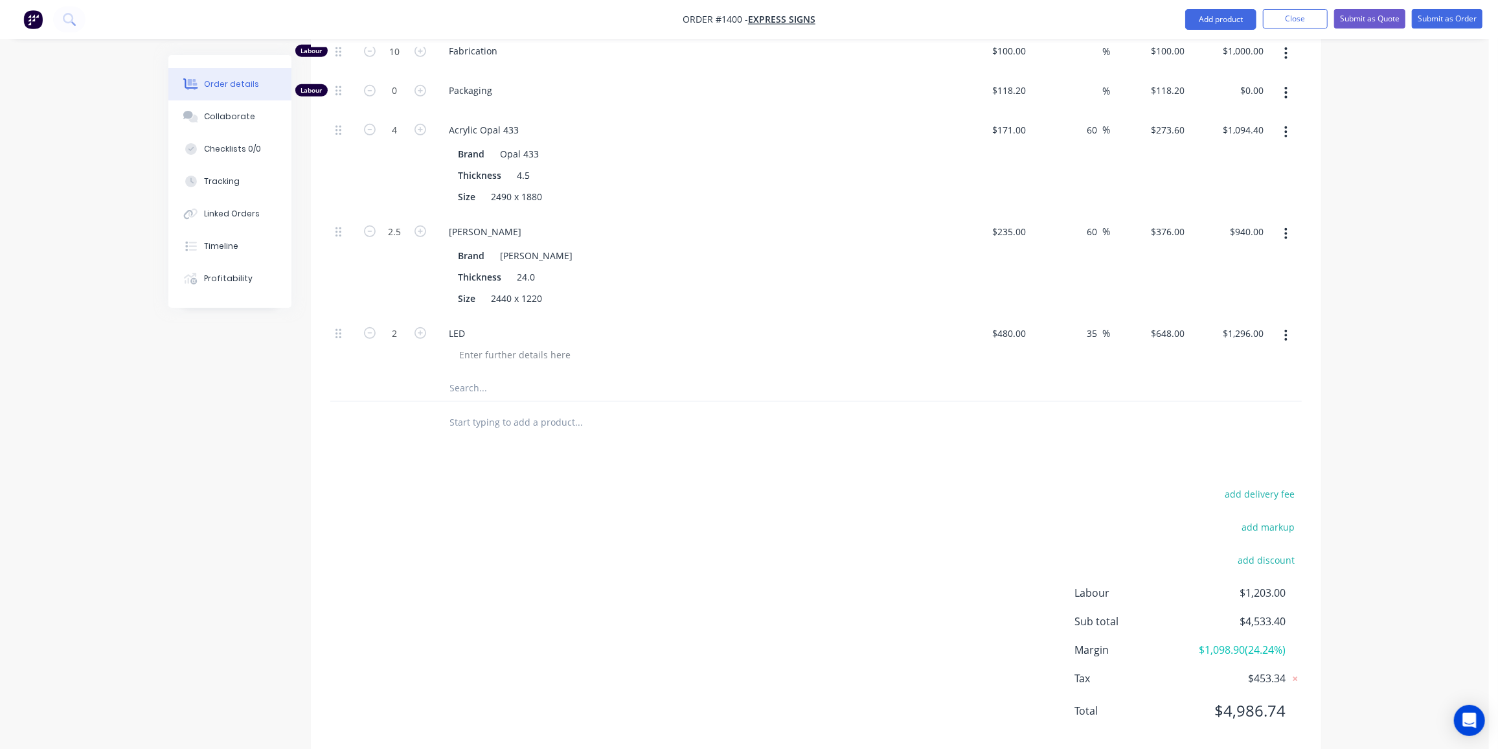
click at [722, 519] on div "add delivery fee add markup add discount Labour $1,203.00 Sub total $4,533.40 M…" at bounding box center [815, 610] width 971 height 250
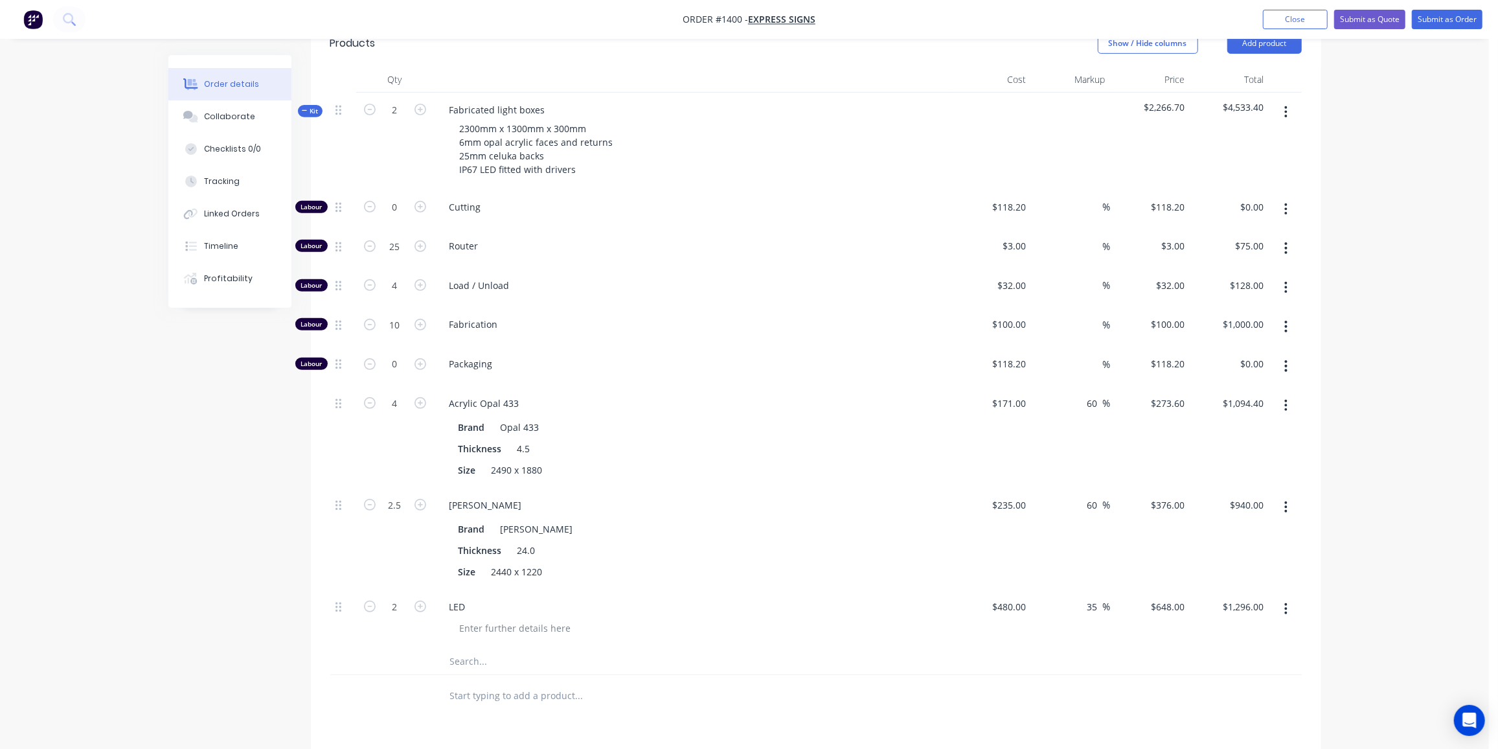
scroll to position [530, 0]
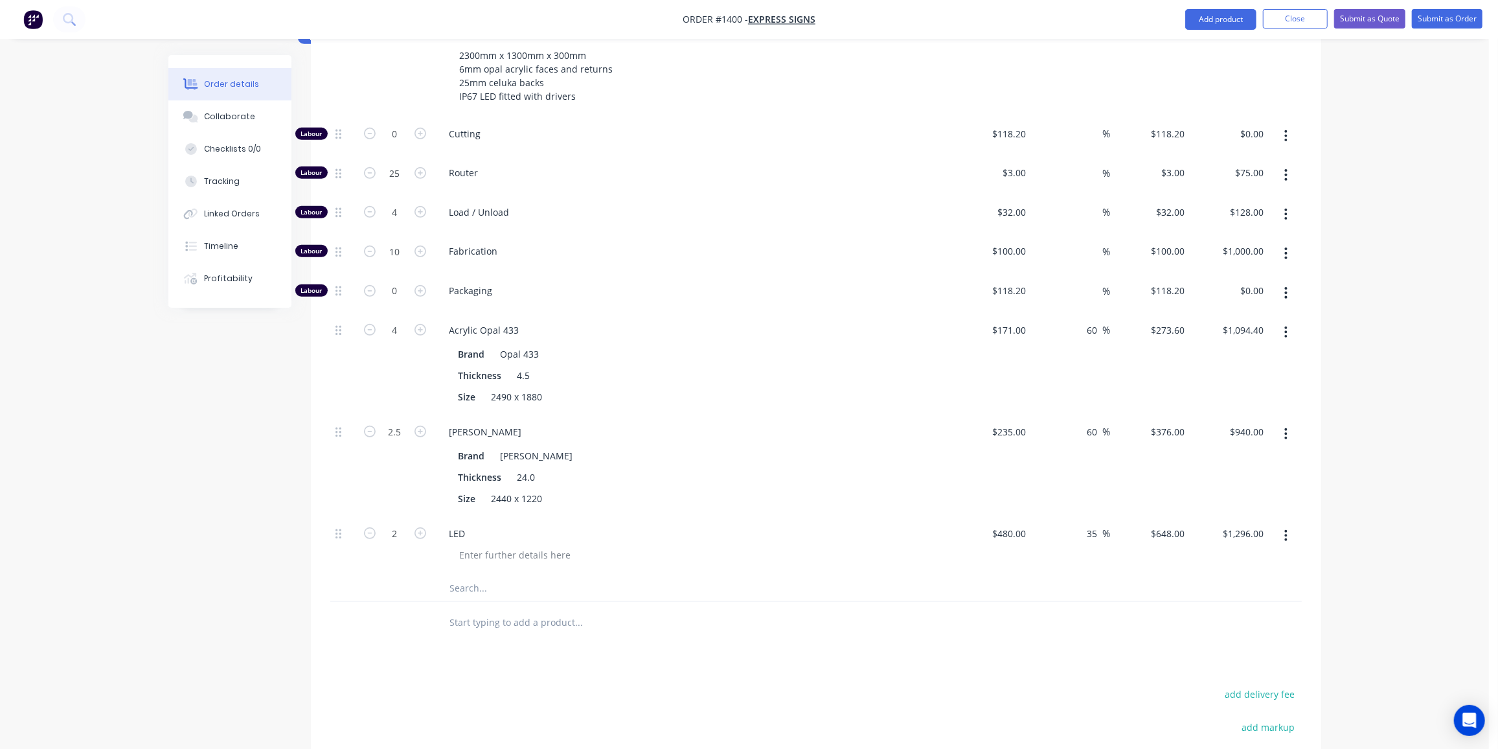
click at [671, 612] on div at bounding box center [667, 623] width 466 height 42
click at [1282, 321] on button "button" at bounding box center [1286, 332] width 30 height 23
click at [1221, 409] on div "Delete" at bounding box center [1240, 418] width 100 height 19
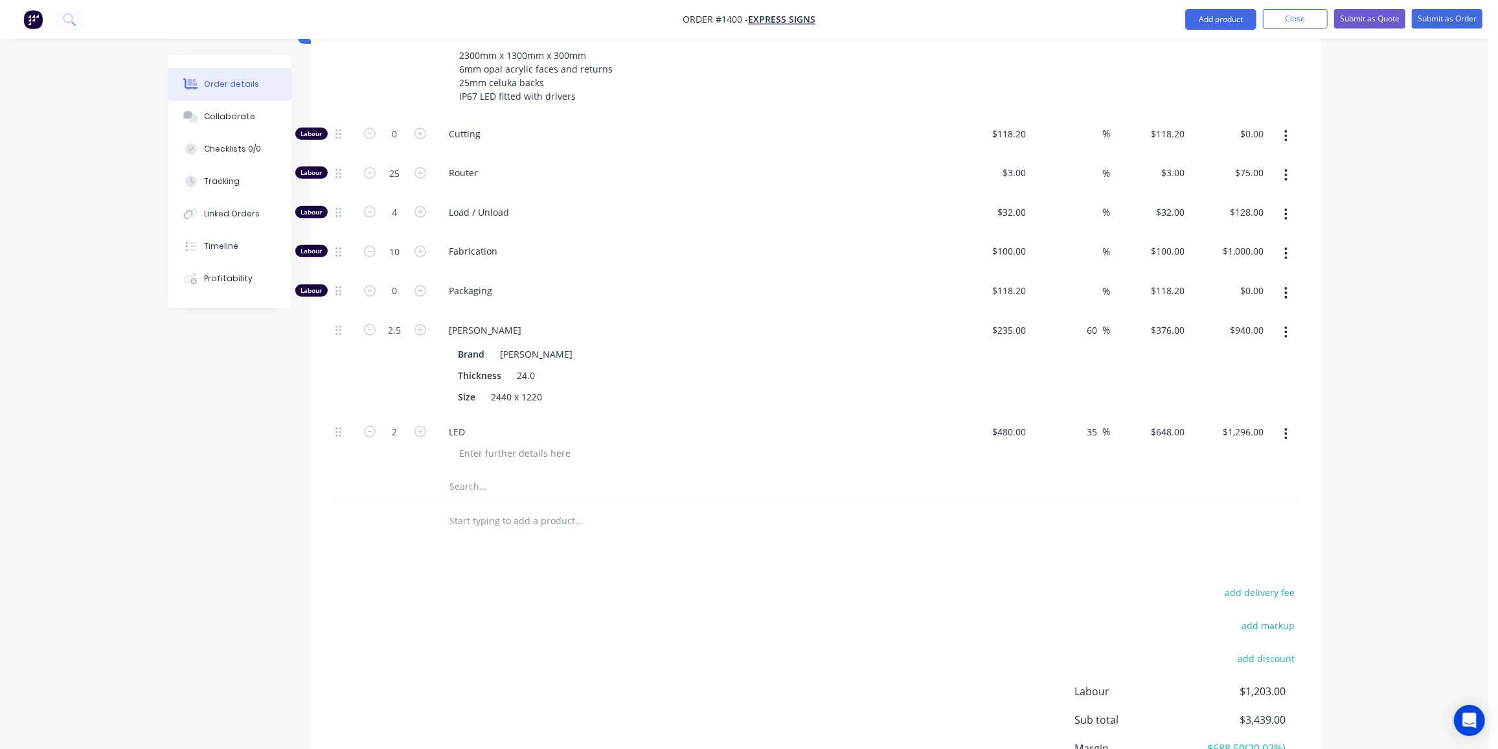
click at [484, 473] on input "text" at bounding box center [578, 486] width 259 height 26
type input "433"
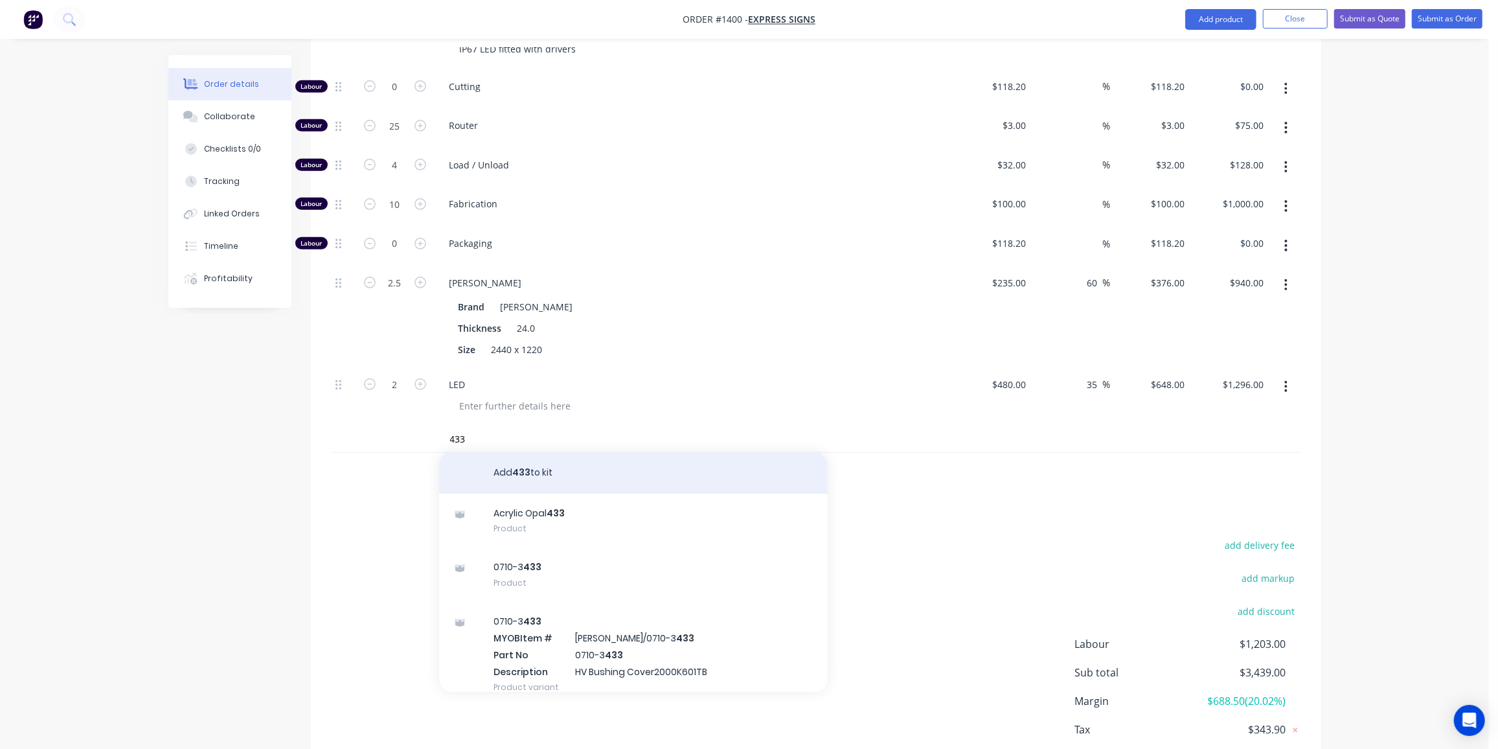
scroll to position [628, 0]
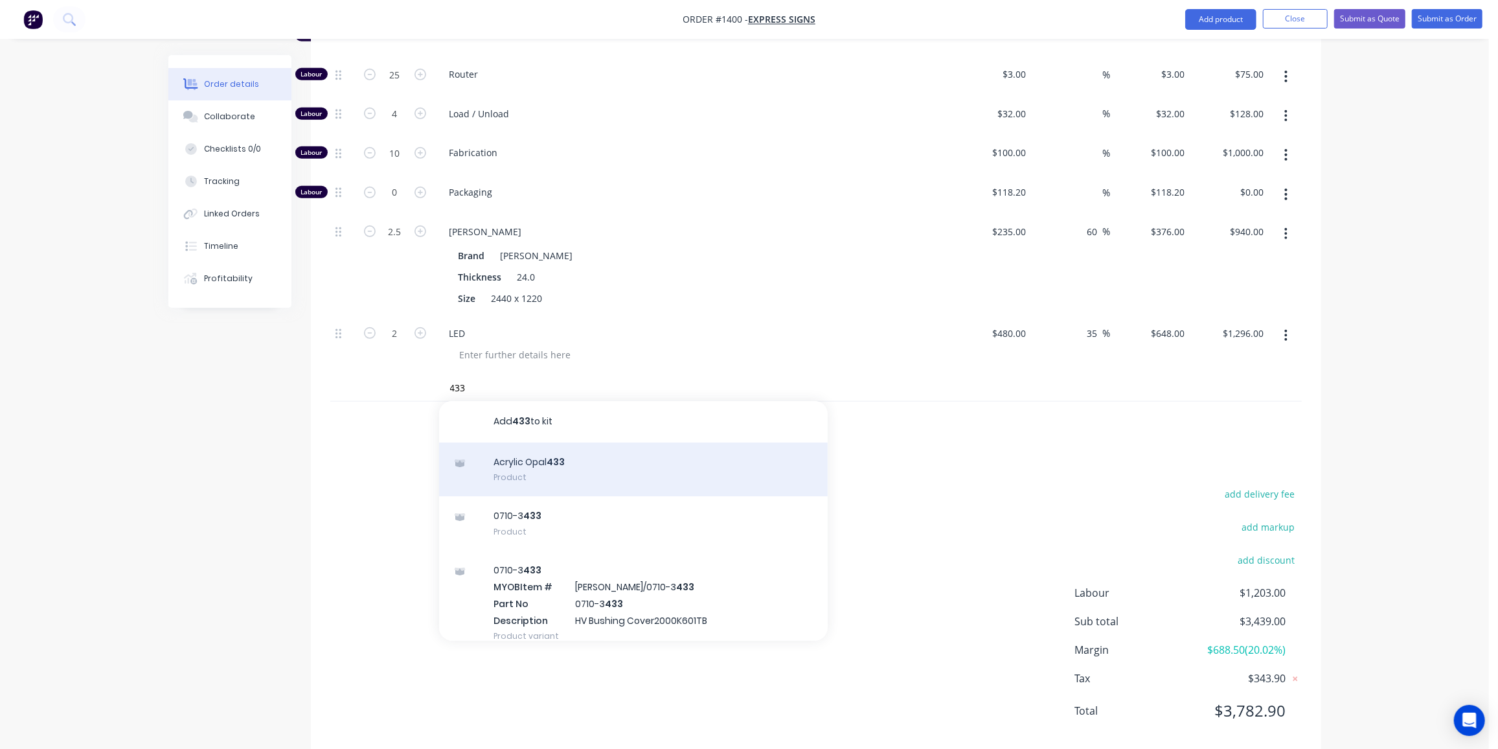
click at [538, 442] on div "Acrylic Opal 433 Product" at bounding box center [633, 469] width 389 height 54
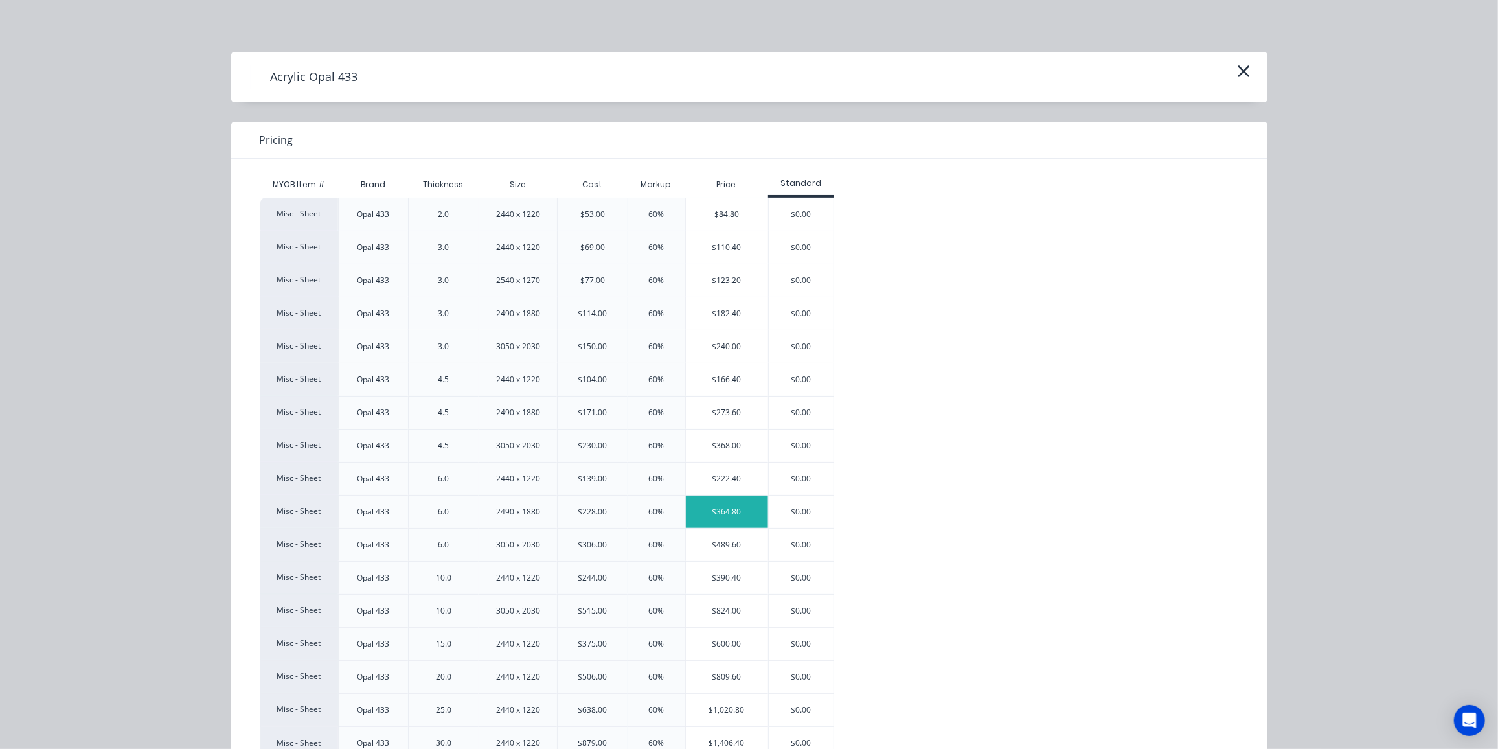
click at [740, 506] on div "$364.80" at bounding box center [727, 511] width 82 height 32
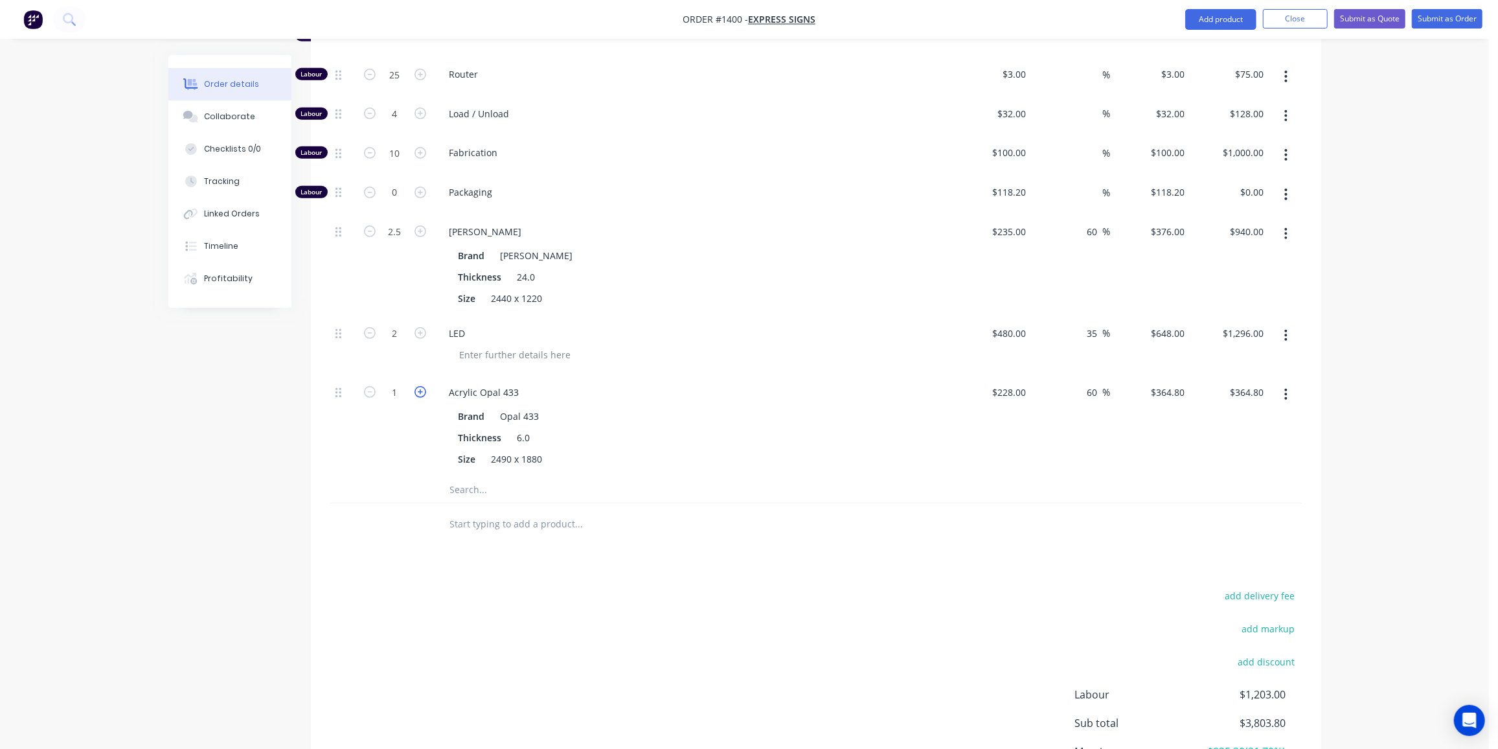
click at [420, 386] on icon "button" at bounding box center [420, 392] width 12 height 12
type input "2"
type input "$729.60"
click at [420, 386] on icon "button" at bounding box center [420, 392] width 12 height 12
type input "3"
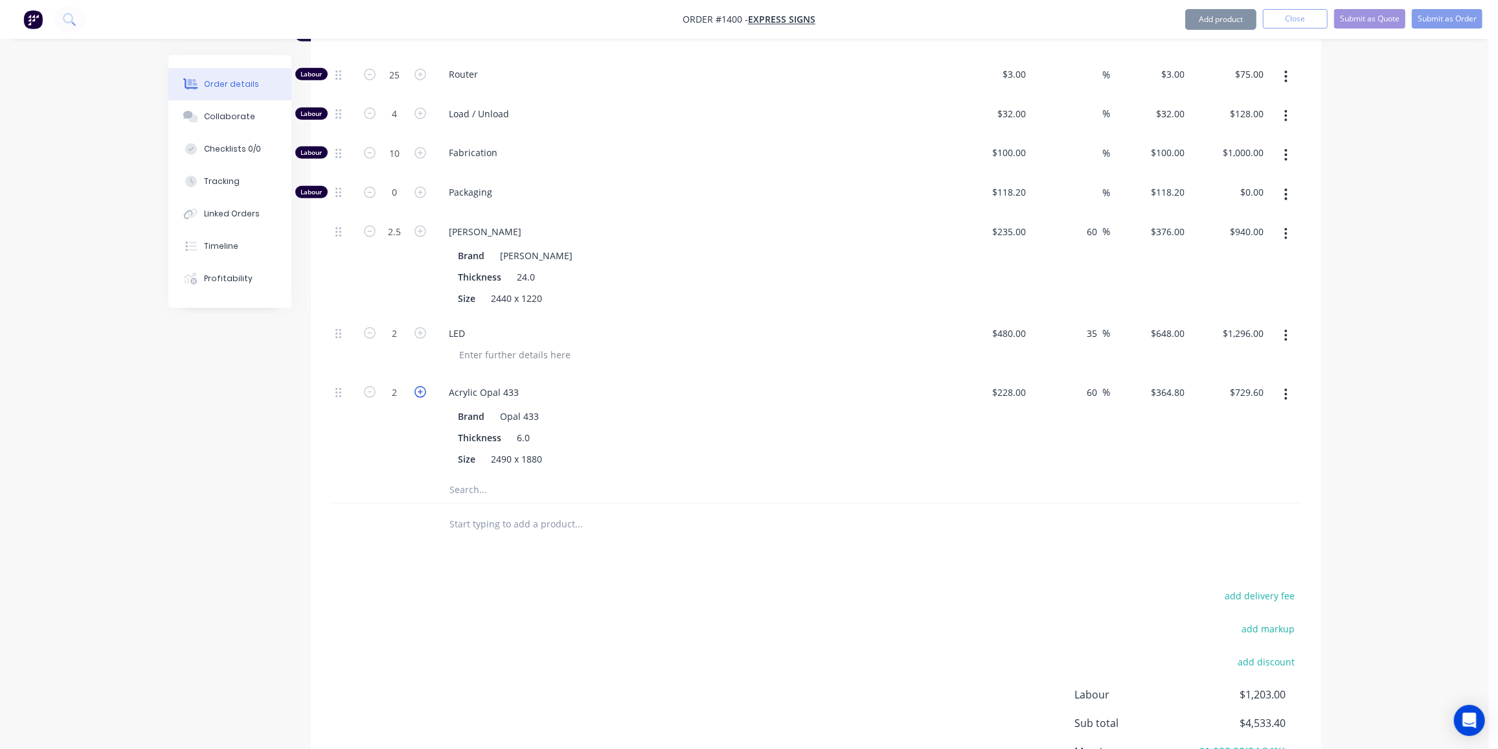
type input "$1,094.40"
click at [420, 386] on icon "button" at bounding box center [420, 392] width 12 height 12
type input "4"
type input "$1,459.20"
drag, startPoint x: 334, startPoint y: 367, endPoint x: 339, endPoint y: 323, distance: 44.3
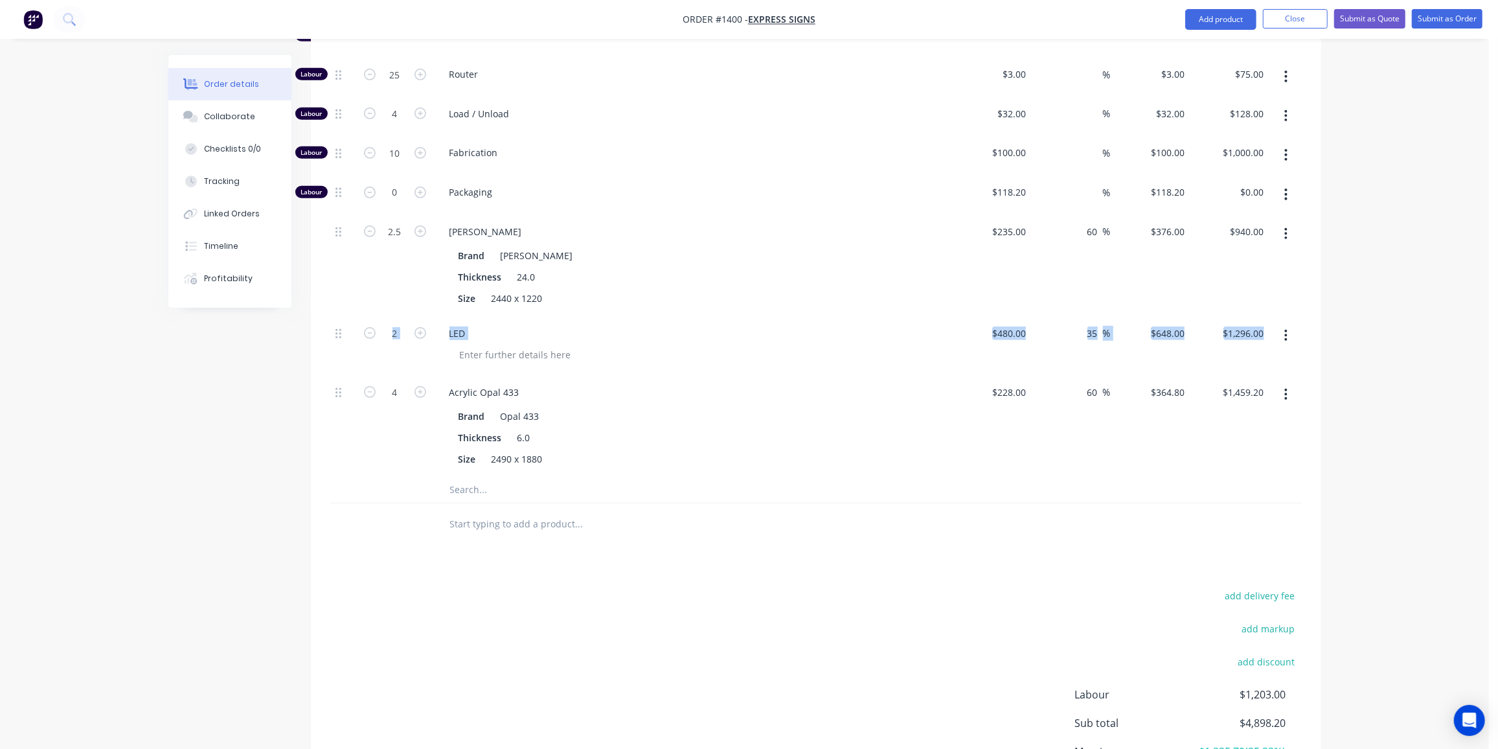
click at [339, 320] on div "Labour 0 Cutting $118.20 $118.20 % $118.20 $118.20 $0.00 $0.00 Labour 25 Router…" at bounding box center [815, 247] width 971 height 459
click at [342, 375] on div at bounding box center [343, 426] width 26 height 102
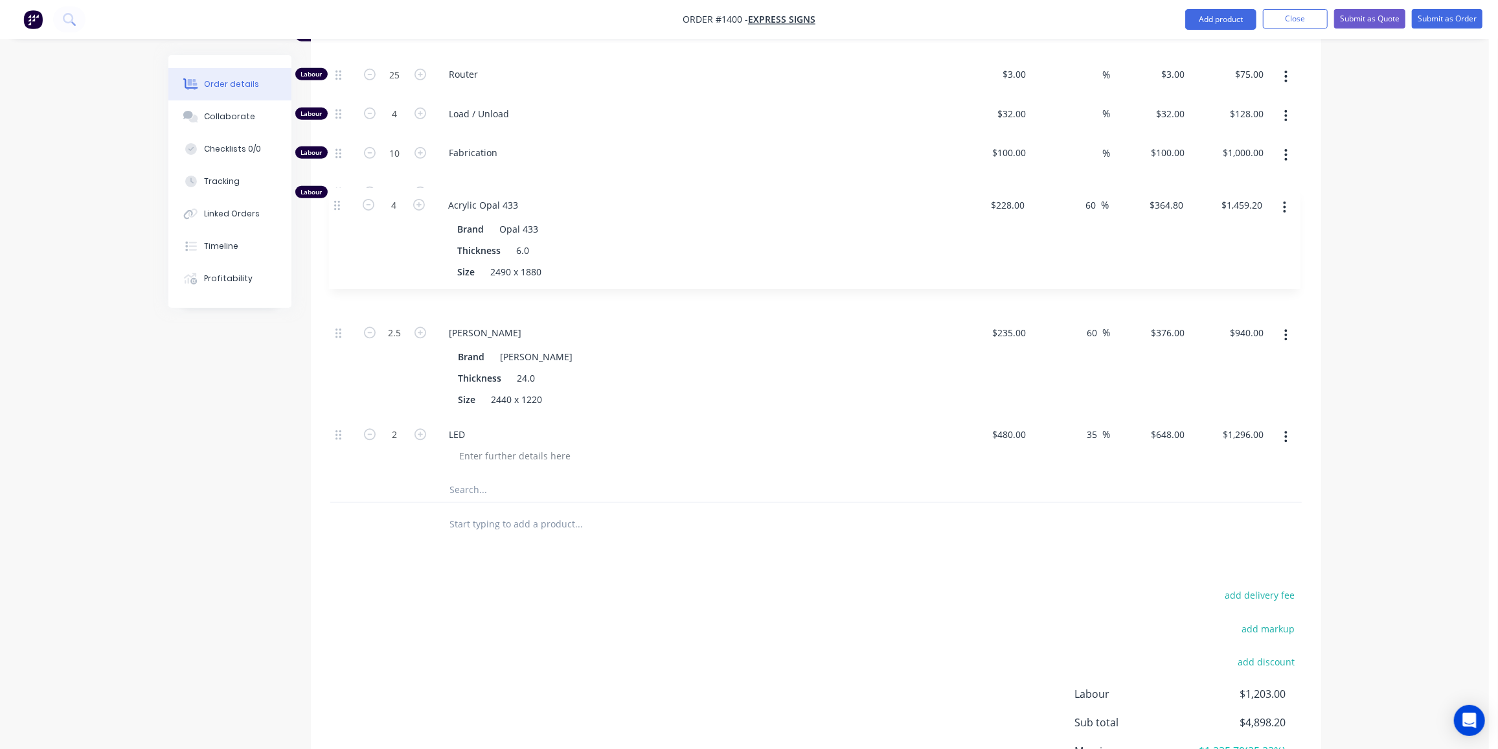
drag, startPoint x: 341, startPoint y: 367, endPoint x: 337, endPoint y: 189, distance: 177.5
click at [337, 191] on div "Labour 0 Cutting $118.20 $118.20 % $118.20 $118.20 $0.00 $0.00 Labour 25 Router…" at bounding box center [815, 247] width 971 height 459
drag, startPoint x: 446, startPoint y: 559, endPoint x: 1198, endPoint y: 102, distance: 880.0
click at [448, 555] on div "Products Show / Hide columns Add product Qty Cost Markup Price Total Kit 2 Fabr…" at bounding box center [816, 352] width 1010 height 1008
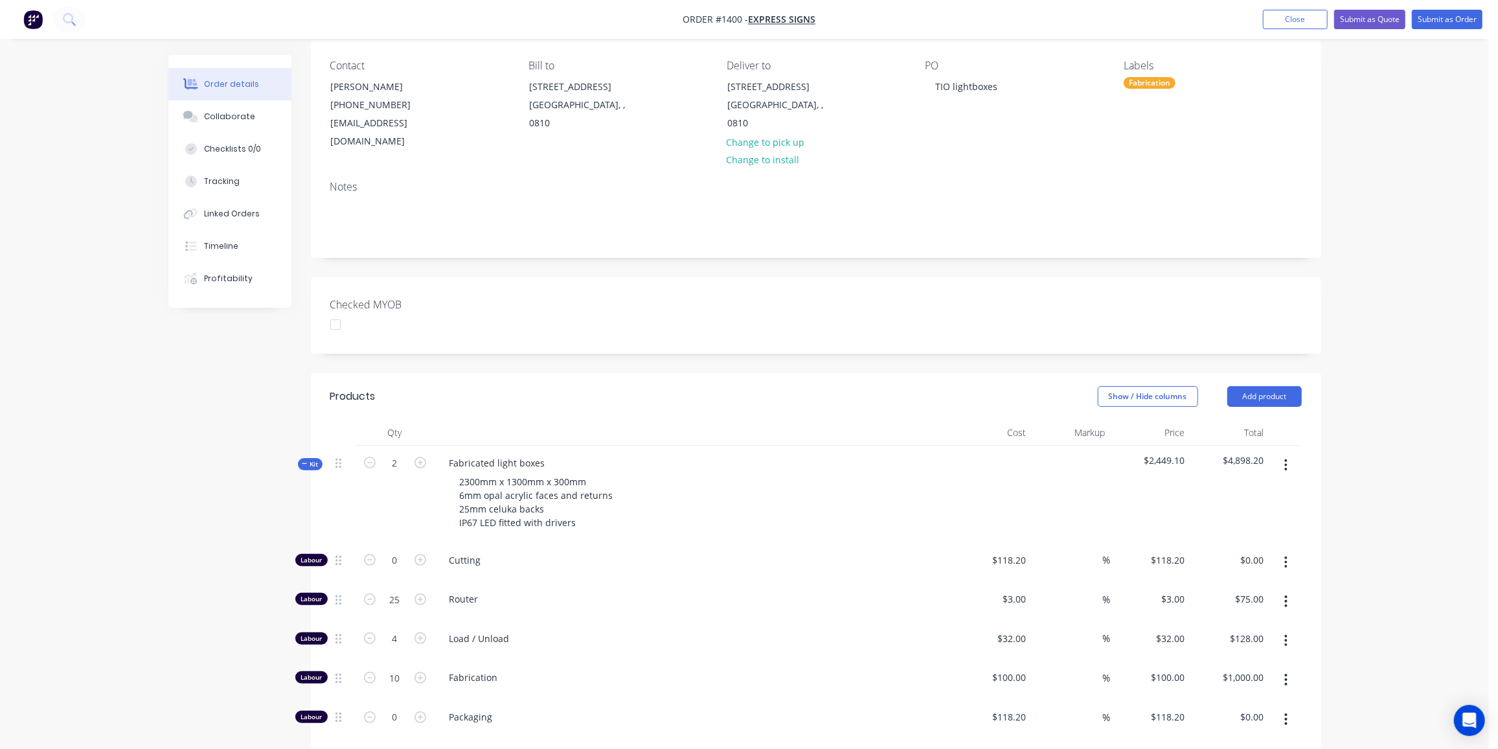
scroll to position [98, 0]
click at [312, 464] on span "Kit" at bounding box center [310, 469] width 17 height 10
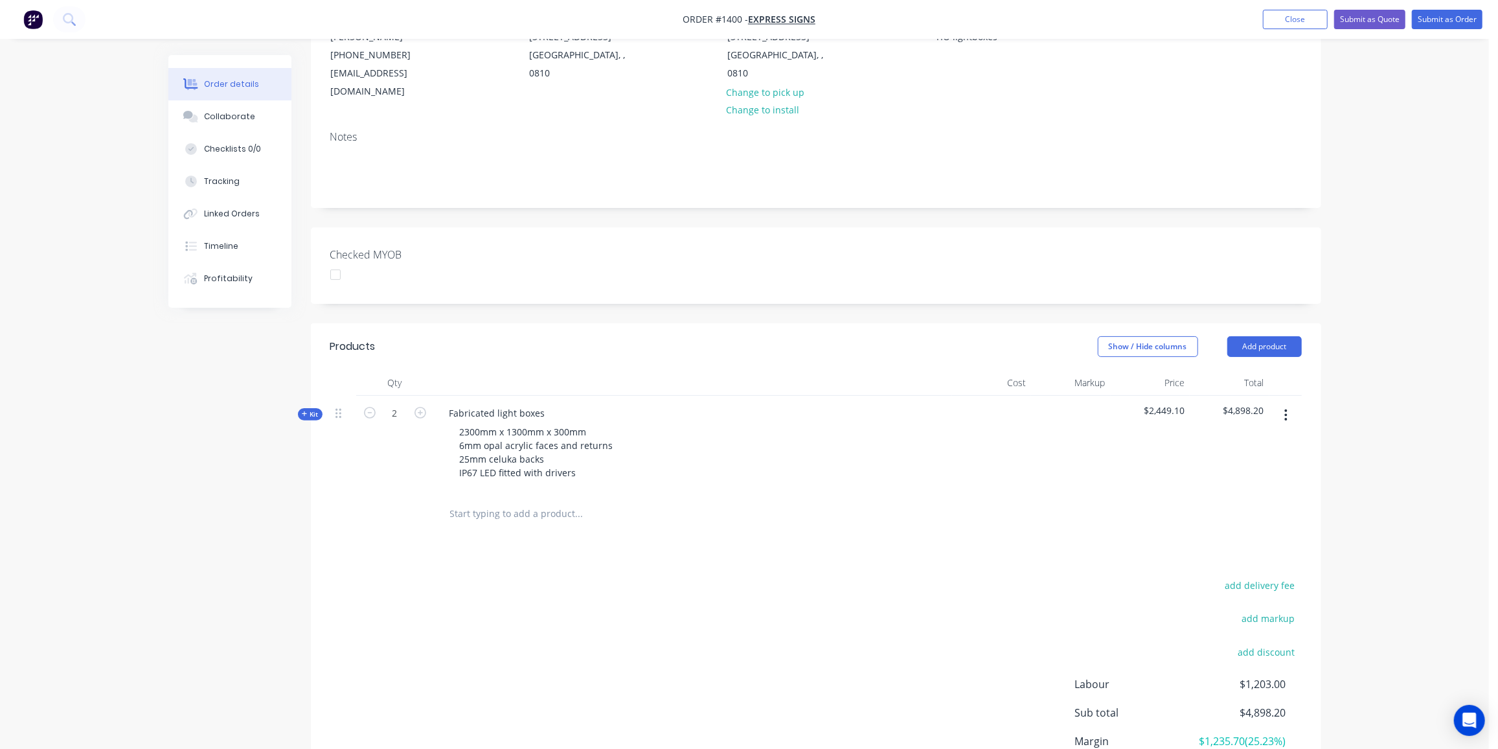
scroll to position [157, 0]
click at [1264, 573] on button "add delivery fee" at bounding box center [1260, 581] width 84 height 17
type input "1390"
drag, startPoint x: 922, startPoint y: 650, endPoint x: 1080, endPoint y: 440, distance: 261.8
click at [922, 650] on div "Delivery fee Delivery fee Delivery fee name (Optional) 1390 1390 $0 add markup …" at bounding box center [815, 696] width 971 height 247
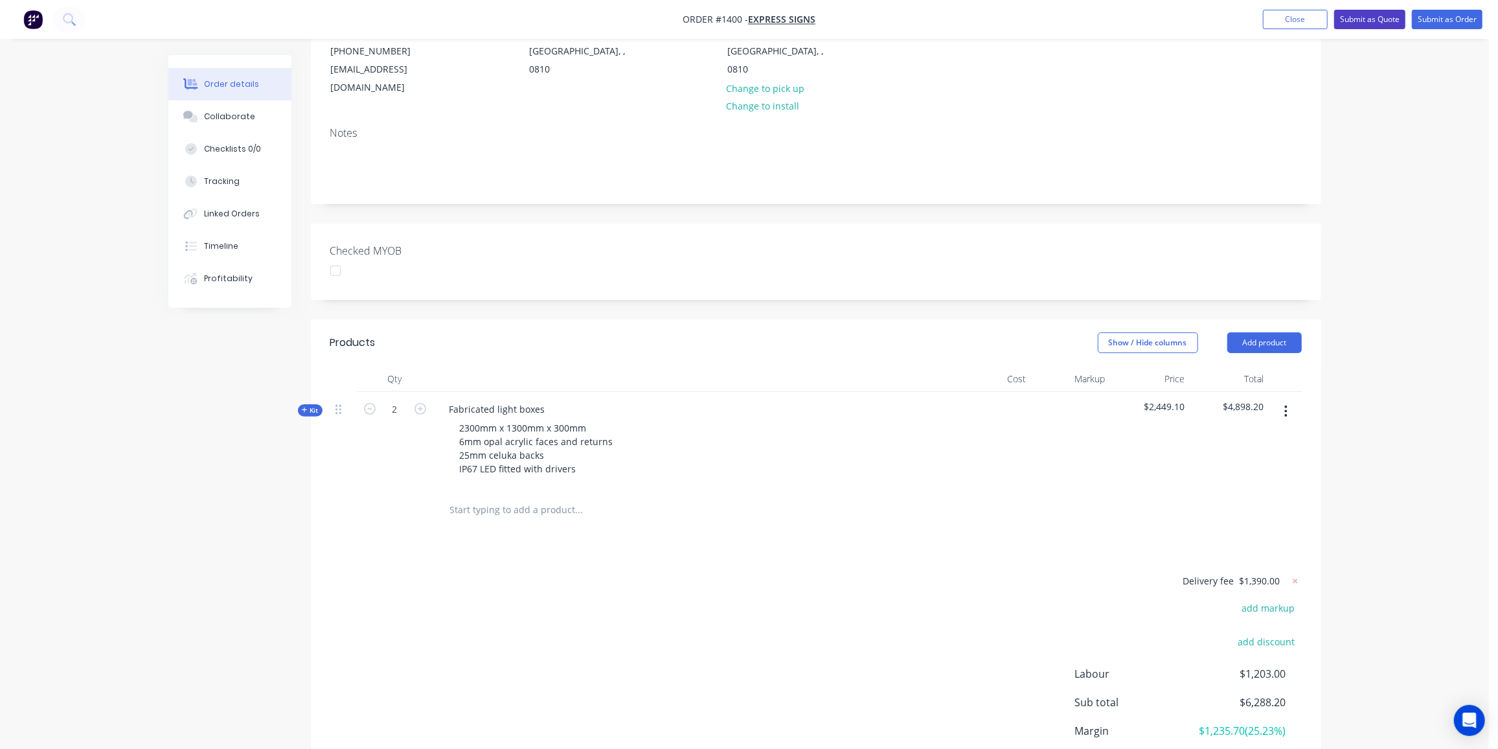
click at [1388, 21] on button "Submit as Quote" at bounding box center [1369, 19] width 71 height 19
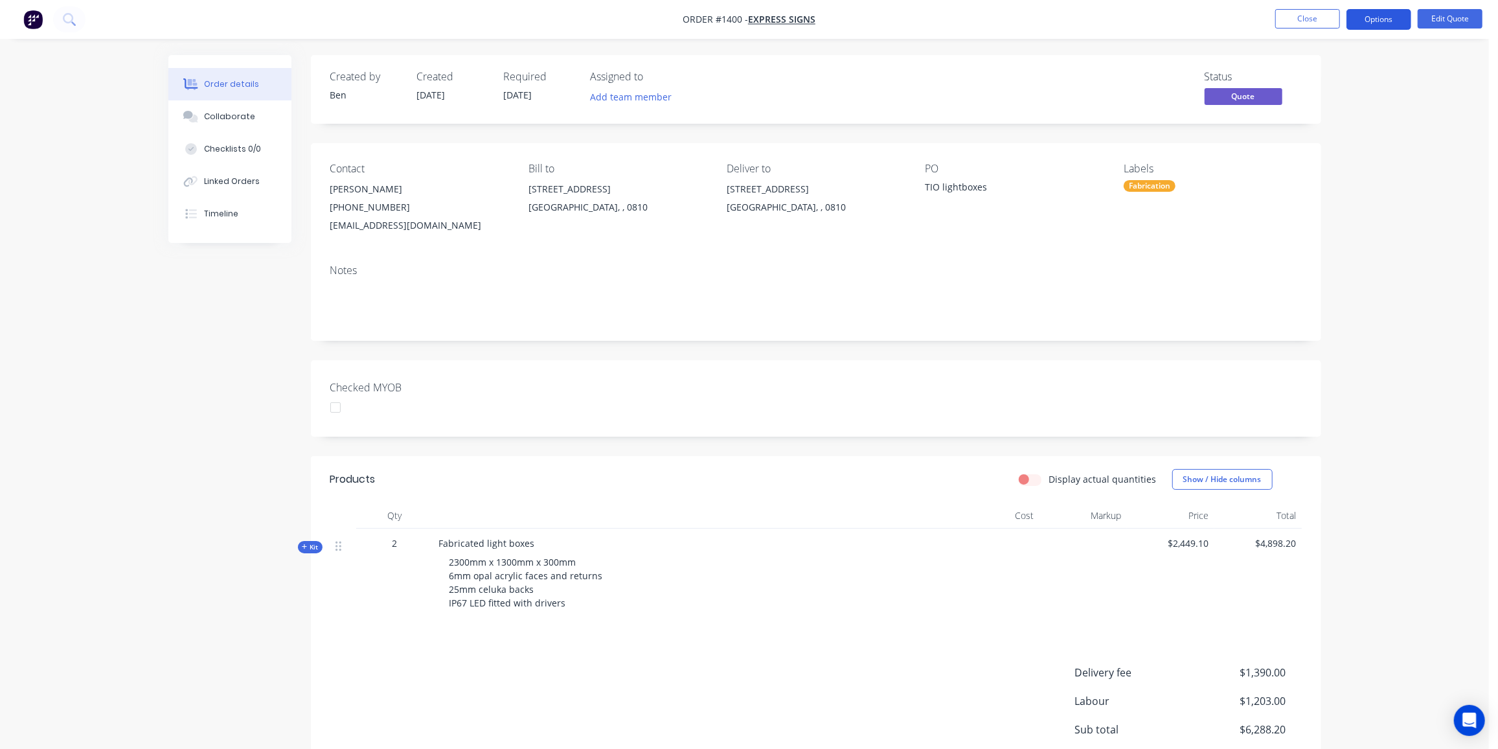
click at [1366, 16] on button "Options" at bounding box center [1378, 19] width 65 height 21
click at [1316, 80] on div "Quote" at bounding box center [1339, 78] width 119 height 19
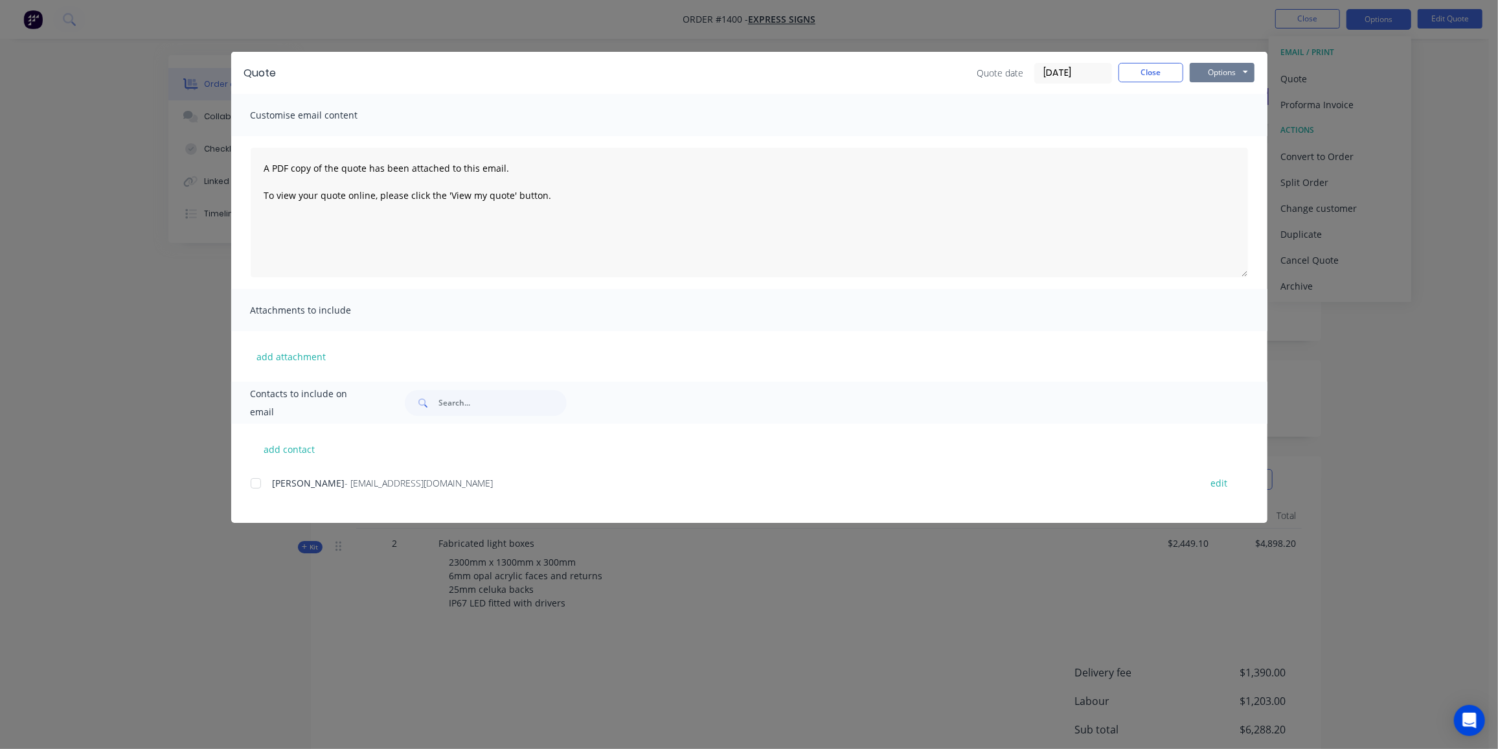
click at [1243, 73] on button "Options" at bounding box center [1222, 72] width 65 height 19
click at [1230, 92] on button "Preview" at bounding box center [1231, 95] width 83 height 21
click at [256, 484] on div at bounding box center [256, 483] width 26 height 26
click at [1220, 72] on button "Options" at bounding box center [1222, 72] width 65 height 19
click at [1222, 147] on button "Email" at bounding box center [1231, 138] width 83 height 21
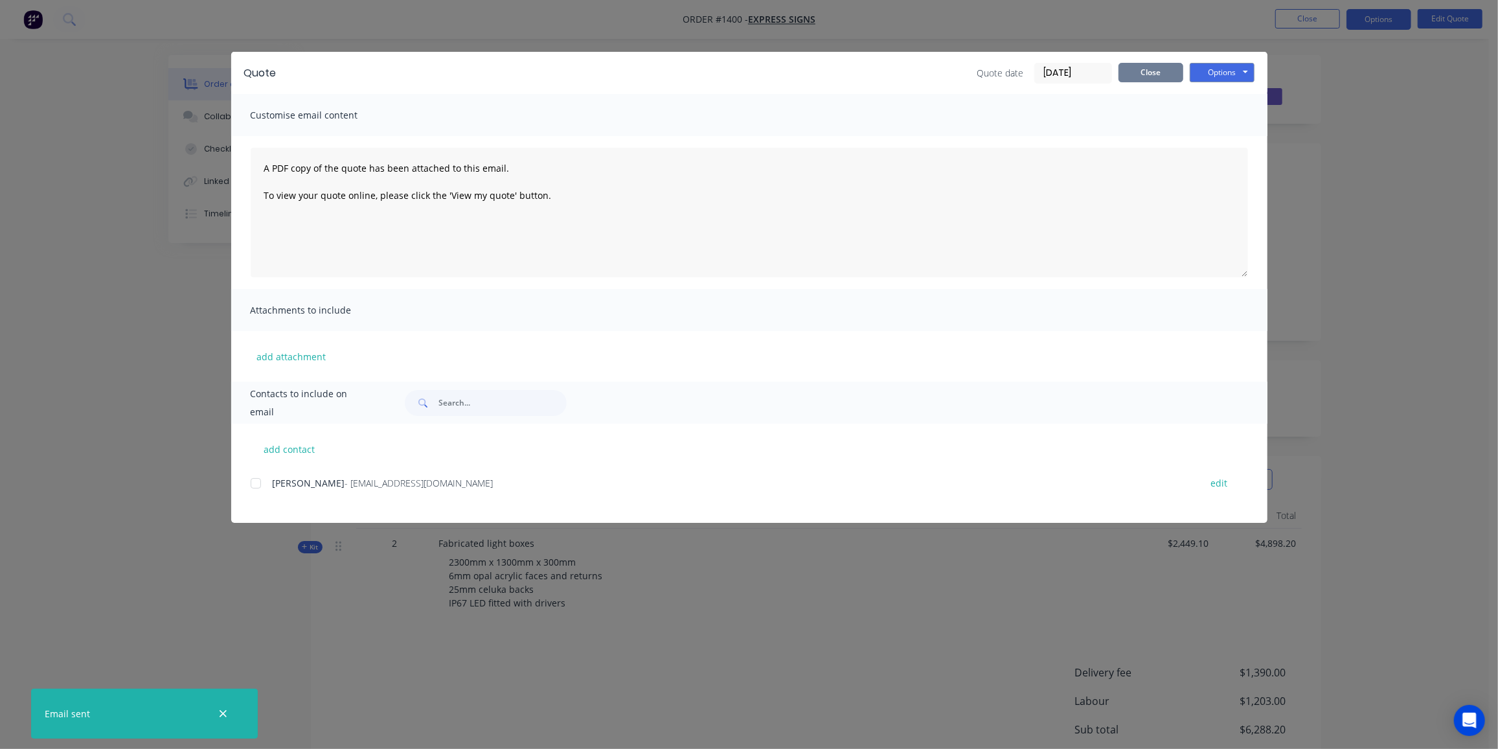
click at [1155, 70] on button "Close" at bounding box center [1150, 72] width 65 height 19
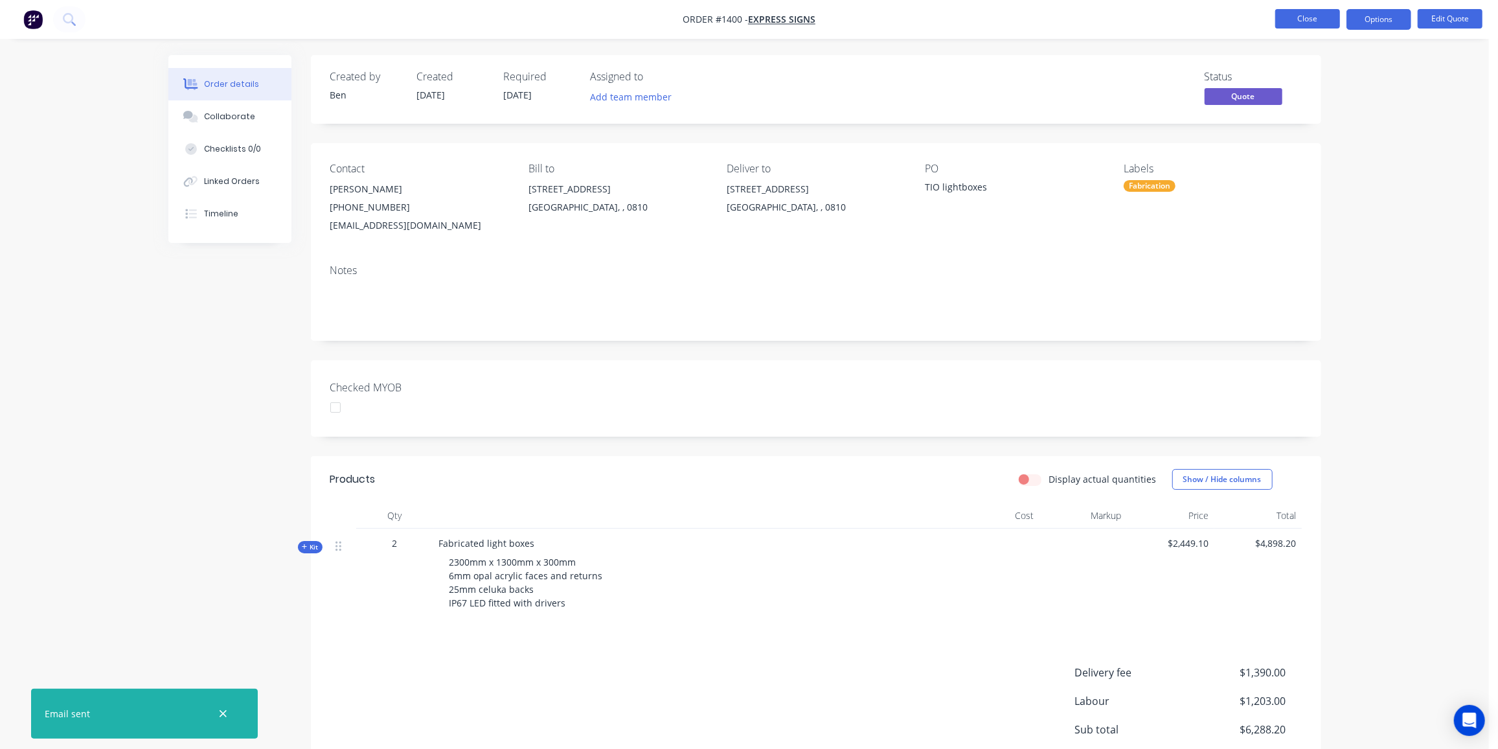
click at [1295, 17] on button "Close" at bounding box center [1307, 18] width 65 height 19
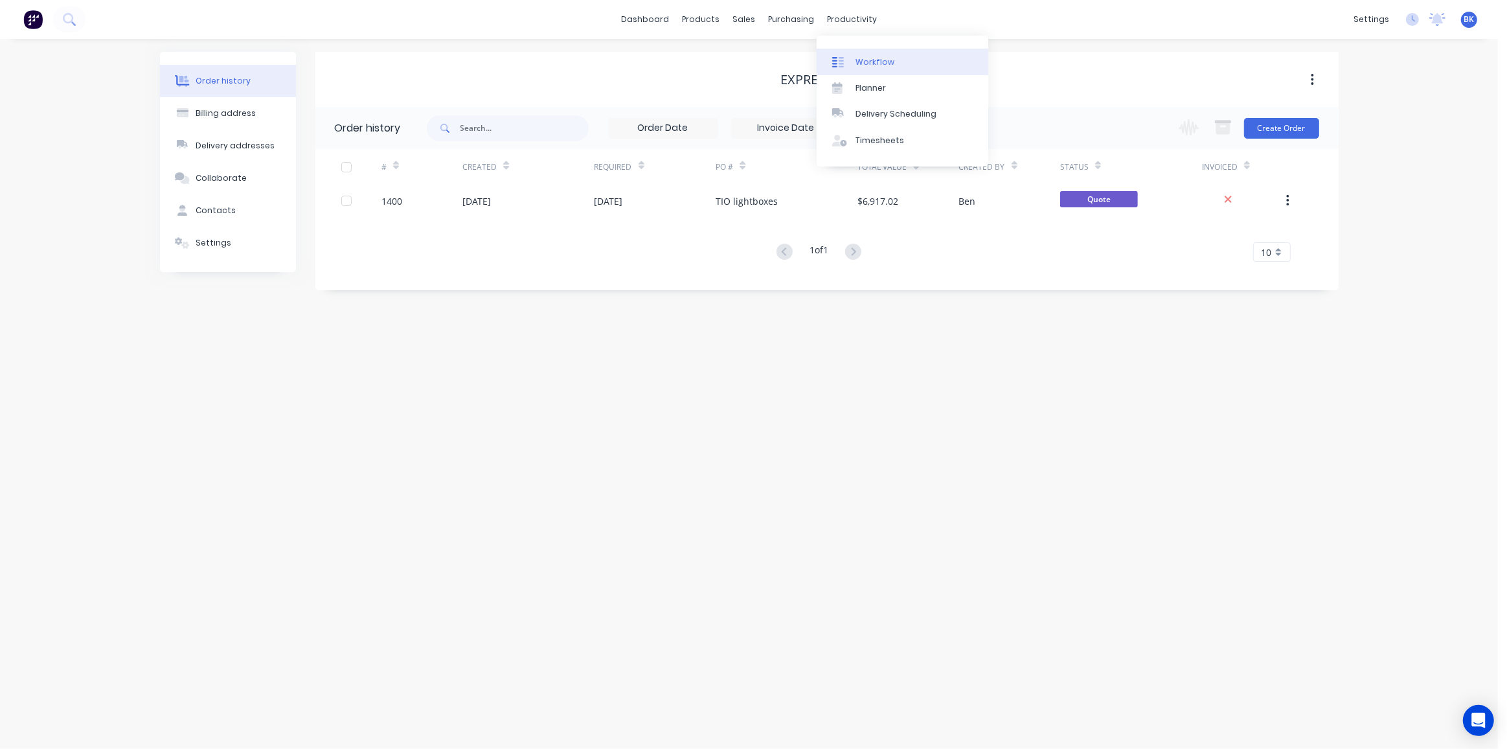
click at [856, 56] on div "Workflow" at bounding box center [875, 62] width 39 height 12
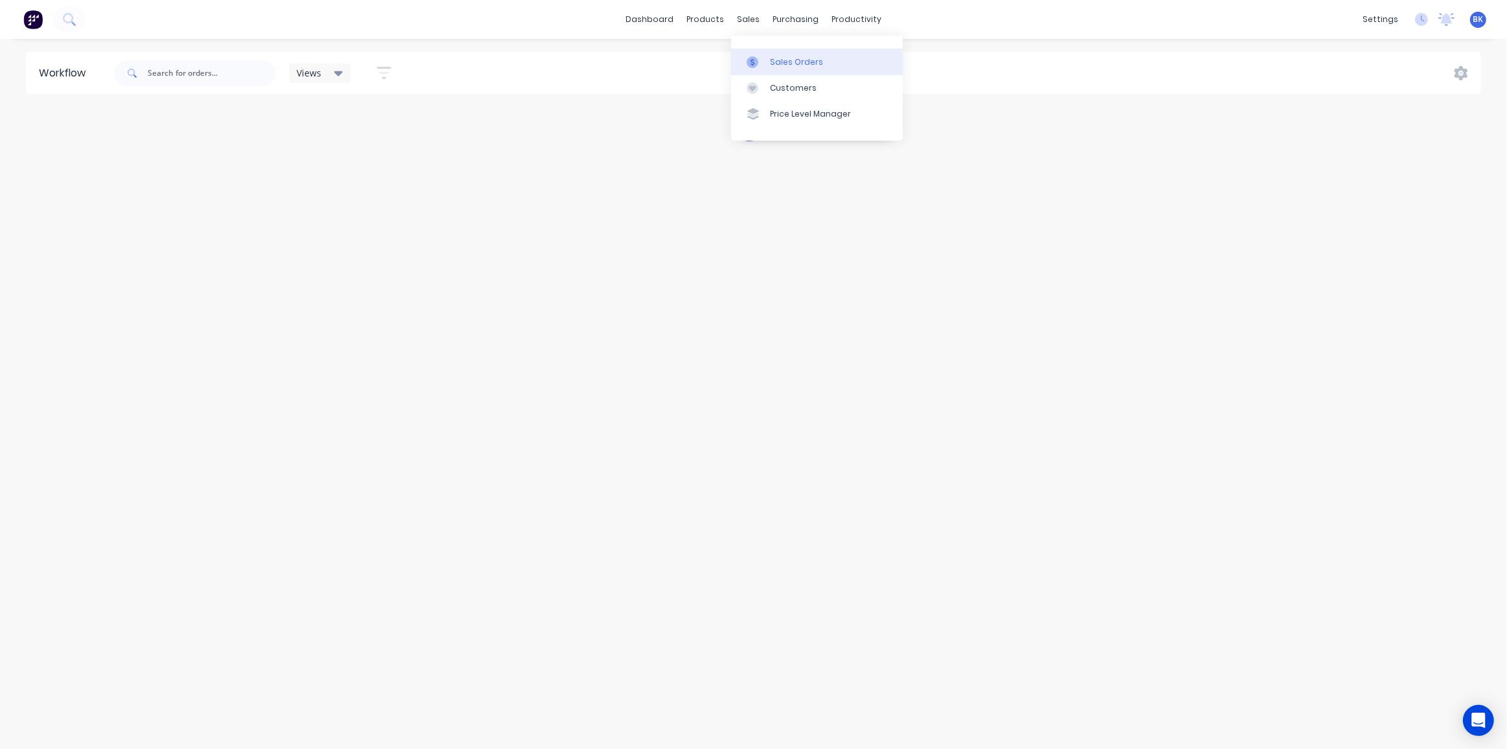
click at [771, 69] on link "Sales Orders" at bounding box center [817, 62] width 172 height 26
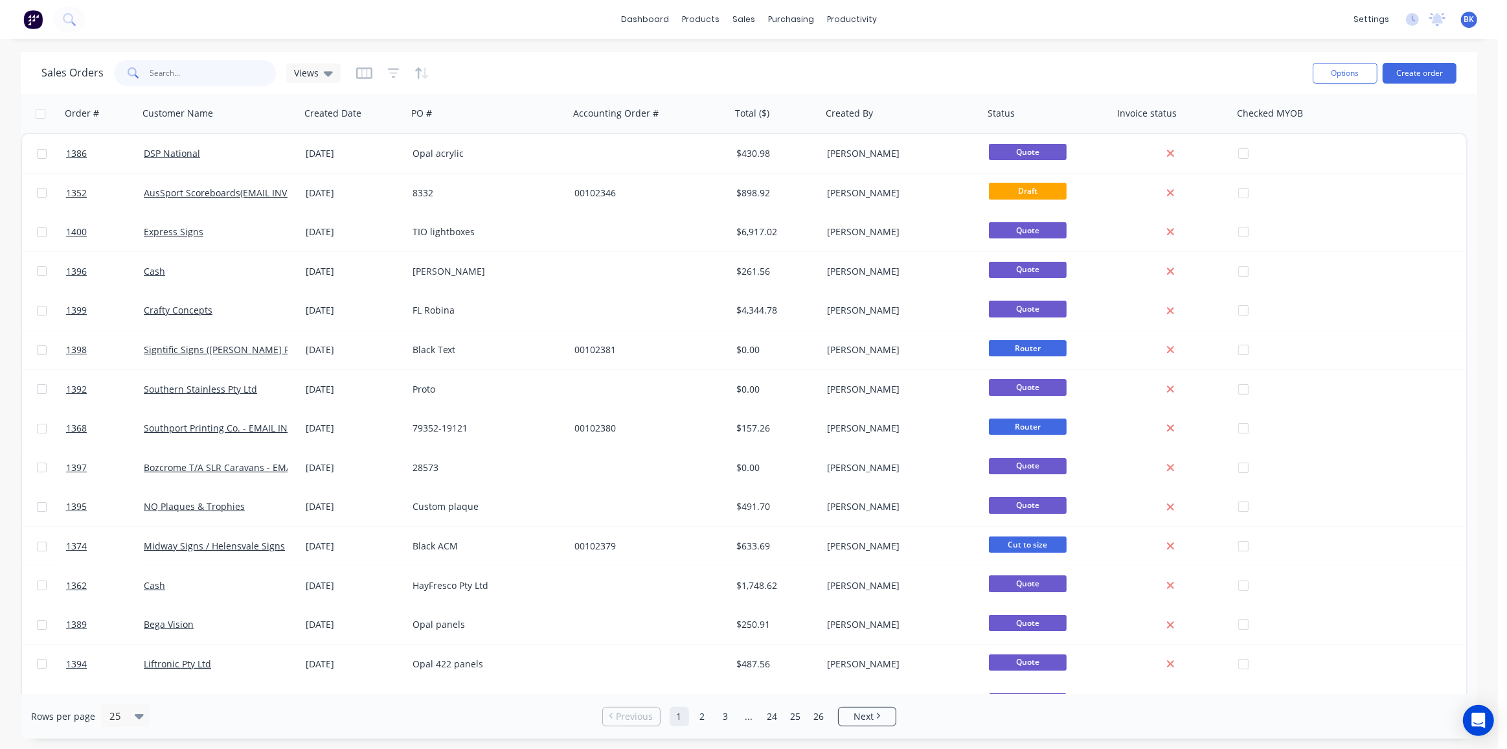
click at [187, 68] on input "text" at bounding box center [213, 73] width 126 height 26
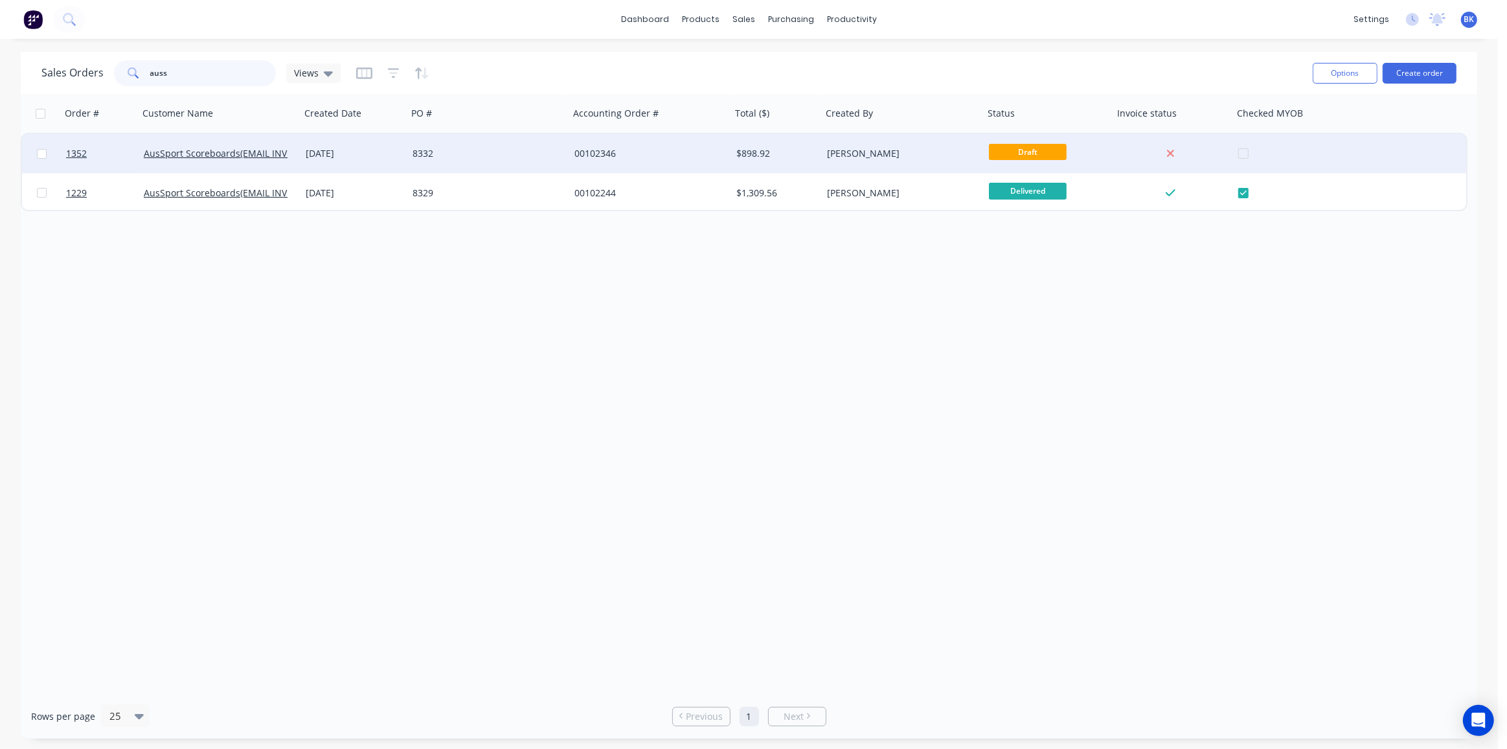
type input "auss"
click at [195, 142] on div "AusSport Scoreboards(EMAIL INVOICES)" at bounding box center [220, 153] width 162 height 39
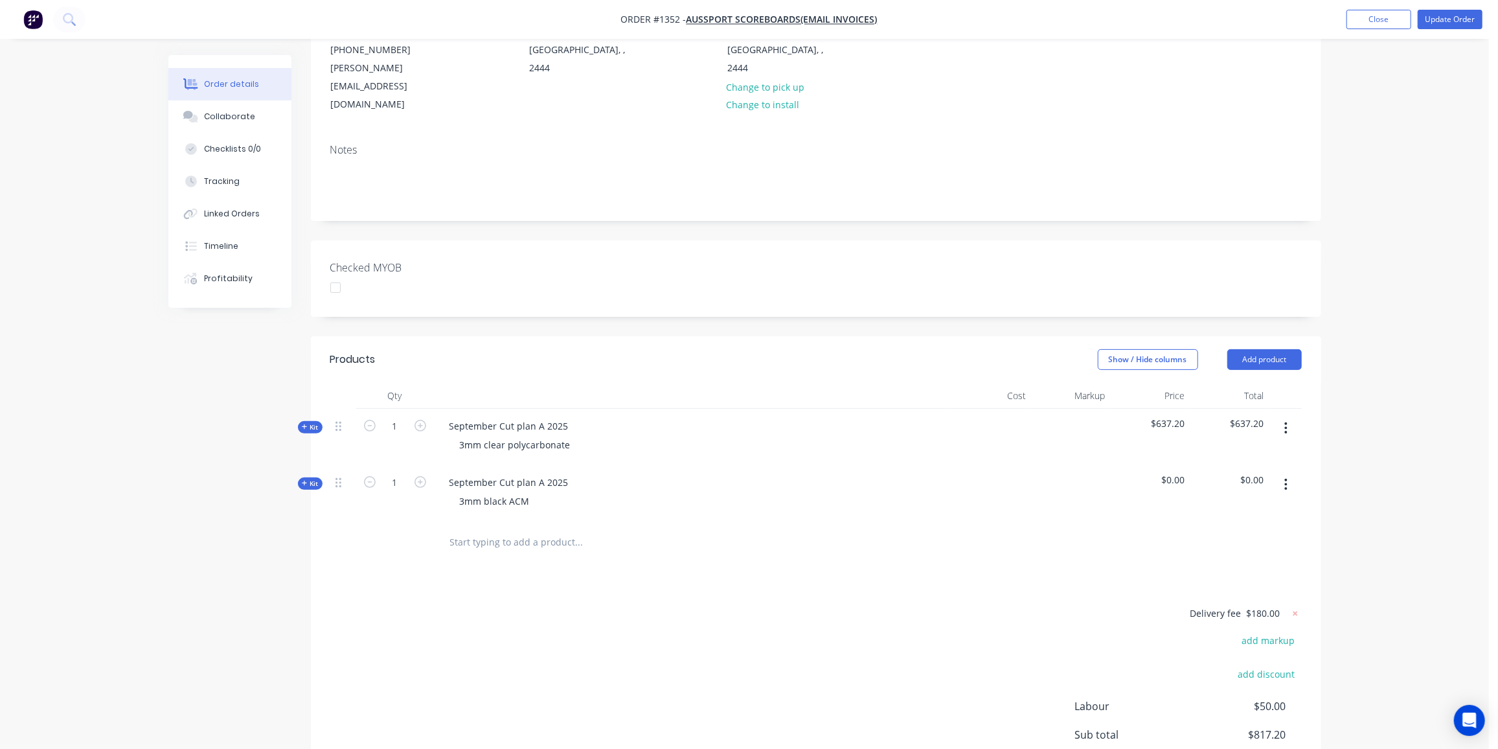
scroll to position [176, 0]
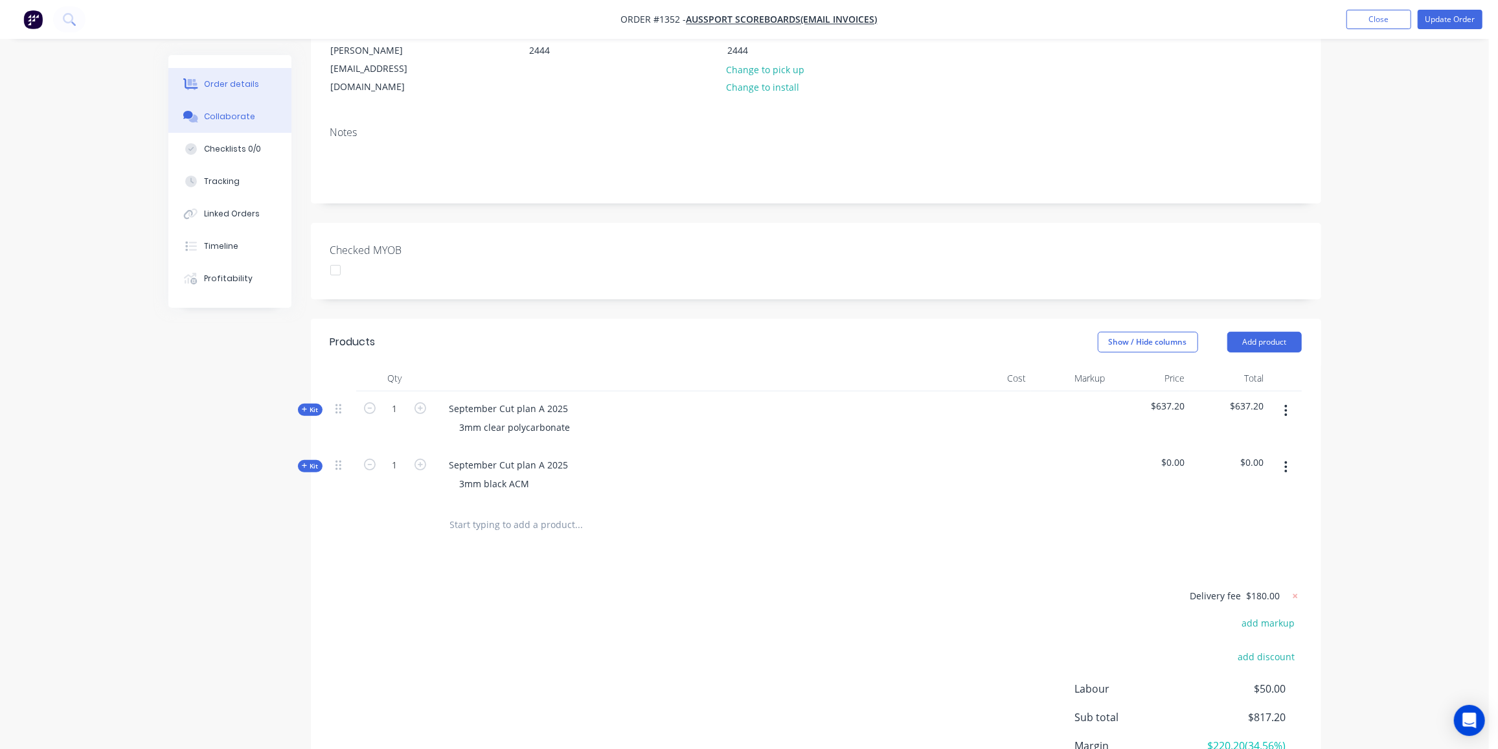
click at [232, 118] on div "Collaborate" at bounding box center [229, 117] width 51 height 12
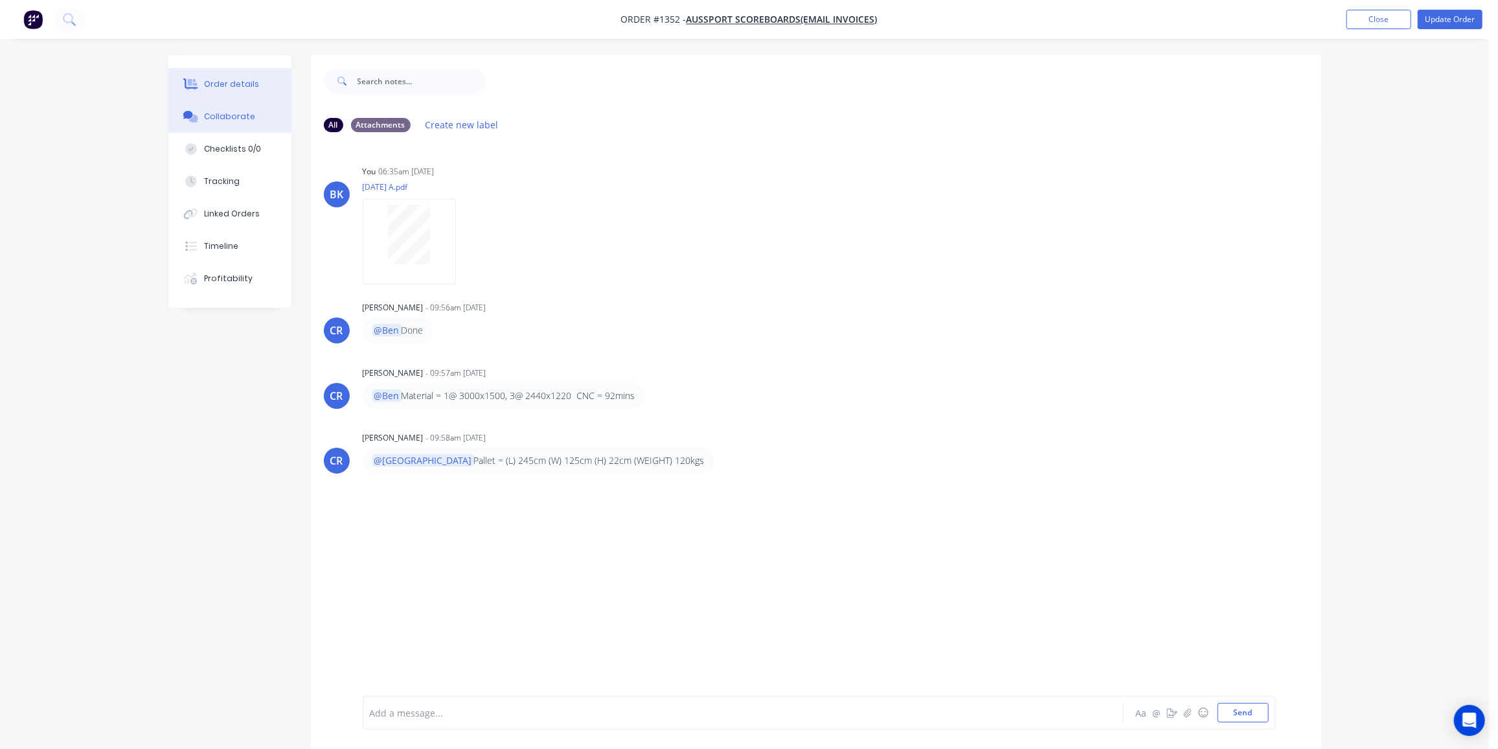
click at [185, 80] on icon at bounding box center [190, 83] width 15 height 10
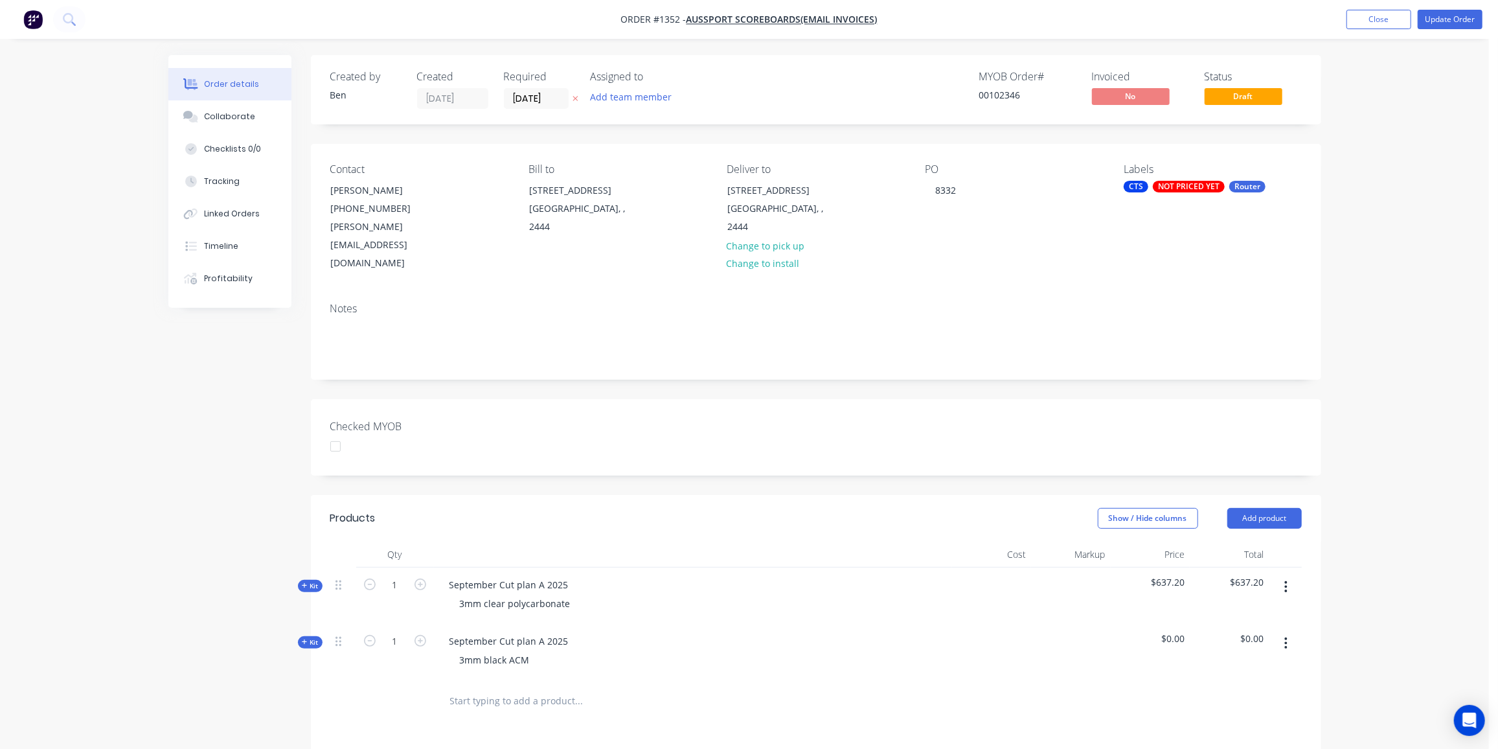
click at [302, 639] on icon at bounding box center [305, 642] width 6 height 6
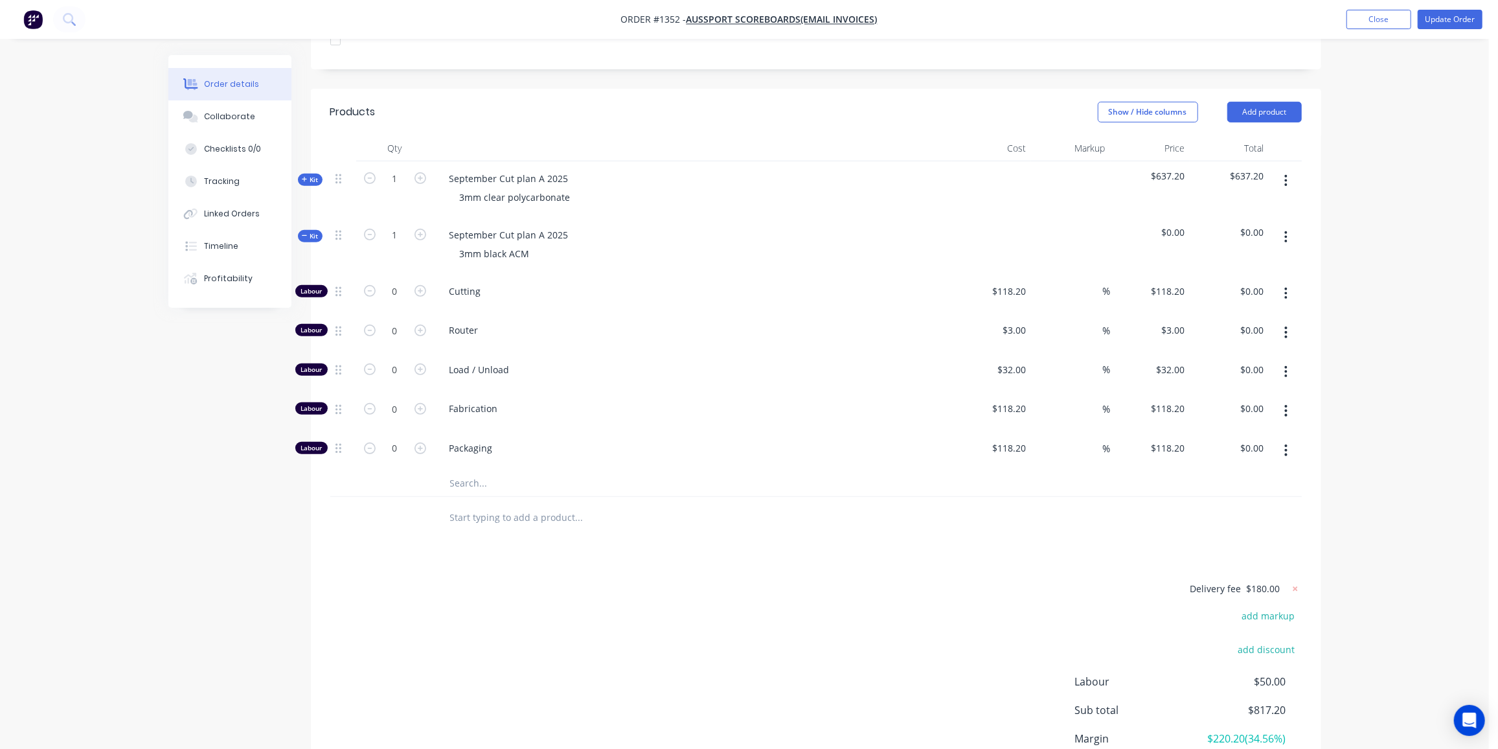
scroll to position [412, 0]
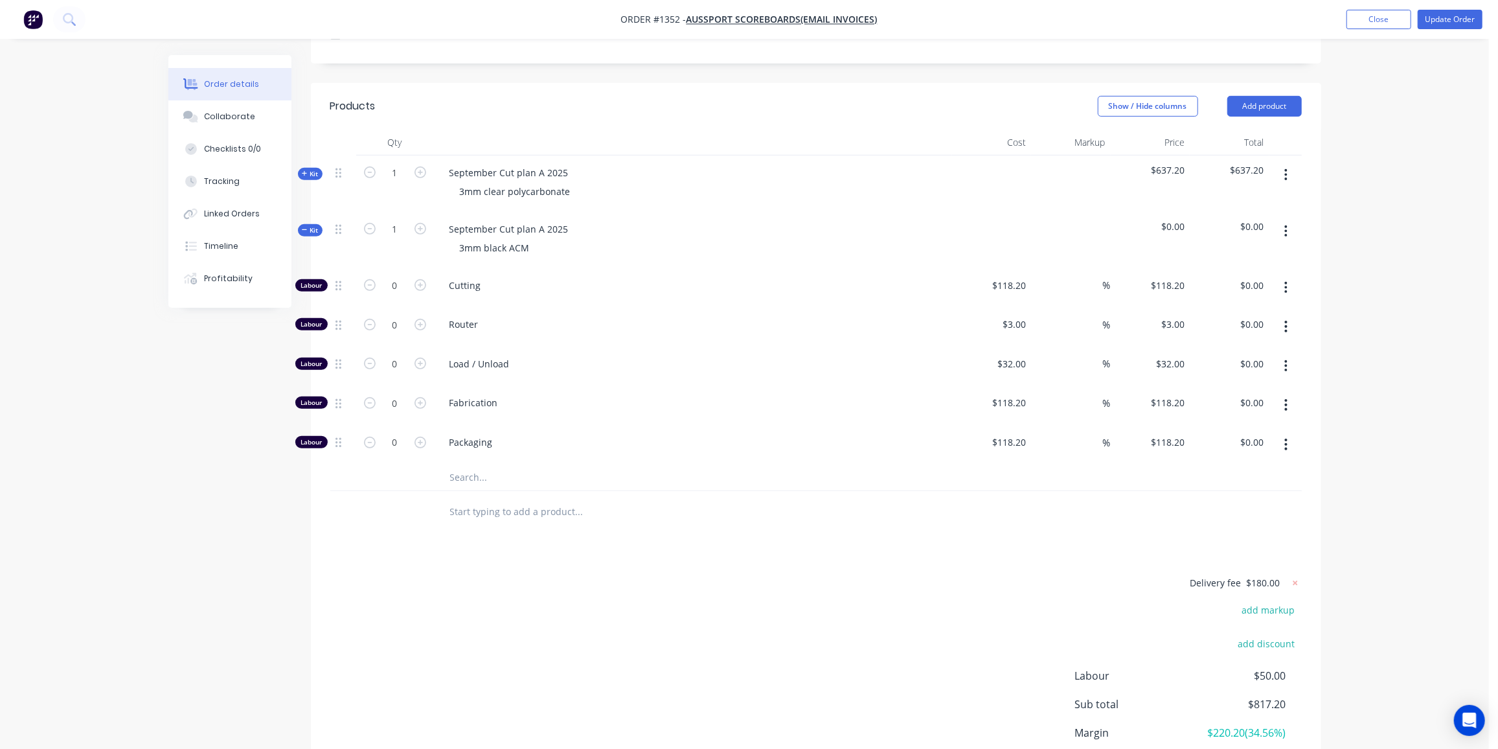
click at [457, 464] on input "text" at bounding box center [578, 477] width 259 height 26
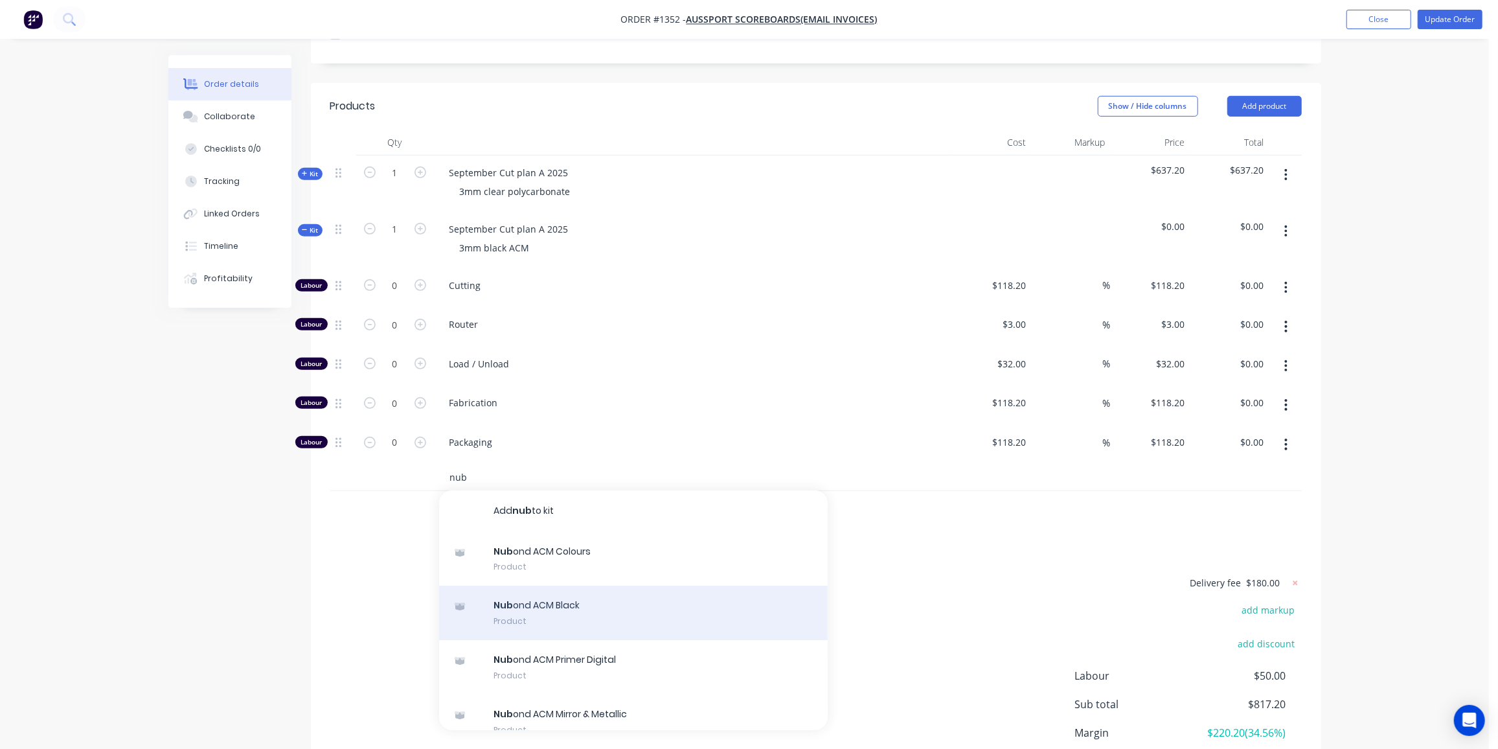
type input "nub"
click at [597, 585] on div "Nub ond ACM Black Product" at bounding box center [633, 612] width 389 height 54
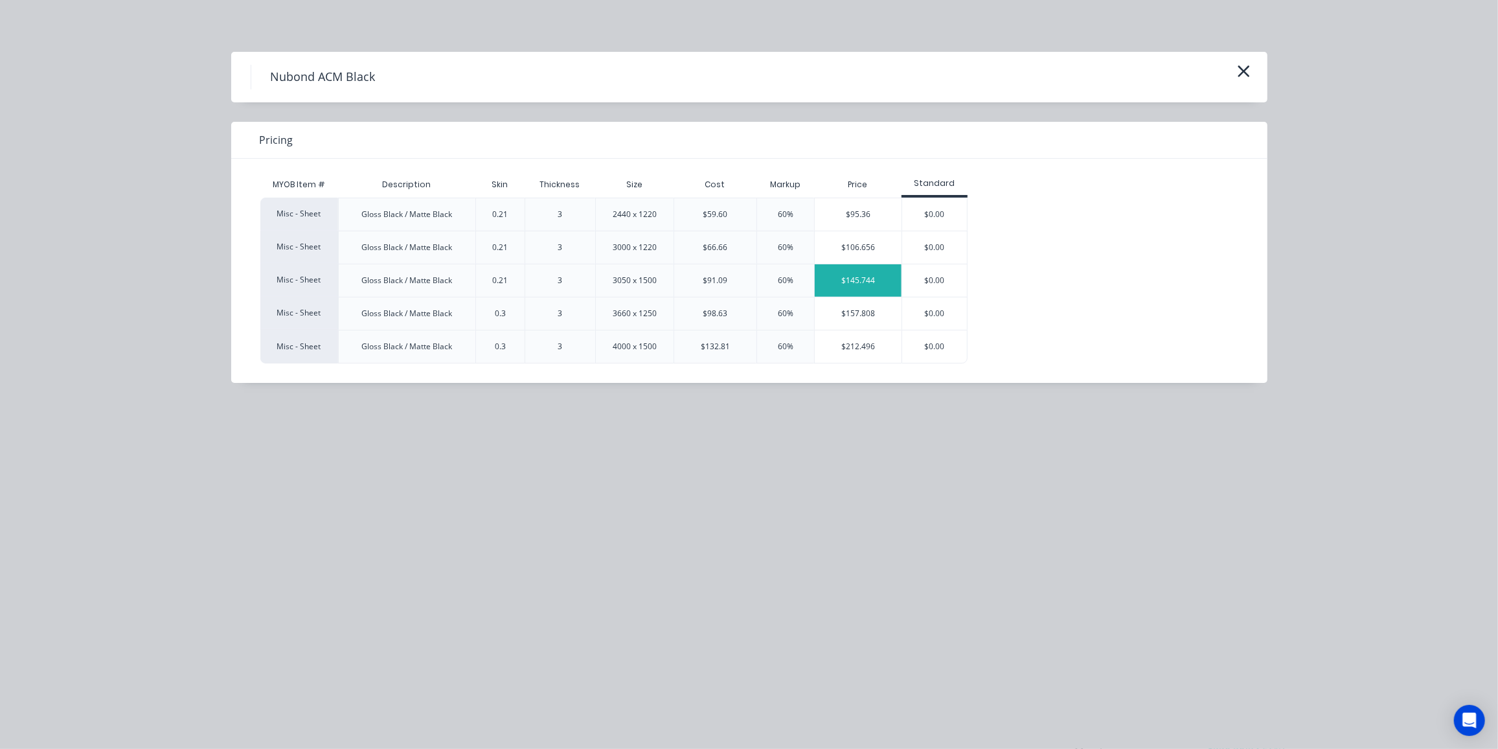
click at [845, 272] on div "$145.744" at bounding box center [858, 280] width 87 height 32
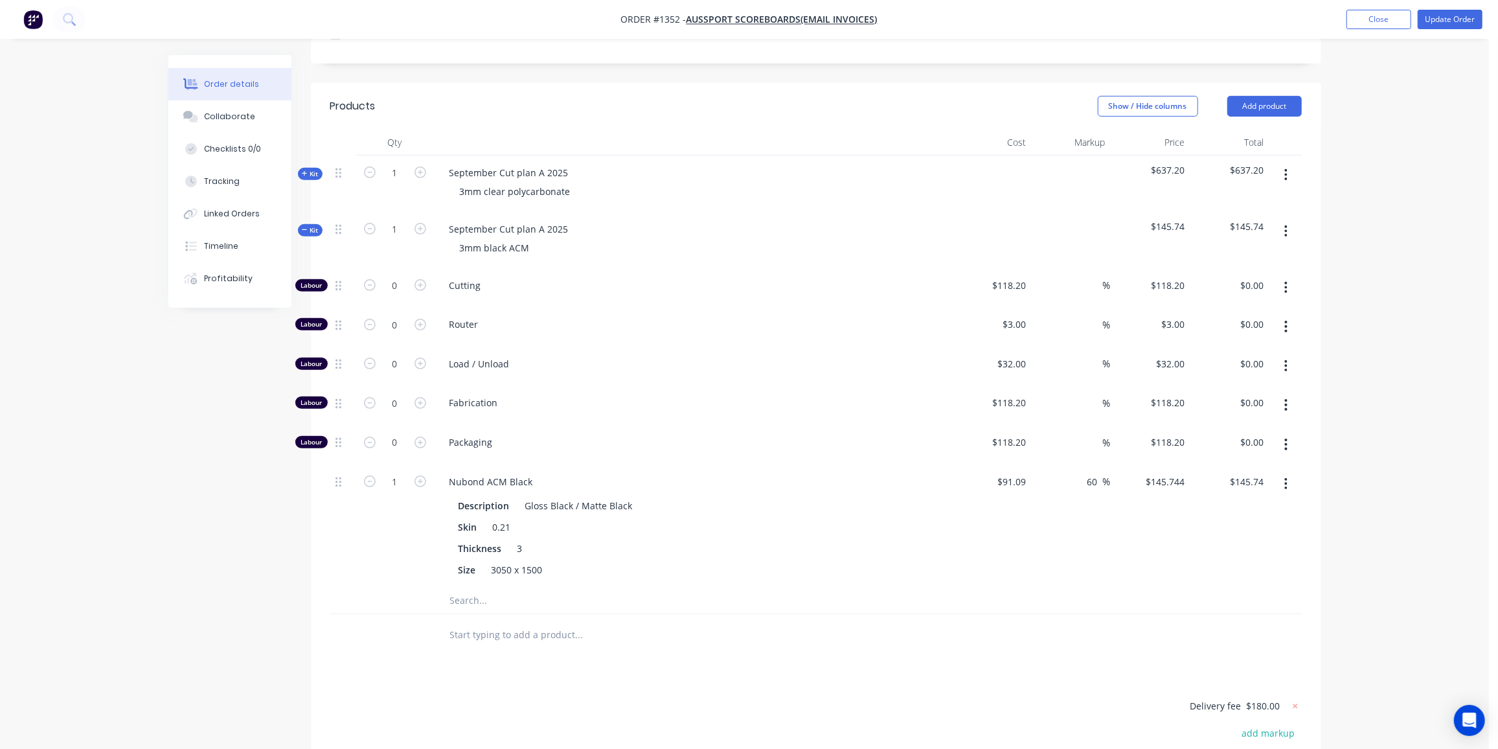
click at [490, 587] on input "text" at bounding box center [578, 600] width 259 height 26
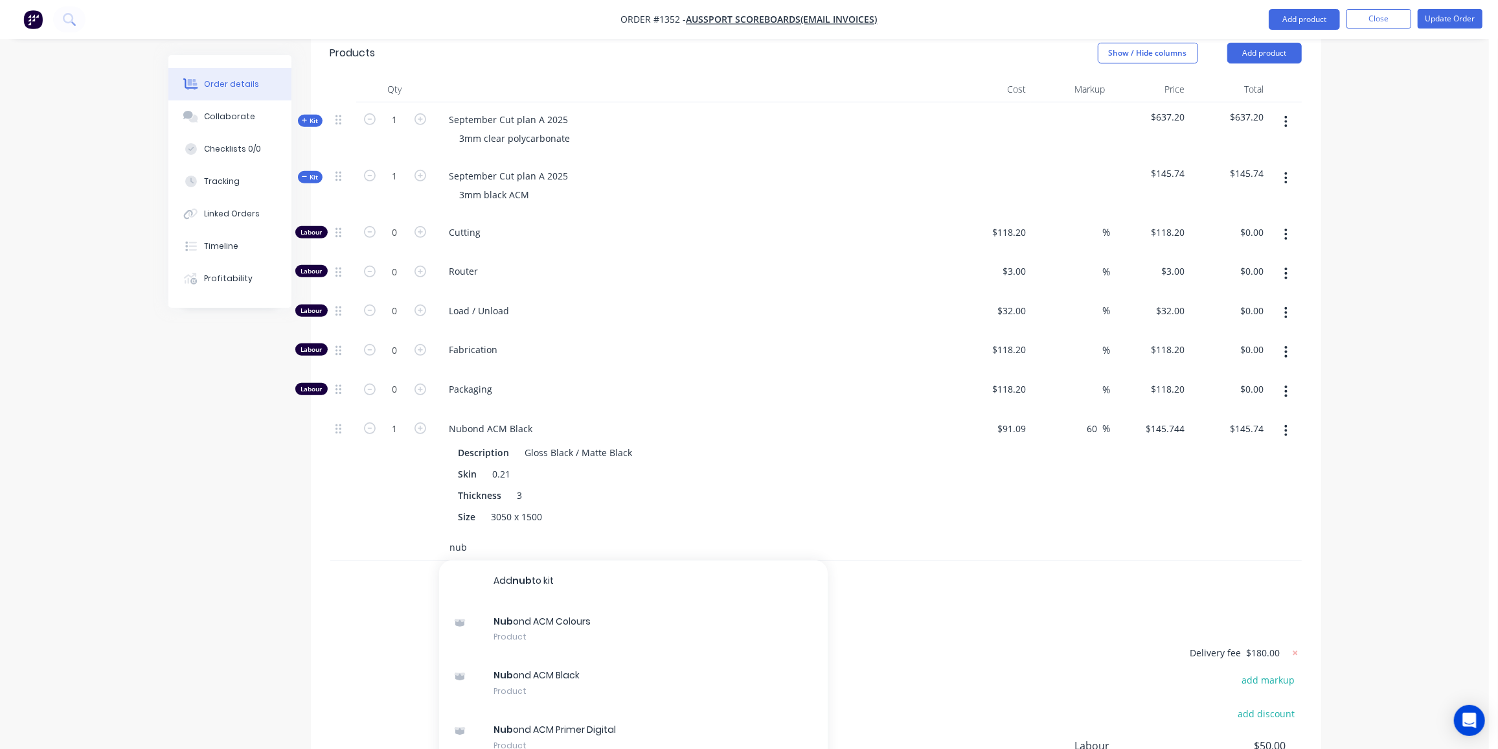
scroll to position [589, 0]
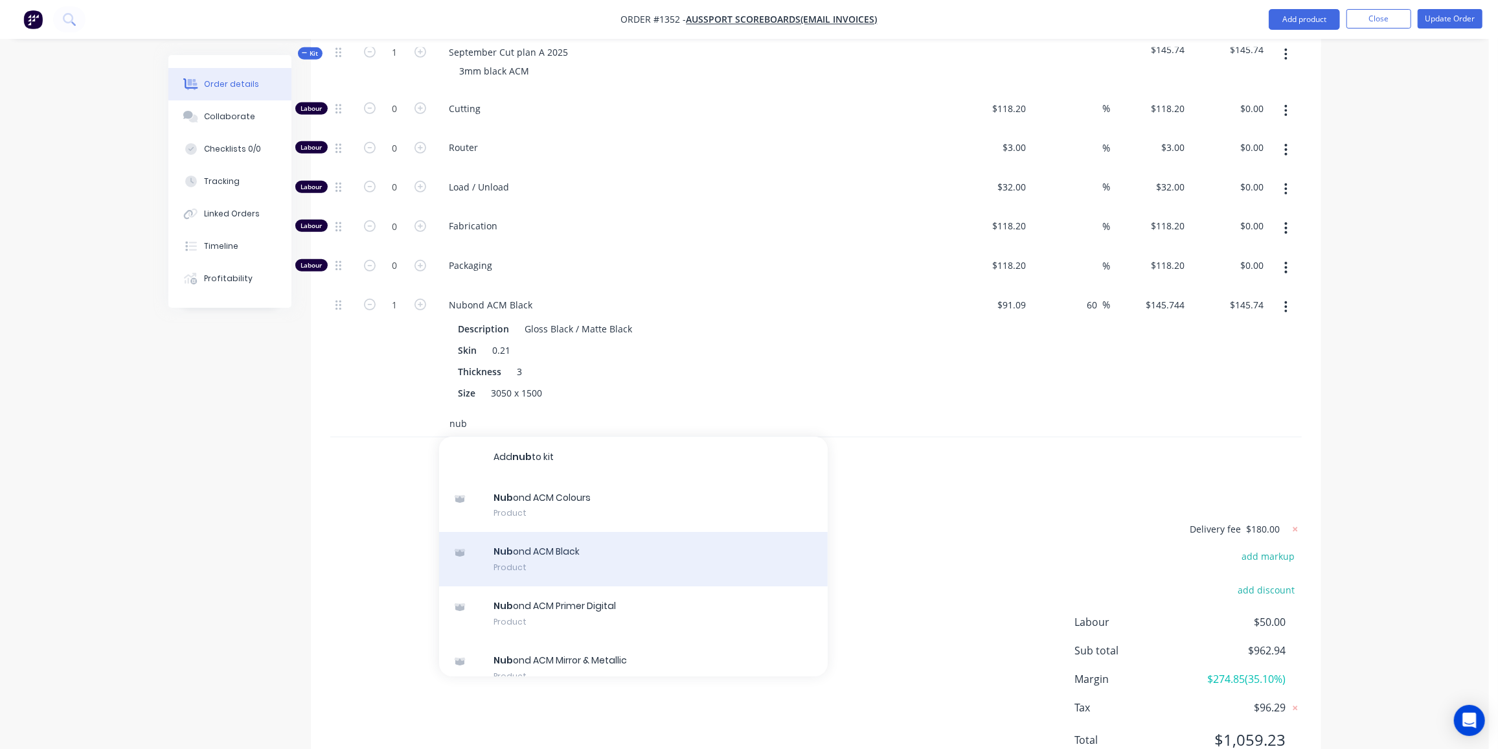
type input "nub"
click at [587, 532] on div "Nub ond ACM Black Product" at bounding box center [633, 559] width 389 height 54
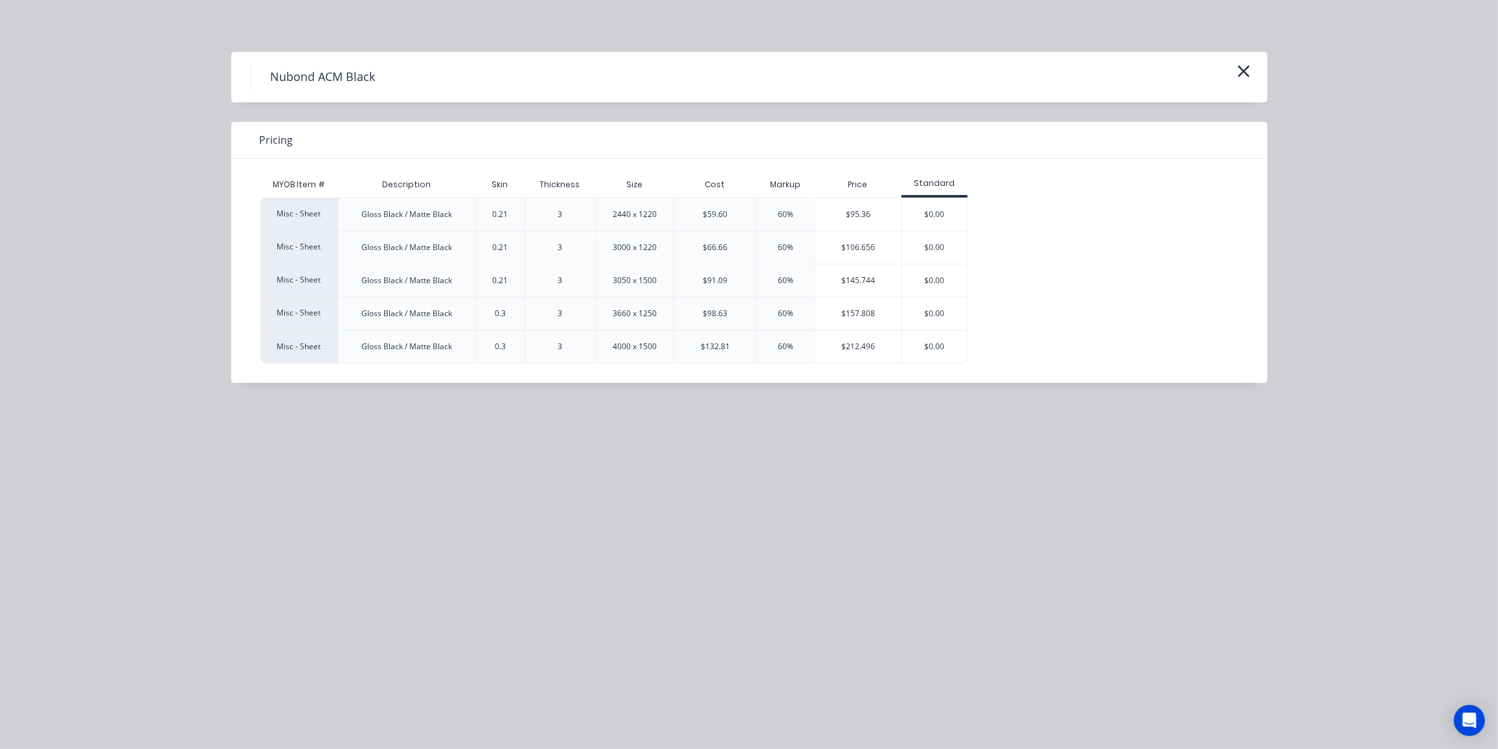
drag, startPoint x: 839, startPoint y: 206, endPoint x: 770, endPoint y: 231, distance: 73.1
click at [839, 206] on div "$95.36" at bounding box center [858, 214] width 87 height 32
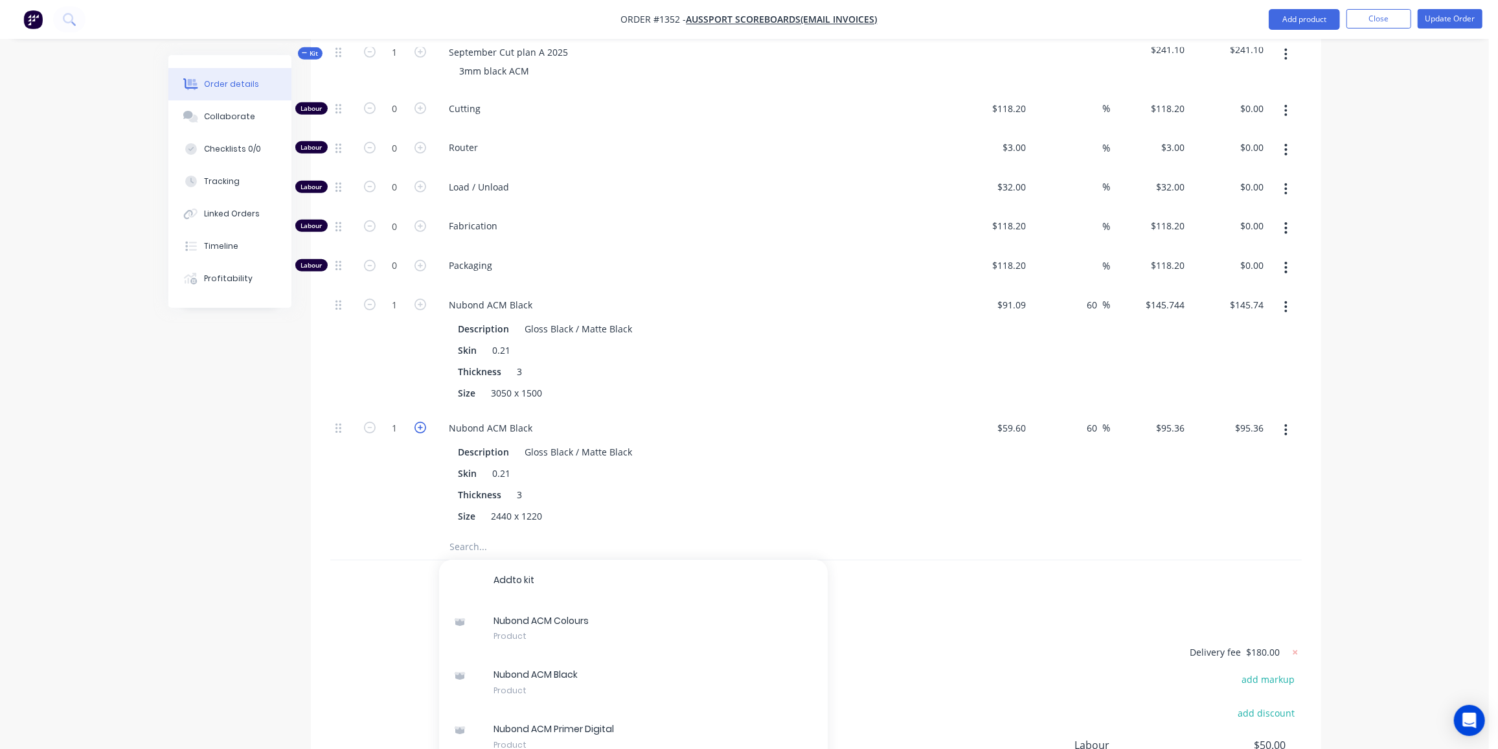
click at [418, 422] on icon "button" at bounding box center [420, 428] width 12 height 12
type input "3"
type input "$286.08"
click at [237, 115] on div "Collaborate" at bounding box center [229, 117] width 51 height 12
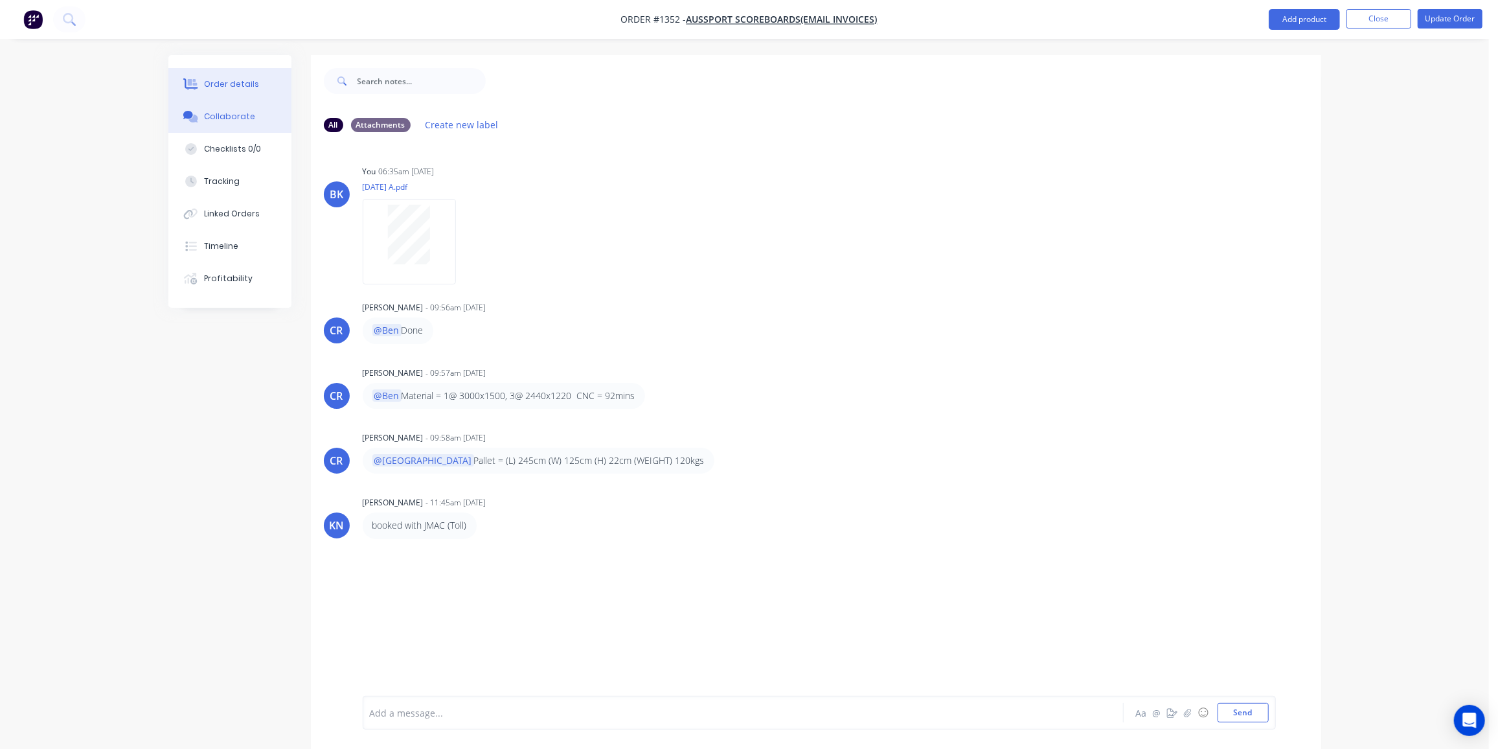
click at [216, 90] on button "Order details" at bounding box center [229, 84] width 123 height 32
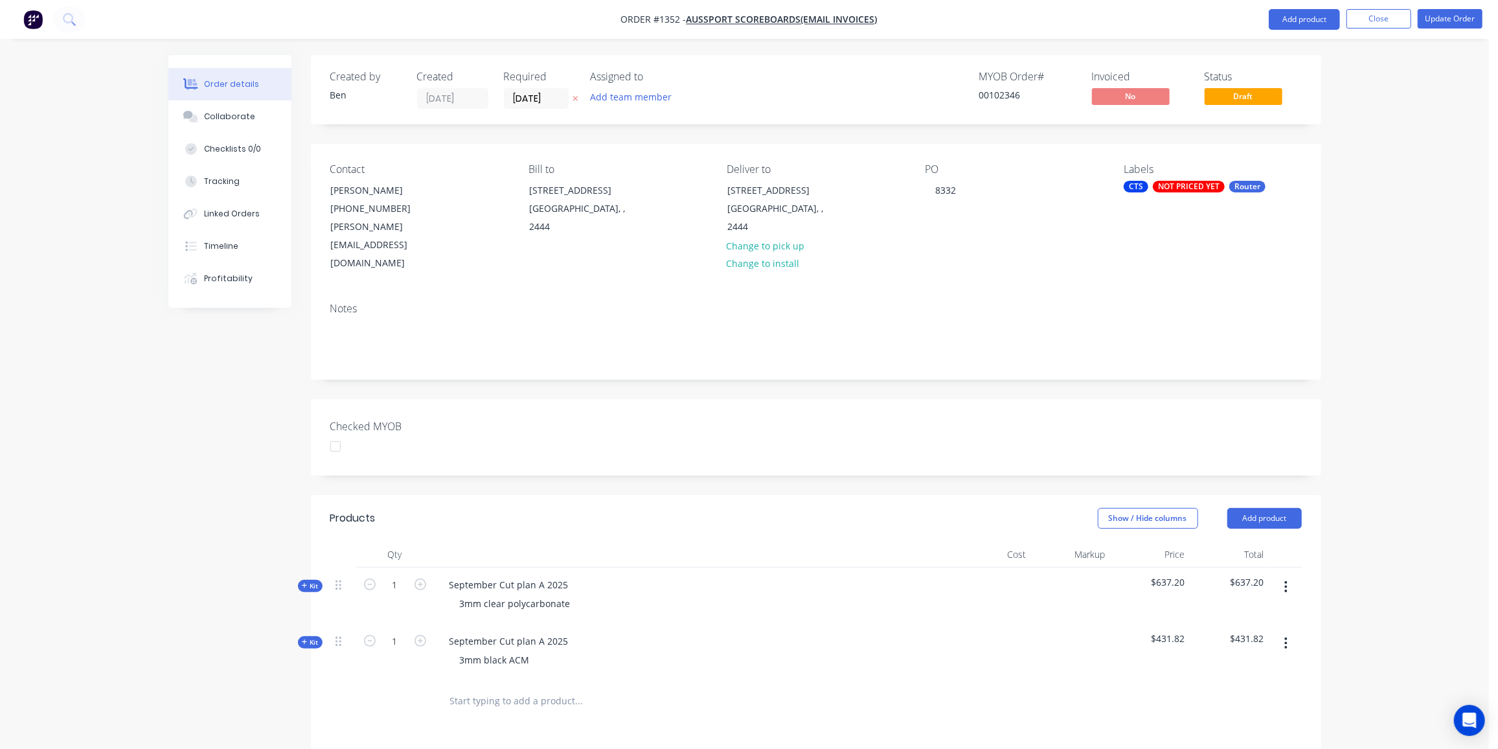
click at [317, 637] on span "Kit" at bounding box center [310, 642] width 17 height 10
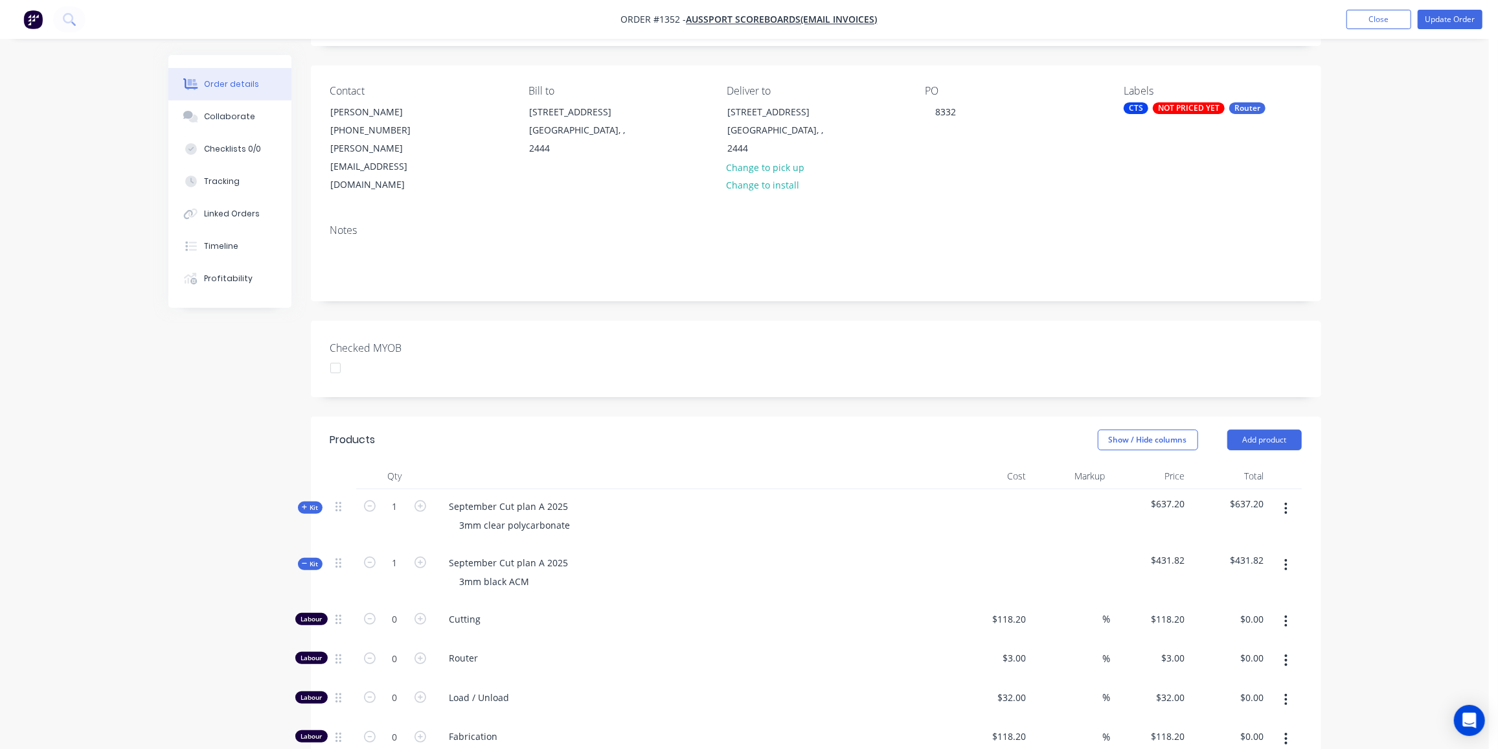
scroll to position [235, 0]
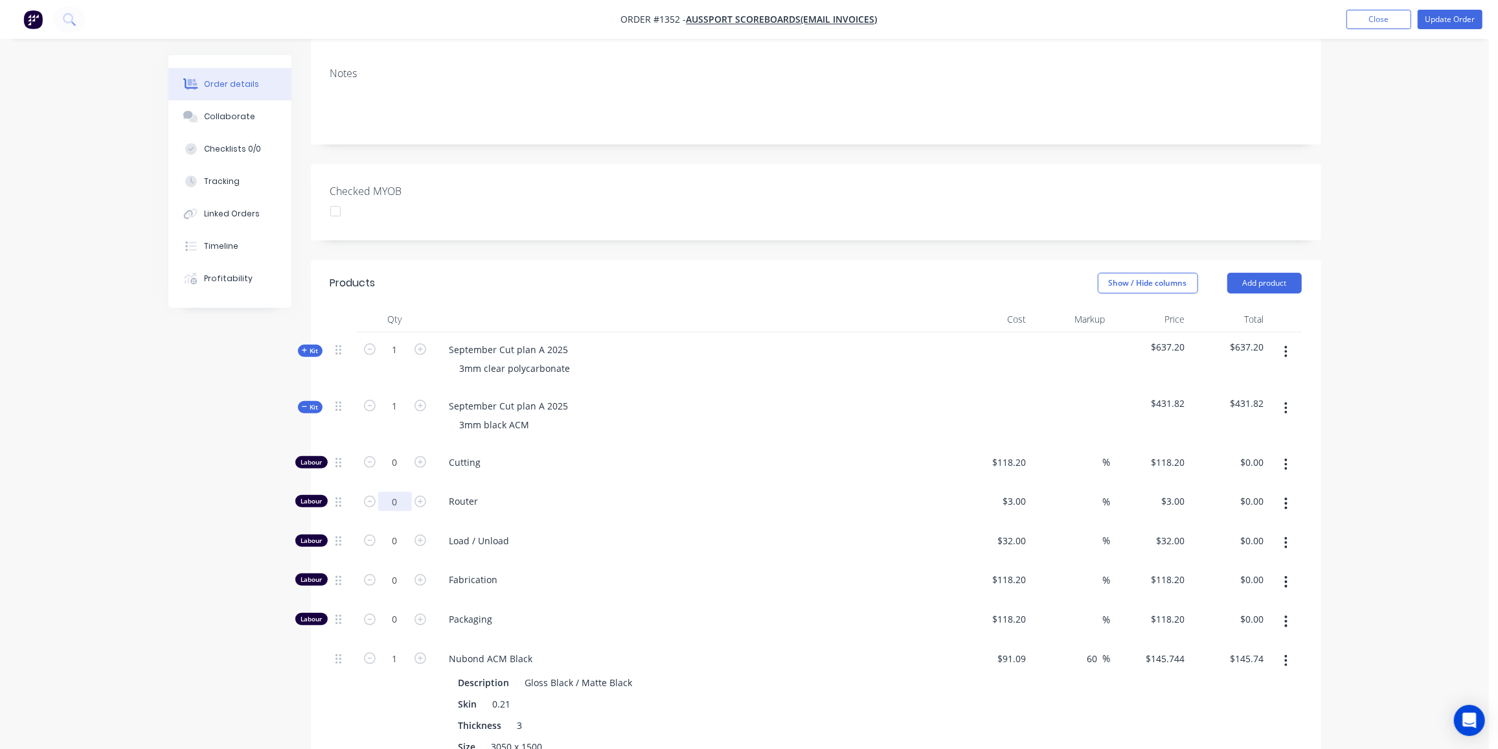
click at [402, 467] on input "0" at bounding box center [395, 462] width 34 height 19
type input "92"
type input "$276.00"
click at [388, 472] on input "0" at bounding box center [395, 462] width 34 height 19
type input "4"
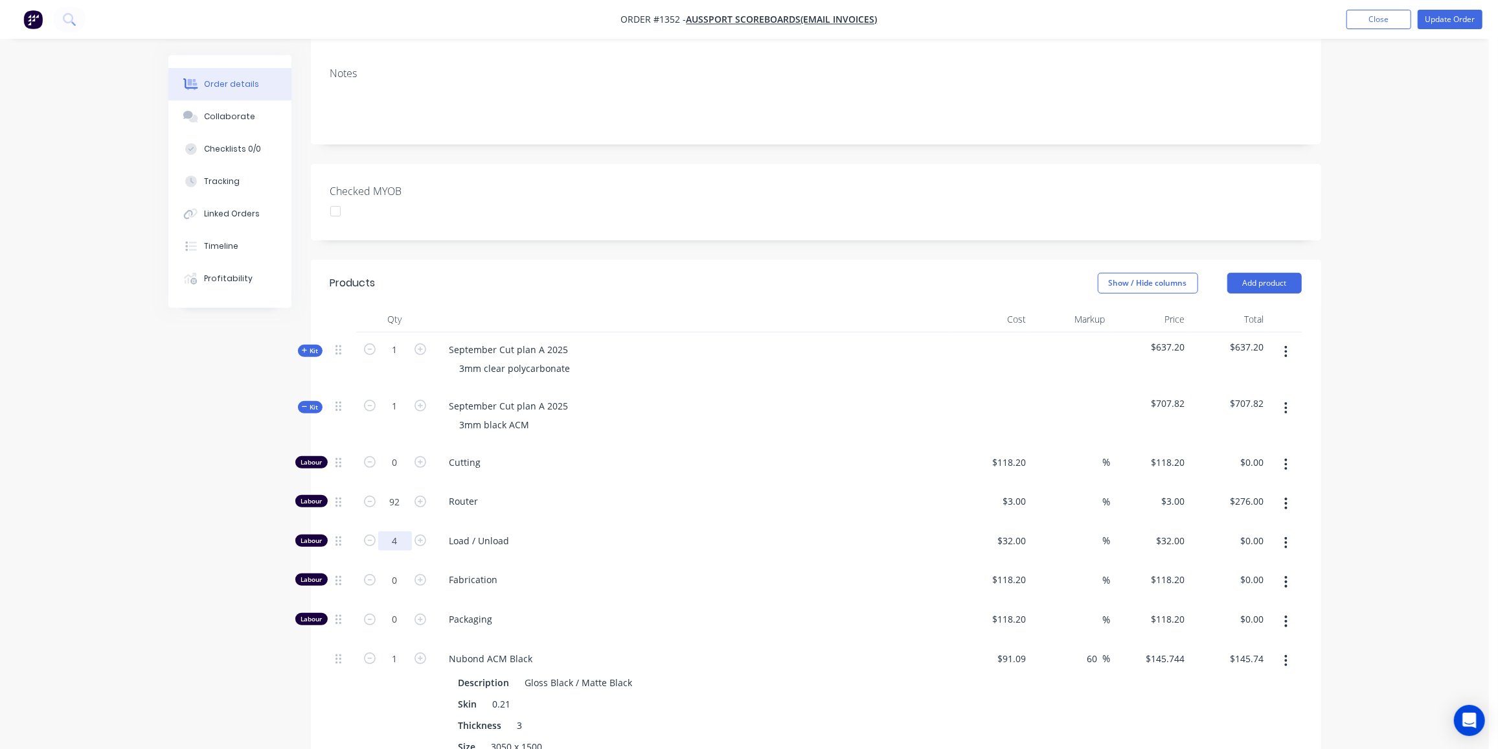
type input "$128.00"
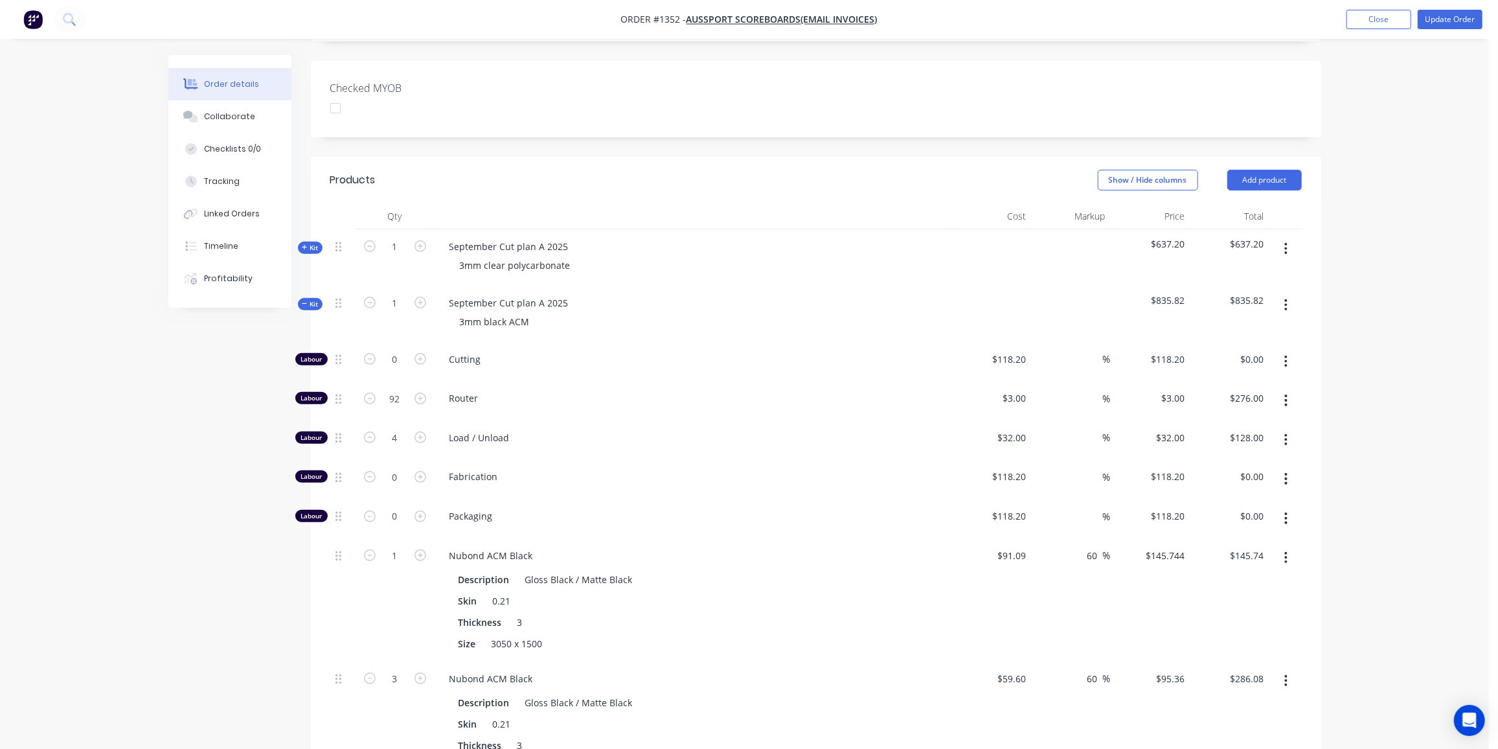
scroll to position [412, 0]
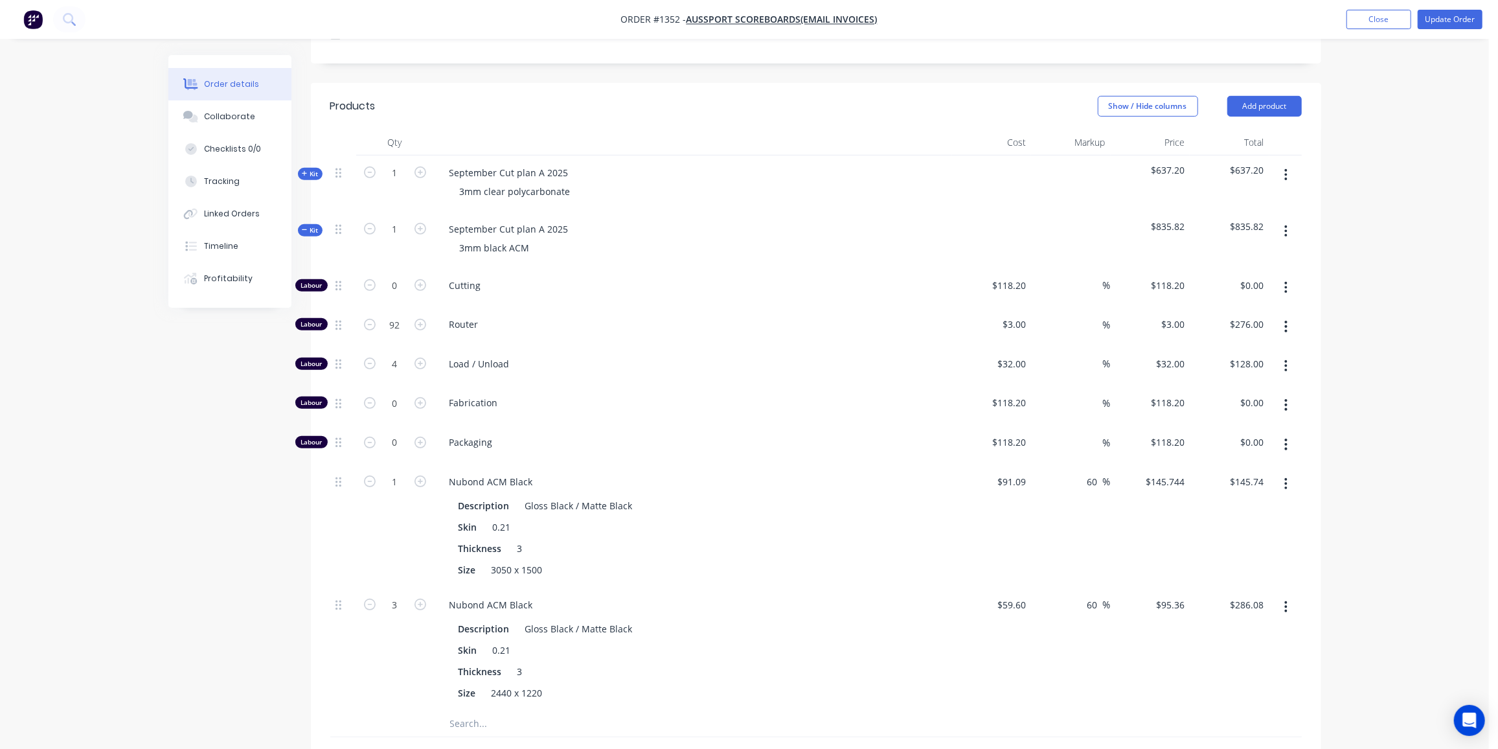
click at [308, 224] on div "Kit" at bounding box center [310, 230] width 25 height 12
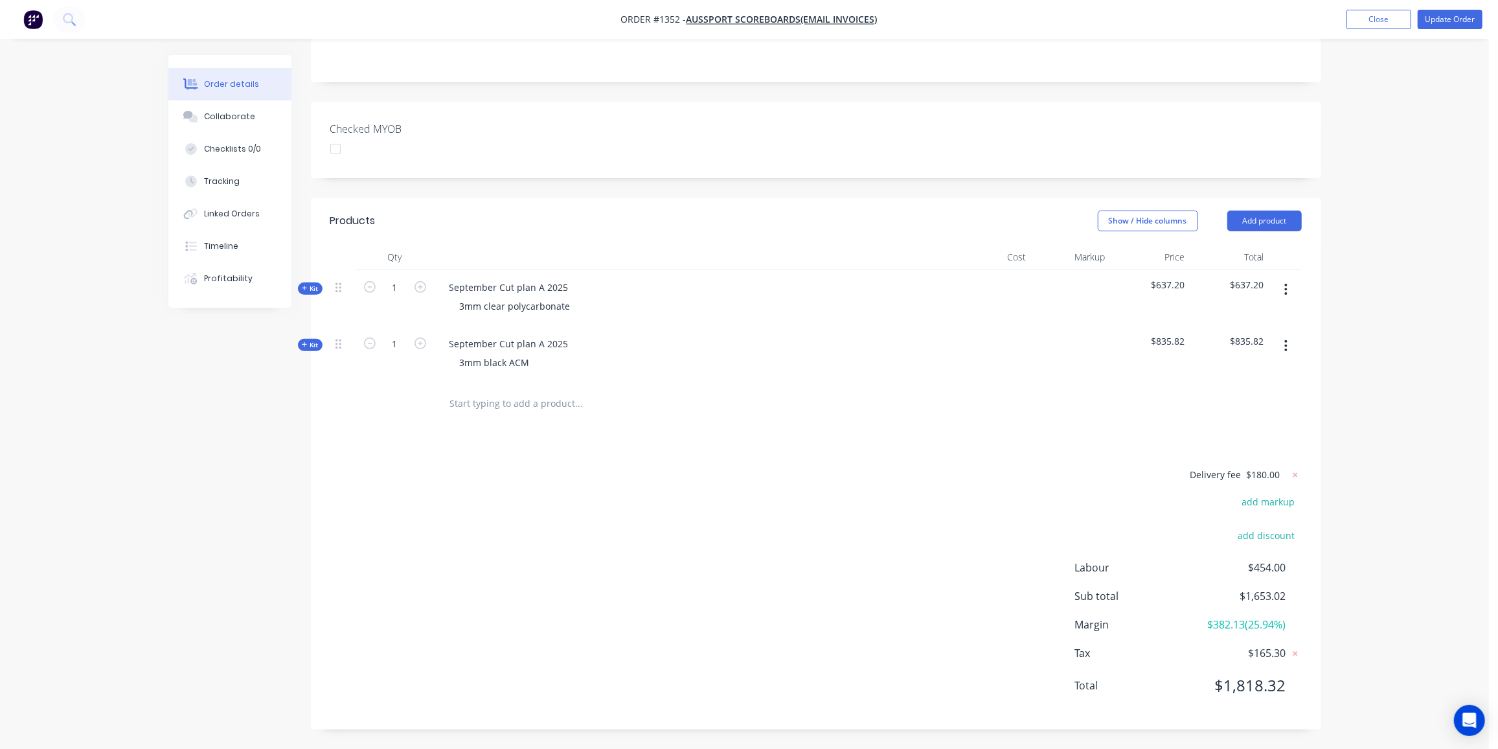
scroll to position [259, 0]
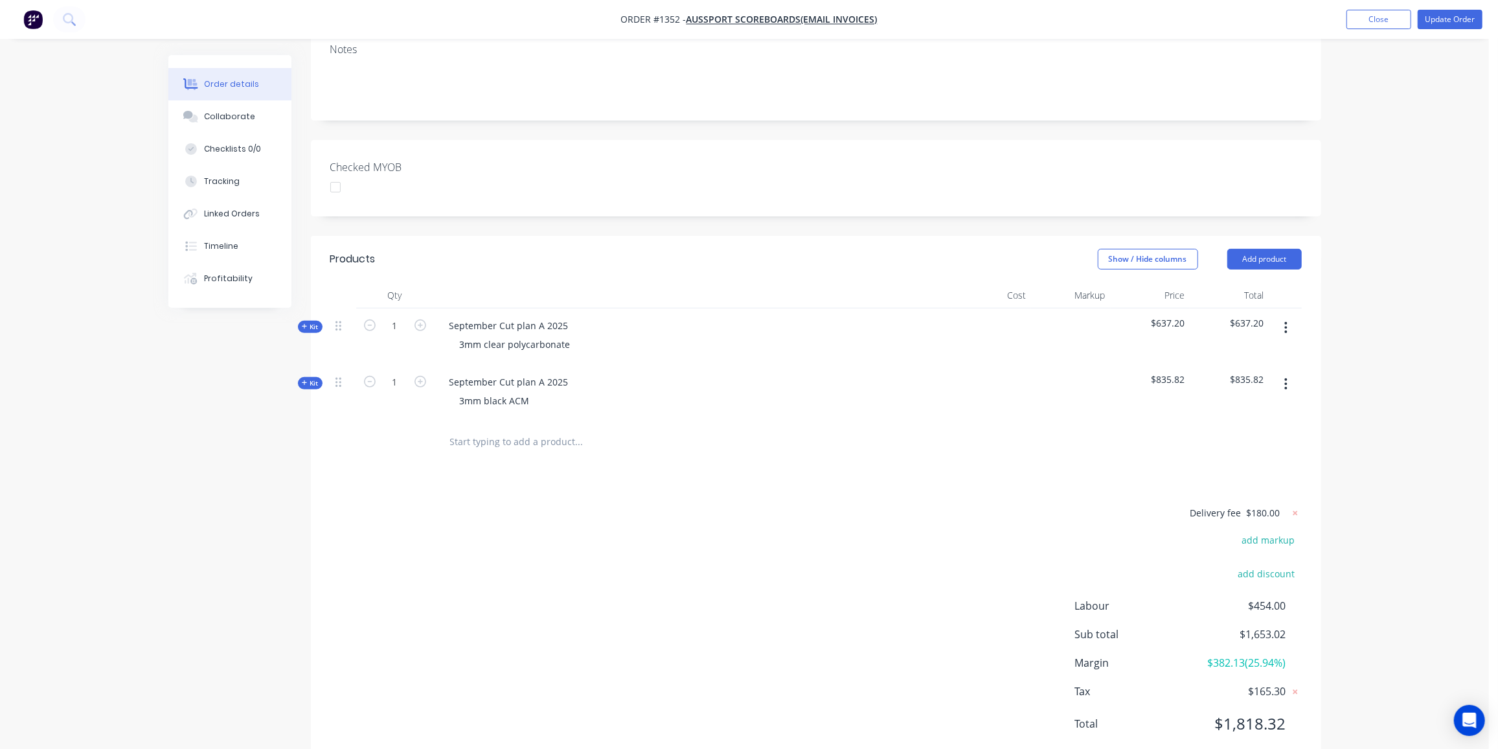
click at [625, 505] on div "Delivery fee $180.00 add markup add discount Labour $454.00 Sub total $1,653.02…" at bounding box center [815, 627] width 971 height 244
click at [1447, 19] on button "Update Order" at bounding box center [1450, 19] width 65 height 19
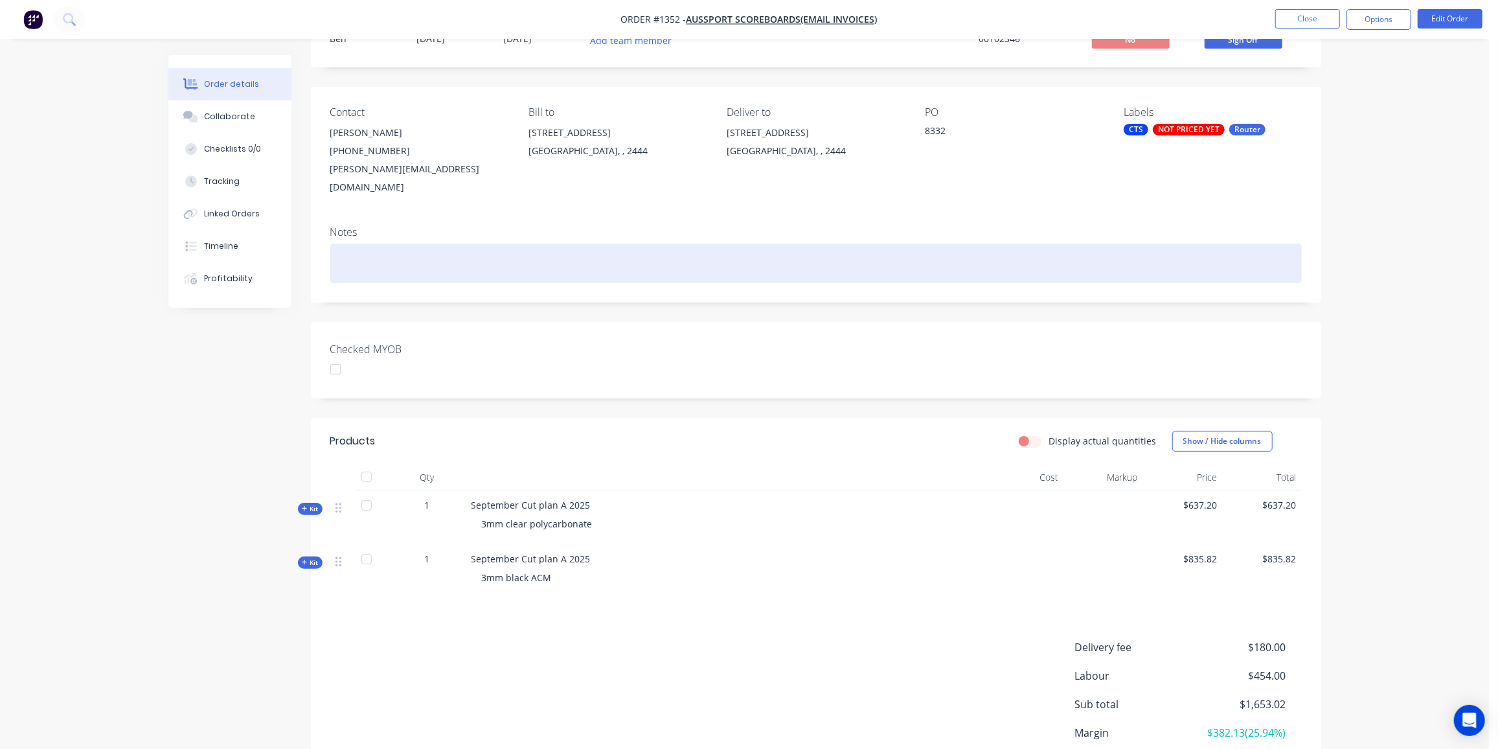
scroll to position [0, 0]
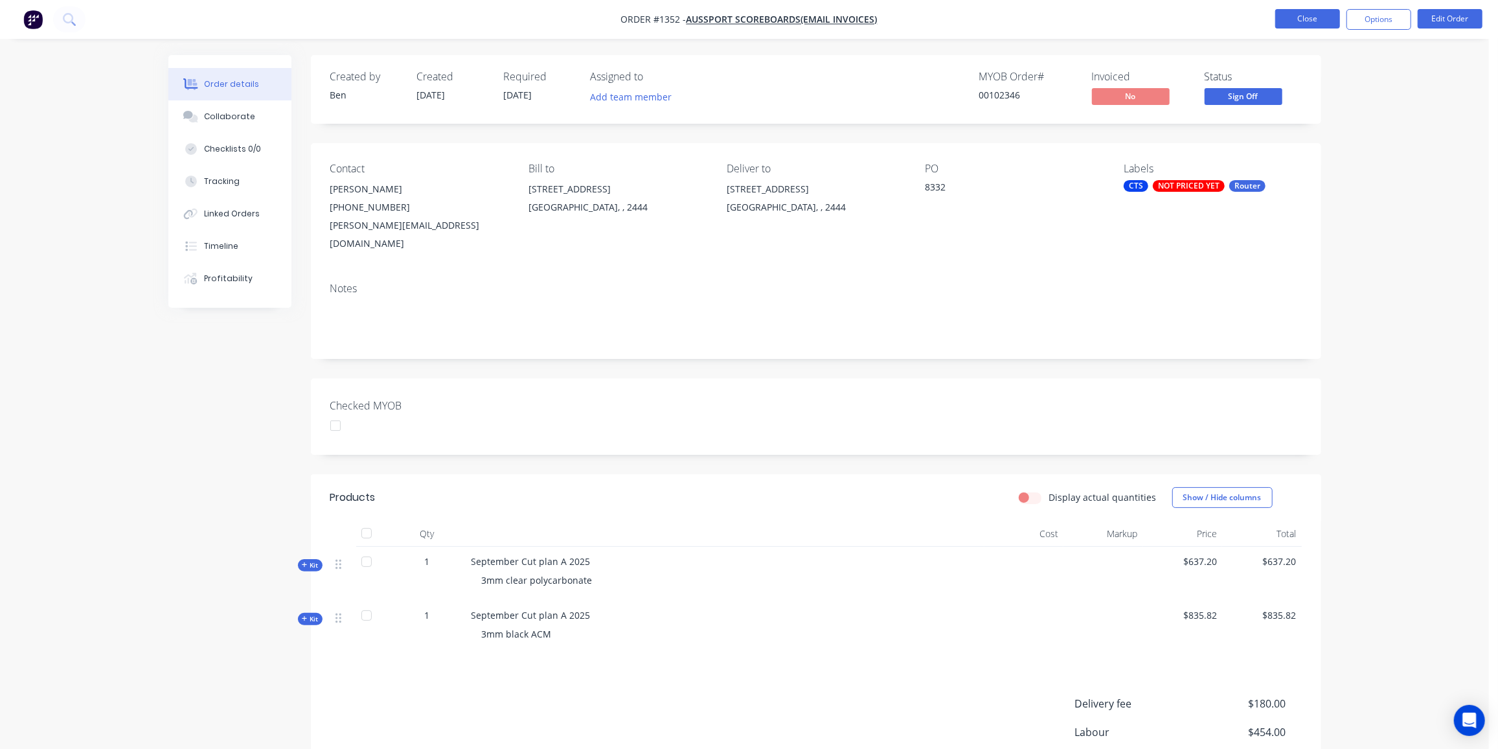
click at [1313, 17] on button "Close" at bounding box center [1307, 18] width 65 height 19
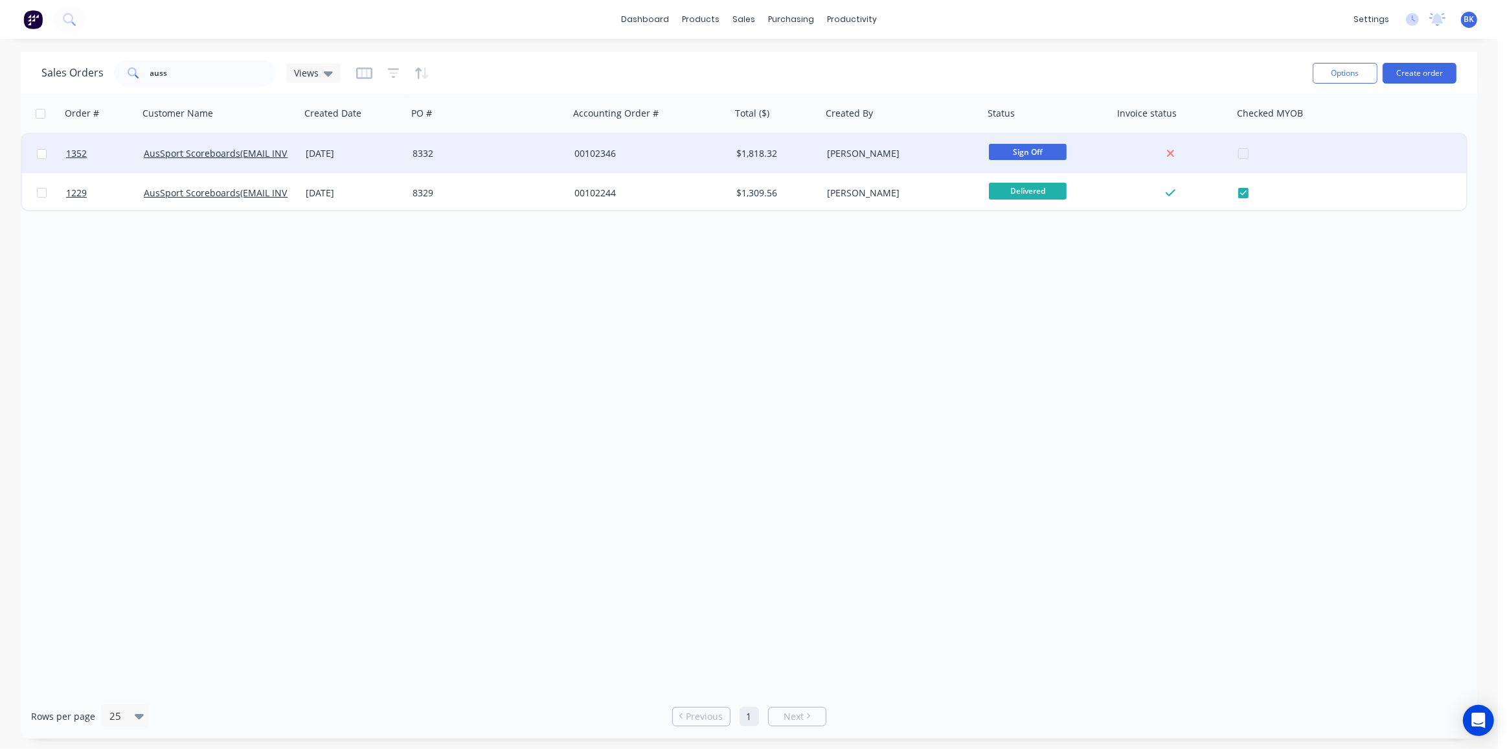
click at [743, 155] on div "$1,818.32" at bounding box center [774, 153] width 76 height 13
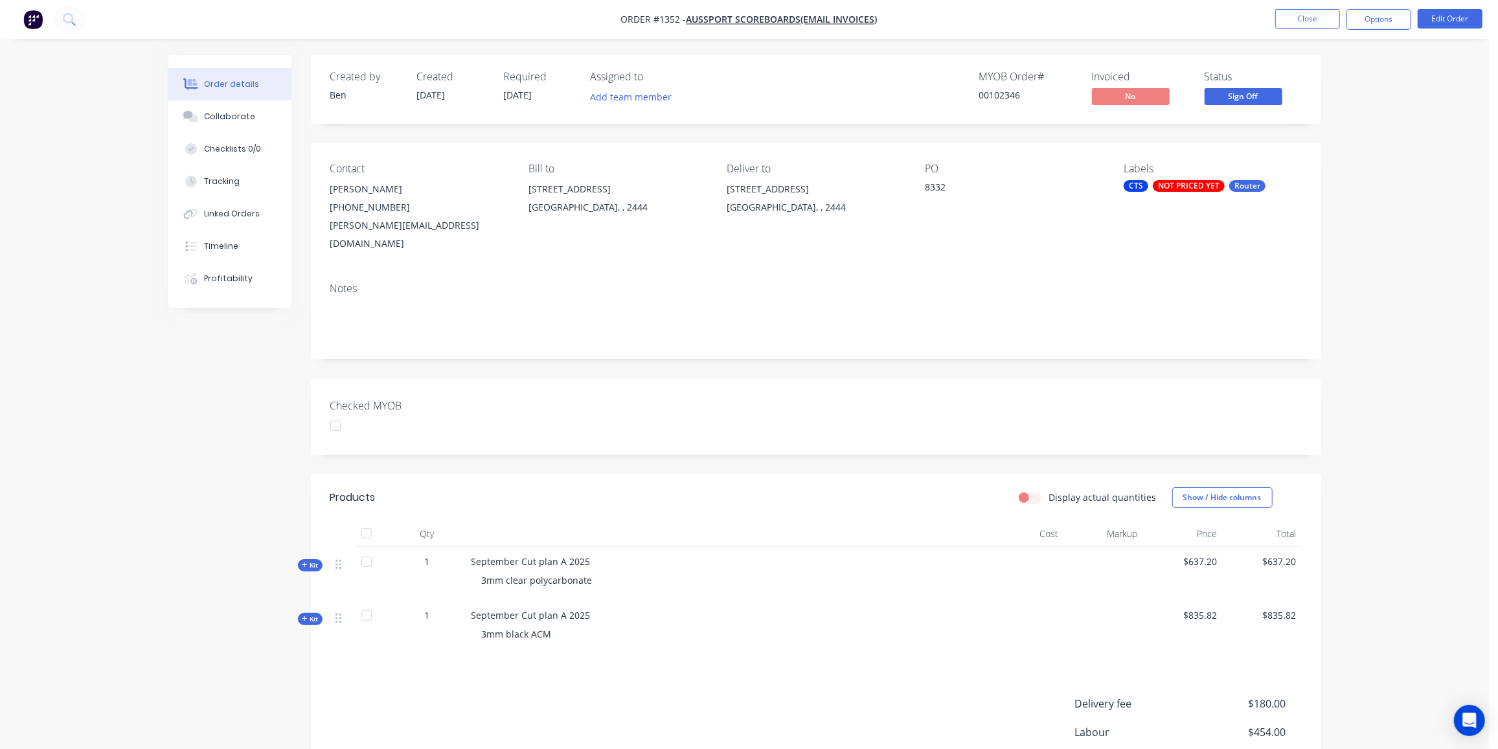
click at [1188, 187] on div "NOT PRICED YET" at bounding box center [1189, 186] width 72 height 12
click at [1188, 320] on div "NOT PRICED YET" at bounding box center [1195, 324] width 72 height 14
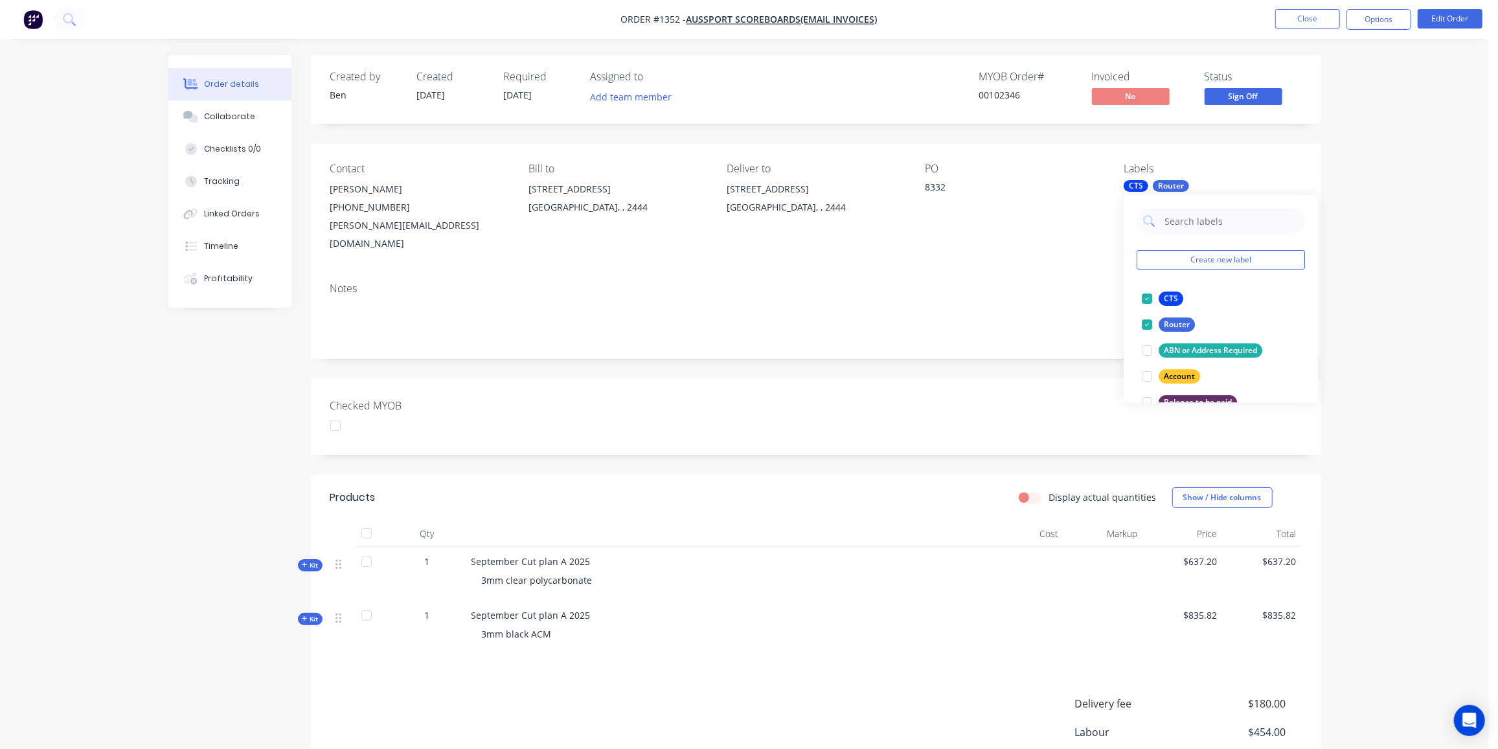
drag, startPoint x: 766, startPoint y: 469, endPoint x: 770, endPoint y: 463, distance: 7.0
click at [768, 474] on header "Products Display actual quantities Show / Hide columns" at bounding box center [816, 497] width 1010 height 47
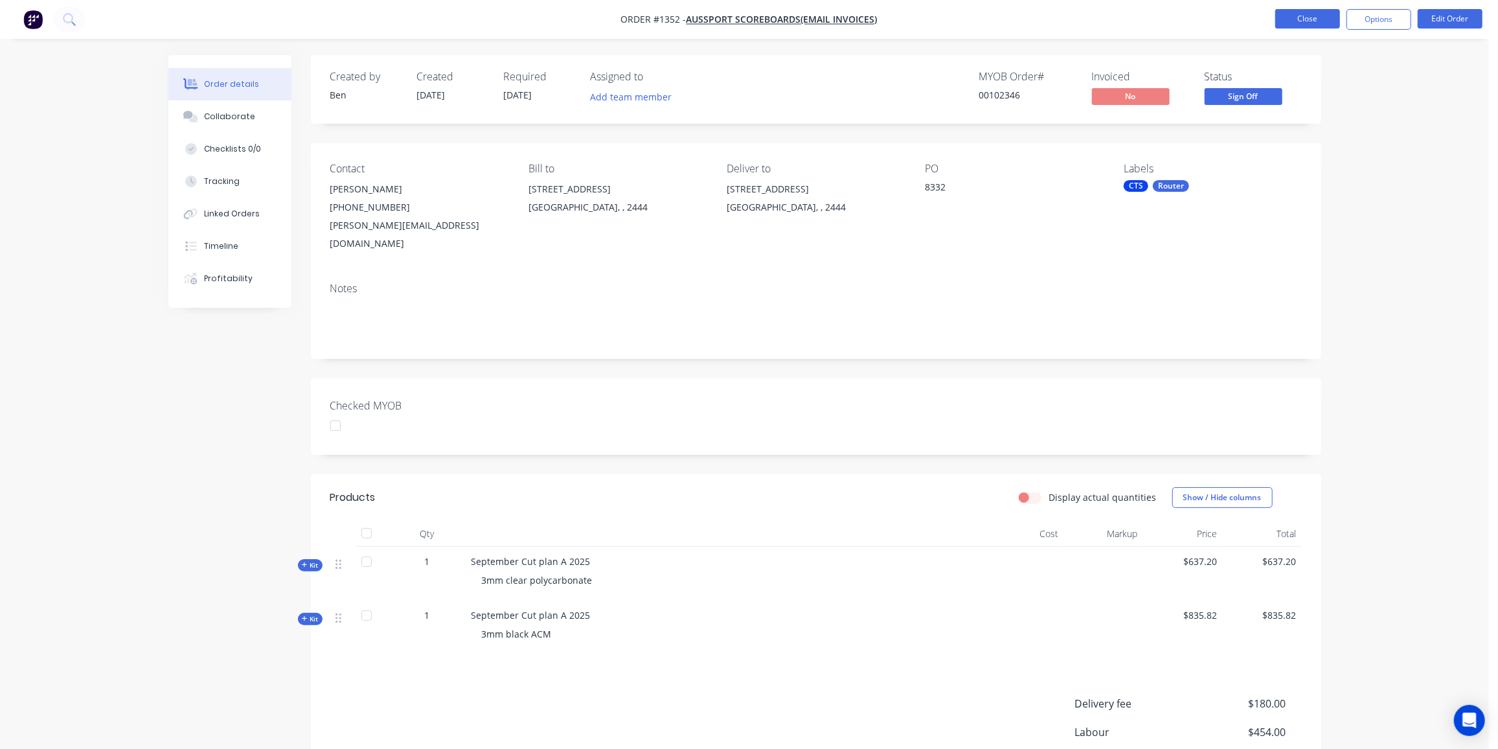
click at [1312, 18] on button "Close" at bounding box center [1307, 18] width 65 height 19
